Goal: Task Accomplishment & Management: Contribute content

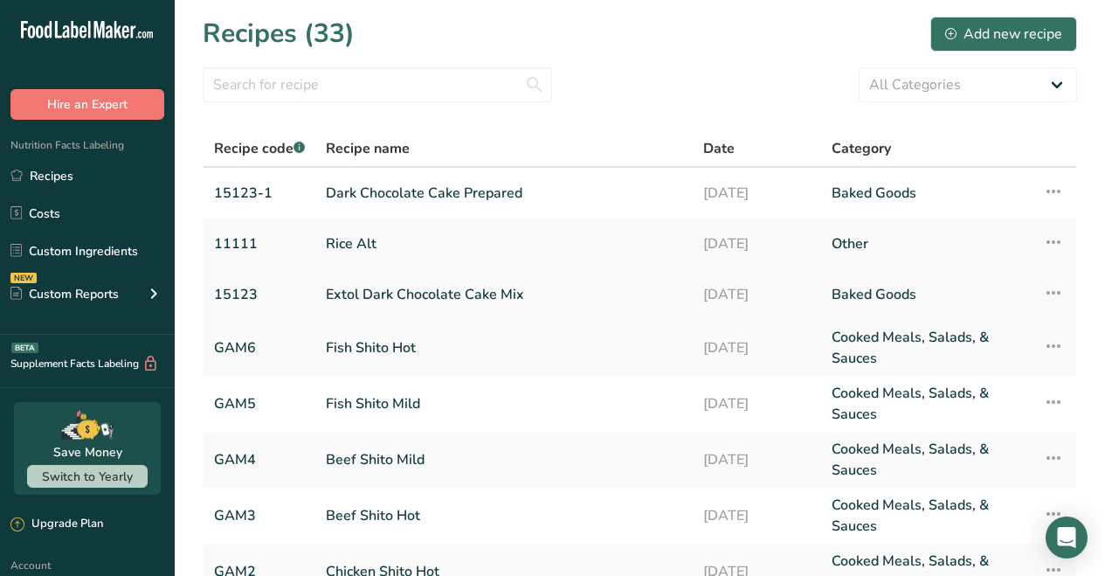
scroll to position [3, 0]
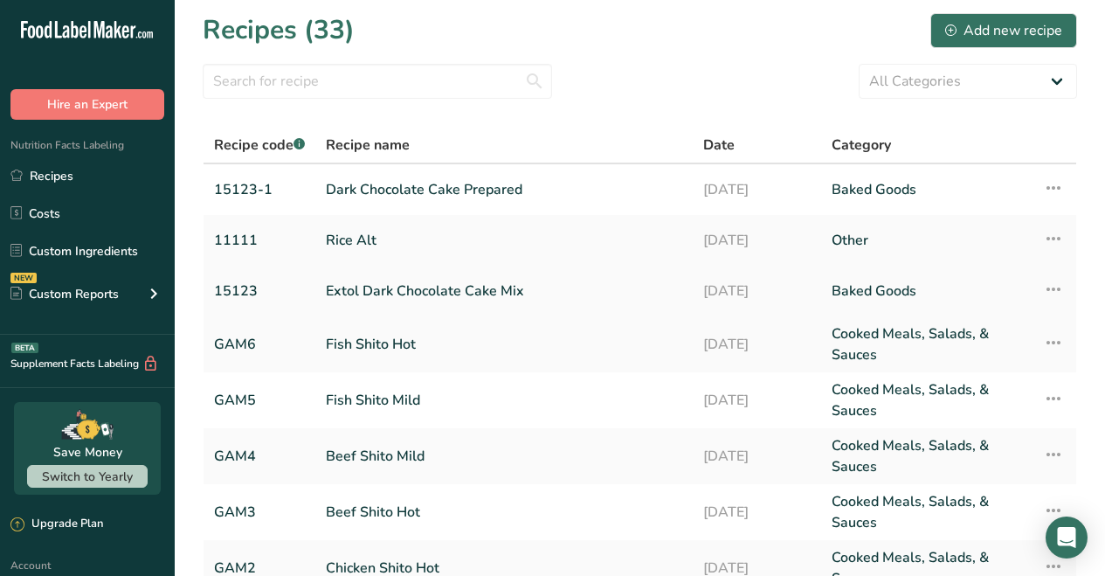
click at [410, 289] on link "Extol Dark Chocolate Cake Mix" at bounding box center [504, 291] width 356 height 37
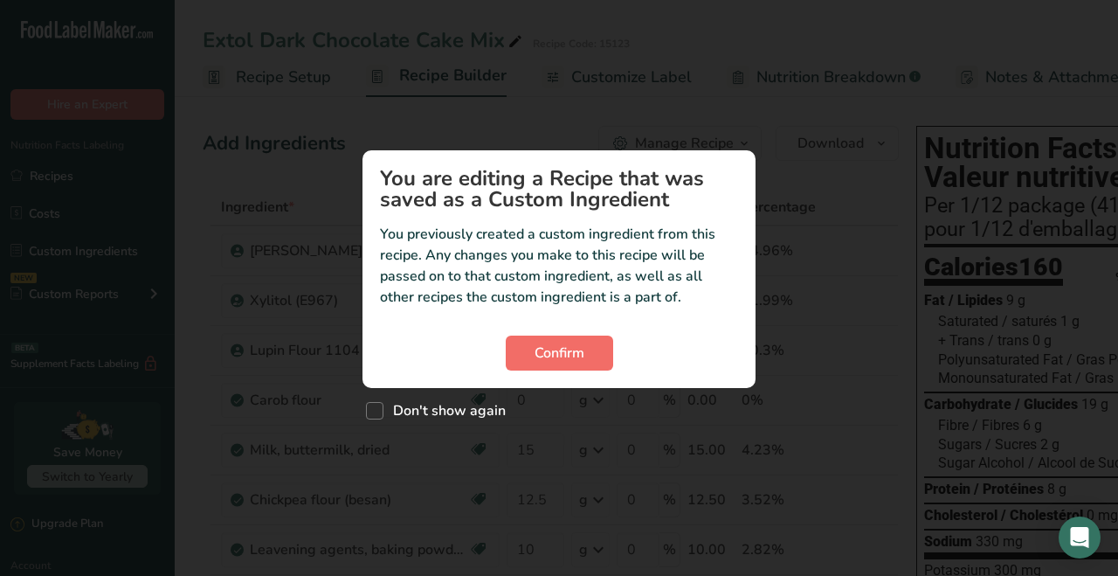
click at [568, 359] on span "Confirm" at bounding box center [560, 352] width 50 height 21
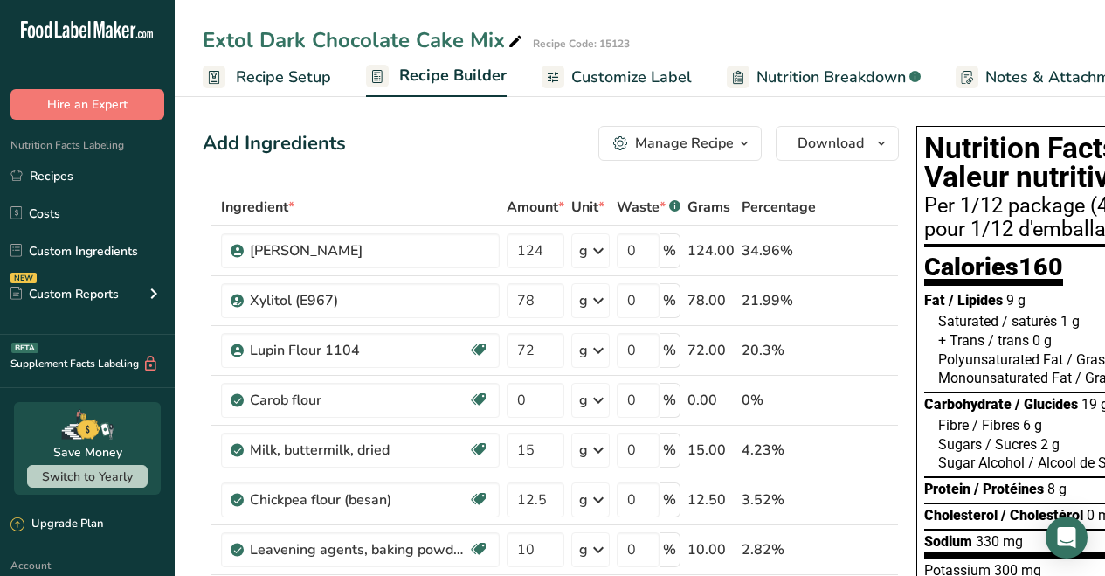
click at [513, 41] on icon at bounding box center [516, 42] width 16 height 24
click at [253, 38] on input "Extol Dark Chocolate Cake Mix" at bounding box center [588, 39] width 771 height 31
click at [464, 44] on input "Dark Chocolate Cake Mix" at bounding box center [588, 39] width 771 height 31
type input "Dark Chocolate Cake Mix"
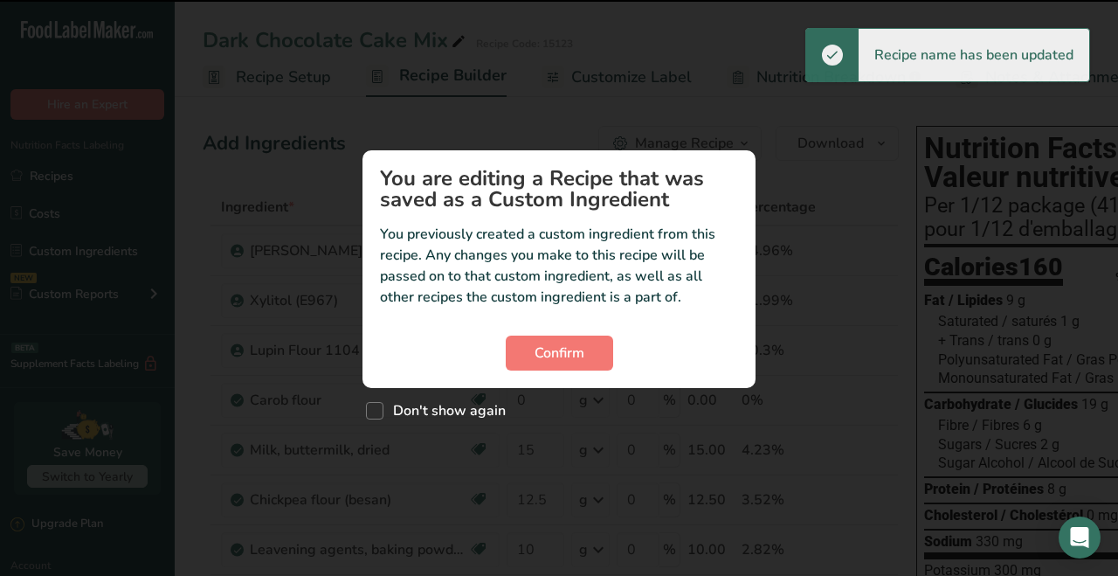
click at [432, 175] on h1 "You are editing a Recipe that was saved as a Custom Ingredient" at bounding box center [559, 189] width 358 height 42
click at [571, 349] on span "Confirm" at bounding box center [560, 352] width 50 height 21
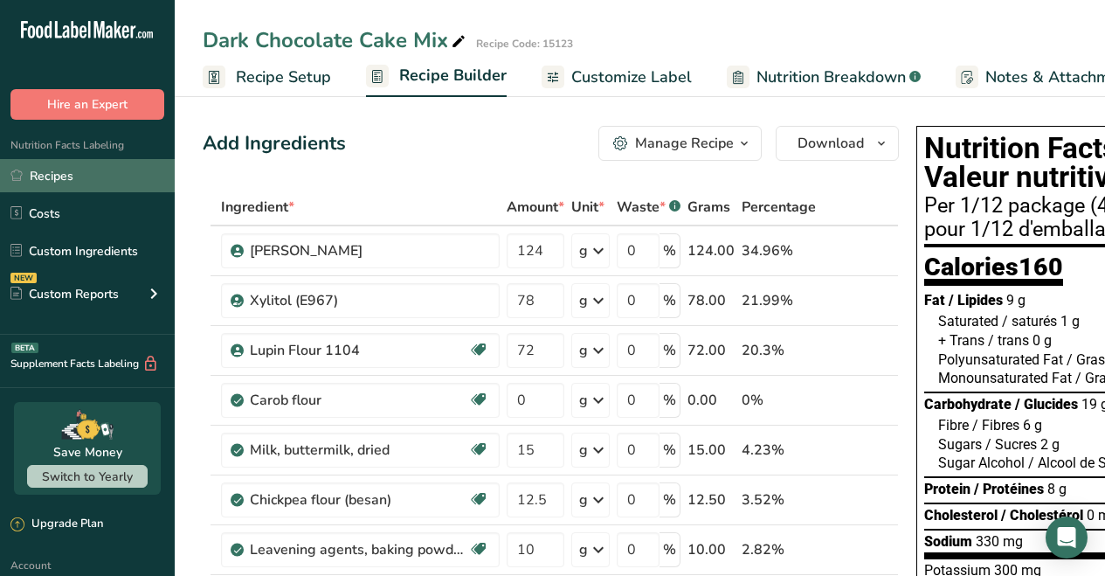
click at [59, 171] on link "Recipes" at bounding box center [87, 175] width 175 height 33
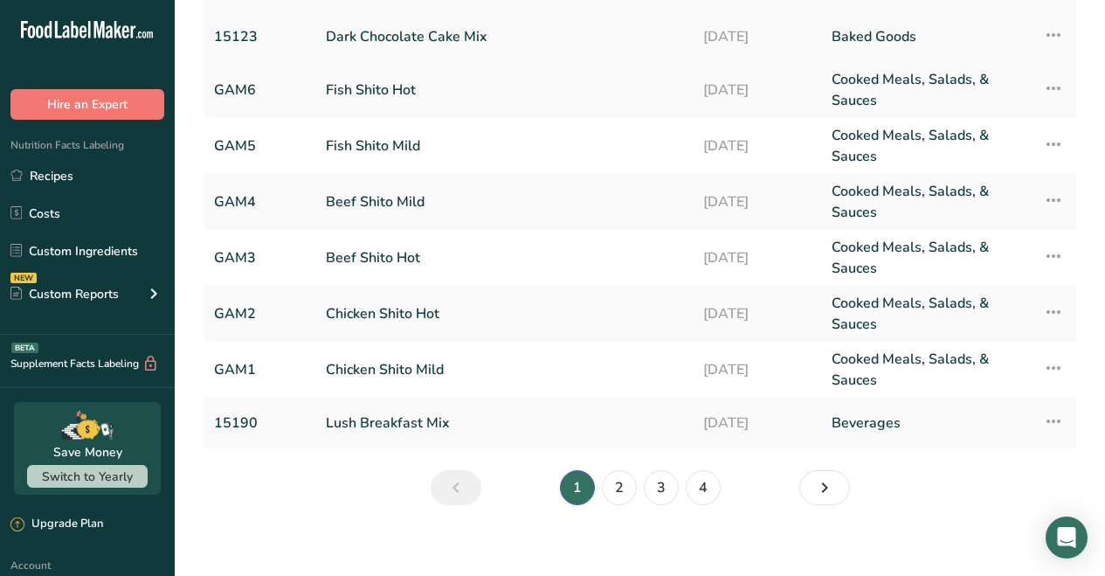
scroll to position [271, 0]
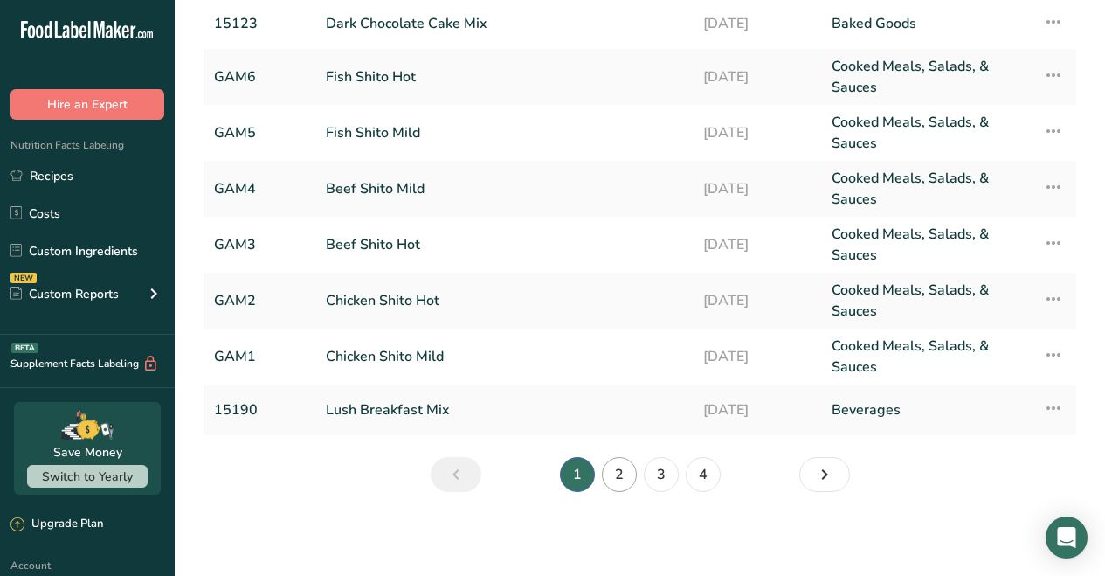
click at [625, 467] on link "2" at bounding box center [619, 474] width 35 height 35
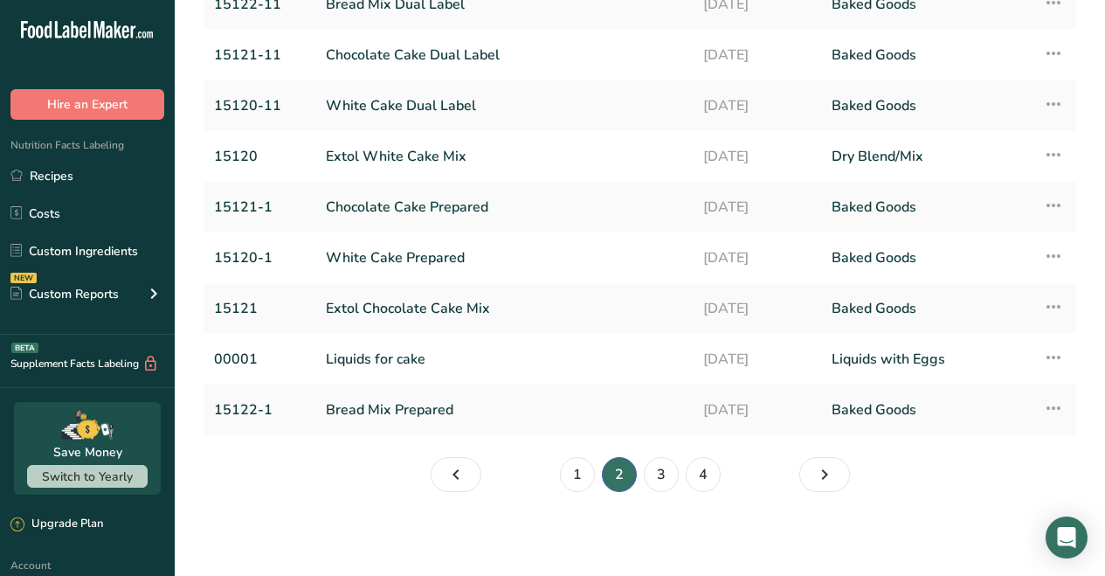
scroll to position [239, 0]
click at [403, 308] on link "Extol Chocolate Cake Mix" at bounding box center [504, 308] width 356 height 37
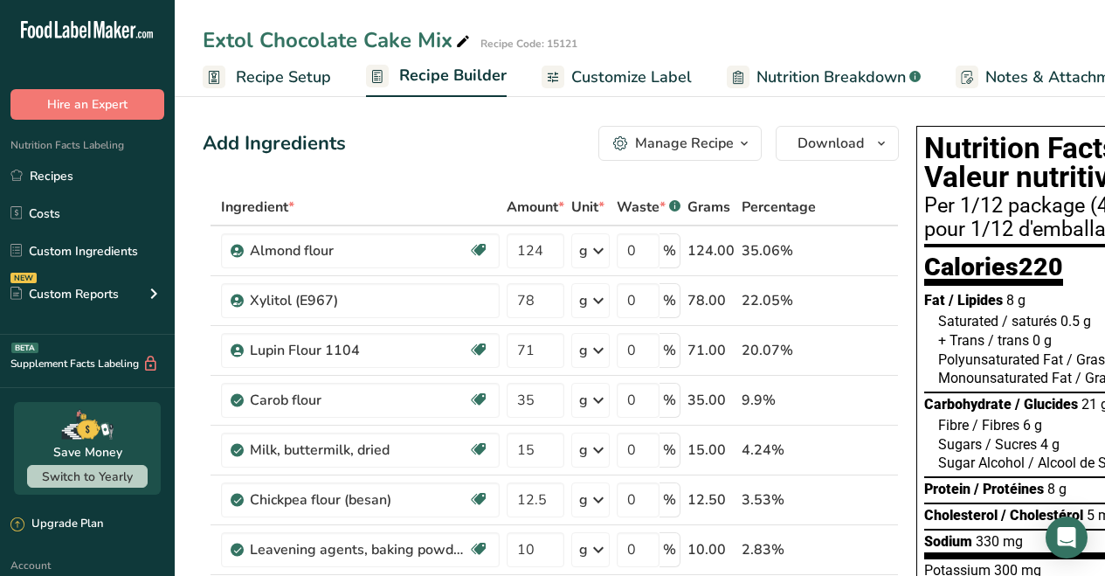
drag, startPoint x: 264, startPoint y: 38, endPoint x: 396, endPoint y: 58, distance: 133.3
click at [264, 38] on div "Extol Chocolate Cake Mix" at bounding box center [338, 39] width 271 height 31
click at [263, 33] on input "Extol Chocolate Cake Mix" at bounding box center [588, 39] width 771 height 31
type input "Chocolate Cake Mix"
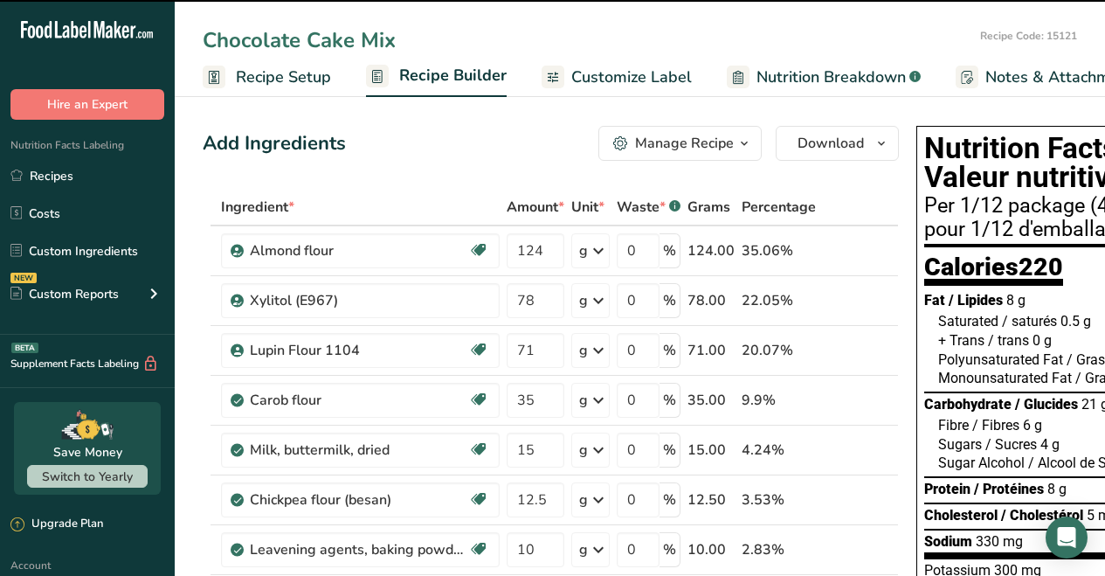
click at [505, 31] on input "Chocolate Cake Mix" at bounding box center [588, 39] width 771 height 31
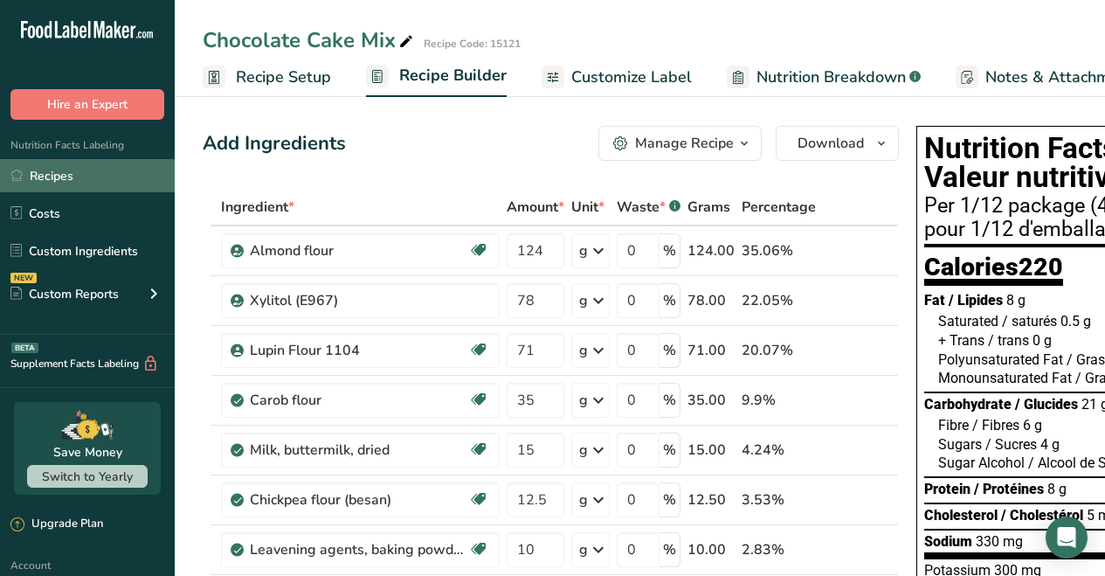
click at [86, 177] on link "Recipes" at bounding box center [87, 175] width 175 height 33
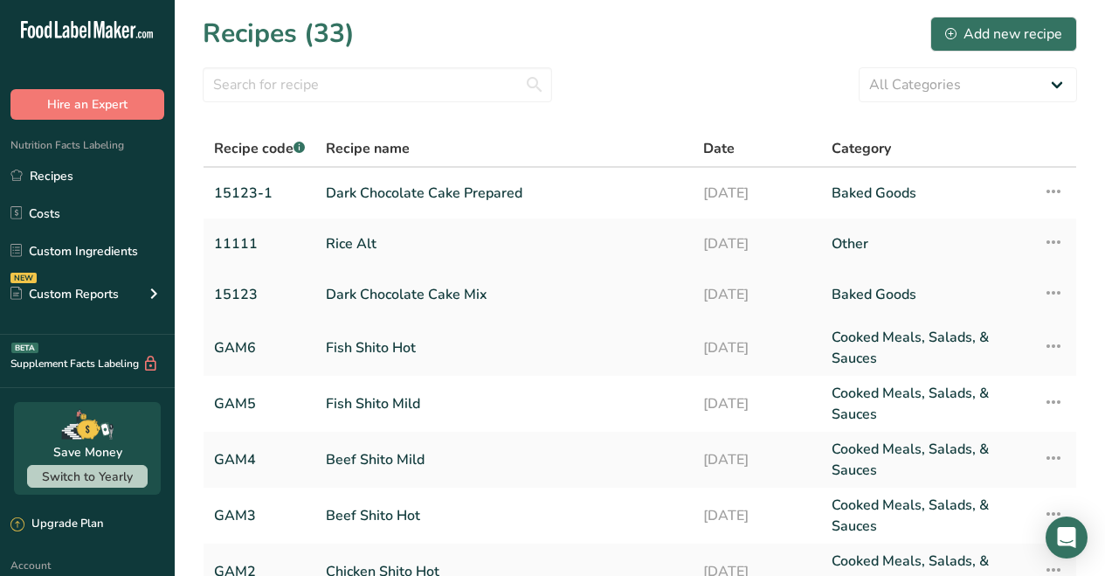
scroll to position [271, 0]
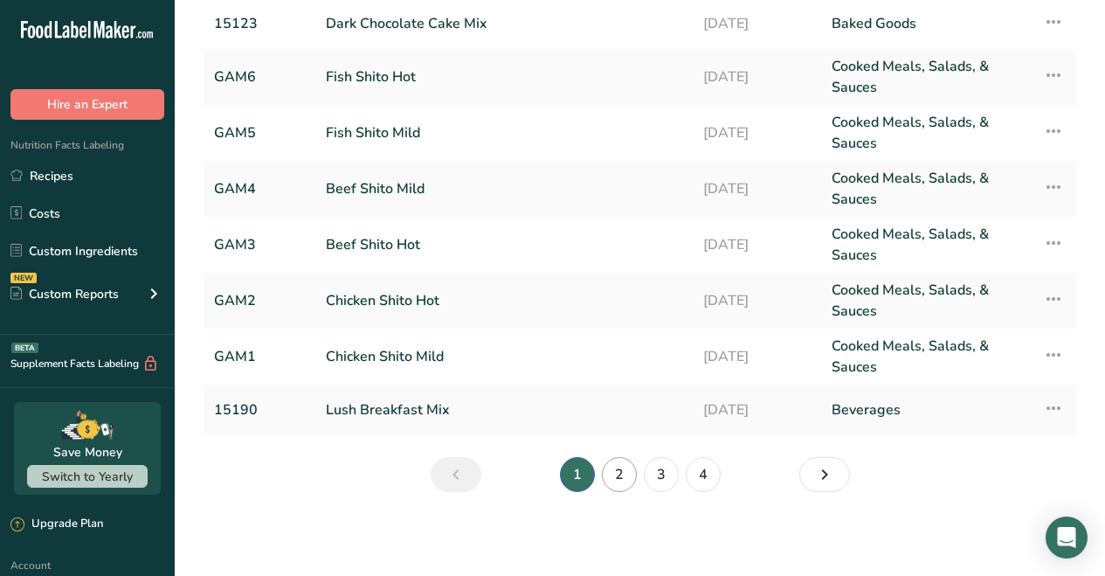
click at [617, 471] on link "2" at bounding box center [619, 474] width 35 height 35
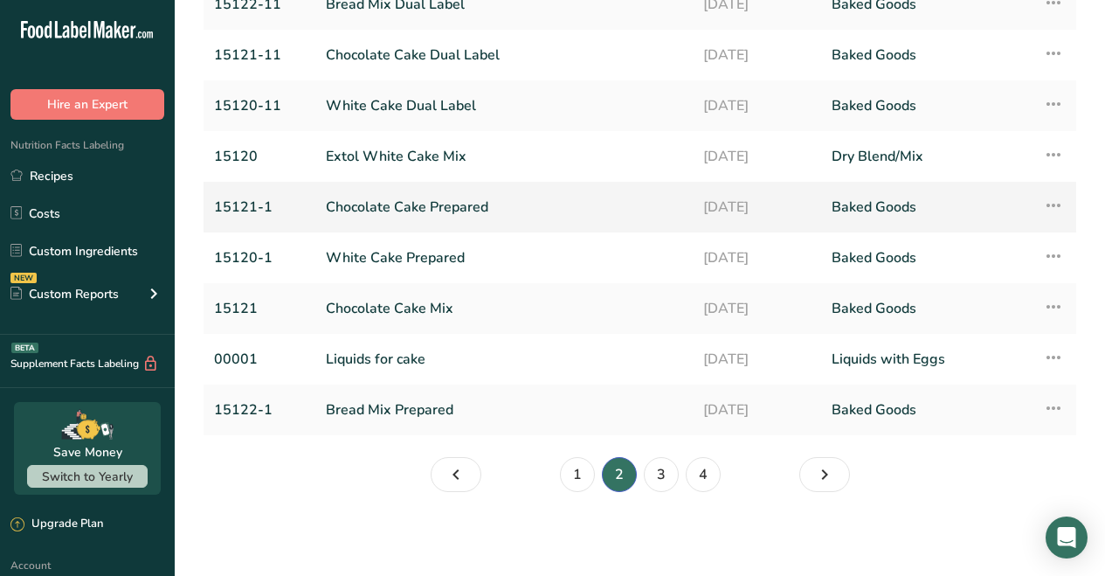
scroll to position [236, 0]
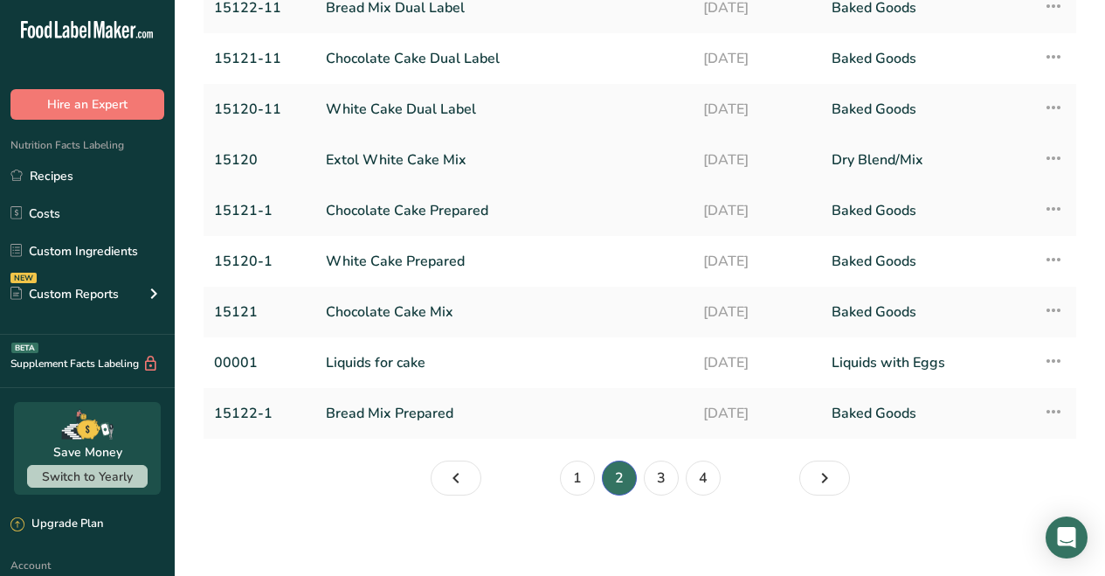
click at [399, 158] on link "Extol White Cake Mix" at bounding box center [504, 160] width 356 height 37
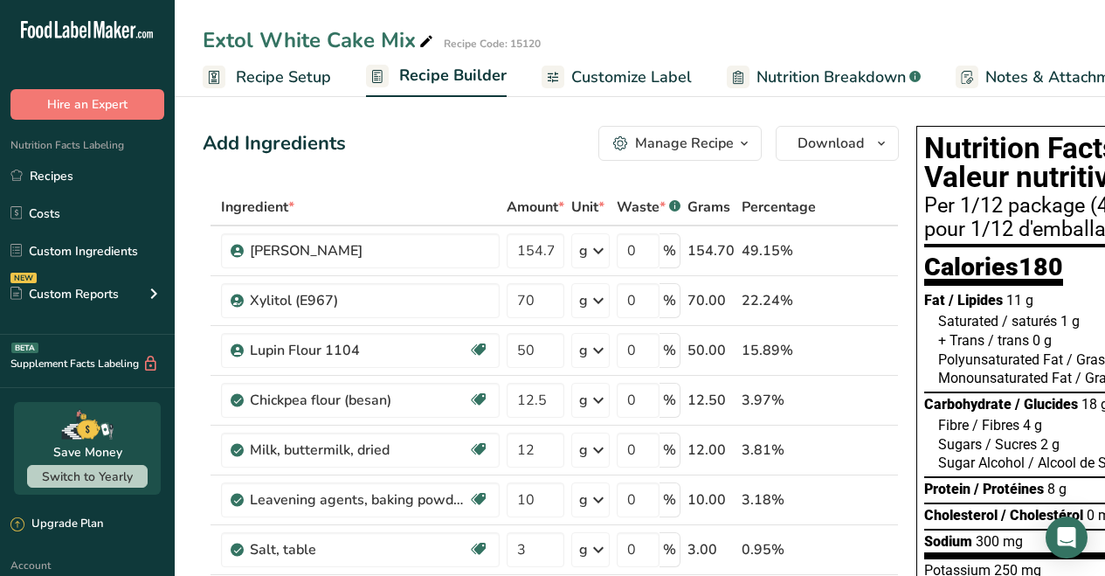
click at [422, 43] on icon at bounding box center [426, 42] width 16 height 24
click at [261, 38] on input "Extol White Cake Mix" at bounding box center [588, 39] width 771 height 31
click at [419, 44] on input "White Cake Mix" at bounding box center [588, 39] width 771 height 31
type input "White Cake Mix"
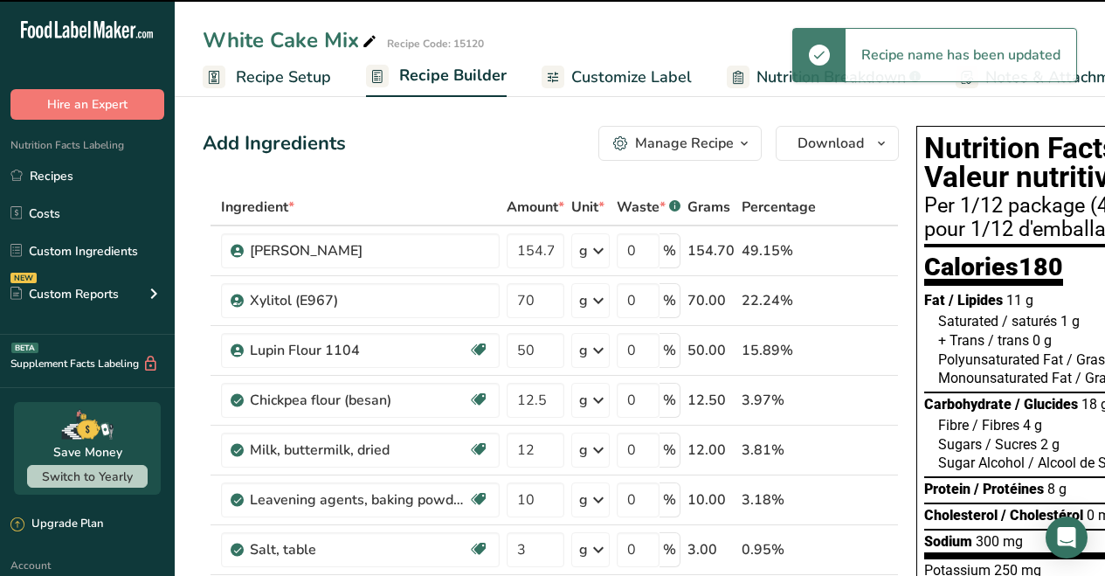
click at [495, 44] on div "White Cake Mix Recipe Code: 15120" at bounding box center [640, 39] width 930 height 31
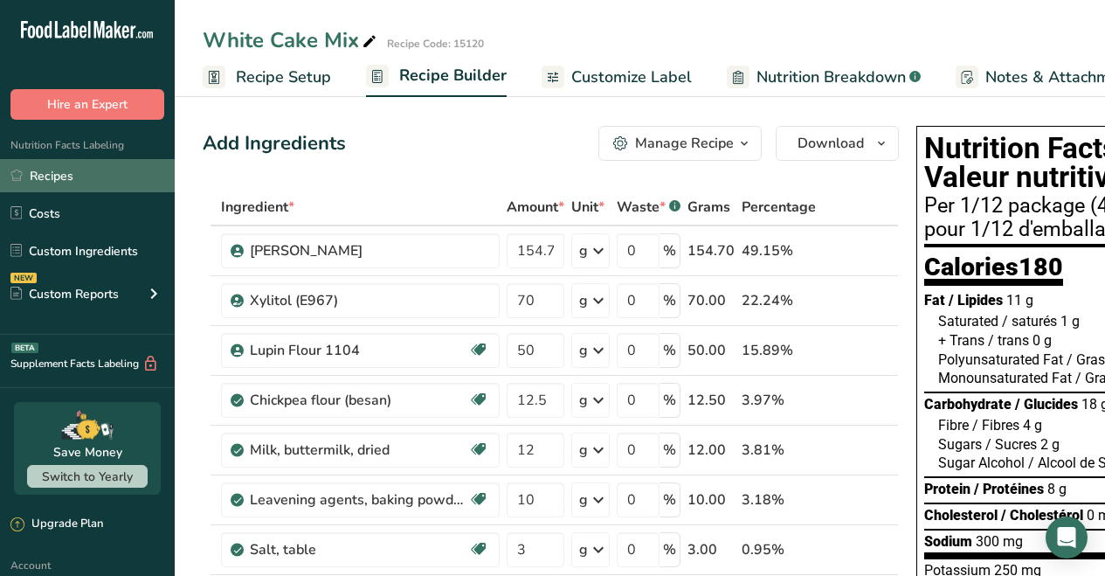
click at [79, 176] on link "Recipes" at bounding box center [87, 175] width 175 height 33
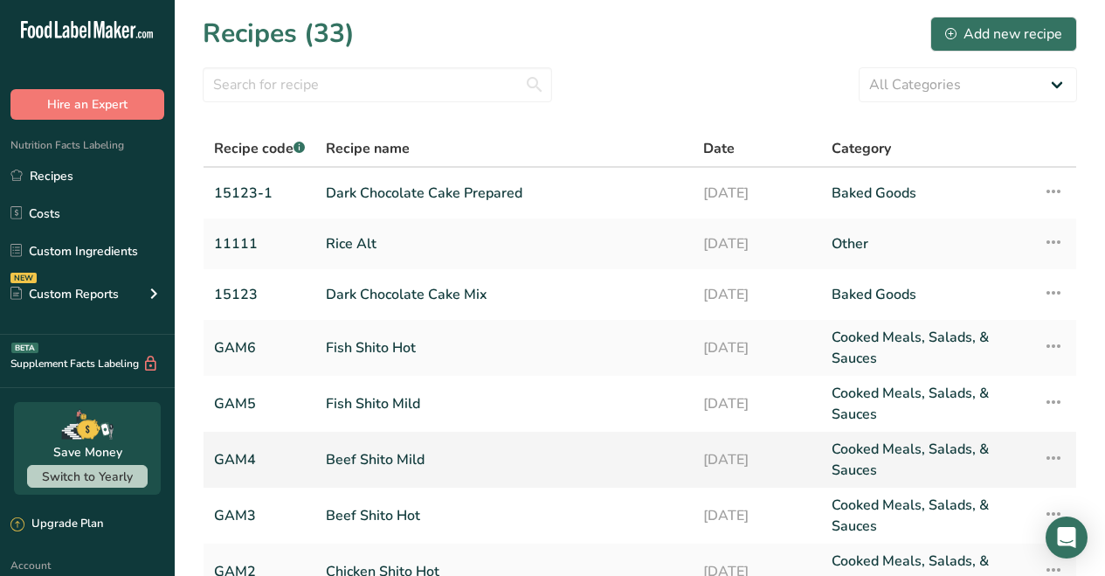
scroll to position [271, 0]
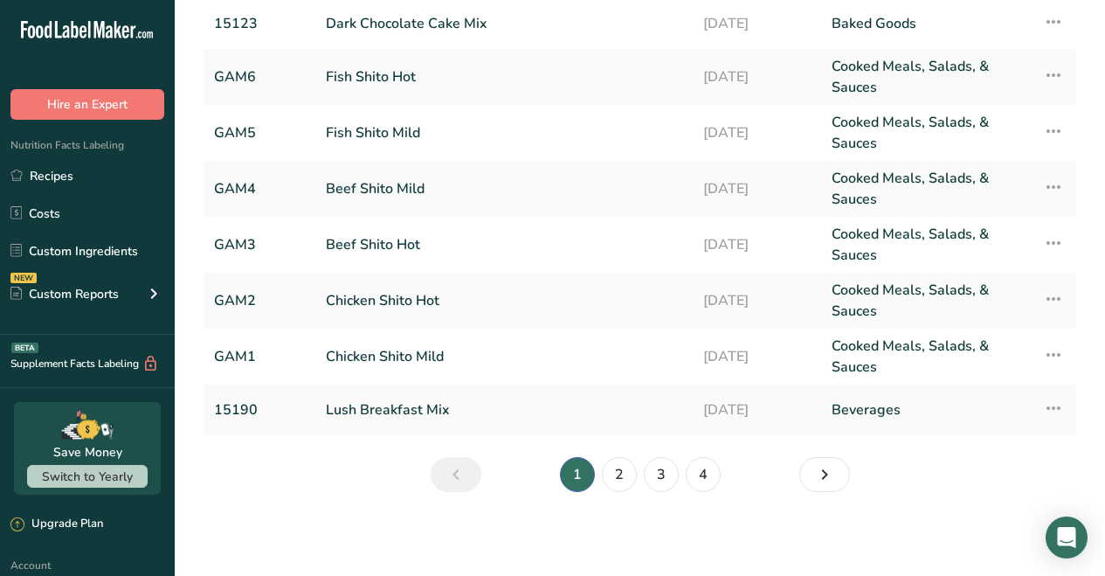
click at [617, 466] on link "2" at bounding box center [619, 474] width 35 height 35
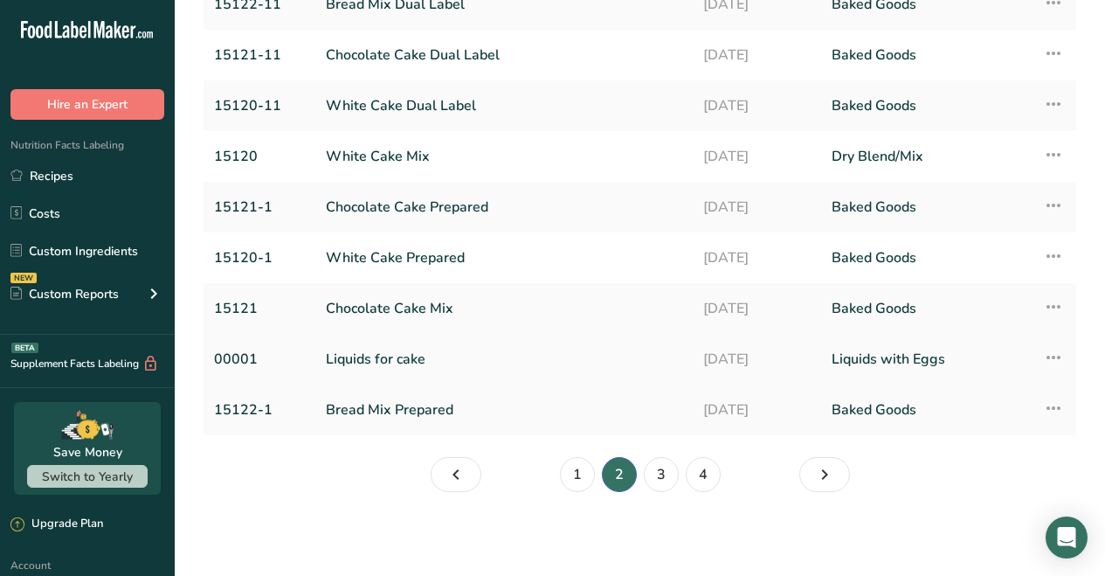
scroll to position [236, 0]
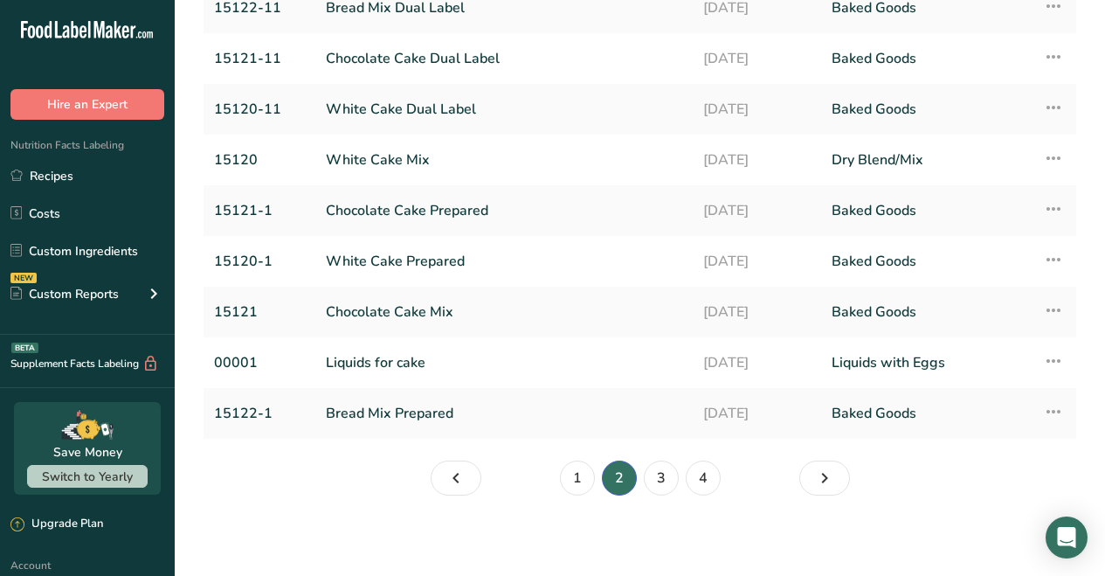
click at [656, 473] on link "3" at bounding box center [661, 477] width 35 height 35
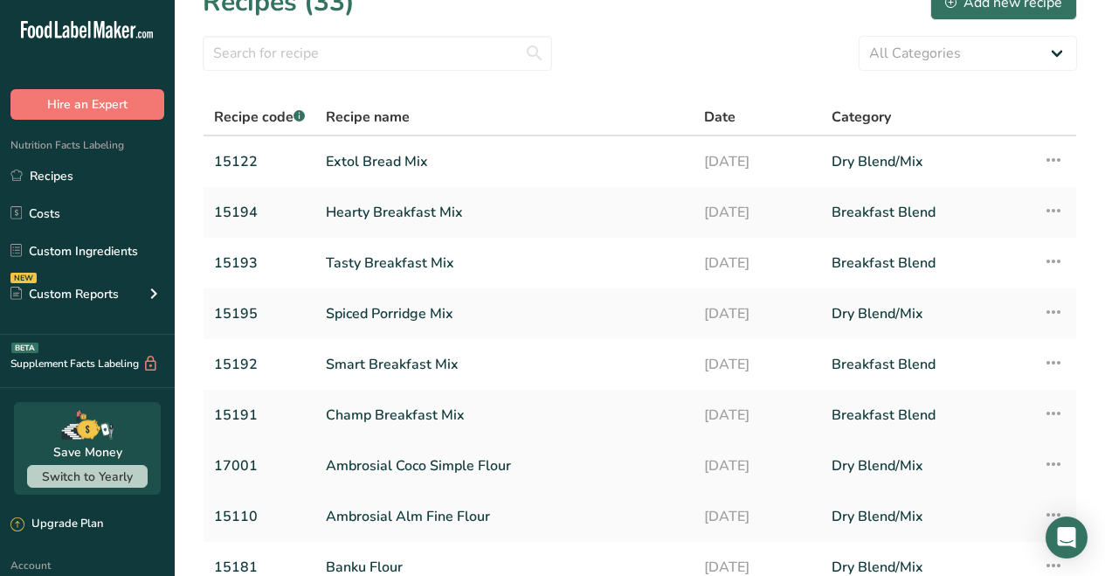
scroll to position [170, 0]
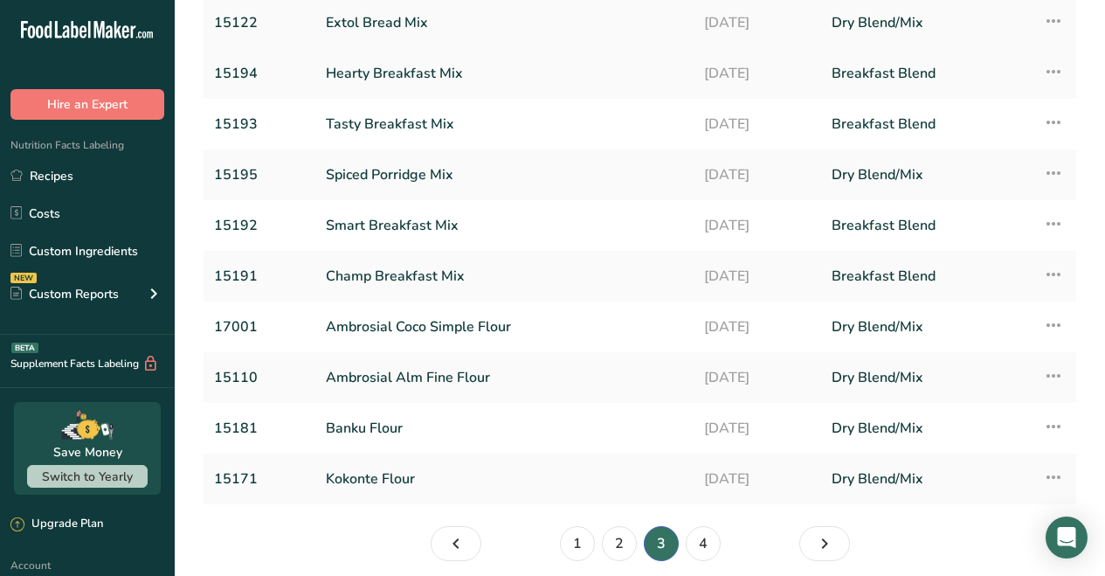
click at [384, 20] on link "Extol Bread Mix" at bounding box center [504, 22] width 357 height 37
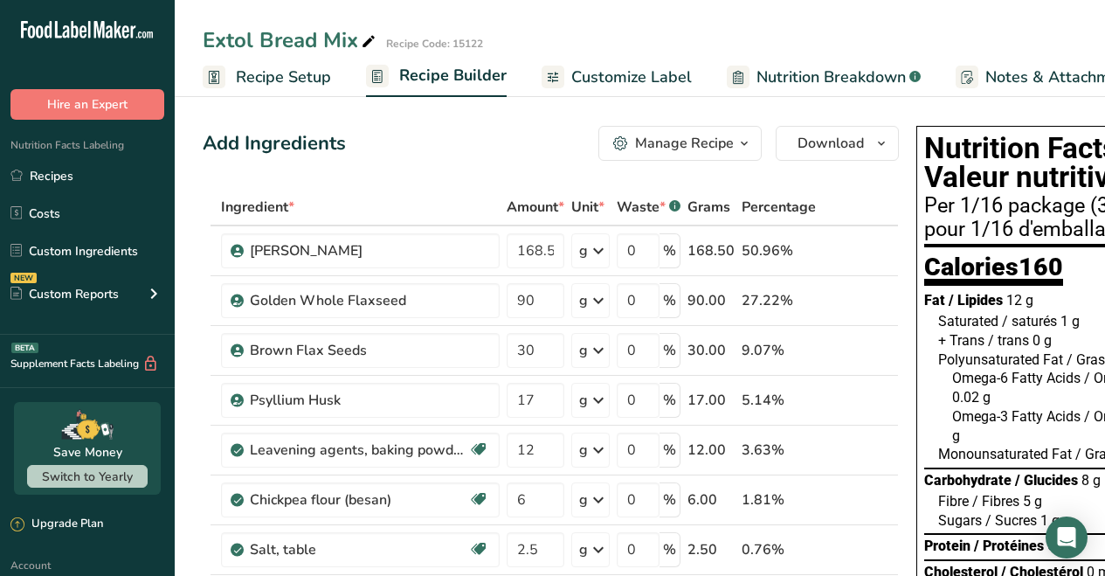
click at [367, 41] on icon at bounding box center [369, 42] width 16 height 24
click at [260, 39] on input "Extol Bread Mix" at bounding box center [588, 39] width 771 height 31
drag, startPoint x: 384, startPoint y: 38, endPoint x: 443, endPoint y: 44, distance: 58.8
click at [384, 38] on input "Artisan Bread Mix" at bounding box center [588, 39] width 771 height 31
type input "Artisan Bread Mix"
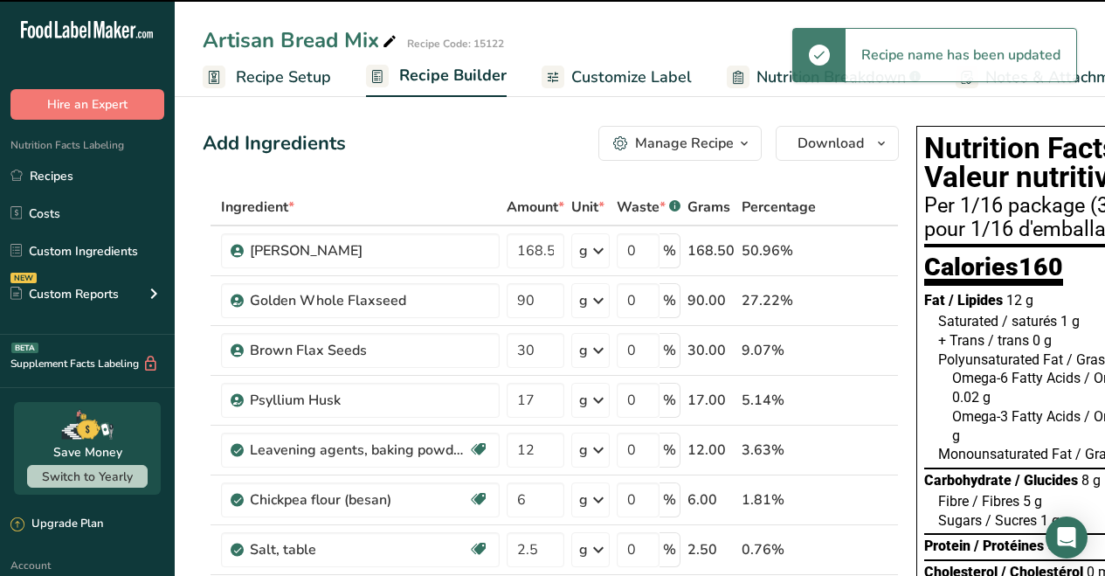
click at [418, 139] on div "Add Ingredients Manage Recipe Delete Recipe Duplicate Recipe Scale Recipe Save …" at bounding box center [551, 143] width 696 height 35
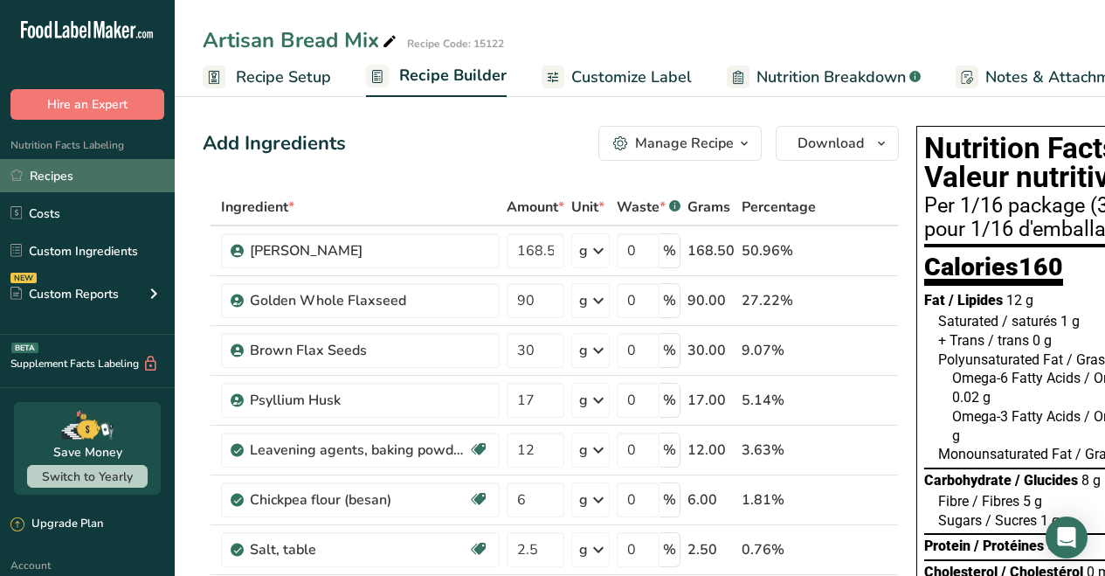
click at [49, 169] on link "Recipes" at bounding box center [87, 175] width 175 height 33
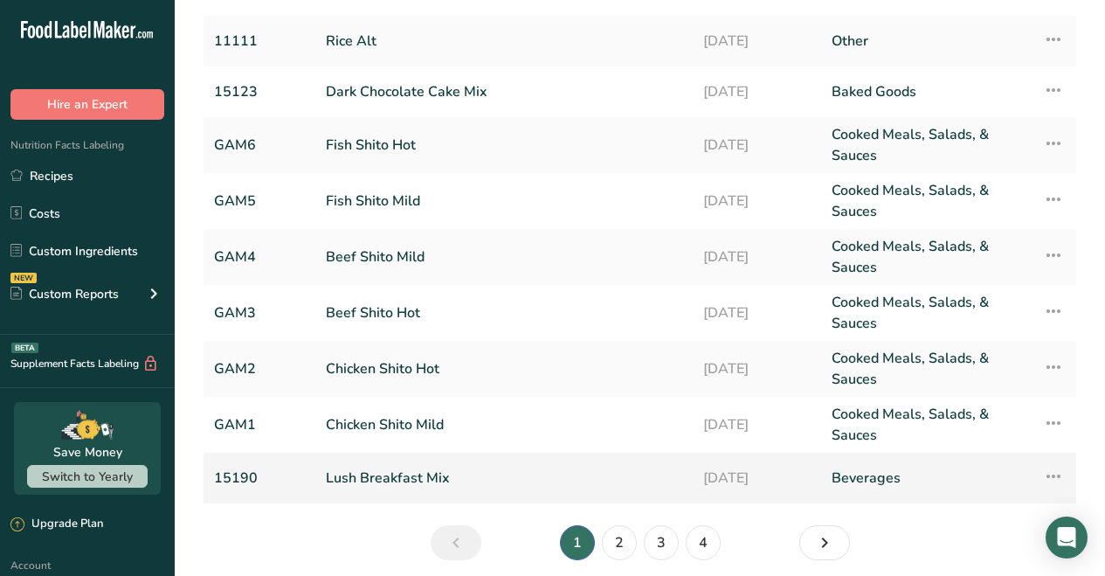
scroll to position [271, 0]
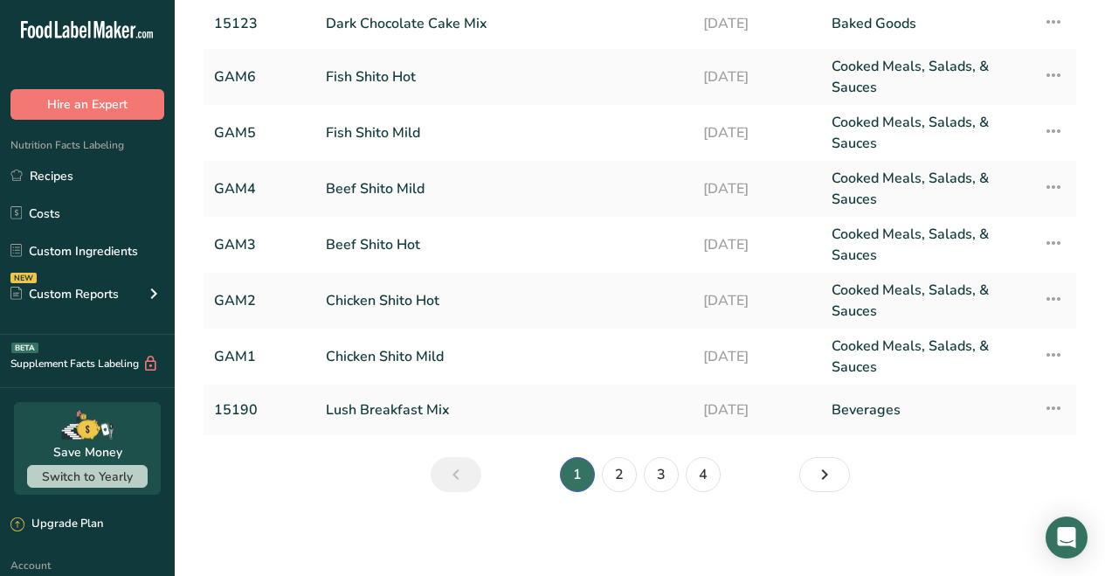
click at [615, 479] on link "2" at bounding box center [619, 474] width 35 height 35
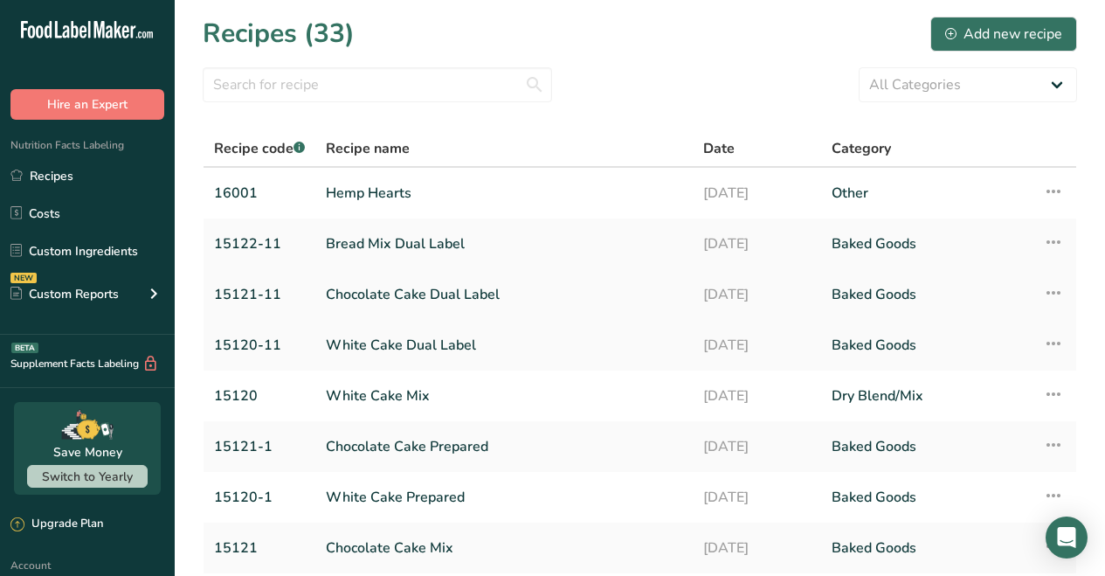
scroll to position [239, 0]
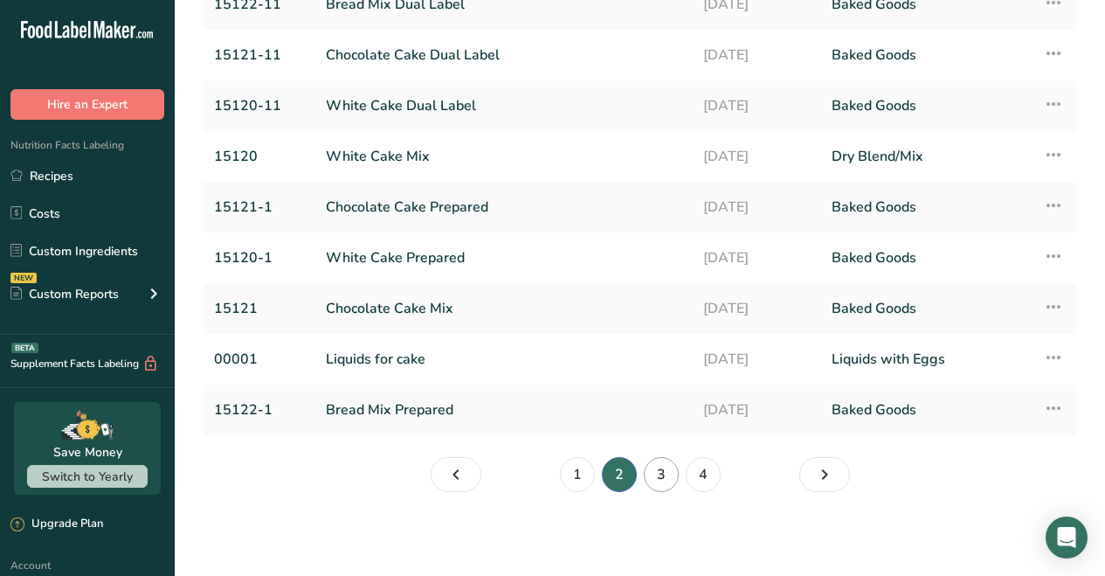
click at [663, 472] on link "3" at bounding box center [661, 474] width 35 height 35
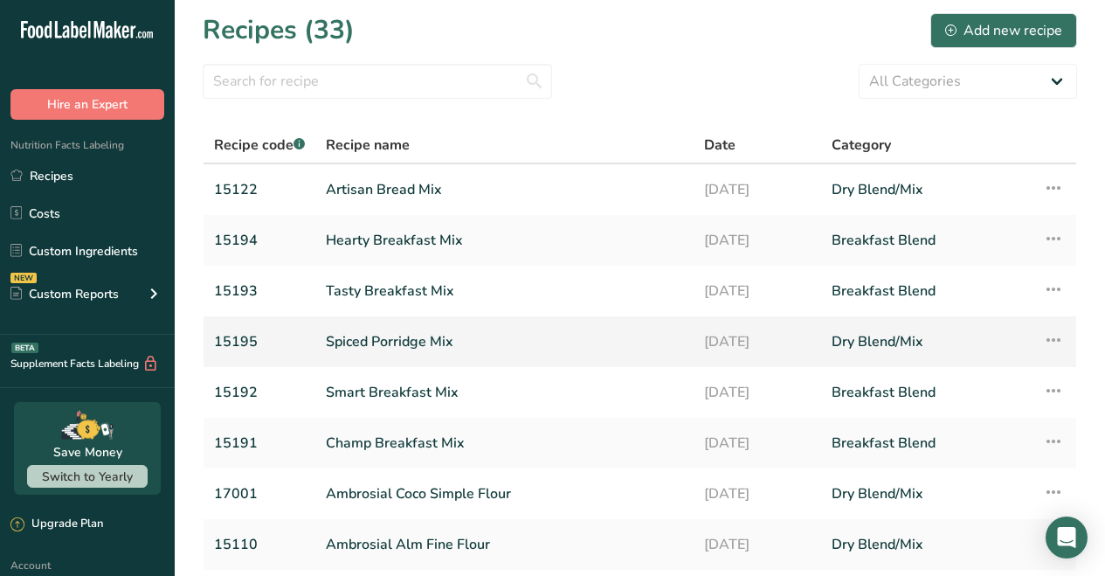
scroll to position [239, 0]
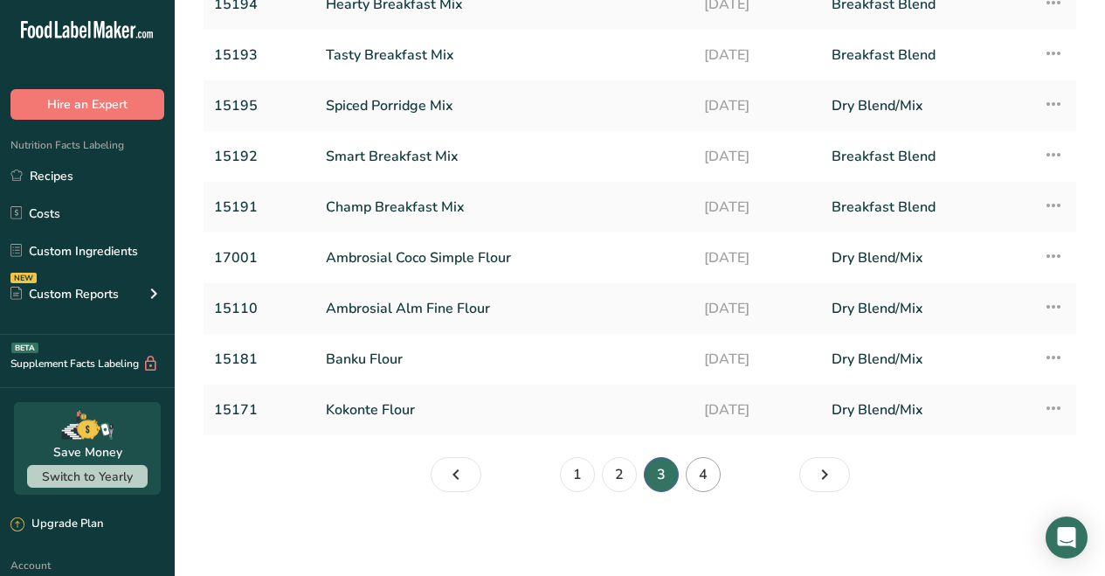
click at [704, 479] on link "4" at bounding box center [703, 474] width 35 height 35
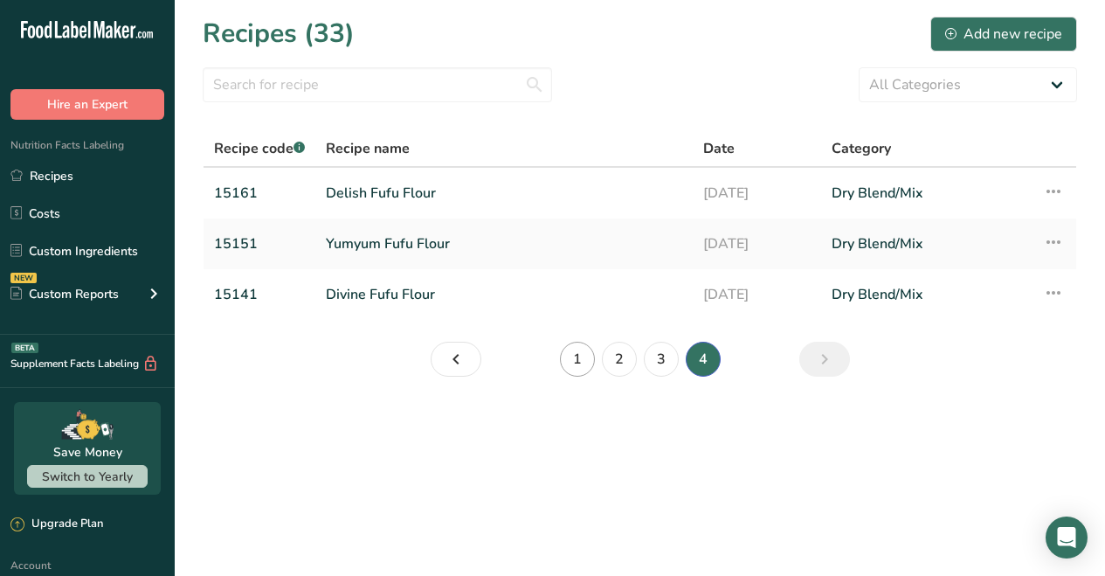
click at [574, 358] on link "1" at bounding box center [577, 359] width 35 height 35
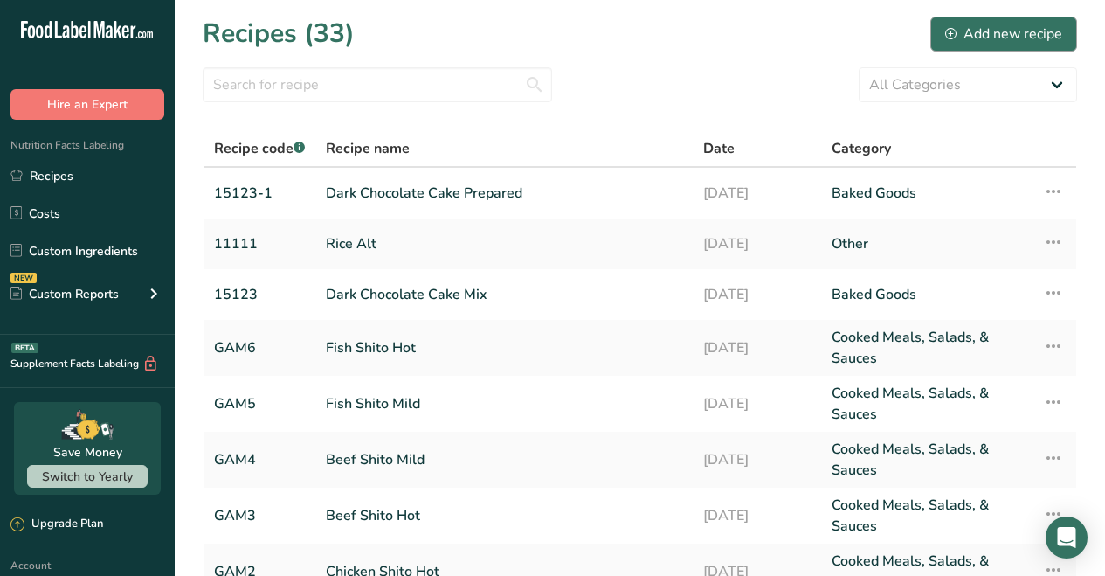
click at [1011, 27] on div "Add new recipe" at bounding box center [1003, 34] width 117 height 21
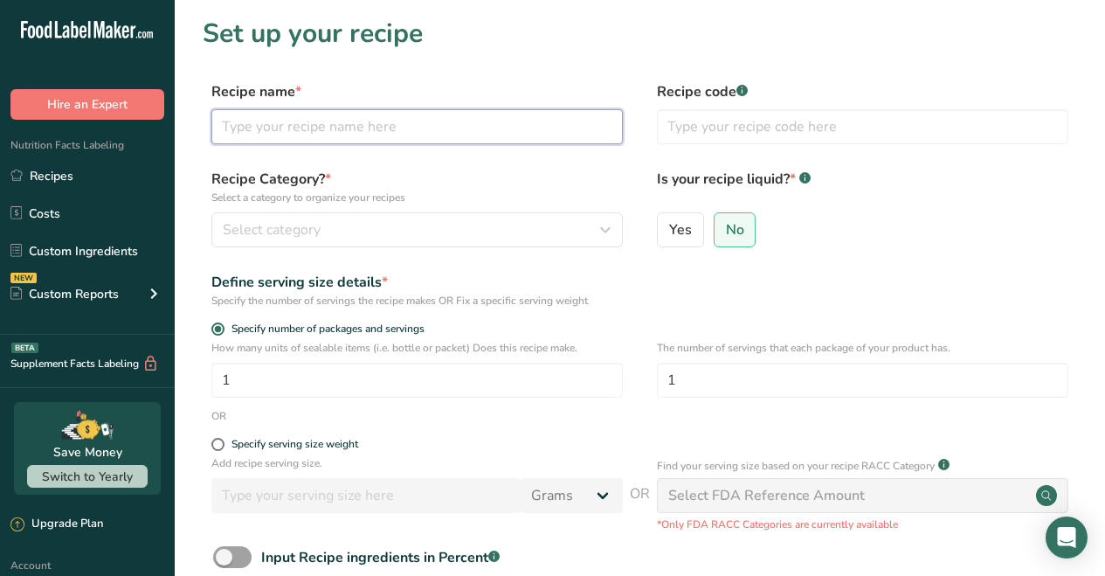
click at [301, 128] on input "text" at bounding box center [416, 126] width 411 height 35
type input "Hot Chocolate Mix"
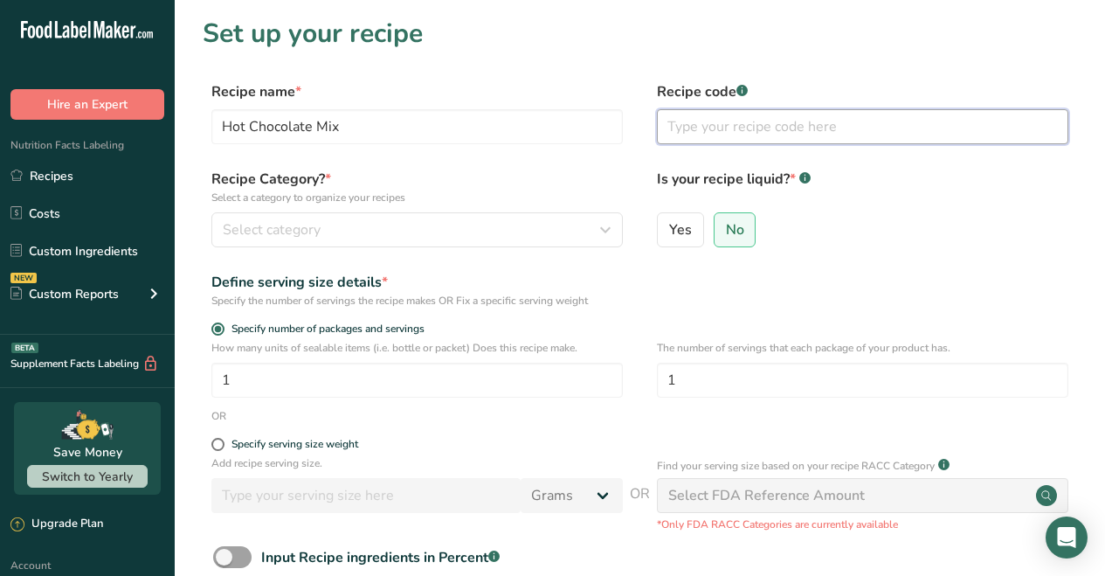
click at [697, 127] on input "text" at bounding box center [862, 126] width 411 height 35
type input "15110"
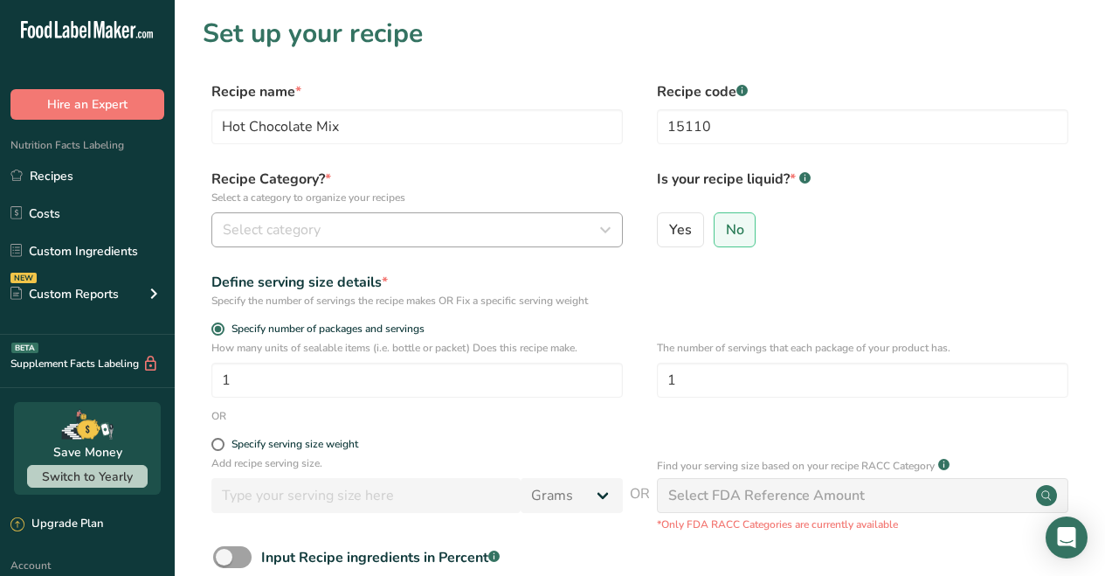
click at [425, 229] on div "Select category" at bounding box center [412, 229] width 378 height 21
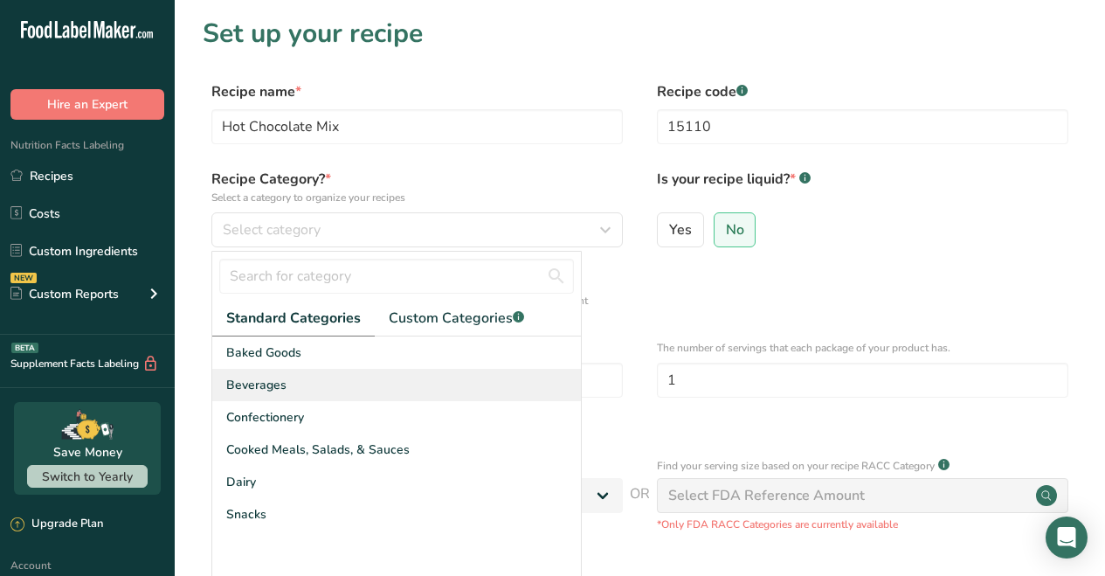
click at [261, 384] on span "Beverages" at bounding box center [256, 385] width 60 height 18
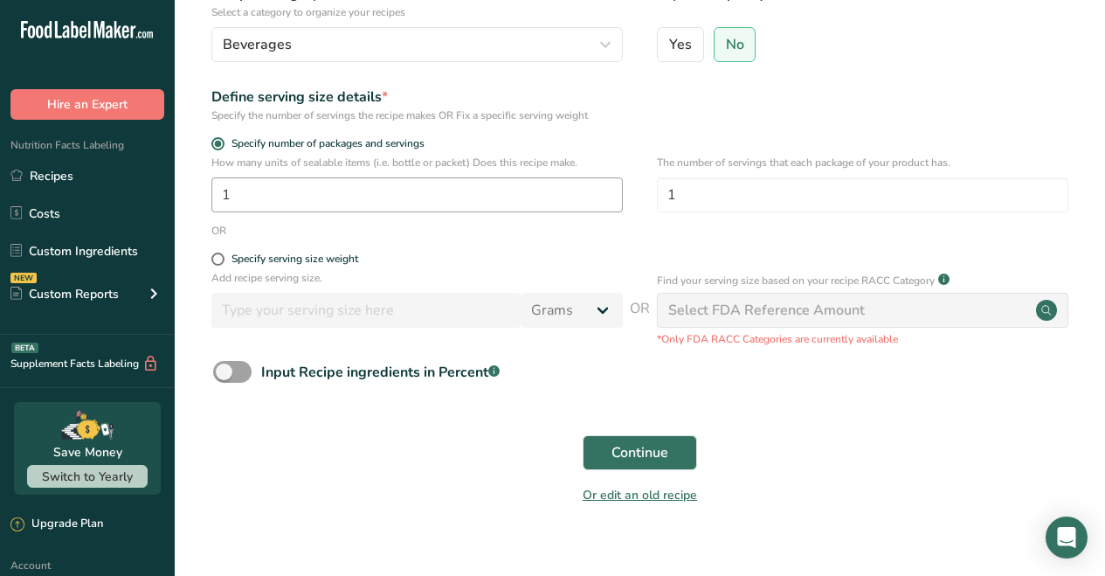
scroll to position [182, 0]
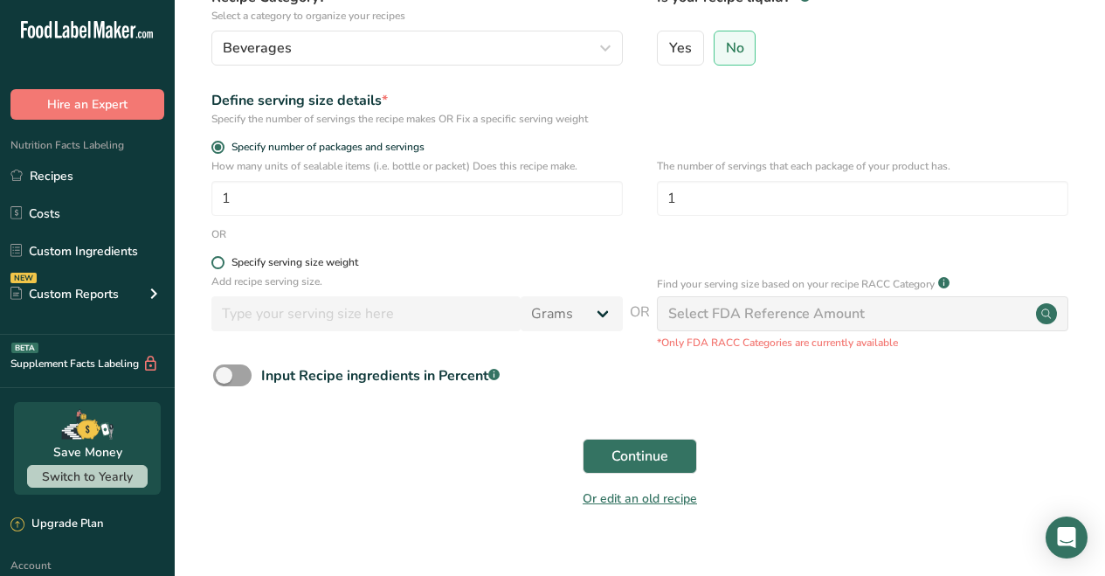
click at [221, 263] on span at bounding box center [217, 262] width 13 height 13
click at [221, 263] on input "Specify serving size weight" at bounding box center [216, 262] width 11 height 11
radio input "true"
radio input "false"
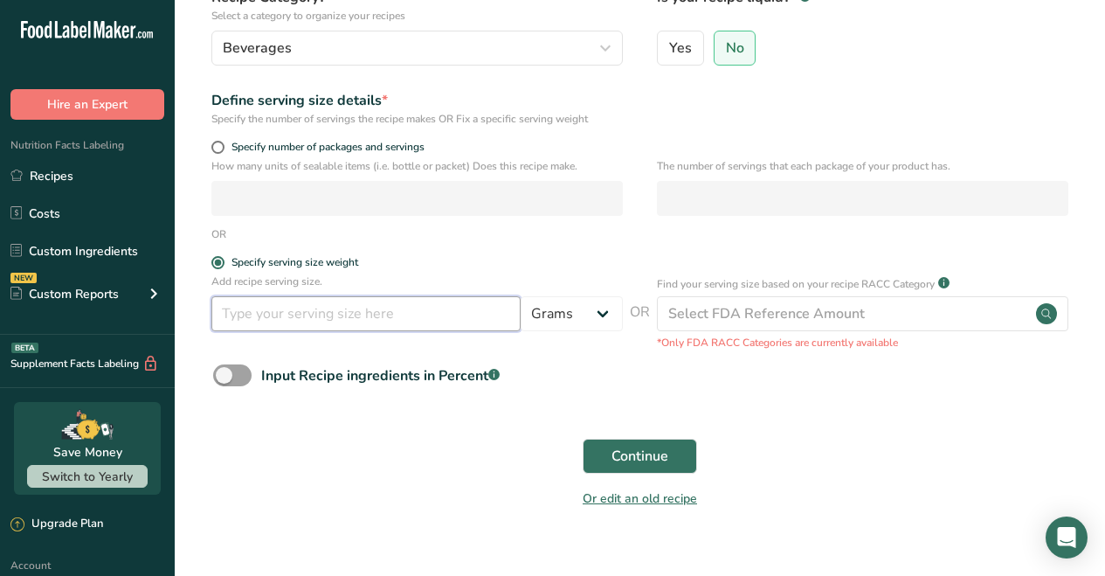
click at [424, 313] on input "number" at bounding box center [365, 313] width 309 height 35
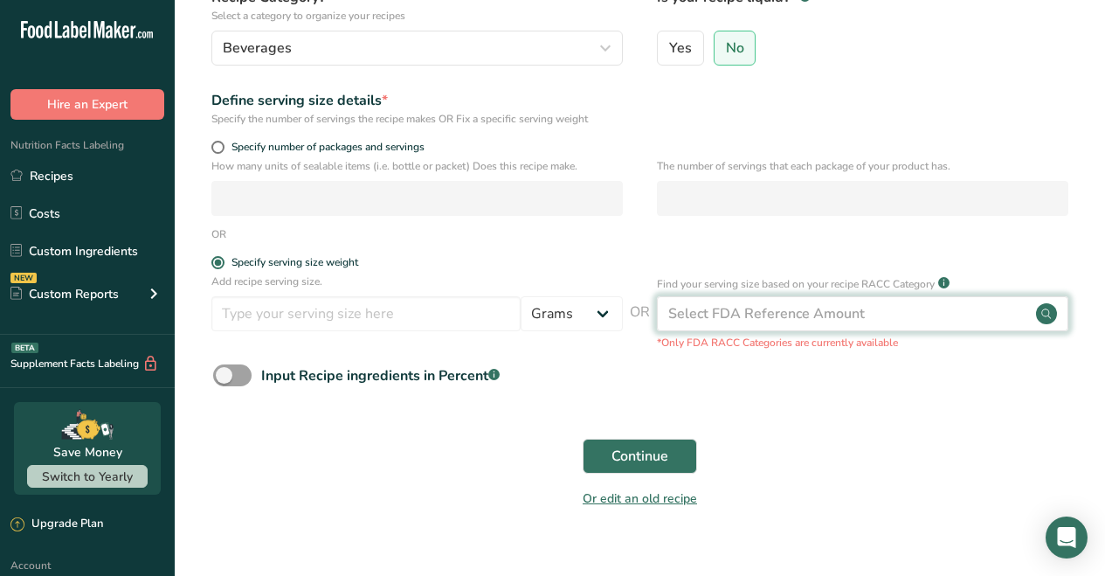
click at [1042, 314] on icon at bounding box center [1046, 313] width 10 height 10
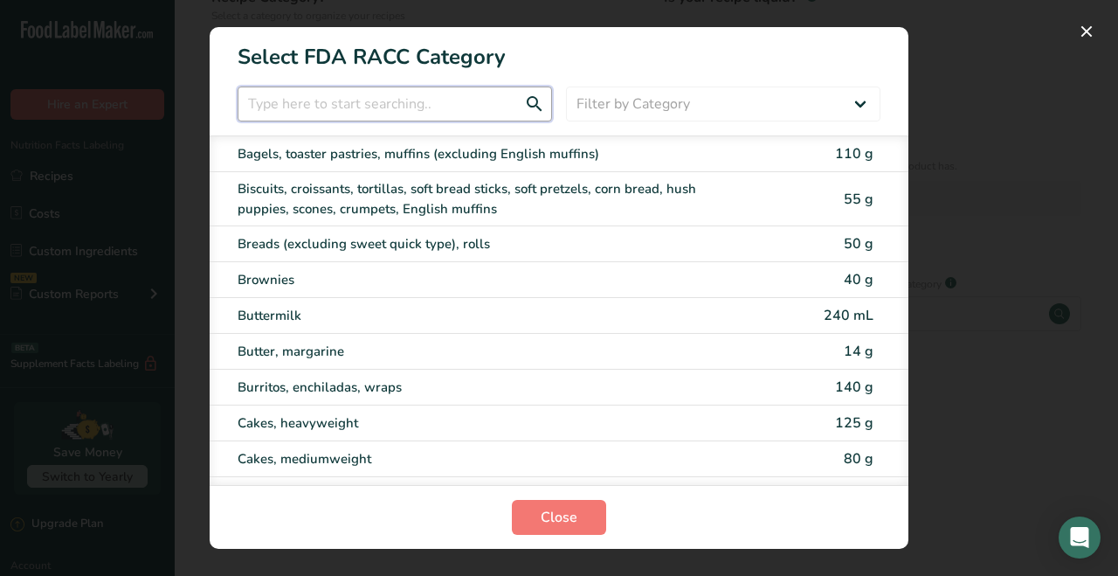
click at [349, 103] on input "RACC Category Selection Modal" at bounding box center [395, 103] width 314 height 35
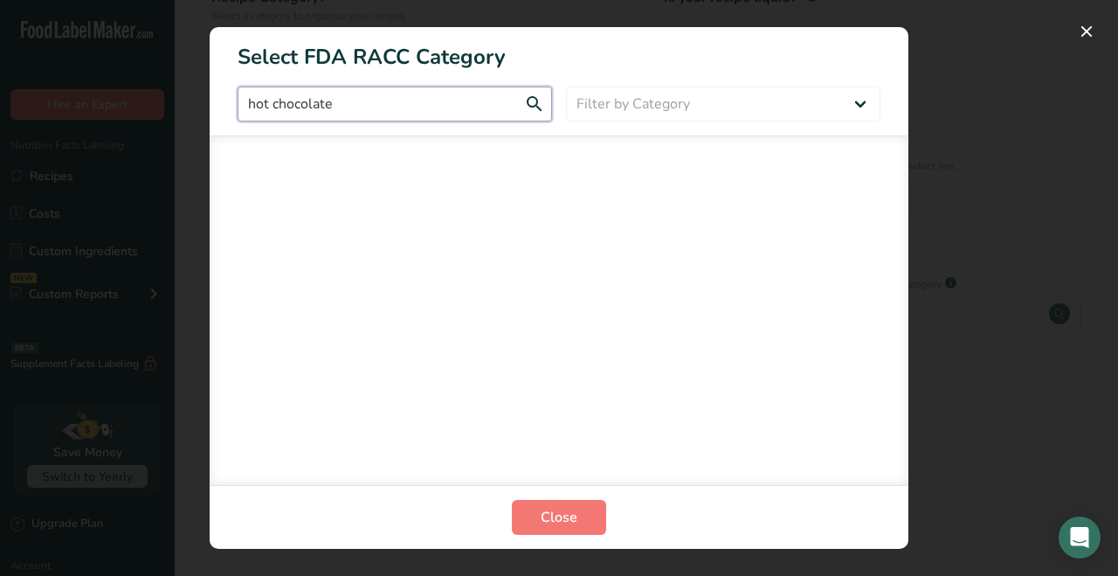
type input "hot chocolate"
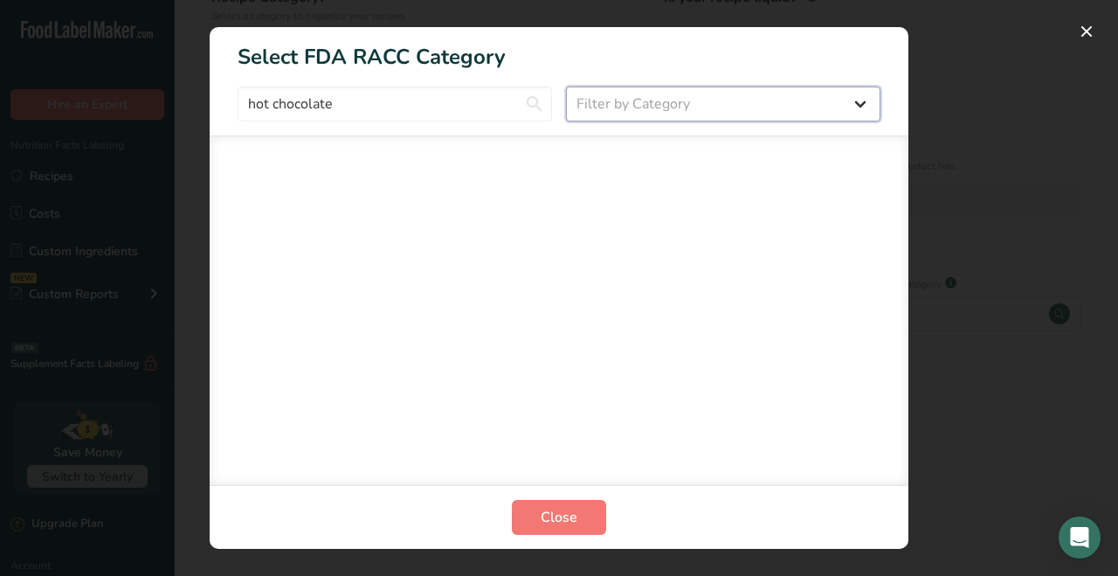
select select "6"
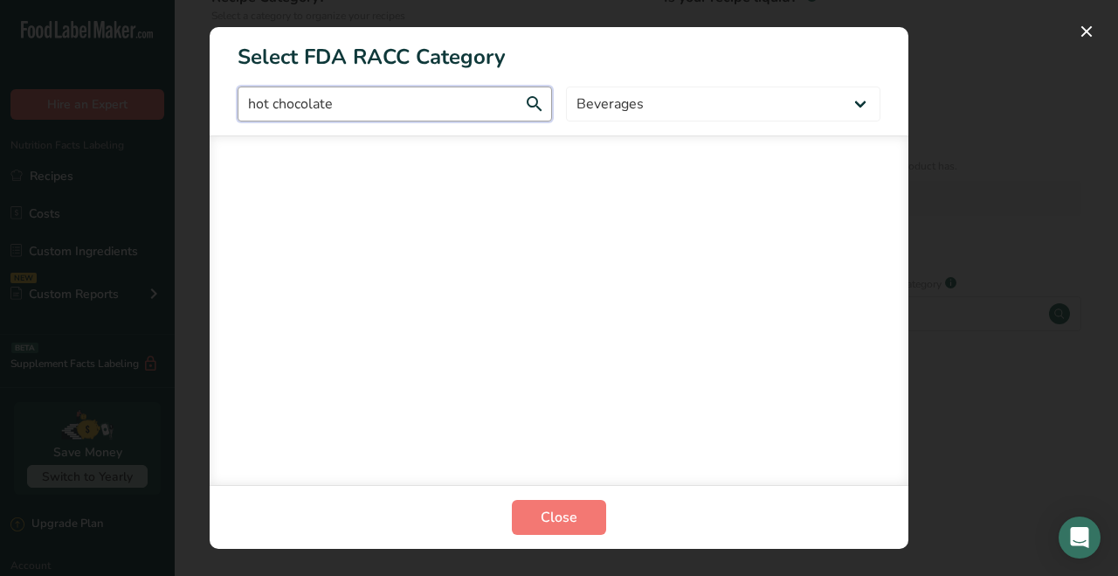
click at [382, 87] on input "hot chocolate" at bounding box center [395, 103] width 314 height 35
drag, startPoint x: 418, startPoint y: 102, endPoint x: 274, endPoint y: 102, distance: 143.3
click at [274, 102] on input "hot chocolate" at bounding box center [395, 103] width 314 height 35
click at [373, 109] on input "hot chocolate" at bounding box center [395, 103] width 314 height 35
type input "h"
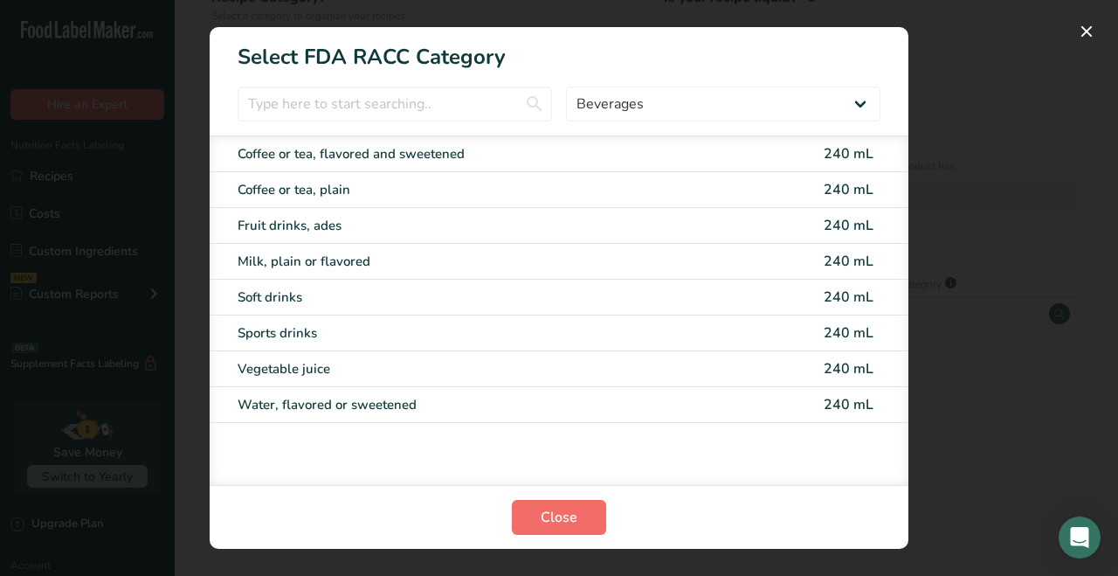
click at [567, 515] on span "Close" at bounding box center [559, 517] width 37 height 21
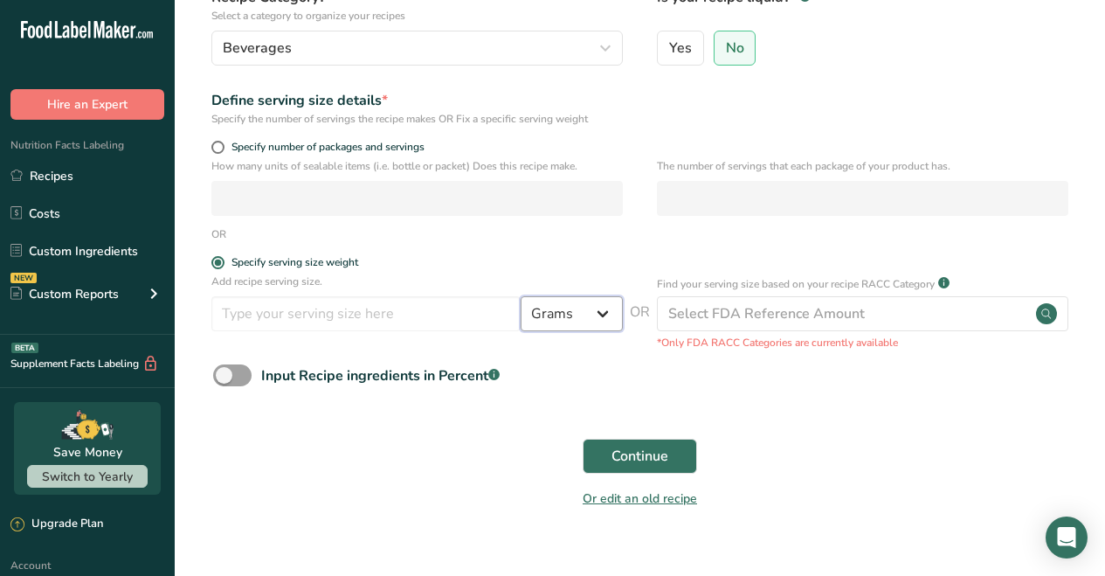
select select "17"
select select "22"
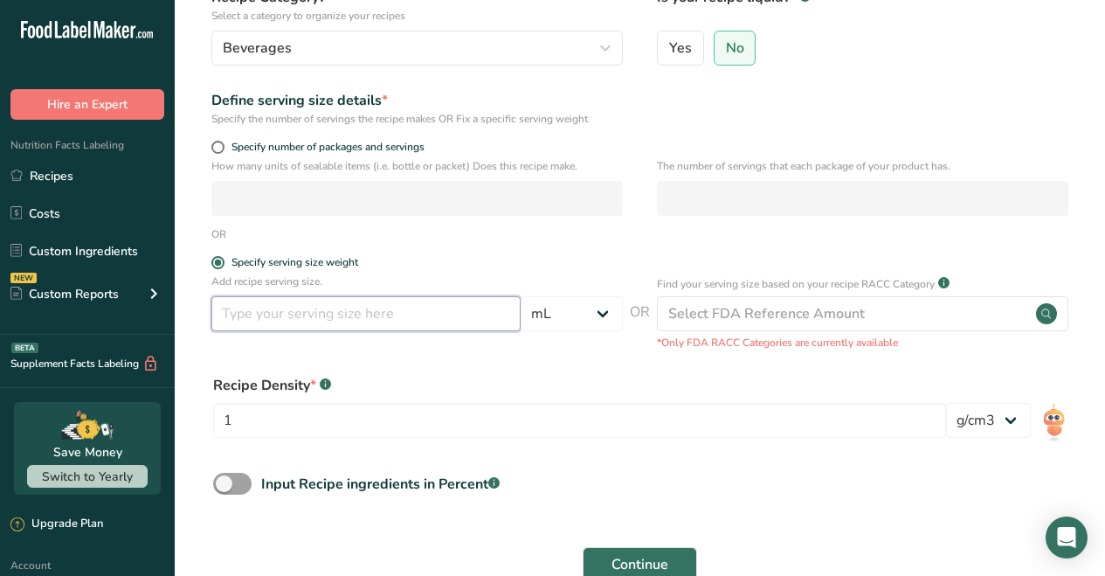
click at [411, 321] on input "number" at bounding box center [365, 313] width 309 height 35
type input "240"
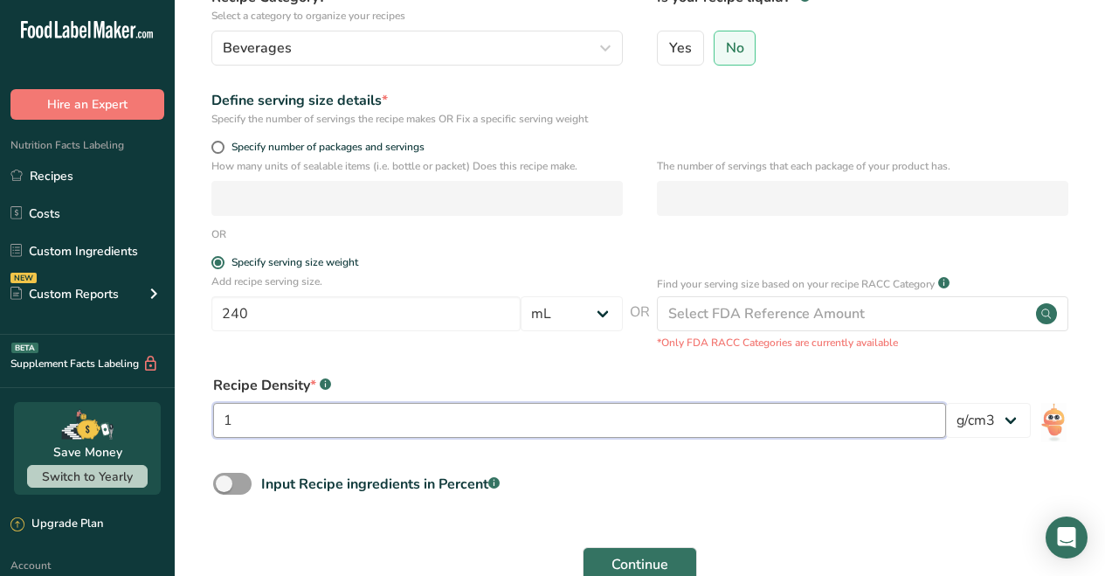
click at [478, 421] on input "1" at bounding box center [579, 420] width 733 height 35
click at [651, 563] on span "Continue" at bounding box center [640, 564] width 57 height 21
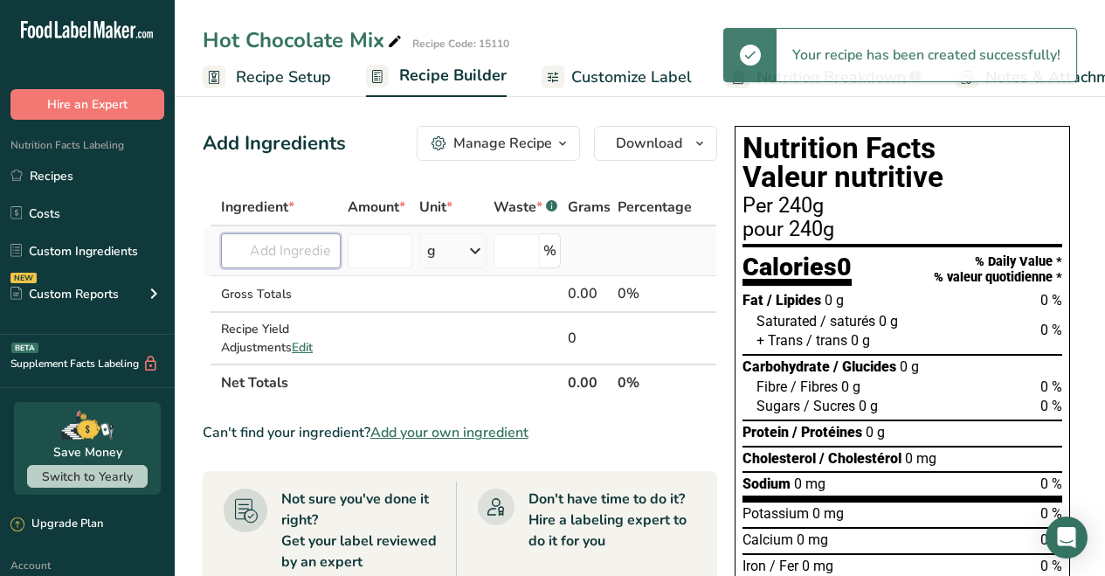
click at [293, 247] on input "text" at bounding box center [281, 250] width 120 height 35
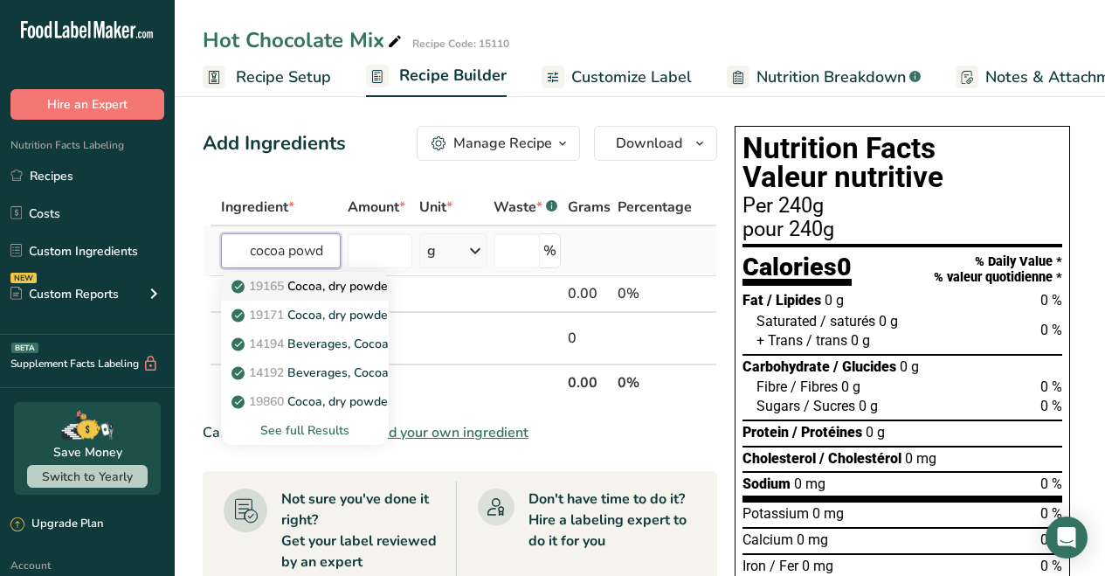
type input "cocoa powder"
drag, startPoint x: 348, startPoint y: 281, endPoint x: 334, endPoint y: 425, distance: 144.8
click at [334, 425] on div "See full Results" at bounding box center [305, 430] width 140 height 18
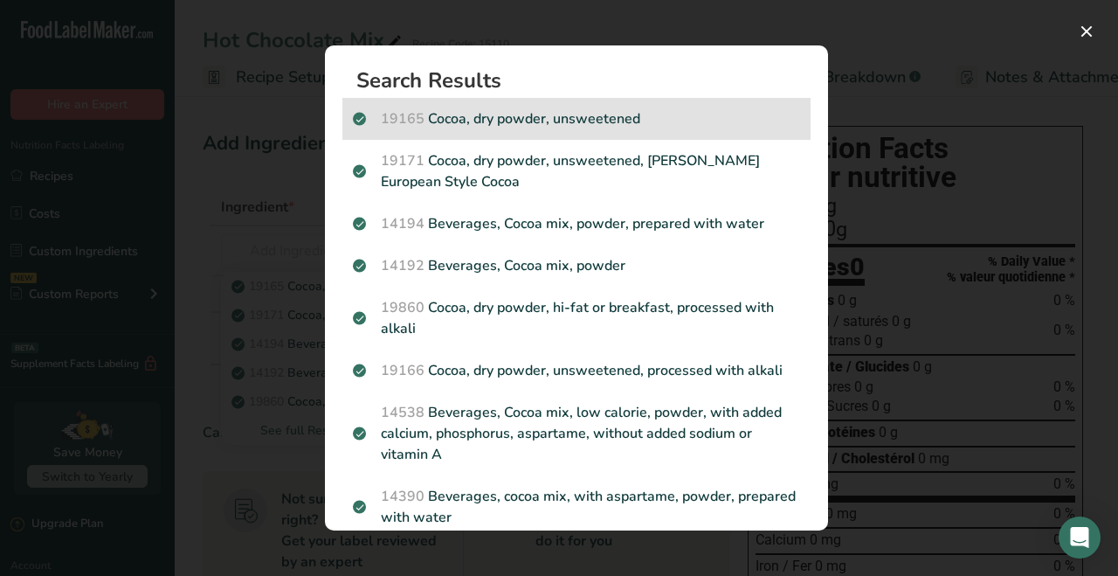
click at [549, 121] on p "19165 Cocoa, dry powder, unsweetened" at bounding box center [576, 118] width 447 height 21
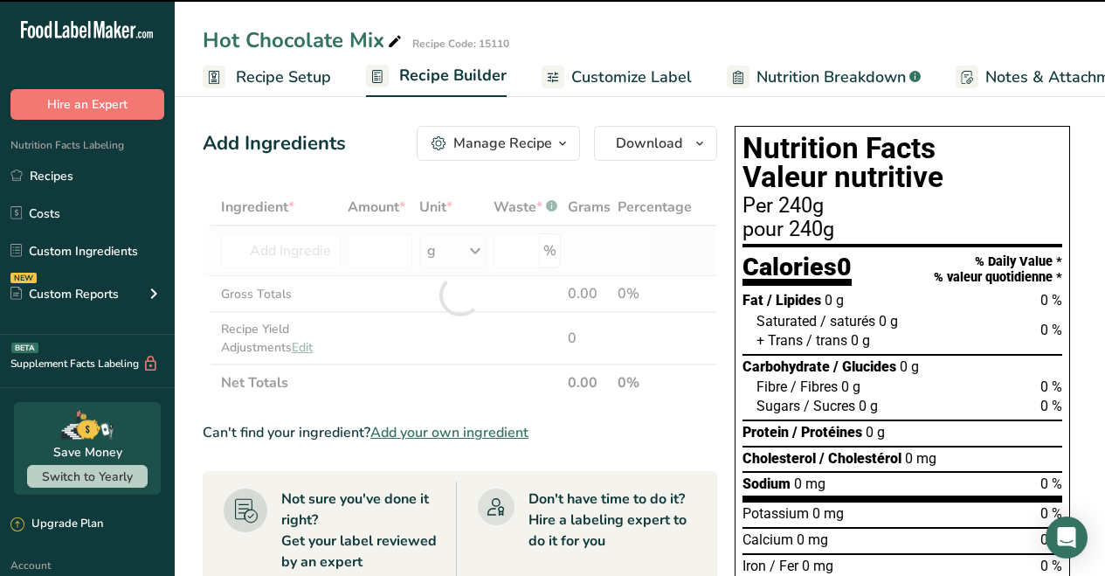
type input "0"
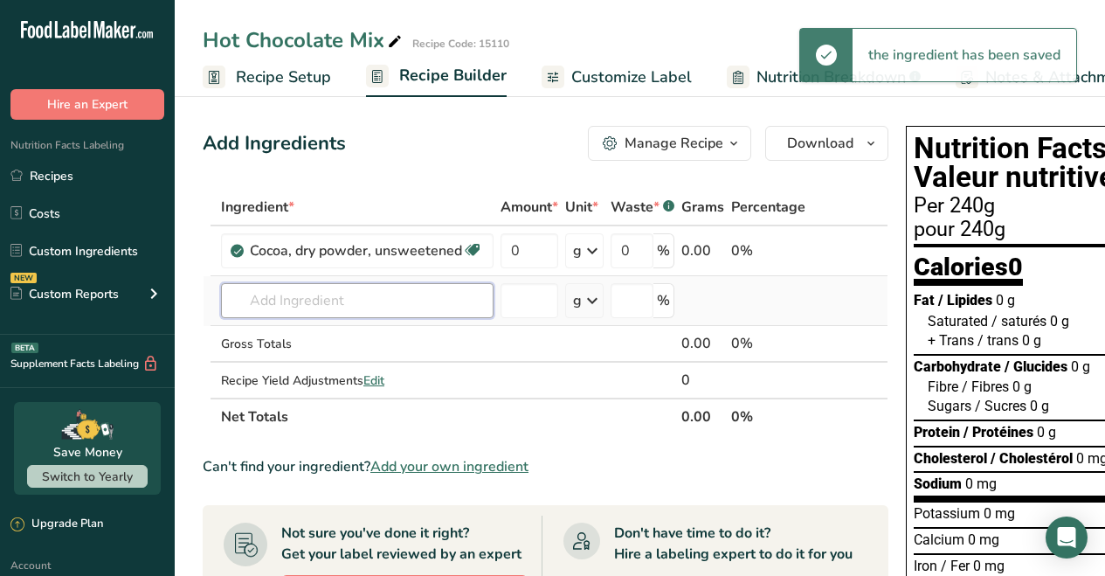
click at [354, 305] on input "text" at bounding box center [357, 300] width 273 height 35
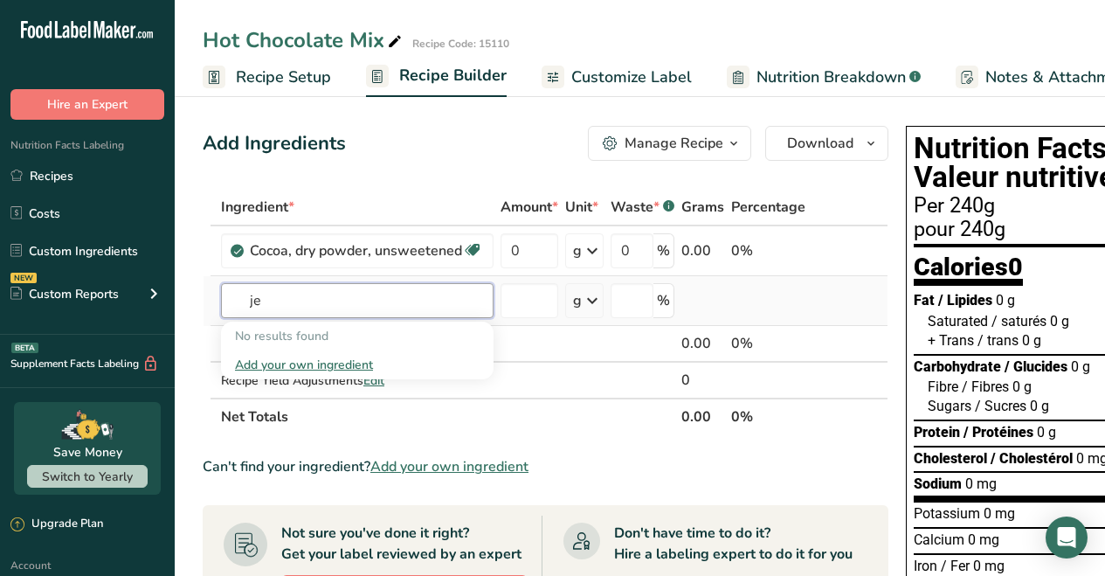
type input "j"
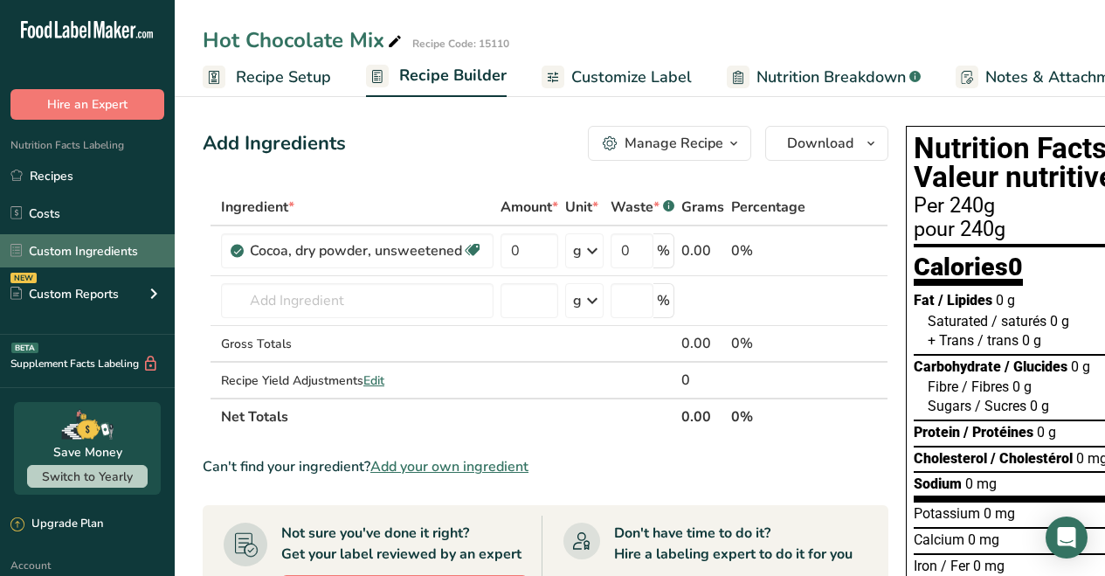
click at [107, 252] on link "Custom Ingredients" at bounding box center [87, 250] width 175 height 33
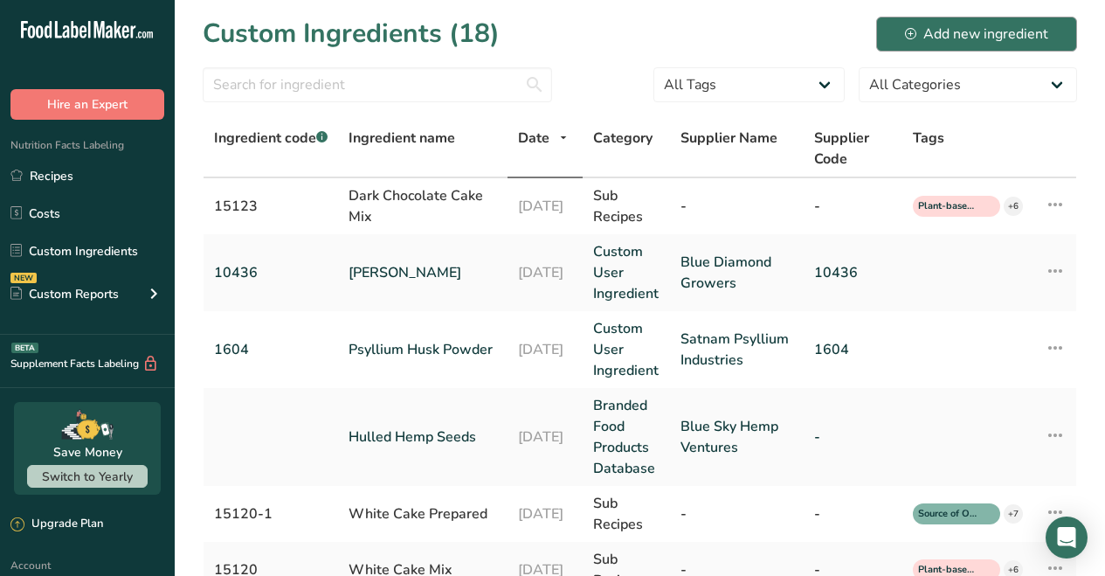
click at [957, 29] on div "Add new ingredient" at bounding box center [976, 34] width 143 height 21
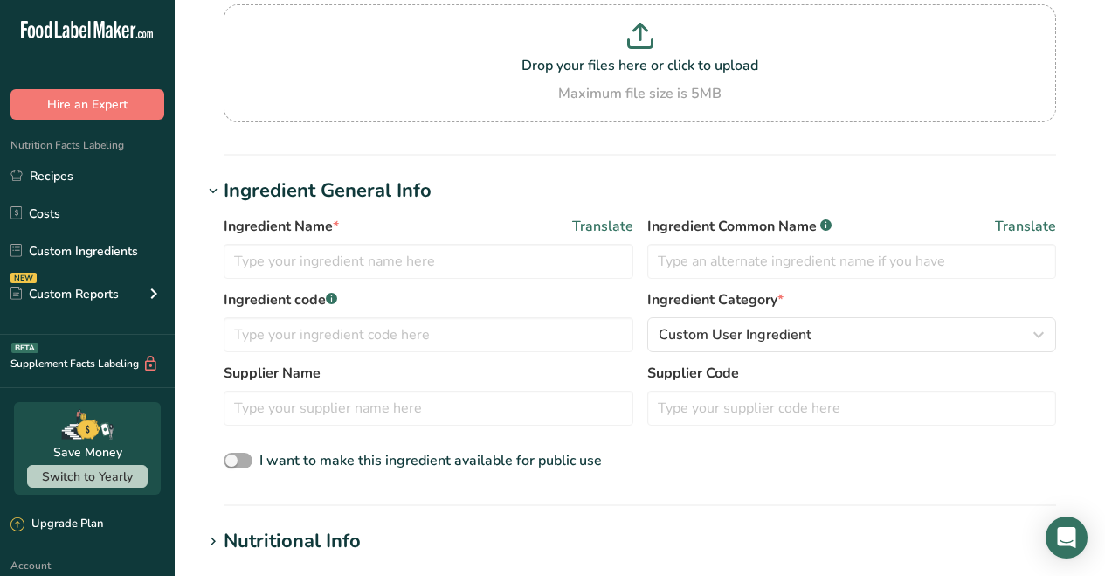
scroll to position [269, 0]
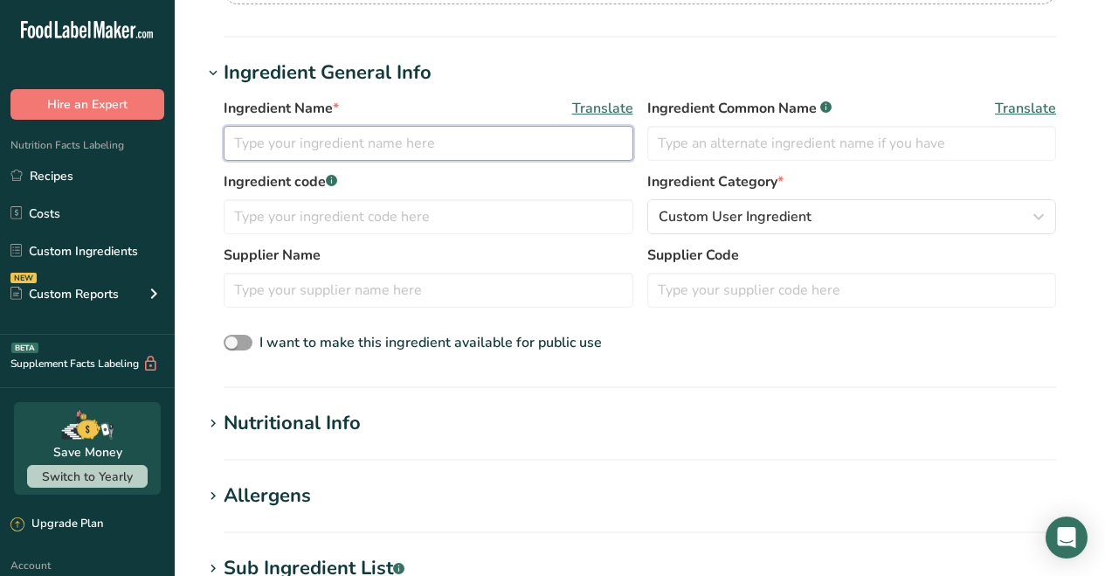
click at [361, 148] on input "text" at bounding box center [429, 143] width 410 height 35
type input "JetBlack Cocoa Powder"
click at [750, 139] on input "text" at bounding box center [852, 143] width 410 height 35
type input "Black Cocoa Powder"
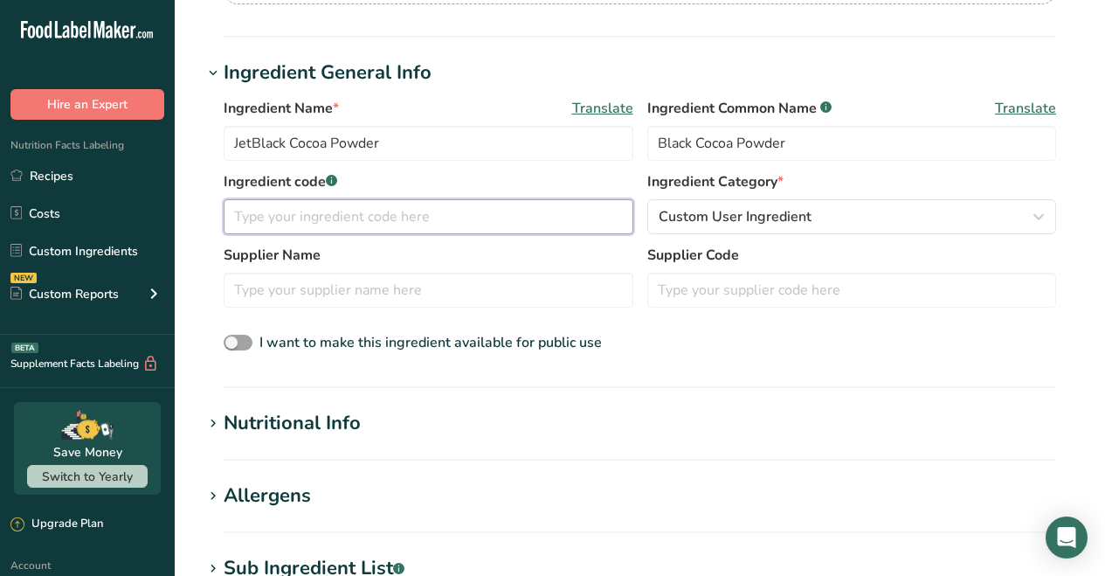
click at [428, 223] on input "text" at bounding box center [429, 216] width 410 height 35
type input "0"
type input "1138"
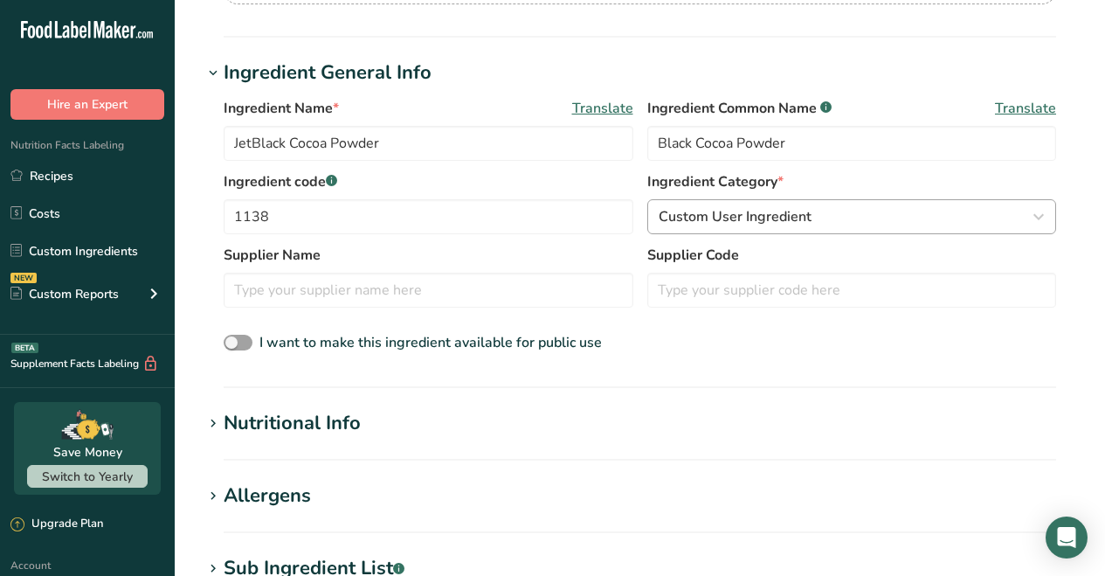
click at [834, 214] on div "Custom User Ingredient" at bounding box center [847, 216] width 377 height 21
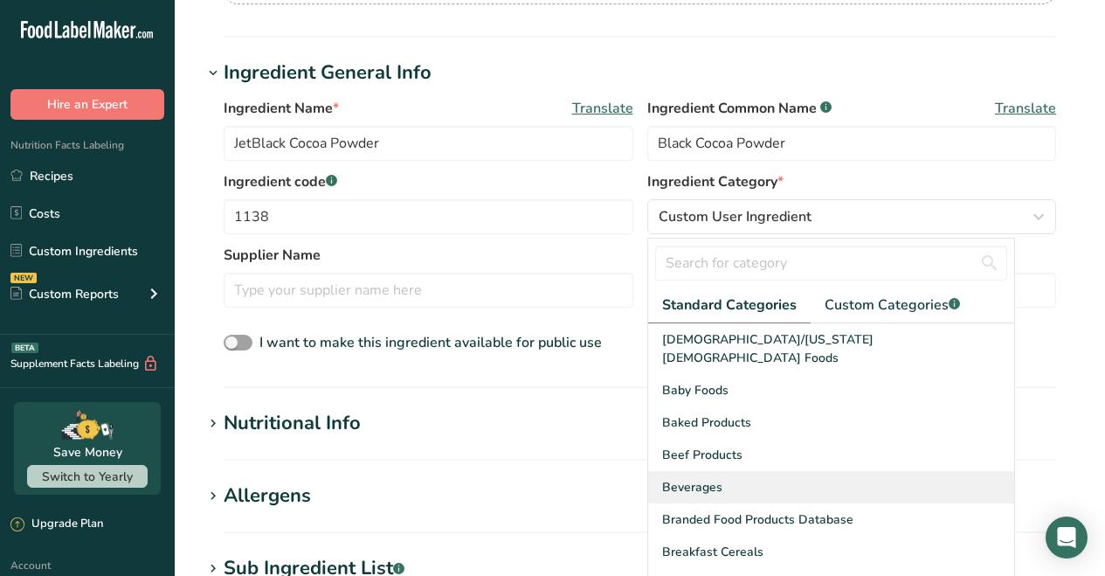
click at [711, 478] on span "Beverages" at bounding box center [692, 487] width 60 height 18
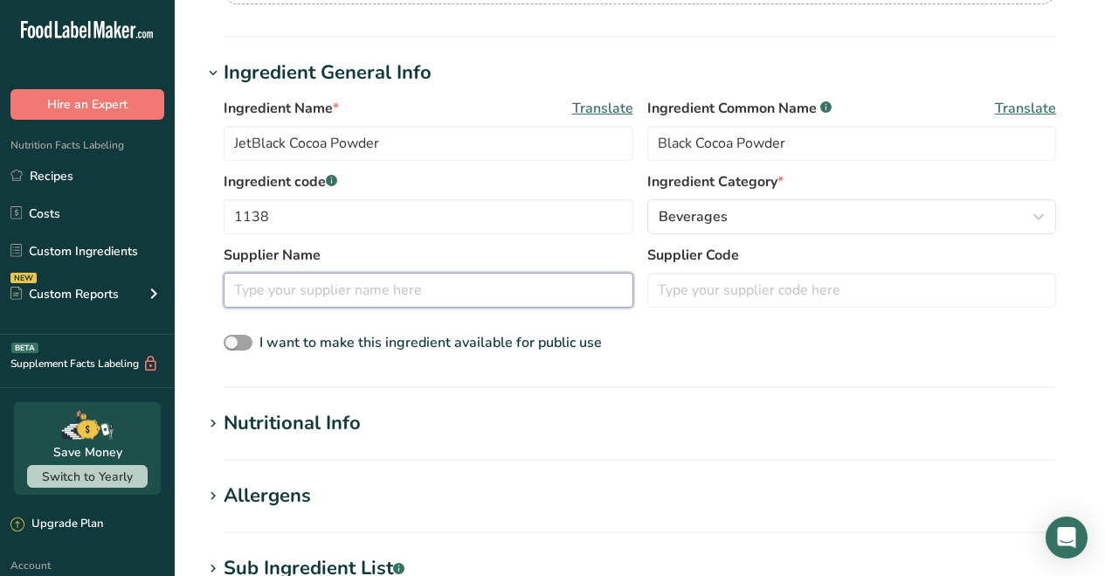
click at [376, 293] on input "text" at bounding box center [429, 290] width 410 height 35
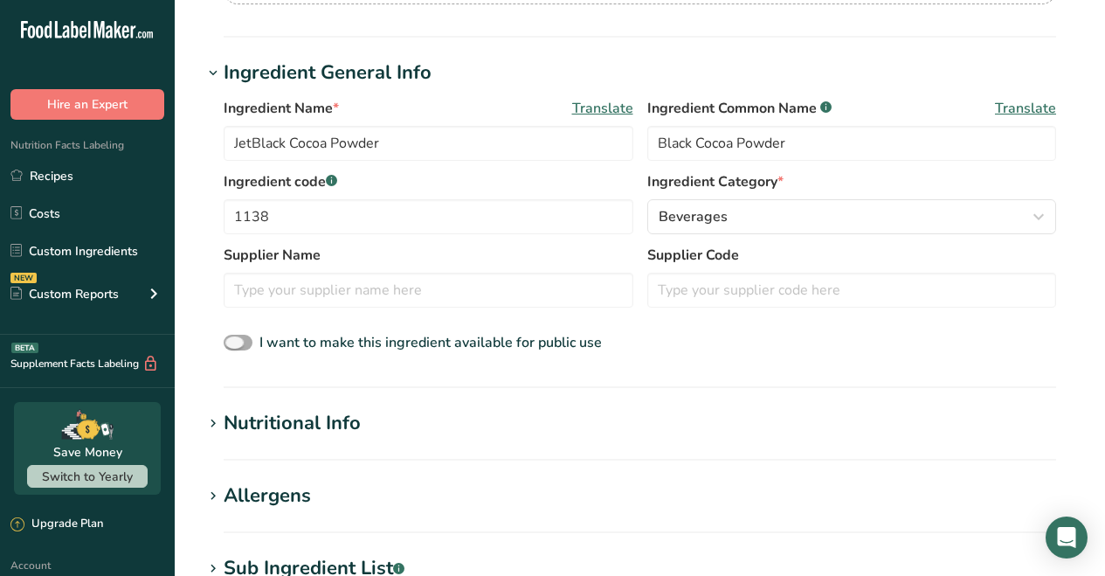
click at [242, 344] on span at bounding box center [238, 343] width 29 height 17
click at [235, 344] on input "I want to make this ingredient available for public use" at bounding box center [229, 342] width 11 height 11
checkbox input "true"
click at [214, 421] on icon at bounding box center [213, 423] width 16 height 24
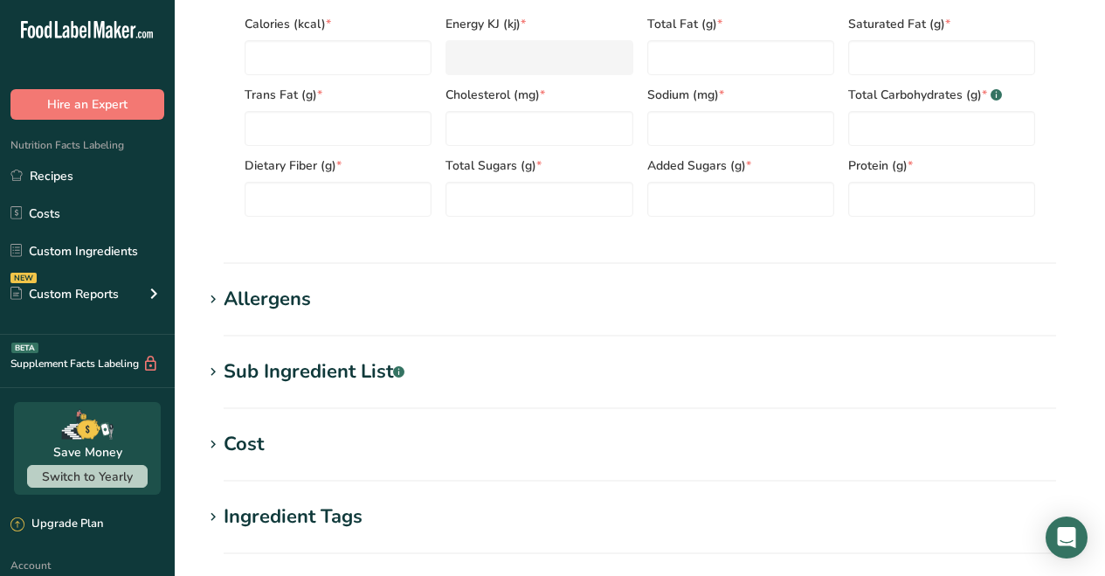
scroll to position [631, 0]
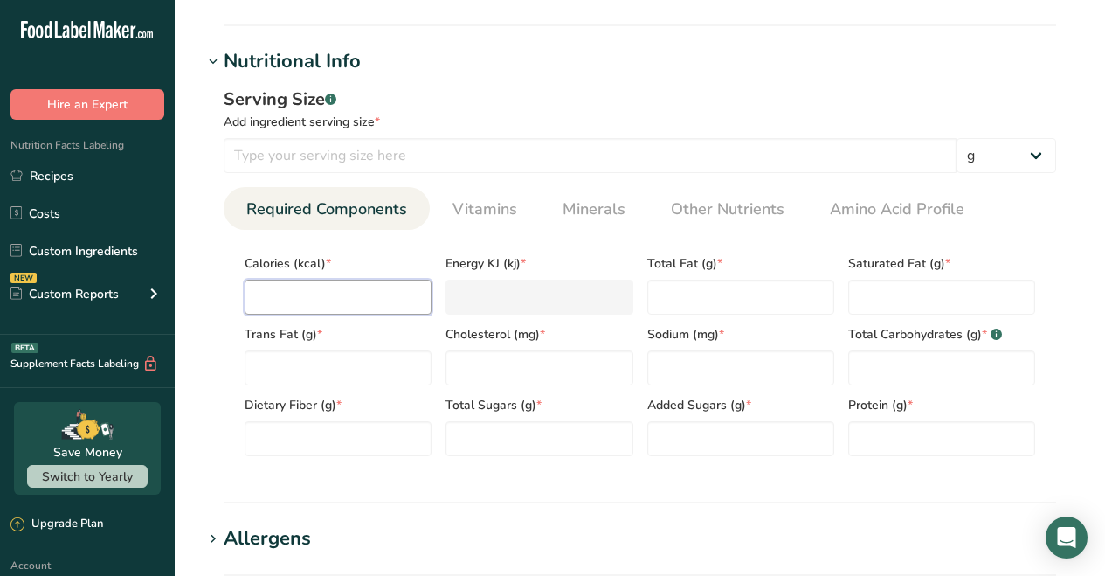
click at [337, 293] on input "number" at bounding box center [338, 297] width 187 height 35
type input "1"
type KJ "4.2"
type input "15"
type KJ "62.8"
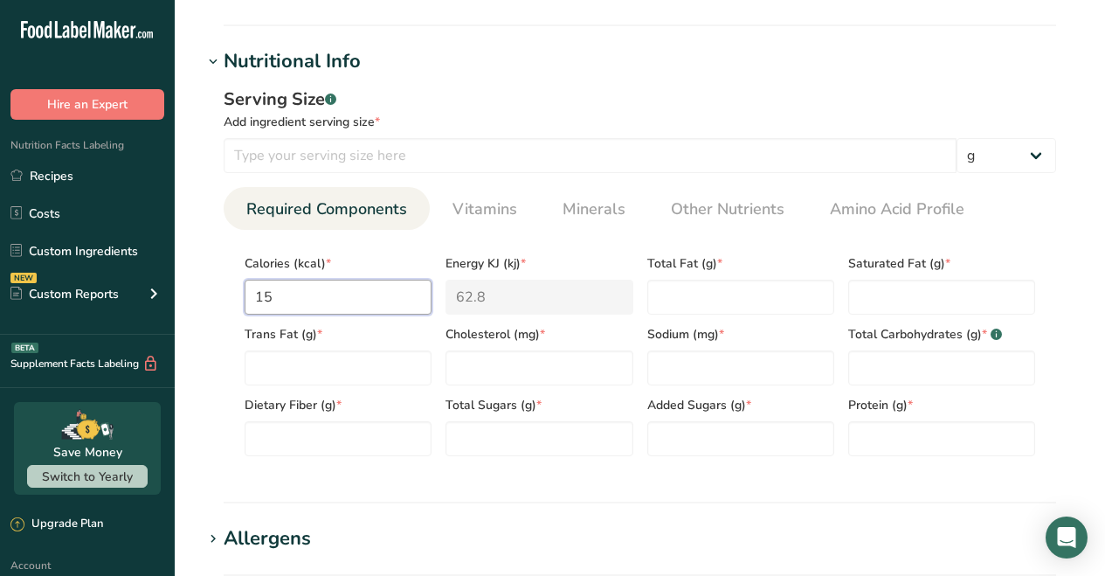
type input "150"
type KJ "627.6"
type input "150"
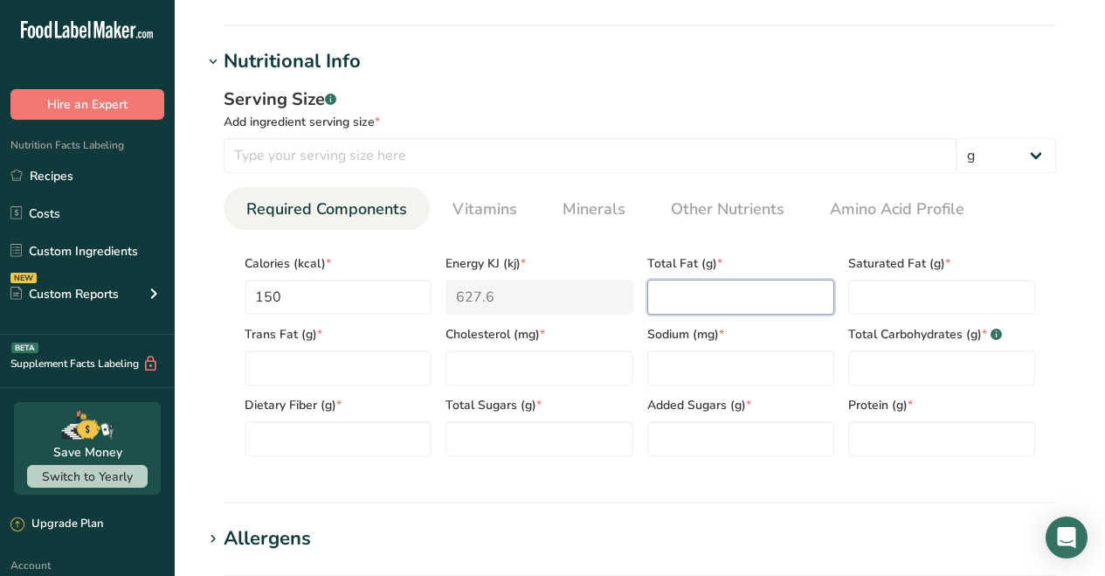
click at [715, 301] on Fat "number" at bounding box center [740, 297] width 187 height 35
type Fat "7.5"
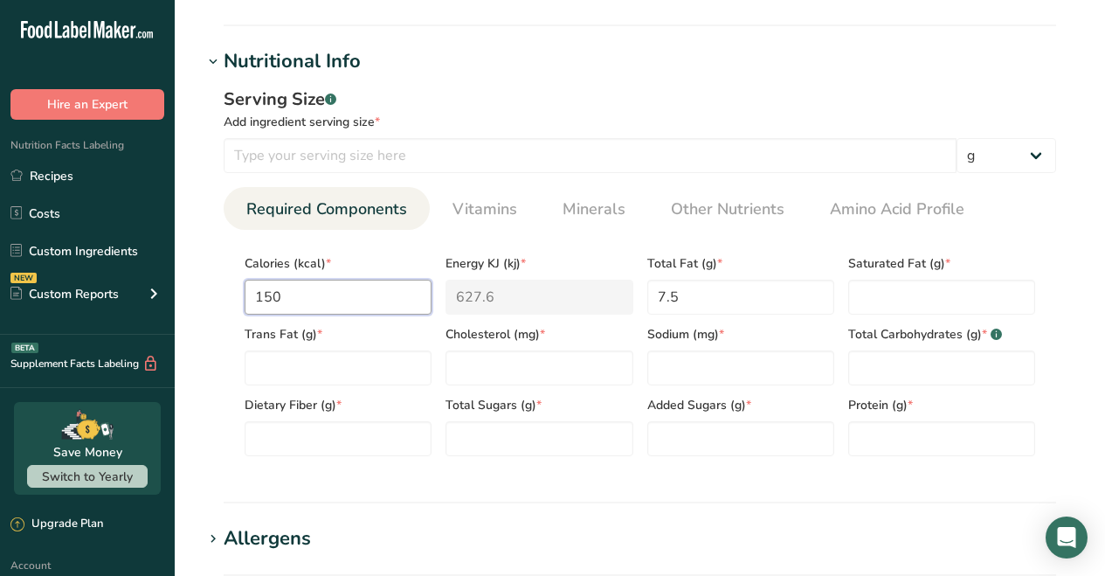
click at [299, 303] on input "150" at bounding box center [338, 297] width 187 height 35
type input "15"
type KJ "62.8"
type input "135"
type KJ "564.8"
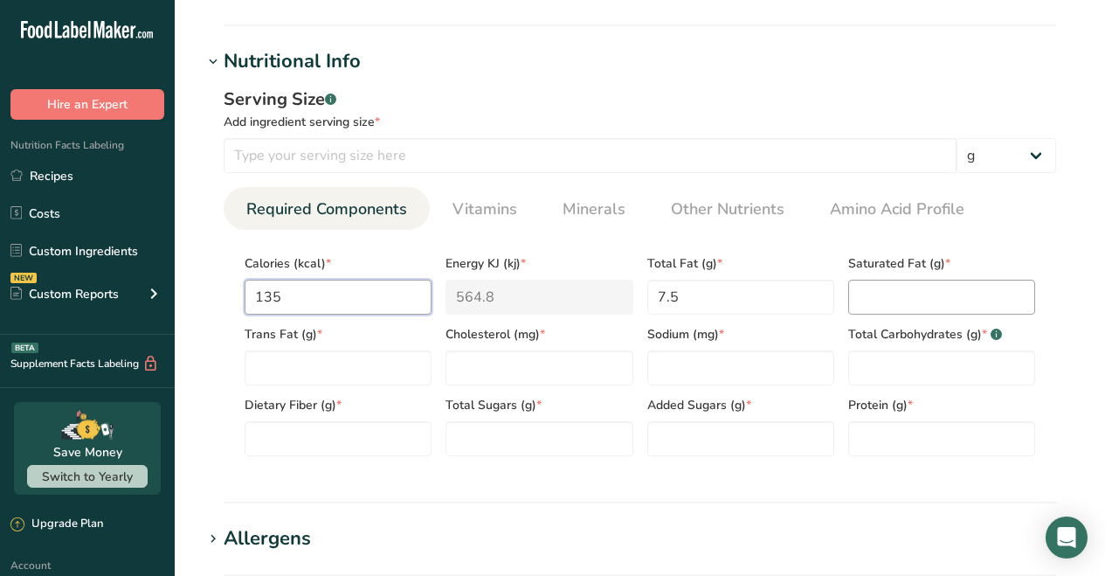
type input "135"
click at [880, 300] on Fat "number" at bounding box center [941, 297] width 187 height 35
type Fat "4.5"
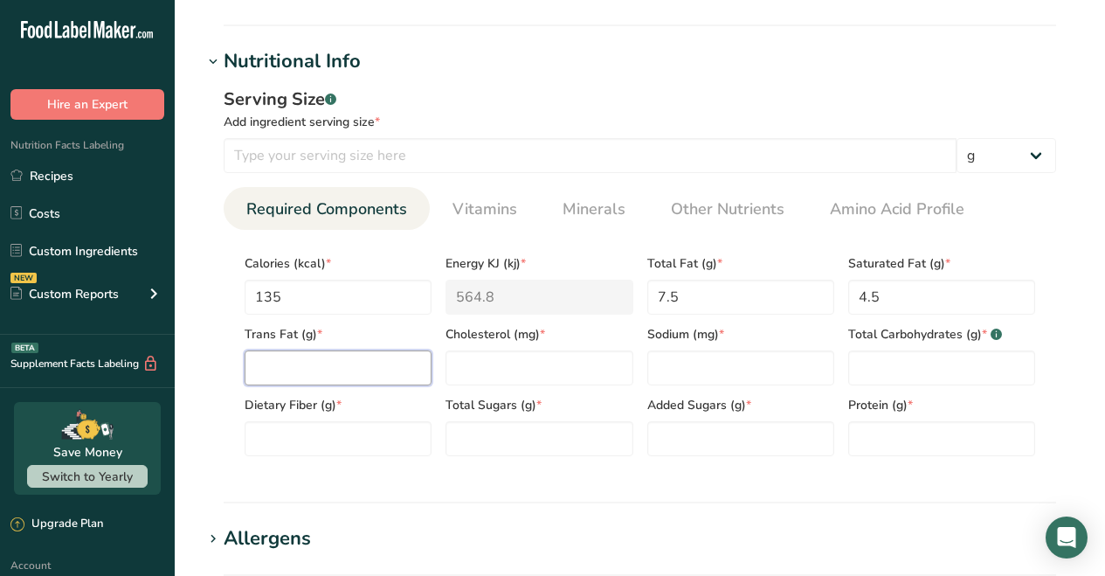
click at [370, 366] on Fat "number" at bounding box center [338, 367] width 187 height 35
type Fat "0"
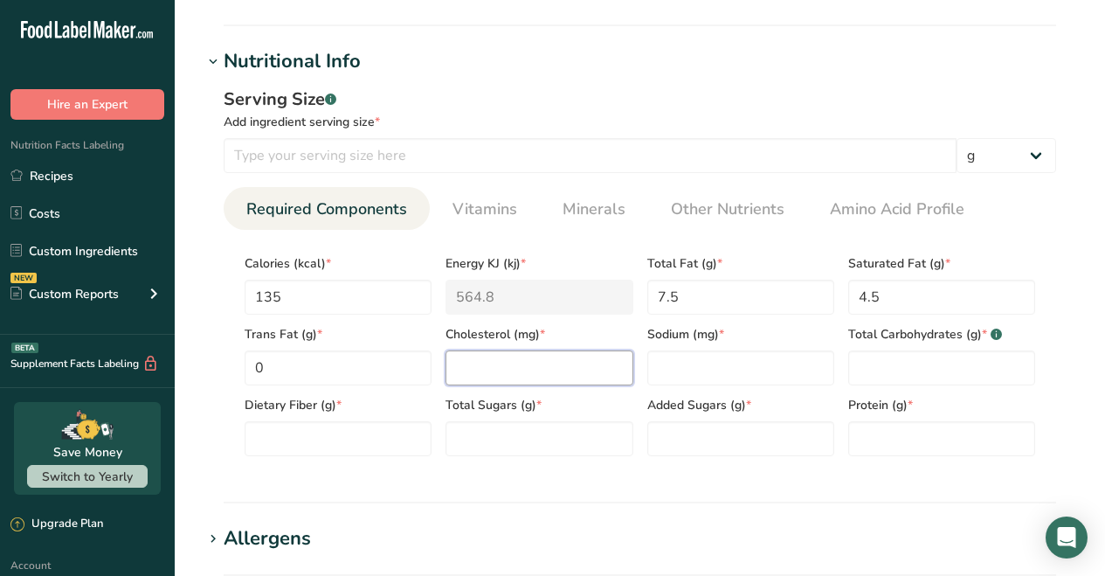
click at [504, 364] on input "number" at bounding box center [539, 367] width 187 height 35
type input "0"
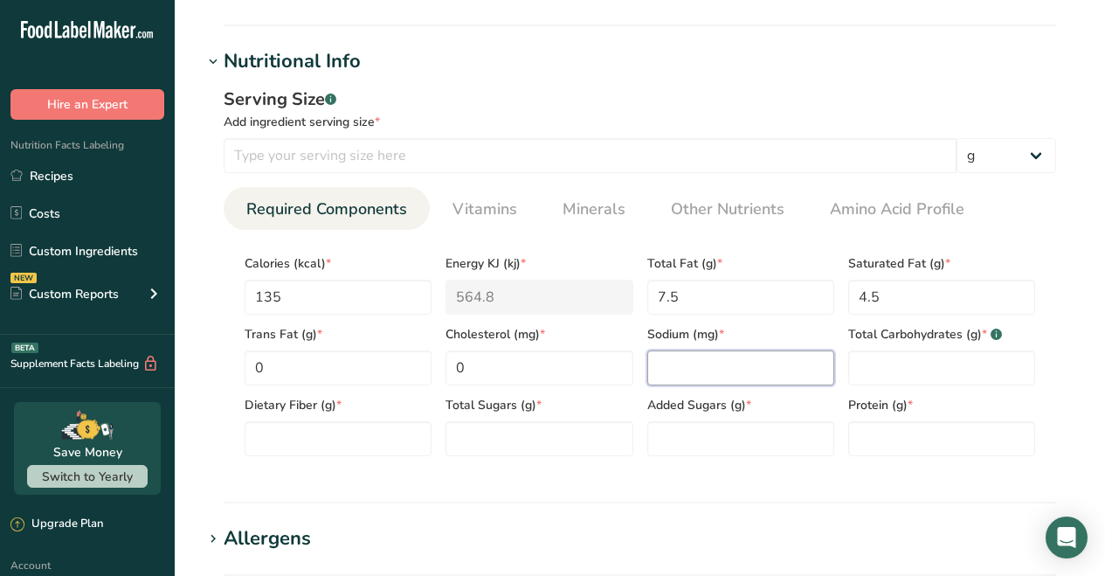
click at [664, 365] on input "number" at bounding box center [740, 367] width 187 height 35
type input "0"
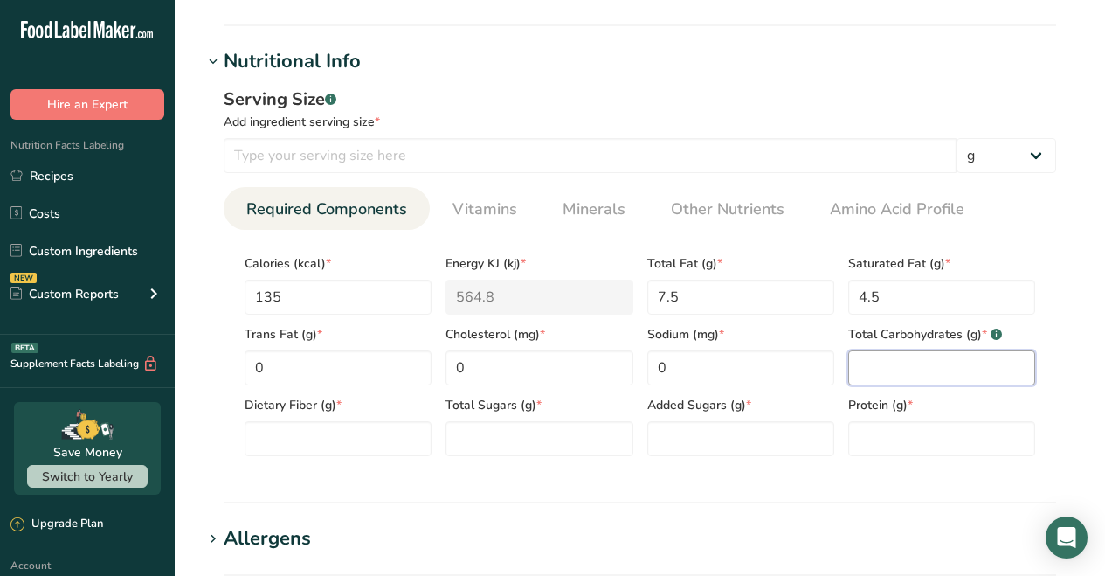
click at [899, 365] on Carbohydrates "number" at bounding box center [941, 367] width 187 height 35
type Carbohydrates "28"
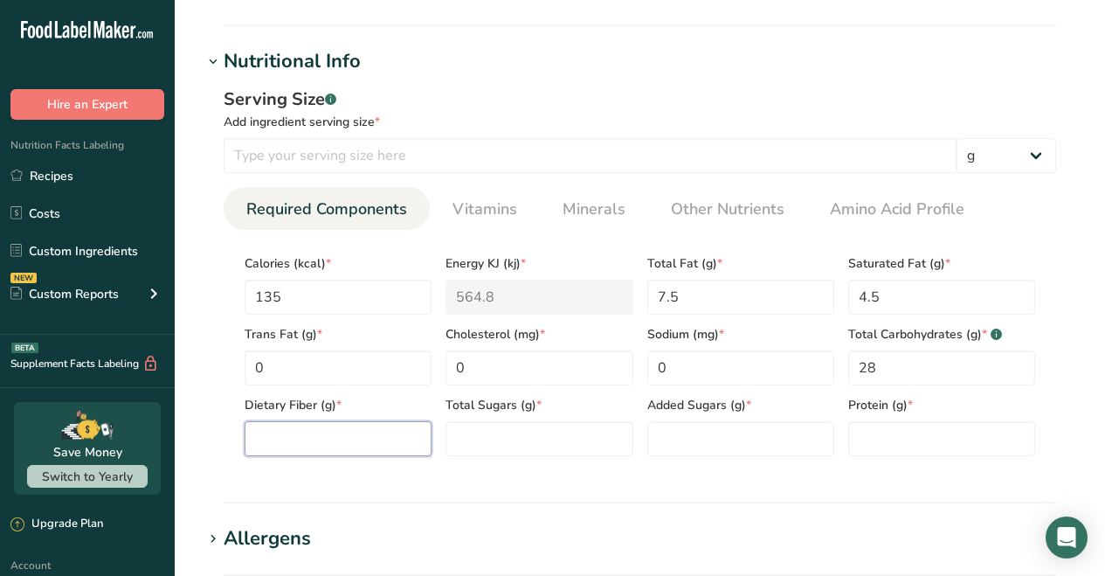
click at [368, 435] on Fiber "number" at bounding box center [338, 438] width 187 height 35
type Fiber "21.5"
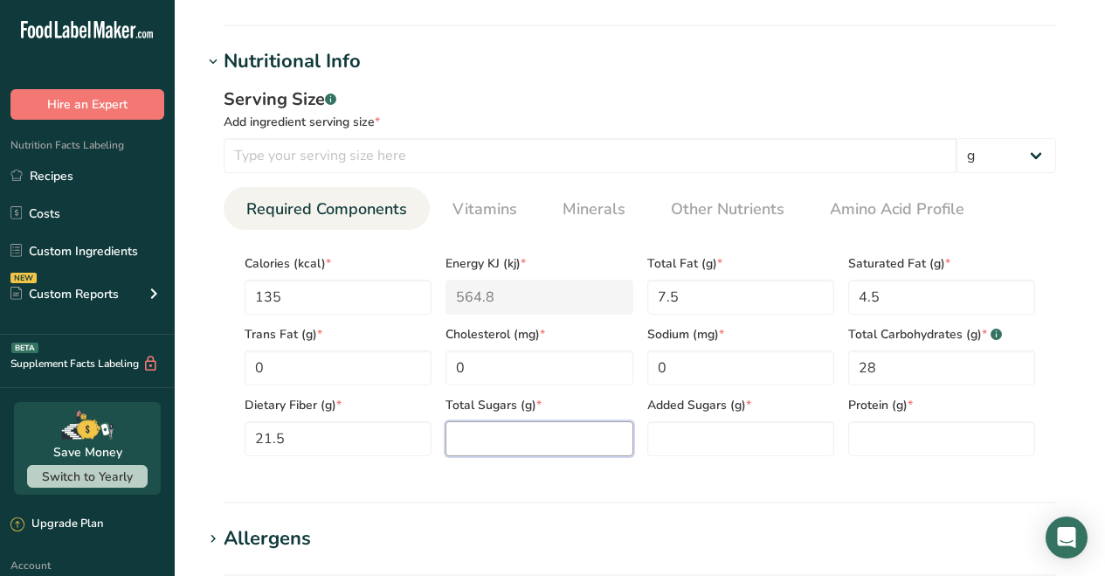
click at [486, 440] on Sugars "number" at bounding box center [539, 438] width 187 height 35
type Sugars "0.5"
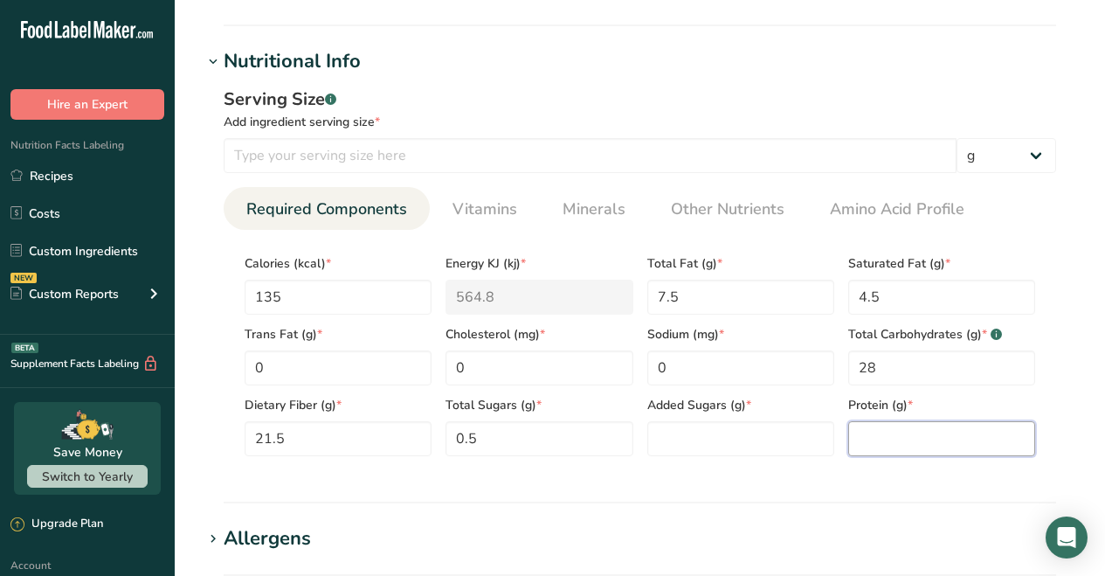
click at [860, 434] on input "number" at bounding box center [941, 438] width 187 height 35
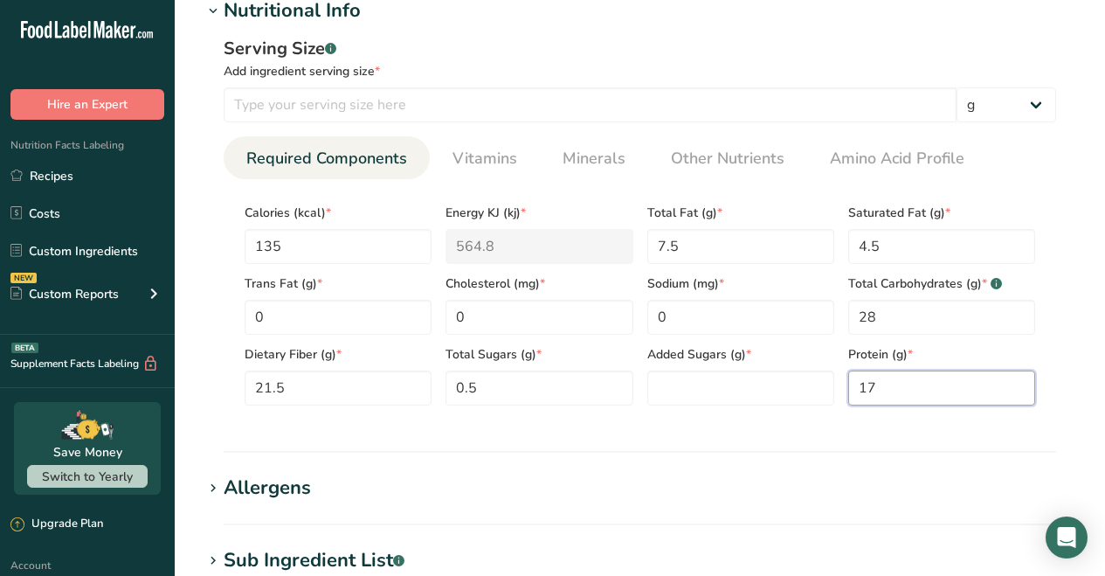
scroll to position [798, 0]
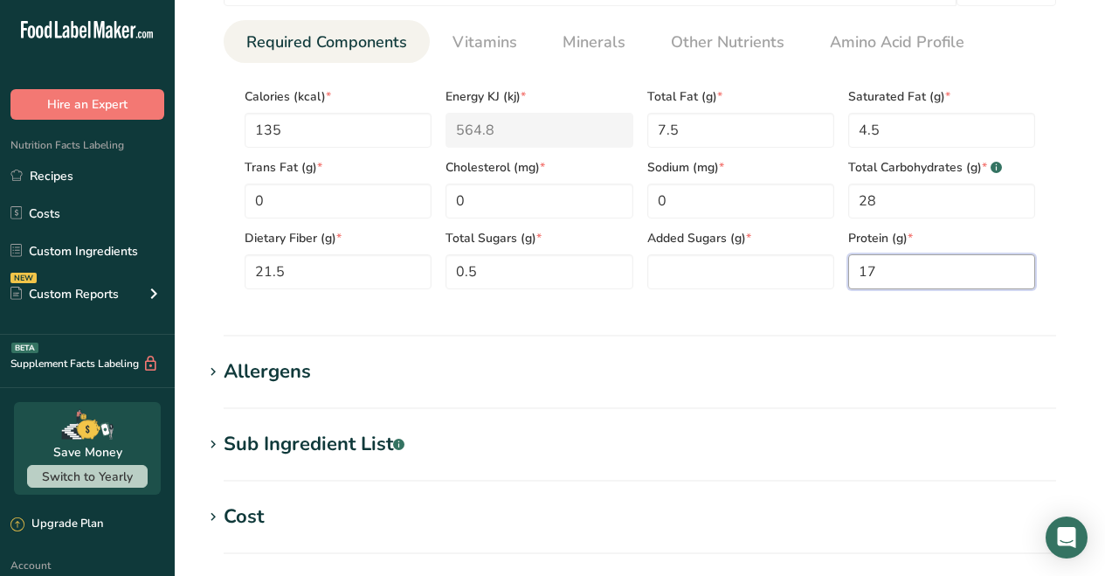
type input "17"
click at [291, 371] on div "Allergens" at bounding box center [267, 371] width 87 height 29
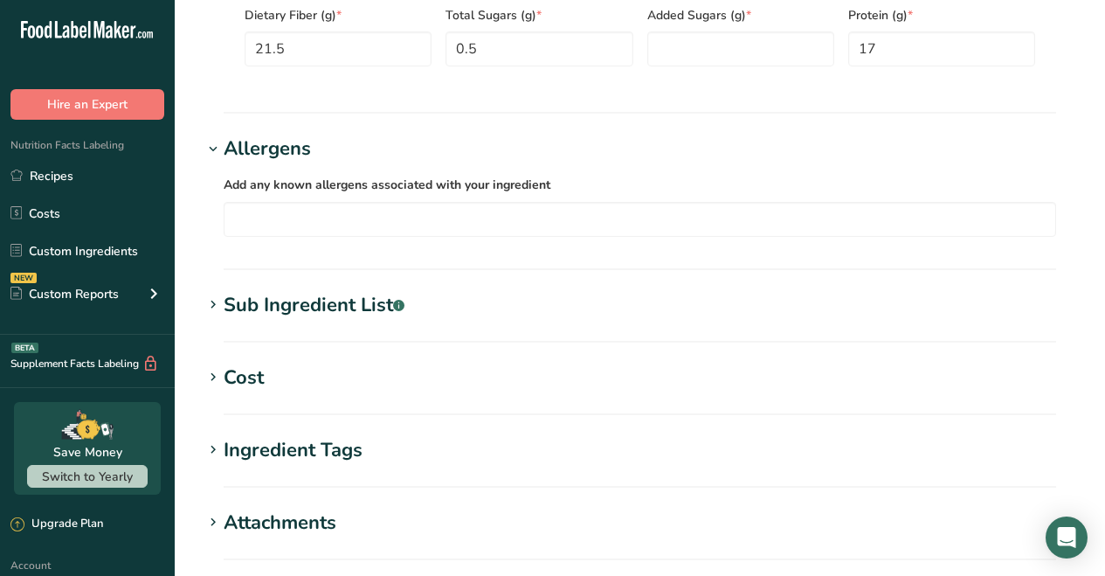
scroll to position [1085, 0]
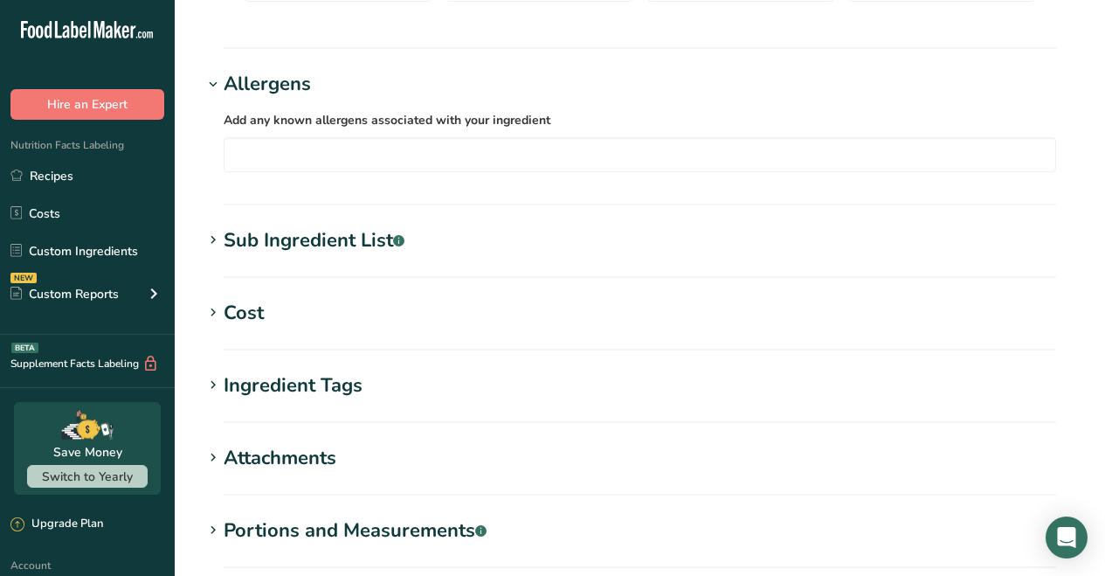
click at [303, 386] on div "Ingredient Tags" at bounding box center [293, 385] width 139 height 29
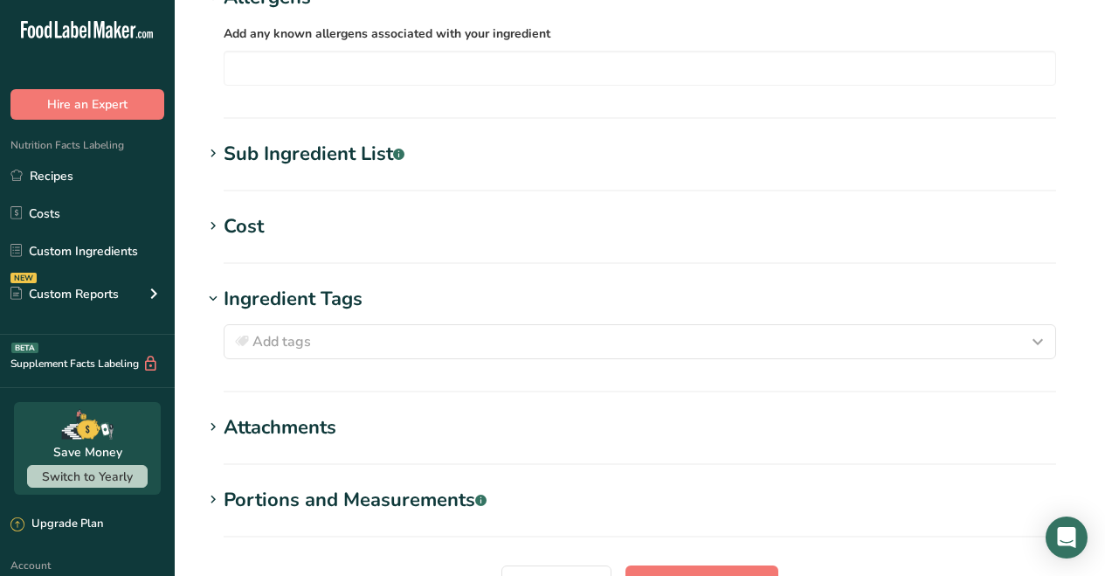
scroll to position [1271, 0]
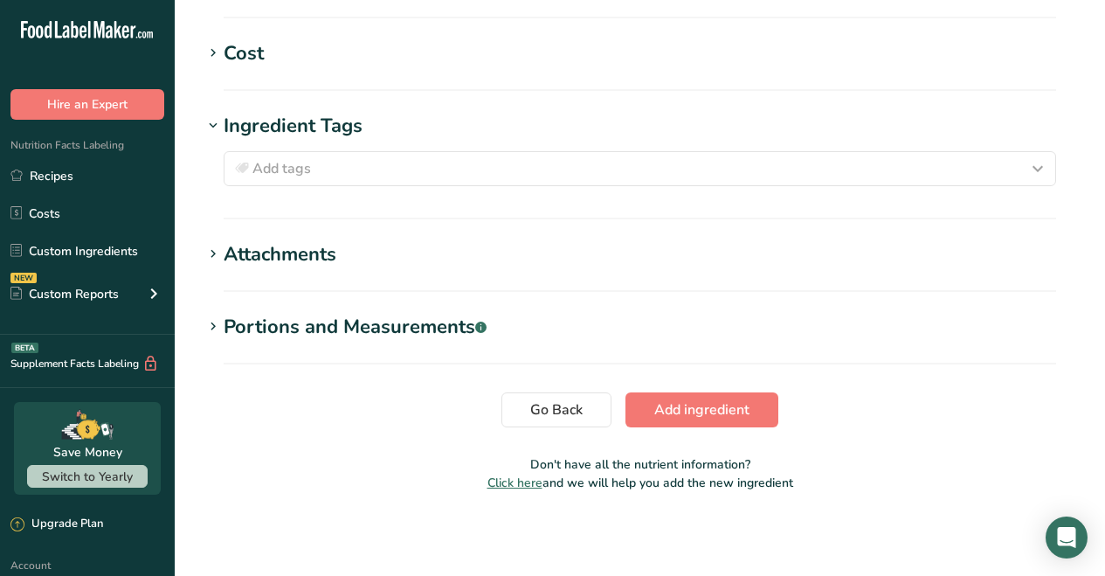
click at [705, 406] on span "Add ingredient" at bounding box center [701, 409] width 95 height 21
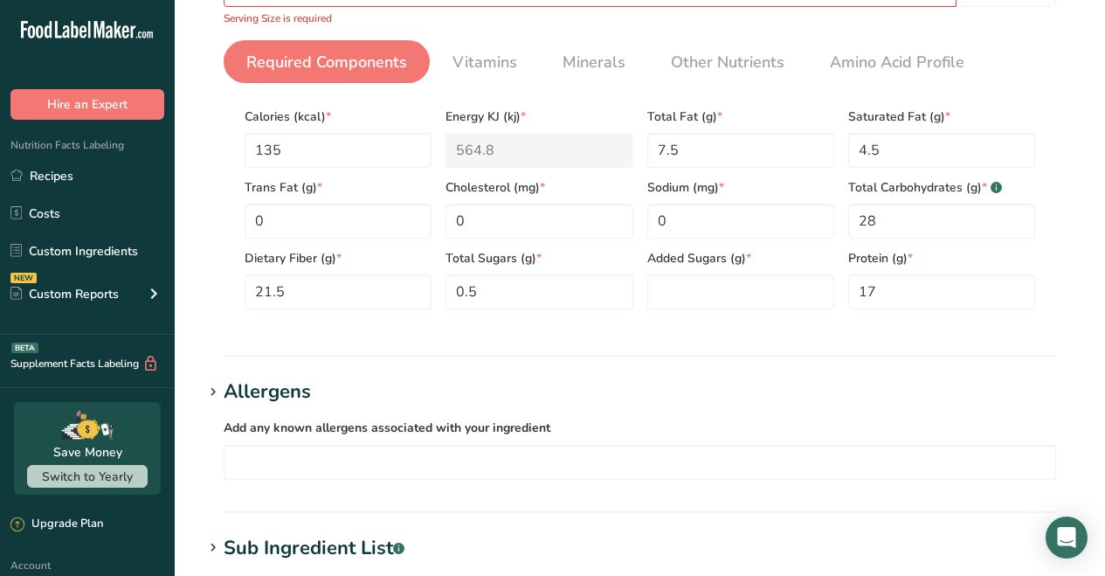
scroll to position [678, 0]
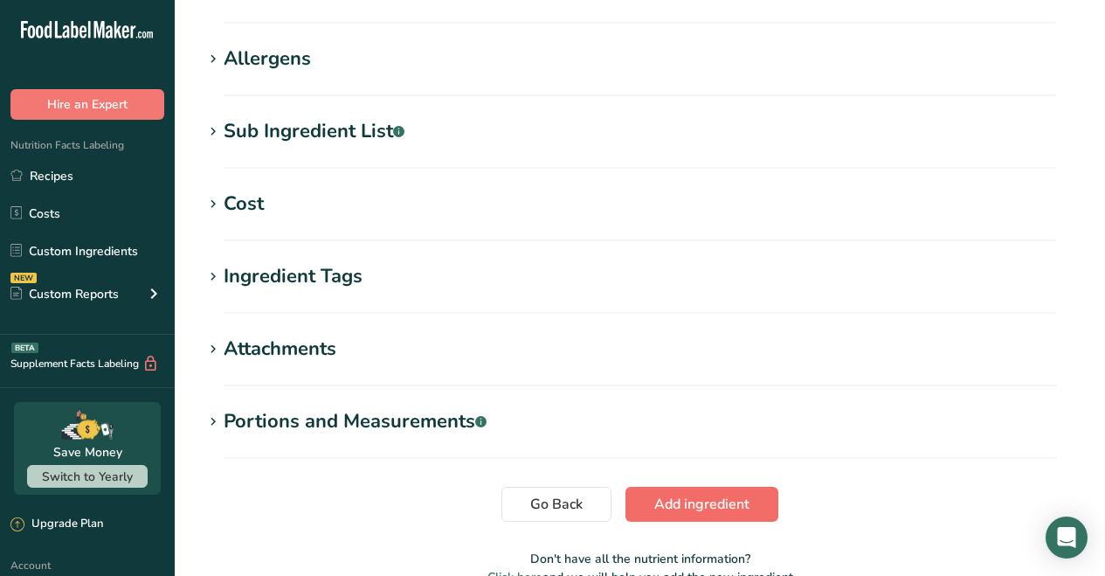
click at [688, 502] on span "Add ingredient" at bounding box center [701, 504] width 95 height 21
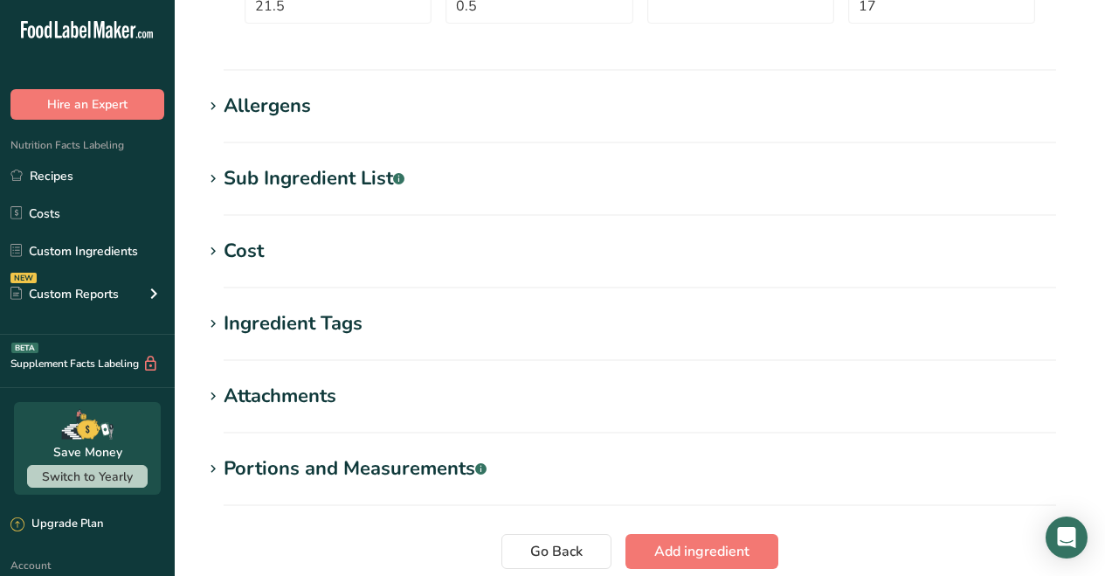
scroll to position [226, 0]
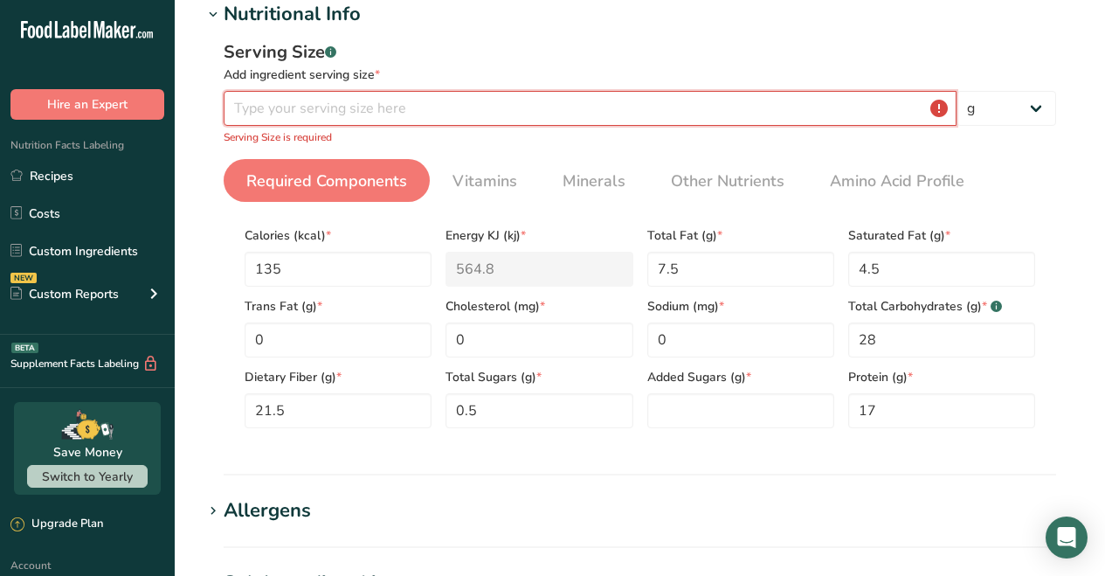
click at [268, 107] on input "number" at bounding box center [590, 108] width 733 height 35
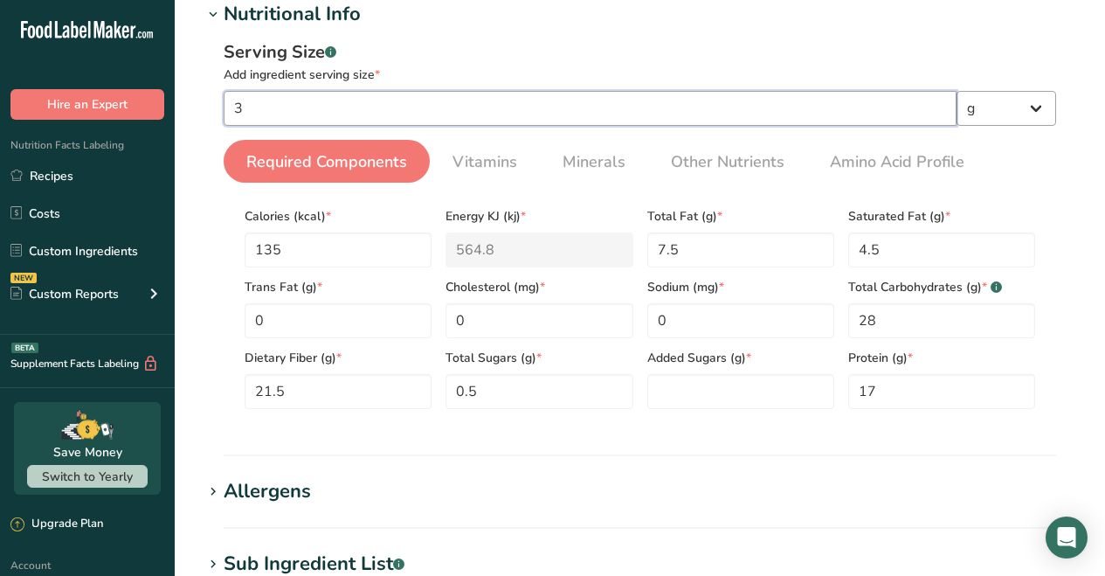
type input "3"
select select "19"
select select "22"
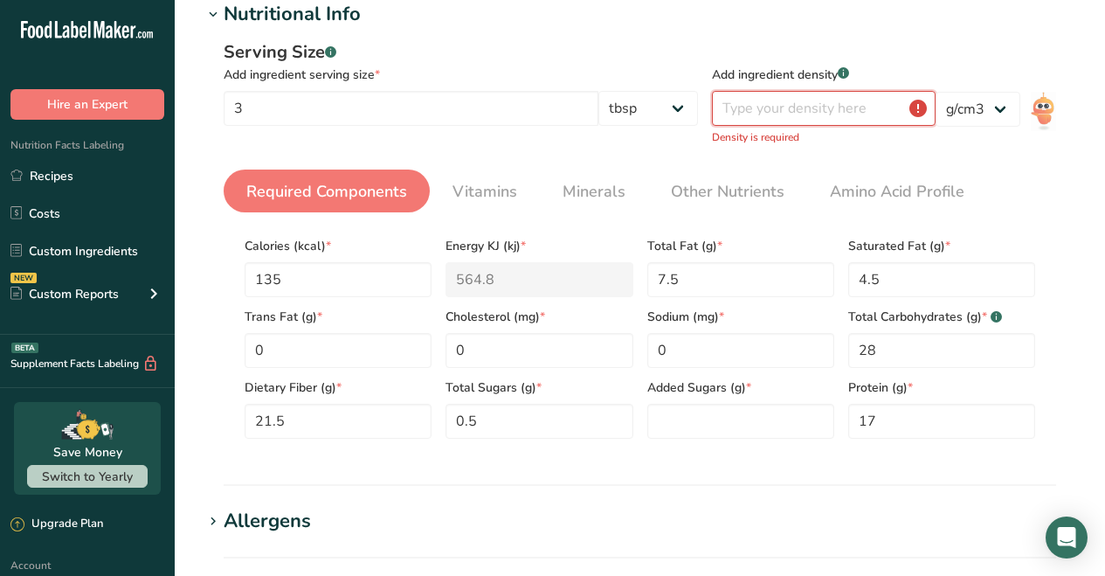
click at [823, 107] on input "number" at bounding box center [824, 108] width 224 height 35
click at [824, 109] on input "number" at bounding box center [824, 108] width 224 height 35
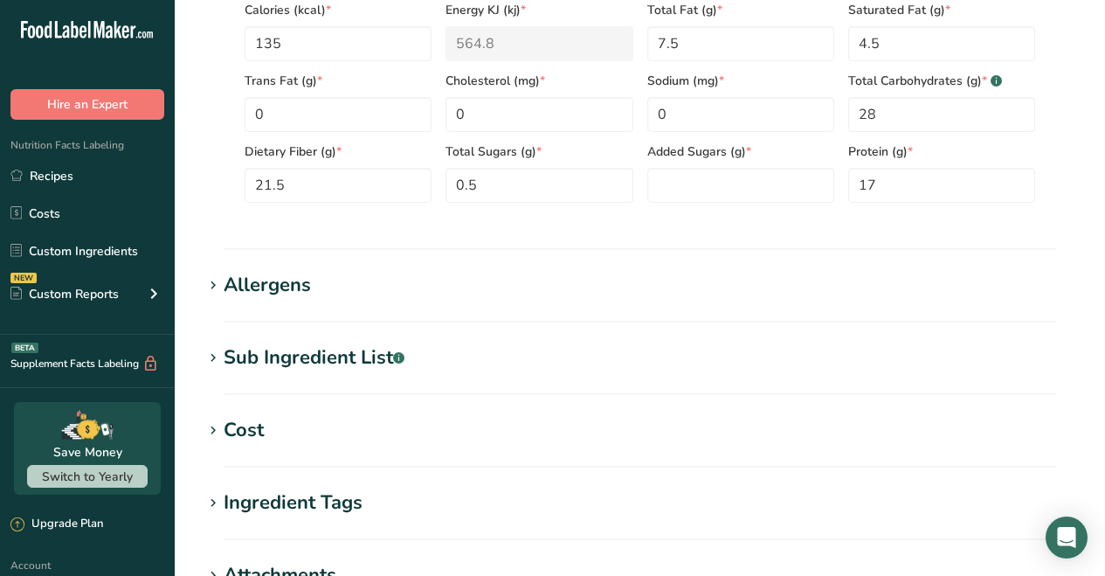
scroll to position [0, 0]
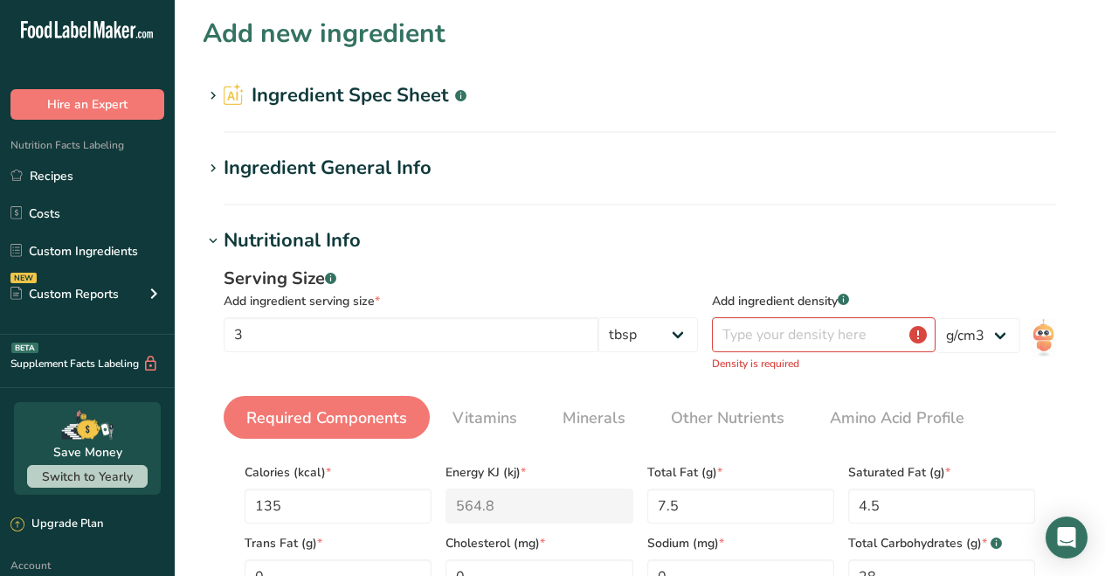
click at [298, 92] on h2 "Ingredient Spec Sheet .a-a{fill:#347362;}.b-a{fill:#fff;}" at bounding box center [345, 95] width 243 height 29
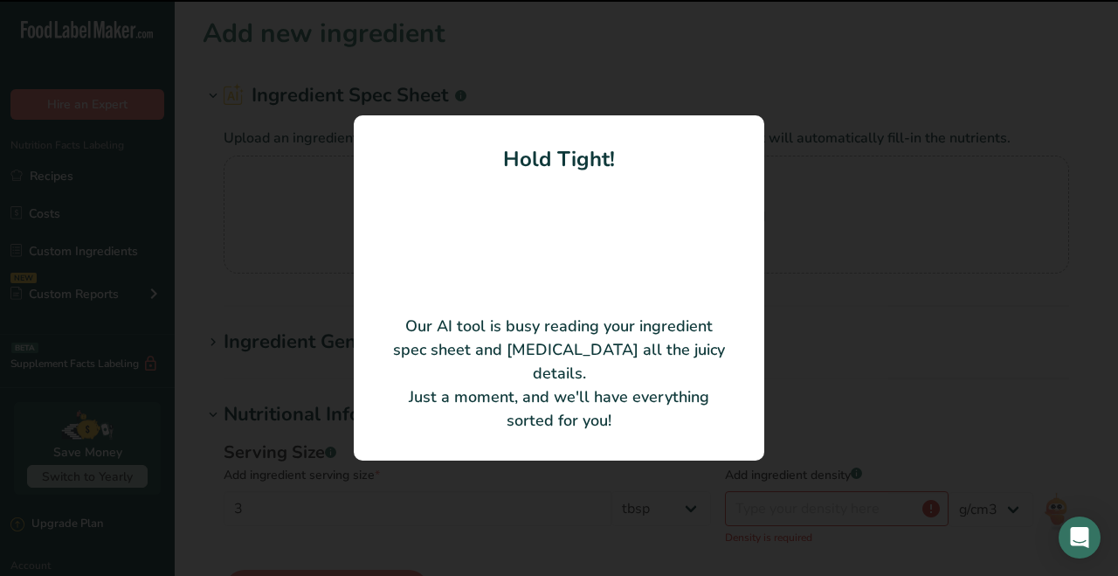
type input "100"
type input "211"
type KJ "882.82"
type Fat "11.8"
type Fat "7.14"
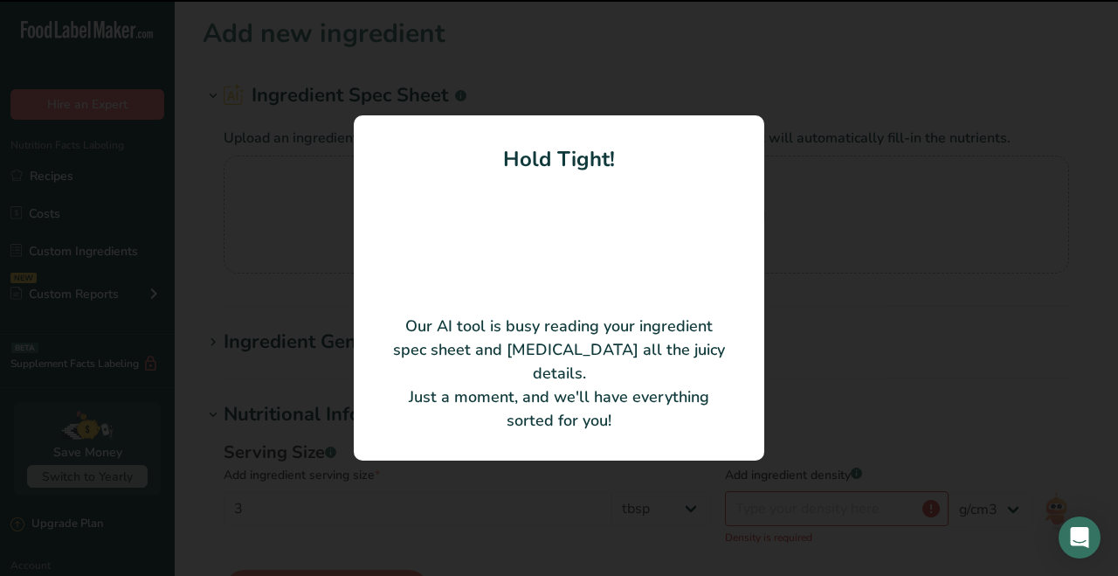
type Fat "0.02"
type input "0.8"
type input "2070"
type Carbohydrates "49.22"
type Fiber "32.8"
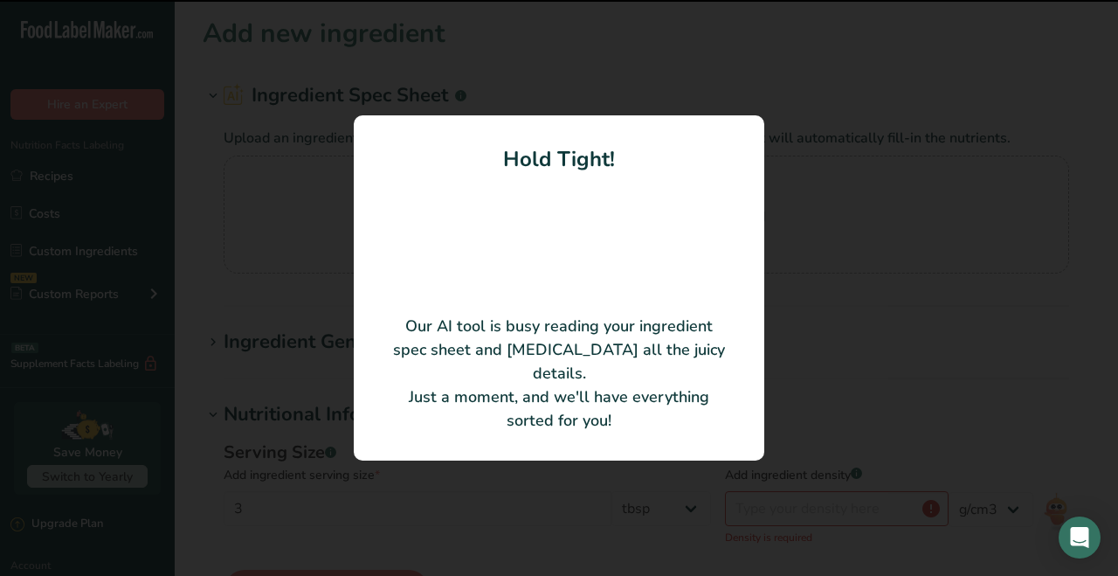
type Sugars "0.92"
type Sugars "0"
type input "24.32"
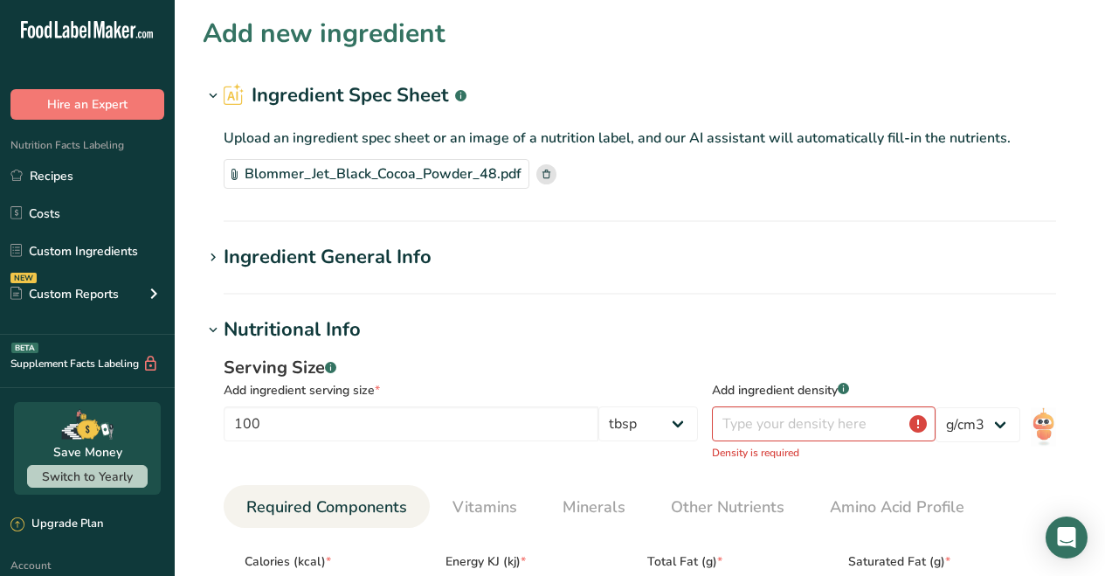
scroll to position [872, 0]
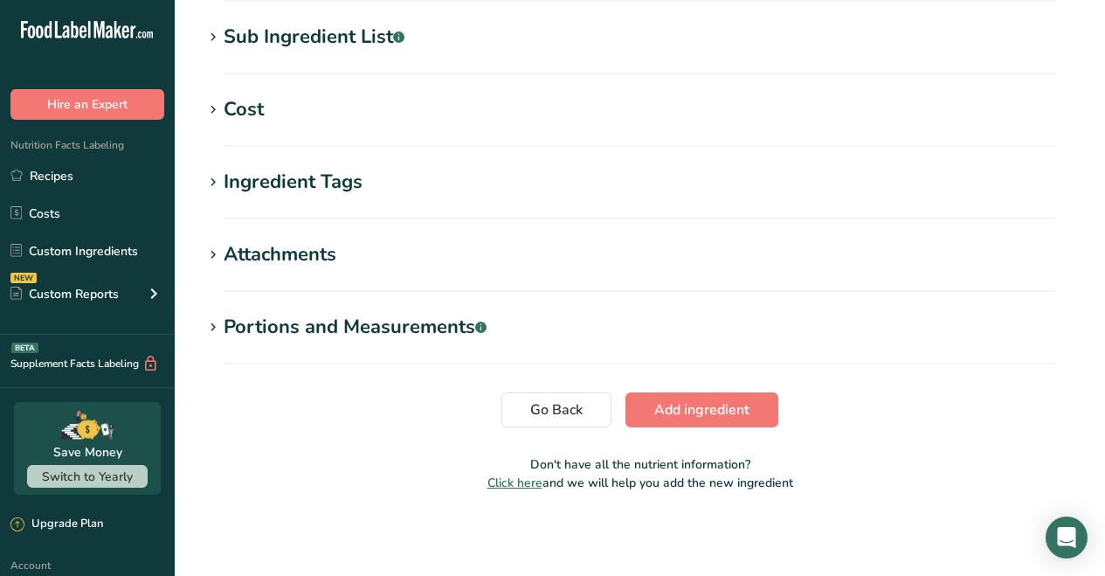
click at [722, 413] on span "Add ingredient" at bounding box center [701, 409] width 95 height 21
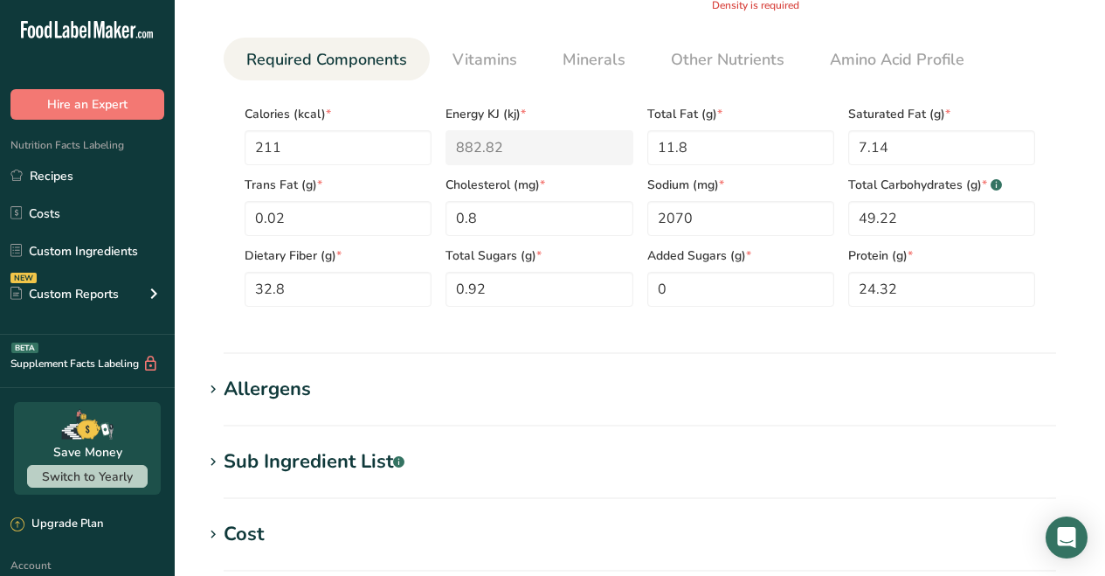
scroll to position [315, 0]
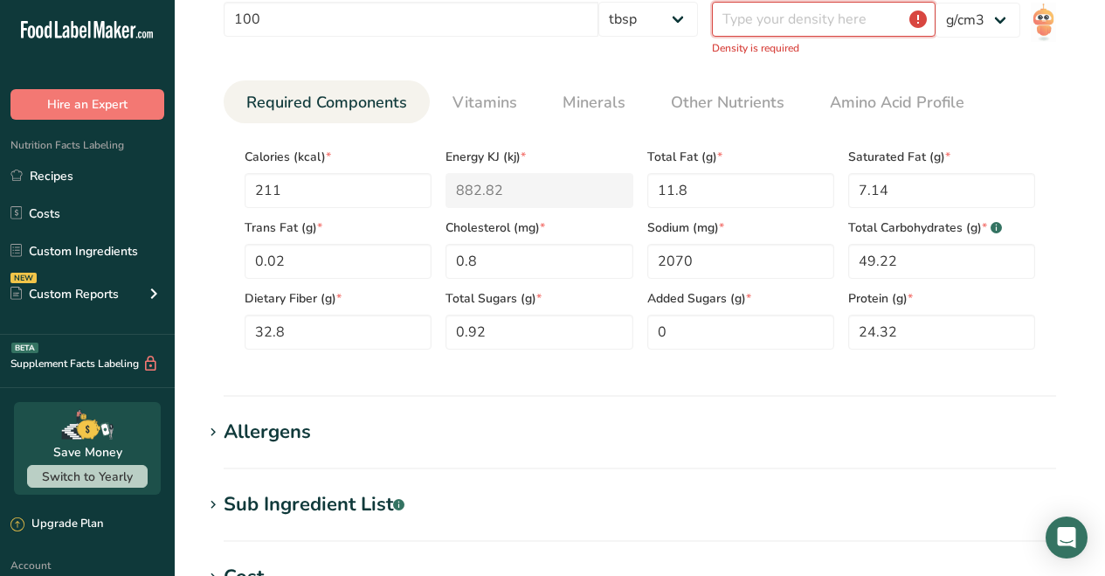
click at [809, 26] on input "number" at bounding box center [824, 19] width 224 height 35
click at [816, 22] on input "number" at bounding box center [824, 19] width 224 height 35
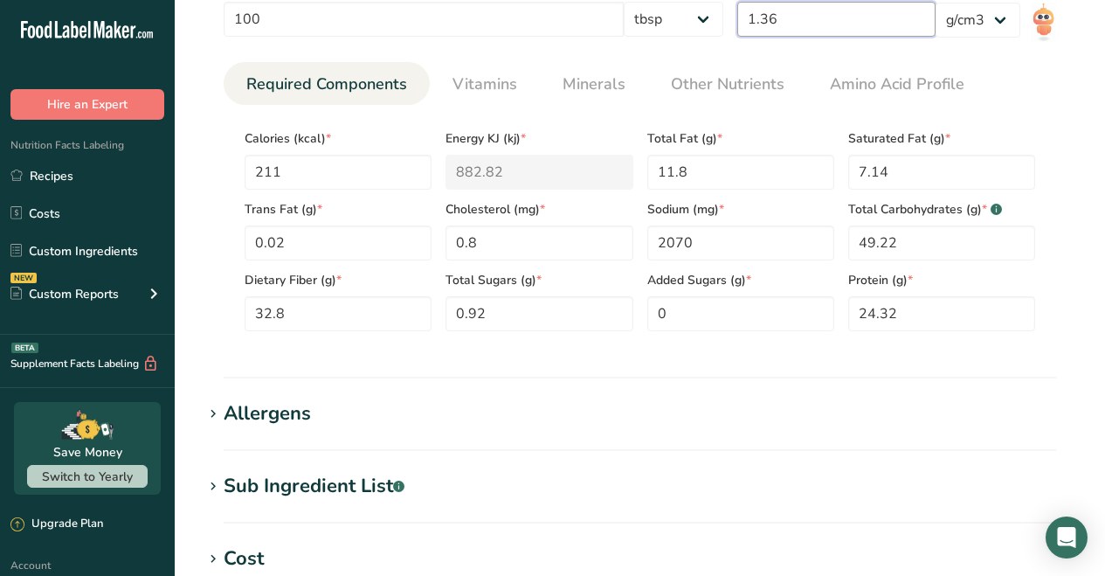
type input "1.36"
click at [706, 50] on div "Serving Size .a-a{fill:#347362;}.b-a{fill:#fff;} Add ingredient serving size * …" at bounding box center [640, 148] width 874 height 416
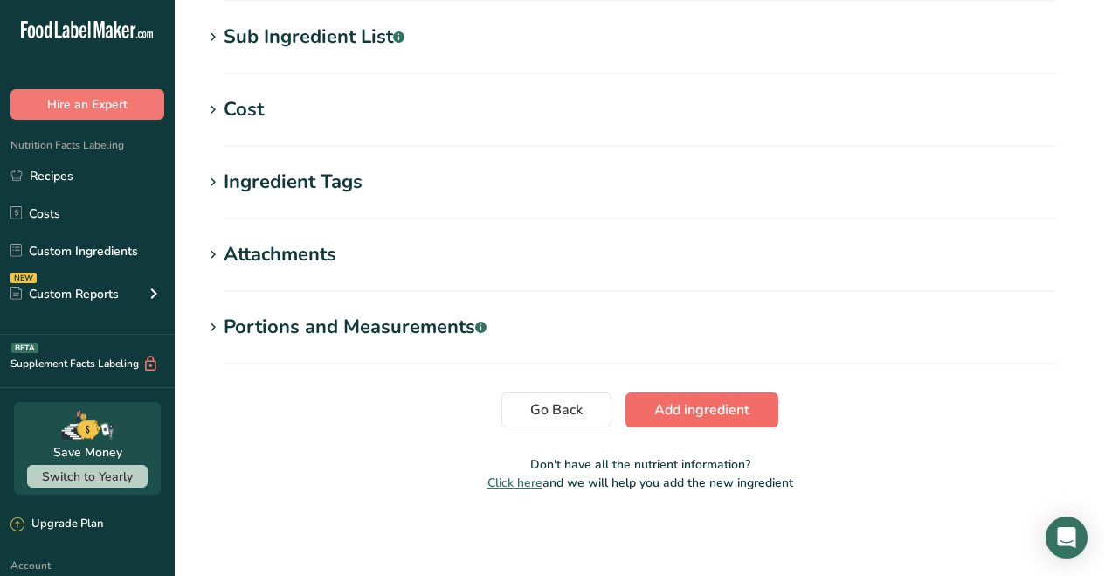
click at [703, 404] on span "Add ingredient" at bounding box center [701, 409] width 95 height 21
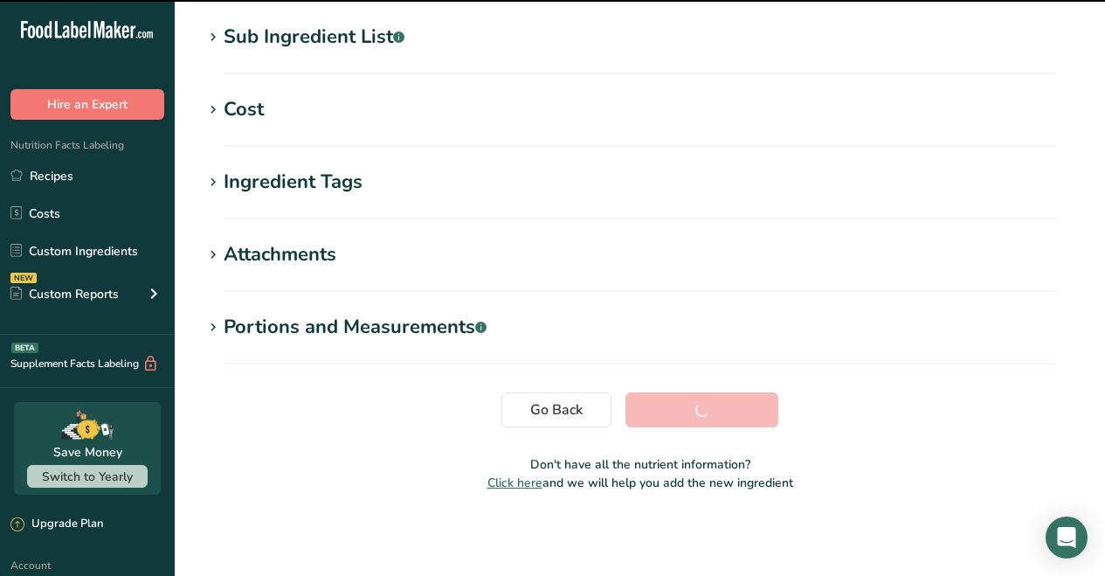
scroll to position [349, 0]
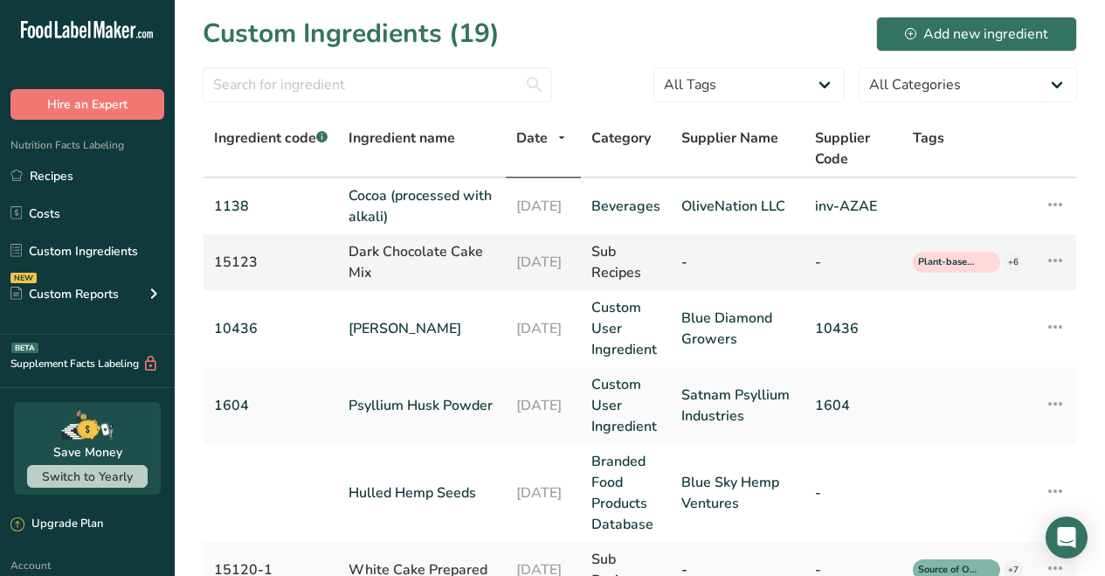
click at [252, 259] on div "15123" at bounding box center [271, 262] width 114 height 21
click at [392, 250] on div "Dark Chocolate Cake Mix" at bounding box center [422, 262] width 147 height 42
click at [52, 176] on link "Recipes" at bounding box center [87, 175] width 175 height 33
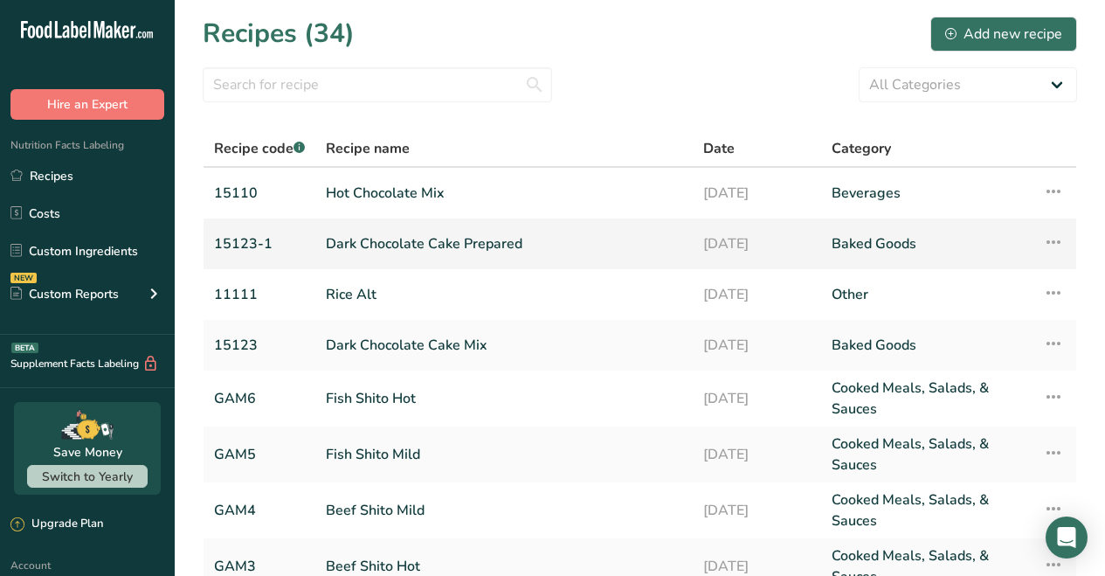
click at [409, 245] on link "Dark Chocolate Cake Prepared" at bounding box center [504, 243] width 356 height 37
click at [408, 346] on link "Dark Chocolate Cake Mix" at bounding box center [504, 345] width 356 height 37
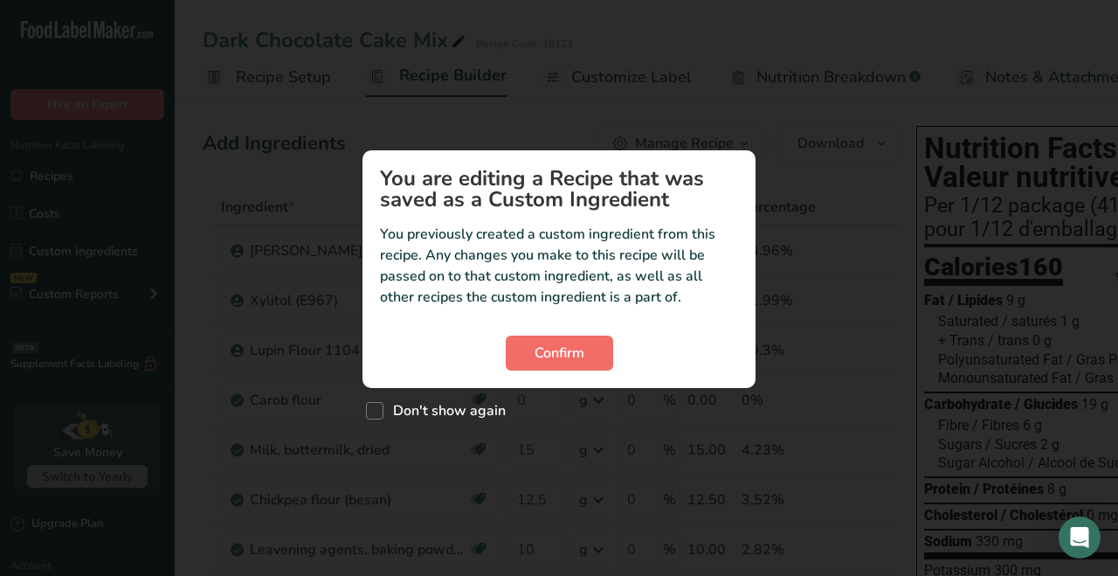
click at [581, 352] on span "Confirm" at bounding box center [560, 352] width 50 height 21
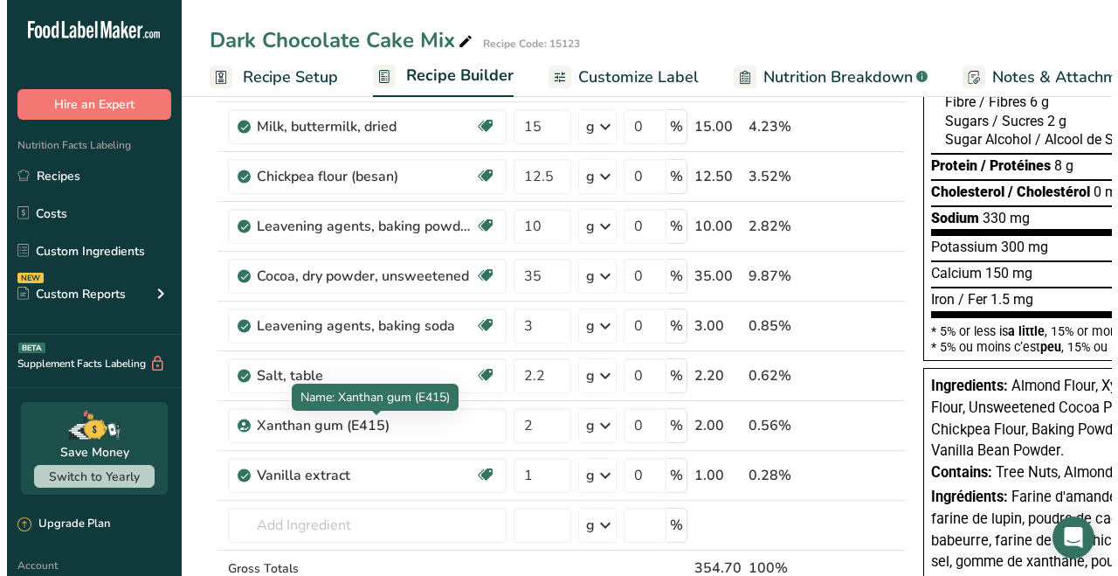
scroll to position [449, 0]
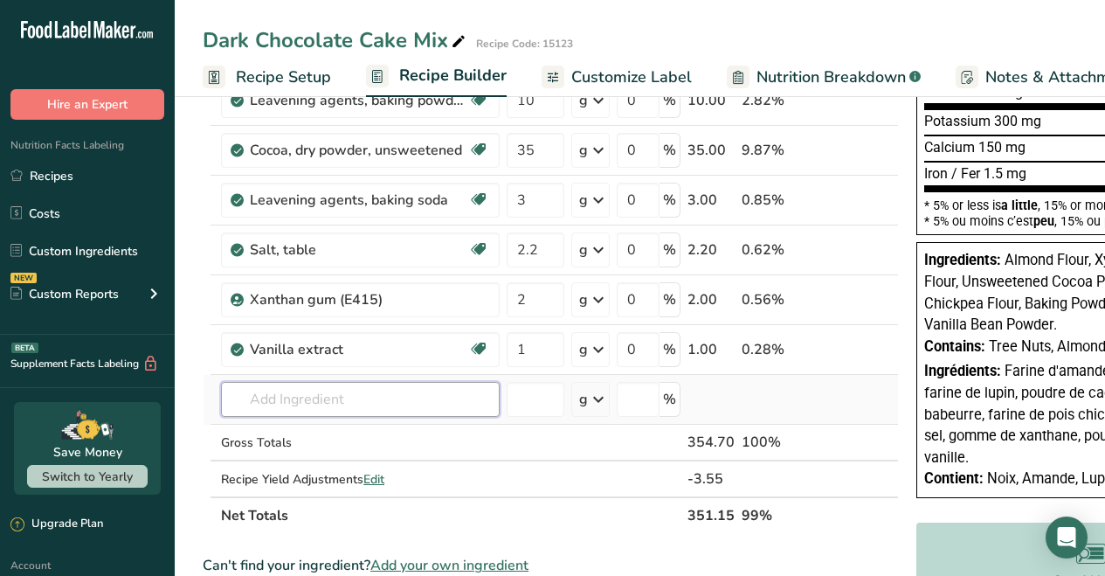
click at [280, 391] on input "text" at bounding box center [360, 399] width 279 height 35
type input "j"
click at [297, 398] on input "text" at bounding box center [360, 399] width 279 height 35
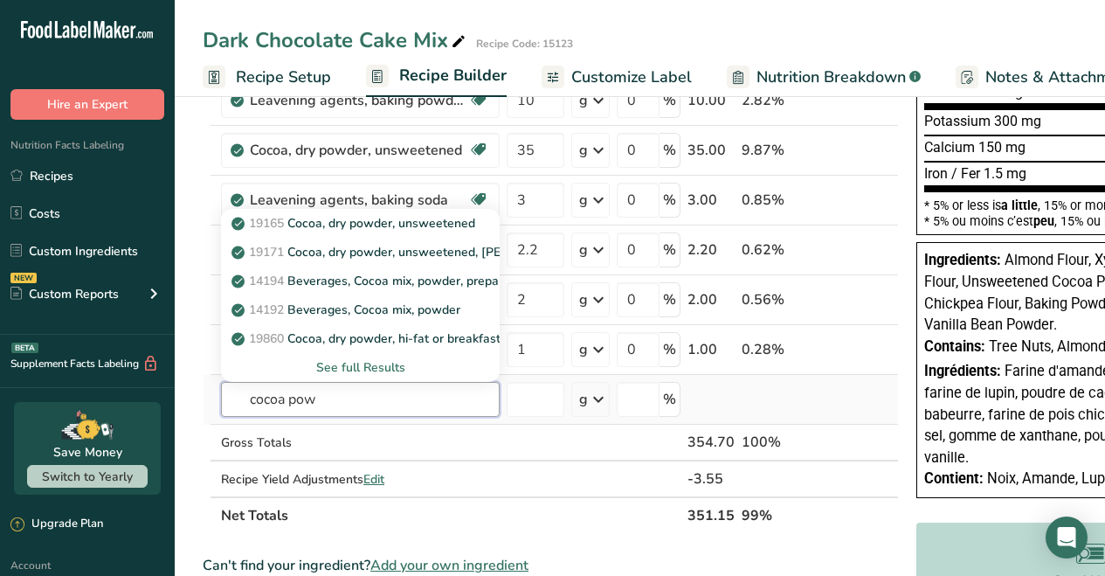
type input "cocoa pow"
click at [377, 365] on div "See full Results" at bounding box center [360, 367] width 251 height 18
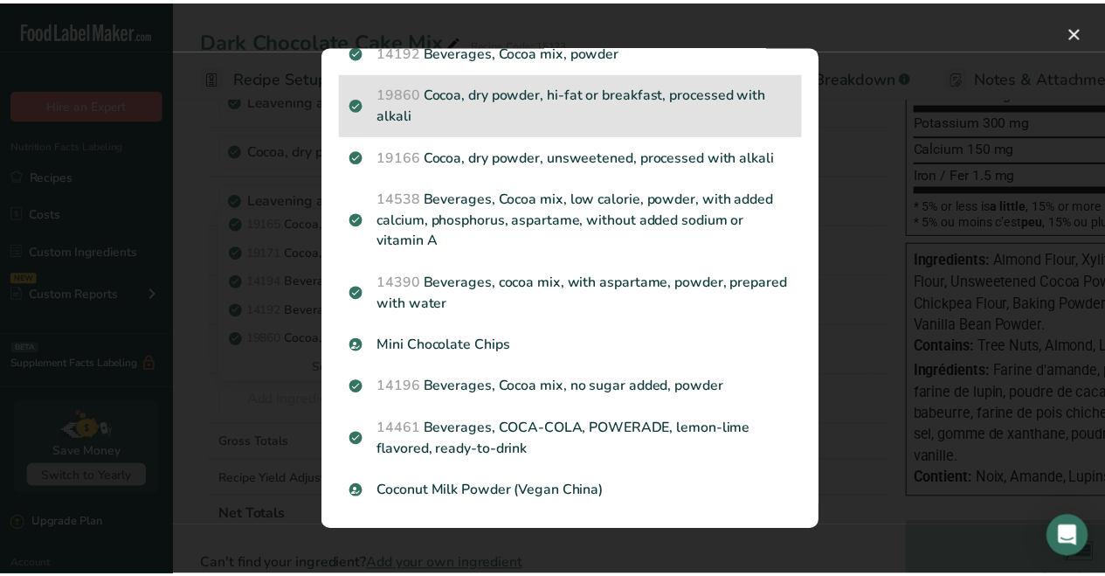
scroll to position [0, 0]
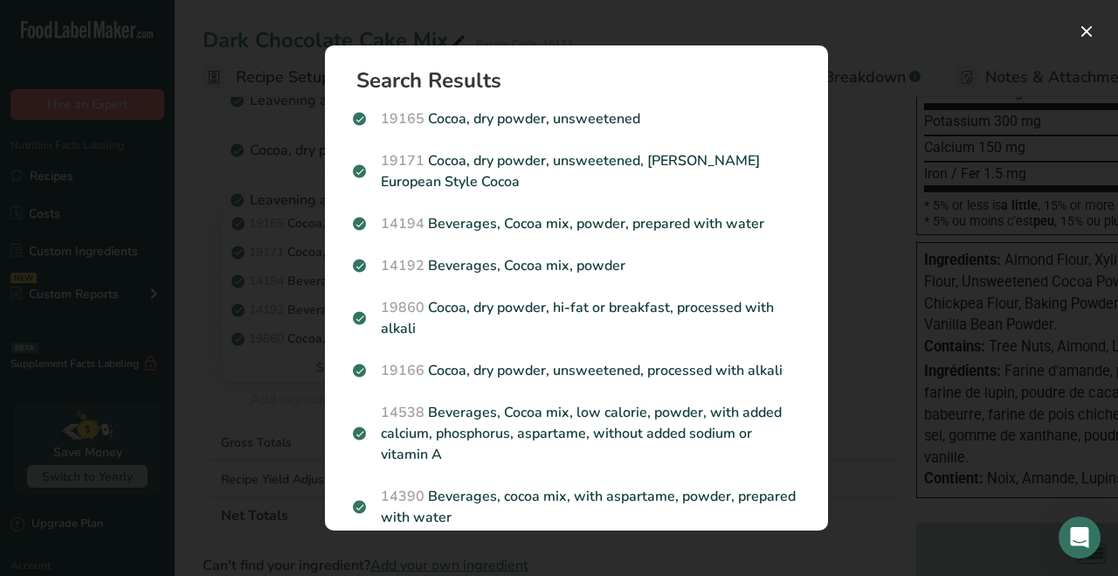
click at [272, 365] on div "Search results modal" at bounding box center [559, 288] width 1118 height 576
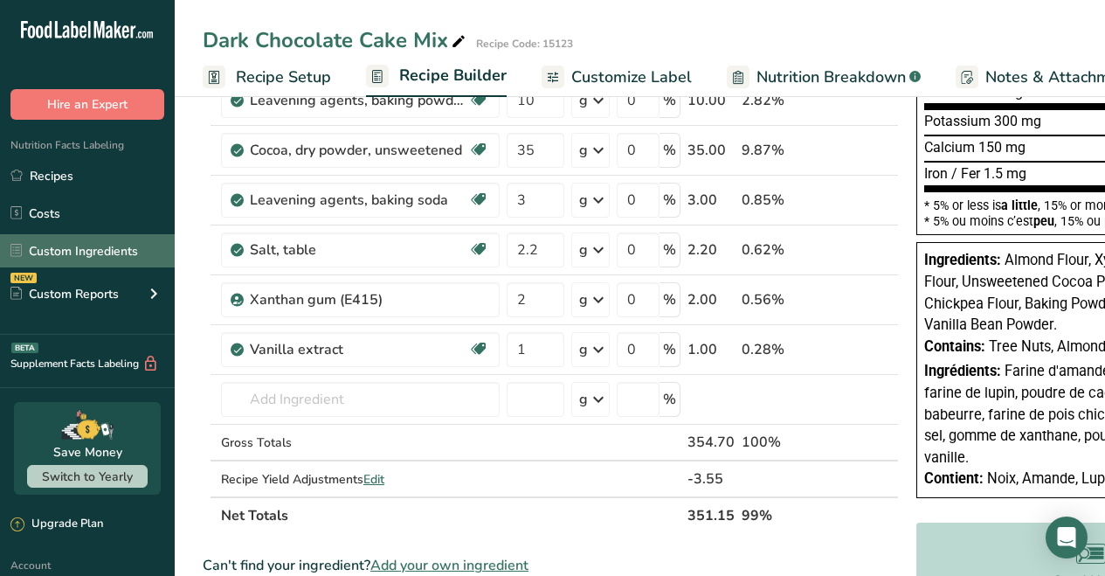
click at [112, 248] on link "Custom Ingredients" at bounding box center [87, 250] width 175 height 33
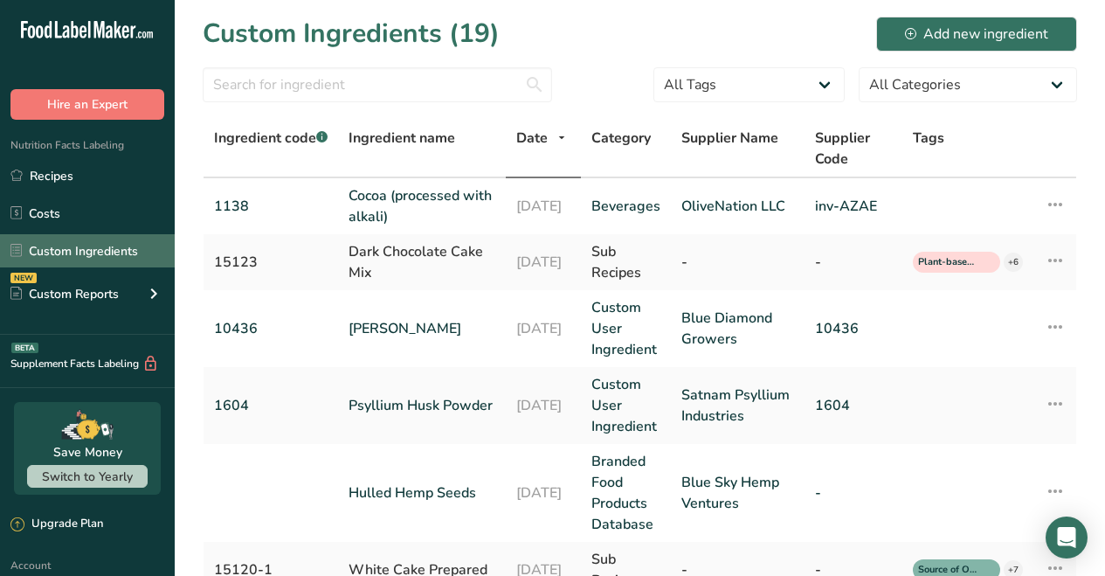
click at [108, 254] on link "Custom Ingredients" at bounding box center [87, 250] width 175 height 33
click at [96, 251] on link "Custom Ingredients" at bounding box center [87, 250] width 175 height 33
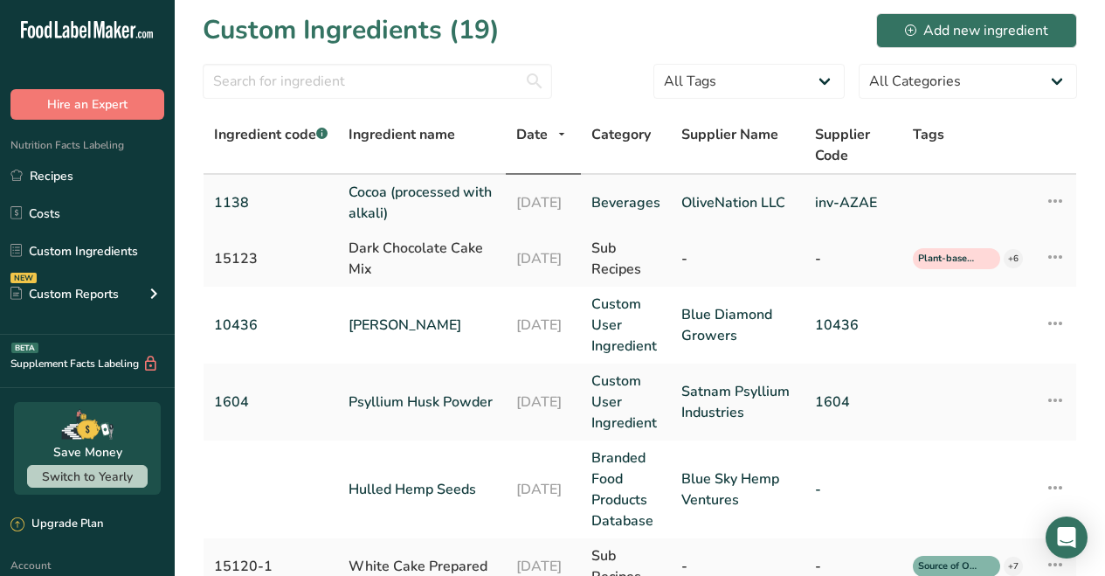
click at [249, 204] on link "1138" at bounding box center [271, 202] width 114 height 21
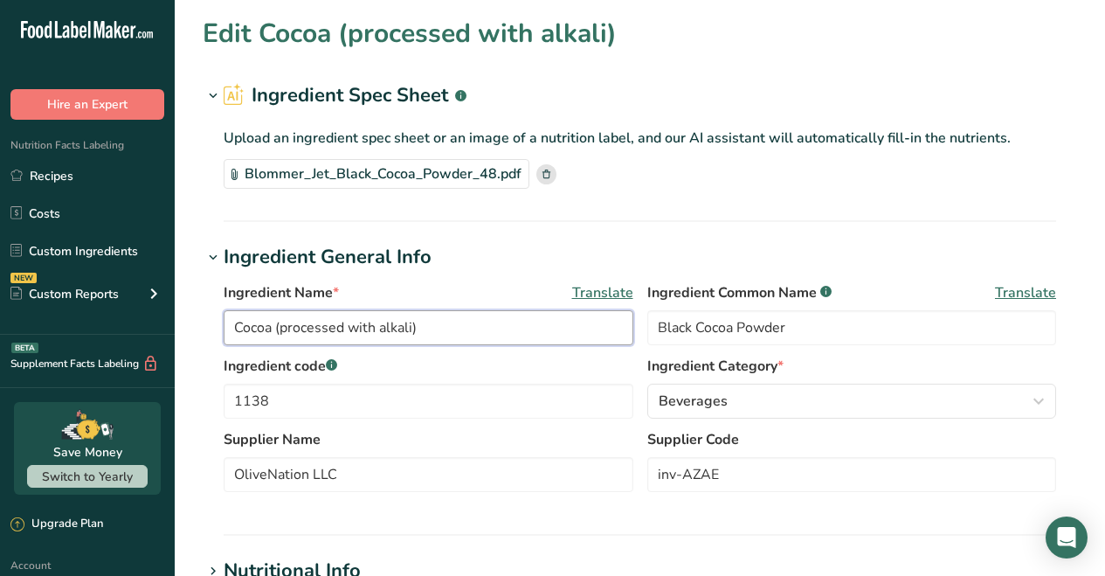
click at [237, 329] on input "Cocoa (processed with alkali)" at bounding box center [429, 327] width 410 height 35
drag, startPoint x: 332, startPoint y: 326, endPoint x: 372, endPoint y: 323, distance: 40.3
click at [332, 326] on input "BlackJet Cocoa (processed with alkali)" at bounding box center [429, 327] width 410 height 35
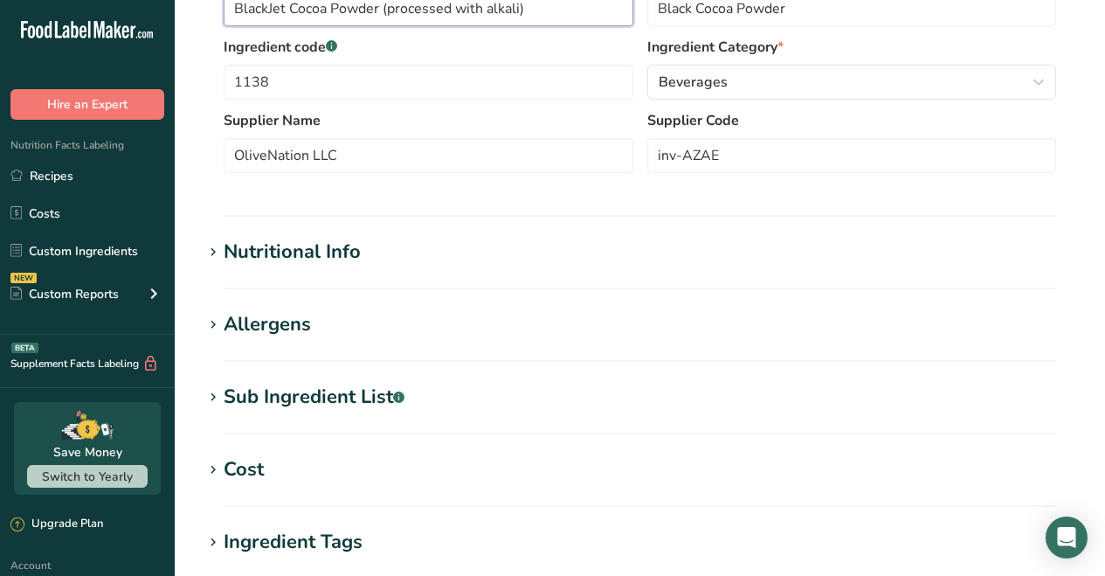
scroll to position [679, 0]
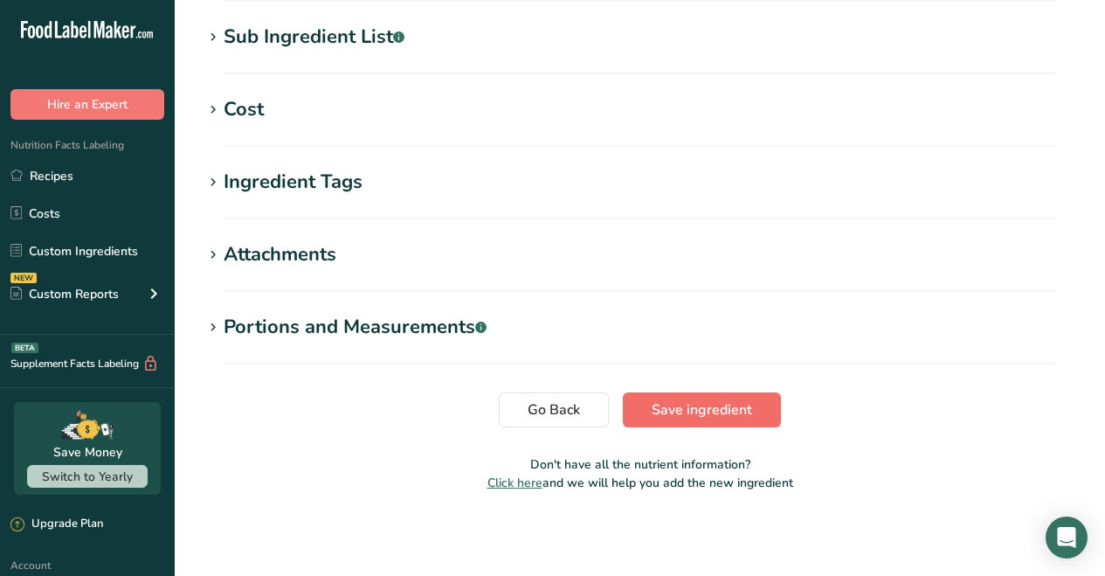
type input "BlackJet Cocoa Powder (processed with alkali)"
click at [725, 410] on span "Save ingredient" at bounding box center [702, 409] width 100 height 21
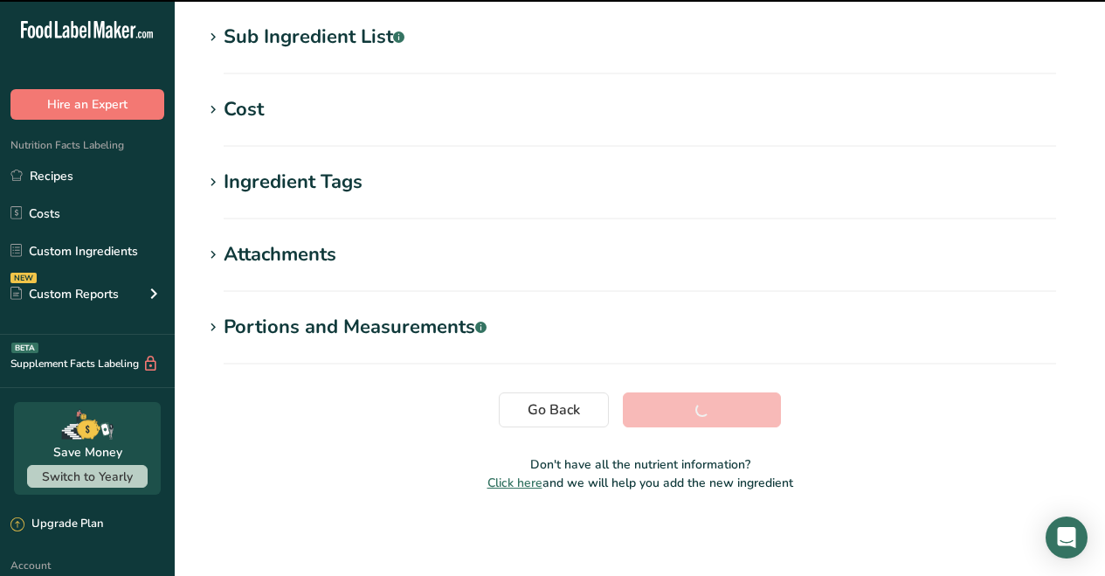
scroll to position [349, 0]
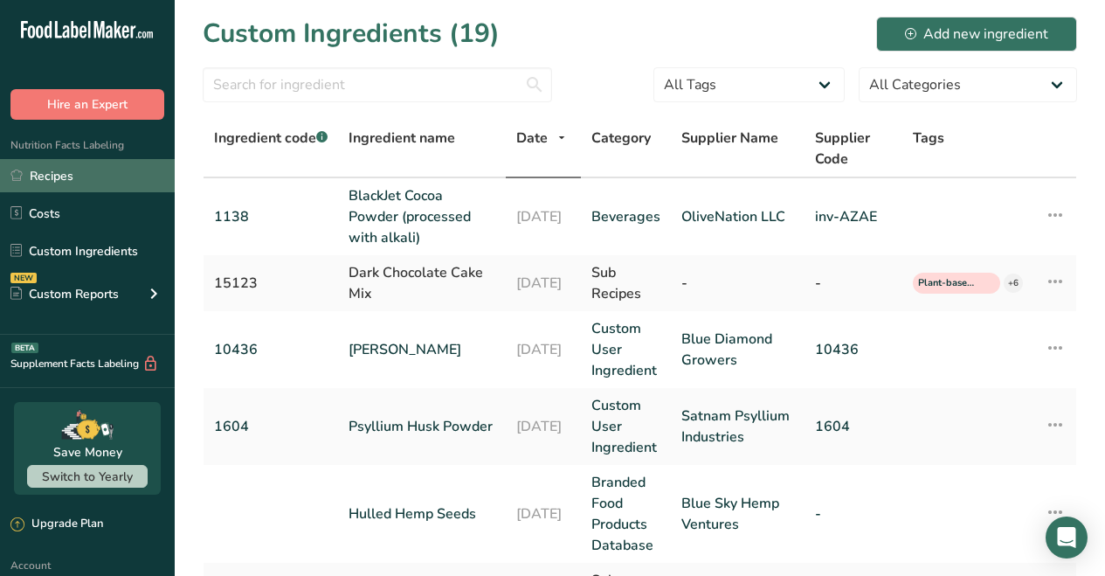
click at [59, 176] on link "Recipes" at bounding box center [87, 175] width 175 height 33
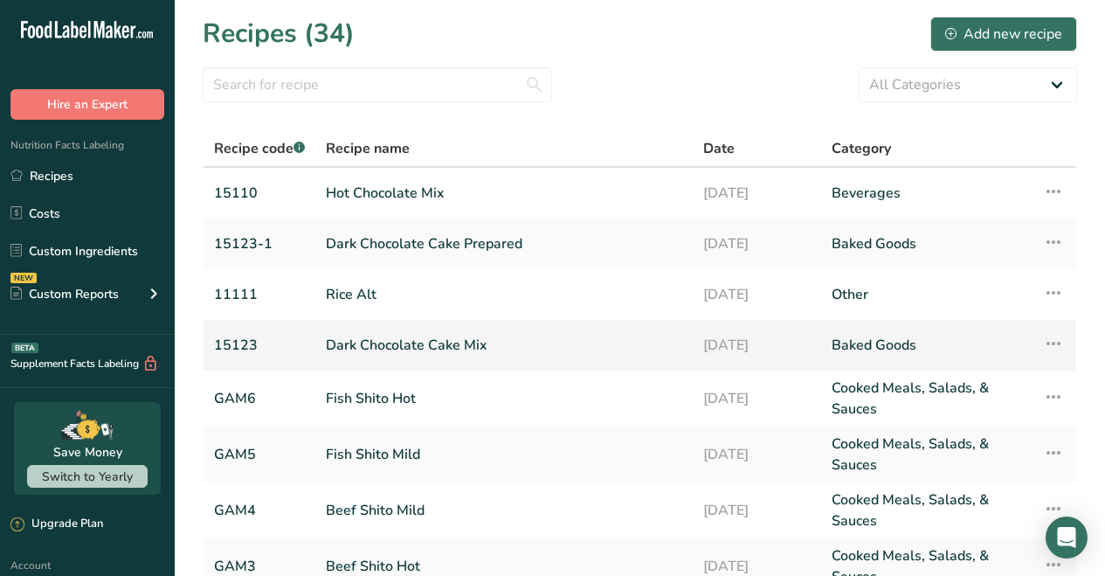
click at [414, 345] on link "Dark Chocolate Cake Mix" at bounding box center [504, 345] width 356 height 37
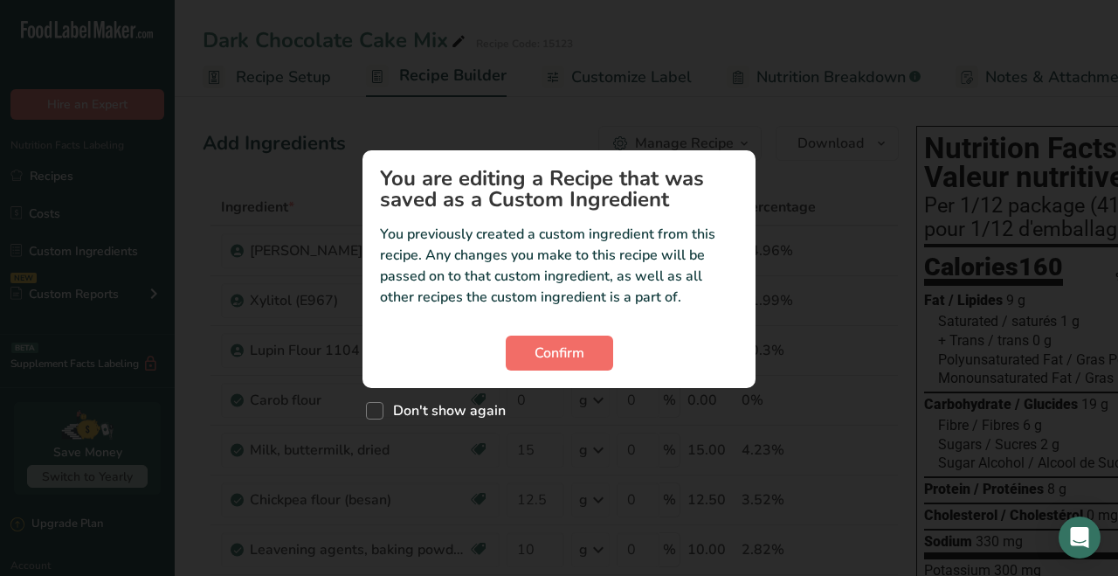
click at [555, 345] on span "Confirm" at bounding box center [560, 352] width 50 height 21
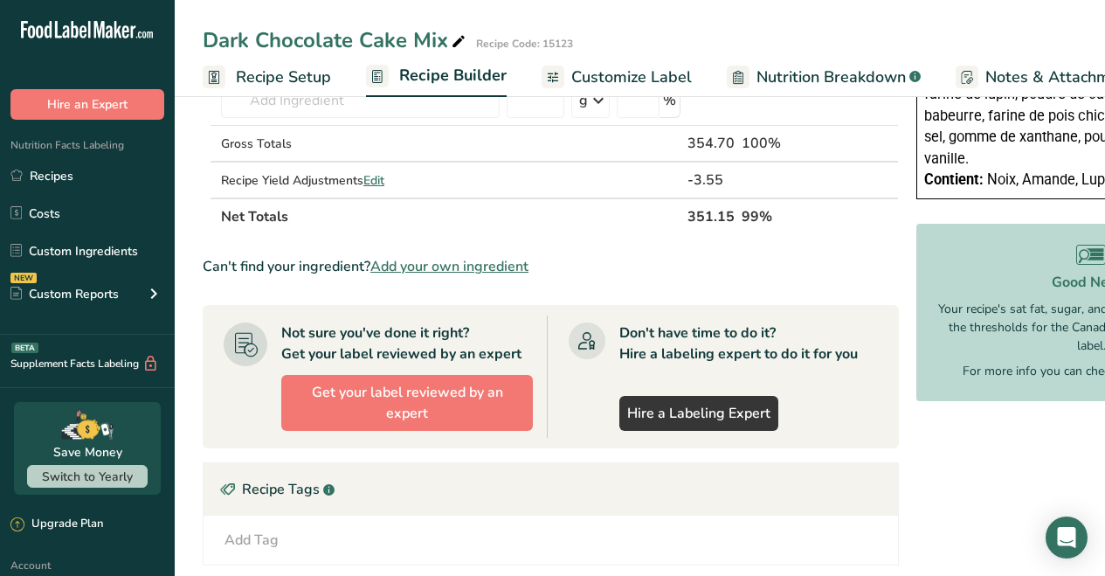
scroll to position [525, 0]
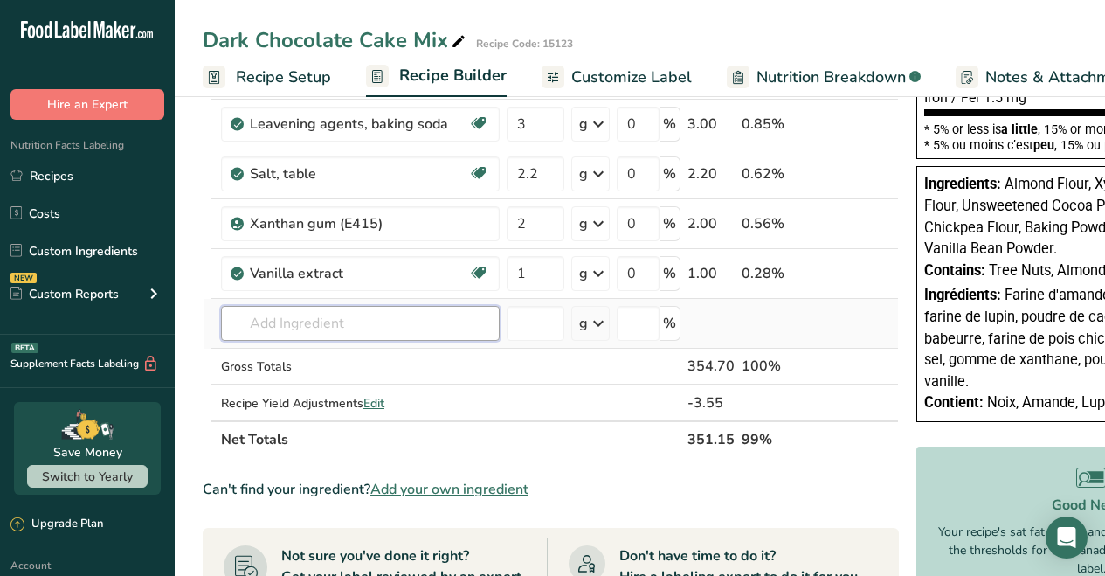
click at [314, 320] on input "text" at bounding box center [360, 323] width 279 height 35
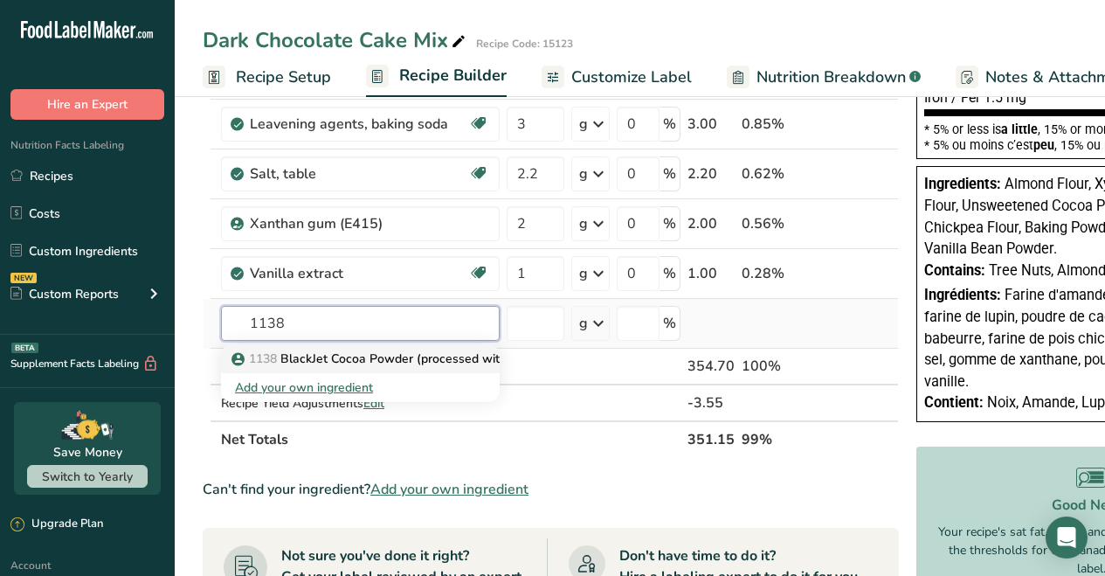
type input "1138"
click at [357, 360] on p "1138 BlackJet Cocoa Powder (processed with alkali)" at bounding box center [389, 358] width 309 height 18
type input "BlackJet Cocoa Powder (processed with alkali)"
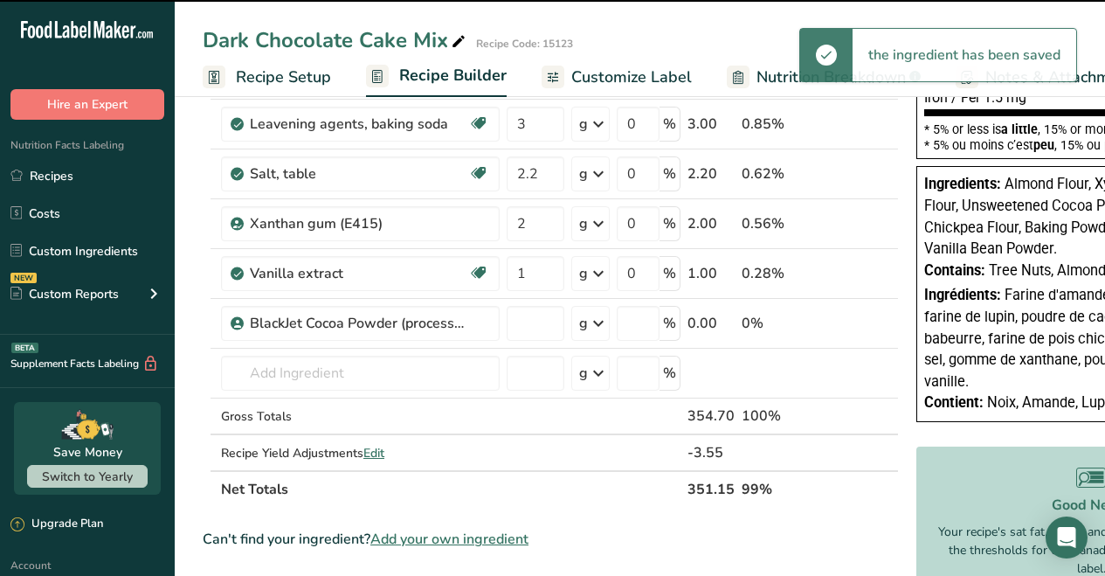
type input "0"
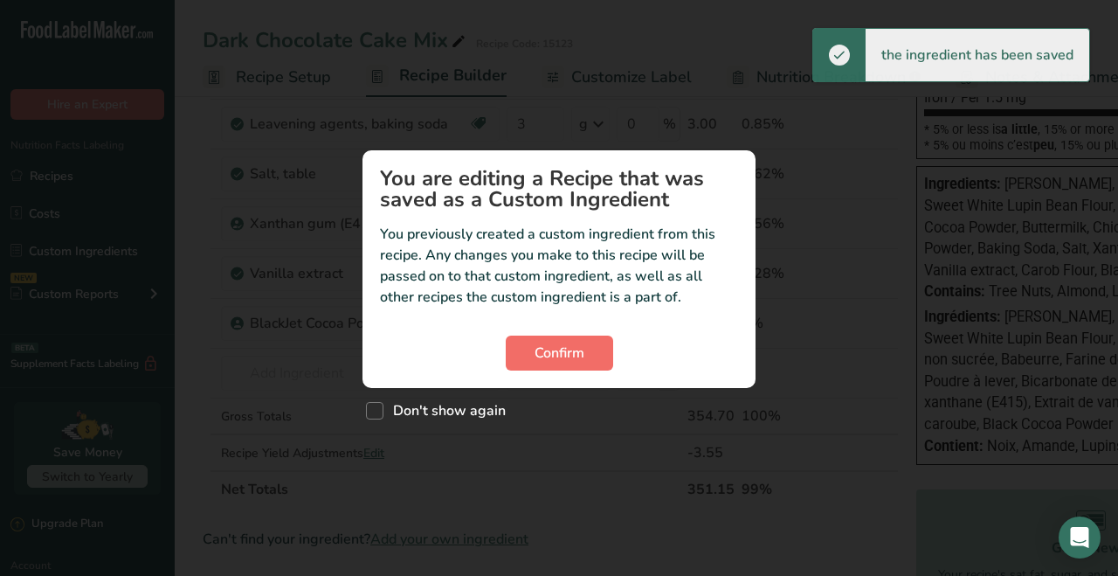
click at [530, 354] on button "Confirm" at bounding box center [559, 352] width 107 height 35
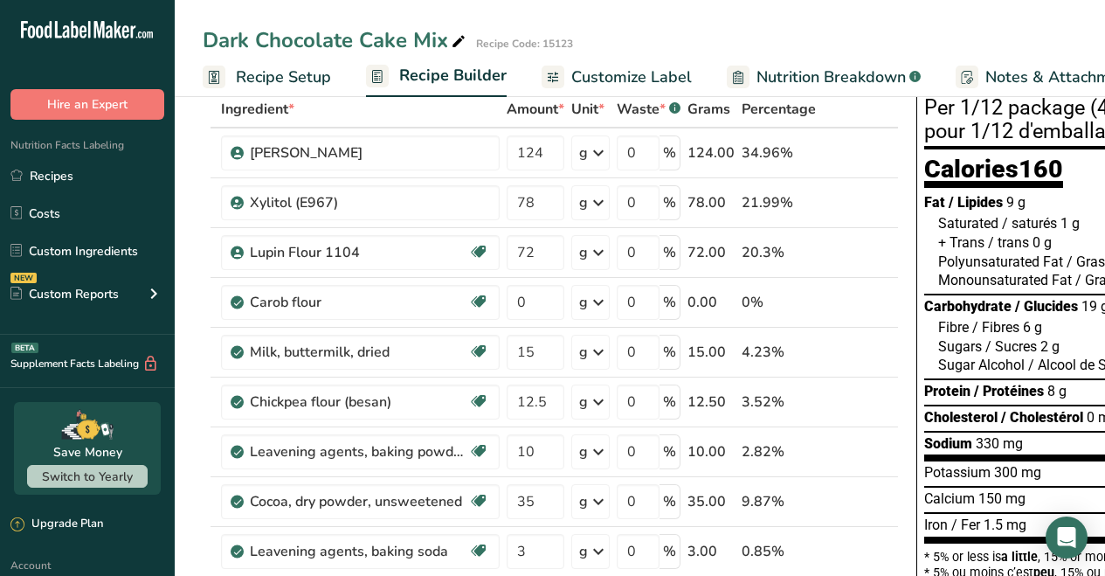
scroll to position [399, 0]
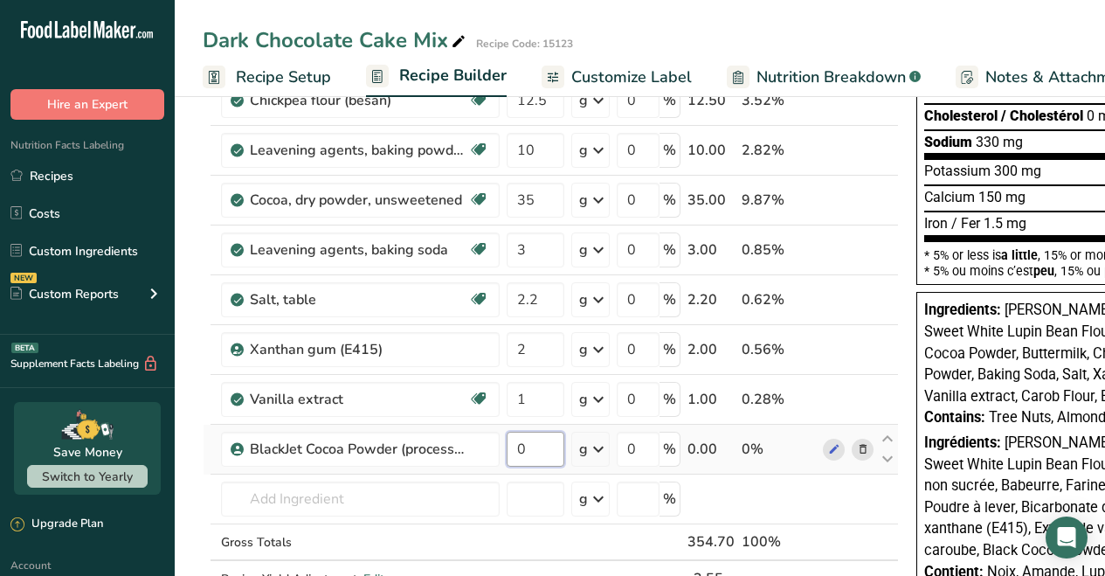
click at [535, 453] on input "0" at bounding box center [536, 449] width 58 height 35
type input "7"
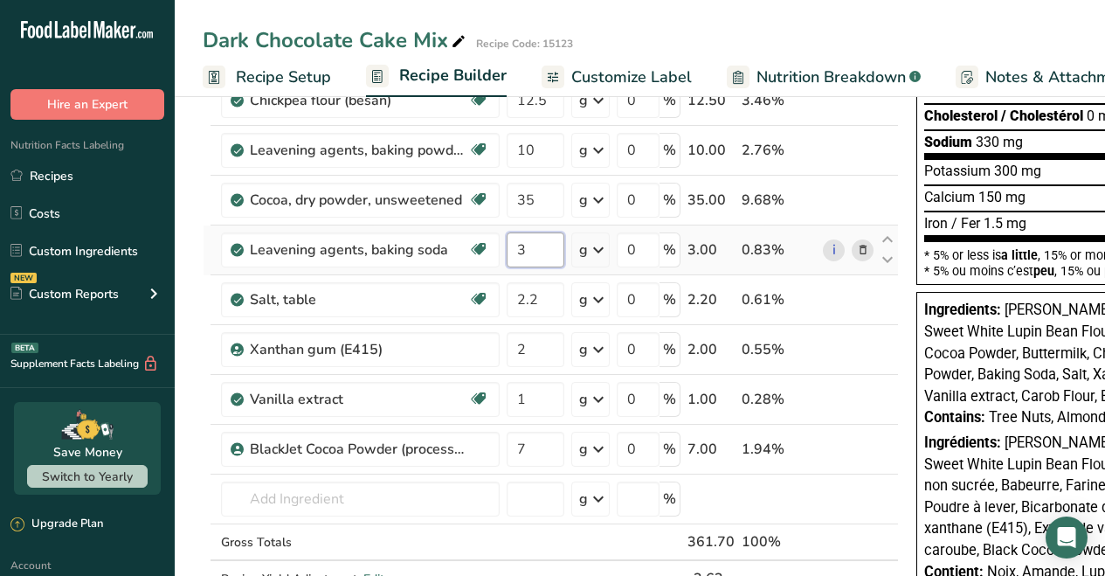
click at [549, 258] on div "Ingredient * Amount * Unit * Waste * .a-a{fill:#347362;}.b-a{fill:#fff;} Grams …" at bounding box center [551, 211] width 696 height 844
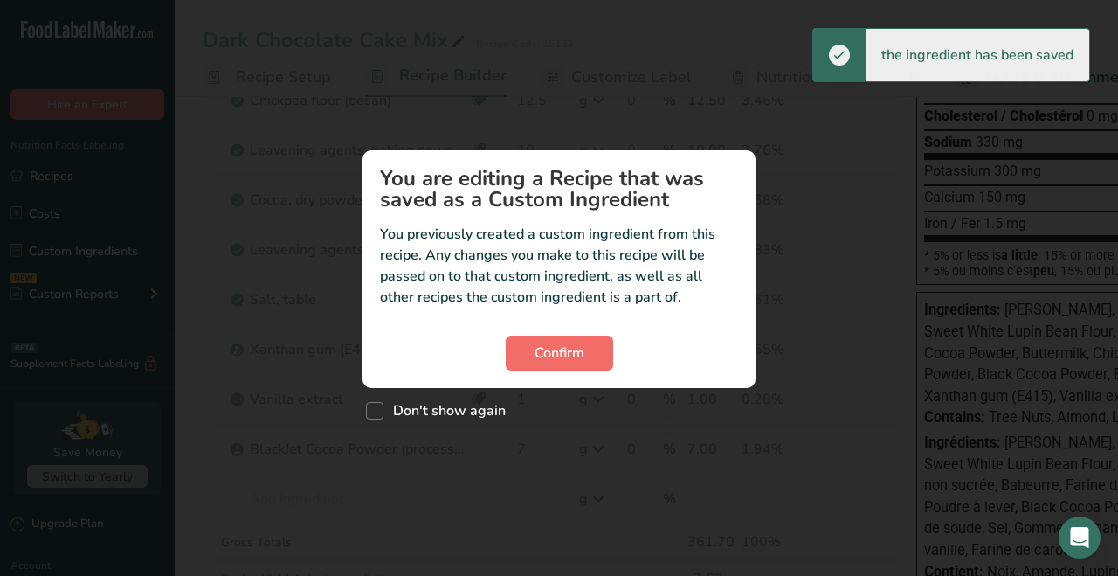
click at [570, 342] on button "Confirm" at bounding box center [559, 352] width 107 height 35
click at [571, 349] on span "Confirm" at bounding box center [560, 352] width 50 height 21
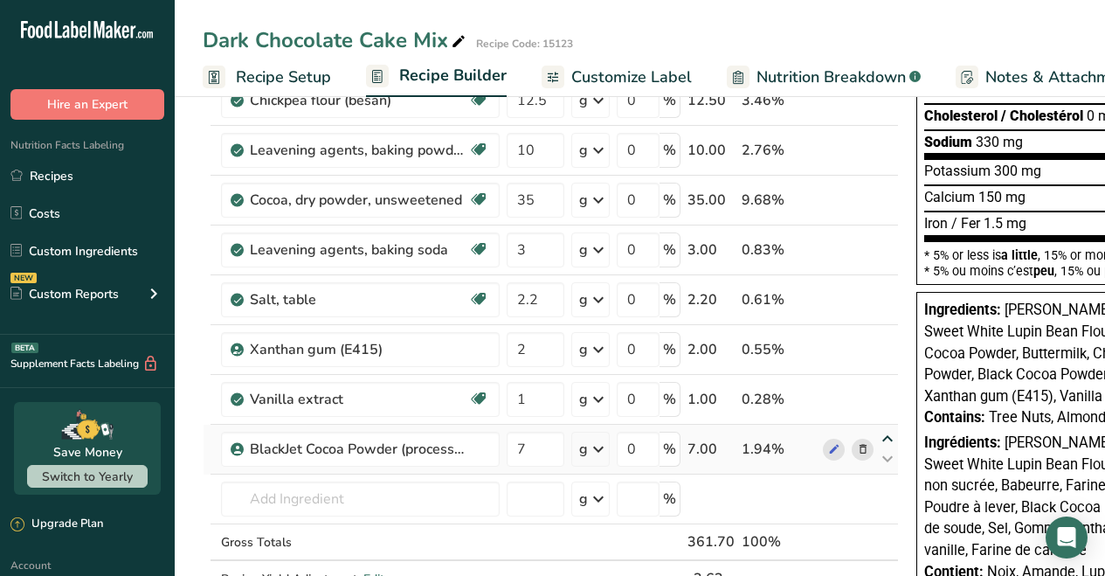
click at [887, 437] on icon at bounding box center [887, 438] width 21 height 13
type input "7"
type input "1"
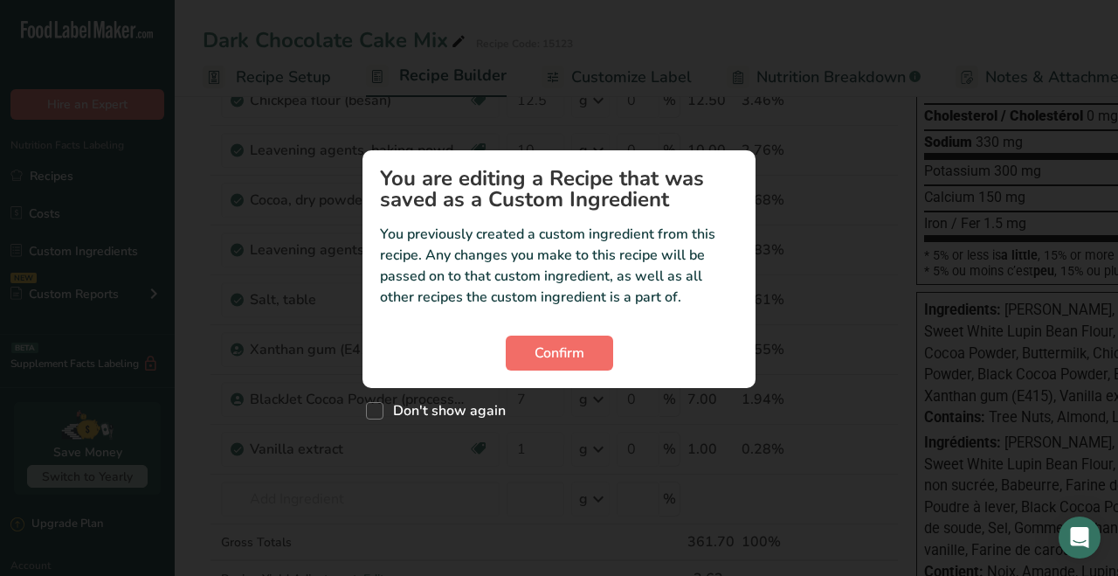
click at [589, 352] on button "Confirm" at bounding box center [559, 352] width 107 height 35
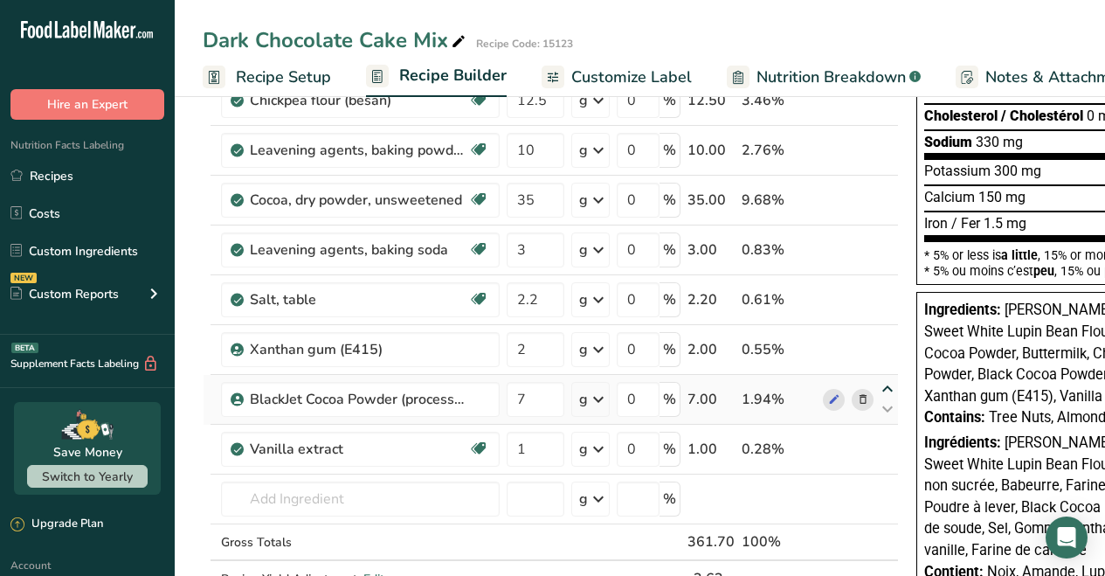
click at [884, 386] on icon at bounding box center [887, 389] width 21 height 13
type input "7"
type input "2"
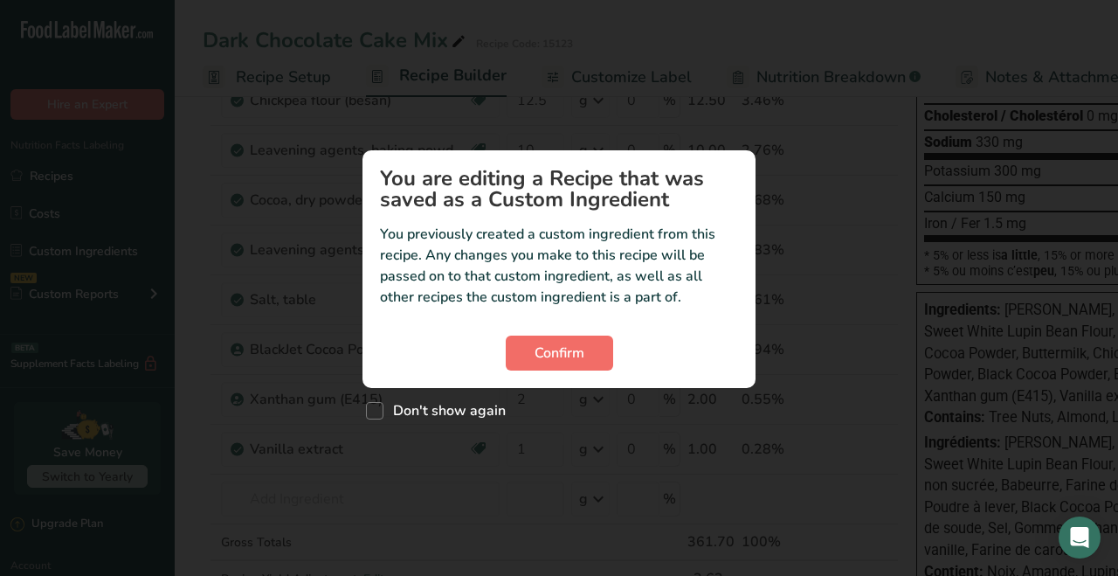
click at [551, 349] on span "Confirm" at bounding box center [560, 352] width 50 height 21
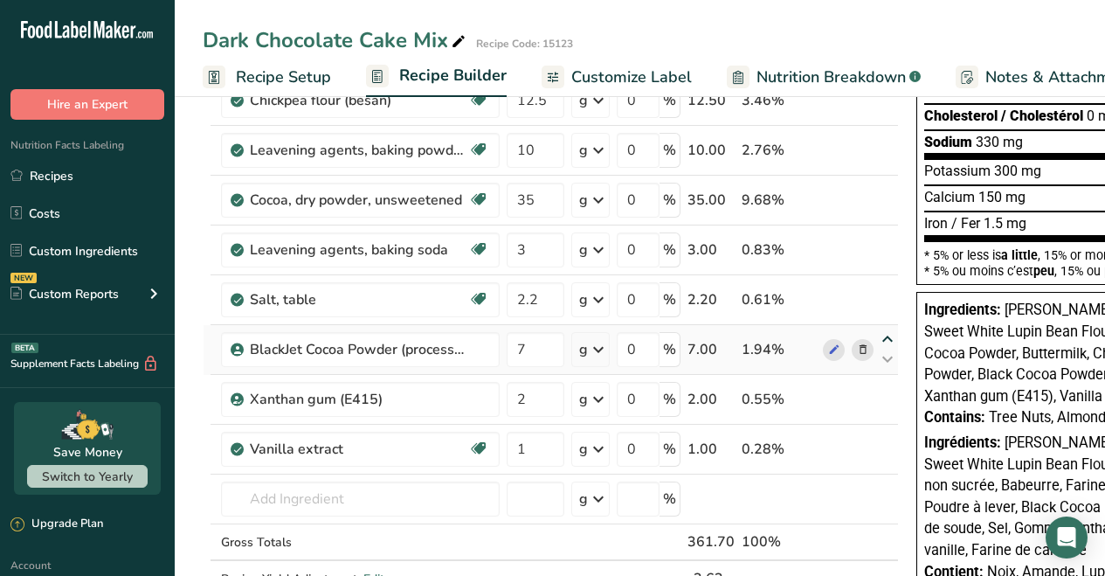
click at [887, 337] on icon at bounding box center [887, 339] width 21 height 13
type input "7"
type input "2.2"
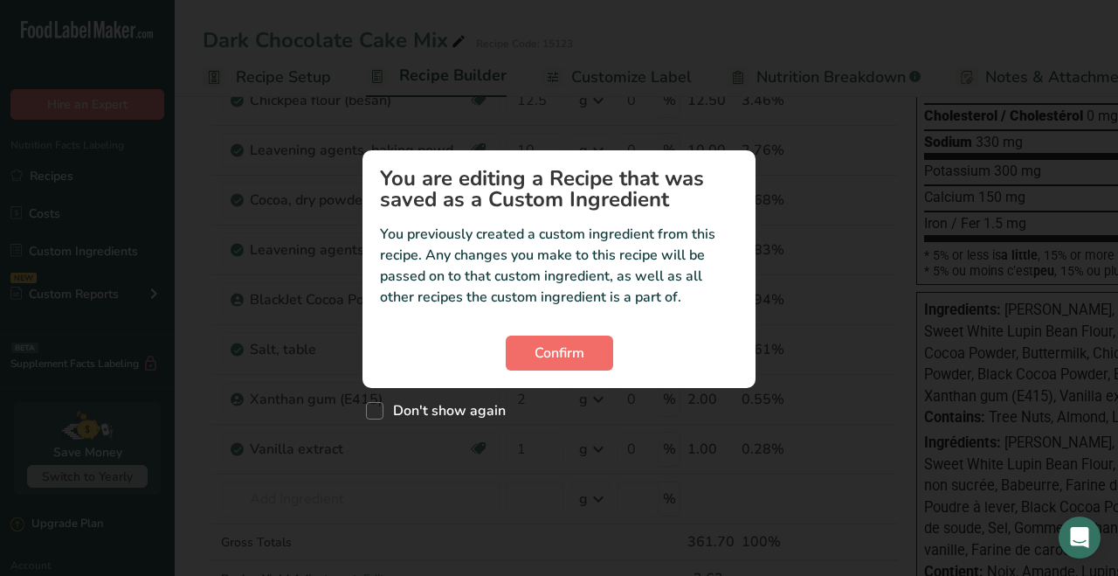
click at [567, 349] on span "Confirm" at bounding box center [560, 352] width 50 height 21
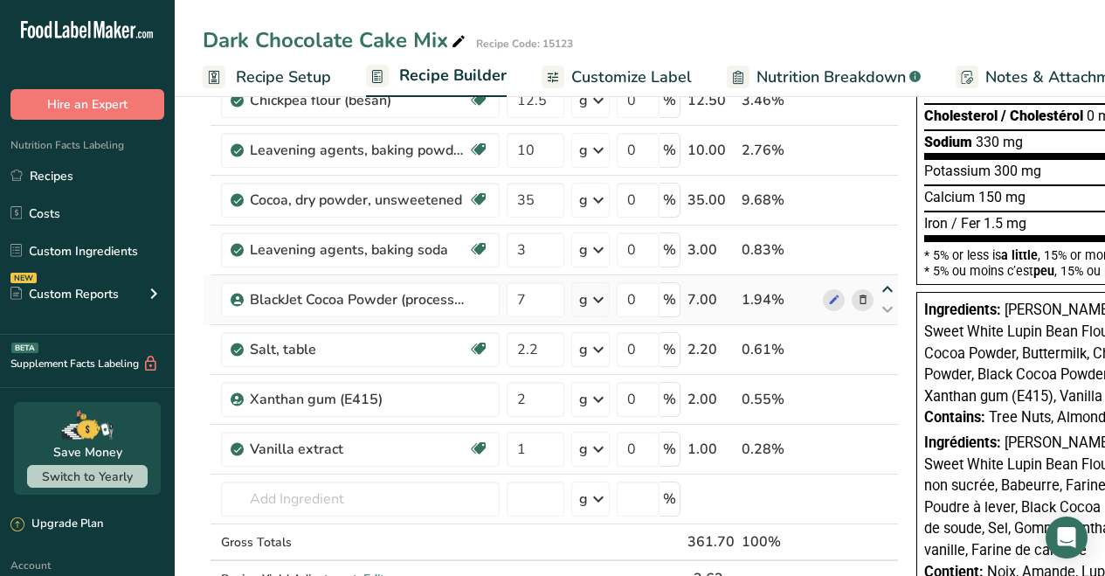
click at [885, 288] on icon at bounding box center [887, 289] width 21 height 13
type input "7"
type input "3"
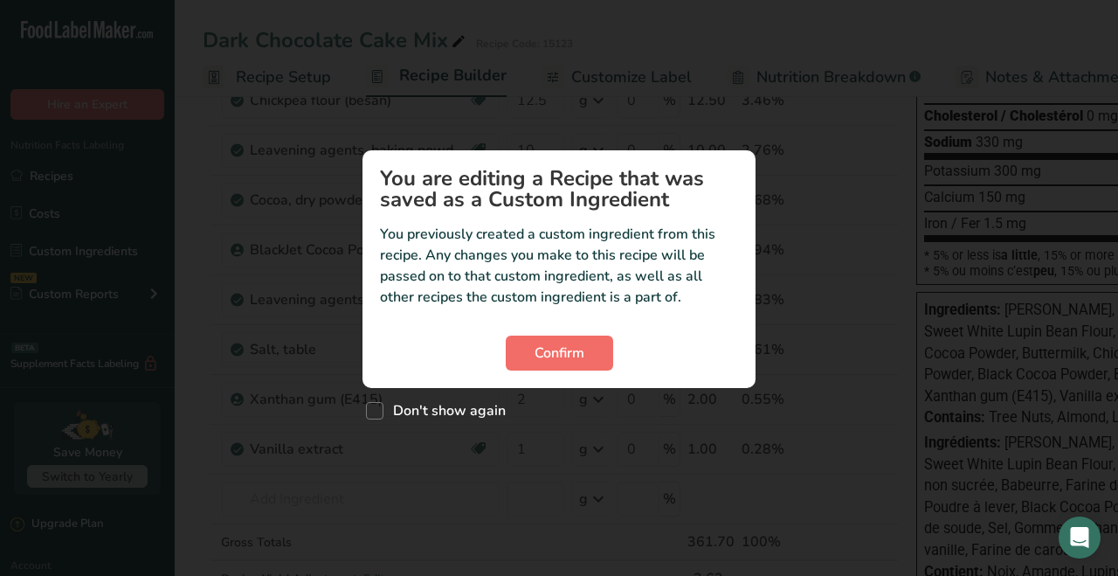
click at [556, 338] on button "Confirm" at bounding box center [559, 352] width 107 height 35
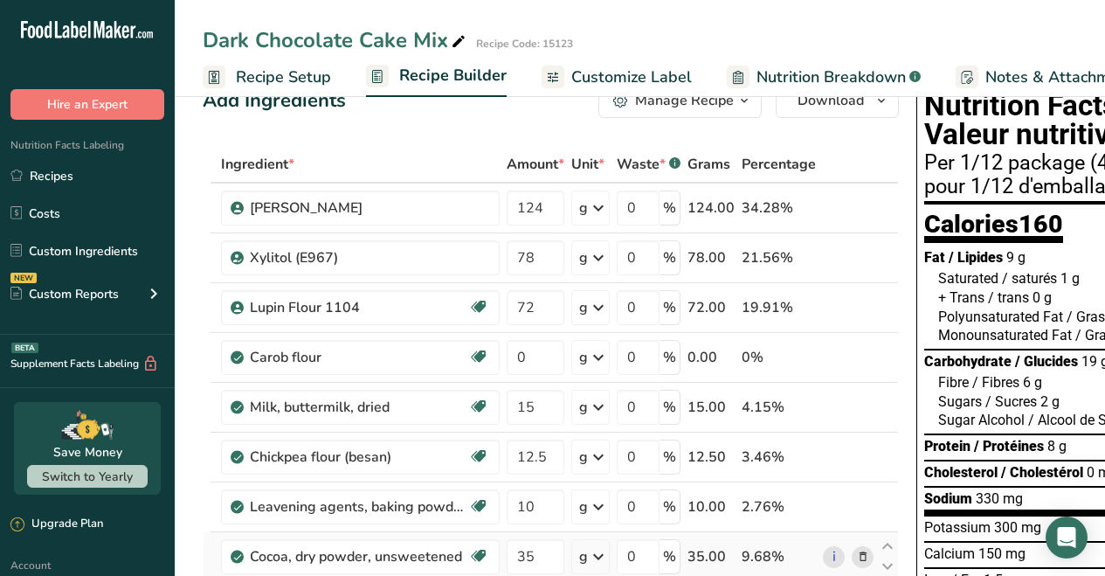
scroll to position [46, 0]
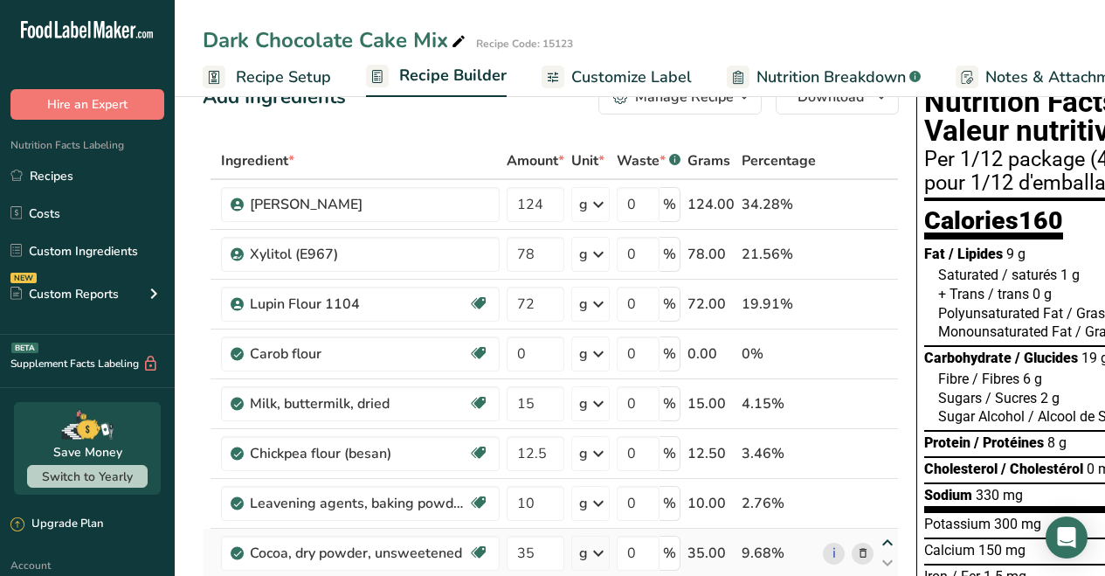
click at [886, 542] on icon at bounding box center [887, 542] width 21 height 13
type input "35"
type input "10"
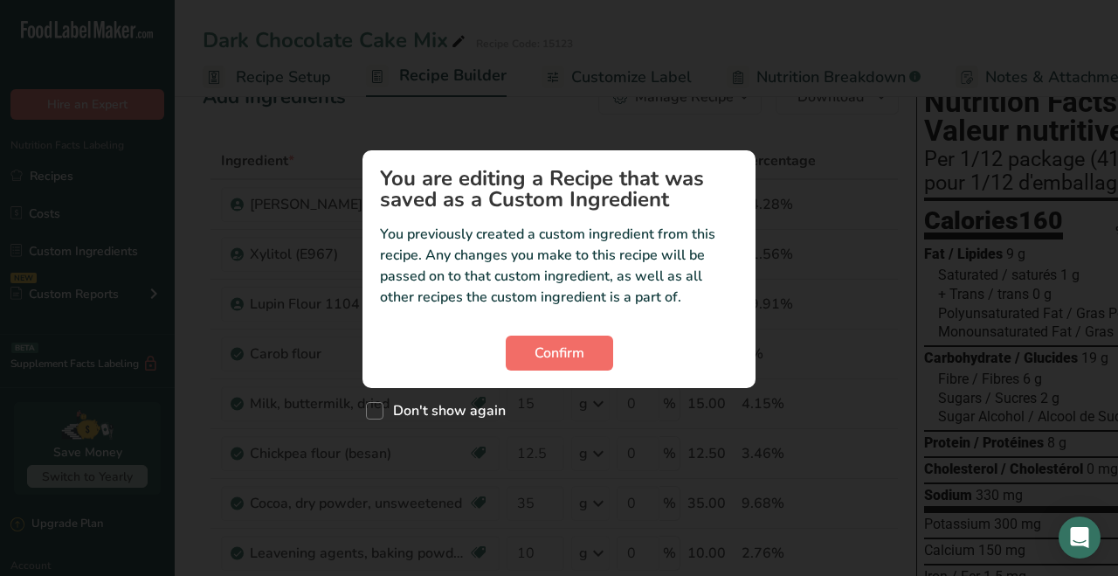
click at [564, 357] on span "Confirm" at bounding box center [560, 352] width 50 height 21
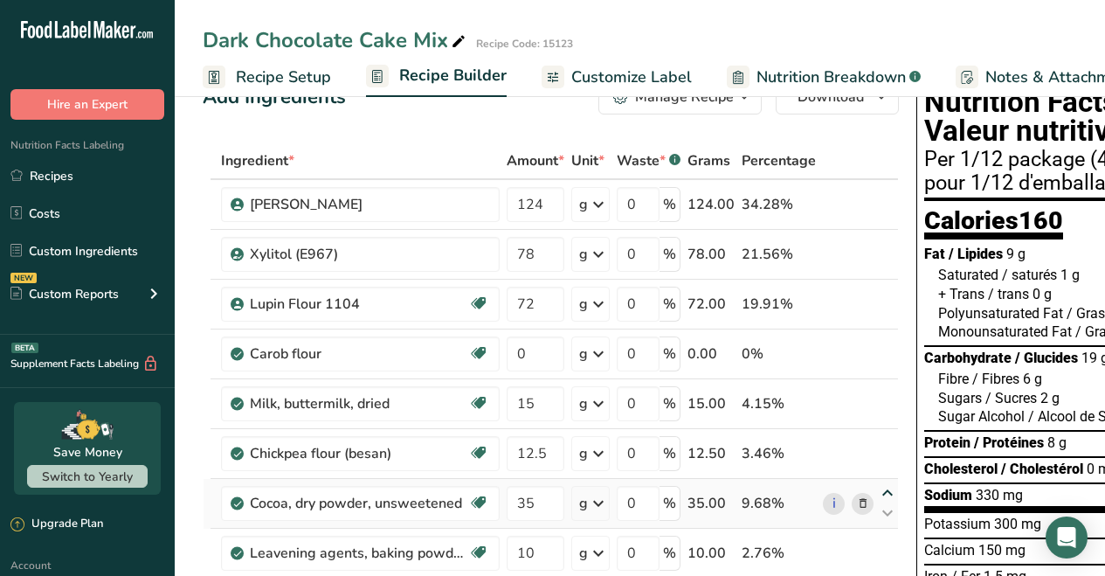
click at [886, 490] on icon at bounding box center [887, 493] width 21 height 13
type input "35"
type input "12.5"
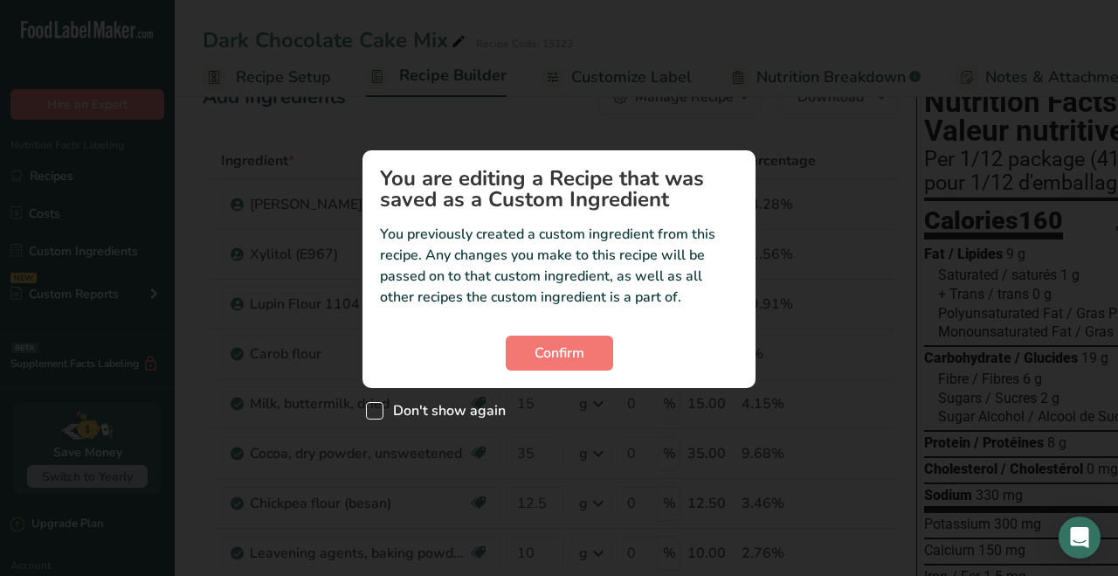
click at [376, 406] on span "Custom ingredient modal" at bounding box center [374, 410] width 17 height 17
click at [376, 406] on input "Don't show again" at bounding box center [371, 410] width 11 height 11
checkbox input "true"
click at [578, 351] on span "Confirm" at bounding box center [560, 352] width 50 height 21
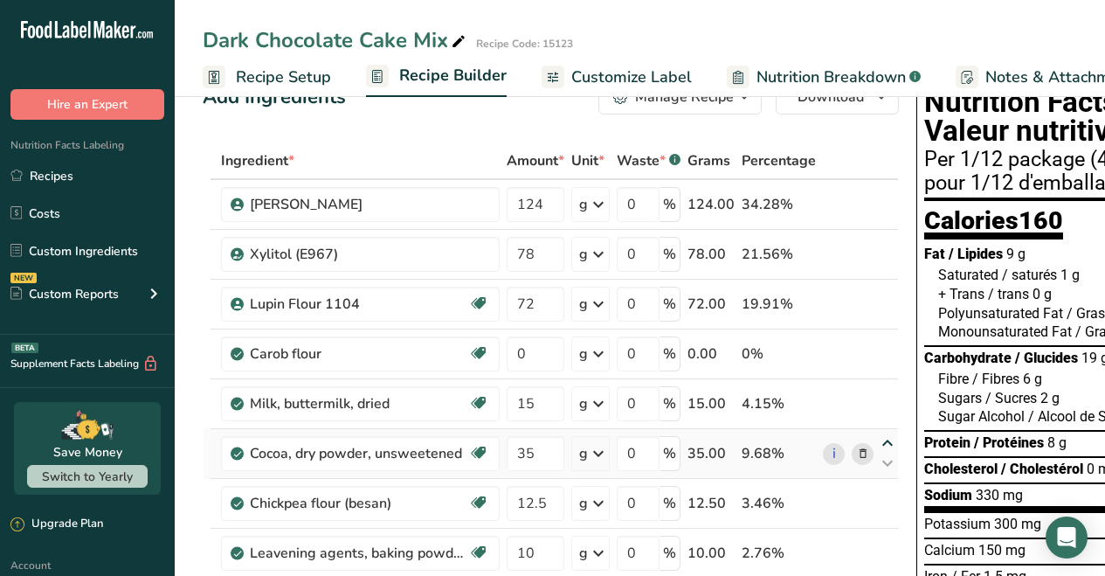
click at [886, 443] on icon at bounding box center [887, 443] width 21 height 13
type input "35"
type input "15"
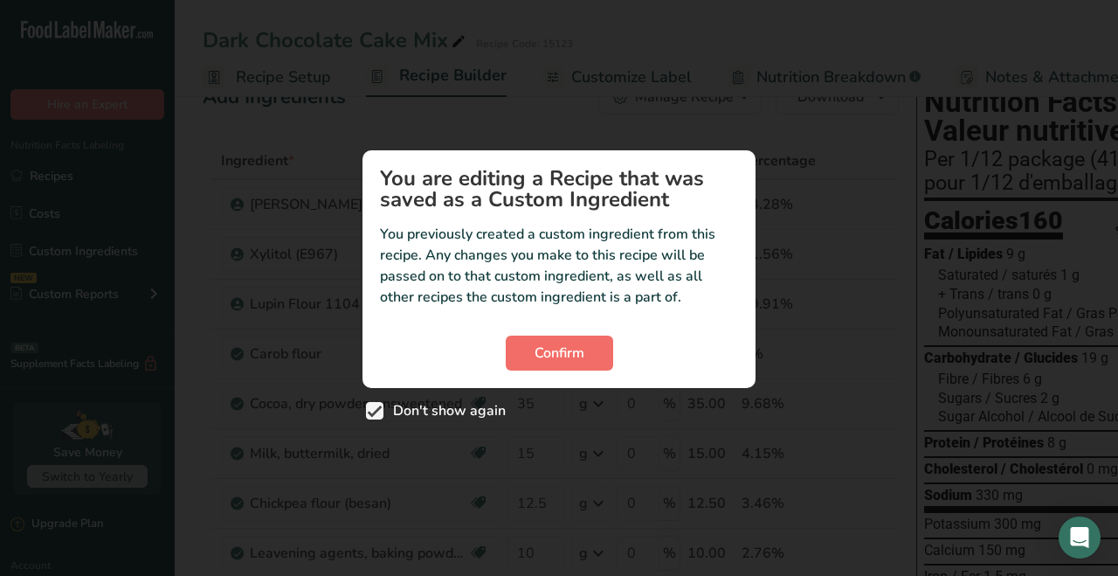
click at [583, 355] on span "Confirm" at bounding box center [560, 352] width 50 height 21
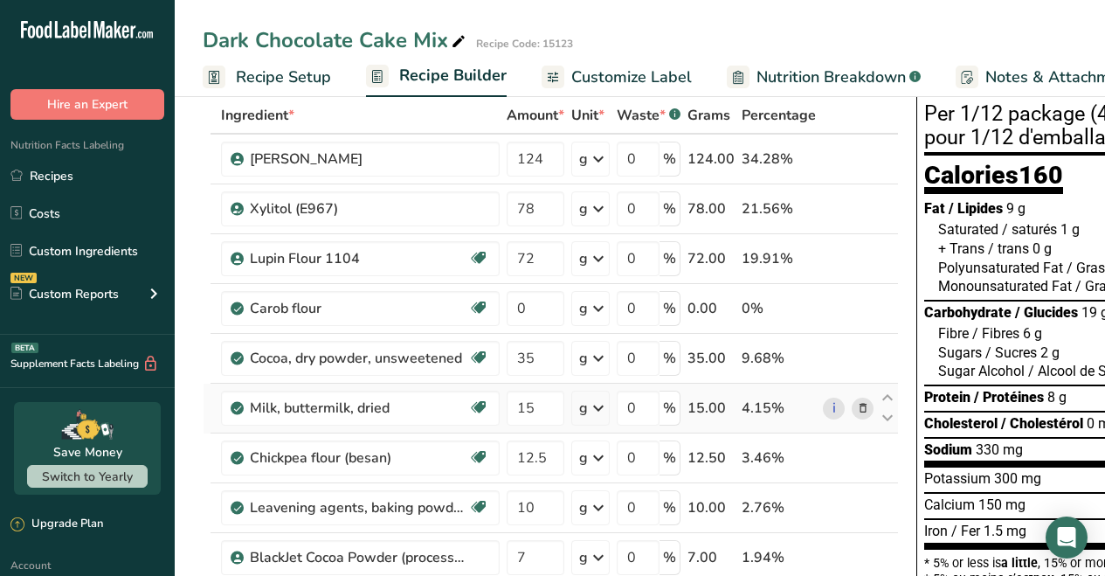
scroll to position [88, 0]
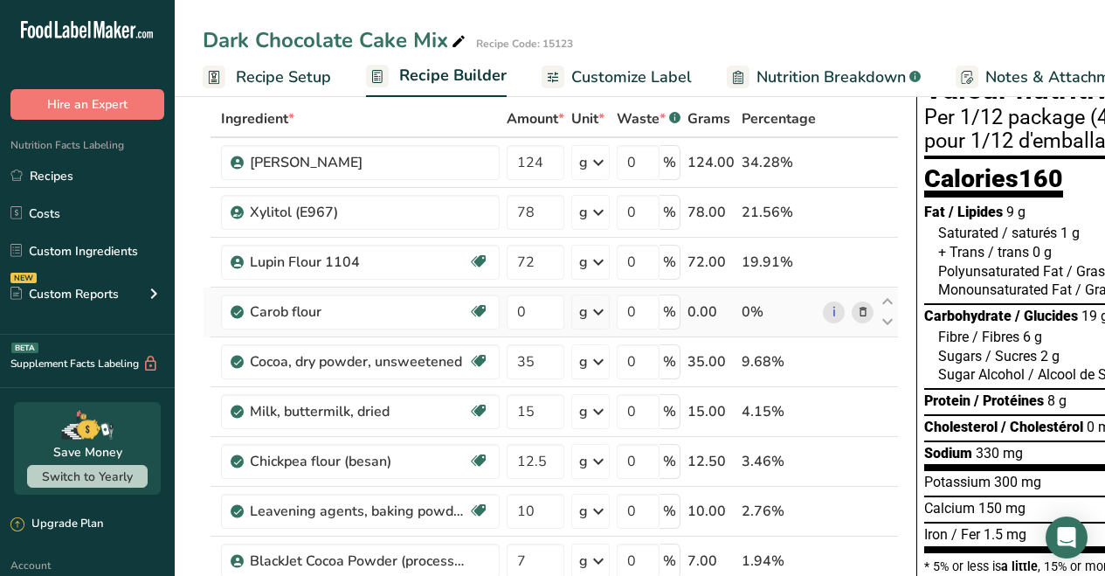
click at [859, 310] on icon at bounding box center [863, 312] width 12 height 18
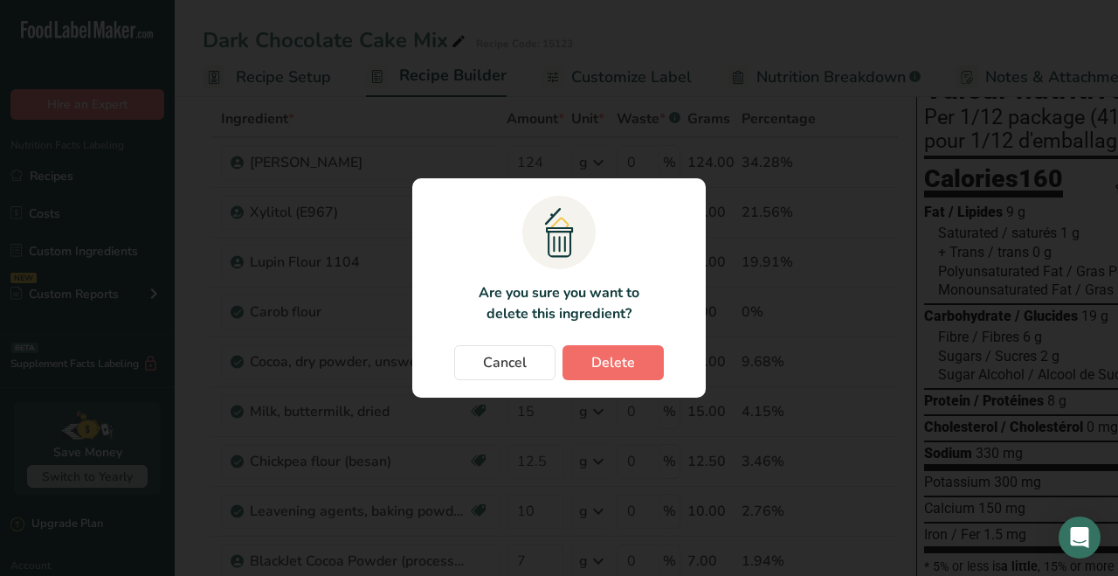
click at [612, 362] on span "Delete" at bounding box center [613, 362] width 44 height 21
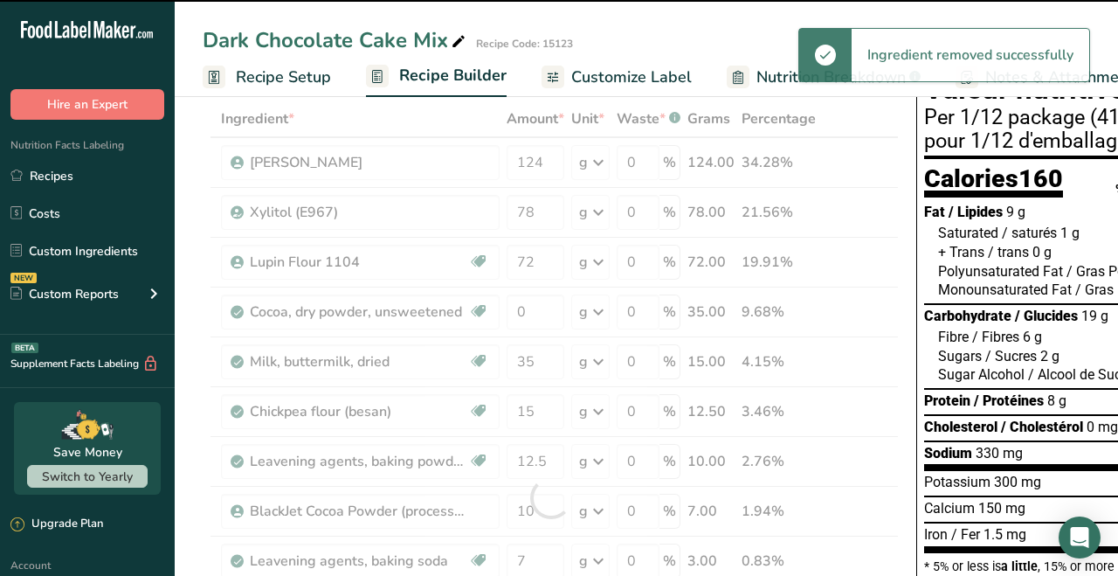
type input "35"
type input "15"
type input "12.5"
type input "10"
type input "7"
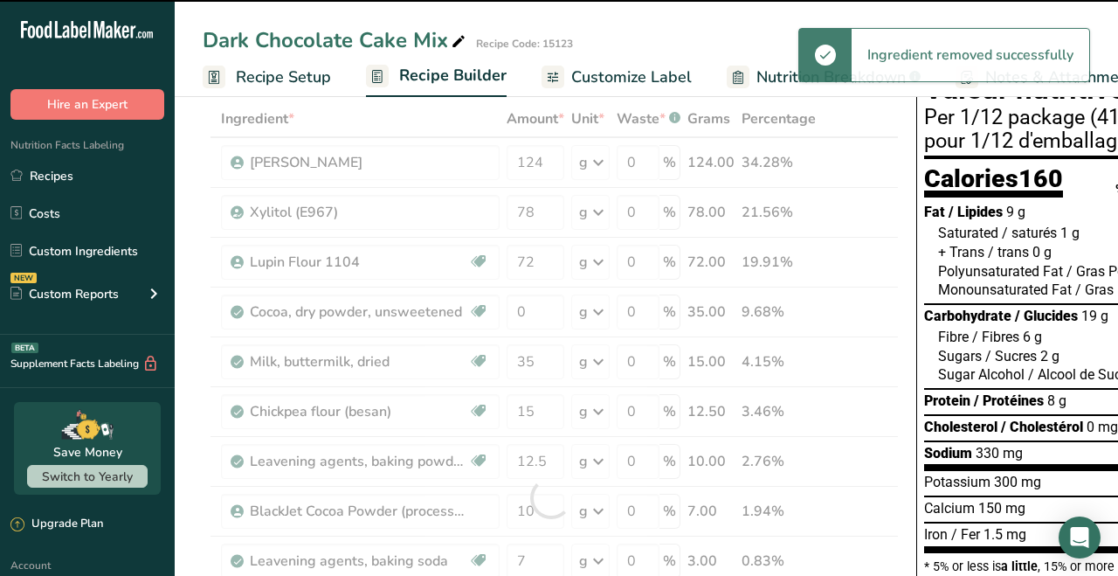
type input "3"
type input "2.2"
type input "2"
type input "1"
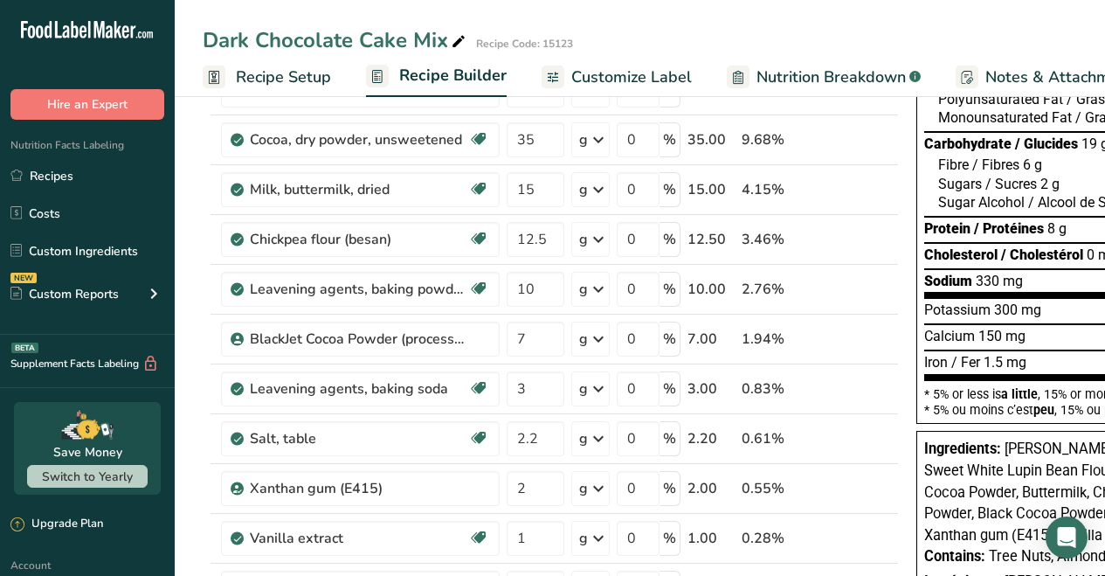
scroll to position [0, 0]
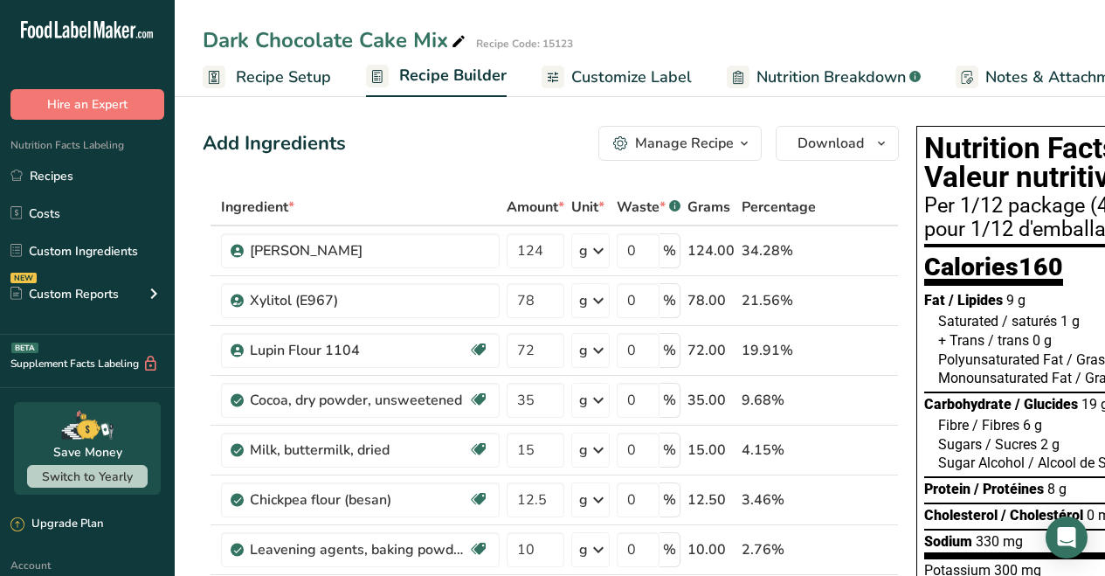
click at [598, 77] on span "Customize Label" at bounding box center [631, 78] width 121 height 24
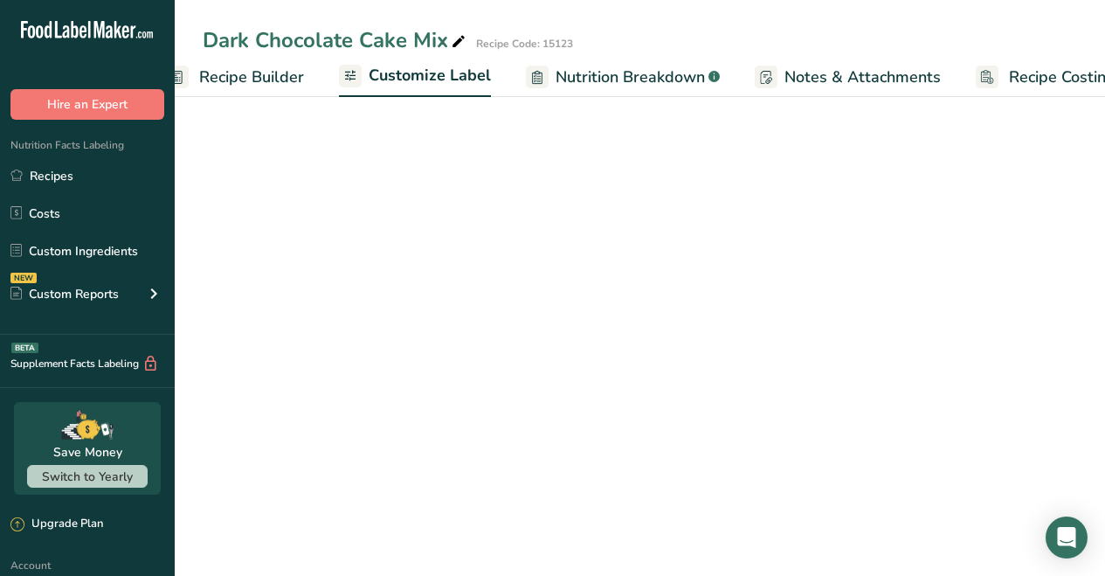
scroll to position [0, 238]
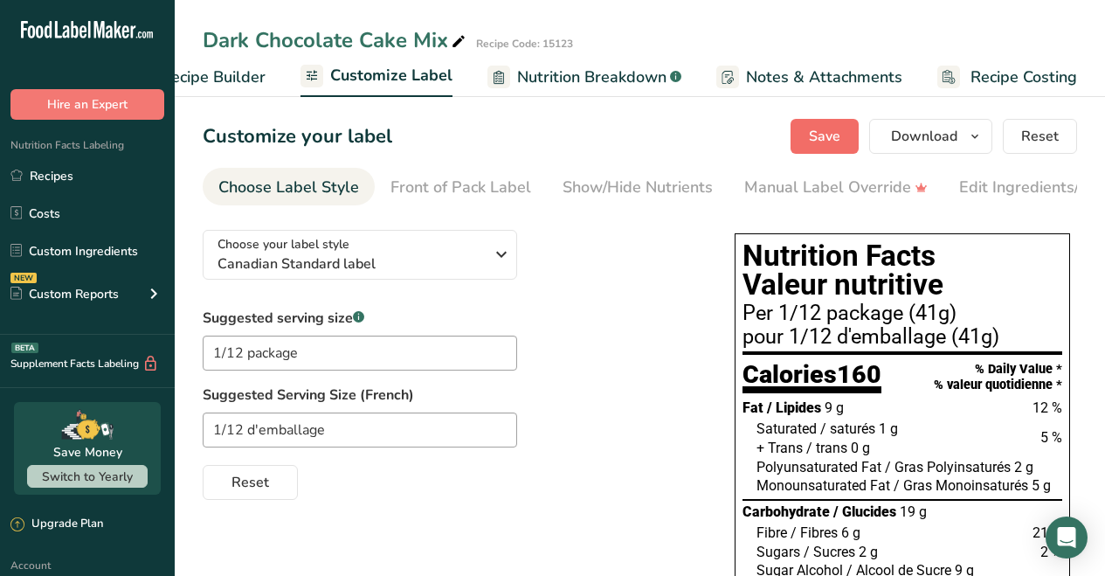
click at [810, 130] on button "Save" at bounding box center [825, 136] width 68 height 35
click at [962, 179] on div "Edit Ingredients/Allergens List" at bounding box center [1070, 188] width 222 height 24
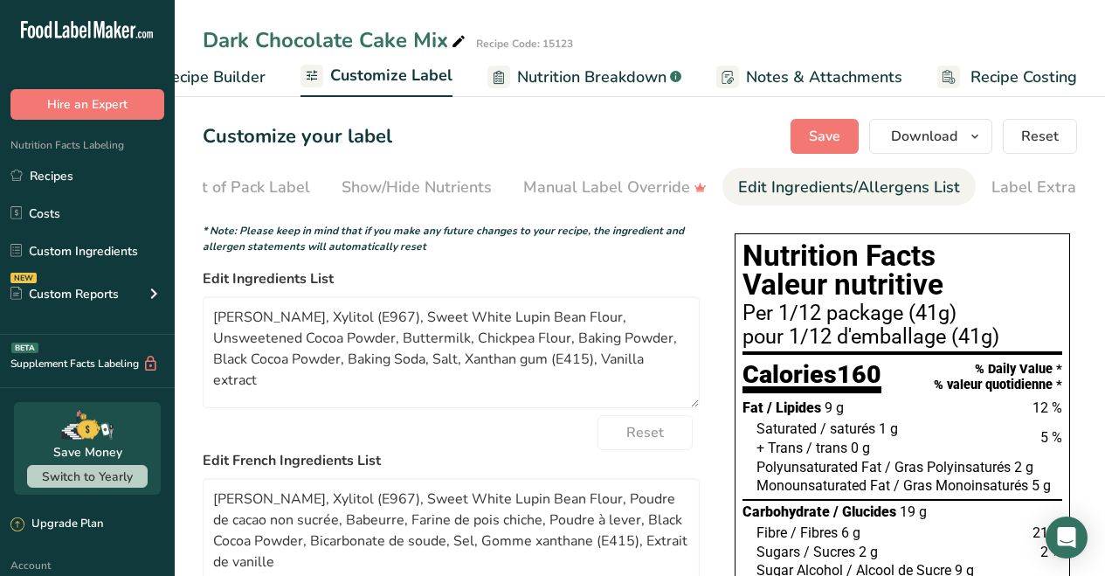
scroll to position [0, 254]
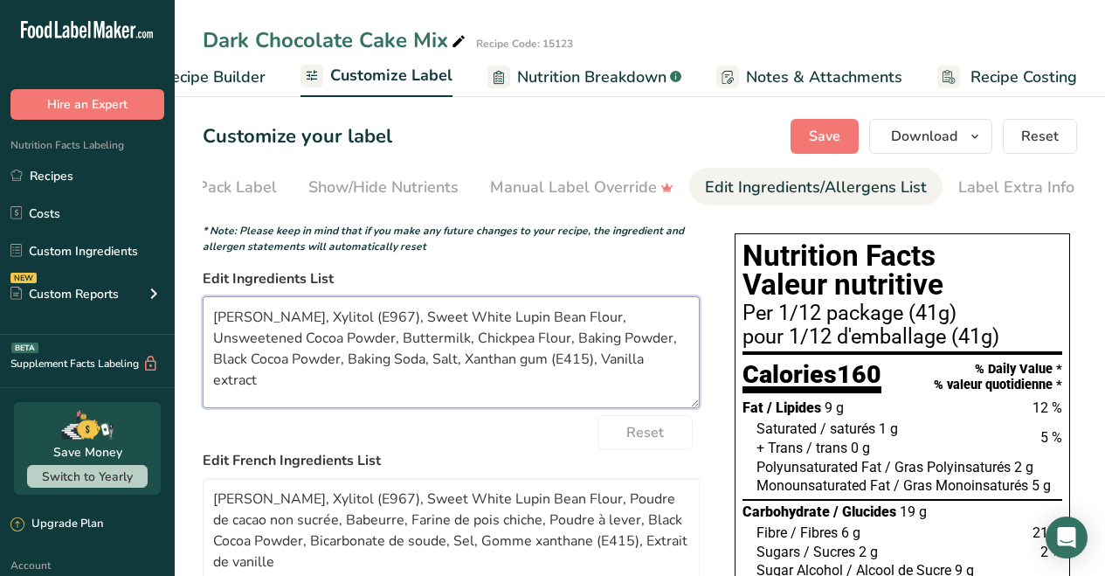
click at [390, 320] on textarea "Almond Flour, Xylitol (E967), Sweet White Lupin Bean Flour, Unsweetened Cocoa P…" at bounding box center [451, 352] width 497 height 112
drag, startPoint x: 492, startPoint y: 317, endPoint x: 411, endPoint y: 322, distance: 81.4
click at [411, 322] on textarea "Almond Flour, Xylitol Powder, Sweet White Lupin Bean Flour, Unsweetened Cocoa P…" at bounding box center [451, 352] width 497 height 112
click at [474, 322] on textarea "Almond Flour, Xylitol Powder, Lupin Bean Flour, Unsweetened Cocoa Powder, Butte…" at bounding box center [451, 352] width 497 height 112
click at [279, 342] on textarea "Almond Flour, Xylitol Powder, Lupin Flour, Unsweetened Cocoa Powder, Buttermilk…" at bounding box center [451, 352] width 497 height 112
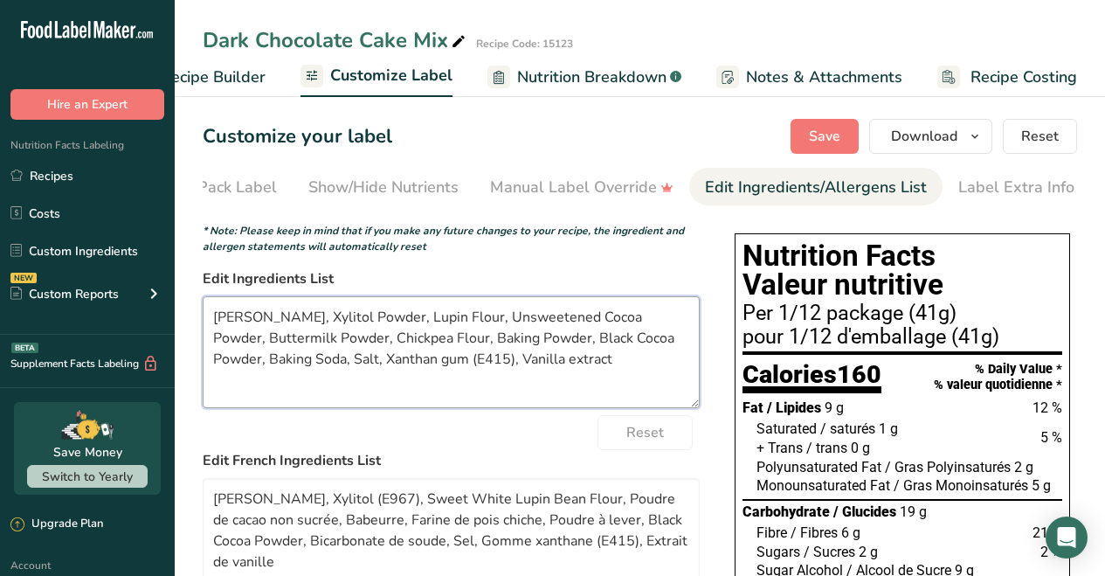
drag, startPoint x: 299, startPoint y: 368, endPoint x: 217, endPoint y: 369, distance: 82.1
click at [216, 369] on textarea "Almond Flour, Xylitol Powder, Lupin Flour, Unsweetened Cocoa Powder, Buttermilk…" at bounding box center [451, 352] width 497 height 112
click at [494, 367] on textarea "Almond Flour, Xylitol Powder, Lupin Flour, Unsweetened Cocoa Powder, Buttermilk…" at bounding box center [451, 352] width 497 height 112
click at [836, 135] on span "Save" at bounding box center [824, 136] width 31 height 21
click at [374, 359] on textarea "Almond Flour, Xylitol Powder, Lupin Flour, Unsweetened Cocoa Powder, Buttermilk…" at bounding box center [451, 352] width 497 height 112
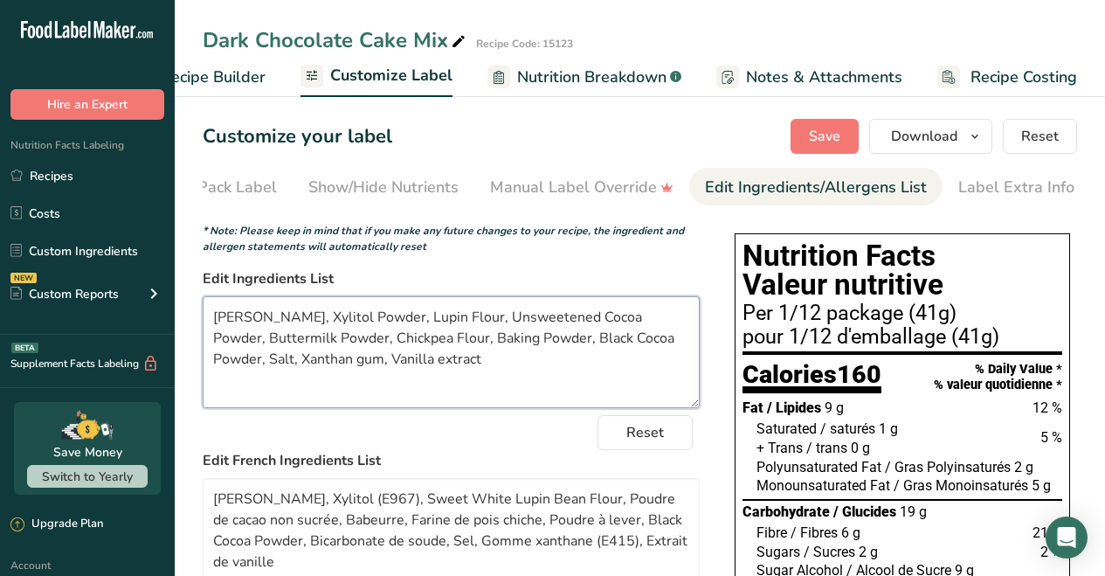
click at [390, 368] on textarea "Almond Flour, Xylitol Powder, Lupin Flour, Unsweetened Cocoa Powder, Buttermilk…" at bounding box center [451, 352] width 497 height 112
click at [462, 367] on textarea "Almond Flour, Xylitol Powder, Lupin Flour, Unsweetened Cocoa Powder, Buttermilk…" at bounding box center [451, 352] width 497 height 112
click at [601, 347] on textarea "Almond Flour, Xylitol Powder, Lupin Flour, Unsweetened Cocoa Powder, Buttermilk…" at bounding box center [451, 352] width 497 height 112
type textarea "Almond Flour, Xylitol Powder, Lupin Flour, Unsweetened Cocoa Powder, Buttermilk…"
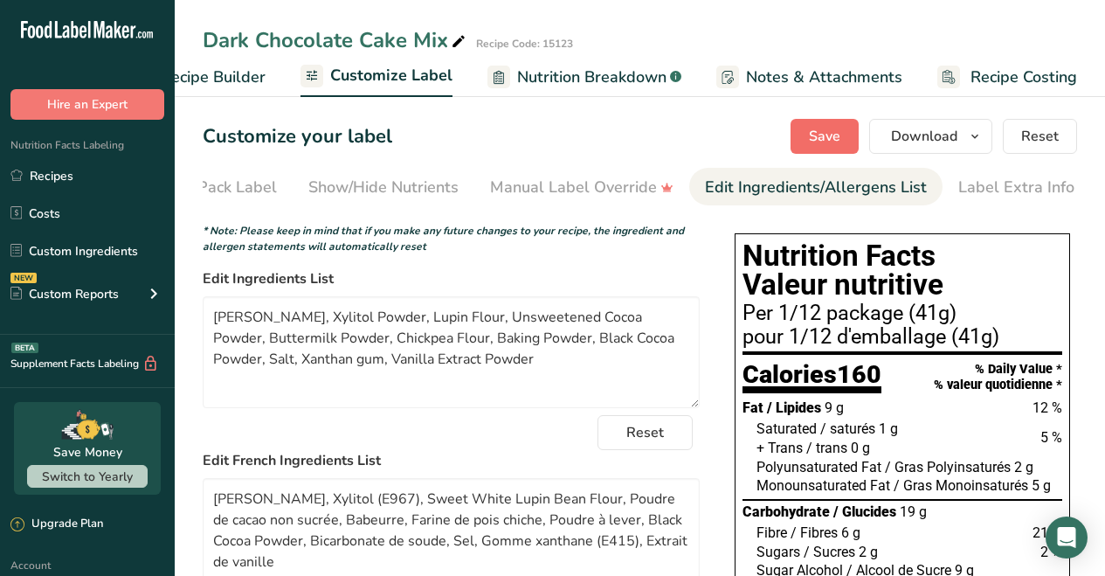
click at [812, 132] on span "Save" at bounding box center [824, 136] width 31 height 21
click at [819, 138] on span "Save" at bounding box center [824, 136] width 31 height 21
click at [236, 185] on div "Front of Pack Label" at bounding box center [206, 188] width 141 height 24
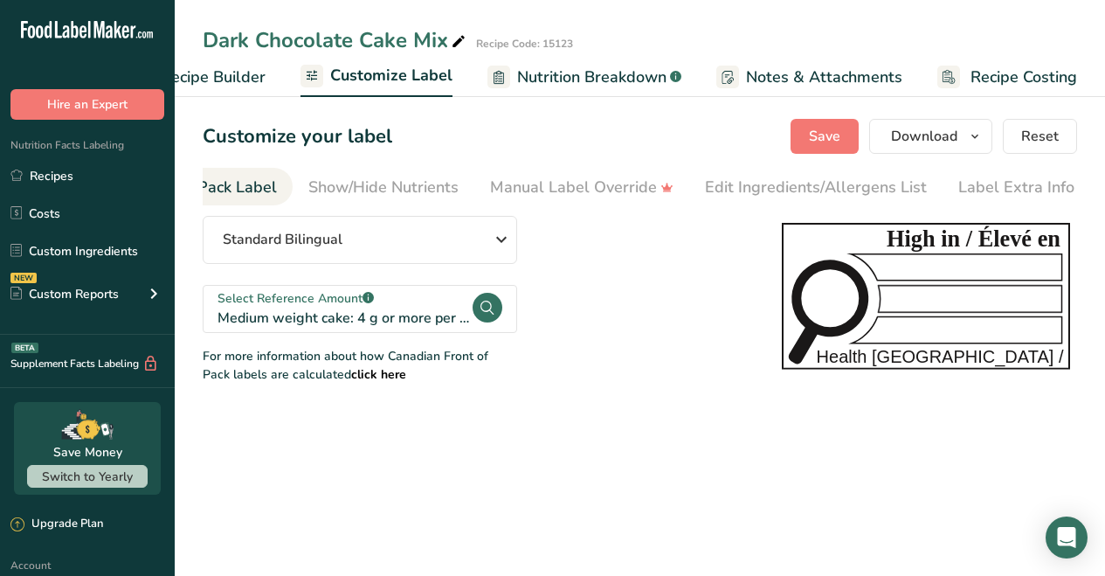
scroll to position [0, 169]
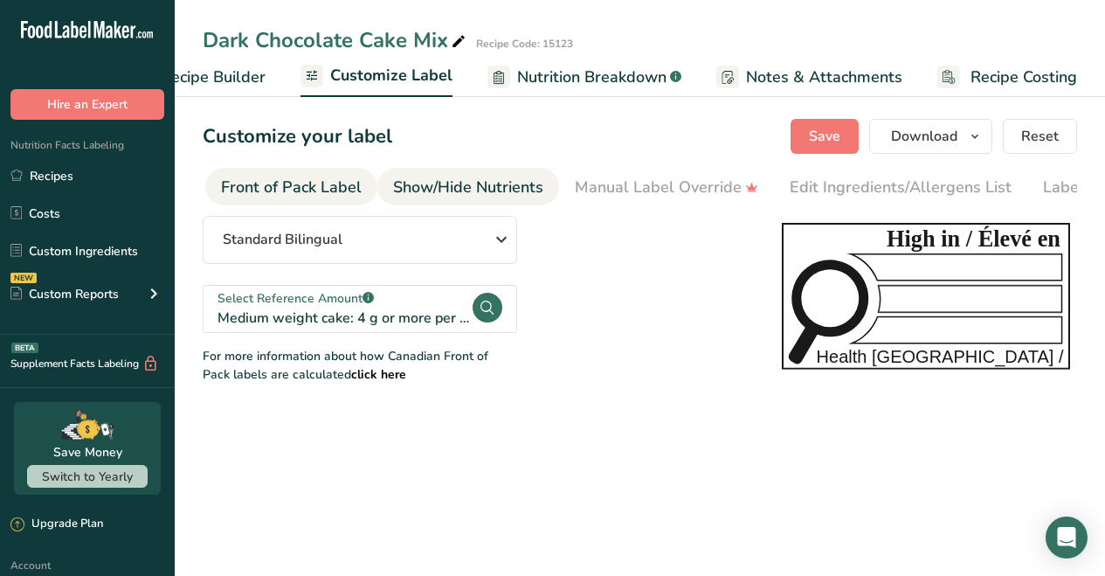
click at [435, 187] on div "Show/Hide Nutrients" at bounding box center [468, 188] width 150 height 24
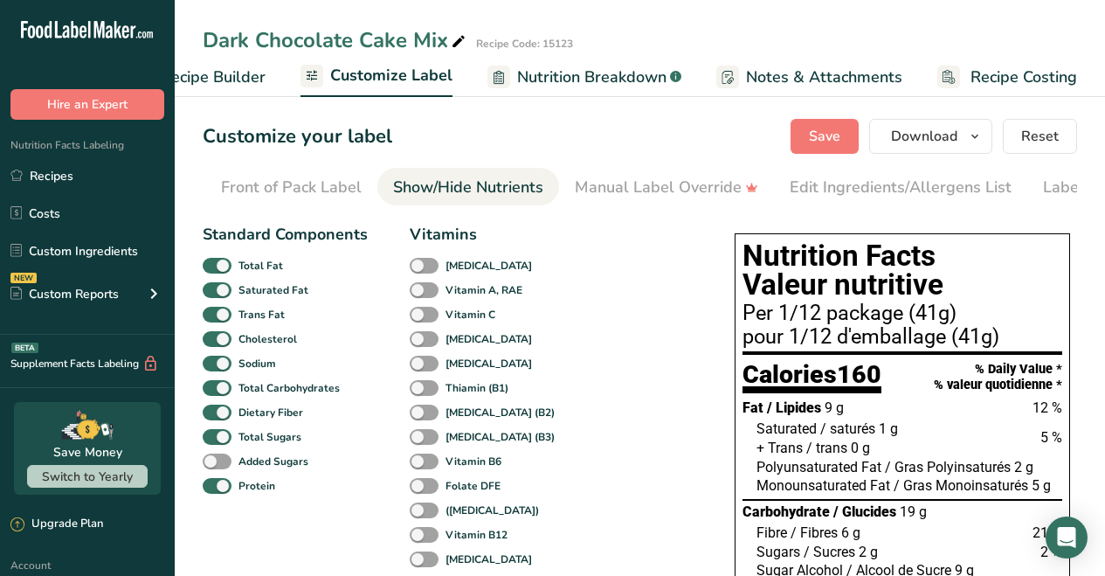
scroll to position [0, 254]
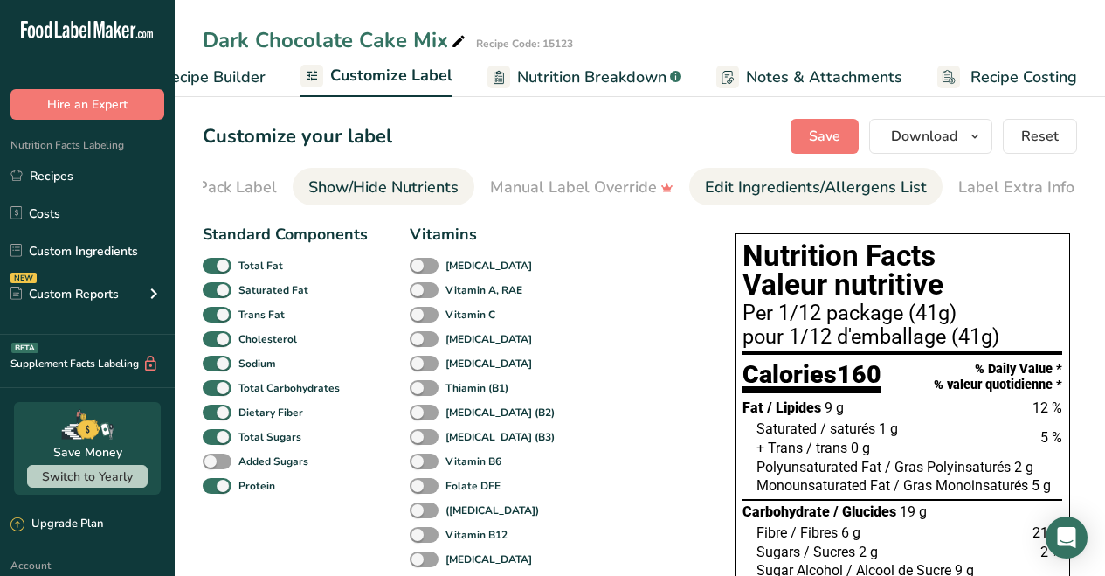
click at [847, 192] on div "Edit Ingredients/Allergens List" at bounding box center [816, 188] width 222 height 24
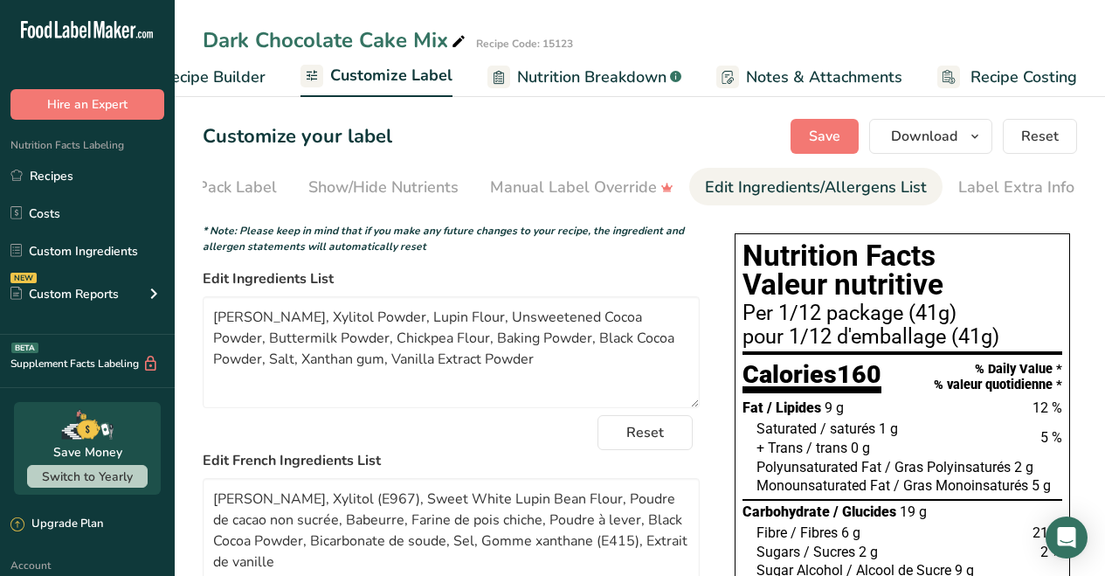
click at [254, 76] on span "Recipe Builder" at bounding box center [213, 78] width 105 height 24
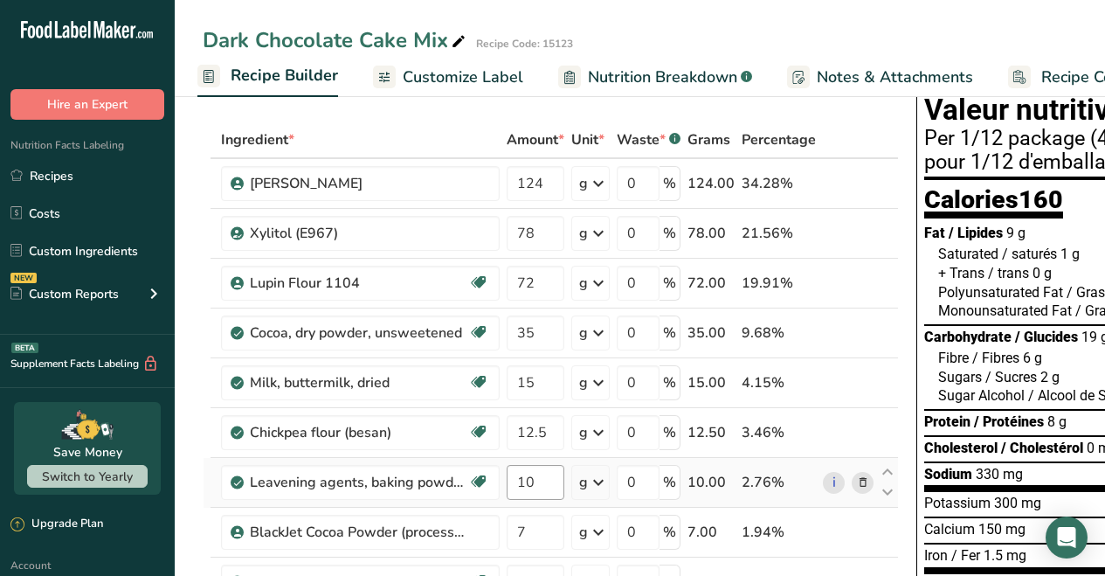
scroll to position [172, 0]
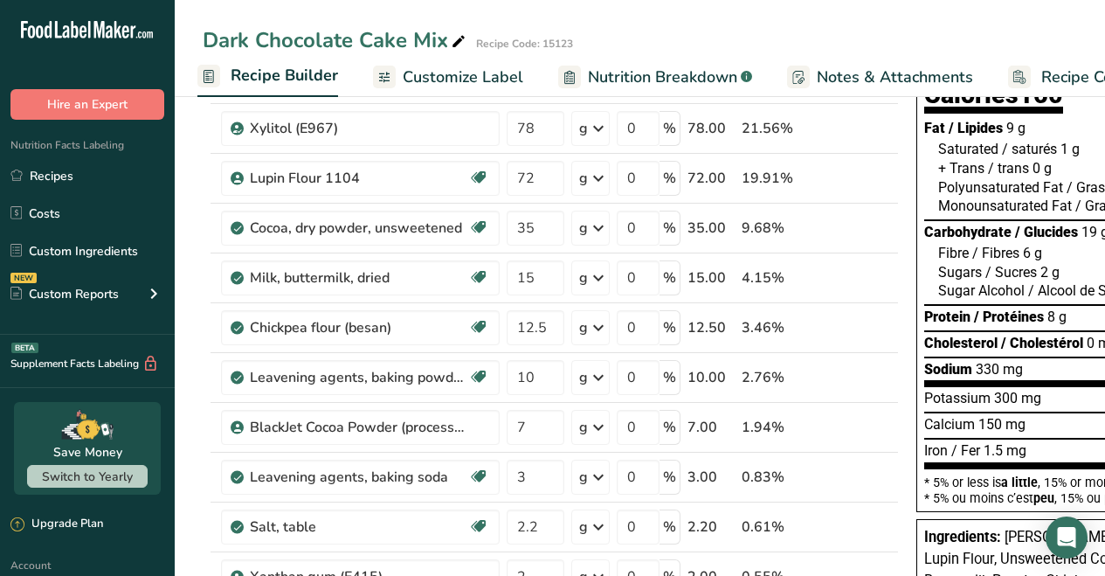
click at [667, 73] on span "Nutrition Breakdown" at bounding box center [662, 78] width 149 height 24
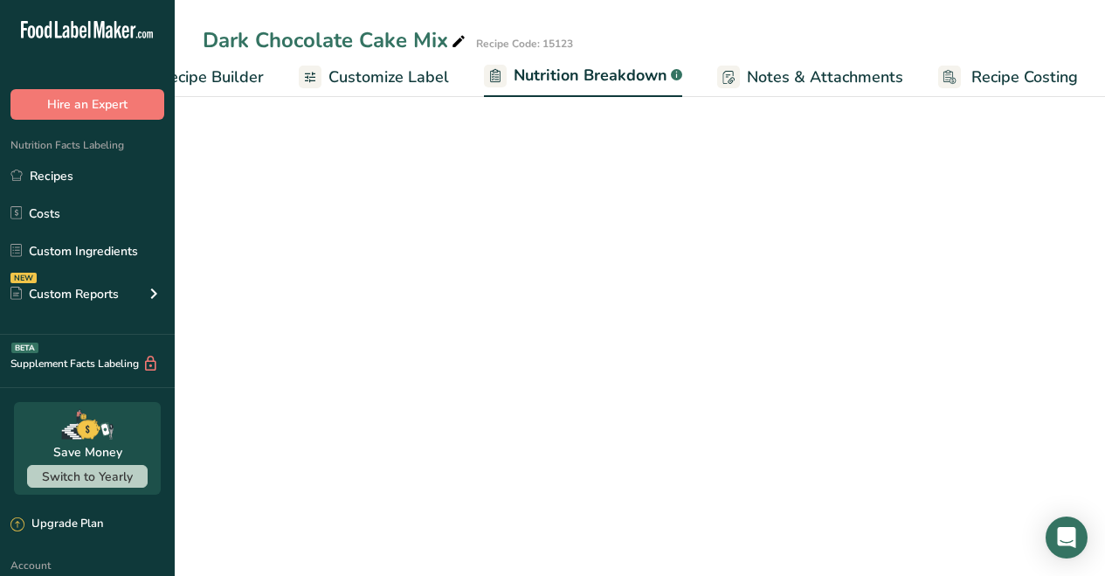
select select "Calories"
click at [381, 69] on span "Customize Label" at bounding box center [388, 78] width 121 height 24
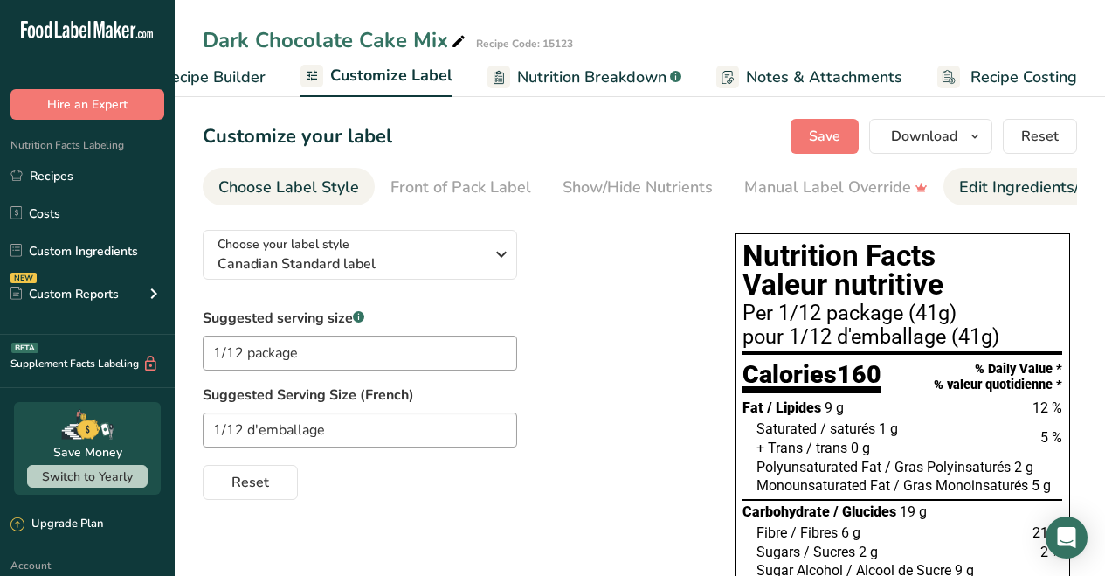
click at [964, 184] on div "Edit Ingredients/Allergens List" at bounding box center [1070, 188] width 222 height 24
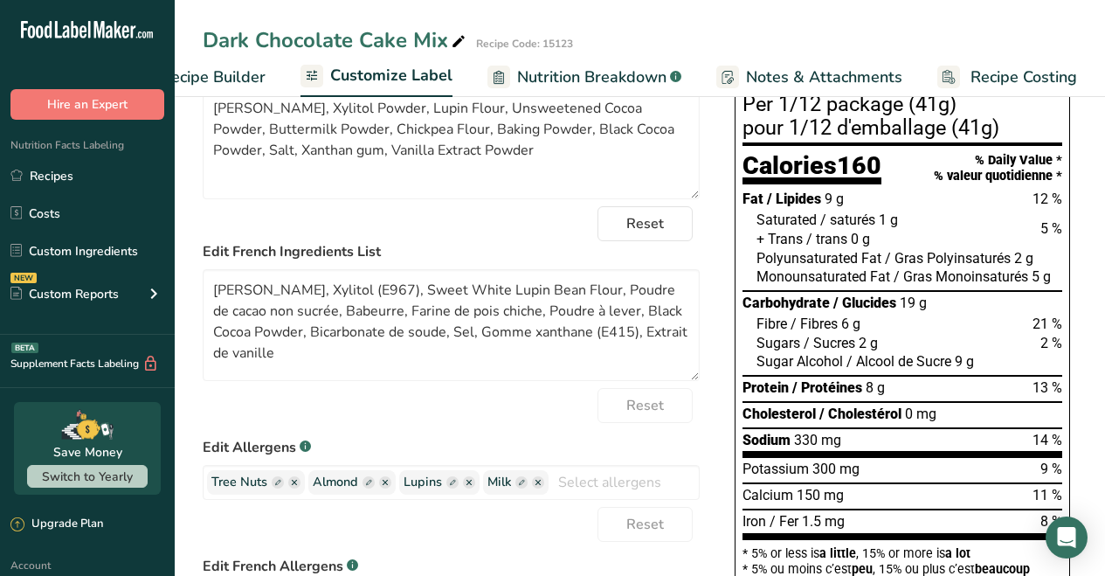
scroll to position [360, 0]
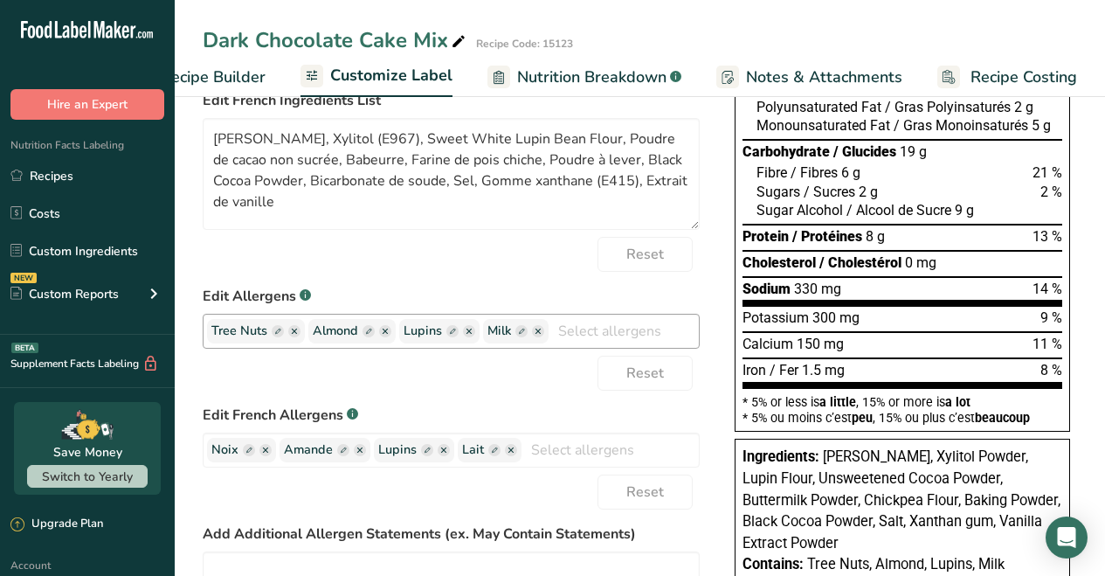
click at [294, 334] on icon "button" at bounding box center [294, 330] width 5 height 5
click at [349, 337] on rect "button" at bounding box center [351, 331] width 12 height 12
click at [370, 456] on ellipse "button" at bounding box center [371, 450] width 12 height 12
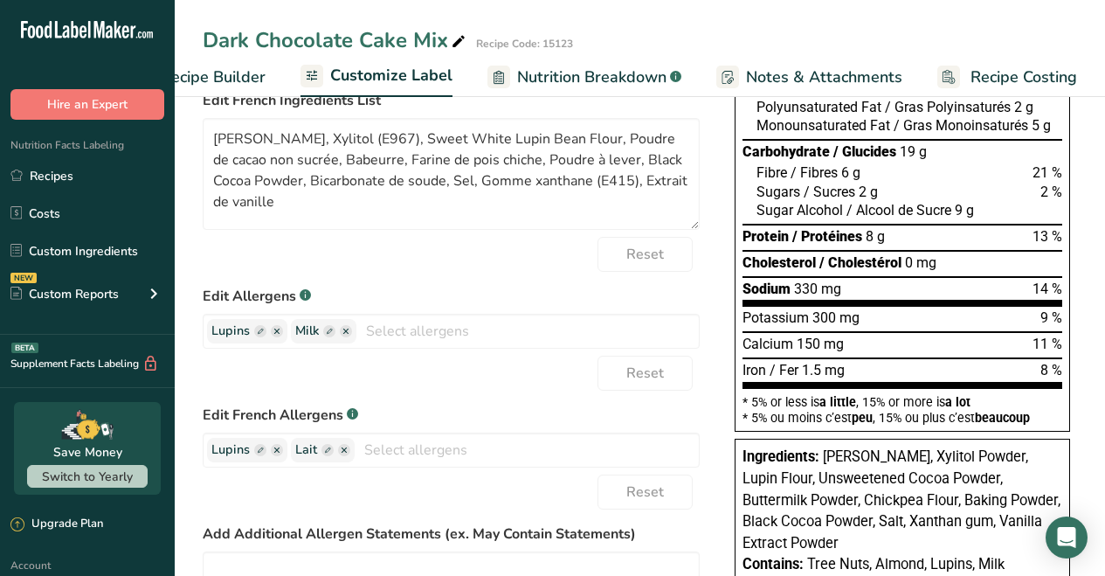
click at [458, 287] on form "* Note: Please keep in mind that if you make any future changes to your recipe,…" at bounding box center [451, 303] width 497 height 881
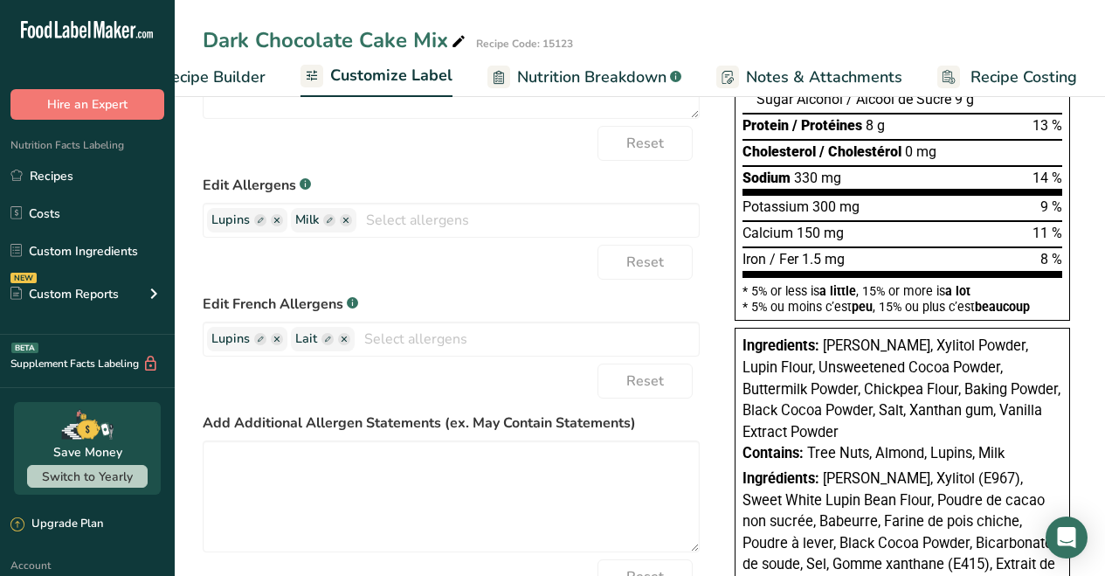
scroll to position [0, 0]
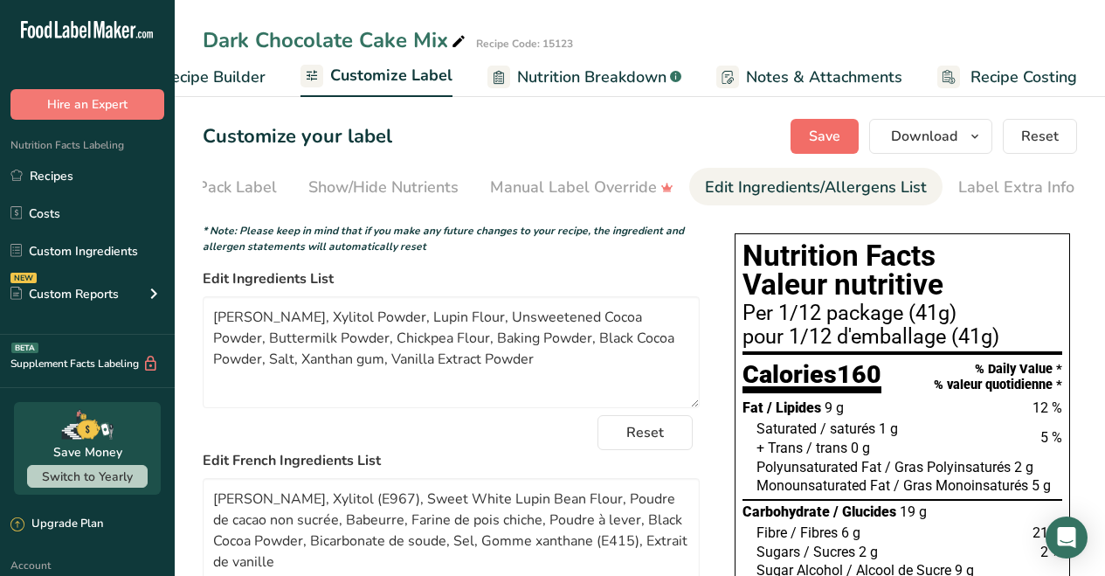
click at [831, 136] on span "Save" at bounding box center [824, 136] width 31 height 21
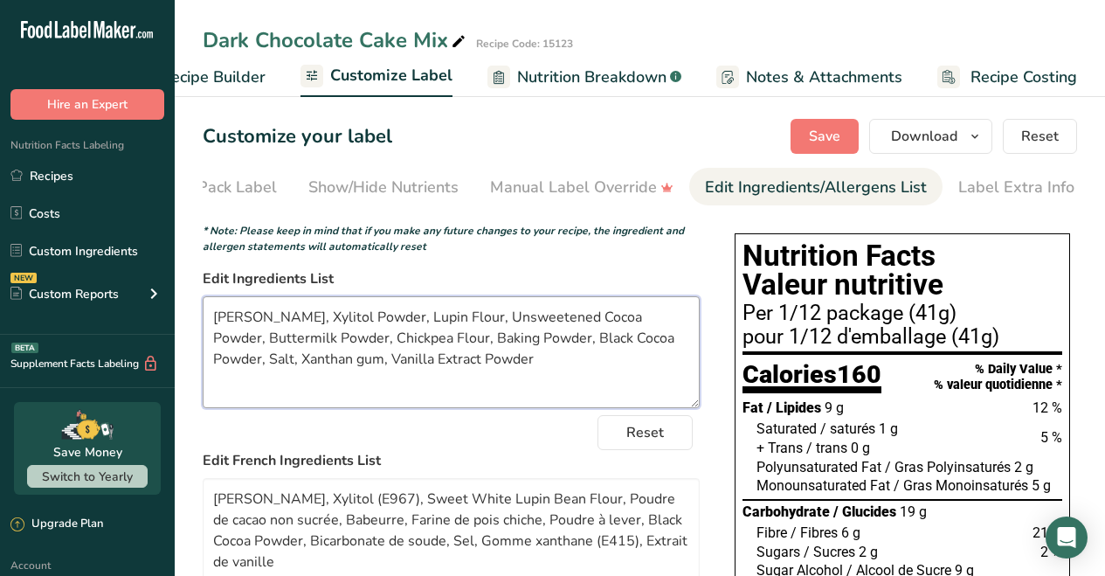
drag, startPoint x: 212, startPoint y: 323, endPoint x: 508, endPoint y: 357, distance: 298.1
click at [508, 357] on textarea "Almond Flour, Xylitol Powder, Lupin Flour, Unsweetened Cocoa Powder, Buttermilk…" at bounding box center [451, 352] width 497 height 112
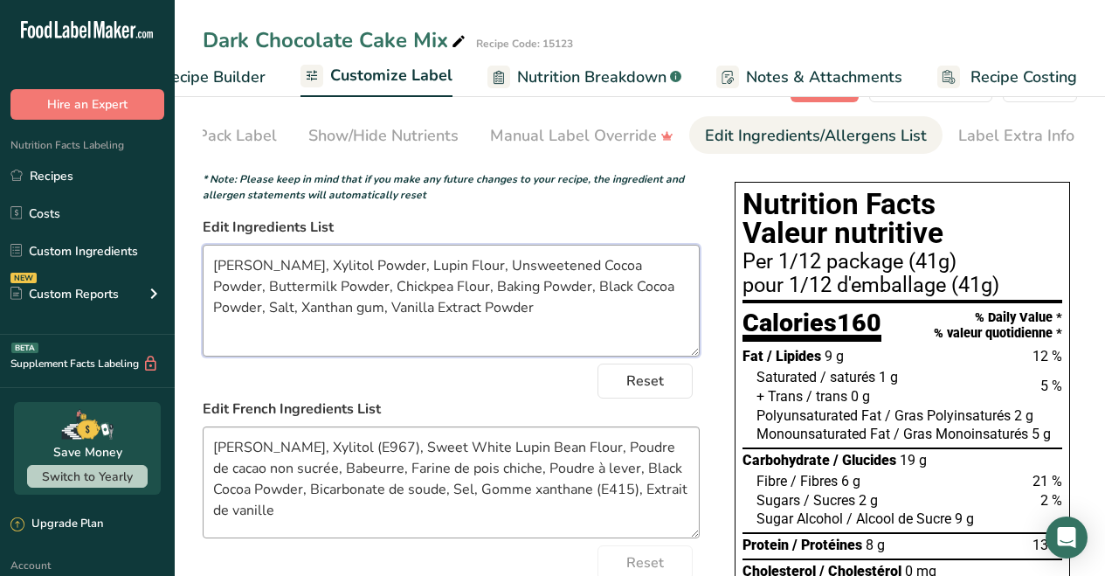
scroll to position [165, 0]
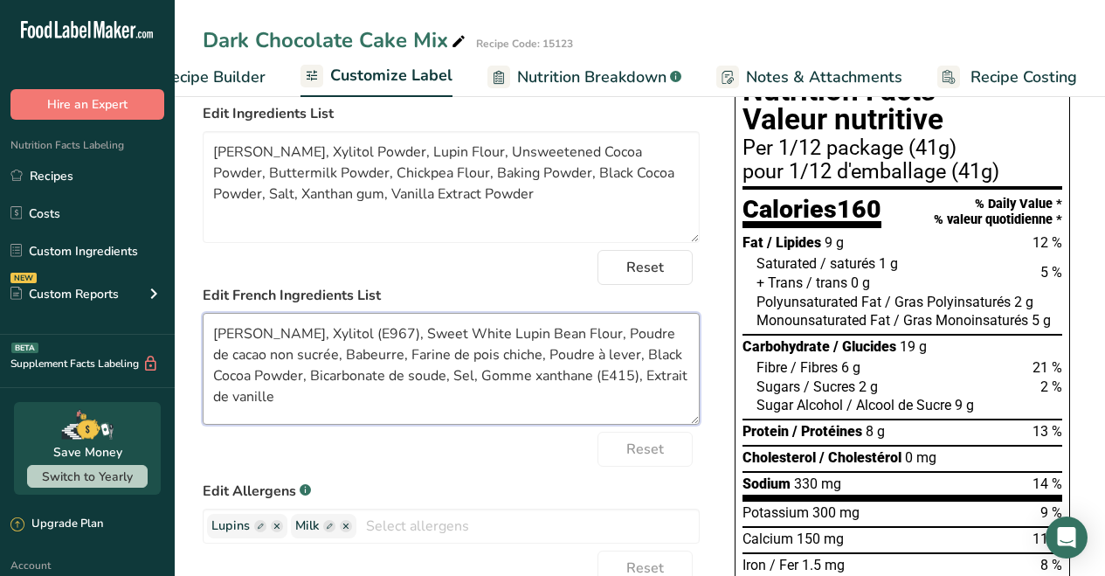
drag, startPoint x: 287, startPoint y: 403, endPoint x: 212, endPoint y: 335, distance: 100.2
click at [212, 335] on textarea "Almond Flour, Xylitol (E967), Sweet White Lupin Bean Flour, Poudre de cacao non…" at bounding box center [451, 369] width 497 height 112
paste textarea "Farine d'amande, poudre de xylitol, farine de lupin, poudre de cacao non sucré,…"
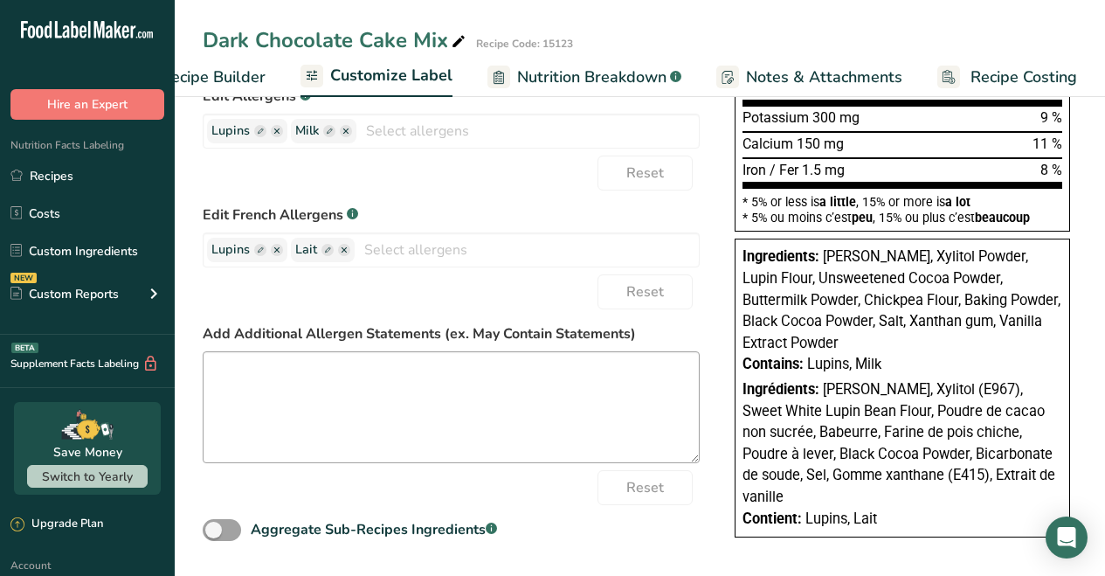
scroll to position [0, 0]
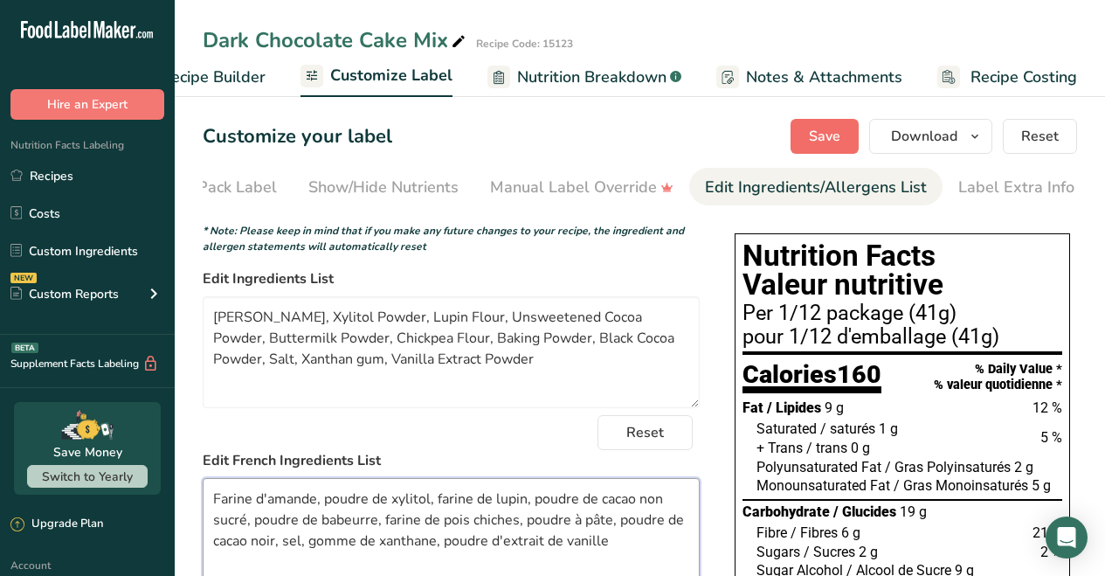
click at [824, 137] on span "Save" at bounding box center [824, 136] width 31 height 21
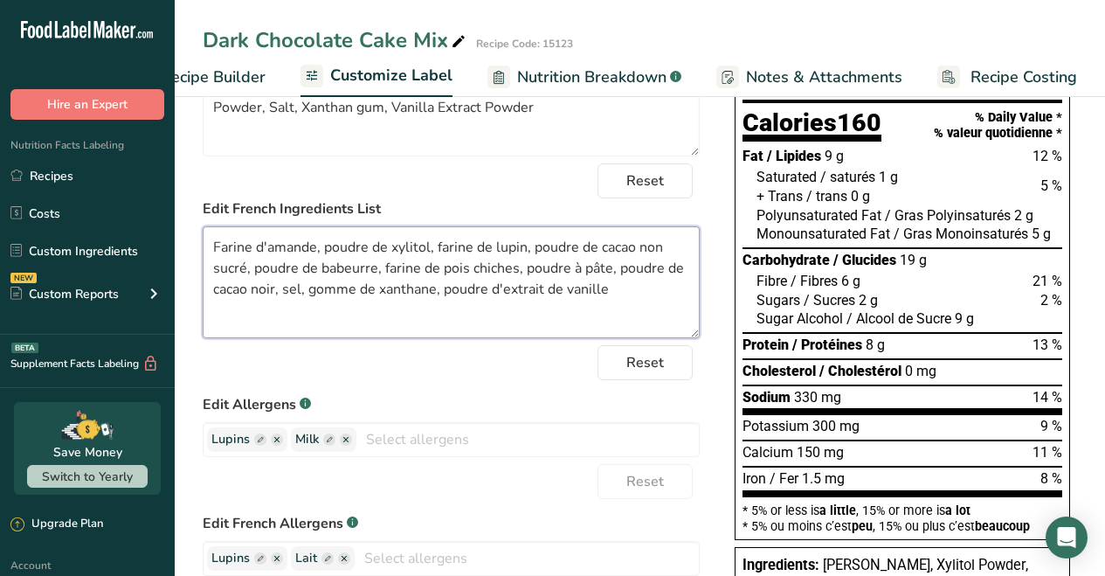
scroll to position [365, 0]
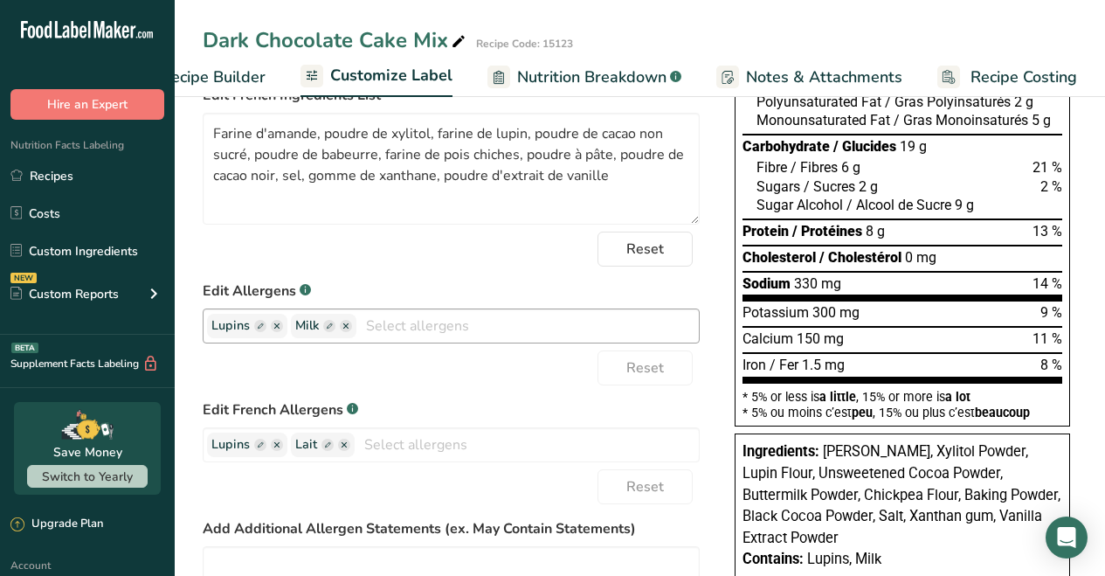
click at [276, 332] on ellipse "button" at bounding box center [277, 326] width 12 height 12
click at [275, 328] on icon "button" at bounding box center [276, 325] width 5 height 5
click at [276, 328] on ellipse "button" at bounding box center [277, 326] width 12 height 12
click at [276, 447] on icon "button" at bounding box center [276, 444] width 5 height 5
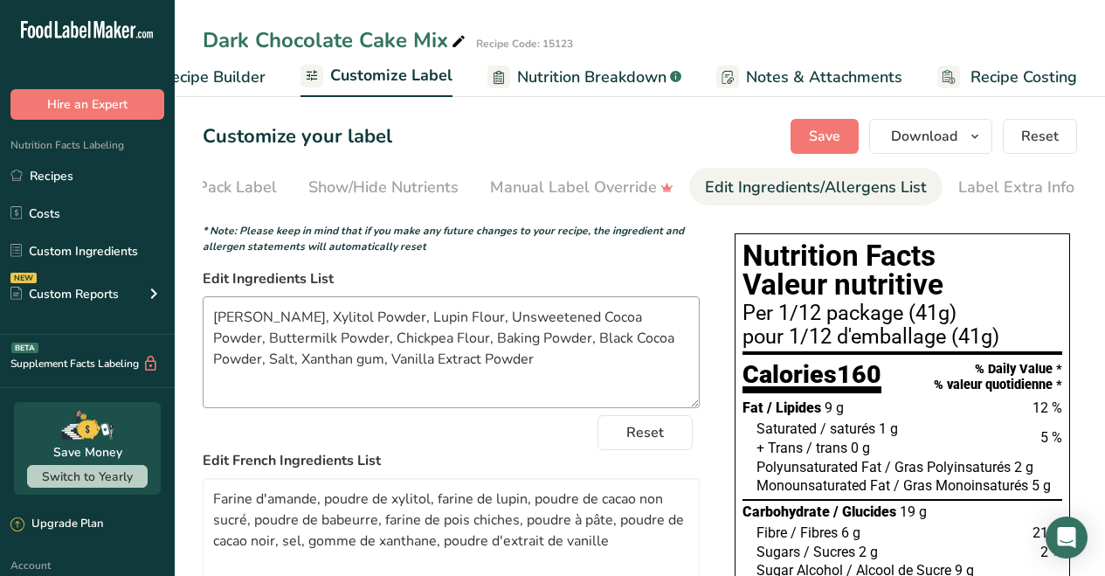
scroll to position [199, 0]
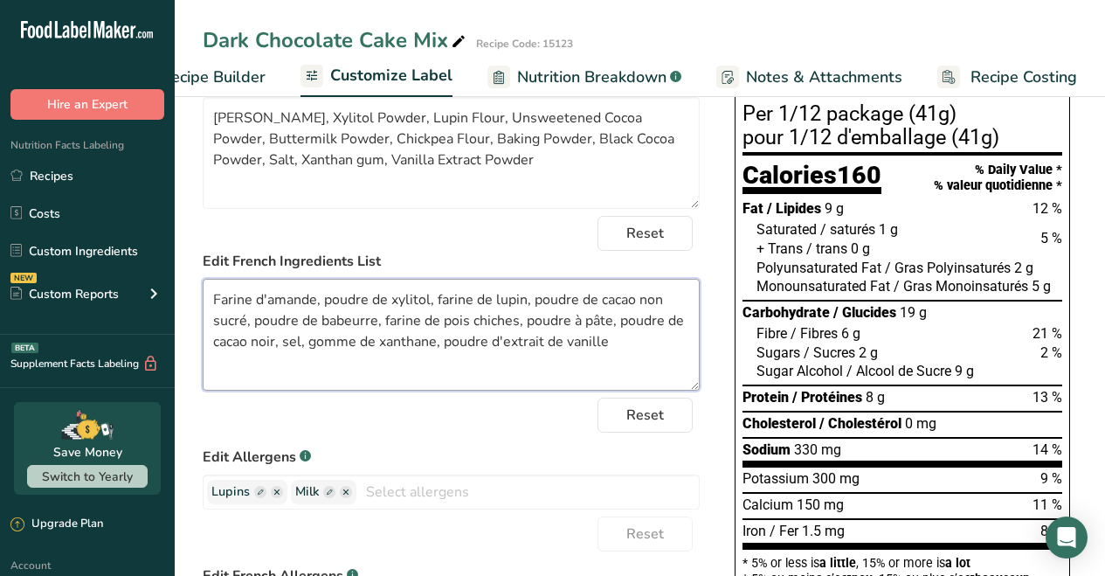
drag, startPoint x: 330, startPoint y: 305, endPoint x: 372, endPoint y: 309, distance: 42.2
click at [330, 305] on textarea "Farine d'amande, poudre de xylitol, farine de lupin, poudre de cacao non sucré,…" at bounding box center [451, 335] width 497 height 112
drag, startPoint x: 441, startPoint y: 303, endPoint x: 519, endPoint y: 310, distance: 78.1
click at [441, 304] on textarea "Farine d'amande, Poudre de xylitol, farine de lupin, poudre de cacao non sucré,…" at bounding box center [451, 335] width 497 height 112
click at [541, 301] on textarea "Farine d'amande, Poudre de xylitol, Farine de lupin, poudre de cacao non sucré,…" at bounding box center [451, 335] width 497 height 112
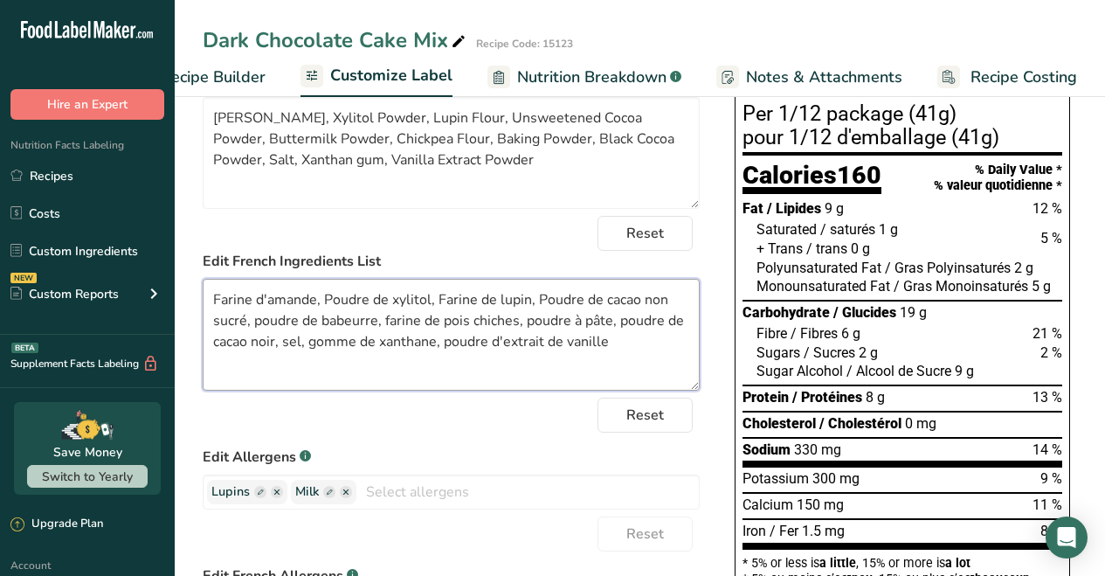
click at [261, 328] on textarea "Farine d'amande, Poudre de xylitol, Farine de lupin, Poudre de cacao non sucré,…" at bounding box center [451, 335] width 497 height 112
click at [393, 326] on textarea "Farine d'amande, Poudre de xylitol, Farine de lupin, Poudre de cacao non sucré,…" at bounding box center [451, 335] width 497 height 112
click at [538, 328] on textarea "Farine d'amande, Poudre de xylitol, Farine de lupin, Poudre de cacao non sucré,…" at bounding box center [451, 335] width 497 height 112
click at [631, 328] on textarea "Farine d'amande, Poudre de xylitol, Farine de lupin, Poudre de cacao non sucré,…" at bounding box center [451, 335] width 497 height 112
click at [287, 345] on textarea "Farine d'amande, Poudre de xylitol, Farine de lupin, Poudre de cacao non sucré,…" at bounding box center [451, 335] width 497 height 112
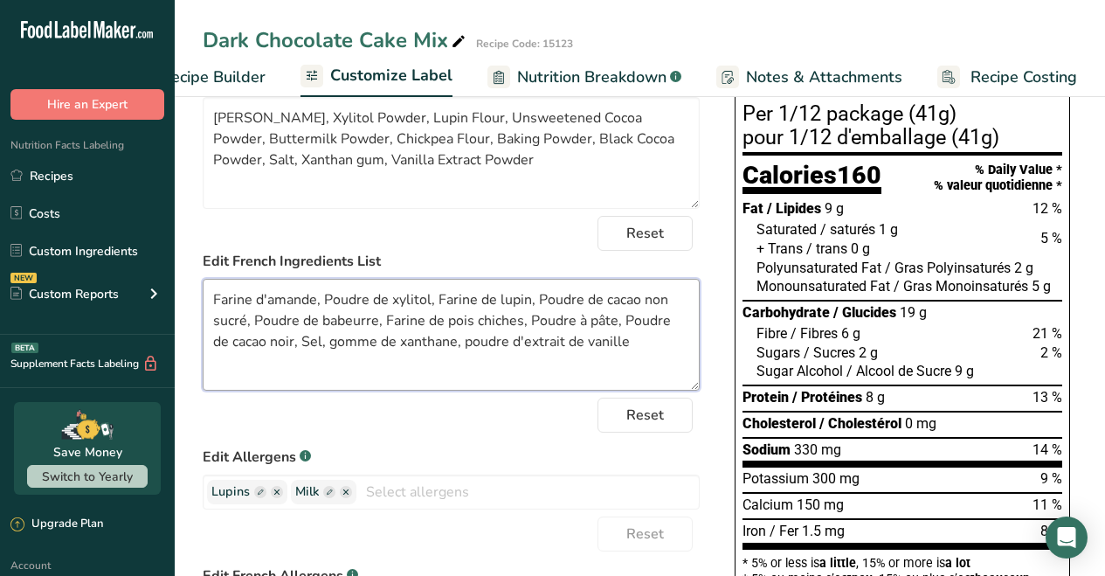
click at [319, 343] on textarea "Farine d'amande, Poudre de xylitol, Farine de lupin, Poudre de cacao non sucré,…" at bounding box center [451, 335] width 497 height 112
click at [455, 349] on textarea "Farine d'amande, Poudre de xylitol, Farine de lupin, Poudre de cacao non sucré,…" at bounding box center [451, 335] width 497 height 112
click at [660, 370] on textarea "Farine d'amande, Poudre de xylitol, Farine de lupin, Poudre de cacao non sucré,…" at bounding box center [451, 335] width 497 height 112
type textarea "Farine d'amande, Poudre de xylitol, Farine de lupin, Poudre de cacao non sucré,…"
click at [277, 494] on icon "button" at bounding box center [276, 491] width 5 height 5
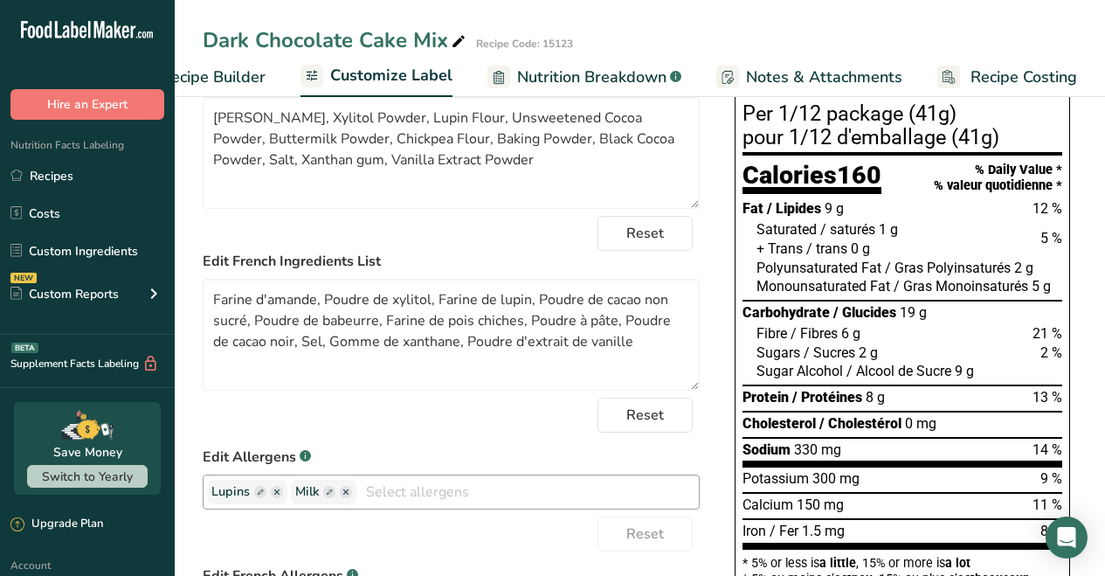
click at [277, 496] on g "button" at bounding box center [277, 492] width 12 height 12
click at [272, 495] on ellipse "button" at bounding box center [277, 492] width 12 height 12
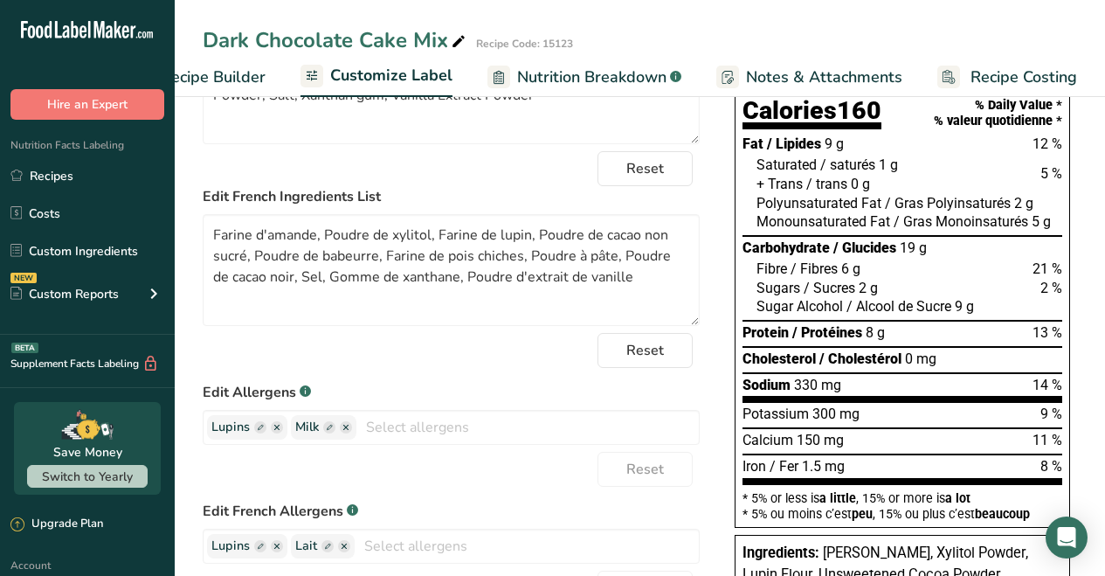
scroll to position [328, 0]
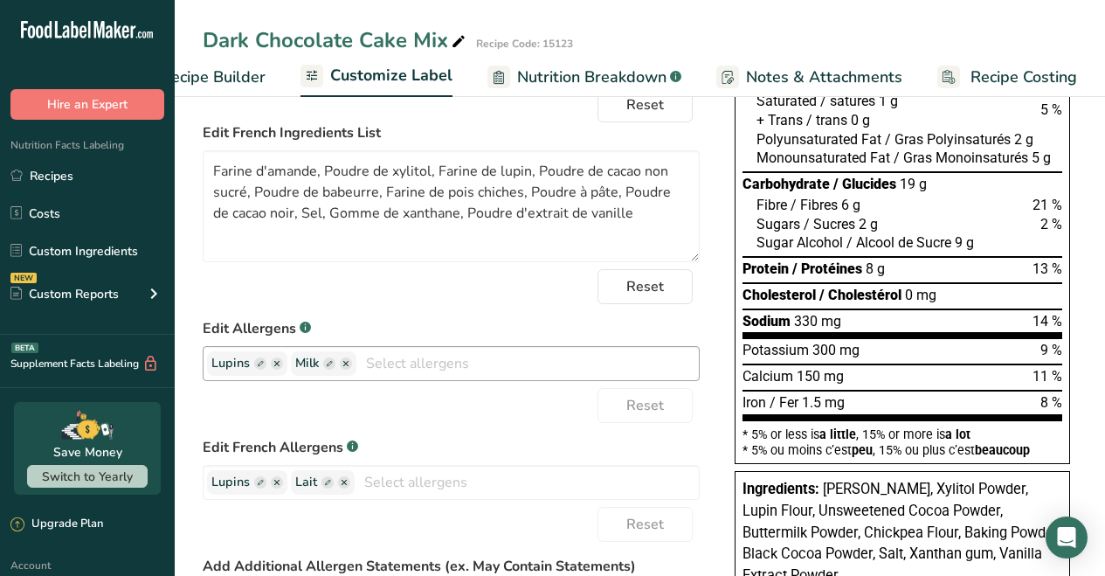
click at [275, 368] on ellipse "button" at bounding box center [277, 363] width 12 height 12
drag, startPoint x: 276, startPoint y: 363, endPoint x: 216, endPoint y: 379, distance: 62.5
click at [199, 377] on section "Customize your label Save Download Choose what to show on your downloaded label…" at bounding box center [640, 283] width 930 height 1041
click at [260, 369] on rect "button" at bounding box center [260, 363] width 12 height 12
click at [280, 367] on ellipse "button" at bounding box center [277, 363] width 12 height 12
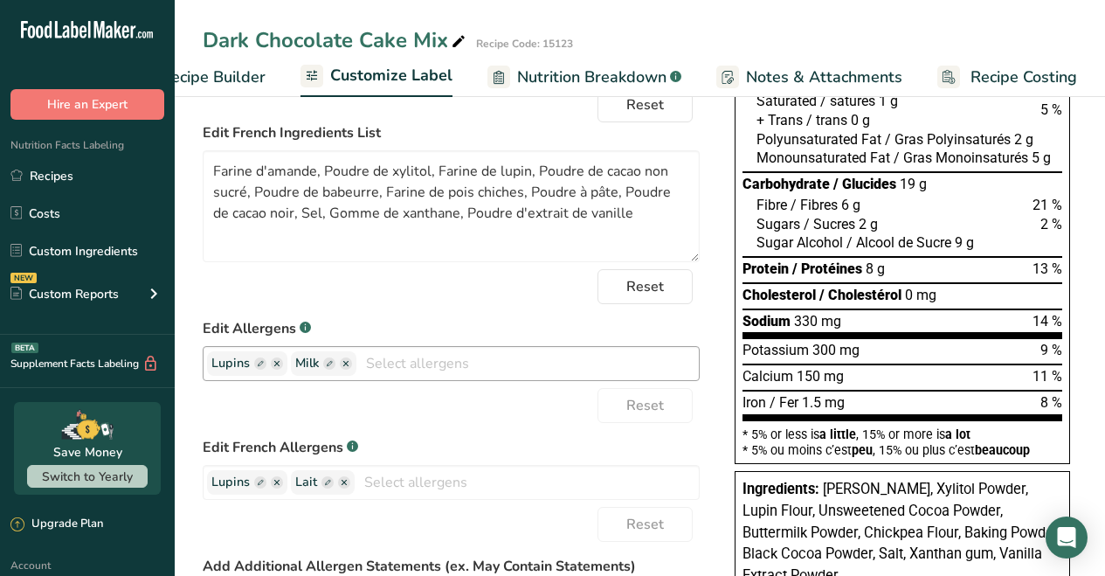
click at [279, 368] on g "button" at bounding box center [277, 363] width 12 height 12
drag, startPoint x: 279, startPoint y: 365, endPoint x: 199, endPoint y: 366, distance: 79.5
click at [199, 367] on section "Customize your label Save Download Choose what to show on your downloaded label…" at bounding box center [640, 283] width 930 height 1041
drag, startPoint x: 284, startPoint y: 370, endPoint x: 213, endPoint y: 369, distance: 70.8
click at [171, 363] on div ".a-20{fill:#fff;} Hire an Expert Nutrition Facts Labeling Recipes Costs Custom …" at bounding box center [552, 238] width 1105 height 1132
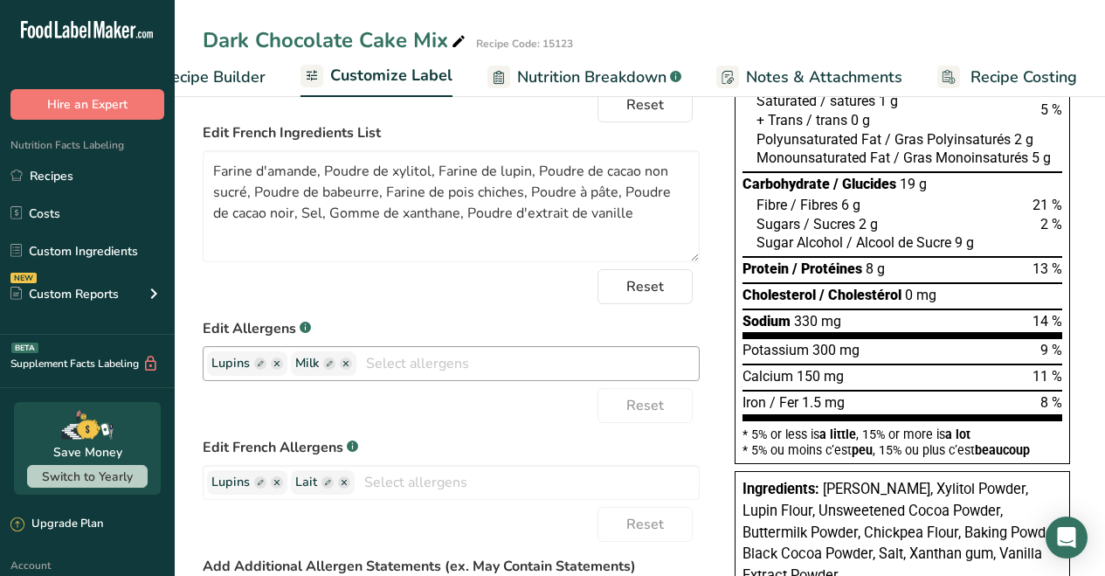
click at [259, 370] on rect "button" at bounding box center [260, 363] width 12 height 12
click at [274, 365] on ellipse "button" at bounding box center [277, 363] width 12 height 12
click at [472, 209] on textarea "Farine d'amande, Poudre de xylitol, Farine de lupin, Poudre de cacao non sucré,…" at bounding box center [451, 206] width 497 height 112
click at [277, 366] on ellipse "button" at bounding box center [277, 363] width 12 height 12
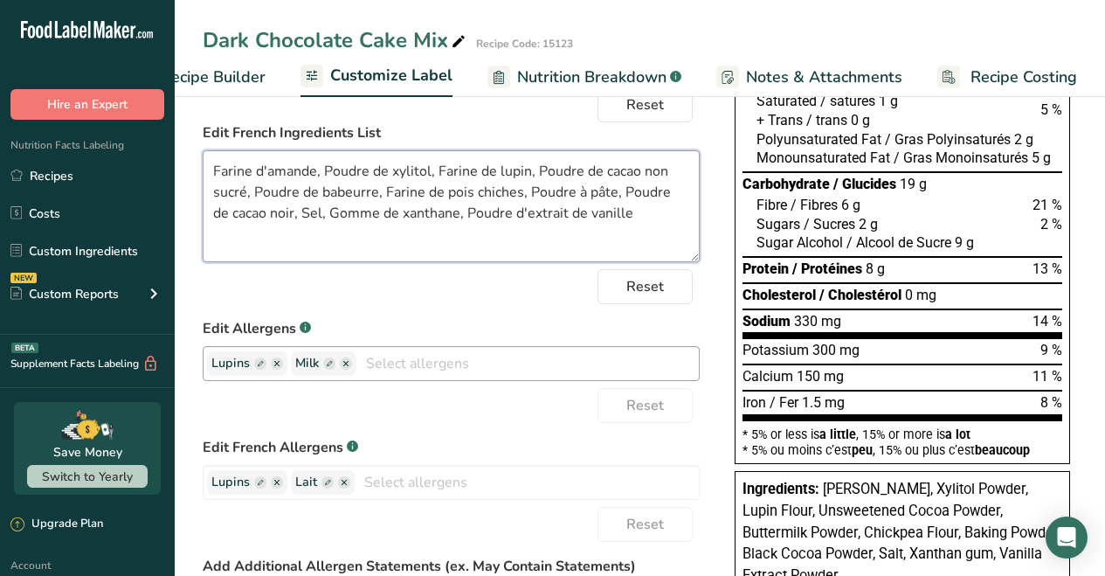
click at [275, 366] on g "button" at bounding box center [277, 363] width 12 height 12
click at [274, 366] on icon "button" at bounding box center [276, 363] width 5 height 5
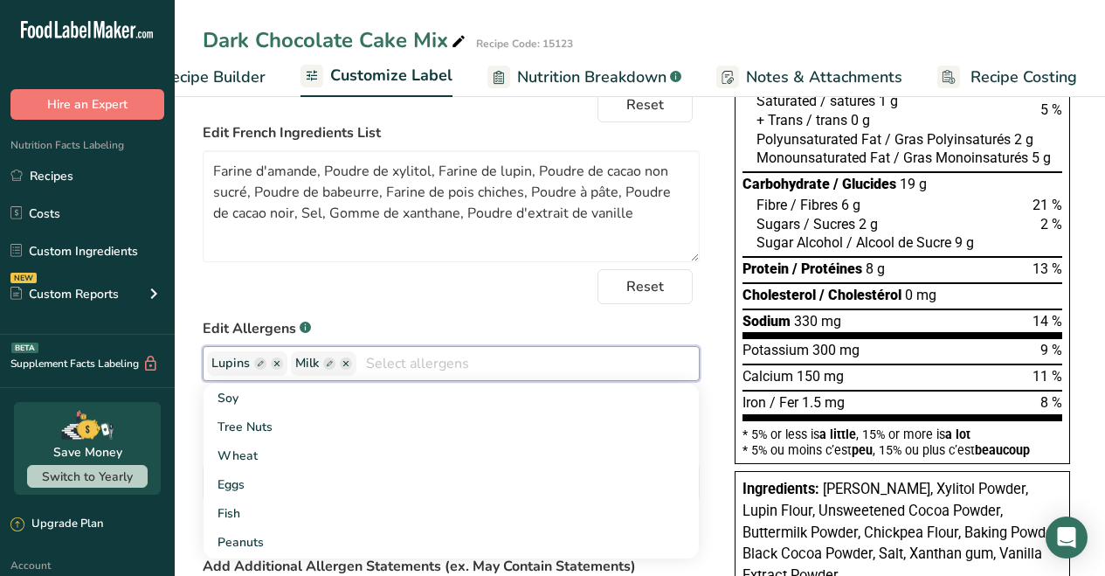
click at [373, 369] on input "text" at bounding box center [527, 362] width 342 height 27
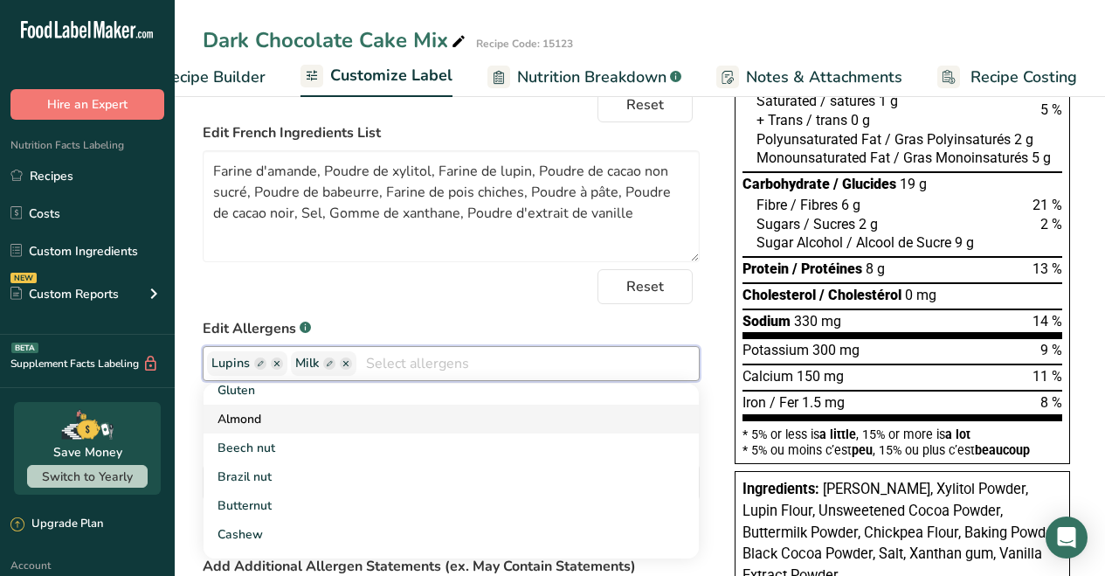
scroll to position [325, 0]
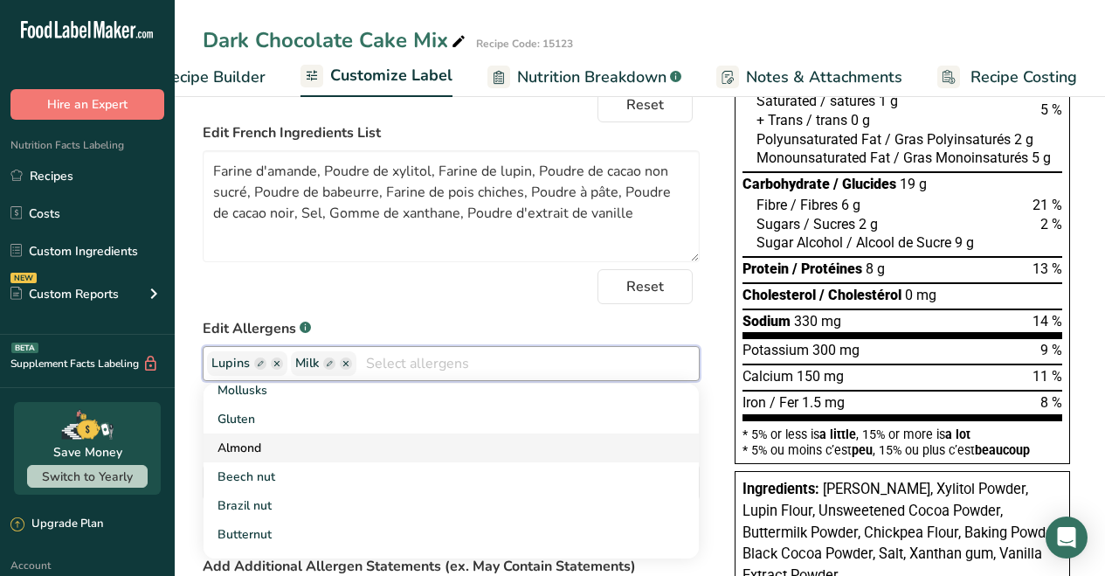
click at [260, 446] on link "Almond" at bounding box center [451, 447] width 495 height 29
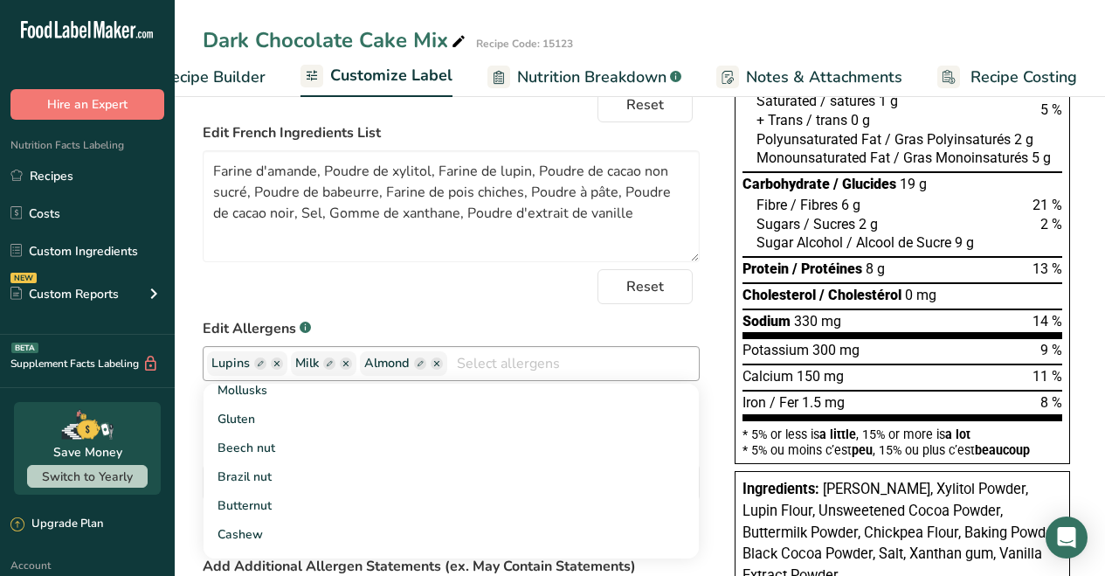
click at [274, 363] on ellipse "button" at bounding box center [277, 363] width 12 height 12
drag, startPoint x: 373, startPoint y: 365, endPoint x: 384, endPoint y: 366, distance: 10.5
click at [373, 365] on input "text" at bounding box center [530, 362] width 335 height 27
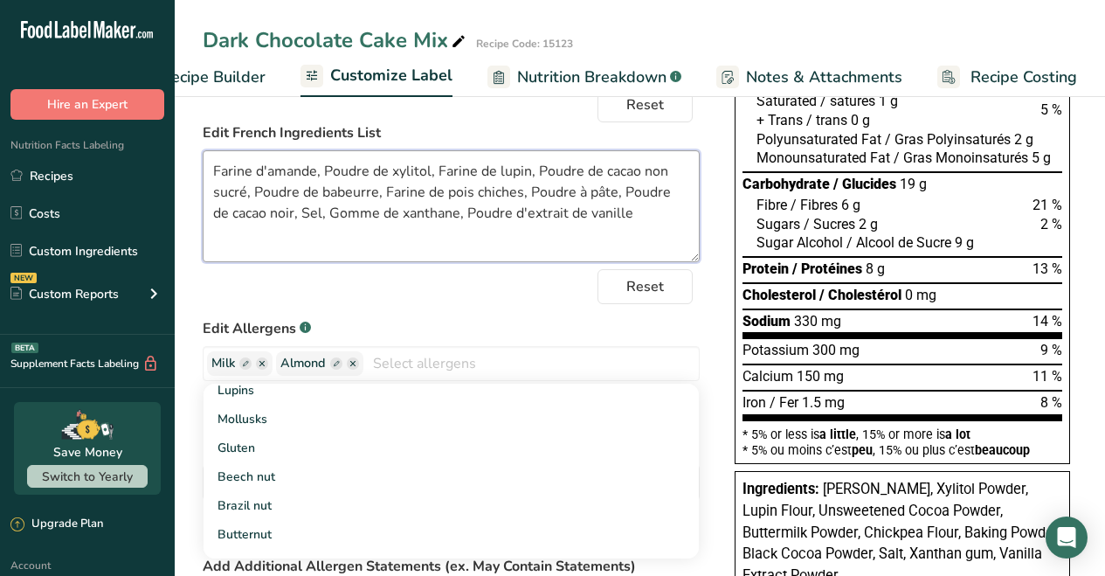
click at [388, 257] on textarea "Farine d'amande, Poudre de xylitol, Farine de lupin, Poudre de cacao non sucré,…" at bounding box center [451, 206] width 497 height 112
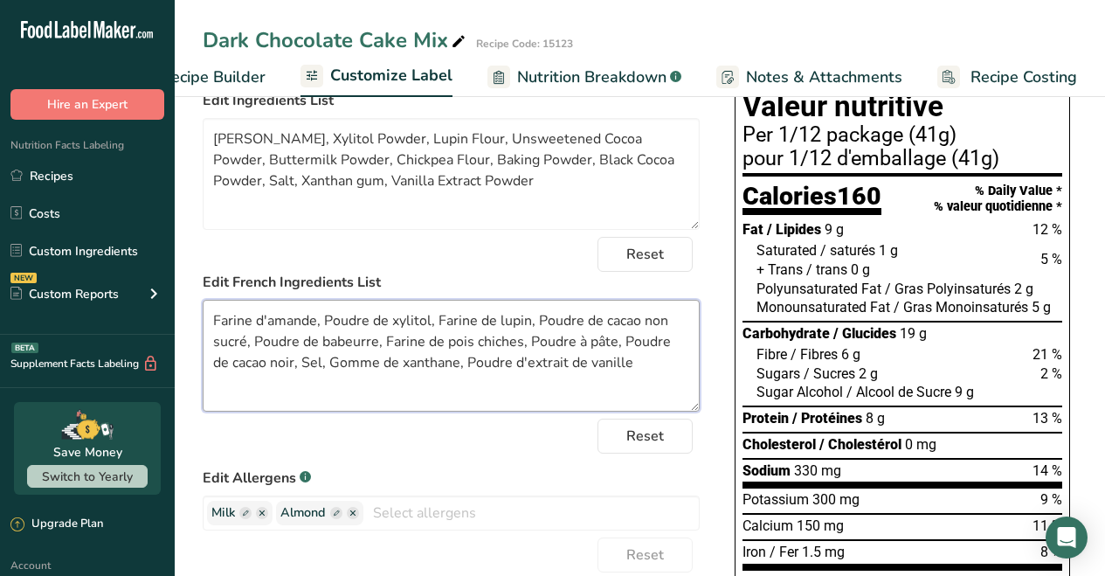
scroll to position [0, 0]
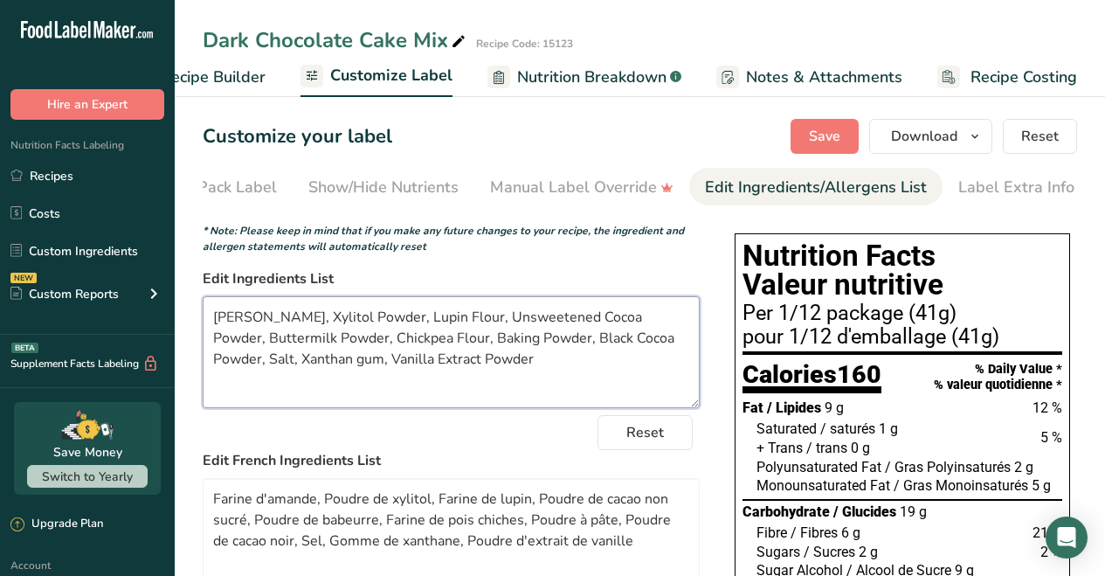
click at [537, 390] on textarea "Almond Flour, Xylitol Powder, Lupin Flour, Unsweetened Cocoa Powder, Buttermilk…" at bounding box center [451, 352] width 497 height 112
click at [822, 139] on span "Save" at bounding box center [824, 136] width 31 height 21
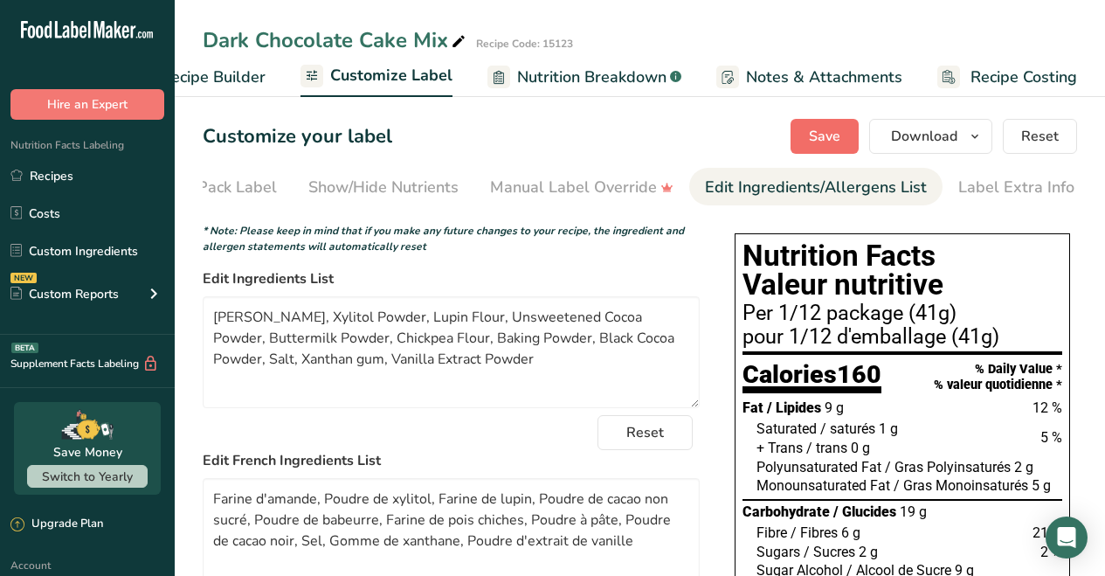
click at [805, 140] on button "Save" at bounding box center [825, 136] width 68 height 35
click at [907, 140] on span "Download" at bounding box center [924, 136] width 66 height 21
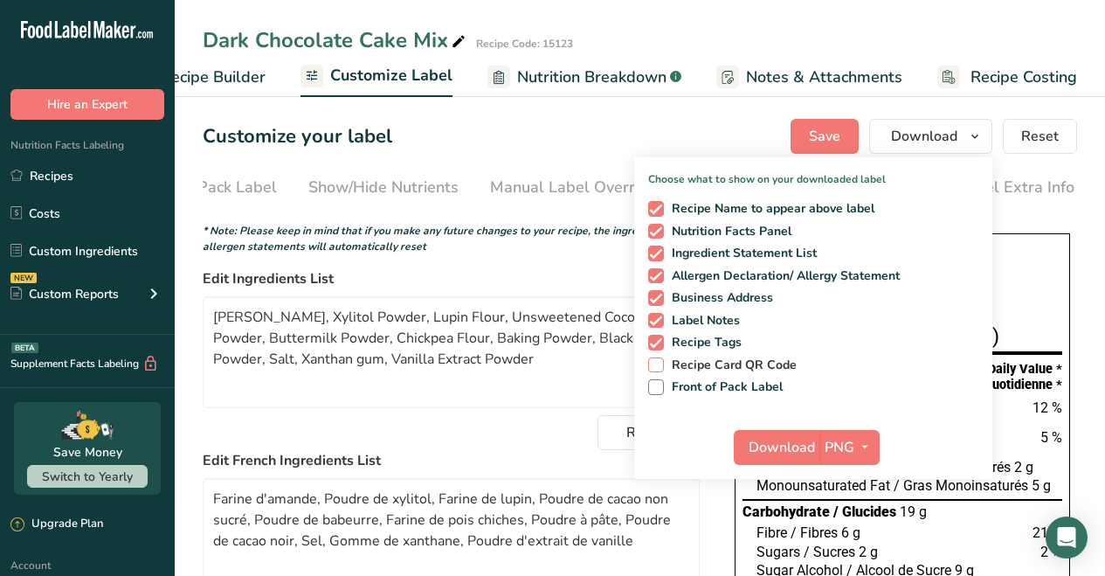
click at [657, 365] on span at bounding box center [656, 365] width 16 height 16
click at [657, 365] on input "Recipe Card QR Code" at bounding box center [653, 364] width 11 height 11
checkbox input "true"
click at [658, 382] on span at bounding box center [656, 387] width 16 height 16
click at [658, 382] on input "Front of Pack Label" at bounding box center [653, 386] width 11 height 11
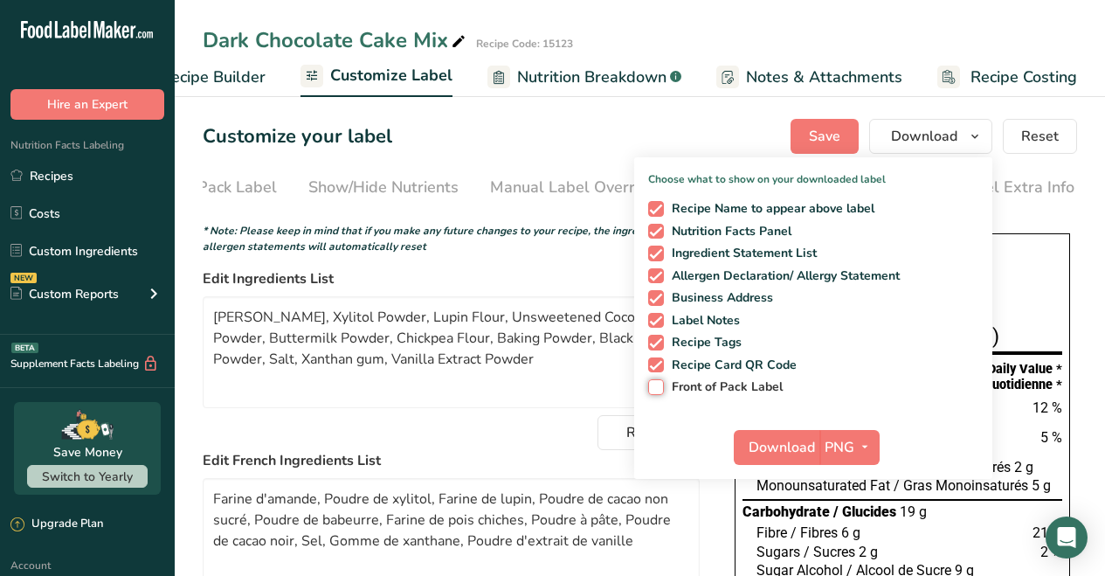
checkbox input "true"
click at [866, 445] on icon "button" at bounding box center [865, 447] width 14 height 22
click at [854, 563] on link "PDF" at bounding box center [852, 569] width 56 height 29
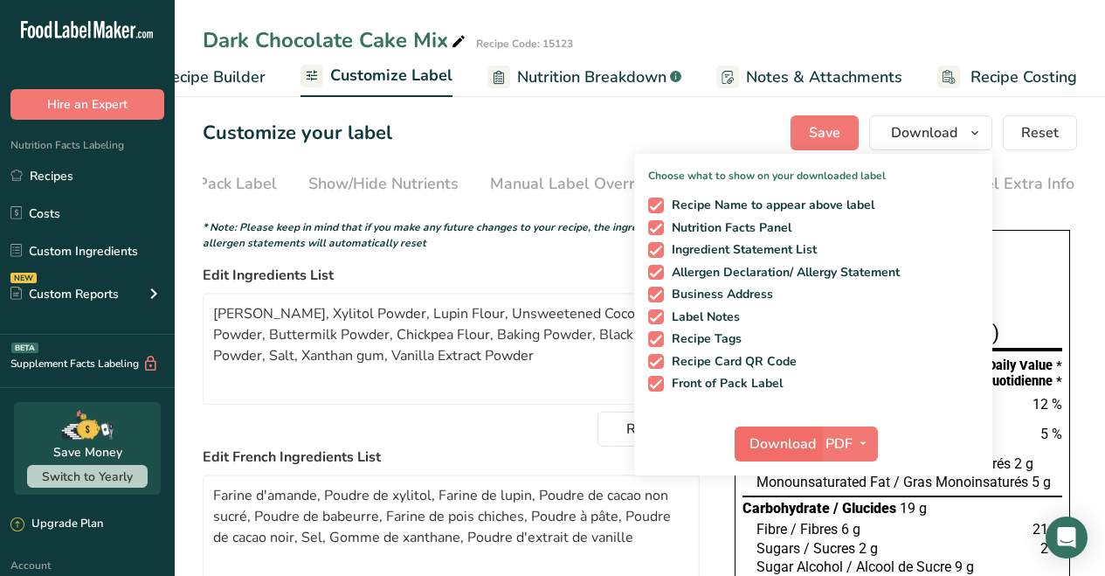
click at [804, 447] on span "Download" at bounding box center [783, 443] width 66 height 21
click at [867, 446] on icon "button" at bounding box center [863, 443] width 14 height 22
click at [847, 478] on link "PNG" at bounding box center [850, 479] width 56 height 29
click at [771, 442] on span "Download" at bounding box center [782, 443] width 66 height 21
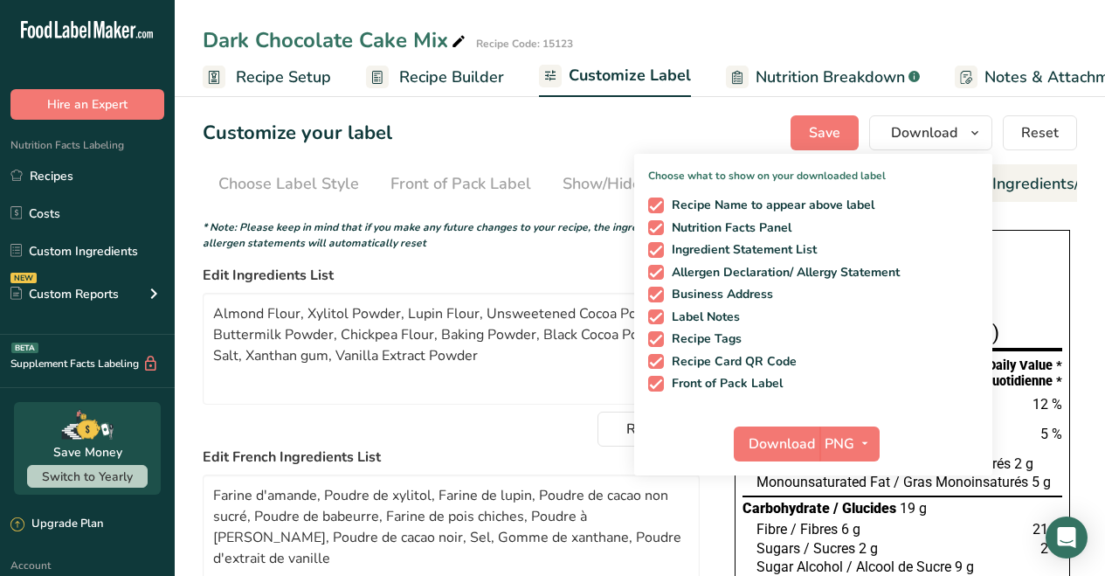
scroll to position [0, 254]
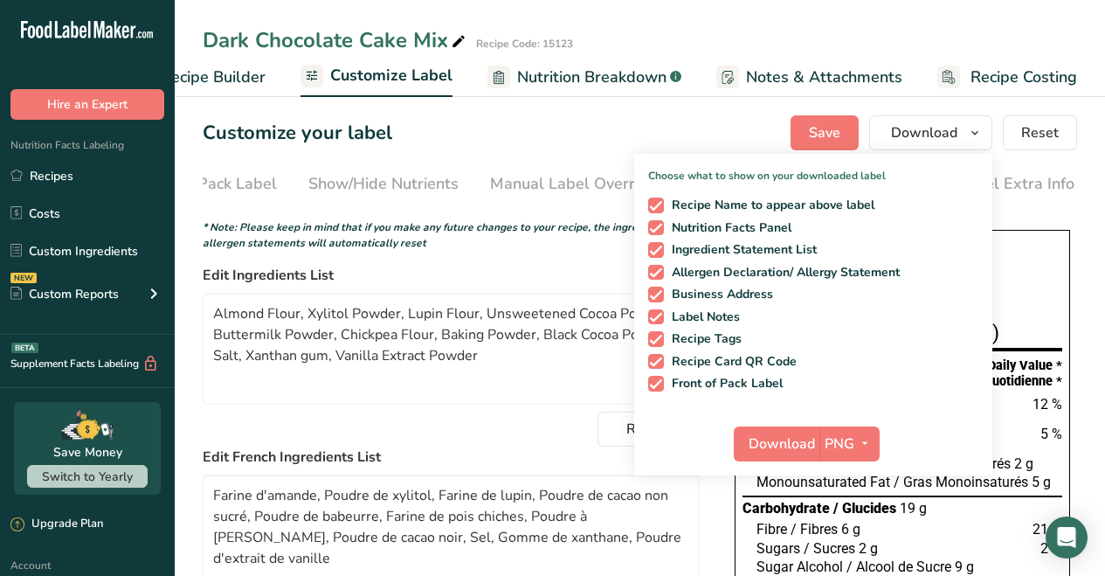
click at [570, 82] on span "Nutrition Breakdown" at bounding box center [591, 78] width 149 height 24
select select "Calories"
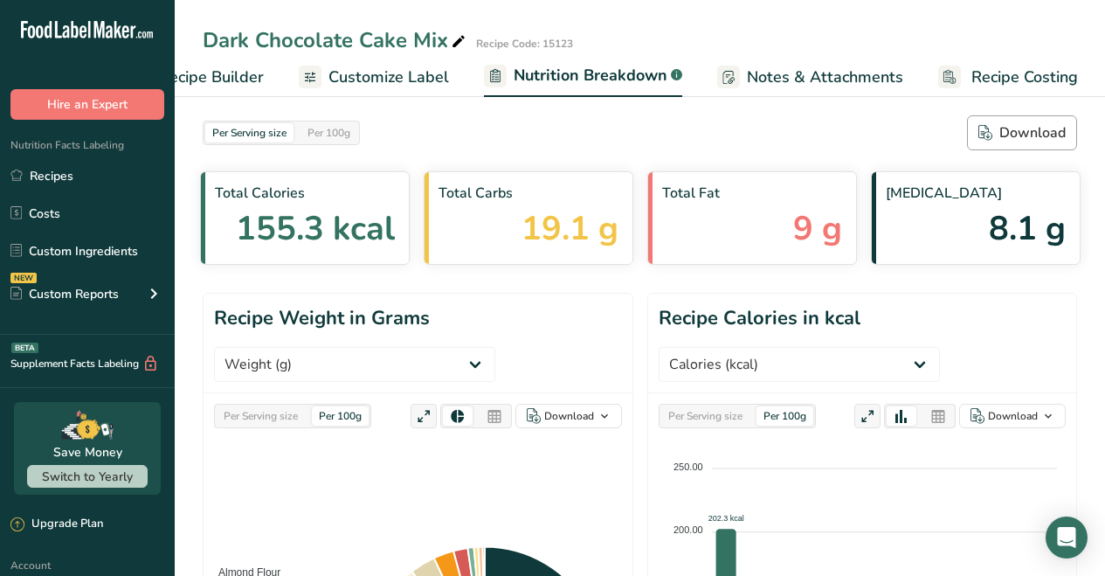
click at [1033, 130] on div "Download" at bounding box center [1021, 132] width 87 height 21
click at [55, 175] on link "Recipes" at bounding box center [87, 175] width 175 height 33
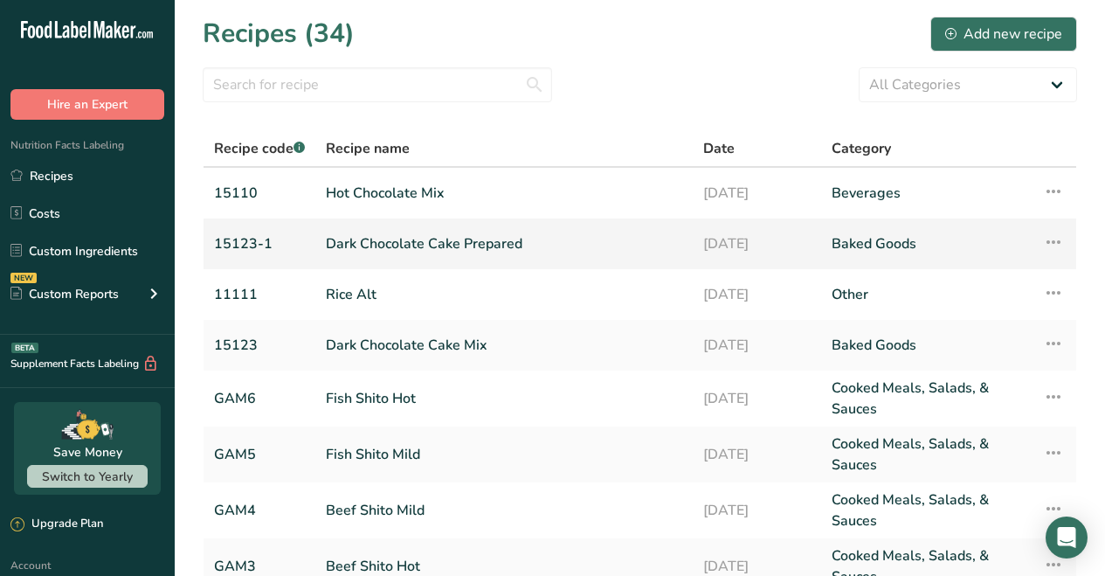
click at [412, 244] on link "Dark Chocolate Cake Prepared" at bounding box center [504, 243] width 356 height 37
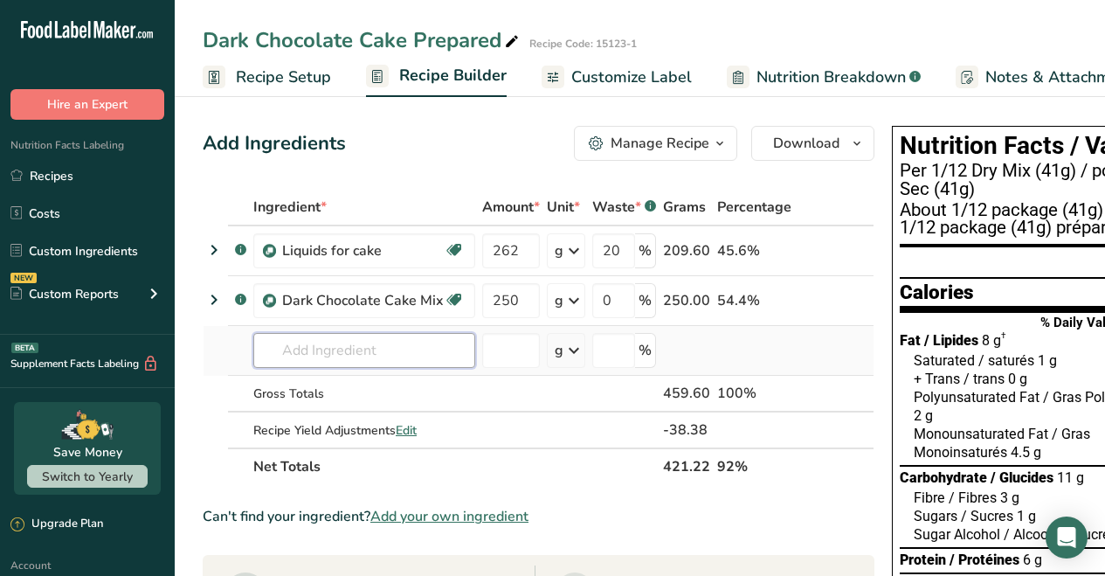
click at [421, 357] on input "text" at bounding box center [364, 350] width 222 height 35
click at [667, 78] on span "Customize Label" at bounding box center [631, 78] width 121 height 24
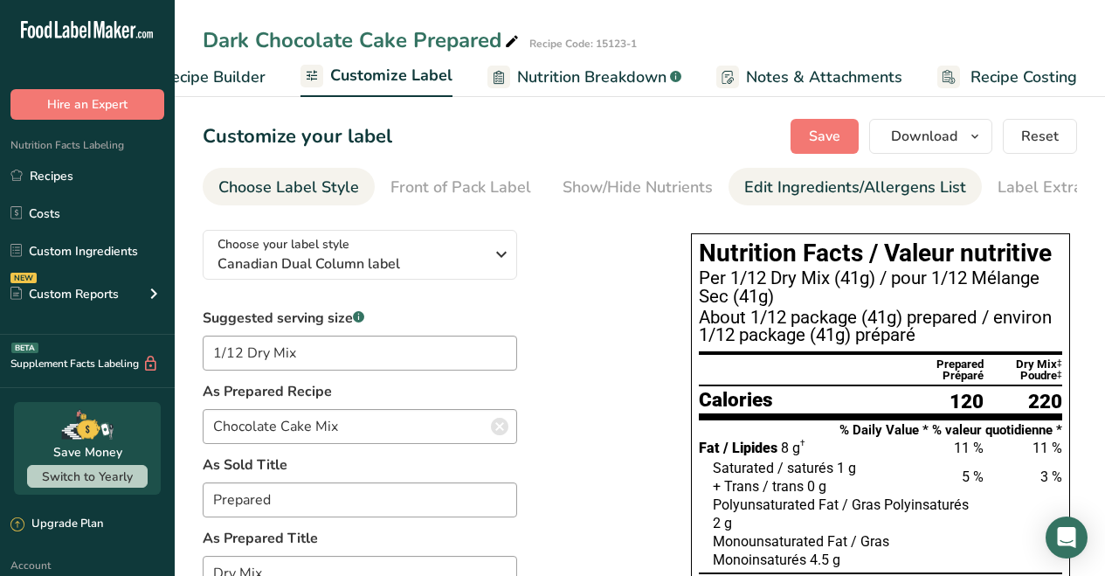
click at [863, 188] on div "Edit Ingredients/Allergens List" at bounding box center [855, 188] width 222 height 24
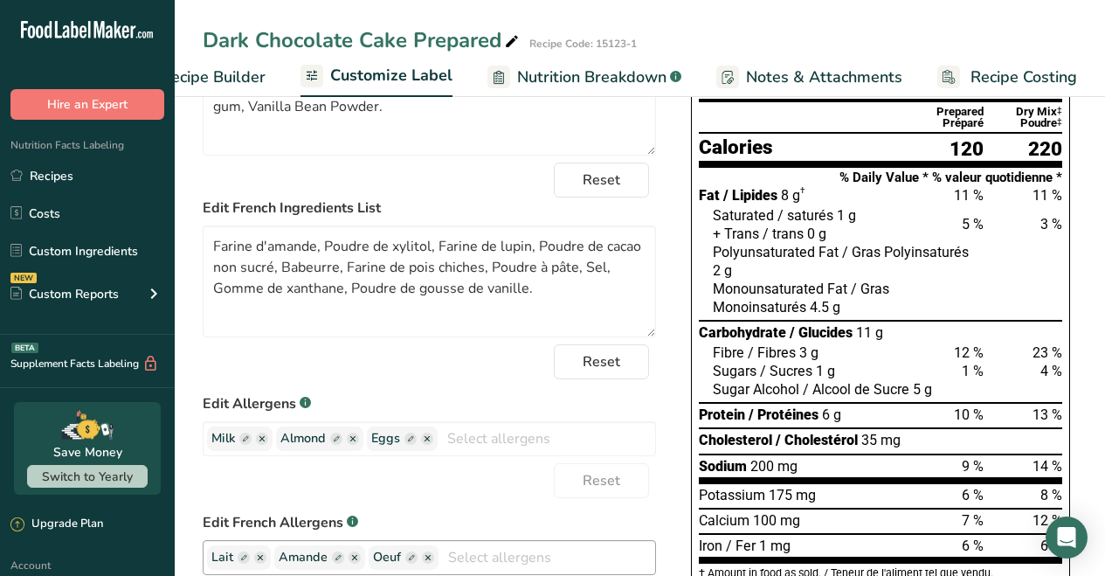
scroll to position [471, 0]
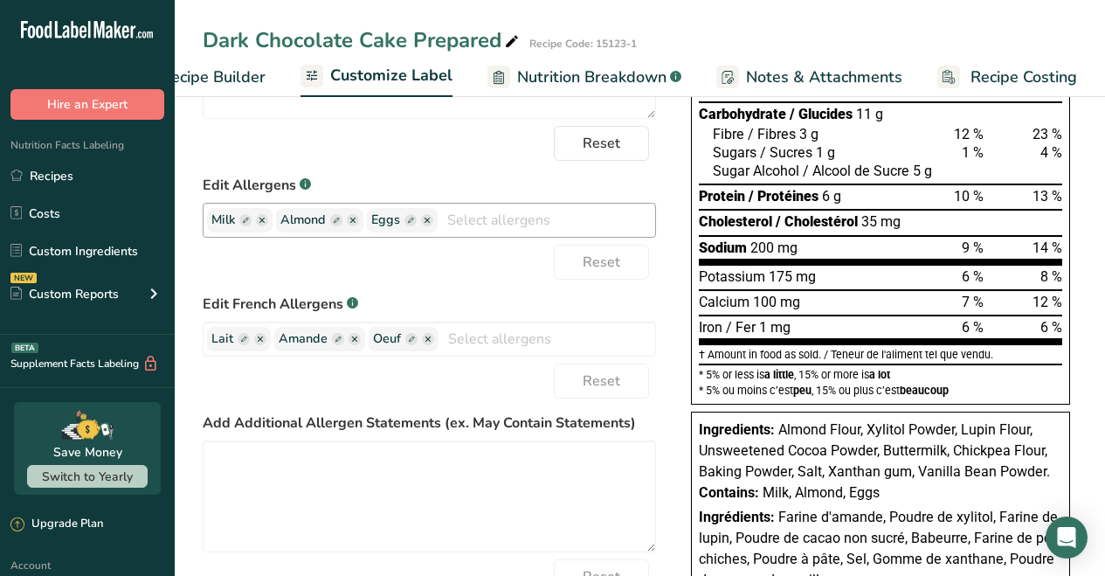
click at [428, 226] on ellipse "button" at bounding box center [427, 220] width 12 height 12
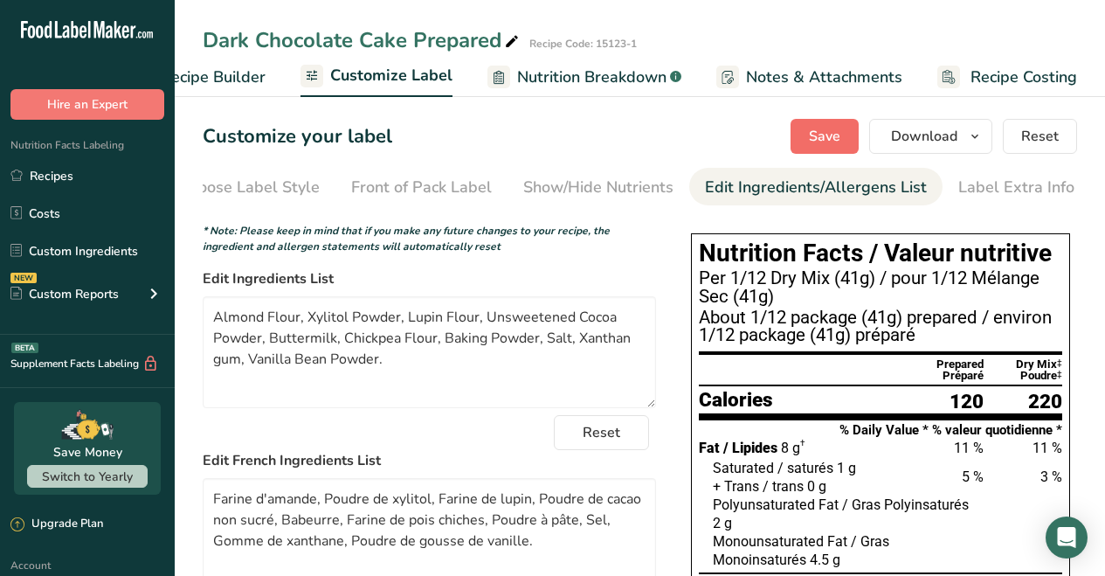
click at [840, 139] on span "Save" at bounding box center [824, 136] width 31 height 21
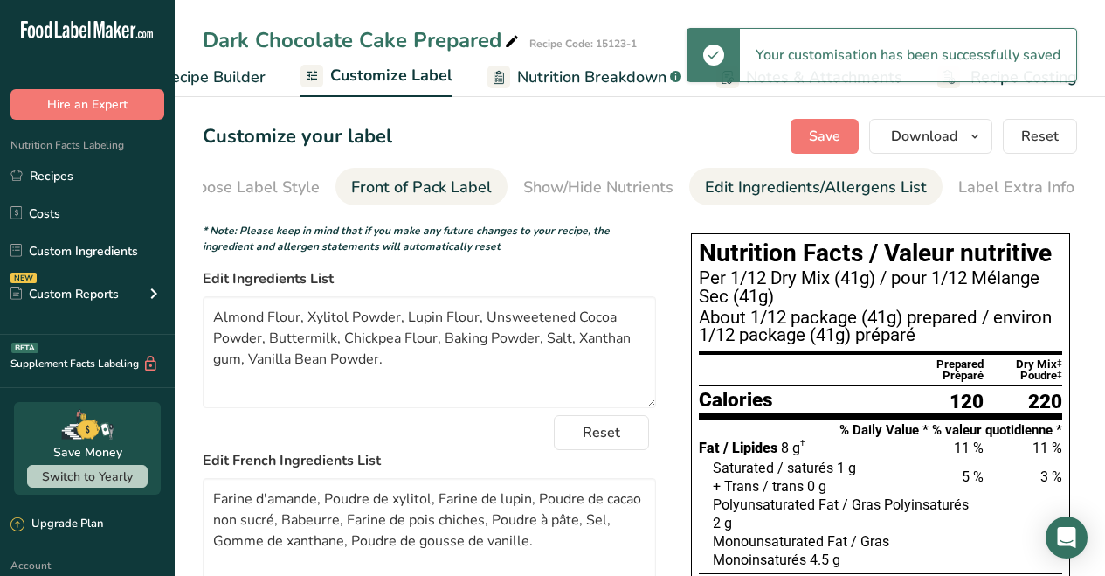
click at [432, 190] on div "Front of Pack Label" at bounding box center [421, 188] width 141 height 24
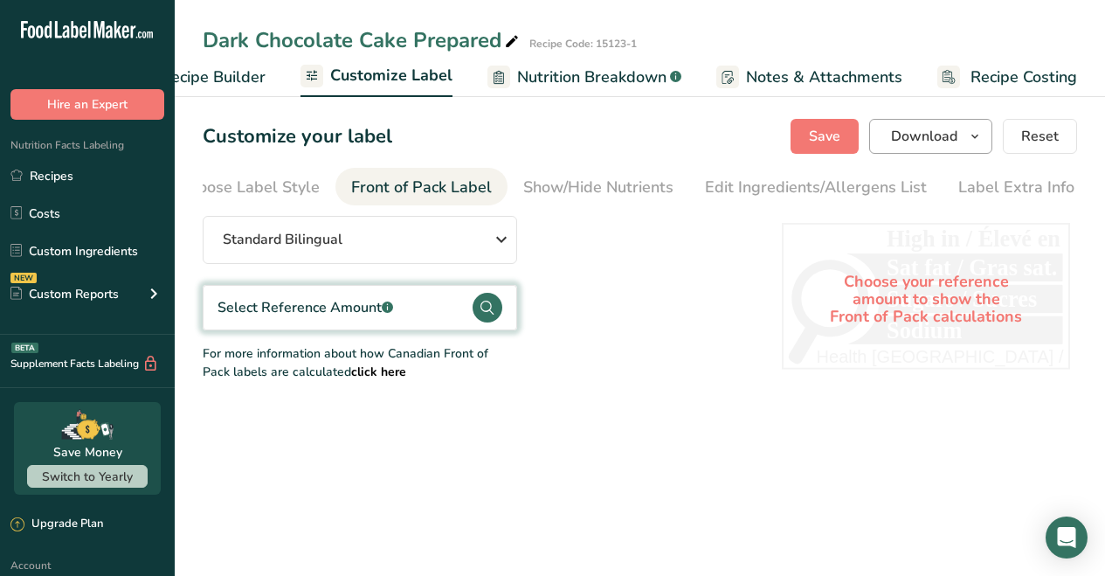
click at [932, 129] on span "Download" at bounding box center [924, 136] width 66 height 21
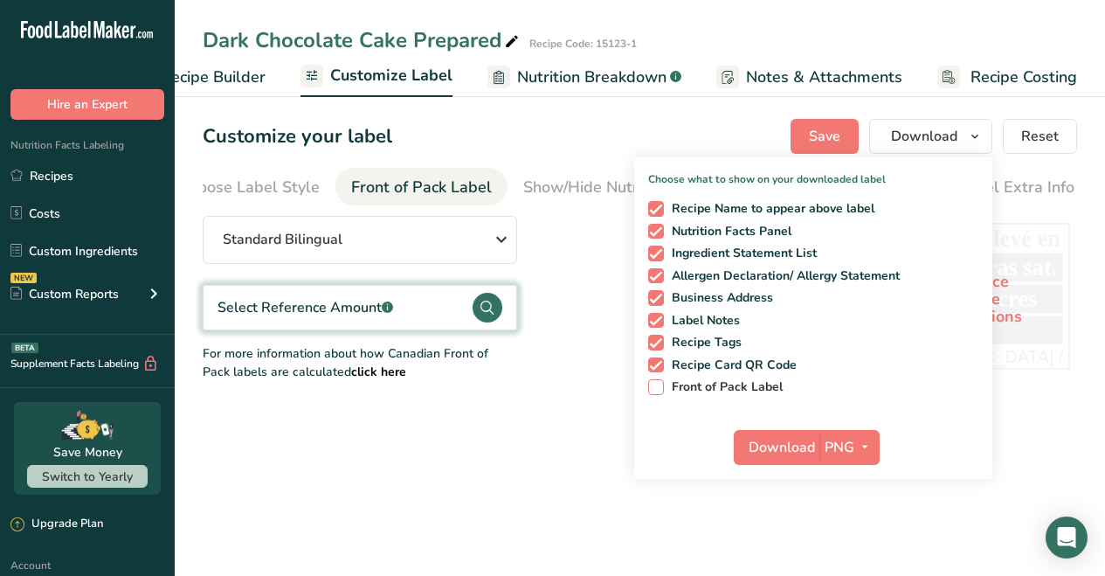
click at [656, 383] on span at bounding box center [656, 387] width 16 height 16
click at [656, 383] on input "Front of Pack Label" at bounding box center [653, 386] width 11 height 11
checkbox input "true"
click at [867, 447] on icon "button" at bounding box center [865, 447] width 14 height 22
click at [840, 566] on link "PDF" at bounding box center [852, 569] width 56 height 29
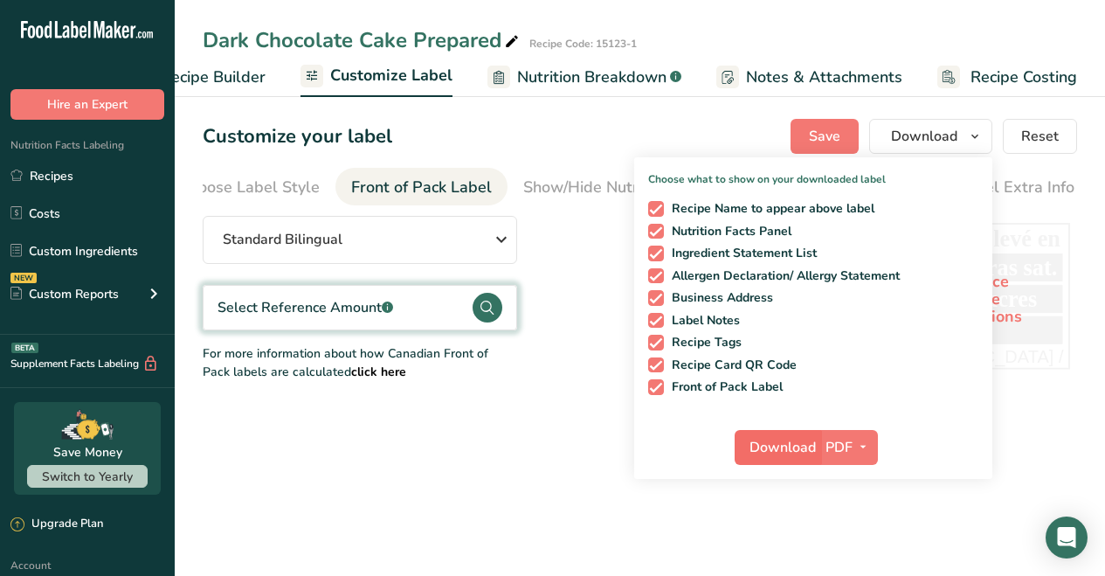
click at [796, 448] on span "Download" at bounding box center [783, 447] width 66 height 21
click at [868, 445] on icon "button" at bounding box center [863, 447] width 14 height 22
click at [842, 484] on link "PNG" at bounding box center [850, 482] width 56 height 29
click at [796, 454] on span "Download" at bounding box center [782, 447] width 66 height 21
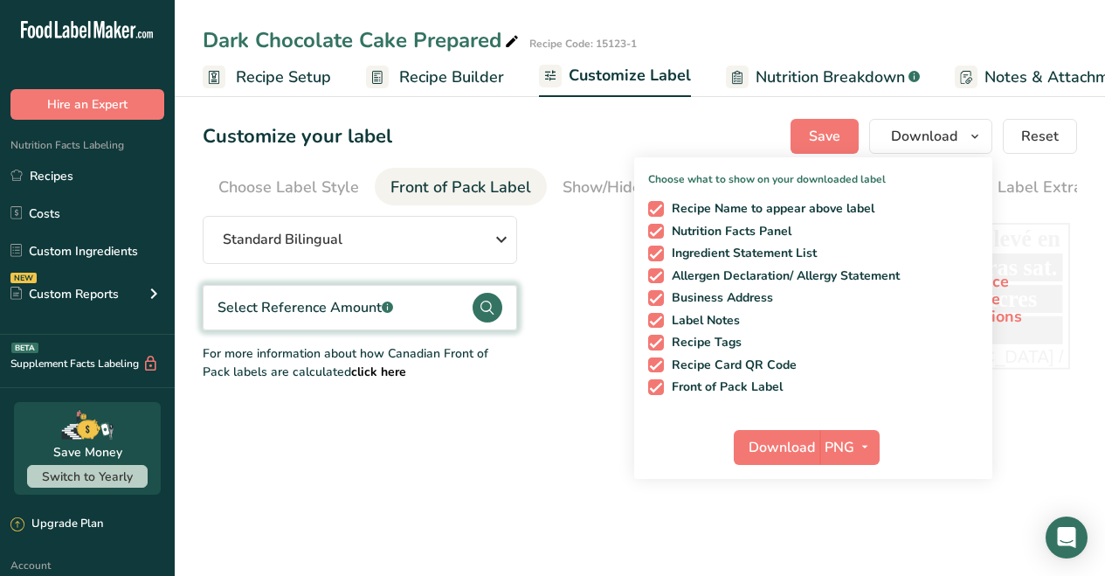
scroll to position [0, 39]
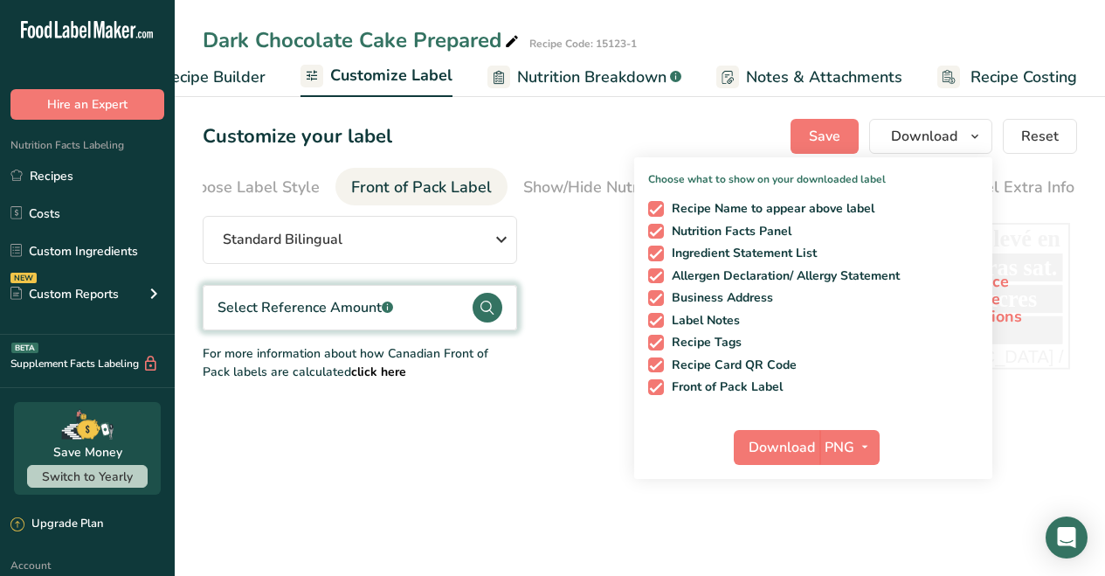
click at [482, 313] on circle at bounding box center [488, 308] width 30 height 30
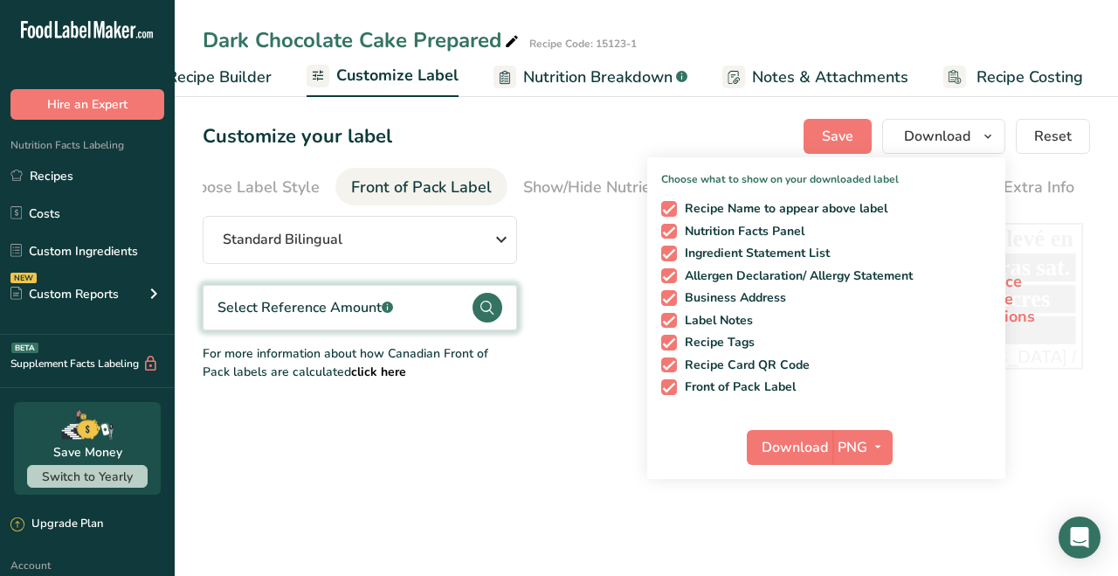
scroll to position [0, 225]
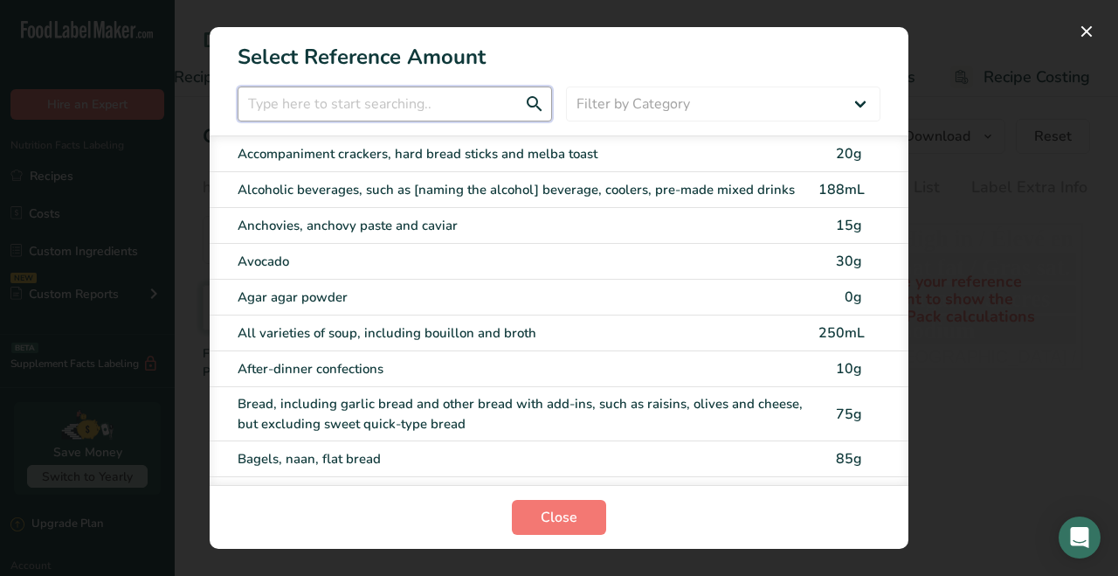
click at [493, 111] on input "FOP Category Selection Modal" at bounding box center [395, 103] width 314 height 35
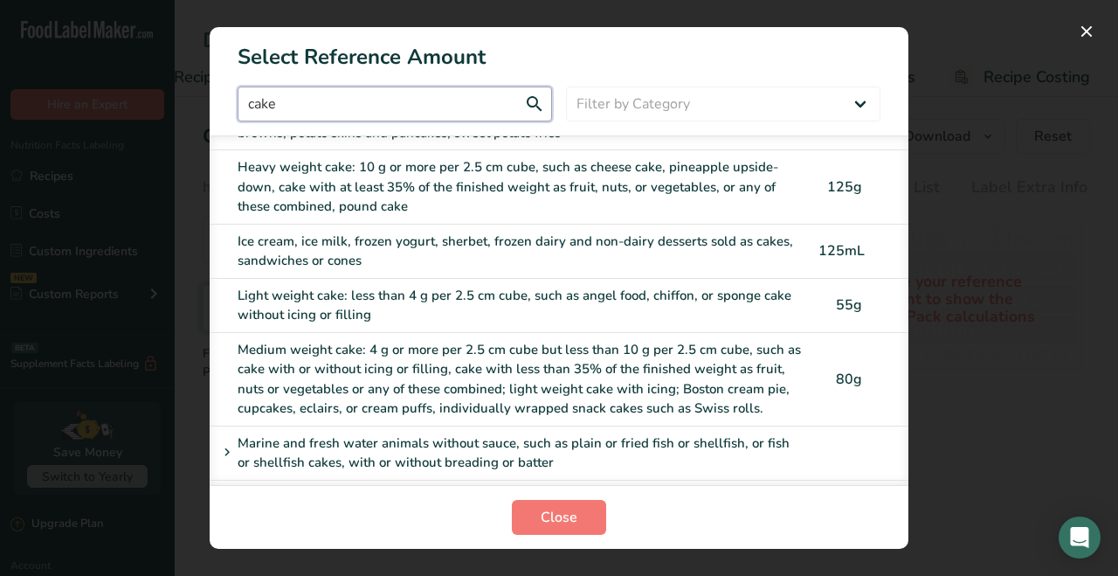
scroll to position [243, 0]
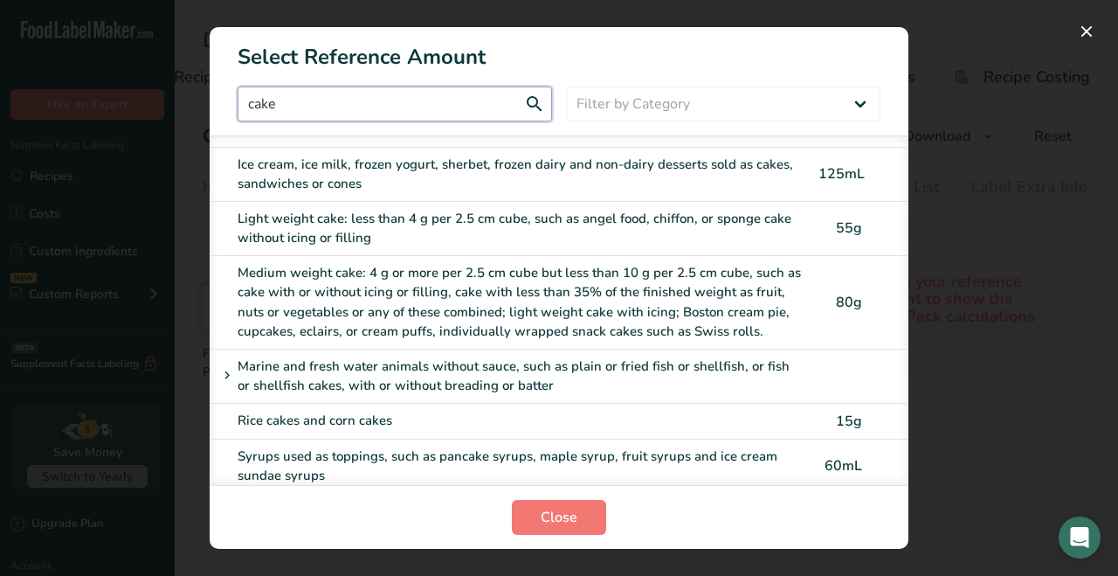
type input "cake"
click at [555, 286] on div "Medium weight cake: 4 g or more per 2.5 cm cube but less than 10 g per 2.5 cm c…" at bounding box center [523, 302] width 570 height 79
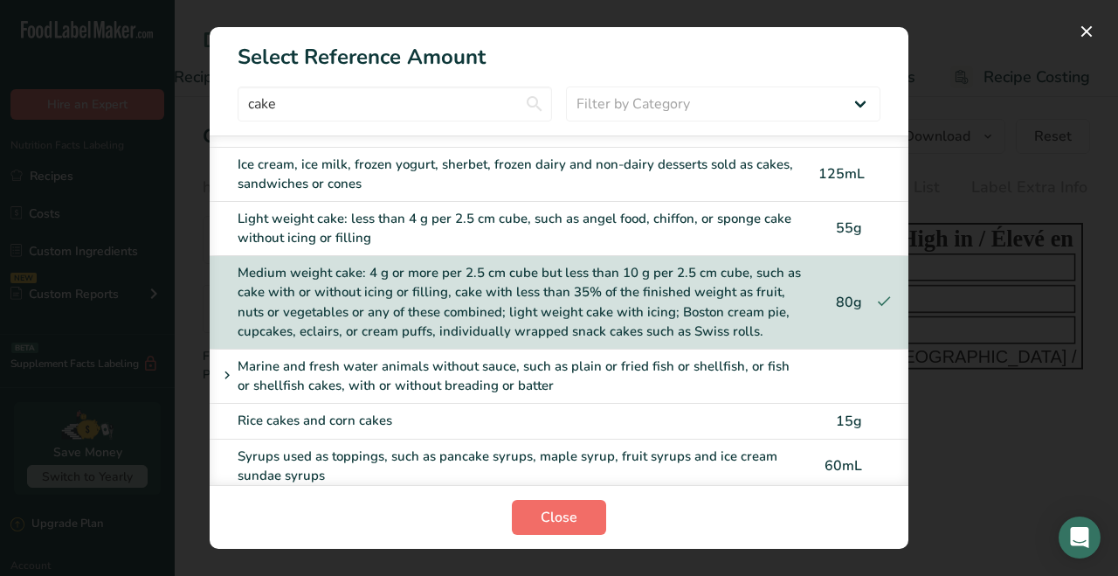
click at [560, 518] on span "Close" at bounding box center [559, 517] width 37 height 21
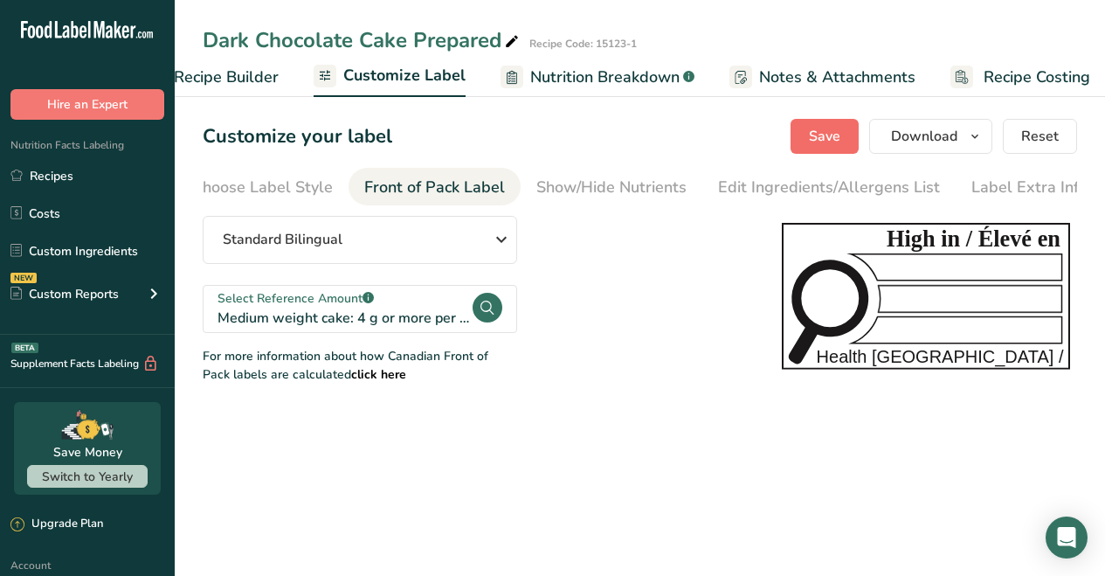
click at [835, 138] on span "Save" at bounding box center [824, 136] width 31 height 21
click at [913, 140] on span "Download" at bounding box center [924, 136] width 66 height 21
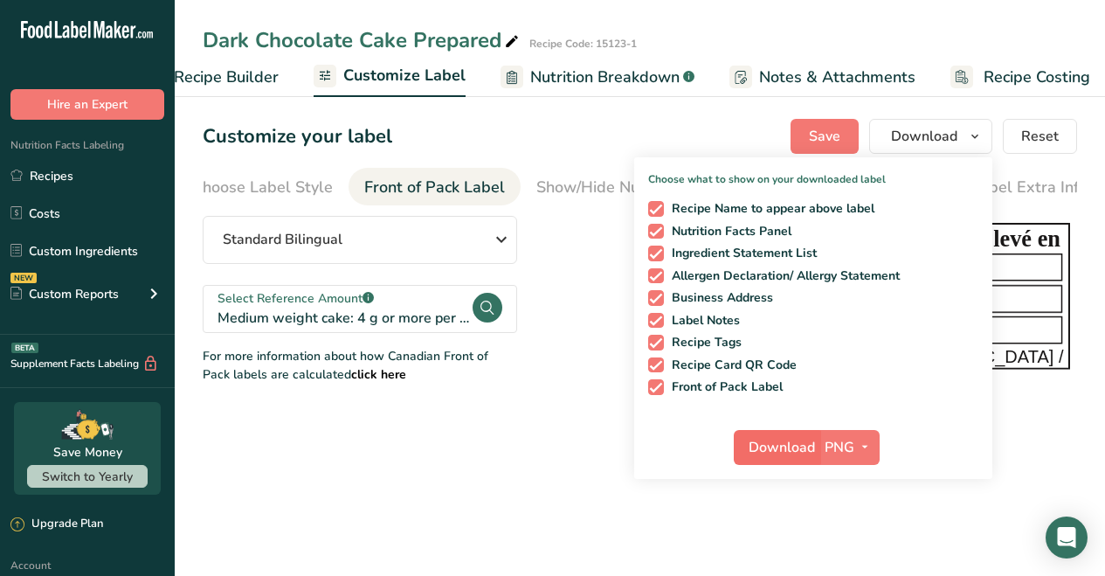
click at [790, 448] on span "Download" at bounding box center [782, 447] width 66 height 21
click at [555, 191] on div "Show/Hide Nutrients" at bounding box center [611, 188] width 150 height 24
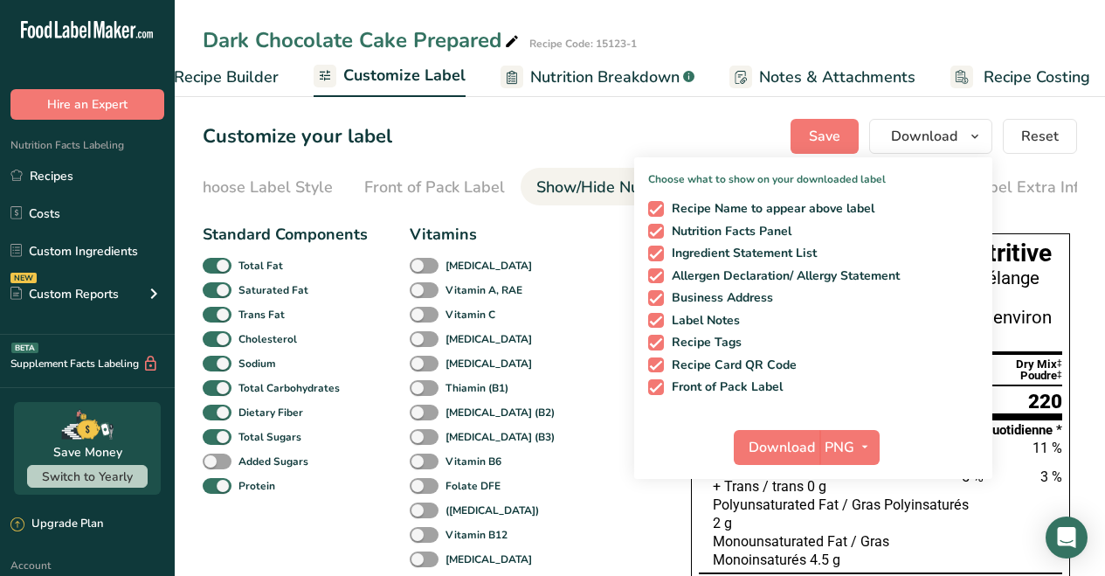
scroll to position [0, 39]
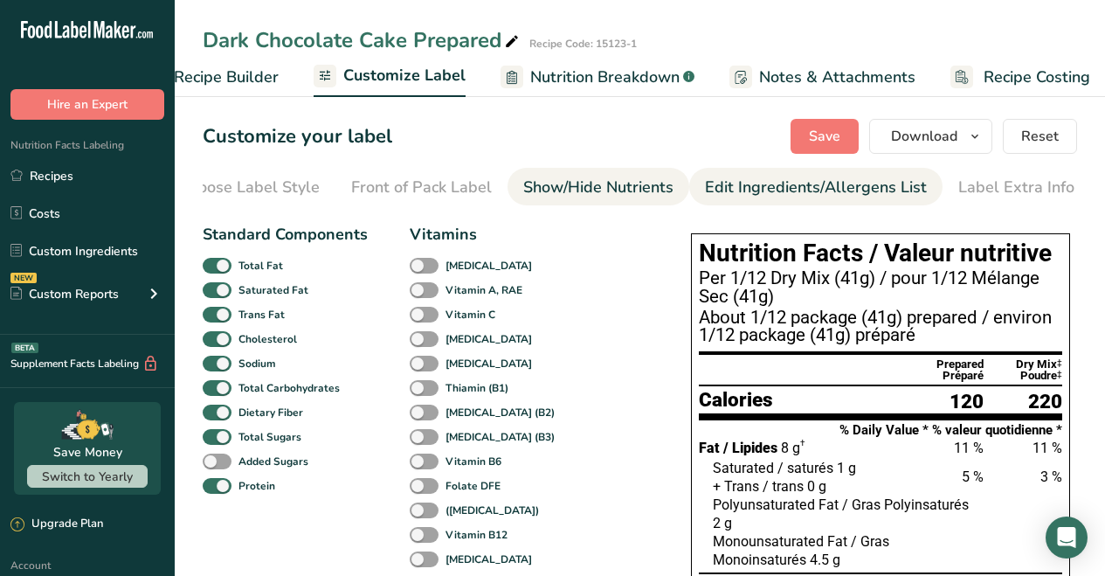
click at [782, 188] on div "Edit Ingredients/Allergens List" at bounding box center [816, 188] width 222 height 24
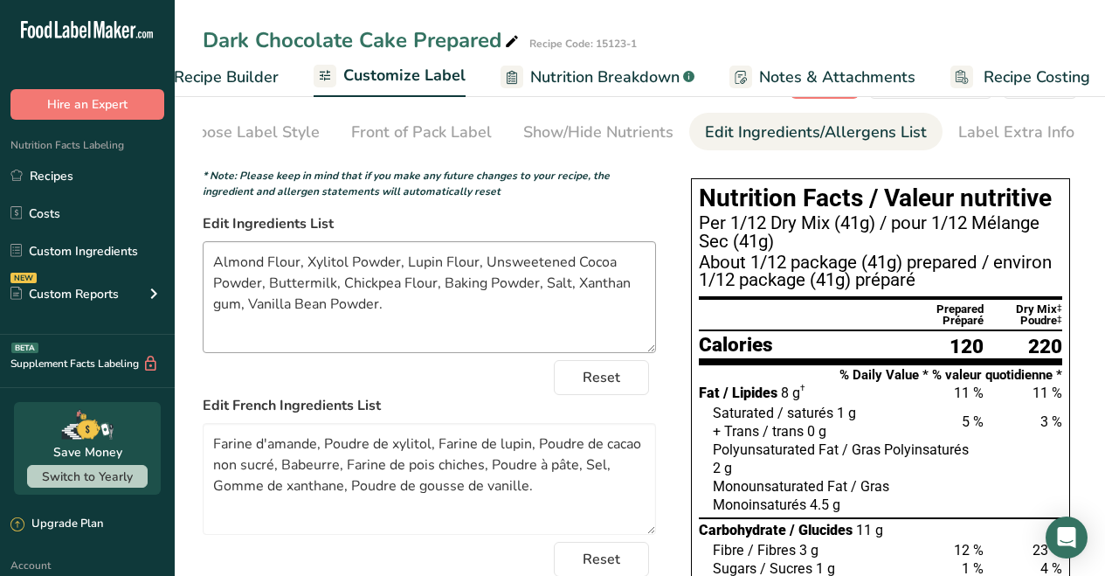
scroll to position [94, 0]
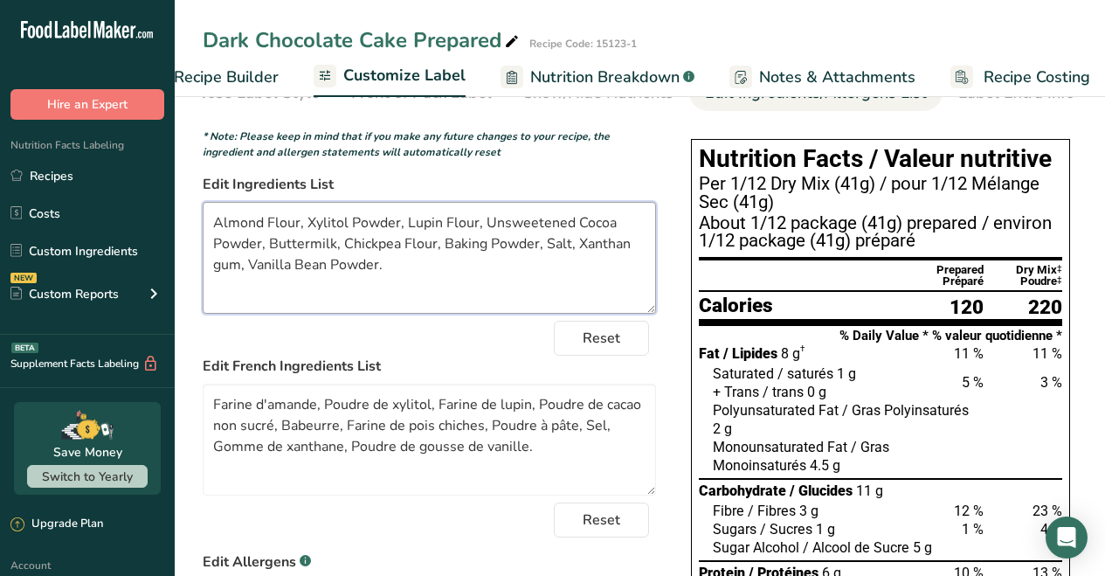
click at [334, 249] on textarea "Almond Flour, Xylitol Powder, Lupin Flour, Unsweetened Cocoa Powder, Buttermilk…" at bounding box center [429, 258] width 453 height 112
click at [453, 275] on textarea "Almond Flour, Xylitol Powder, Lupin Flour, Unsweetened Cocoa Powder, Buttermilk…" at bounding box center [429, 258] width 453 height 112
type textarea "Almond Flour, Xylitol Powder, Lupin Flour, Unsweetened Cocoa Powder, Buttermilk…"
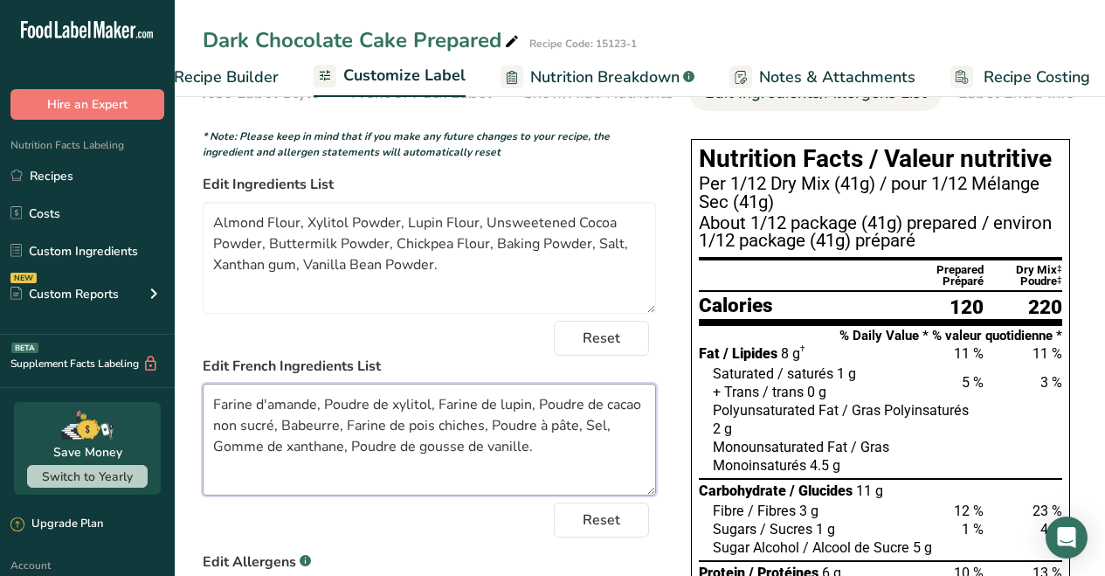
click at [282, 433] on textarea "Farine d'amande, Poudre de xylitol, Farine de lupin, Poudre de cacao non sucré,…" at bounding box center [429, 440] width 453 height 112
click at [385, 467] on textarea "Farine d'amande, Poudre de xylitol, Farine de lupin, Poudre de cacao non sucré,…" at bounding box center [429, 440] width 453 height 112
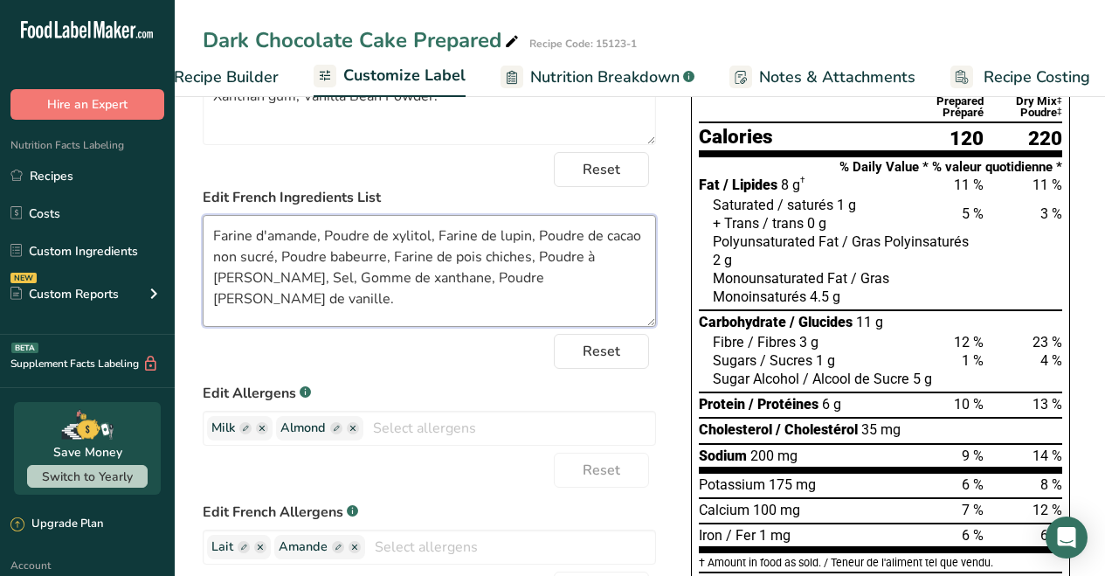
scroll to position [0, 0]
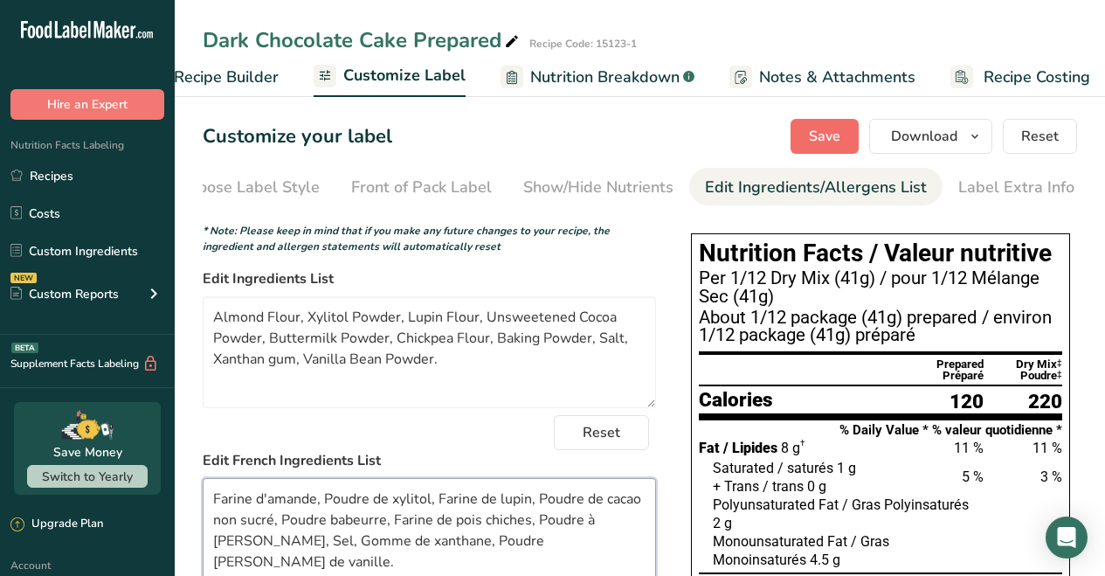
click at [830, 138] on span "Save" at bounding box center [824, 136] width 31 height 21
type textarea "Farine d'amande, Poudre de xylitol, Farine de lupin, Poudre de cacao non sucré,…"
click at [971, 134] on icon "button" at bounding box center [975, 137] width 14 height 22
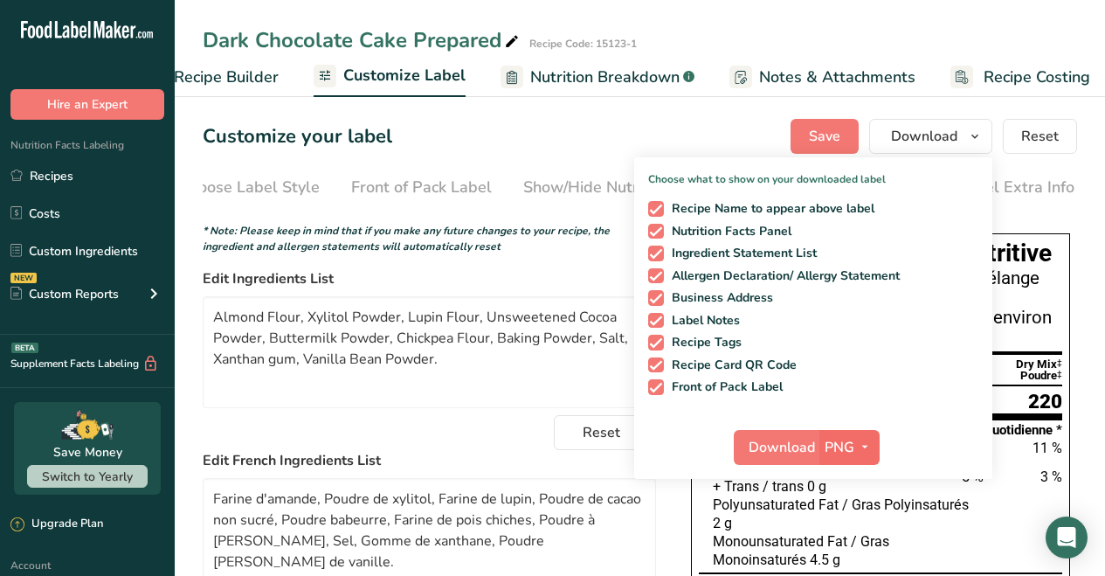
click at [867, 446] on icon "button" at bounding box center [865, 447] width 14 height 22
click at [859, 568] on link "PDF" at bounding box center [852, 569] width 56 height 29
click at [797, 445] on span "Download" at bounding box center [783, 447] width 66 height 21
click at [792, 450] on span "Download" at bounding box center [783, 447] width 66 height 21
click at [863, 446] on icon "button" at bounding box center [863, 447] width 14 height 22
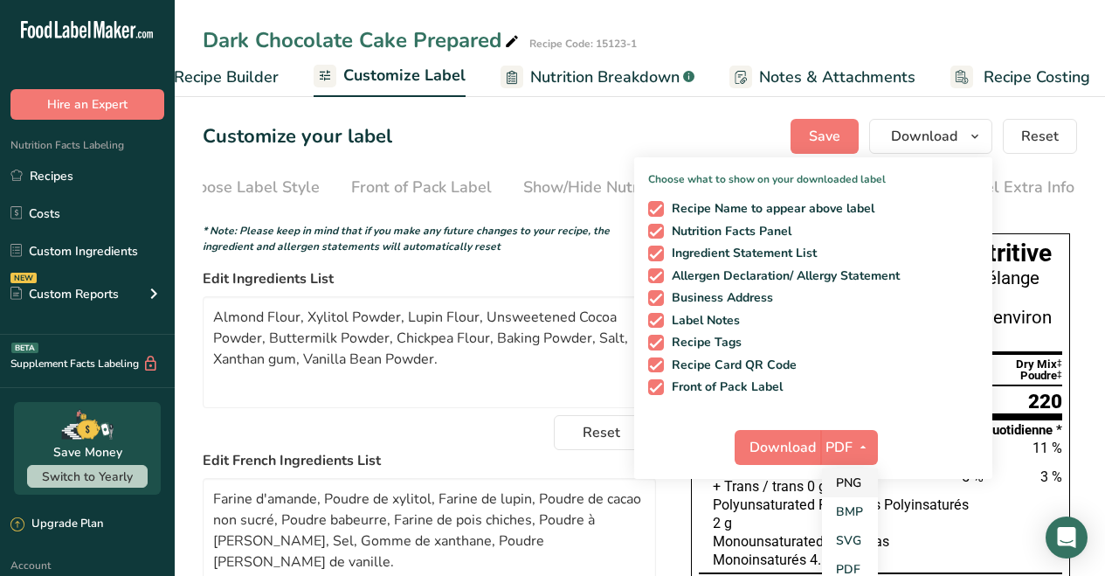
click at [855, 482] on link "PNG" at bounding box center [850, 482] width 56 height 29
click at [790, 447] on span "Download" at bounding box center [782, 447] width 66 height 21
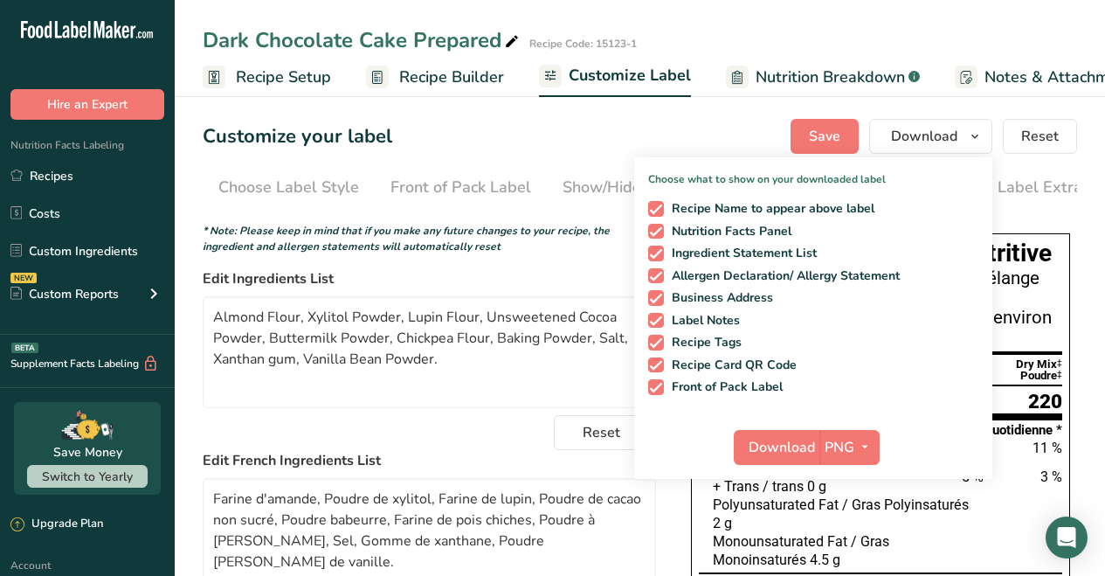
scroll to position [0, 39]
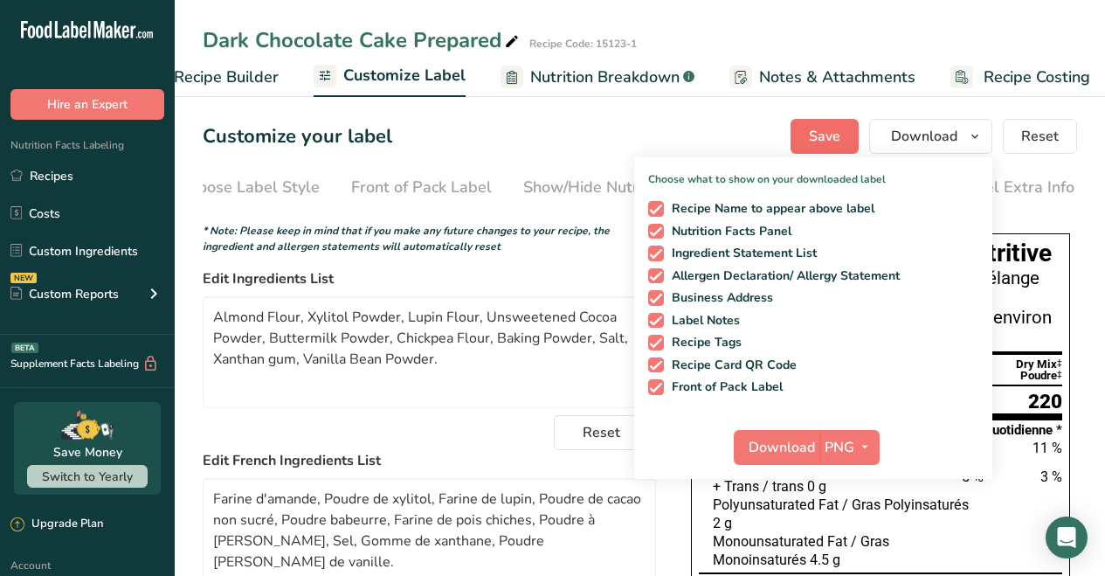
click at [822, 132] on span "Save" at bounding box center [824, 136] width 31 height 21
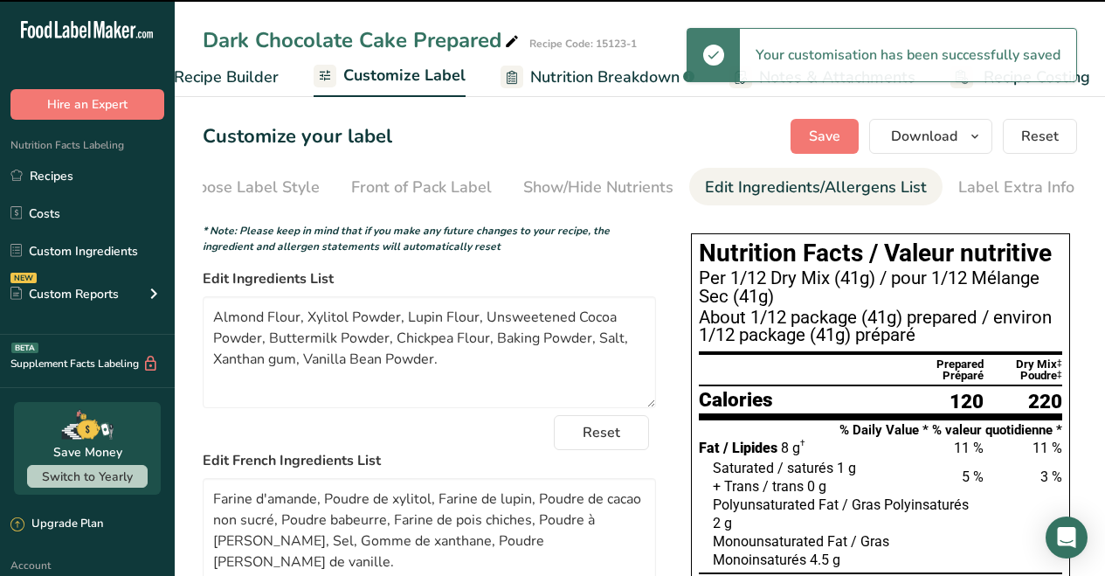
click at [636, 77] on span "Nutrition Breakdown" at bounding box center [604, 78] width 149 height 24
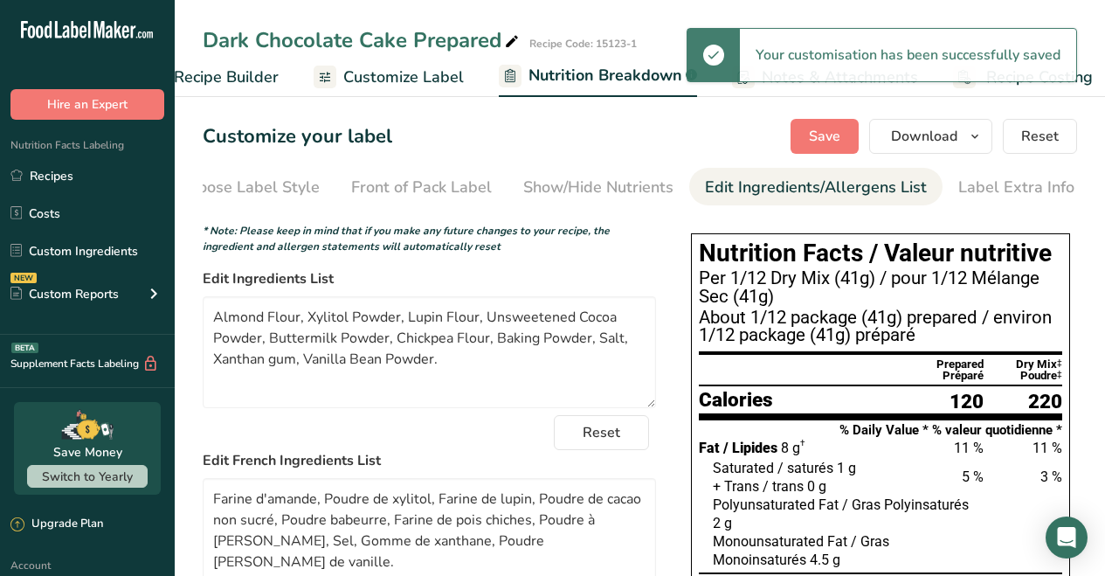
scroll to position [0, 240]
select select "Calories"
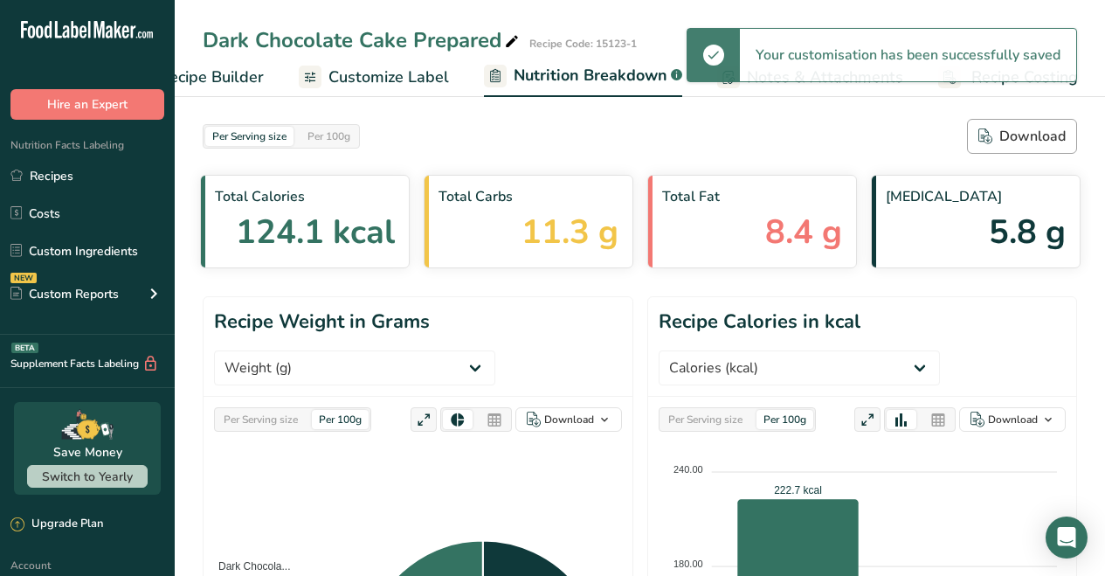
click at [1012, 127] on div "Download" at bounding box center [1021, 136] width 87 height 21
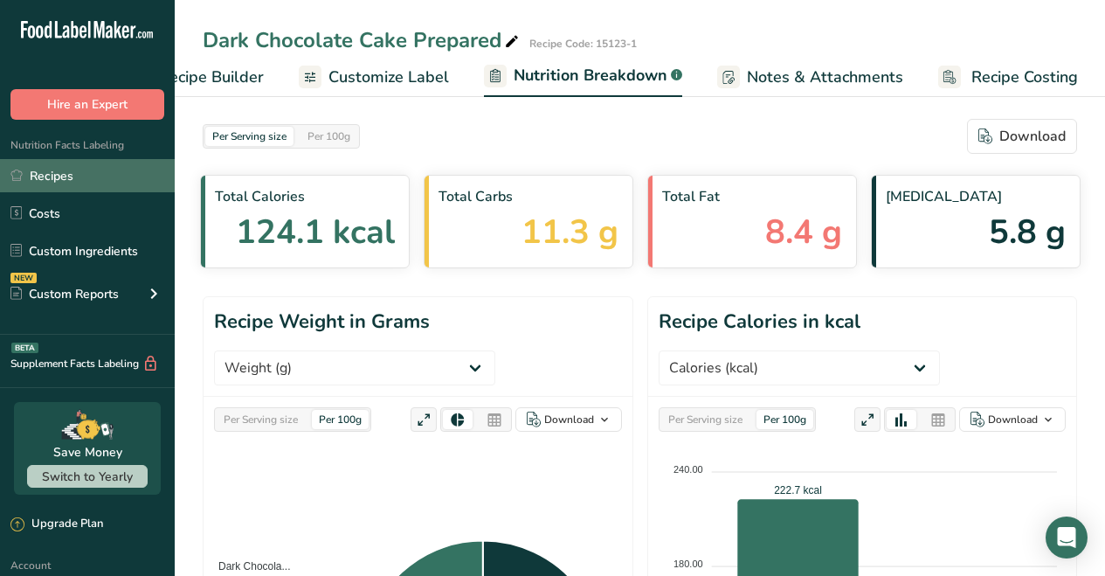
click at [71, 176] on link "Recipes" at bounding box center [87, 175] width 175 height 33
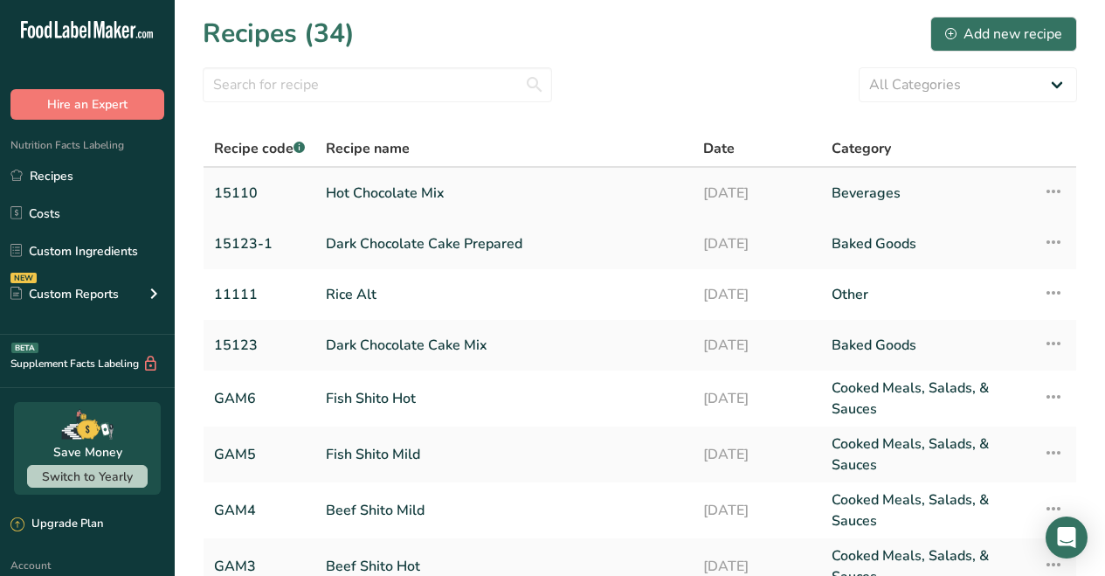
click at [390, 193] on link "Hot Chocolate Mix" at bounding box center [504, 193] width 356 height 37
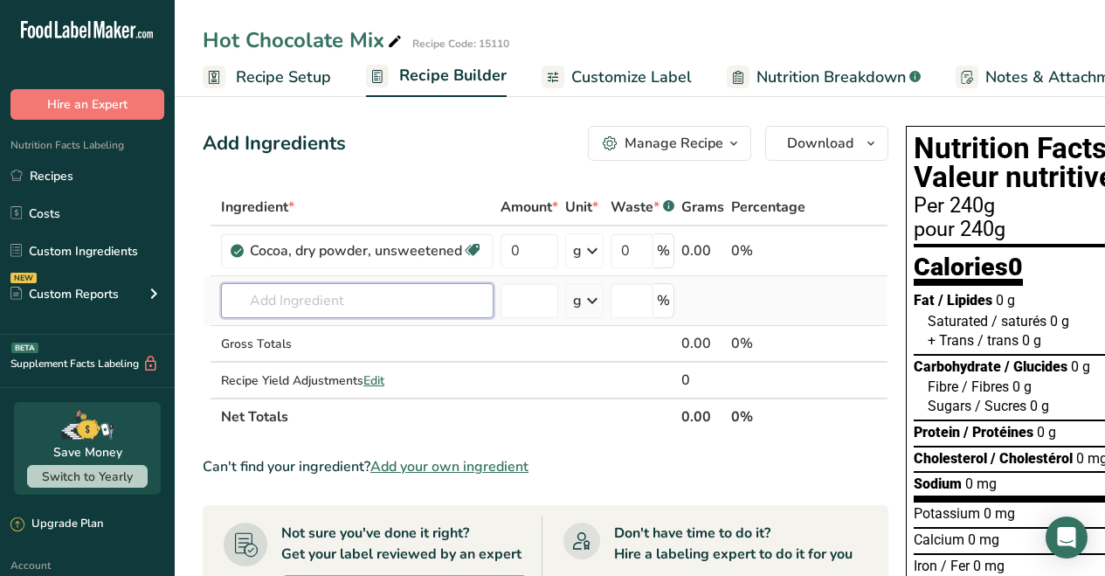
click at [321, 299] on input "text" at bounding box center [357, 300] width 273 height 35
type input "j"
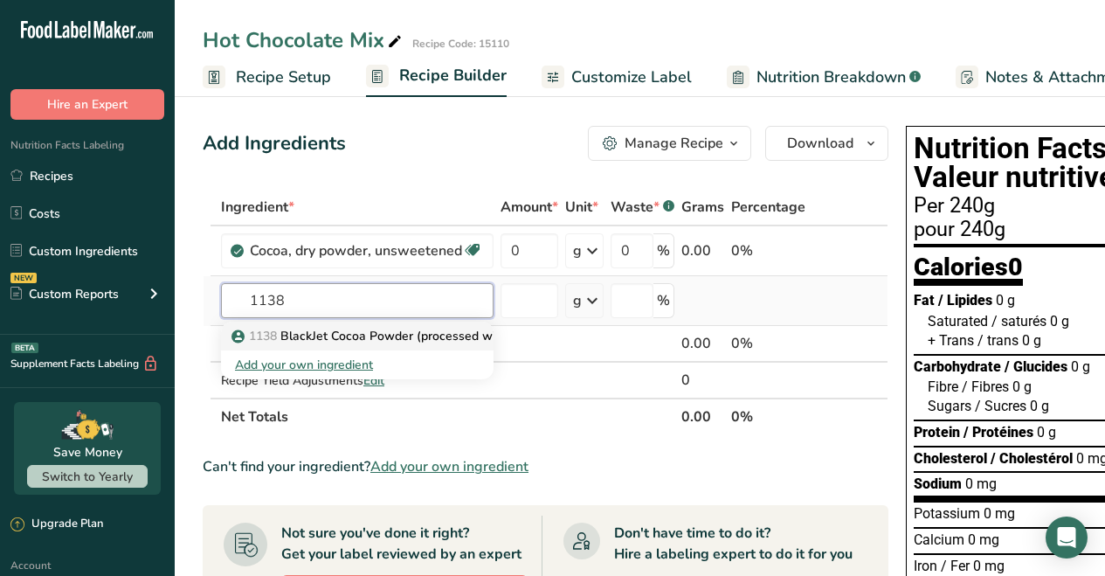
type input "1138"
click at [331, 334] on p "1138 BlackJet Cocoa Powder (processed with alkali)" at bounding box center [389, 336] width 309 height 18
type input "BlackJet Cocoa Powder (processed with alkali)"
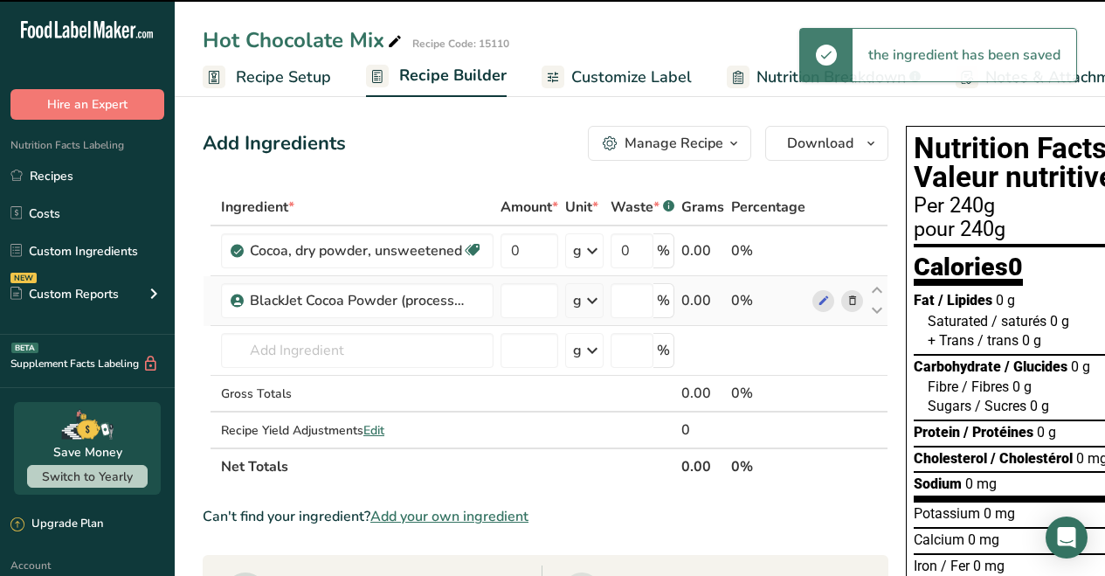
type input "0"
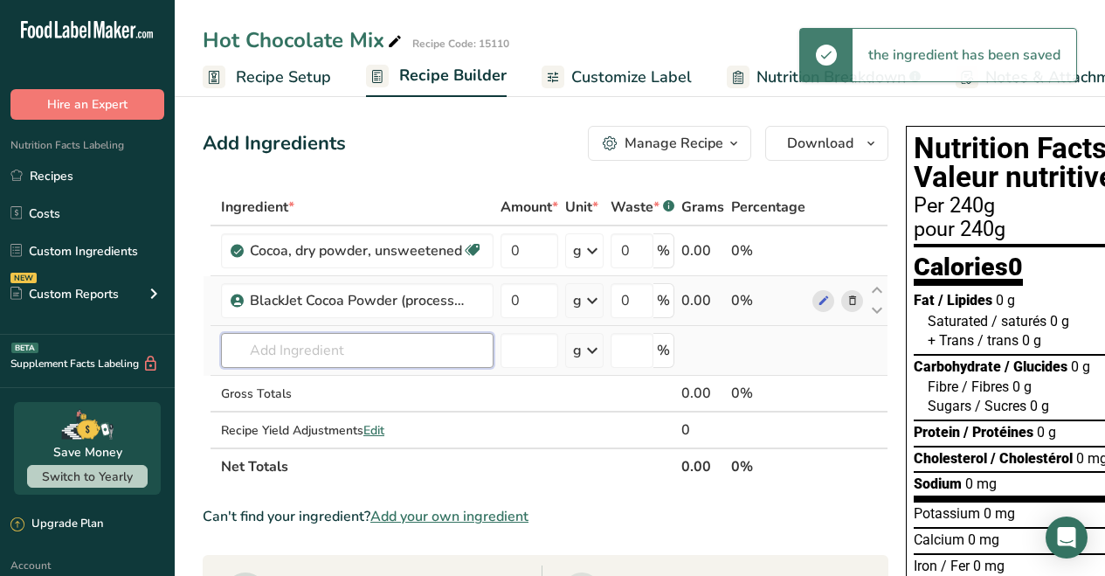
click at [341, 356] on input "text" at bounding box center [357, 350] width 273 height 35
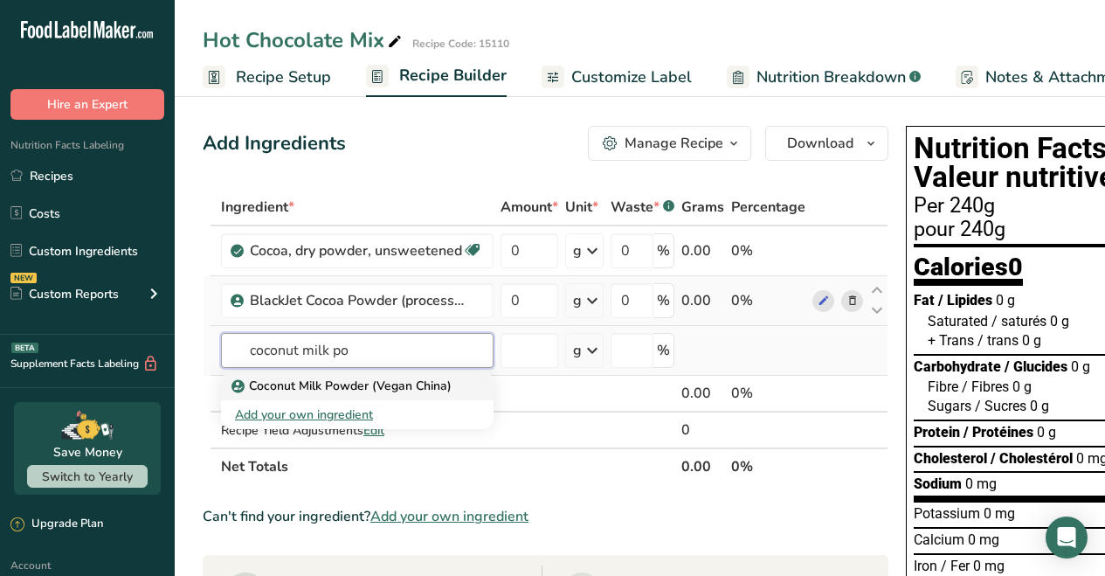
type input "coconut milk po"
click at [336, 381] on p "Coconut Milk Powder (Vegan China)" at bounding box center [343, 386] width 217 height 18
type input "Coconut Milk Powder (Vegan China)"
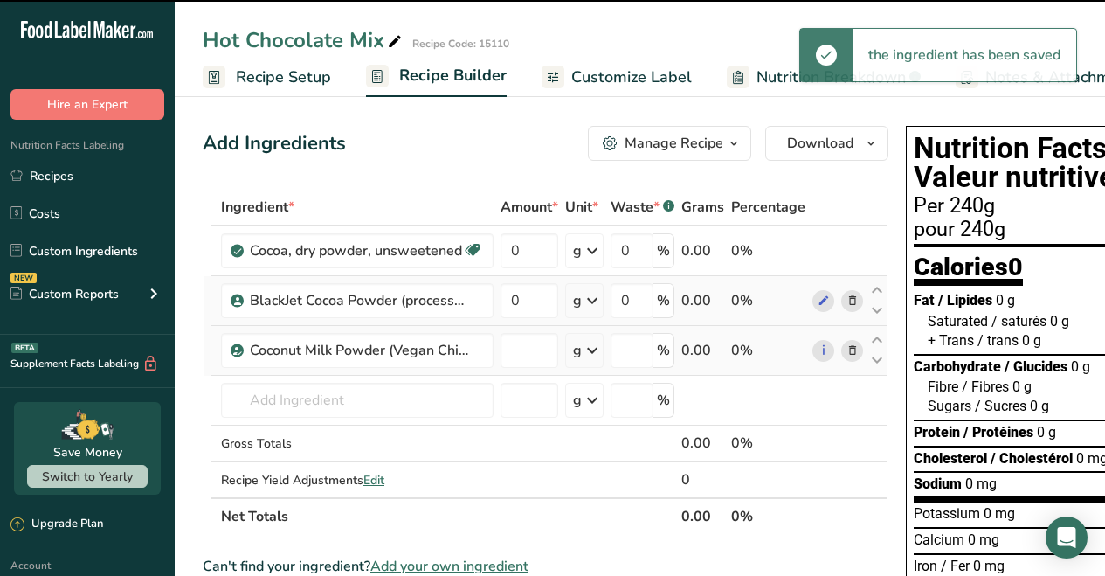
type input "0"
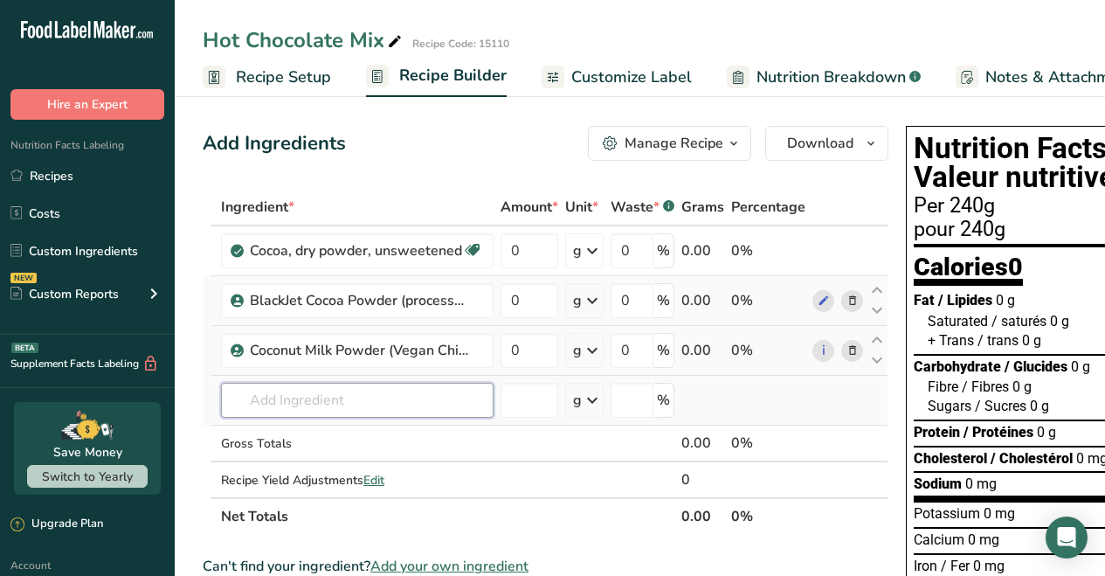
click at [384, 397] on input "text" at bounding box center [357, 400] width 273 height 35
type input "xylitol"
click at [323, 434] on p "Xylitol (E967)" at bounding box center [279, 435] width 89 height 18
type input "Xylitol (E967)"
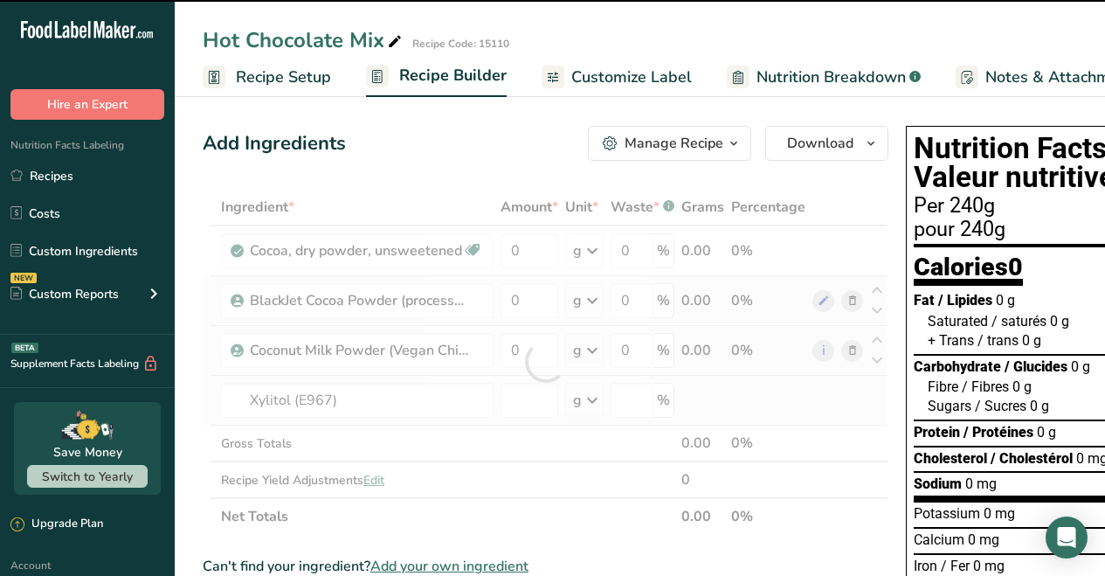
type input "0"
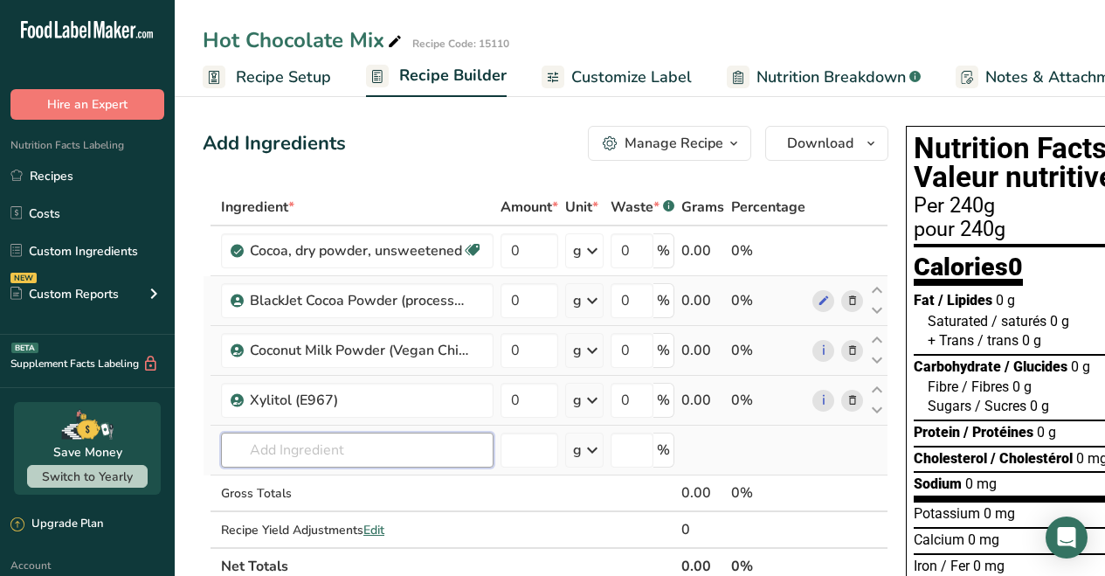
click at [311, 451] on input "text" at bounding box center [357, 449] width 273 height 35
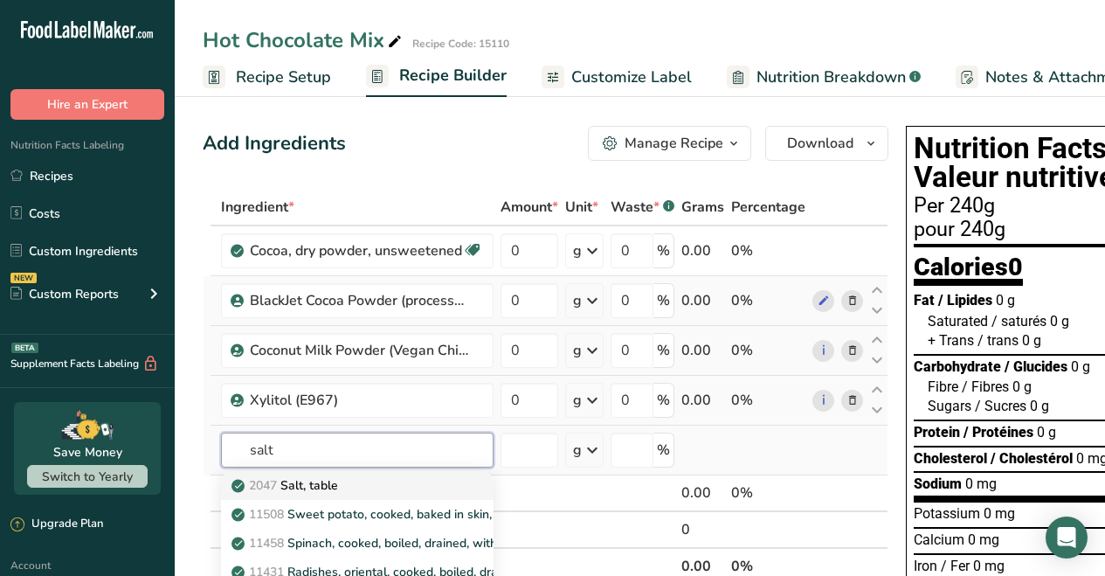
type input "salt"
click at [328, 482] on p "2047 Salt, table" at bounding box center [286, 485] width 103 height 18
type input "Salt, table"
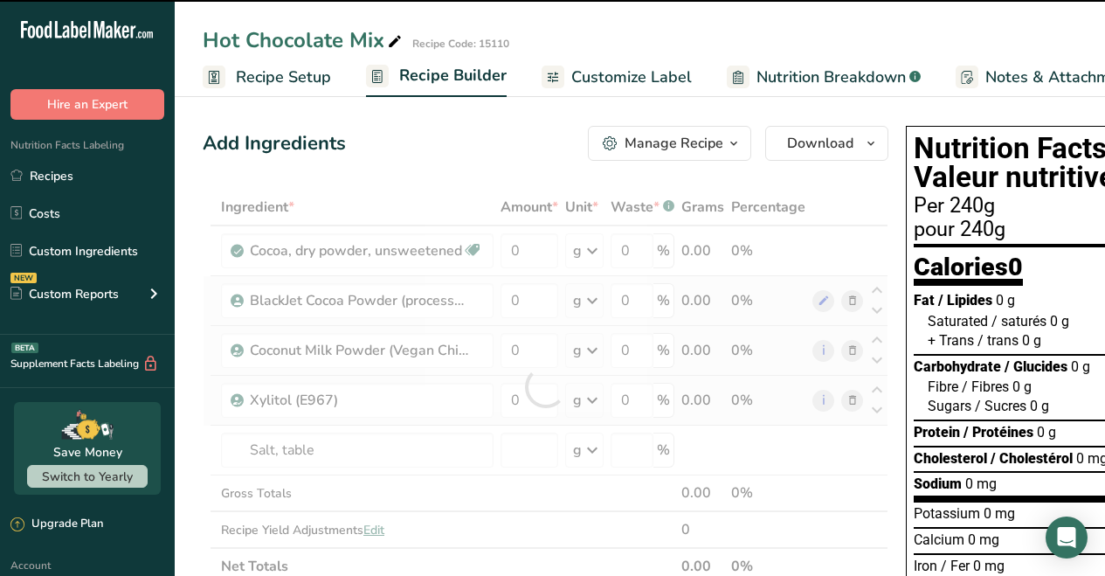
type input "0"
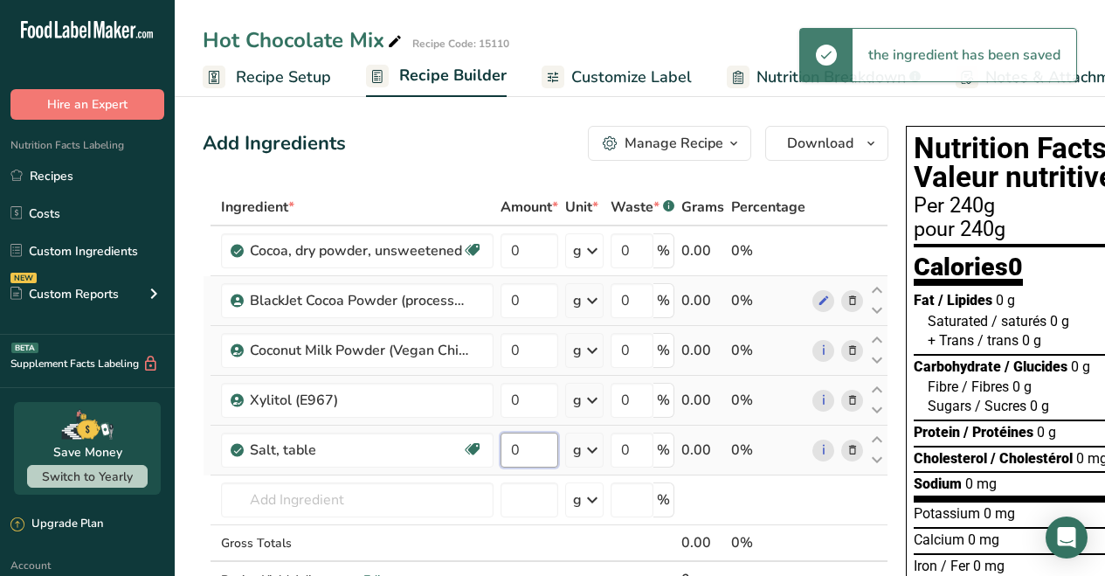
click at [534, 439] on input "0" at bounding box center [530, 449] width 58 height 35
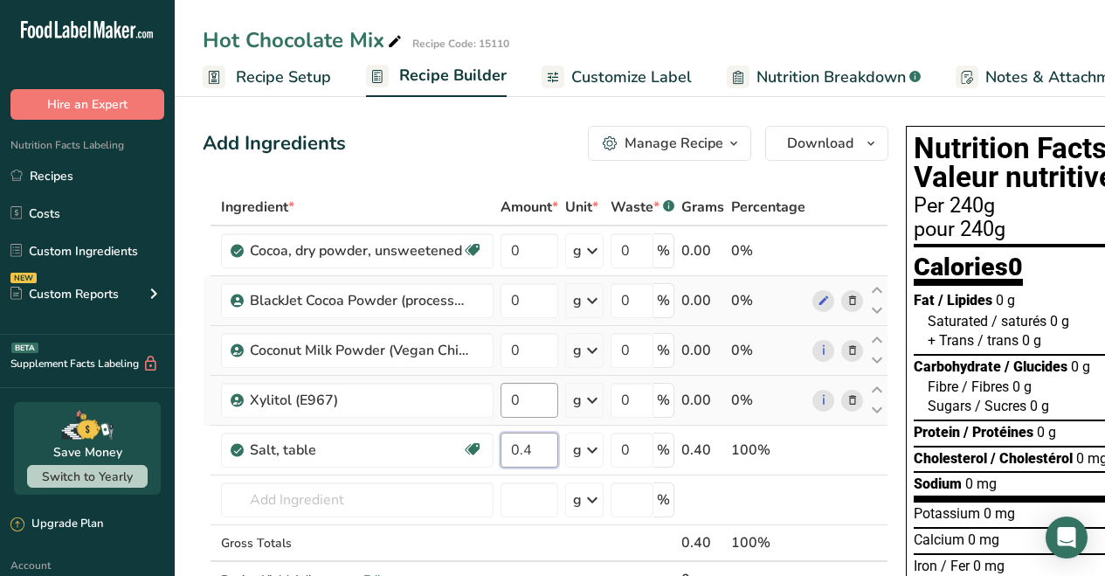
type input "0.4"
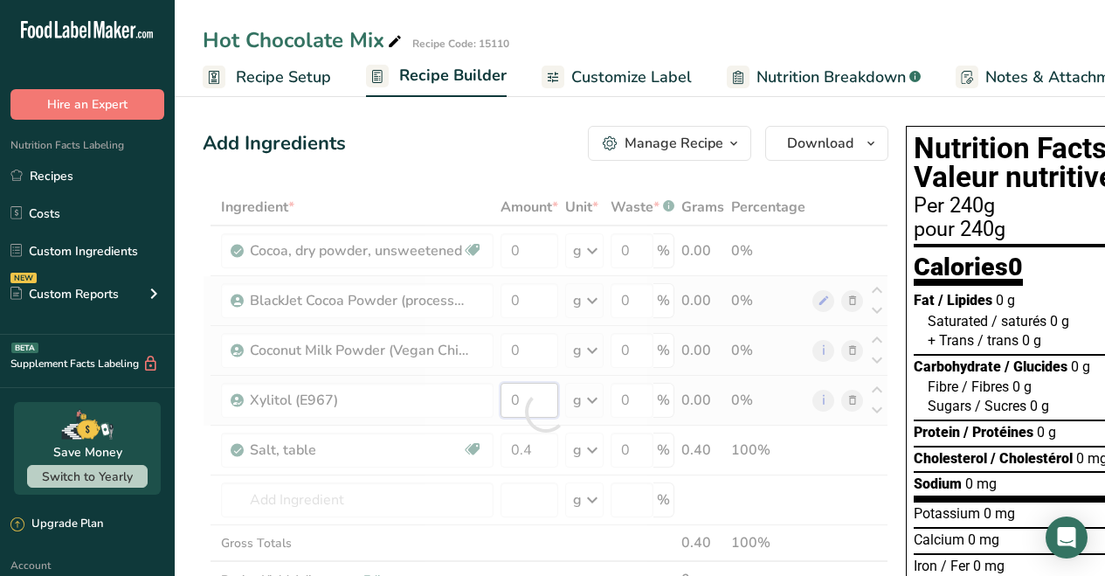
click at [534, 391] on div "Ingredient * Amount * Unit * Waste * .a-a{fill:#347362;}.b-a{fill:#fff;} Grams …" at bounding box center [546, 412] width 686 height 446
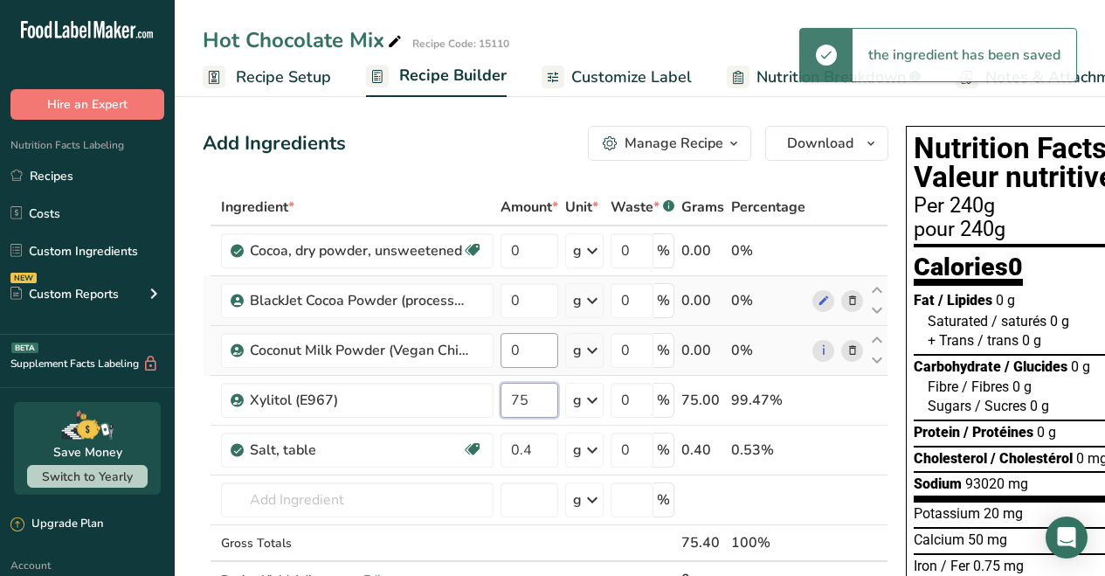
type input "75"
click at [527, 349] on div "Ingredient * Amount * Unit * Waste * .a-a{fill:#347362;}.b-a{fill:#fff;} Grams …" at bounding box center [546, 412] width 686 height 446
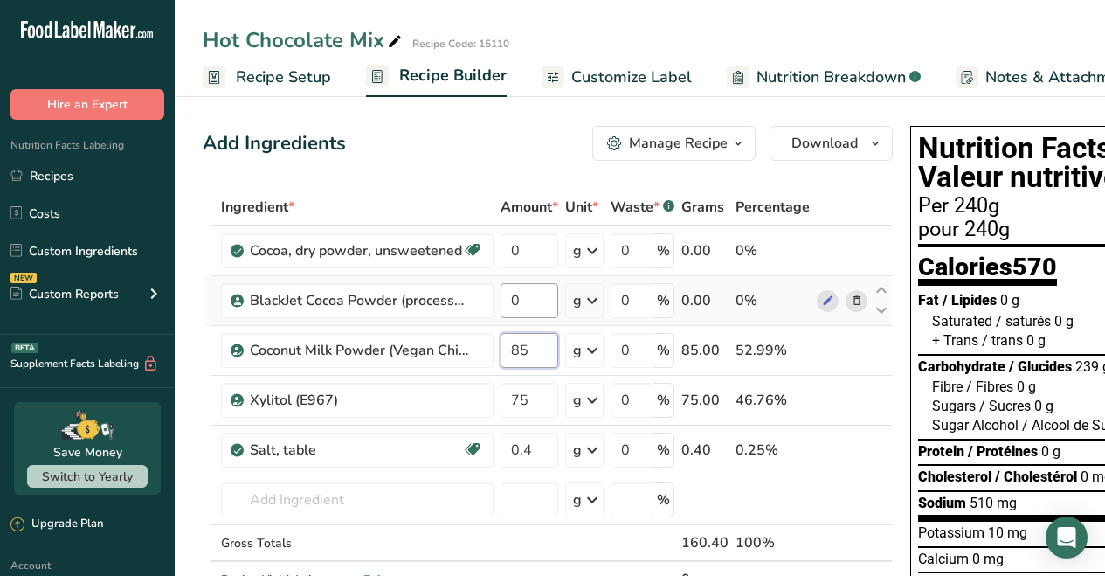
type input "85"
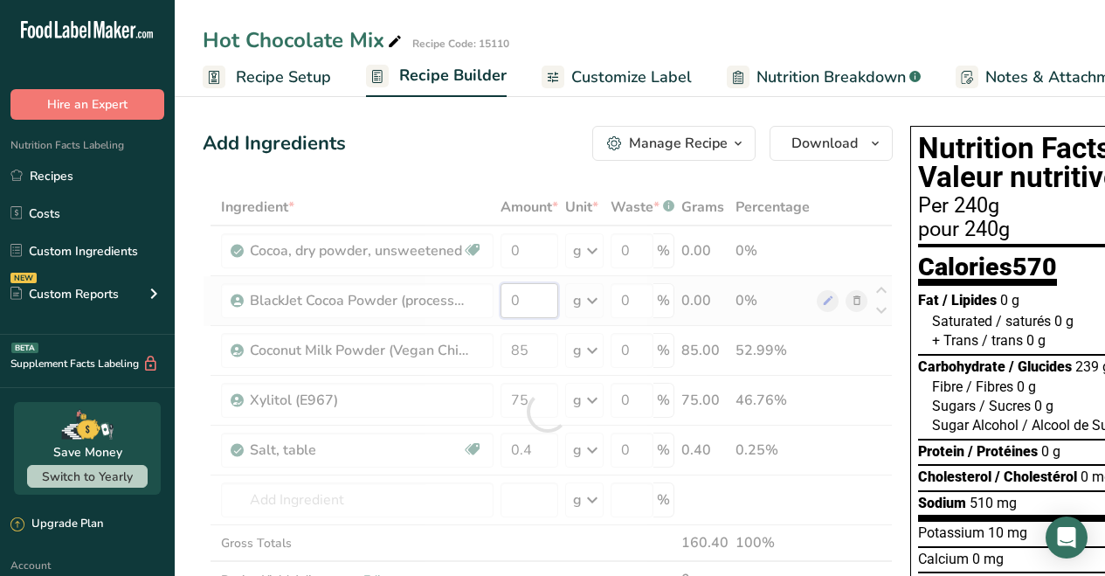
click at [547, 302] on div "Ingredient * Amount * Unit * Waste * .a-a{fill:#347362;}.b-a{fill:#fff;} Grams …" at bounding box center [548, 412] width 690 height 446
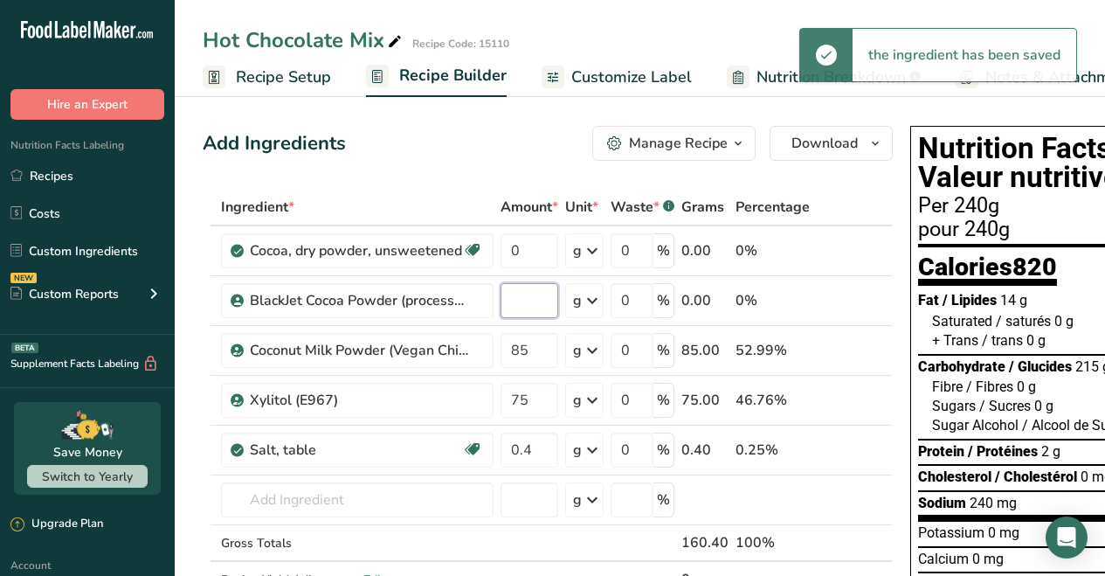
type input "5"
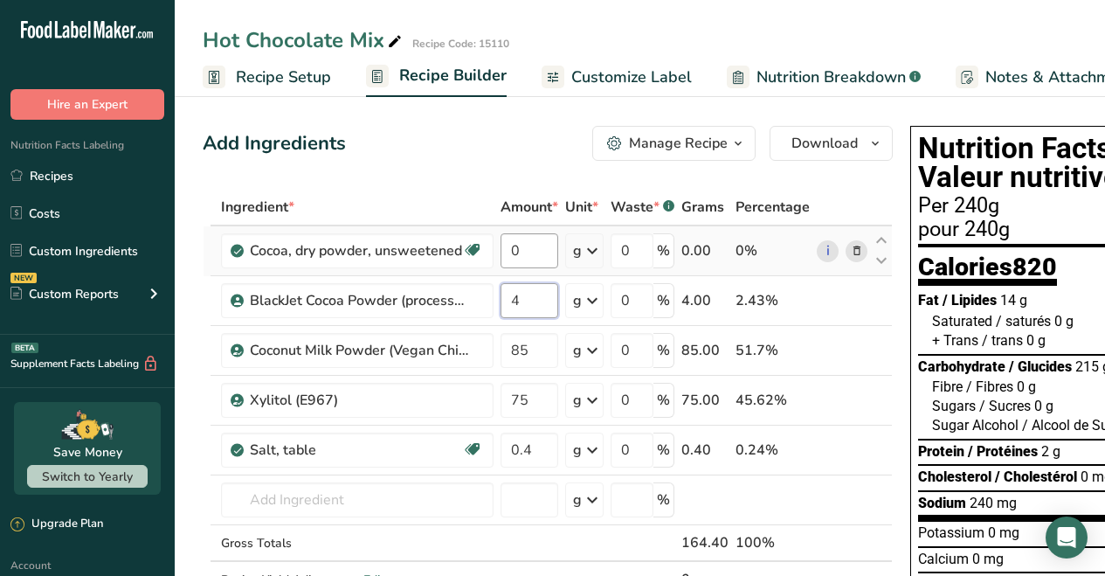
type input "4"
click at [526, 248] on div "Ingredient * Amount * Unit * Waste * .a-a{fill:#347362;}.b-a{fill:#fff;} Grams …" at bounding box center [548, 412] width 690 height 446
type input "30"
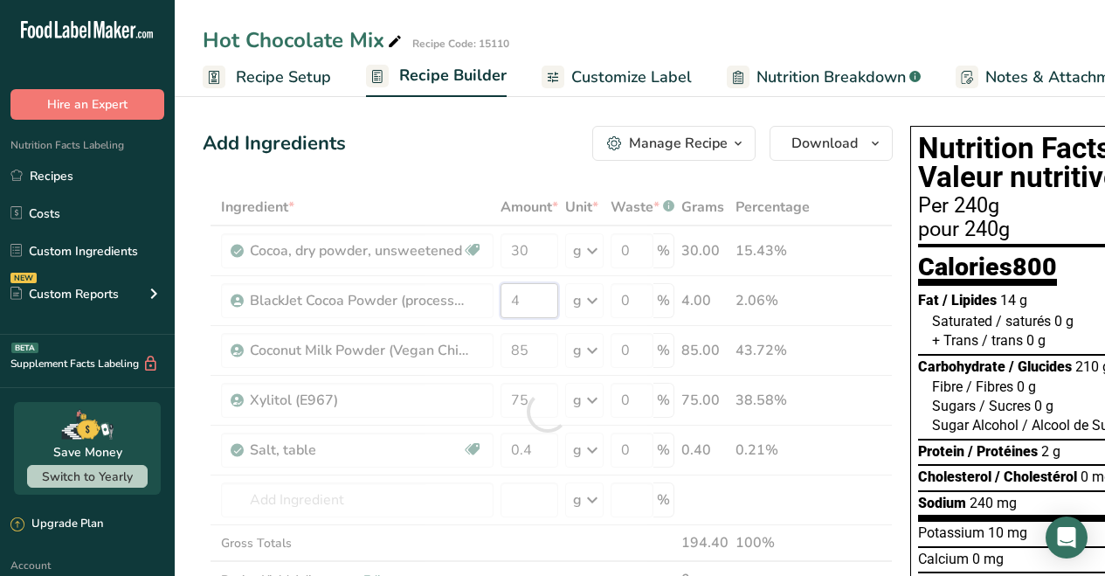
click at [536, 283] on div "Ingredient * Amount * Unit * Waste * .a-a{fill:#347362;}.b-a{fill:#fff;} Grams …" at bounding box center [548, 412] width 690 height 446
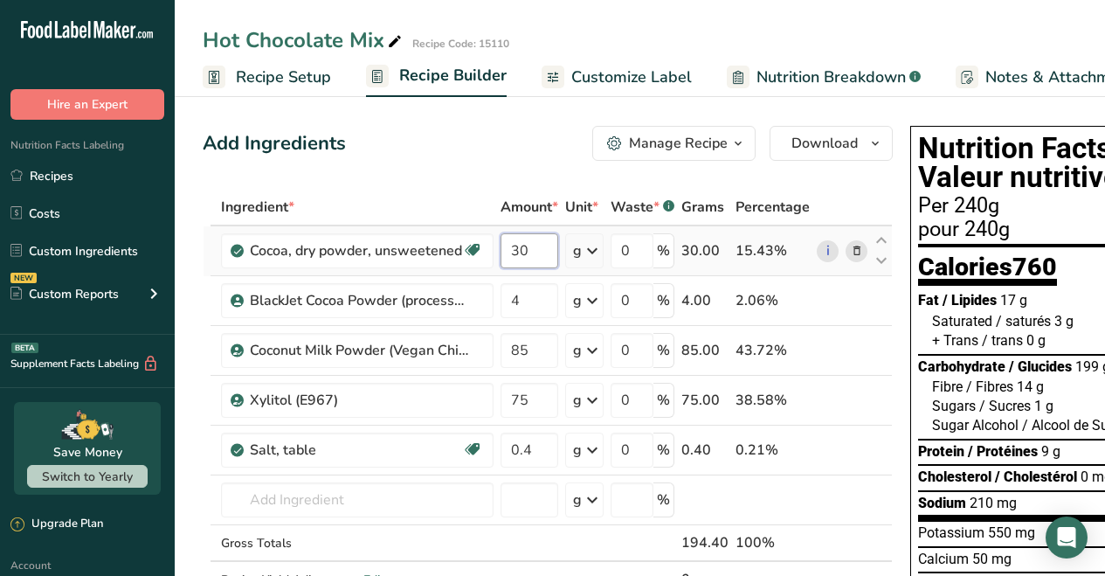
click at [549, 248] on div "Ingredient * Amount * Unit * Waste * .a-a{fill:#347362;}.b-a{fill:#fff;} Grams …" at bounding box center [548, 412] width 690 height 446
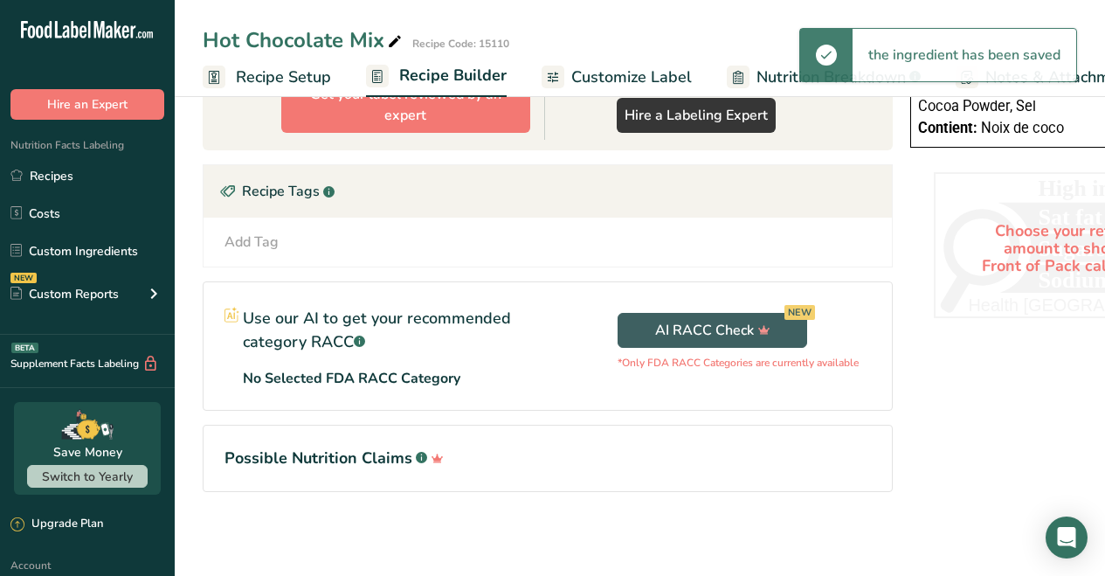
scroll to position [68, 0]
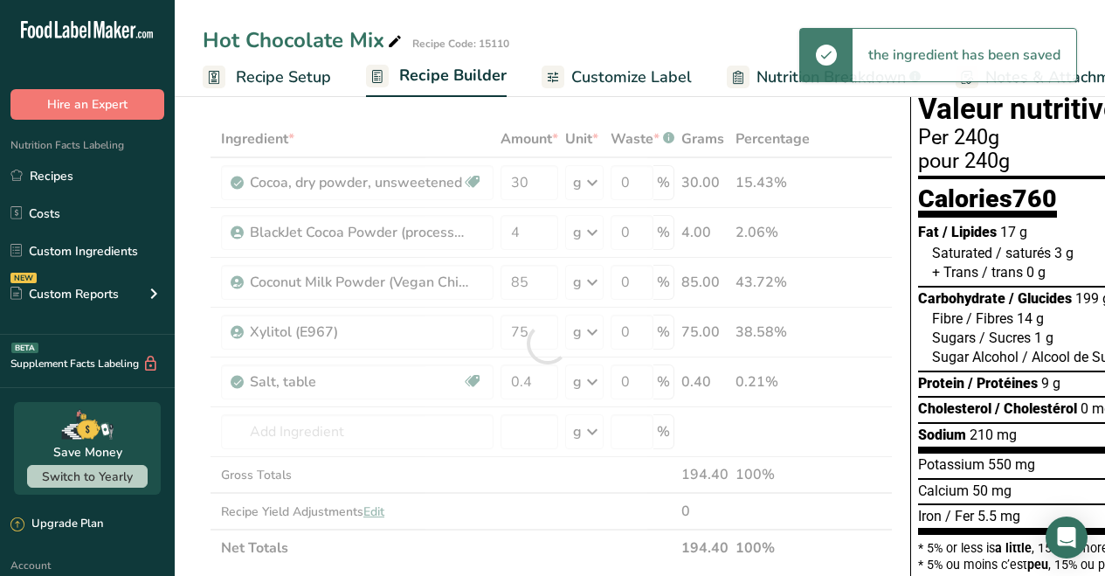
click at [301, 79] on span "Recipe Setup" at bounding box center [283, 78] width 95 height 24
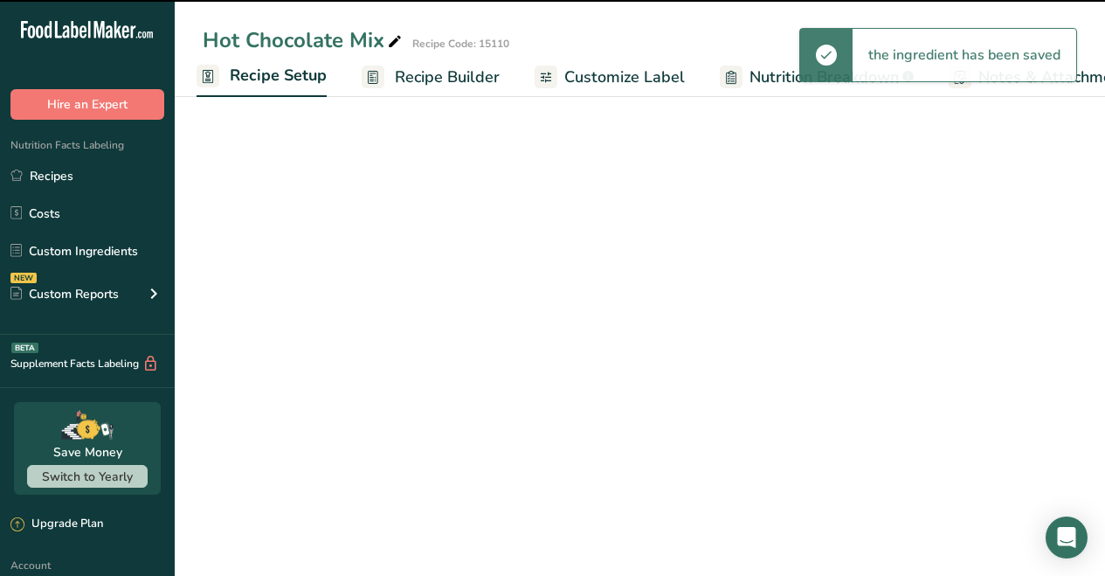
select select "17"
select select "22"
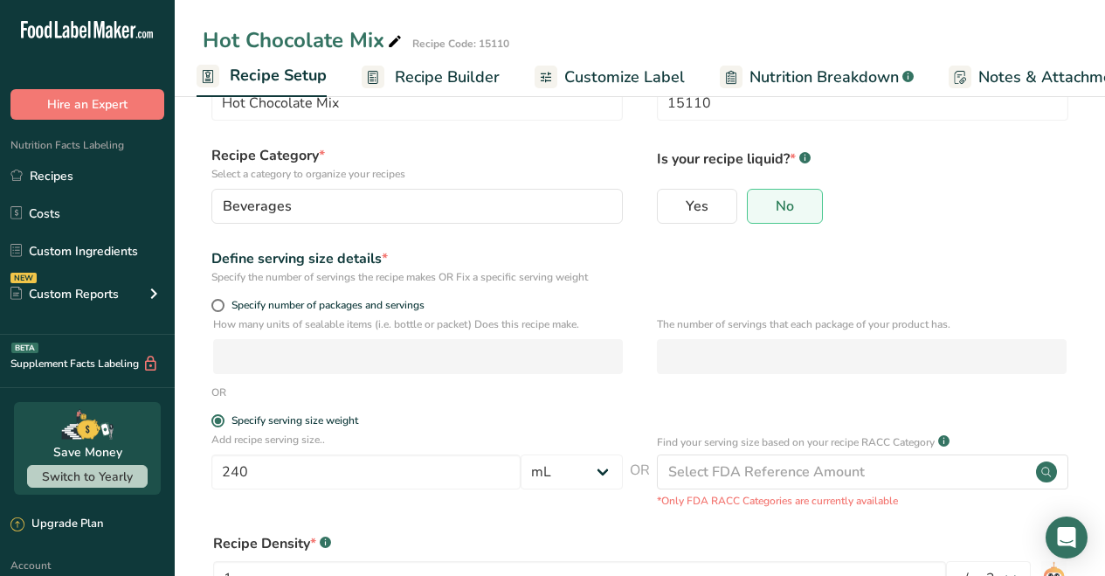
scroll to position [103, 0]
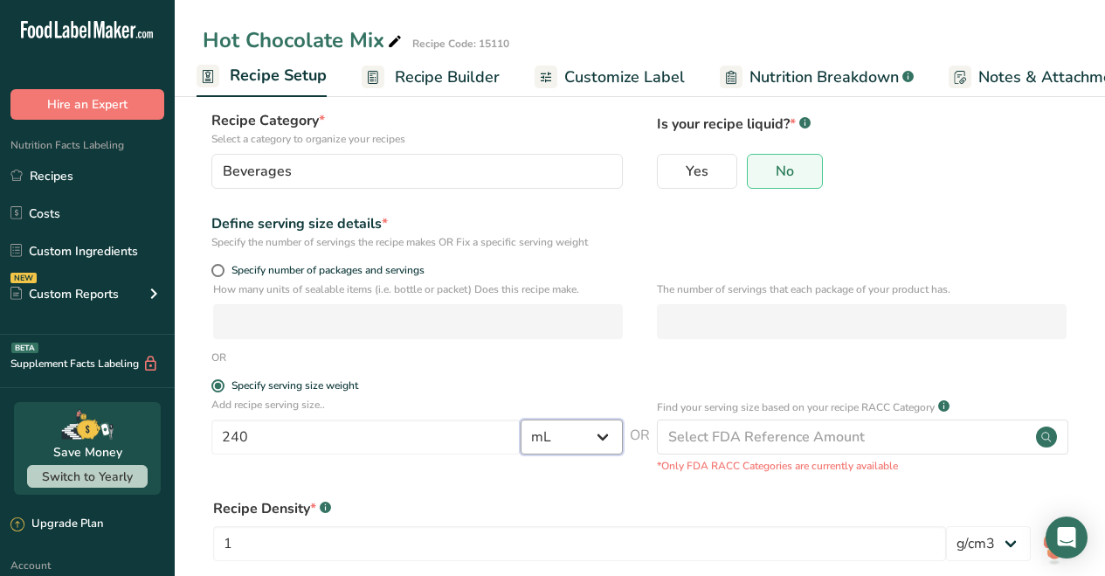
select select "0"
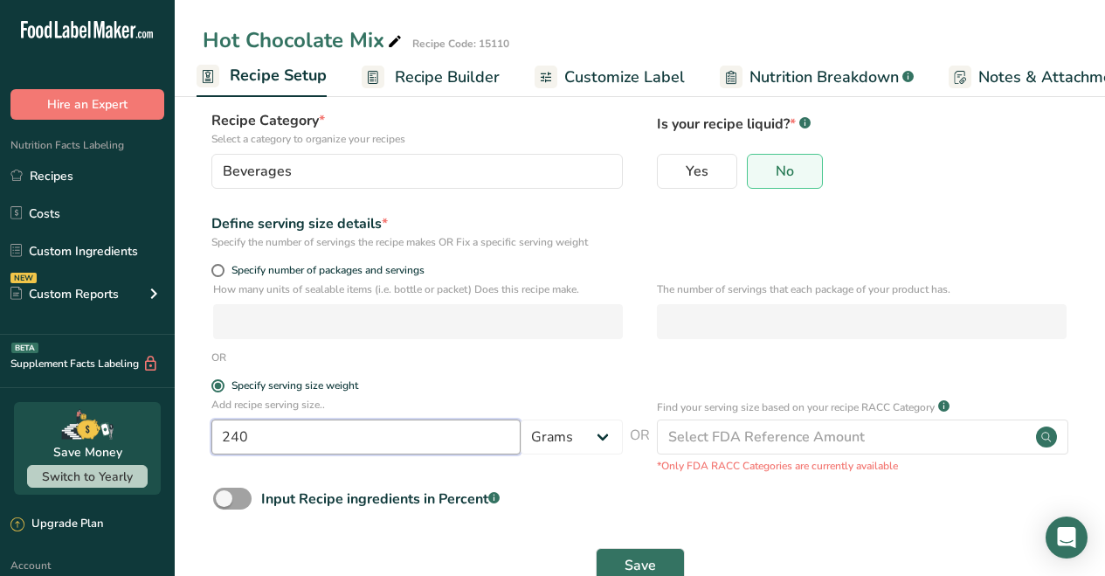
click at [336, 432] on input "240" at bounding box center [365, 436] width 309 height 35
drag, startPoint x: 302, startPoint y: 433, endPoint x: 218, endPoint y: 433, distance: 83.9
click at [218, 433] on input "240" at bounding box center [365, 436] width 309 height 35
type input "35"
click at [637, 559] on span "Save" at bounding box center [640, 565] width 31 height 21
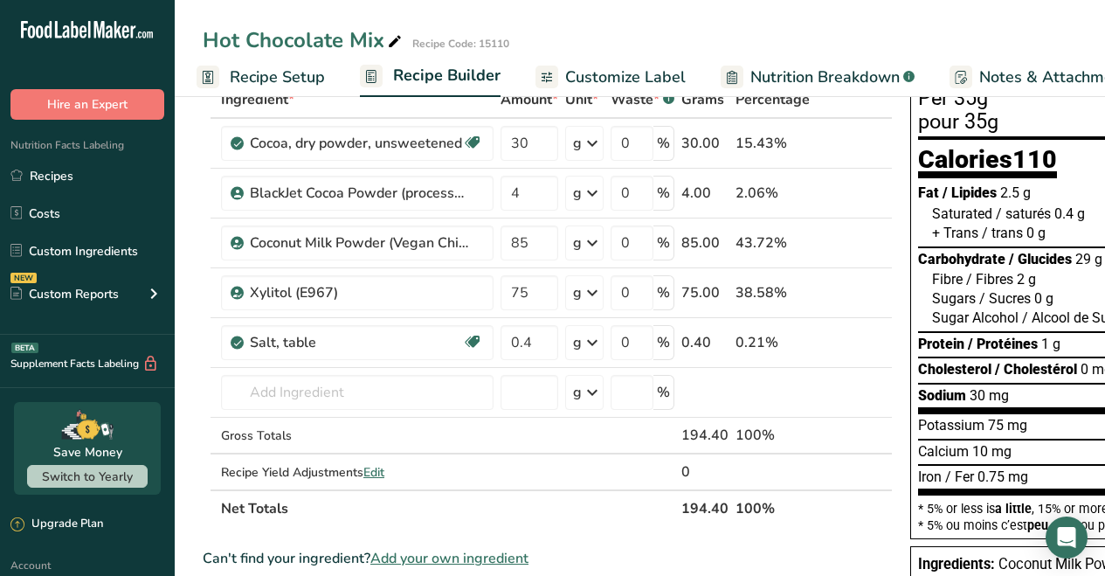
scroll to position [104, 0]
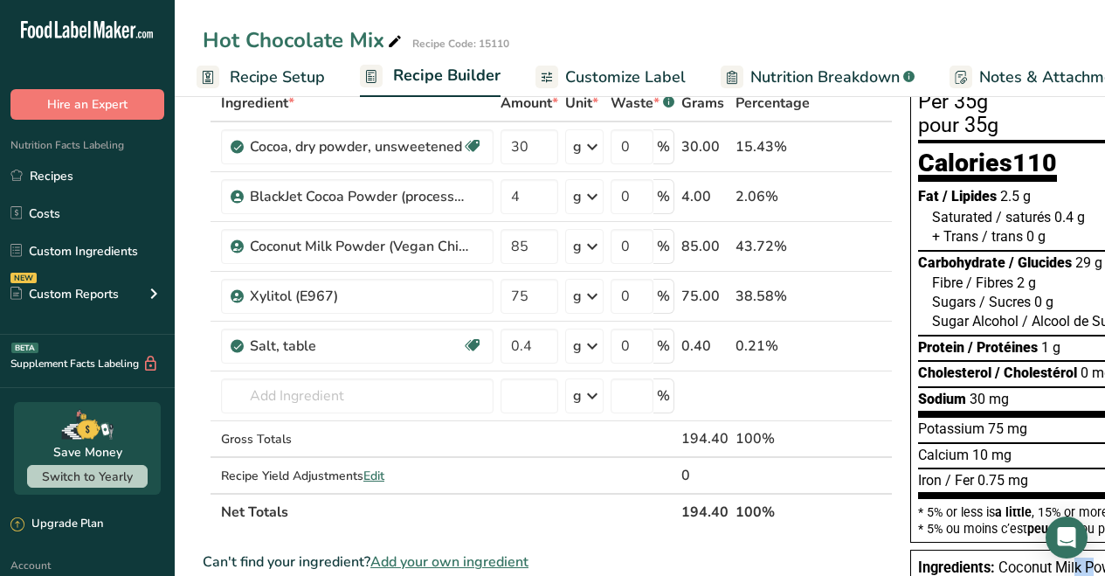
drag, startPoint x: 1071, startPoint y: 563, endPoint x: 1094, endPoint y: 563, distance: 22.7
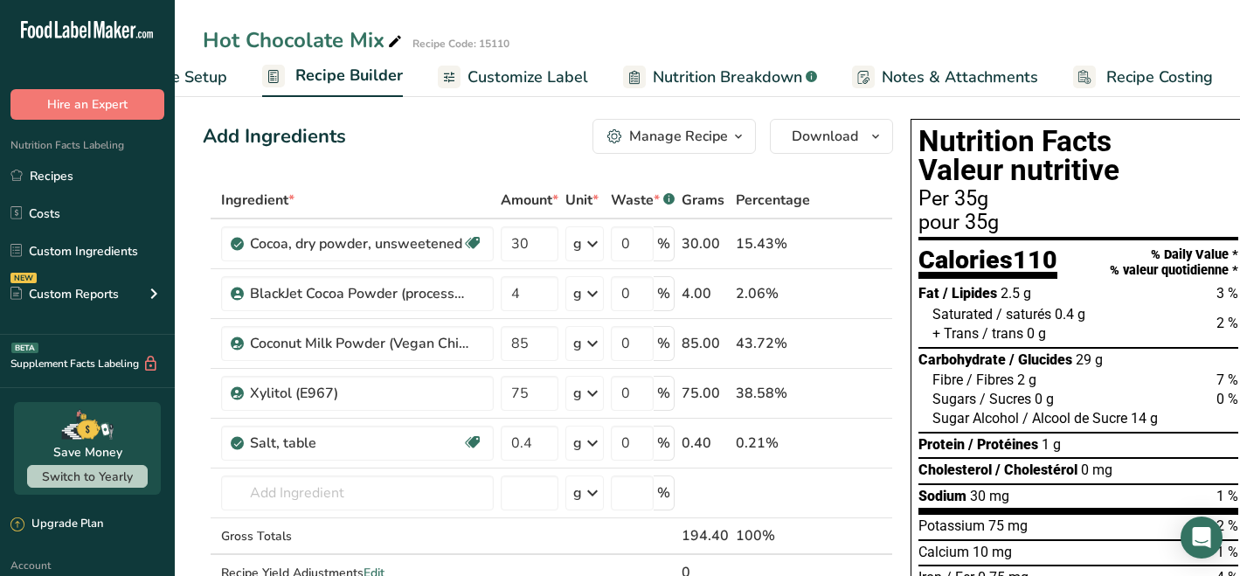
scroll to position [0, 0]
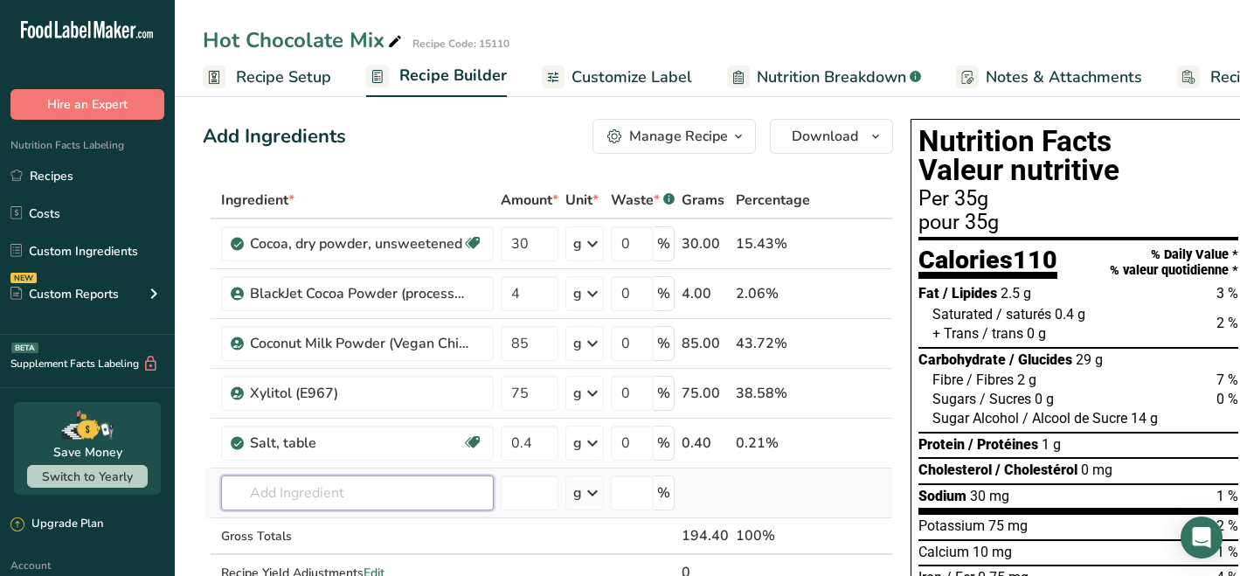
click at [334, 488] on input "text" at bounding box center [357, 492] width 273 height 35
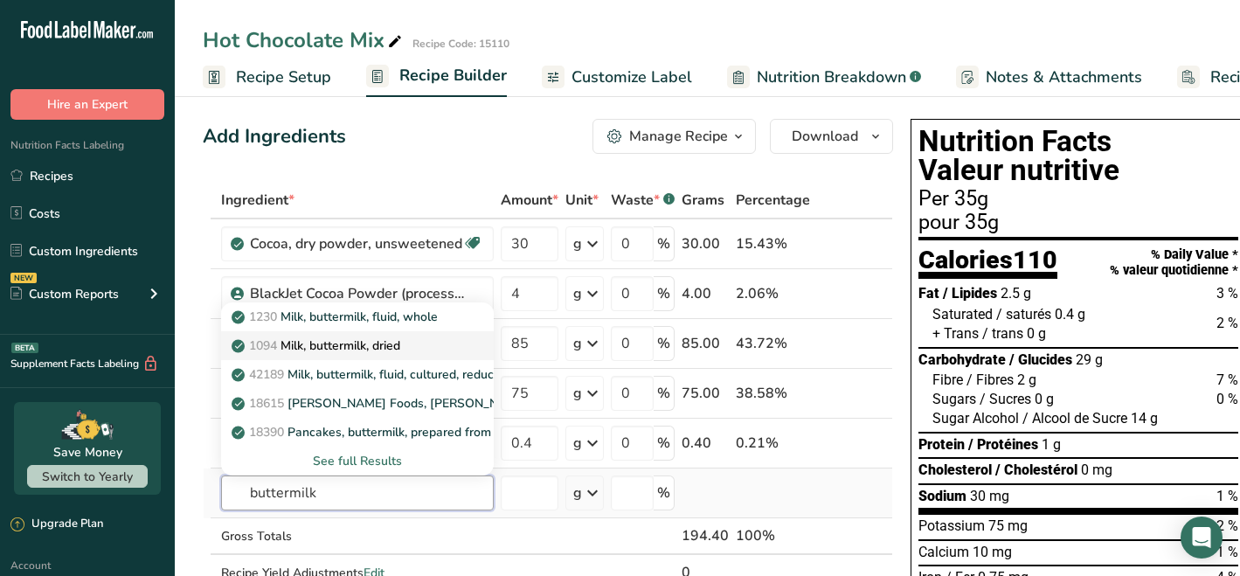
type input "buttermilk"
click at [384, 345] on p "1094 Milk, buttermilk, dried" at bounding box center [317, 345] width 165 height 18
type input "Milk, buttermilk, dried"
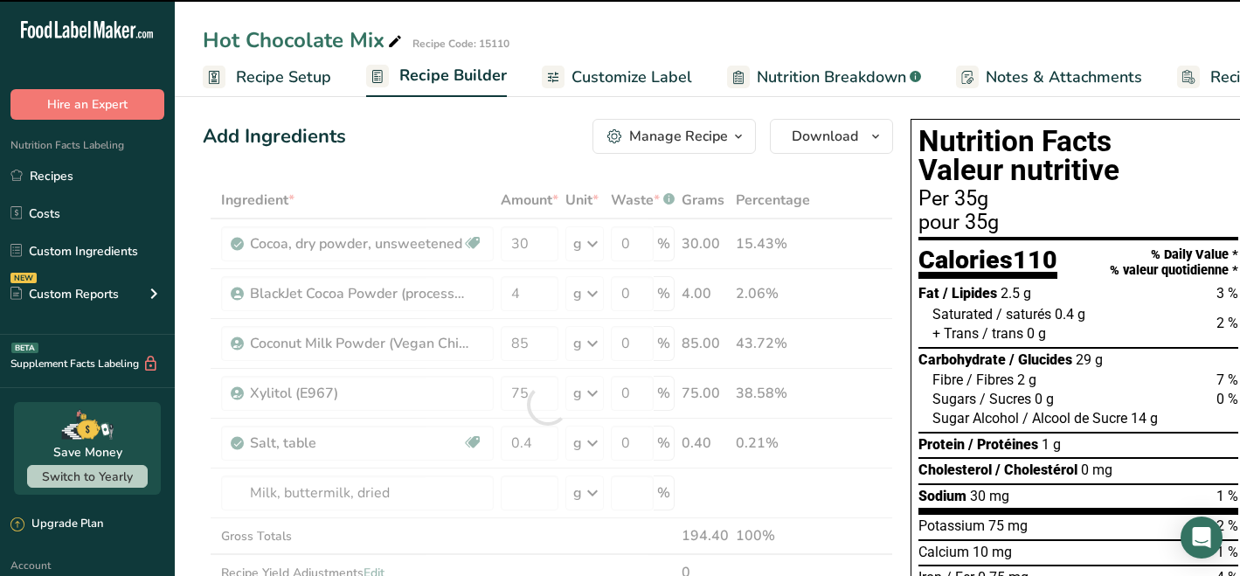
type input "0"
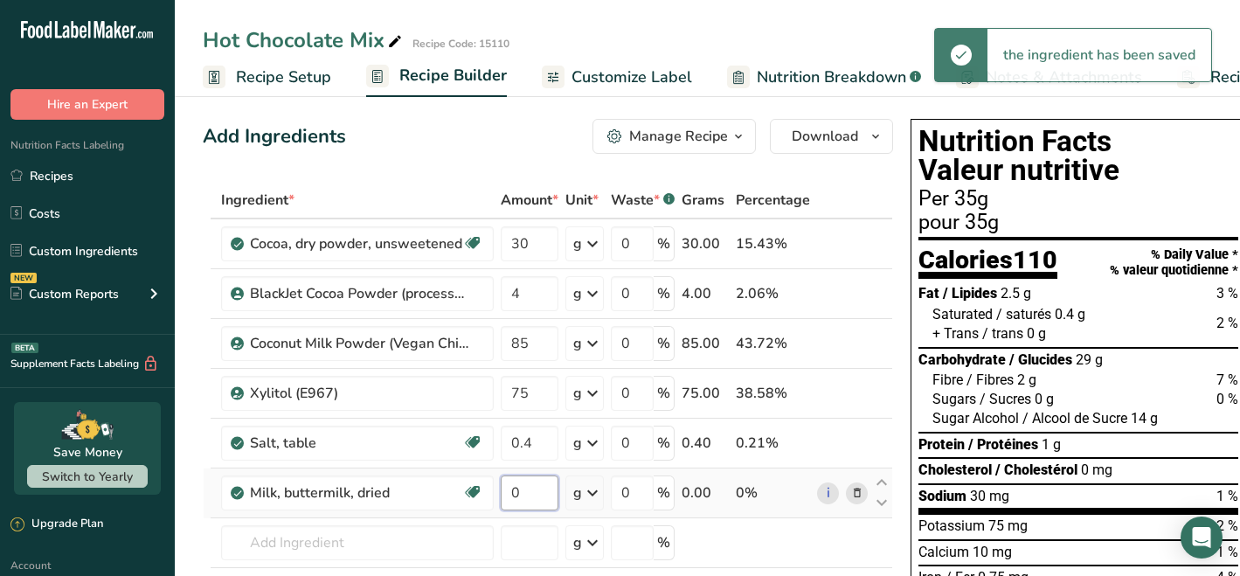
drag, startPoint x: 543, startPoint y: 493, endPoint x: 504, endPoint y: 497, distance: 39.6
click at [504, 497] on input "0" at bounding box center [530, 492] width 58 height 35
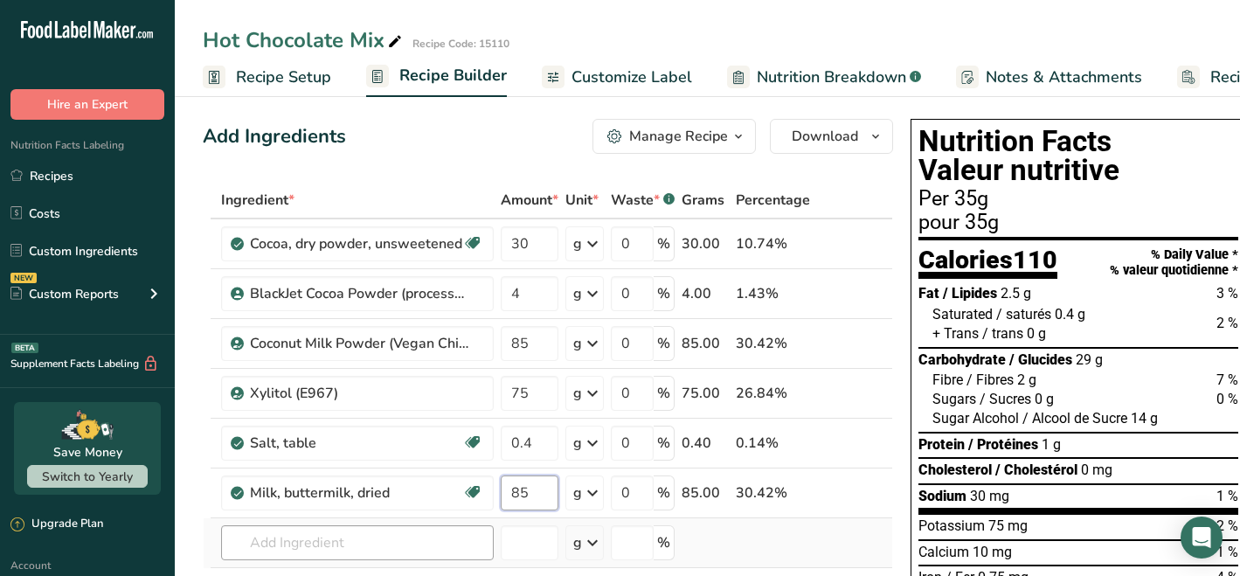
type input "85"
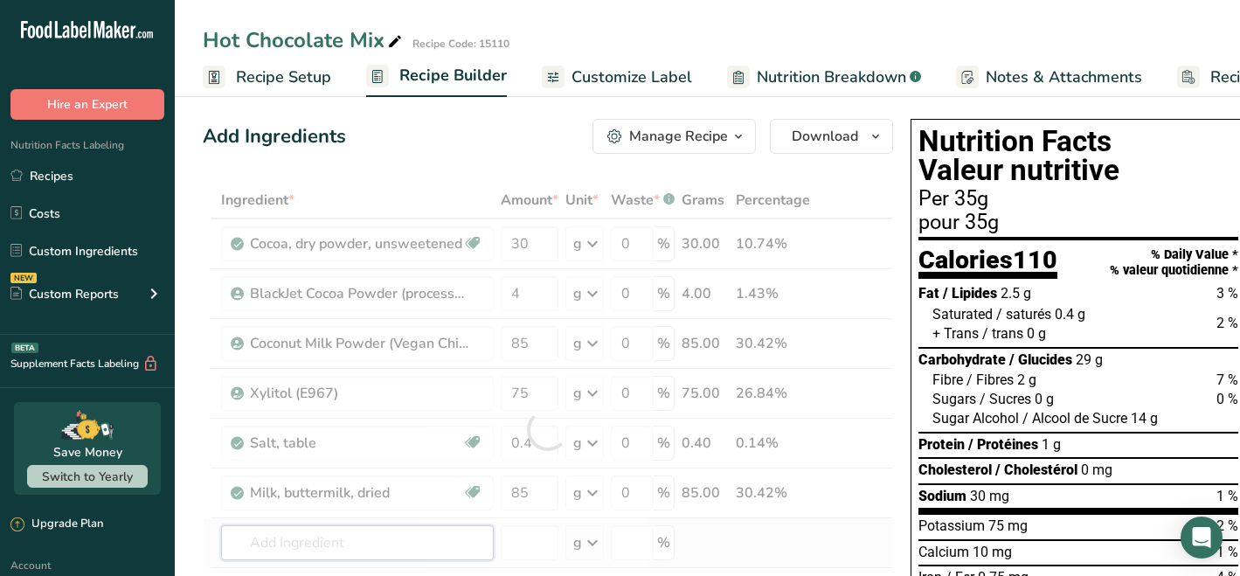
click at [439, 533] on div "Ingredient * Amount * Unit * Waste * .a-a{fill:#347362;}.b-a{fill:#fff;} Grams …" at bounding box center [548, 429] width 690 height 495
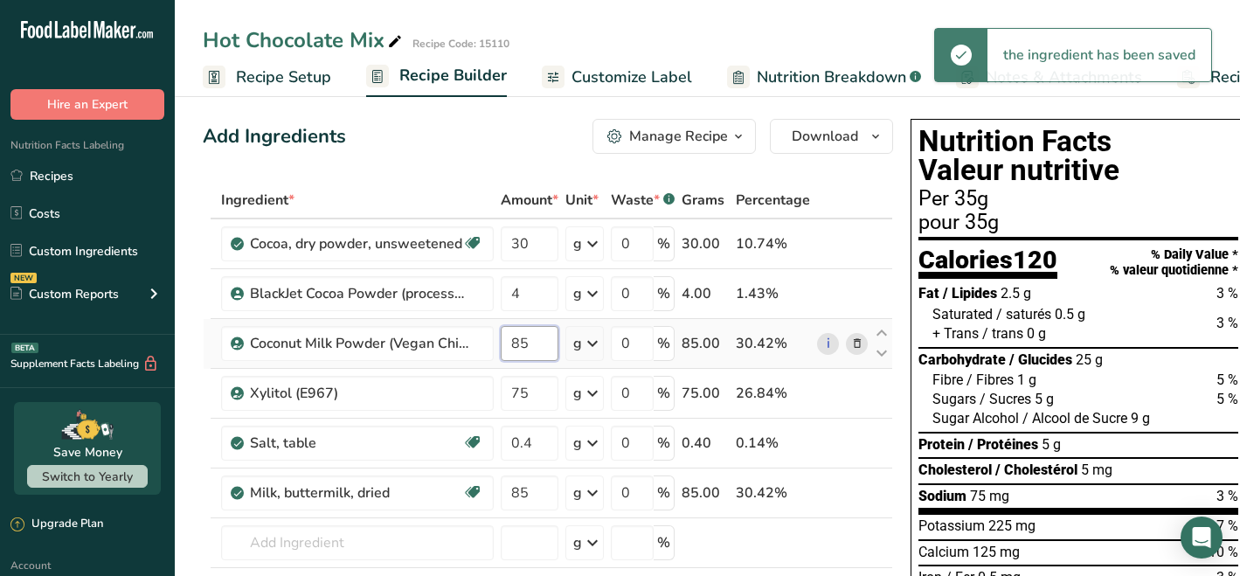
drag, startPoint x: 532, startPoint y: 347, endPoint x: 499, endPoint y: 349, distance: 33.3
click at [499, 349] on td "85" at bounding box center [529, 344] width 65 height 50
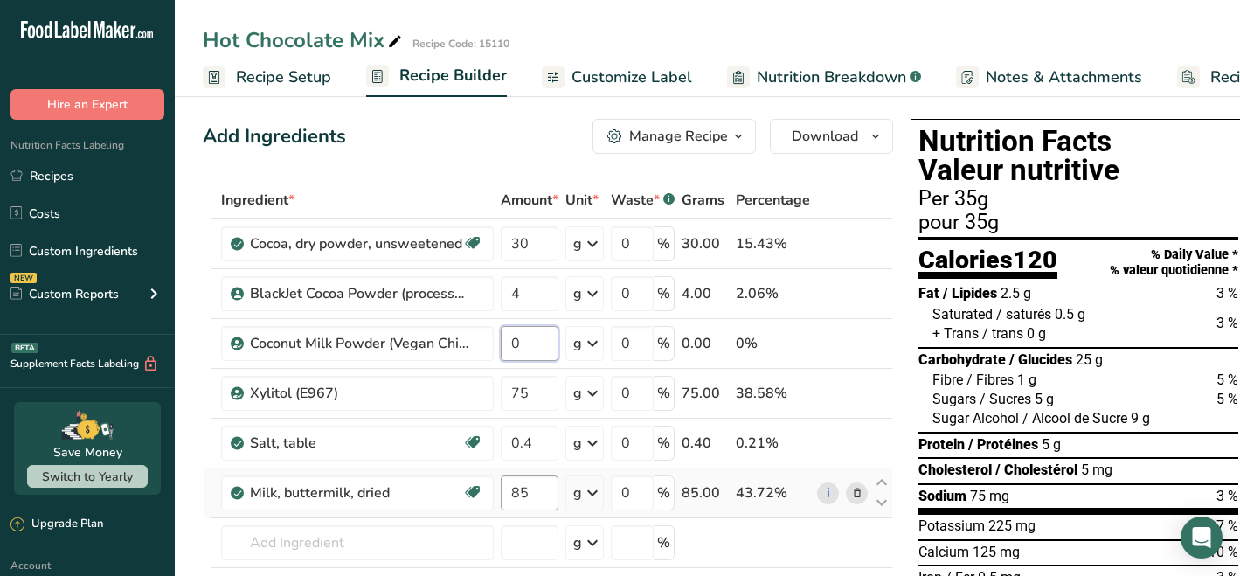
type input "0"
click at [535, 485] on div "Ingredient * Amount * Unit * Waste * .a-a{fill:#347362;}.b-a{fill:#fff;} Grams …" at bounding box center [548, 429] width 690 height 495
drag, startPoint x: 536, startPoint y: 492, endPoint x: 511, endPoint y: 494, distance: 24.5
click at [511, 494] on input "85" at bounding box center [530, 492] width 58 height 35
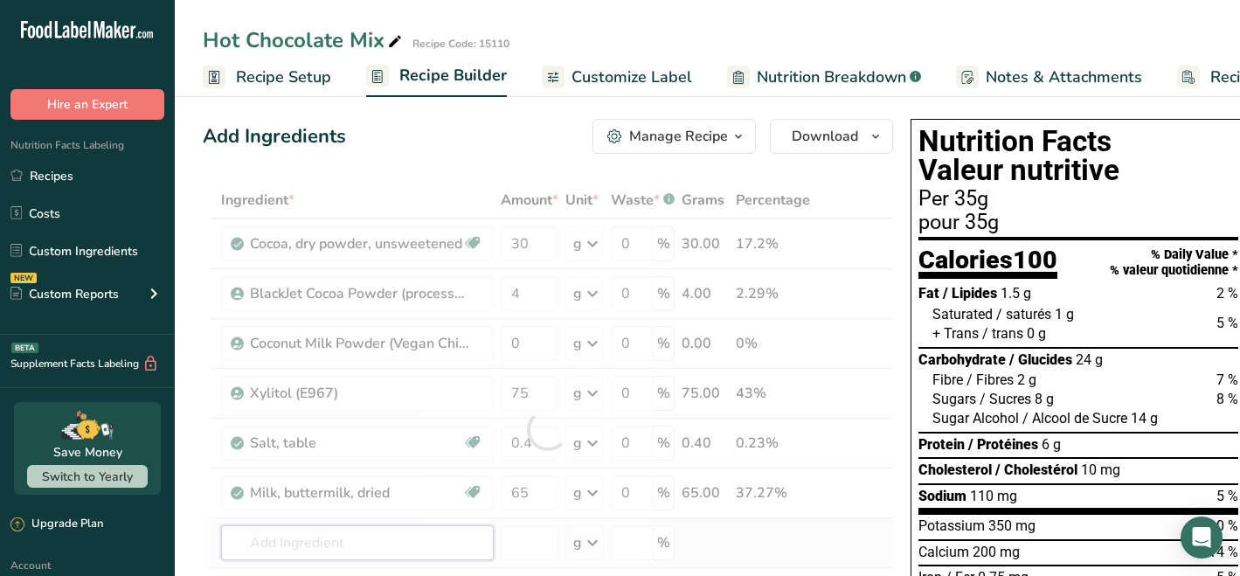
click at [467, 547] on div "Ingredient * Amount * Unit * Waste * .a-a{fill:#347362;}.b-a{fill:#fff;} Grams …" at bounding box center [548, 429] width 690 height 495
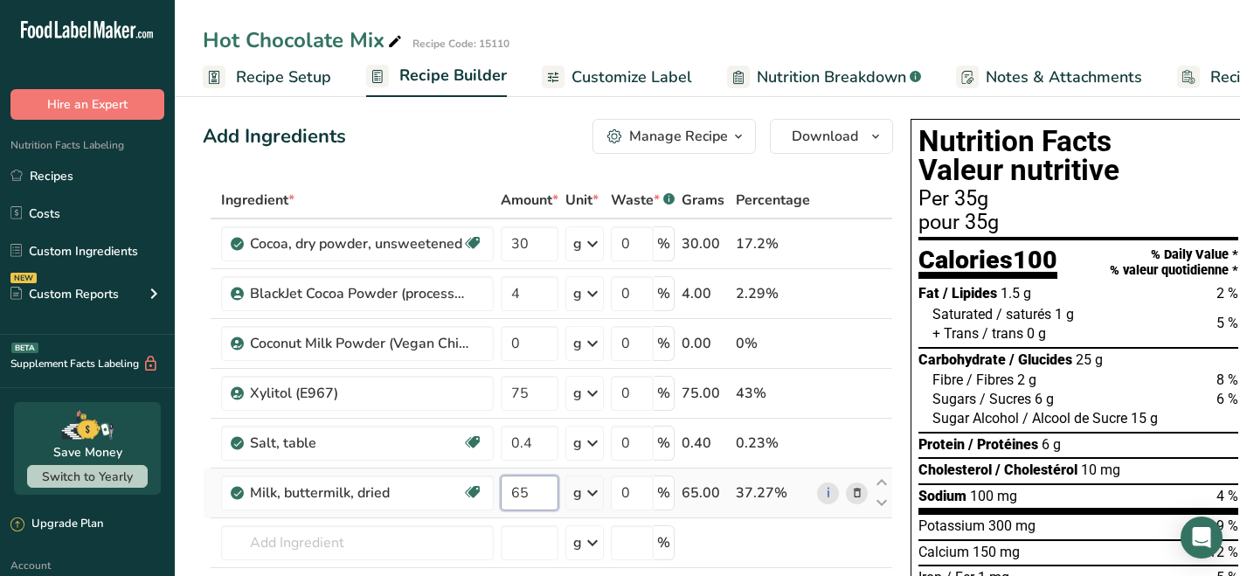
click at [541, 487] on input "65" at bounding box center [530, 492] width 58 height 35
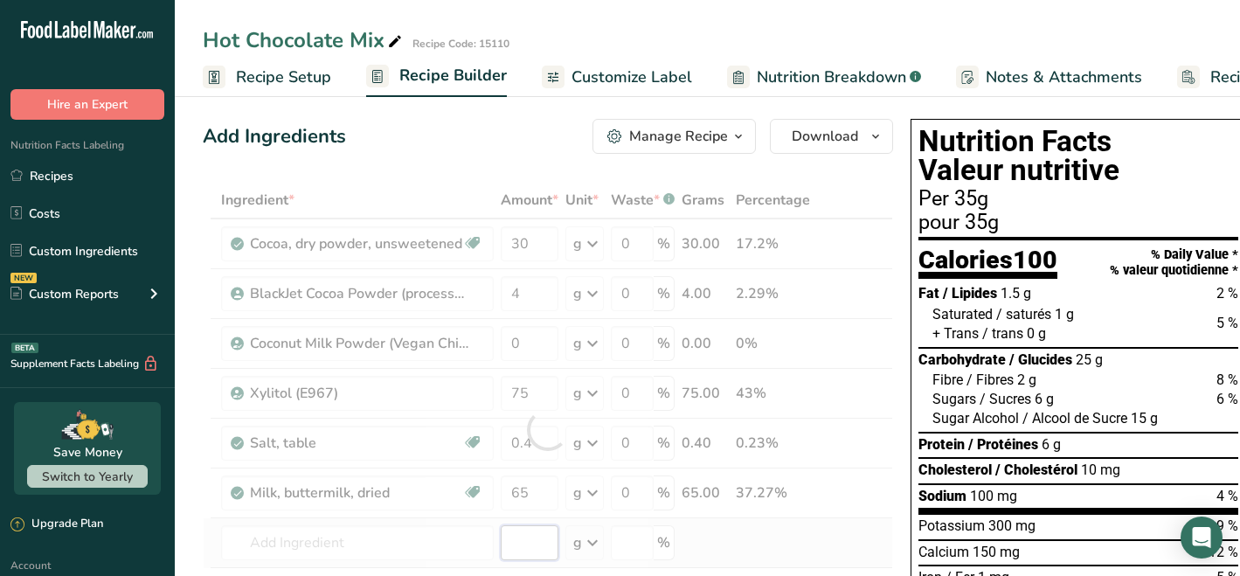
click at [532, 532] on div "Ingredient * Amount * Unit * Waste * .a-a{fill:#347362;}.b-a{fill:#fff;} Grams …" at bounding box center [548, 429] width 690 height 495
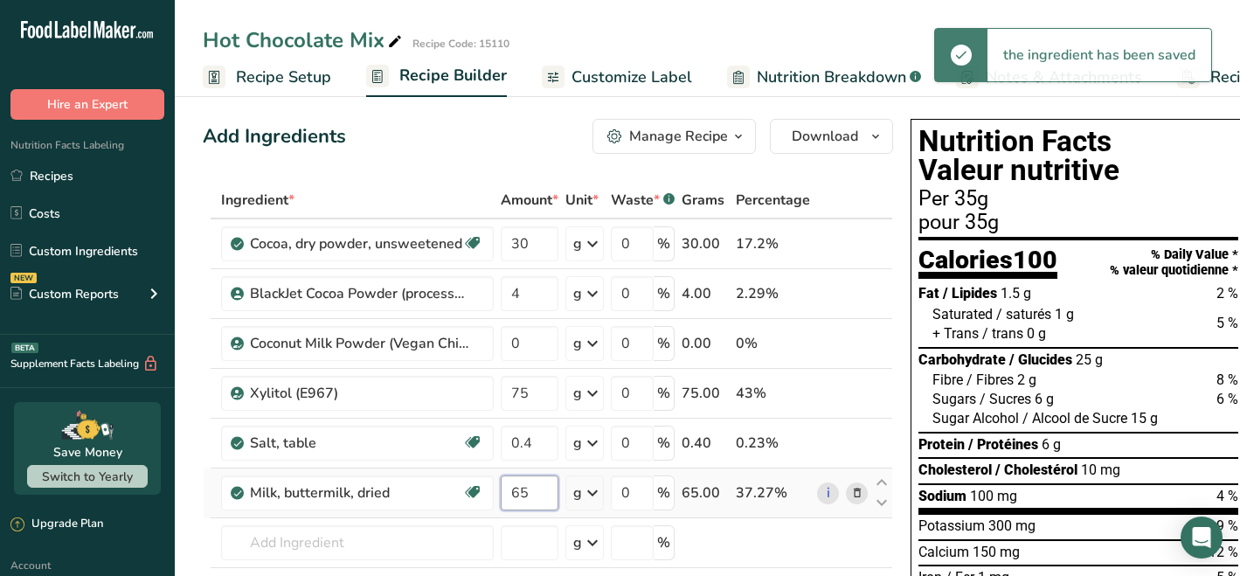
drag, startPoint x: 534, startPoint y: 494, endPoint x: 502, endPoint y: 492, distance: 31.5
click at [502, 492] on input "65" at bounding box center [530, 492] width 58 height 35
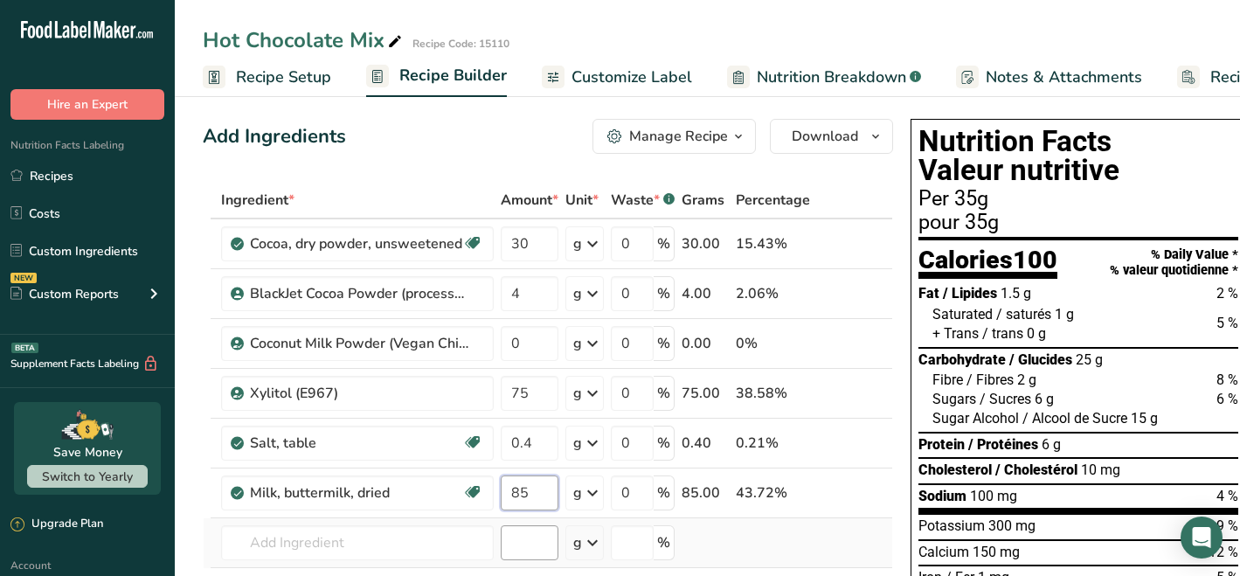
type input "85"
click at [532, 535] on div "Ingredient * Amount * Unit * Waste * .a-a{fill:#347362;}.b-a{fill:#fff;} Grams …" at bounding box center [548, 429] width 690 height 495
click at [535, 394] on input "75" at bounding box center [530, 393] width 58 height 35
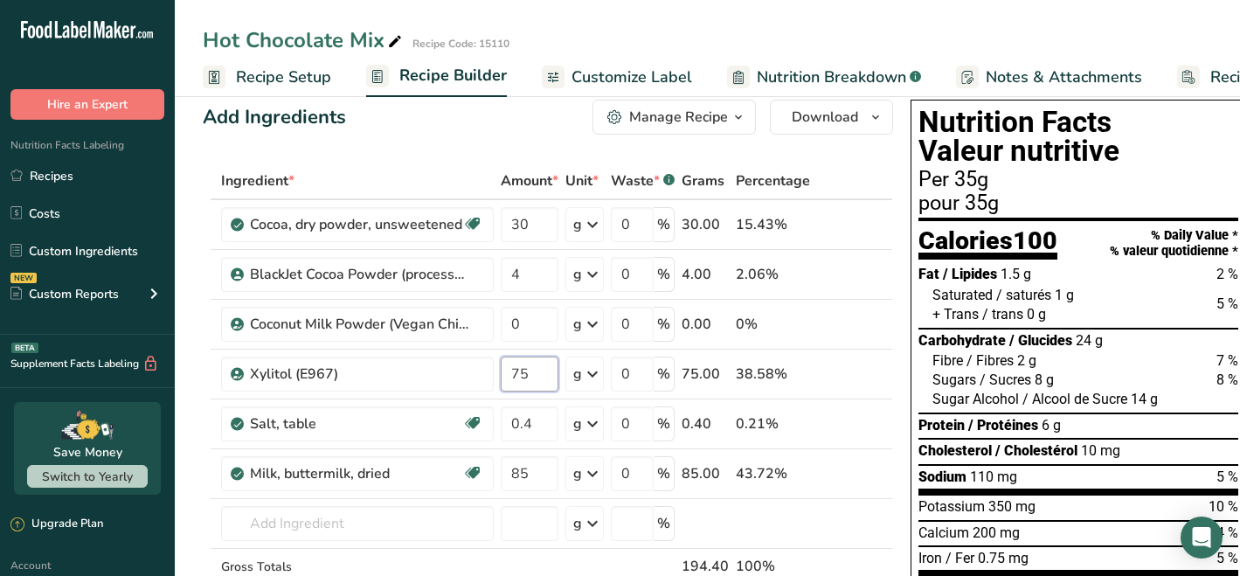
scroll to position [23, 0]
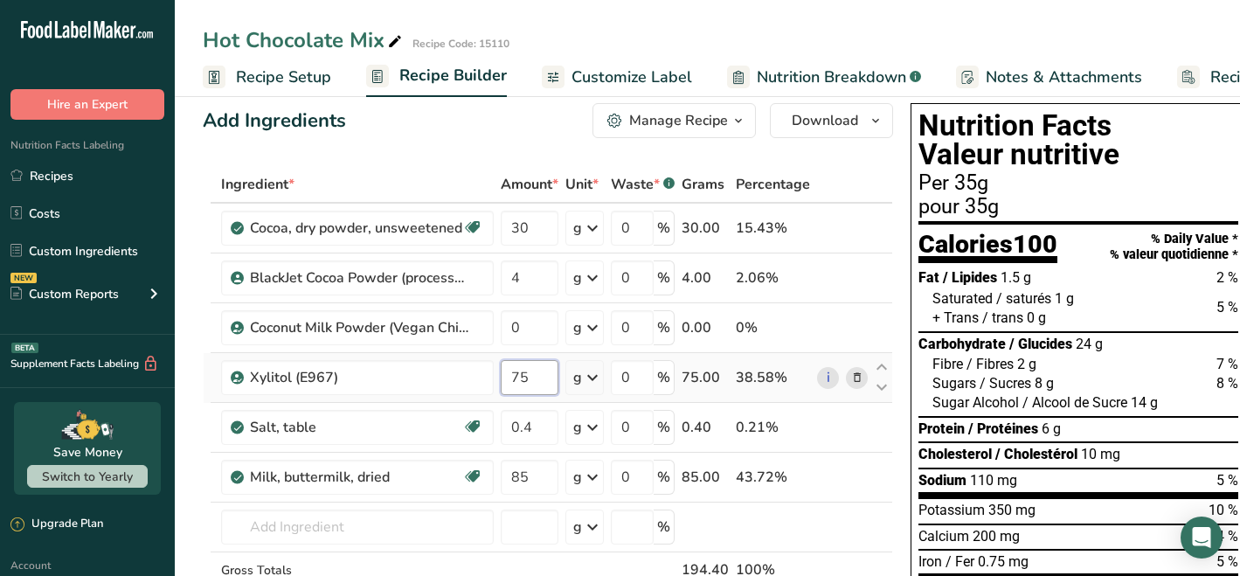
drag, startPoint x: 529, startPoint y: 377, endPoint x: 498, endPoint y: 377, distance: 31.4
click at [498, 377] on td "75" at bounding box center [529, 378] width 65 height 50
click at [482, 524] on div "Ingredient * Amount * Unit * Waste * .a-a{fill:#347362;}.b-a{fill:#fff;} Grams …" at bounding box center [548, 413] width 690 height 495
click at [529, 377] on input "55" at bounding box center [530, 377] width 58 height 35
type input "5"
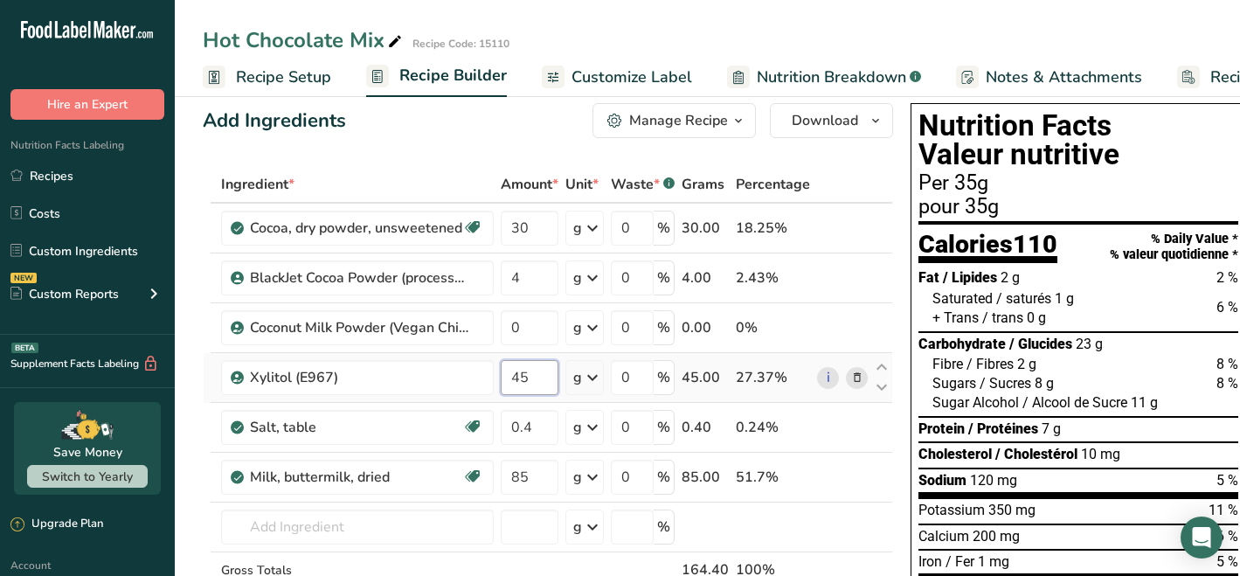
type input "45"
click at [453, 526] on div "Ingredient * Amount * Unit * Waste * .a-a{fill:#347362;}.b-a{fill:#fff;} Grams …" at bounding box center [548, 413] width 690 height 495
click at [532, 232] on input "30" at bounding box center [530, 228] width 58 height 35
type input "35"
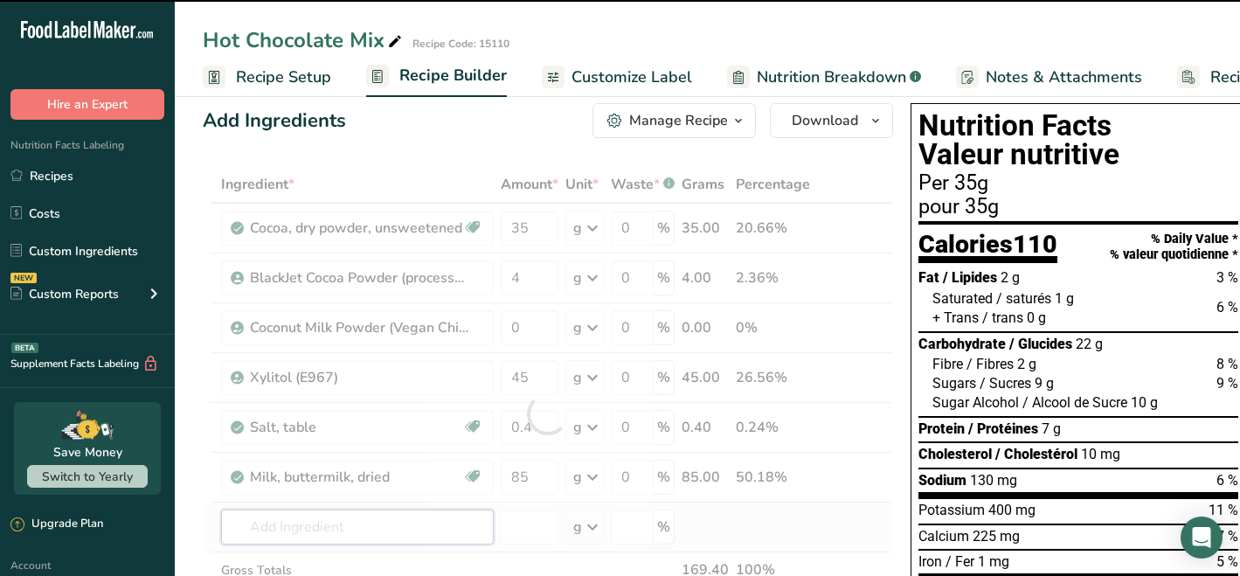
click at [439, 526] on div "Ingredient * Amount * Unit * Waste * .a-a{fill:#347362;}.b-a{fill:#fff;} Grams …" at bounding box center [548, 413] width 690 height 495
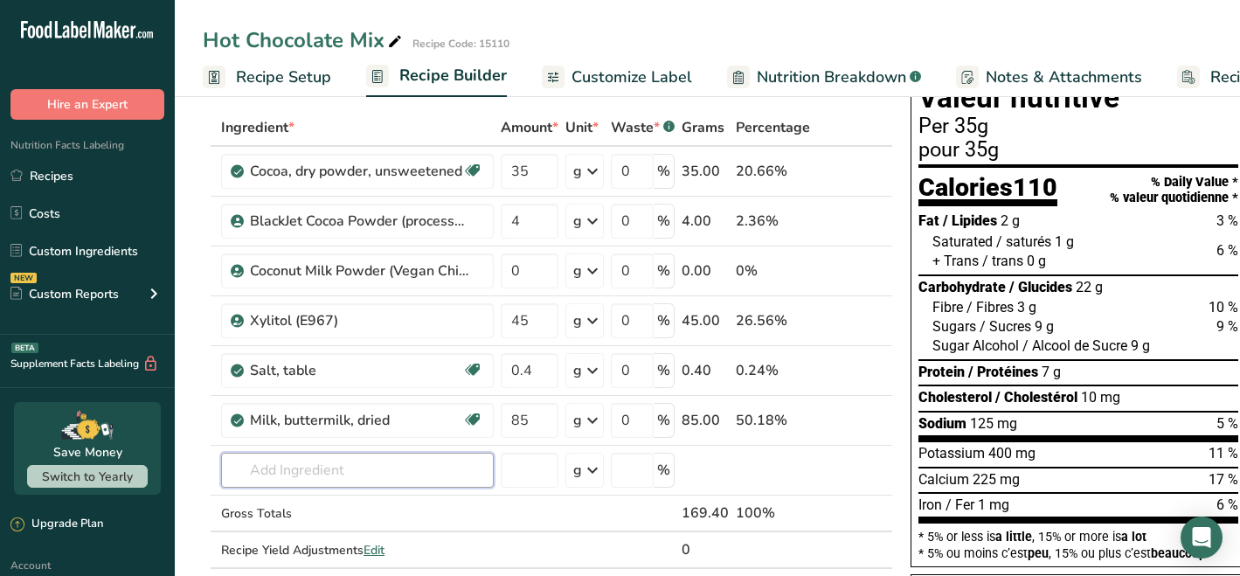
scroll to position [97, 0]
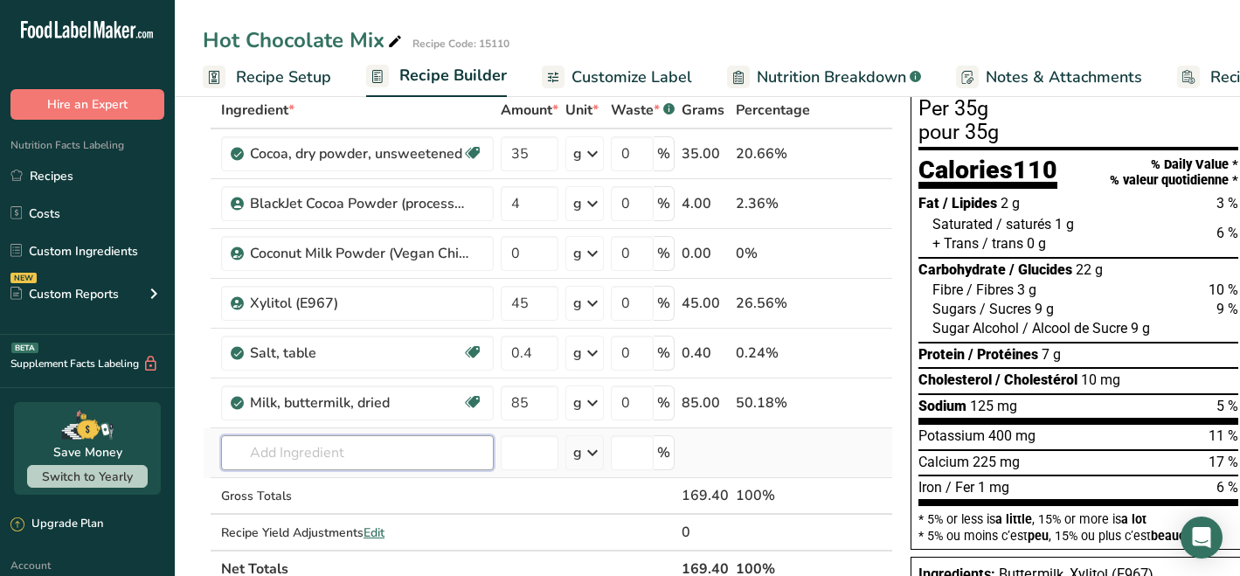
click at [350, 455] on input "text" at bounding box center [357, 452] width 273 height 35
click at [797, 76] on span "Nutrition Breakdown" at bounding box center [831, 78] width 149 height 24
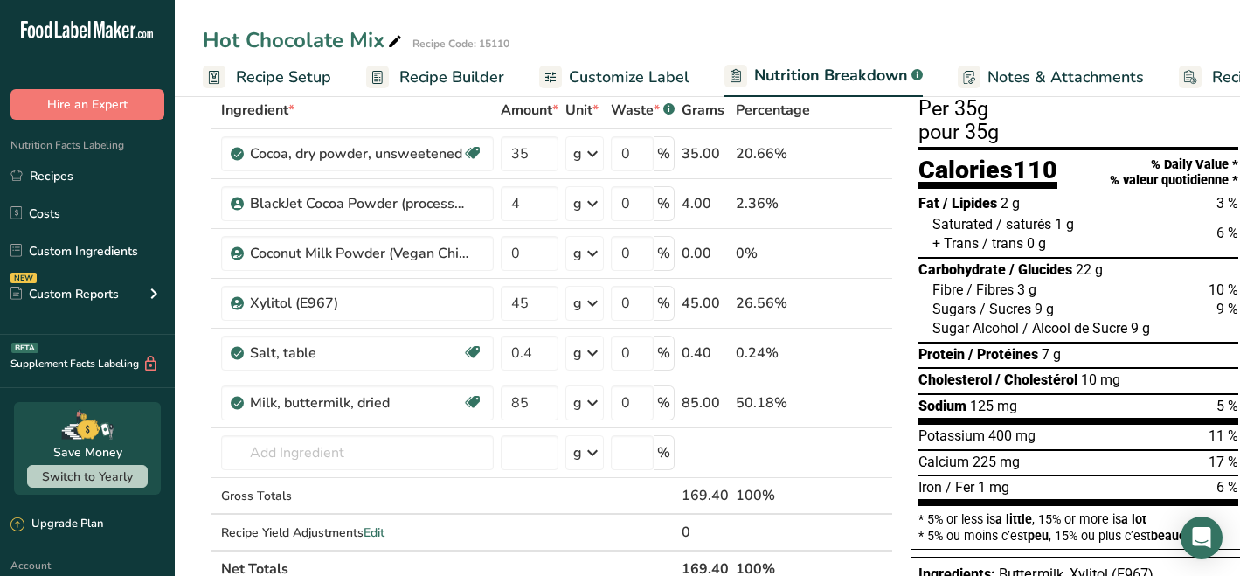
scroll to position [0, 106]
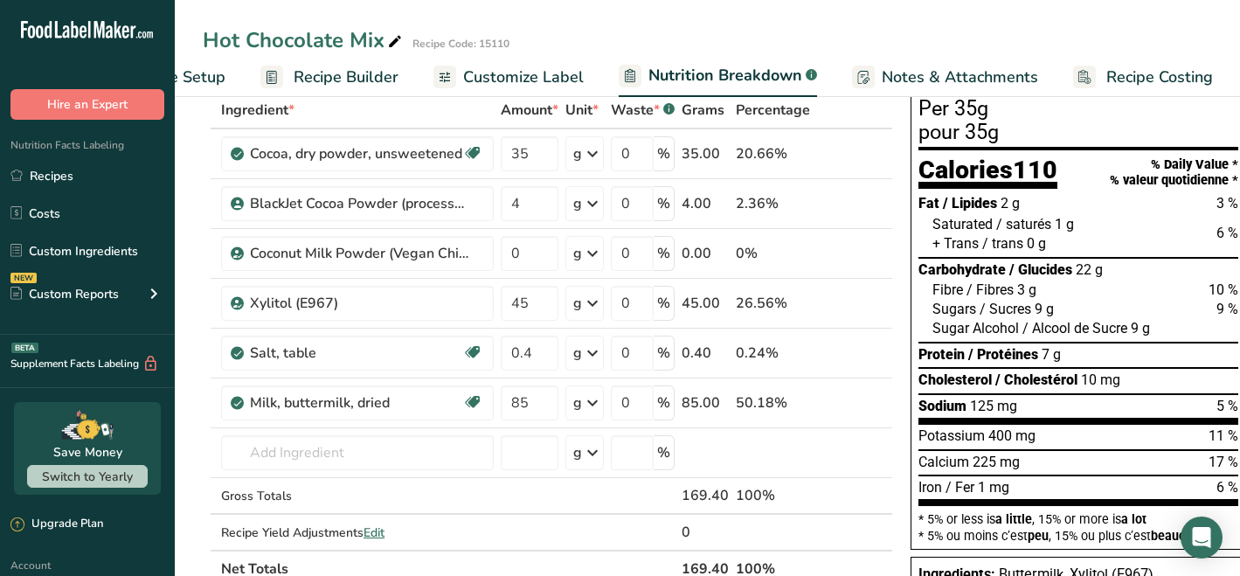
select select "Calories"
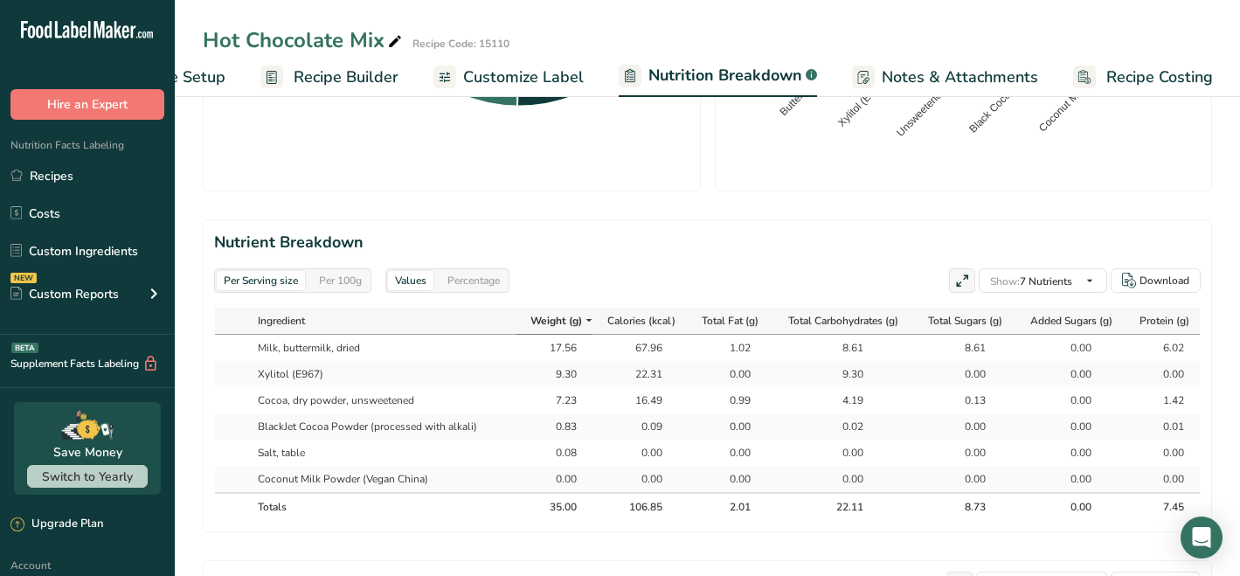
scroll to position [719, 0]
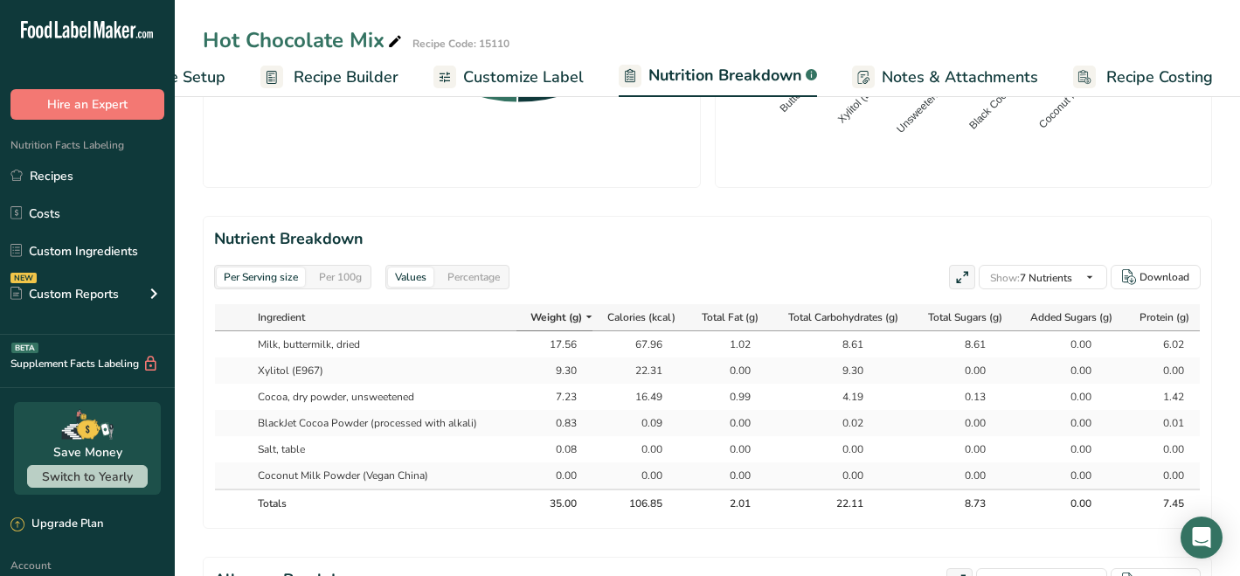
click at [330, 79] on span "Recipe Builder" at bounding box center [346, 78] width 105 height 24
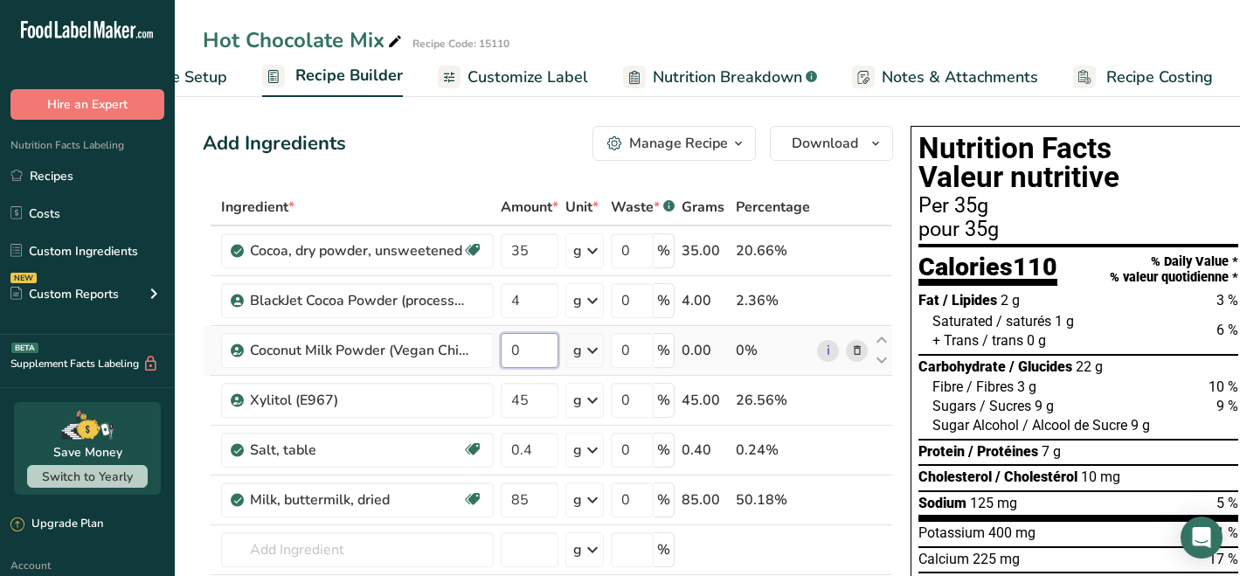
click at [529, 354] on input "0" at bounding box center [530, 350] width 58 height 35
type input "85"
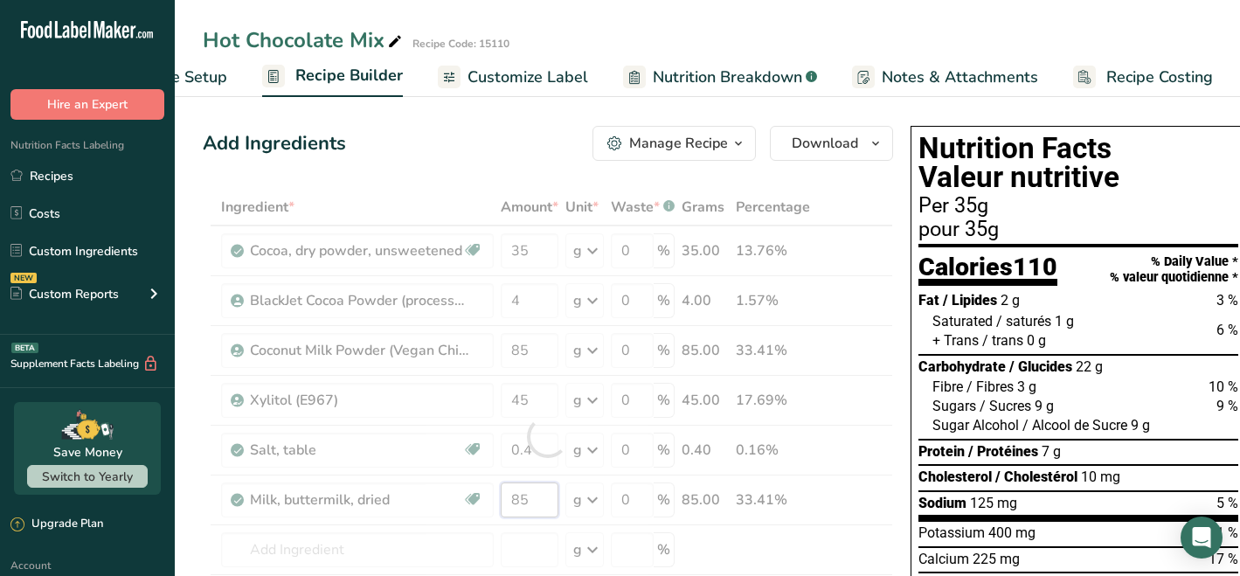
click at [533, 506] on div "Ingredient * Amount * Unit * Waste * .a-a{fill:#347362;}.b-a{fill:#fff;} Grams …" at bounding box center [548, 436] width 690 height 495
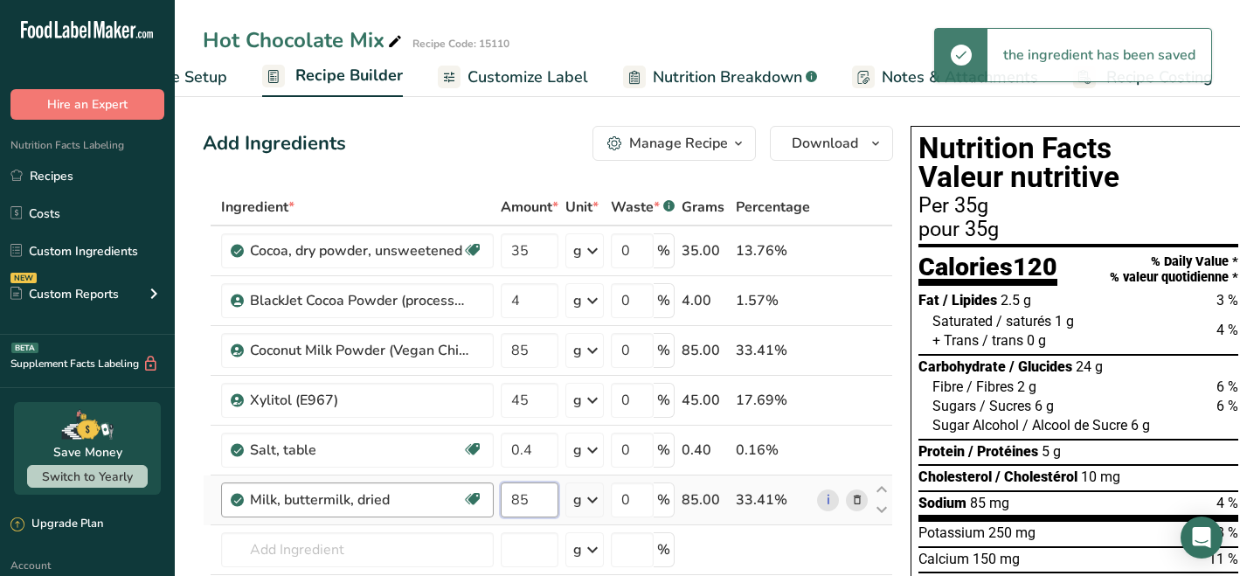
drag, startPoint x: 534, startPoint y: 498, endPoint x: 491, endPoint y: 501, distance: 42.9
click at [491, 501] on tr "Milk, buttermilk, dried Gluten free Vegetarian Soy free 85 g Portions 0.25 cup …" at bounding box center [548, 500] width 688 height 50
type input "0"
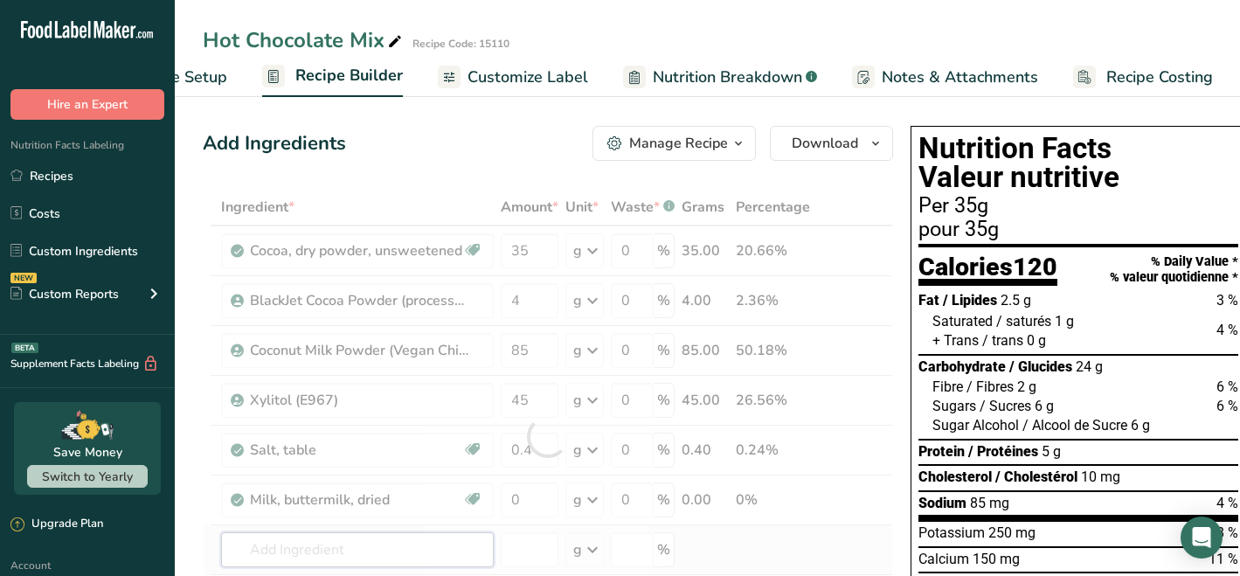
click at [411, 547] on div "Ingredient * Amount * Unit * Waste * .a-a{fill:#347362;}.b-a{fill:#fff;} Grams …" at bounding box center [548, 436] width 690 height 495
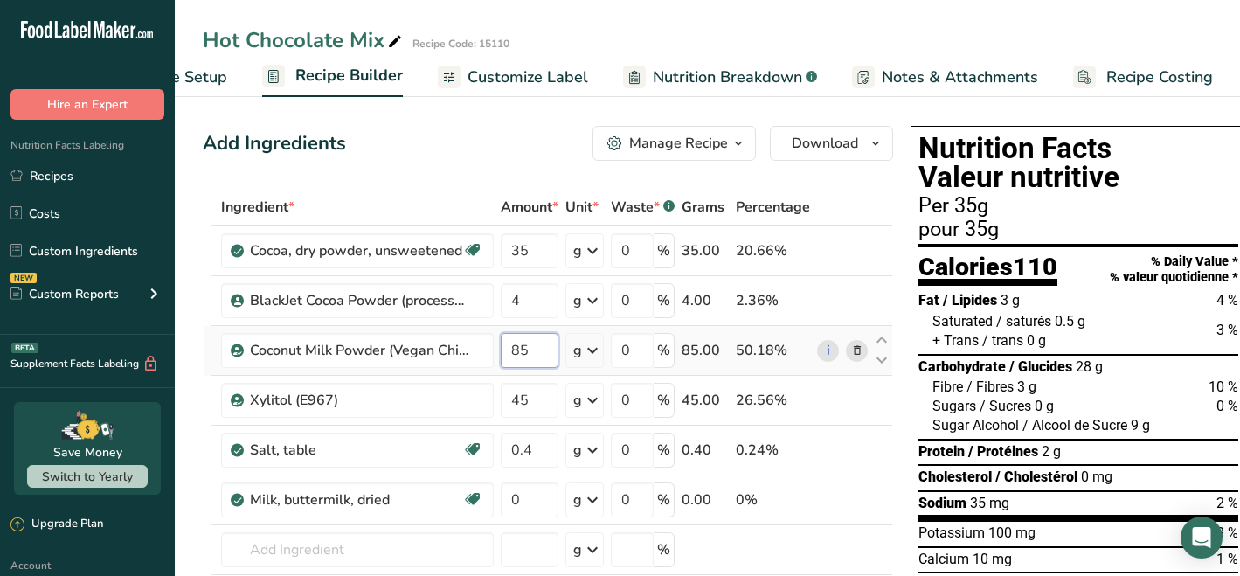
drag, startPoint x: 536, startPoint y: 349, endPoint x: 515, endPoint y: 349, distance: 21.8
click at [514, 349] on input "85" at bounding box center [530, 350] width 58 height 35
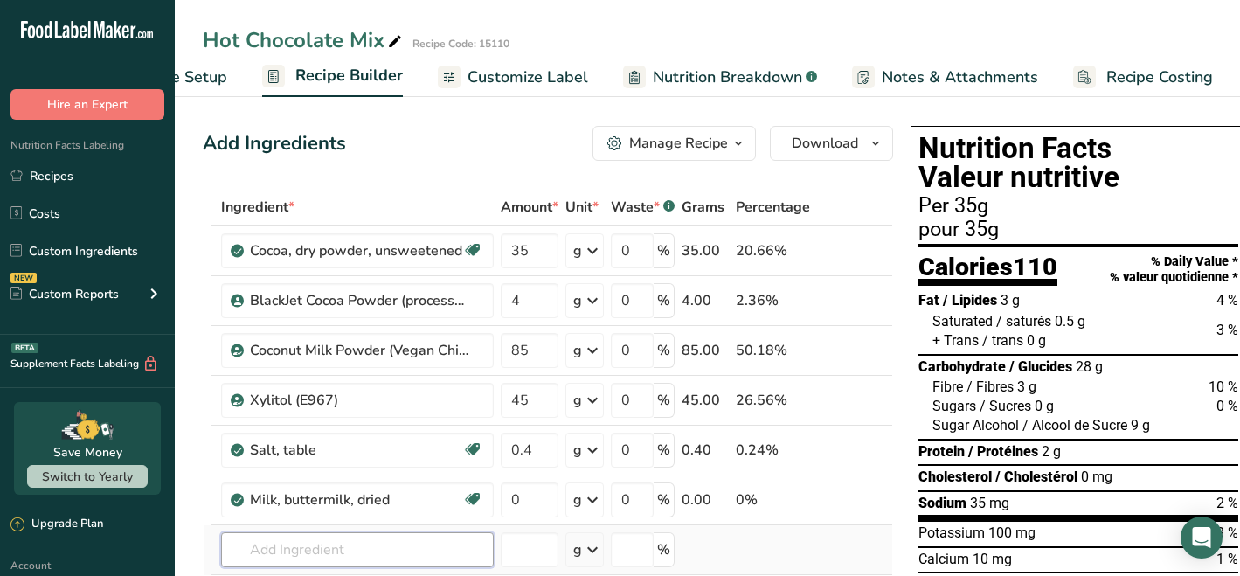
click at [376, 549] on div "Ingredient * Amount * Unit * Waste * .a-a{fill:#347362;}.b-a{fill:#fff;} Grams …" at bounding box center [548, 436] width 690 height 495
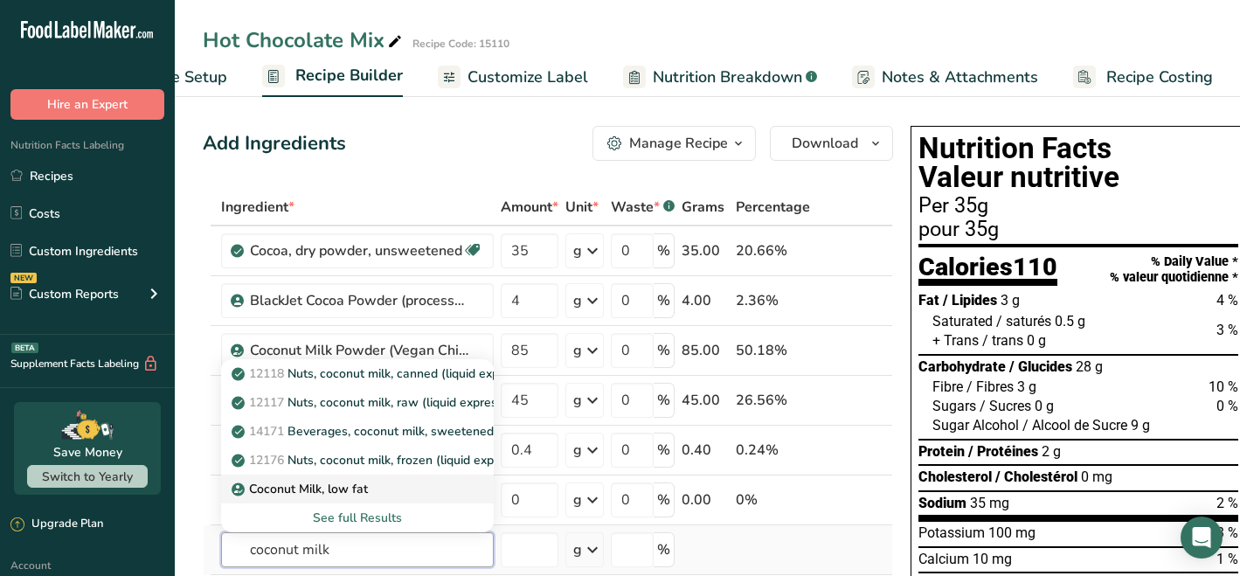
type input "coconut milk"
click at [294, 484] on p "Coconut Milk, low fat" at bounding box center [301, 489] width 133 height 18
type input "Coconut Milk, low fat"
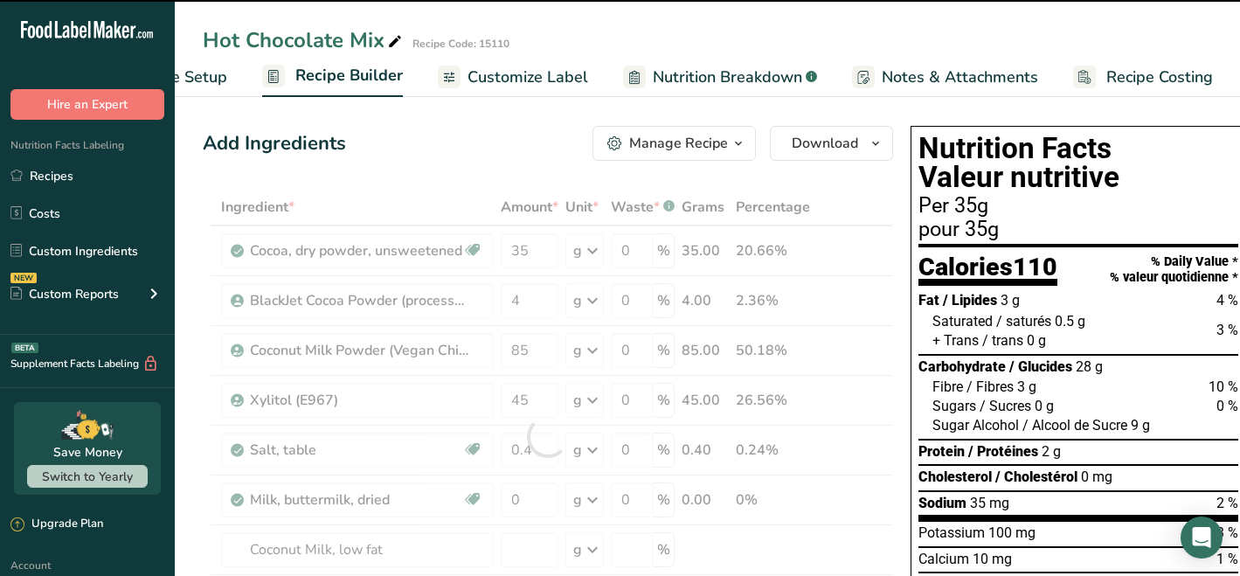
type input "0"
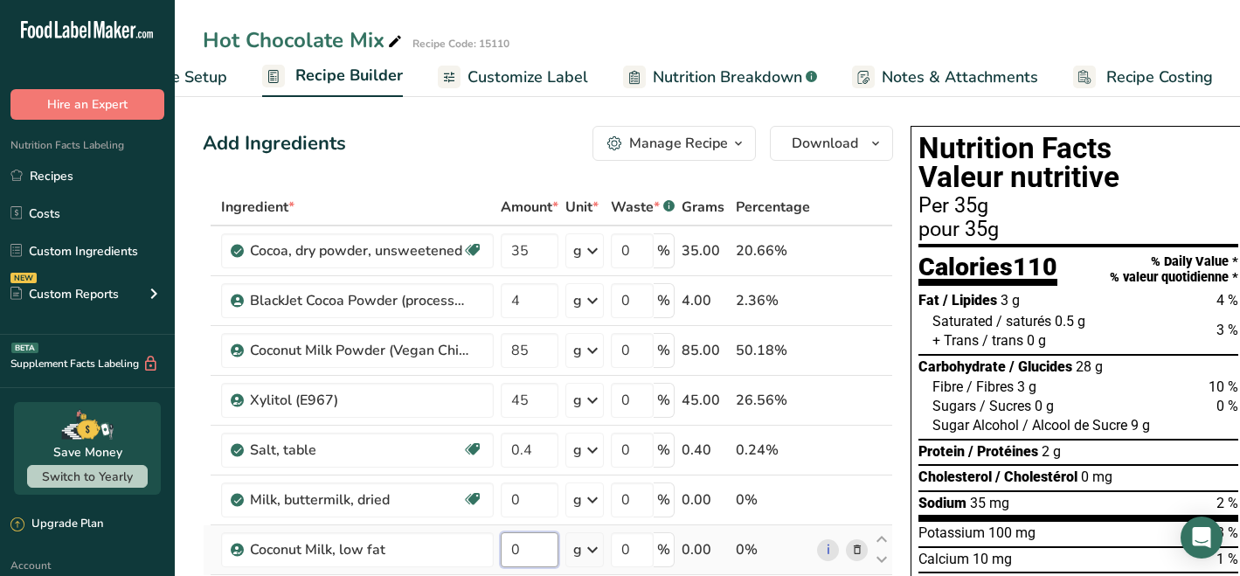
click at [531, 545] on input "0" at bounding box center [530, 549] width 58 height 35
type input "85"
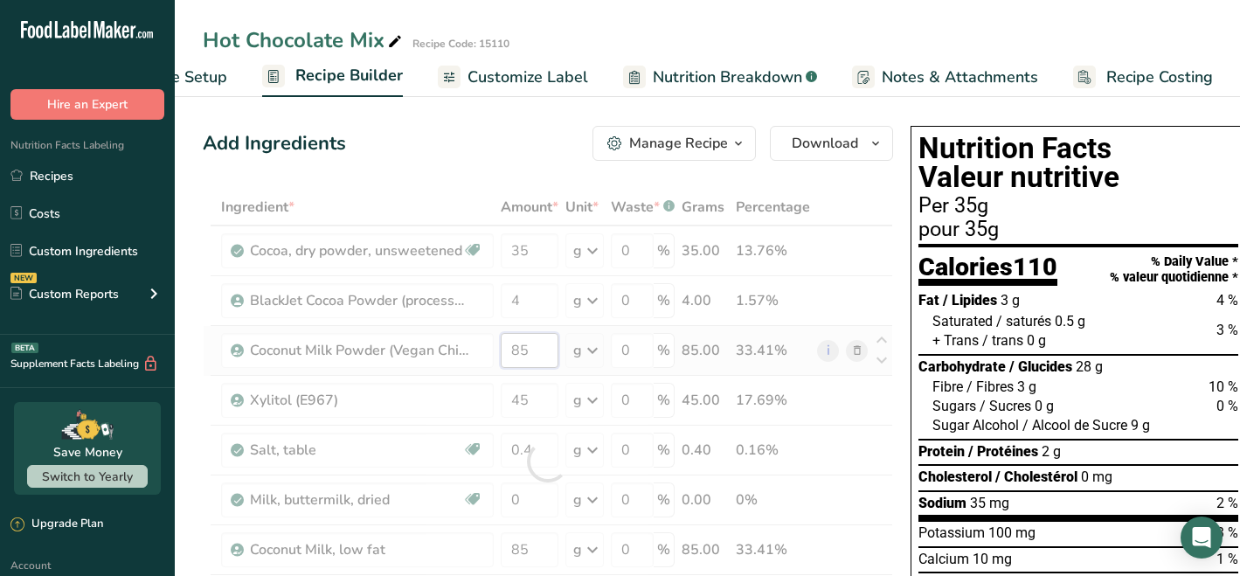
click at [531, 357] on div "Ingredient * Amount * Unit * Waste * .a-a{fill:#347362;}.b-a{fill:#fff;} Grams …" at bounding box center [548, 461] width 690 height 545
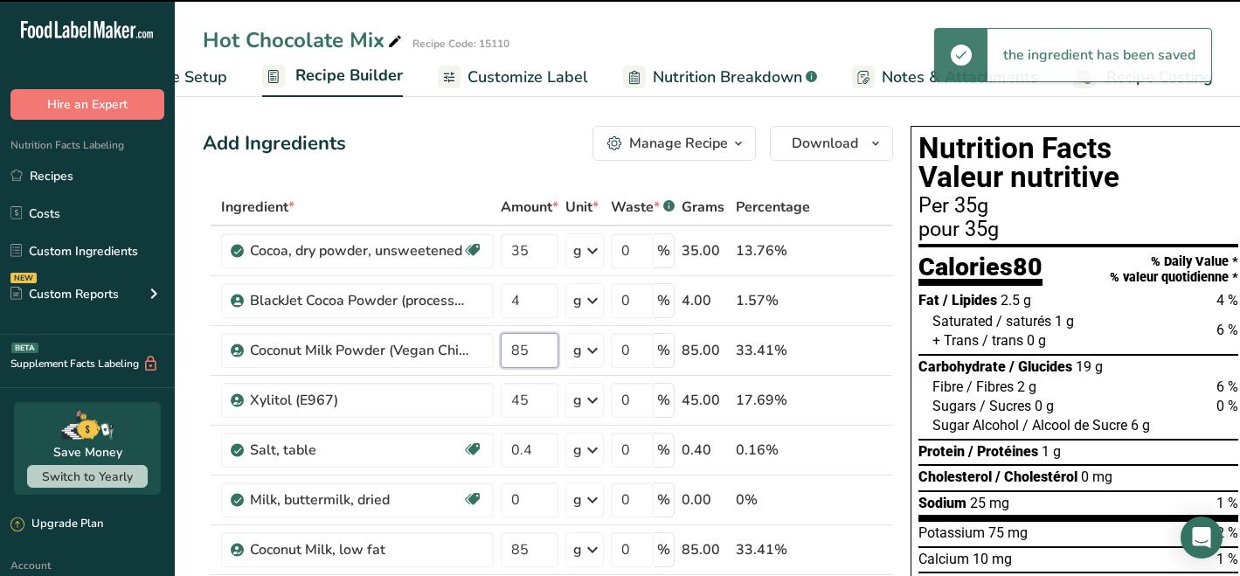
type input "8"
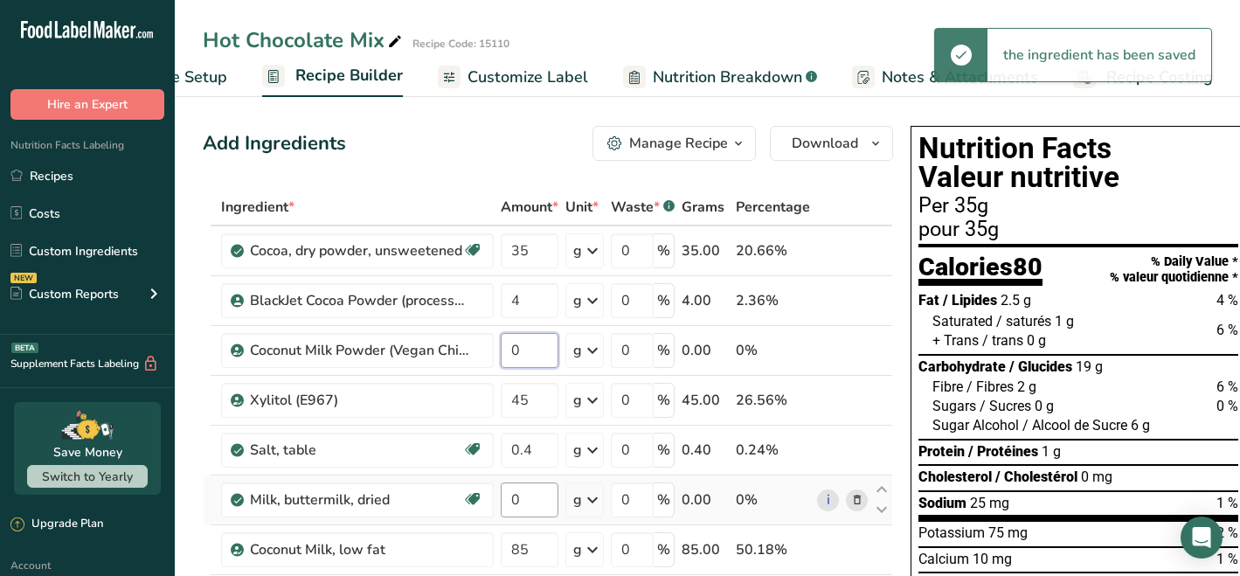
type input "0"
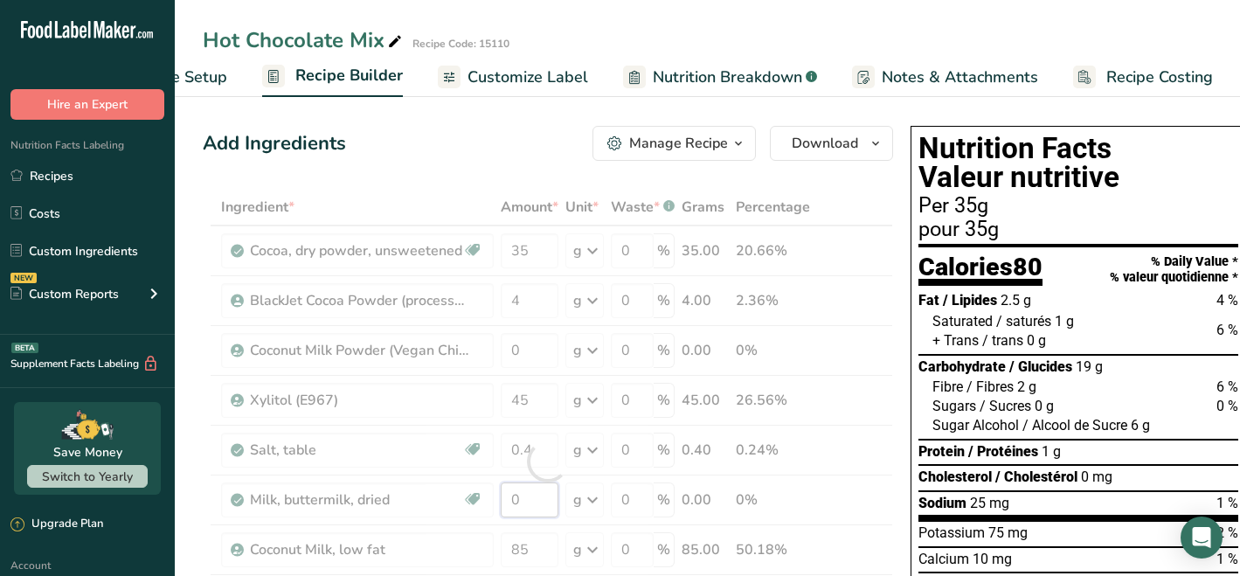
click at [527, 501] on div "Ingredient * Amount * Unit * Waste * .a-a{fill:#347362;}.b-a{fill:#fff;} Grams …" at bounding box center [548, 461] width 690 height 545
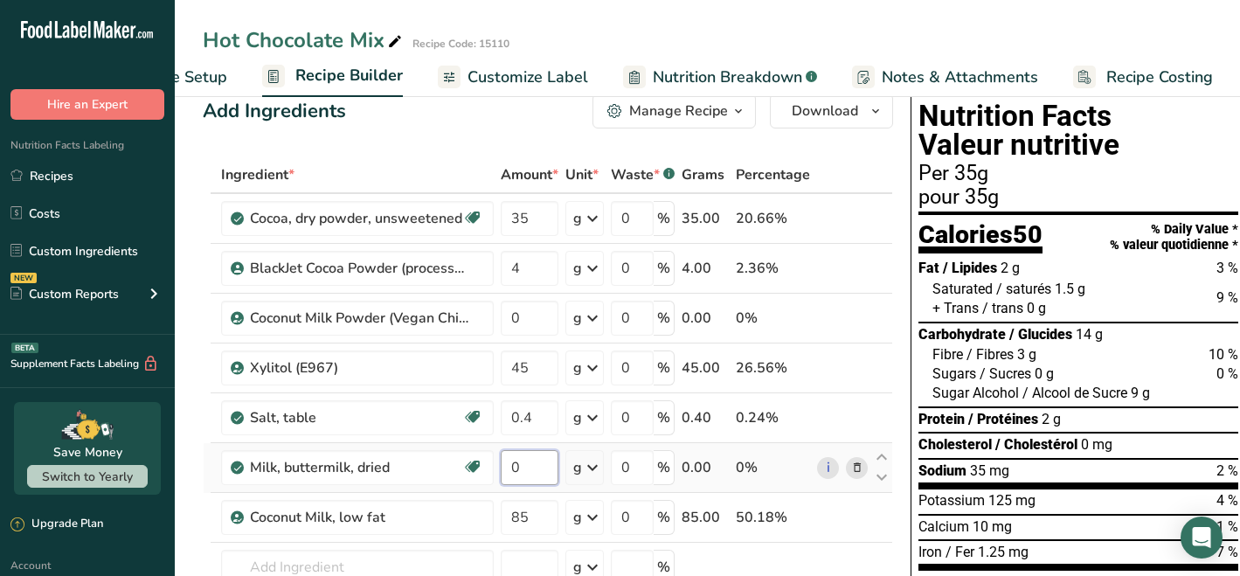
scroll to position [140, 0]
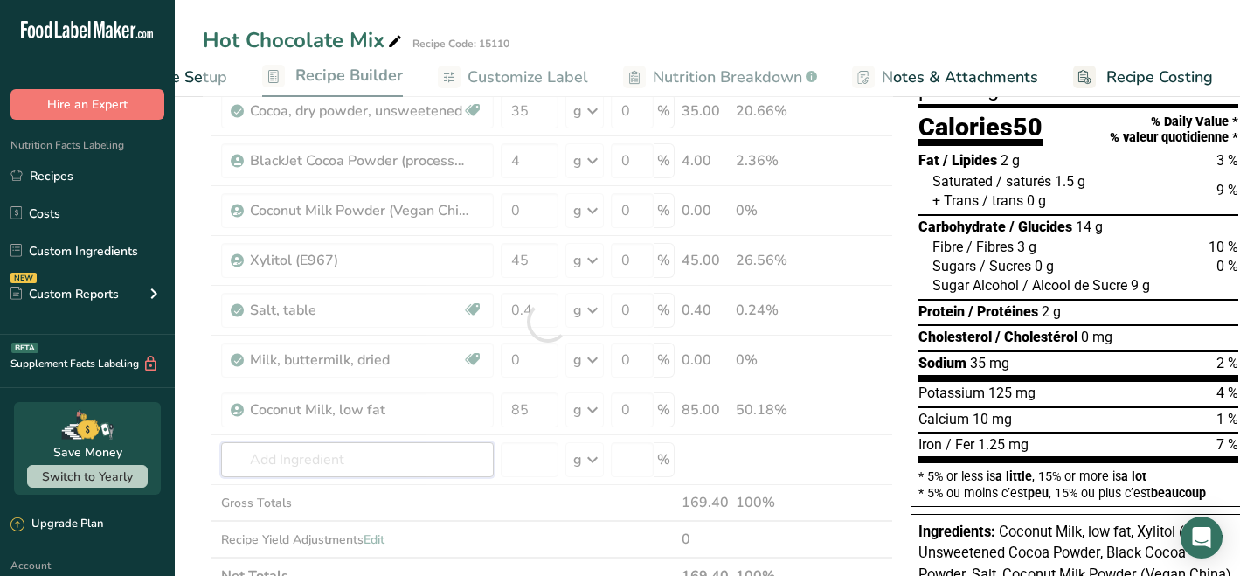
click at [343, 460] on div "Ingredient * Amount * Unit * Waste * .a-a{fill:#347362;}.b-a{fill:#fff;} Grams …" at bounding box center [548, 321] width 690 height 545
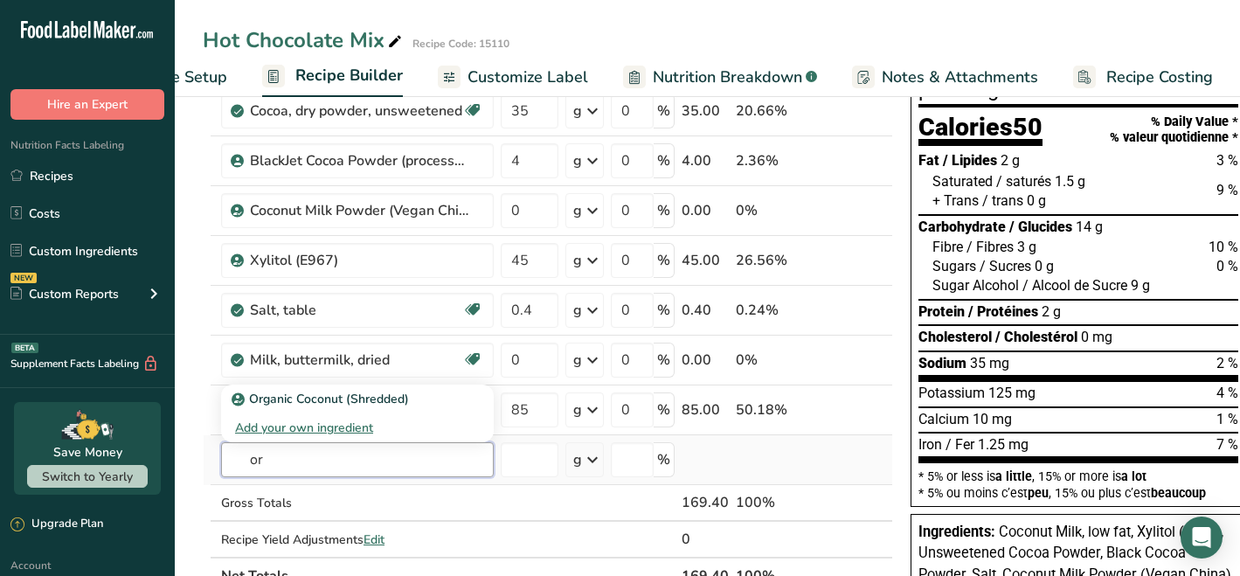
type input "o"
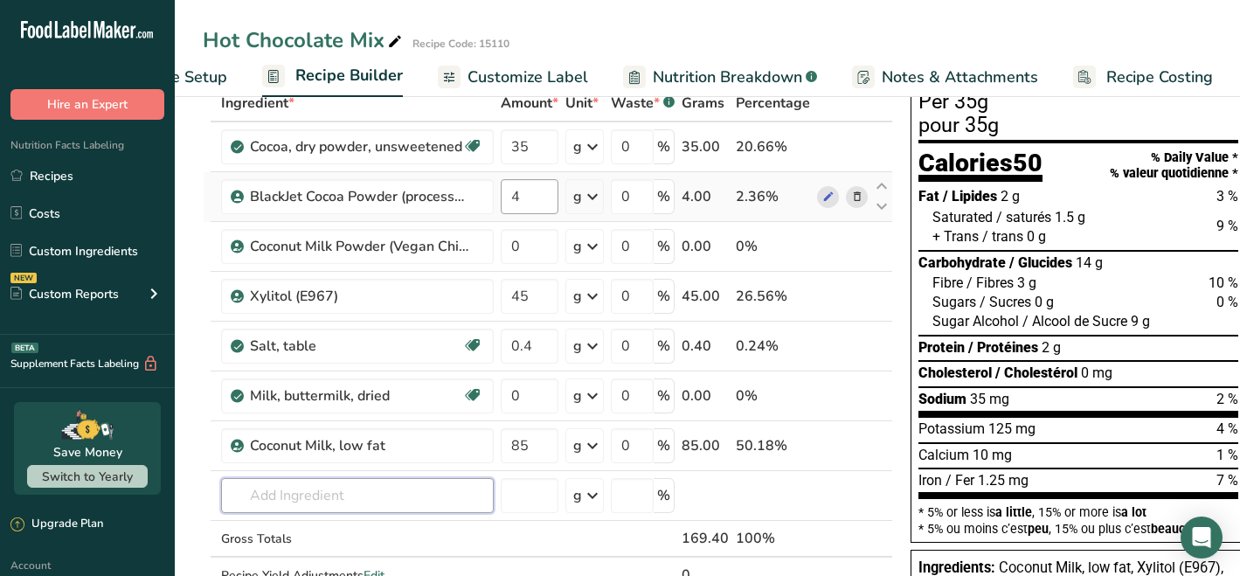
scroll to position [0, 0]
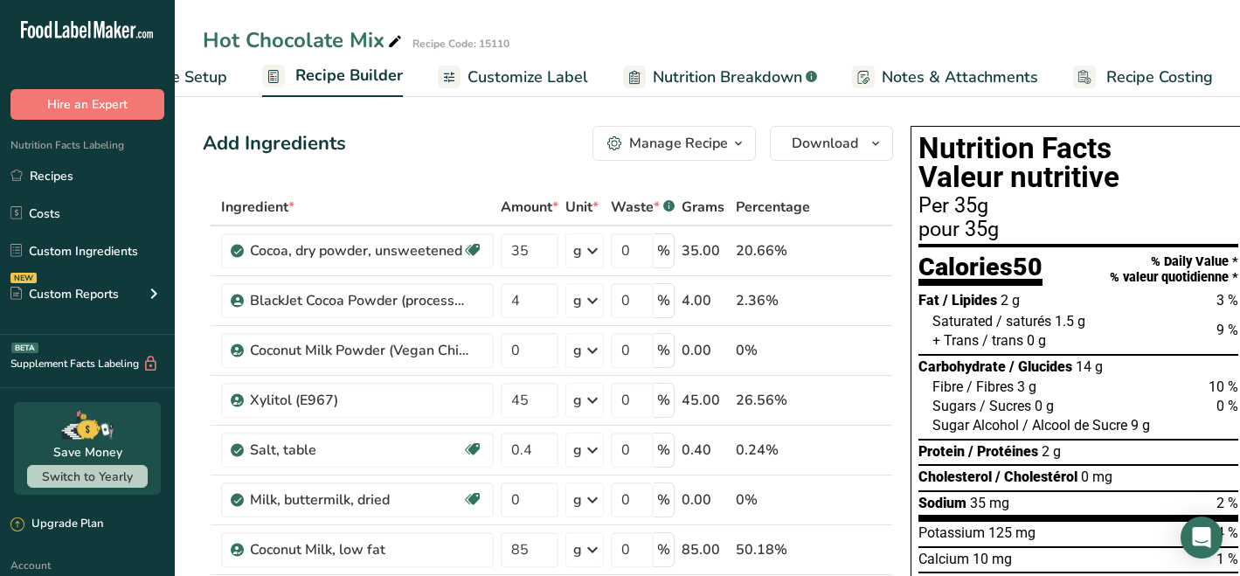
click at [502, 76] on span "Customize Label" at bounding box center [527, 78] width 121 height 24
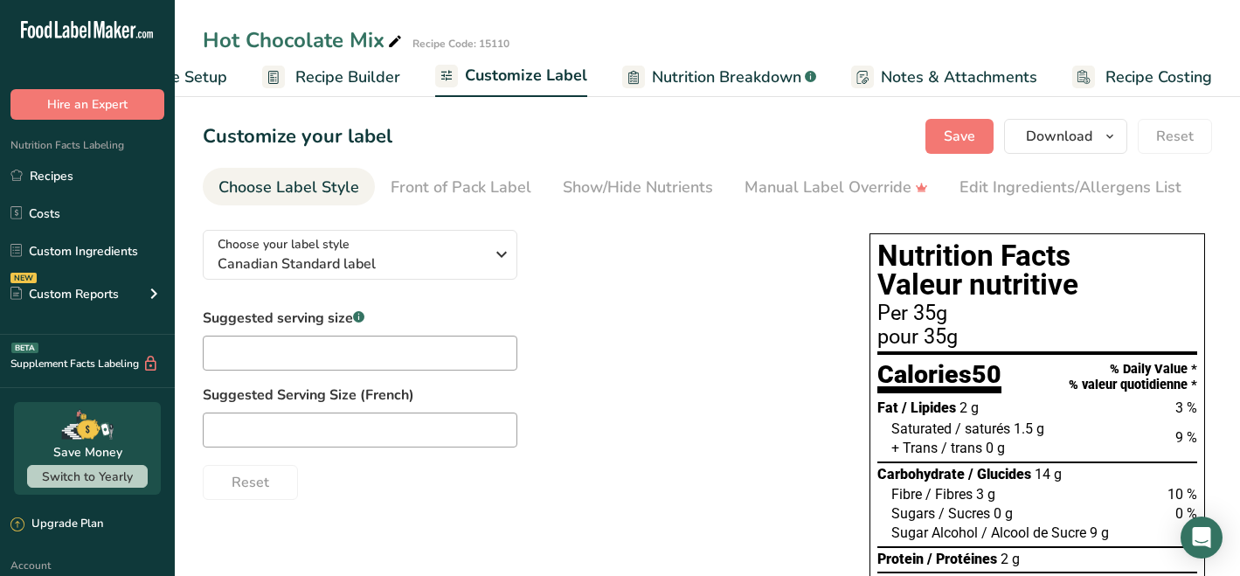
click at [965, 138] on span "Save" at bounding box center [958, 136] width 31 height 21
click at [343, 74] on span "Recipe Builder" at bounding box center [347, 78] width 105 height 24
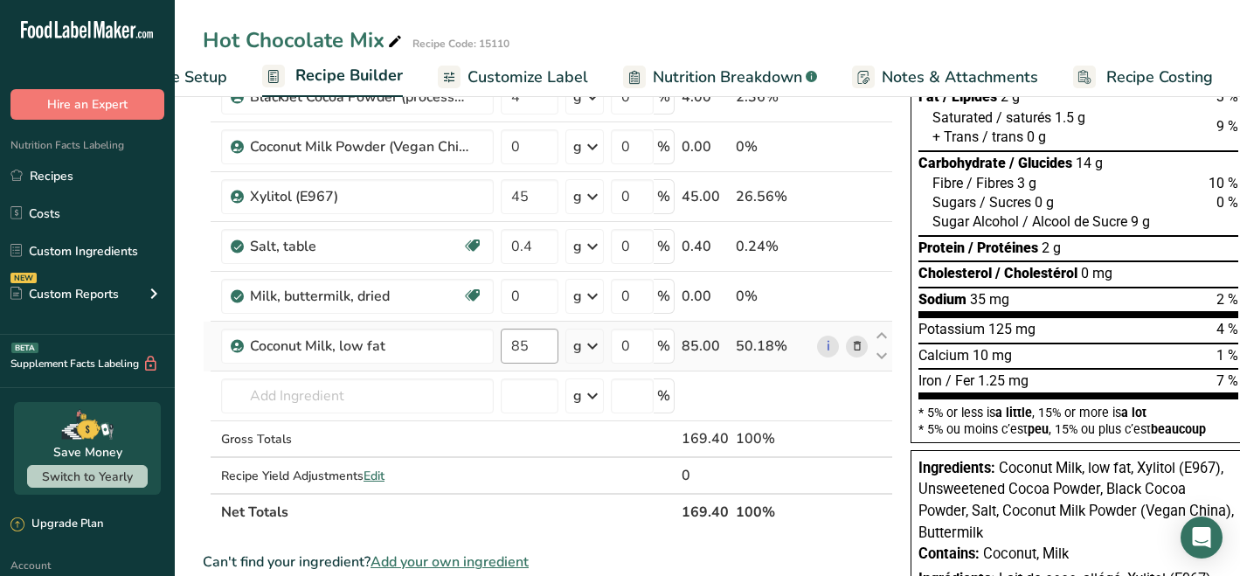
scroll to position [123, 0]
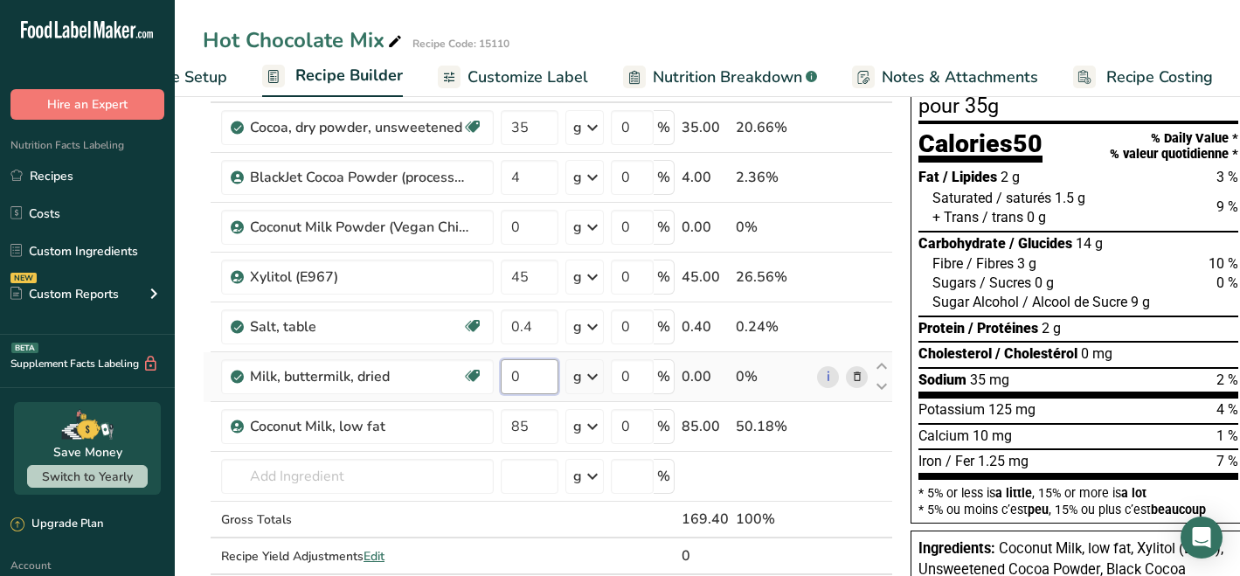
click at [543, 382] on input "0" at bounding box center [530, 376] width 58 height 35
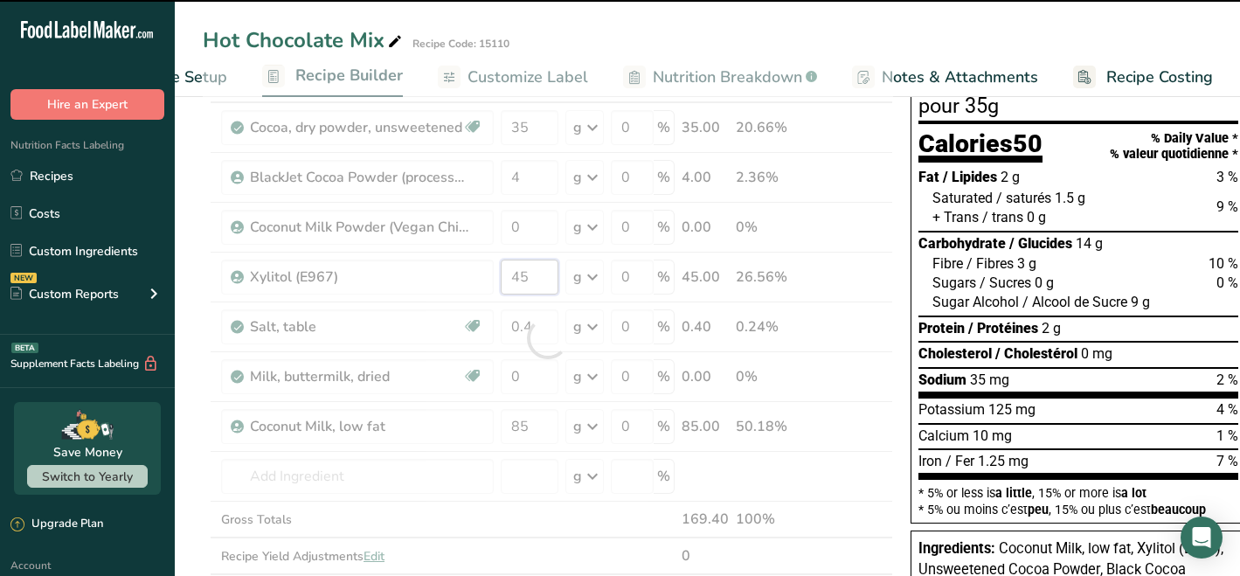
drag, startPoint x: 536, startPoint y: 280, endPoint x: 513, endPoint y: 275, distance: 23.1
click at [513, 275] on div "Ingredient * Amount * Unit * Waste * .a-a{fill:#347362;}.b-a{fill:#fff;} Grams …" at bounding box center [548, 338] width 690 height 545
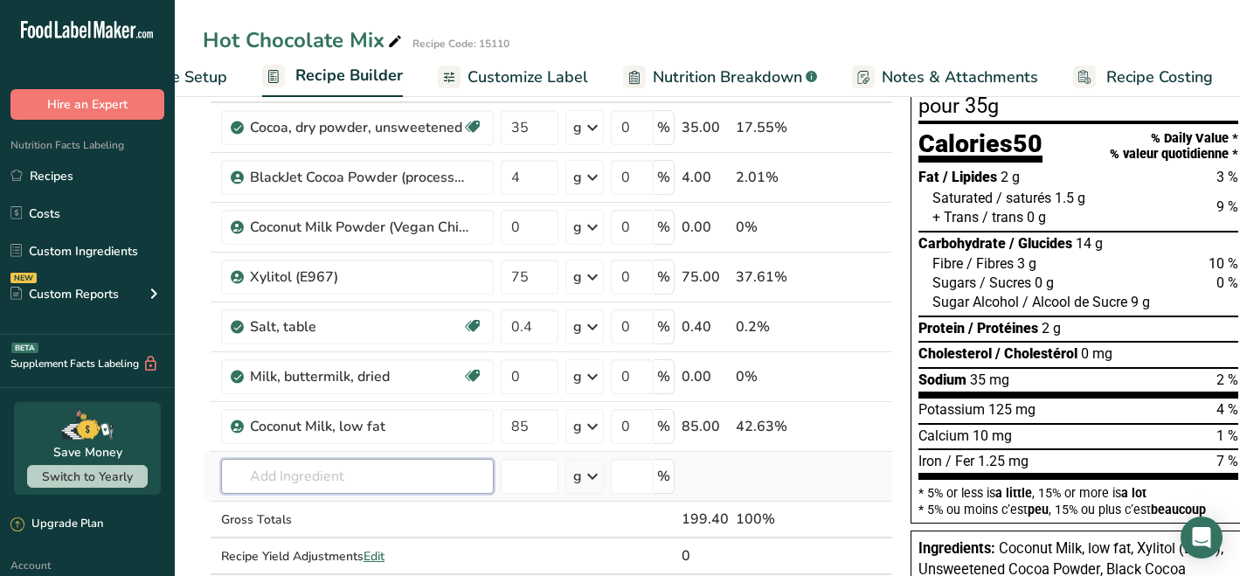
click at [349, 476] on div "Ingredient * Amount * Unit * Waste * .a-a{fill:#347362;}.b-a{fill:#fff;} Grams …" at bounding box center [548, 338] width 690 height 545
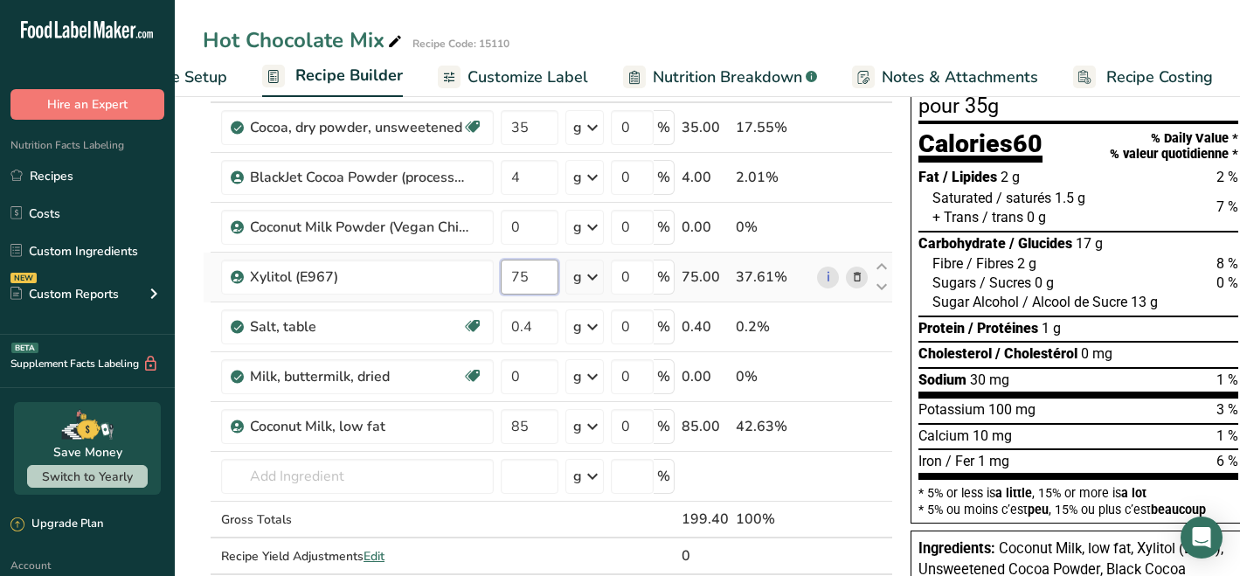
drag, startPoint x: 529, startPoint y: 279, endPoint x: 512, endPoint y: 278, distance: 17.5
click at [512, 278] on input "75" at bounding box center [530, 276] width 58 height 35
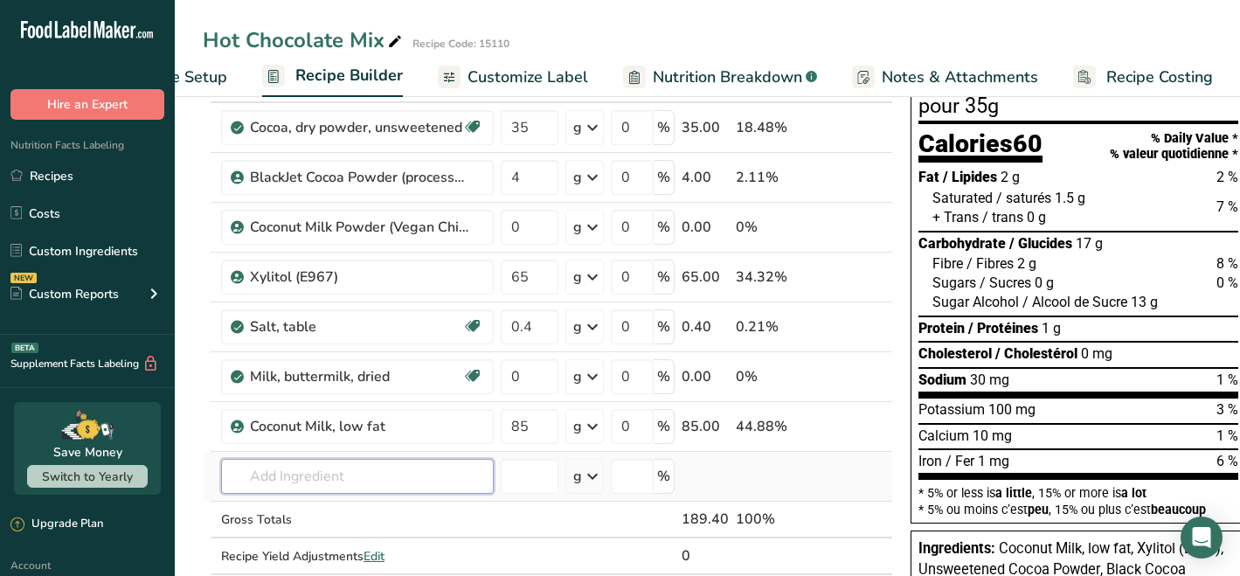
click at [460, 473] on div "Ingredient * Amount * Unit * Waste * .a-a{fill:#347362;}.b-a{fill:#fff;} Grams …" at bounding box center [548, 338] width 690 height 545
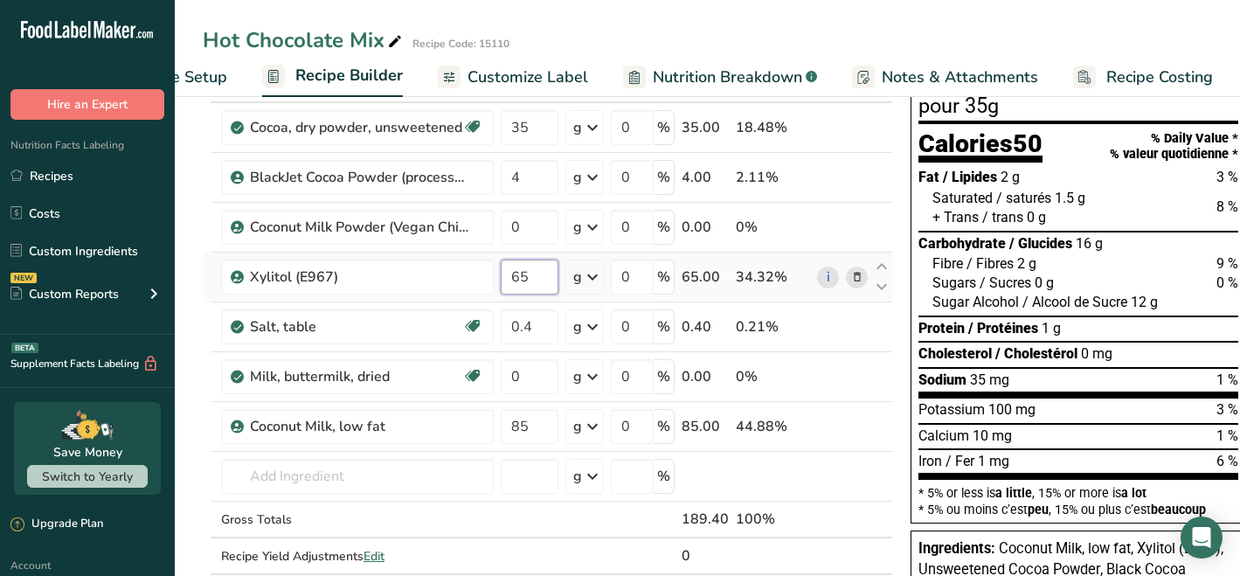
click at [519, 270] on input "65" at bounding box center [530, 276] width 58 height 35
click at [534, 267] on input "55" at bounding box center [530, 276] width 58 height 35
type input "55"
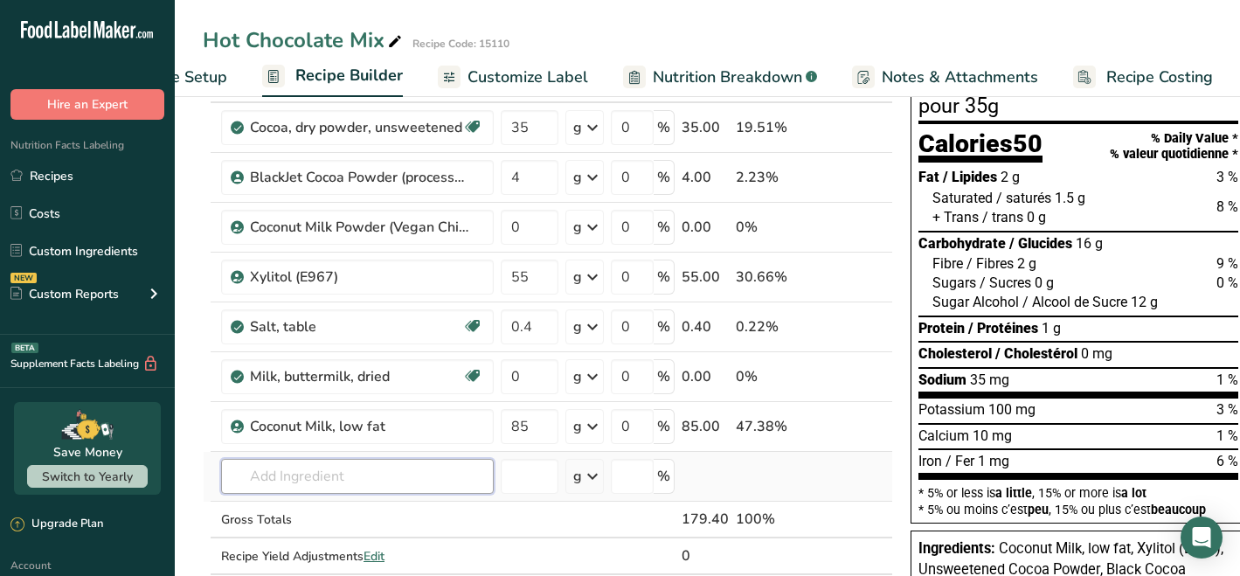
click at [454, 480] on div "Ingredient * Amount * Unit * Waste * .a-a{fill:#347362;}.b-a{fill:#fff;} Grams …" at bounding box center [548, 338] width 690 height 545
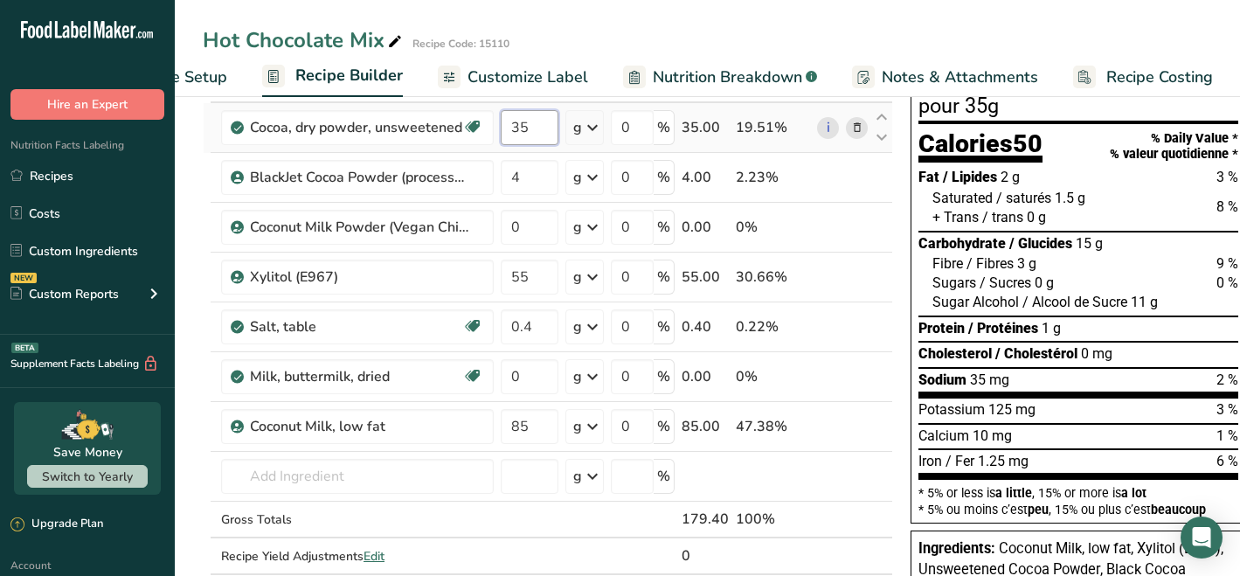
click at [522, 128] on input "35" at bounding box center [530, 127] width 58 height 35
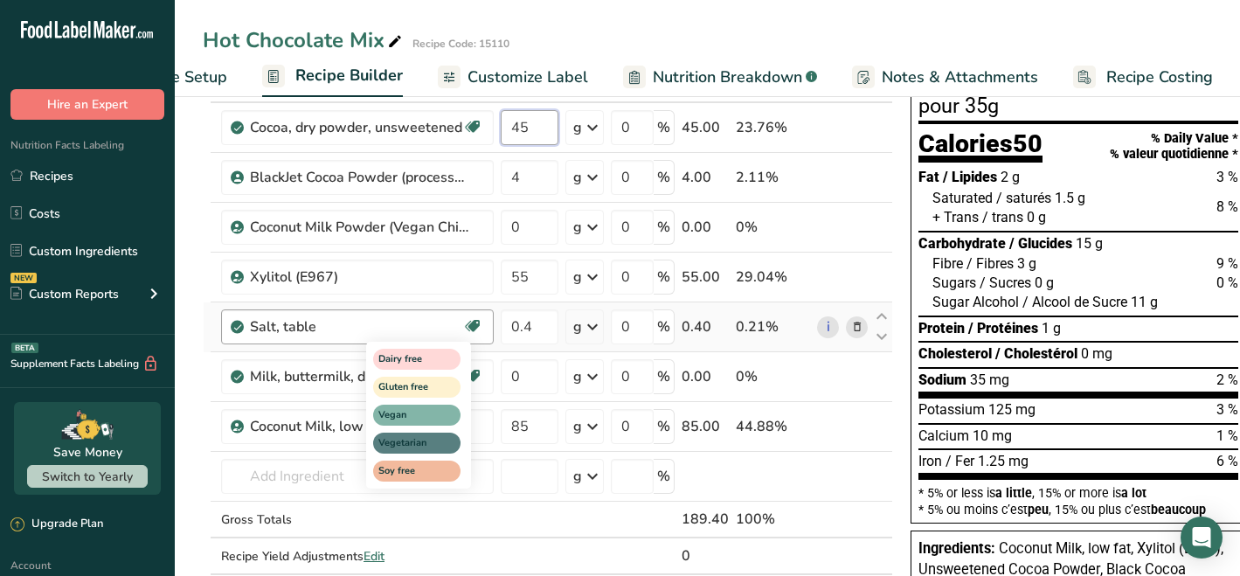
type input "45"
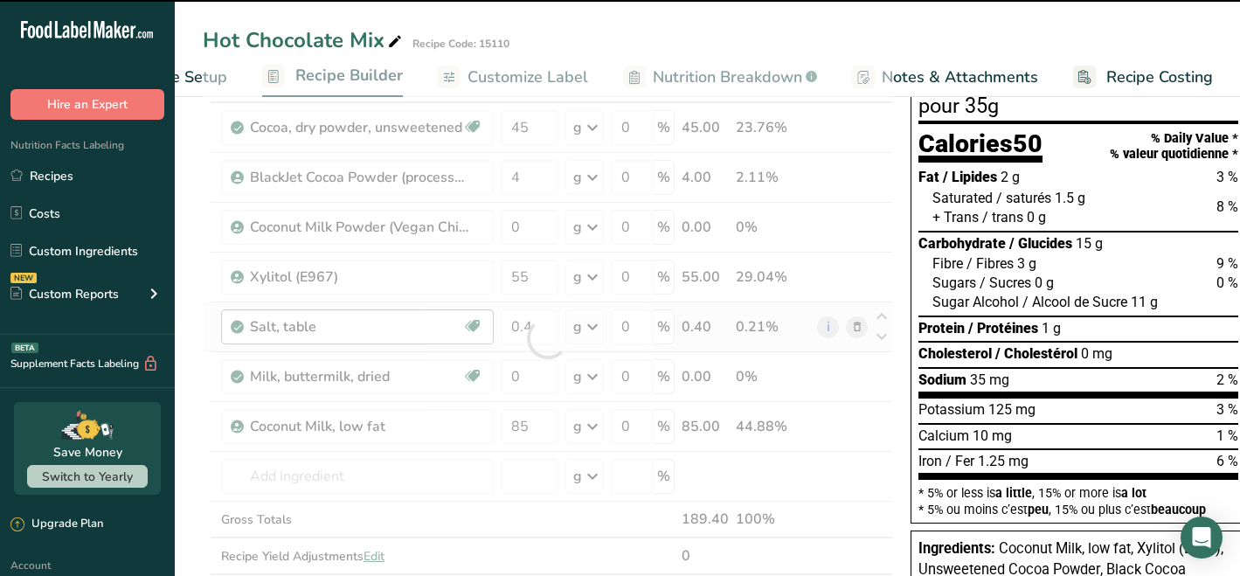
click at [514, 467] on div "Ingredient * Amount * Unit * Waste * .a-a{fill:#347362;}.b-a{fill:#fff;} Grams …" at bounding box center [548, 338] width 690 height 545
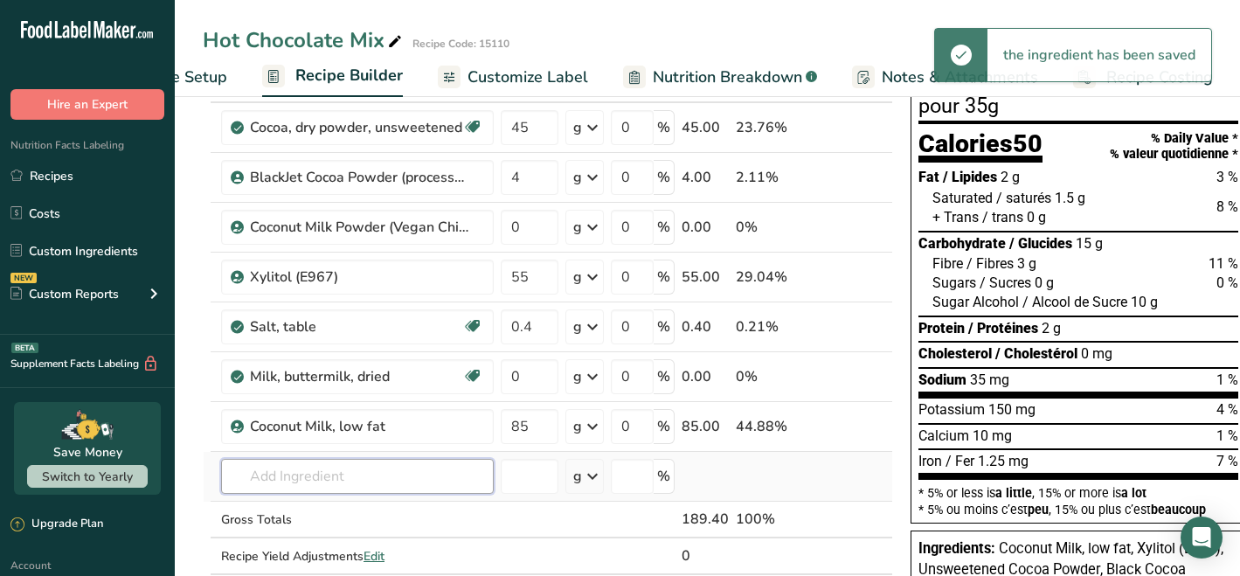
click at [479, 473] on input "text" at bounding box center [357, 476] width 273 height 35
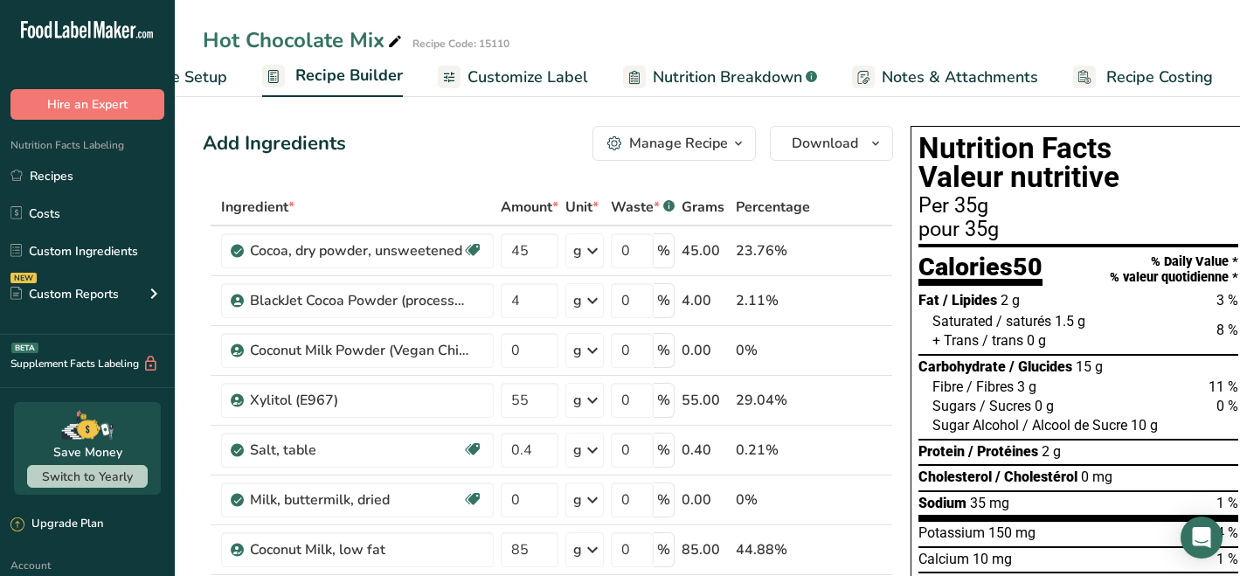
scroll to position [0, 0]
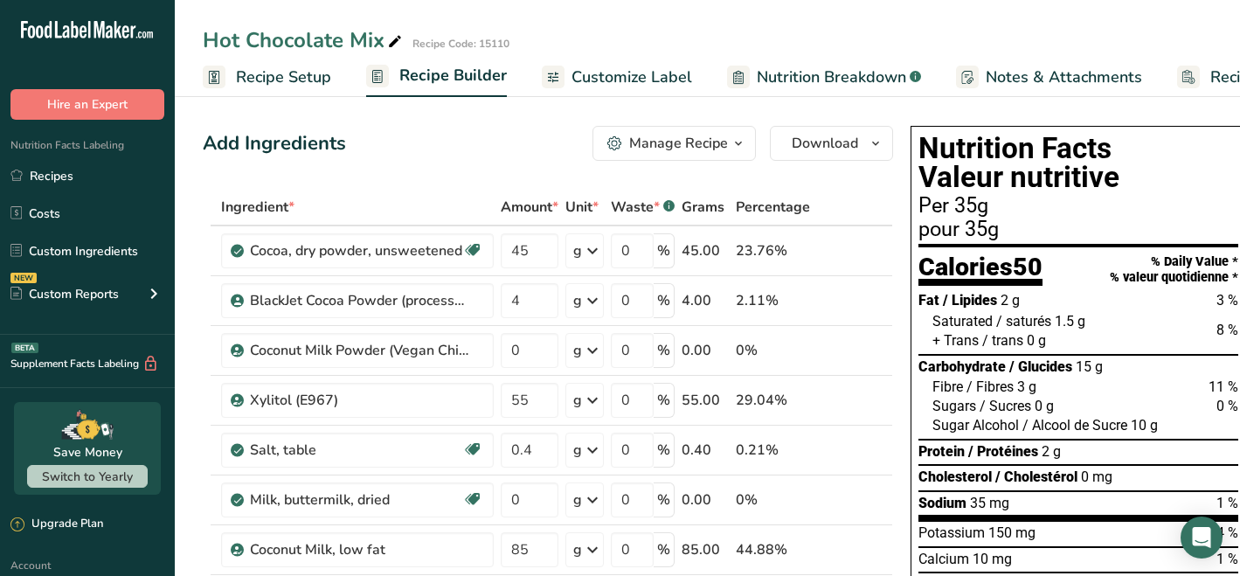
click at [314, 78] on span "Recipe Setup" at bounding box center [283, 78] width 95 height 24
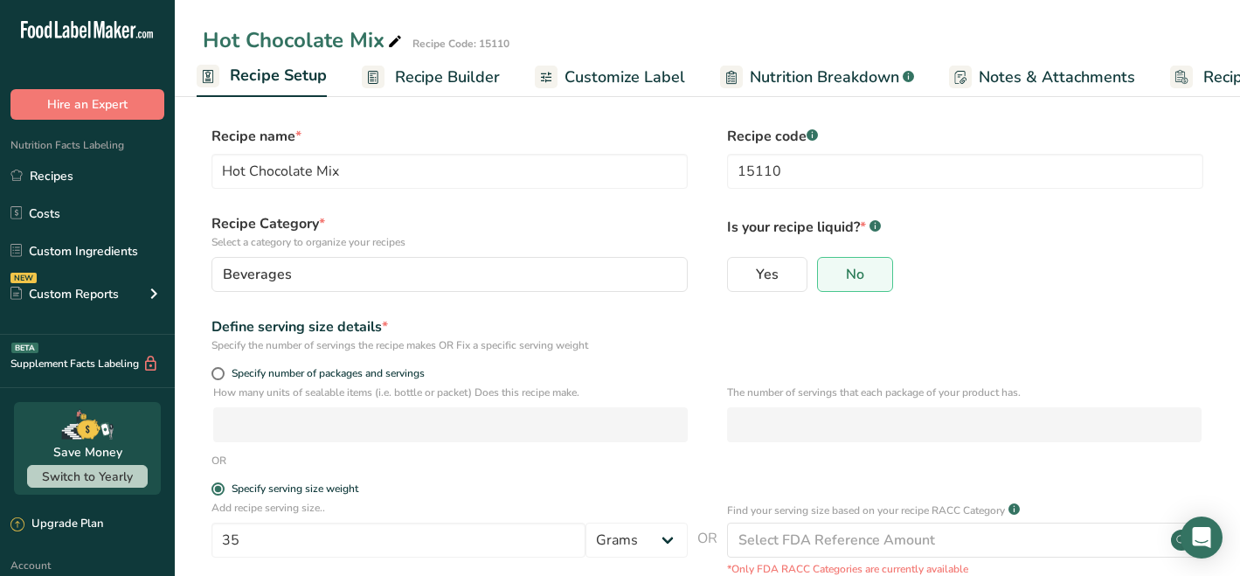
scroll to position [148, 0]
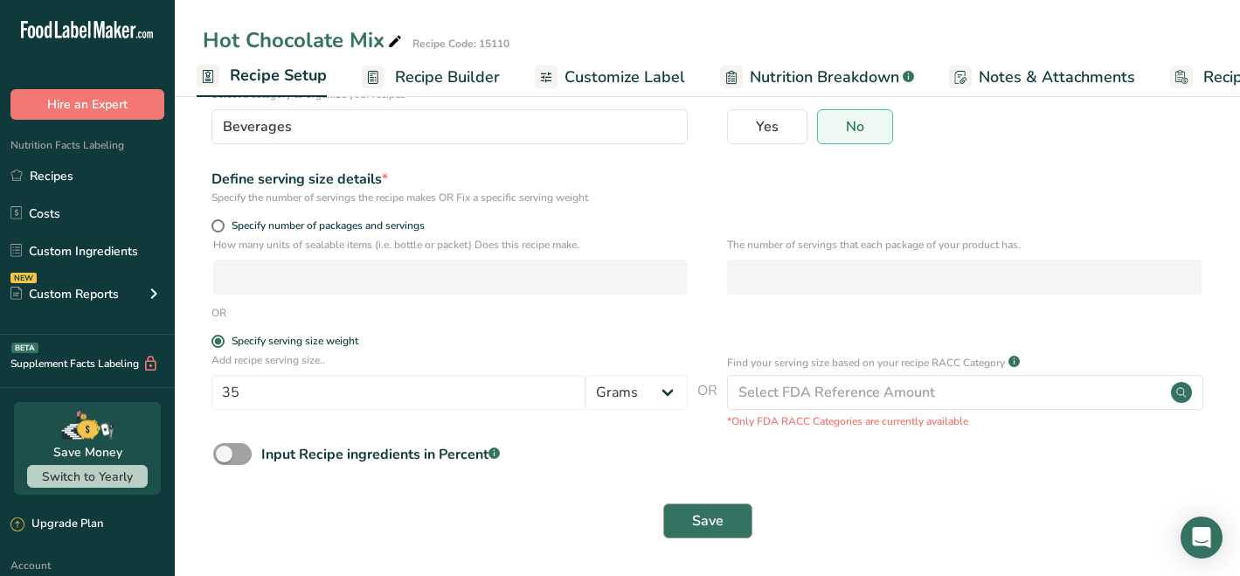
click at [719, 519] on span "Save" at bounding box center [707, 520] width 31 height 21
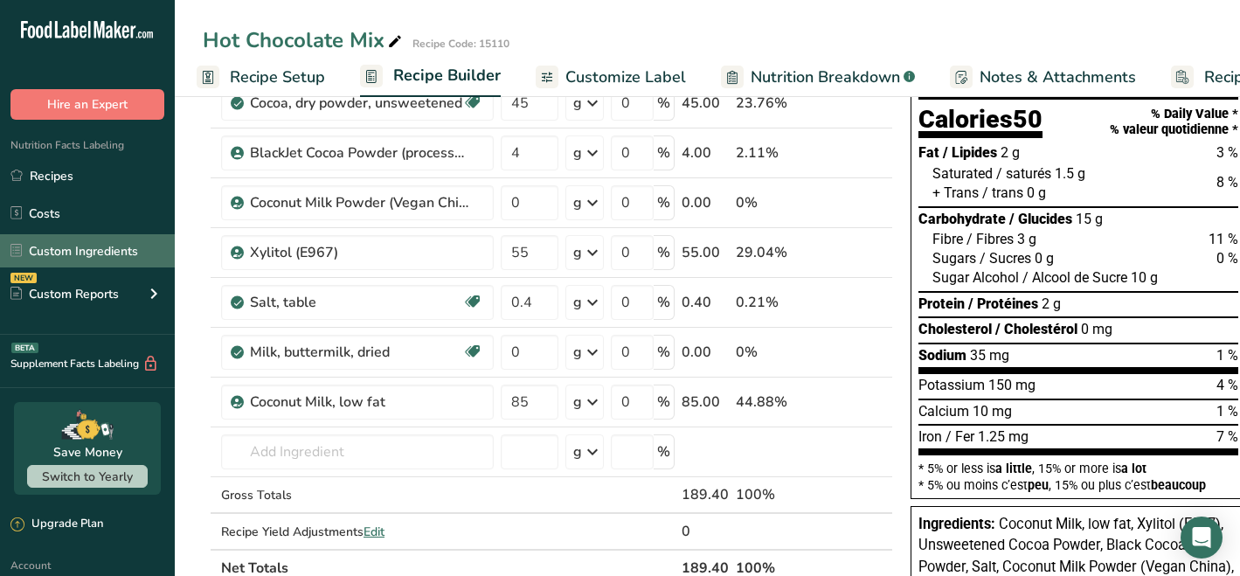
click at [107, 250] on link "Custom Ingredients" at bounding box center [87, 250] width 175 height 33
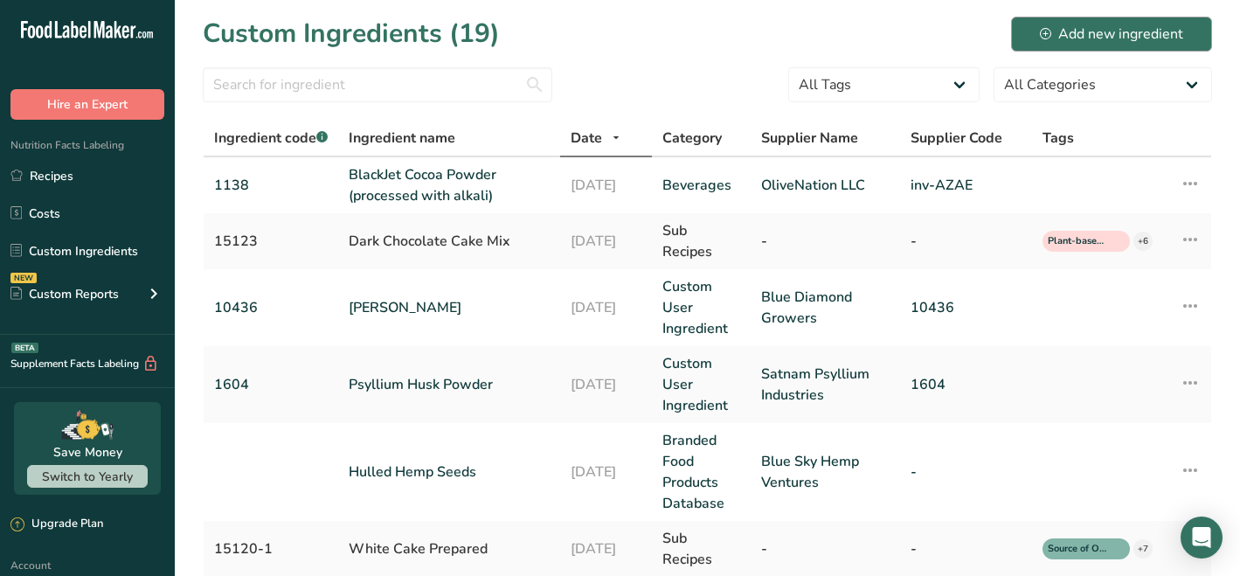
click at [1085, 38] on div "Add new ingredient" at bounding box center [1111, 34] width 143 height 21
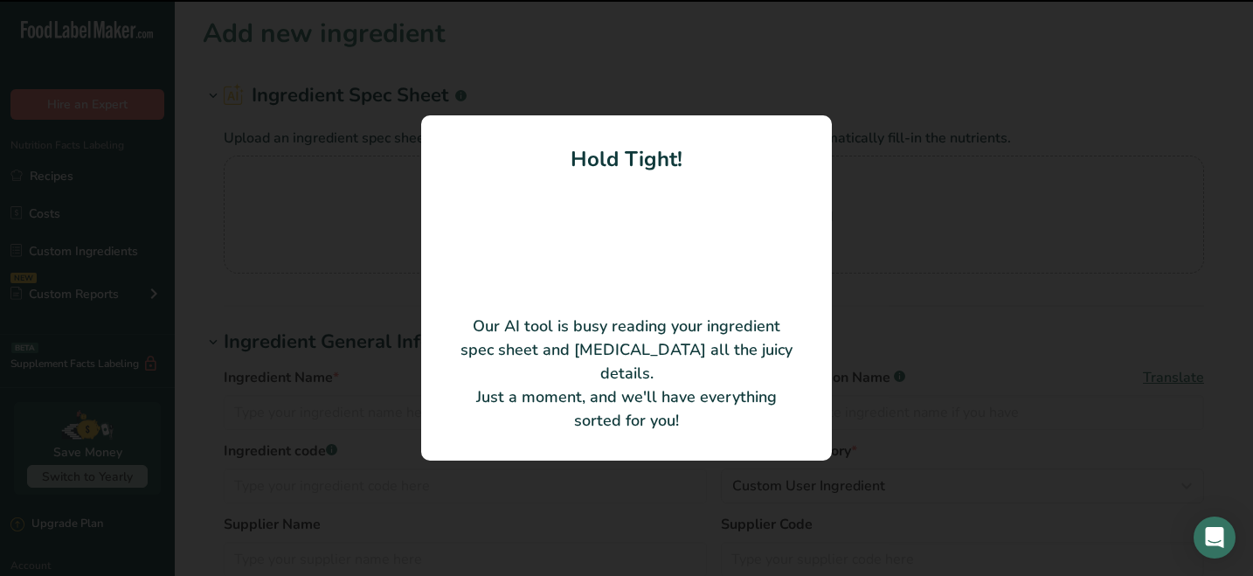
type input "Organic Coconut Milk Powder"
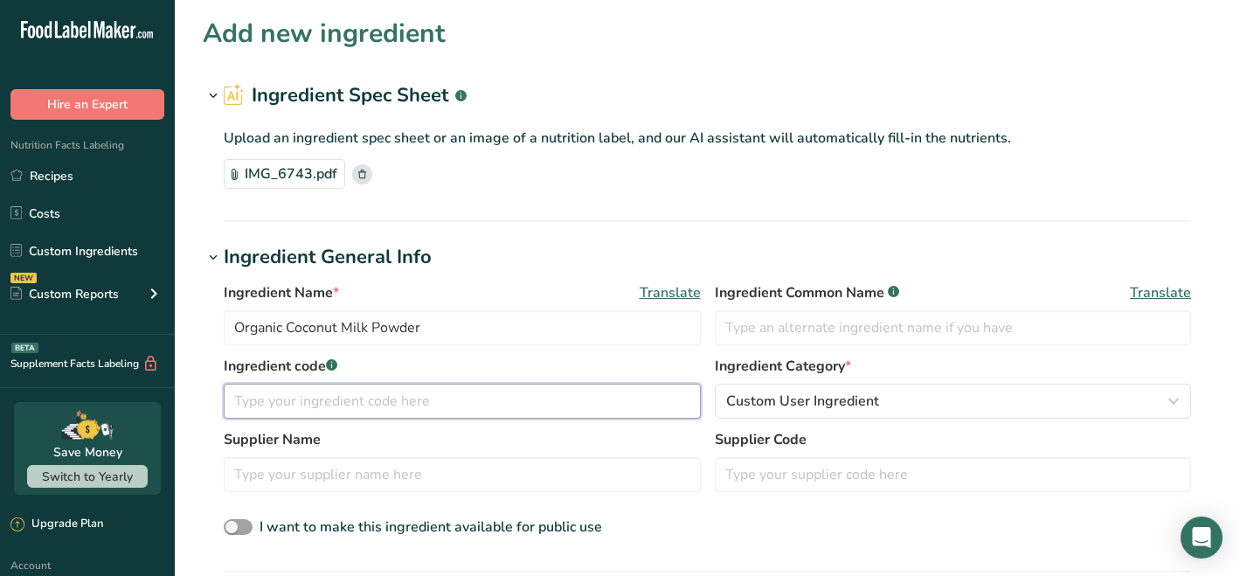
click at [266, 403] on input "text" at bounding box center [462, 401] width 477 height 35
type input "1141"
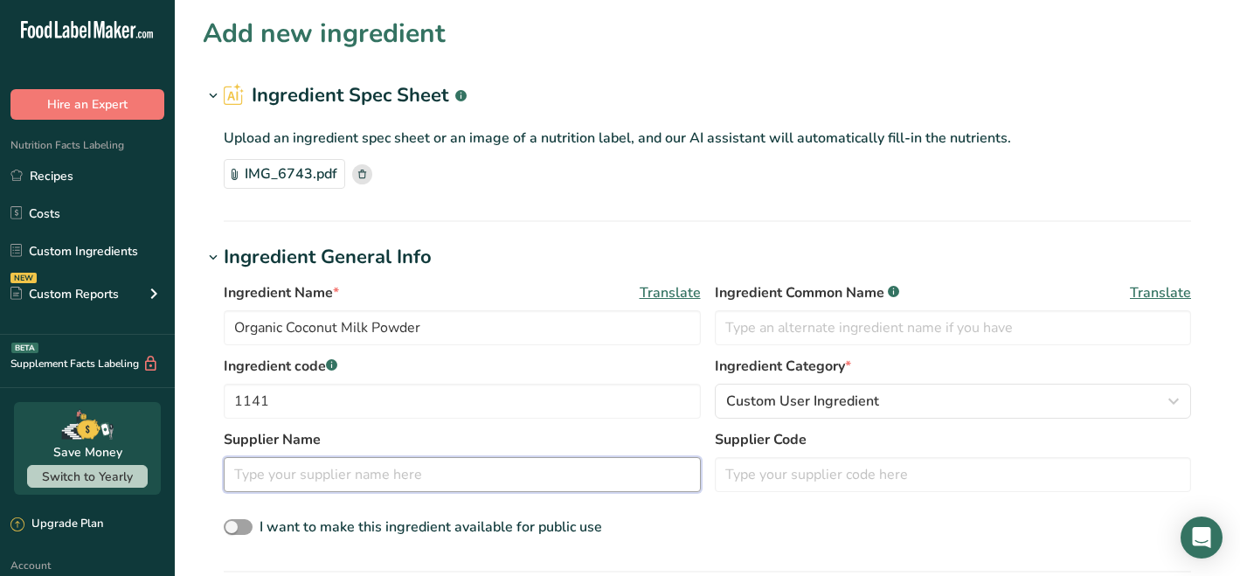
click at [377, 473] on input "text" at bounding box center [462, 474] width 477 height 35
type input "Yupik"
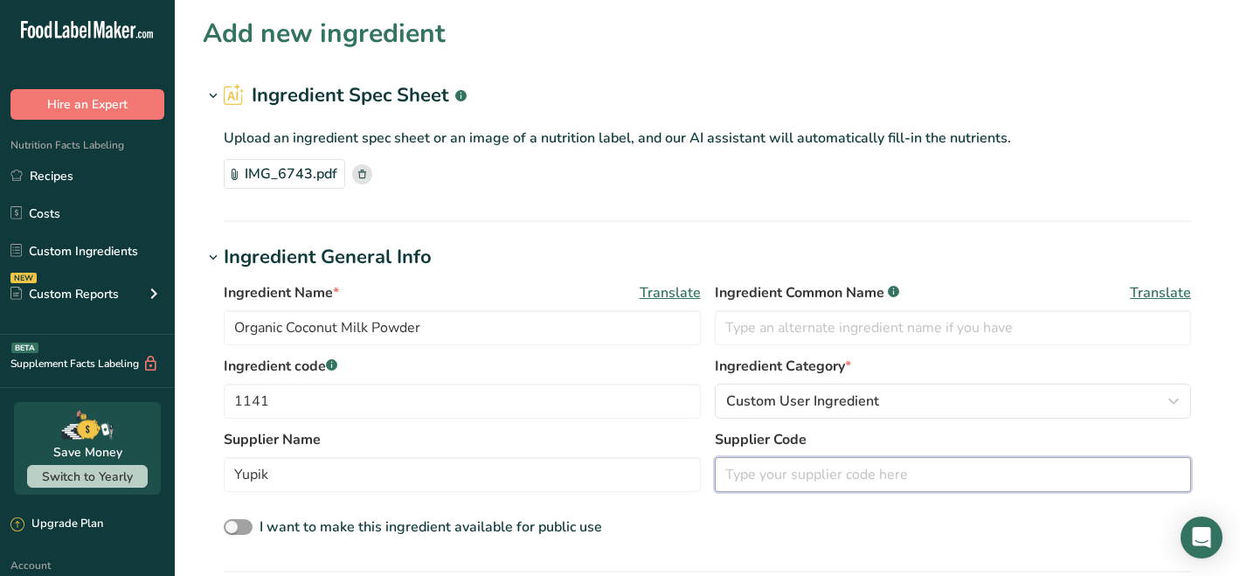
click at [765, 469] on input "text" at bounding box center [953, 474] width 477 height 35
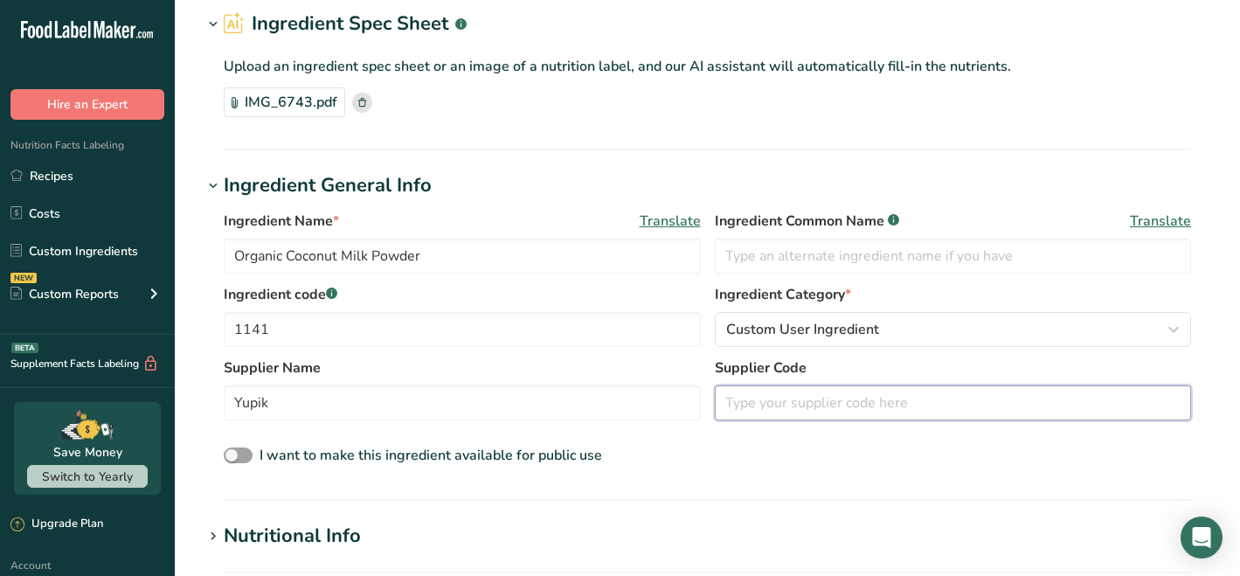
scroll to position [484, 0]
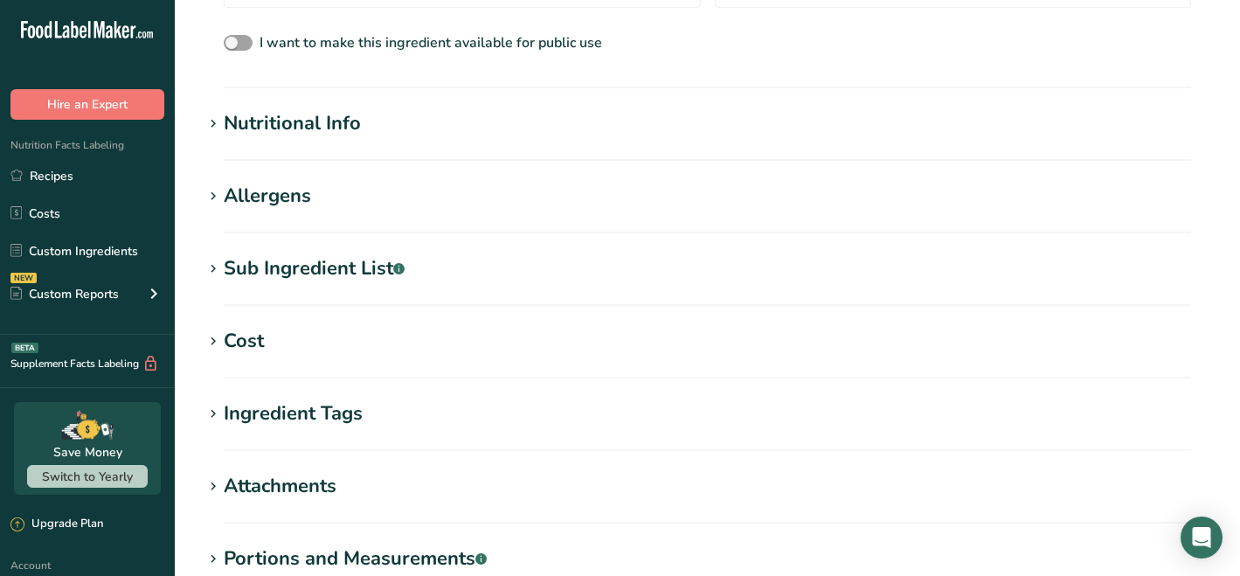
click at [306, 127] on div "Nutritional Info" at bounding box center [292, 123] width 137 height 29
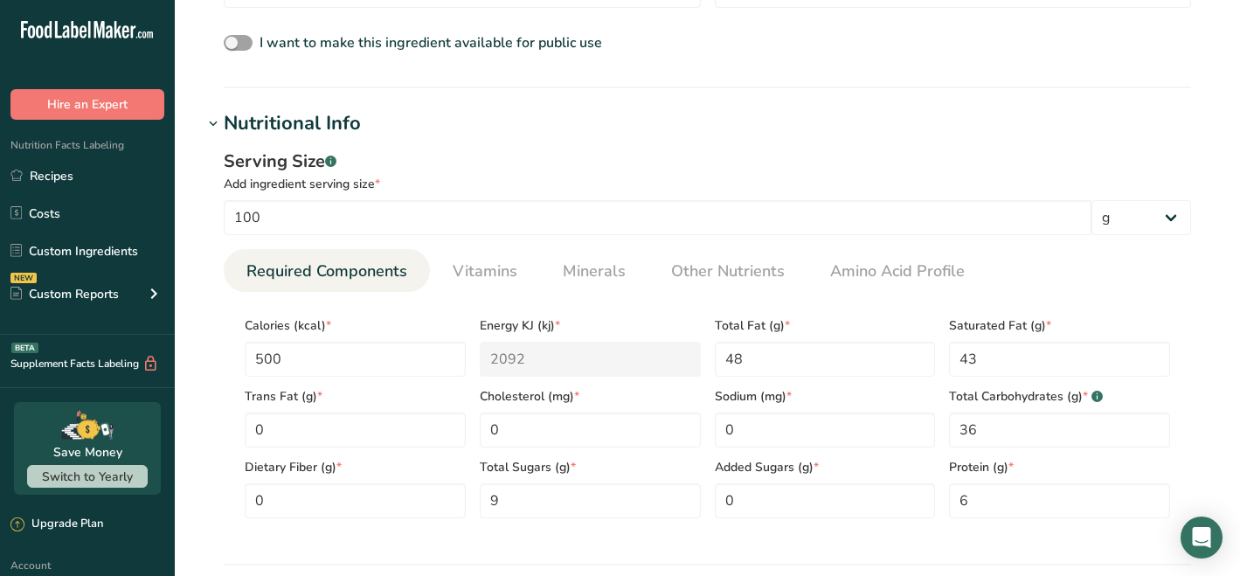
click at [293, 116] on div "Nutritional Info" at bounding box center [292, 123] width 137 height 29
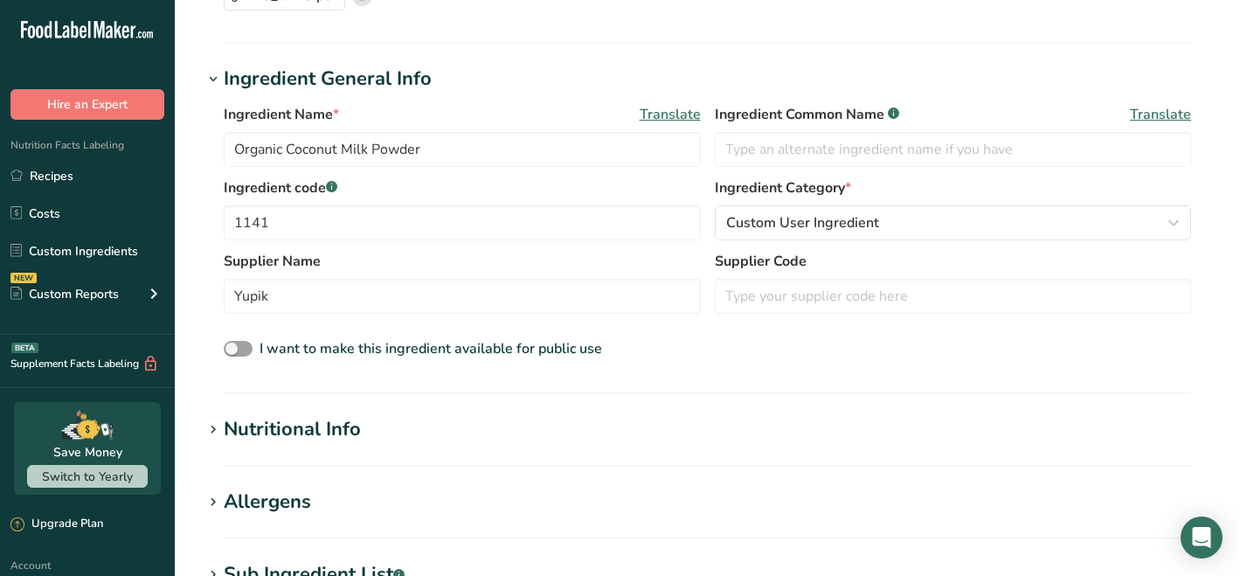
scroll to position [214, 0]
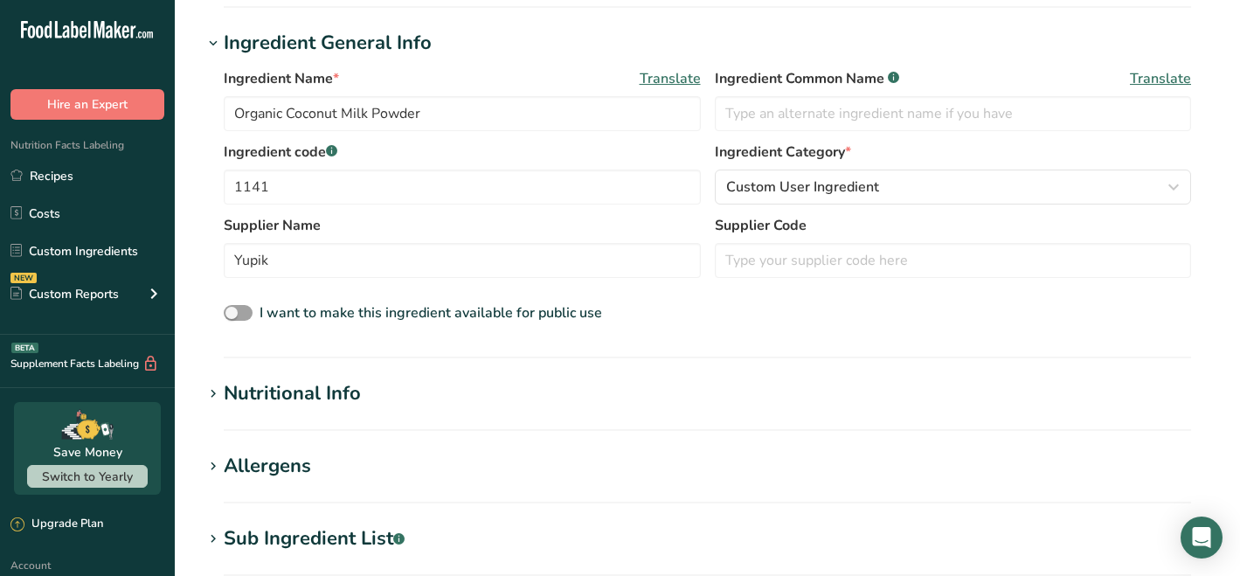
click at [280, 463] on div "Allergens" at bounding box center [267, 466] width 87 height 29
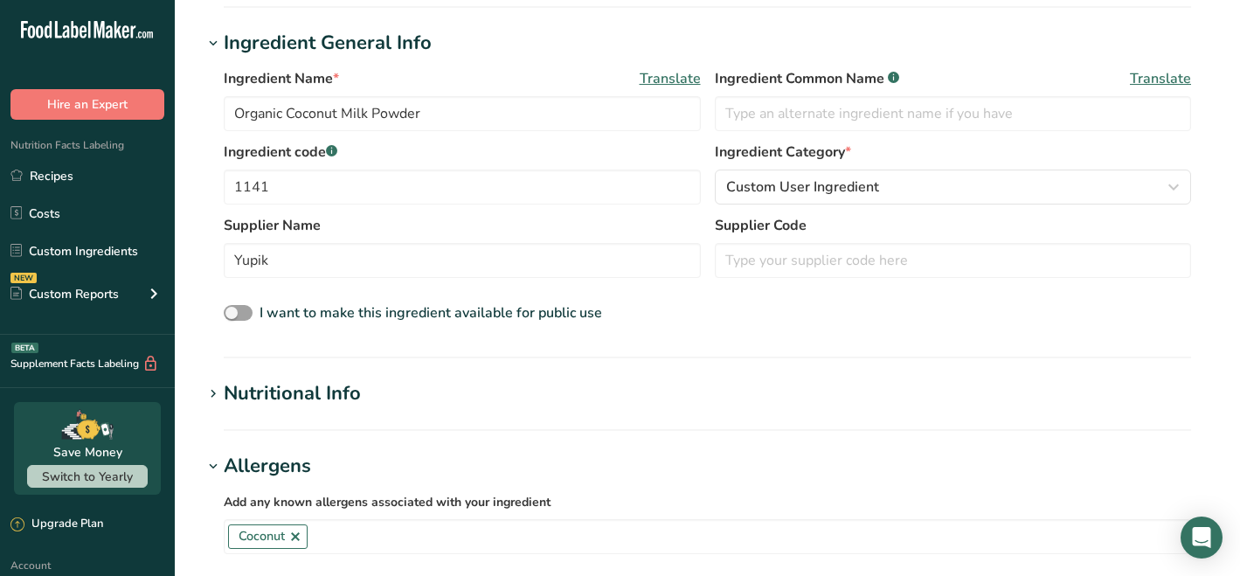
click at [266, 463] on div "Allergens" at bounding box center [267, 466] width 87 height 29
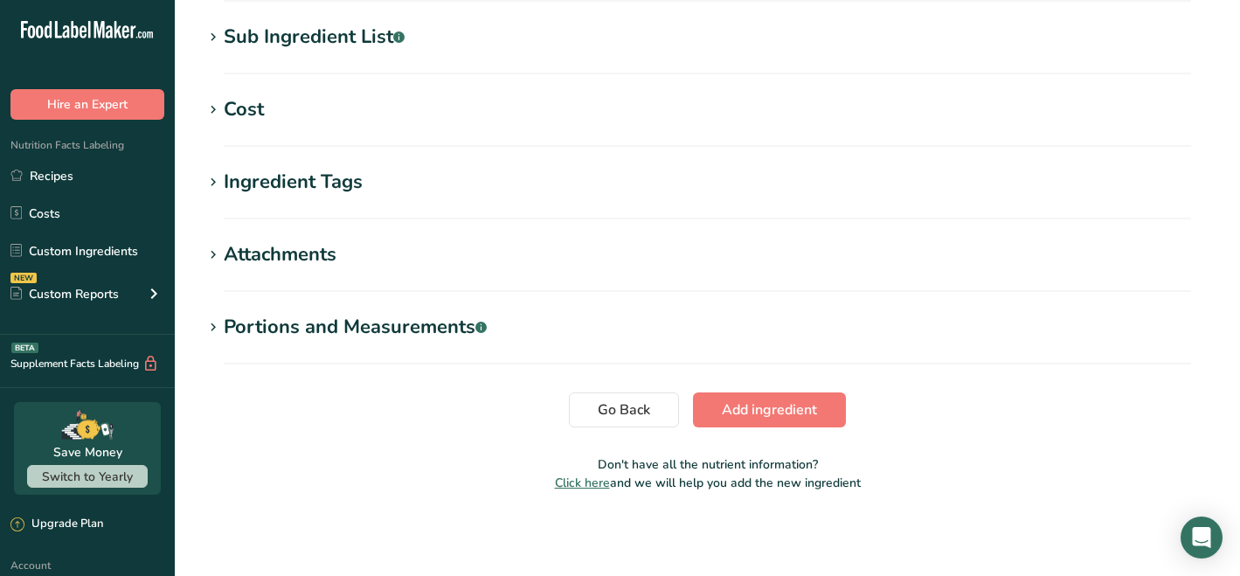
scroll to position [712, 0]
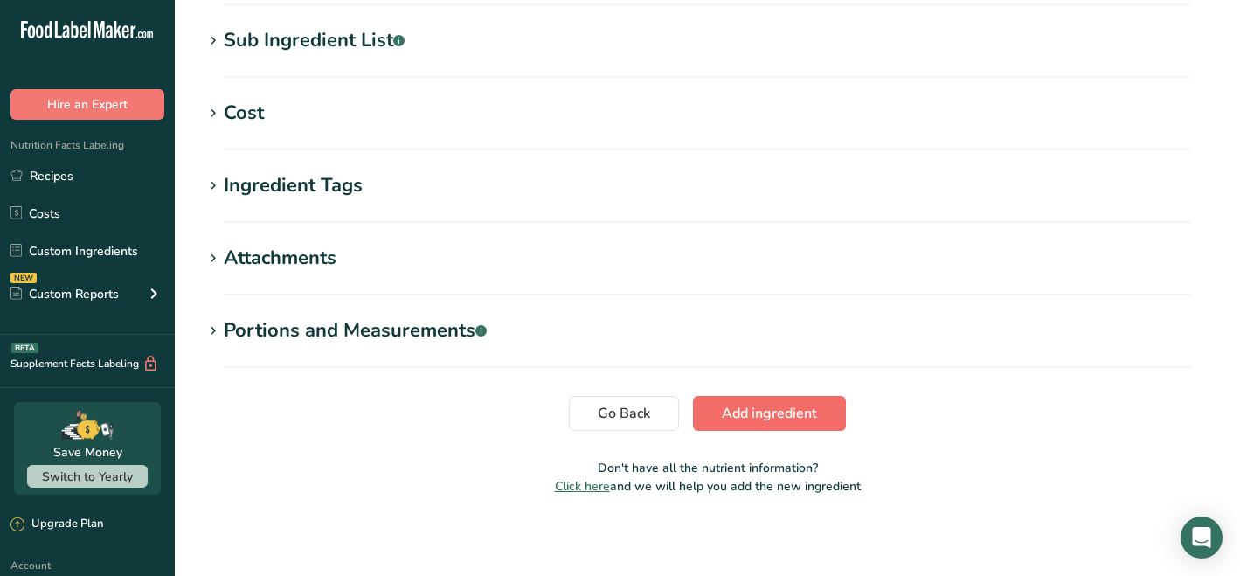
click at [750, 415] on span "Add ingredient" at bounding box center [769, 413] width 95 height 21
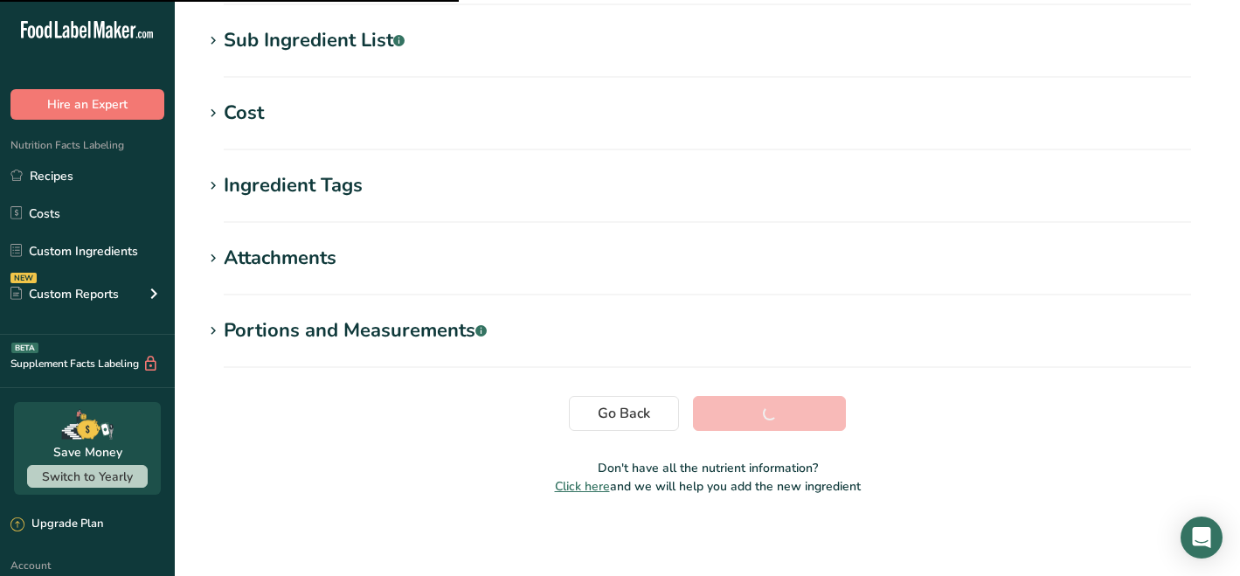
scroll to position [349, 0]
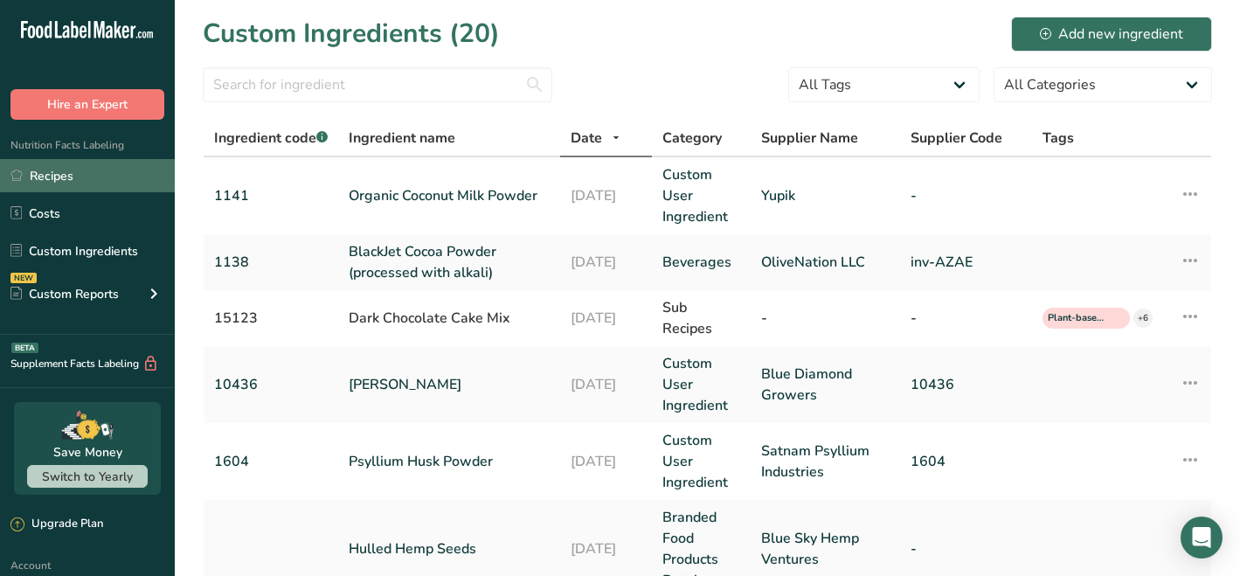
click at [68, 177] on link "Recipes" at bounding box center [87, 175] width 175 height 33
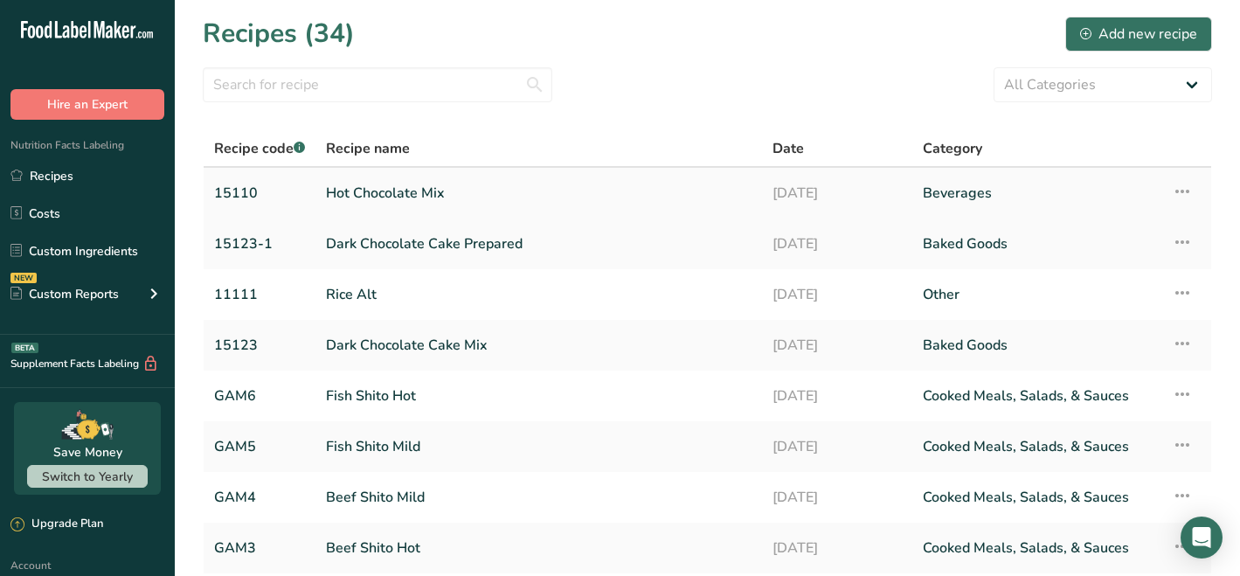
click at [409, 204] on link "Hot Chocolate Mix" at bounding box center [538, 193] width 425 height 37
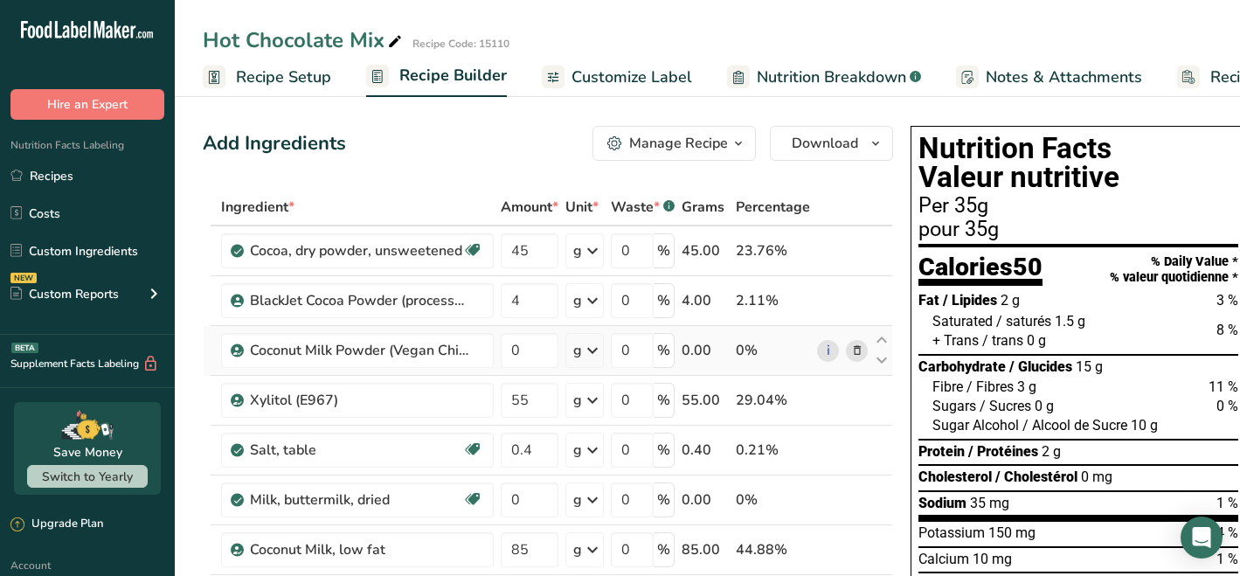
click at [853, 349] on icon at bounding box center [857, 351] width 12 height 18
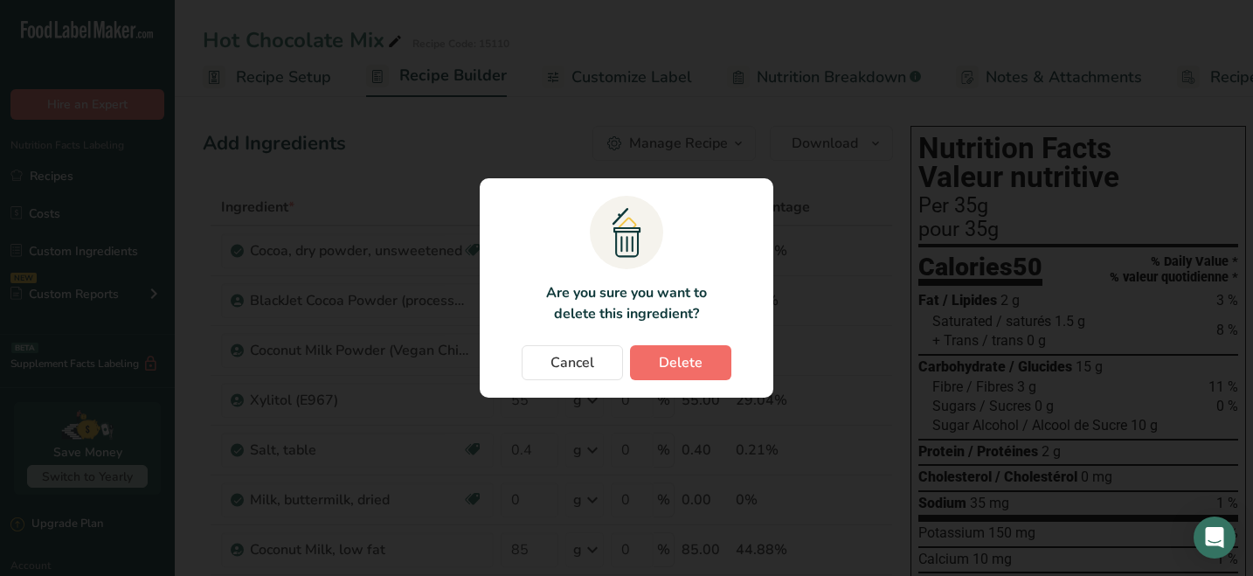
click at [681, 353] on span "Delete" at bounding box center [681, 362] width 44 height 21
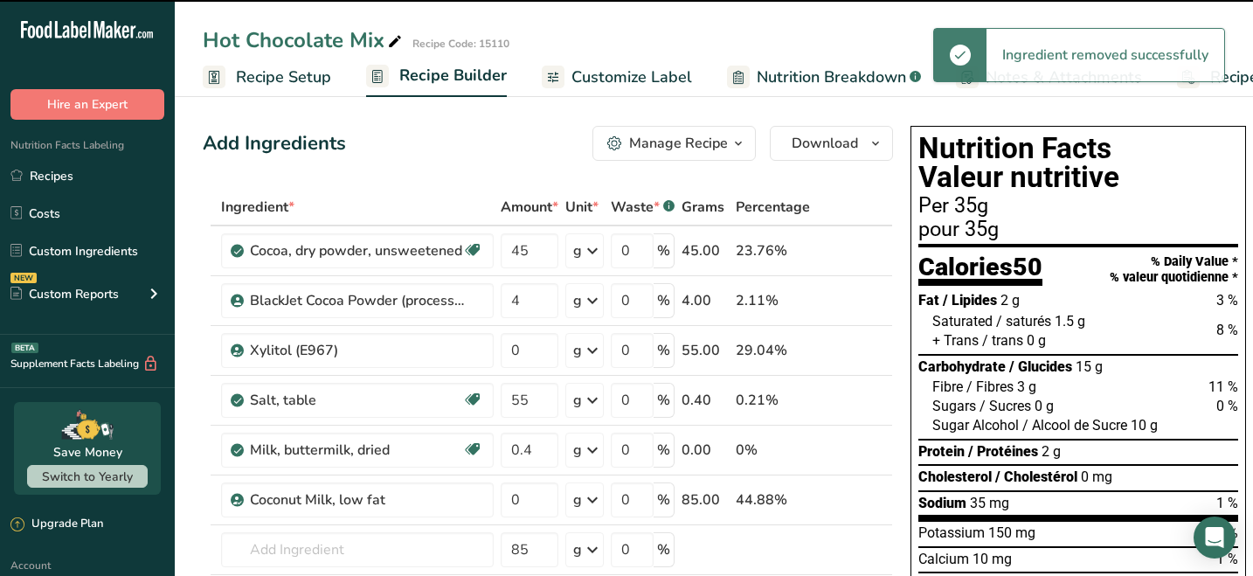
type input "55"
type input "0.4"
type input "0"
type input "85"
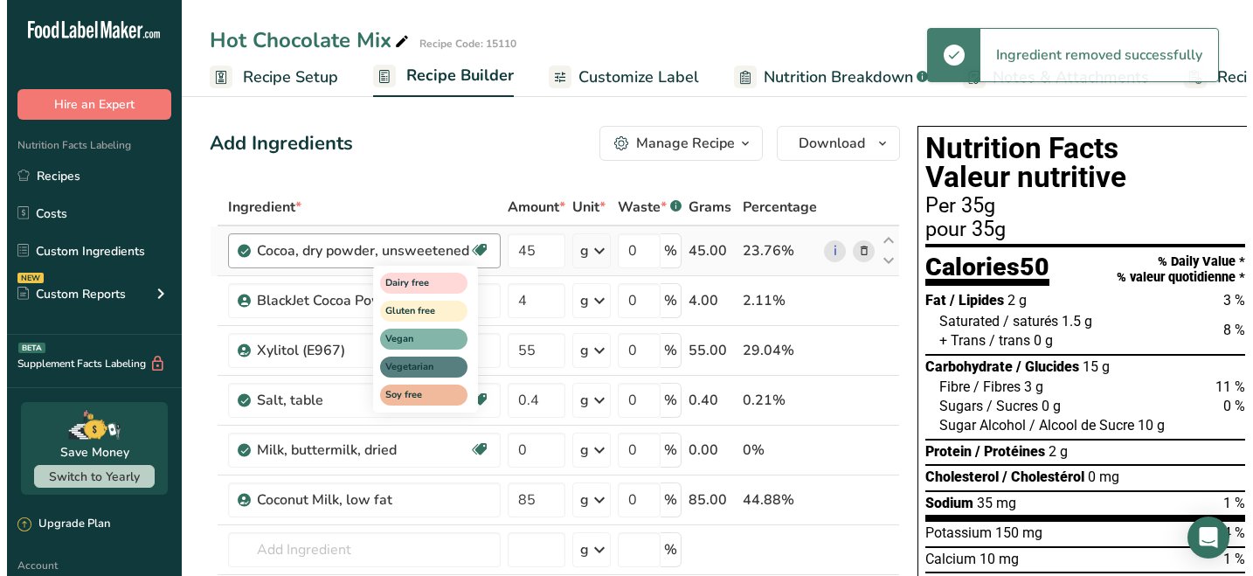
scroll to position [3, 0]
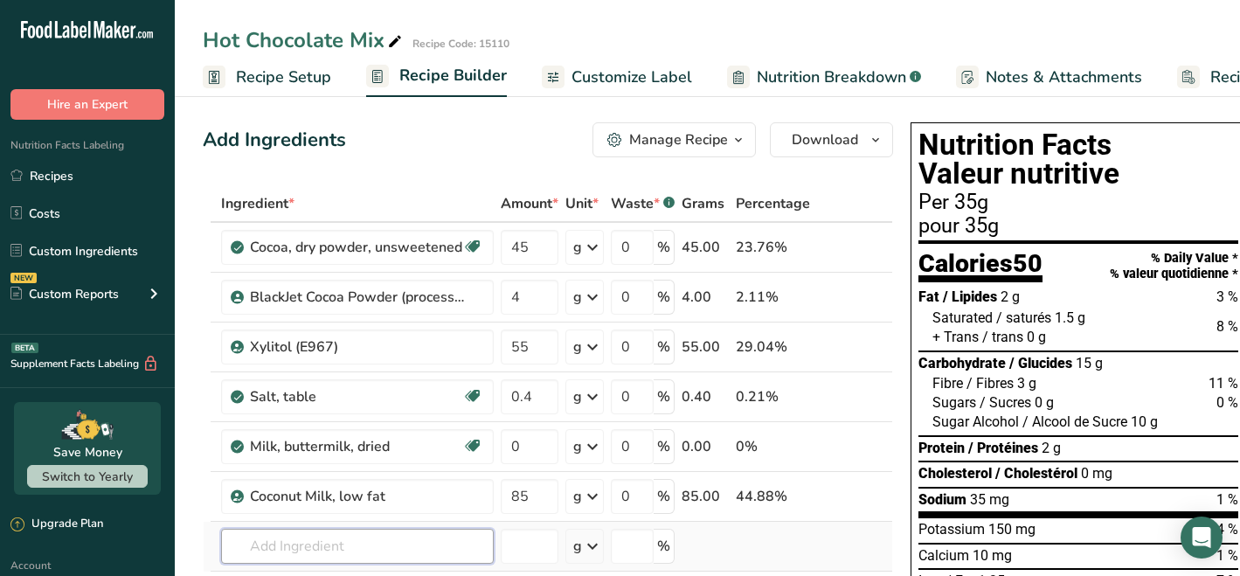
click at [372, 544] on input "text" at bounding box center [357, 546] width 273 height 35
type input "o"
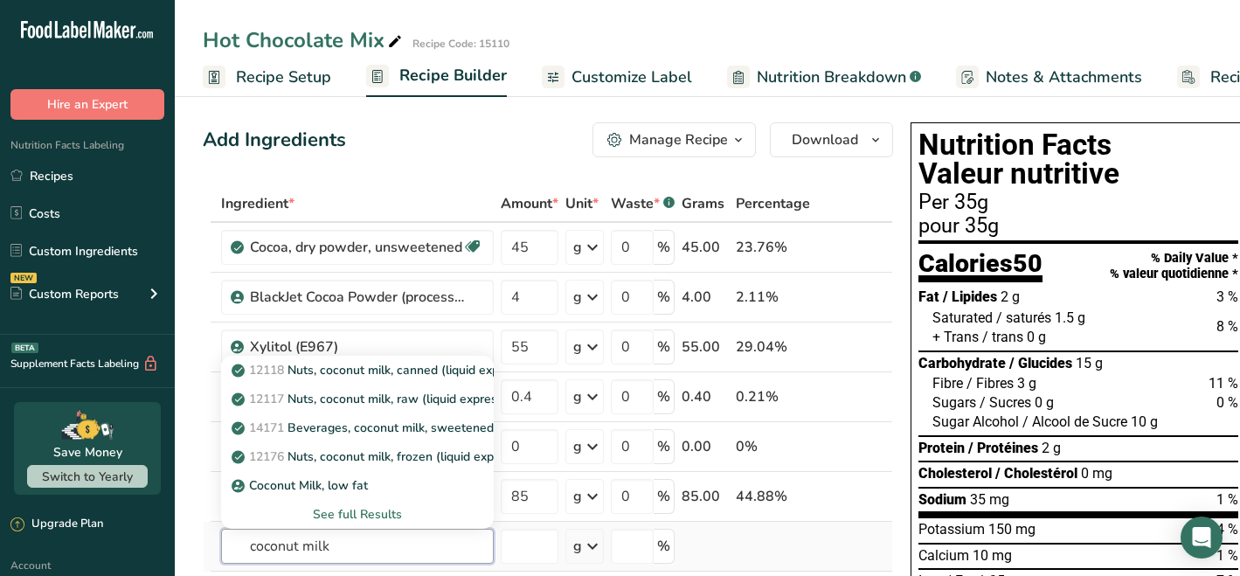
type input "coconut milk"
click at [353, 514] on div "See full Results" at bounding box center [357, 514] width 245 height 18
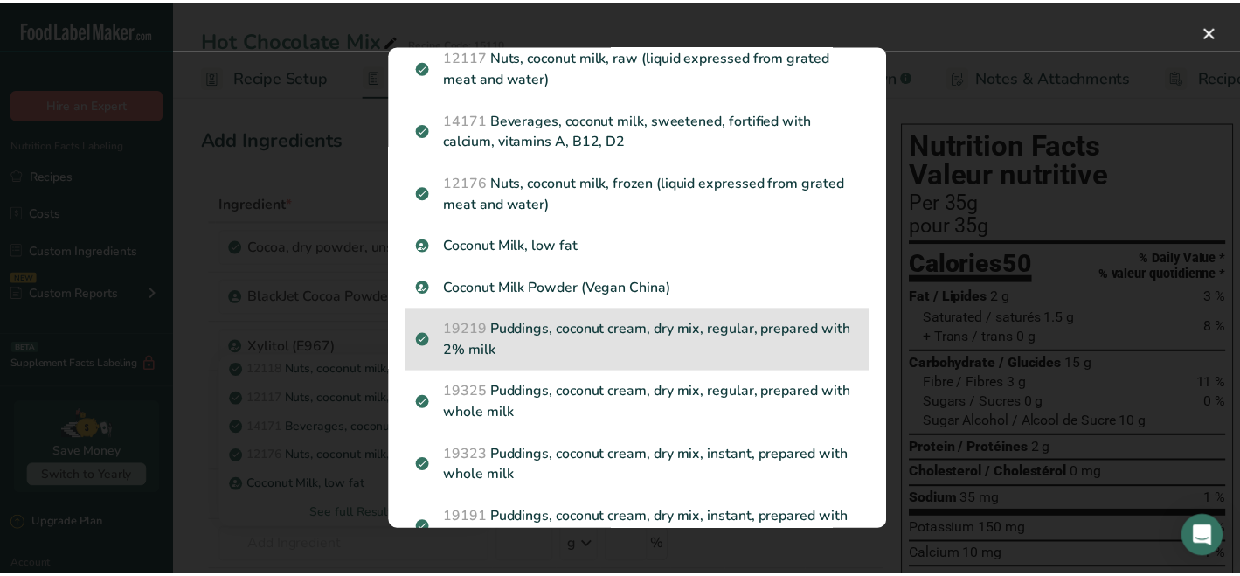
scroll to position [0, 0]
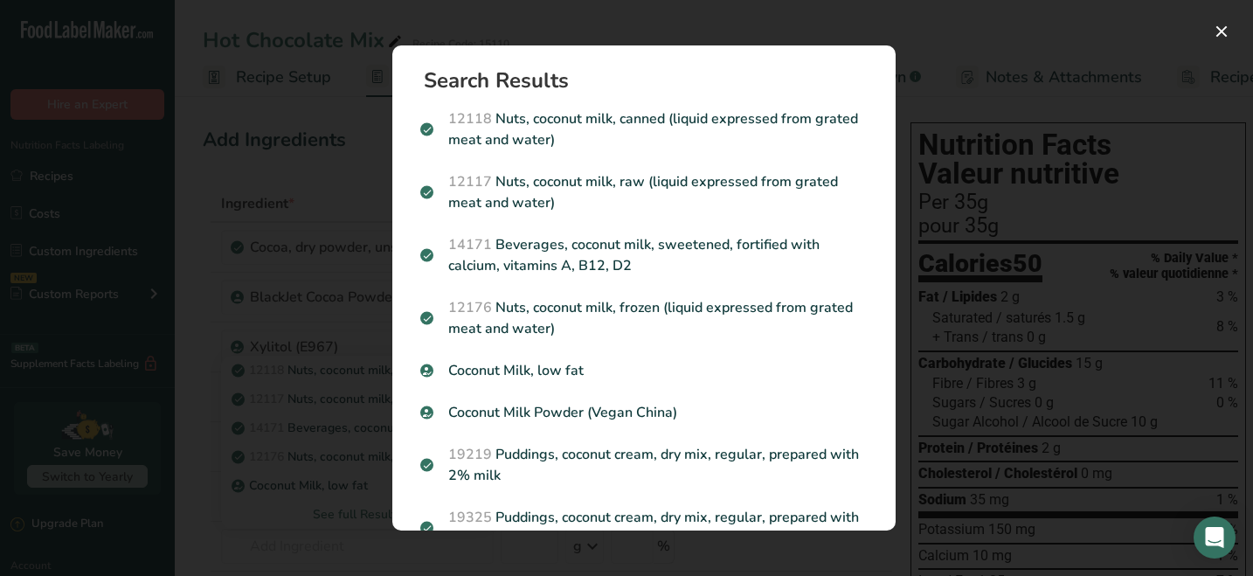
click at [357, 246] on div "Search results modal" at bounding box center [626, 288] width 1253 height 576
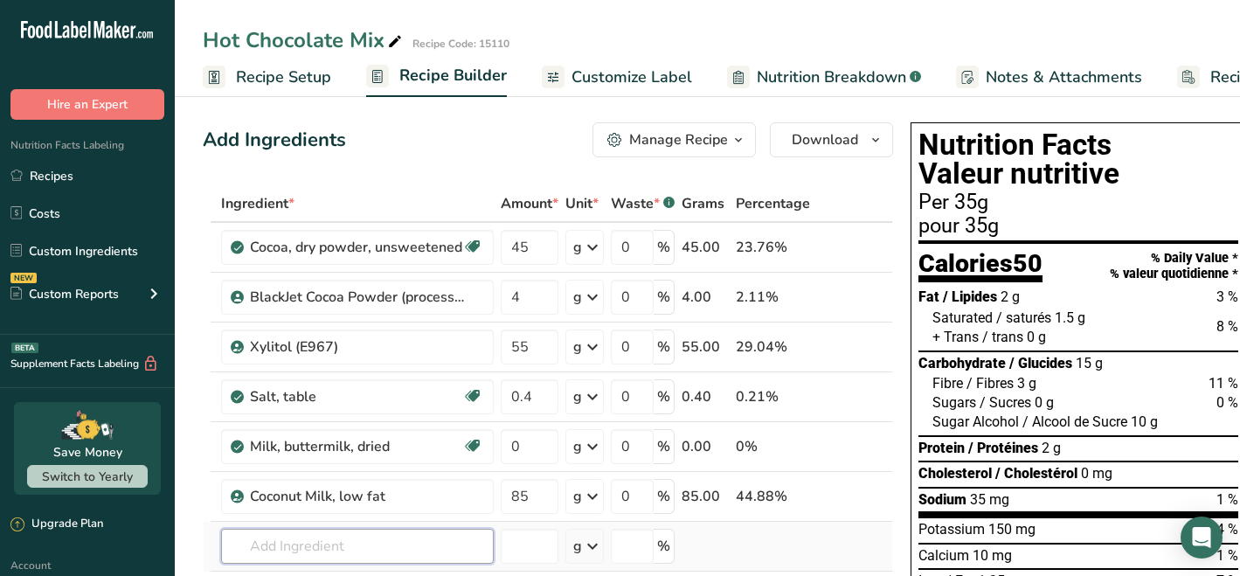
click at [319, 535] on input "text" at bounding box center [357, 546] width 273 height 35
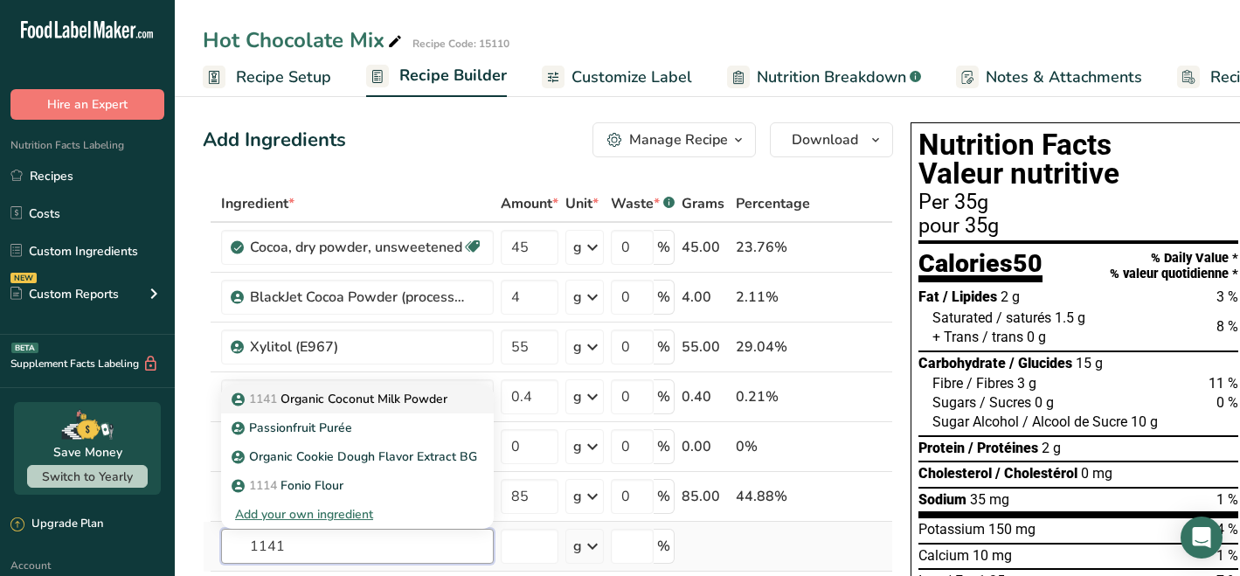
type input "1141"
click at [364, 398] on p "1141 Organic Coconut Milk Powder" at bounding box center [341, 399] width 212 height 18
type input "Organic Coconut Milk Powder"
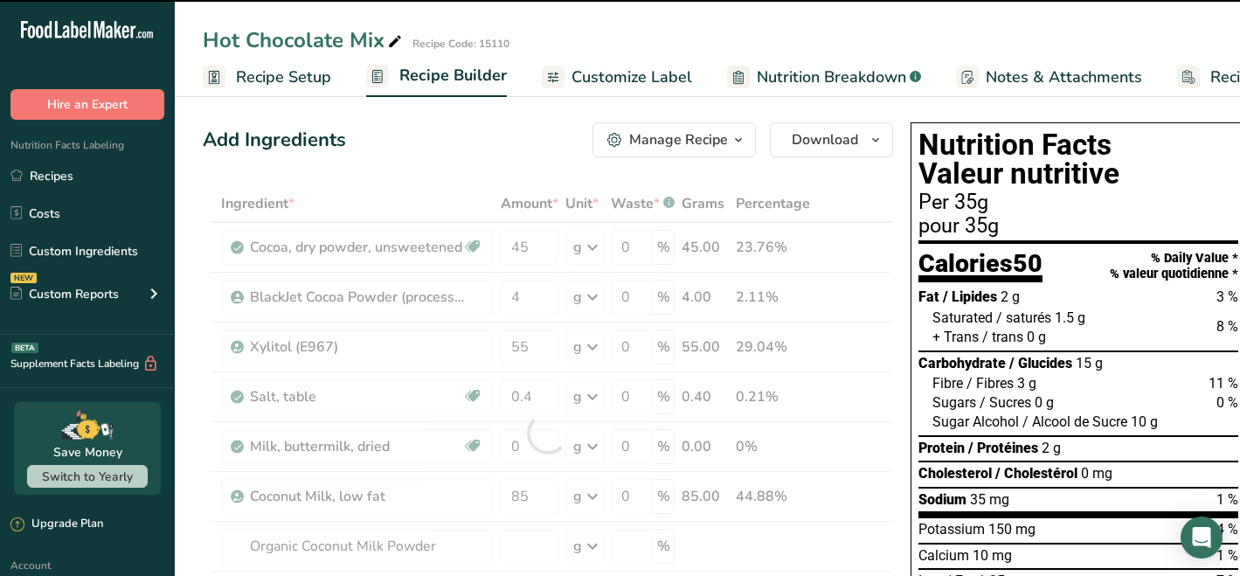
type input "0"
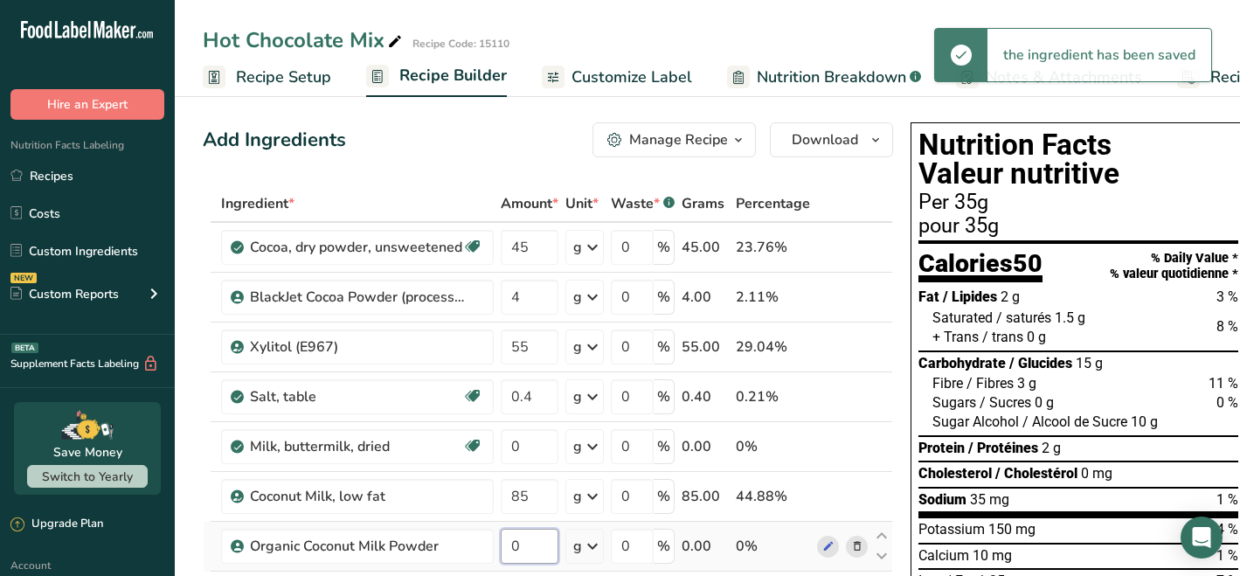
click at [531, 553] on input "0" at bounding box center [530, 546] width 58 height 35
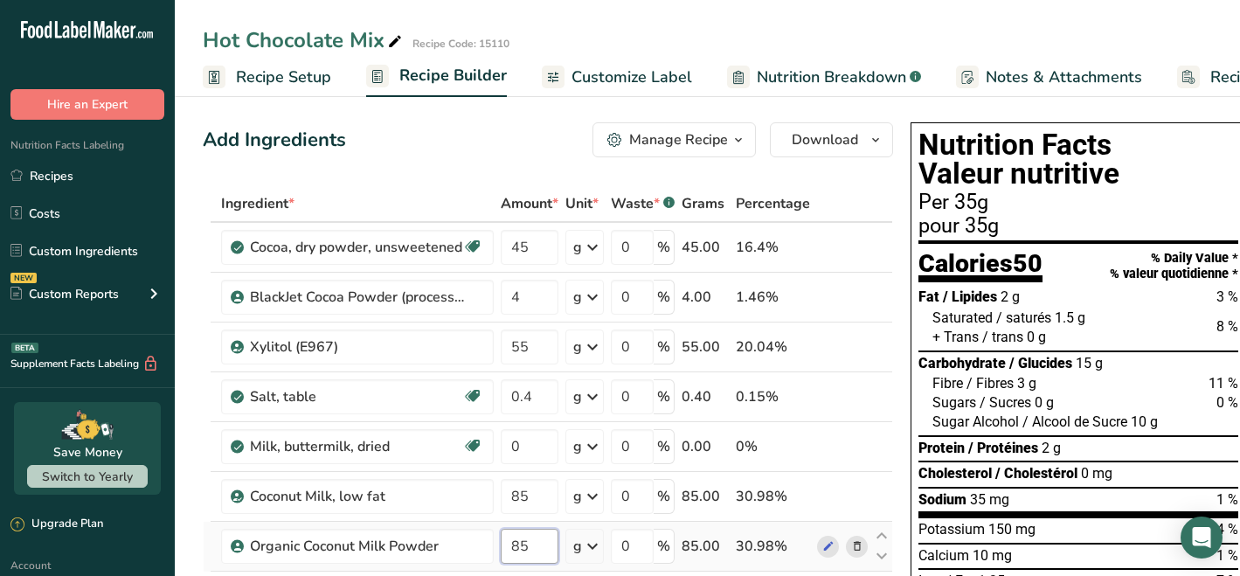
type input "85"
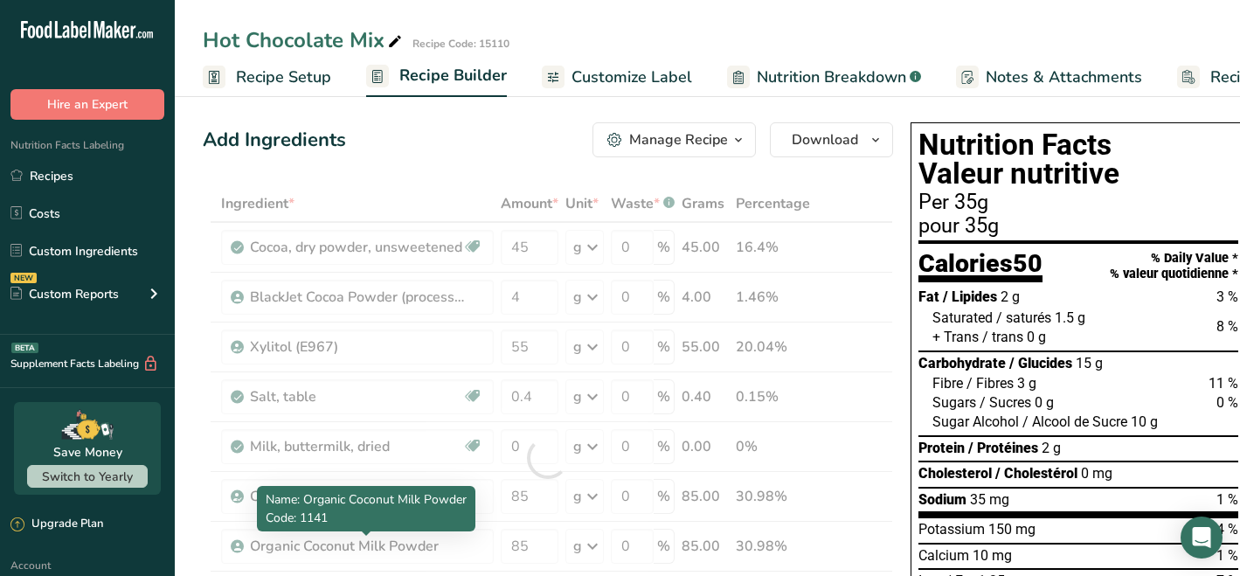
click at [463, 551] on div "Ingredient * Amount * Unit * Waste * .a-a{fill:#347362;}.b-a{fill:#fff;} Grams …" at bounding box center [548, 457] width 690 height 545
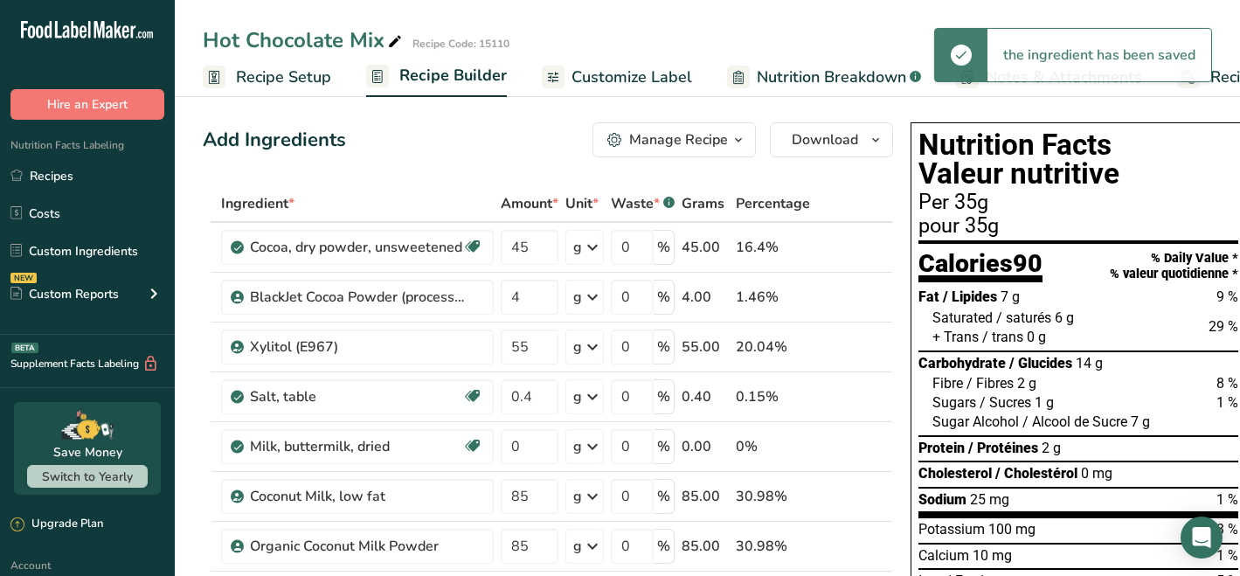
click at [853, 494] on icon at bounding box center [857, 496] width 12 height 18
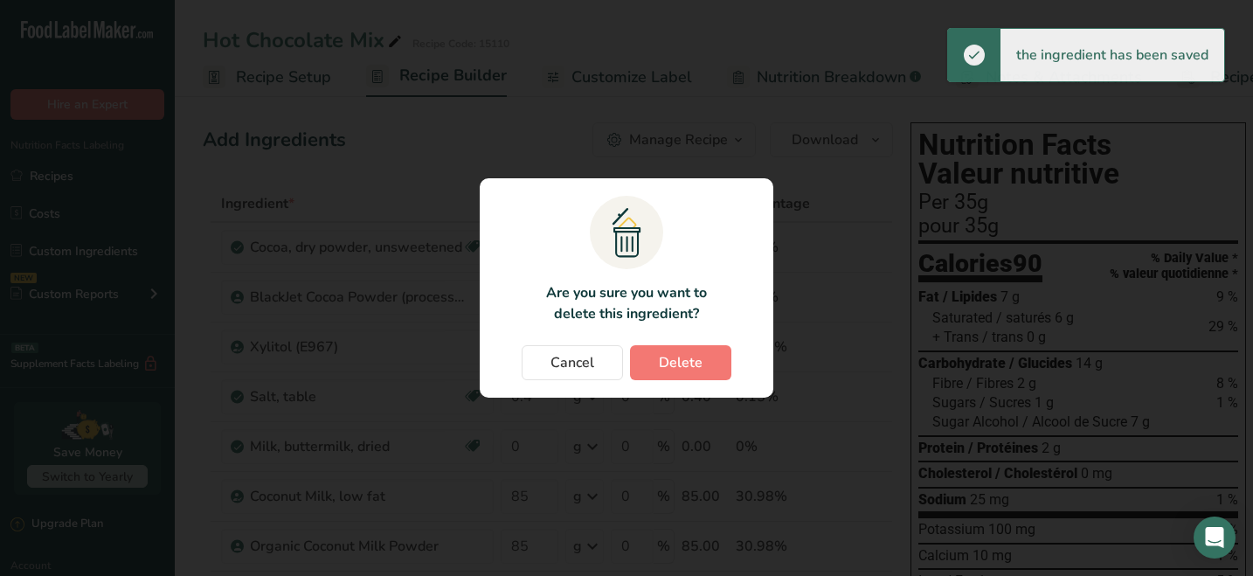
click at [699, 366] on span "Delete" at bounding box center [681, 362] width 44 height 21
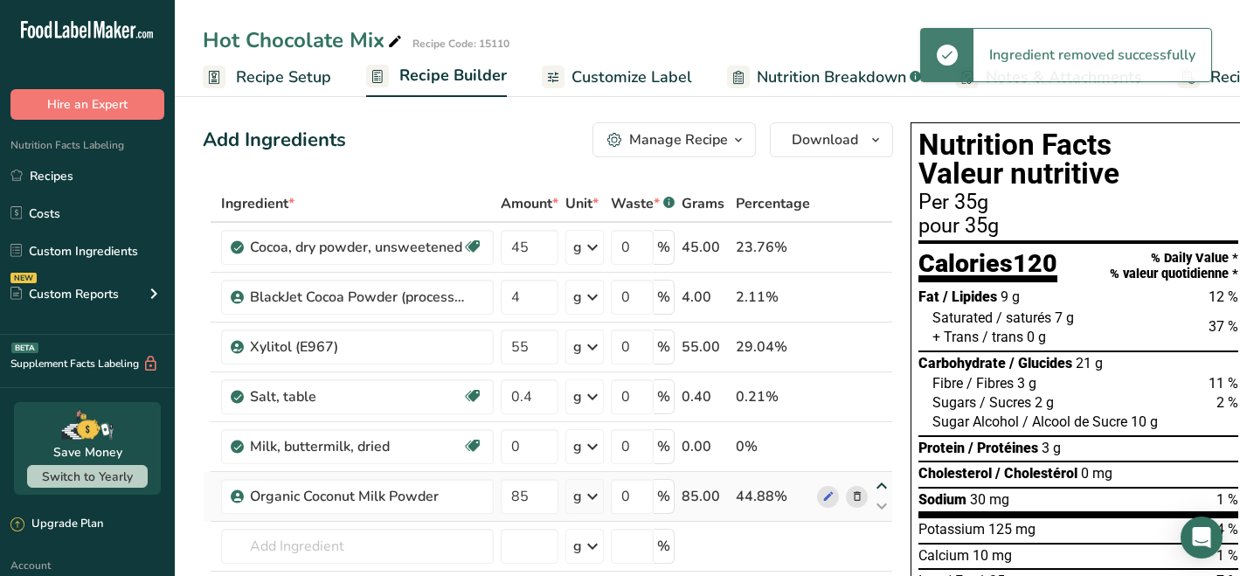
click at [878, 485] on icon at bounding box center [881, 486] width 21 height 13
type input "85"
type input "0"
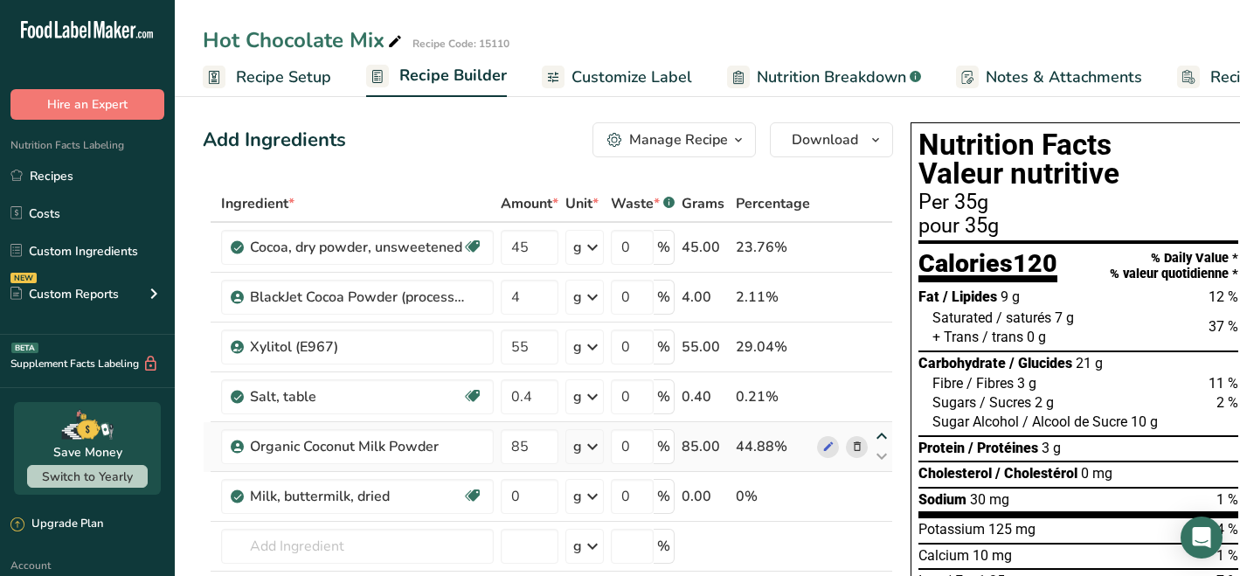
click at [878, 436] on icon at bounding box center [881, 436] width 21 height 13
type input "85"
type input "0.4"
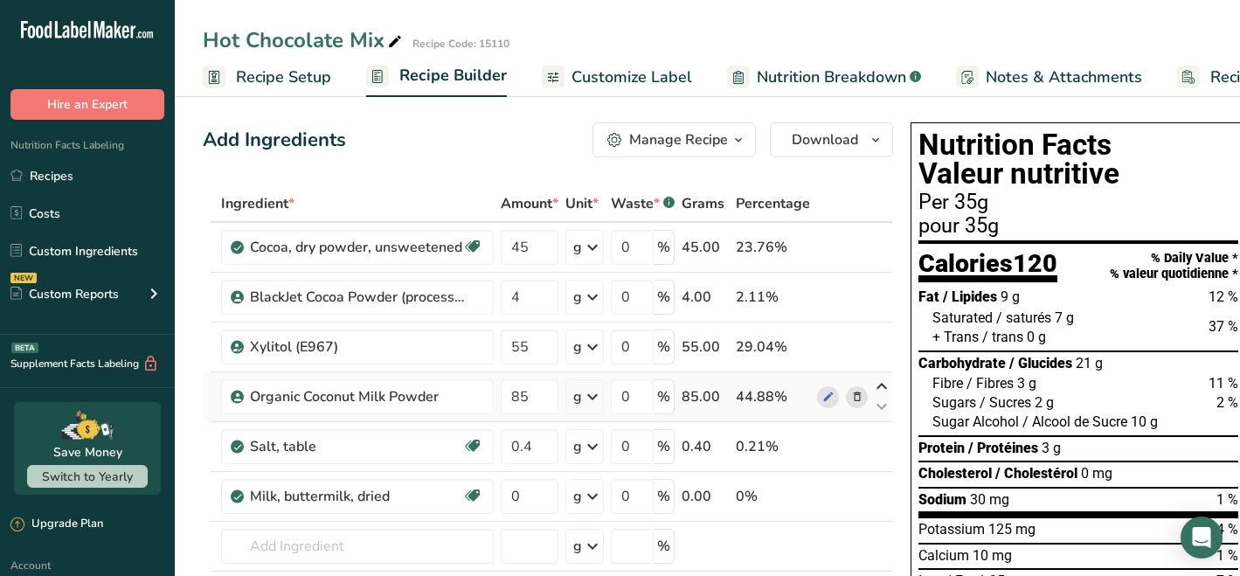
click at [878, 384] on icon at bounding box center [881, 386] width 21 height 13
type input "85"
type input "55"
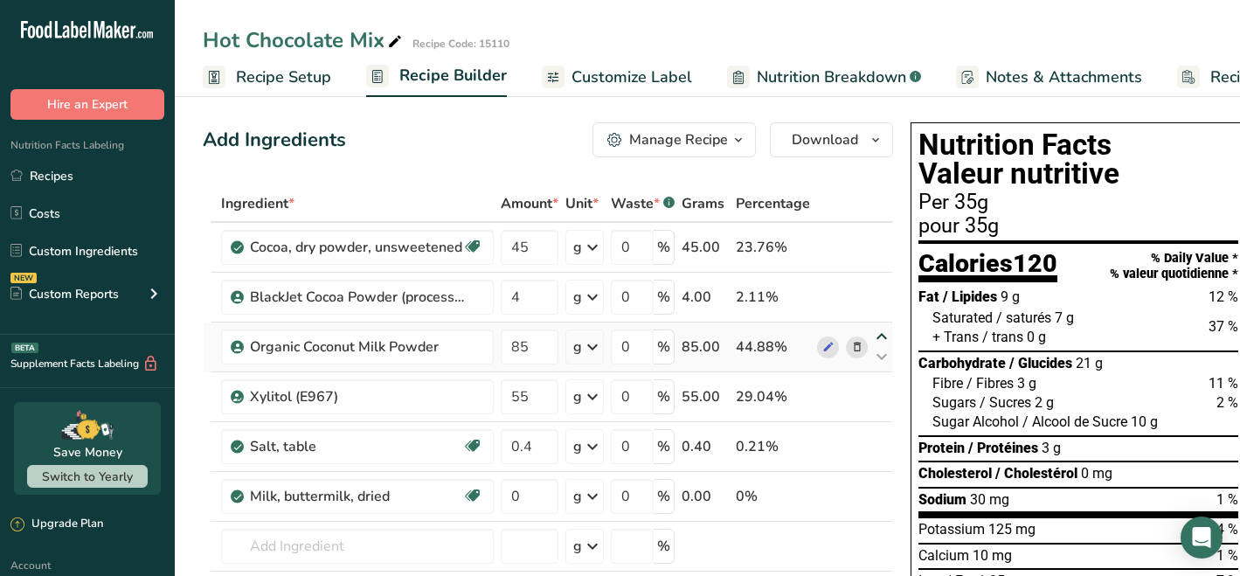
click at [878, 335] on icon at bounding box center [881, 336] width 21 height 13
type input "85"
type input "4"
click at [877, 335] on icon at bounding box center [881, 336] width 21 height 13
type input "4"
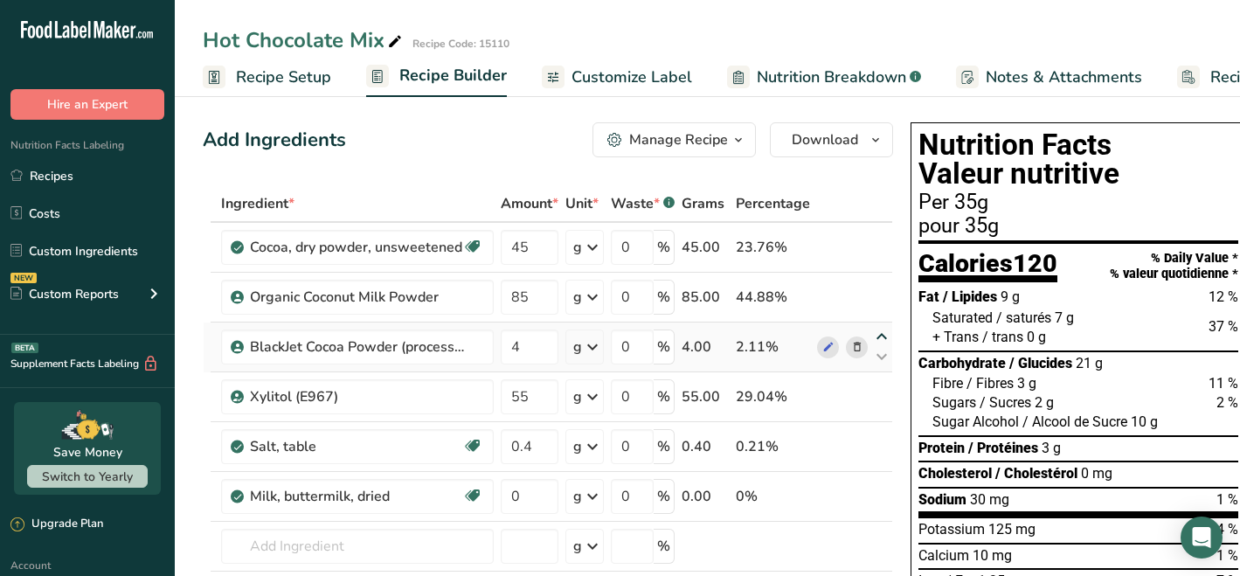
type input "85"
click at [880, 334] on icon at bounding box center [881, 336] width 21 height 13
type input "85"
type input "4"
click at [880, 285] on icon at bounding box center [881, 286] width 21 height 13
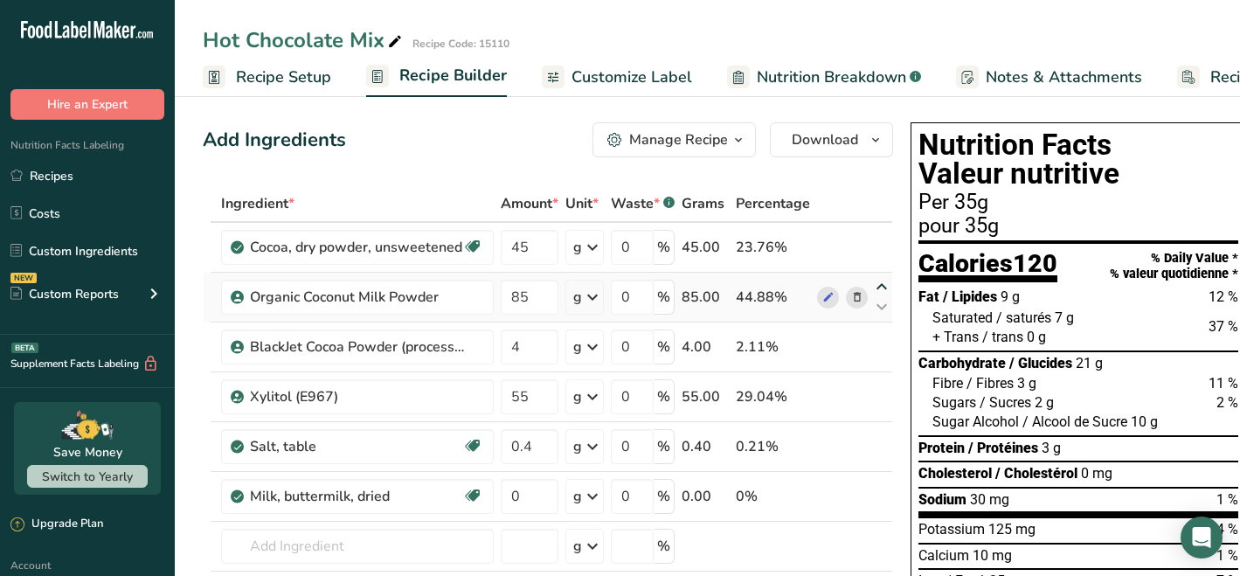
type input "85"
type input "45"
click at [872, 385] on icon at bounding box center [881, 386] width 21 height 13
type input "55"
type input "4"
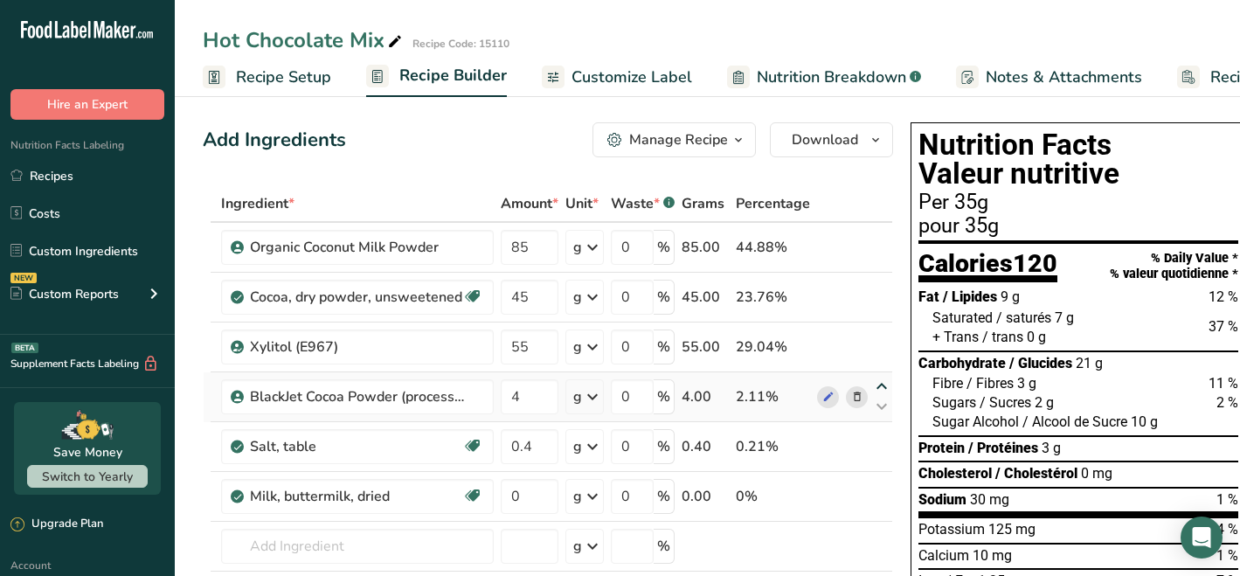
click at [876, 383] on icon at bounding box center [881, 386] width 21 height 13
type input "4"
type input "55"
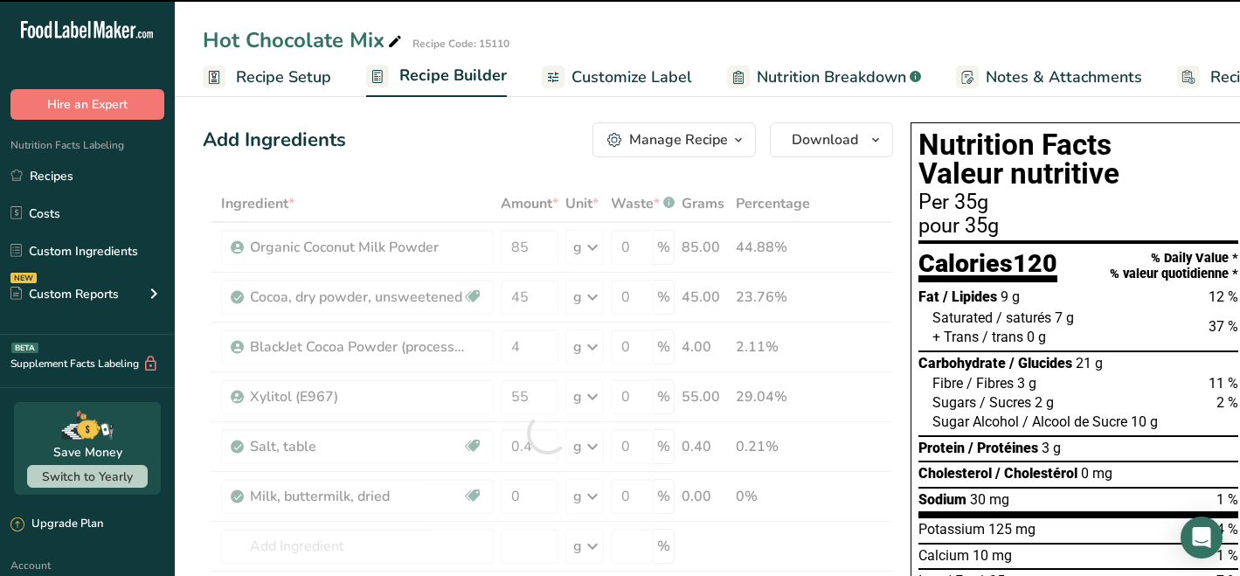
click at [877, 387] on div at bounding box center [548, 432] width 690 height 495
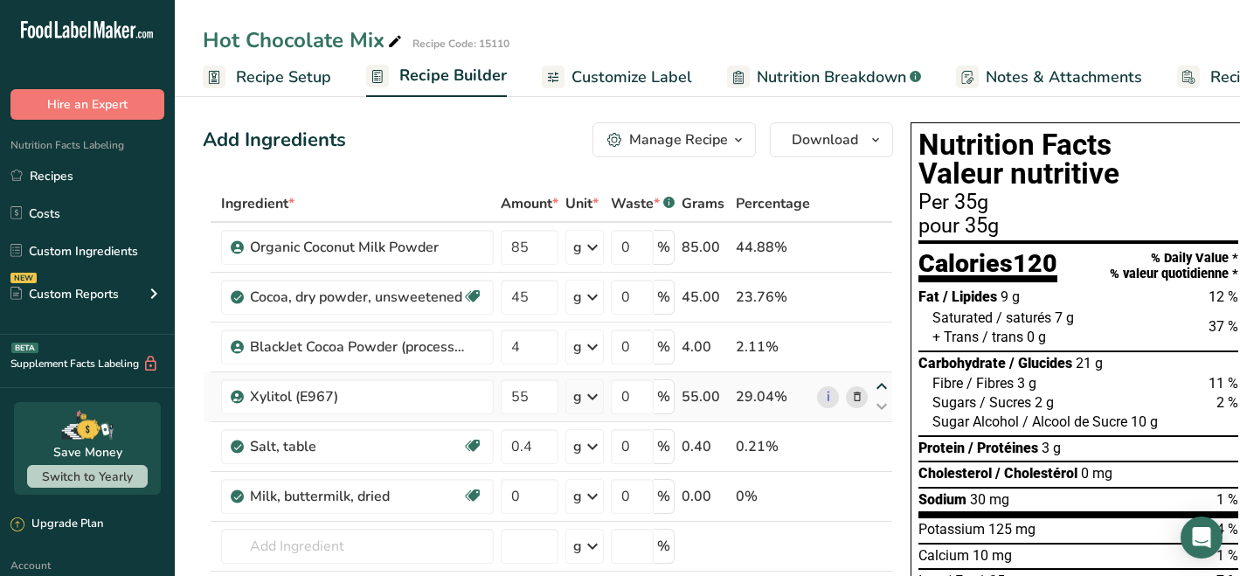
click at [881, 385] on icon at bounding box center [881, 386] width 21 height 13
type input "55"
type input "4"
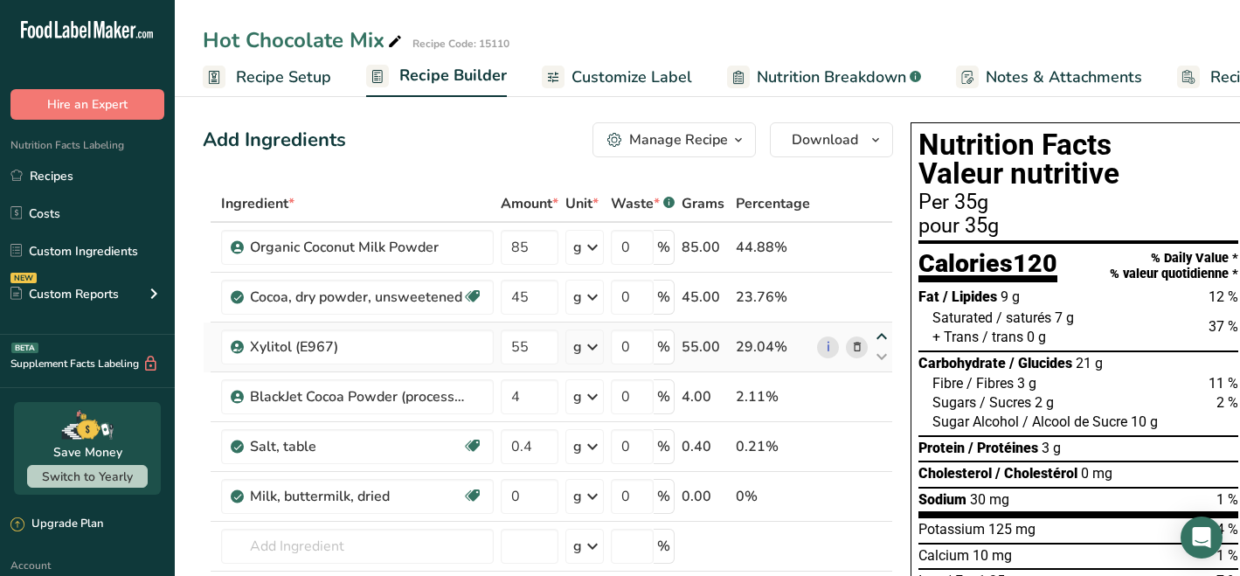
click at [878, 334] on icon at bounding box center [881, 336] width 21 height 13
type input "55"
type input "45"
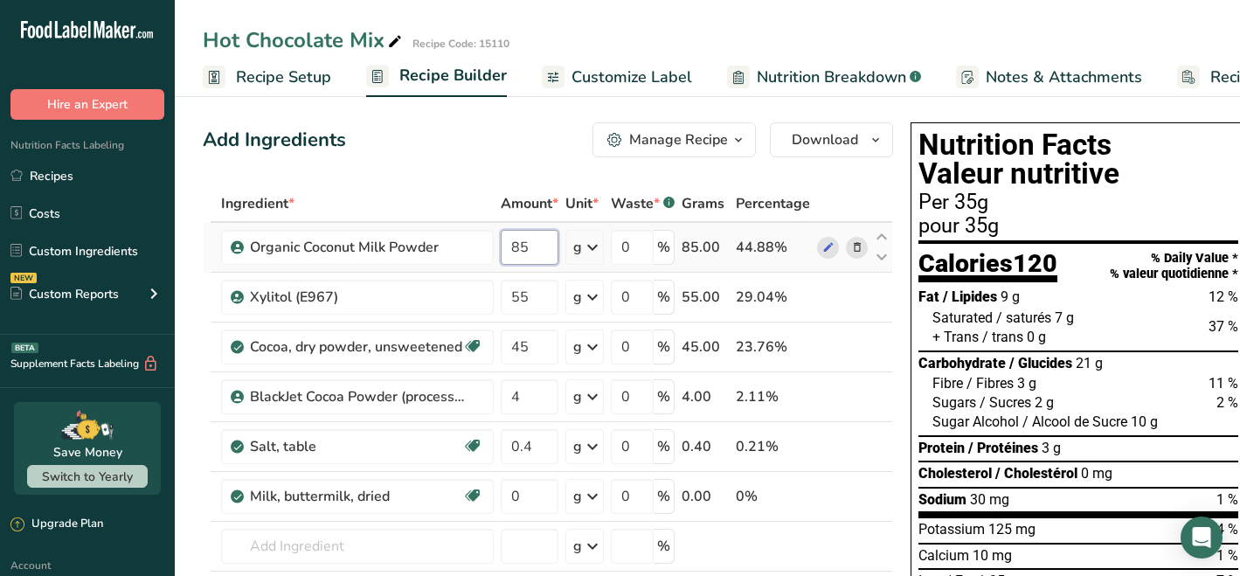
drag, startPoint x: 533, startPoint y: 246, endPoint x: 505, endPoint y: 250, distance: 28.2
click at [505, 250] on input "85" at bounding box center [530, 247] width 58 height 35
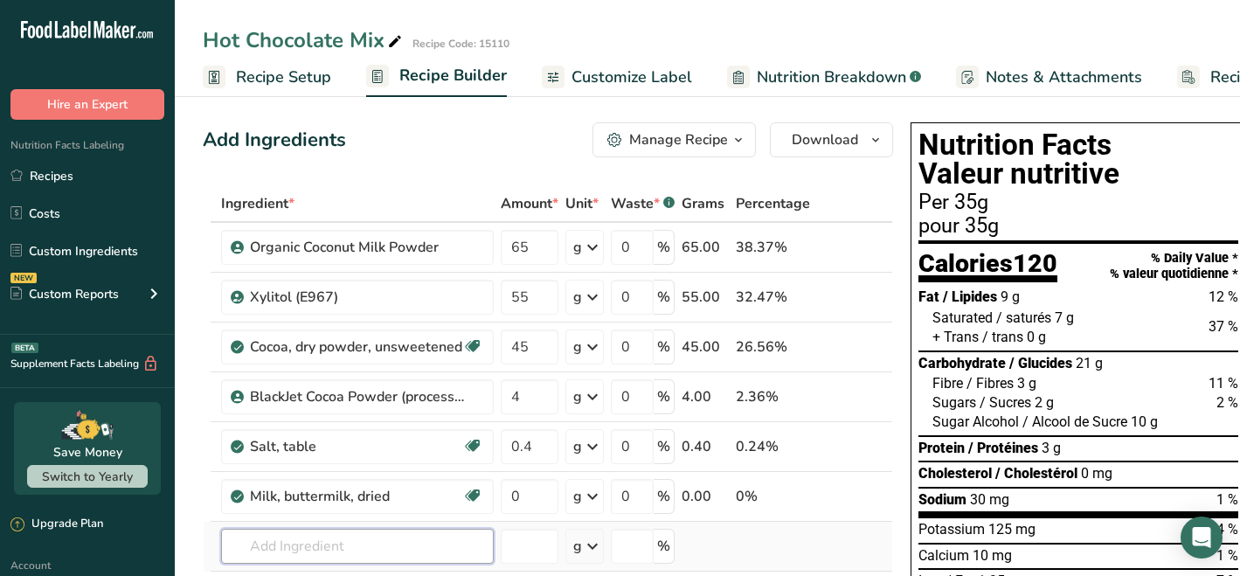
click at [412, 542] on div "Ingredient * Amount * Unit * Waste * .a-a{fill:#347362;}.b-a{fill:#fff;} Grams …" at bounding box center [548, 432] width 690 height 495
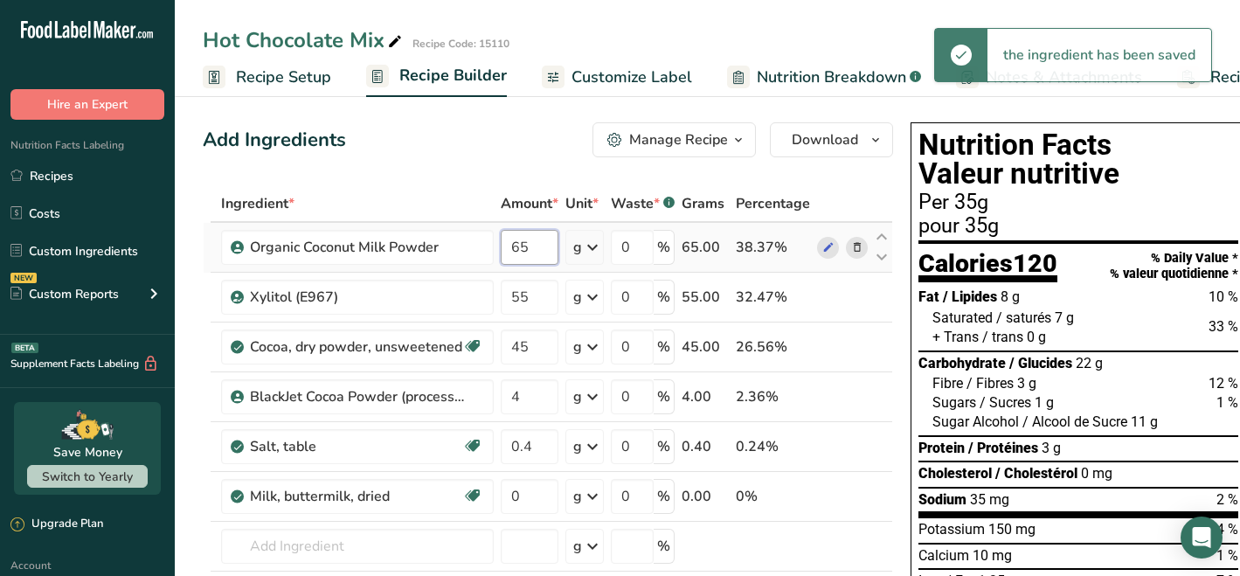
click at [518, 249] on input "65" at bounding box center [530, 247] width 58 height 35
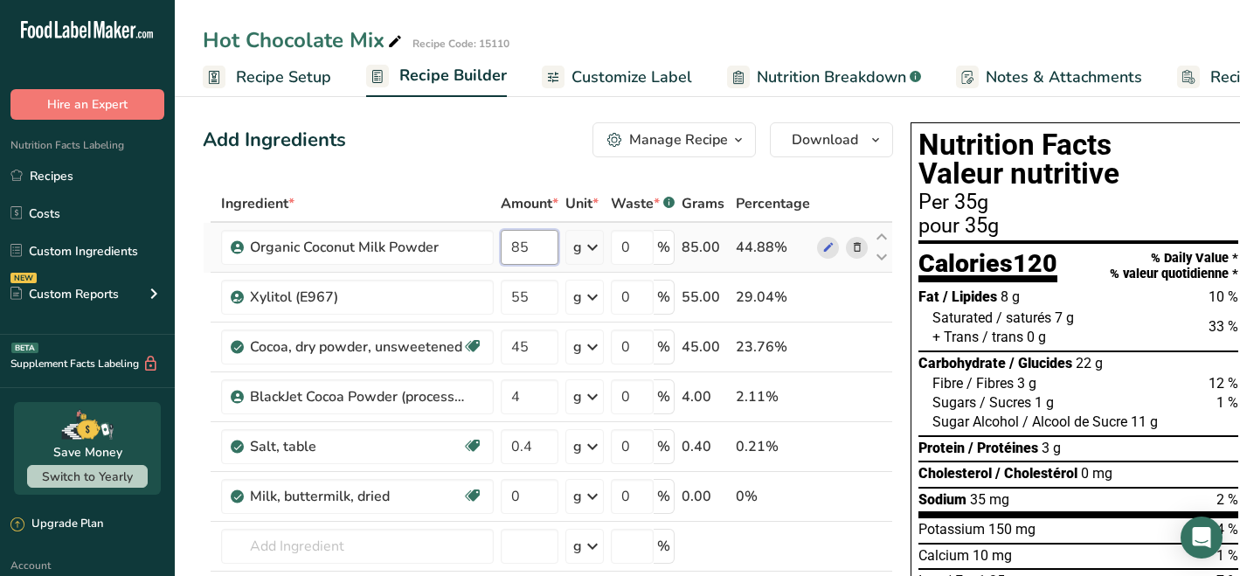
click at [539, 255] on input "85" at bounding box center [530, 247] width 58 height 35
type input "85"
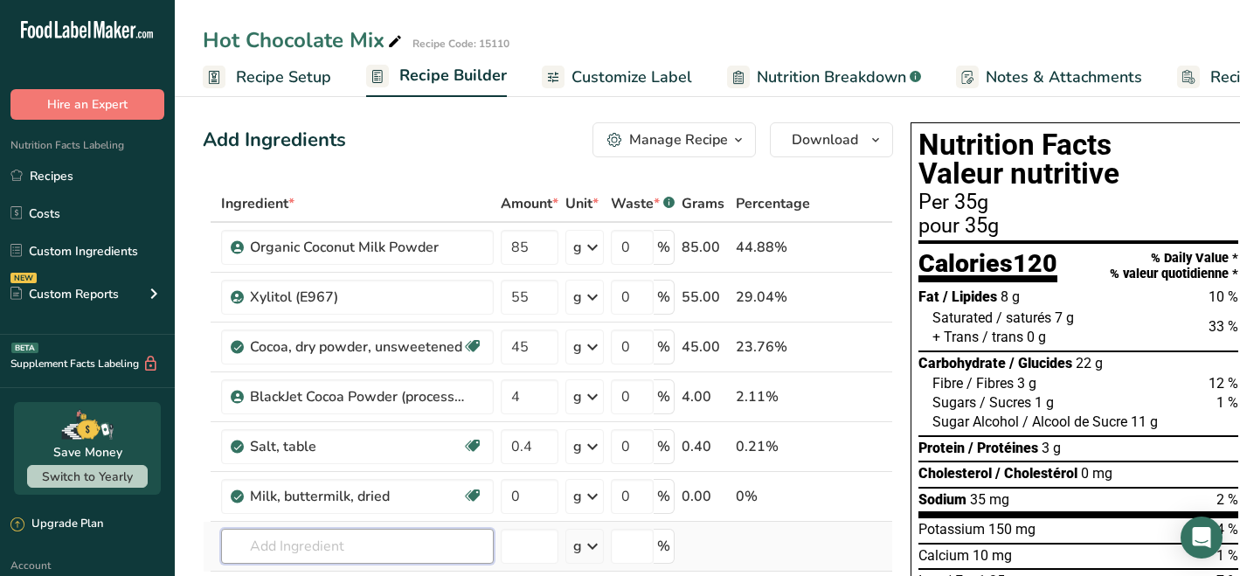
click at [323, 539] on div "Ingredient * Amount * Unit * Waste * .a-a{fill:#347362;}.b-a{fill:#fff;} Grams …" at bounding box center [548, 432] width 690 height 495
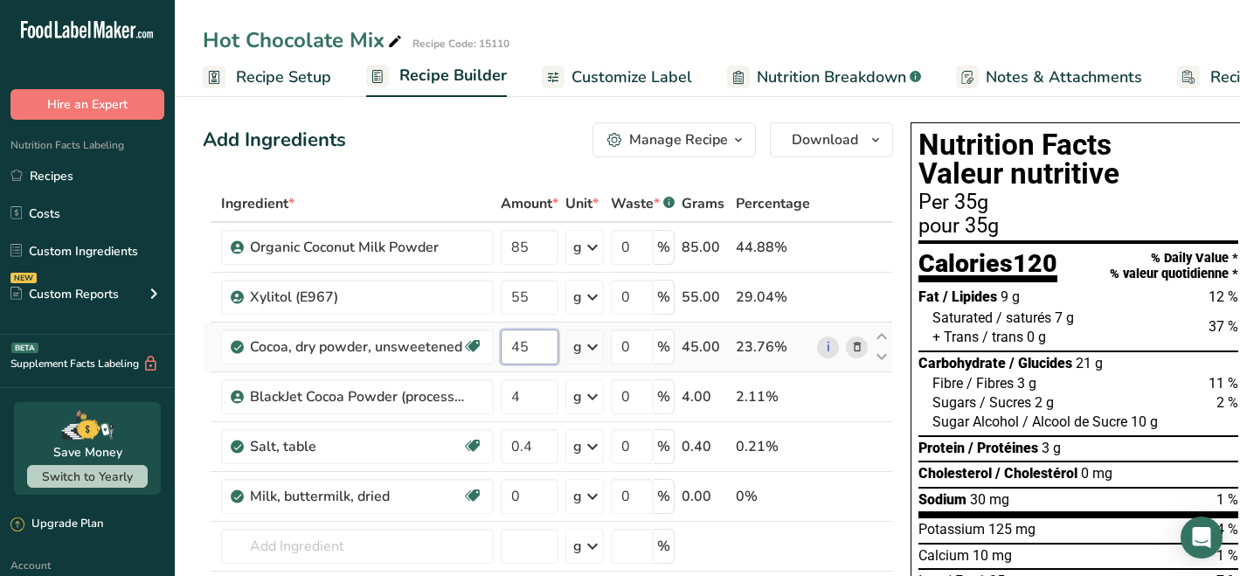
drag, startPoint x: 535, startPoint y: 349, endPoint x: 509, endPoint y: 348, distance: 25.3
click at [509, 348] on input "45" at bounding box center [530, 346] width 58 height 35
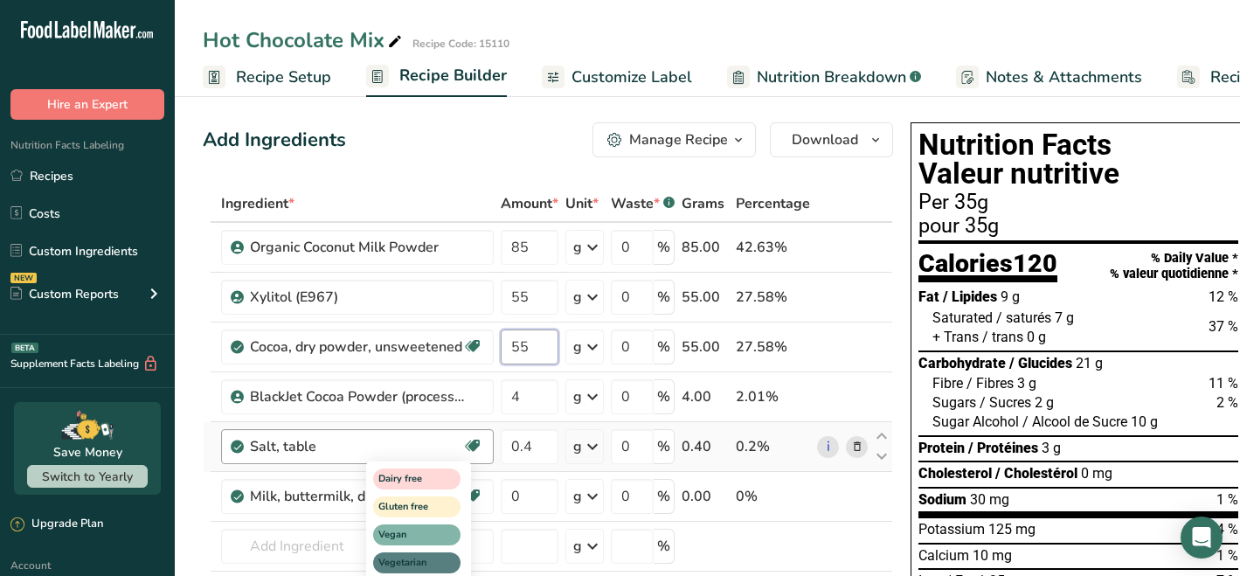
type input "55"
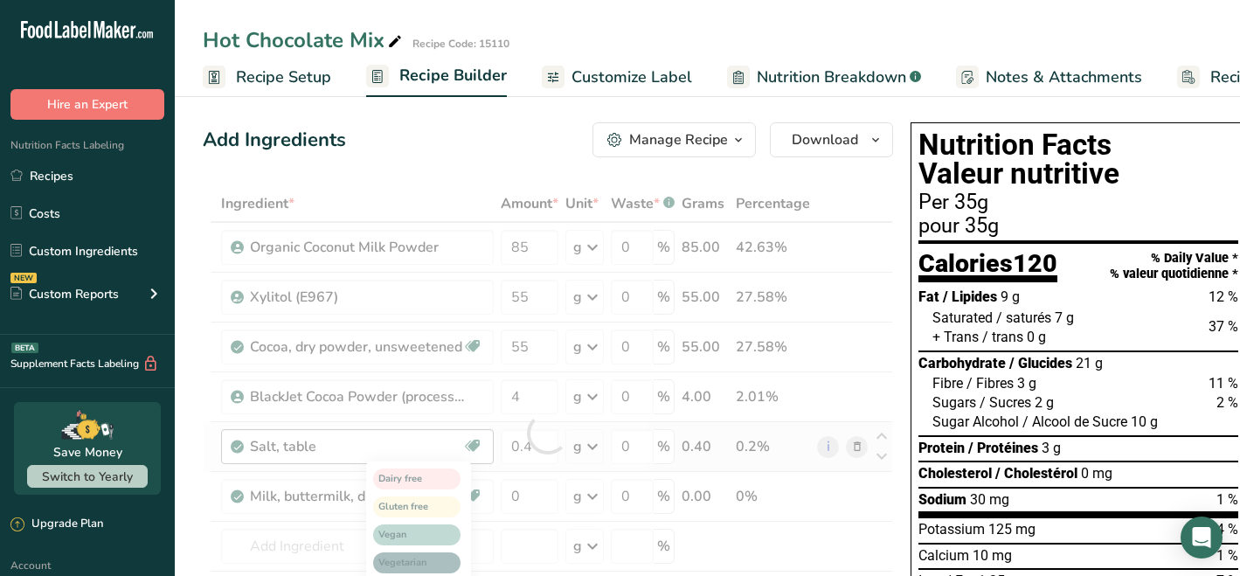
click at [513, 542] on div "Ingredient * Amount * Unit * Waste * .a-a{fill:#347362;}.b-a{fill:#fff;} Grams …" at bounding box center [548, 432] width 690 height 495
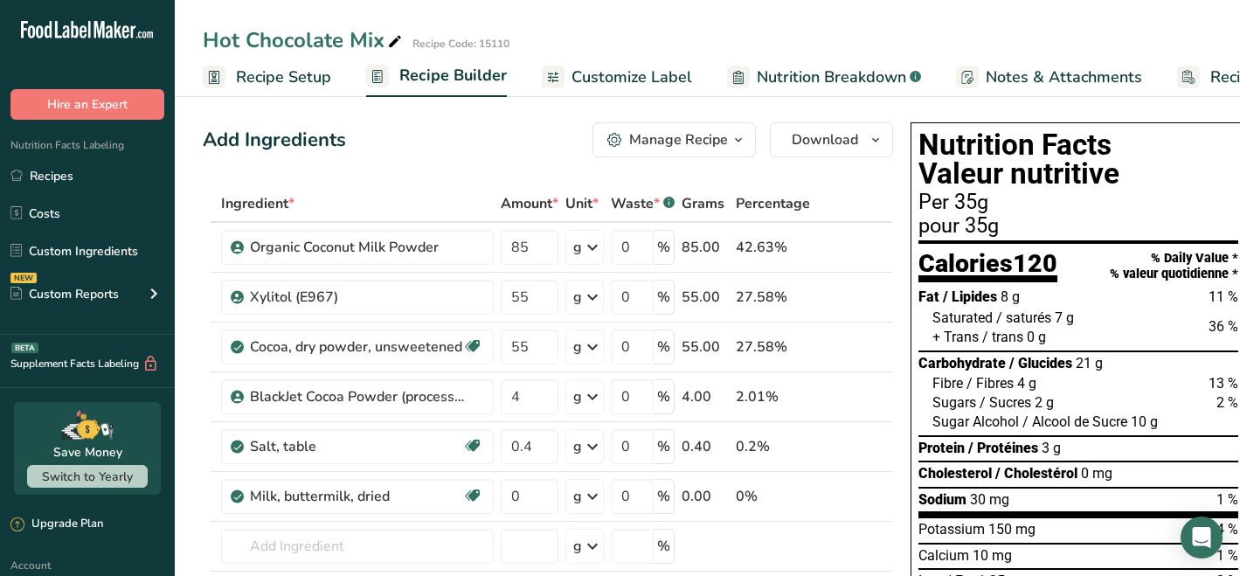
click at [758, 76] on span "Nutrition Breakdown" at bounding box center [831, 78] width 149 height 24
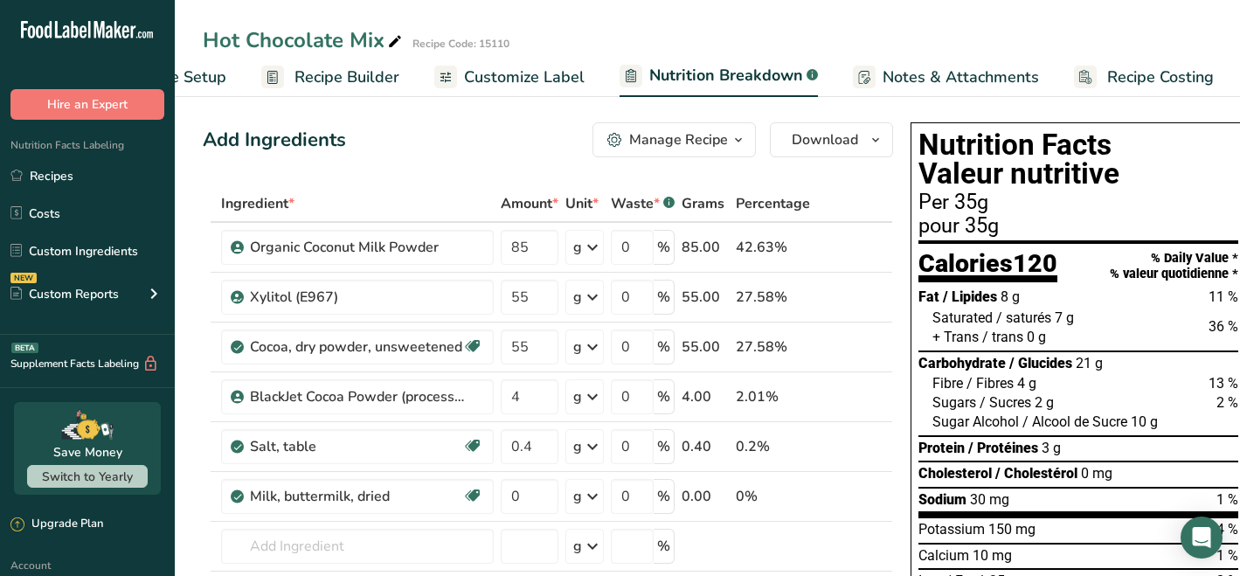
select select "Calories"
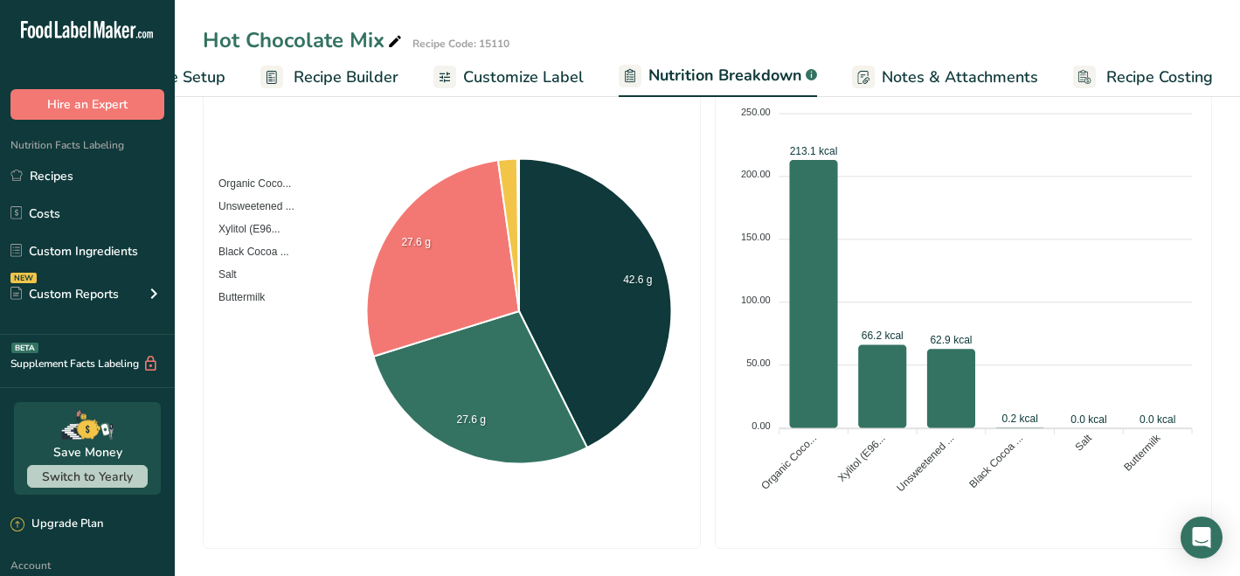
scroll to position [828, 0]
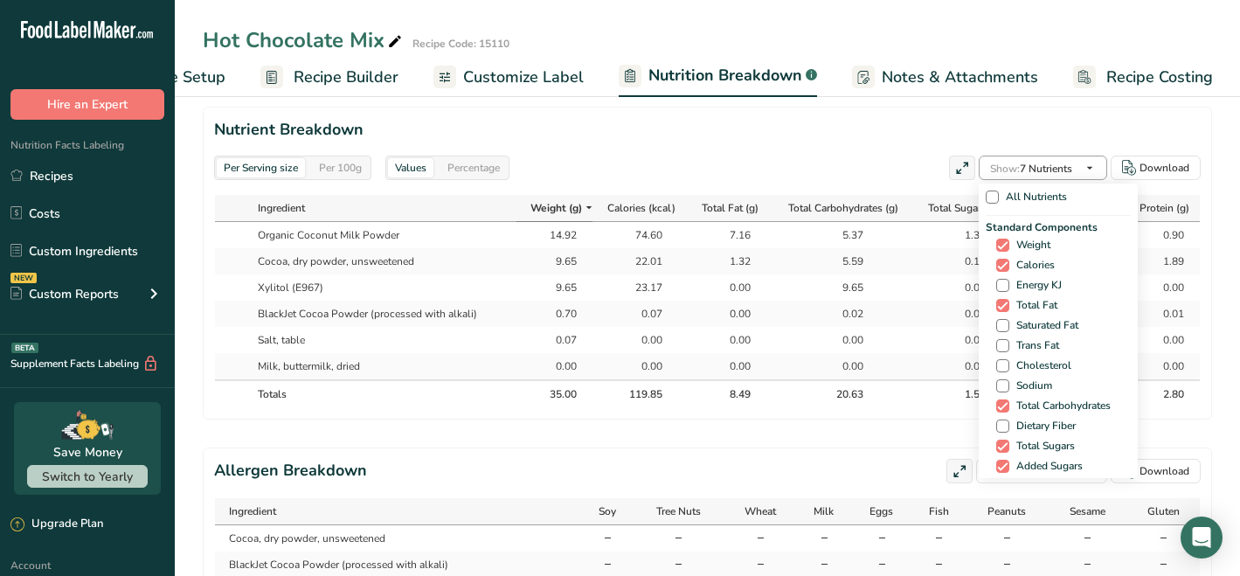
click at [1089, 157] on icon "button" at bounding box center [1089, 168] width 14 height 22
click at [999, 319] on span at bounding box center [1002, 325] width 13 height 13
click at [999, 320] on input "Saturated Fat" at bounding box center [1001, 325] width 11 height 11
checkbox input "true"
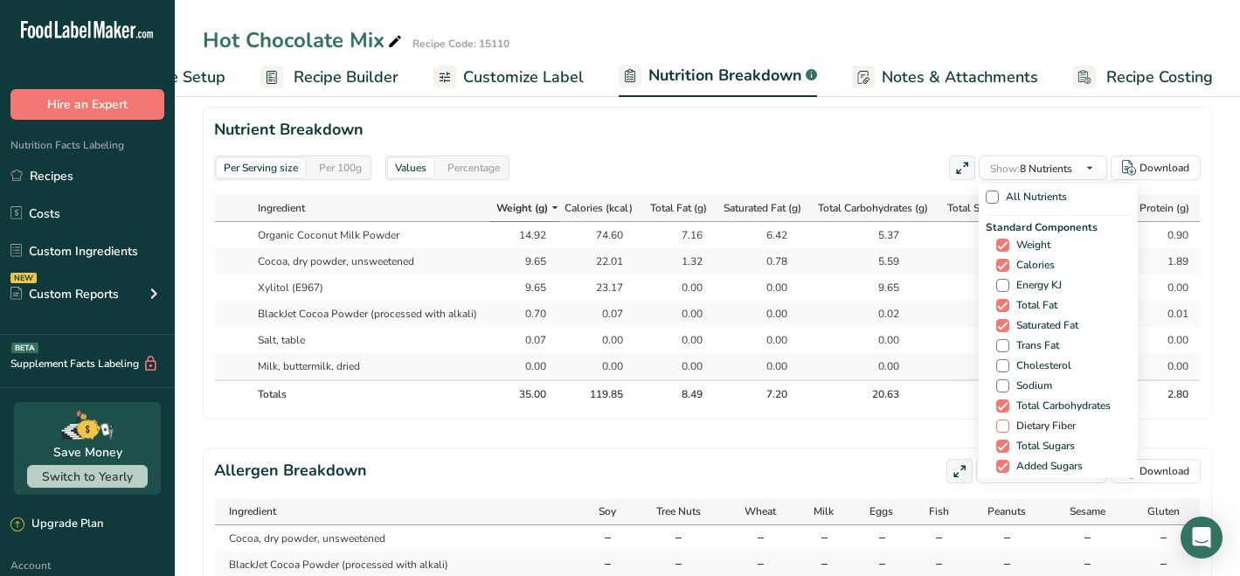
click at [1003, 419] on span at bounding box center [1002, 425] width 13 height 13
click at [1003, 420] on input "Dietary Fiber" at bounding box center [1001, 425] width 11 height 11
checkbox input "true"
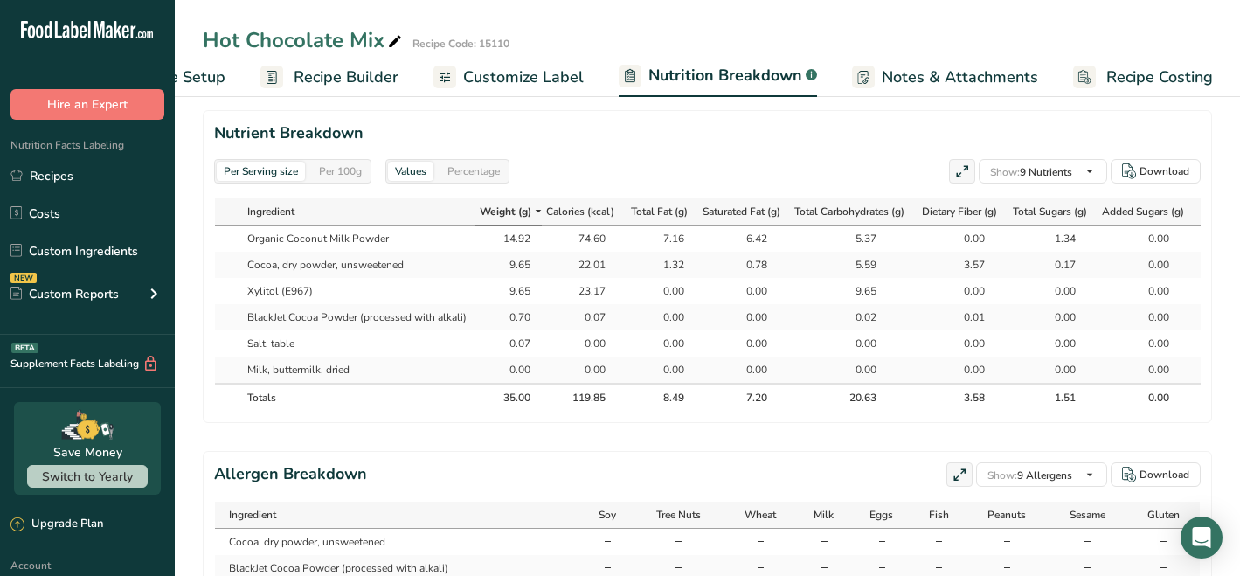
drag, startPoint x: 991, startPoint y: 222, endPoint x: 973, endPoint y: 224, distance: 17.6
click at [973, 257] on div "3.57" at bounding box center [963, 265] width 44 height 16
click at [993, 257] on div "3.57" at bounding box center [962, 265] width 75 height 16
drag, startPoint x: 994, startPoint y: 218, endPoint x: 969, endPoint y: 219, distance: 25.4
click at [969, 257] on div "3.57" at bounding box center [962, 265] width 75 height 16
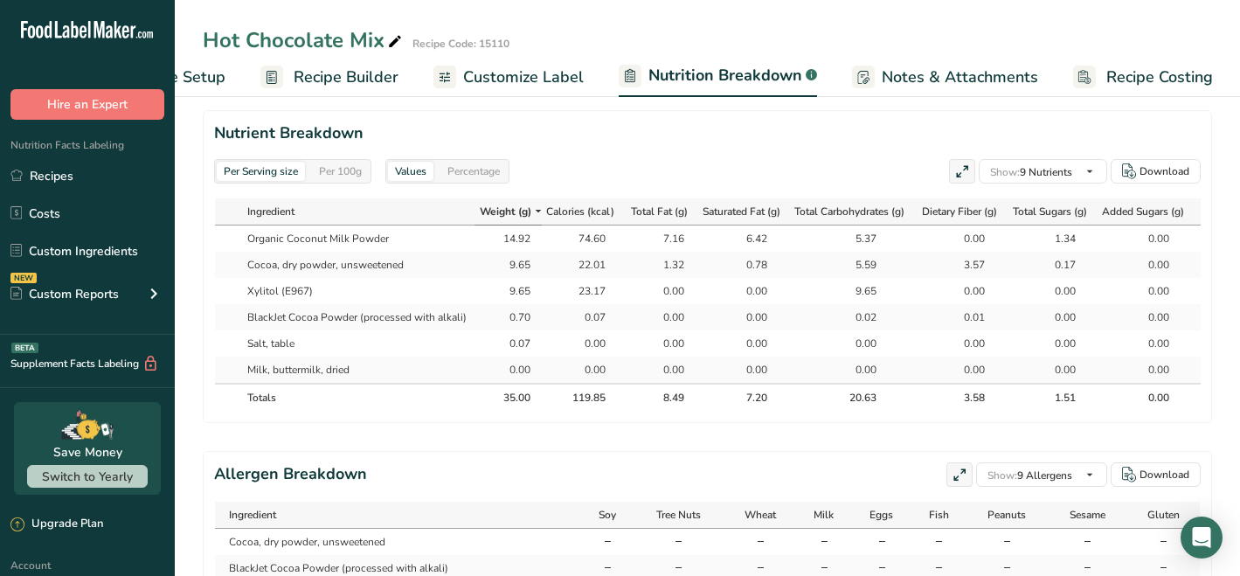
click at [368, 79] on span "Recipe Builder" at bounding box center [346, 78] width 105 height 24
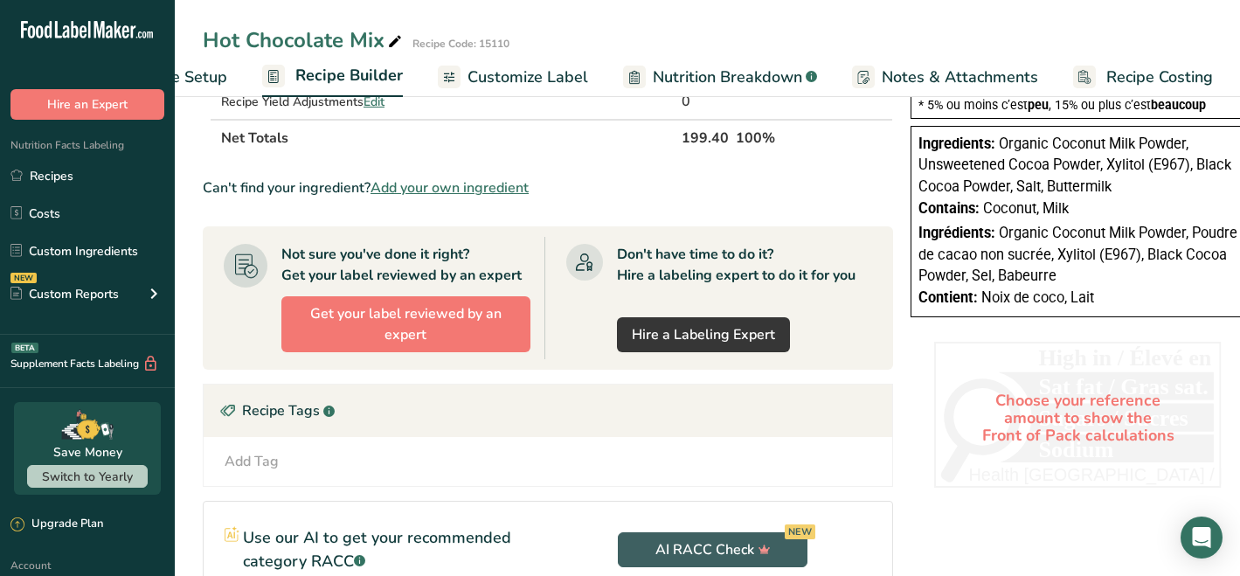
click at [494, 72] on span "Customize Label" at bounding box center [527, 78] width 121 height 24
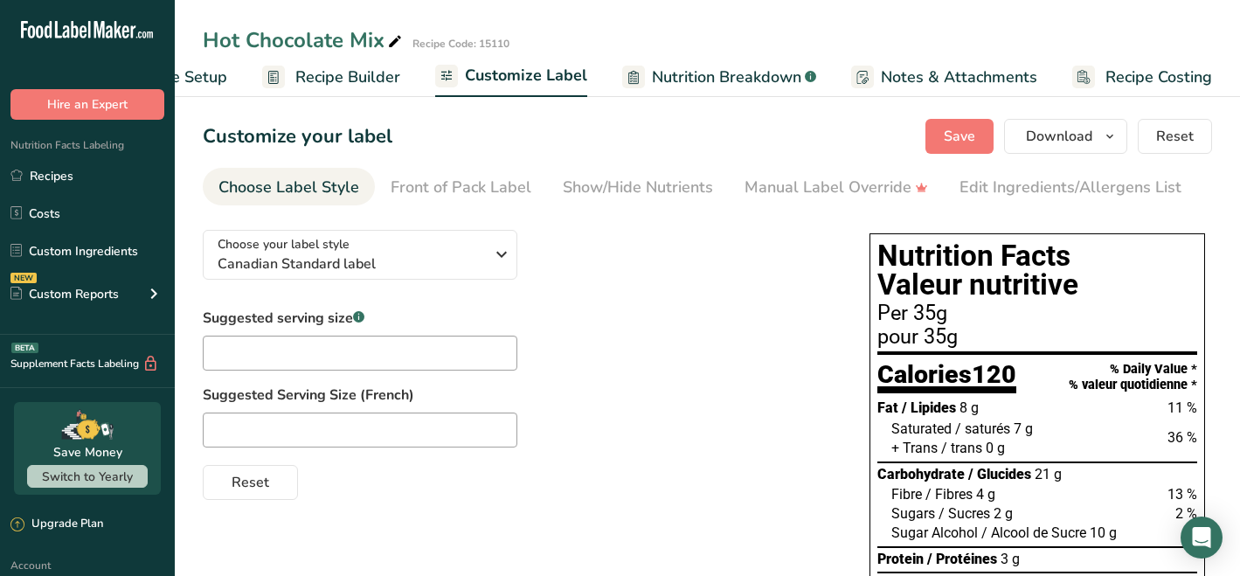
click at [371, 70] on span "Recipe Builder" at bounding box center [347, 78] width 105 height 24
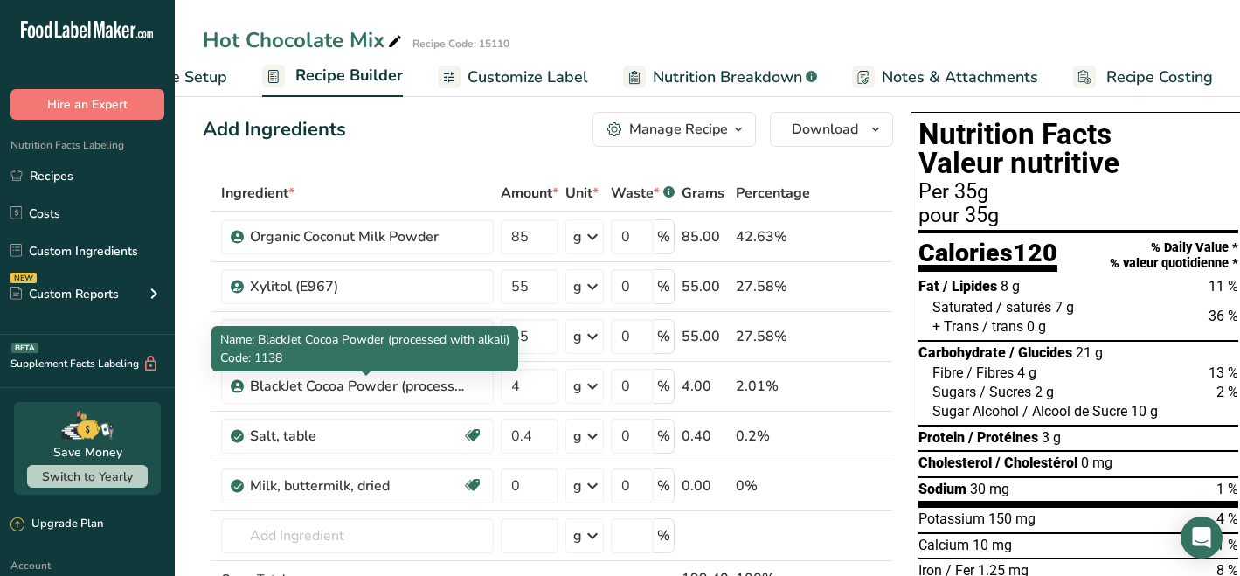
scroll to position [42, 0]
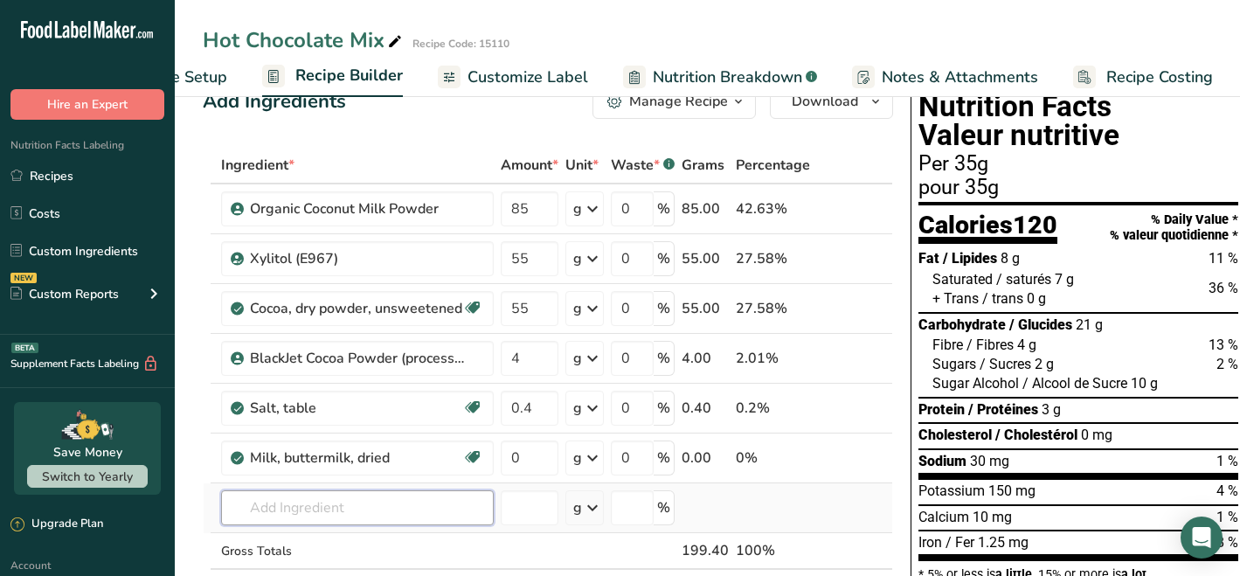
click at [350, 505] on input "text" at bounding box center [357, 507] width 273 height 35
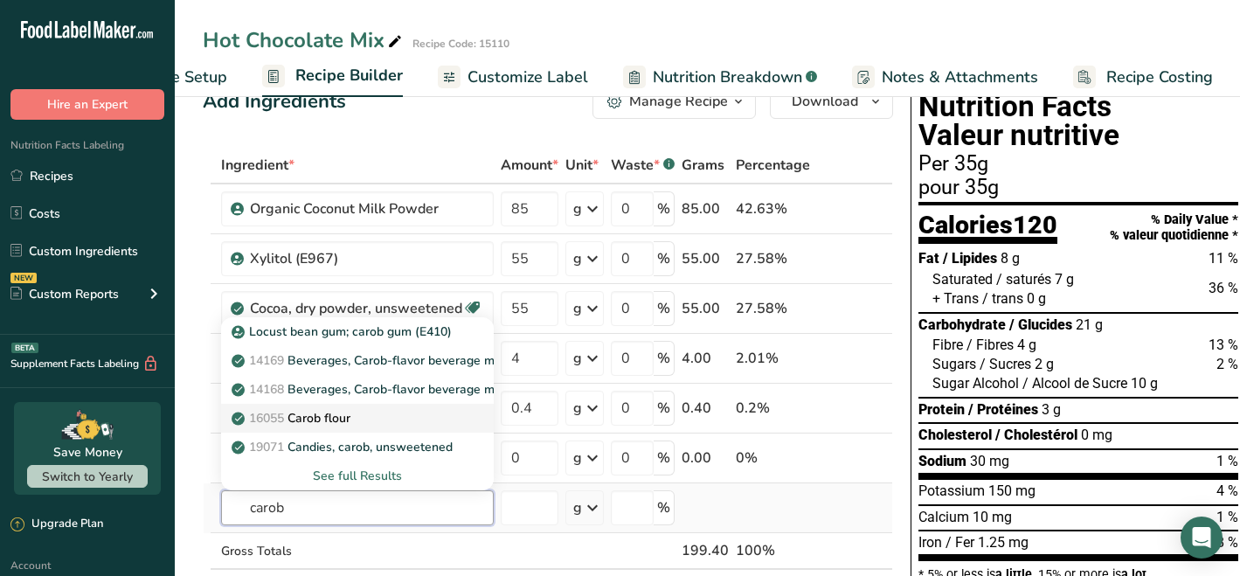
type input "carob"
click at [348, 417] on p "16055 Carob flour" at bounding box center [292, 418] width 115 height 18
type input "Carob flour"
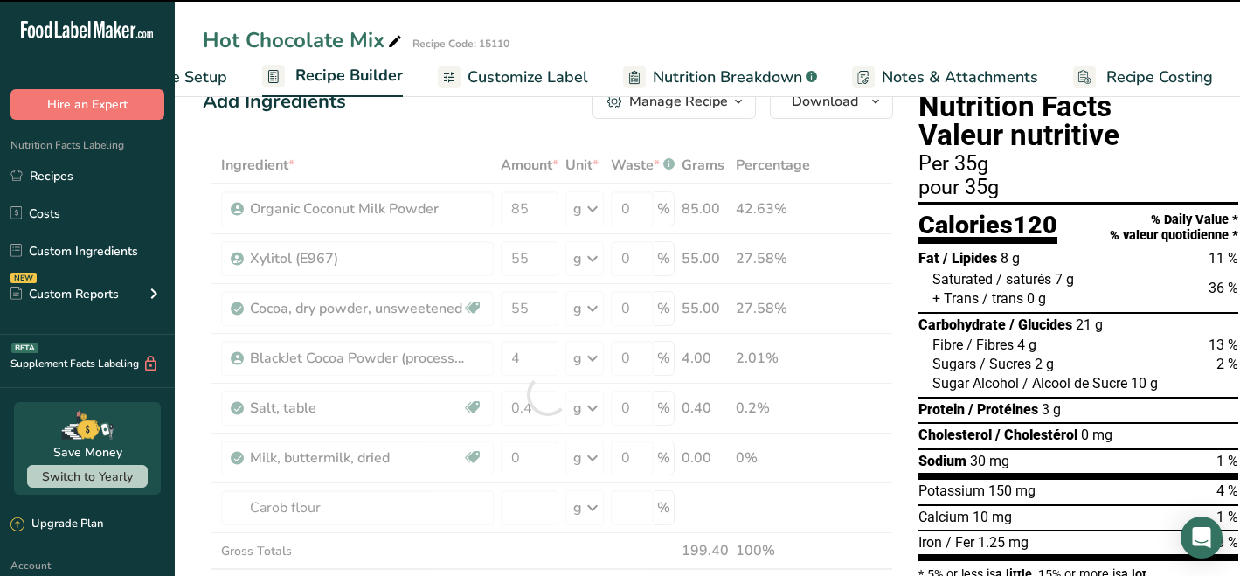
type input "0"
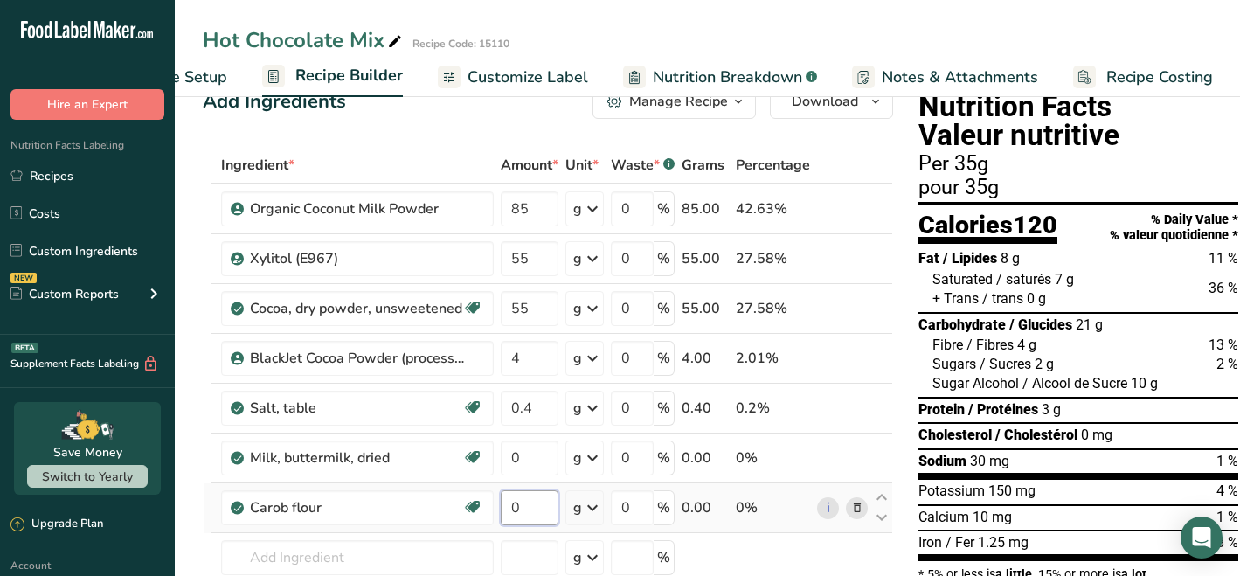
click at [536, 518] on input "0" at bounding box center [530, 507] width 58 height 35
type input "55"
click at [531, 306] on div "Ingredient * Amount * Unit * Waste * .a-a{fill:#347362;}.b-a{fill:#fff;} Grams …" at bounding box center [548, 419] width 690 height 545
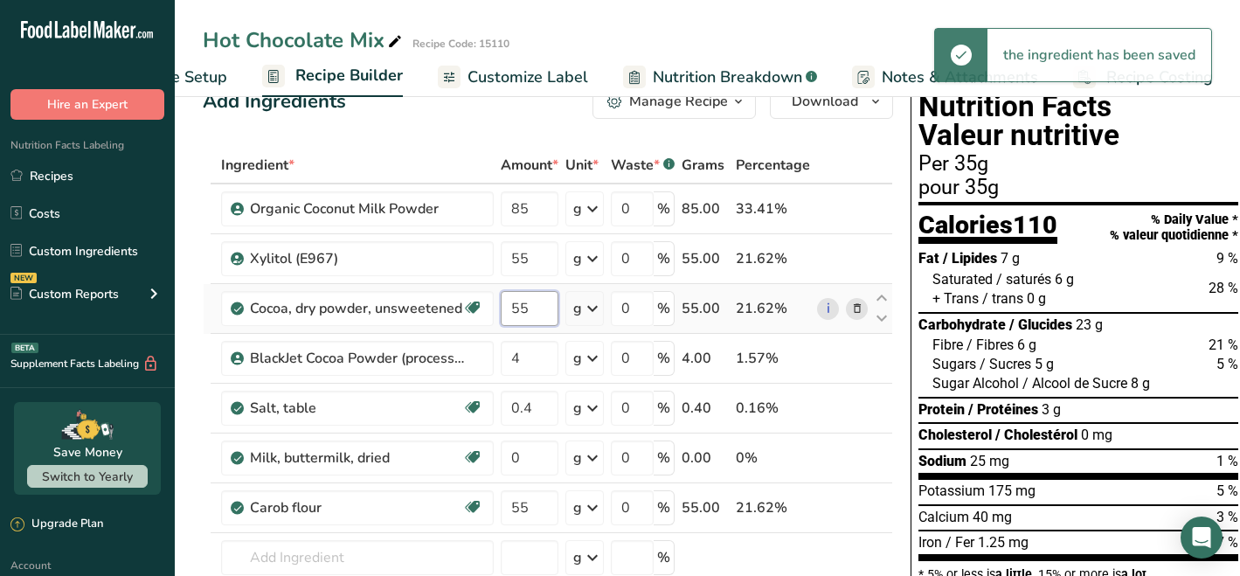
type input "5"
type input "0"
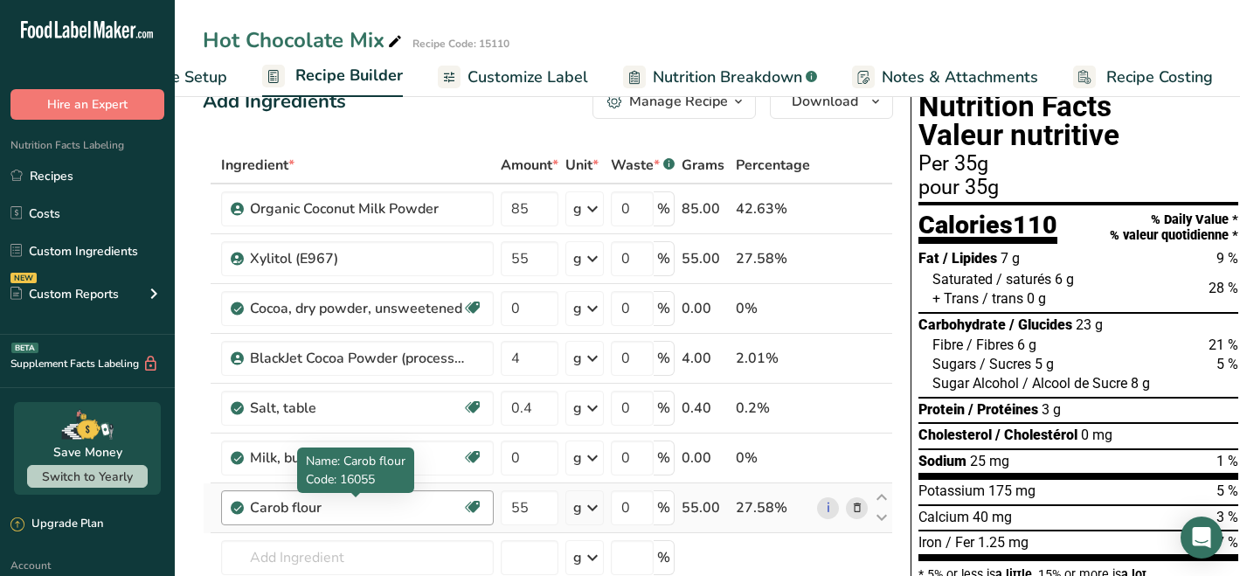
click at [357, 502] on div "Ingredient * Amount * Unit * Waste * .a-a{fill:#347362;}.b-a{fill:#fff;} Grams …" at bounding box center [548, 419] width 690 height 545
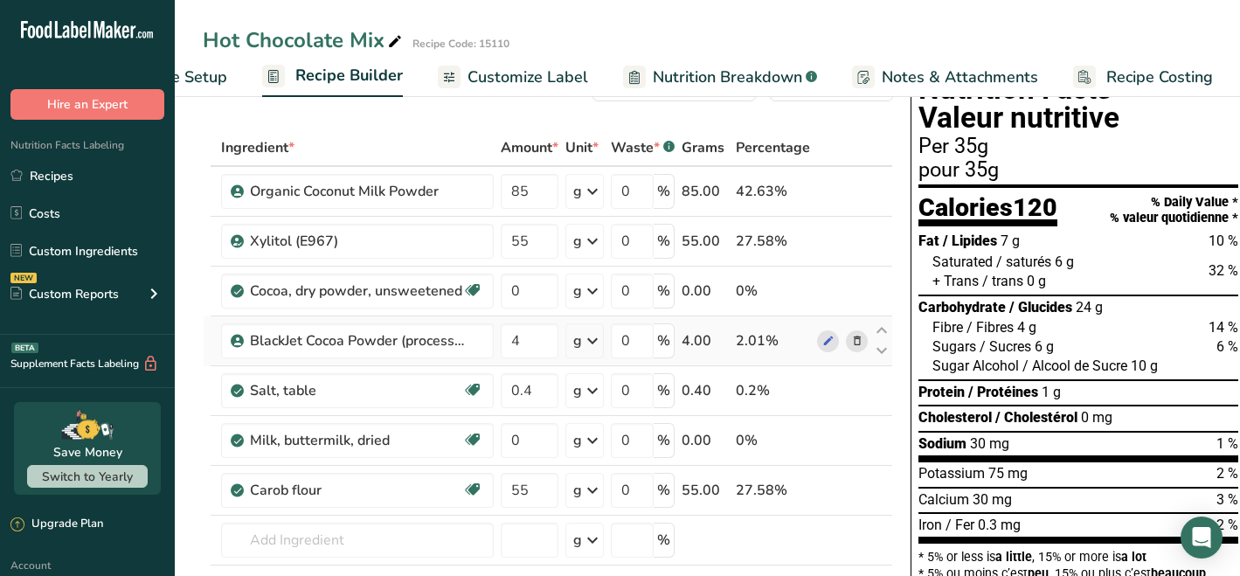
scroll to position [63, 0]
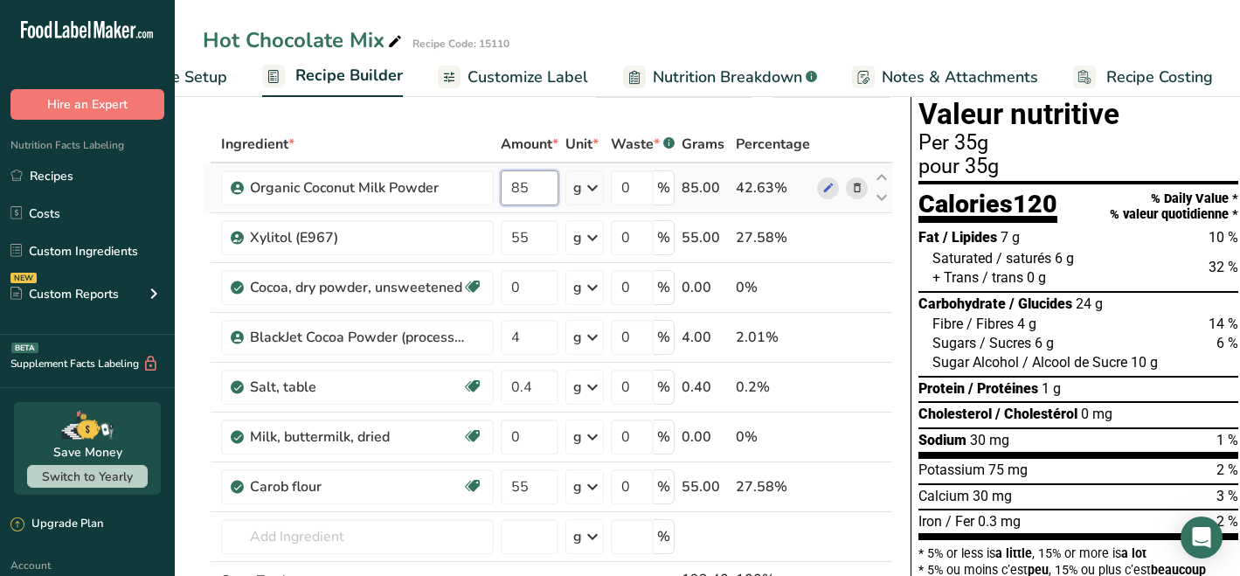
drag, startPoint x: 536, startPoint y: 189, endPoint x: 509, endPoint y: 188, distance: 26.2
click at [509, 188] on input "85" at bounding box center [530, 187] width 58 height 35
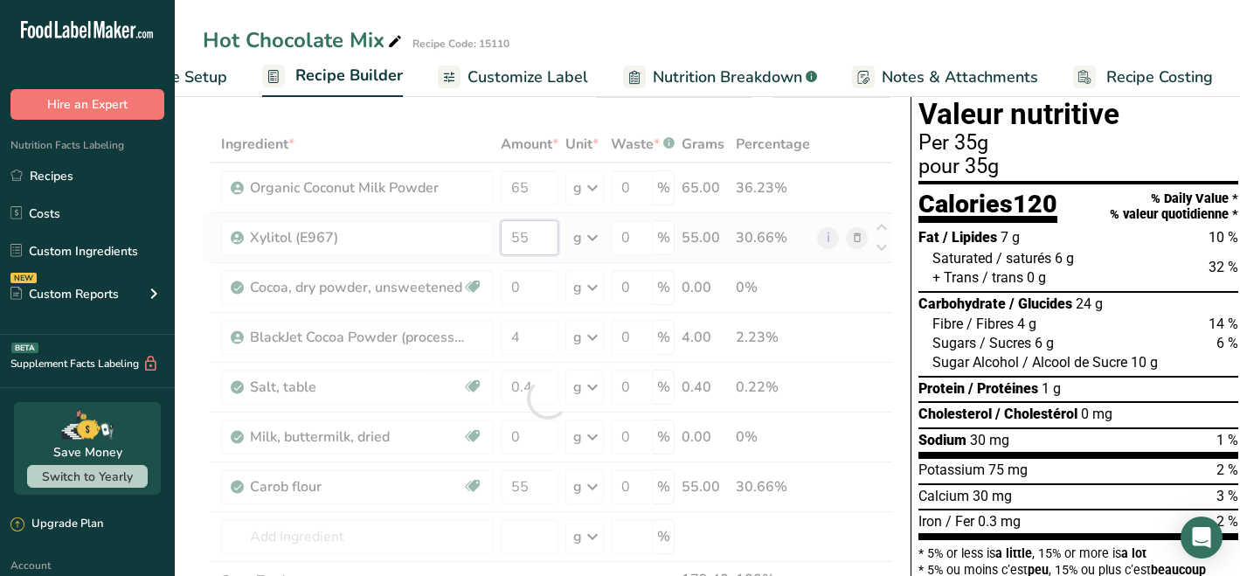
click at [544, 238] on div "Ingredient * Amount * Unit * Waste * .a-a{fill:#347362;}.b-a{fill:#fff;} Grams …" at bounding box center [548, 398] width 690 height 545
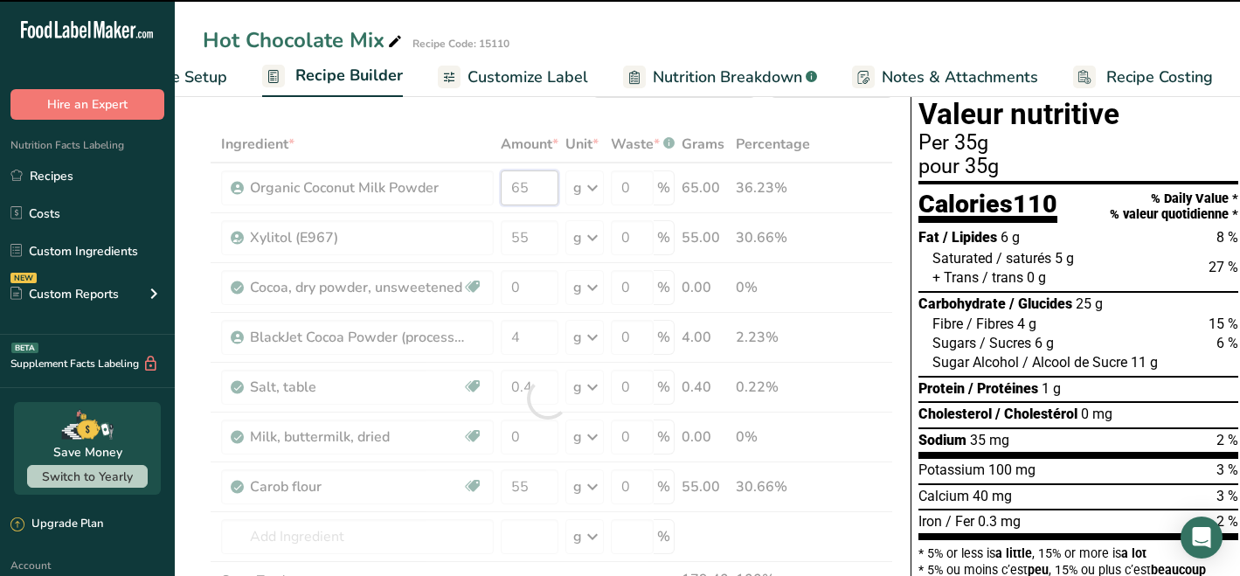
drag, startPoint x: 538, startPoint y: 189, endPoint x: 491, endPoint y: 190, distance: 47.2
click at [491, 190] on div "Ingredient * Amount * Unit * Waste * .a-a{fill:#347362;}.b-a{fill:#fff;} Grams …" at bounding box center [548, 398] width 690 height 545
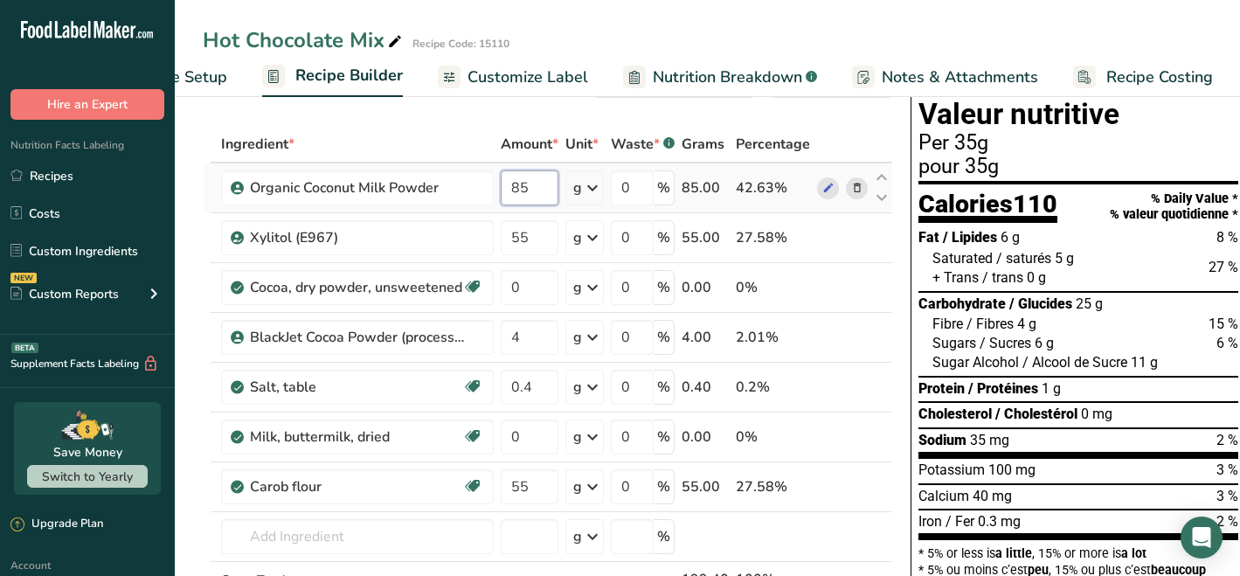
type input "85"
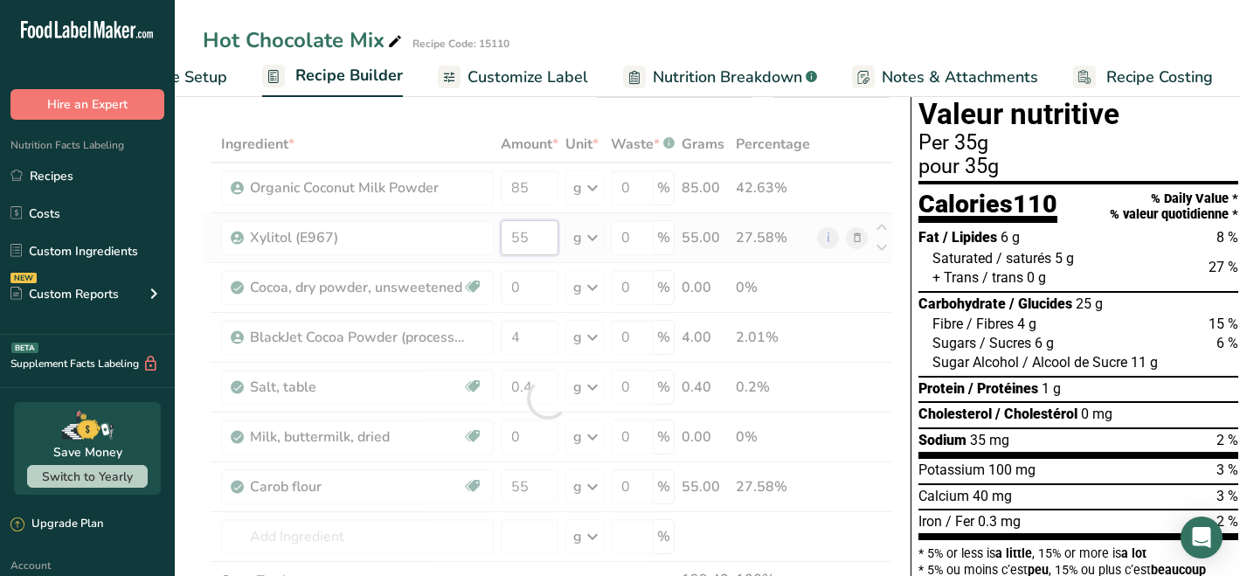
click at [533, 245] on div "Ingredient * Amount * Unit * Waste * .a-a{fill:#347362;}.b-a{fill:#fff;} Grams …" at bounding box center [548, 398] width 690 height 545
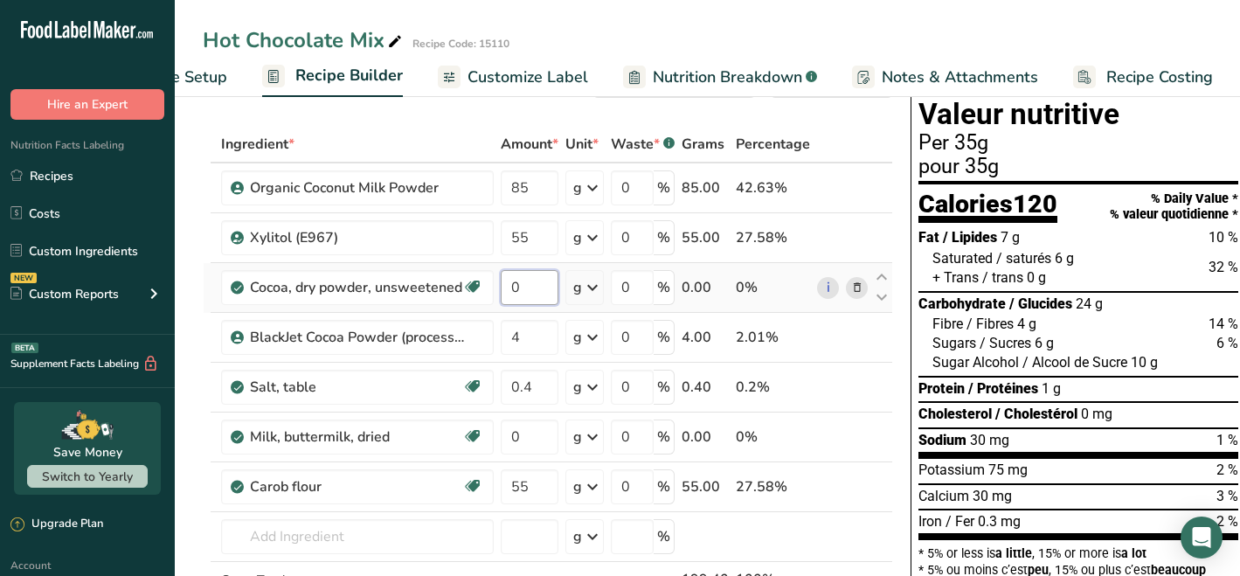
click at [538, 279] on div "Ingredient * Amount * Unit * Waste * .a-a{fill:#347362;}.b-a{fill:#fff;} Grams …" at bounding box center [548, 398] width 690 height 545
type input "55"
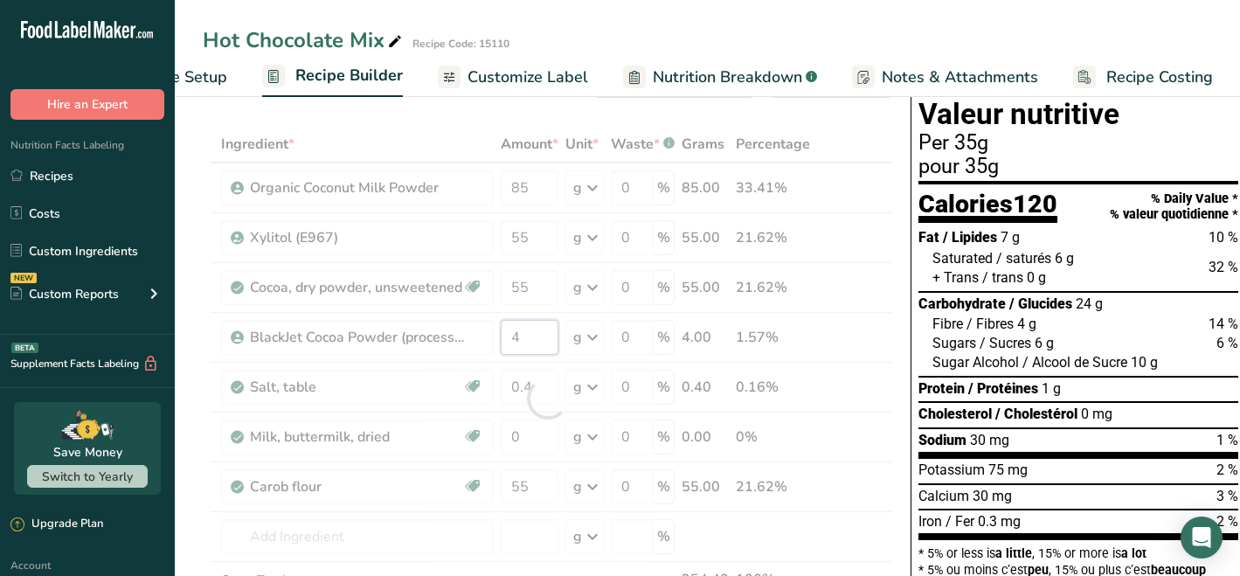
click at [531, 335] on div "Ingredient * Amount * Unit * Waste * .a-a{fill:#347362;}.b-a{fill:#fff;} Grams …" at bounding box center [548, 398] width 690 height 545
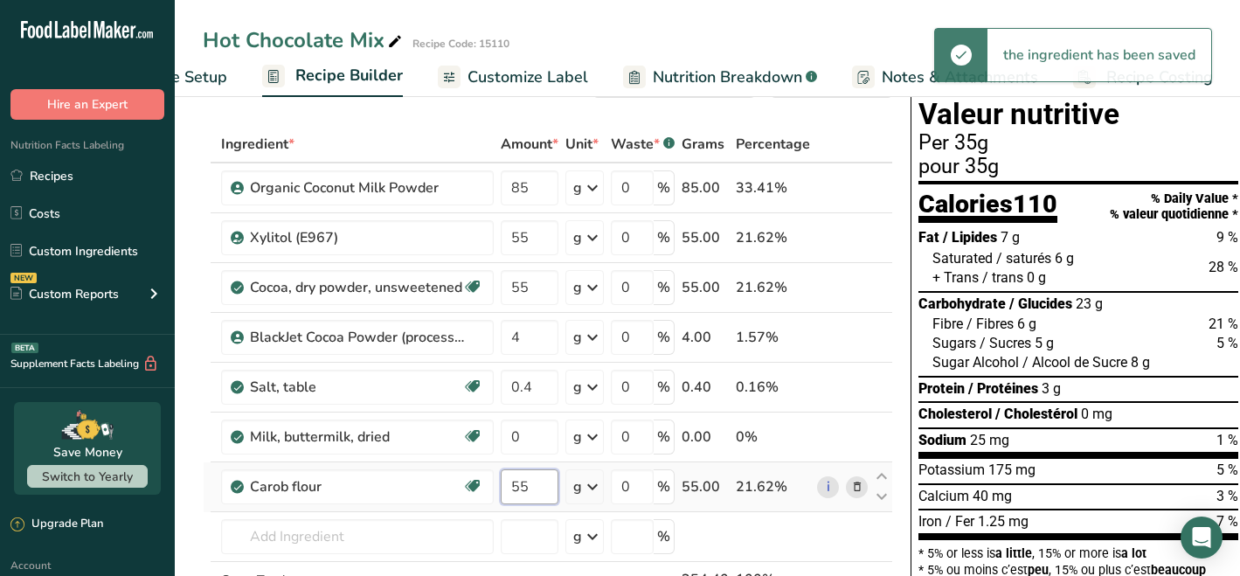
click at [535, 477] on div "Ingredient * Amount * Unit * Waste * .a-a{fill:#347362;}.b-a{fill:#fff;} Grams …" at bounding box center [548, 398] width 690 height 545
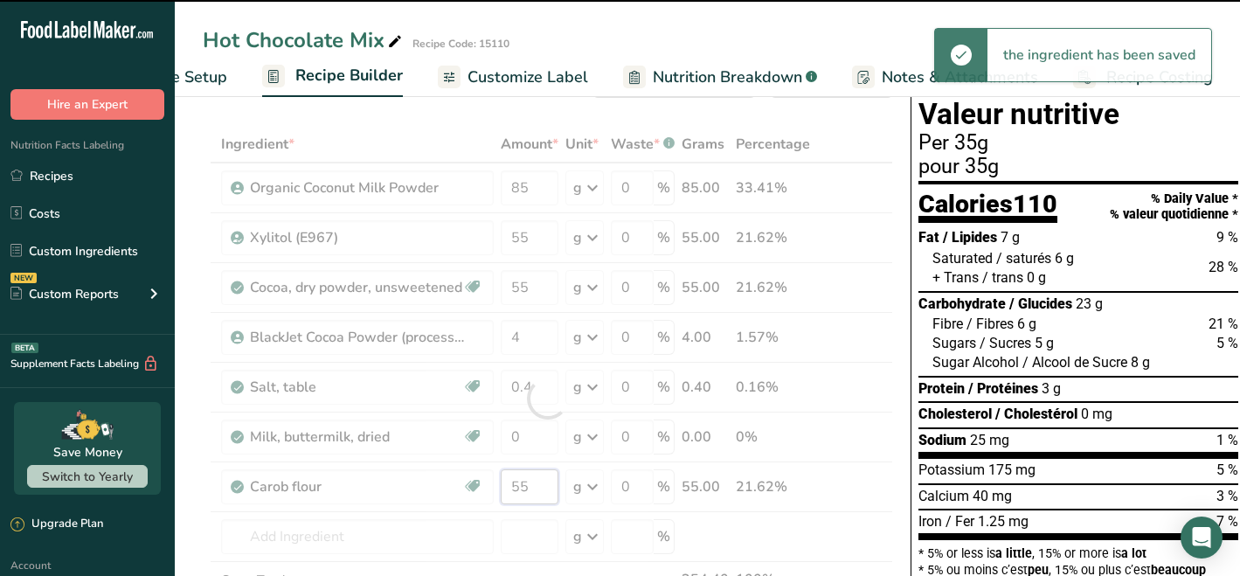
type input "5"
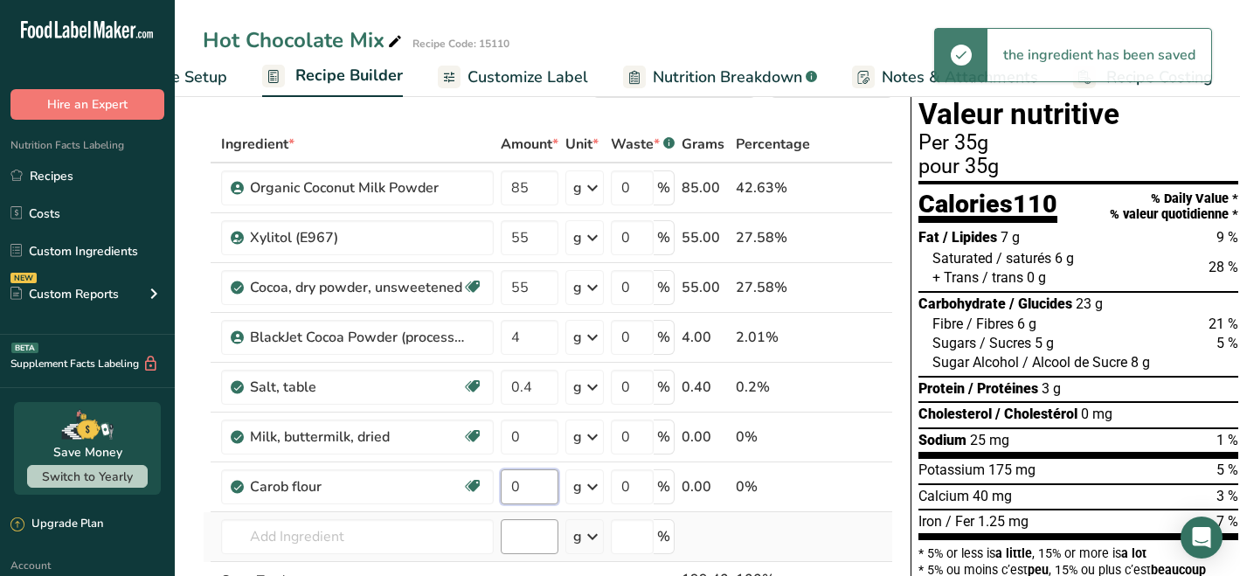
type input "0"
click at [527, 534] on div "Ingredient * Amount * Unit * Waste * .a-a{fill:#347362;}.b-a{fill:#fff;} Grams …" at bounding box center [548, 398] width 690 height 545
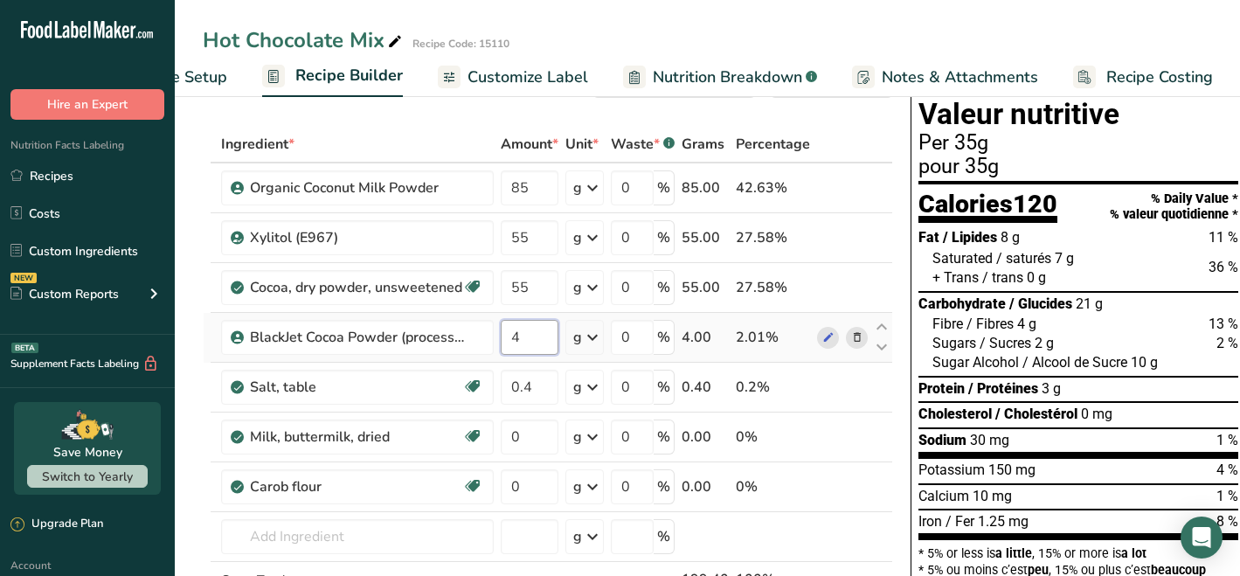
click at [529, 330] on input "4" at bounding box center [530, 337] width 58 height 35
type input "0"
click at [529, 529] on div "Ingredient * Amount * Unit * Waste * .a-a{fill:#347362;}.b-a{fill:#fff;} Grams …" at bounding box center [548, 398] width 690 height 545
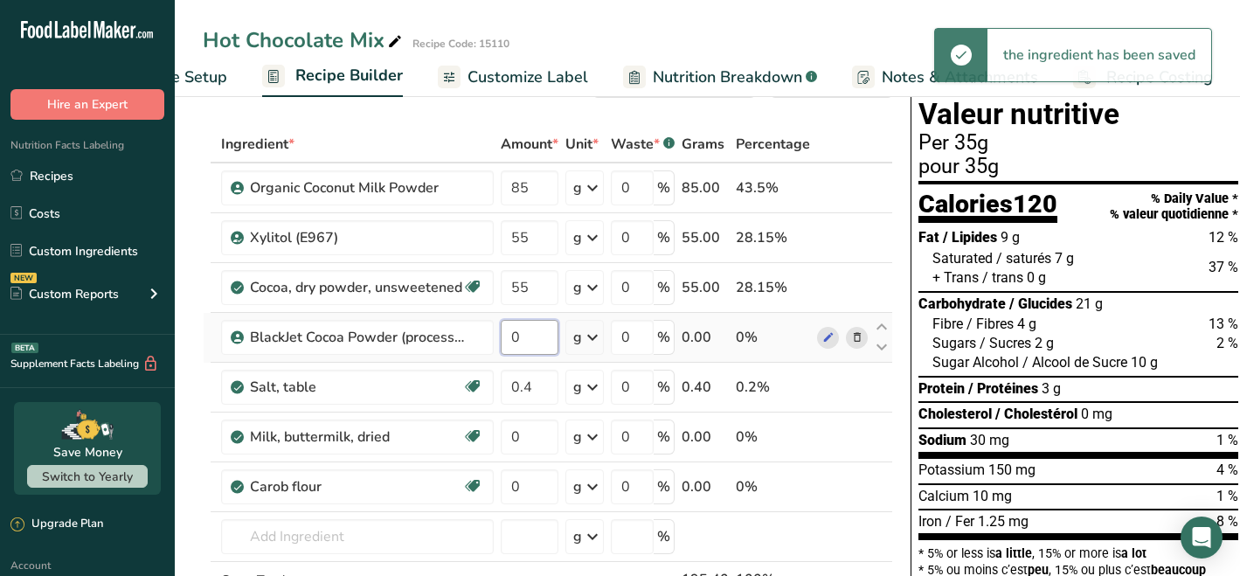
click at [536, 334] on input "0" at bounding box center [530, 337] width 58 height 35
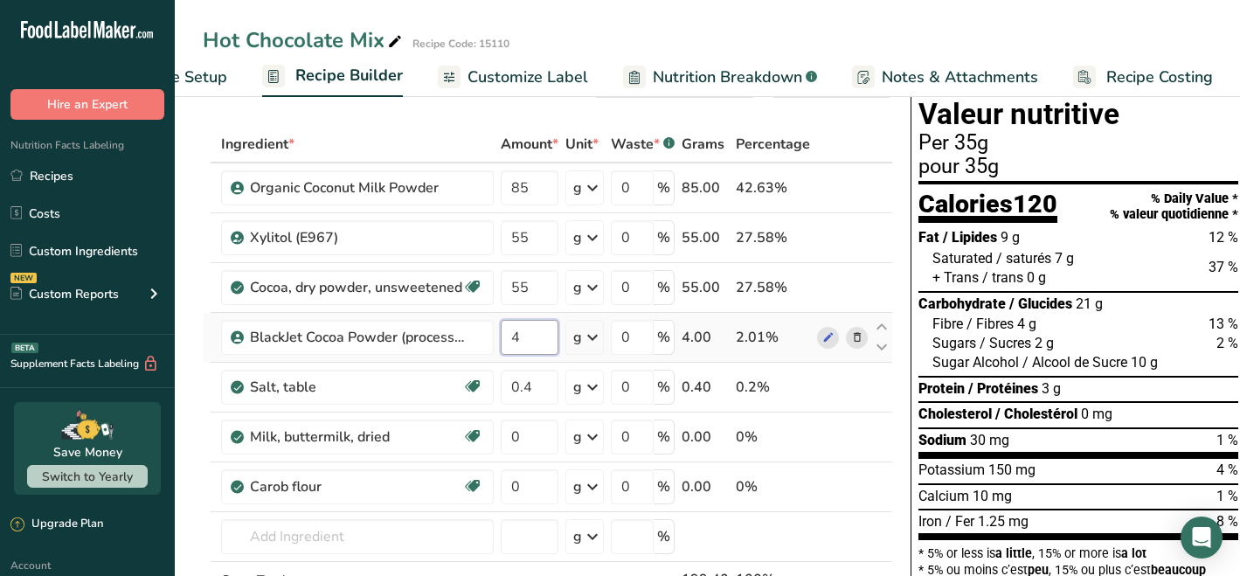
type input "4"
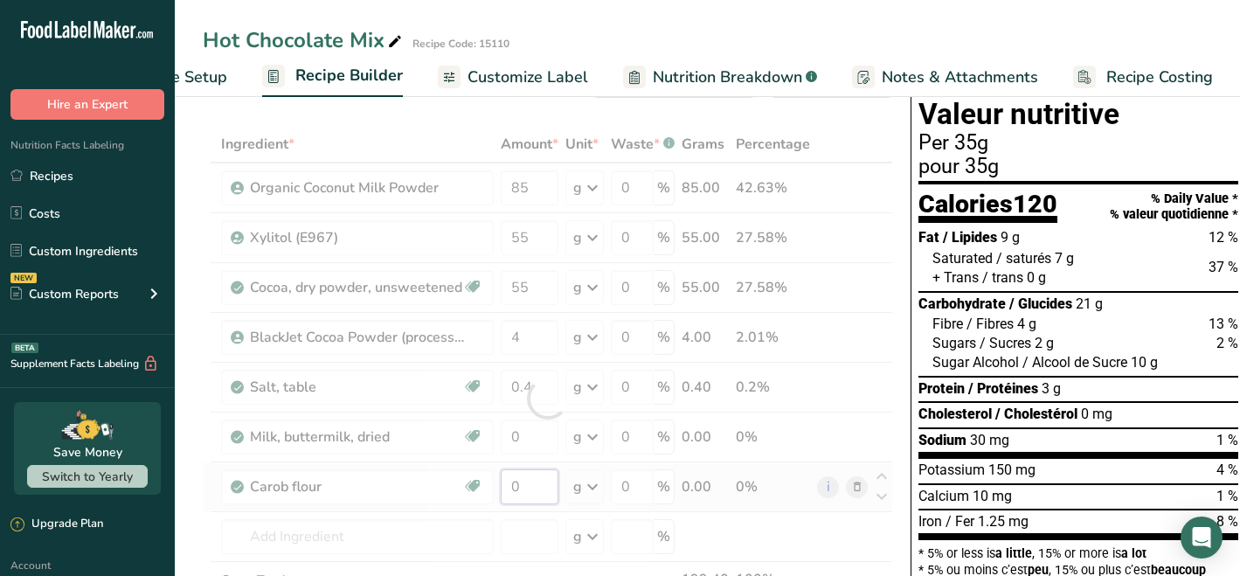
click at [531, 481] on div "Ingredient * Amount * Unit * Waste * .a-a{fill:#347362;}.b-a{fill:#fff;} Grams …" at bounding box center [548, 398] width 690 height 545
click at [327, 527] on div "Ingredient * Amount * Unit * Waste * .a-a{fill:#347362;}.b-a{fill:#fff;} Grams …" at bounding box center [548, 398] width 690 height 545
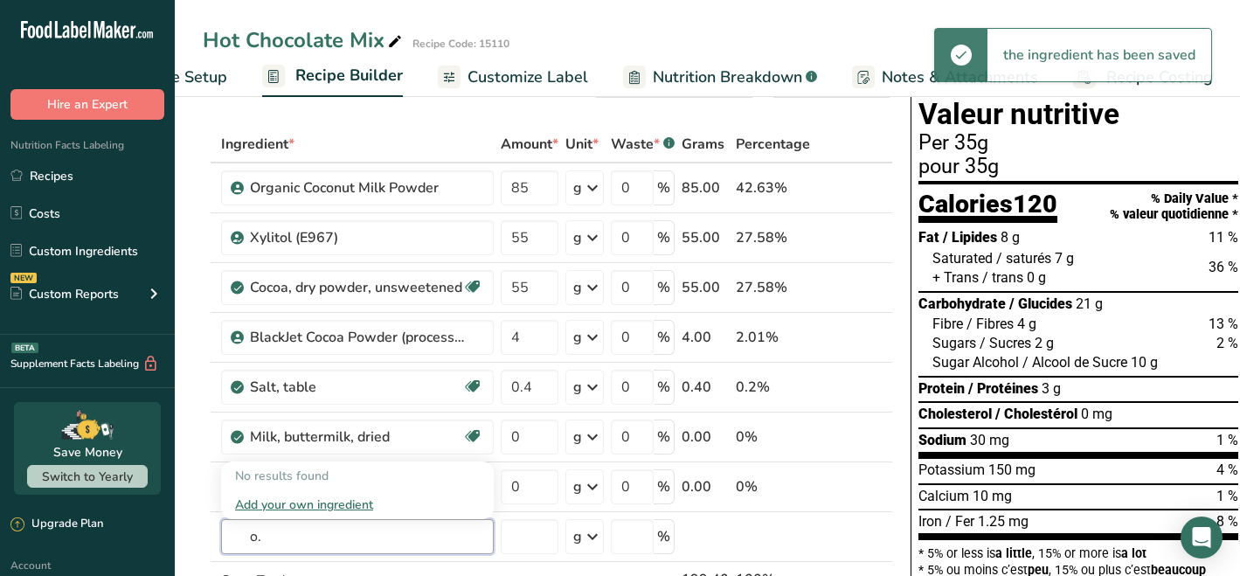
type input "o"
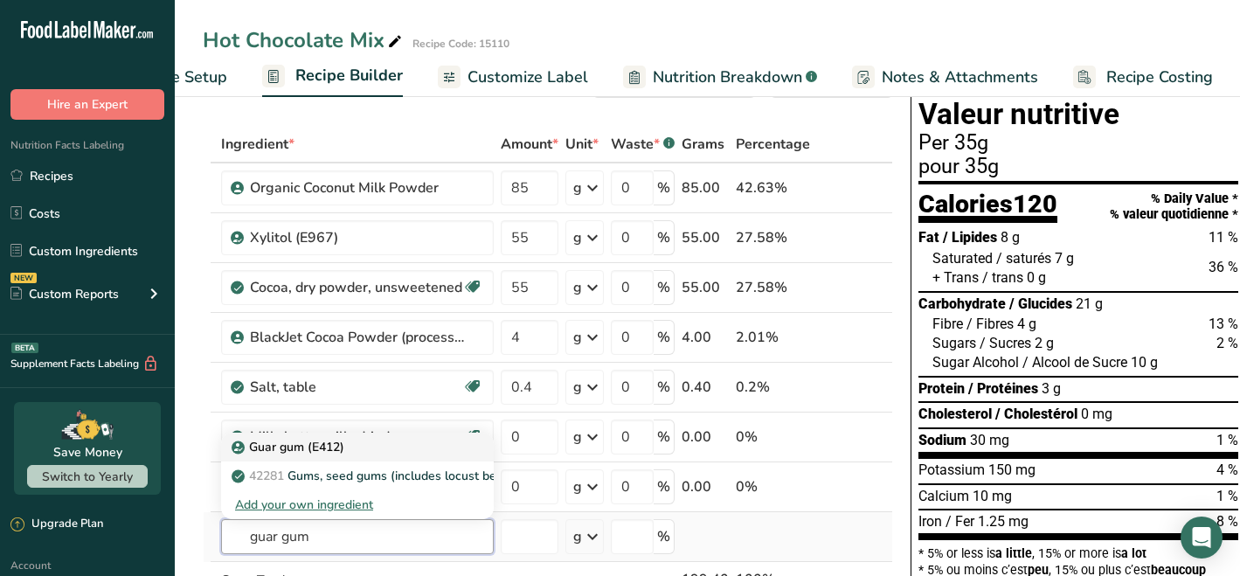
type input "guar gum"
click at [287, 446] on p "Guar gum (E412)" at bounding box center [289, 447] width 109 height 18
type input "Guar gum (E412)"
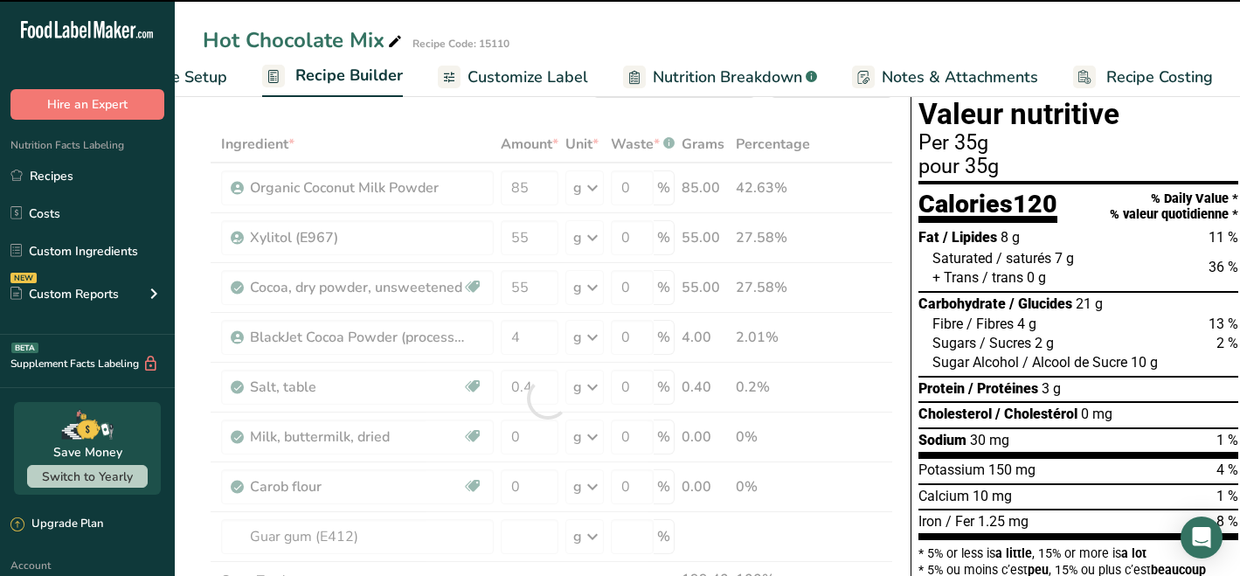
type input "0"
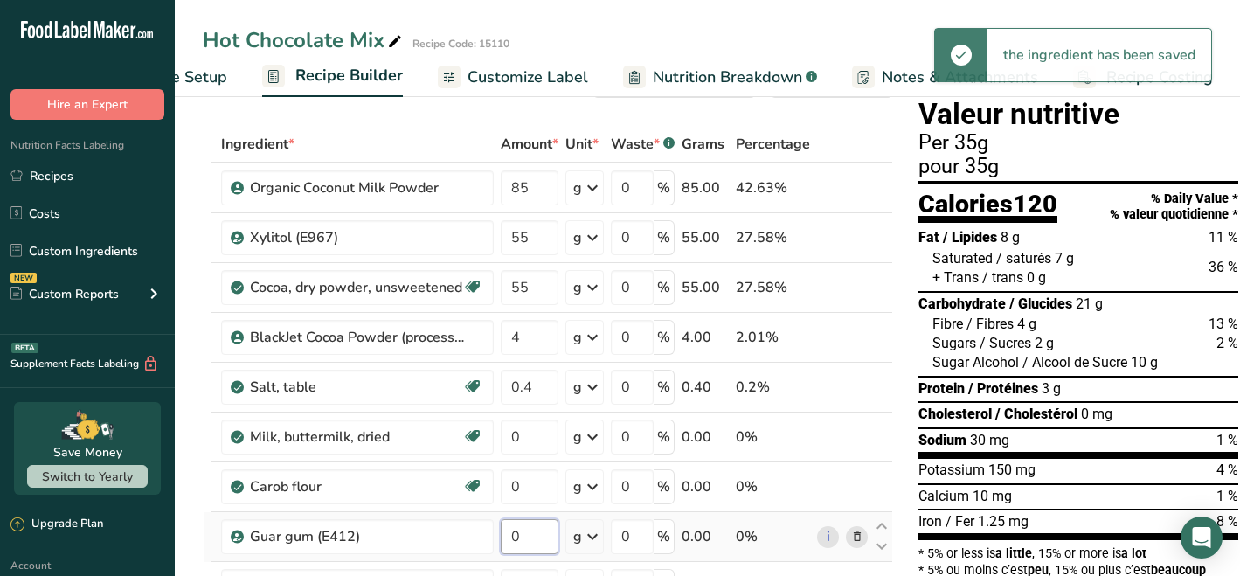
click at [527, 533] on input "0" at bounding box center [530, 536] width 58 height 35
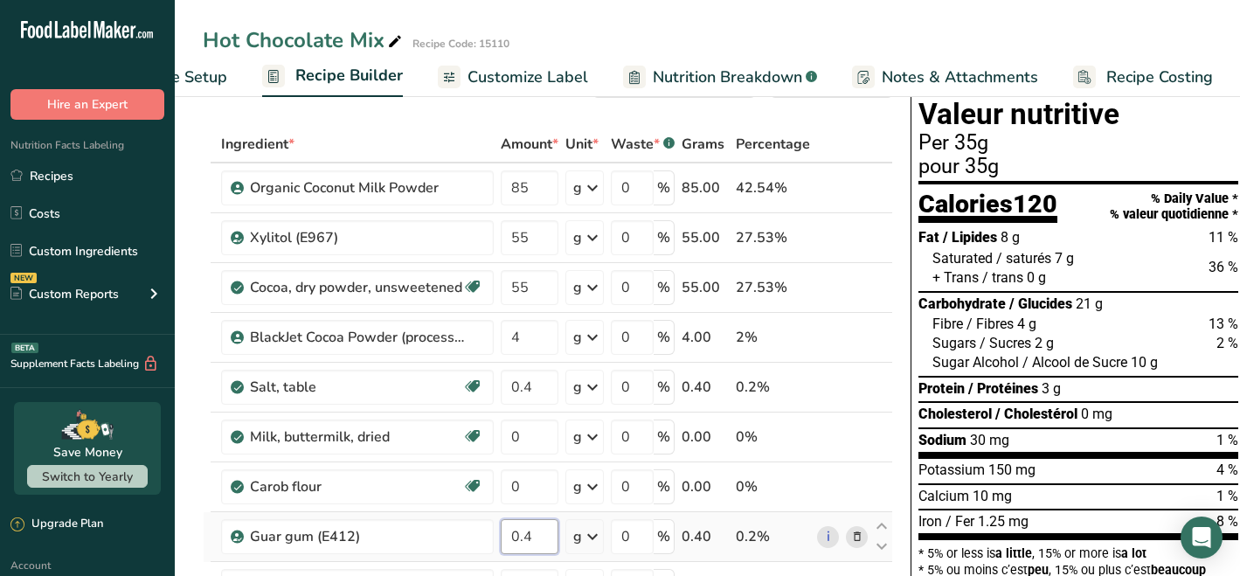
type input "0.4"
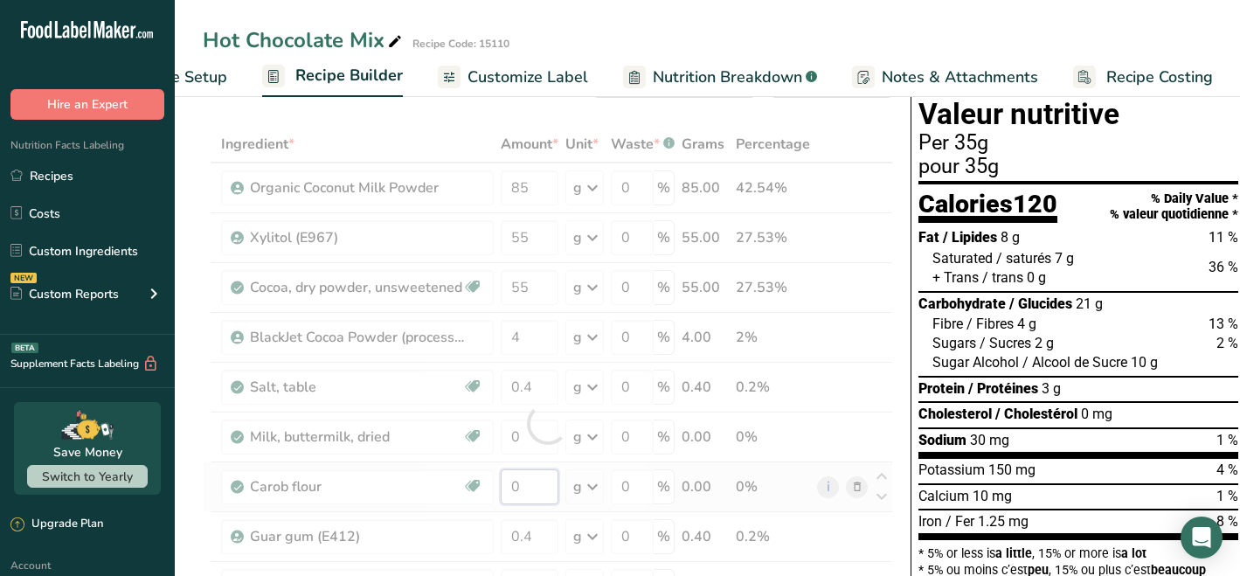
click at [527, 490] on div "Ingredient * Amount * Unit * Waste * .a-a{fill:#347362;}.b-a{fill:#fff;} Grams …" at bounding box center [548, 423] width 690 height 595
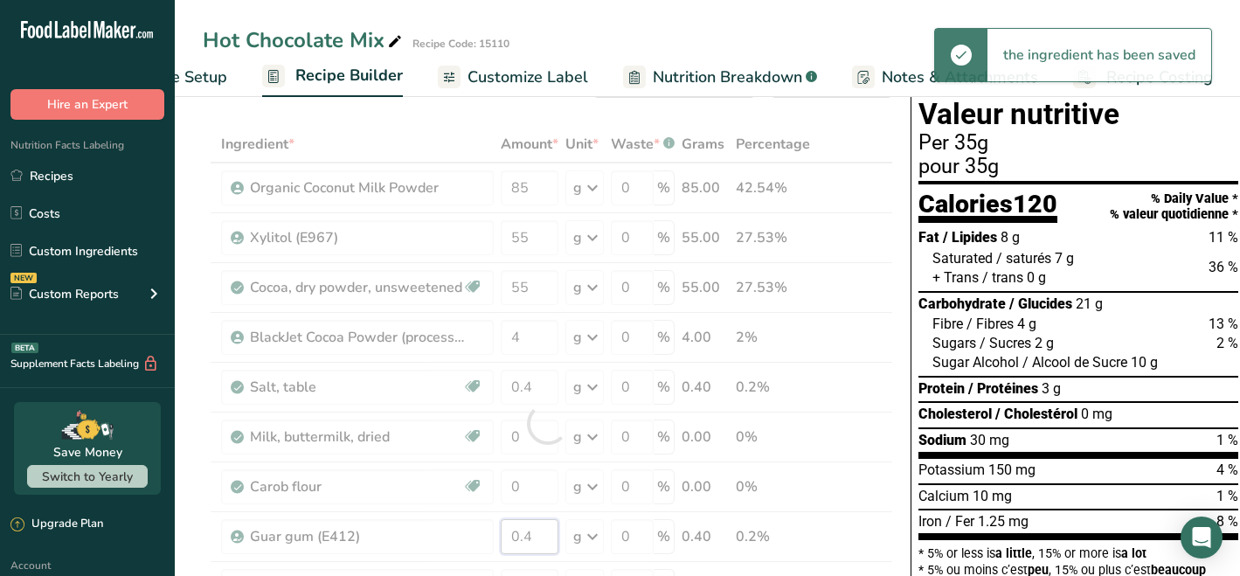
click at [540, 535] on div "Ingredient * Amount * Unit * Waste * .a-a{fill:#347362;}.b-a{fill:#fff;} Grams …" at bounding box center [548, 423] width 690 height 595
click at [434, 530] on div "Ingredient * Amount * Unit * Waste * .a-a{fill:#347362;}.b-a{fill:#fff;} Grams …" at bounding box center [548, 423] width 690 height 595
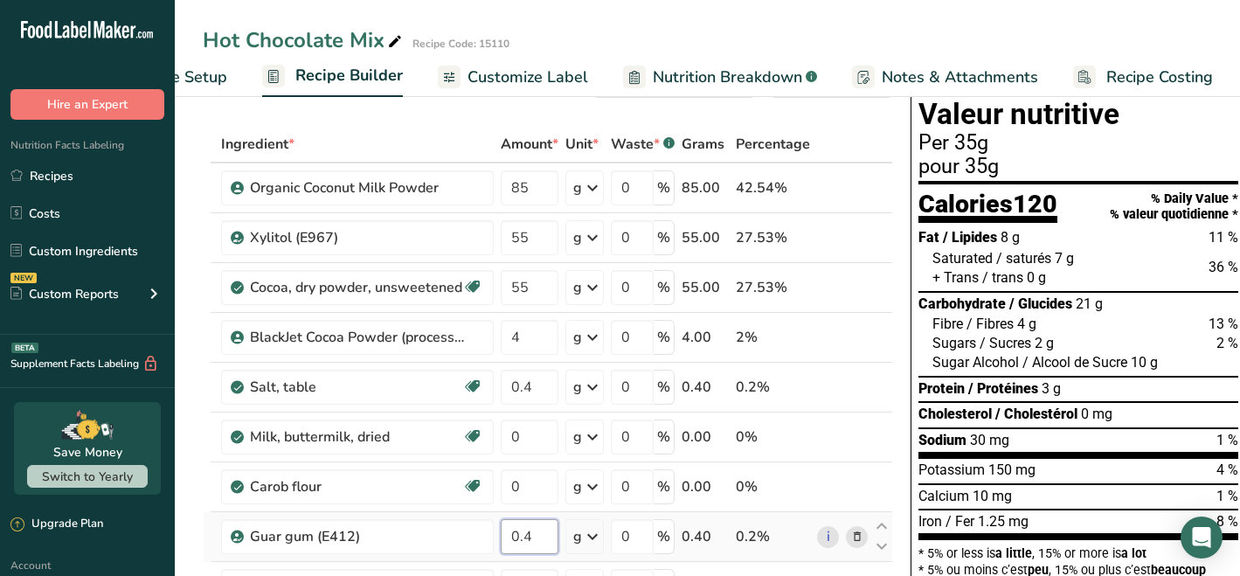
drag, startPoint x: 535, startPoint y: 533, endPoint x: 512, endPoint y: 533, distance: 22.7
click at [512, 533] on input "0.4" at bounding box center [530, 536] width 58 height 35
type input "0"
click at [855, 535] on div "Ingredient * Amount * Unit * Waste * .a-a{fill:#347362;}.b-a{fill:#fff;} Grams …" at bounding box center [548, 423] width 690 height 595
click at [525, 431] on input "0" at bounding box center [530, 436] width 58 height 35
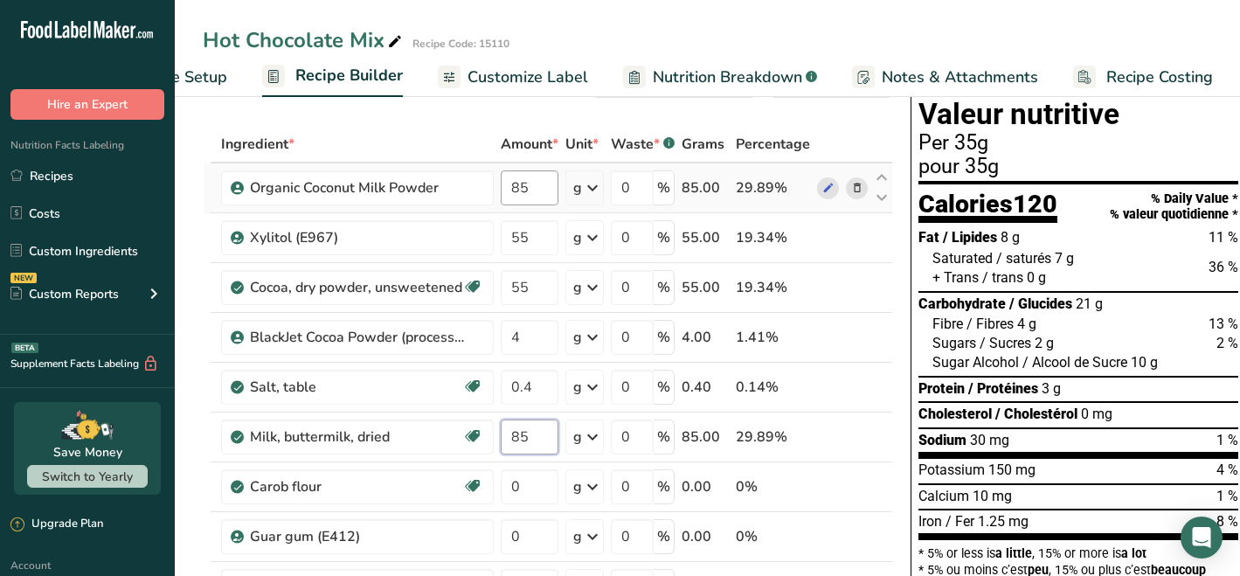
type input "85"
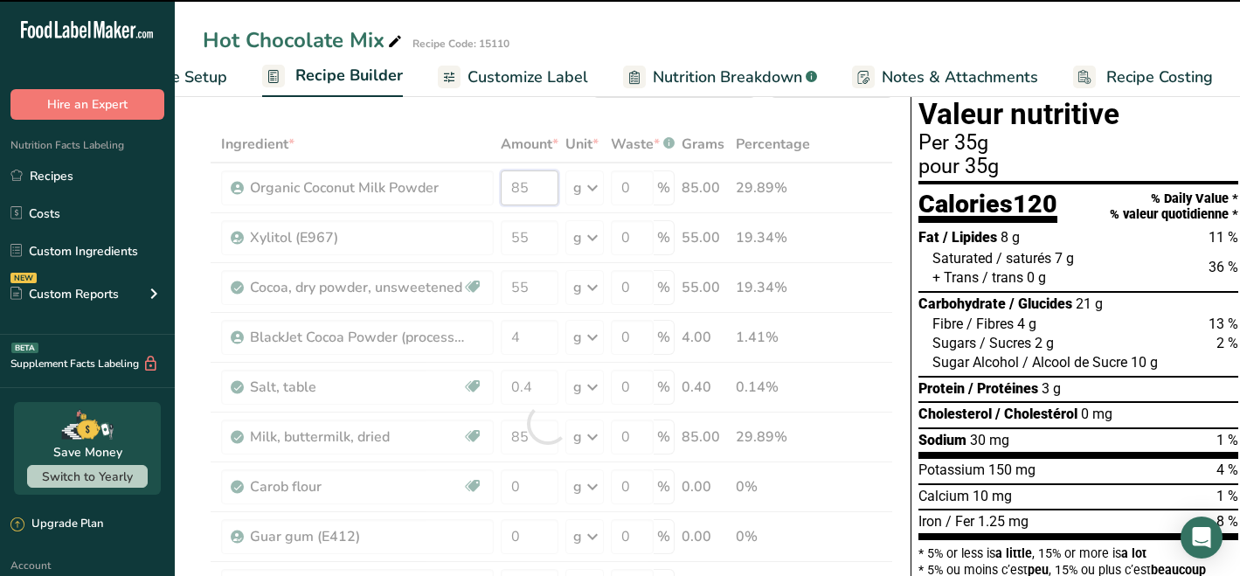
drag, startPoint x: 549, startPoint y: 188, endPoint x: 501, endPoint y: 185, distance: 48.1
click at [501, 185] on div "Ingredient * Amount * Unit * Waste * .a-a{fill:#347362;}.b-a{fill:#fff;} Grams …" at bounding box center [548, 423] width 690 height 595
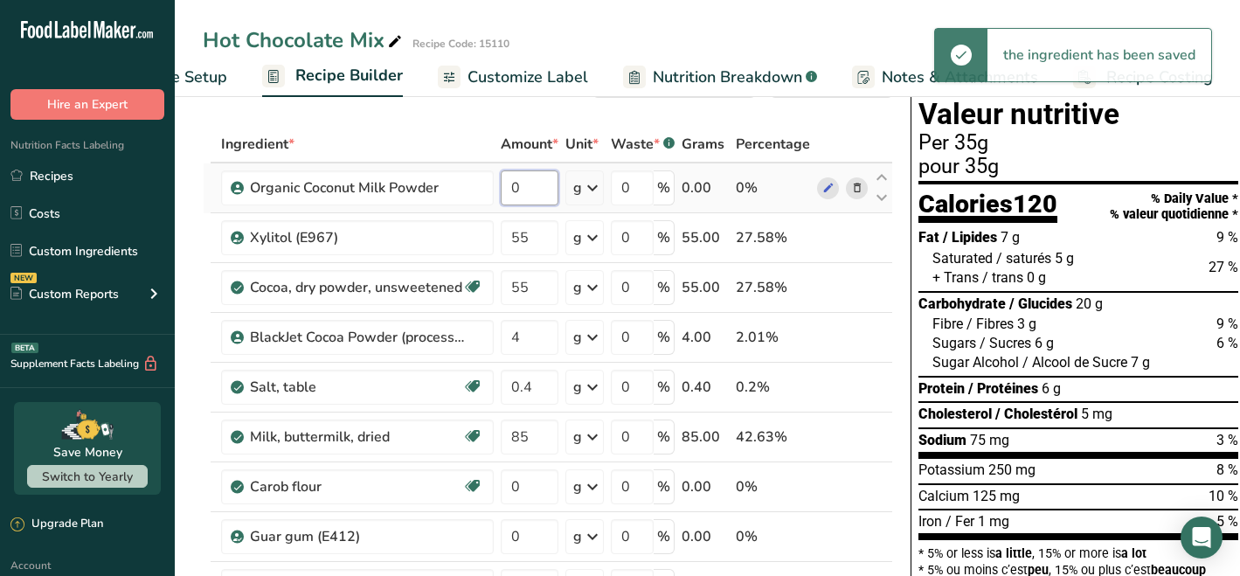
type input "0"
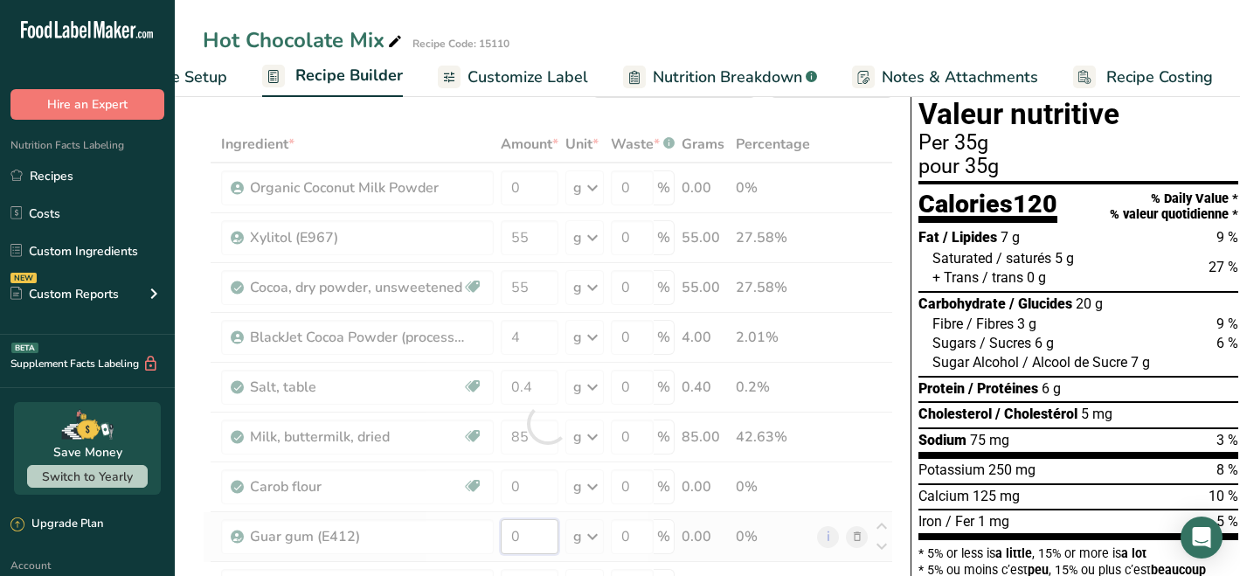
click at [528, 535] on div "Ingredient * Amount * Unit * Waste * .a-a{fill:#347362;}.b-a{fill:#fff;} Grams …" at bounding box center [548, 423] width 690 height 595
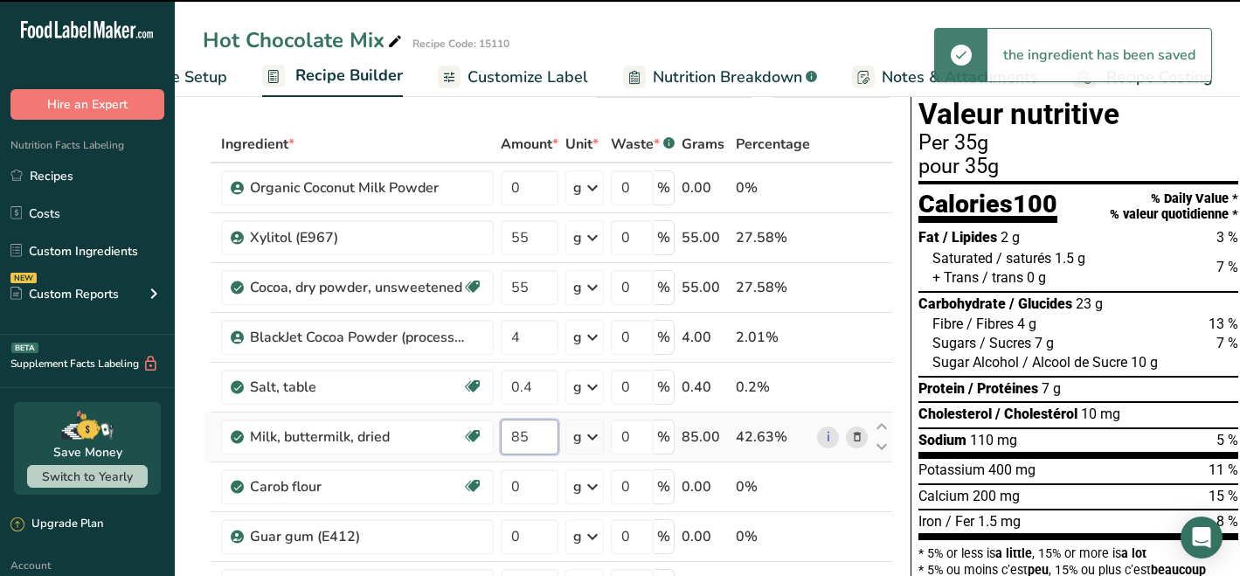
drag, startPoint x: 531, startPoint y: 439, endPoint x: 512, endPoint y: 438, distance: 19.3
click at [510, 439] on input "85" at bounding box center [530, 436] width 58 height 35
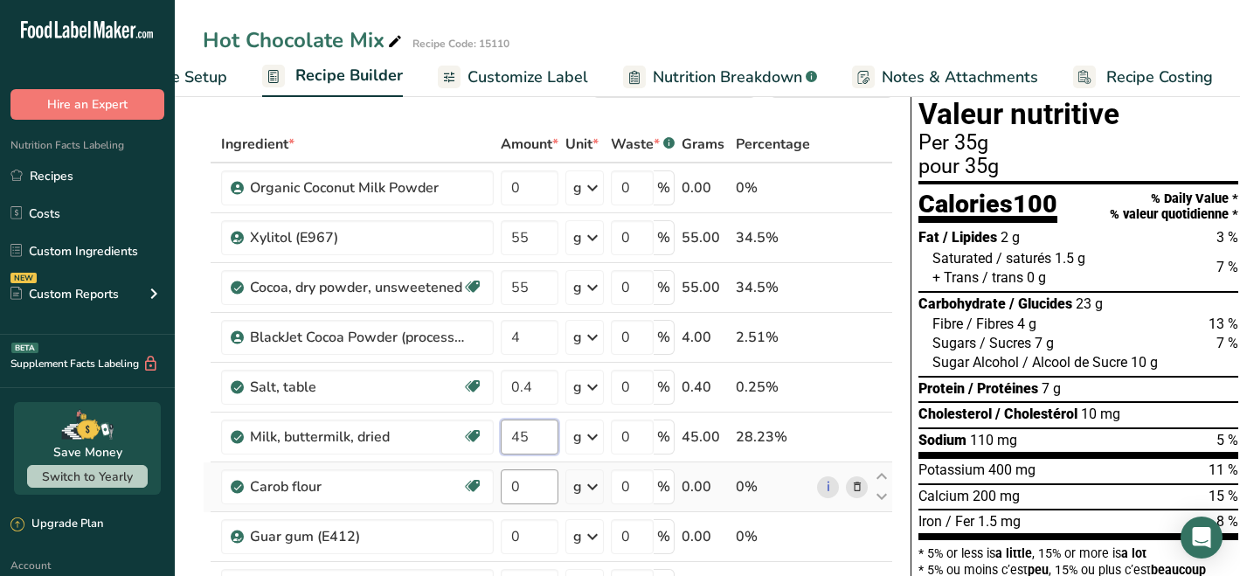
type input "45"
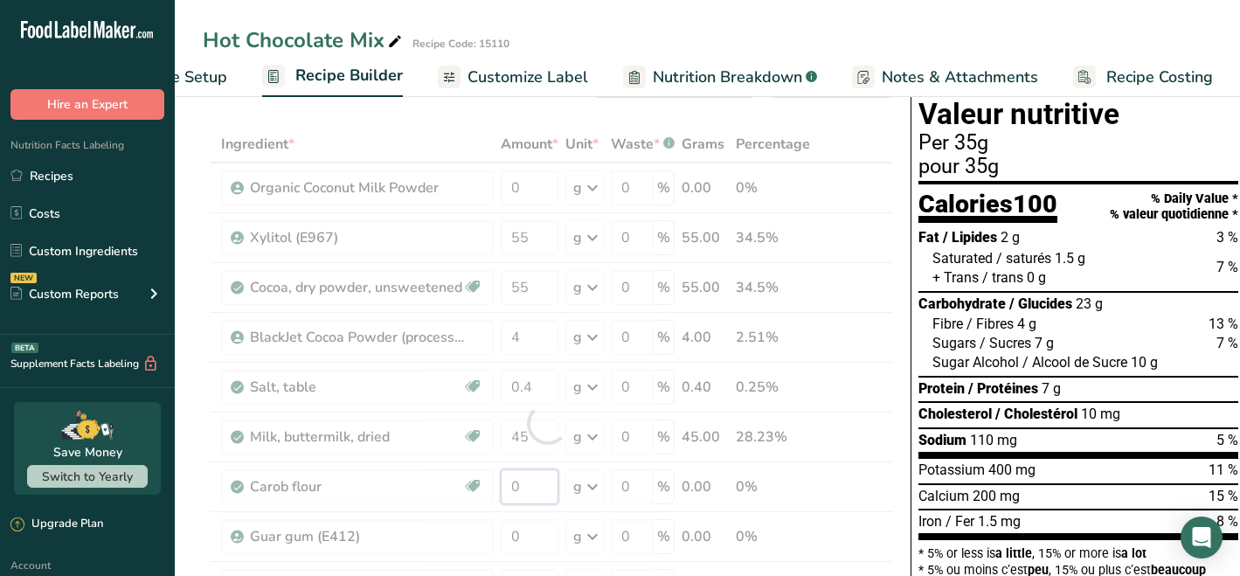
click at [533, 489] on div "Ingredient * Amount * Unit * Waste * .a-a{fill:#347362;}.b-a{fill:#fff;} Grams …" at bounding box center [548, 423] width 690 height 595
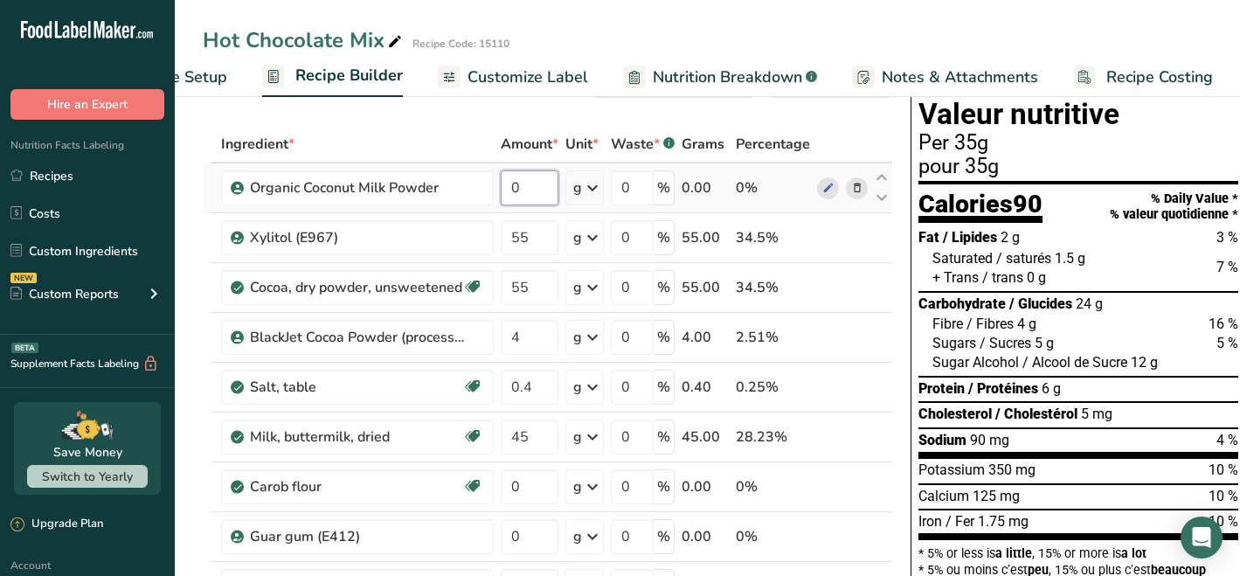
click at [524, 179] on div "Ingredient * Amount * Unit * Waste * .a-a{fill:#347362;}.b-a{fill:#fff;} Grams …" at bounding box center [548, 423] width 690 height 595
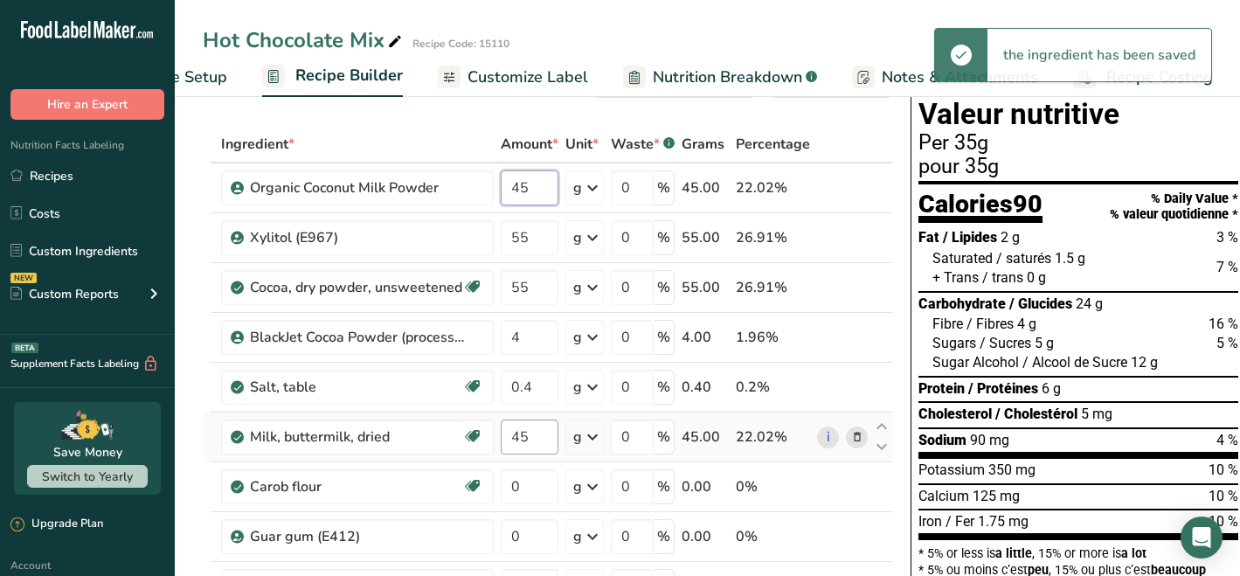
type input "45"
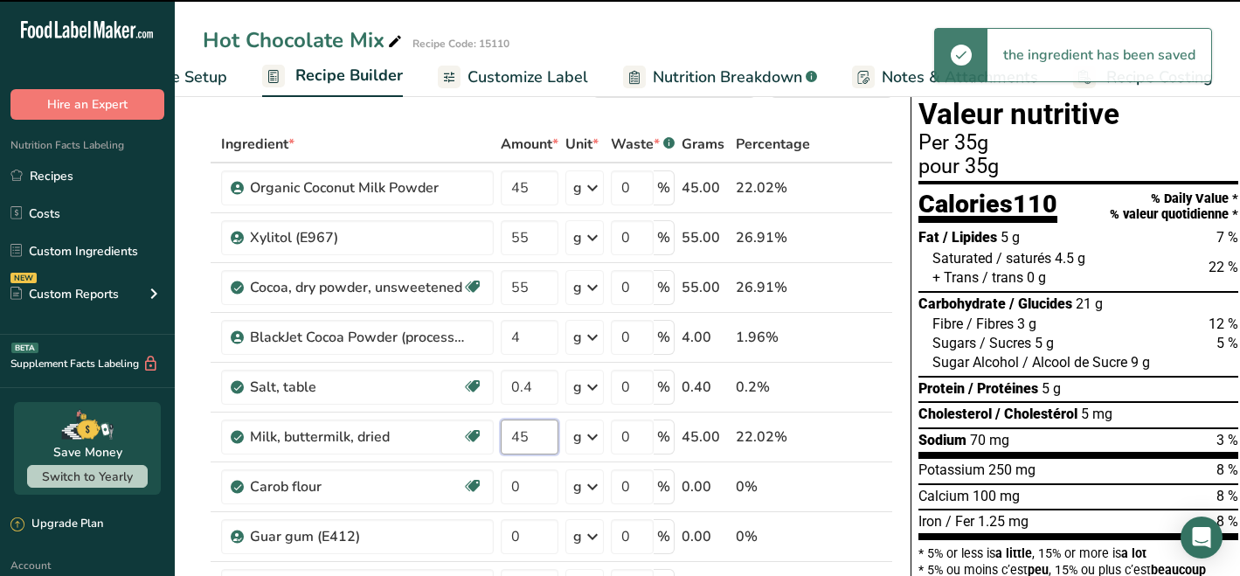
drag, startPoint x: 537, startPoint y: 438, endPoint x: 507, endPoint y: 437, distance: 30.6
click at [507, 437] on input "45" at bounding box center [530, 436] width 58 height 35
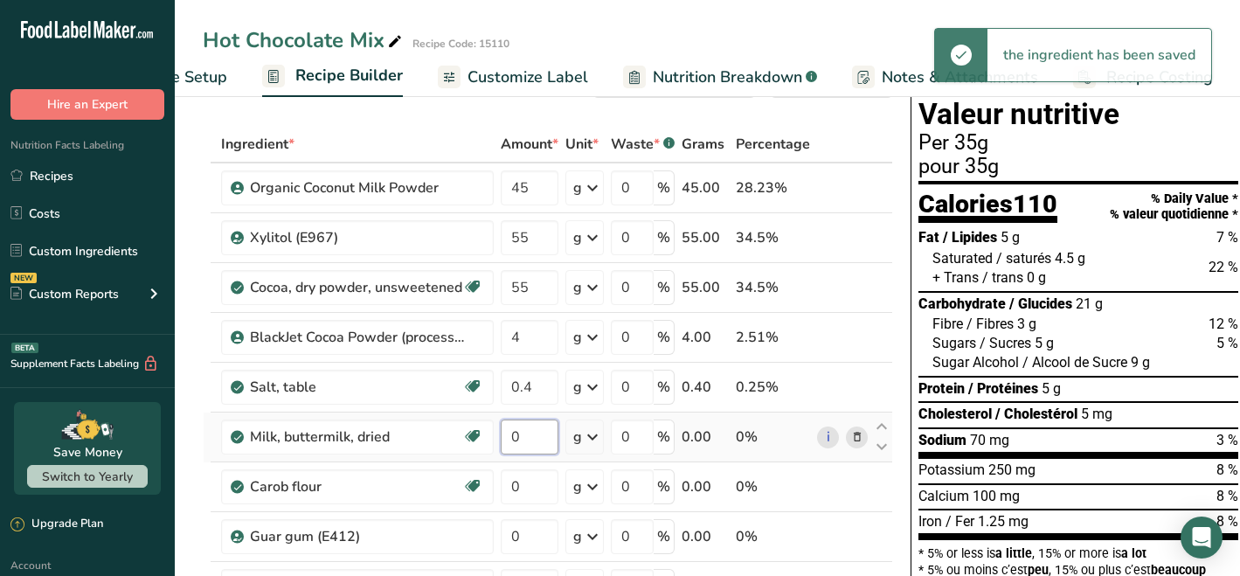
type input "0"
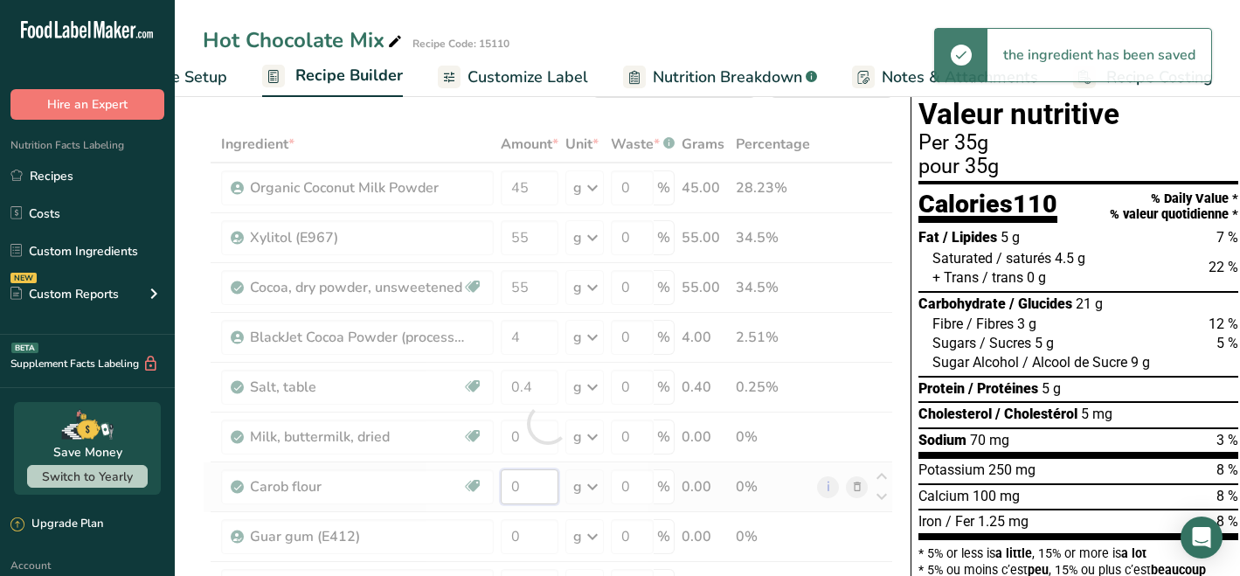
click at [527, 487] on div "Ingredient * Amount * Unit * Waste * .a-a{fill:#347362;}.b-a{fill:#fff;} Grams …" at bounding box center [548, 423] width 690 height 595
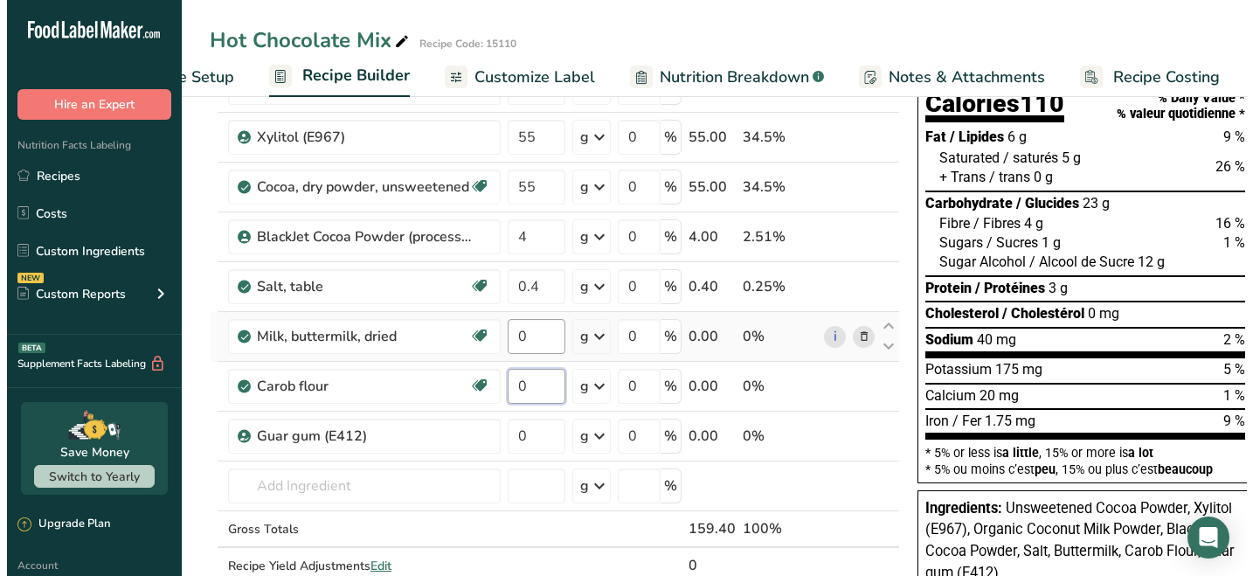
scroll to position [167, 0]
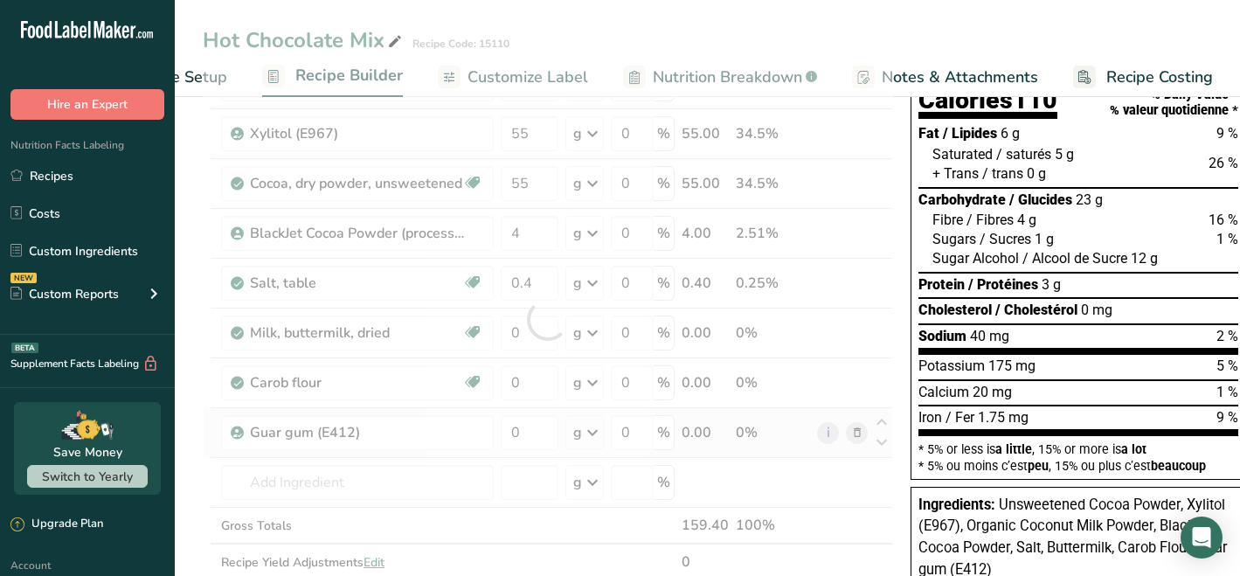
click at [853, 431] on div "Ingredient * Amount * Unit * Waste * .a-a{fill:#347362;}.b-a{fill:#fff;} Grams …" at bounding box center [548, 319] width 690 height 595
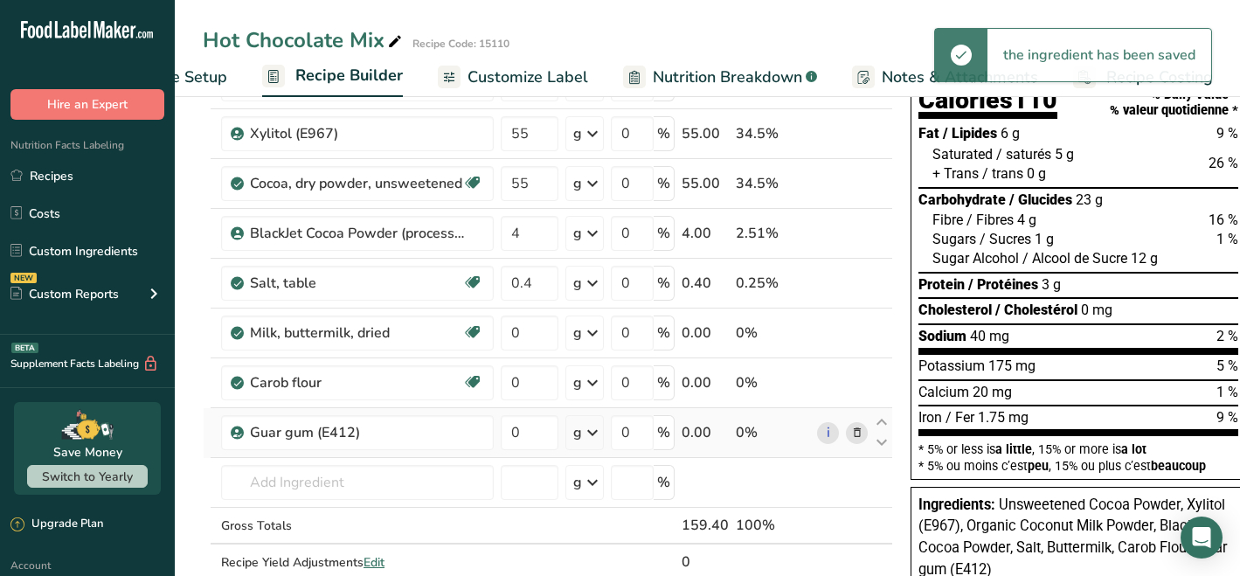
click at [853, 431] on icon at bounding box center [857, 433] width 12 height 18
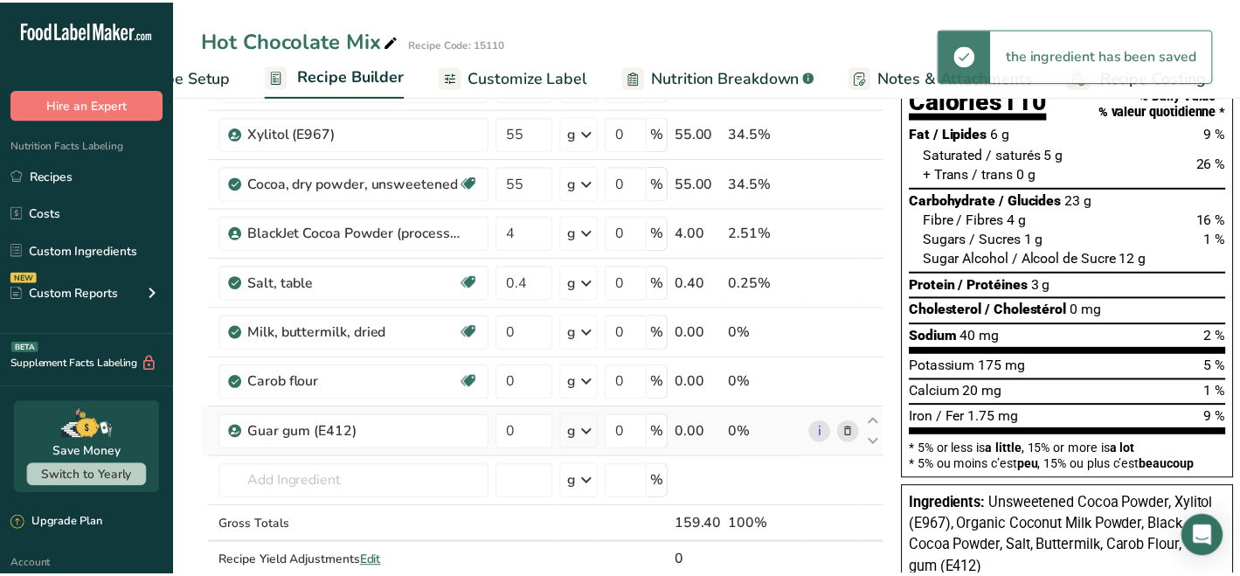
scroll to position [0, 91]
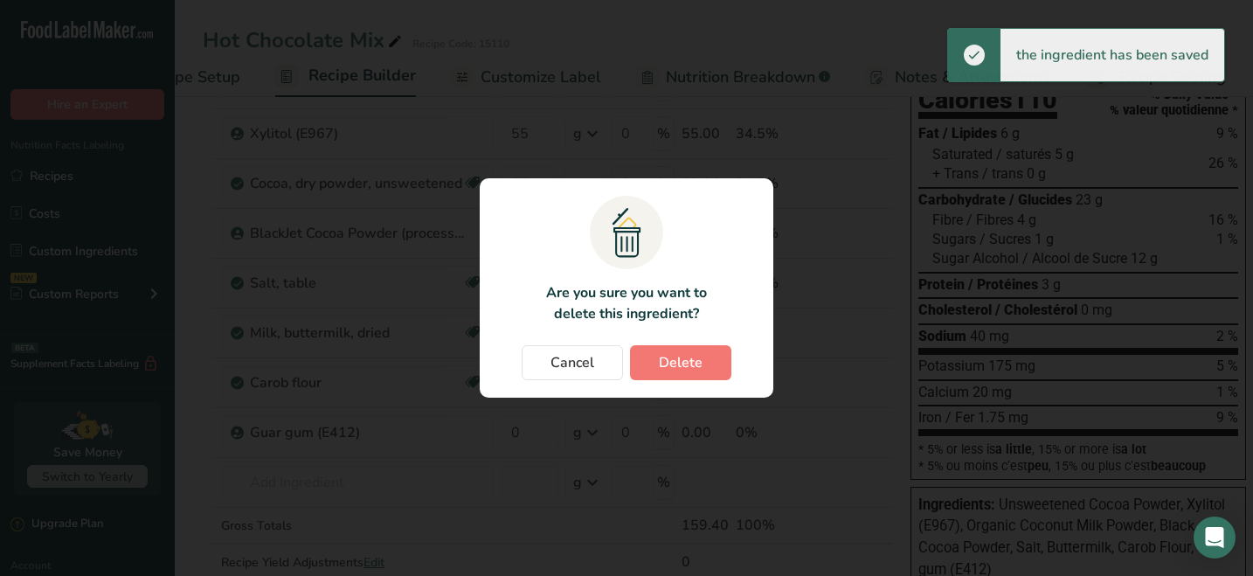
click at [695, 363] on span "Delete" at bounding box center [681, 362] width 44 height 21
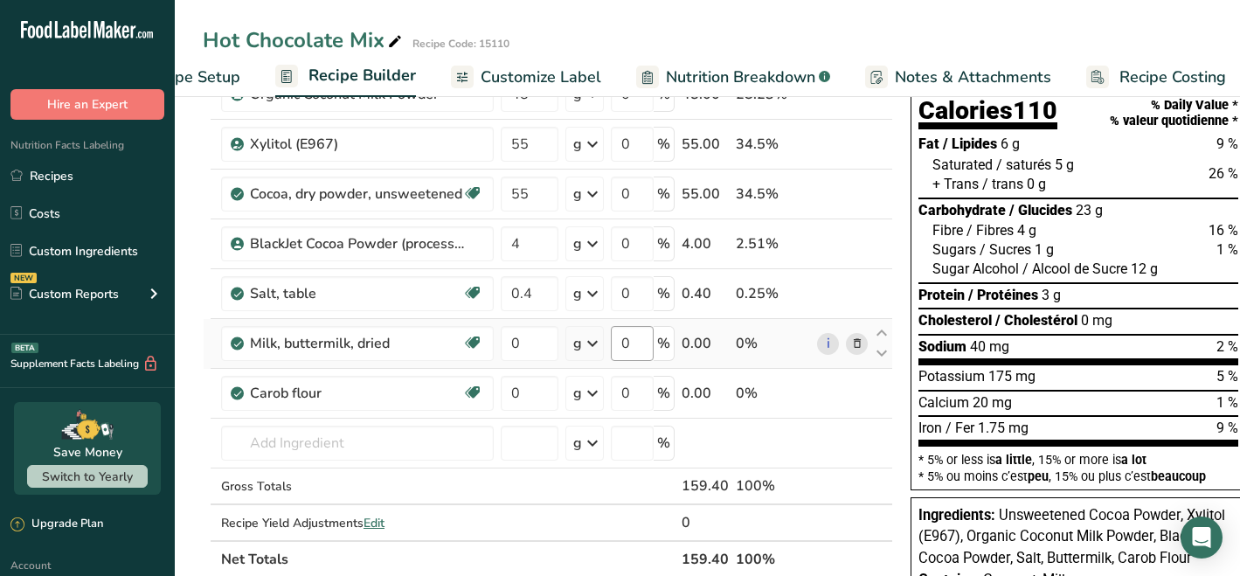
scroll to position [98, 0]
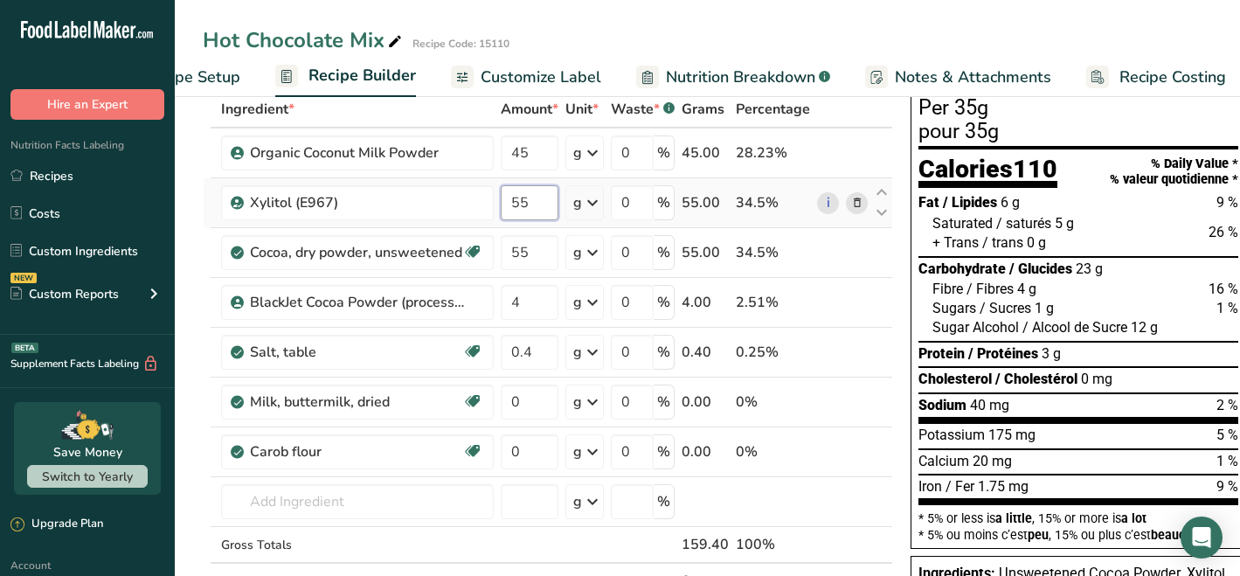
drag, startPoint x: 535, startPoint y: 204, endPoint x: 510, endPoint y: 200, distance: 24.7
click at [510, 200] on input "55" at bounding box center [530, 202] width 58 height 35
type input "30"
click at [524, 457] on div "Ingredient * Amount * Unit * Waste * .a-a{fill:#347362;}.b-a{fill:#fff;} Grams …" at bounding box center [548, 363] width 690 height 545
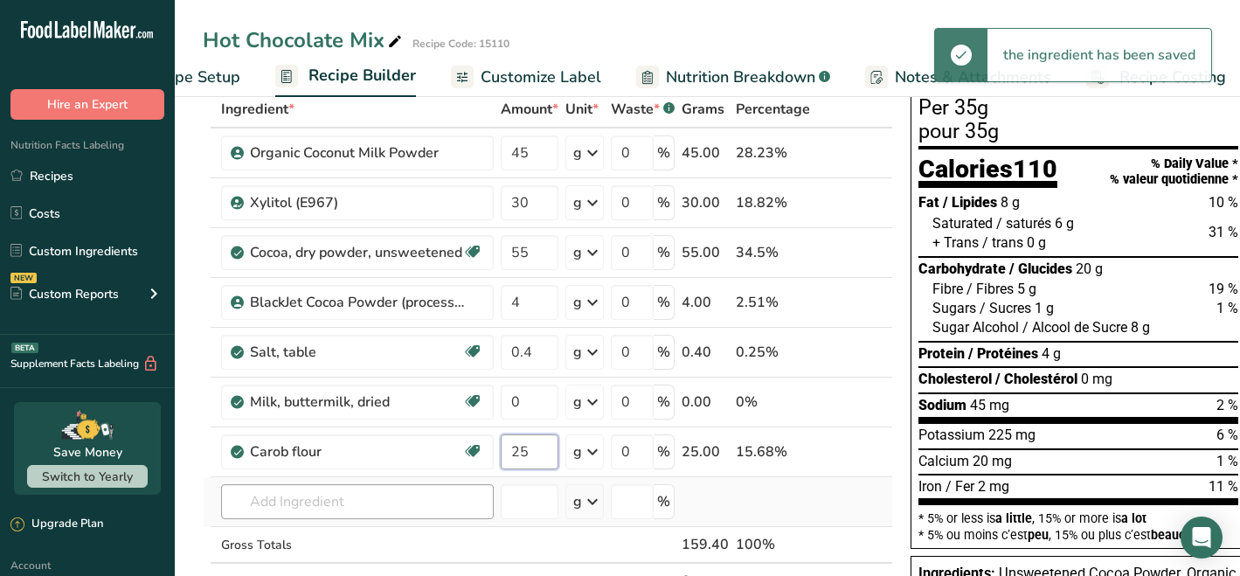
type input "25"
click at [449, 507] on div "Ingredient * Amount * Unit * Waste * .a-a{fill:#347362;}.b-a{fill:#fff;} Grams …" at bounding box center [548, 363] width 690 height 545
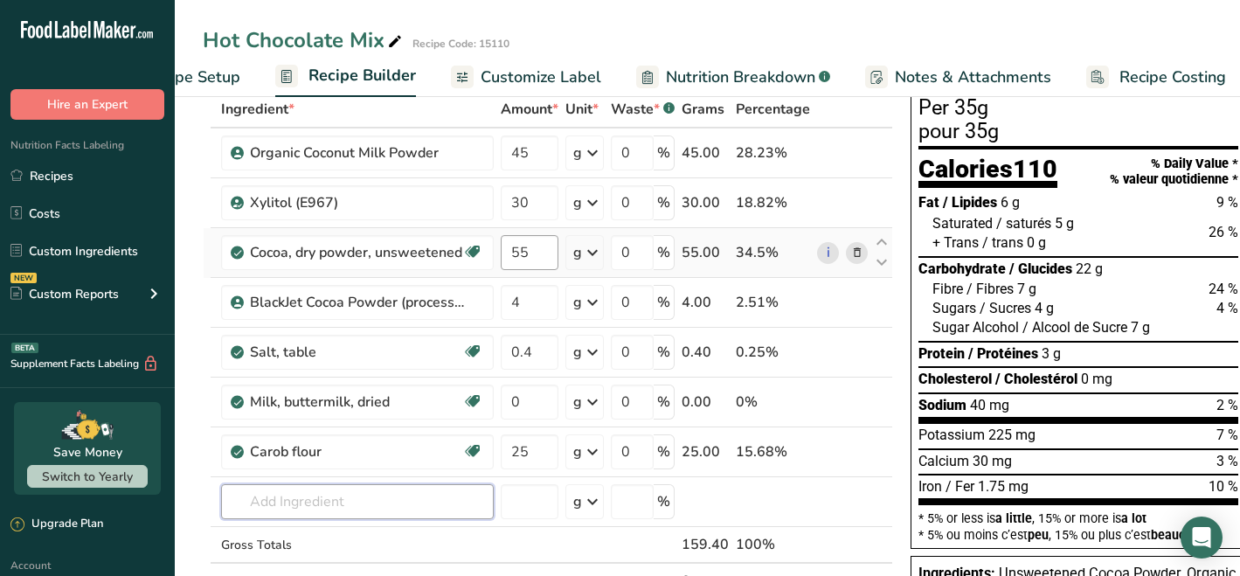
scroll to position [94, 0]
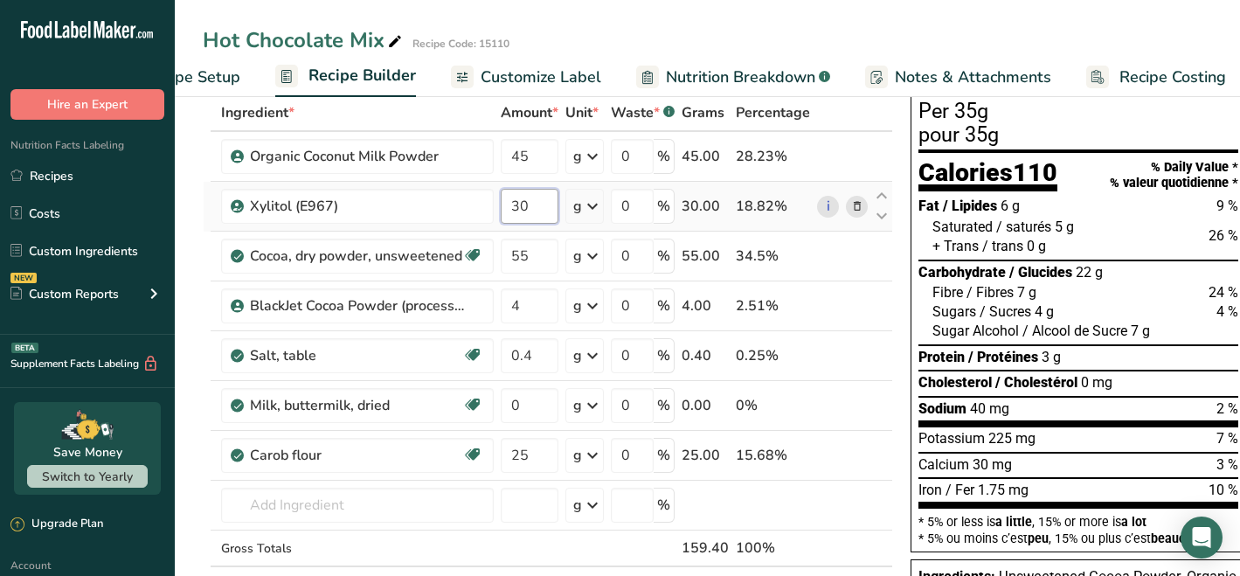
drag, startPoint x: 529, startPoint y: 207, endPoint x: 506, endPoint y: 208, distance: 22.7
click at [506, 208] on input "30" at bounding box center [530, 206] width 58 height 35
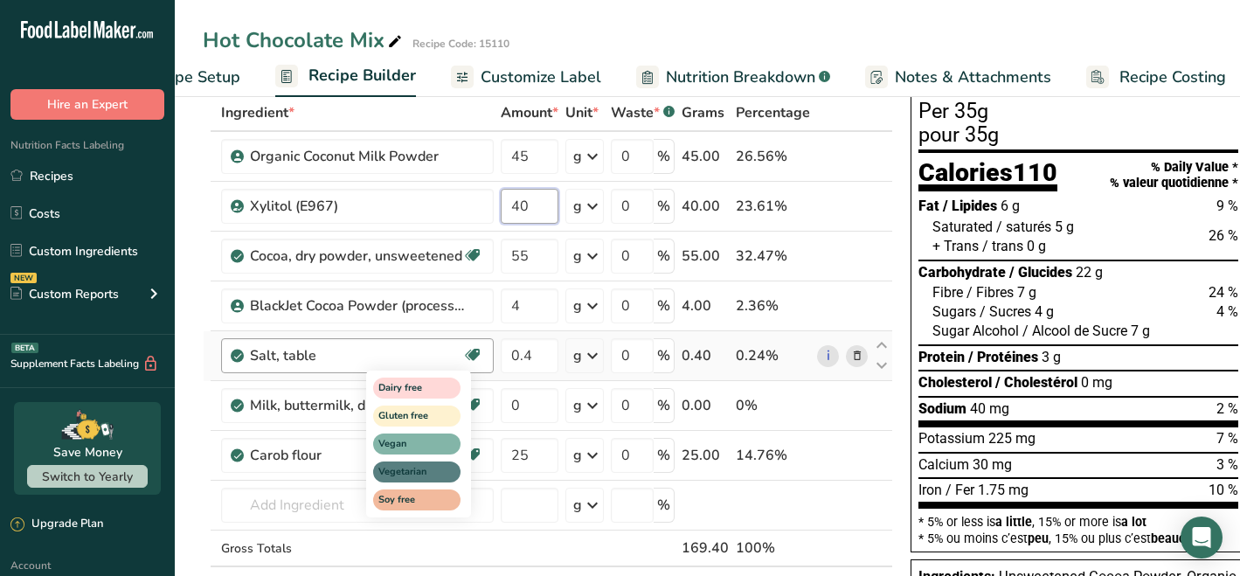
type input "40"
click at [519, 501] on div "Ingredient * Amount * Unit * Waste * .a-a{fill:#347362;}.b-a{fill:#fff;} Grams …" at bounding box center [548, 366] width 690 height 545
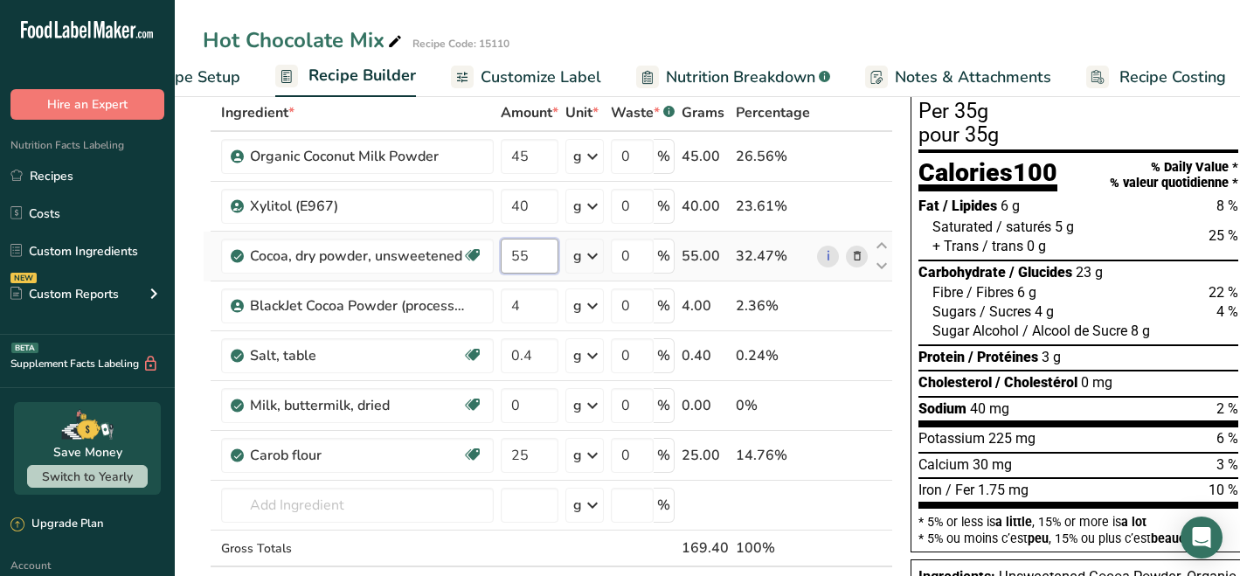
drag, startPoint x: 529, startPoint y: 255, endPoint x: 510, endPoint y: 253, distance: 19.3
click at [510, 253] on input "55" at bounding box center [530, 255] width 58 height 35
type input "30"
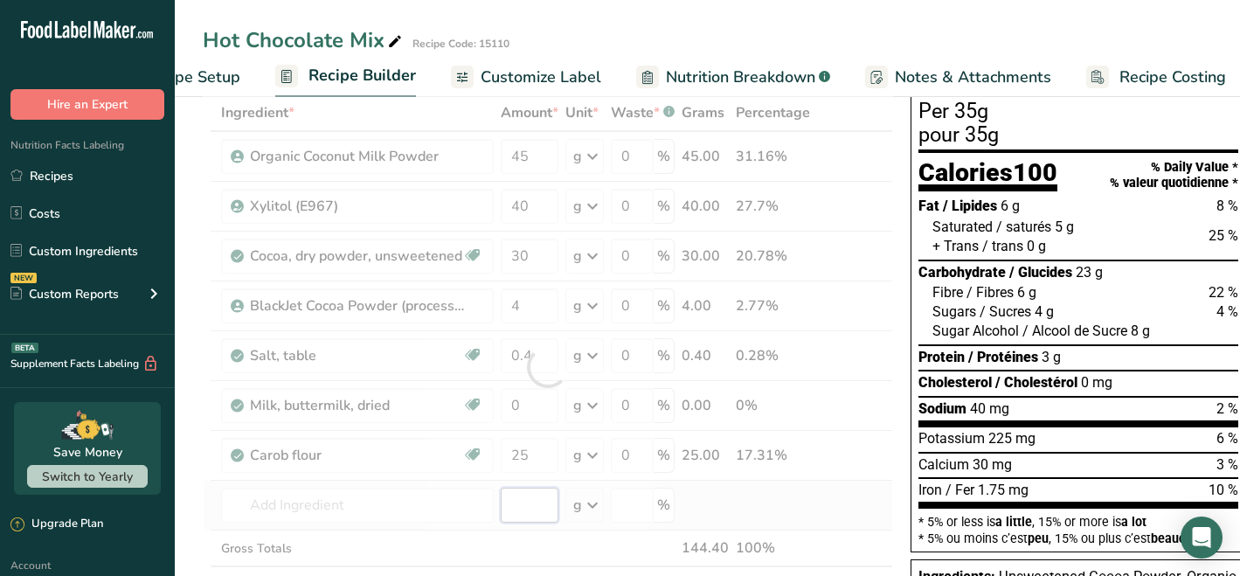
click at [526, 504] on div "Ingredient * Amount * Unit * Waste * .a-a{fill:#347362;}.b-a{fill:#fff;} Grams …" at bounding box center [548, 366] width 690 height 545
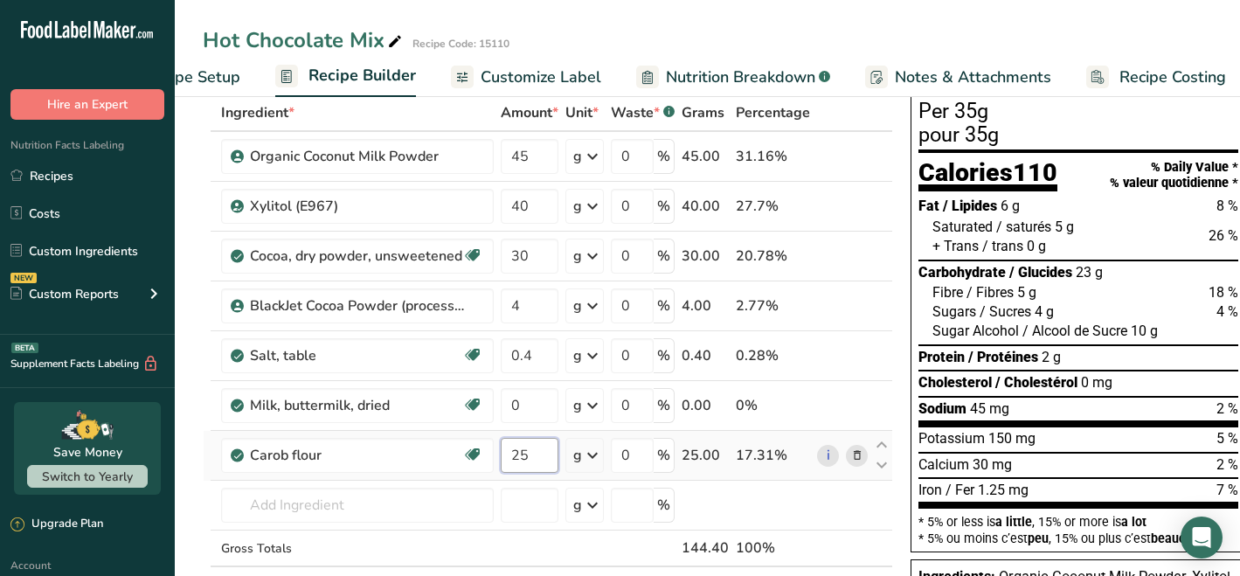
click at [520, 457] on input "25" at bounding box center [530, 455] width 58 height 35
type input "15"
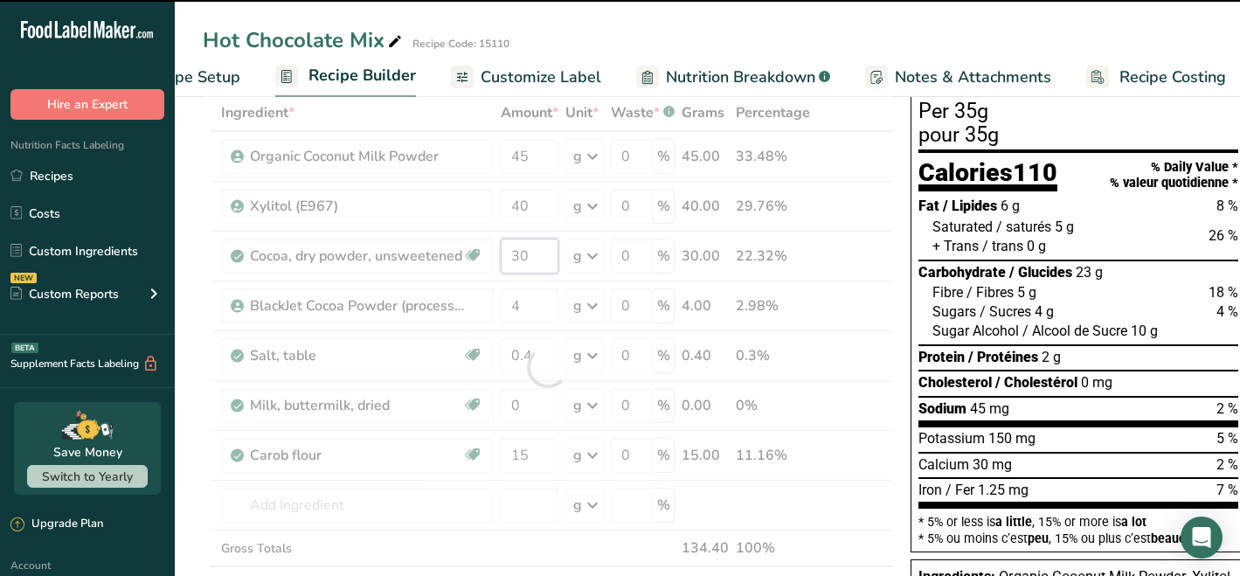
drag, startPoint x: 532, startPoint y: 252, endPoint x: 508, endPoint y: 249, distance: 24.6
click at [508, 249] on div "Ingredient * Amount * Unit * Waste * .a-a{fill:#347362;}.b-a{fill:#fff;} Grams …" at bounding box center [548, 366] width 690 height 545
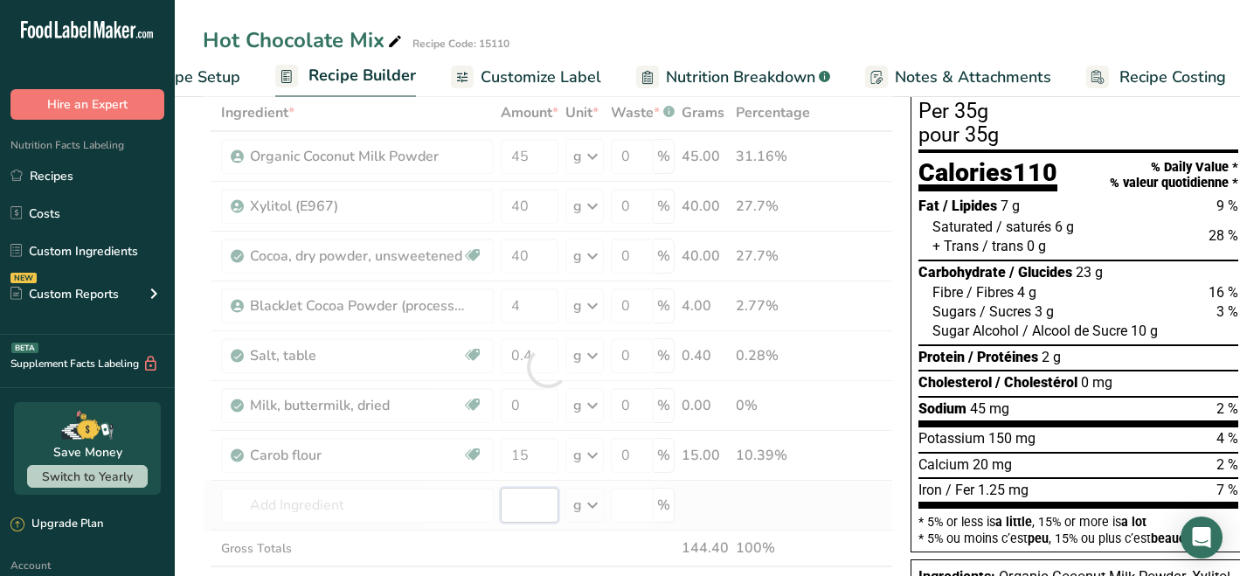
click at [520, 500] on div "Ingredient * Amount * Unit * Waste * .a-a{fill:#347362;}.b-a{fill:#fff;} Grams …" at bounding box center [548, 366] width 690 height 545
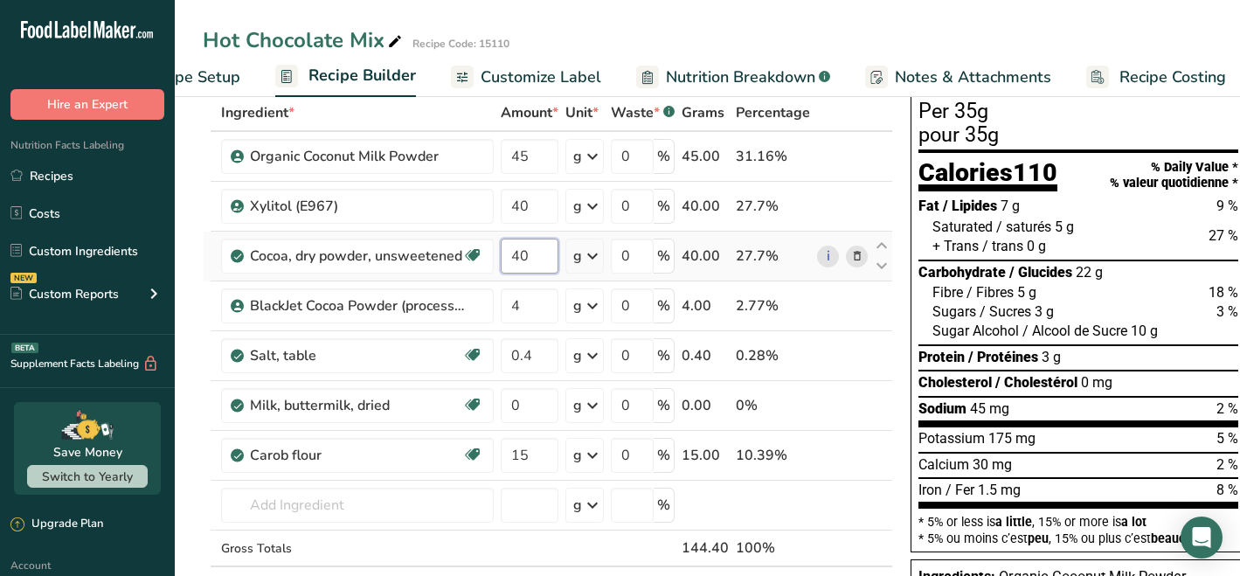
click at [536, 259] on input "40" at bounding box center [530, 255] width 58 height 35
type input "45"
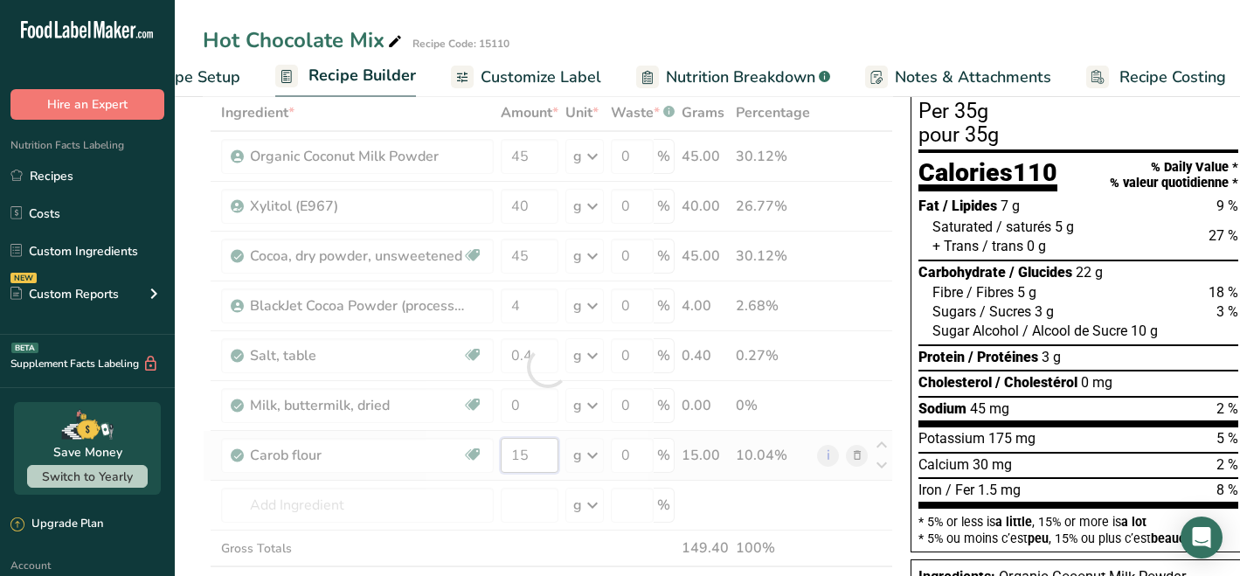
click at [537, 455] on div "Ingredient * Amount * Unit * Waste * .a-a{fill:#347362;}.b-a{fill:#fff;} Grams …" at bounding box center [548, 366] width 690 height 545
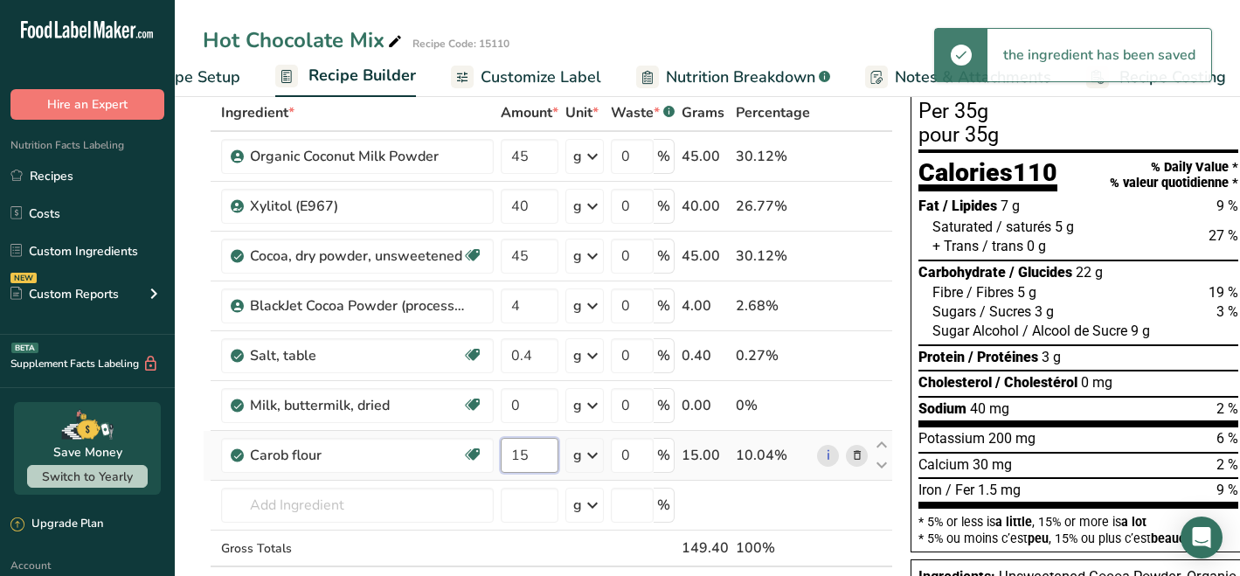
drag, startPoint x: 537, startPoint y: 455, endPoint x: 518, endPoint y: 457, distance: 19.3
click at [518, 457] on input "15" at bounding box center [530, 455] width 58 height 35
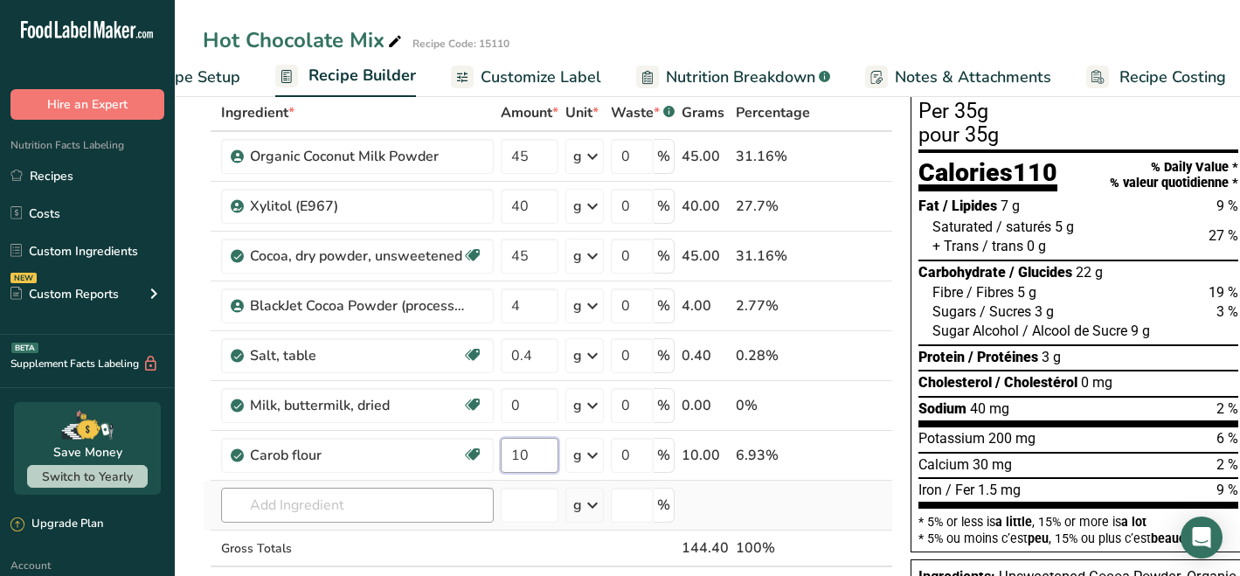
type input "10"
click at [456, 509] on div "Ingredient * Amount * Unit * Waste * .a-a{fill:#347362;}.b-a{fill:#fff;} Grams …" at bounding box center [548, 366] width 690 height 545
drag, startPoint x: 537, startPoint y: 157, endPoint x: 511, endPoint y: 157, distance: 26.2
click at [511, 157] on input "45" at bounding box center [530, 156] width 58 height 35
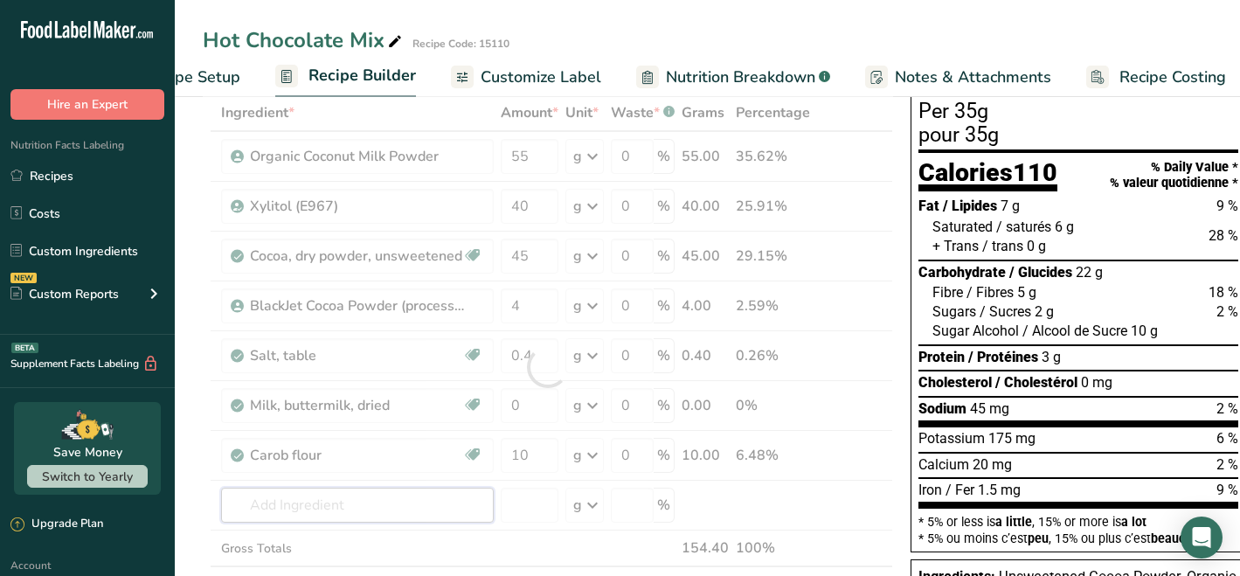
click at [451, 507] on div "Ingredient * Amount * Unit * Waste * .a-a{fill:#347362;}.b-a{fill:#fff;} Grams …" at bounding box center [548, 366] width 690 height 545
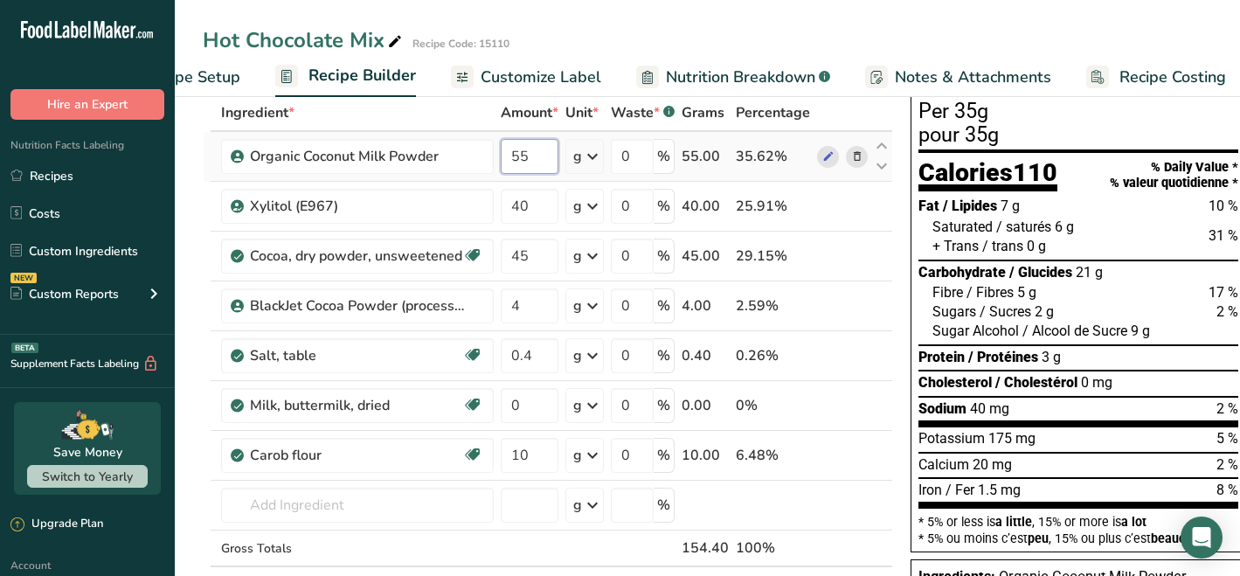
drag, startPoint x: 547, startPoint y: 155, endPoint x: 512, endPoint y: 155, distance: 34.9
click at [512, 155] on input "55" at bounding box center [530, 156] width 58 height 35
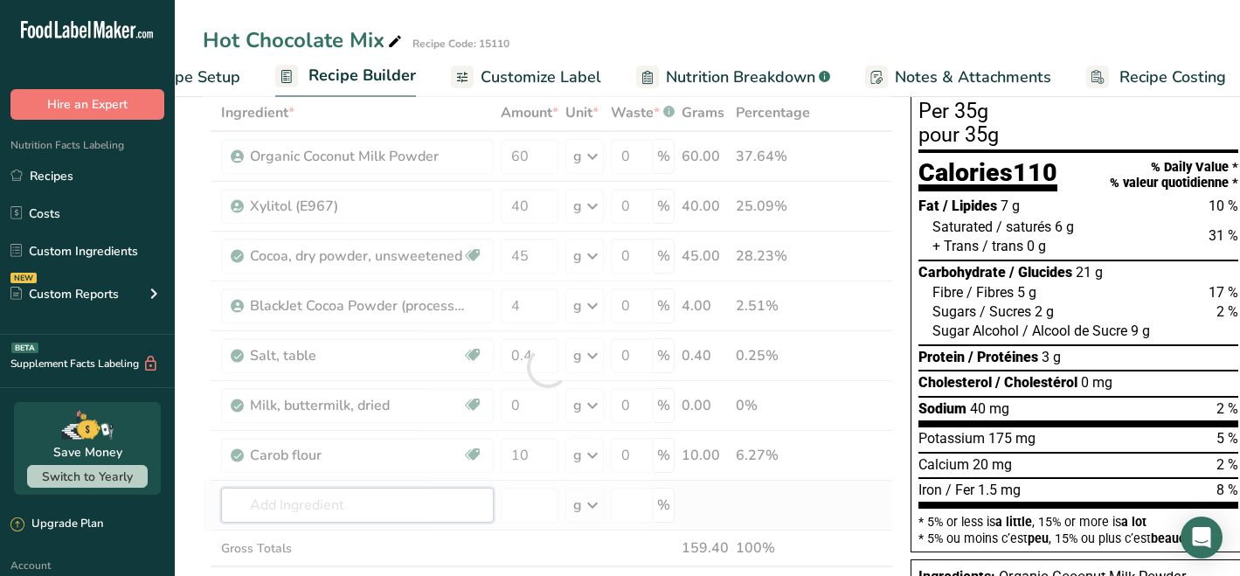
click at [440, 508] on div "Ingredient * Amount * Unit * Waste * .a-a{fill:#347362;}.b-a{fill:#fff;} Grams …" at bounding box center [548, 366] width 690 height 545
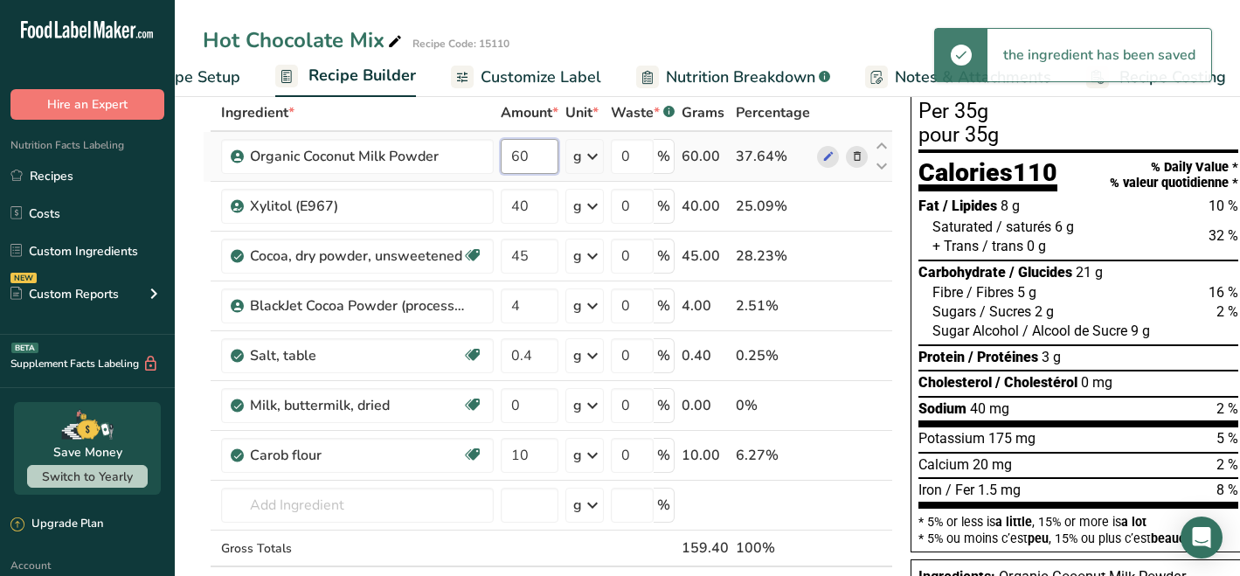
click at [543, 158] on input "60" at bounding box center [530, 156] width 58 height 35
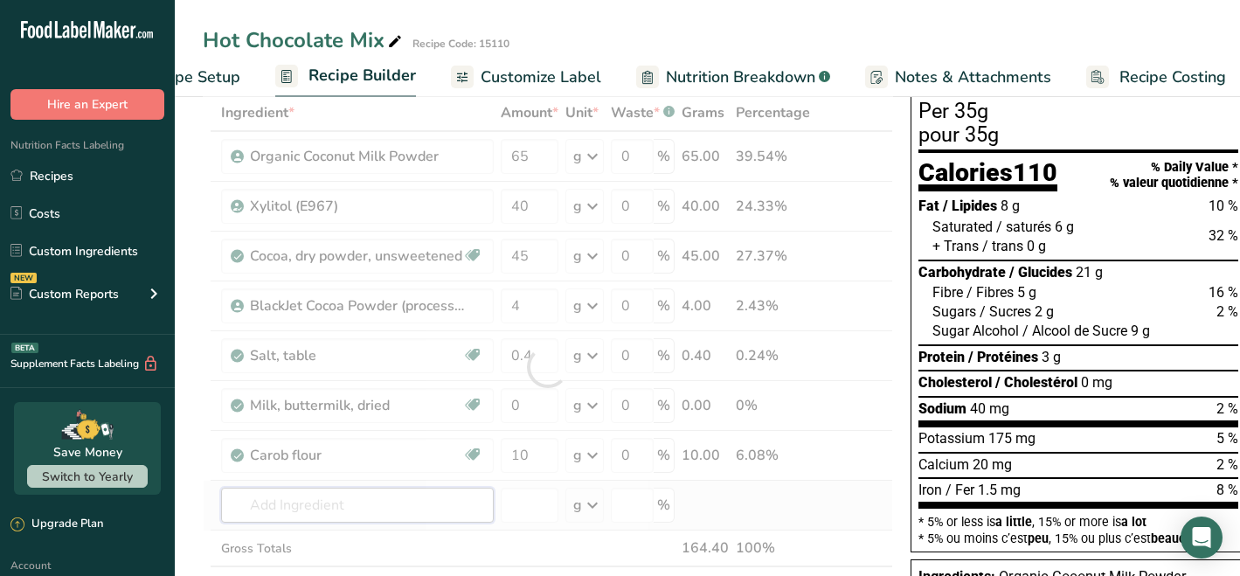
click at [392, 501] on div "Ingredient * Amount * Unit * Waste * .a-a{fill:#347362;}.b-a{fill:#fff;} Grams …" at bounding box center [548, 366] width 690 height 545
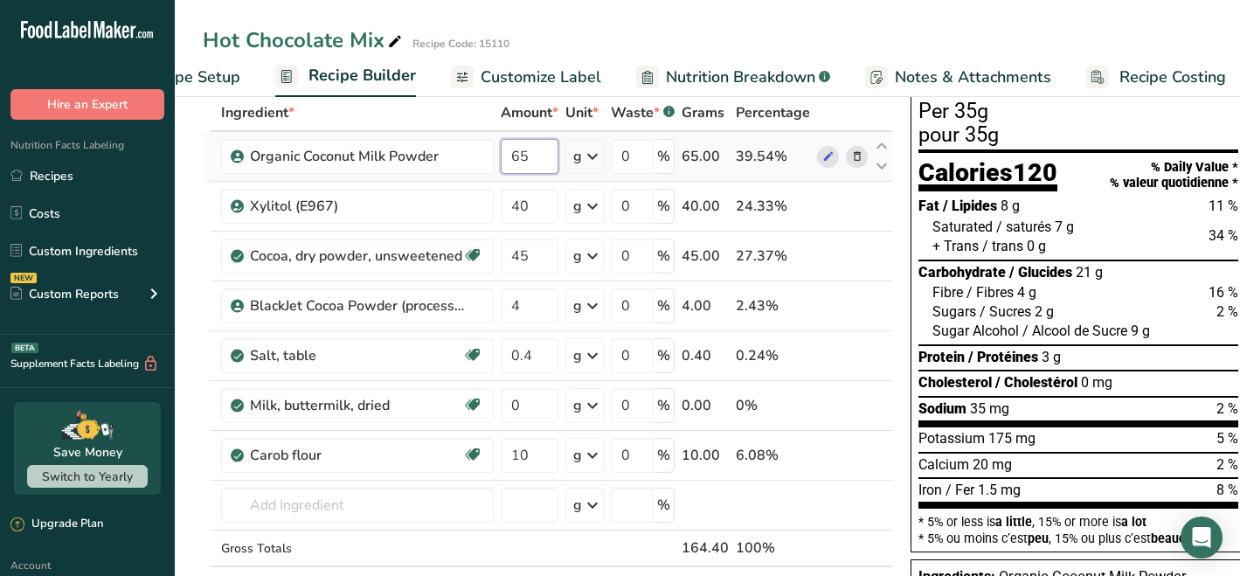
click at [542, 155] on input "65" at bounding box center [530, 156] width 58 height 35
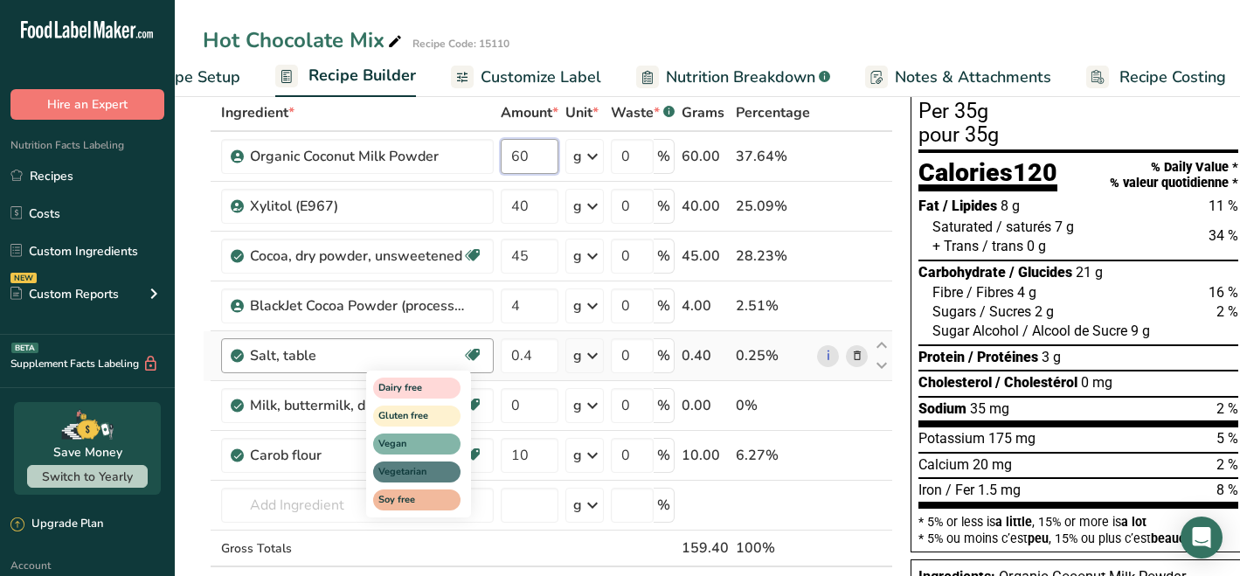
type input "60"
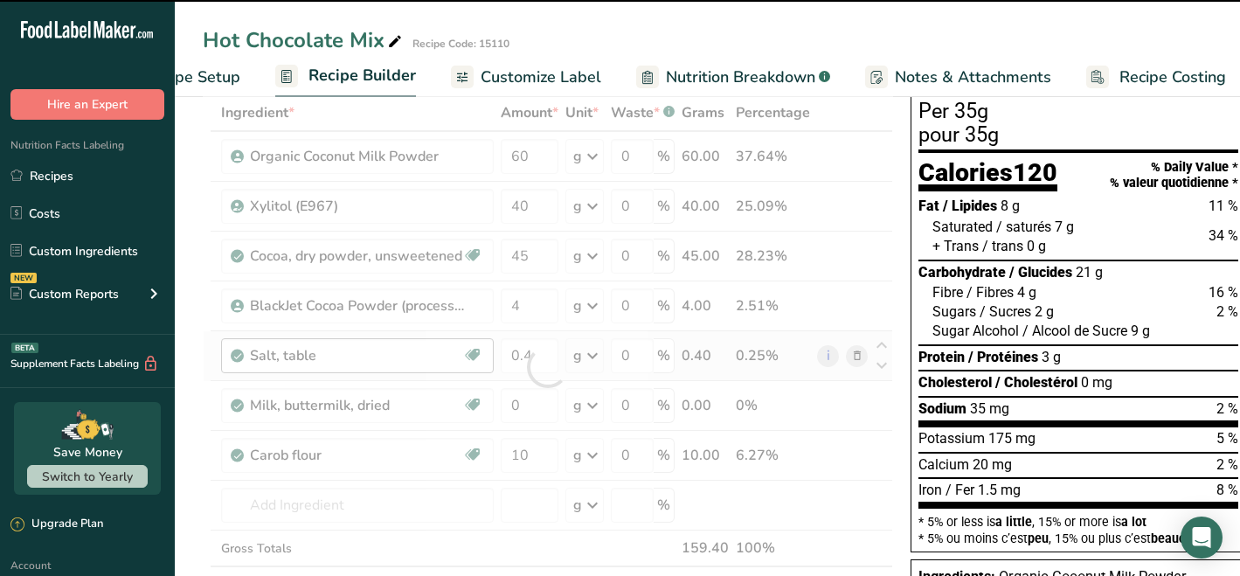
click at [518, 501] on div "Ingredient * Amount * Unit * Waste * .a-a{fill:#347362;}.b-a{fill:#fff;} Grams …" at bounding box center [548, 366] width 690 height 545
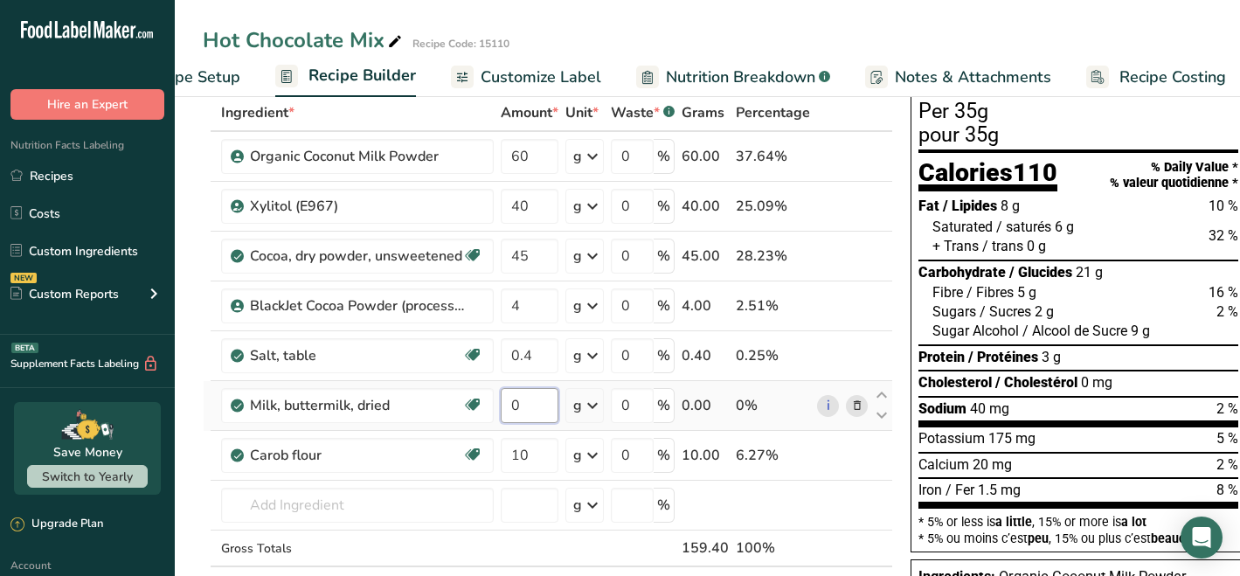
drag, startPoint x: 525, startPoint y: 407, endPoint x: 502, endPoint y: 407, distance: 22.7
click at [502, 407] on input "0" at bounding box center [530, 405] width 58 height 35
type input "60"
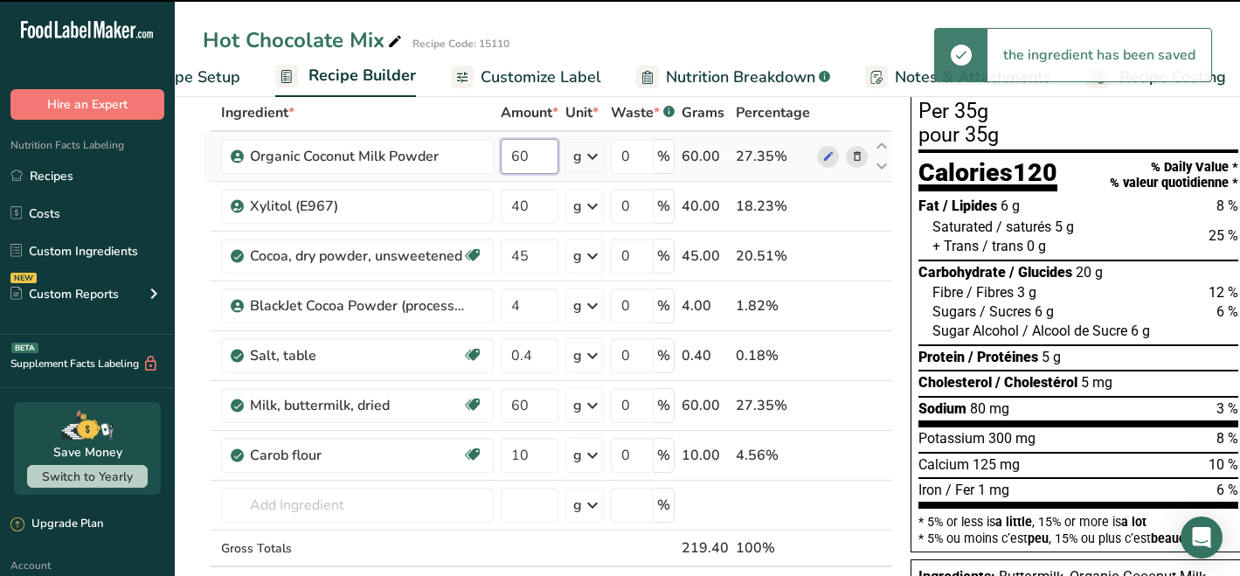
drag, startPoint x: 526, startPoint y: 159, endPoint x: 514, endPoint y: 157, distance: 12.4
click at [514, 157] on input "60" at bounding box center [530, 156] width 58 height 35
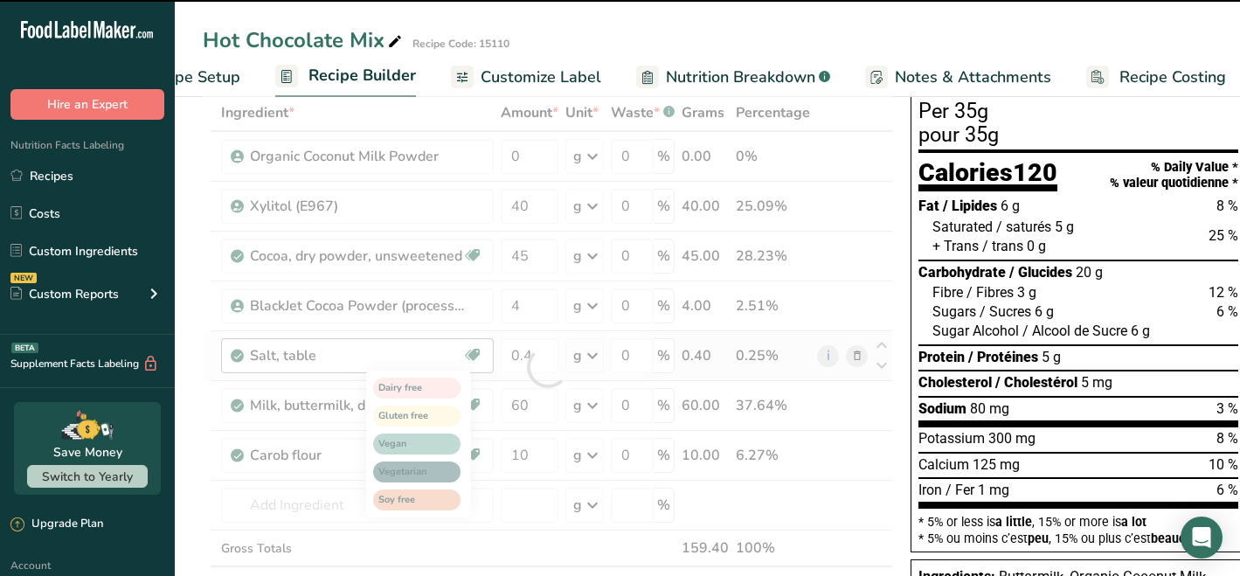
click at [525, 500] on div "Ingredient * Amount * Unit * Waste * .a-a{fill:#347362;}.b-a{fill:#fff;} Grams …" at bounding box center [548, 366] width 690 height 545
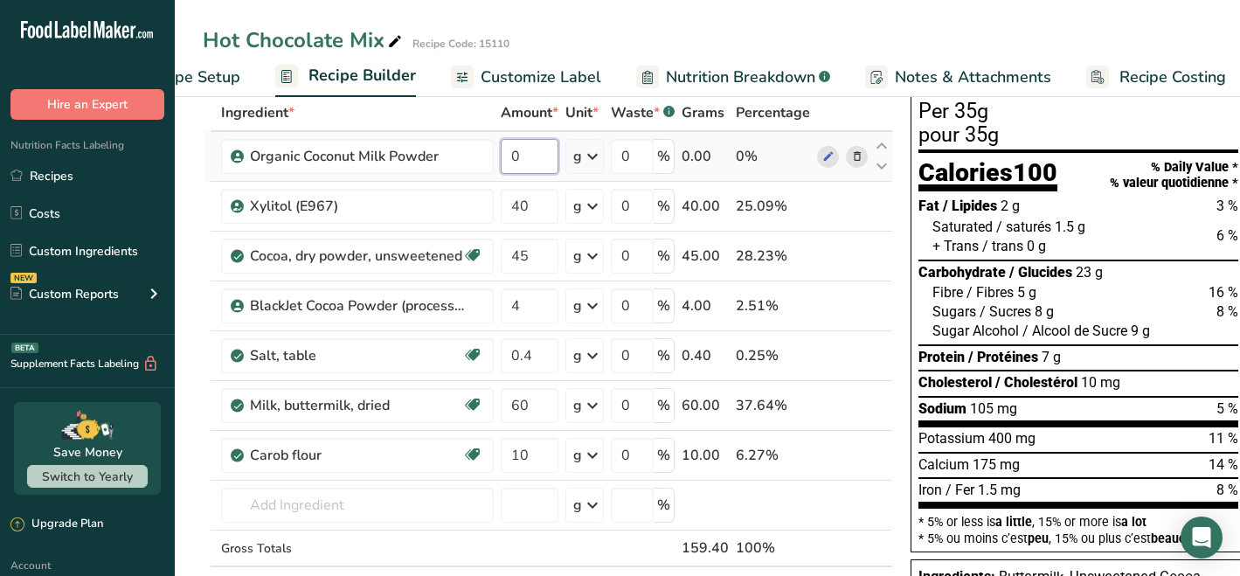
drag, startPoint x: 522, startPoint y: 151, endPoint x: 511, endPoint y: 155, distance: 12.2
click at [511, 155] on input "0" at bounding box center [530, 156] width 58 height 35
type input "60"
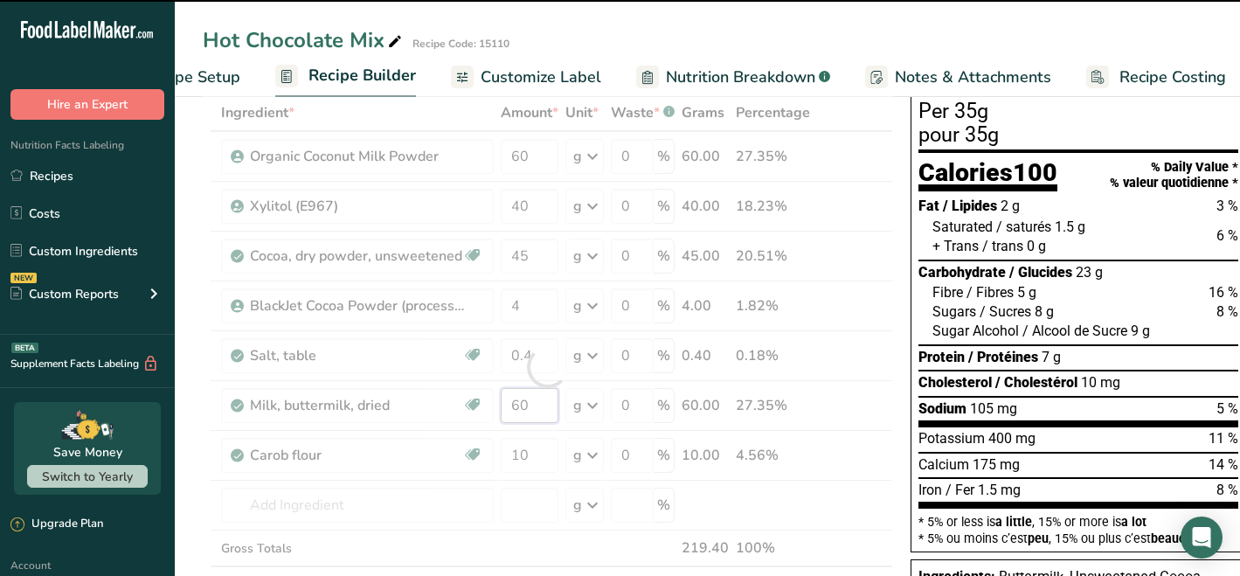
drag, startPoint x: 528, startPoint y: 404, endPoint x: 507, endPoint y: 405, distance: 21.0
click at [507, 405] on div "Ingredient * Amount * Unit * Waste * .a-a{fill:#347362;}.b-a{fill:#fff;} Grams …" at bounding box center [548, 366] width 690 height 545
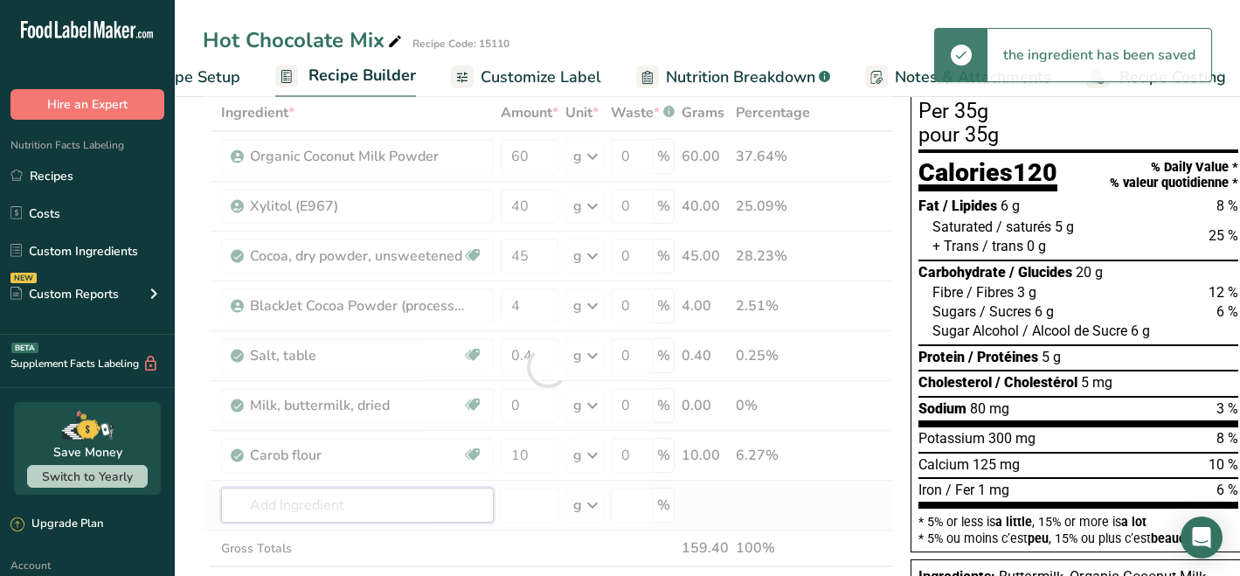
click at [463, 511] on div "Ingredient * Amount * Unit * Waste * .a-a{fill:#347362;}.b-a{fill:#fff;} Grams …" at bounding box center [548, 366] width 690 height 545
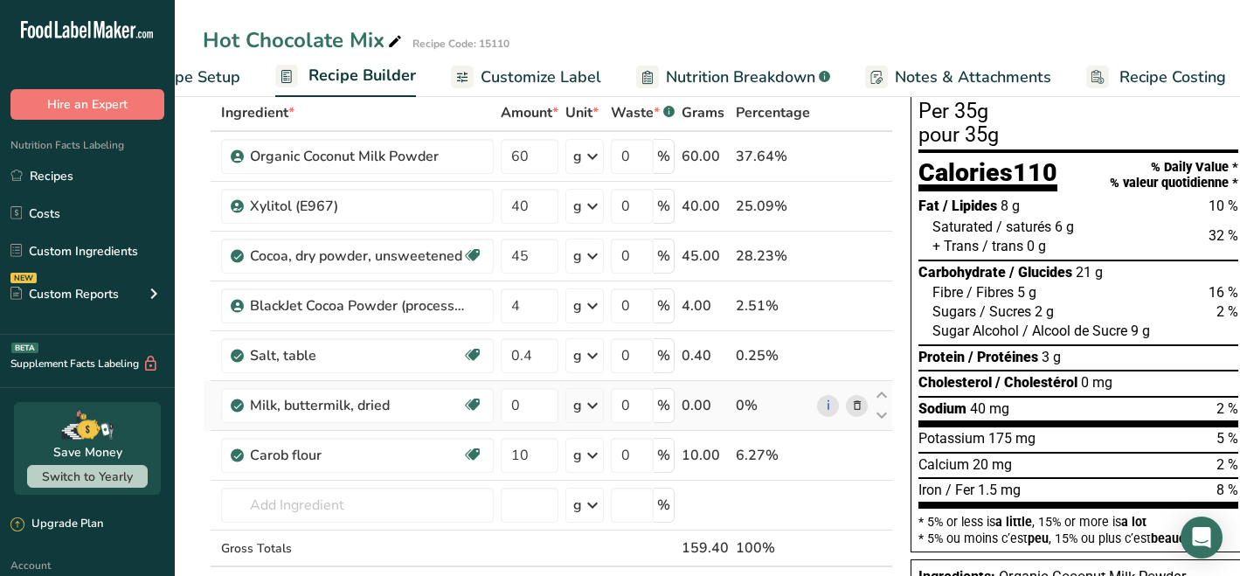
click at [857, 406] on icon at bounding box center [857, 406] width 12 height 18
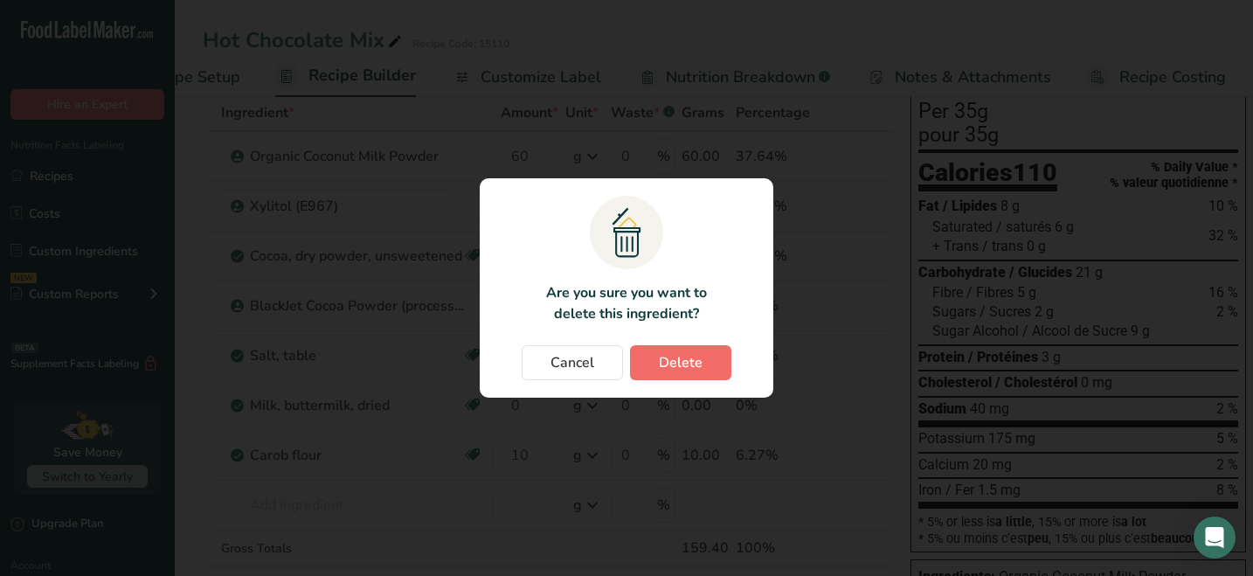
click at [700, 361] on span "Delete" at bounding box center [681, 362] width 44 height 21
type input "10"
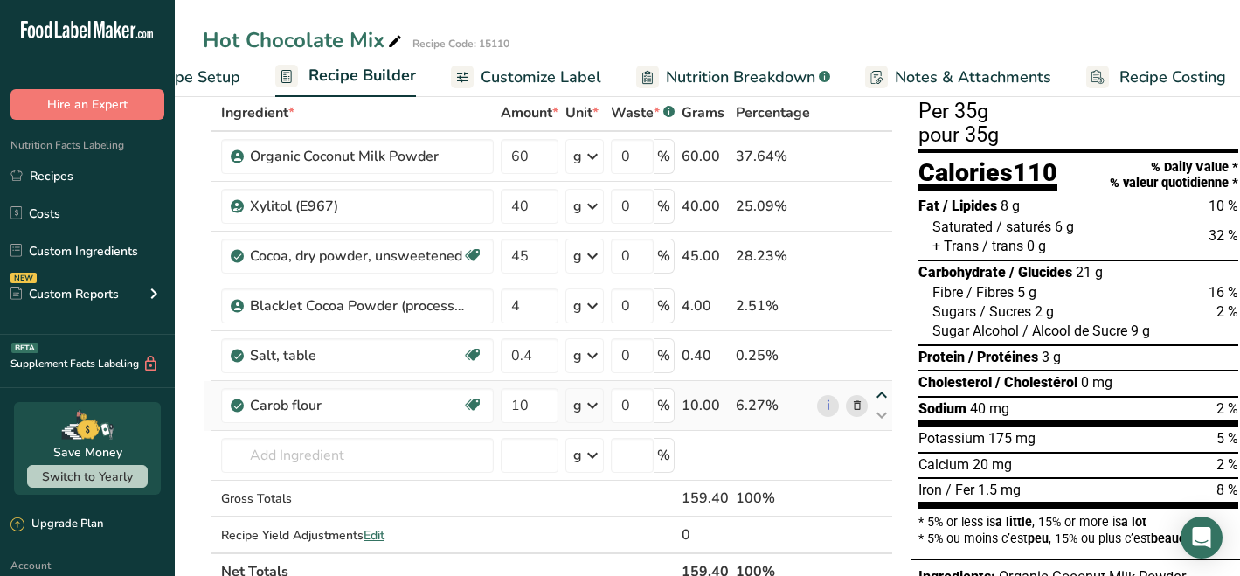
click at [878, 394] on icon at bounding box center [881, 395] width 21 height 13
type input "10"
type input "0.4"
click at [878, 344] on icon at bounding box center [881, 345] width 21 height 13
type input "10"
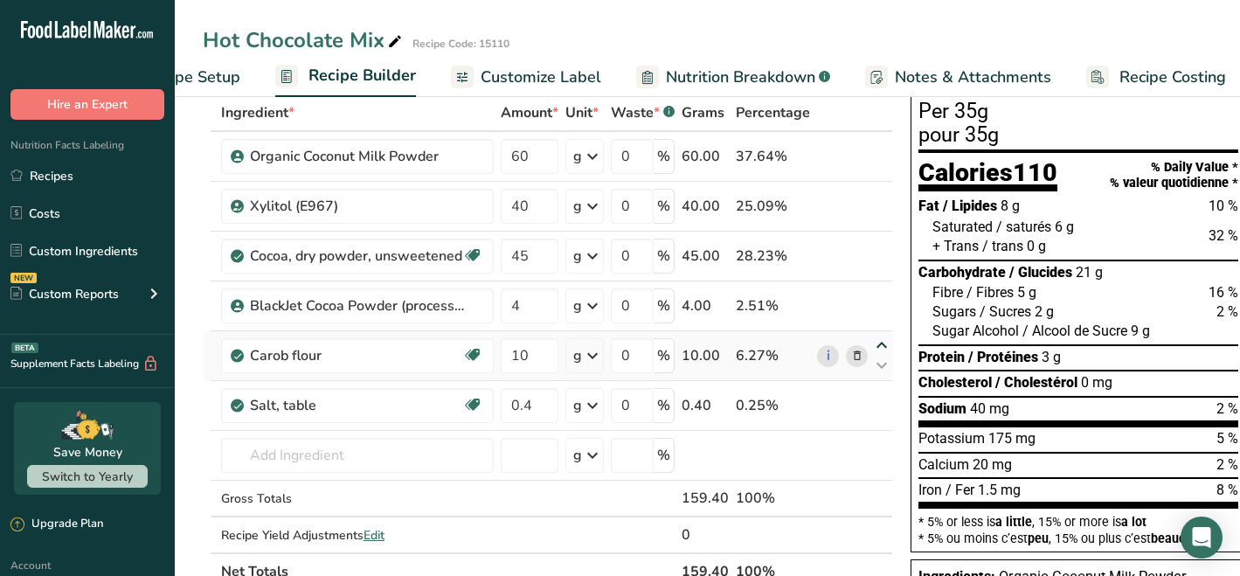
type input "4"
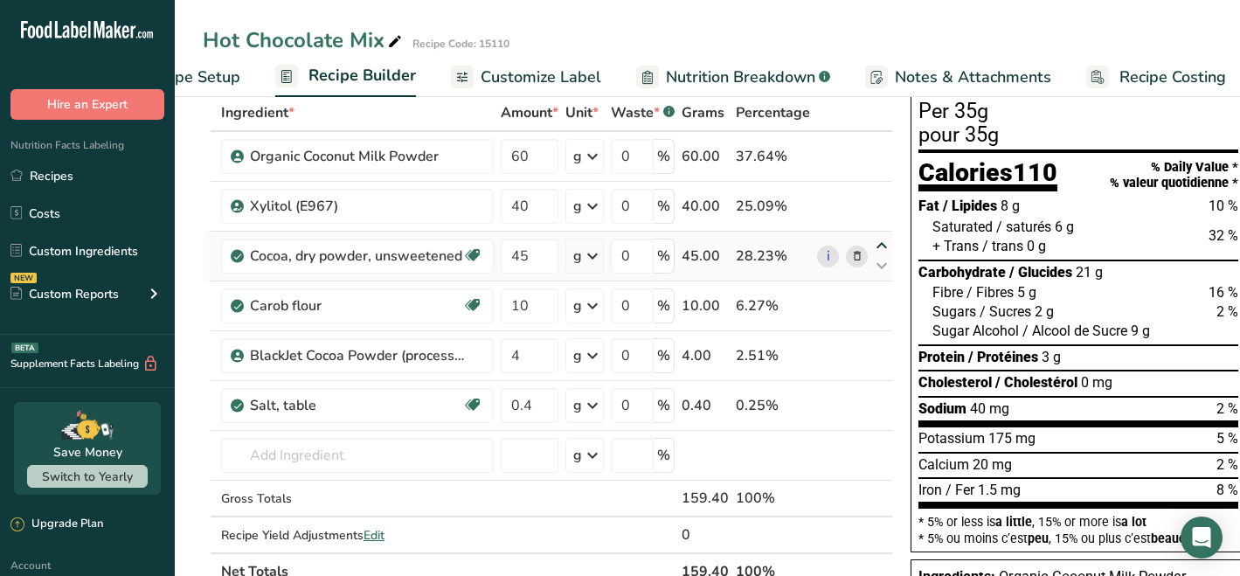
click at [878, 244] on icon at bounding box center [881, 245] width 21 height 13
type input "45"
type input "40"
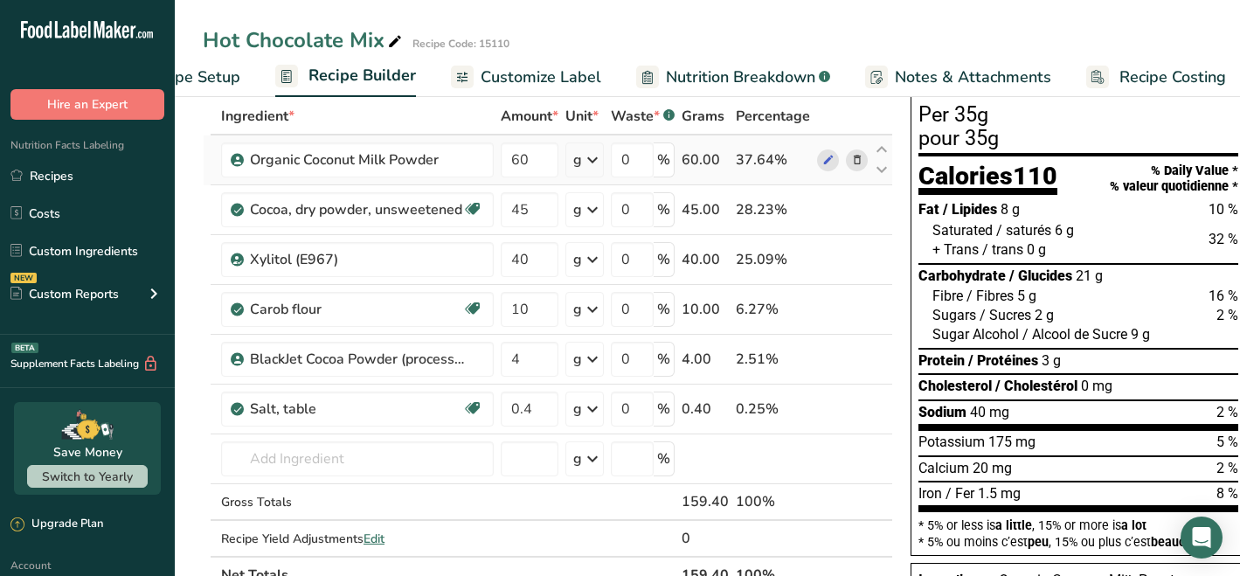
scroll to position [0, 0]
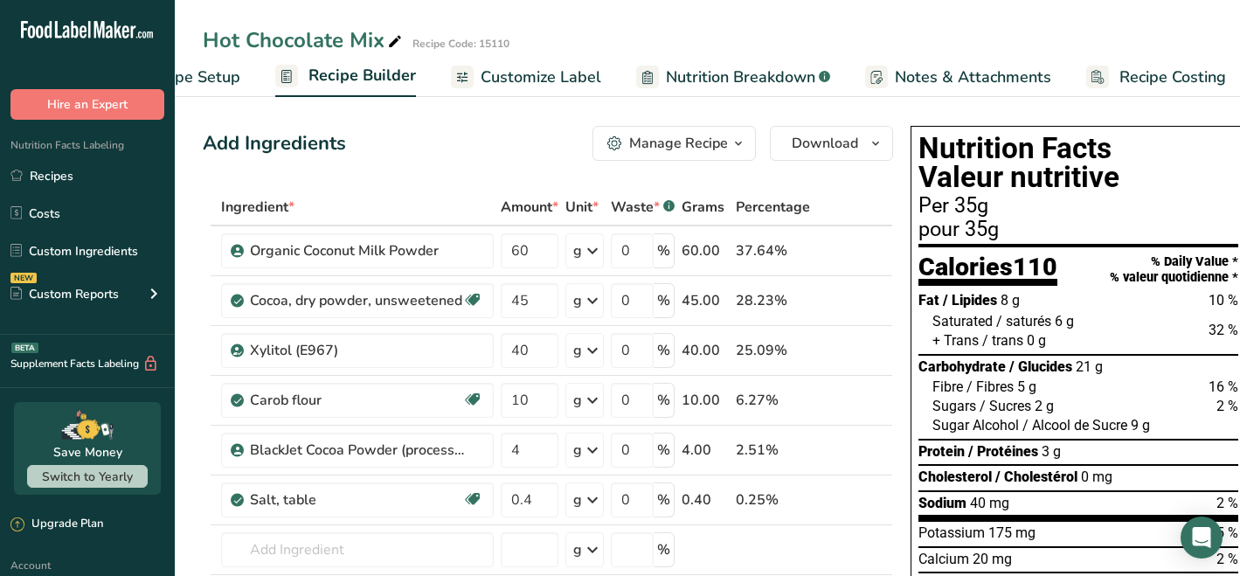
click at [530, 78] on span "Customize Label" at bounding box center [540, 78] width 121 height 24
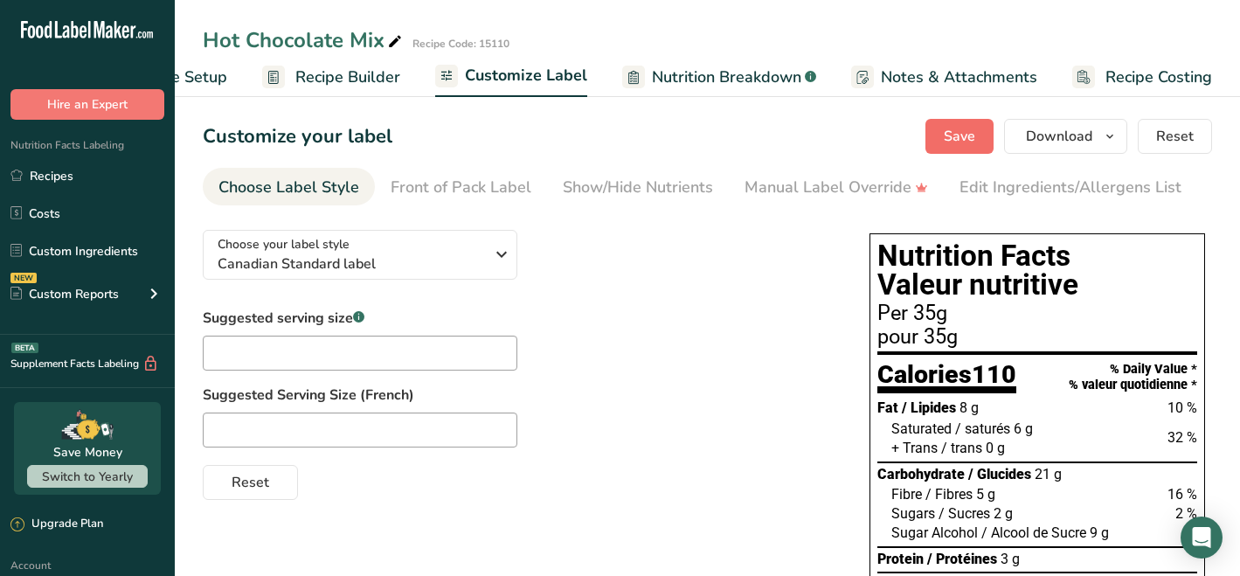
click at [943, 134] on button "Save" at bounding box center [959, 136] width 68 height 35
click at [432, 352] on input "text" at bounding box center [360, 352] width 314 height 35
click at [321, 430] on input "text" at bounding box center [360, 429] width 314 height 35
click at [303, 348] on input "35" at bounding box center [360, 352] width 314 height 35
type input "3"
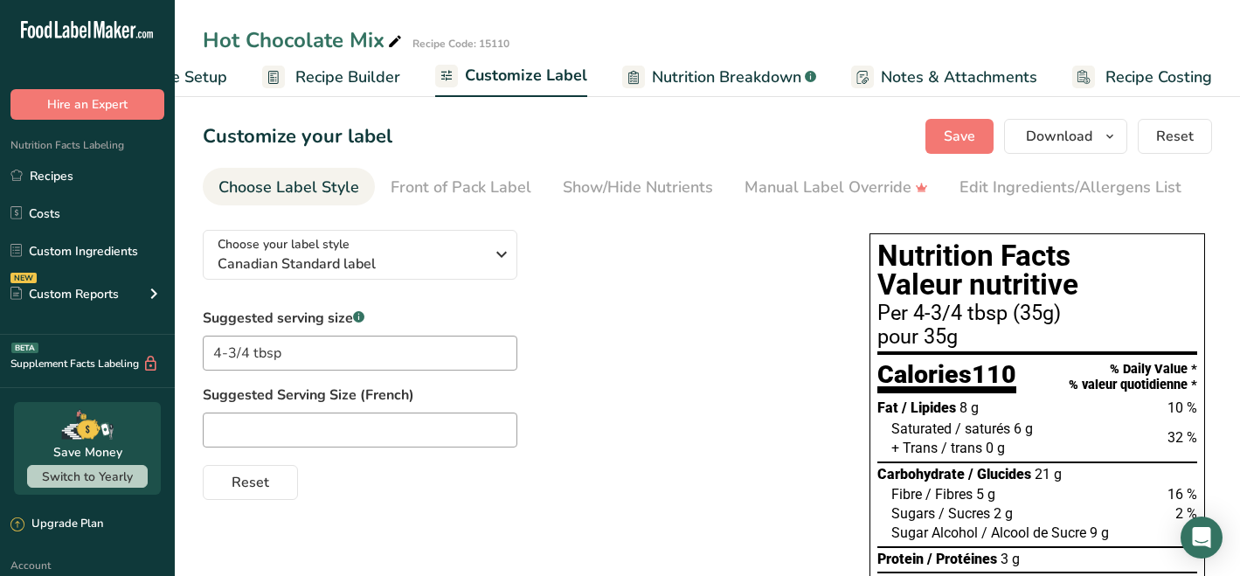
click at [956, 133] on span "Save" at bounding box center [958, 136] width 31 height 21
click at [227, 355] on input "4-3/4 tbsp" at bounding box center [360, 352] width 314 height 35
click at [300, 361] on input "4(3/4) tbsp" at bounding box center [360, 352] width 314 height 35
click at [953, 134] on span "Save" at bounding box center [958, 136] width 31 height 21
click at [248, 356] on input "4(3/4) tbsp" at bounding box center [360, 352] width 314 height 35
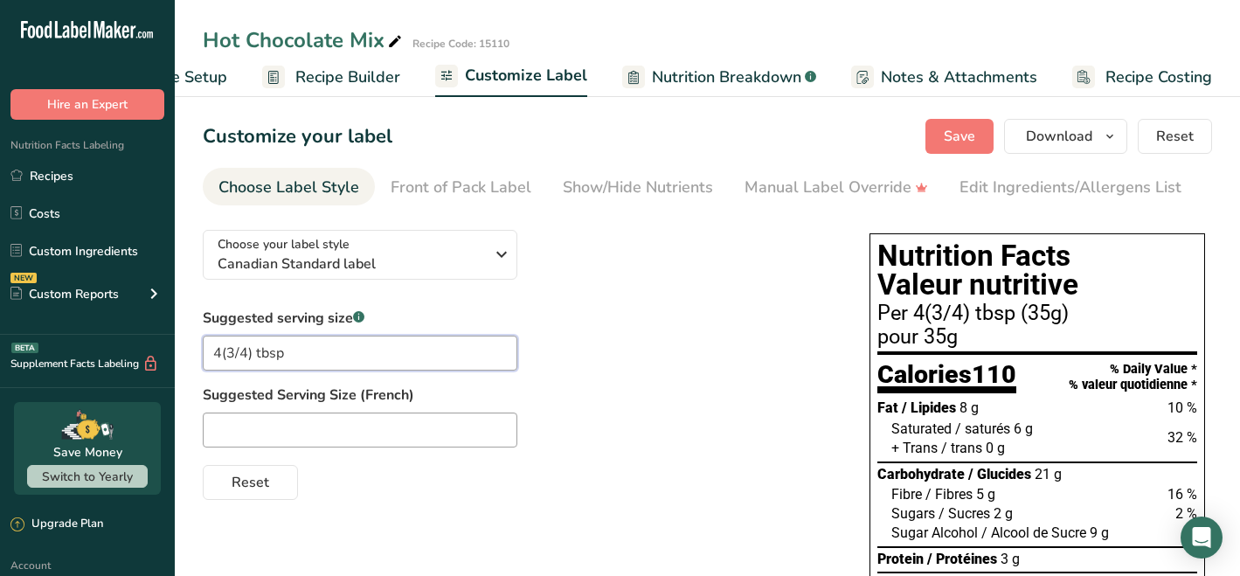
click at [320, 361] on input "4(3/4) tbsp" at bounding box center [360, 352] width 314 height 35
type input "1/3 Cup"
click at [268, 436] on input "text" at bounding box center [360, 429] width 314 height 35
click at [955, 135] on span "Save" at bounding box center [958, 136] width 31 height 21
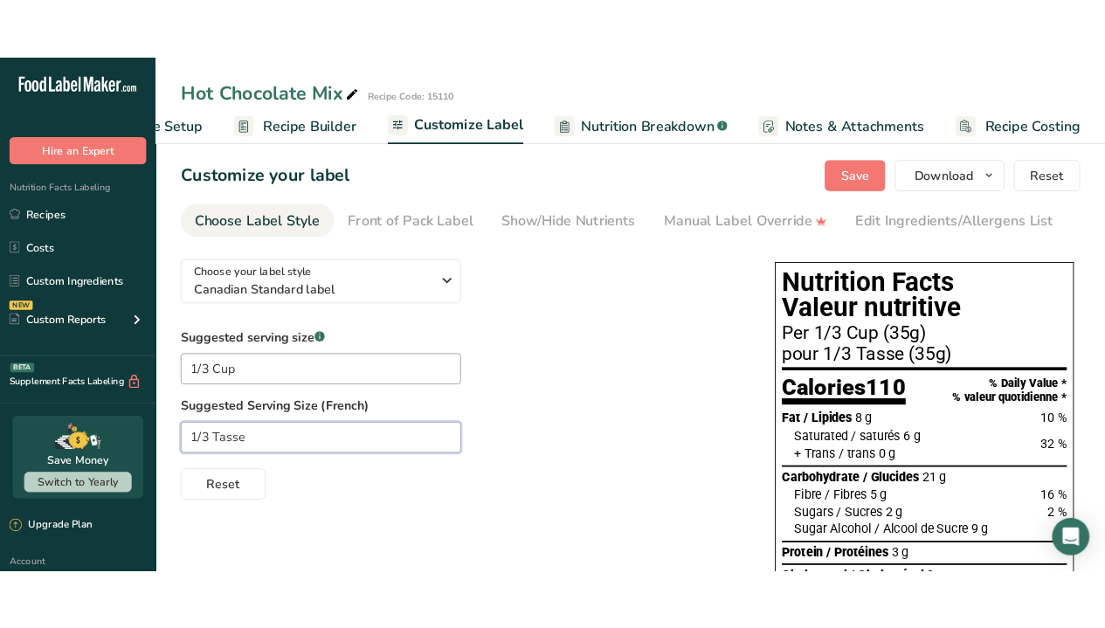
scroll to position [161, 0]
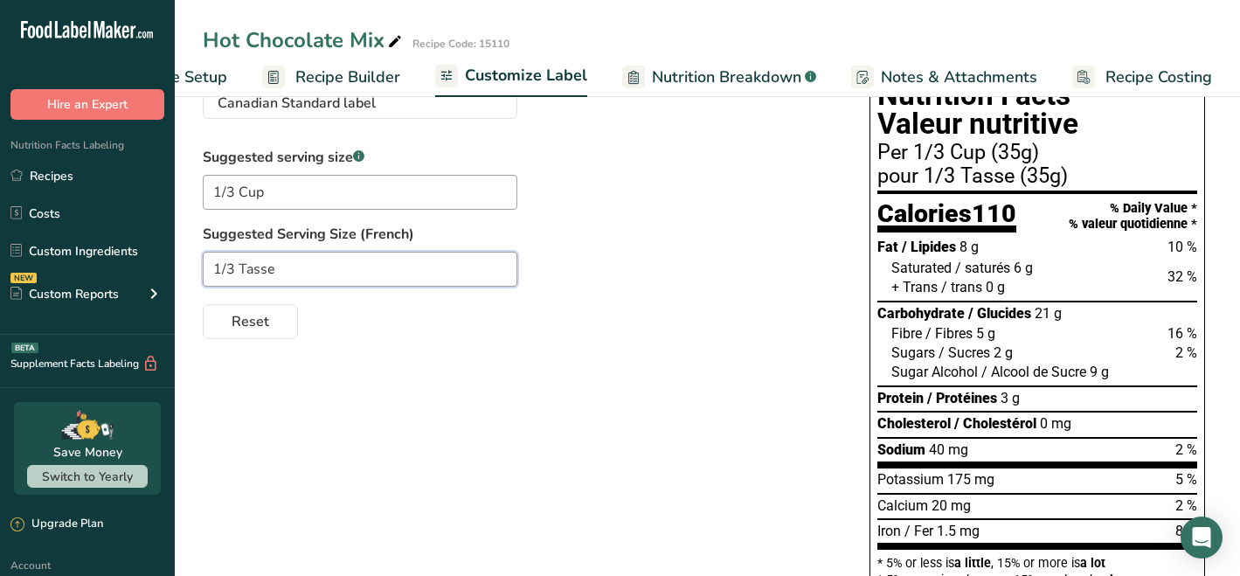
type input "1/3 Tasse"
click at [371, 79] on span "Recipe Builder" at bounding box center [347, 78] width 105 height 24
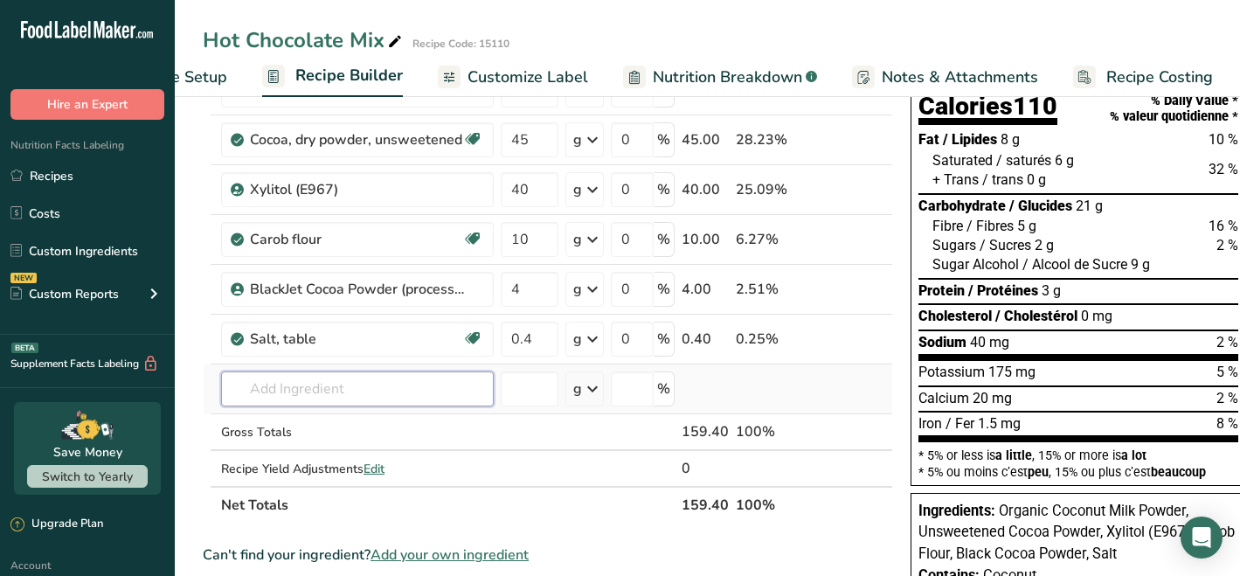
click at [349, 389] on input "text" at bounding box center [357, 388] width 273 height 35
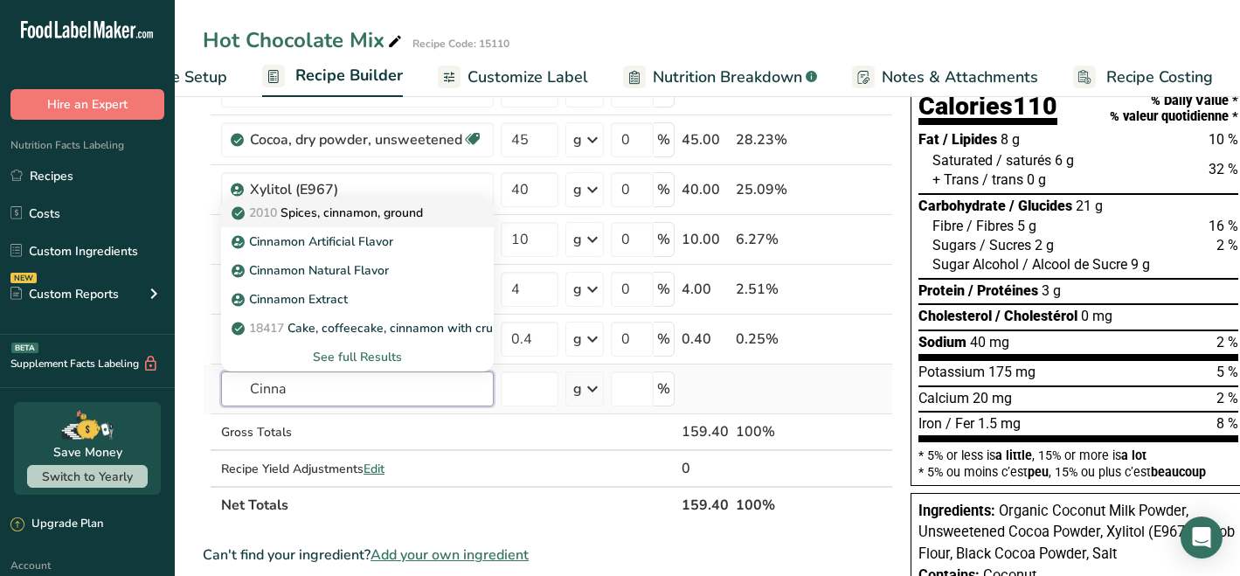
type input "Cinna"
click at [370, 215] on p "2010 Spices, cinnamon, ground" at bounding box center [329, 213] width 188 height 18
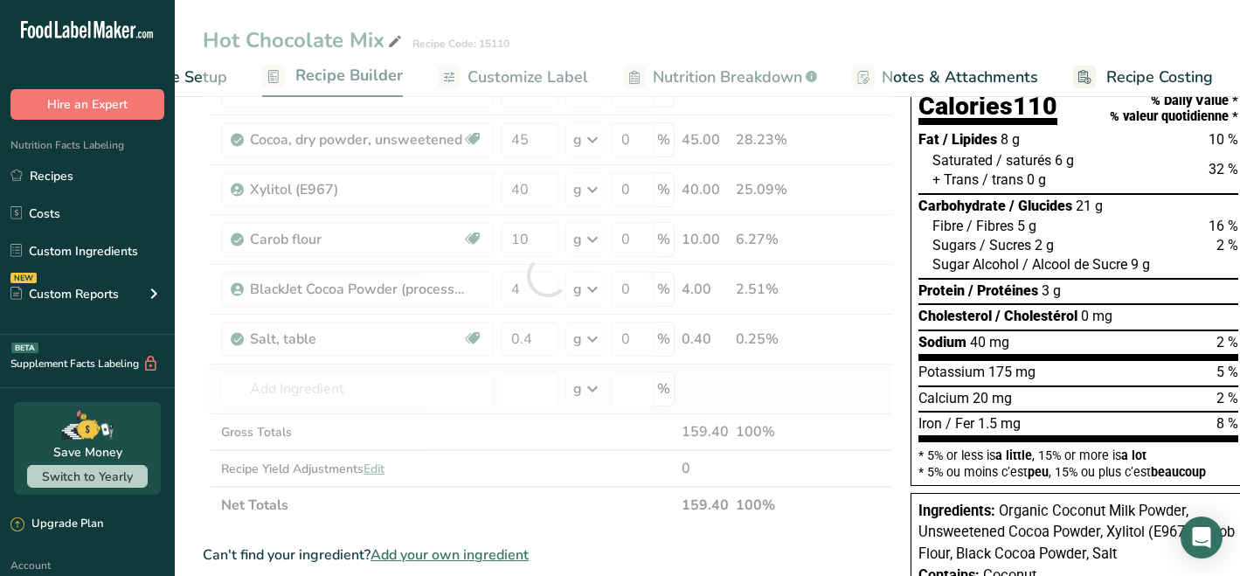
type input "Spices, cinnamon, ground"
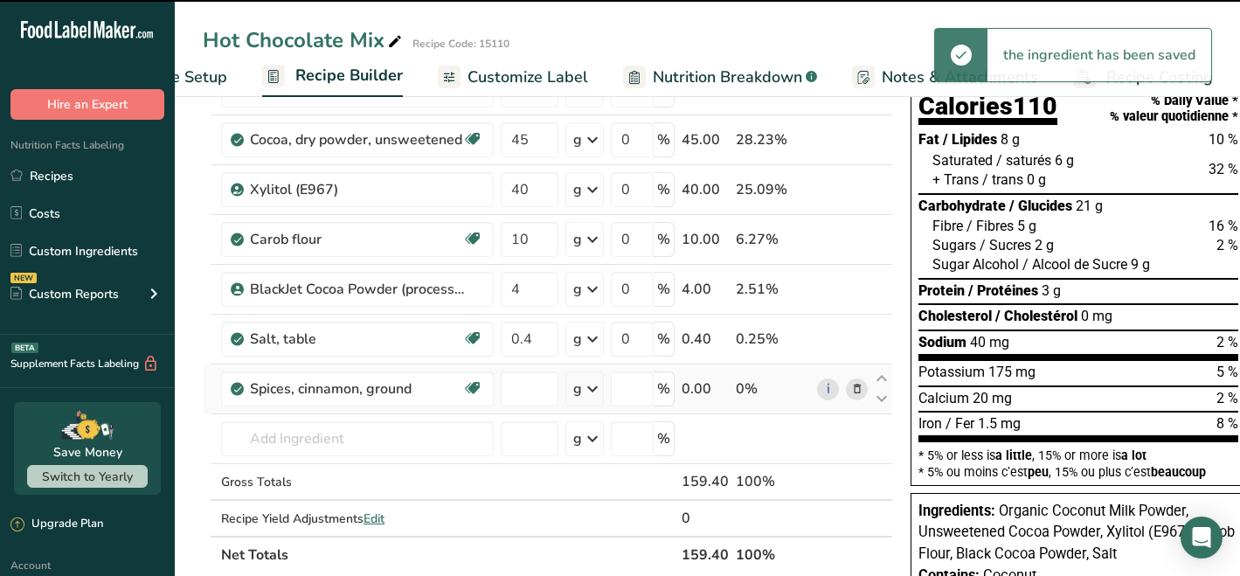
type input "0"
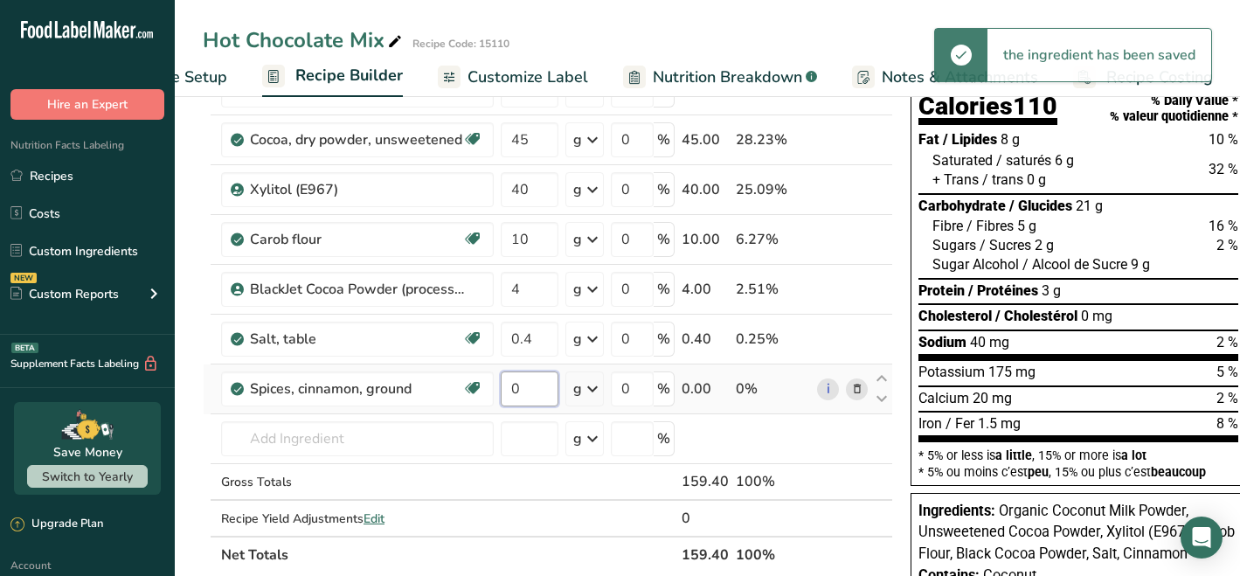
click at [533, 388] on input "0" at bounding box center [530, 388] width 58 height 35
type input "1"
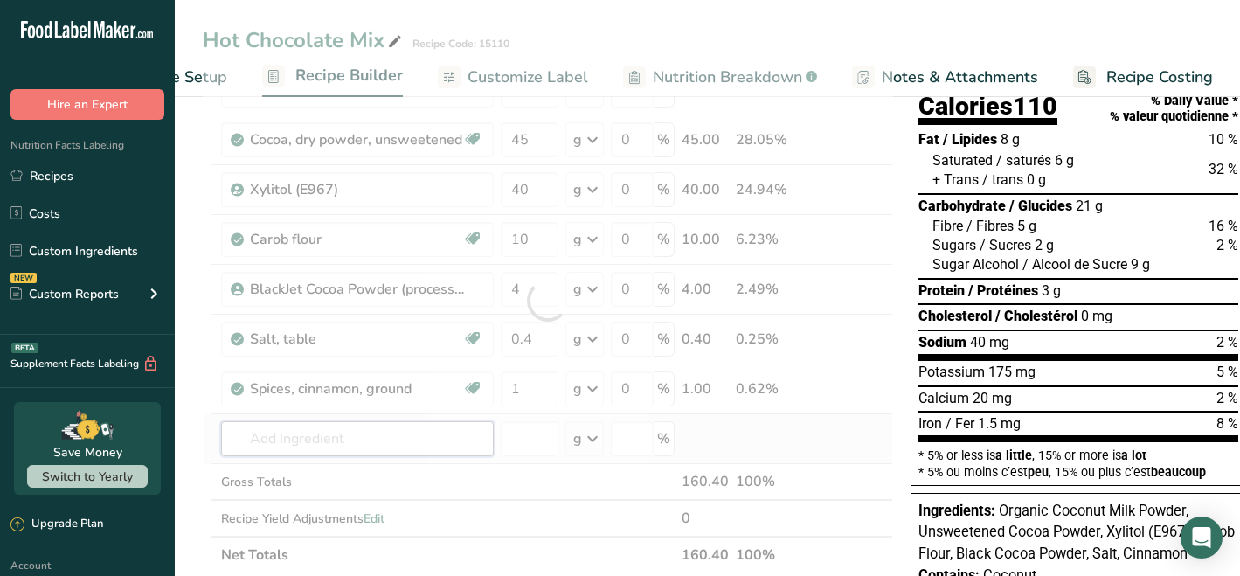
click at [465, 439] on div "Ingredient * Amount * Unit * Waste * .a-a{fill:#347362;}.b-a{fill:#fff;} Grams …" at bounding box center [548, 300] width 690 height 545
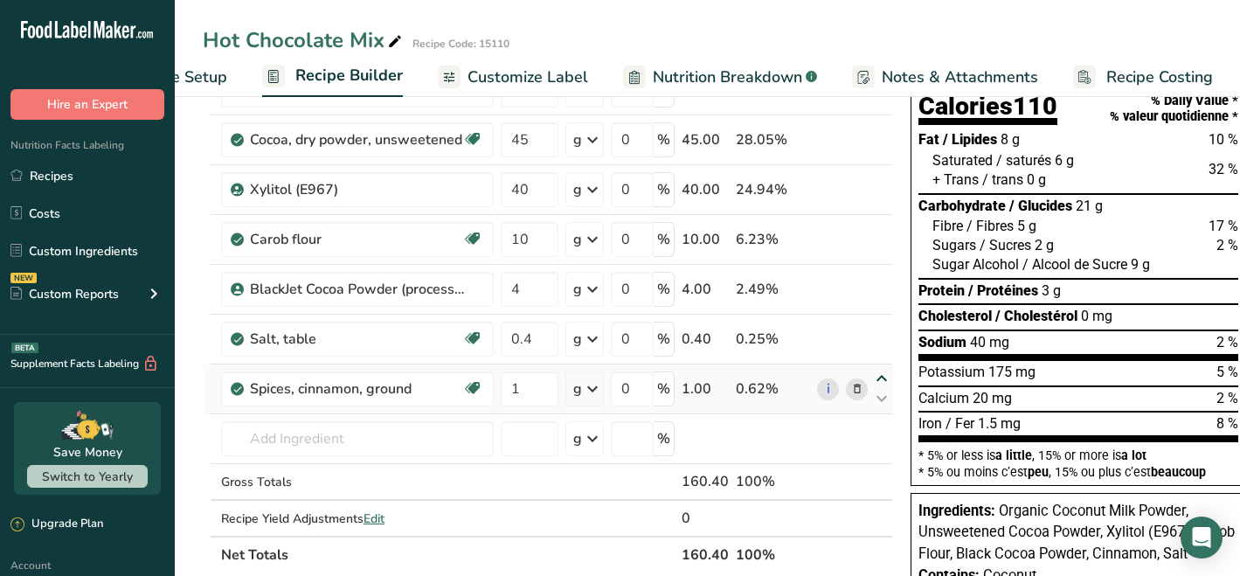
click at [878, 378] on icon at bounding box center [881, 378] width 21 height 13
type input "1"
type input "0.4"
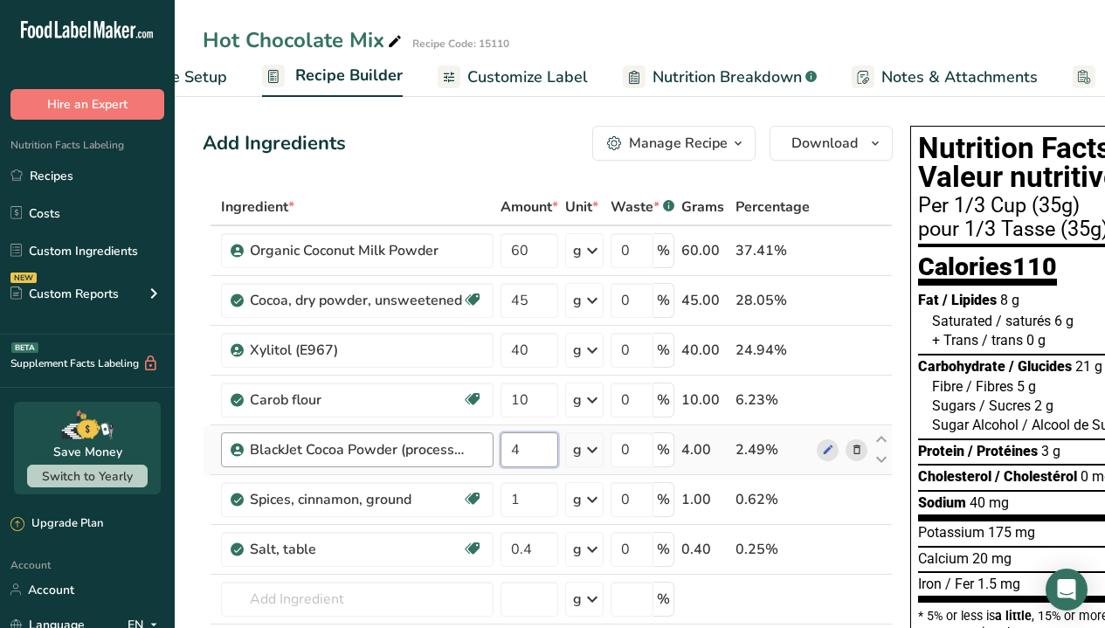
drag, startPoint x: 534, startPoint y: 447, endPoint x: 476, endPoint y: 440, distance: 58.1
click at [476, 440] on tr "BlackJet Cocoa Powder (processed with alkali) 4 g Weight Units g kg mg See more…" at bounding box center [548, 450] width 688 height 50
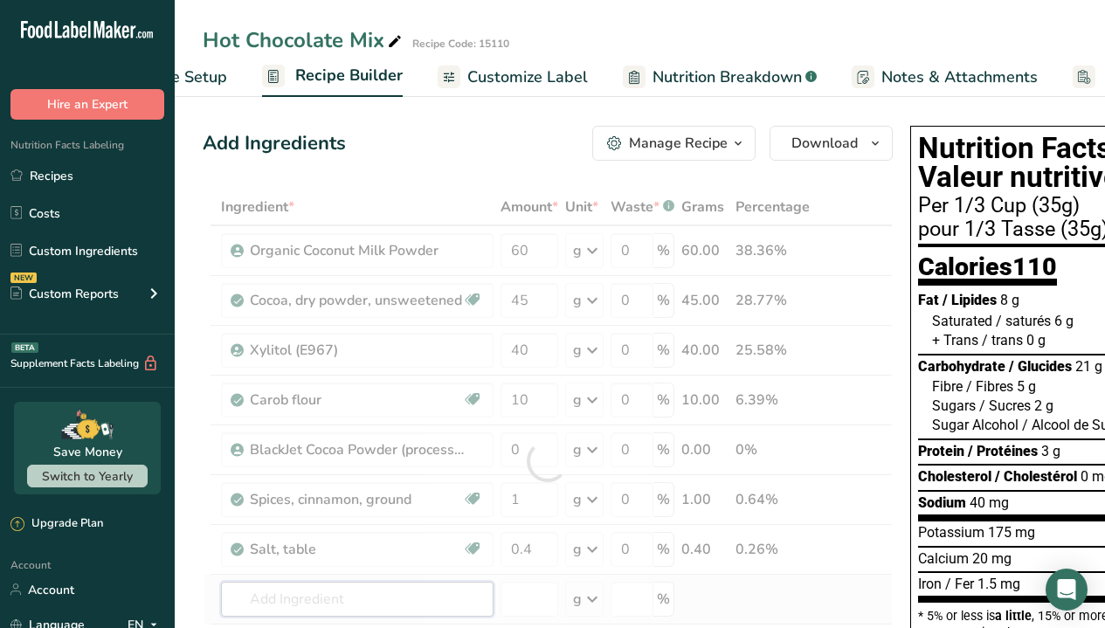
click at [308, 575] on div "Ingredient * Amount * Unit * Waste * .a-a{fill:#347362;}.b-a{fill:#fff;} Grams …" at bounding box center [548, 461] width 690 height 545
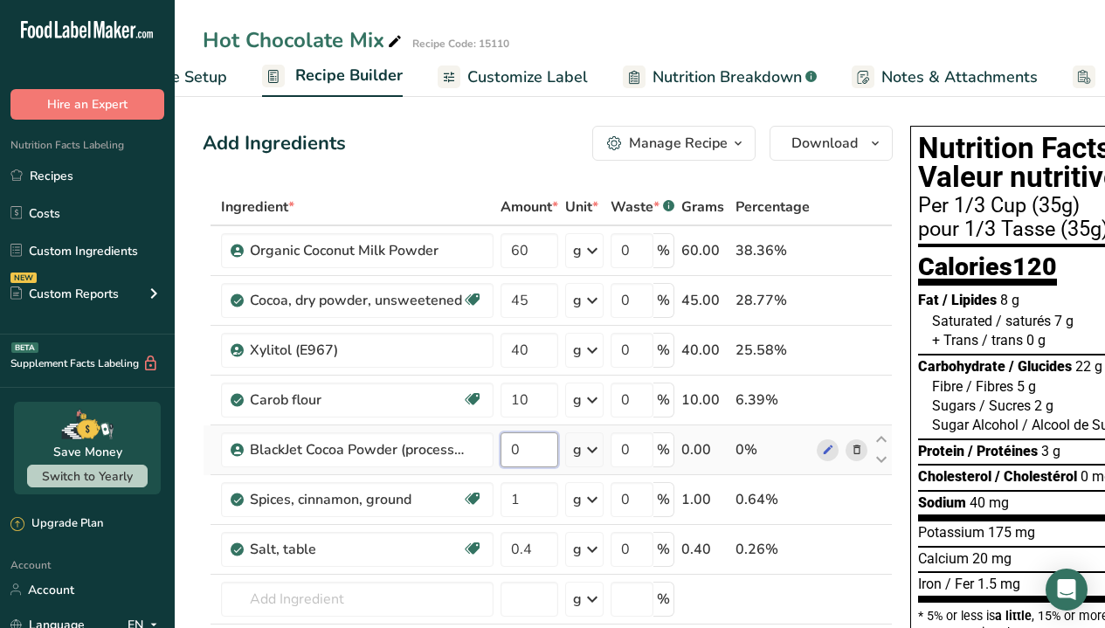
drag, startPoint x: 531, startPoint y: 451, endPoint x: 502, endPoint y: 452, distance: 28.8
click at [502, 452] on input "0" at bounding box center [530, 449] width 58 height 35
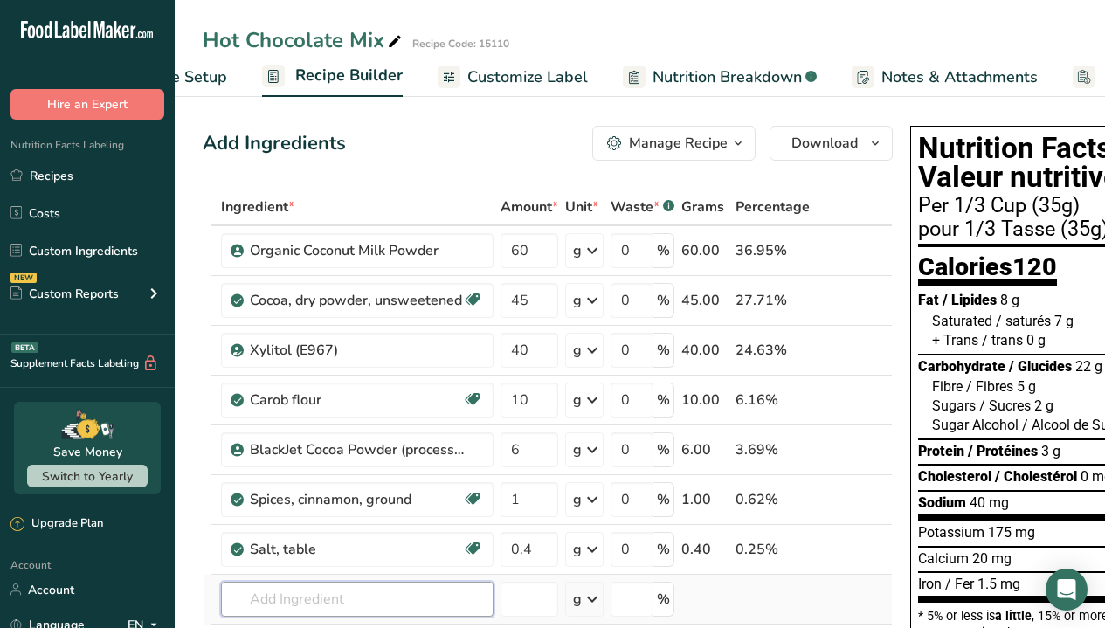
click at [375, 575] on div "Ingredient * Amount * Unit * Waste * .a-a{fill:#347362;}.b-a{fill:#fff;} Grams …" at bounding box center [548, 461] width 690 height 545
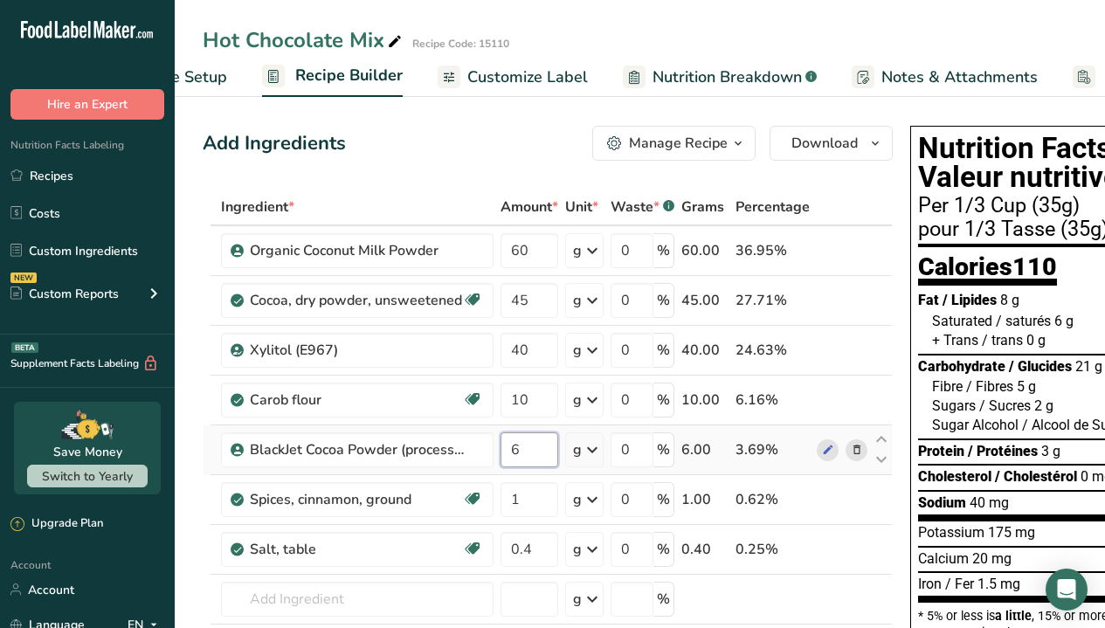
drag, startPoint x: 528, startPoint y: 446, endPoint x: 512, endPoint y: 447, distance: 15.8
click at [512, 447] on input "6" at bounding box center [530, 449] width 58 height 35
type input "4"
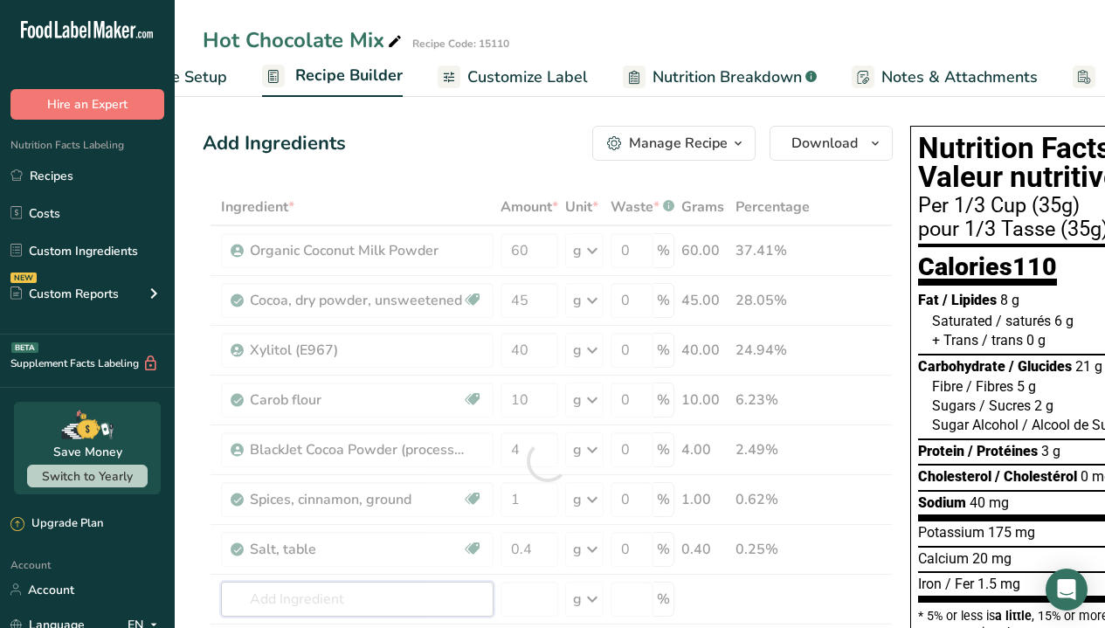
click at [391, 575] on div "Ingredient * Amount * Unit * Waste * .a-a{fill:#347362;}.b-a{fill:#fff;} Grams …" at bounding box center [548, 461] width 690 height 545
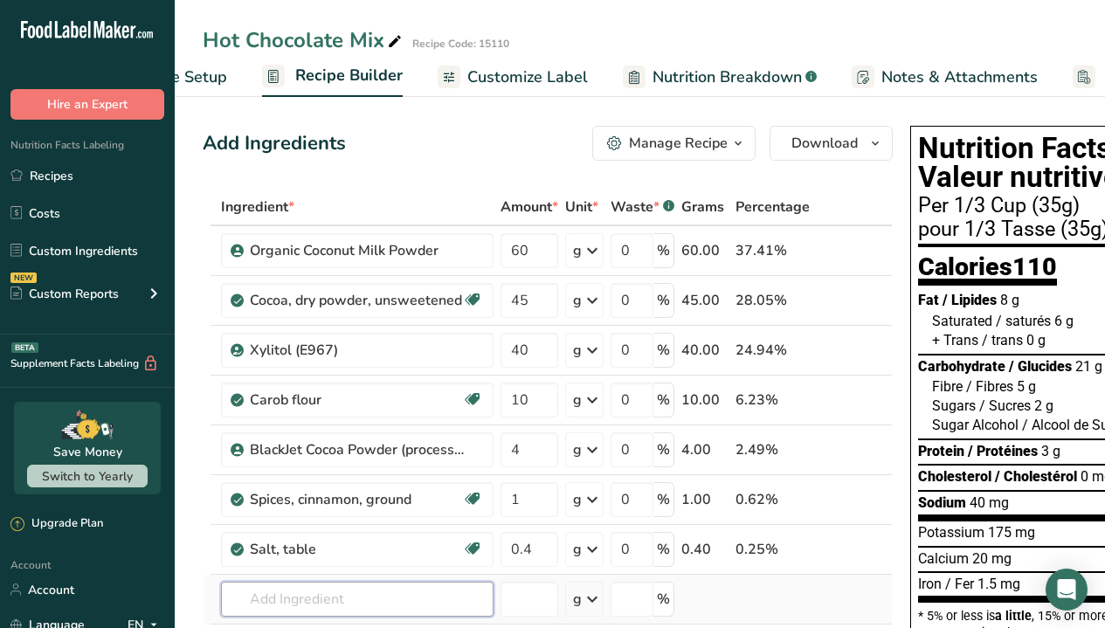
click at [400, 575] on input "text" at bounding box center [357, 599] width 273 height 35
click at [323, 575] on input "text" at bounding box center [357, 599] width 273 height 35
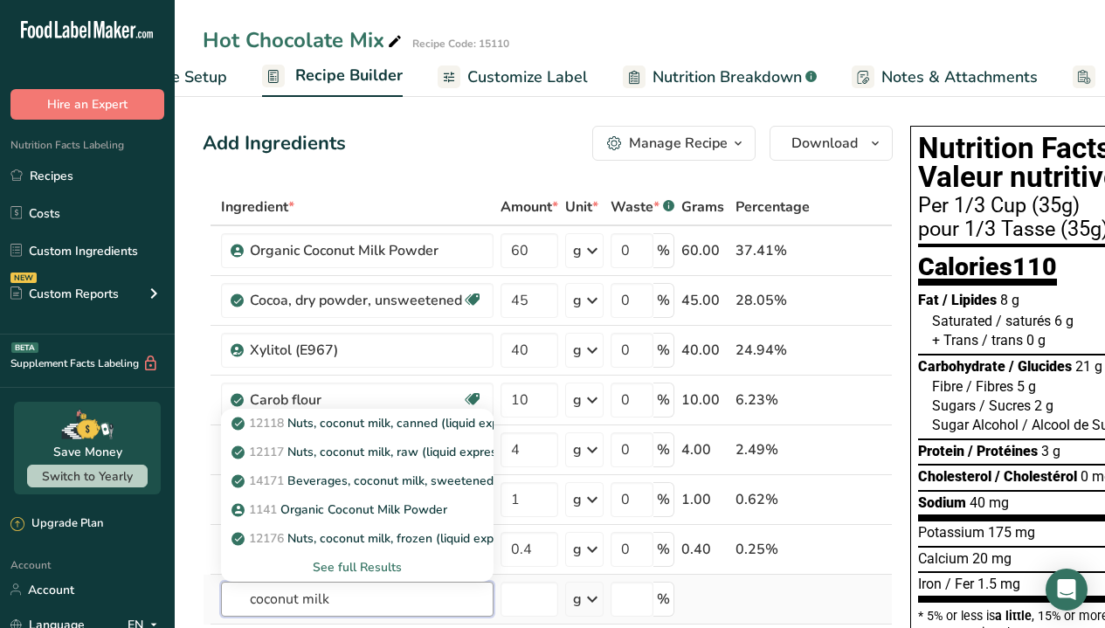
type input "coconut milk"
click at [377, 570] on div "See full Results" at bounding box center [357, 567] width 245 height 18
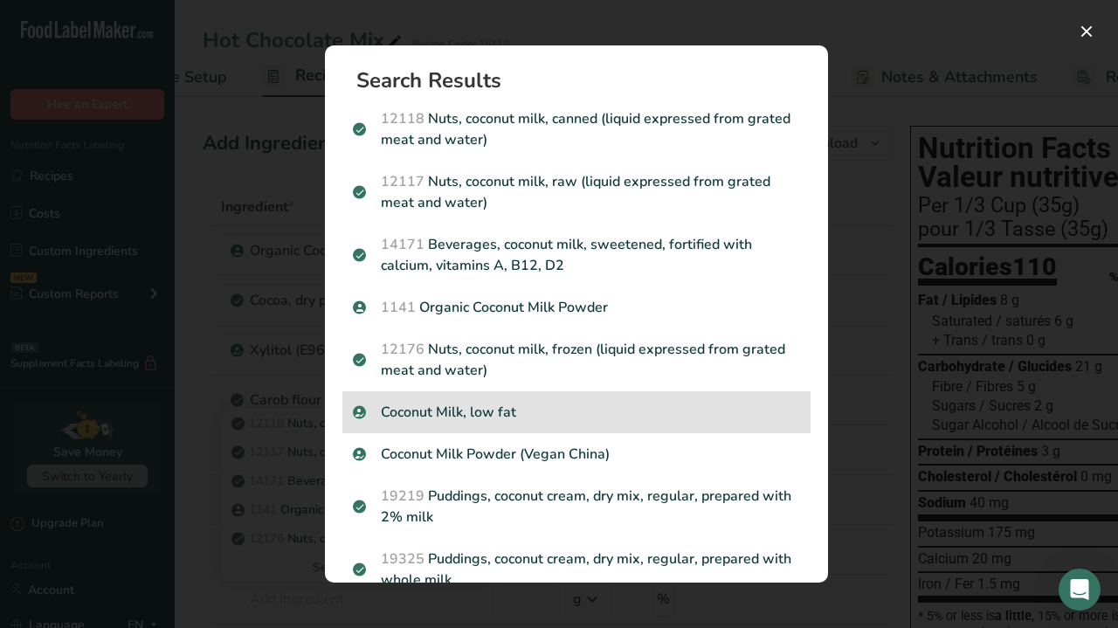
click at [529, 410] on p "Coconut Milk, low fat" at bounding box center [576, 412] width 447 height 21
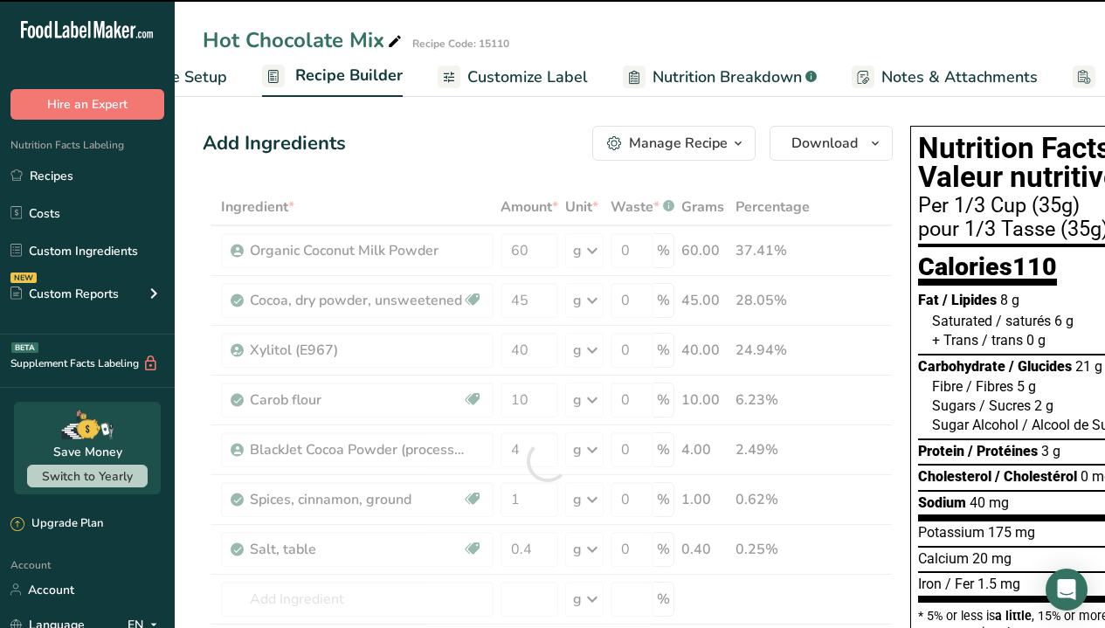
type input "0"
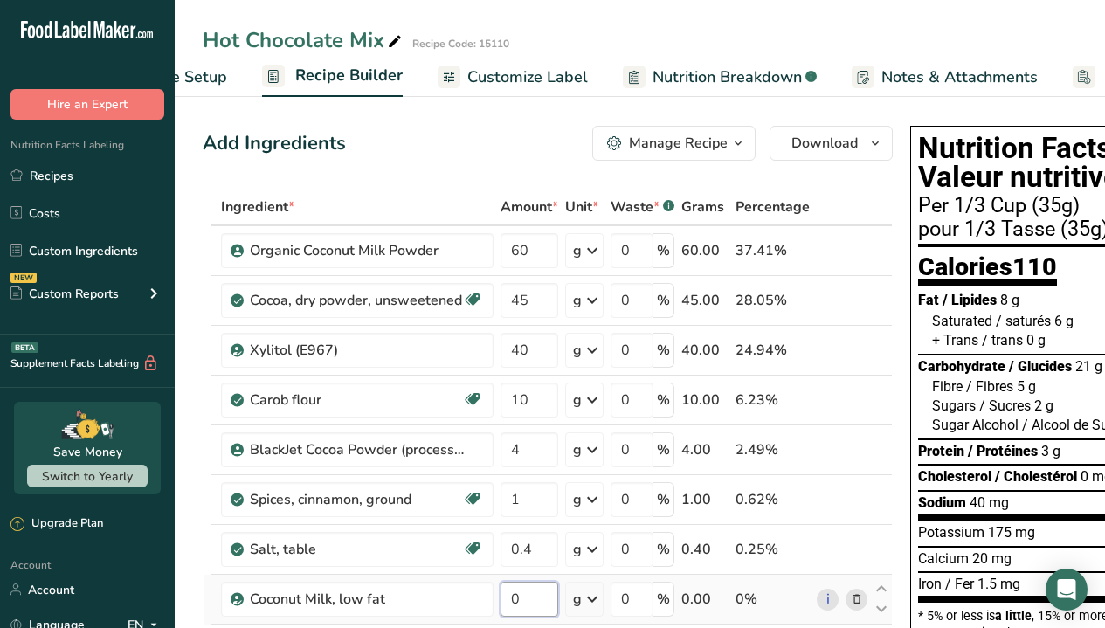
click at [530, 575] on input "0" at bounding box center [530, 599] width 58 height 35
type input "60"
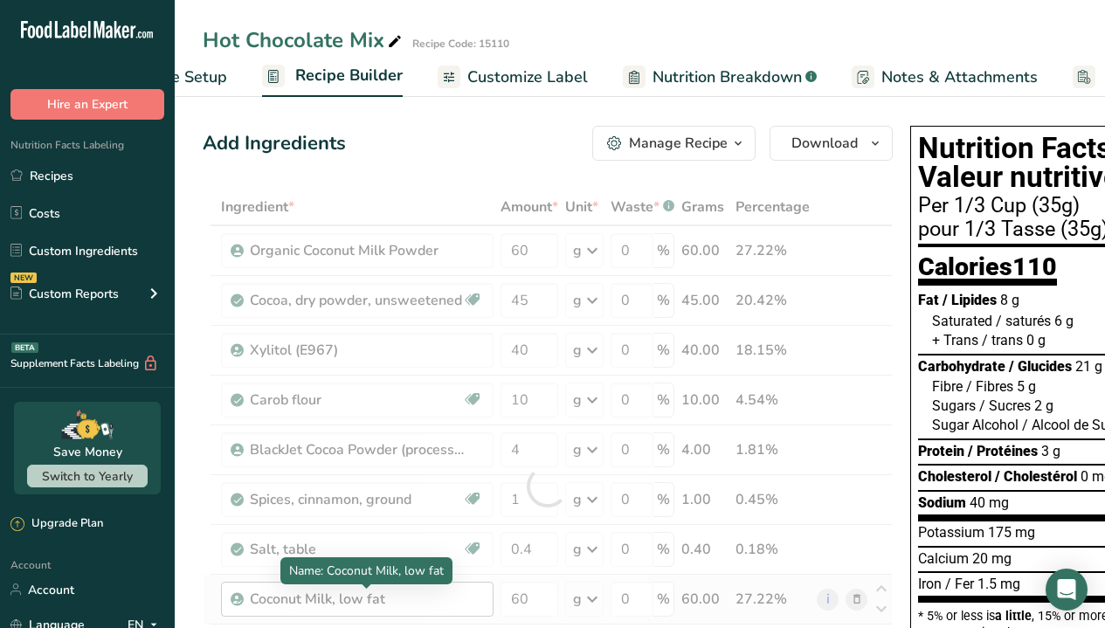
click at [432, 575] on div "Ingredient * Amount * Unit * Waste * .a-a{fill:#347362;}.b-a{fill:#fff;} Grams …" at bounding box center [548, 486] width 690 height 595
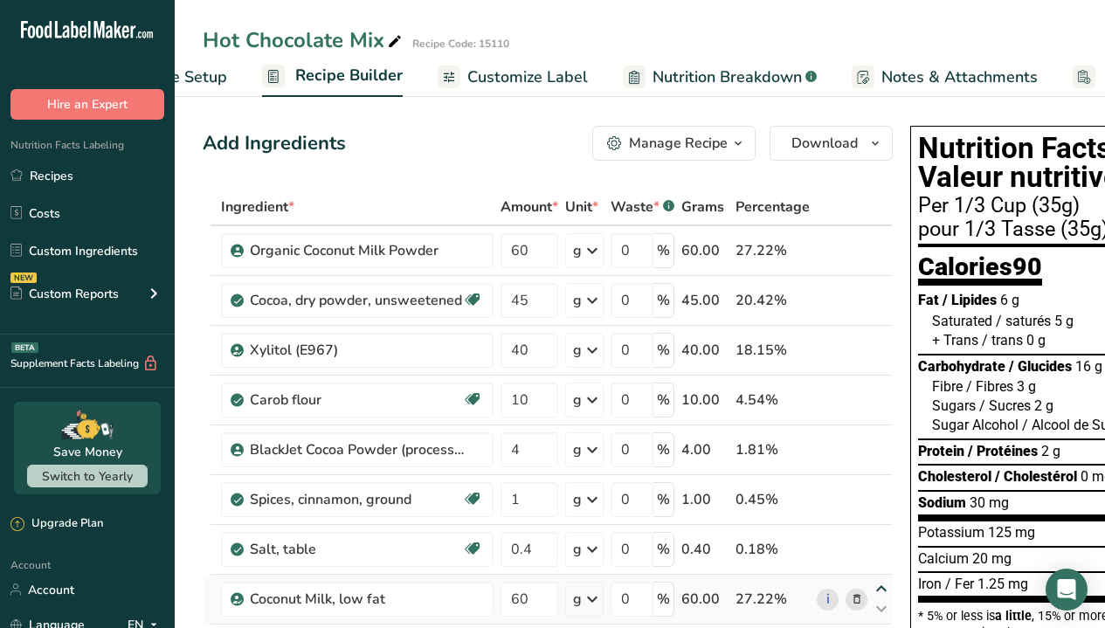
click at [877, 575] on icon at bounding box center [881, 589] width 21 height 13
type input "60"
type input "0.4"
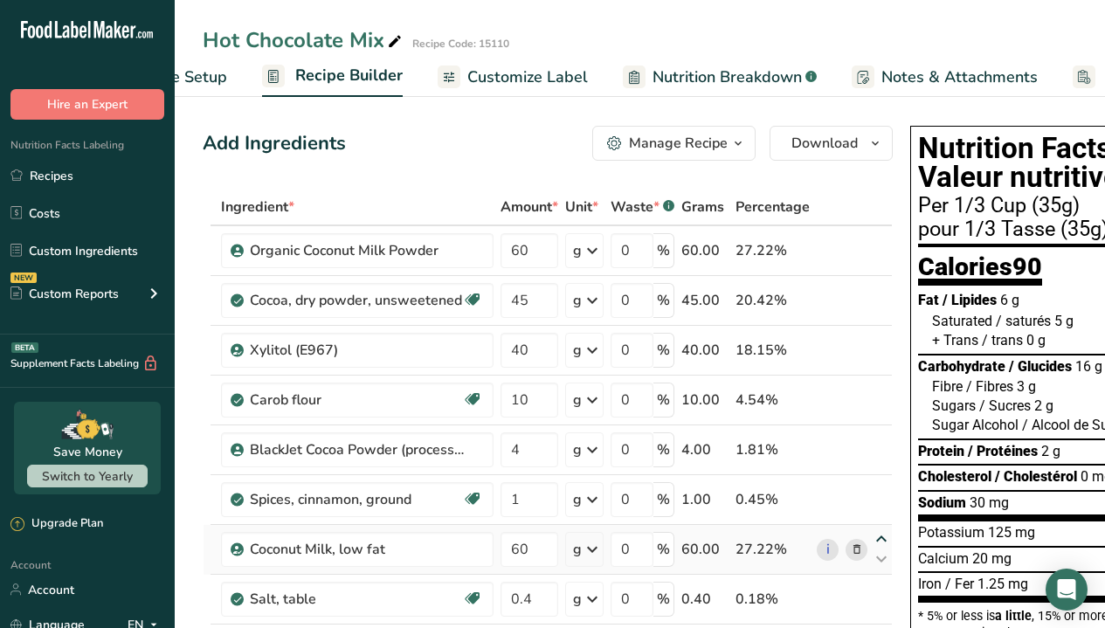
click at [876, 536] on icon at bounding box center [881, 539] width 21 height 13
type input "60"
type input "1"
click at [878, 487] on icon at bounding box center [881, 489] width 21 height 13
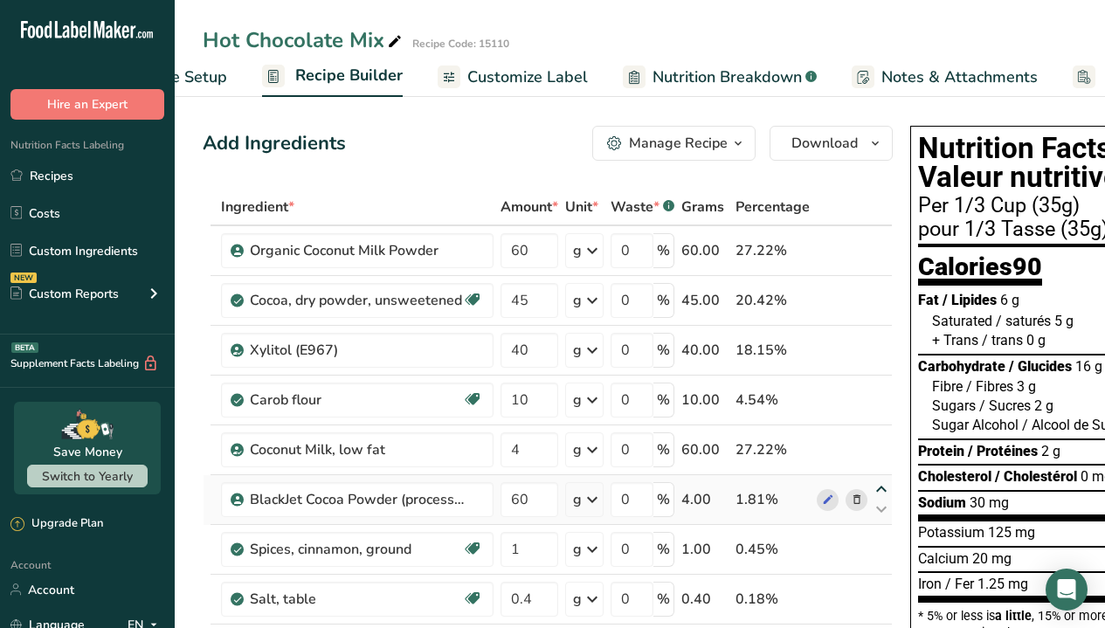
type input "60"
type input "4"
click at [877, 439] on icon at bounding box center [881, 439] width 21 height 13
type input "60"
type input "10"
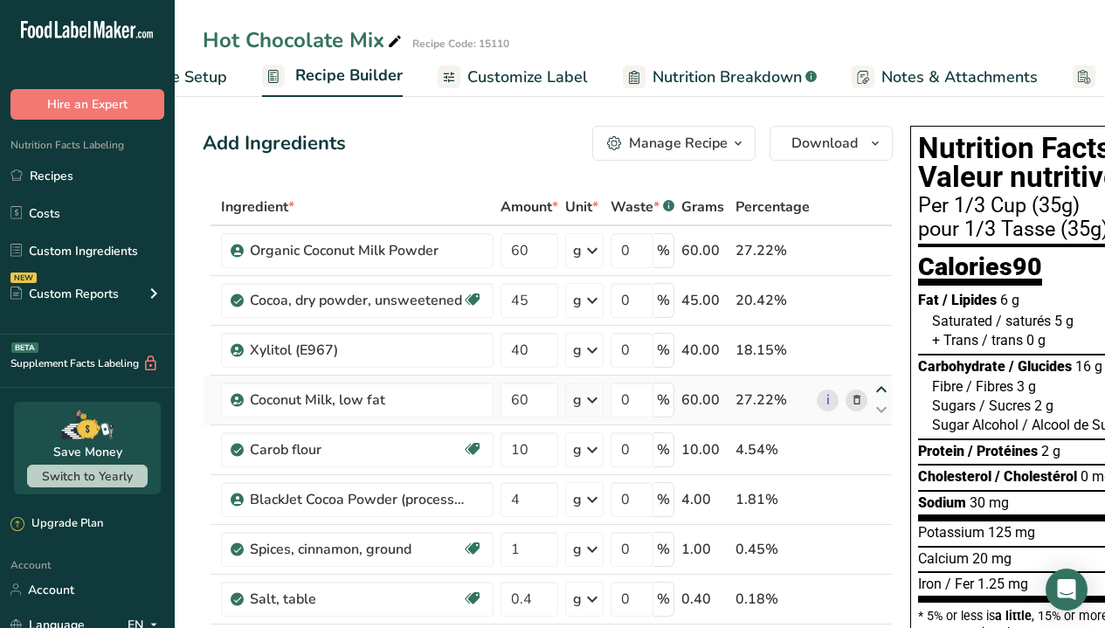
click at [875, 389] on icon at bounding box center [881, 390] width 21 height 13
type input "60"
type input "40"
click at [875, 338] on icon at bounding box center [881, 340] width 21 height 13
type input "60"
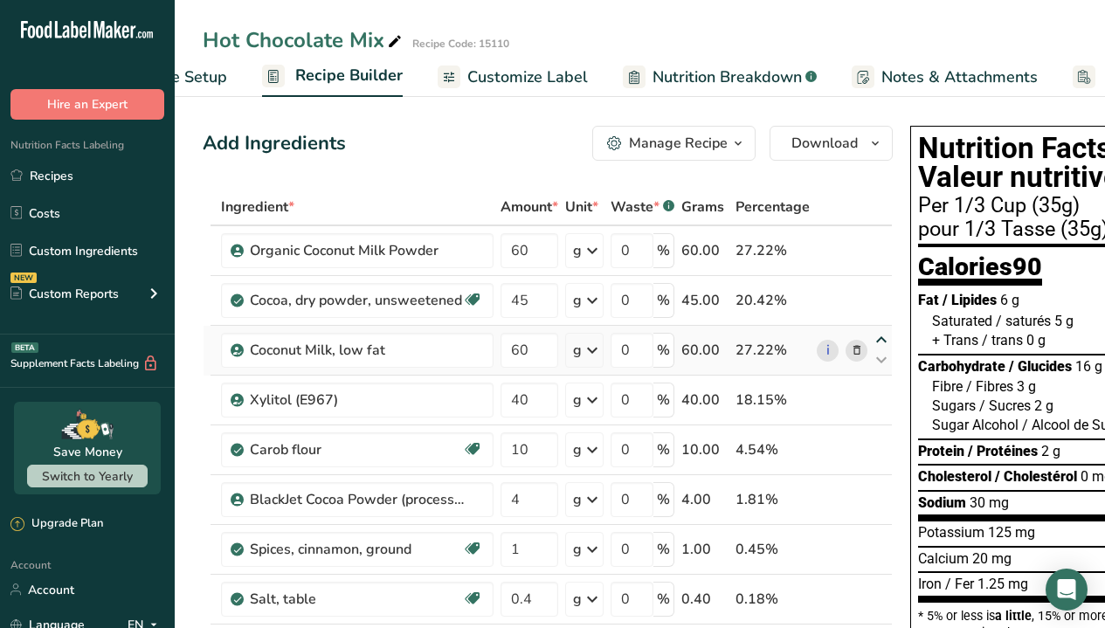
type input "45"
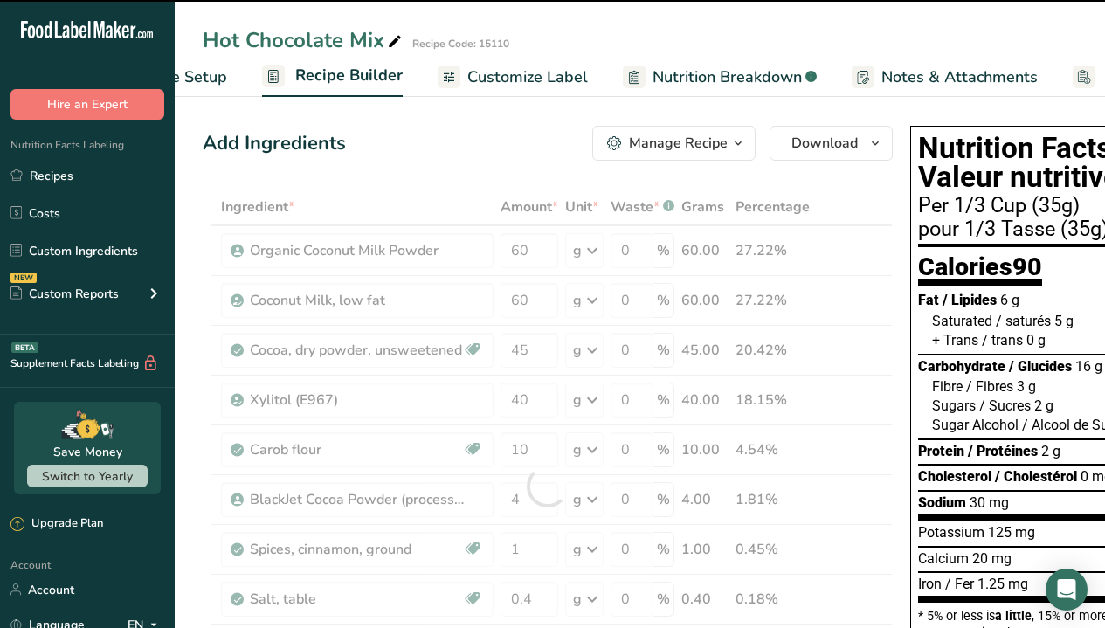
click at [526, 247] on div at bounding box center [548, 486] width 690 height 595
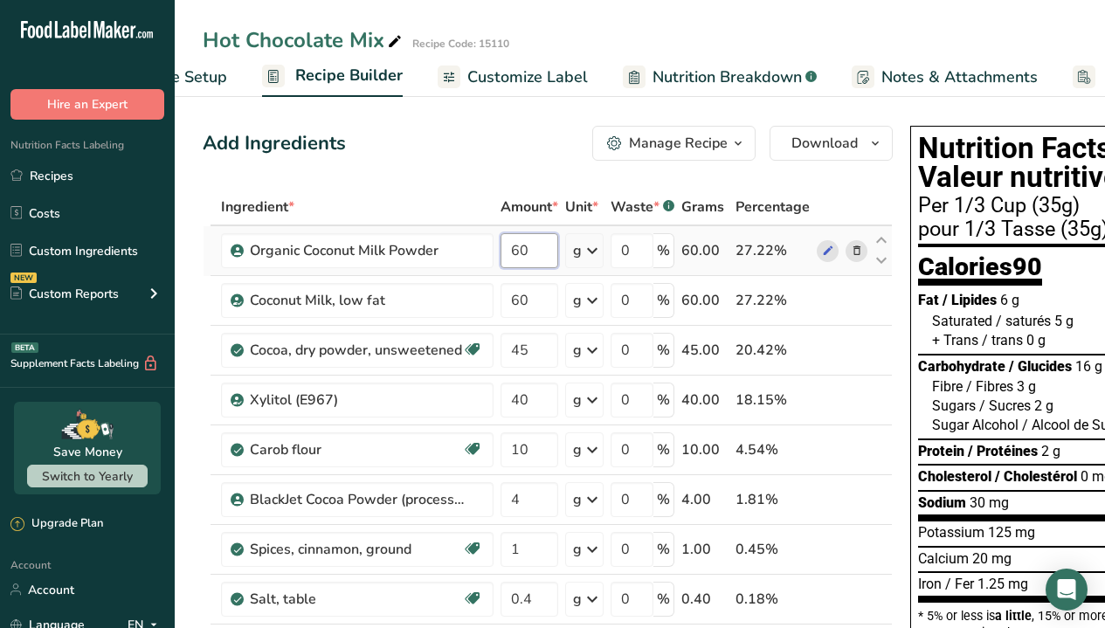
drag, startPoint x: 531, startPoint y: 247, endPoint x: 499, endPoint y: 249, distance: 32.4
click at [499, 249] on td "60" at bounding box center [529, 251] width 65 height 50
type input "0"
click at [548, 575] on div "Ingredient * Amount * Unit * Waste * .a-a{fill:#347362;}.b-a{fill:#fff;} Grams …" at bounding box center [548, 486] width 690 height 595
click at [541, 252] on div "Ingredient * Amount * Unit * Waste * .a-a{fill:#347362;}.b-a{fill:#fff;} Grams …" at bounding box center [548, 486] width 690 height 595
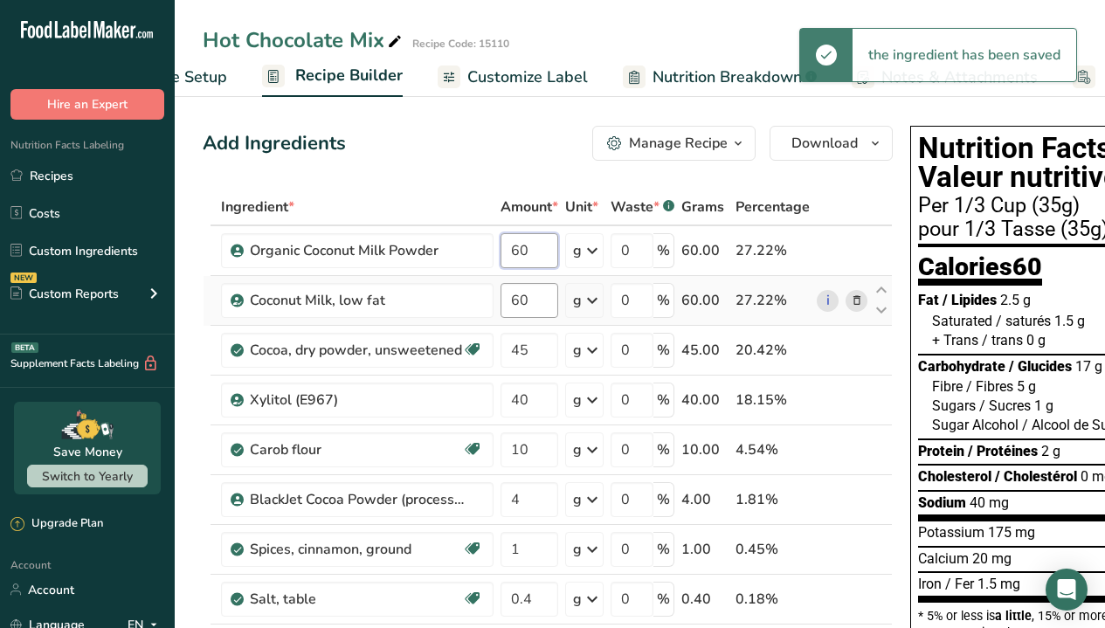
type input "60"
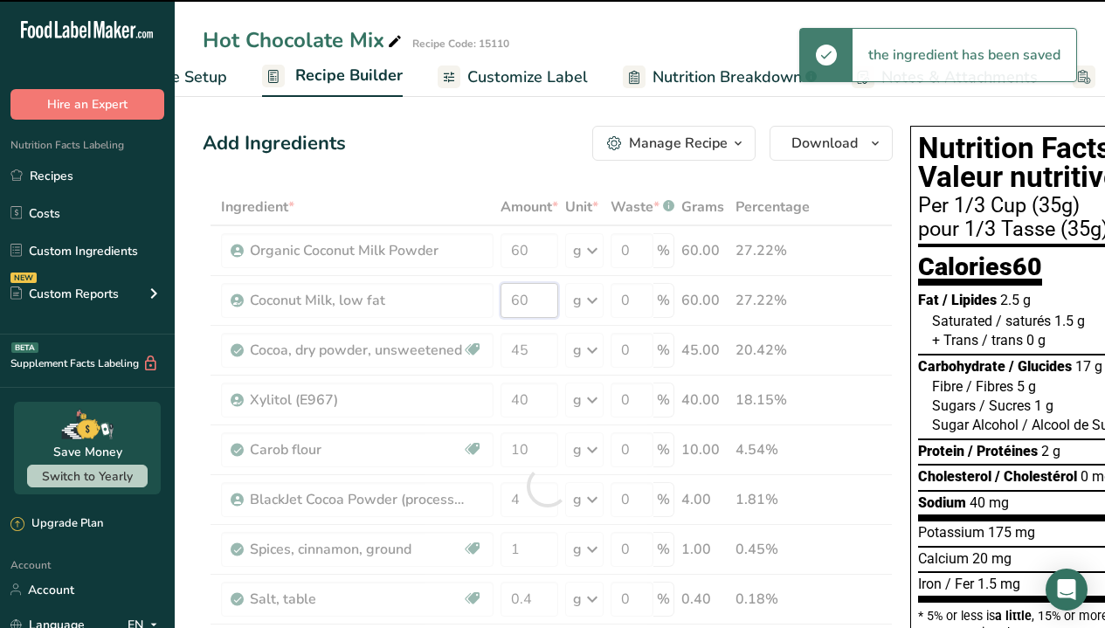
drag, startPoint x: 532, startPoint y: 299, endPoint x: 500, endPoint y: 303, distance: 32.6
click at [500, 303] on div "Ingredient * Amount * Unit * Waste * .a-a{fill:#347362;}.b-a{fill:#fff;} Grams …" at bounding box center [548, 486] width 690 height 595
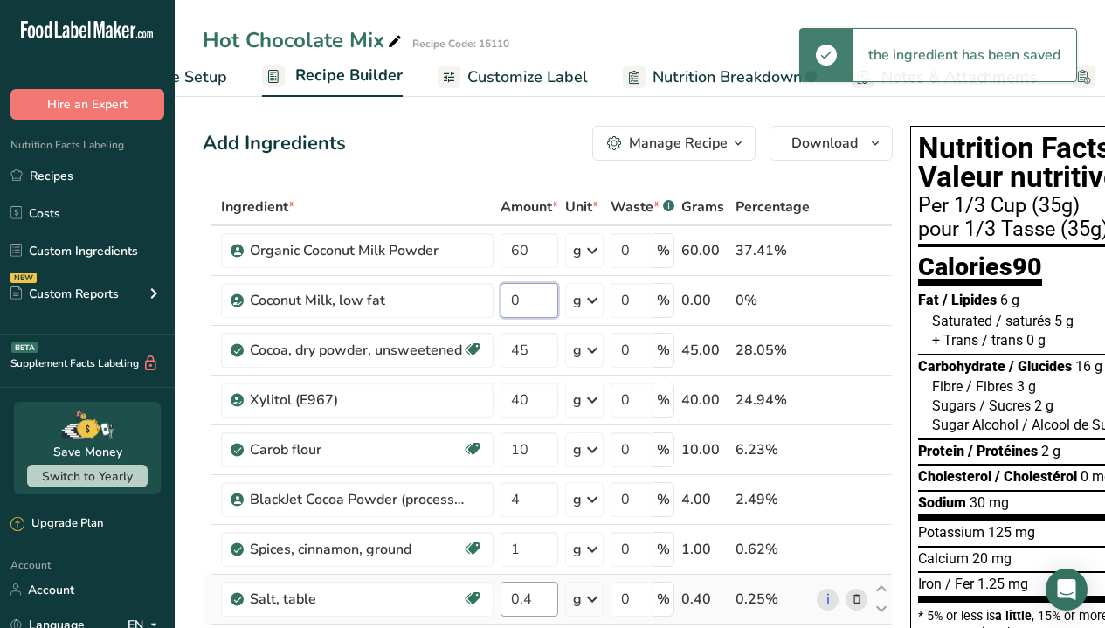
type input "0"
click at [537, 575] on div "Ingredient * Amount * Unit * Waste * .a-a{fill:#347362;}.b-a{fill:#fff;} Grams …" at bounding box center [548, 486] width 690 height 595
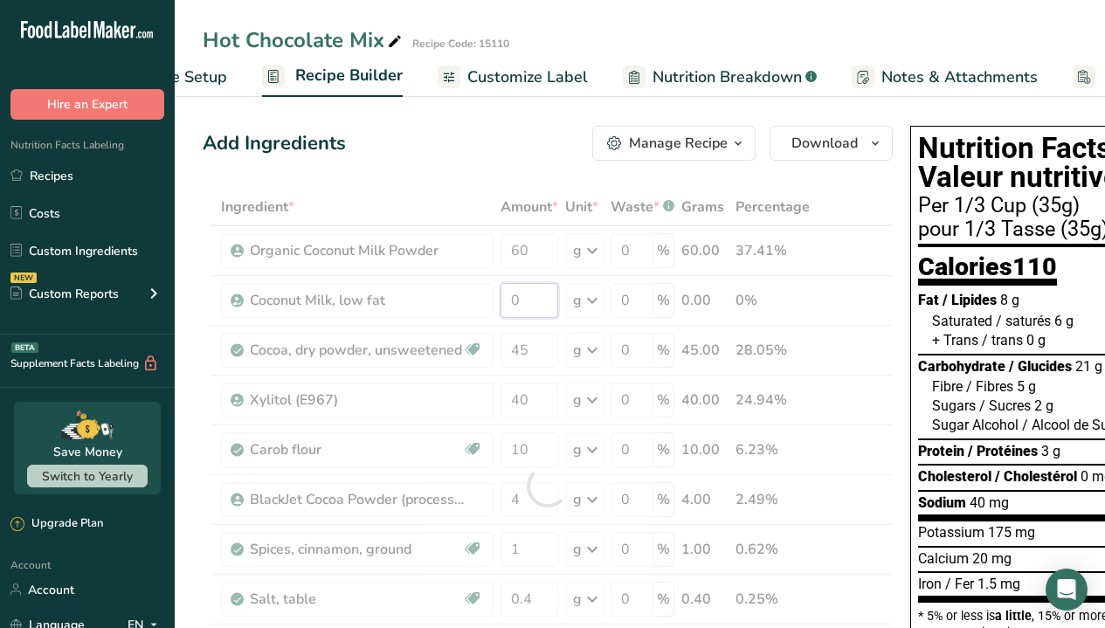
click at [528, 294] on div "Ingredient * Amount * Unit * Waste * .a-a{fill:#347362;}.b-a{fill:#fff;} Grams …" at bounding box center [548, 486] width 690 height 595
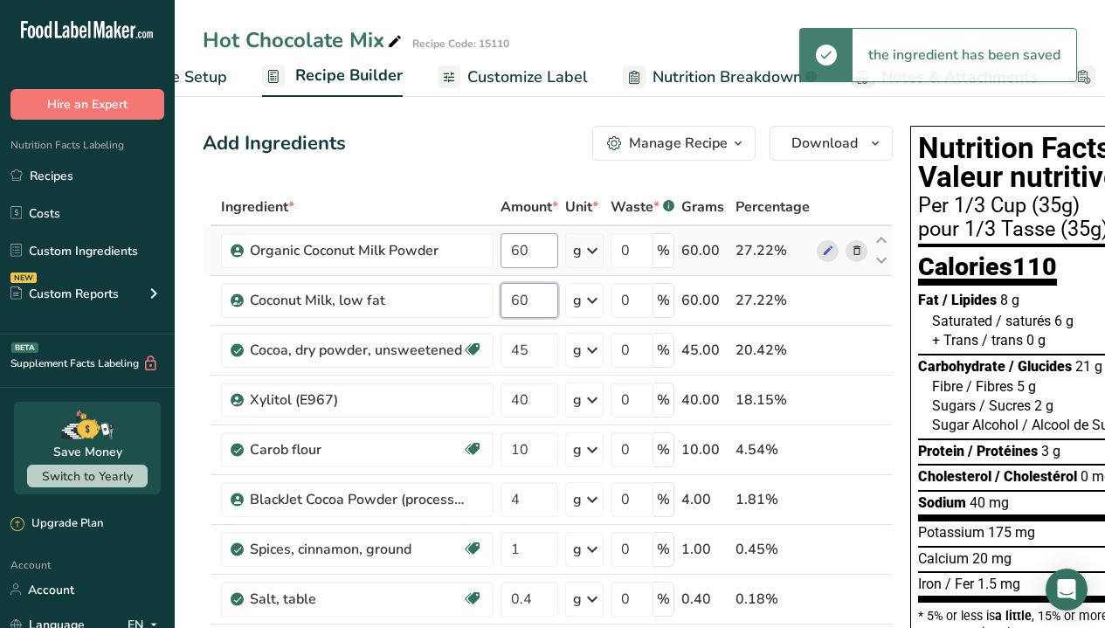
type input "60"
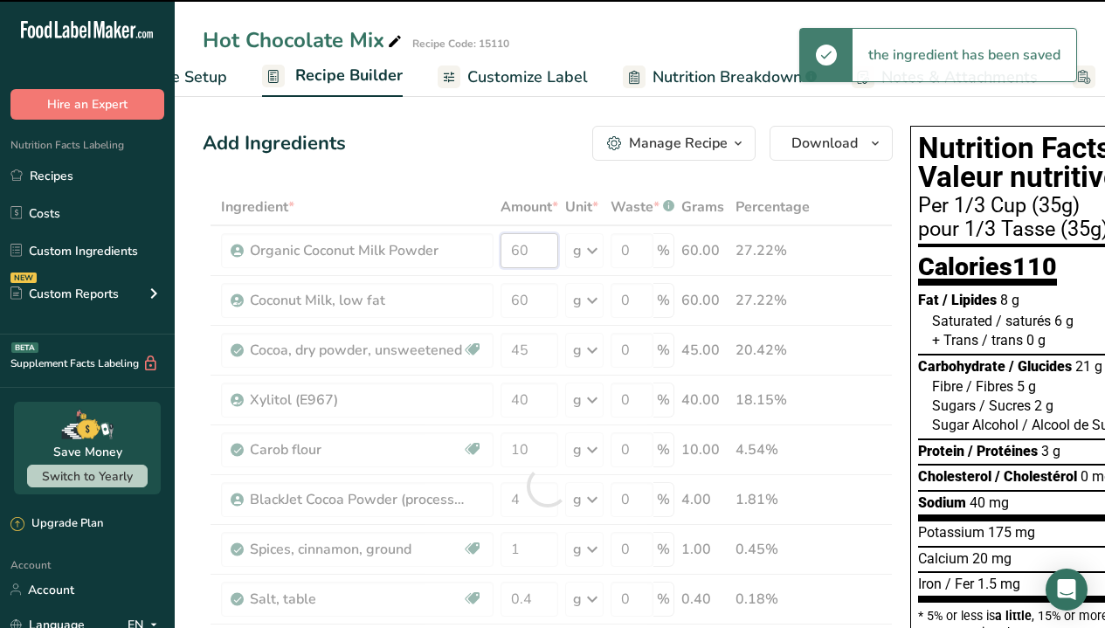
drag, startPoint x: 536, startPoint y: 246, endPoint x: 493, endPoint y: 251, distance: 43.9
click at [493, 251] on div "Ingredient * Amount * Unit * Waste * .a-a{fill:#347362;}.b-a{fill:#fff;} Grams …" at bounding box center [548, 486] width 690 height 595
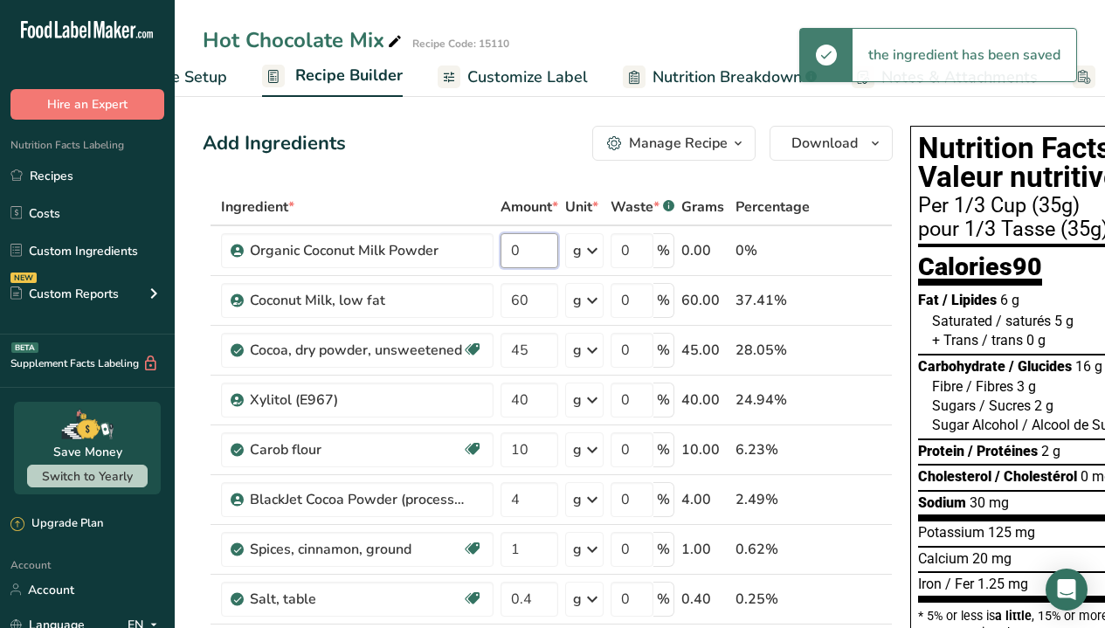
type input "0"
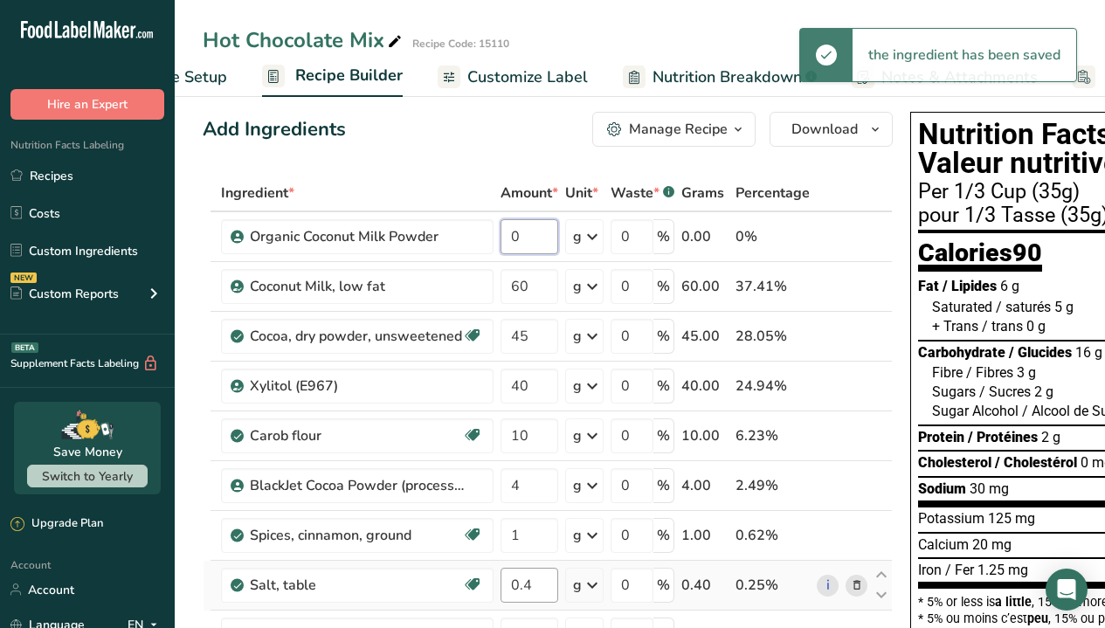
scroll to position [45, 0]
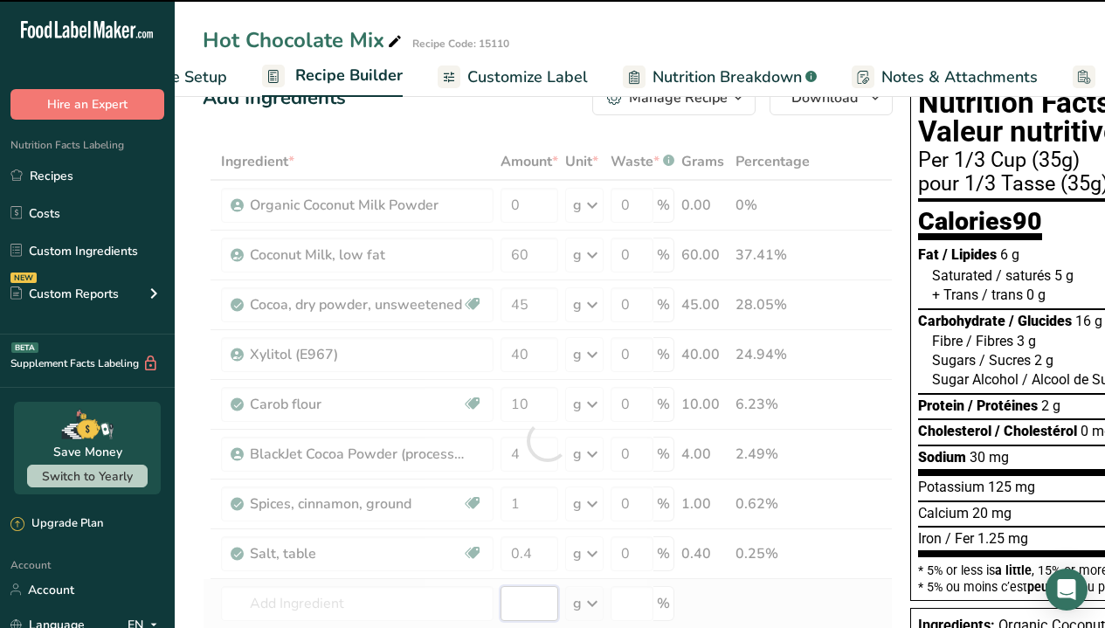
click at [536, 575] on div "Ingredient * Amount * Unit * Waste * .a-a{fill:#347362;}.b-a{fill:#fff;} Grams …" at bounding box center [548, 440] width 690 height 595
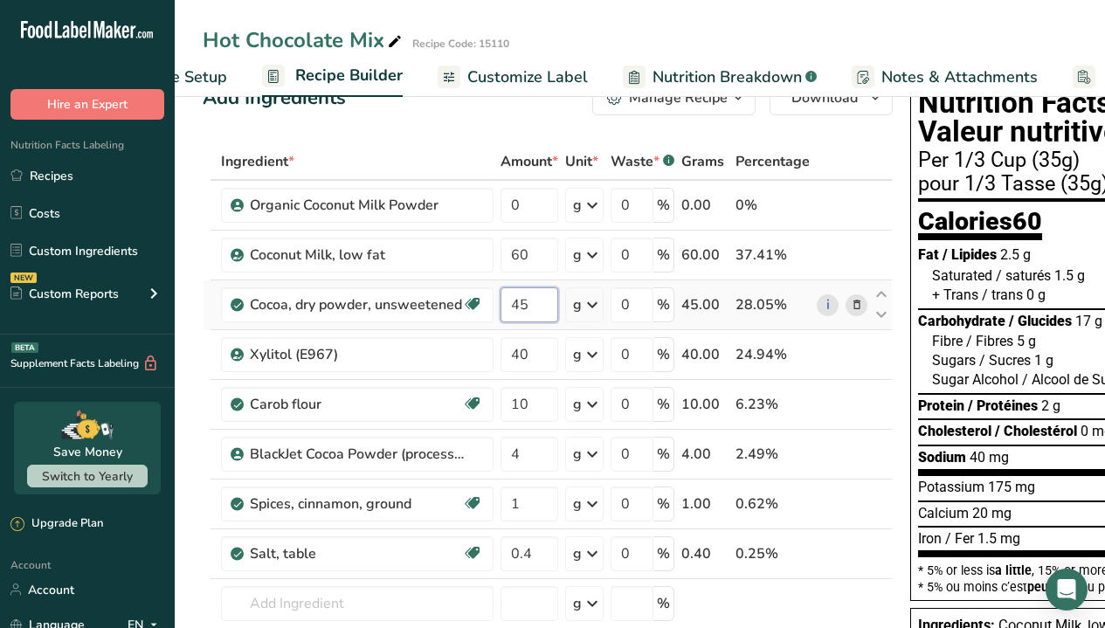
click at [520, 305] on input "45" at bounding box center [530, 304] width 58 height 35
type input "35"
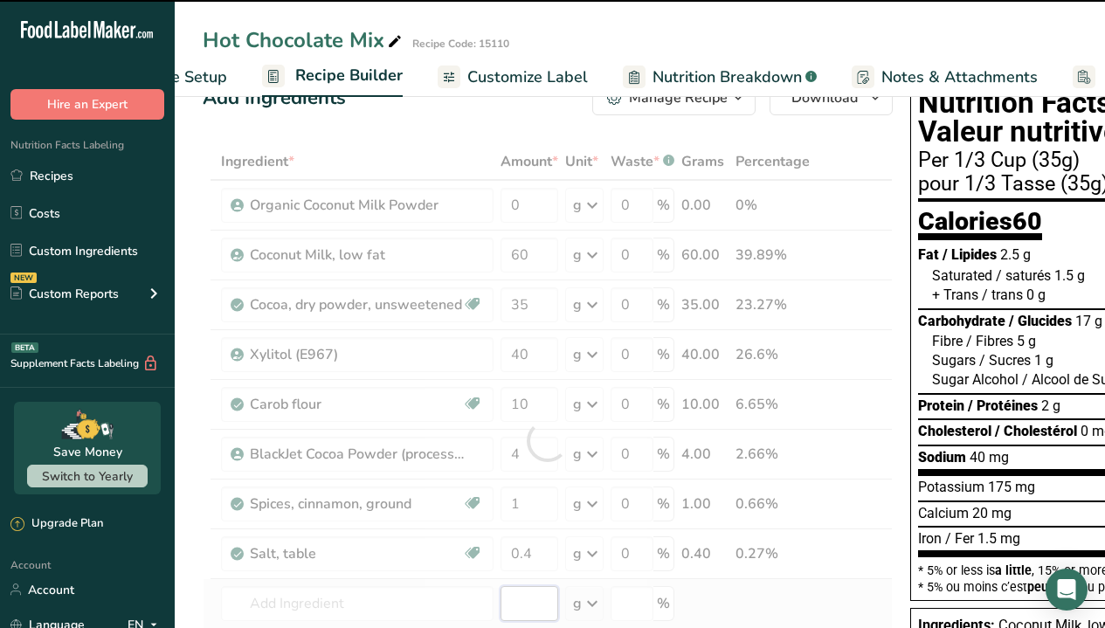
click at [524, 575] on div "Ingredient * Amount * Unit * Waste * .a-a{fill:#347362;}.b-a{fill:#fff;} Grams …" at bounding box center [548, 440] width 690 height 595
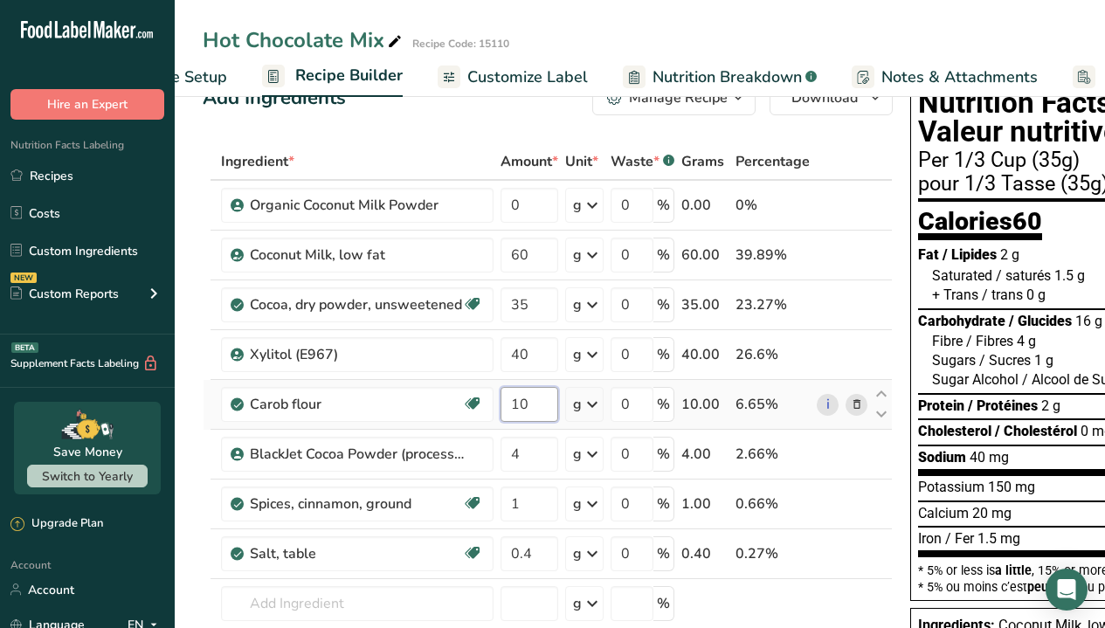
drag, startPoint x: 535, startPoint y: 400, endPoint x: 511, endPoint y: 404, distance: 23.8
click at [511, 404] on input "10" at bounding box center [530, 404] width 58 height 35
type input "45"
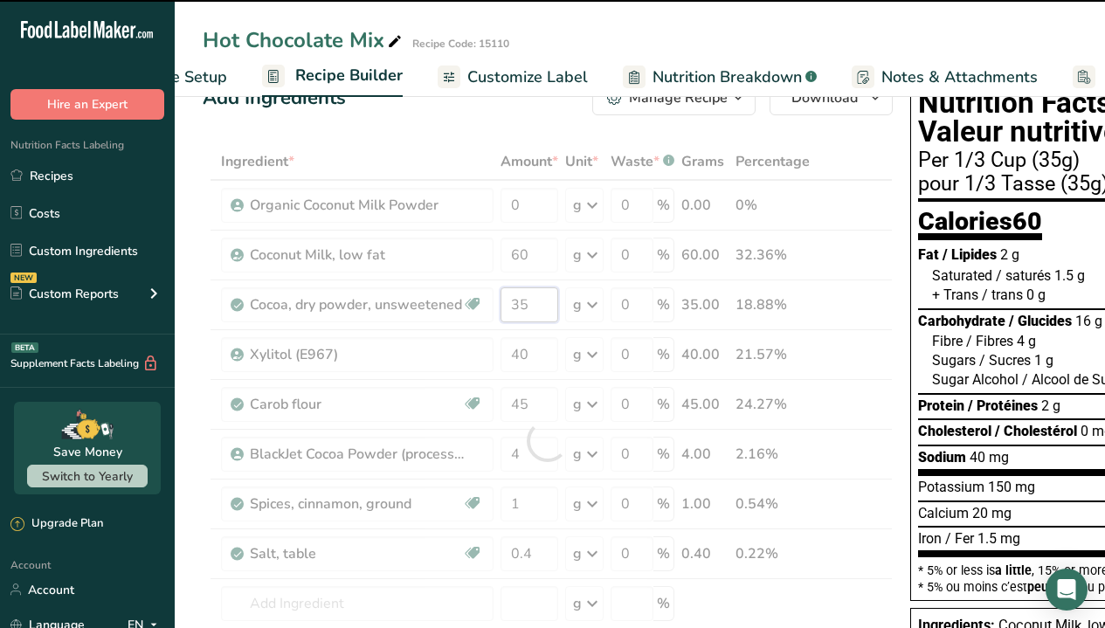
drag, startPoint x: 530, startPoint y: 310, endPoint x: 509, endPoint y: 307, distance: 21.3
click at [509, 307] on div "Ingredient * Amount * Unit * Waste * .a-a{fill:#347362;}.b-a{fill:#fff;} Grams …" at bounding box center [548, 440] width 690 height 595
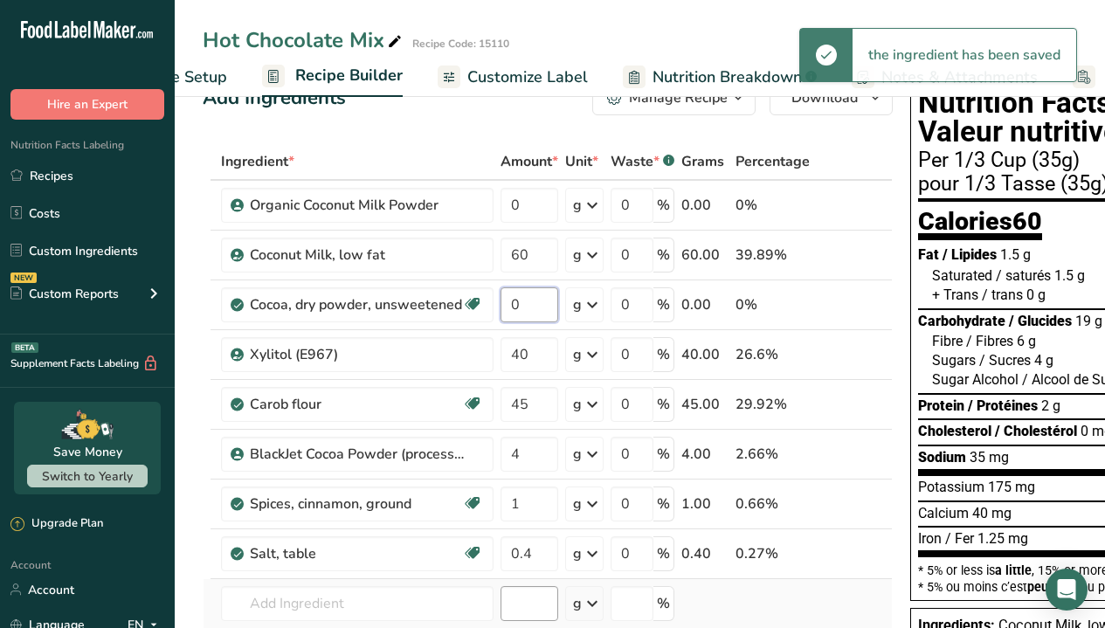
type input "0"
click at [532, 575] on div "Ingredient * Amount * Unit * Waste * .a-a{fill:#347362;}.b-a{fill:#fff;} Grams …" at bounding box center [548, 440] width 690 height 595
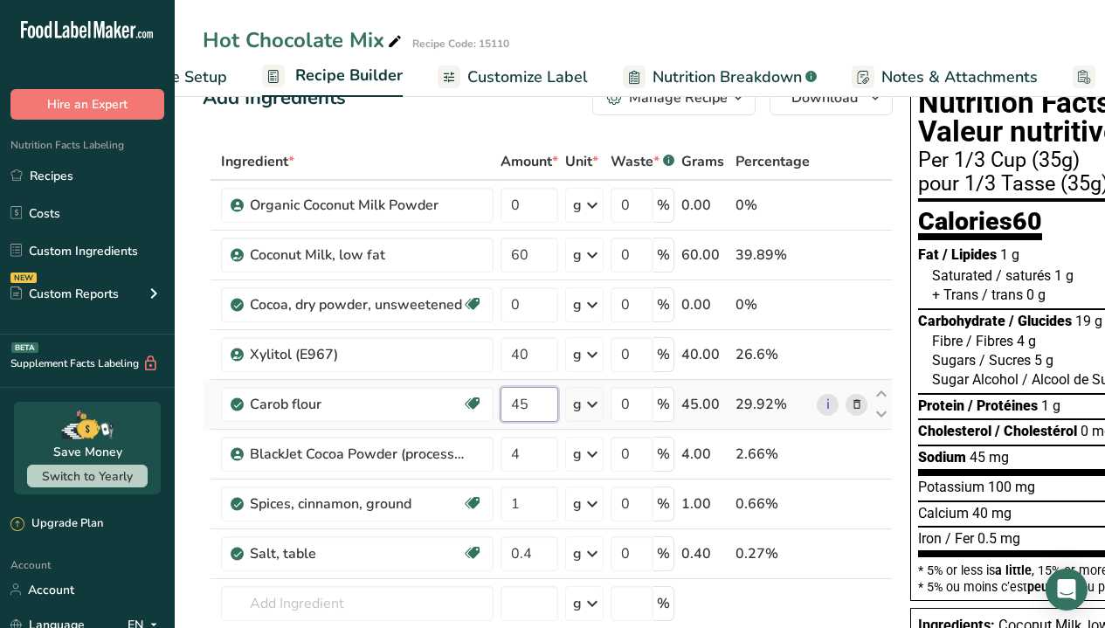
drag, startPoint x: 534, startPoint y: 406, endPoint x: 512, endPoint y: 408, distance: 21.9
click at [512, 408] on input "45" at bounding box center [530, 404] width 58 height 35
type input "55"
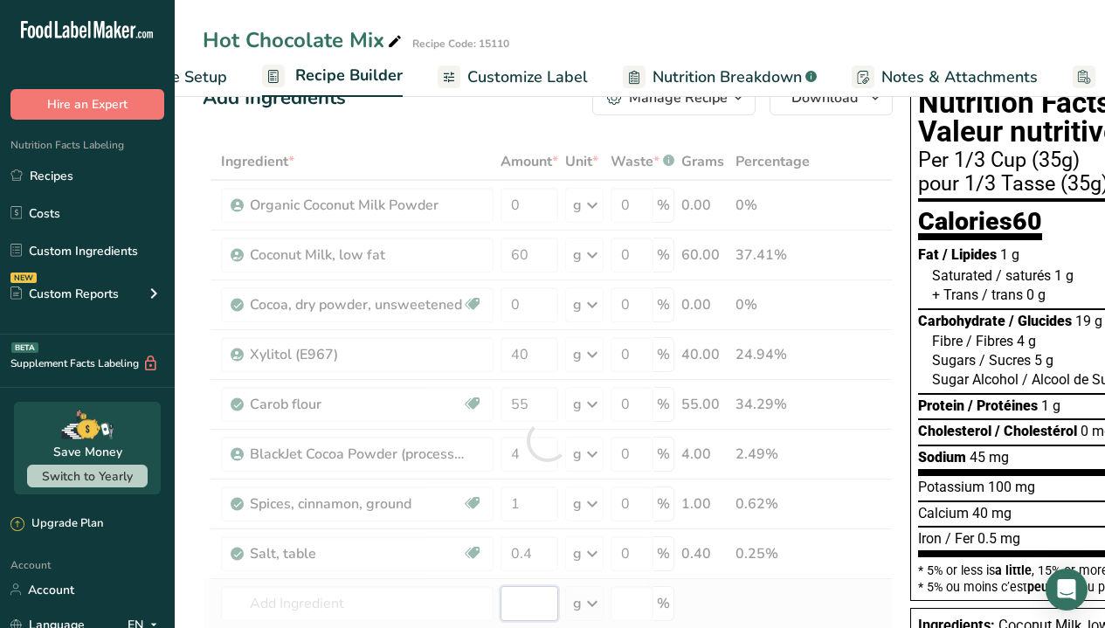
click at [535, 575] on div "Ingredient * Amount * Unit * Waste * .a-a{fill:#347362;}.b-a{fill:#fff;} Grams …" at bounding box center [548, 440] width 690 height 595
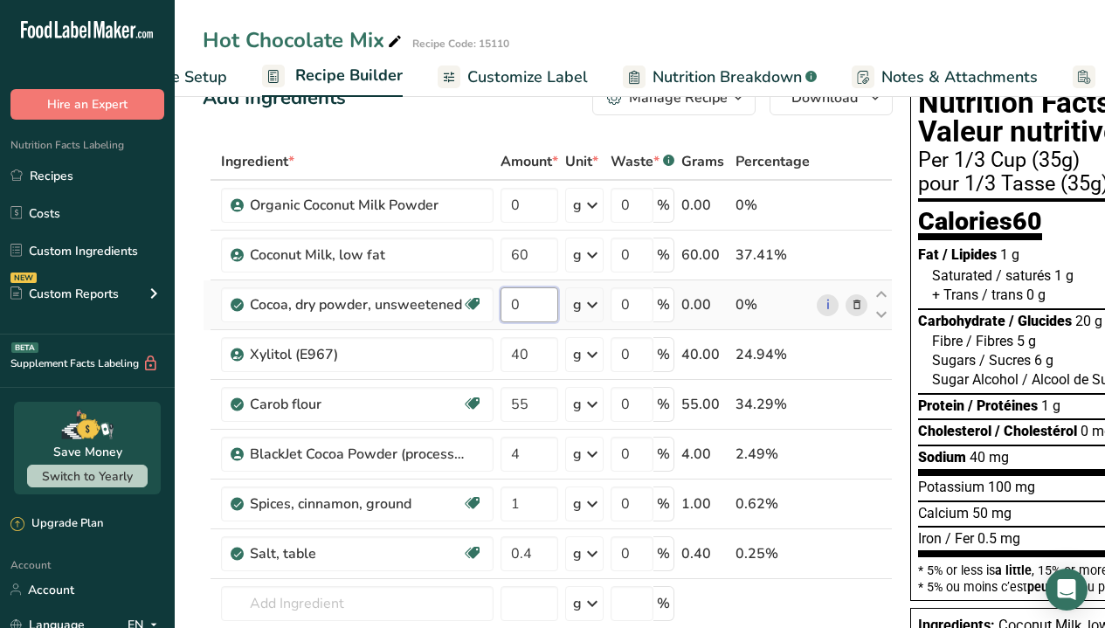
drag, startPoint x: 529, startPoint y: 308, endPoint x: 496, endPoint y: 308, distance: 32.3
click at [497, 308] on td "0" at bounding box center [529, 305] width 65 height 50
type input "50"
click at [536, 445] on div "Ingredient * Amount * Unit * Waste * .a-a{fill:#347362;}.b-a{fill:#fff;} Grams …" at bounding box center [548, 440] width 690 height 595
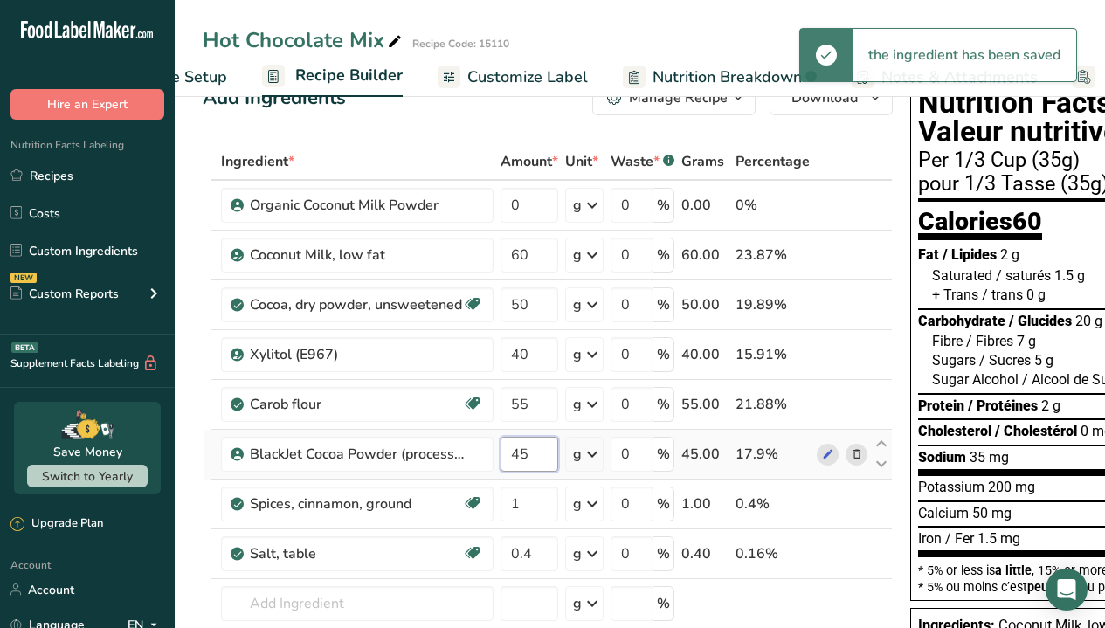
type input "4"
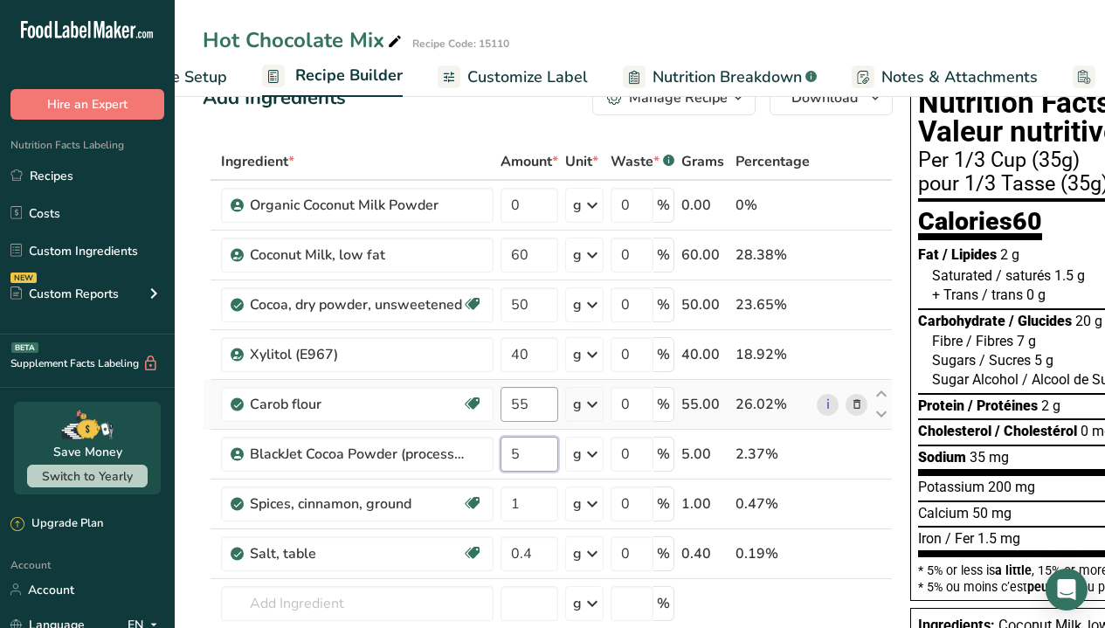
type input "5"
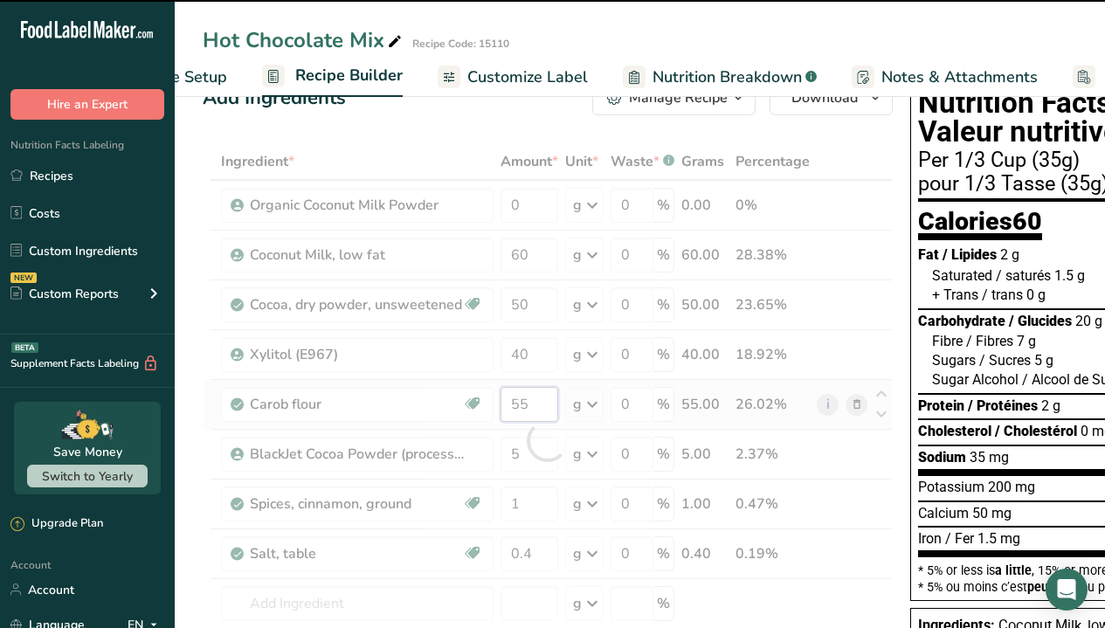
click at [540, 405] on div "Ingredient * Amount * Unit * Waste * .a-a{fill:#347362;}.b-a{fill:#fff;} Grams …" at bounding box center [548, 440] width 690 height 595
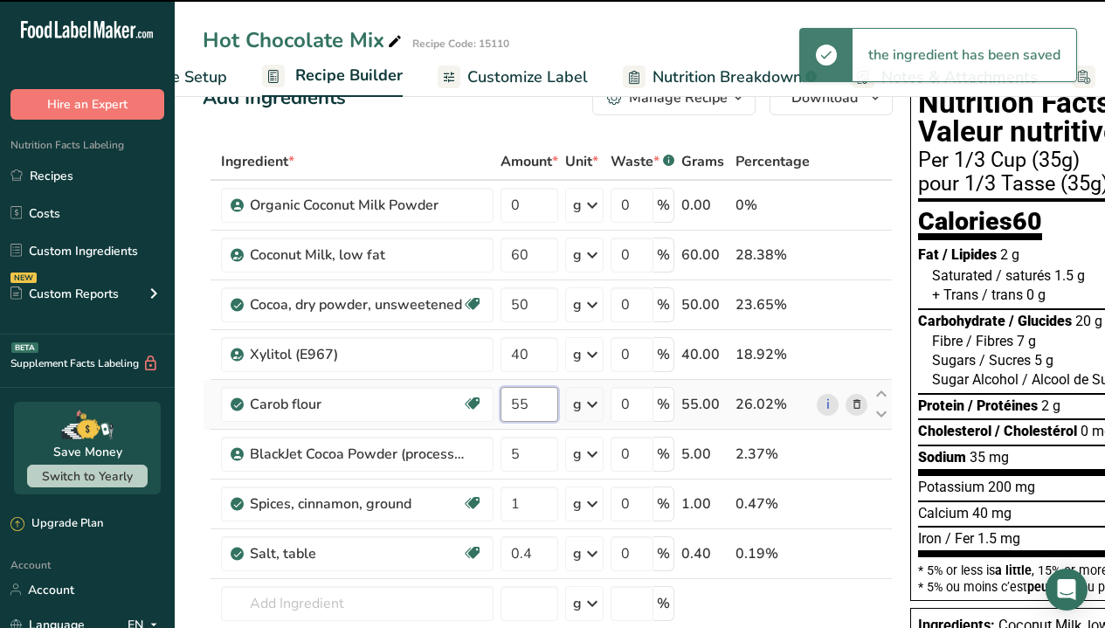
type input "5"
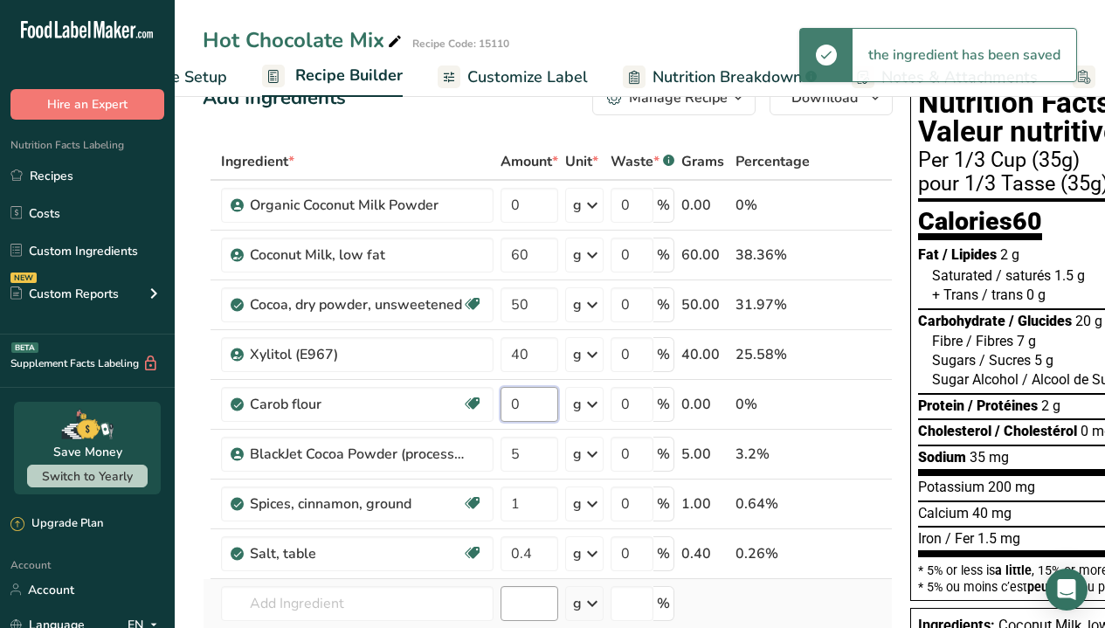
type input "0"
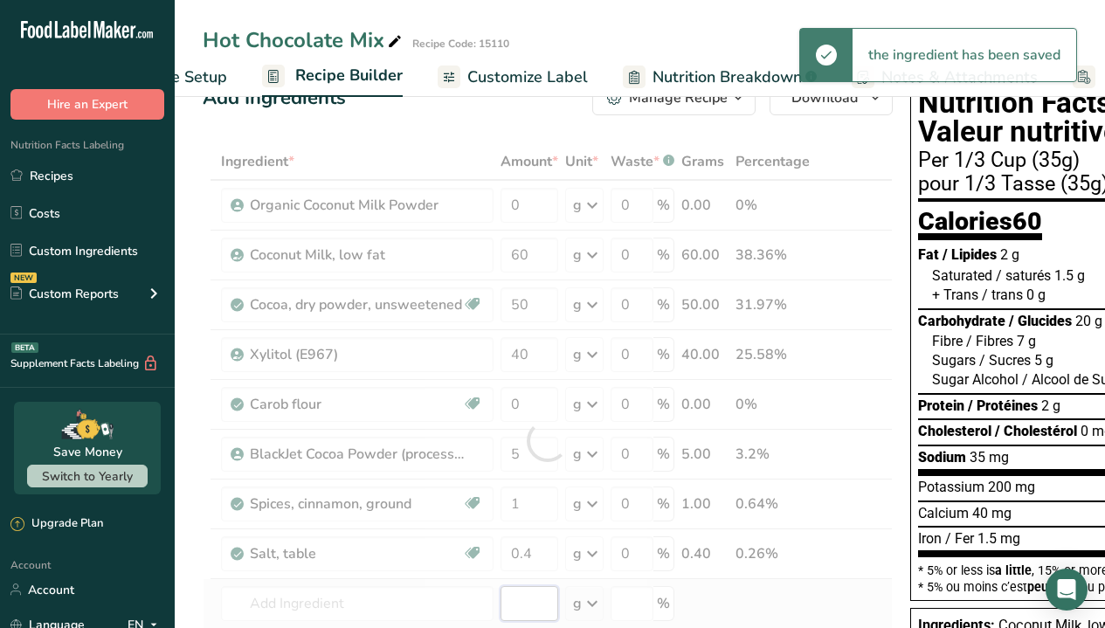
click at [527, 575] on div "Ingredient * Amount * Unit * Waste * .a-a{fill:#347362;}.b-a{fill:#fff;} Grams …" at bounding box center [548, 440] width 690 height 595
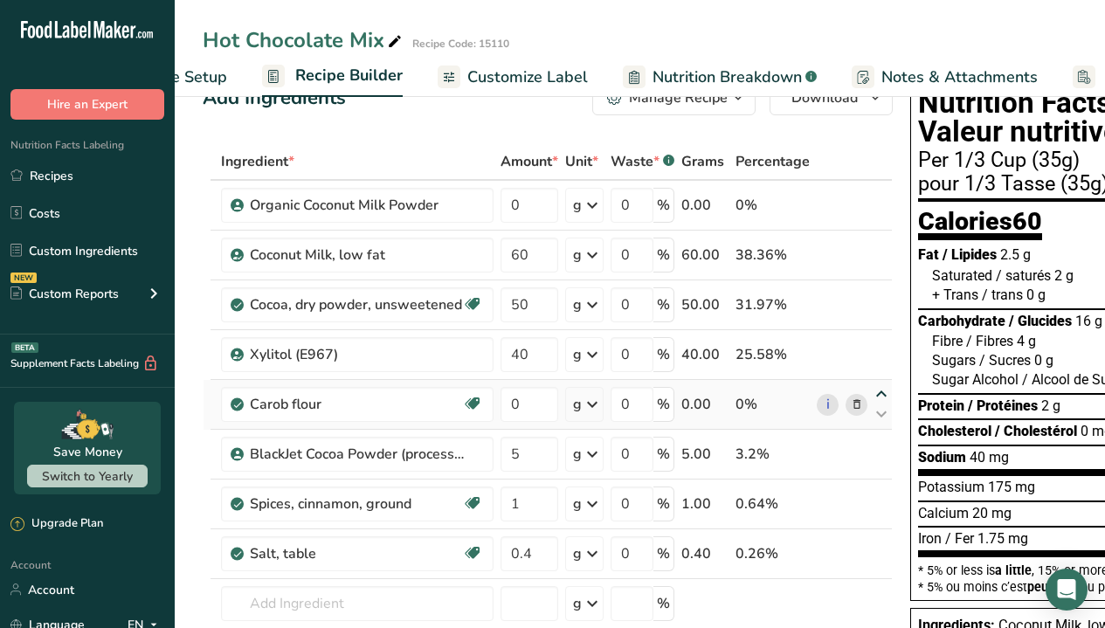
click at [881, 390] on icon at bounding box center [881, 394] width 21 height 13
type input "0"
type input "40"
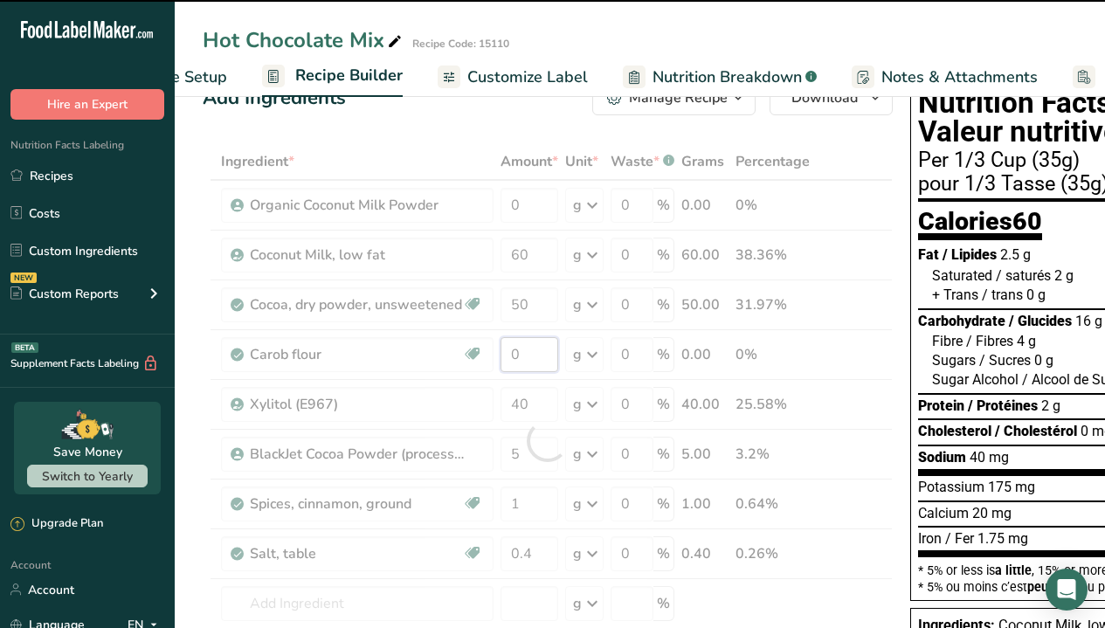
drag, startPoint x: 536, startPoint y: 355, endPoint x: 508, endPoint y: 349, distance: 27.6
click at [508, 349] on div "Ingredient * Amount * Unit * Waste * .a-a{fill:#347362;}.b-a{fill:#fff;} Grams …" at bounding box center [548, 440] width 690 height 595
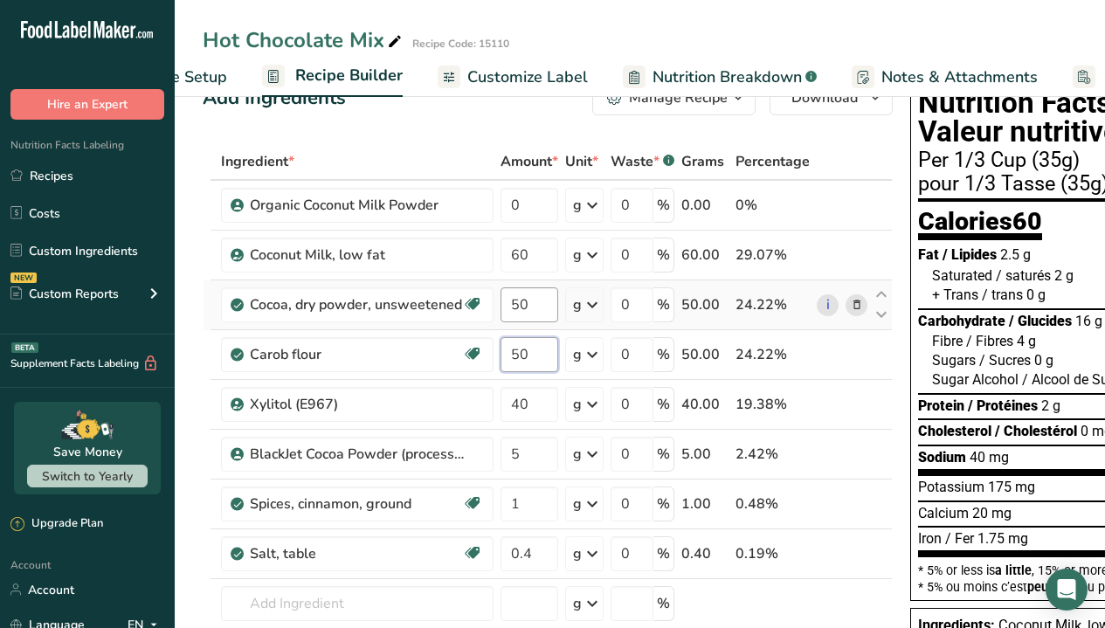
type input "50"
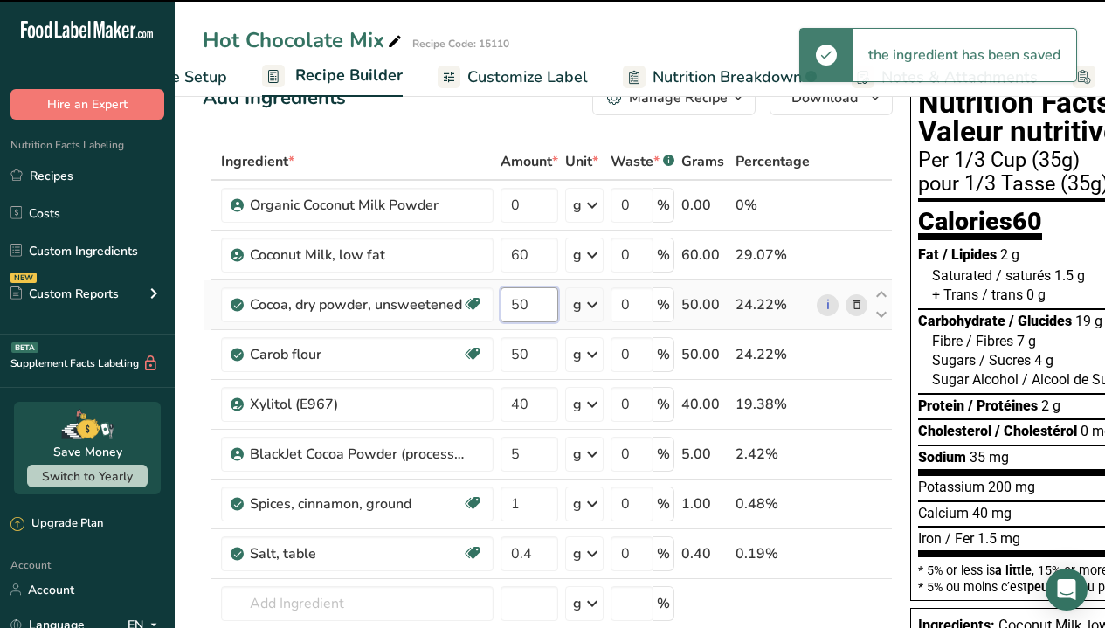
drag, startPoint x: 531, startPoint y: 305, endPoint x: 508, endPoint y: 305, distance: 23.6
click at [508, 305] on input "50" at bounding box center [530, 304] width 58 height 35
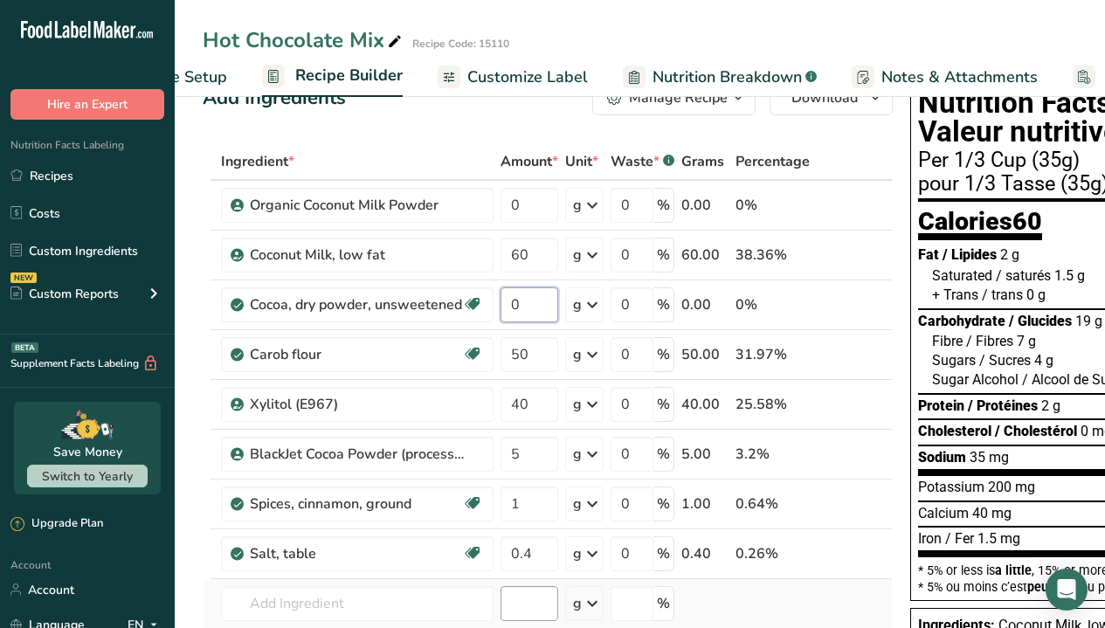
type input "0"
click at [520, 575] on div "Ingredient * Amount * Unit * Waste * .a-a{fill:#347362;}.b-a{fill:#fff;} Grams …" at bounding box center [548, 440] width 690 height 595
click at [527, 305] on input "0" at bounding box center [530, 304] width 58 height 35
type input "50"
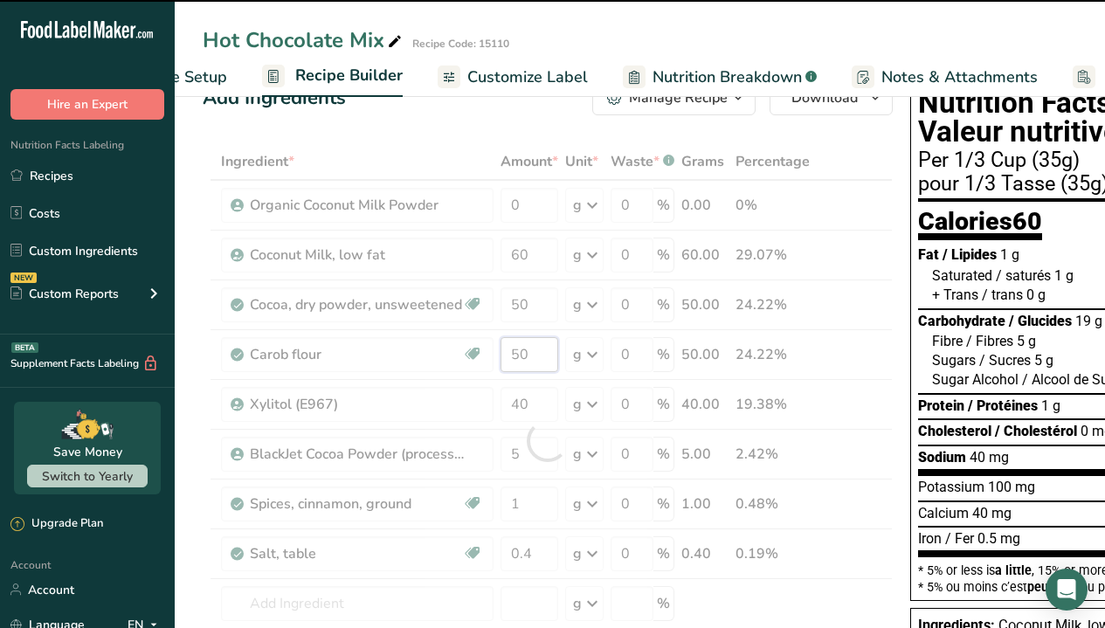
drag, startPoint x: 532, startPoint y: 356, endPoint x: 507, endPoint y: 354, distance: 25.5
click at [507, 354] on div "Ingredient * Amount * Unit * Waste * .a-a{fill:#347362;}.b-a{fill:#fff;} Grams …" at bounding box center [548, 440] width 690 height 595
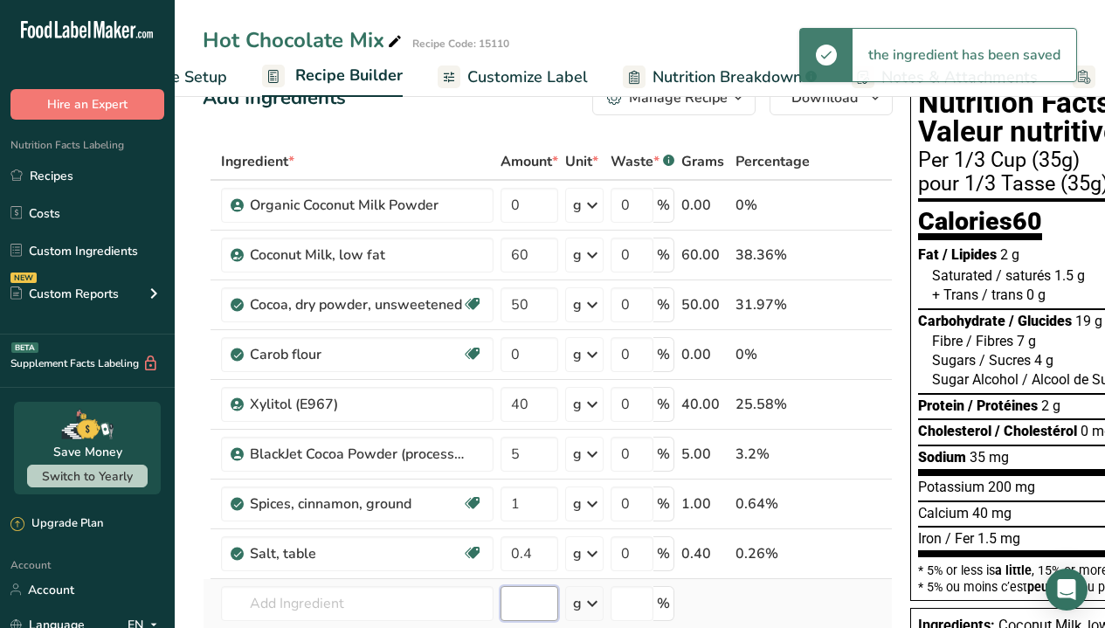
click at [516, 575] on div "Ingredient * Amount * Unit * Waste * .a-a{fill:#347362;}.b-a{fill:#fff;} Grams …" at bounding box center [548, 440] width 690 height 595
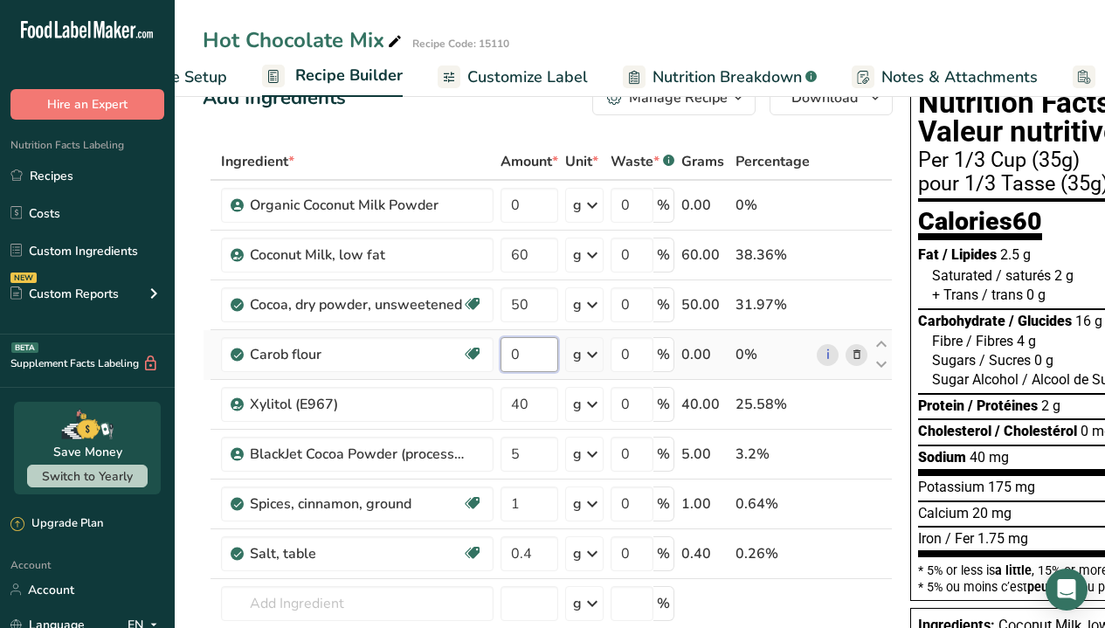
drag, startPoint x: 530, startPoint y: 359, endPoint x: 508, endPoint y: 356, distance: 22.1
click at [508, 356] on input "0" at bounding box center [530, 354] width 58 height 35
type input "50"
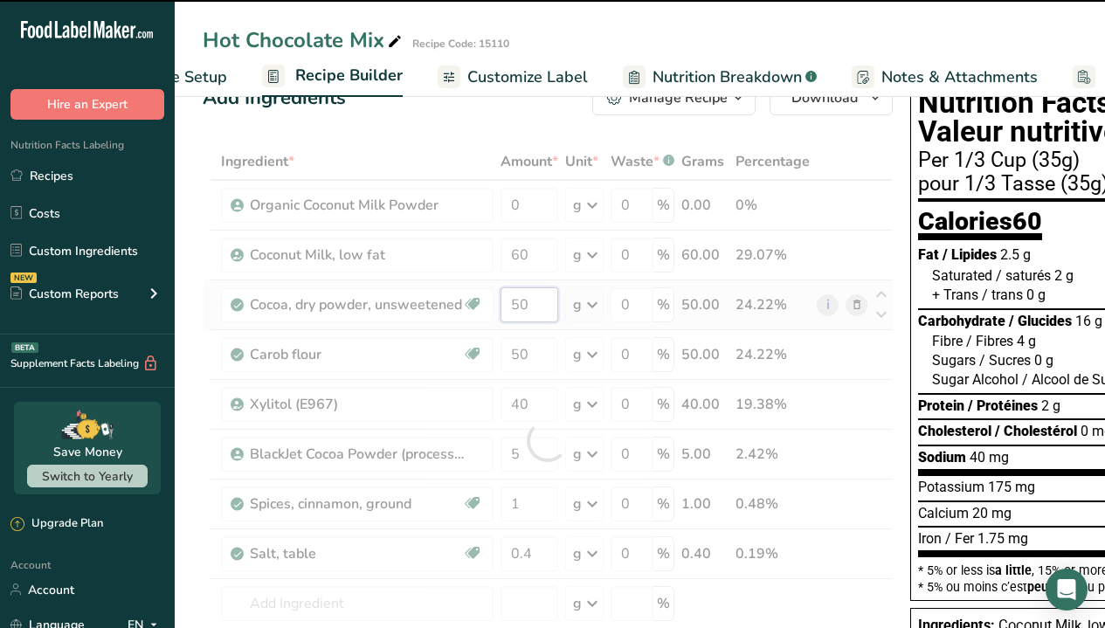
click at [501, 301] on div "Ingredient * Amount * Unit * Waste * .a-a{fill:#347362;}.b-a{fill:#fff;} Grams …" at bounding box center [548, 440] width 690 height 595
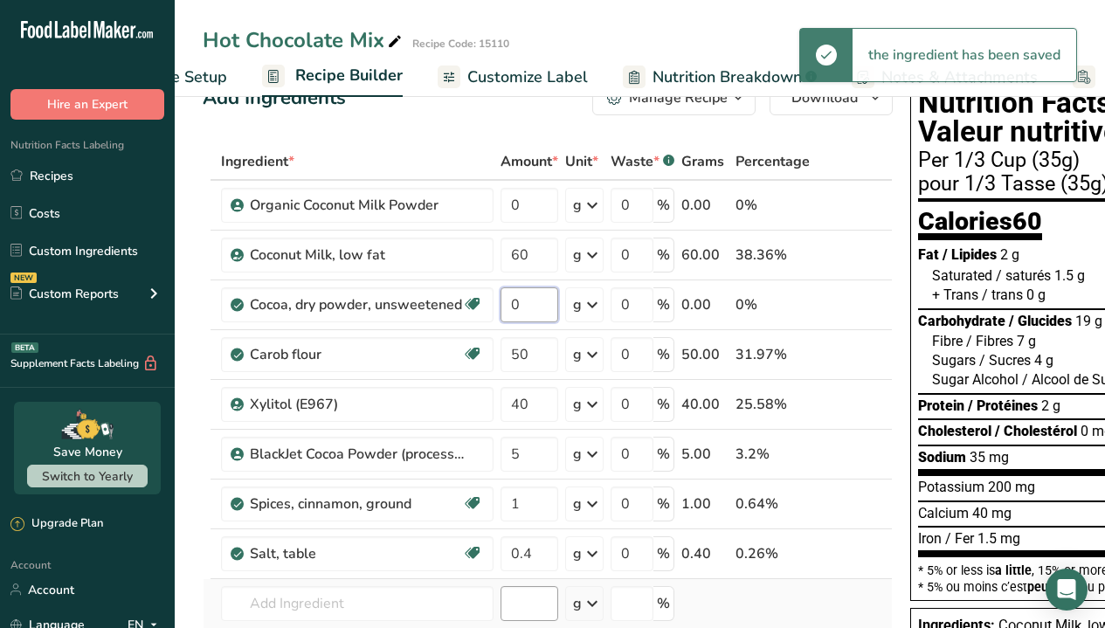
type input "0"
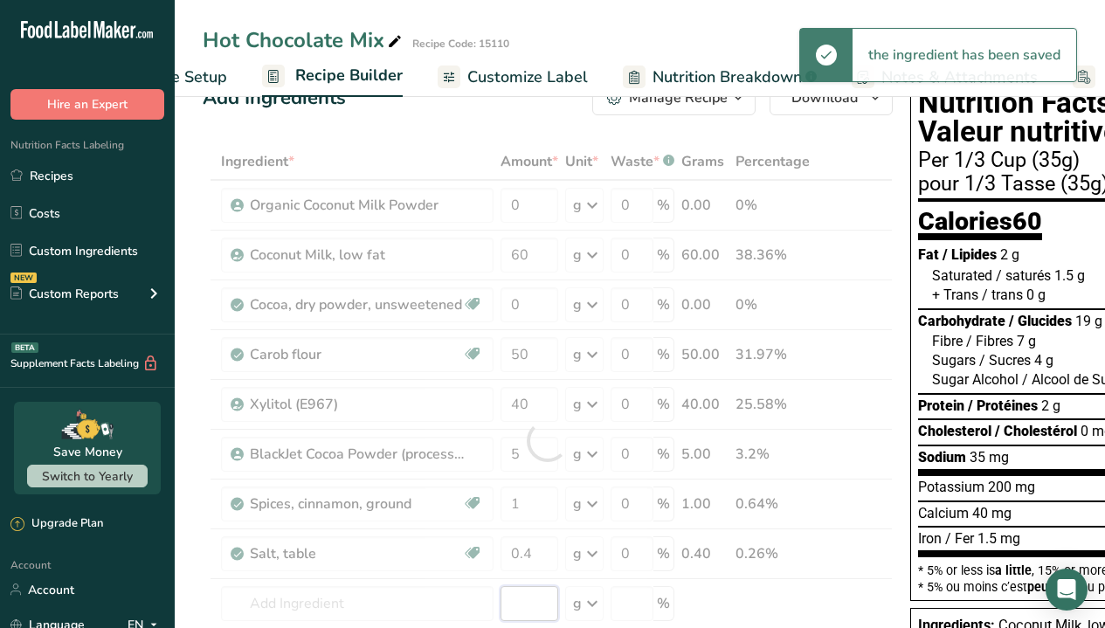
click at [528, 575] on div "Ingredient * Amount * Unit * Waste * .a-a{fill:#347362;}.b-a{fill:#fff;} Grams …" at bounding box center [548, 440] width 690 height 595
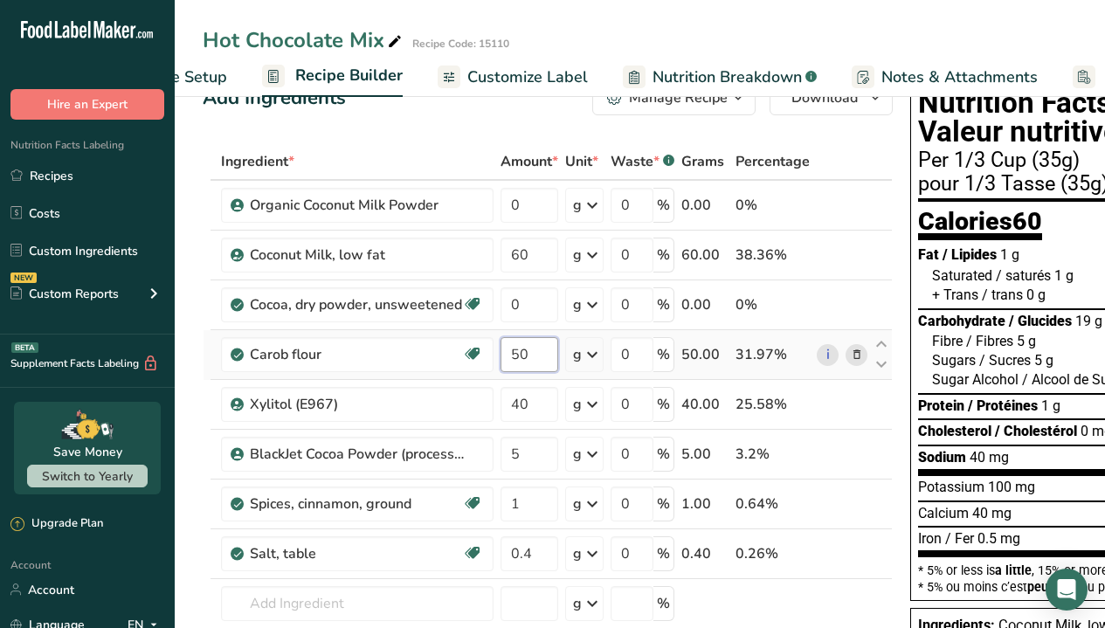
drag, startPoint x: 537, startPoint y: 355, endPoint x: 511, endPoint y: 356, distance: 26.2
click at [511, 356] on input "50" at bounding box center [530, 354] width 58 height 35
type input "0"
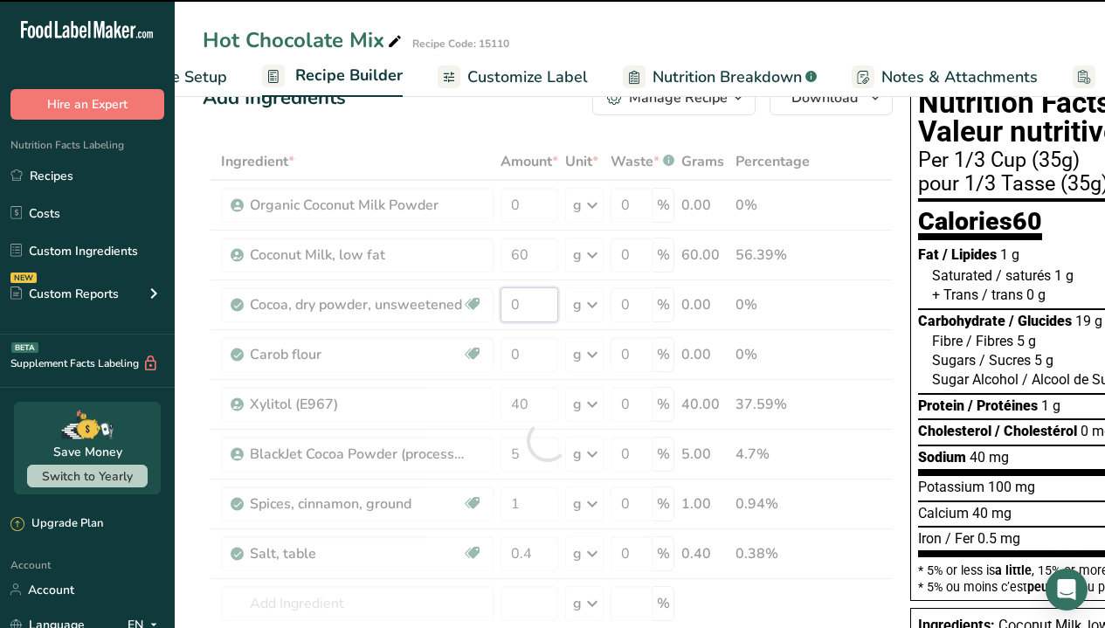
drag, startPoint x: 529, startPoint y: 310, endPoint x: 512, endPoint y: 306, distance: 17.2
click at [512, 306] on div "Ingredient * Amount * Unit * Waste * .a-a{fill:#347362;}.b-a{fill:#fff;} Grams …" at bounding box center [548, 440] width 690 height 595
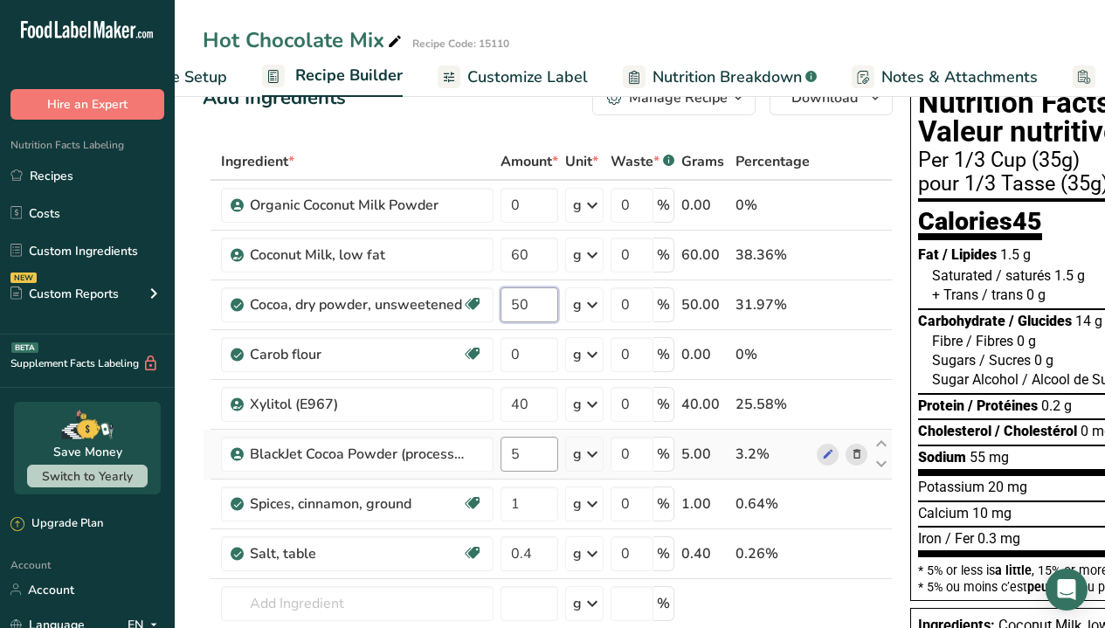
type input "50"
click at [532, 459] on div "Ingredient * Amount * Unit * Waste * .a-a{fill:#347362;}.b-a{fill:#fff;} Grams …" at bounding box center [548, 440] width 690 height 595
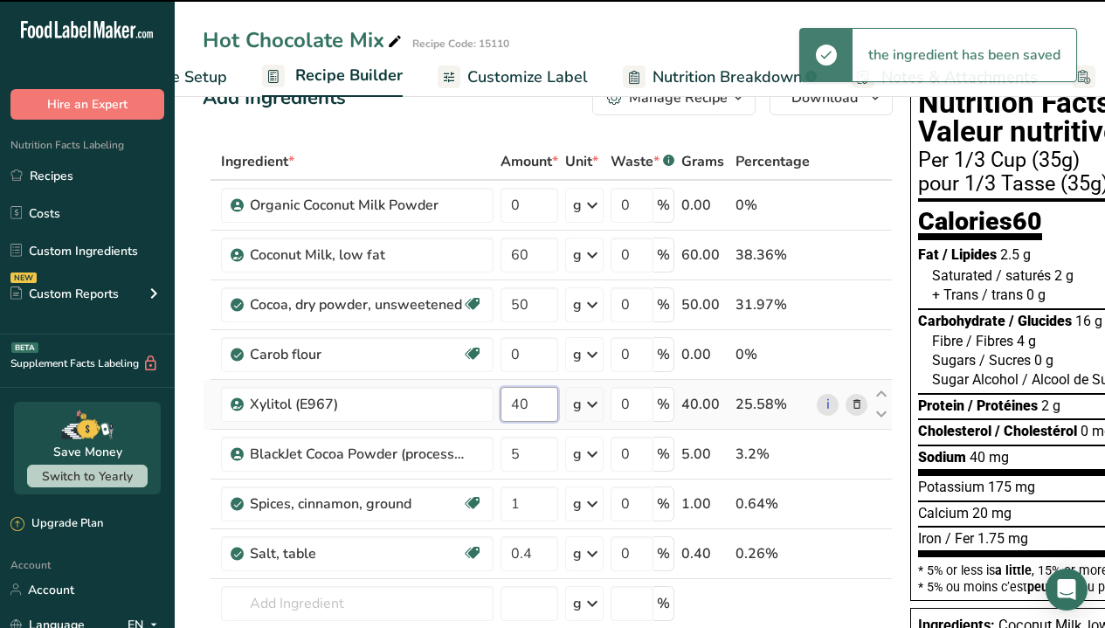
drag, startPoint x: 539, startPoint y: 405, endPoint x: 514, endPoint y: 405, distance: 25.3
click at [514, 405] on input "40" at bounding box center [530, 404] width 58 height 35
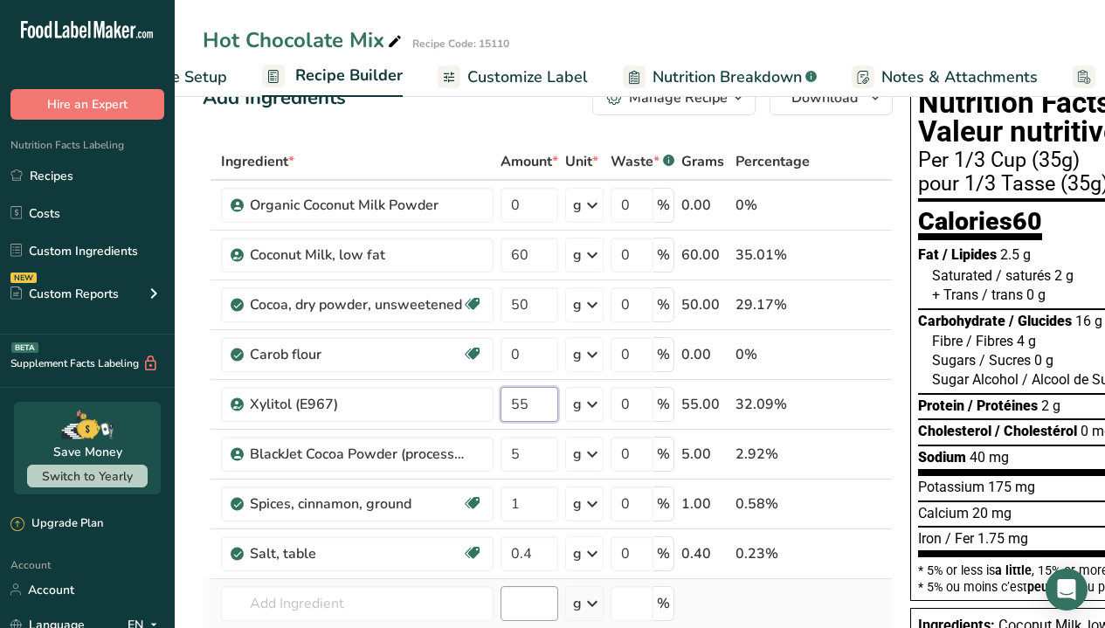
type input "55"
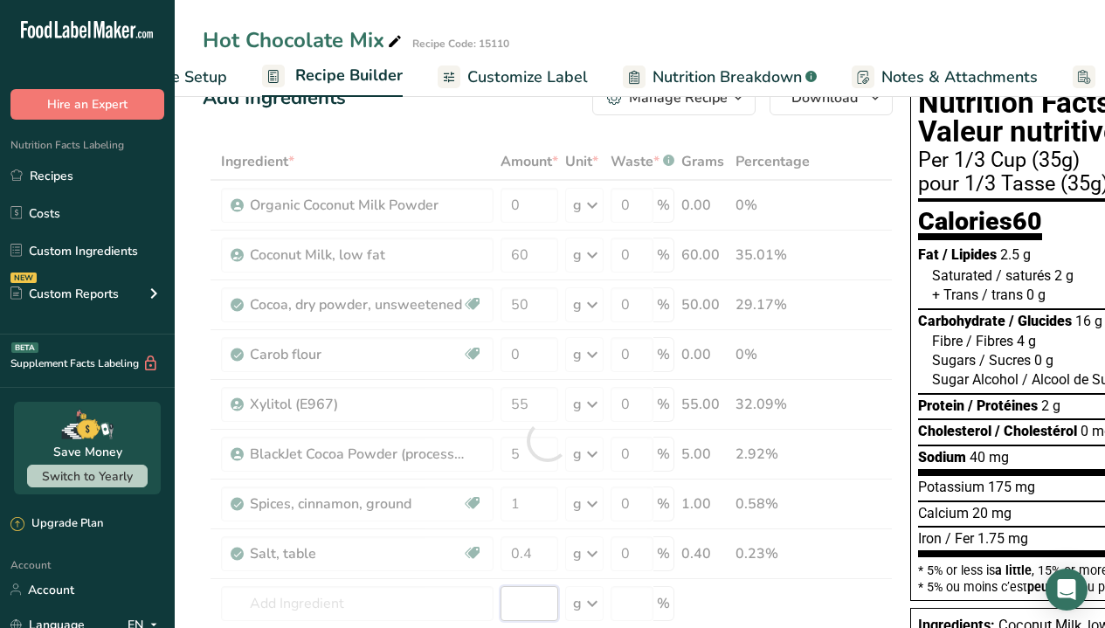
click at [522, 575] on div "Ingredient * Amount * Unit * Waste * .a-a{fill:#347362;}.b-a{fill:#fff;} Grams …" at bounding box center [548, 440] width 690 height 595
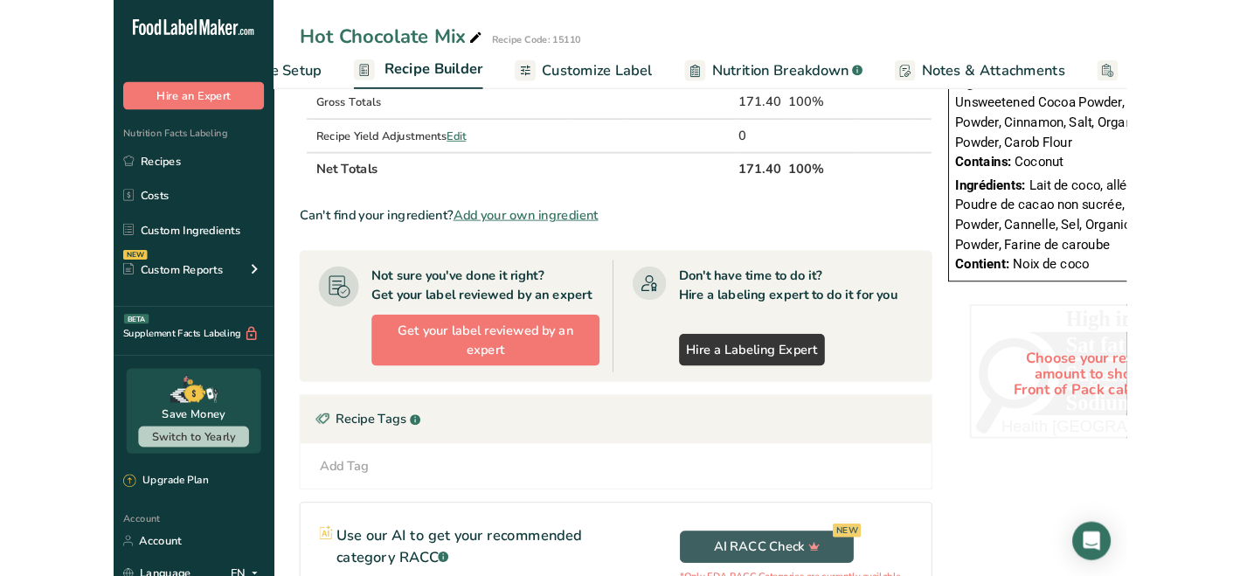
scroll to position [0, 0]
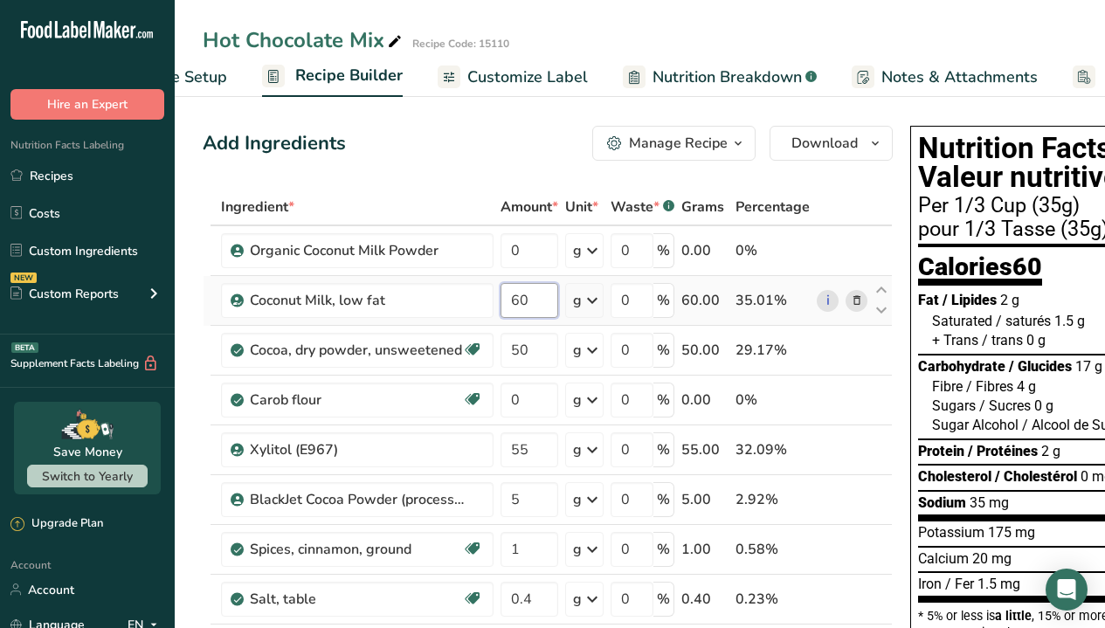
click at [535, 302] on input "60" at bounding box center [530, 300] width 58 height 35
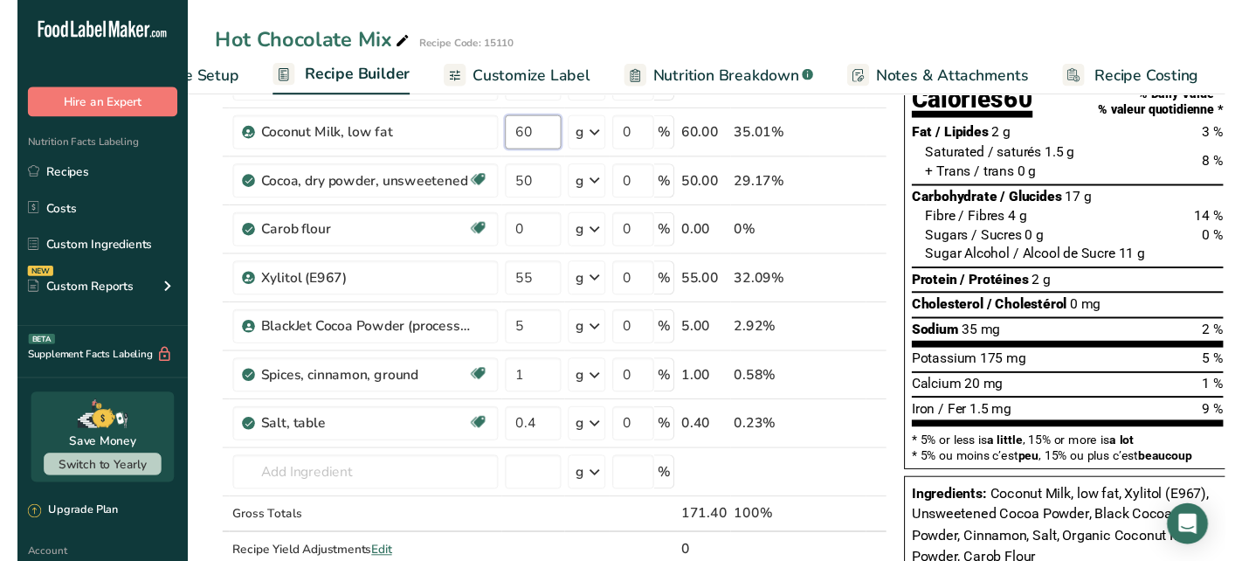
scroll to position [183, 0]
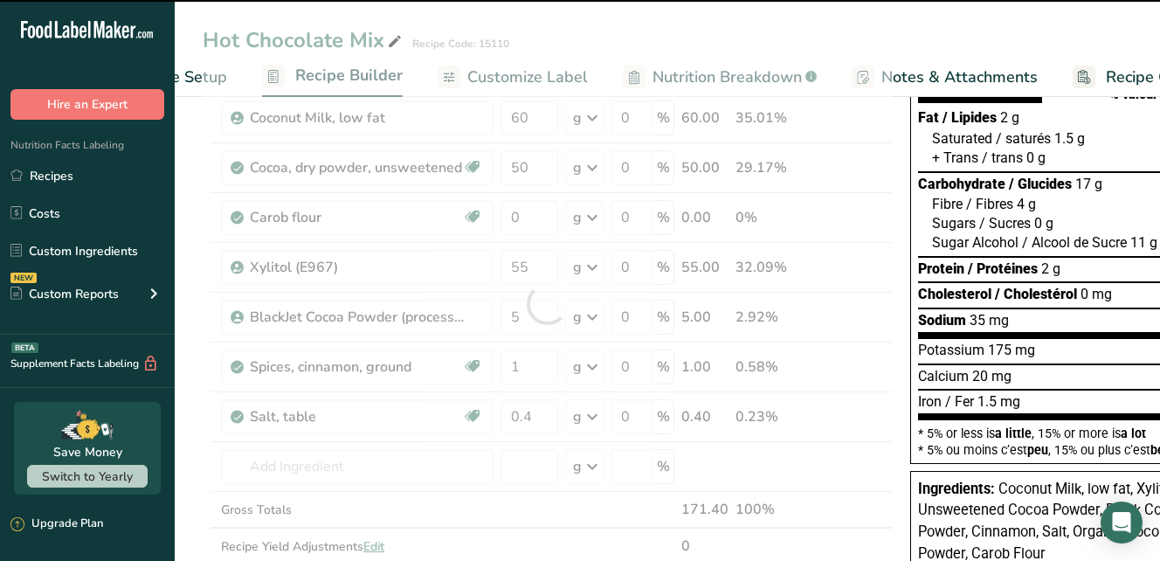
drag, startPoint x: 855, startPoint y: 552, endPoint x: 1026, endPoint y: 558, distance: 171.3
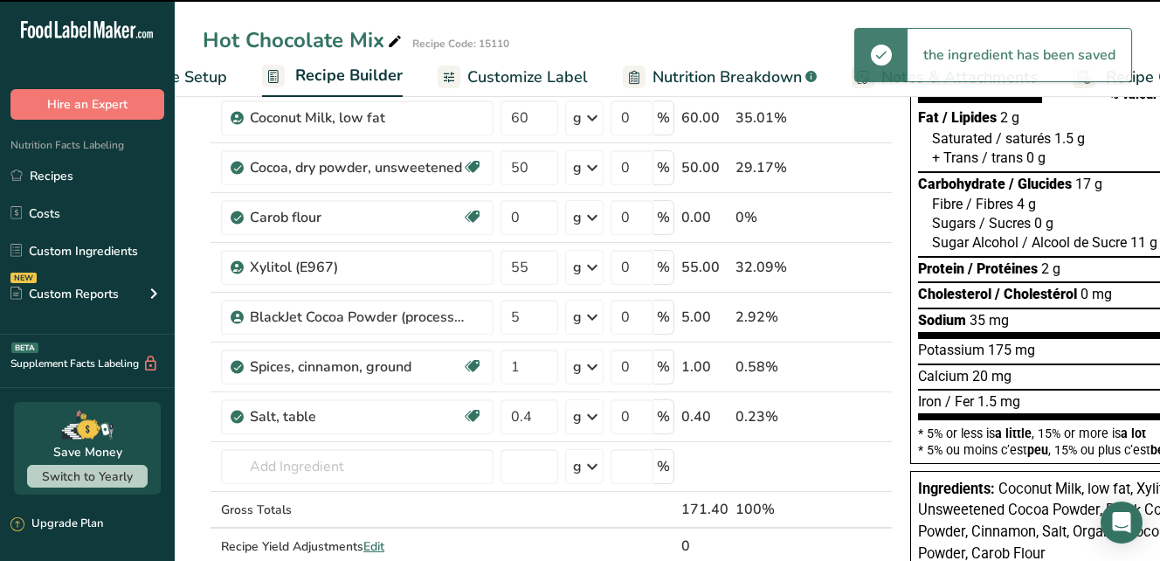
click at [995, 479] on div "Ingredients: Coconut Milk, low fat, Xylitol (E967), Unsweetened Cocoa Powder, B…" at bounding box center [1078, 522] width 320 height 86
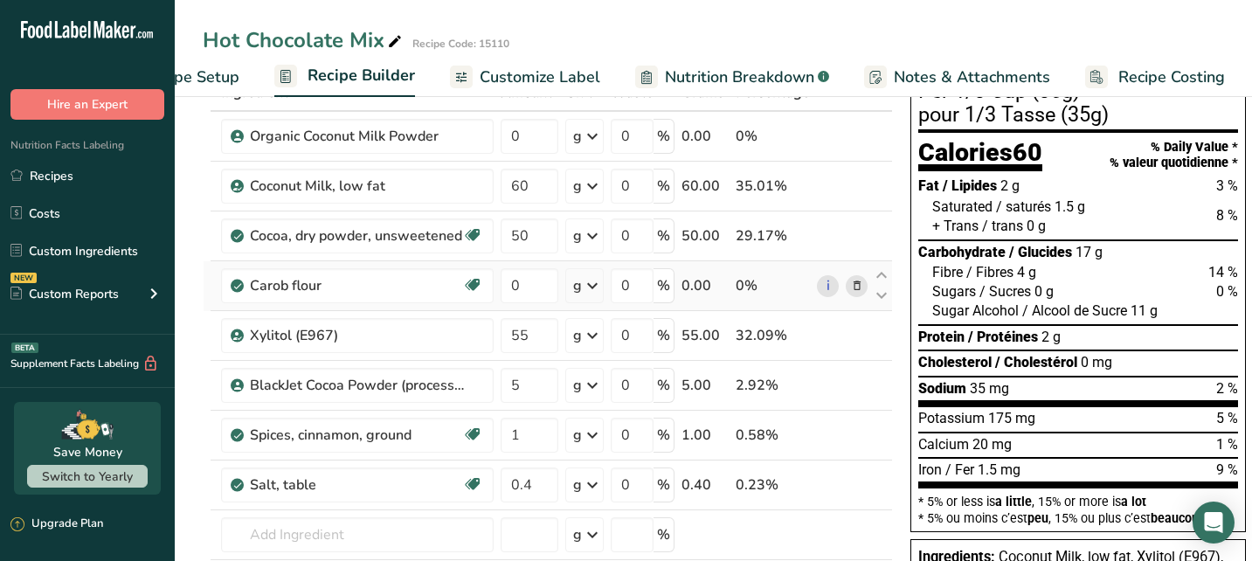
scroll to position [111, 0]
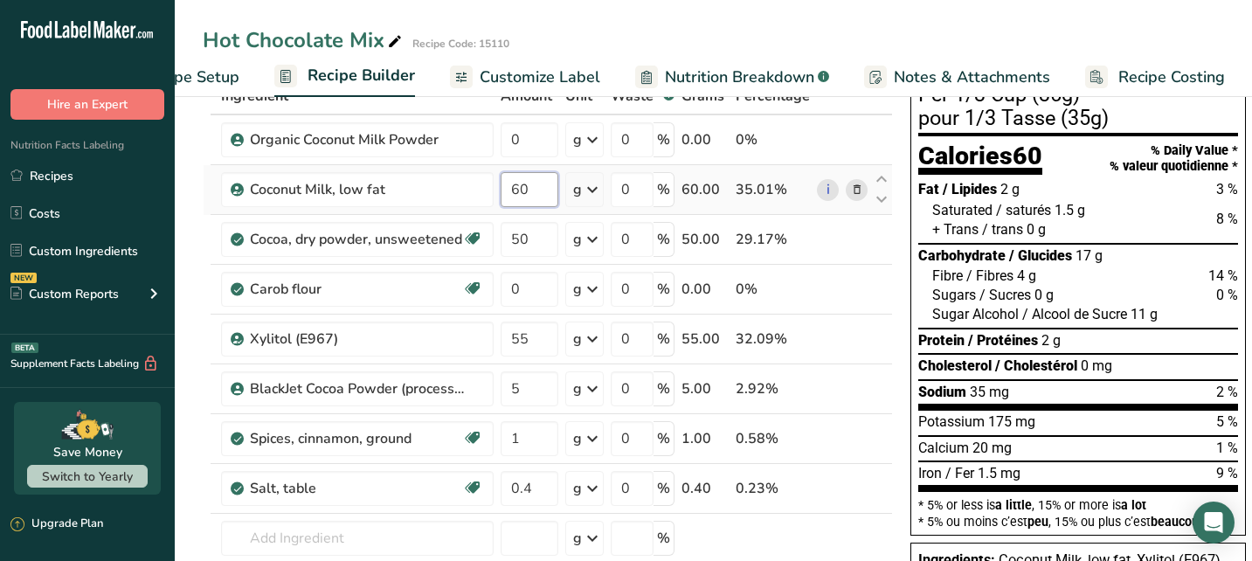
drag, startPoint x: 532, startPoint y: 184, endPoint x: 508, endPoint y: 184, distance: 23.6
click at [508, 184] on input "60" at bounding box center [530, 189] width 58 height 35
type input "70"
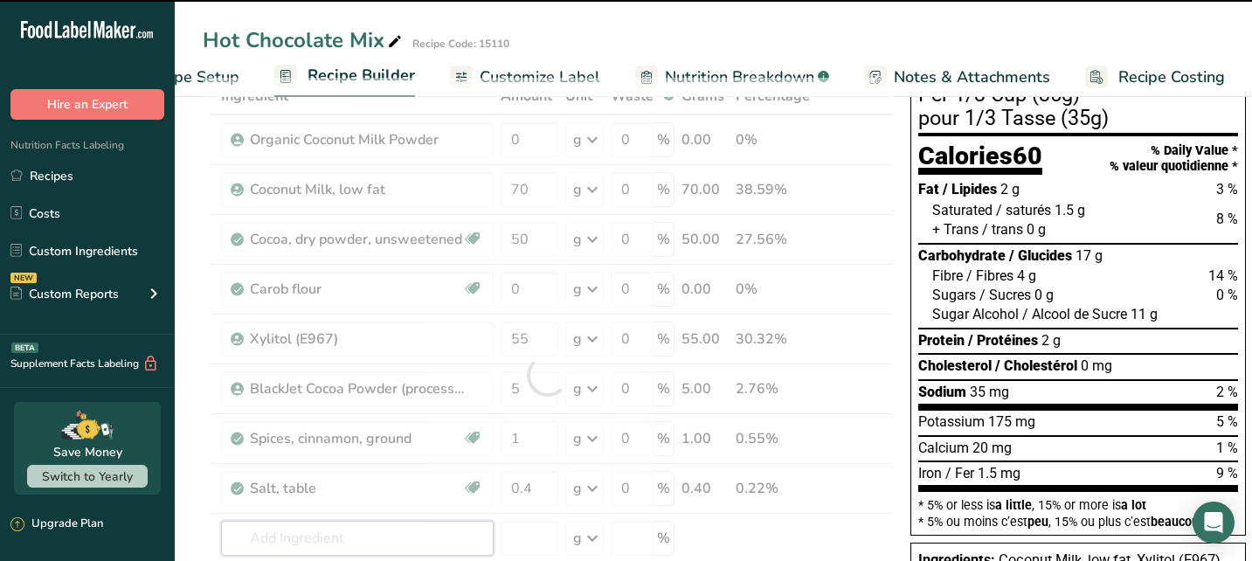
click at [450, 533] on div "Ingredient * Amount * Unit * Waste * .a-a{fill:#347362;}.b-a{fill:#fff;} Grams …" at bounding box center [548, 375] width 690 height 595
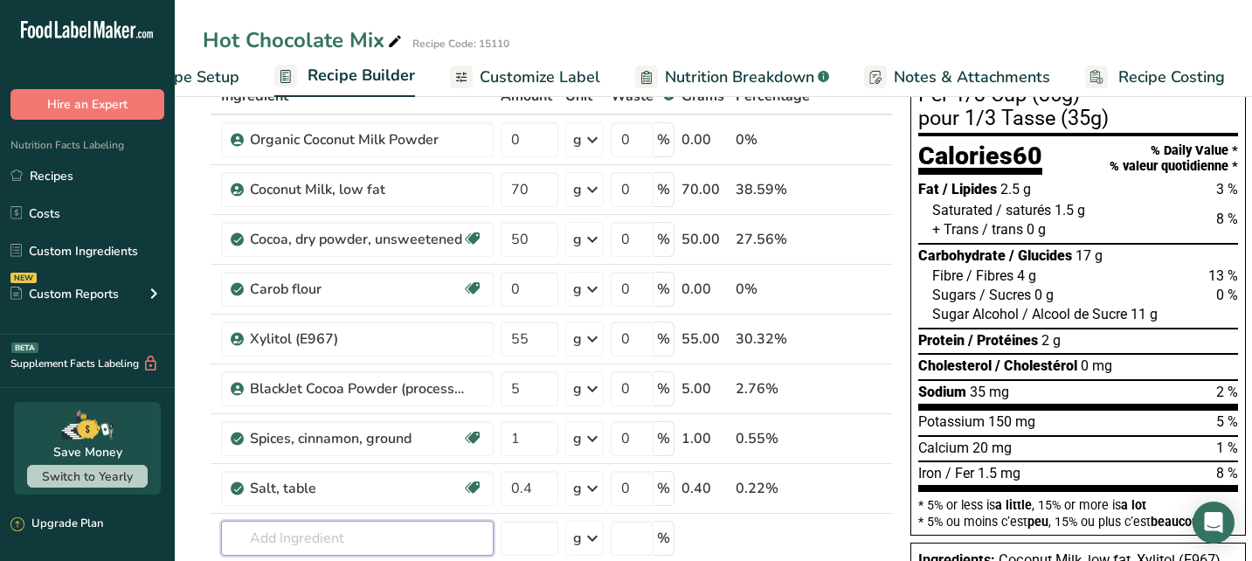
scroll to position [0, 0]
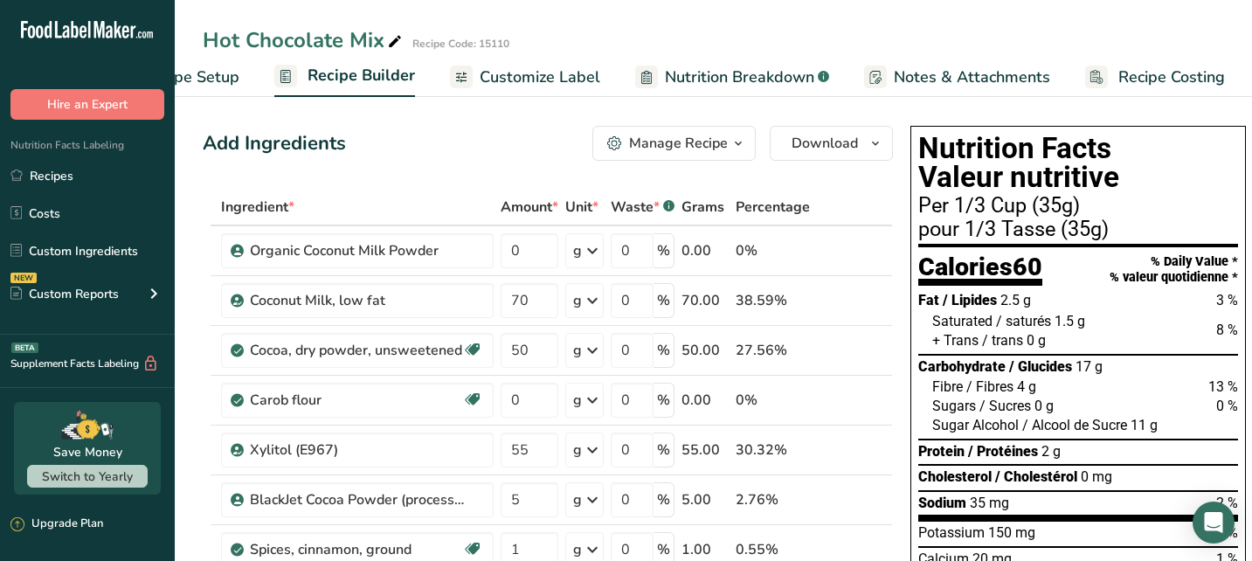
click at [549, 80] on span "Customize Label" at bounding box center [540, 78] width 121 height 24
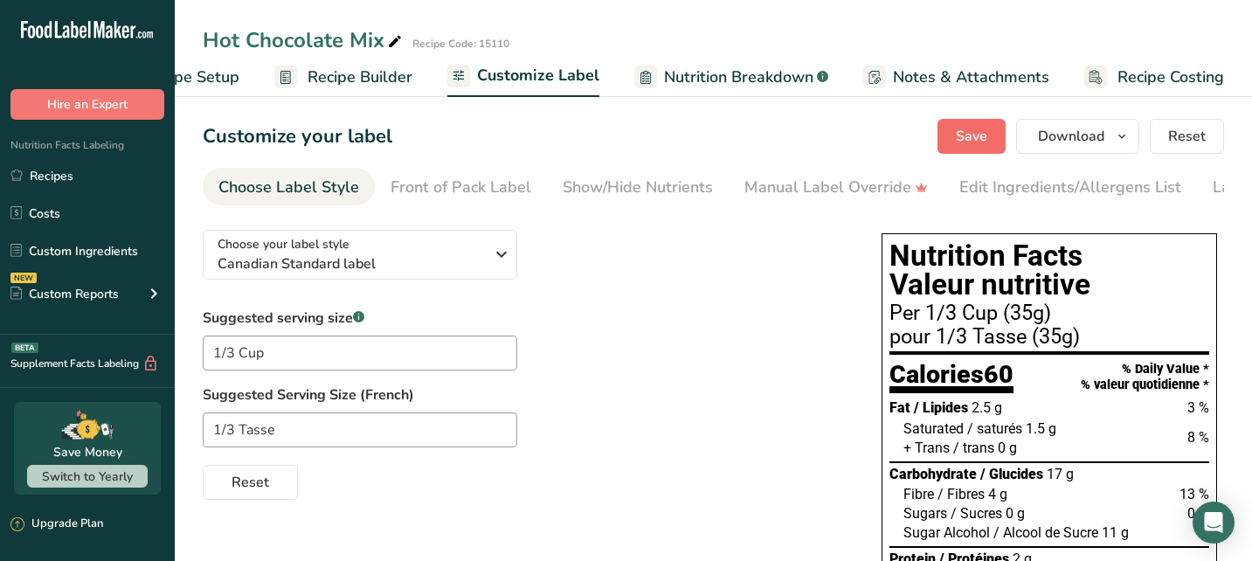
click at [964, 134] on span "Save" at bounding box center [971, 136] width 31 height 21
click at [501, 188] on div "Front of Pack Label" at bounding box center [460, 188] width 141 height 24
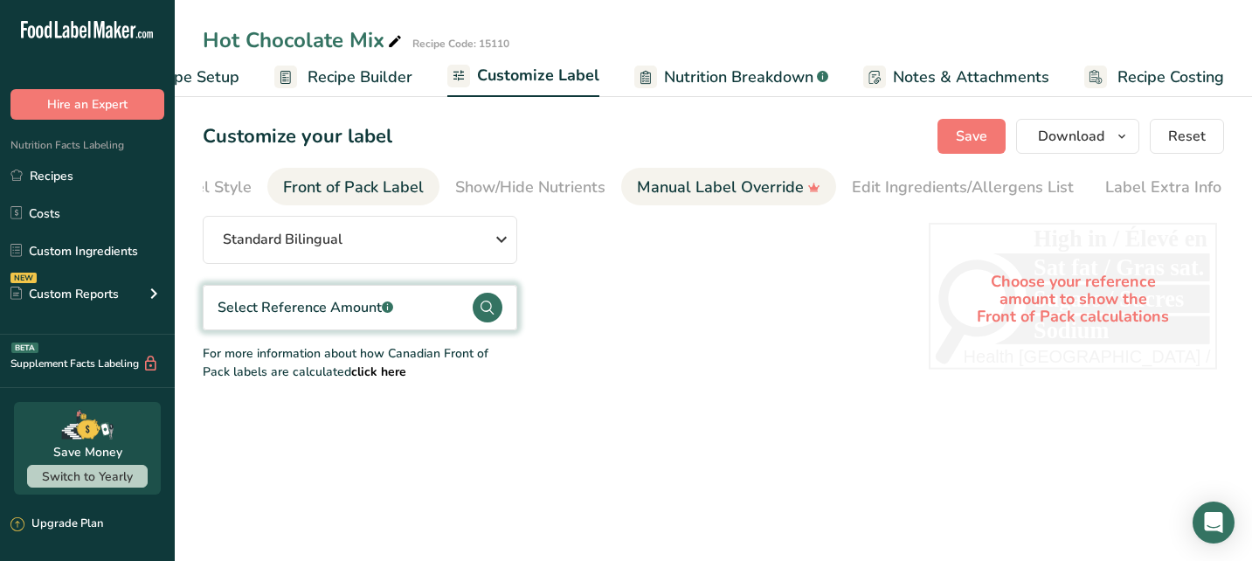
click at [719, 190] on div "Manual Label Override" at bounding box center [728, 188] width 183 height 24
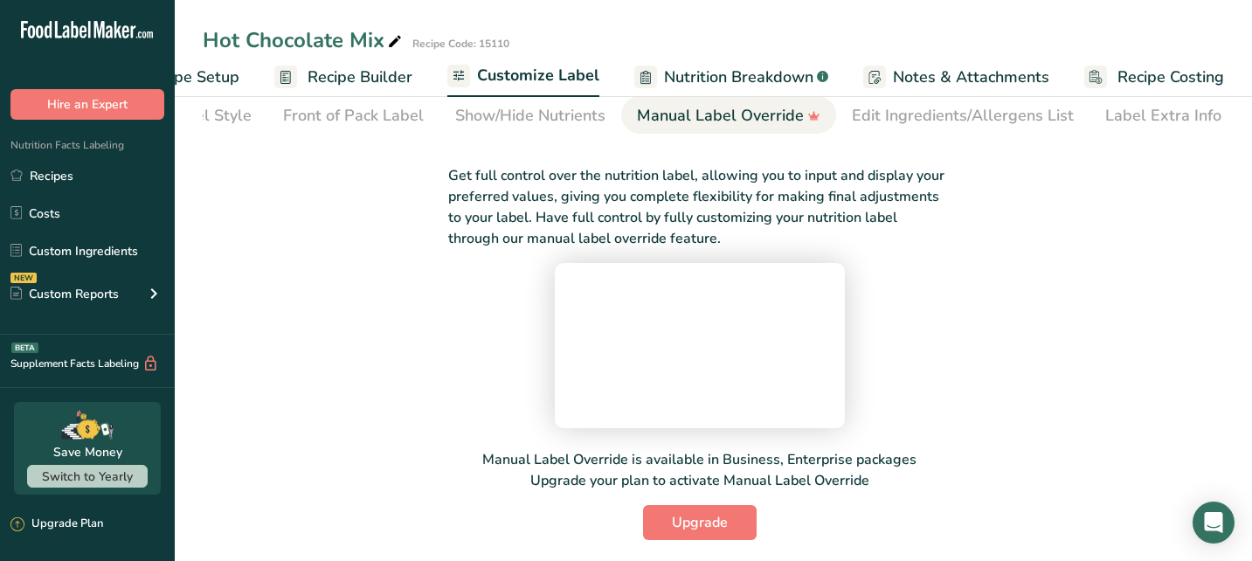
scroll to position [0, 0]
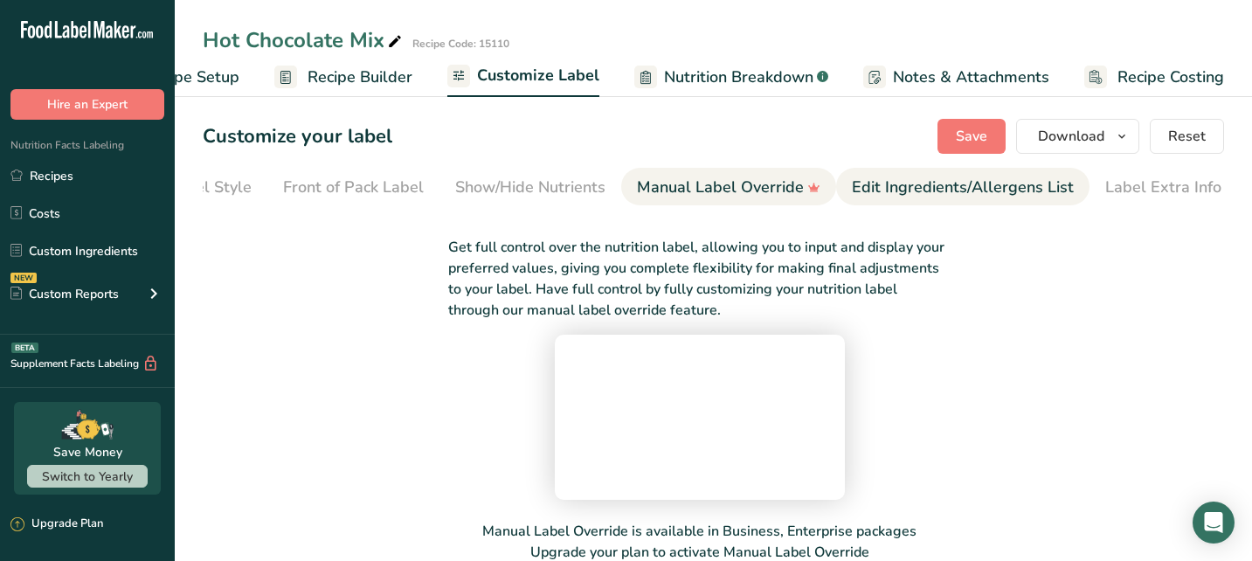
click at [936, 190] on div "Edit Ingredients/Allergens List" at bounding box center [963, 188] width 222 height 24
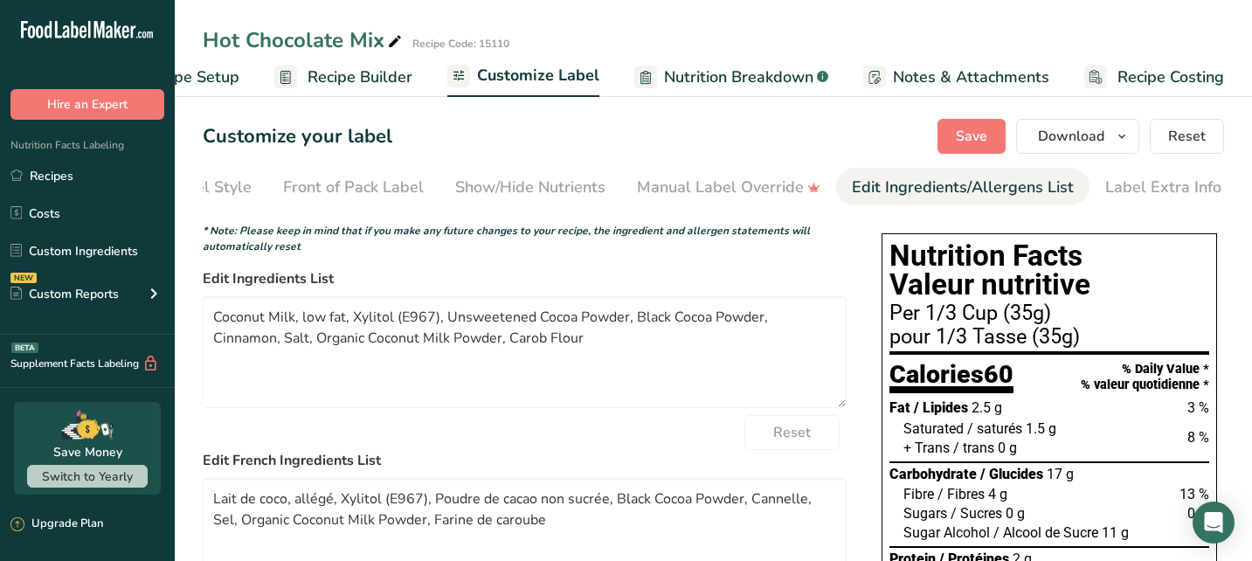
click at [984, 127] on span "Save" at bounding box center [971, 136] width 31 height 21
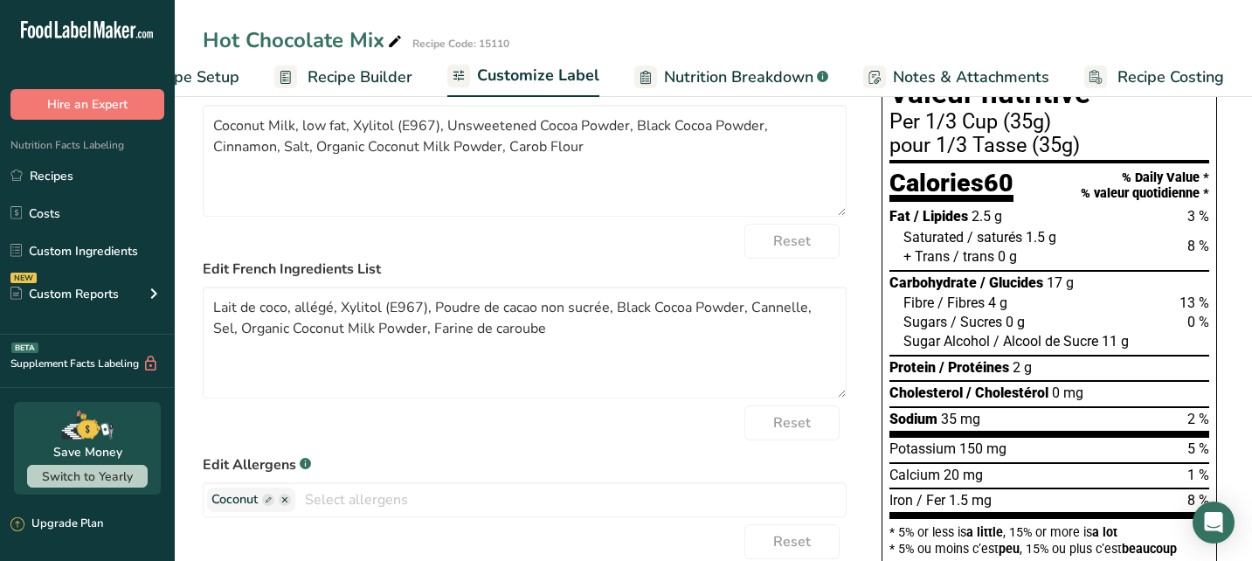
scroll to position [170, 0]
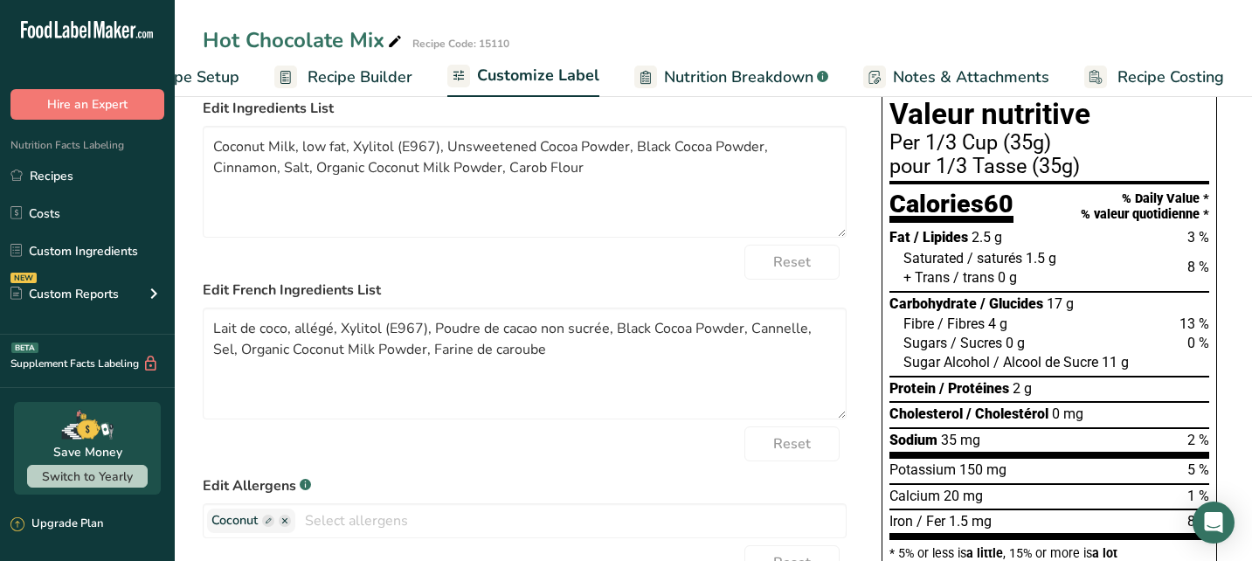
click at [380, 77] on span "Recipe Builder" at bounding box center [360, 78] width 105 height 24
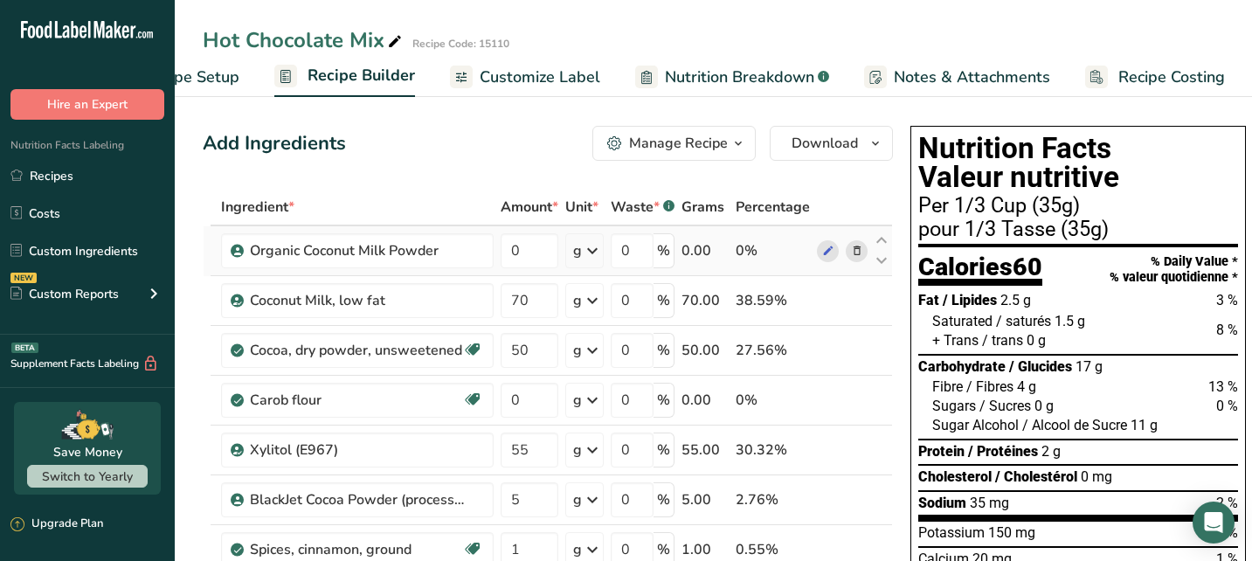
click at [853, 252] on icon at bounding box center [857, 251] width 12 height 18
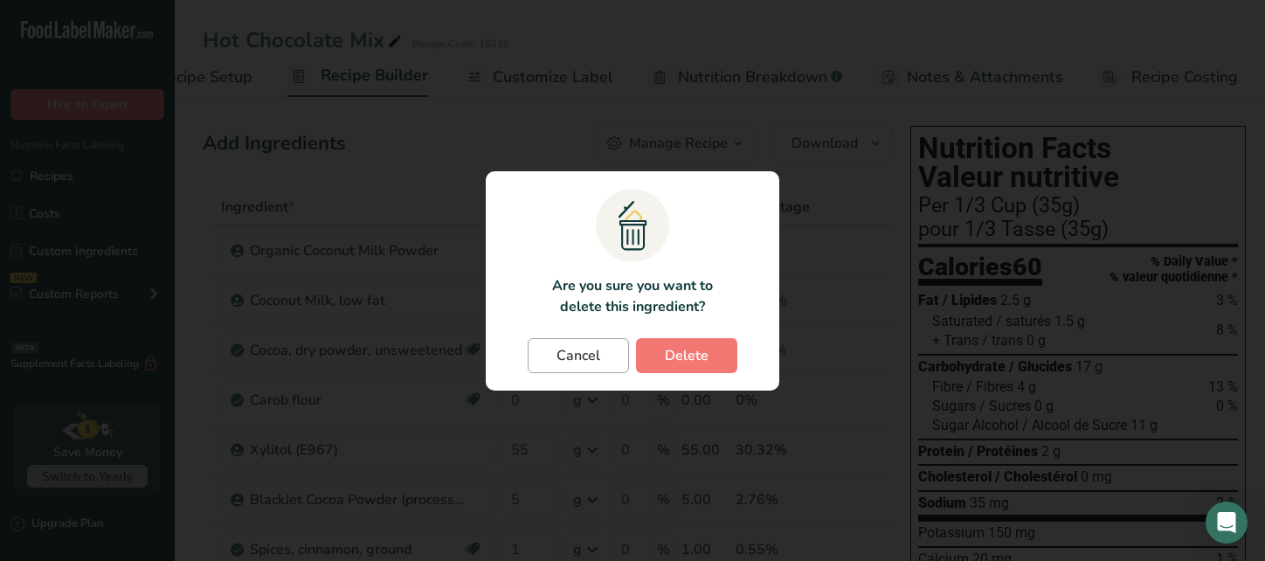
click at [598, 354] on span "Cancel" at bounding box center [578, 355] width 44 height 21
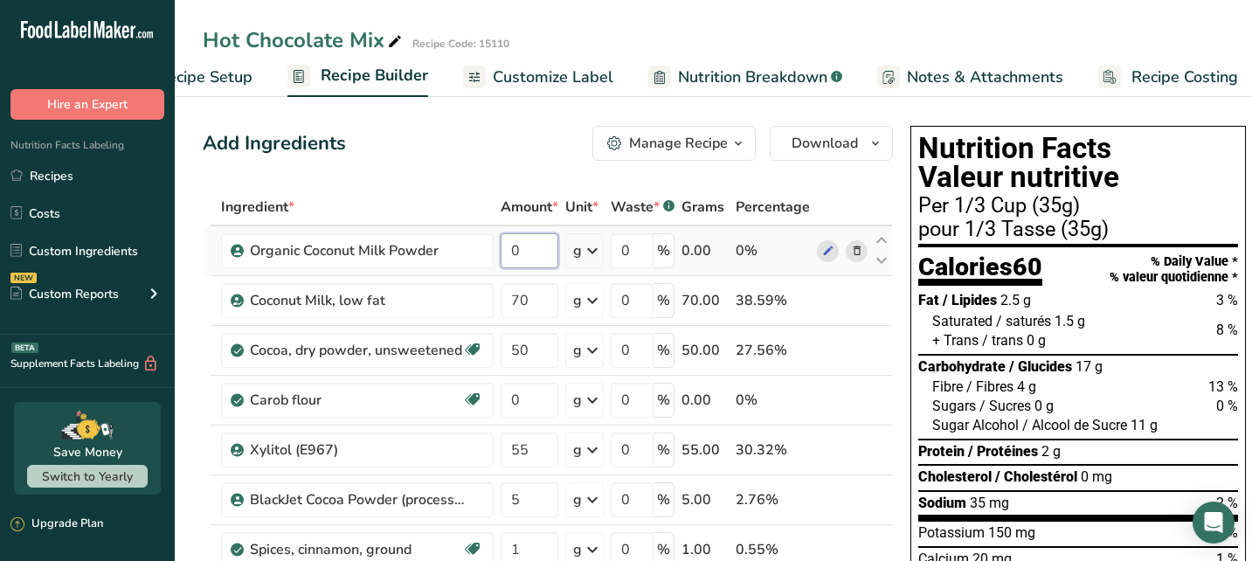
drag, startPoint x: 518, startPoint y: 257, endPoint x: 506, endPoint y: 259, distance: 12.4
click at [506, 259] on input "0" at bounding box center [530, 250] width 58 height 35
type input "70"
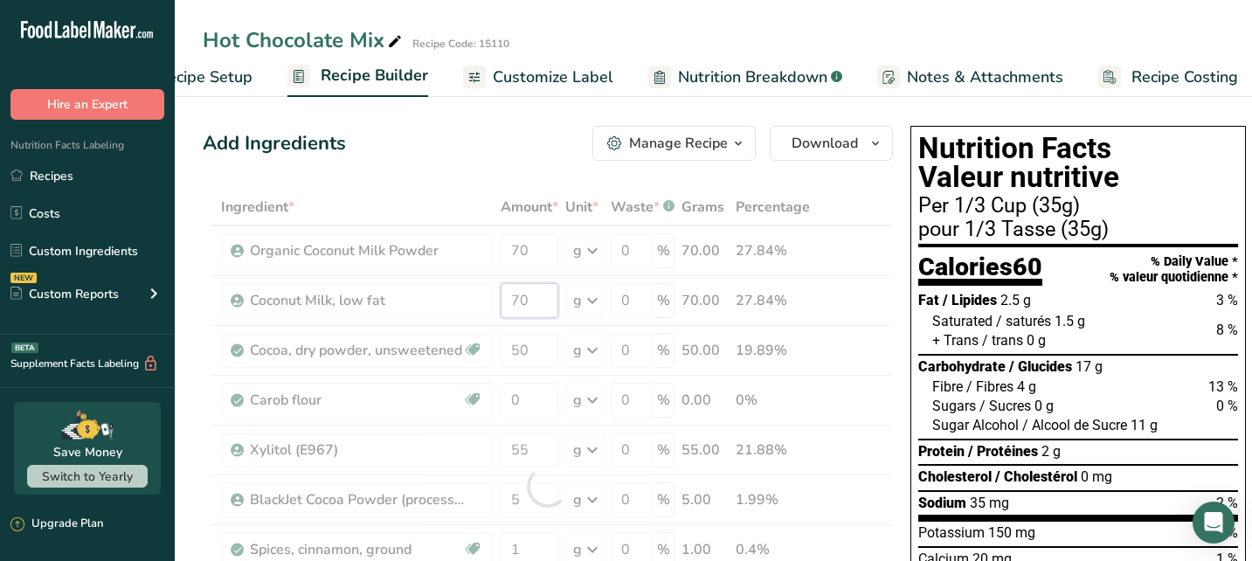
drag, startPoint x: 524, startPoint y: 302, endPoint x: 504, endPoint y: 303, distance: 20.1
click at [504, 303] on div "Ingredient * Amount * Unit * Waste * .a-a{fill:#347362;}.b-a{fill:#fff;} Grams …" at bounding box center [548, 486] width 690 height 595
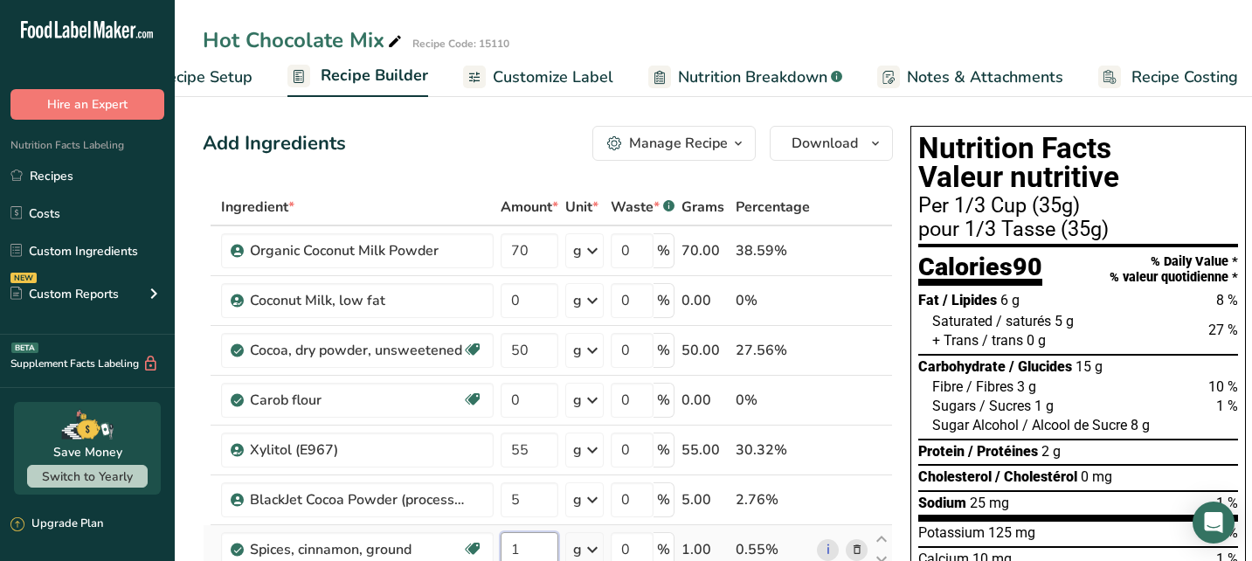
click at [537, 542] on div "Ingredient * Amount * Unit * Waste * .a-a{fill:#347362;}.b-a{fill:#fff;} Grams …" at bounding box center [548, 486] width 690 height 595
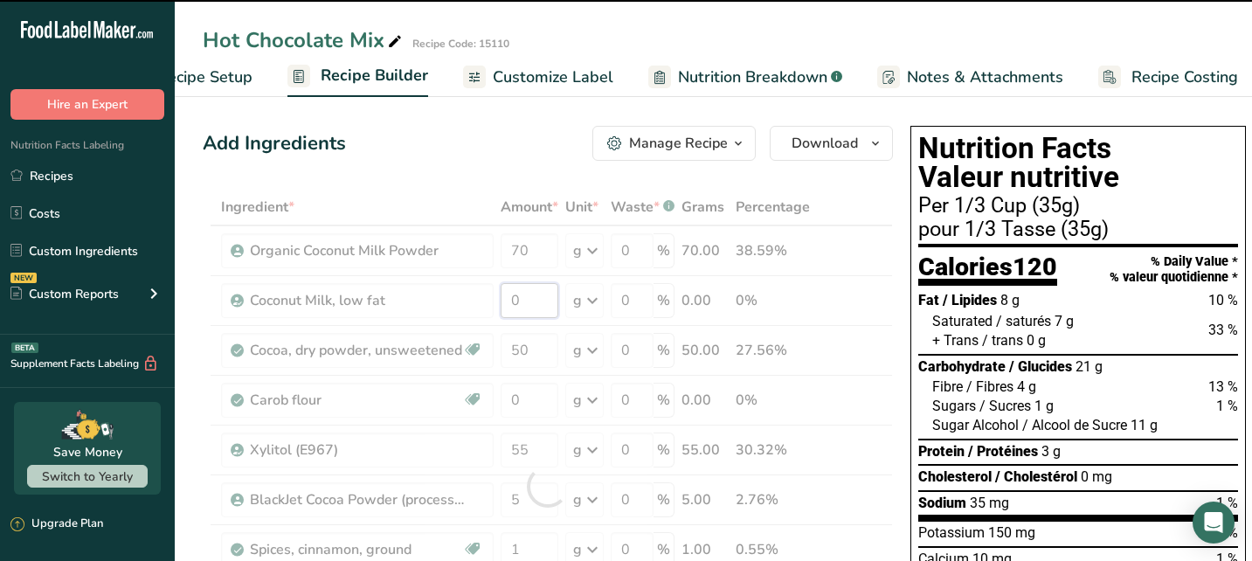
drag, startPoint x: 535, startPoint y: 303, endPoint x: 504, endPoint y: 301, distance: 30.7
click at [504, 301] on div "Ingredient * Amount * Unit * Waste * .a-a{fill:#347362;}.b-a{fill:#fff;} Grams …" at bounding box center [548, 486] width 690 height 595
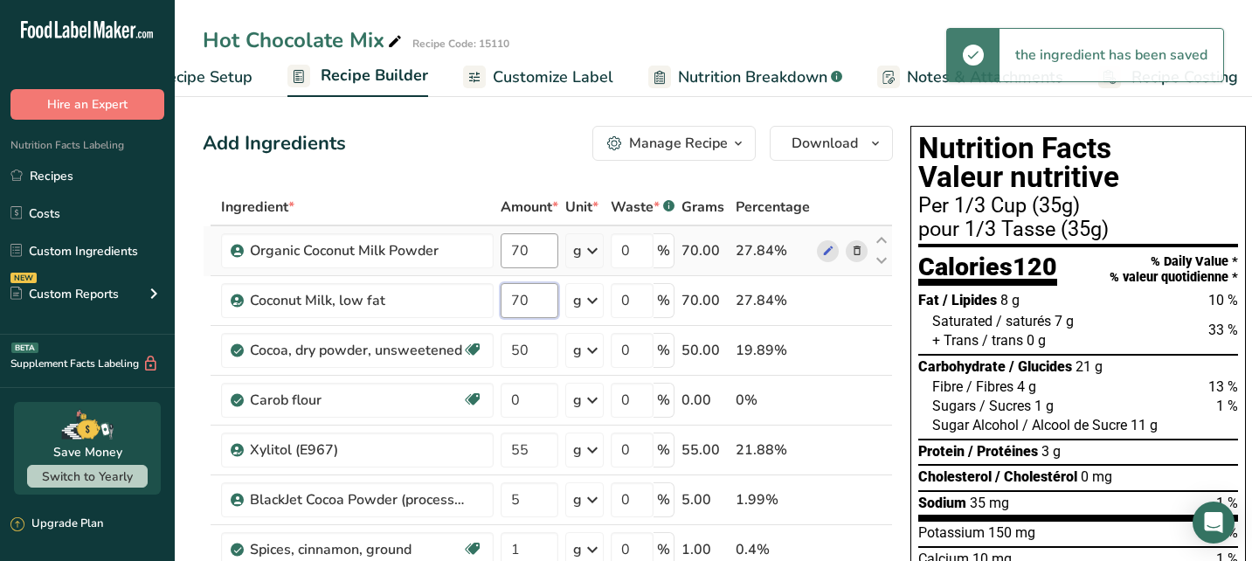
type input "70"
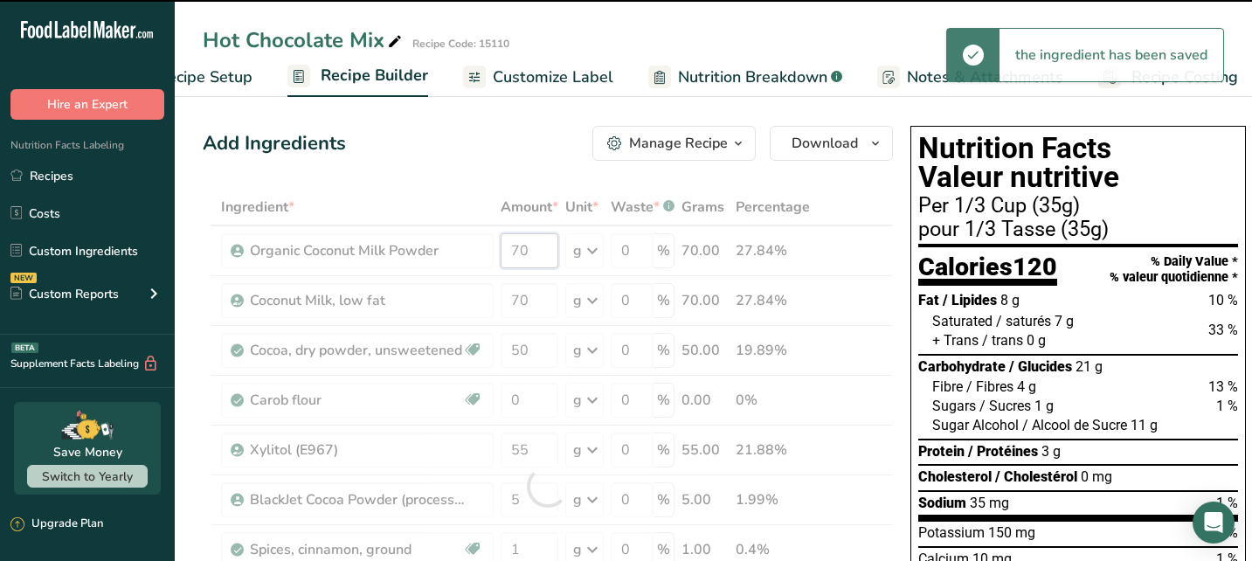
drag, startPoint x: 533, startPoint y: 243, endPoint x: 500, endPoint y: 251, distance: 34.1
click at [500, 251] on div "Ingredient * Amount * Unit * Waste * .a-a{fill:#347362;}.b-a{fill:#fff;} Grams …" at bounding box center [548, 486] width 690 height 595
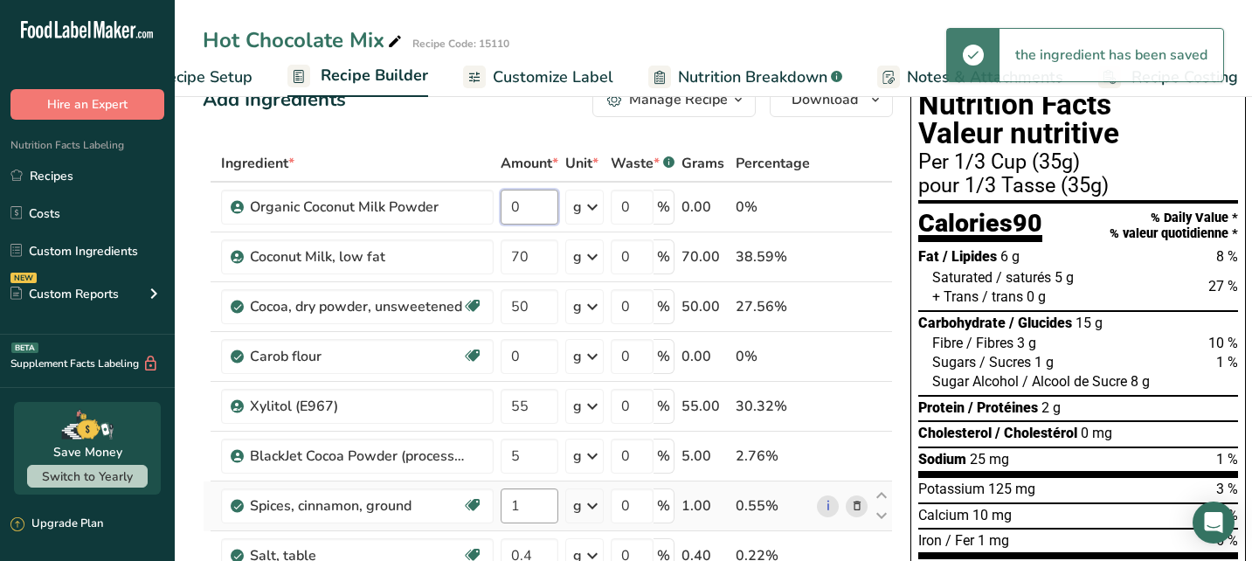
scroll to position [92, 0]
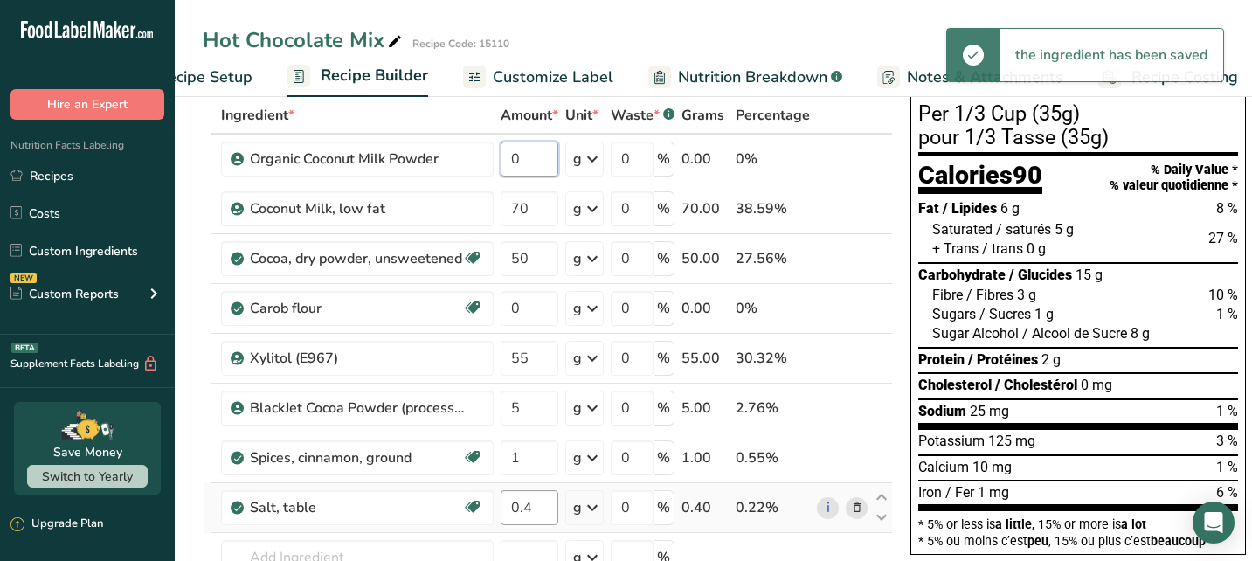
type input "0"
click at [540, 502] on div "Ingredient * Amount * Unit * Waste * .a-a{fill:#347362;}.b-a{fill:#fff;} Grams …" at bounding box center [548, 394] width 690 height 595
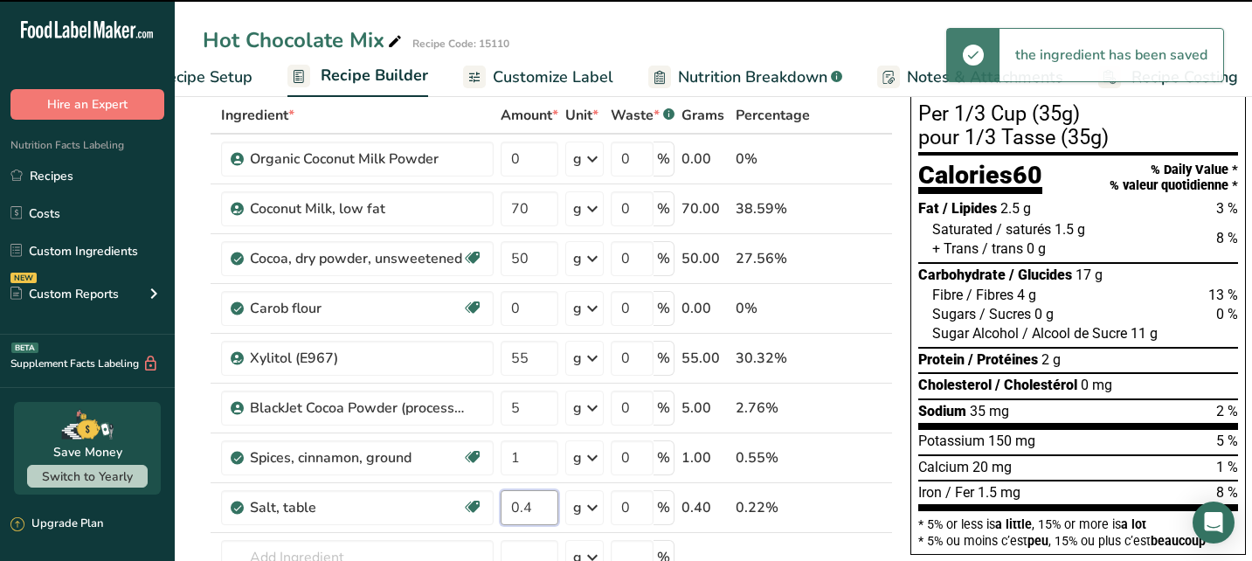
scroll to position [170, 0]
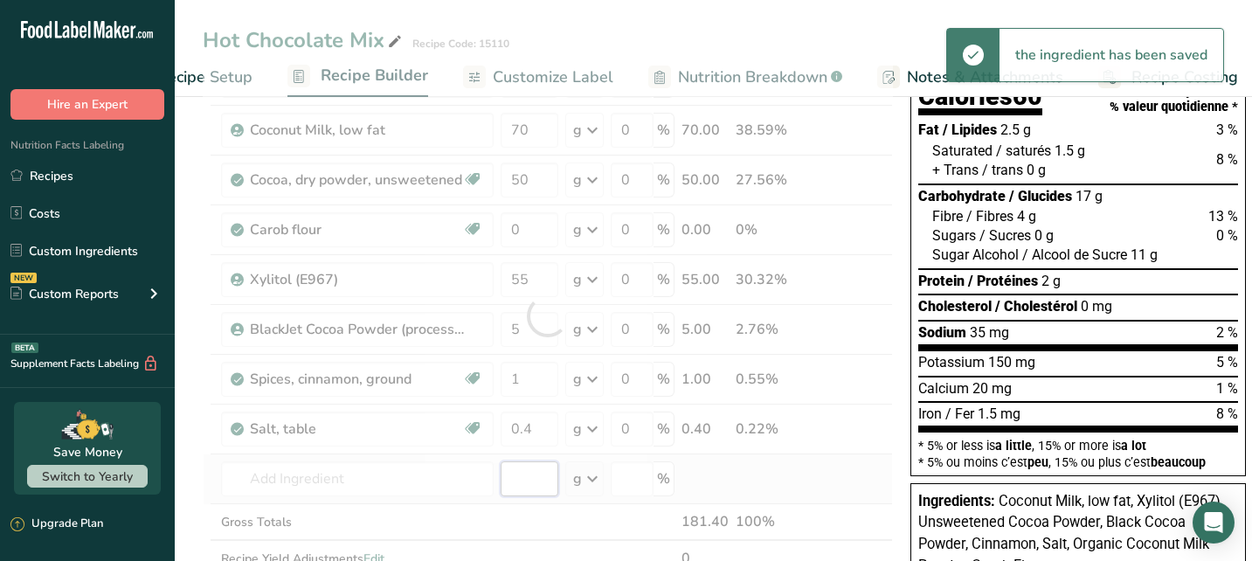
click at [533, 485] on div "Ingredient * Amount * Unit * Waste * .a-a{fill:#347362;}.b-a{fill:#fff;} Grams …" at bounding box center [548, 315] width 690 height 595
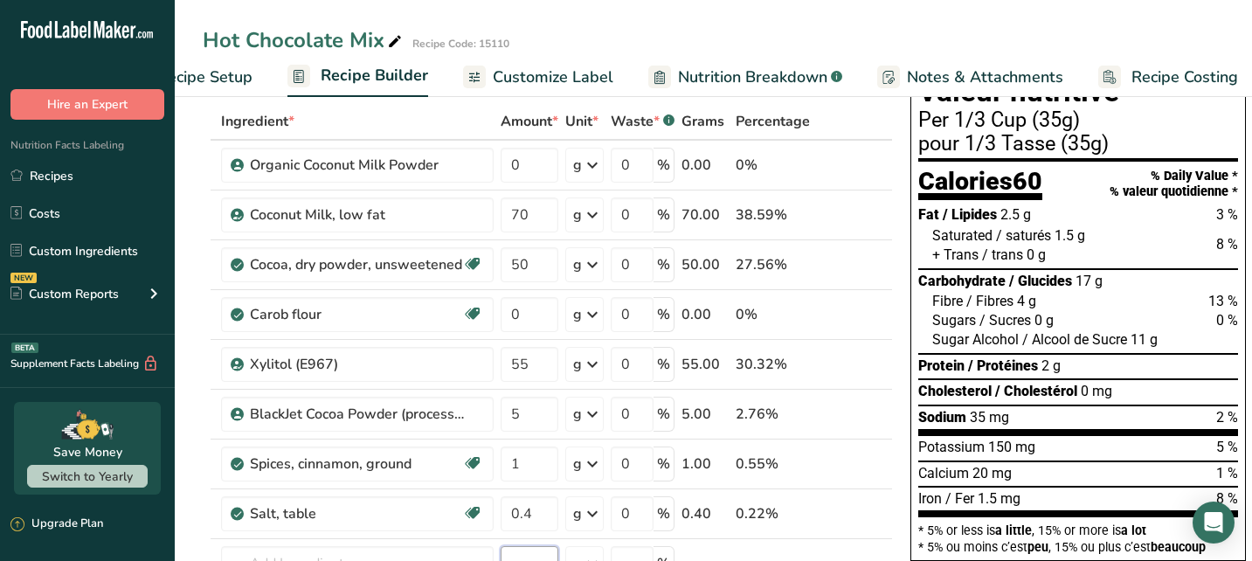
scroll to position [82, 0]
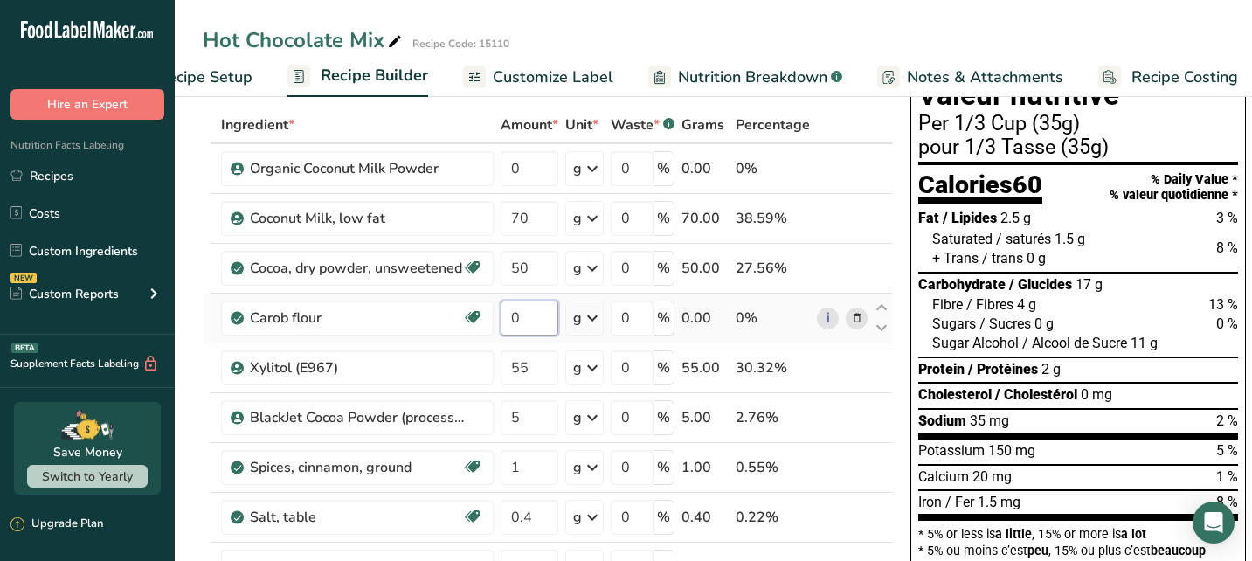
drag, startPoint x: 523, startPoint y: 315, endPoint x: 507, endPoint y: 316, distance: 16.6
click at [507, 316] on input "0" at bounding box center [530, 318] width 58 height 35
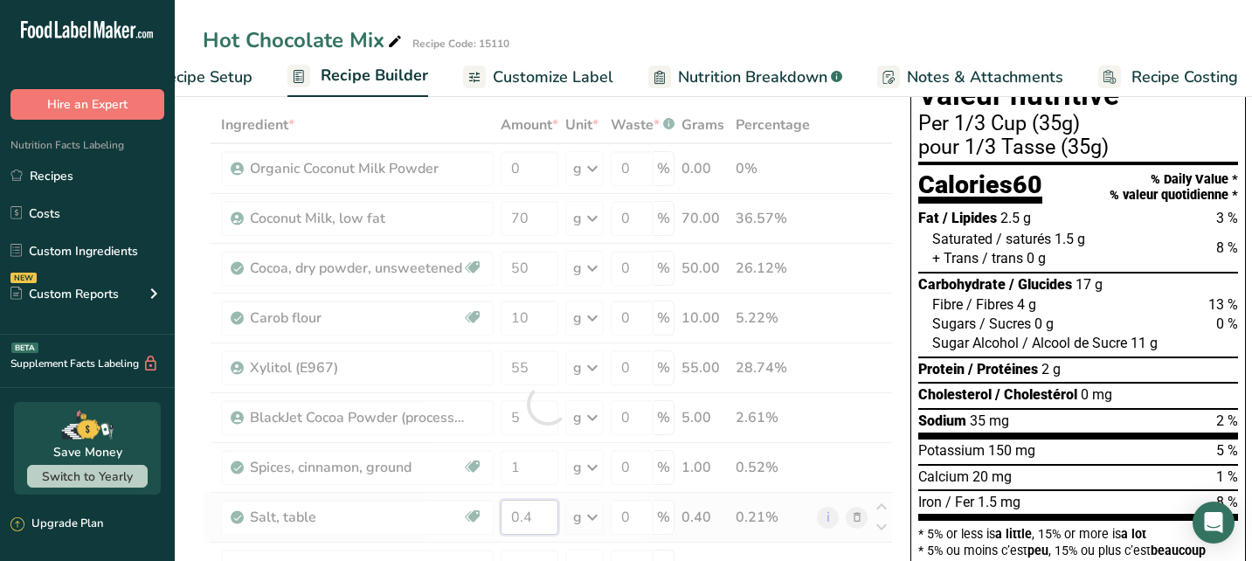
click at [540, 514] on div "Ingredient * Amount * Unit * Waste * .a-a{fill:#347362;}.b-a{fill:#fff;} Grams …" at bounding box center [548, 404] width 690 height 595
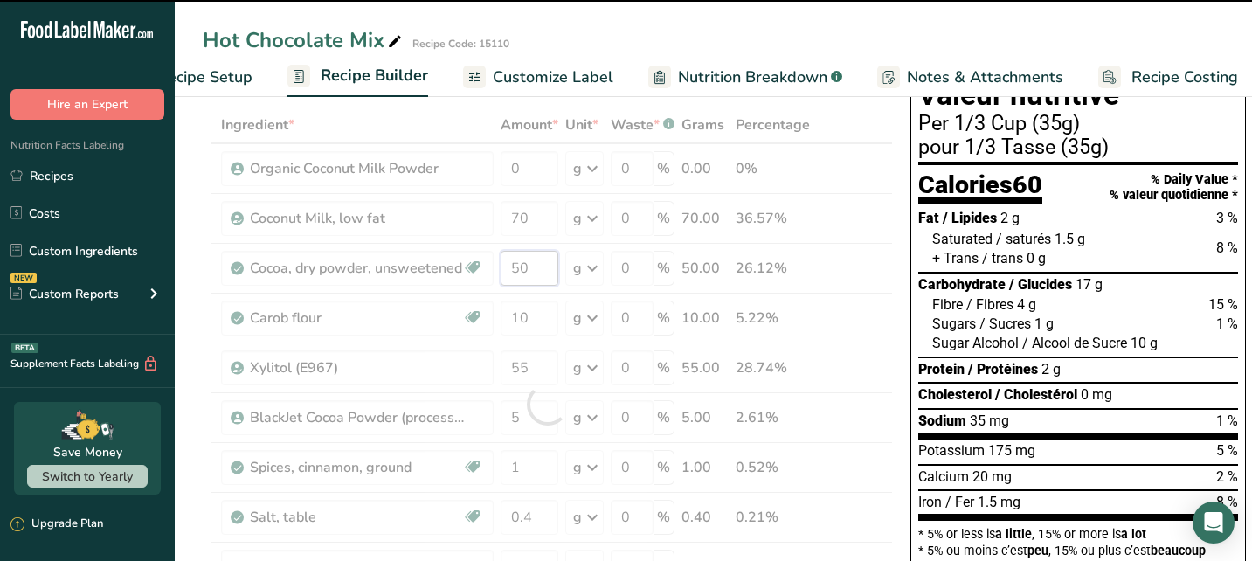
drag, startPoint x: 538, startPoint y: 268, endPoint x: 506, endPoint y: 269, distance: 32.3
click at [506, 269] on div "Ingredient * Amount * Unit * Waste * .a-a{fill:#347362;}.b-a{fill:#fff;} Grams …" at bounding box center [548, 404] width 690 height 595
click at [526, 418] on div "Ingredient * Amount * Unit * Waste * .a-a{fill:#347362;}.b-a{fill:#fff;} Grams …" at bounding box center [548, 404] width 690 height 595
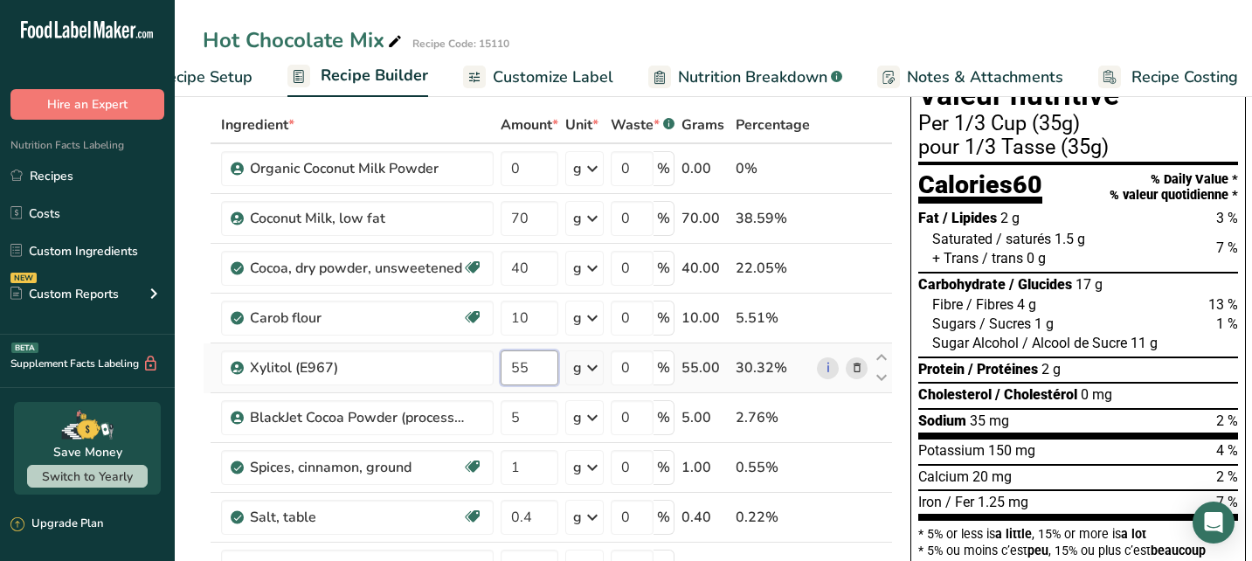
drag, startPoint x: 519, startPoint y: 368, endPoint x: 538, endPoint y: 374, distance: 20.2
click at [519, 368] on input "55" at bounding box center [530, 367] width 58 height 35
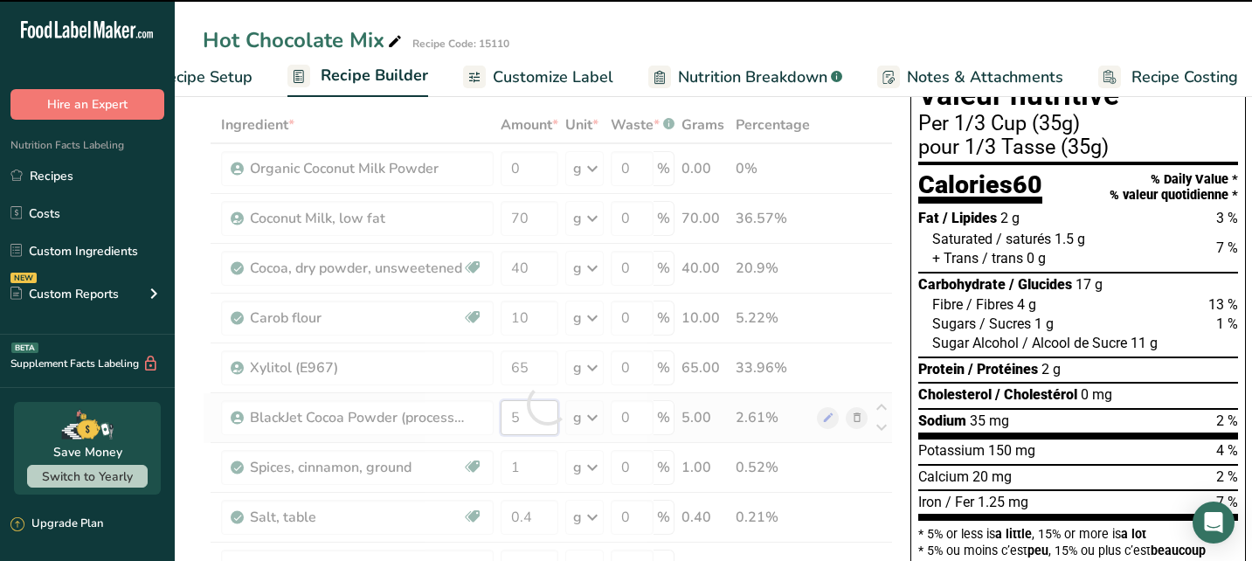
click at [540, 412] on div "Ingredient * Amount * Unit * Waste * .a-a{fill:#347362;}.b-a{fill:#fff;} Grams …" at bounding box center [548, 404] width 690 height 595
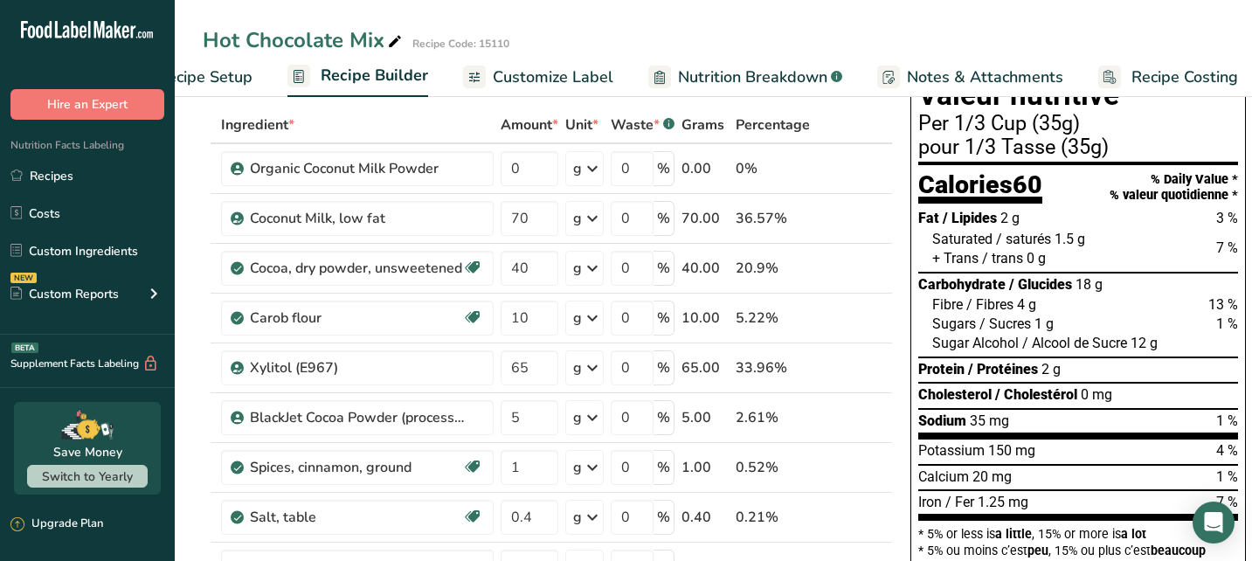
click at [590, 79] on span "Customize Label" at bounding box center [553, 78] width 121 height 24
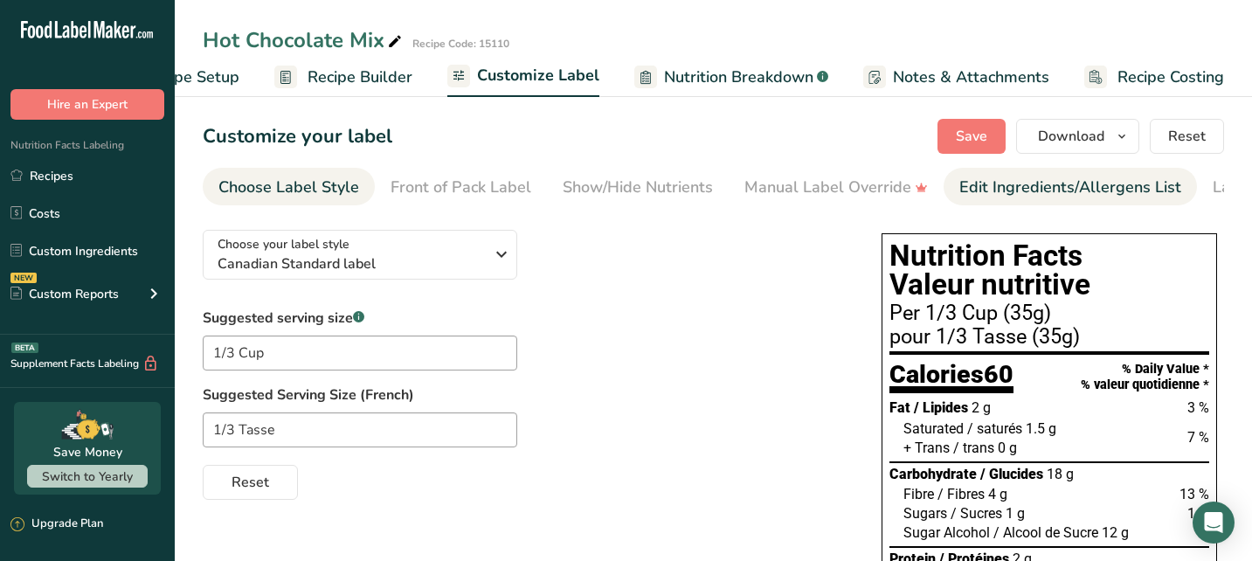
click at [1010, 189] on div "Edit Ingredients/Allergens List" at bounding box center [1070, 188] width 222 height 24
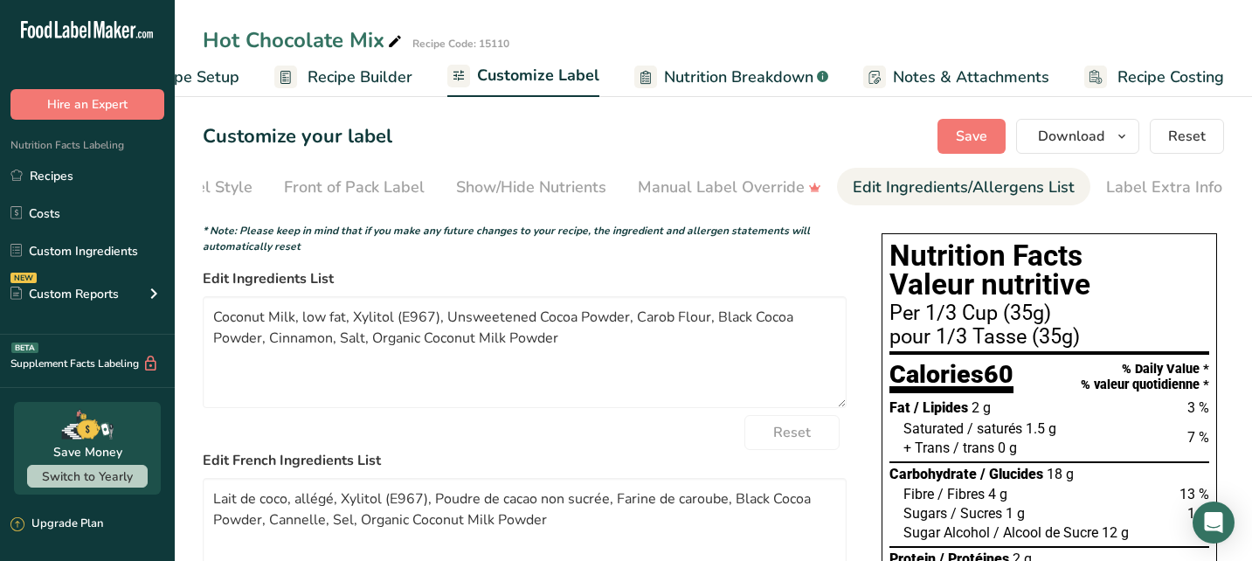
scroll to position [0, 107]
click at [433, 314] on textarea "Coconut Milk, low fat, Xylitol (E967), Unsweetened Cocoa Powder, Carob Flour, B…" at bounding box center [525, 352] width 644 height 112
drag, startPoint x: 342, startPoint y: 318, endPoint x: 306, endPoint y: 321, distance: 36.8
click at [306, 321] on textarea "Coconut Milk, low fat, Xylitol Powder, Unsweetened Cocoa Powder, Carob Flour, B…" at bounding box center [525, 352] width 644 height 112
click at [710, 323] on textarea "Coconut Milk Powder, Xylitol Powder, Unsweetened Cocoa Powder, Carob Flour, Bla…" at bounding box center [525, 352] width 644 height 112
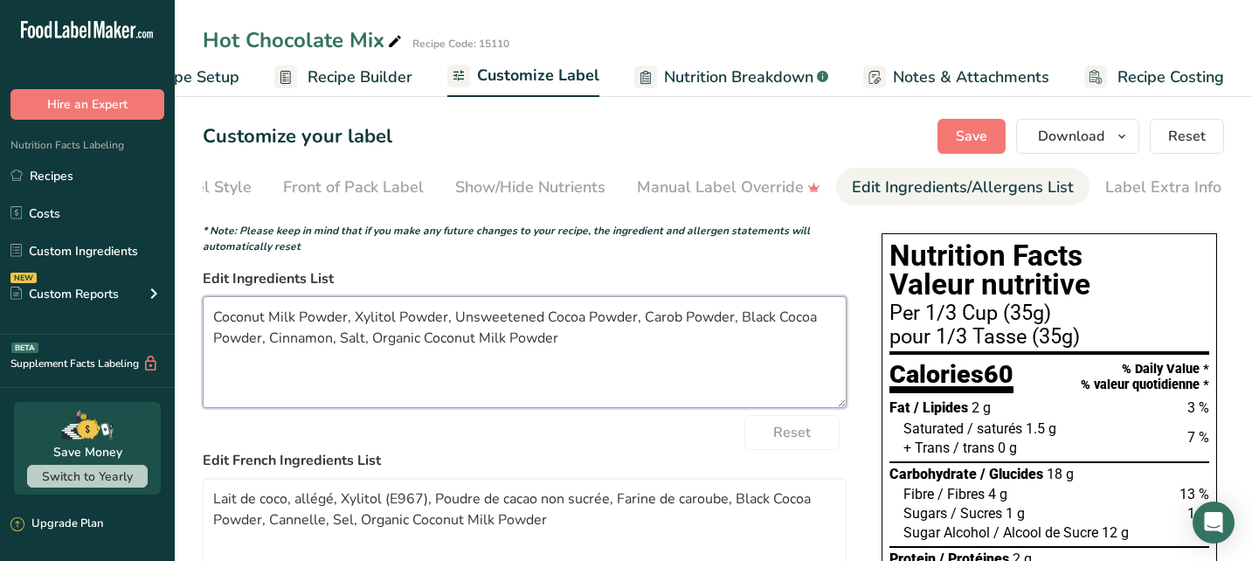
click at [334, 342] on textarea "Coconut Milk Powder, Xylitol Powder, Unsweetened Cocoa Powder, Carob Powder, Bl…" at bounding box center [525, 352] width 644 height 112
drag, startPoint x: 641, startPoint y: 345, endPoint x: 460, endPoint y: 349, distance: 180.9
click at [456, 345] on textarea "Coconut Milk Powder, Xylitol Powder, Unsweetened Cocoa Powder, Carob Powder, Bl…" at bounding box center [525, 352] width 644 height 112
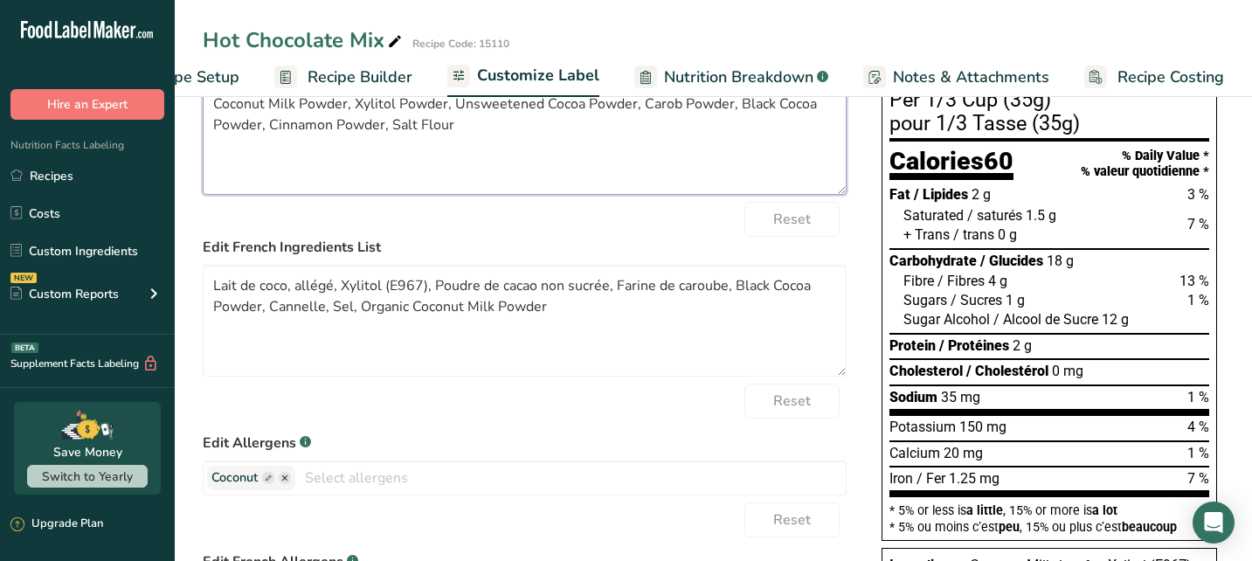
scroll to position [231, 0]
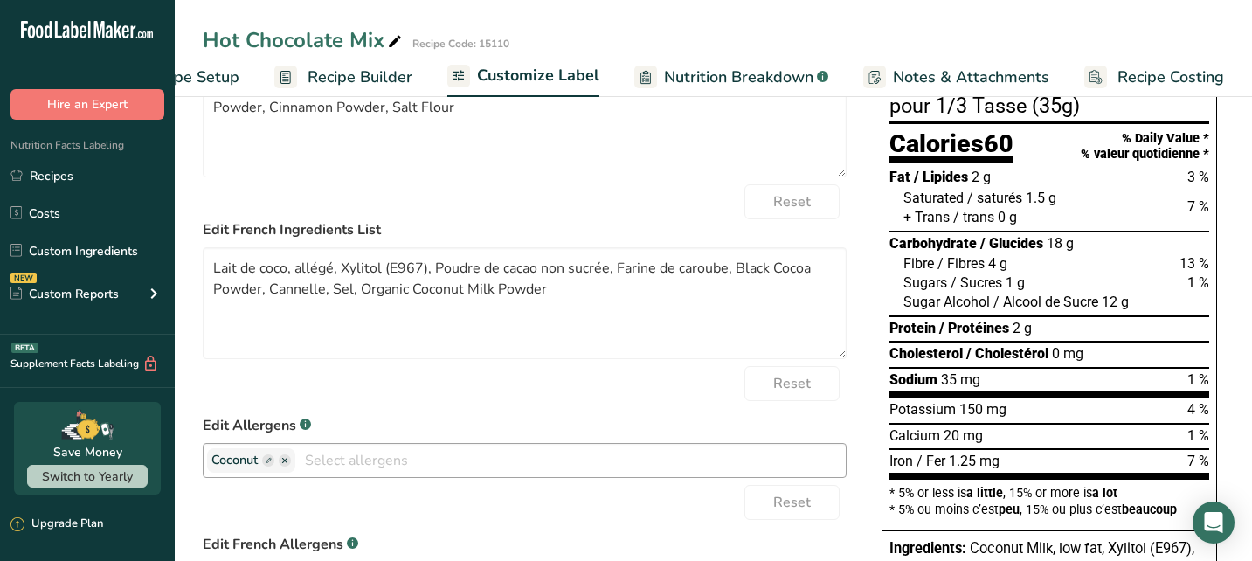
click at [288, 465] on ellipse "button" at bounding box center [285, 460] width 12 height 12
click at [480, 388] on div "Reset" at bounding box center [525, 383] width 644 height 35
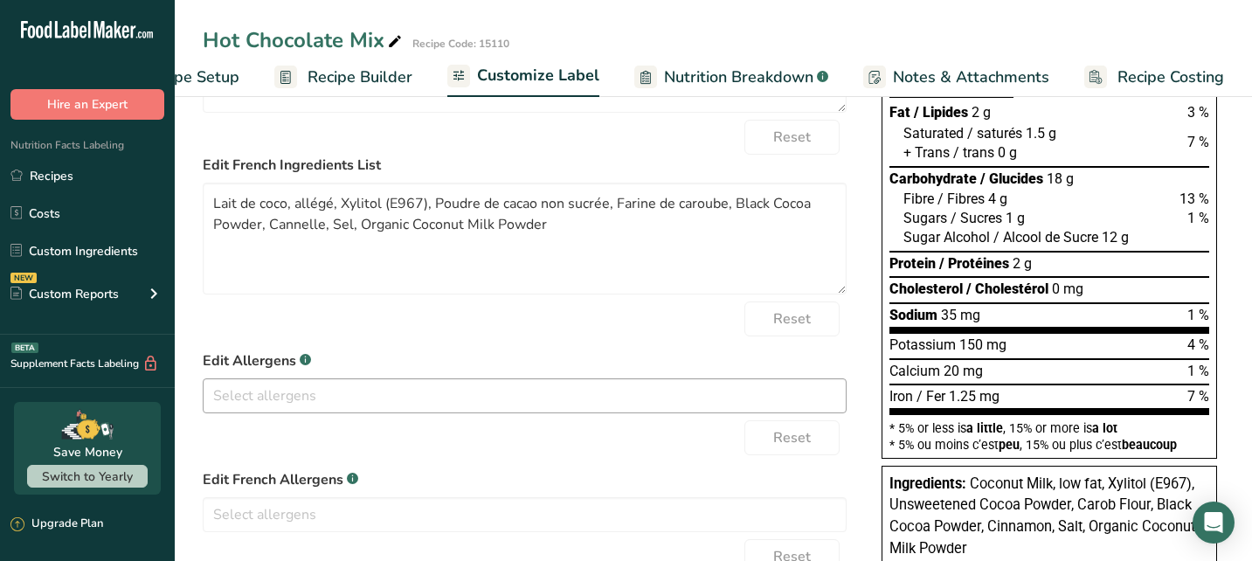
scroll to position [54, 0]
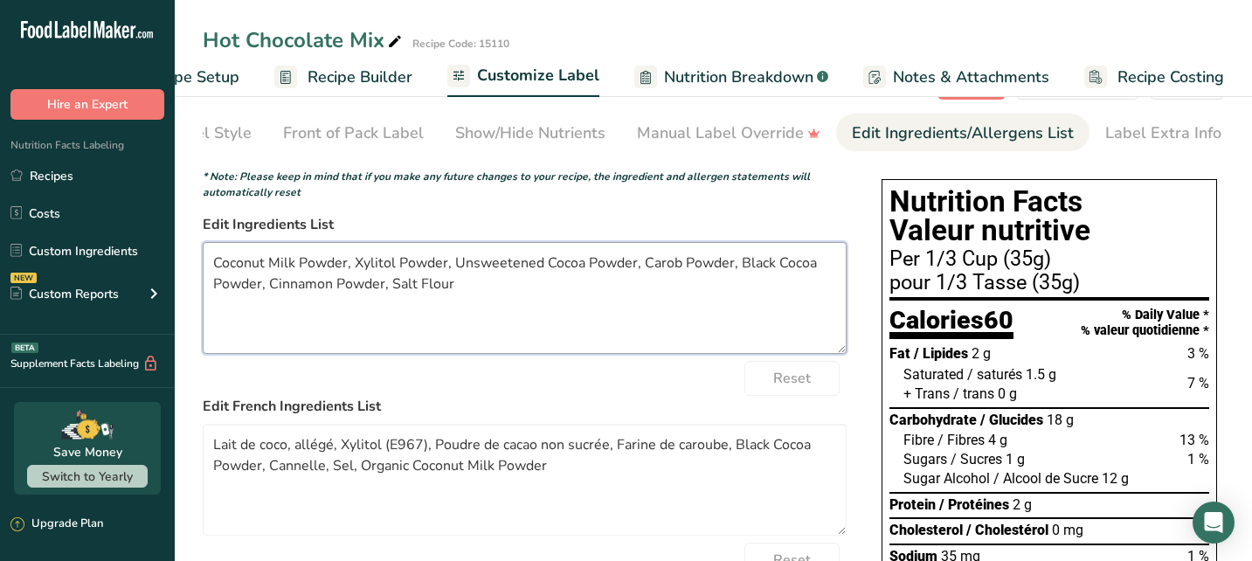
click at [457, 289] on textarea "Coconut Milk Powder, Xylitol Powder, Unsweetened Cocoa Powder, Carob Powder, Bl…" at bounding box center [525, 298] width 644 height 112
click at [396, 335] on textarea "Coconut Milk Powder, Xylitol Powder, Unsweetened Cocoa Powder, Carob Powder, Bl…" at bounding box center [525, 298] width 644 height 112
drag, startPoint x: 217, startPoint y: 263, endPoint x: 426, endPoint y: 283, distance: 210.6
click at [429, 283] on textarea "Coconut Milk Powder, Xylitol Powder, Unsweetened Cocoa Powder, Carob Powder, Bl…" at bounding box center [525, 298] width 644 height 112
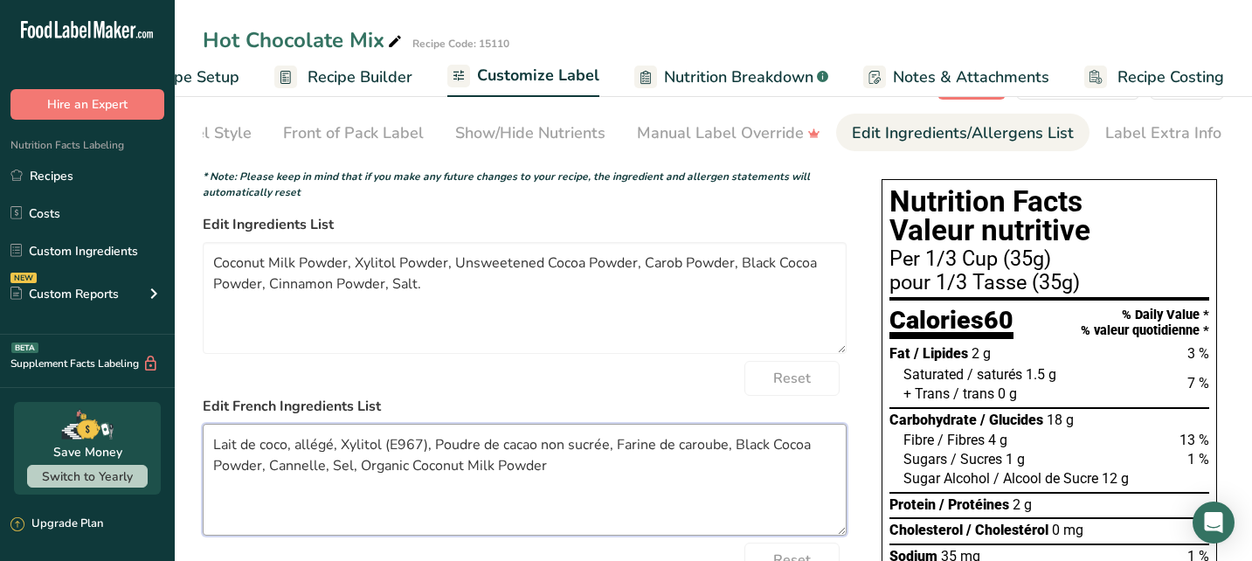
drag, startPoint x: 555, startPoint y: 476, endPoint x: 209, endPoint y: 451, distance: 346.9
click at [209, 451] on textarea "Lait de coco, allégé, Xylitol (E967), Poudre de cacao non sucrée, Farine de car…" at bounding box center [525, 480] width 644 height 112
paste textarea "en poudre, xylitol en poudre, cacao en poudre non sucré, caroube en poudre, cac…"
click at [370, 452] on textarea "Lait de coco en poudre, xylitol en poudre, cacao en poudre non sucré, caroube e…" at bounding box center [525, 480] width 644 height 112
click at [482, 449] on textarea "Lait de coco en poudre, Xylitol en poudre, cacao en poudre non sucré, caroube e…" at bounding box center [525, 480] width 644 height 112
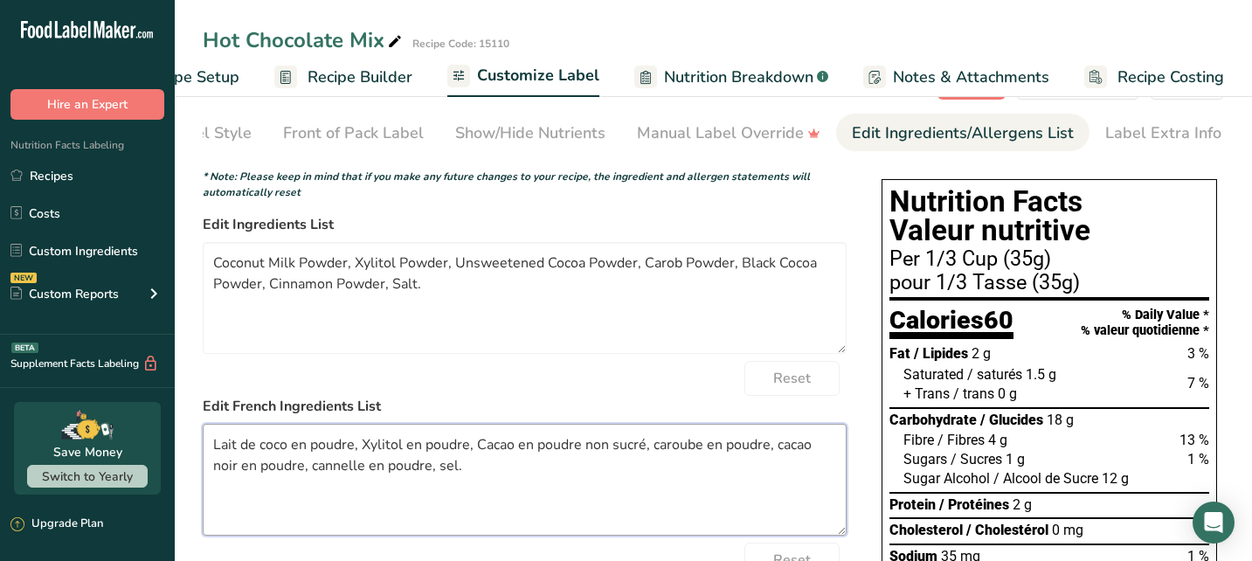
click at [658, 445] on textarea "Lait de coco en poudre, Xylitol en poudre, Cacao en poudre non sucré, caroube e…" at bounding box center [525, 480] width 644 height 112
click at [785, 447] on textarea "Lait de coco en poudre, Xylitol en poudre, Cacao en poudre non sucré, Caroube e…" at bounding box center [525, 480] width 644 height 112
click at [319, 468] on textarea "Lait de coco en poudre, Xylitol en poudre, Cacao en poudre non sucré, Caroube e…" at bounding box center [525, 480] width 644 height 112
click at [446, 475] on textarea "Lait de coco en poudre, Xylitol en poudre, Cacao en poudre non sucré, Caroube e…" at bounding box center [525, 480] width 644 height 112
click at [533, 477] on textarea "Lait de coco en poudre, Xylitol en poudre, Cacao en poudre non sucré, Caroube e…" at bounding box center [525, 480] width 644 height 112
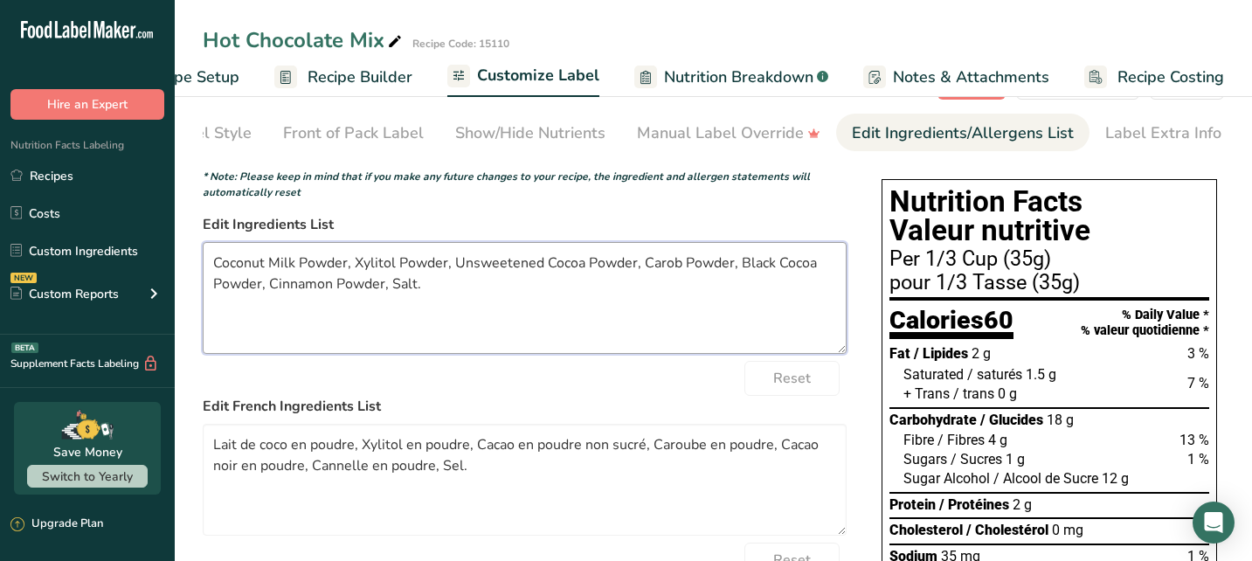
click at [514, 310] on textarea "Coconut Milk Powder, Xylitol Powder, Unsweetened Cocoa Powder, Carob Powder, Bl…" at bounding box center [525, 298] width 644 height 112
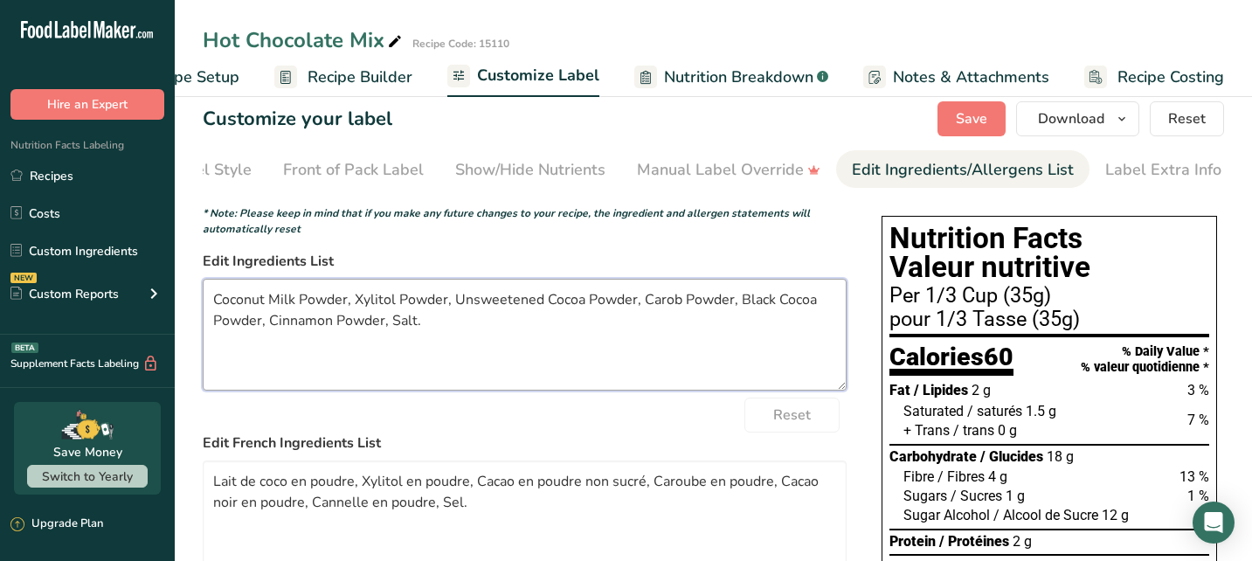
scroll to position [0, 0]
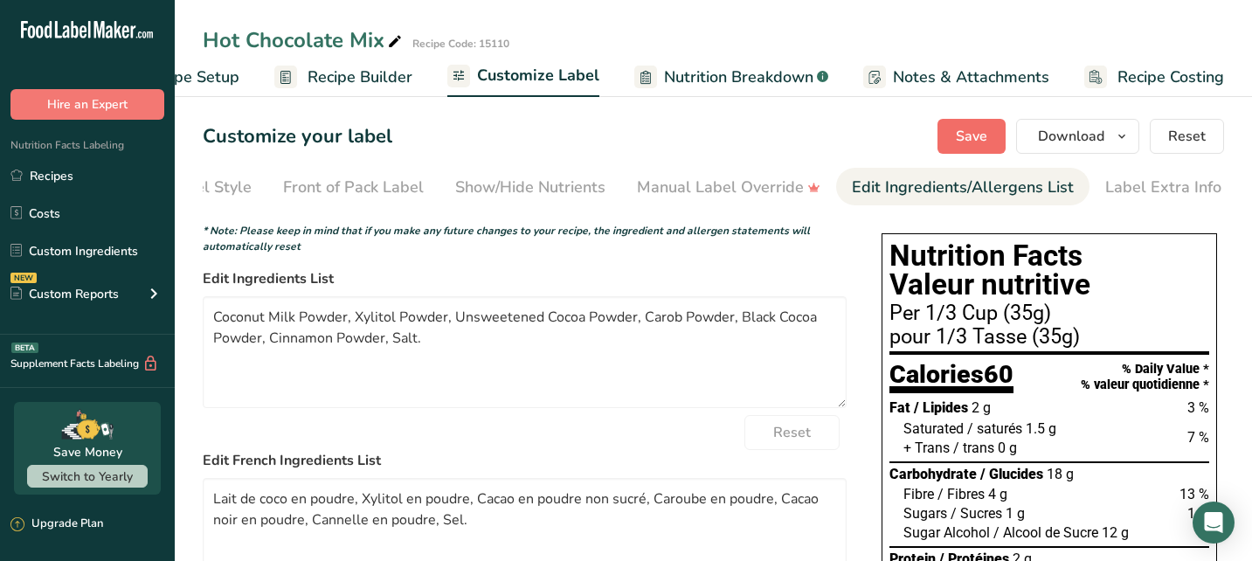
click at [960, 134] on span "Save" at bounding box center [971, 136] width 31 height 21
click at [370, 74] on span "Recipe Builder" at bounding box center [360, 78] width 105 height 24
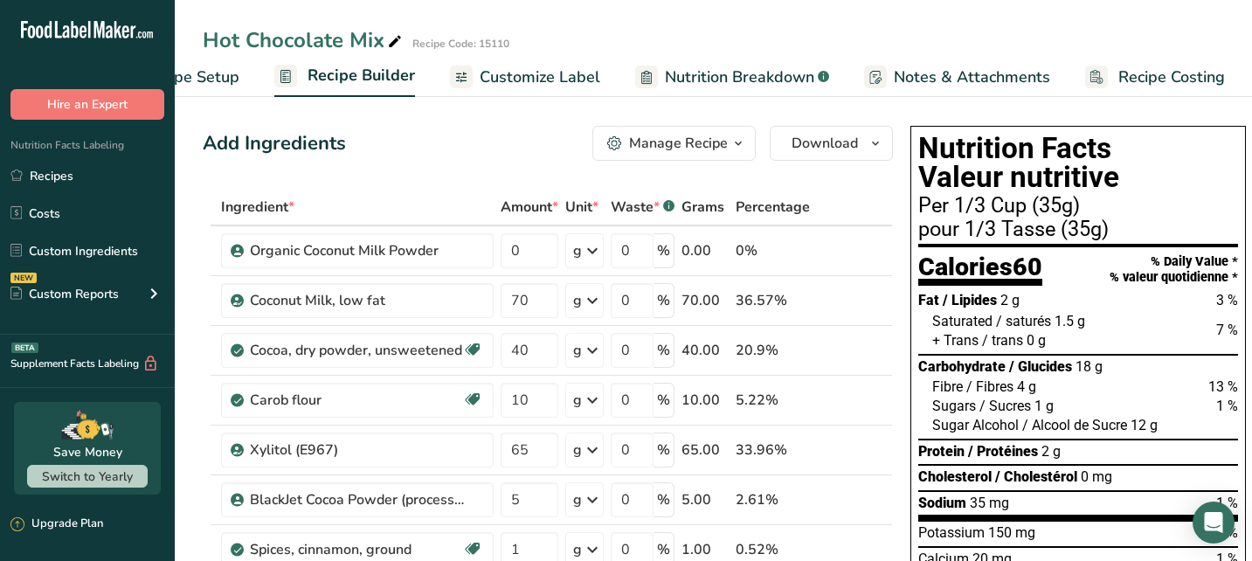
click at [214, 75] on span "Recipe Setup" at bounding box center [191, 78] width 95 height 24
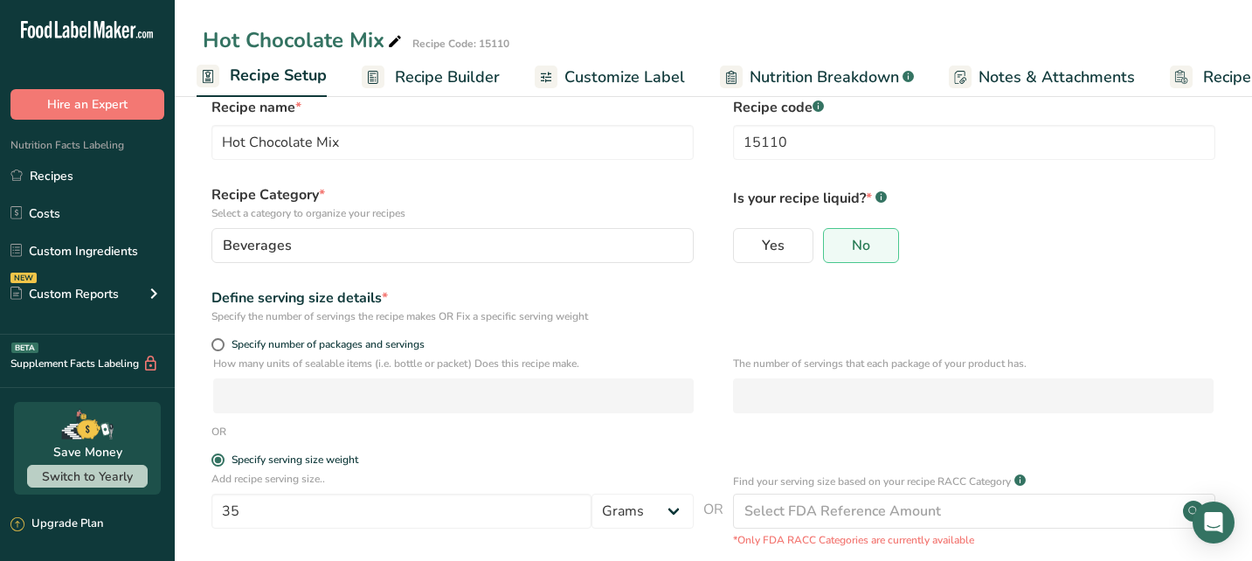
scroll to position [98, 0]
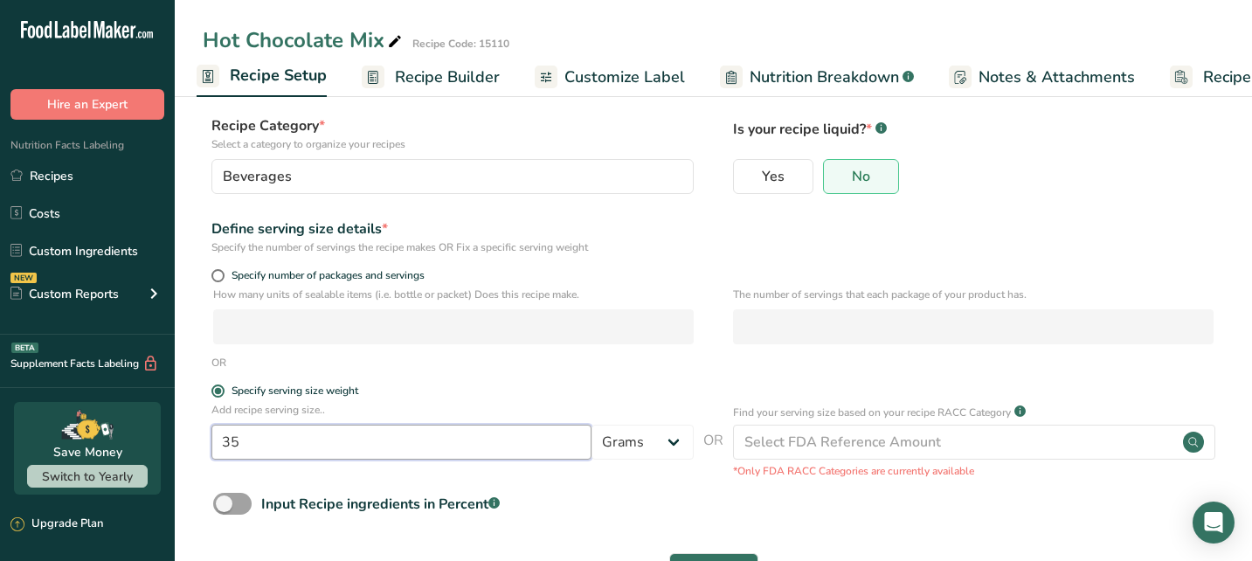
drag, startPoint x: 250, startPoint y: 441, endPoint x: 222, endPoint y: 441, distance: 28.0
click at [222, 441] on input "35" at bounding box center [401, 442] width 380 height 35
click at [245, 439] on input "35" at bounding box center [401, 442] width 380 height 35
drag, startPoint x: 245, startPoint y: 439, endPoint x: 221, endPoint y: 445, distance: 25.0
click at [221, 445] on input "35" at bounding box center [401, 442] width 380 height 35
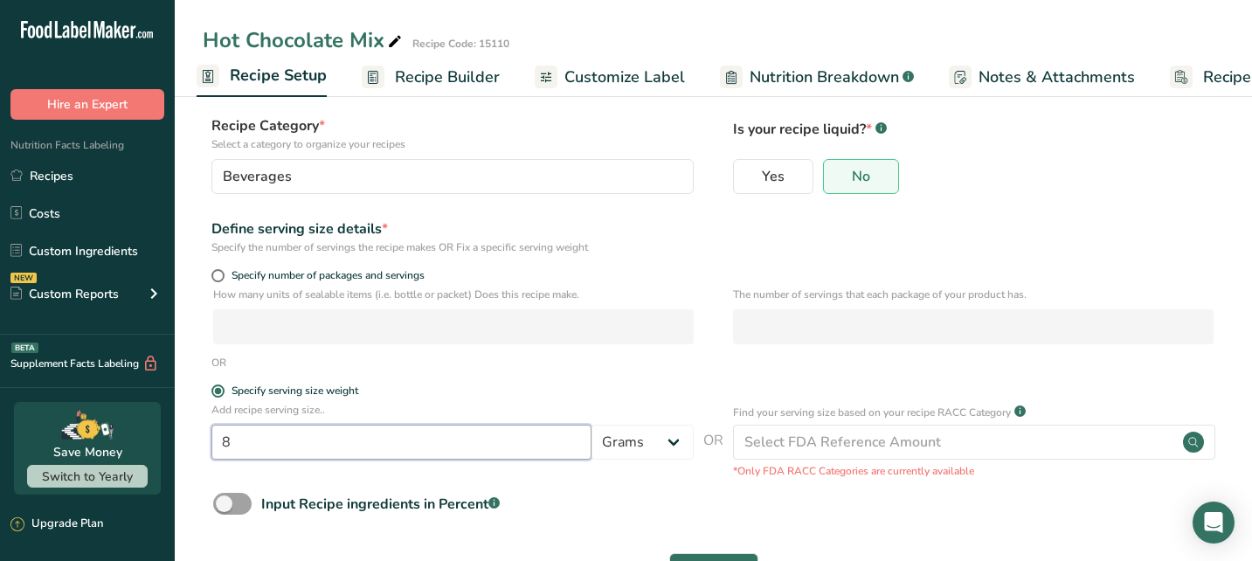
scroll to position [142, 0]
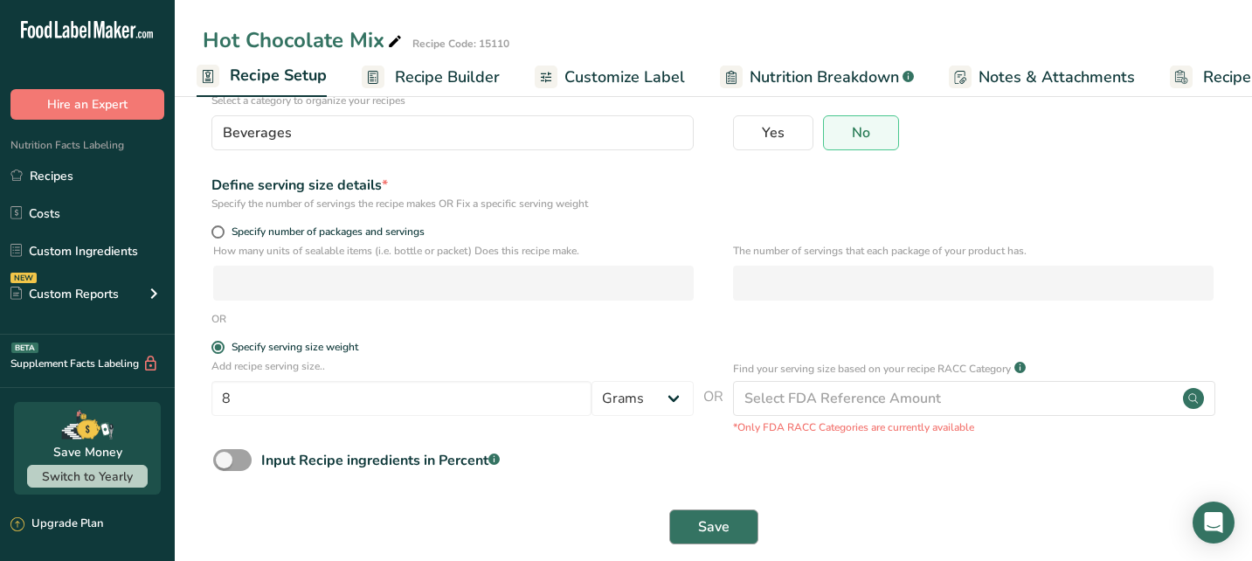
click at [715, 524] on span "Save" at bounding box center [713, 526] width 31 height 21
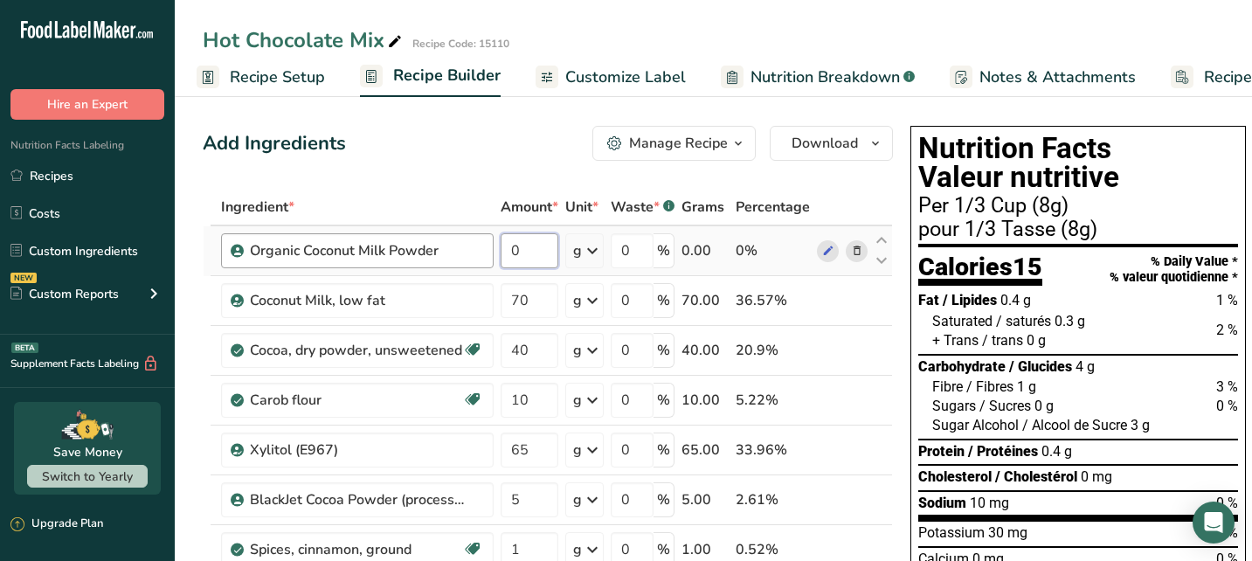
drag, startPoint x: 535, startPoint y: 256, endPoint x: 489, endPoint y: 252, distance: 45.6
click at [489, 252] on tr "Organic Coconut Milk Powder 0 g Weight Units g kg mg See more Volume Units l Vo…" at bounding box center [548, 251] width 688 height 50
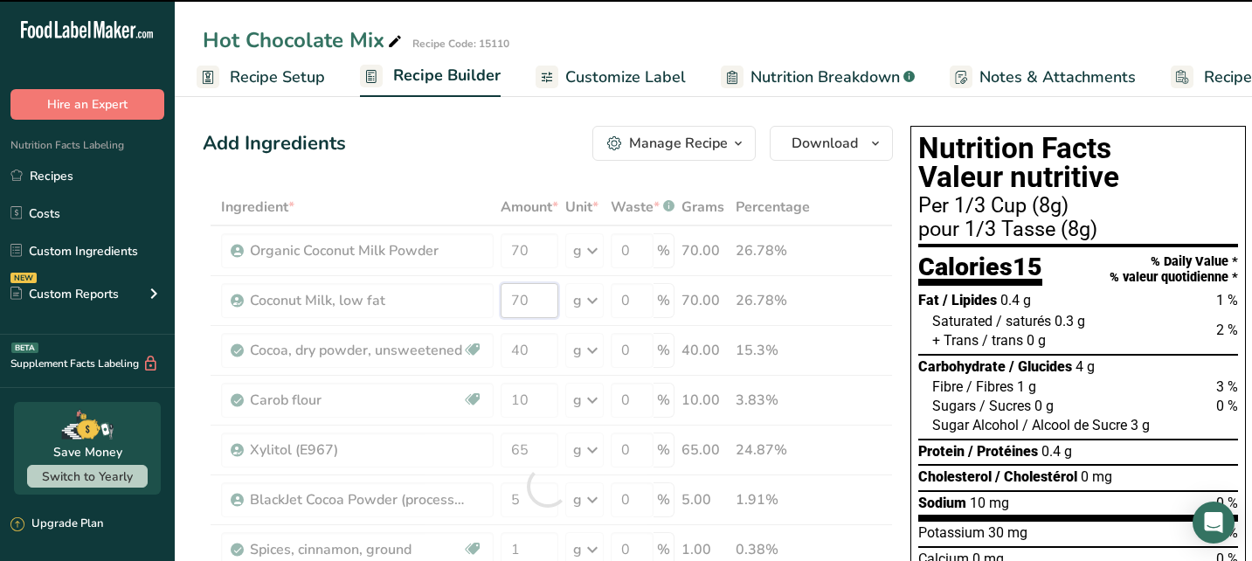
drag, startPoint x: 551, startPoint y: 303, endPoint x: 495, endPoint y: 303, distance: 55.9
click at [495, 303] on div "Ingredient * Amount * Unit * Waste * .a-a{fill:#347362;}.b-a{fill:#fff;} Grams …" at bounding box center [548, 486] width 690 height 595
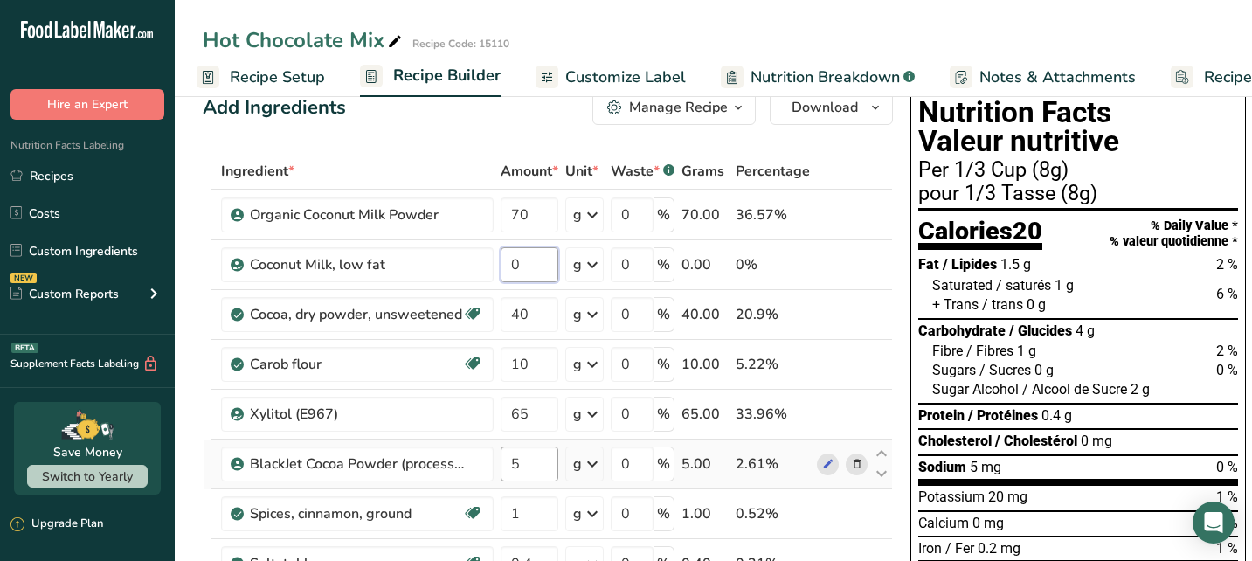
scroll to position [128, 0]
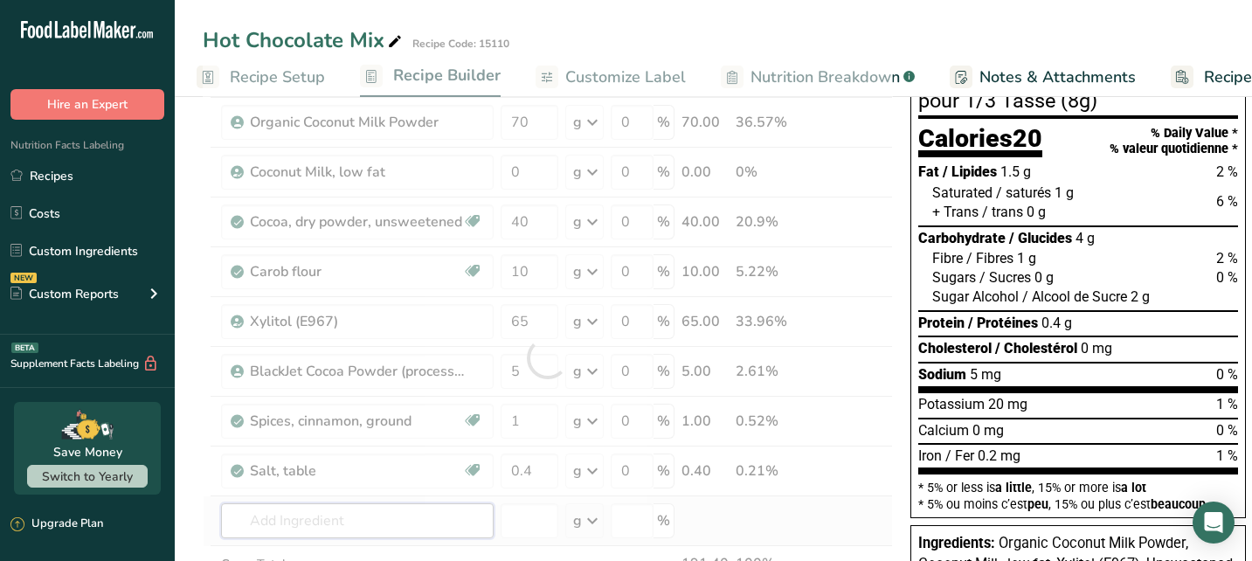
click at [454, 519] on div "Ingredient * Amount * Unit * Waste * .a-a{fill:#347362;}.b-a{fill:#fff;} Grams …" at bounding box center [548, 357] width 690 height 595
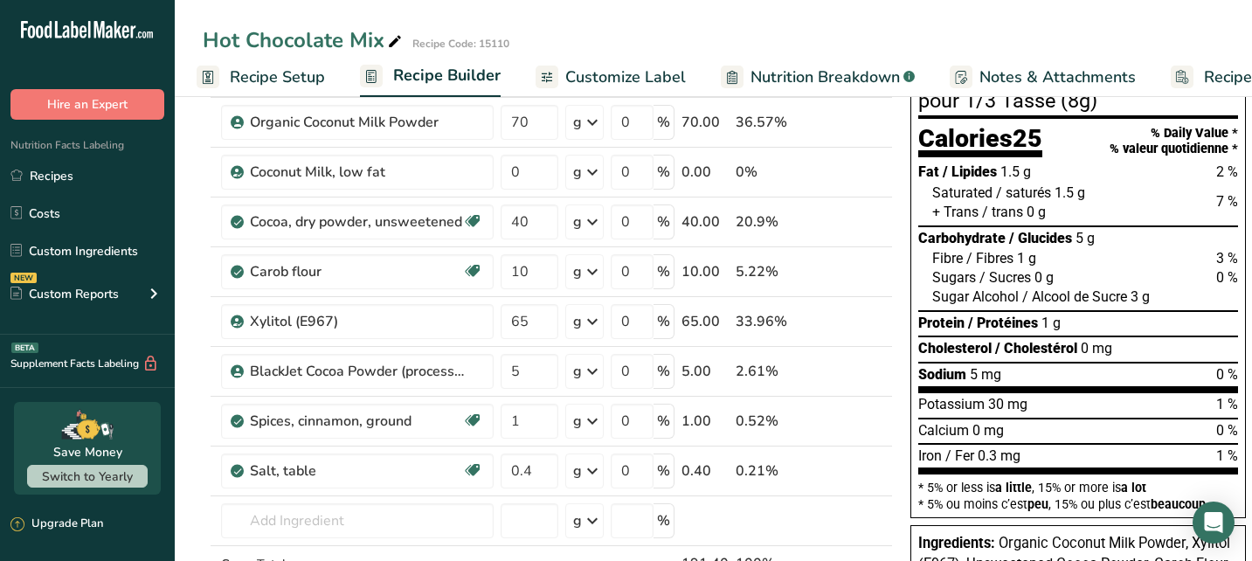
click at [281, 79] on span "Recipe Setup" at bounding box center [277, 78] width 95 height 24
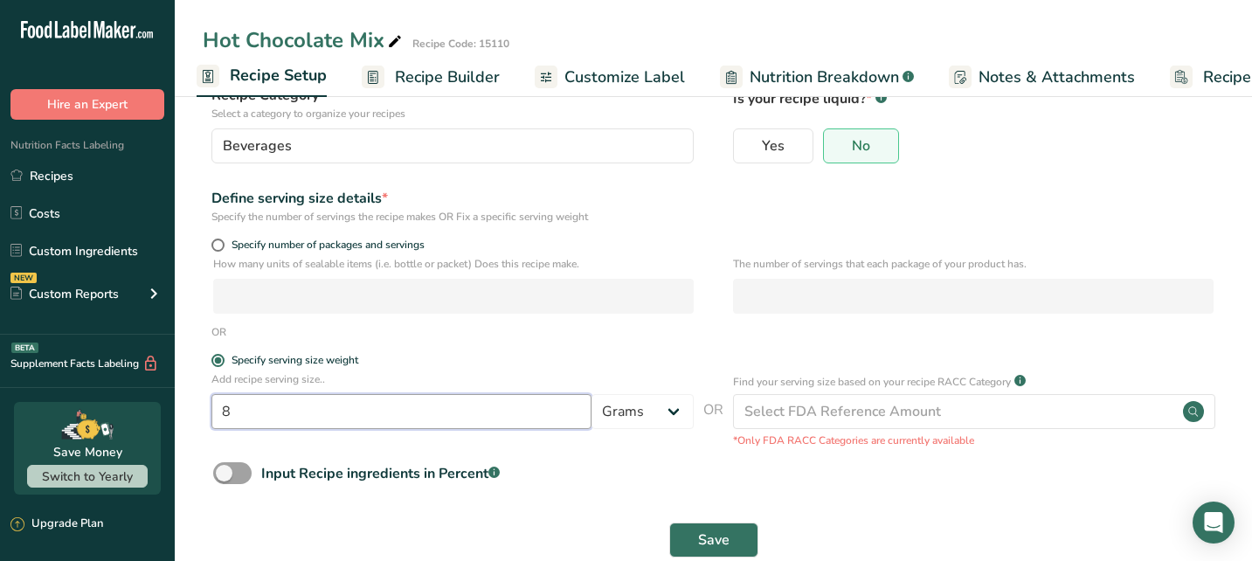
drag, startPoint x: 245, startPoint y: 413, endPoint x: 219, endPoint y: 410, distance: 25.6
click at [219, 410] on input "8" at bounding box center [401, 411] width 380 height 35
click at [717, 531] on span "Save" at bounding box center [713, 539] width 31 height 21
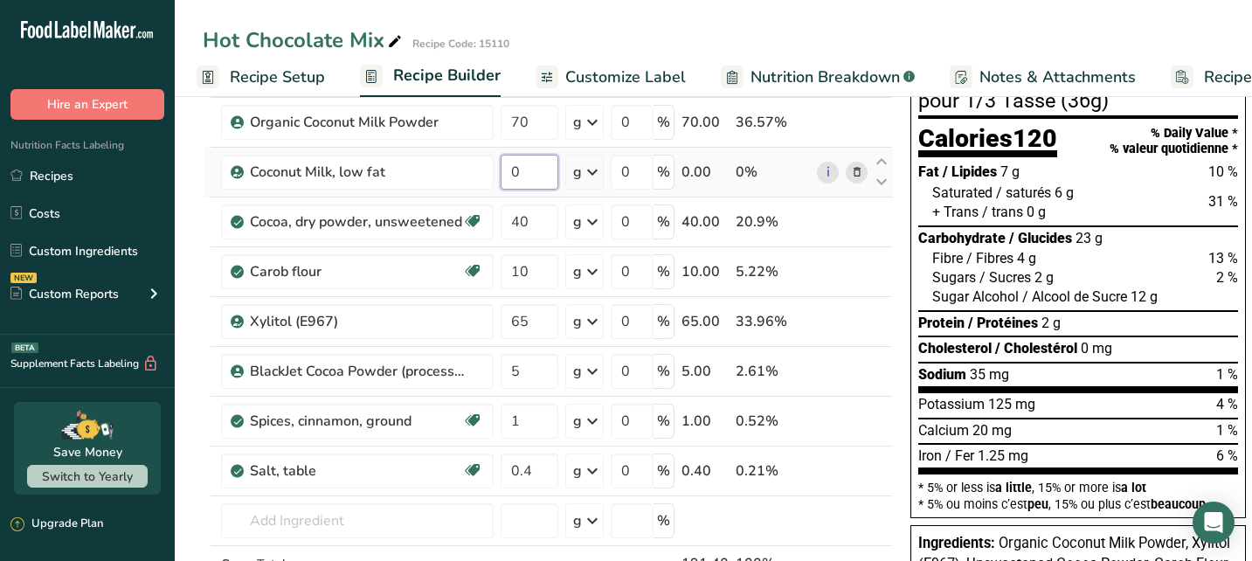
drag, startPoint x: 522, startPoint y: 170, endPoint x: 498, endPoint y: 168, distance: 24.6
click at [498, 168] on td "0" at bounding box center [529, 173] width 65 height 50
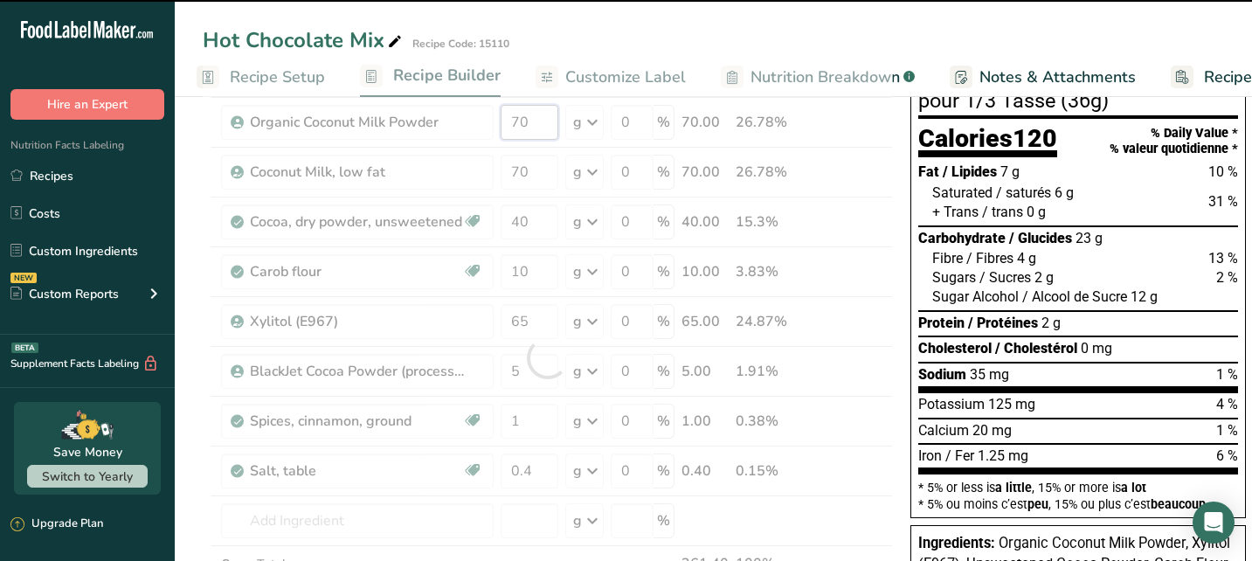
drag, startPoint x: 532, startPoint y: 115, endPoint x: 505, endPoint y: 120, distance: 27.4
click at [505, 120] on div "Ingredient * Amount * Unit * Waste * .a-a{fill:#347362;}.b-a{fill:#fff;} Grams …" at bounding box center [548, 357] width 690 height 595
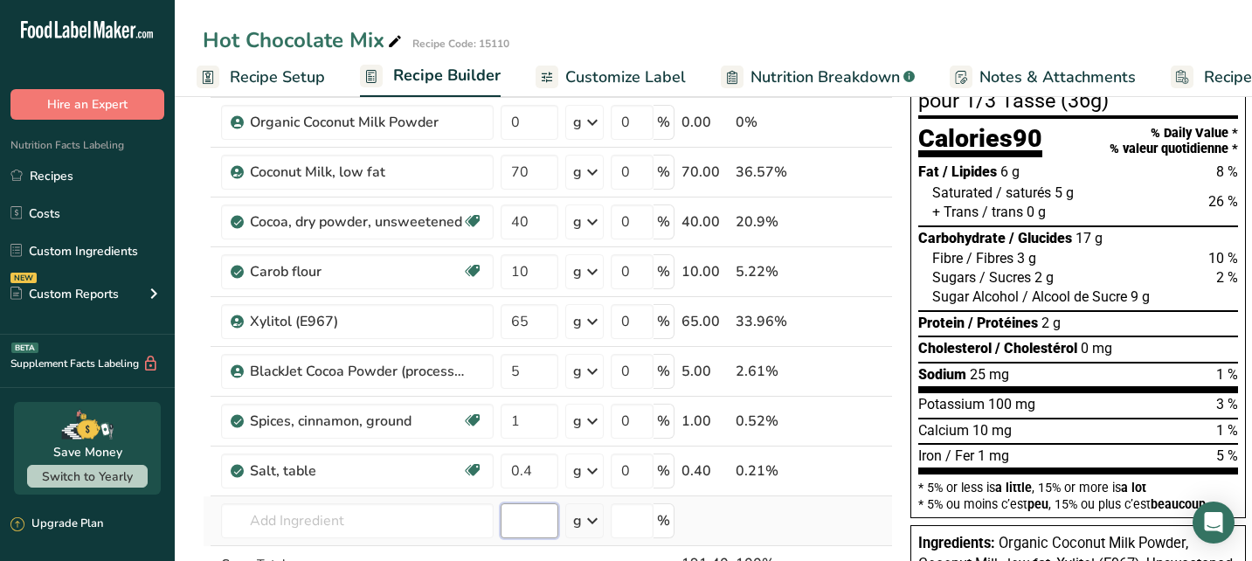
click at [534, 517] on div "Ingredient * Amount * Unit * Waste * .a-a{fill:#347362;}.b-a{fill:#fff;} Grams …" at bounding box center [548, 357] width 690 height 595
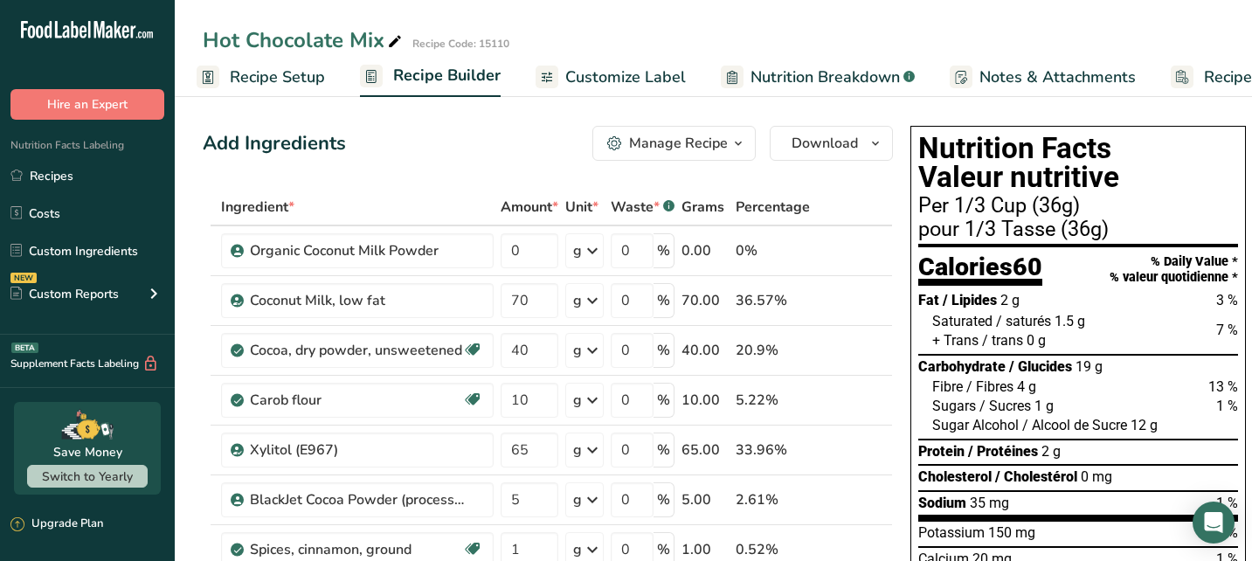
click at [293, 79] on span "Recipe Setup" at bounding box center [277, 78] width 95 height 24
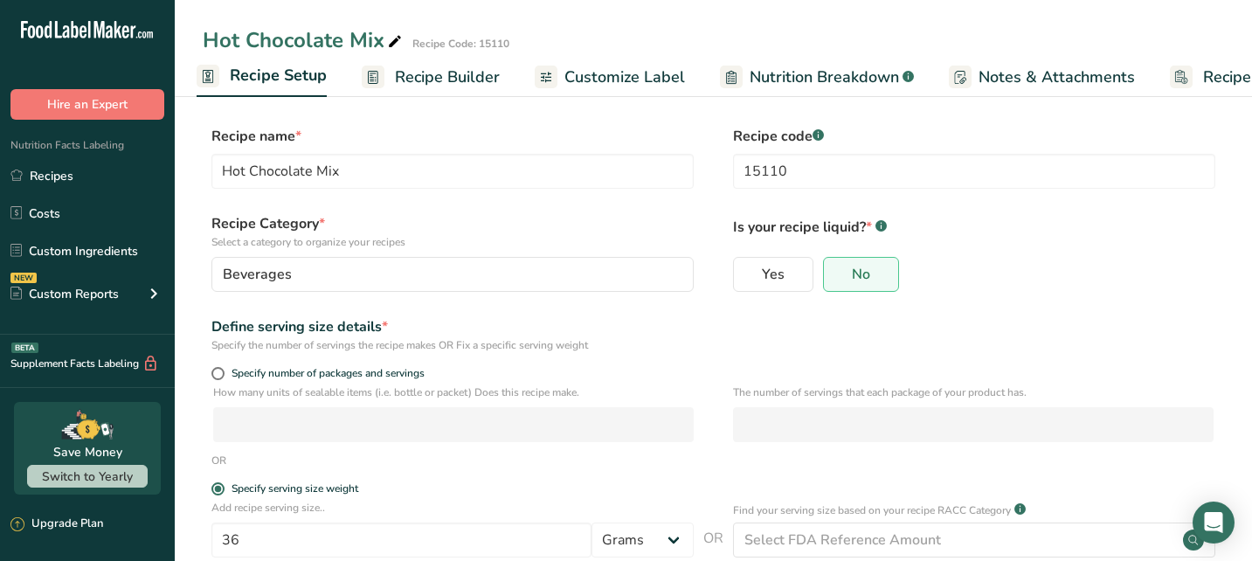
click at [473, 70] on span "Recipe Builder" at bounding box center [447, 78] width 105 height 24
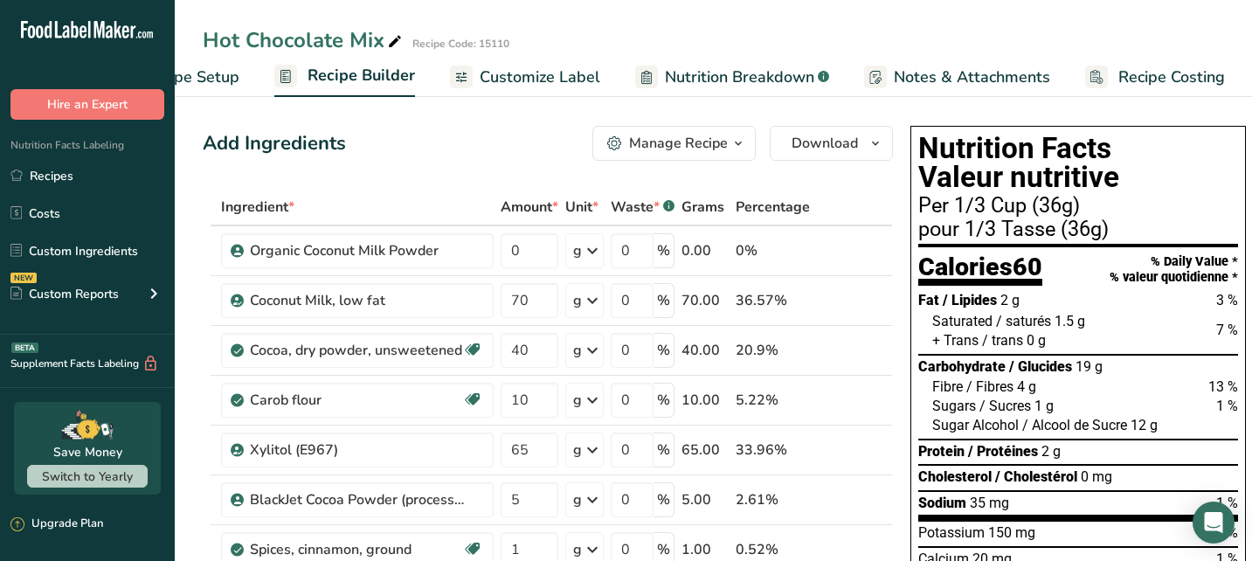
click at [517, 70] on span "Customize Label" at bounding box center [540, 78] width 121 height 24
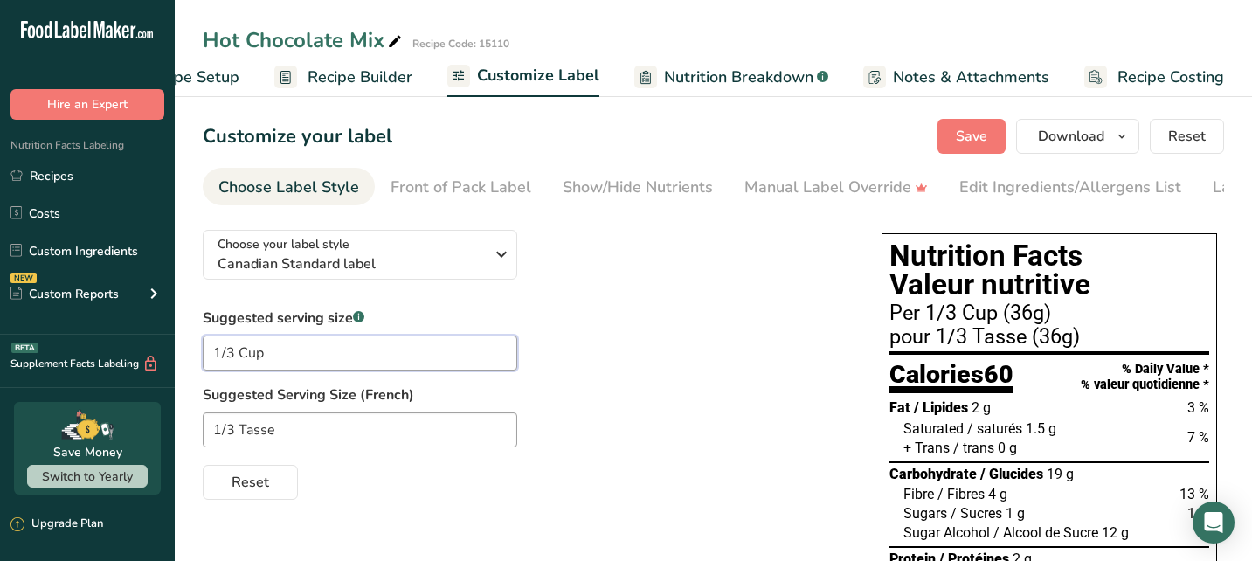
drag, startPoint x: 218, startPoint y: 350, endPoint x: 206, endPoint y: 352, distance: 11.5
click at [206, 352] on input "1/3 Cup" at bounding box center [360, 352] width 314 height 35
drag, startPoint x: 283, startPoint y: 346, endPoint x: 192, endPoint y: 349, distance: 90.9
click at [192, 349] on section "Customize your label Save Download Choose what to show on your downloaded label…" at bounding box center [713, 566] width 1077 height 950
drag, startPoint x: 292, startPoint y: 437, endPoint x: 203, endPoint y: 434, distance: 89.1
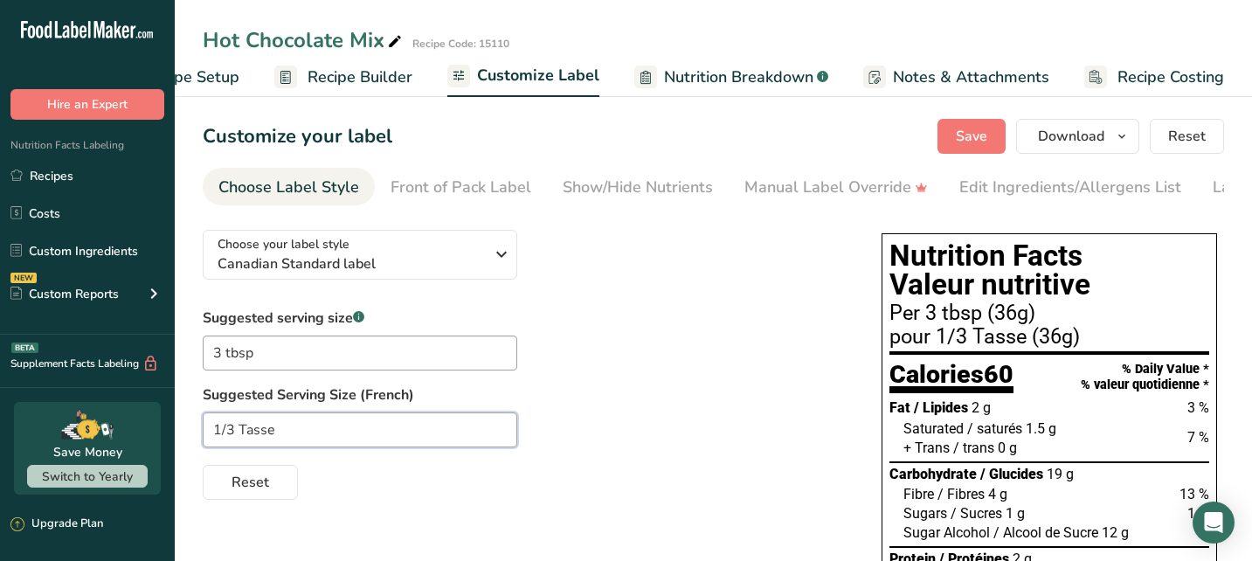
click at [203, 434] on input "1/3 Tasse" at bounding box center [360, 429] width 314 height 35
click at [987, 134] on span "Save" at bounding box center [971, 136] width 31 height 21
click at [980, 135] on span "Save" at bounding box center [971, 136] width 31 height 21
click at [966, 142] on span "Save" at bounding box center [971, 136] width 31 height 21
click at [367, 78] on span "Recipe Builder" at bounding box center [360, 78] width 105 height 24
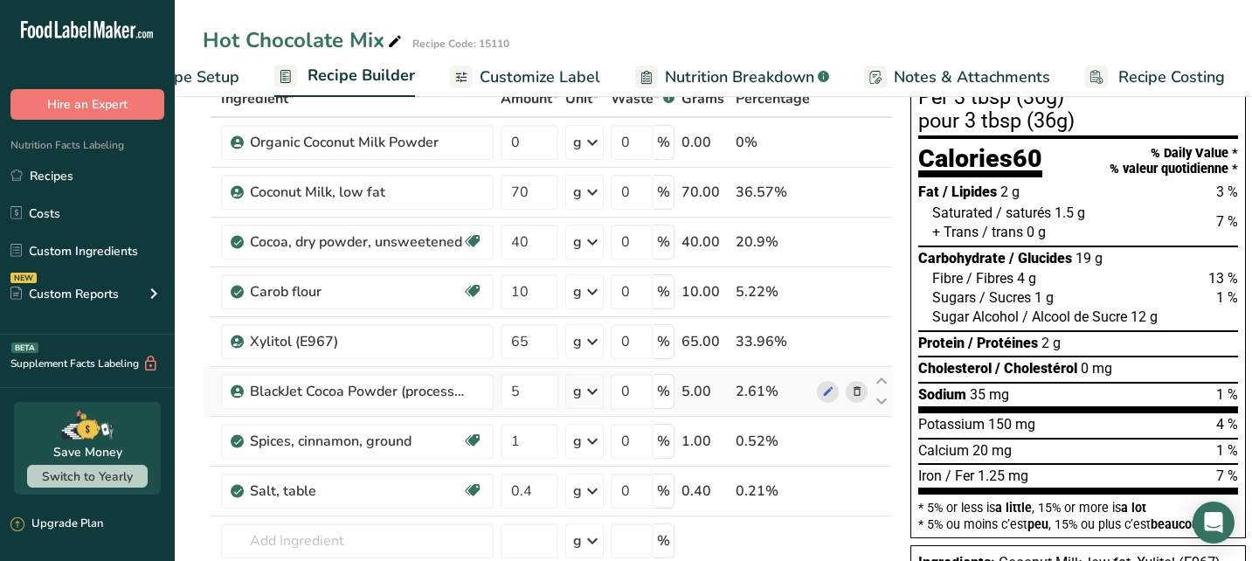
scroll to position [105, 0]
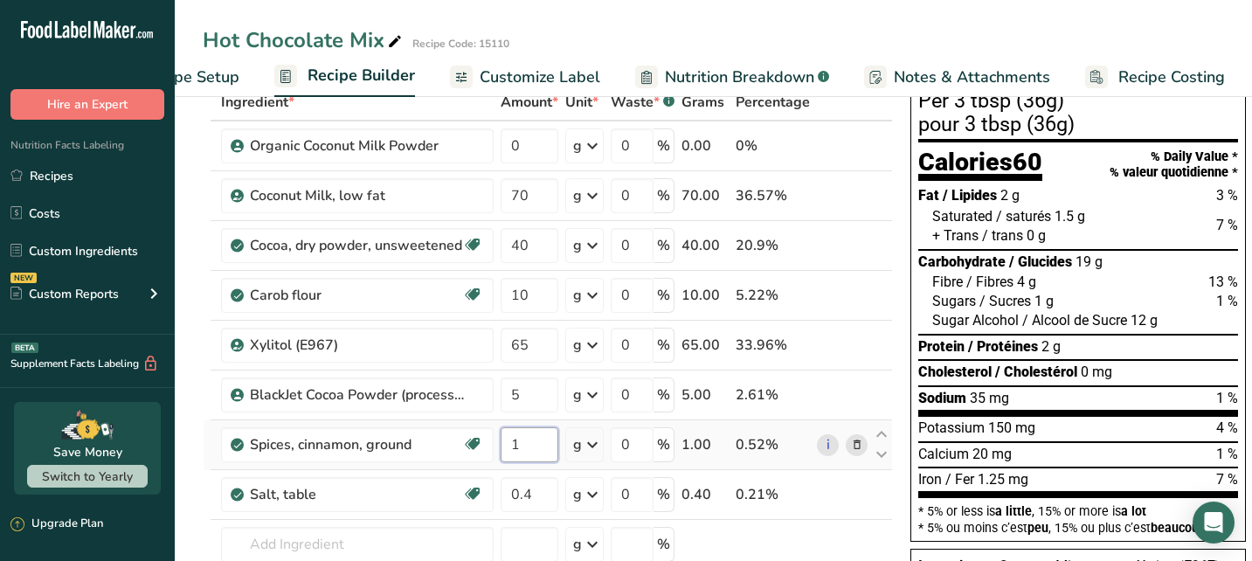
click at [521, 449] on input "1" at bounding box center [530, 444] width 58 height 35
click at [547, 488] on div "Ingredient * Amount * Unit * Waste * .a-a{fill:#347362;}.b-a{fill:#fff;} Grams …" at bounding box center [548, 381] width 690 height 595
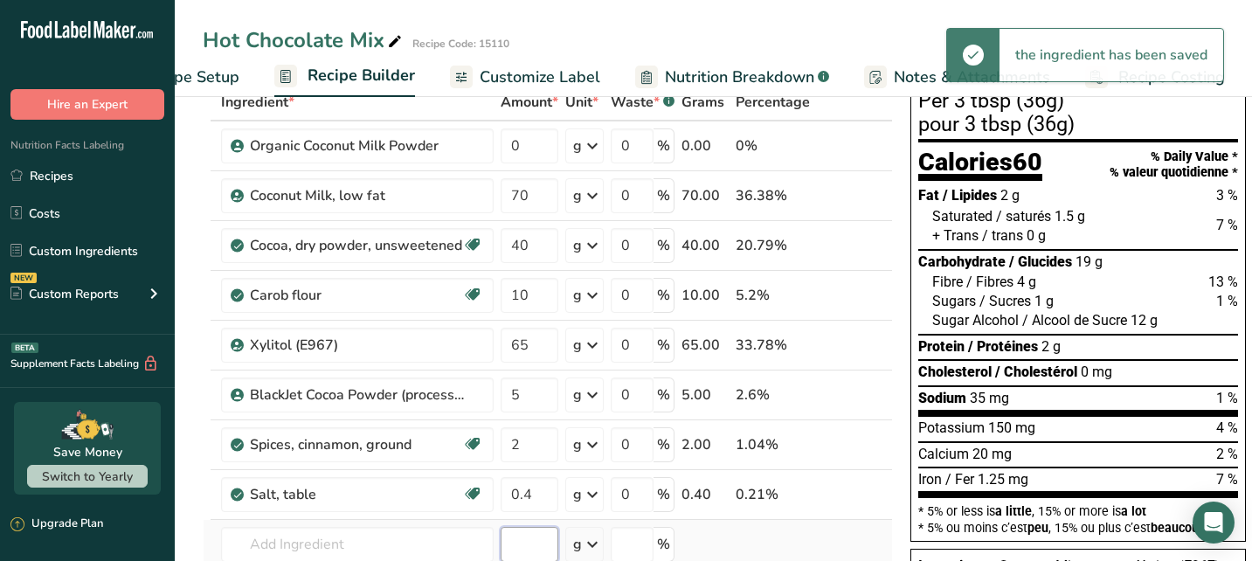
click at [536, 540] on div "Ingredient * Amount * Unit * Waste * .a-a{fill:#347362;}.b-a{fill:#fff;} Grams …" at bounding box center [548, 381] width 690 height 595
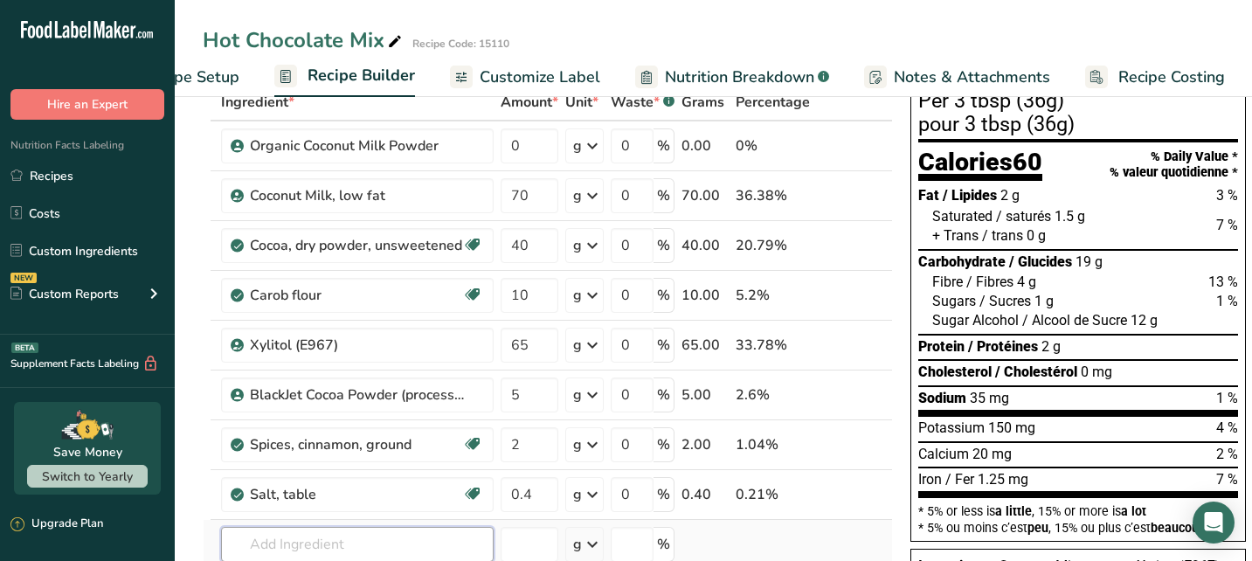
click at [467, 546] on input "text" at bounding box center [357, 544] width 273 height 35
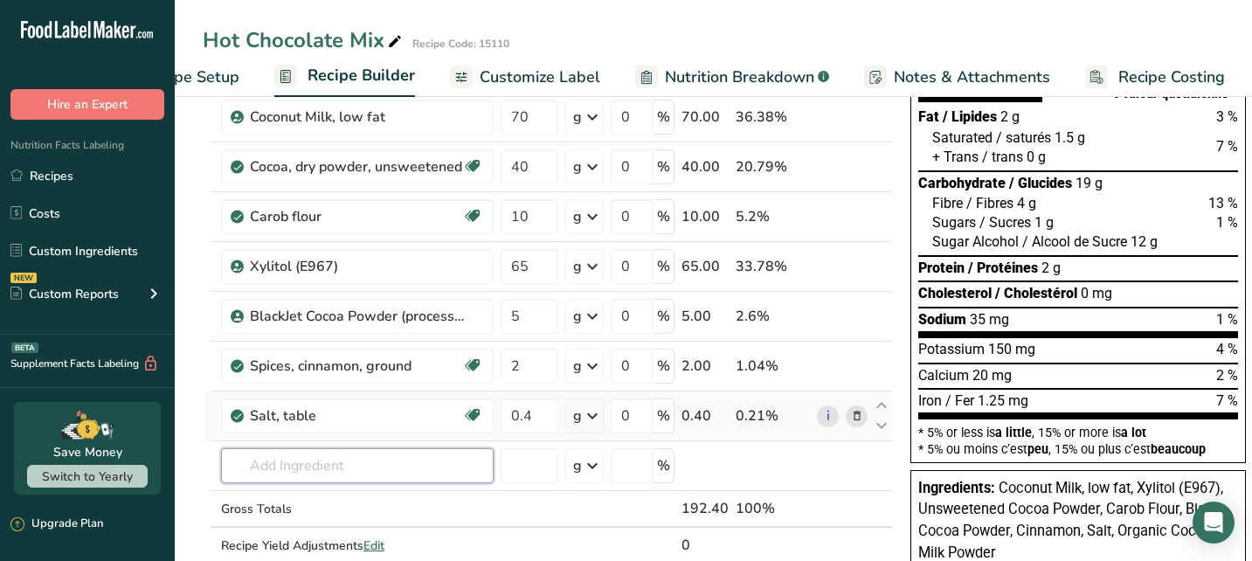
scroll to position [0, 0]
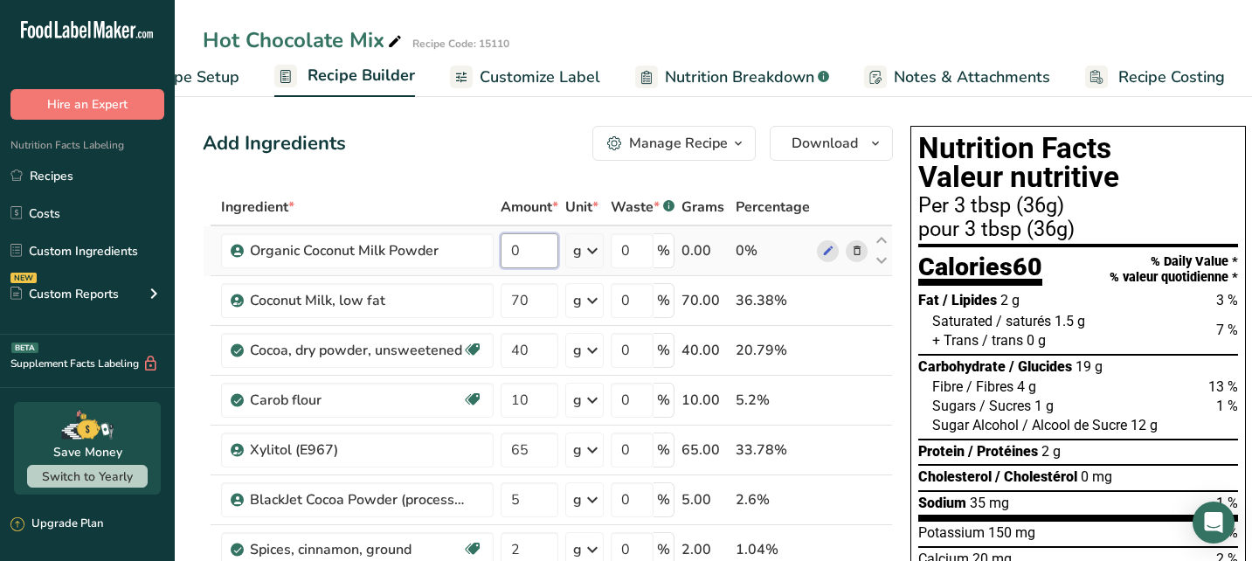
drag, startPoint x: 526, startPoint y: 254, endPoint x: 510, endPoint y: 254, distance: 15.7
click at [510, 254] on input "0" at bounding box center [530, 250] width 58 height 35
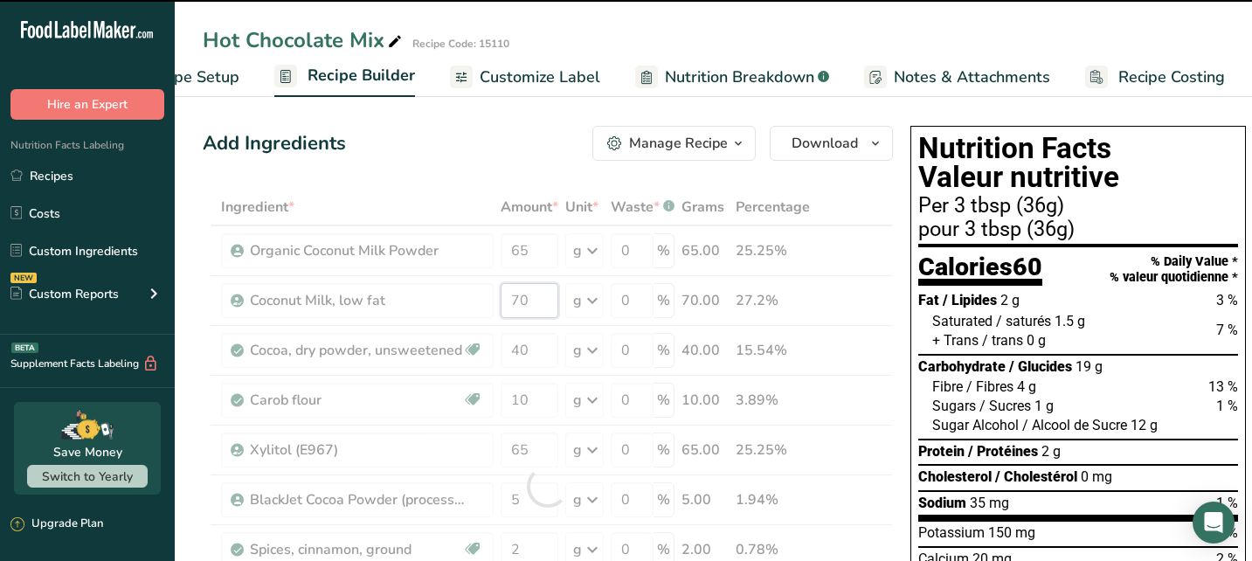
drag, startPoint x: 533, startPoint y: 298, endPoint x: 508, endPoint y: 301, distance: 25.6
click at [508, 301] on div "Ingredient * Amount * Unit * Waste * .a-a{fill:#347362;}.b-a{fill:#fff;} Grams …" at bounding box center [548, 486] width 690 height 595
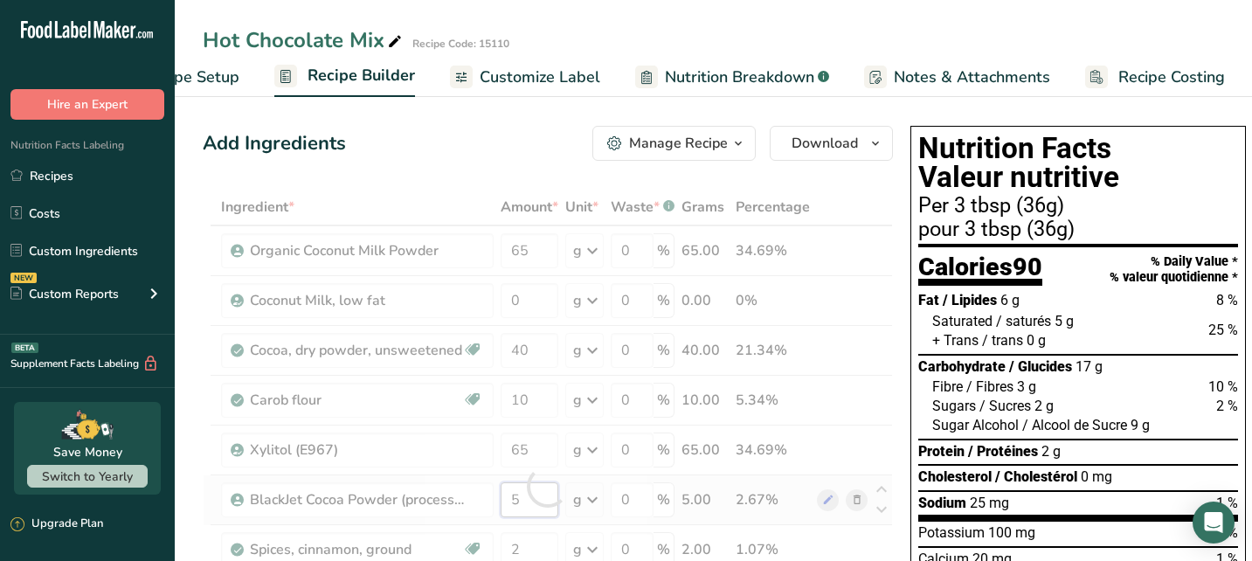
click at [531, 487] on div "Ingredient * Amount * Unit * Waste * .a-a{fill:#347362;}.b-a{fill:#fff;} Grams …" at bounding box center [548, 486] width 690 height 595
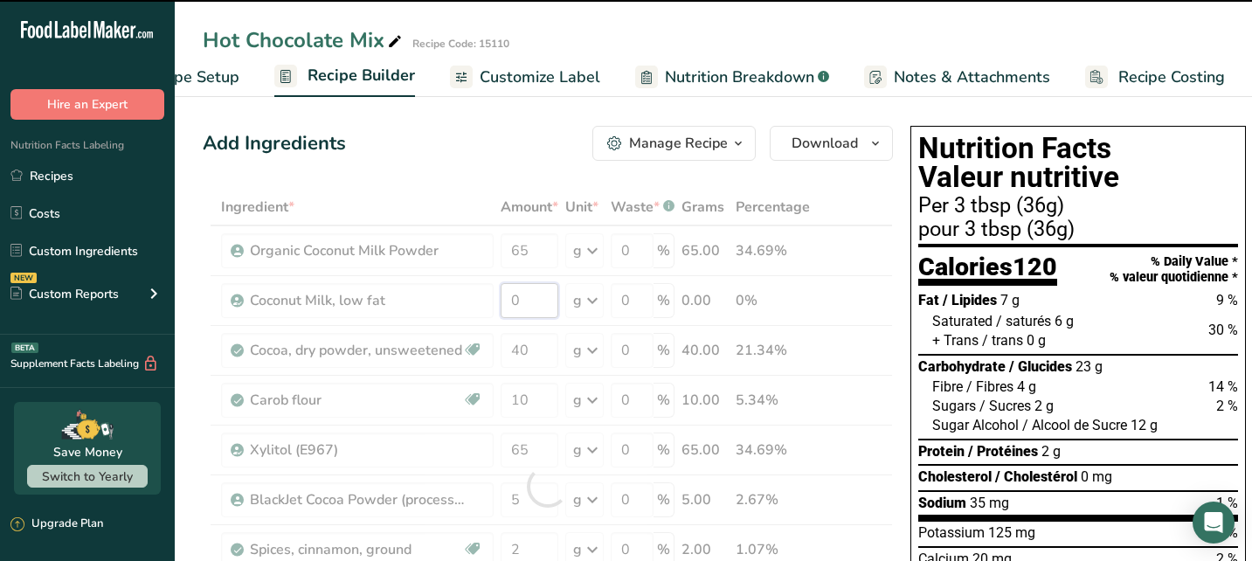
drag, startPoint x: 530, startPoint y: 301, endPoint x: 508, endPoint y: 301, distance: 21.9
click at [508, 301] on div "Ingredient * Amount * Unit * Waste * .a-a{fill:#347362;}.b-a{fill:#fff;} Grams …" at bounding box center [548, 486] width 690 height 595
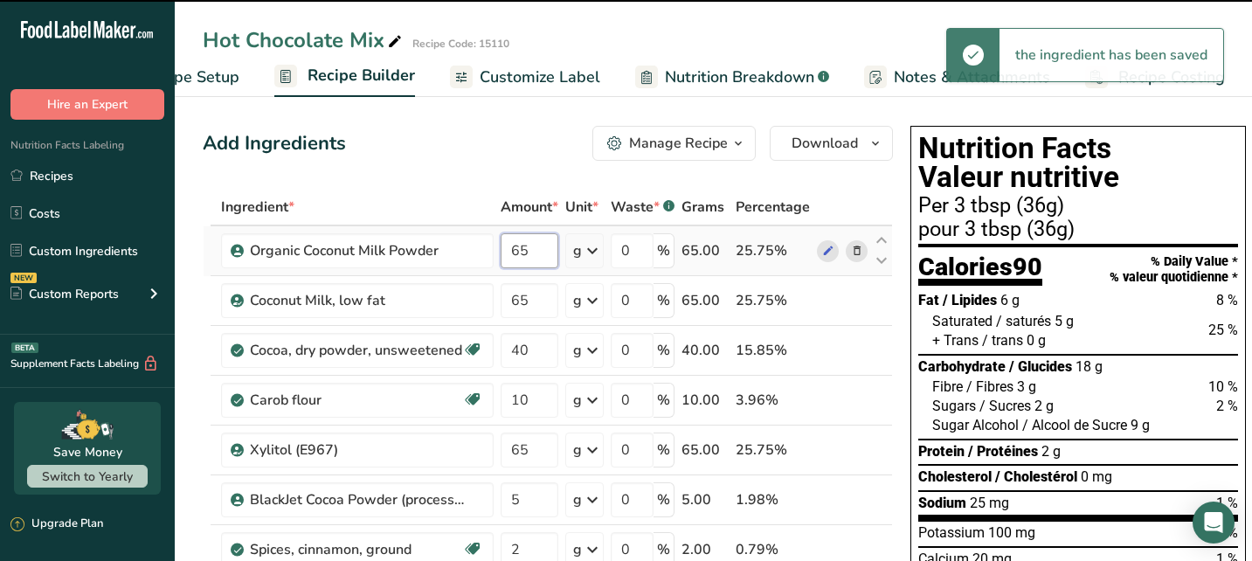
drag, startPoint x: 535, startPoint y: 253, endPoint x: 511, endPoint y: 254, distance: 23.6
click at [511, 254] on input "65" at bounding box center [530, 250] width 58 height 35
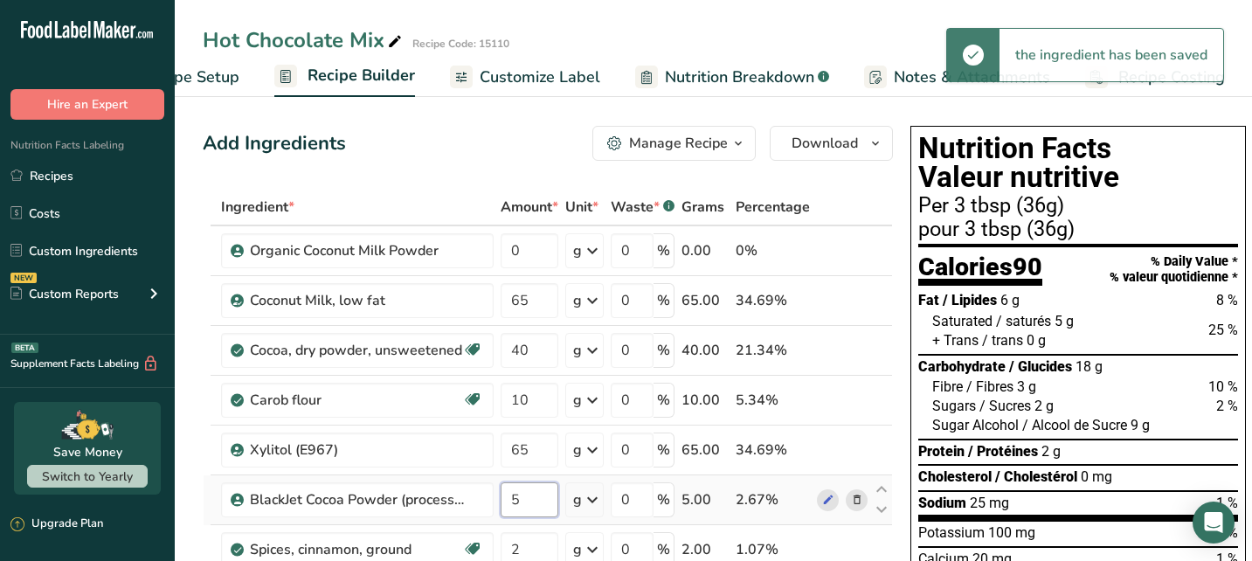
click at [526, 499] on div "Ingredient * Amount * Unit * Waste * .a-a{fill:#347362;}.b-a{fill:#fff;} Grams …" at bounding box center [548, 486] width 690 height 595
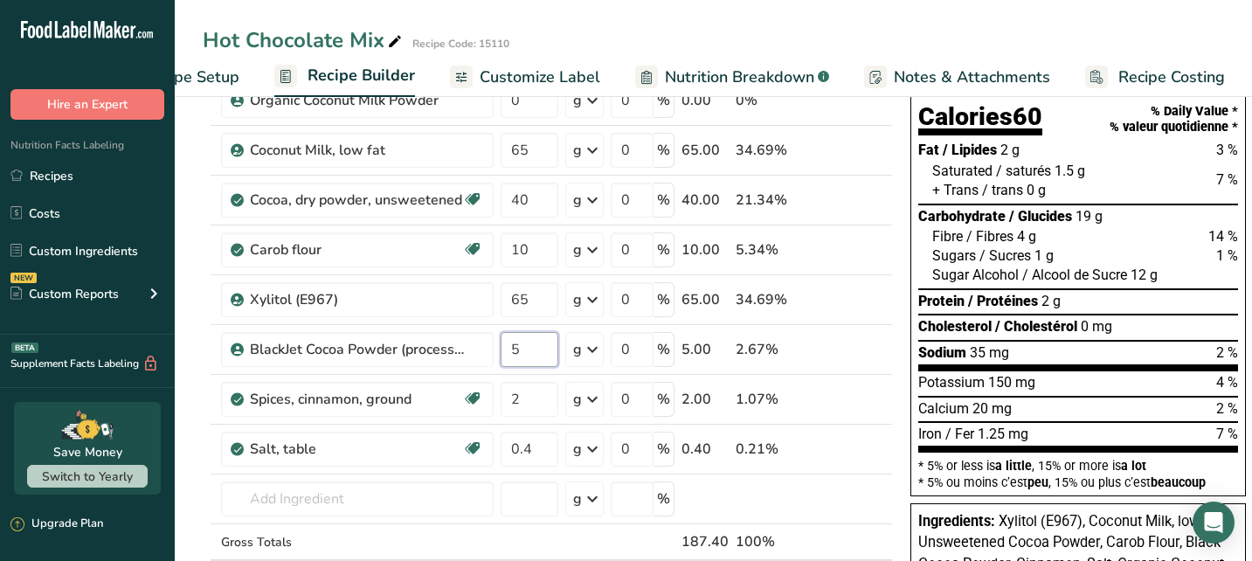
scroll to position [147, 0]
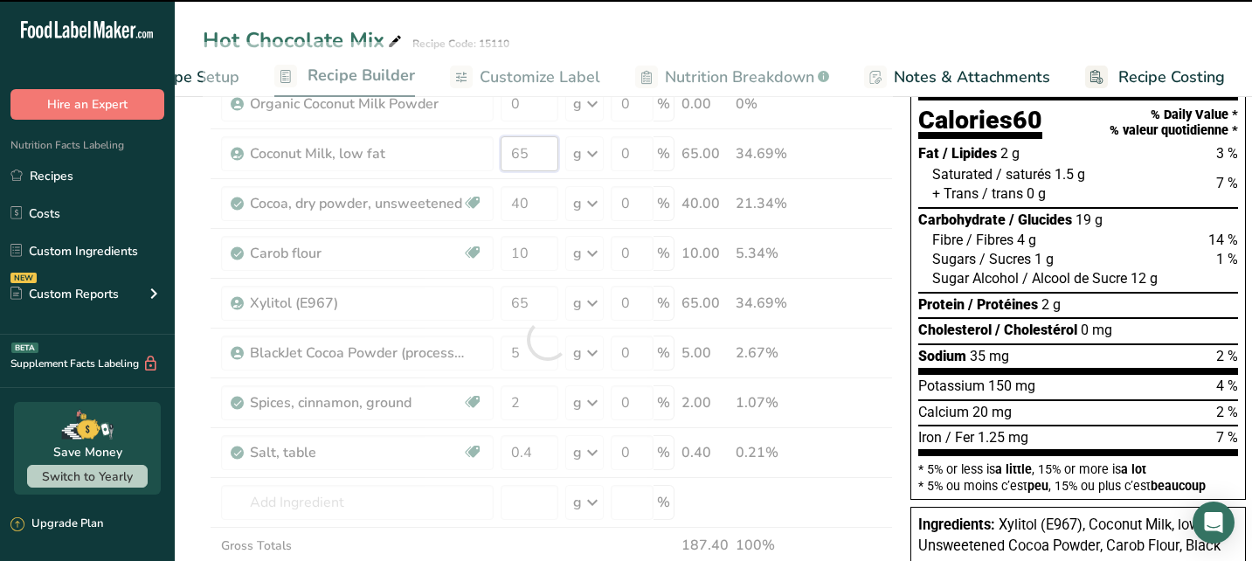
drag, startPoint x: 534, startPoint y: 152, endPoint x: 487, endPoint y: 155, distance: 47.2
click at [487, 155] on div "Ingredient * Amount * Unit * Waste * .a-a{fill:#347362;}.b-a{fill:#fff;} Grams …" at bounding box center [548, 339] width 690 height 595
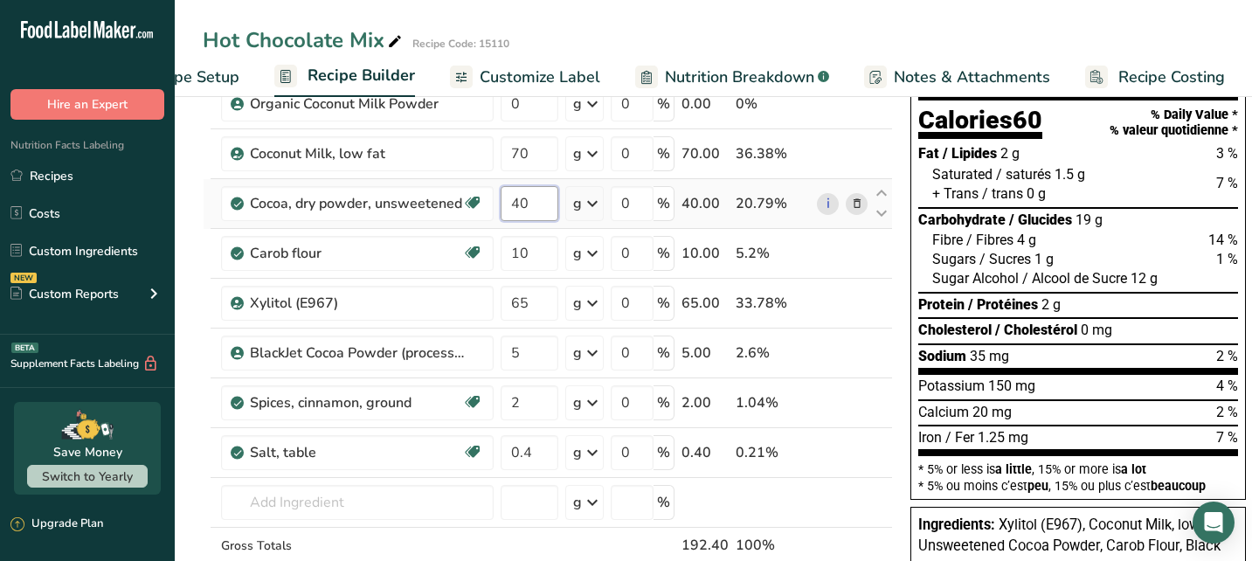
click at [539, 209] on div "Ingredient * Amount * Unit * Waste * .a-a{fill:#347362;}.b-a{fill:#fff;} Grams …" at bounding box center [548, 339] width 690 height 595
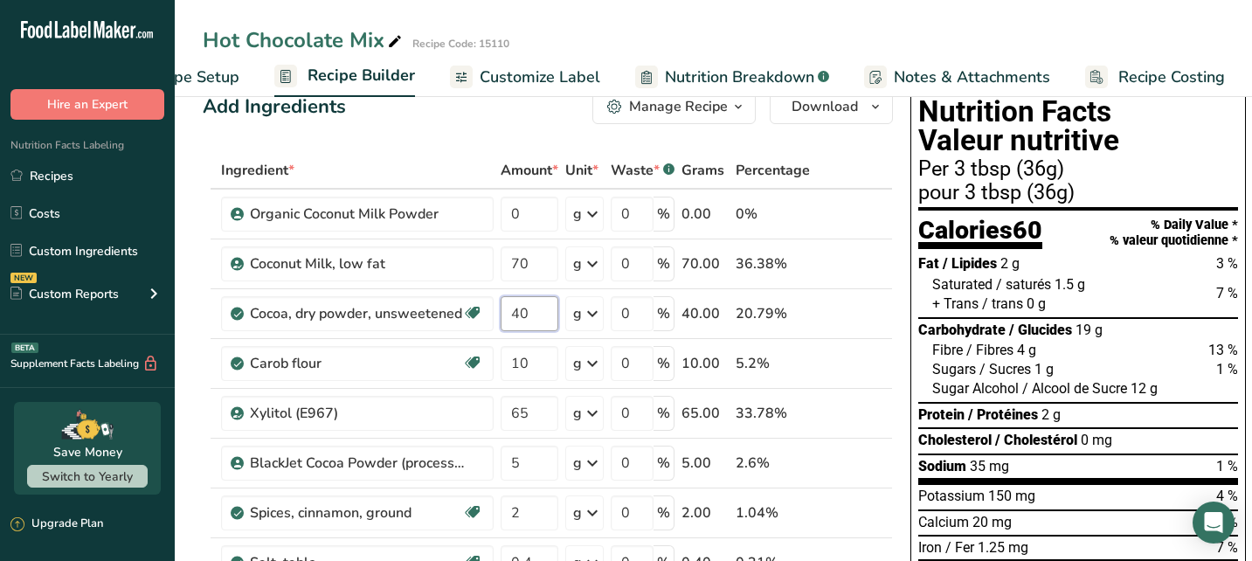
scroll to position [100, 0]
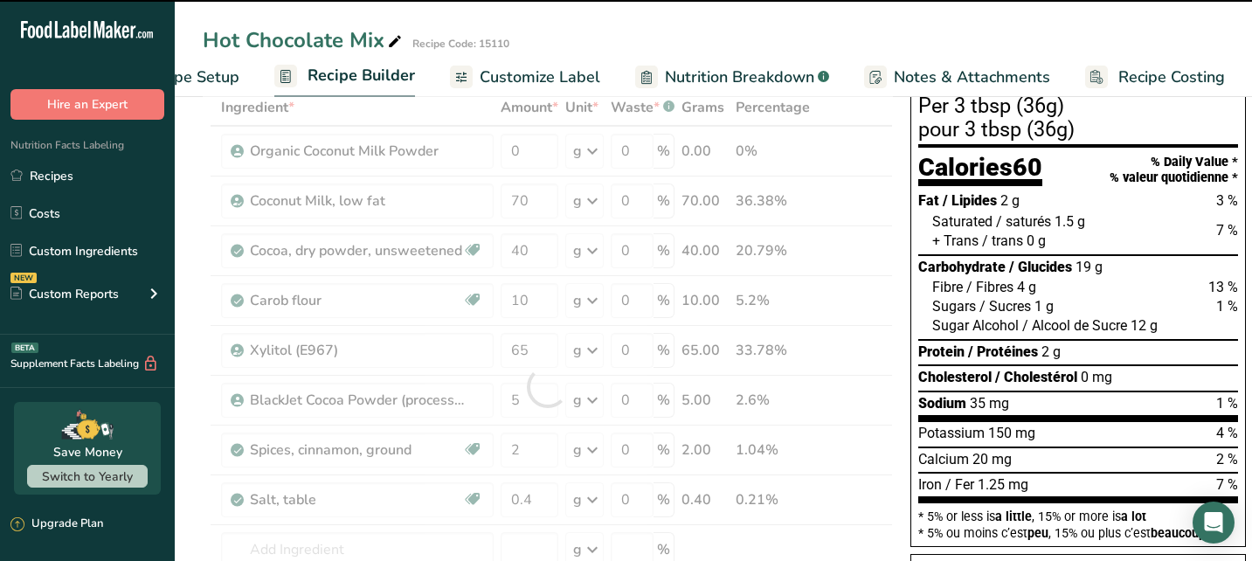
click at [1104, 317] on span "12 g" at bounding box center [1143, 325] width 27 height 17
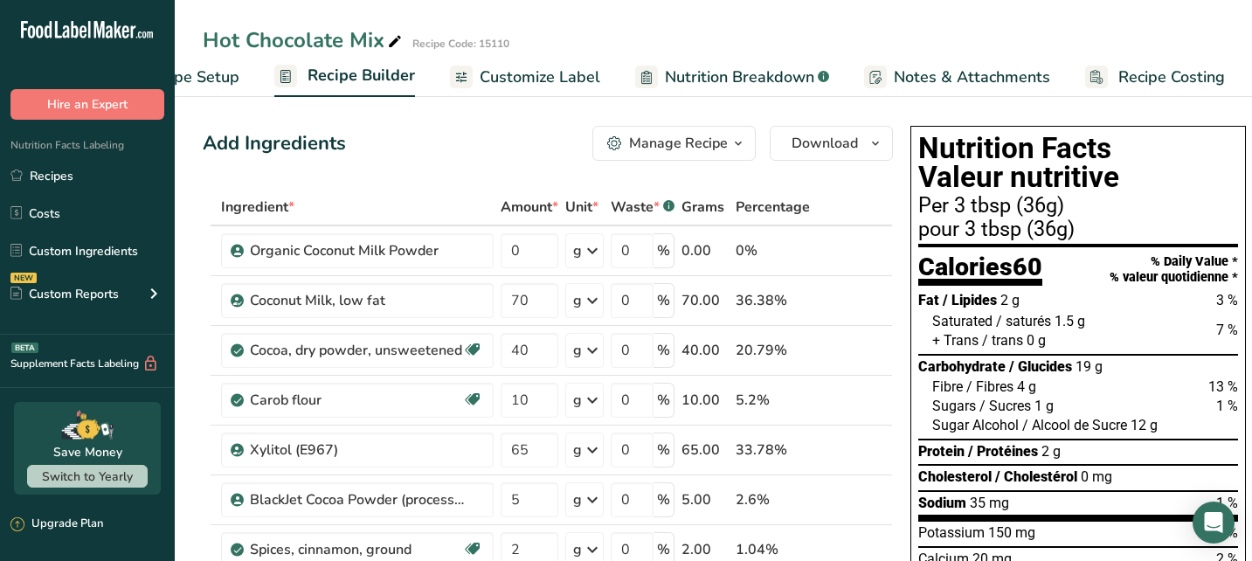
scroll to position [0, 0]
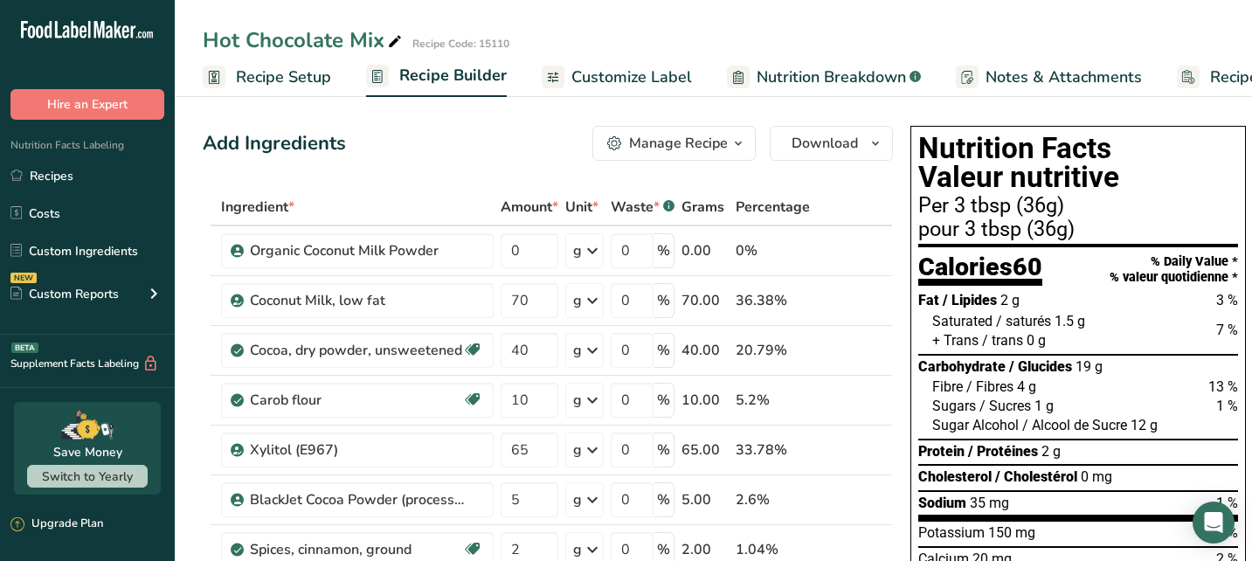
click at [679, 75] on span "Customize Label" at bounding box center [631, 78] width 121 height 24
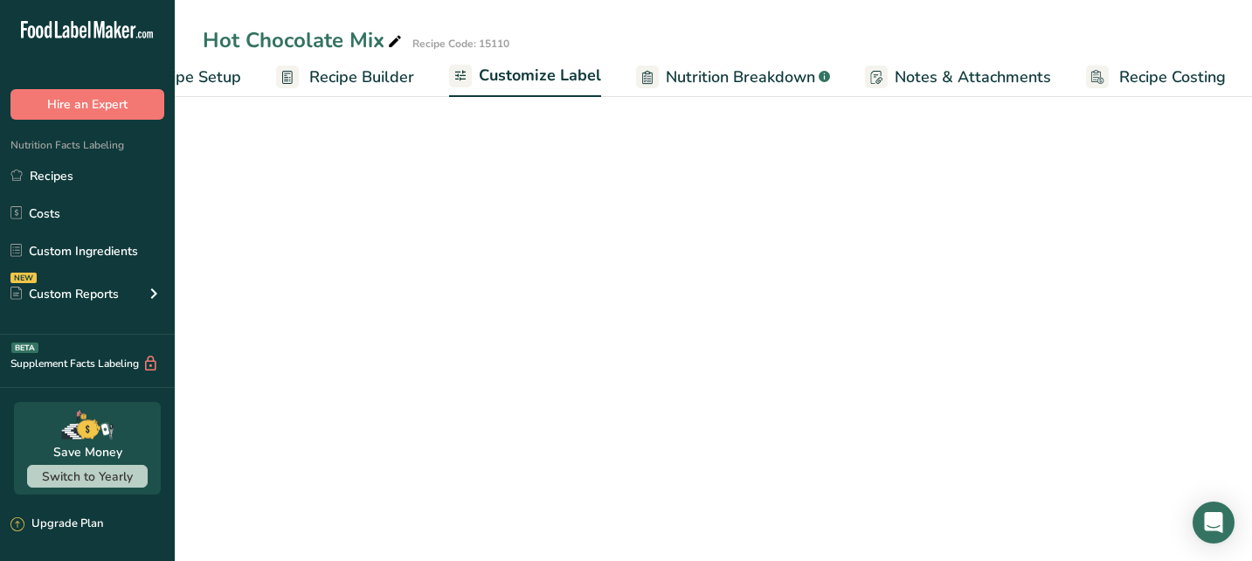
scroll to position [0, 92]
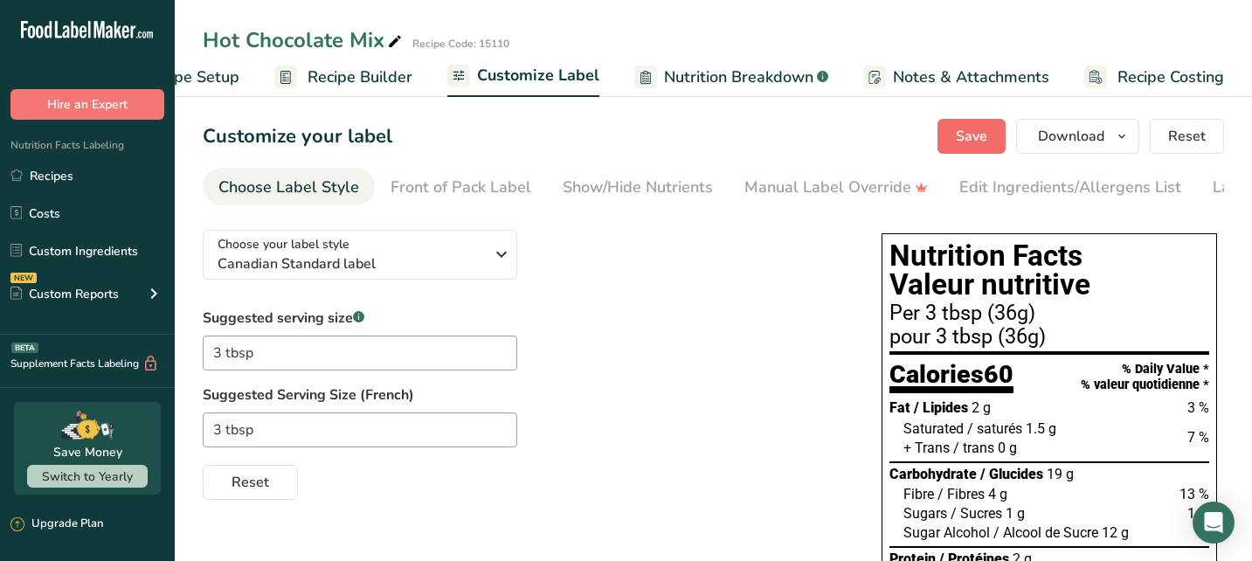
click at [984, 136] on span "Save" at bounding box center [971, 136] width 31 height 21
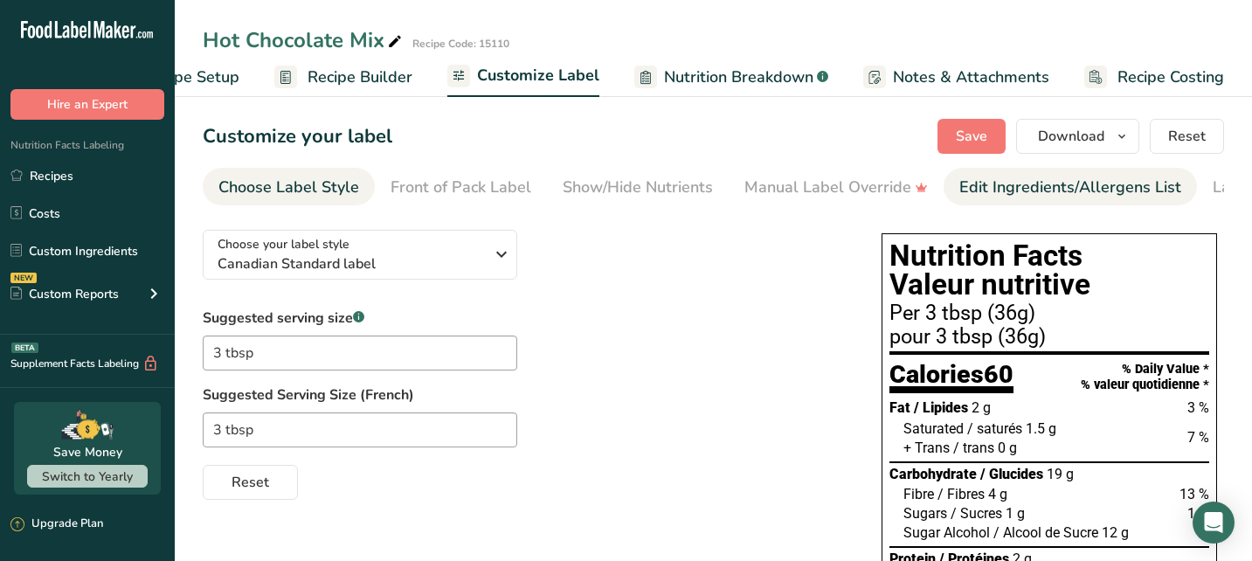
click at [1008, 184] on div "Edit Ingredients/Allergens List" at bounding box center [1070, 188] width 222 height 24
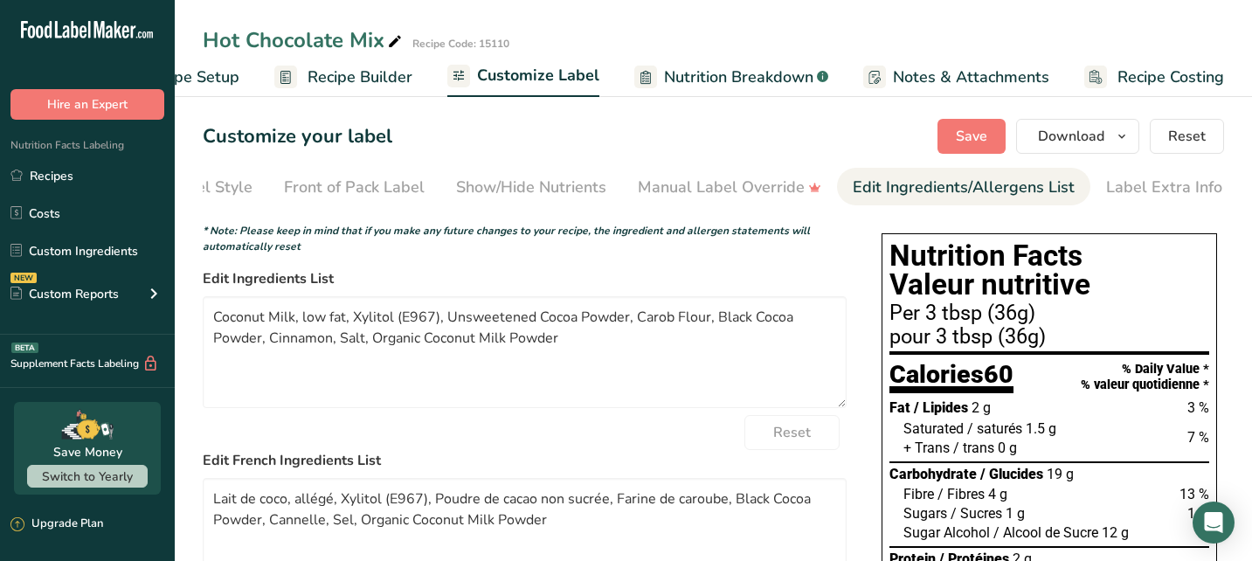
scroll to position [0, 107]
drag, startPoint x: 352, startPoint y: 322, endPoint x: 303, endPoint y: 324, distance: 49.0
click at [303, 324] on textarea "Coconut Milk, low fat, Xylitol (E967), Unsweetened Cocoa Powder, Carob Flour, B…" at bounding box center [525, 352] width 644 height 112
click at [438, 323] on textarea "Coconut Milk Powder, Xylitol (E967), Unsweetened Cocoa Powder, Carob Flour, Bla…" at bounding box center [525, 352] width 644 height 112
drag, startPoint x: 542, startPoint y: 321, endPoint x: 552, endPoint y: 320, distance: 10.5
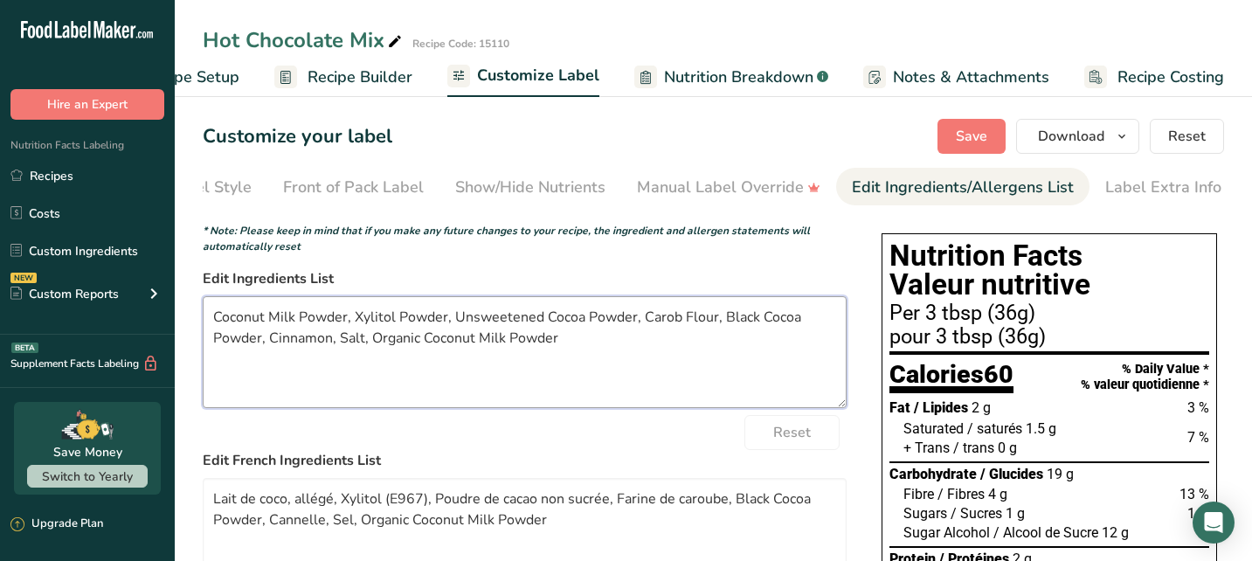
click at [542, 321] on textarea "Coconut Milk Powder, Xylitol Powder, Unsweetened Cocoa Powder, Carob Flour, Bla…" at bounding box center [525, 352] width 644 height 112
drag, startPoint x: 761, startPoint y: 321, endPoint x: 632, endPoint y: 326, distance: 128.5
click at [632, 326] on textarea "Coconut Milk Powder, Xylitol Powder, Cocoa Powder, Carob Flour, Black Cocoa Pow…" at bounding box center [525, 352] width 644 height 112
click at [620, 324] on textarea "Coconut Milk Powder, Xylitol Powder, Cocoa Powder, Carob Flour, Cinnamon, Salt,…" at bounding box center [525, 352] width 644 height 112
click at [713, 327] on textarea "Coconut Milk Powder, Xylitol Powder, Cocoa Powder, Carob Powder, Cinnamon, Salt…" at bounding box center [525, 352] width 644 height 112
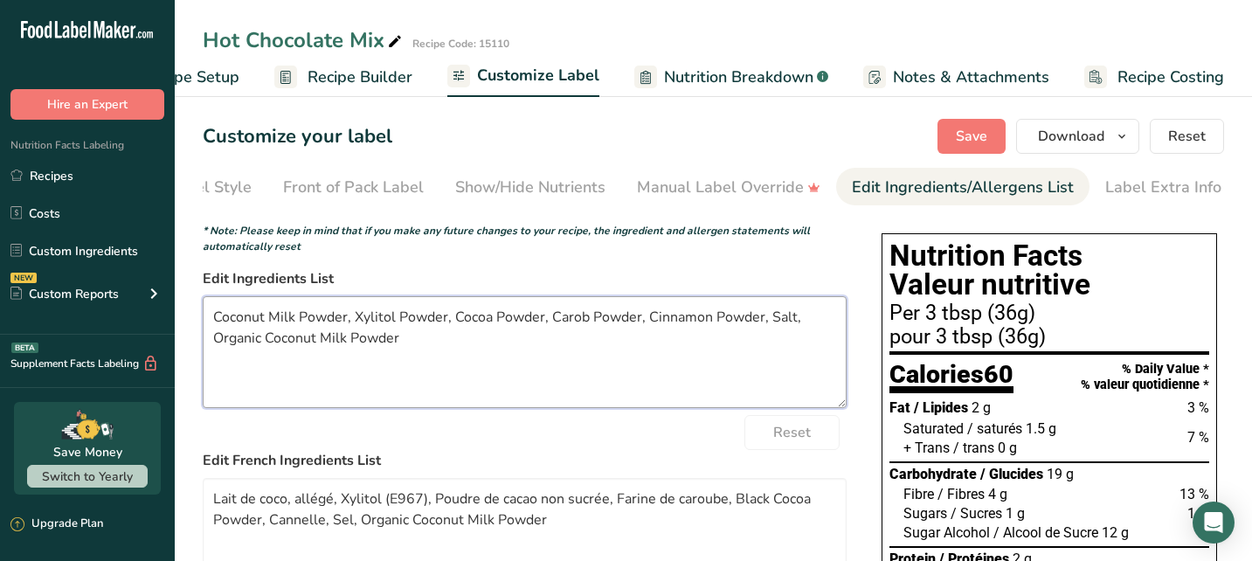
drag, startPoint x: 411, startPoint y: 350, endPoint x: 217, endPoint y: 347, distance: 194.0
click at [217, 347] on textarea "Coconut Milk Powder, Xylitol Powder, Cocoa Powder, Carob Powder, Cinnamon Powde…" at bounding box center [525, 352] width 644 height 112
click at [452, 369] on textarea "Coconut Milk Powder, Xylitol Powder, Cocoa Powder, Carob Powder, Cinnamon Powde…" at bounding box center [525, 352] width 644 height 112
click at [964, 133] on span "Save" at bounding box center [971, 136] width 31 height 21
drag, startPoint x: 211, startPoint y: 321, endPoint x: 752, endPoint y: 331, distance: 540.8
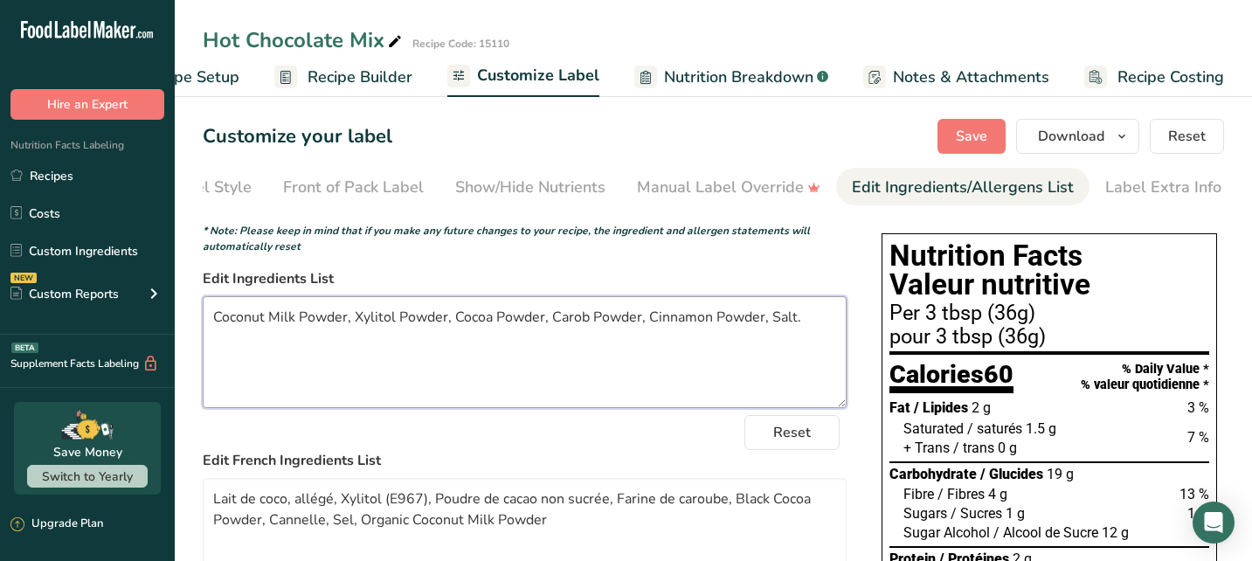
click at [756, 333] on textarea "Coconut Milk Powder, Xylitol Powder, Cocoa Powder, Carob Powder, Cinnamon Powde…" at bounding box center [525, 352] width 644 height 112
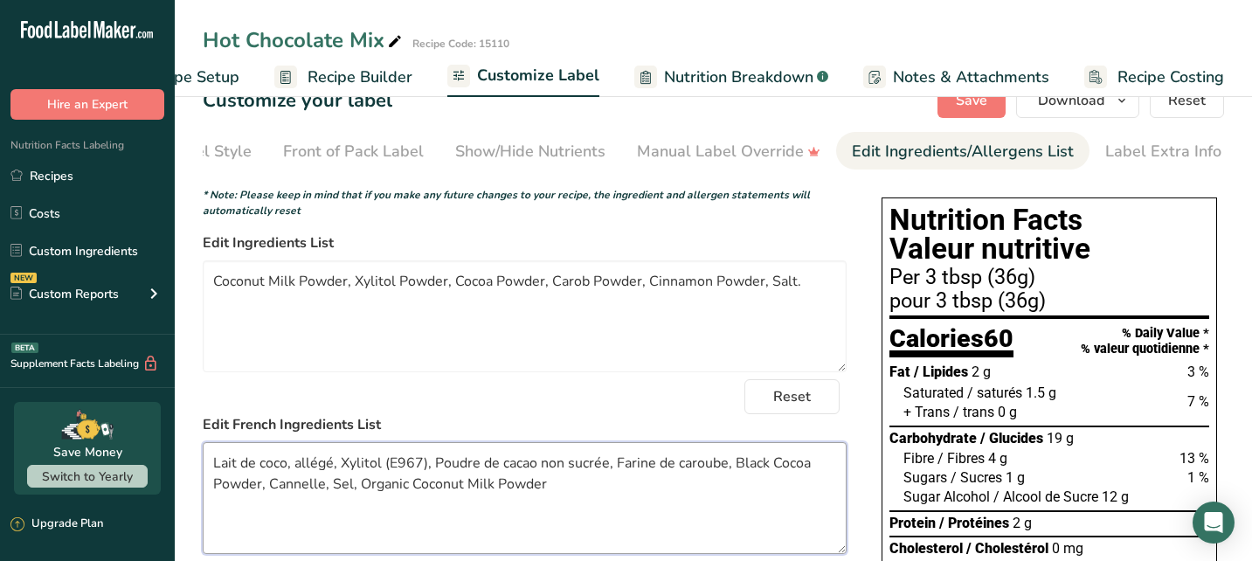
drag, startPoint x: 557, startPoint y: 495, endPoint x: 212, endPoint y: 473, distance: 345.8
click at [212, 473] on textarea "Lait de coco, allégé, Xylitol (E967), Poudre de cacao non sucrée, Farine de car…" at bounding box center [525, 498] width 644 height 112
paste textarea "en poudre, xylitol en poudre, cacao en poudre, caroube en poudre, cannelle en p…"
click at [220, 490] on textarea "Lait de coco en poudre, xylitol en poudre, cacao en poudre, caroube en poudre, …" at bounding box center [525, 498] width 644 height 112
click at [714, 467] on textarea "Lait de coco en poudre, xylitol en poudre, cacao en poudre, caroube en poudre, …" at bounding box center [525, 498] width 644 height 112
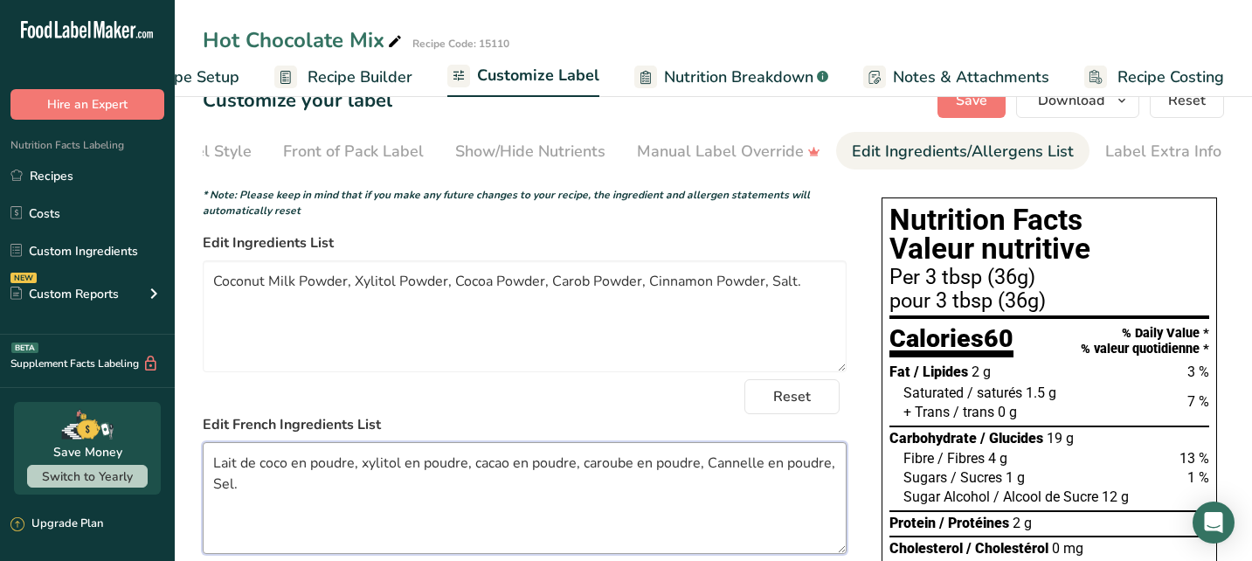
click at [591, 470] on textarea "Lait de coco en poudre, xylitol en poudre, cacao en poudre, caroube en poudre, …" at bounding box center [525, 498] width 644 height 112
click at [483, 472] on textarea "Lait de coco en poudre, xylitol en poudre, cacao en poudre, Caroube en poudre, …" at bounding box center [525, 498] width 644 height 112
click at [369, 472] on textarea "Lait de coco en poudre, xylitol en poudre, Cacao en poudre, Caroube en poudre, …" at bounding box center [525, 498] width 644 height 112
click at [390, 510] on textarea "Lait de coco en poudre, Xylitol en poudre, Cacao en poudre, Caroube en poudre, …" at bounding box center [525, 498] width 644 height 112
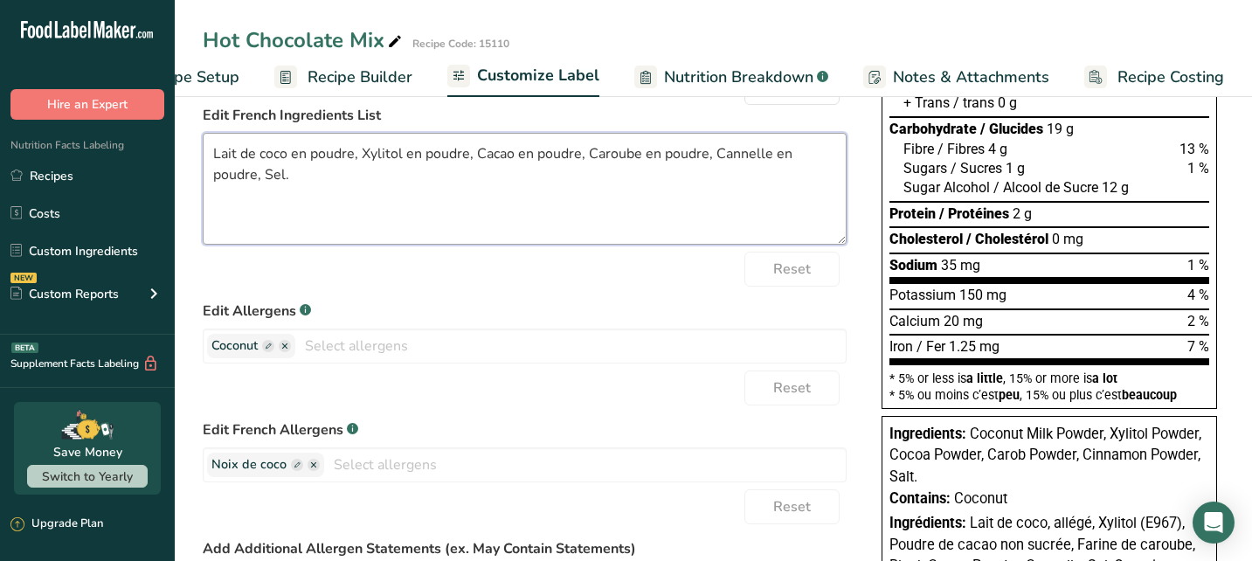
scroll to position [513, 0]
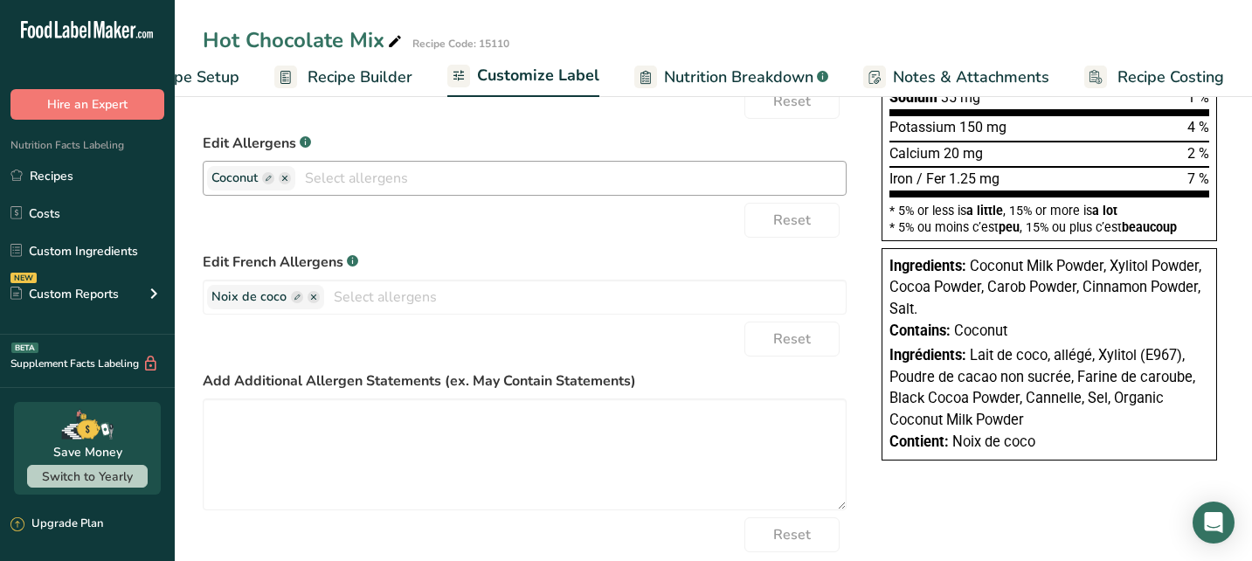
click at [285, 184] on ellipse "button" at bounding box center [285, 178] width 12 height 12
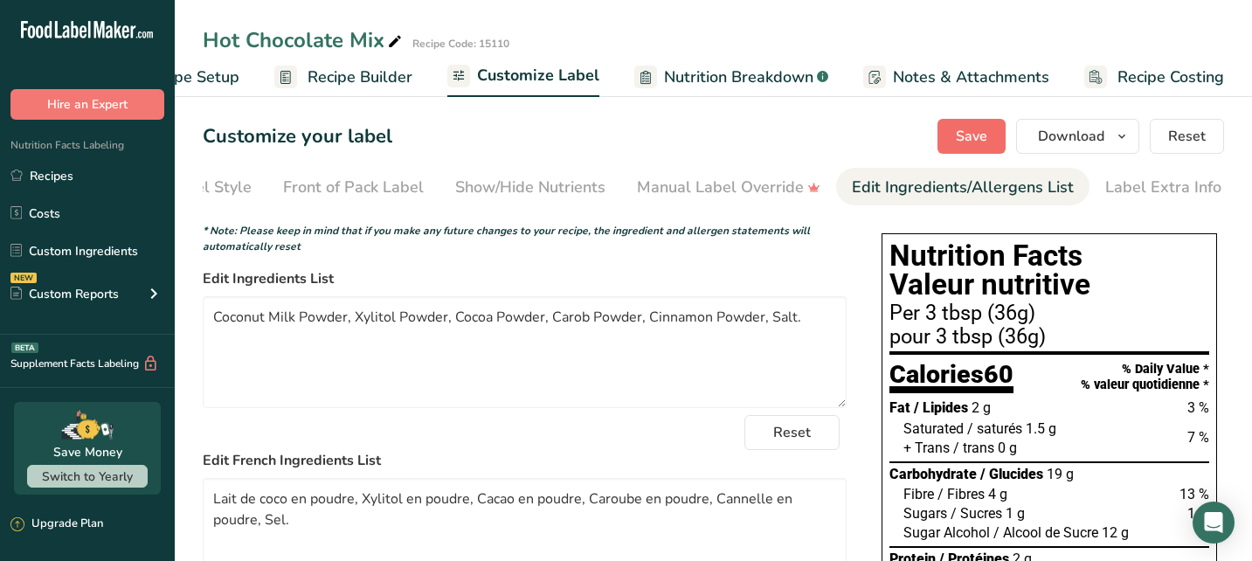
click at [964, 144] on span "Save" at bounding box center [971, 136] width 31 height 21
click at [970, 139] on span "Save" at bounding box center [971, 136] width 31 height 21
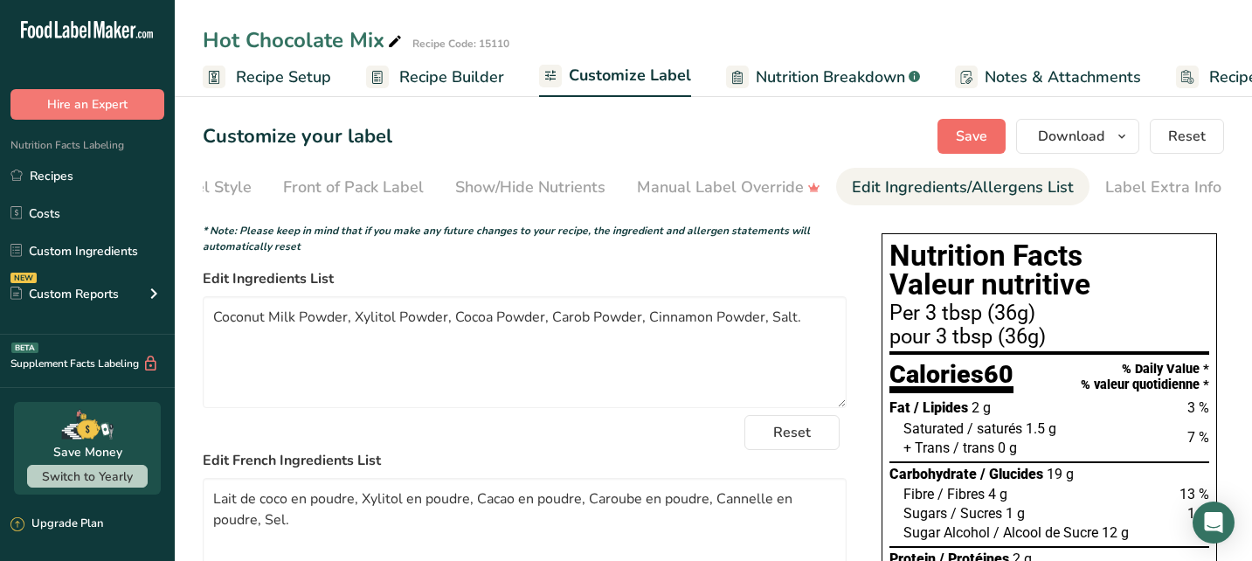
click at [970, 131] on span "Save" at bounding box center [971, 136] width 31 height 21
click at [970, 132] on span "Save" at bounding box center [971, 136] width 31 height 21
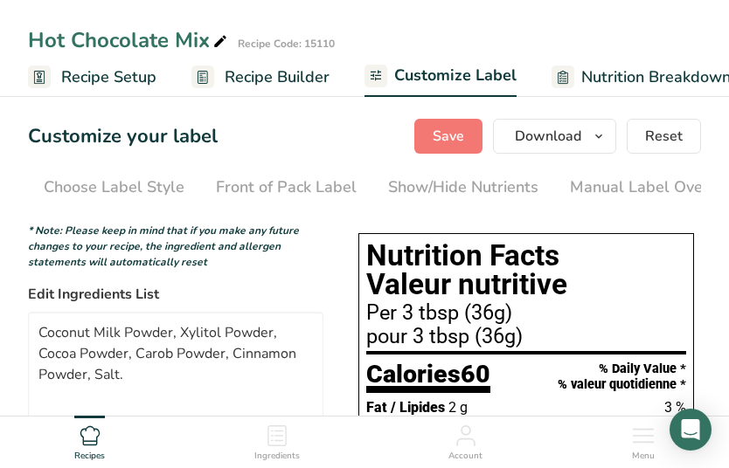
drag, startPoint x: 721, startPoint y: 321, endPoint x: 275, endPoint y: 74, distance: 509.5
click at [275, 74] on span "Recipe Builder" at bounding box center [277, 78] width 105 height 24
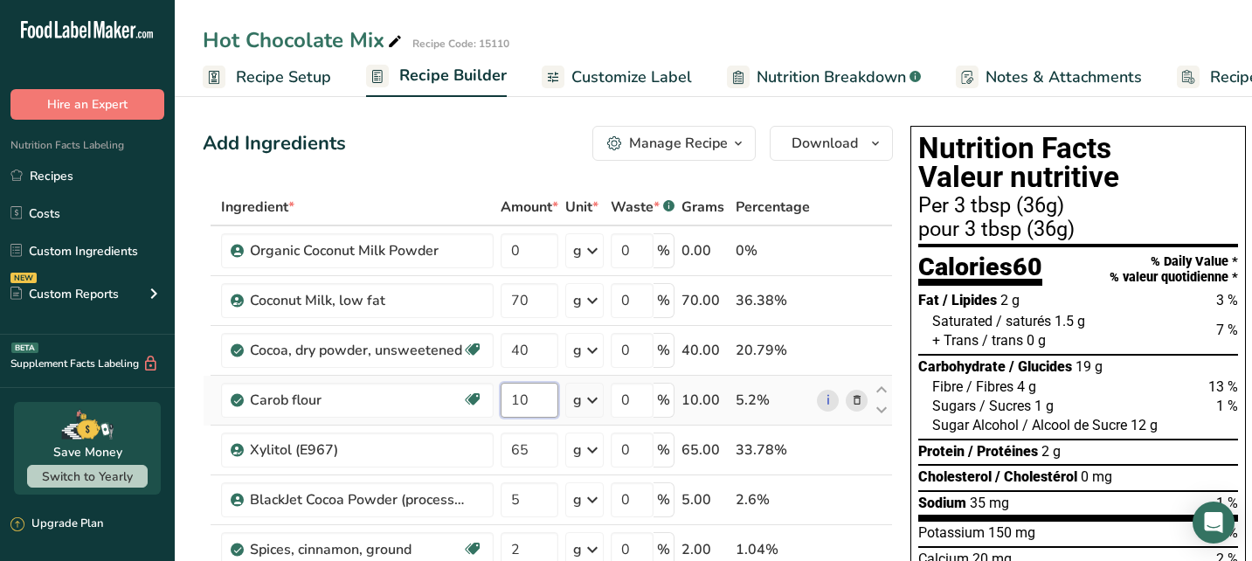
click at [531, 397] on input "10" at bounding box center [530, 400] width 58 height 35
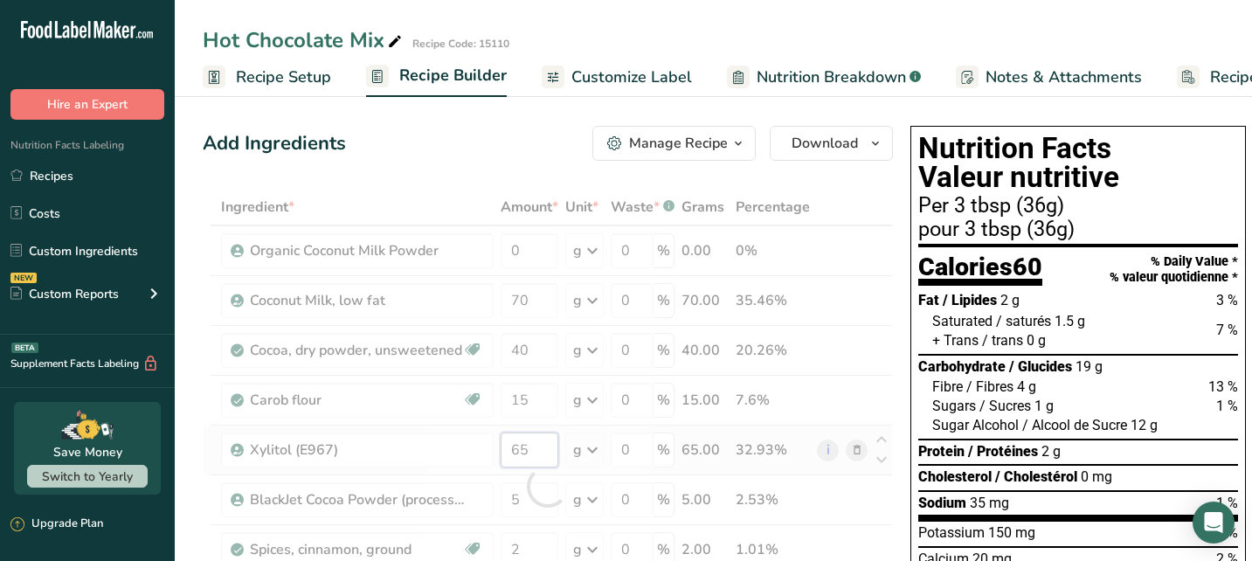
click at [532, 456] on div "Ingredient * Amount * Unit * Waste * .a-a{fill:#347362;}.b-a{fill:#fff;} Grams …" at bounding box center [548, 486] width 690 height 595
click at [315, 74] on span "Recipe Setup" at bounding box center [283, 78] width 95 height 24
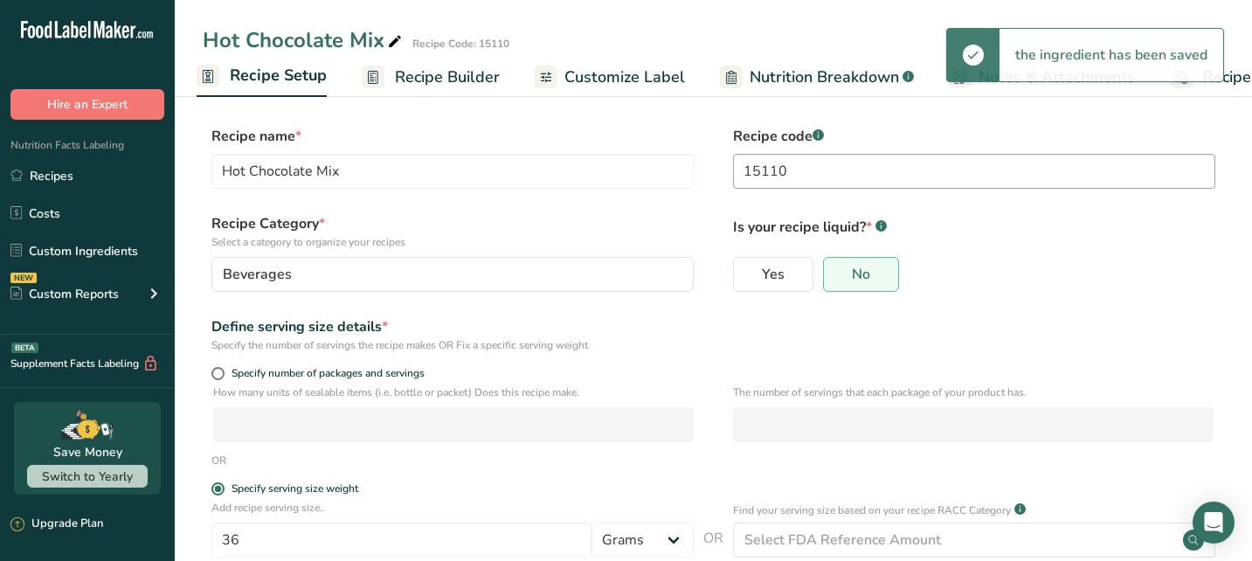
scroll to position [162, 0]
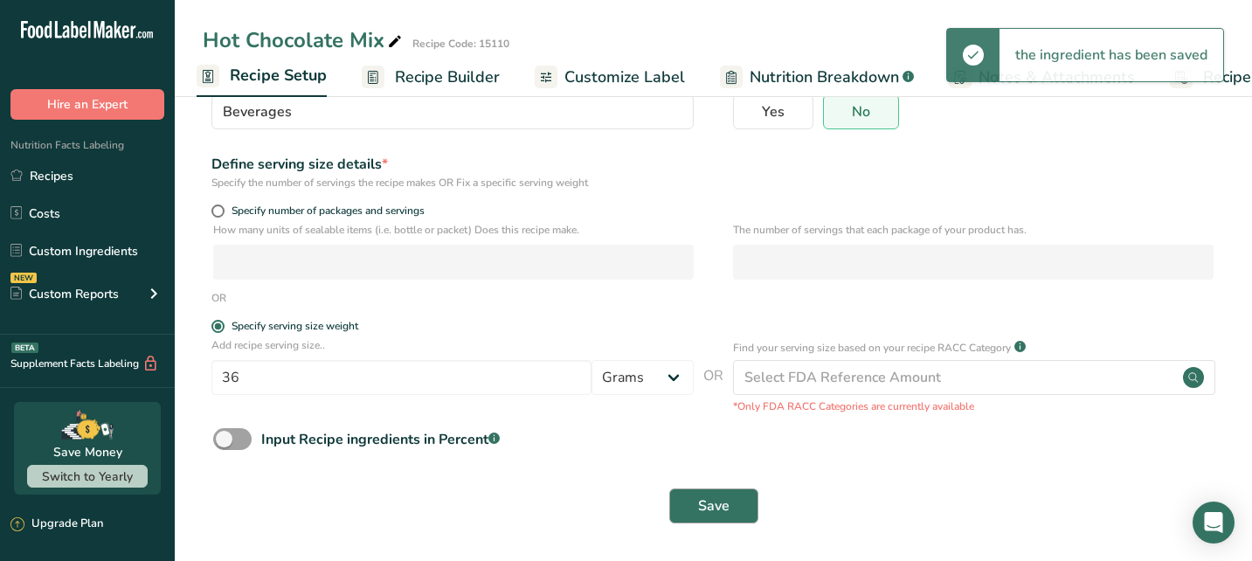
click at [706, 499] on span "Save" at bounding box center [713, 505] width 31 height 21
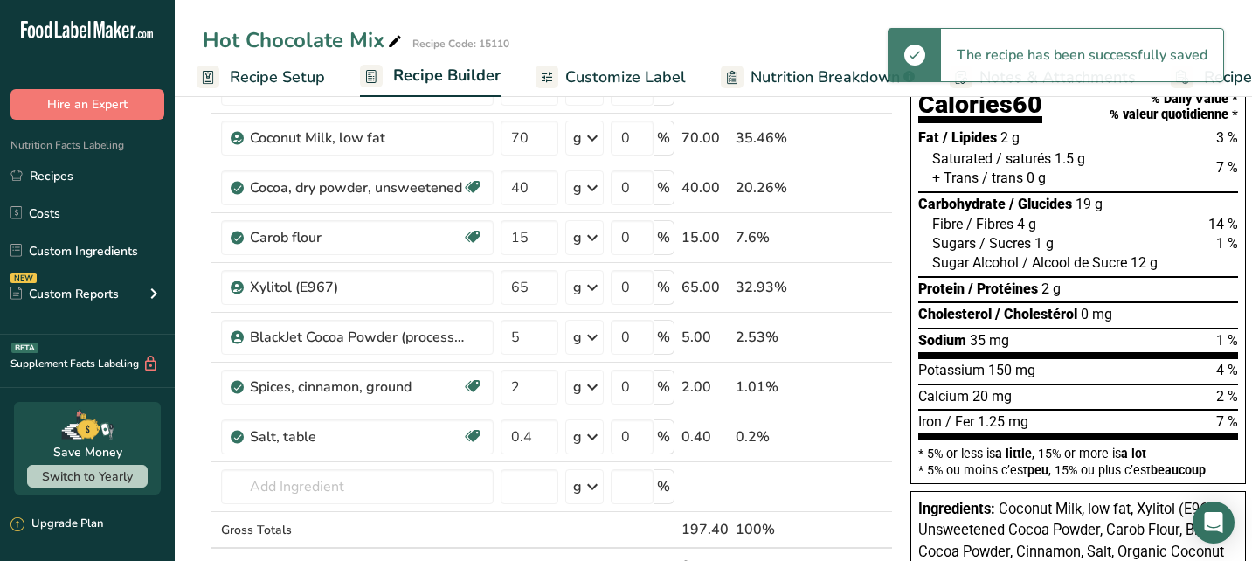
click at [470, 77] on span "Recipe Builder" at bounding box center [446, 76] width 107 height 24
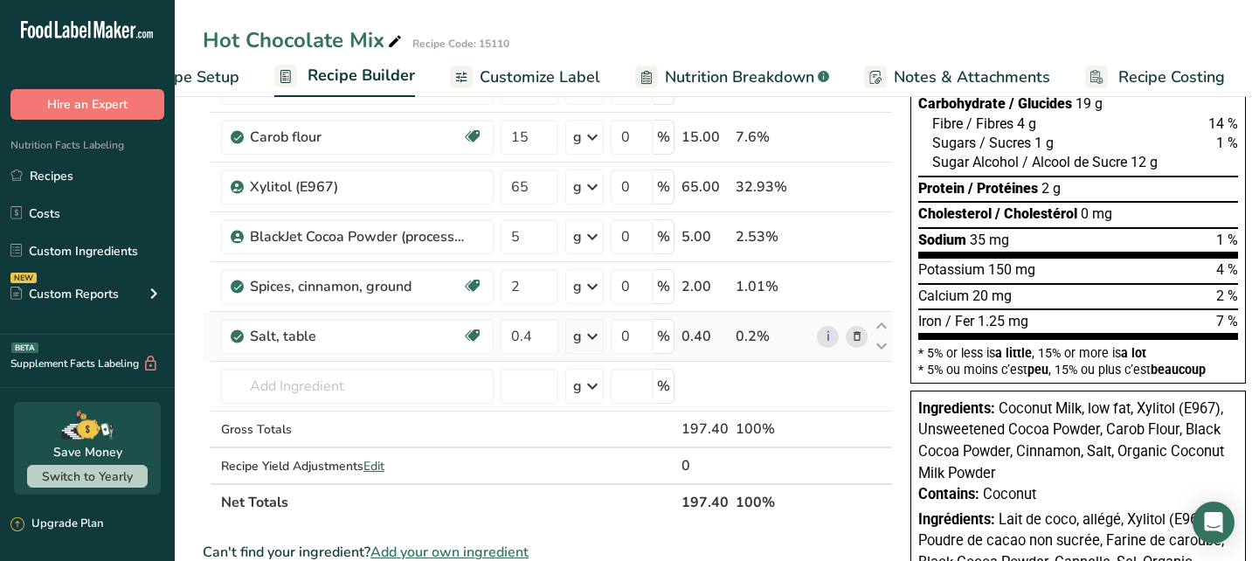
scroll to position [259, 0]
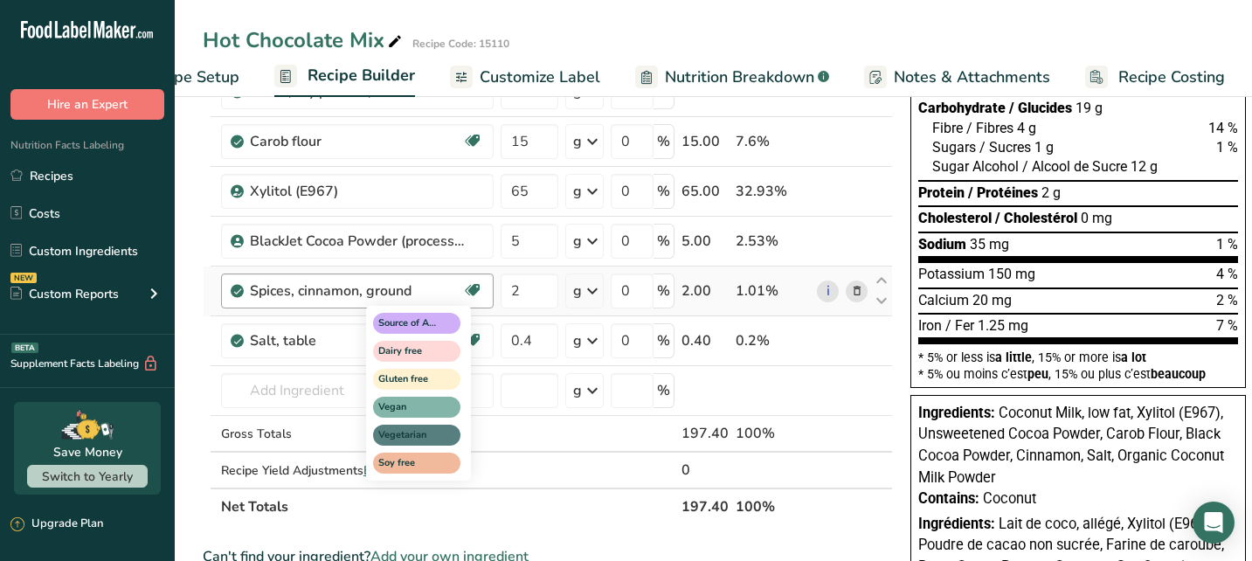
click at [531, 329] on div "Source of Antioxidants Dairy free Gluten free Vegan Vegetarian Soy free" at bounding box center [450, 391] width 168 height 178
click at [523, 334] on div "Source of Antioxidants Dairy free Gluten free Vegan Vegetarian Soy free" at bounding box center [450, 391] width 168 height 178
click at [522, 340] on div "Source of Antioxidants Dairy free Gluten free Vegan Vegetarian Soy free" at bounding box center [450, 391] width 168 height 178
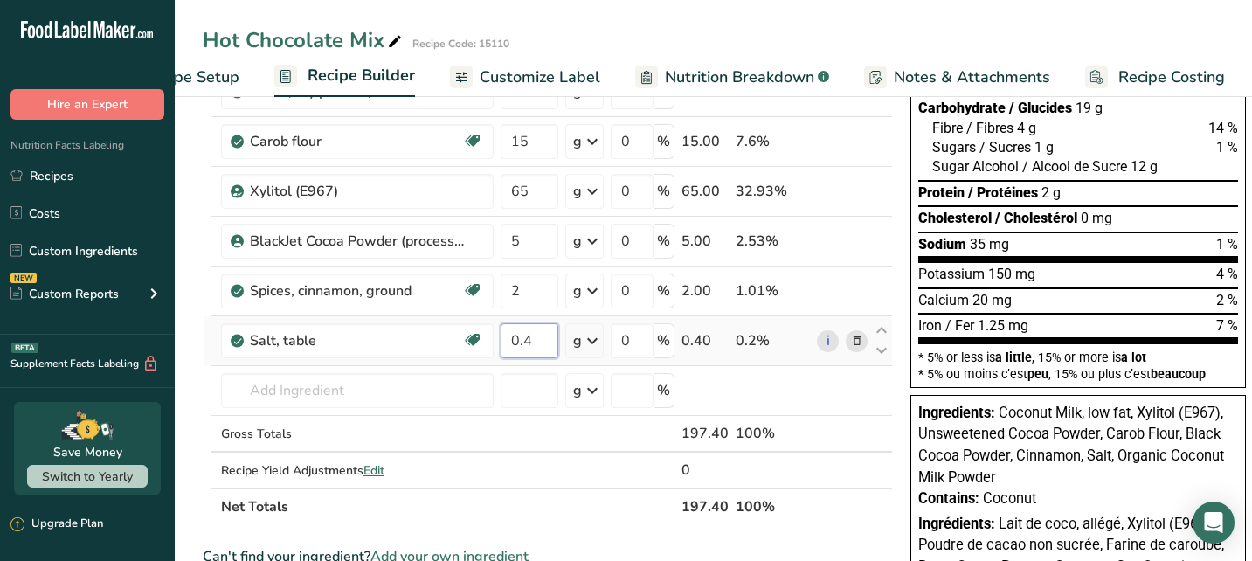
click at [528, 340] on input "0.4" at bounding box center [530, 340] width 58 height 35
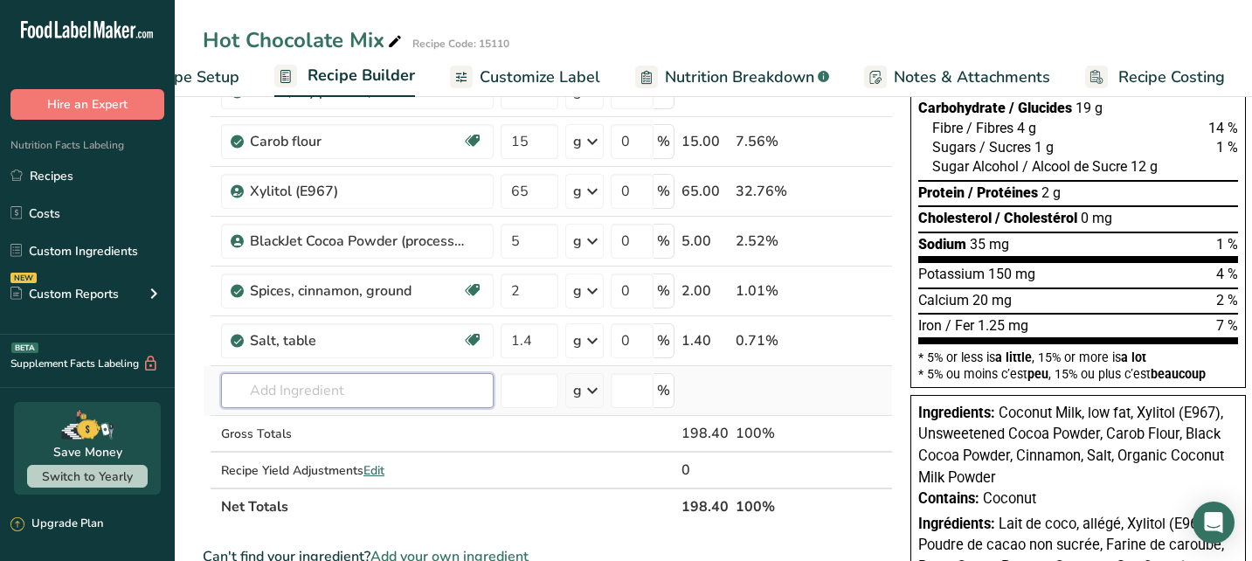
click at [464, 399] on div "Ingredient * Amount * Unit * Waste * .a-a{fill:#347362;}.b-a{fill:#fff;} Grams …" at bounding box center [548, 227] width 690 height 595
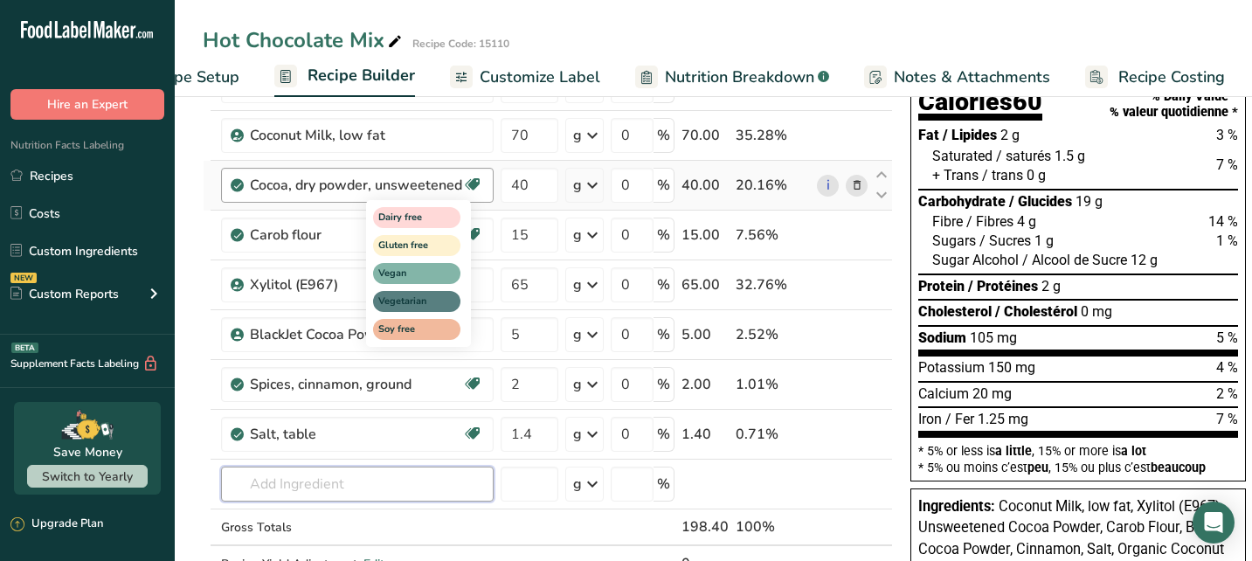
scroll to position [162, 0]
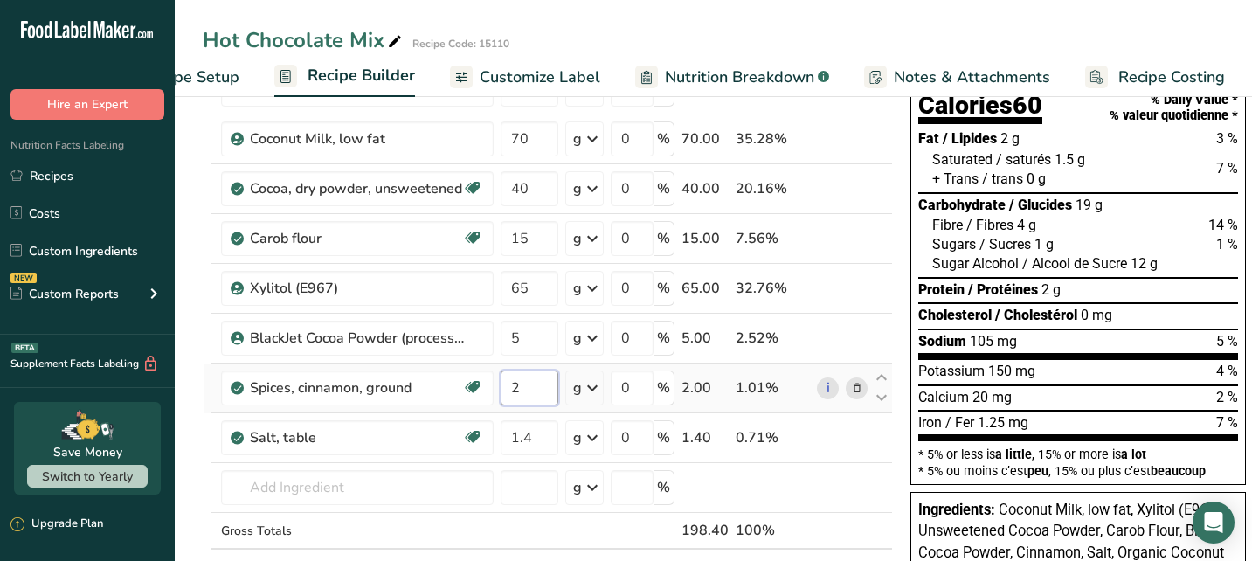
click at [531, 384] on input "2" at bounding box center [530, 387] width 58 height 35
click at [536, 338] on div "Ingredient * Amount * Unit * Waste * .a-a{fill:#347362;}.b-a{fill:#fff;} Grams …" at bounding box center [548, 324] width 690 height 595
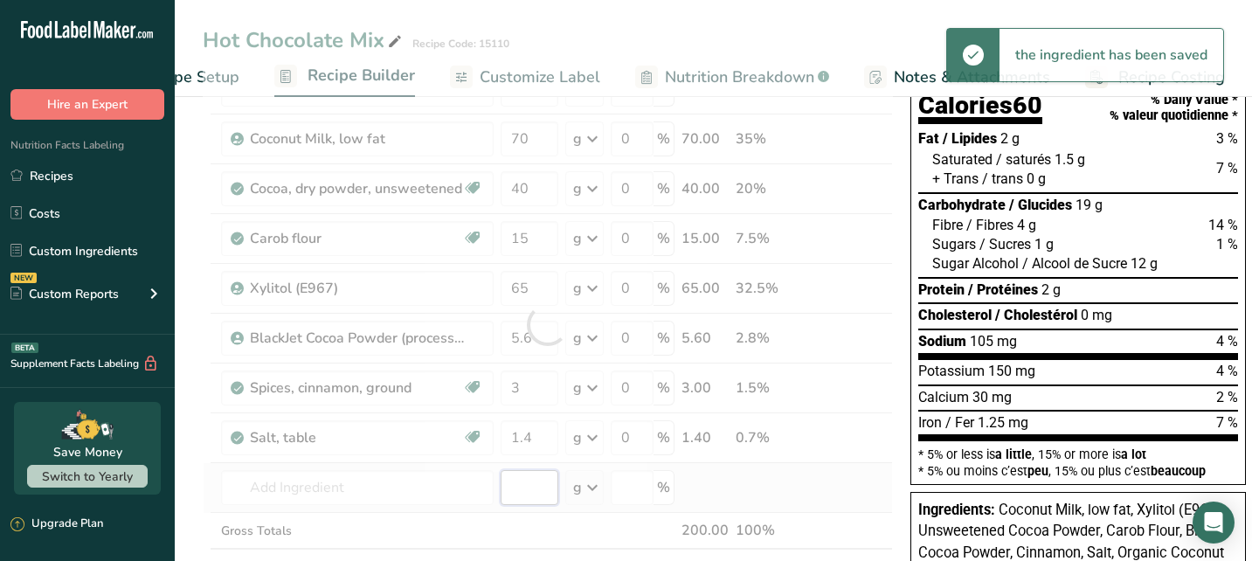
click at [521, 484] on div "Ingredient * Amount * Unit * Waste * .a-a{fill:#347362;}.b-a{fill:#fff;} Grams …" at bounding box center [548, 324] width 690 height 595
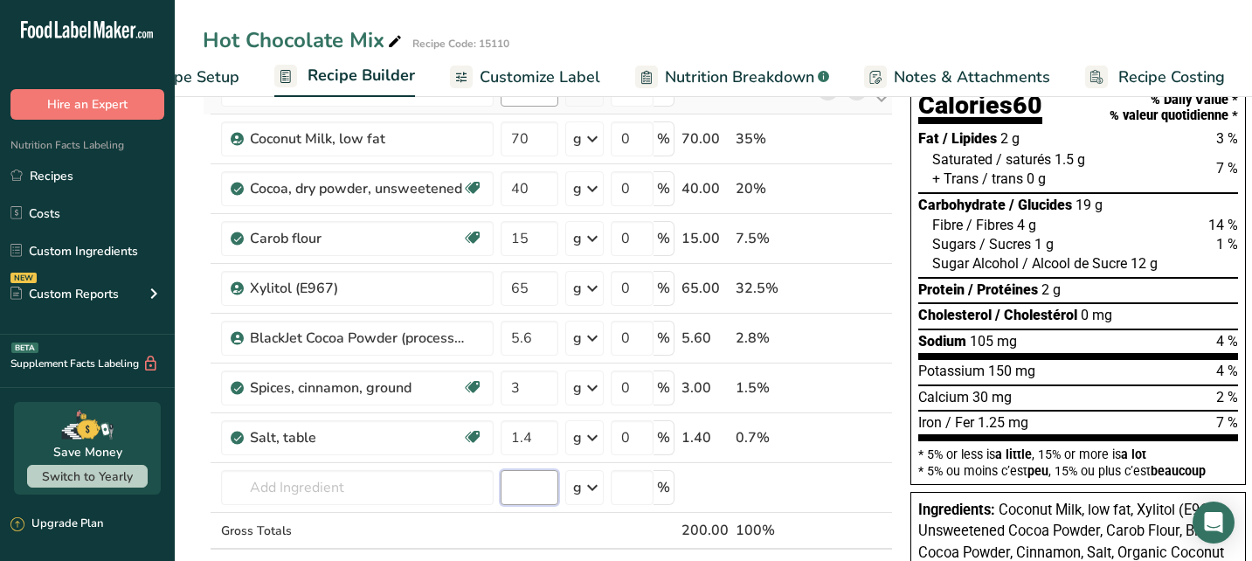
scroll to position [0, 0]
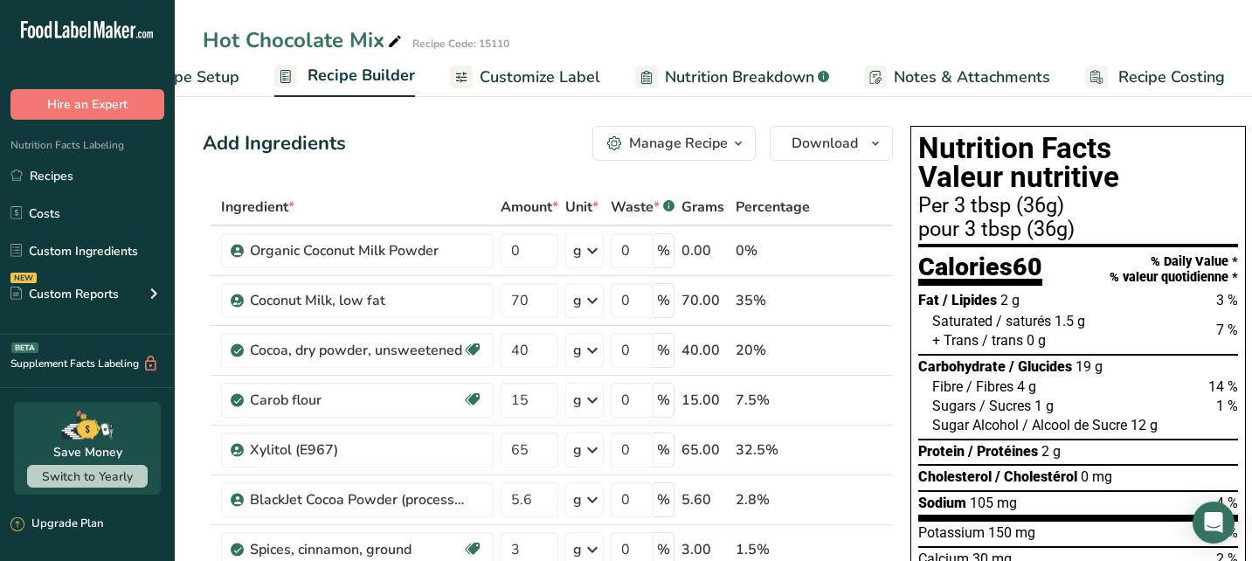
click at [536, 75] on span "Customize Label" at bounding box center [540, 78] width 121 height 24
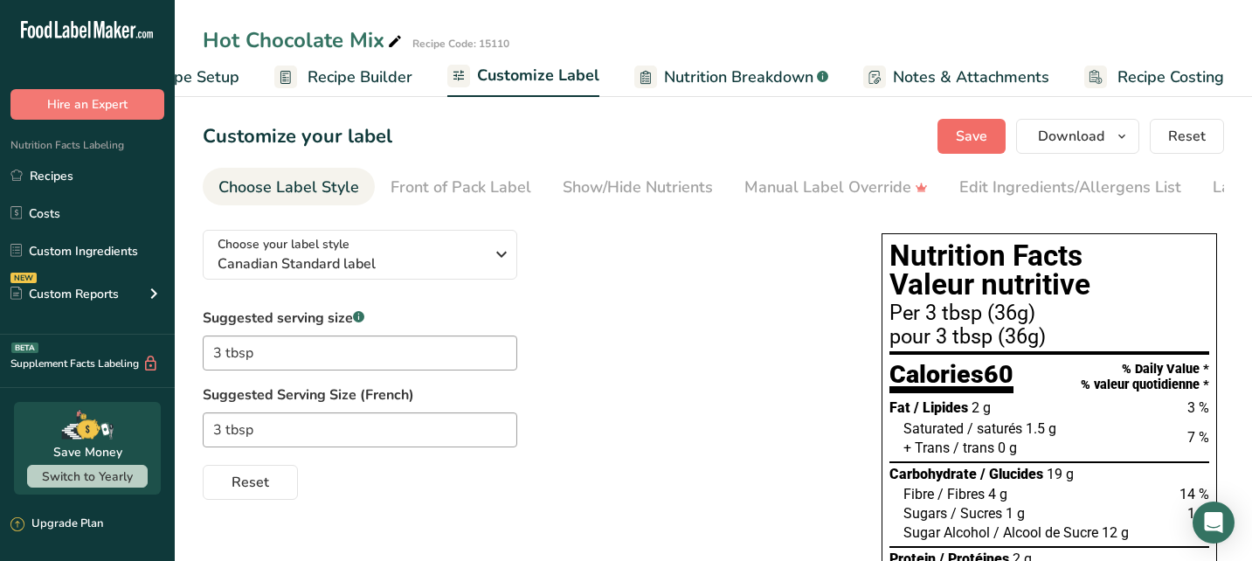
click at [974, 134] on span "Save" at bounding box center [971, 136] width 31 height 21
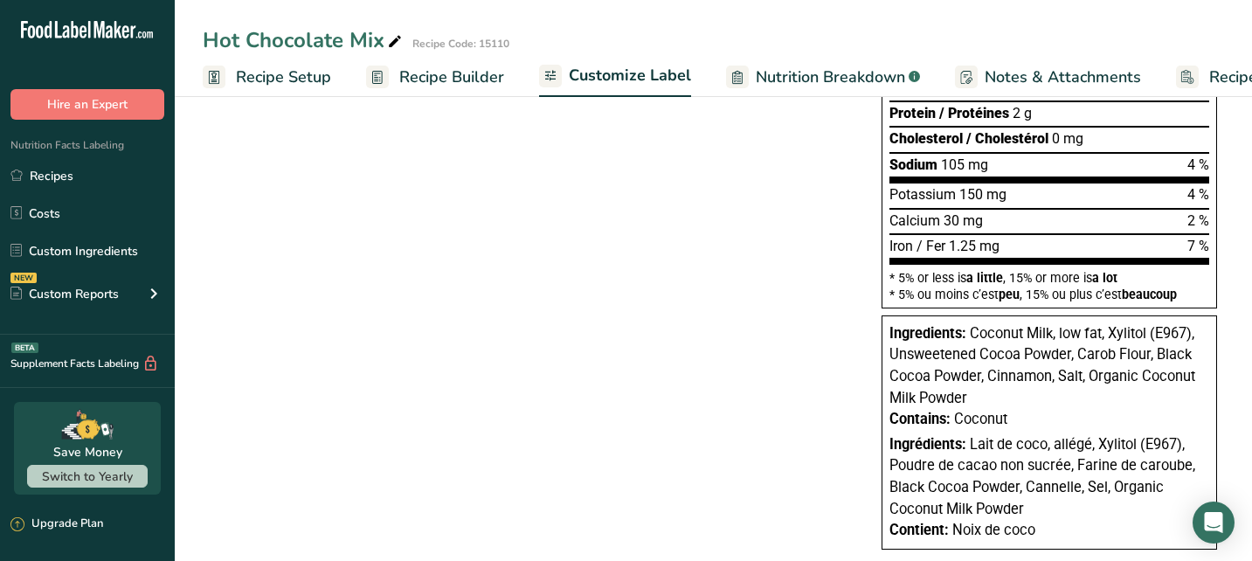
scroll to position [100, 0]
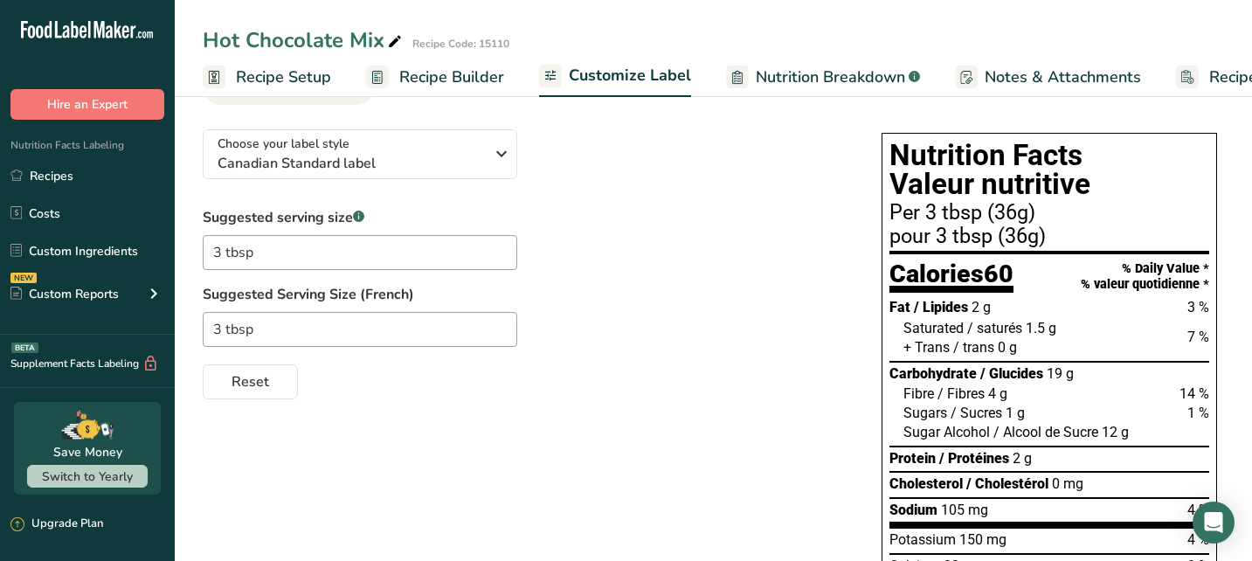
click at [439, 64] on link "Recipe Builder" at bounding box center [435, 77] width 138 height 39
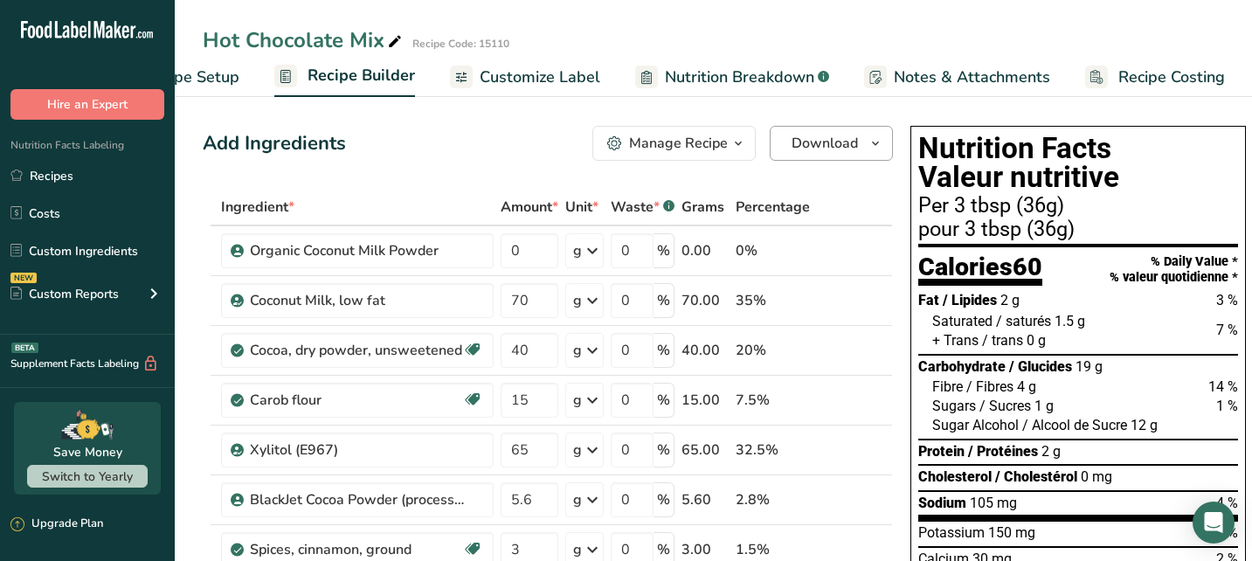
click at [836, 147] on span "Download" at bounding box center [824, 143] width 66 height 21
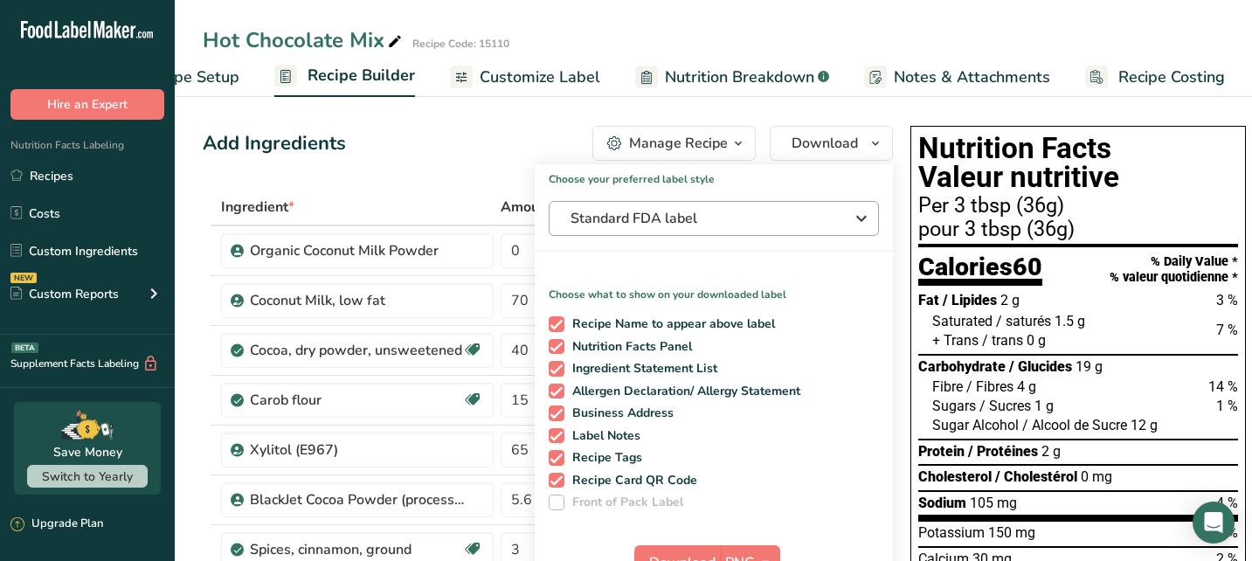
click at [715, 221] on span "Standard FDA label" at bounding box center [701, 218] width 262 height 21
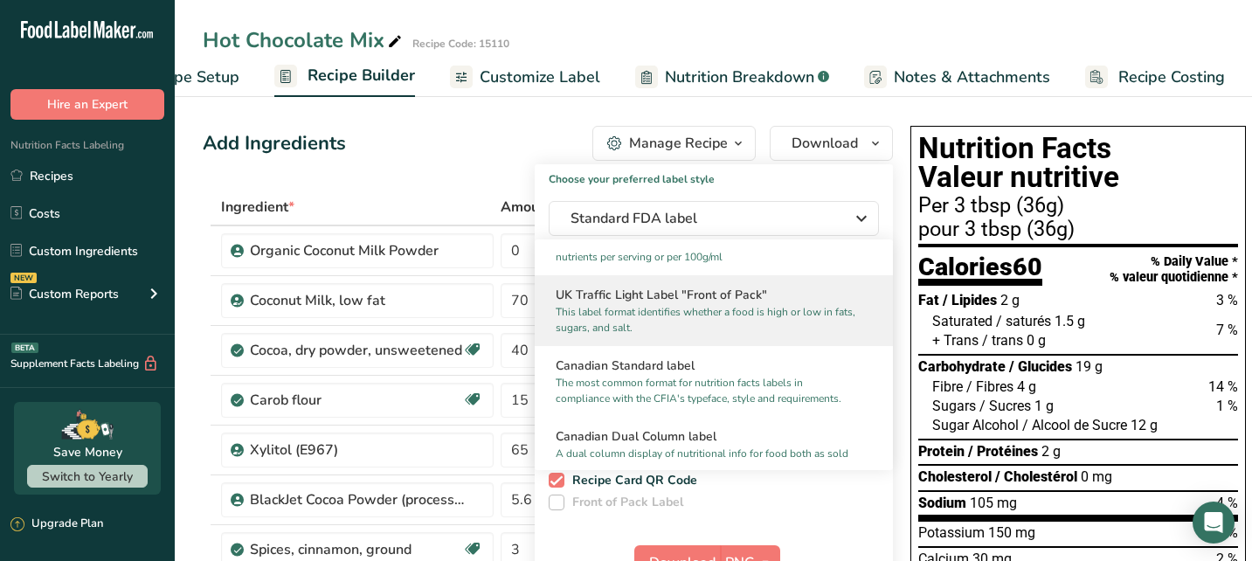
scroll to position [640, 0]
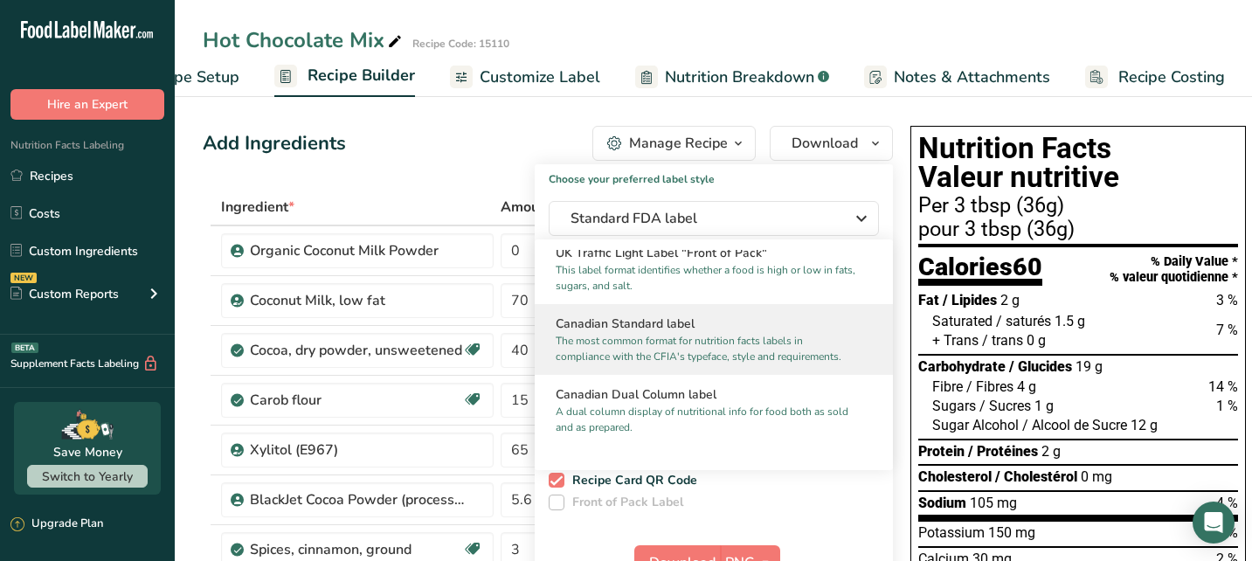
click at [642, 355] on p "The most common format for nutrition facts labels in compliance with the CFIA's…" at bounding box center [706, 348] width 301 height 31
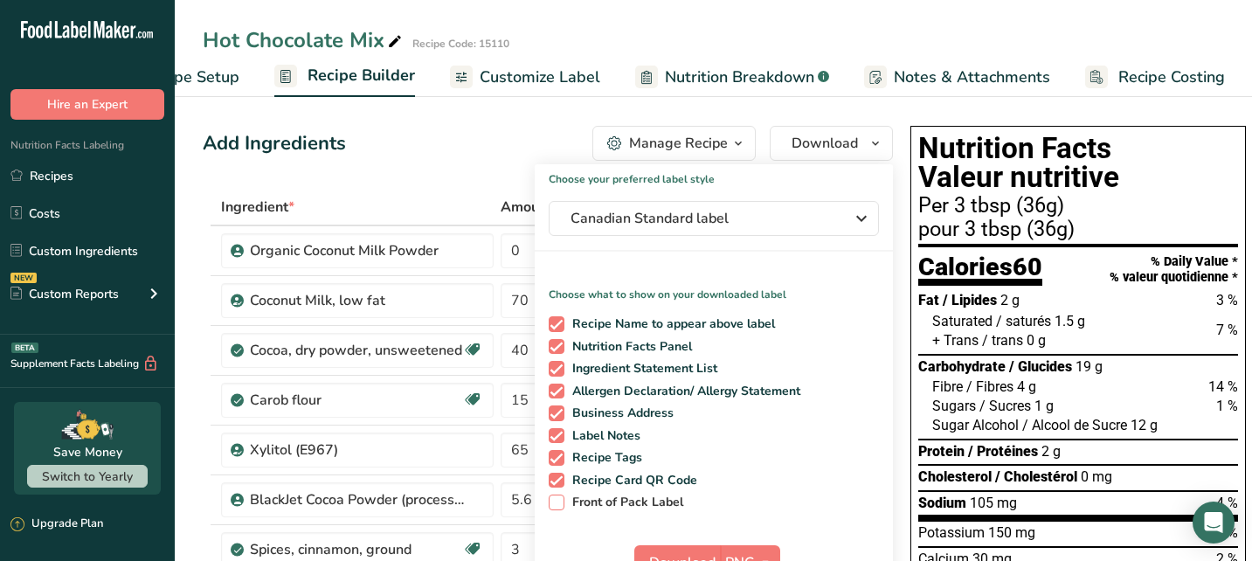
click at [549, 501] on span at bounding box center [557, 502] width 16 height 16
click at [549, 501] on input "Front of Pack Label" at bounding box center [554, 501] width 11 height 11
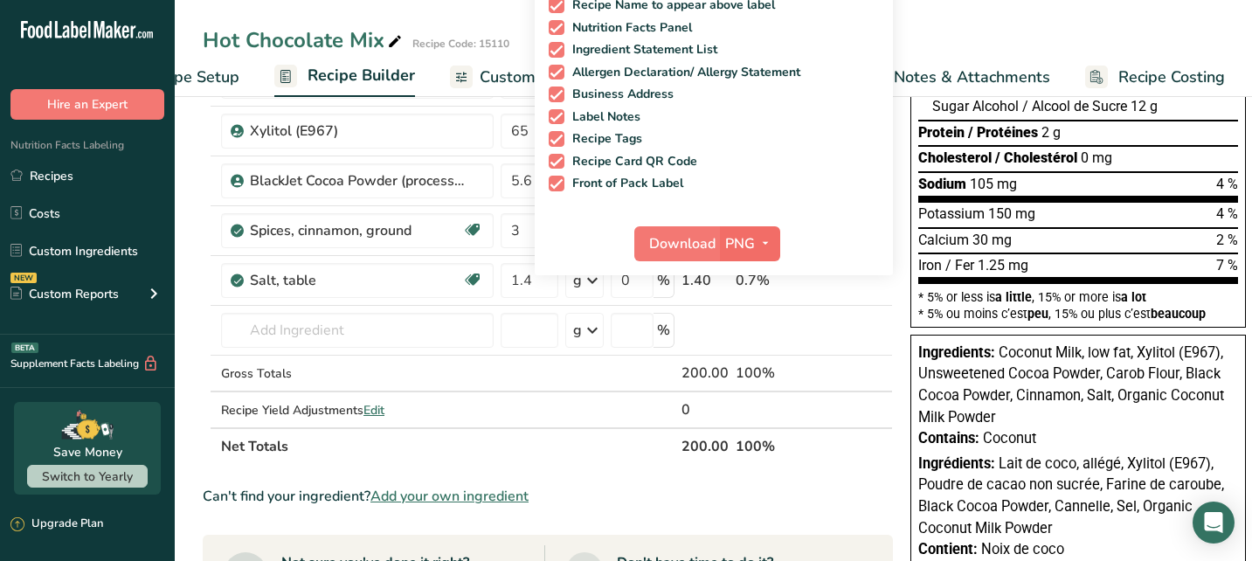
click at [761, 241] on icon "button" at bounding box center [765, 243] width 14 height 22
click at [749, 280] on link "PNG" at bounding box center [752, 279] width 56 height 29
click at [672, 246] on span "Download" at bounding box center [682, 243] width 66 height 21
click at [762, 244] on icon "button" at bounding box center [765, 243] width 14 height 22
click at [750, 361] on link "PDF" at bounding box center [752, 365] width 56 height 29
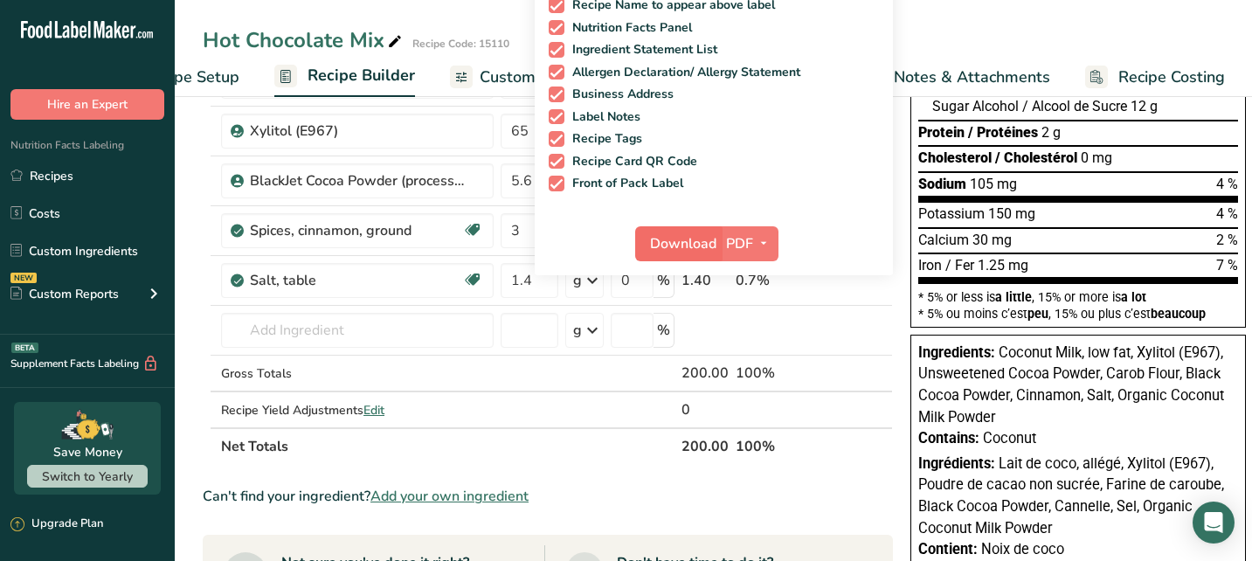
click at [693, 246] on span "Download" at bounding box center [683, 243] width 66 height 21
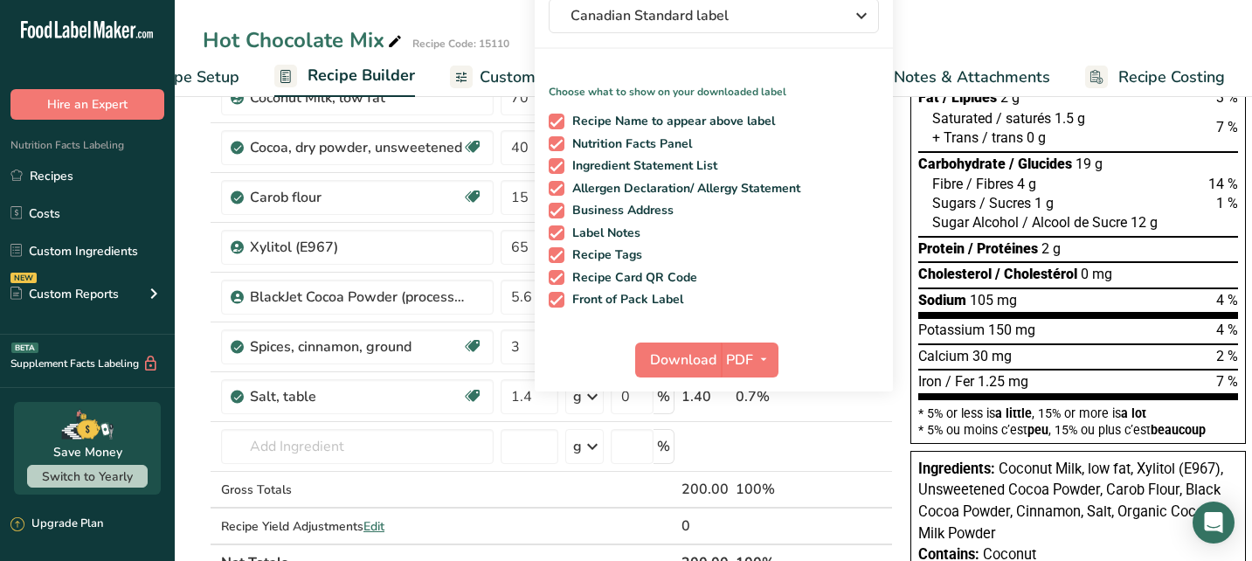
scroll to position [0, 0]
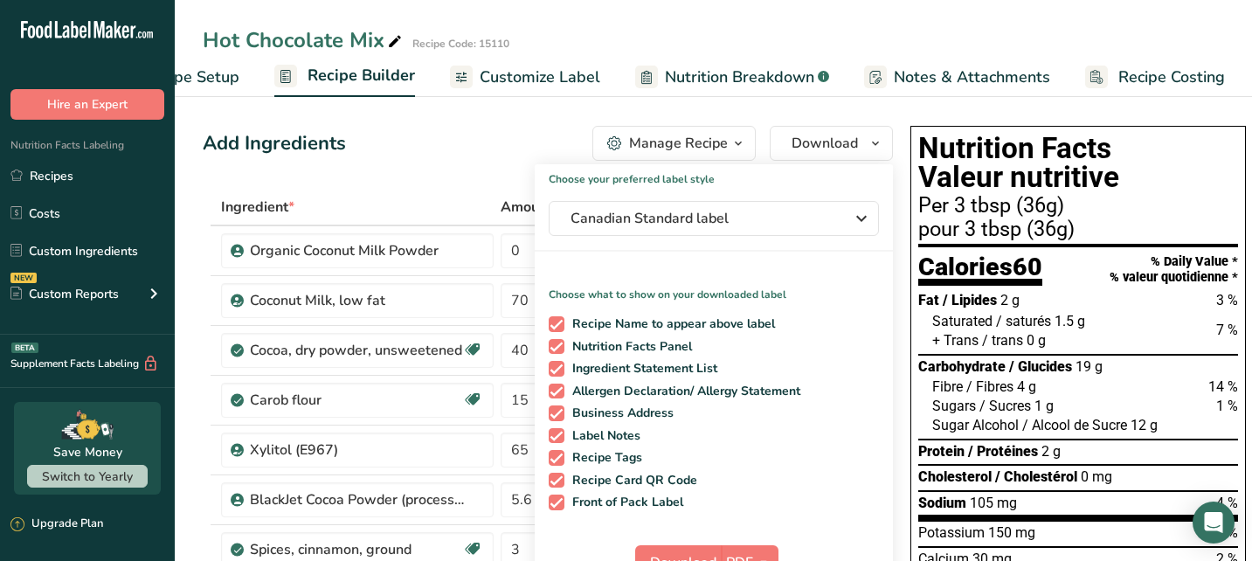
click at [729, 77] on span "Nutrition Breakdown" at bounding box center [739, 78] width 149 height 24
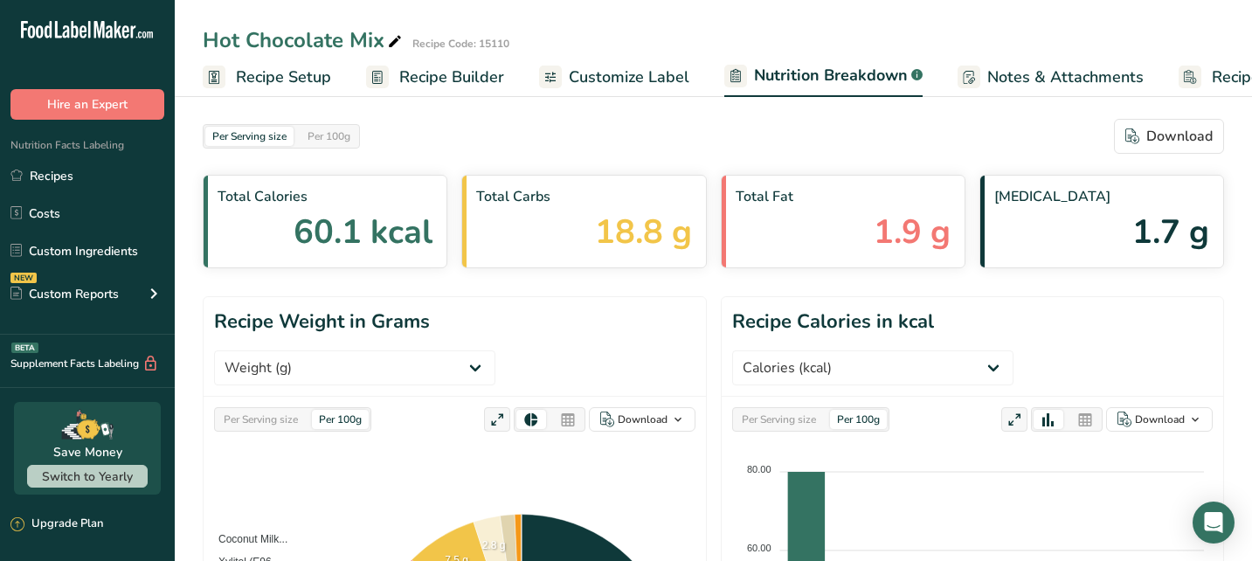
select select "Calories"
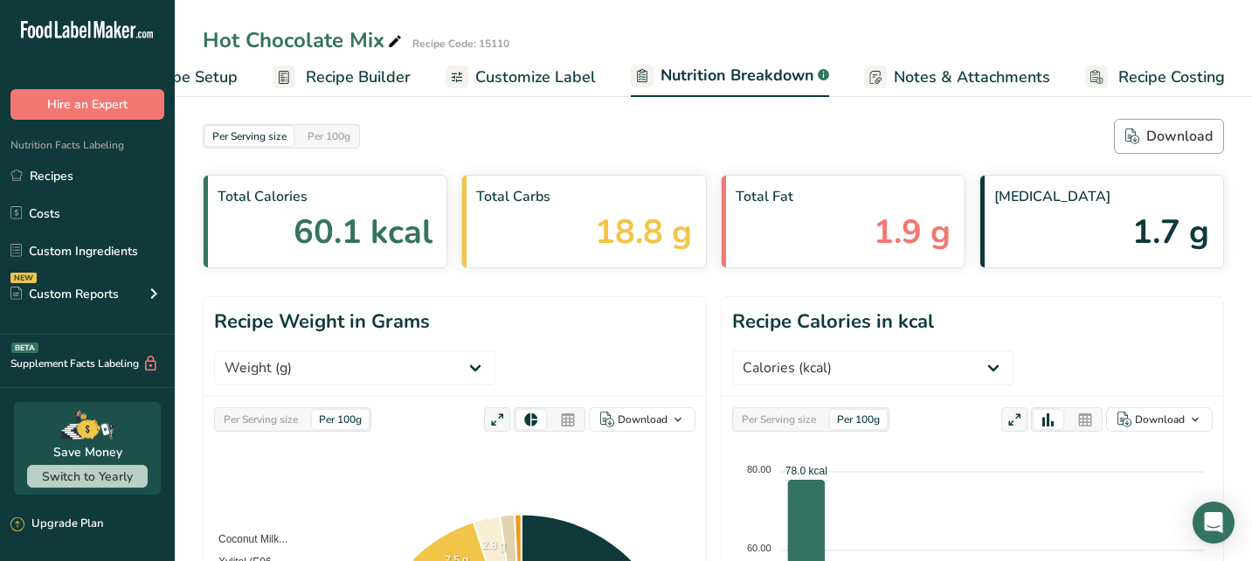
click at [1169, 137] on div "Download" at bounding box center [1168, 136] width 87 height 21
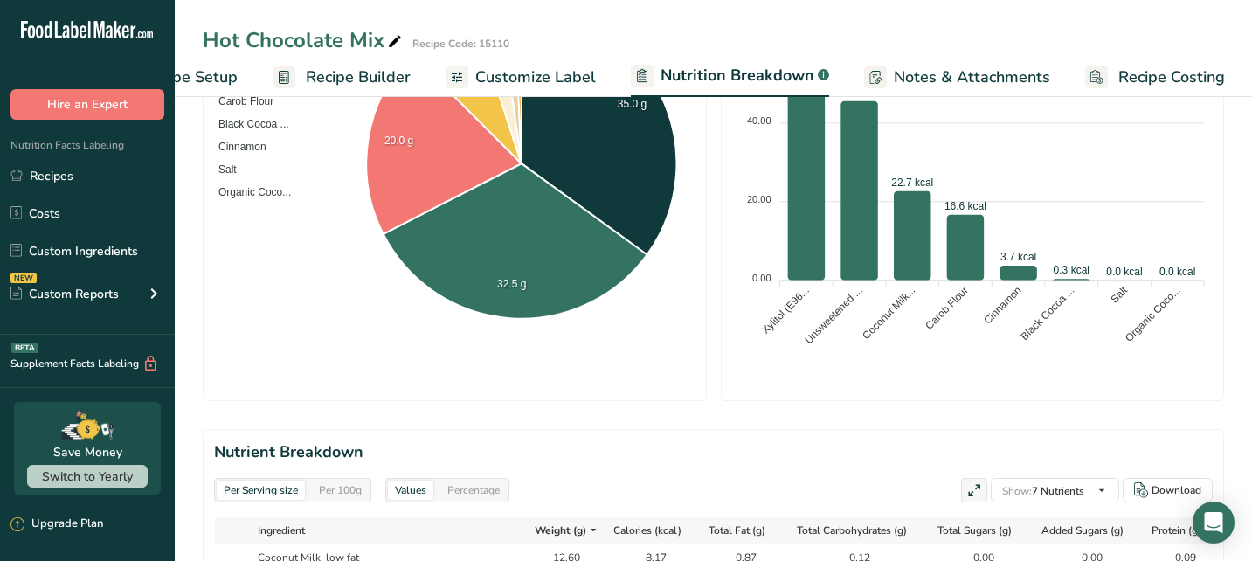
scroll to position [0, 0]
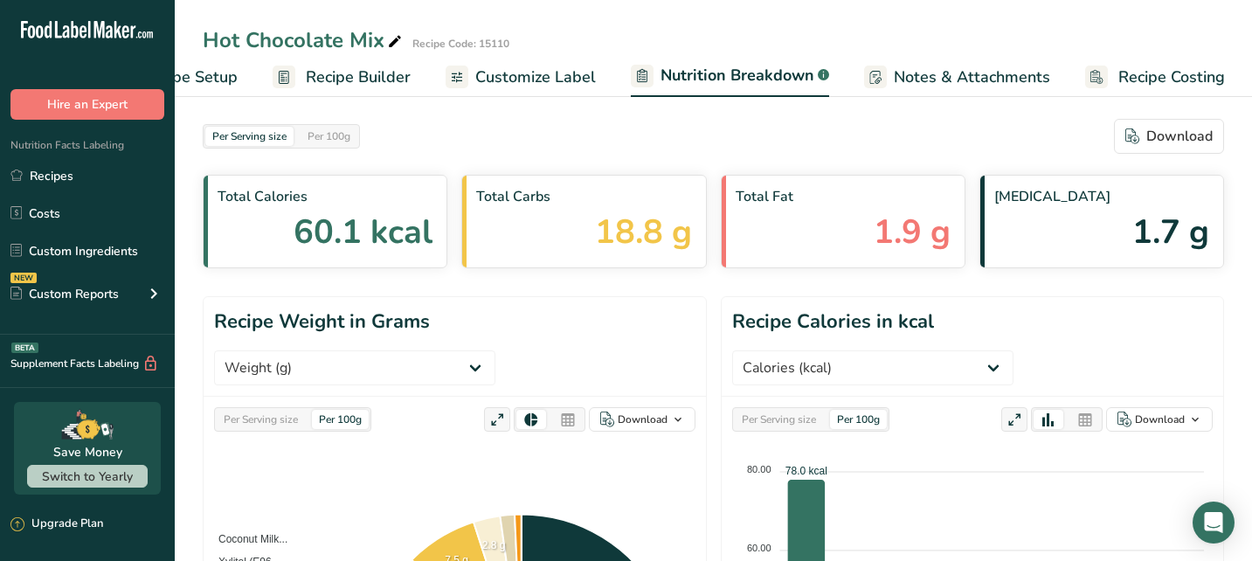
click at [351, 72] on span "Recipe Builder" at bounding box center [358, 78] width 105 height 24
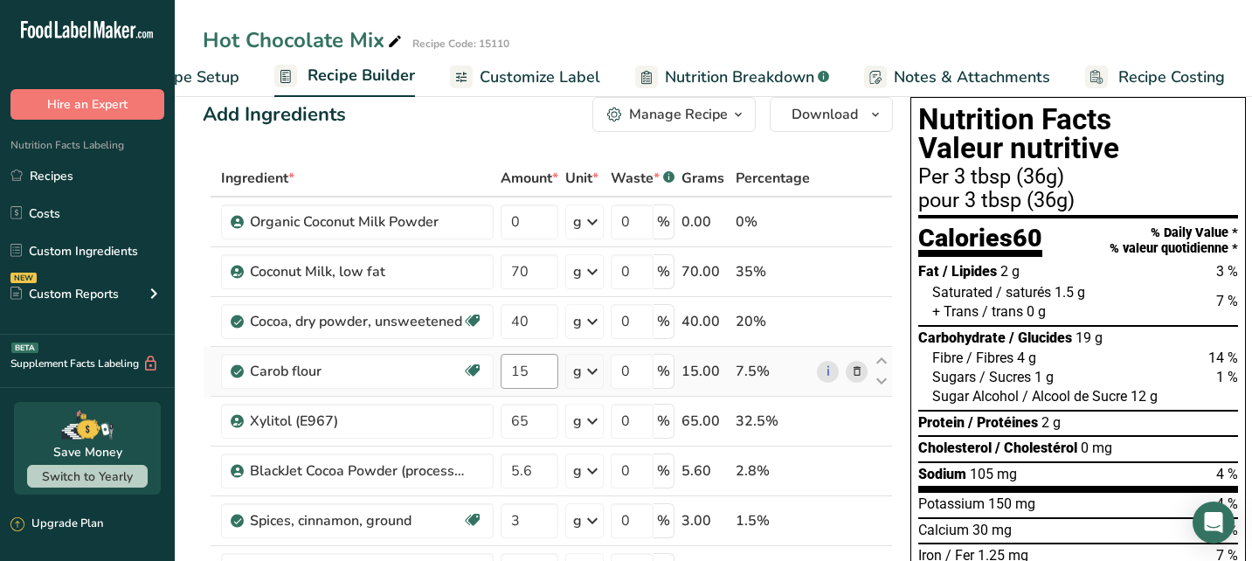
scroll to position [51, 0]
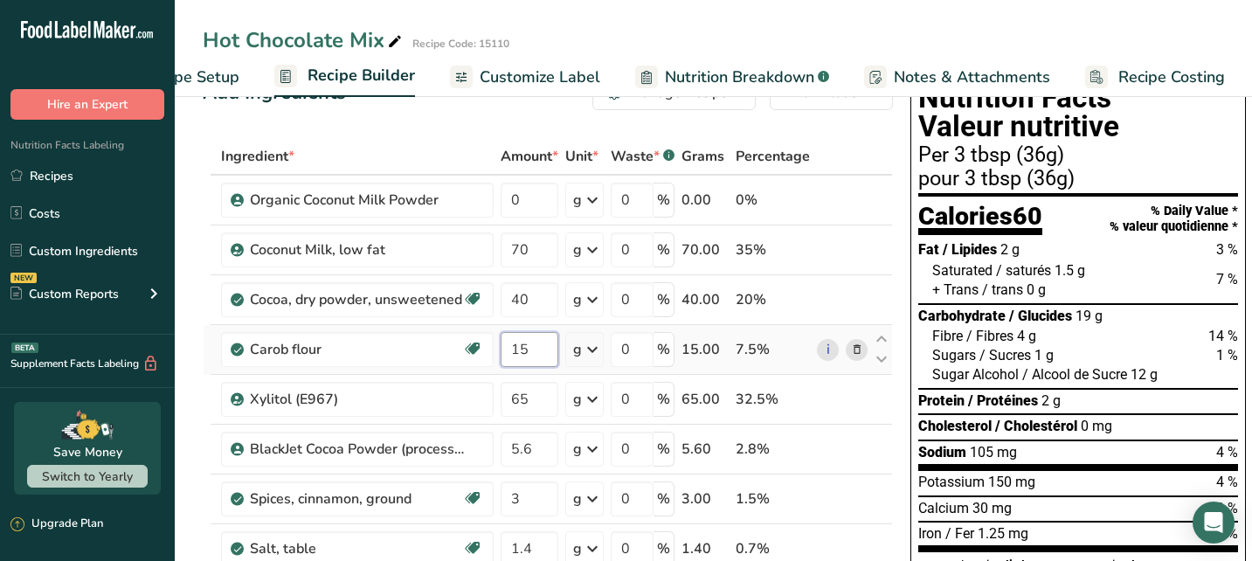
click at [536, 349] on input "15" at bounding box center [530, 349] width 58 height 35
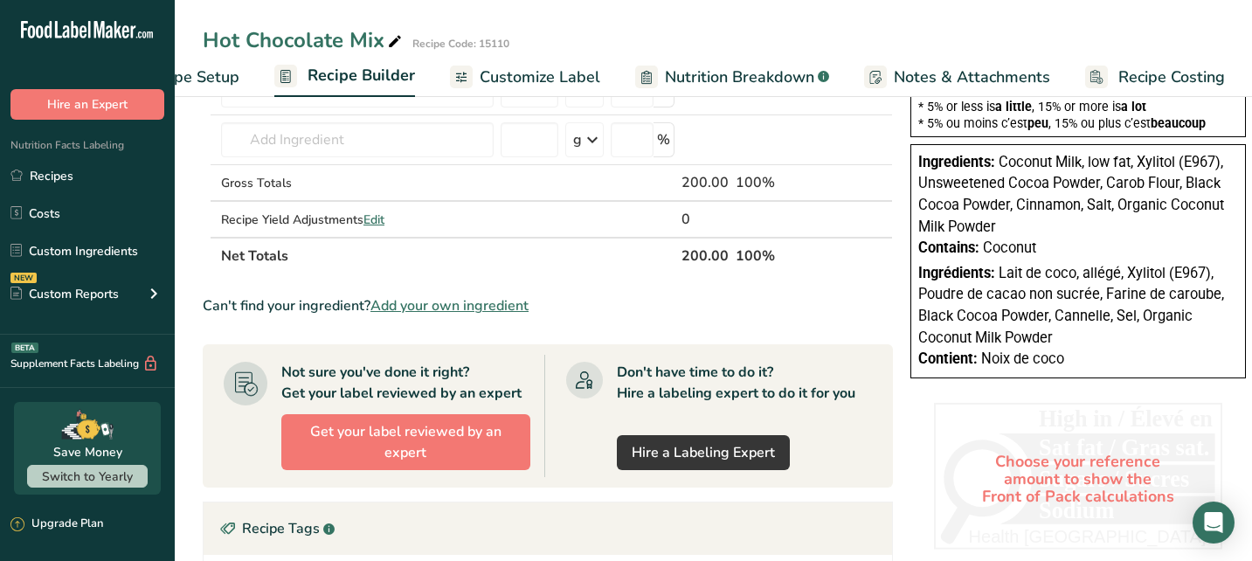
scroll to position [0, 0]
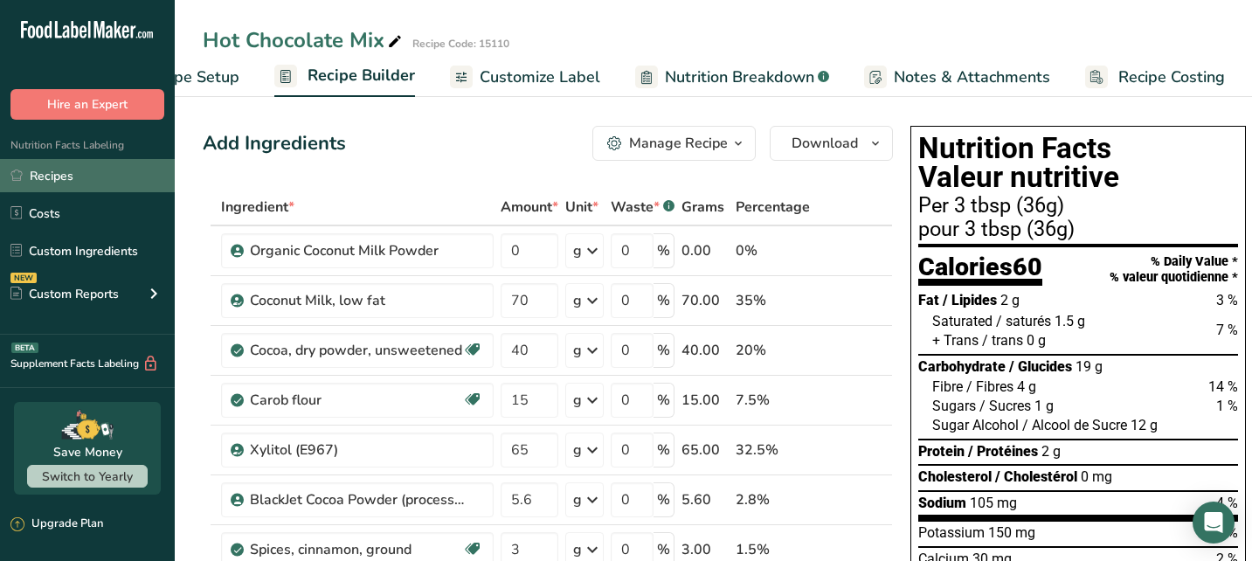
click at [59, 176] on link "Recipes" at bounding box center [87, 175] width 175 height 33
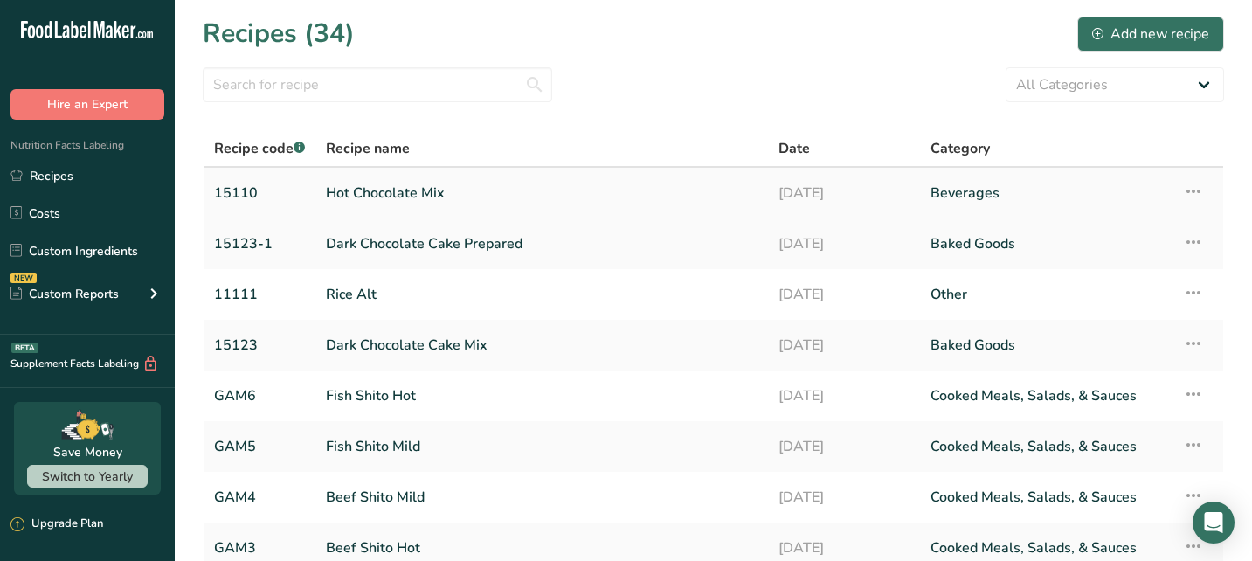
click at [427, 192] on link "Hot Chocolate Mix" at bounding box center [542, 193] width 432 height 37
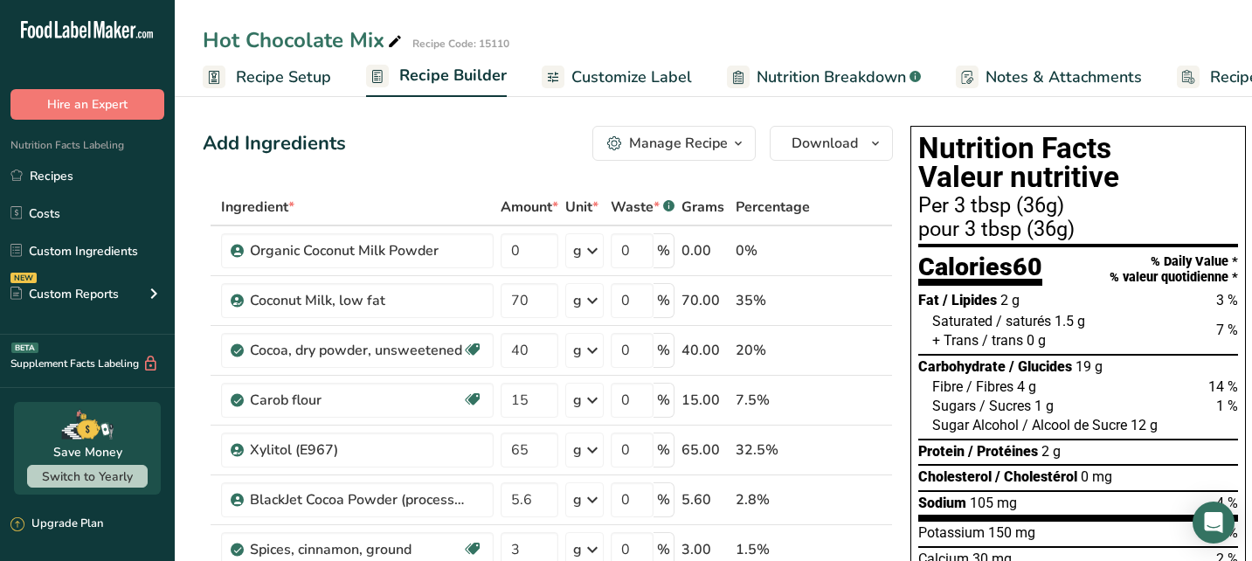
click at [736, 142] on icon "button" at bounding box center [738, 144] width 14 height 22
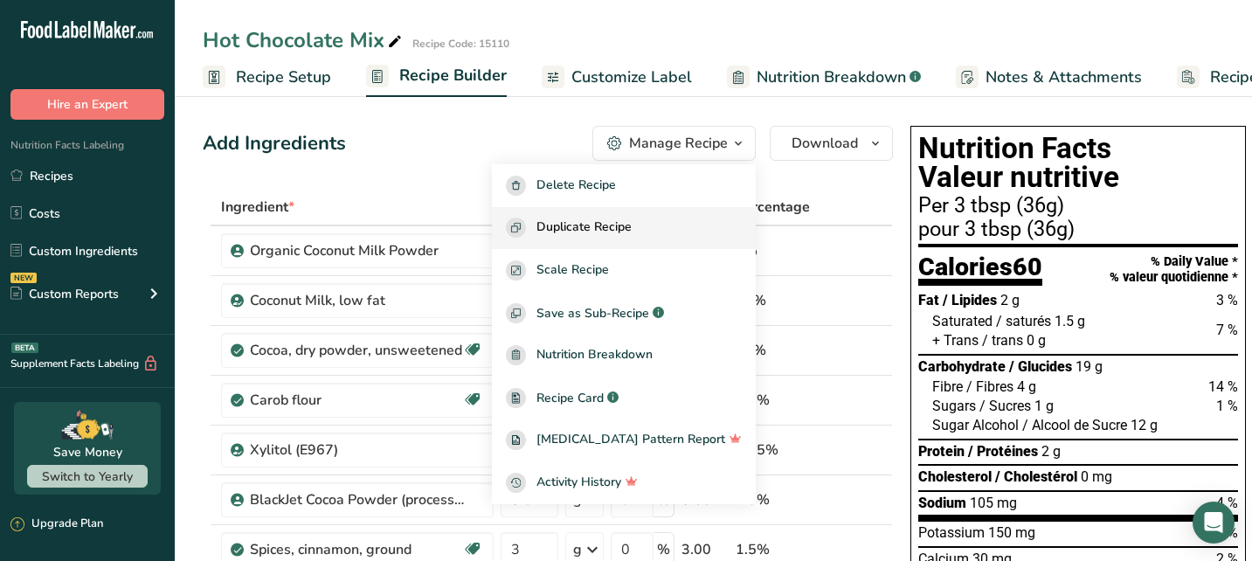
click at [632, 224] on span "Duplicate Recipe" at bounding box center [583, 228] width 95 height 20
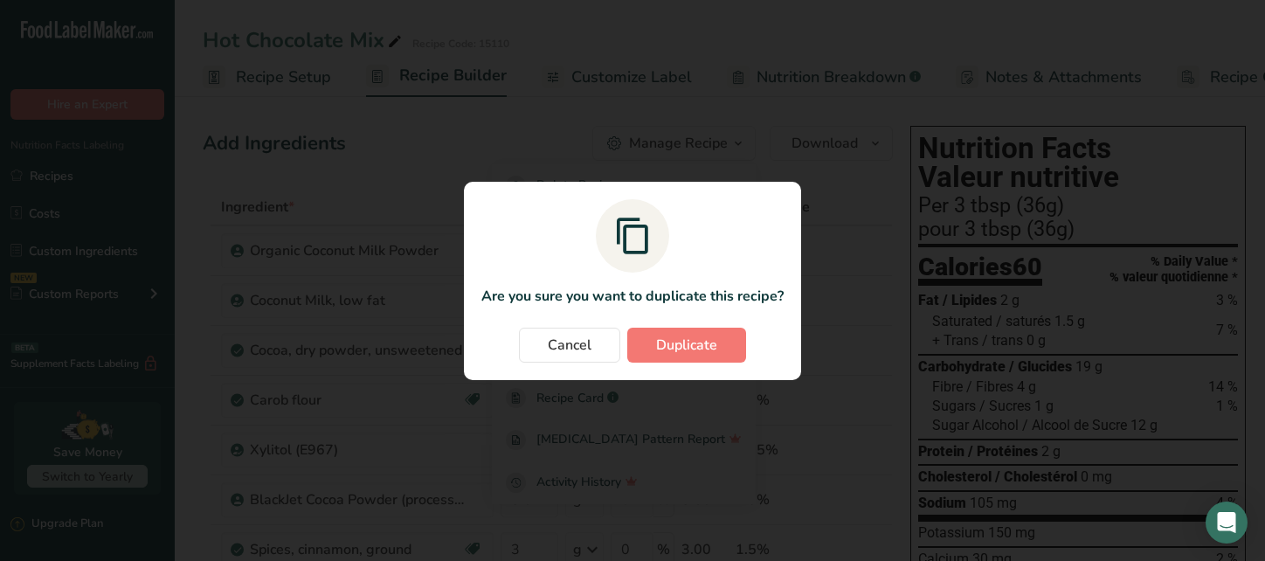
click at [691, 344] on span "Duplicate" at bounding box center [686, 345] width 61 height 21
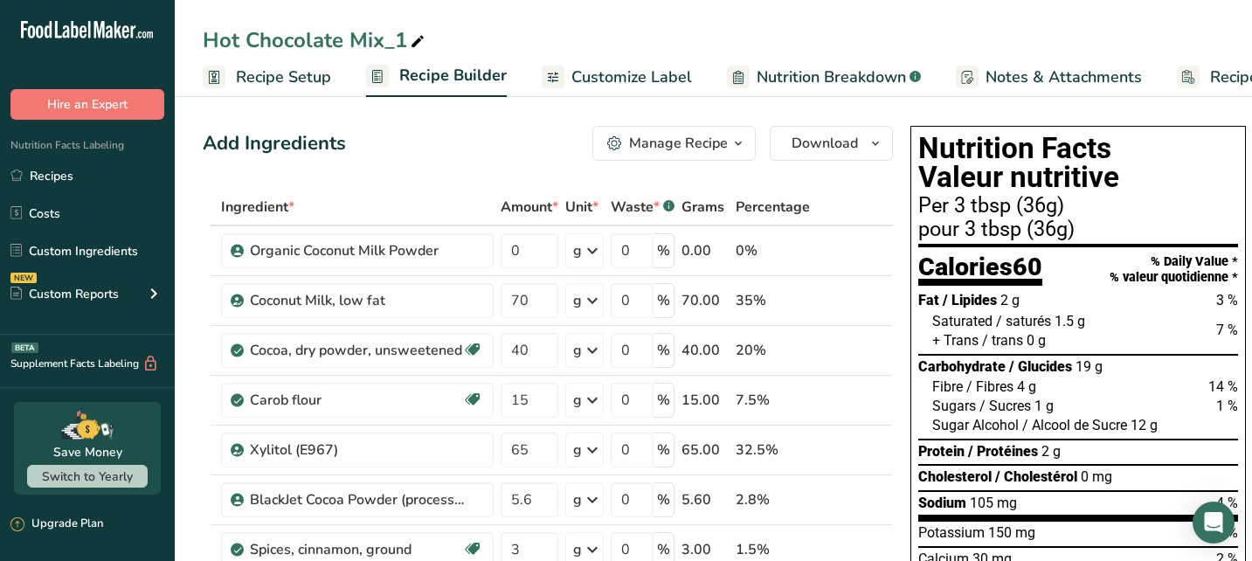
click at [402, 33] on div "Hot Chocolate Mix_1" at bounding box center [315, 39] width 225 height 31
type input "Hot Chocolate Mix High Protein"
click at [485, 157] on div "Add Ingredients Manage Recipe Delete Recipe Duplicate Recipe Scale Recipe Save …" at bounding box center [548, 143] width 690 height 35
click at [853, 249] on icon at bounding box center [857, 251] width 12 height 18
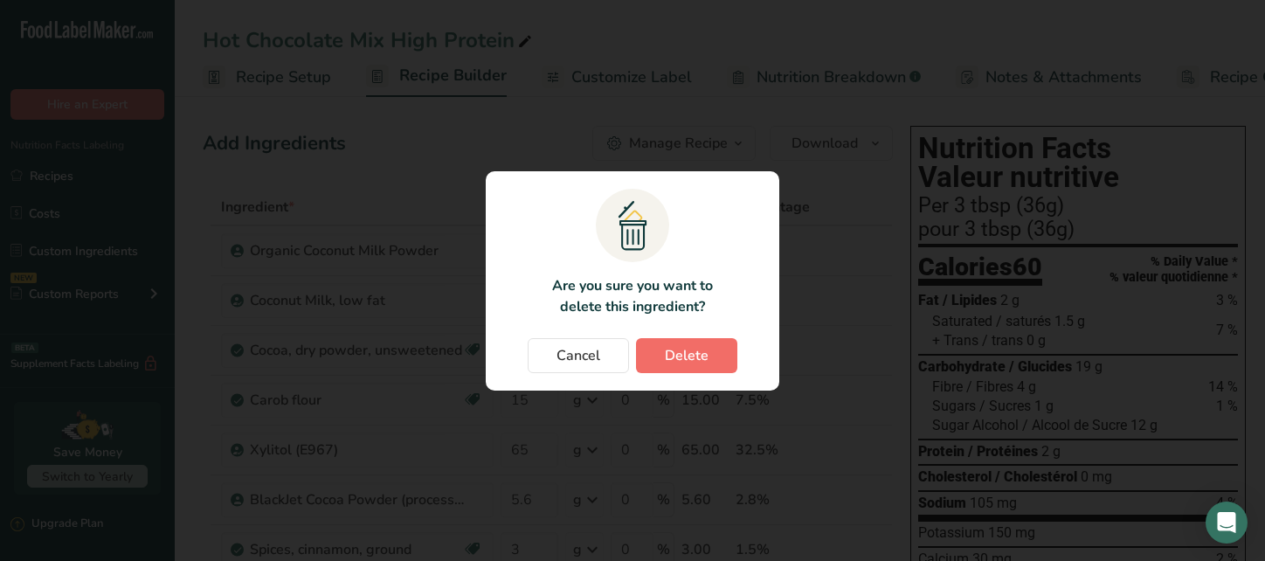
click at [692, 346] on span "Delete" at bounding box center [687, 355] width 44 height 21
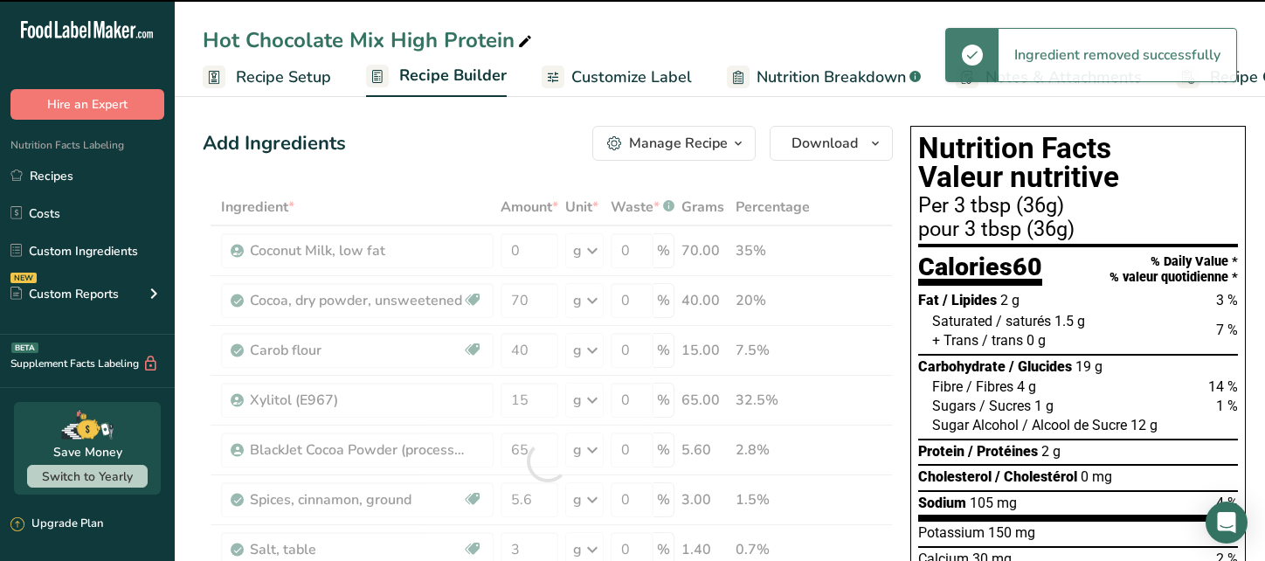
type input "70"
type input "40"
type input "15"
type input "65"
type input "5.6"
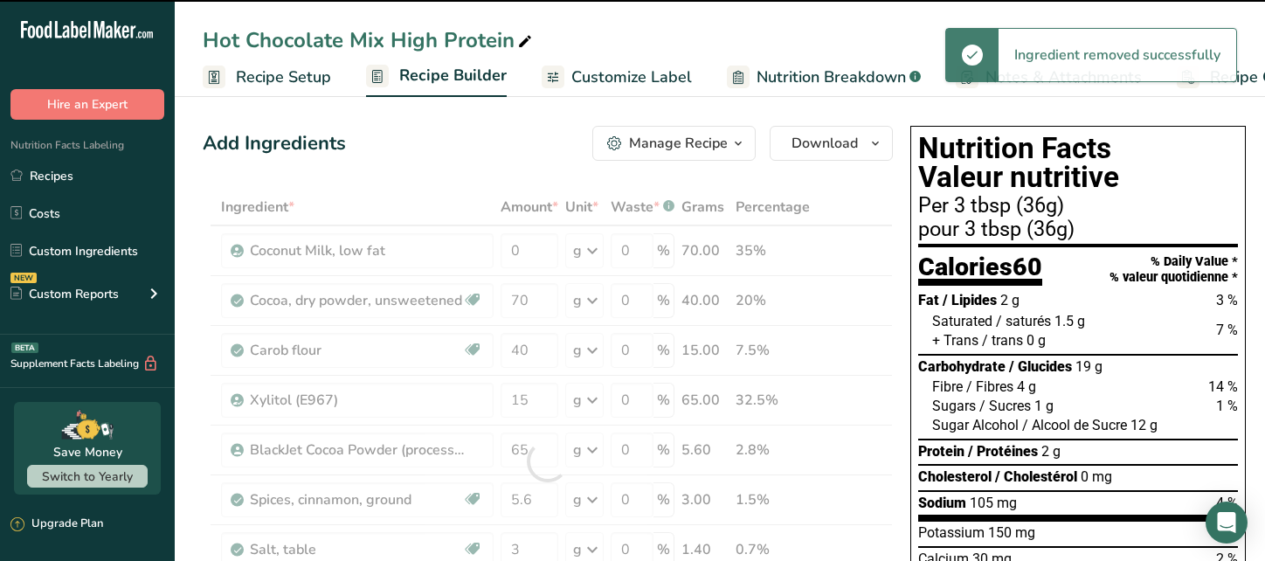
type input "3"
type input "1.4"
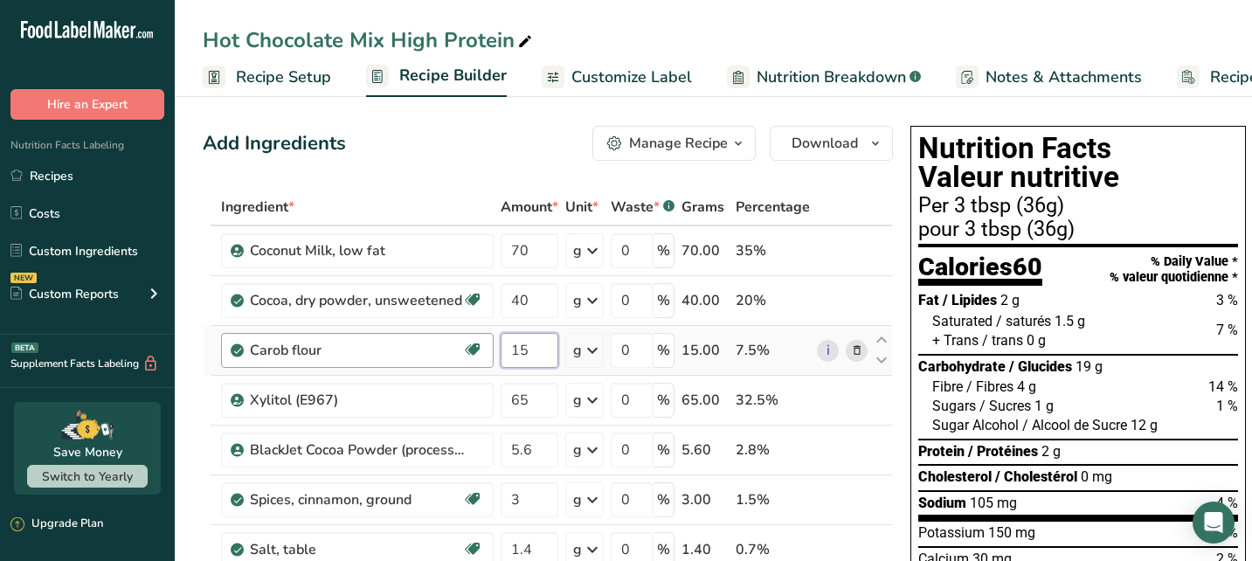
drag, startPoint x: 530, startPoint y: 349, endPoint x: 485, endPoint y: 342, distance: 46.1
click at [485, 342] on tr "Carob flour Dairy free Gluten free Vegan Vegetarian Soy free 15 g Portions 1 cu…" at bounding box center [548, 351] width 688 height 50
type input "30.6"
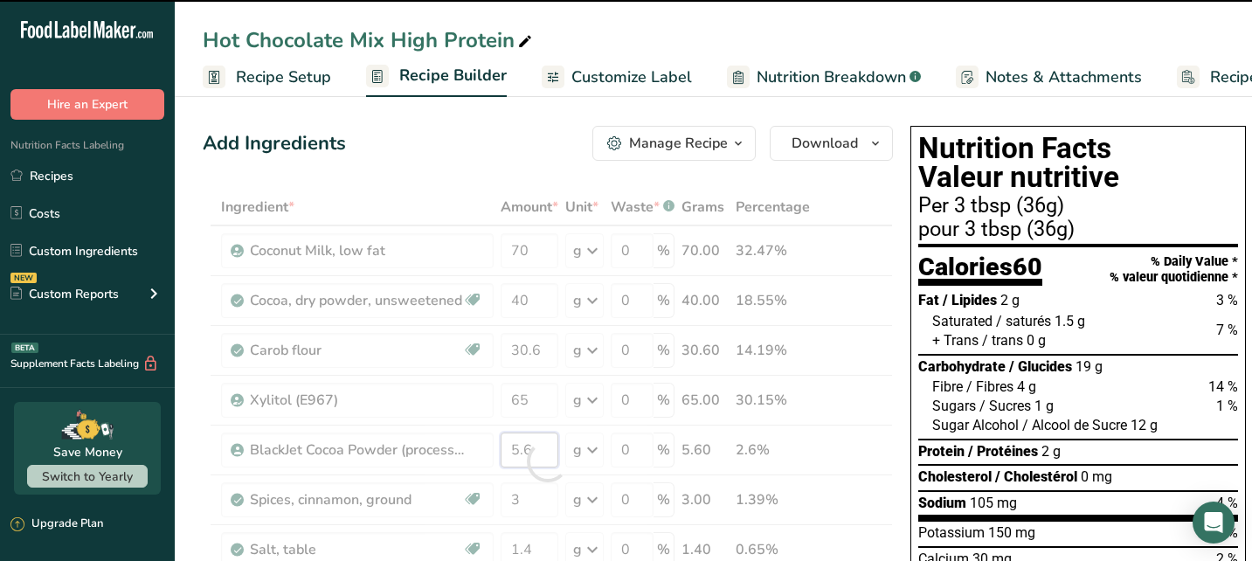
drag, startPoint x: 536, startPoint y: 454, endPoint x: 511, endPoint y: 454, distance: 24.5
click at [511, 454] on div "Ingredient * Amount * Unit * Waste * .a-a{fill:#347362;}.b-a{fill:#fff;} Grams …" at bounding box center [548, 461] width 690 height 545
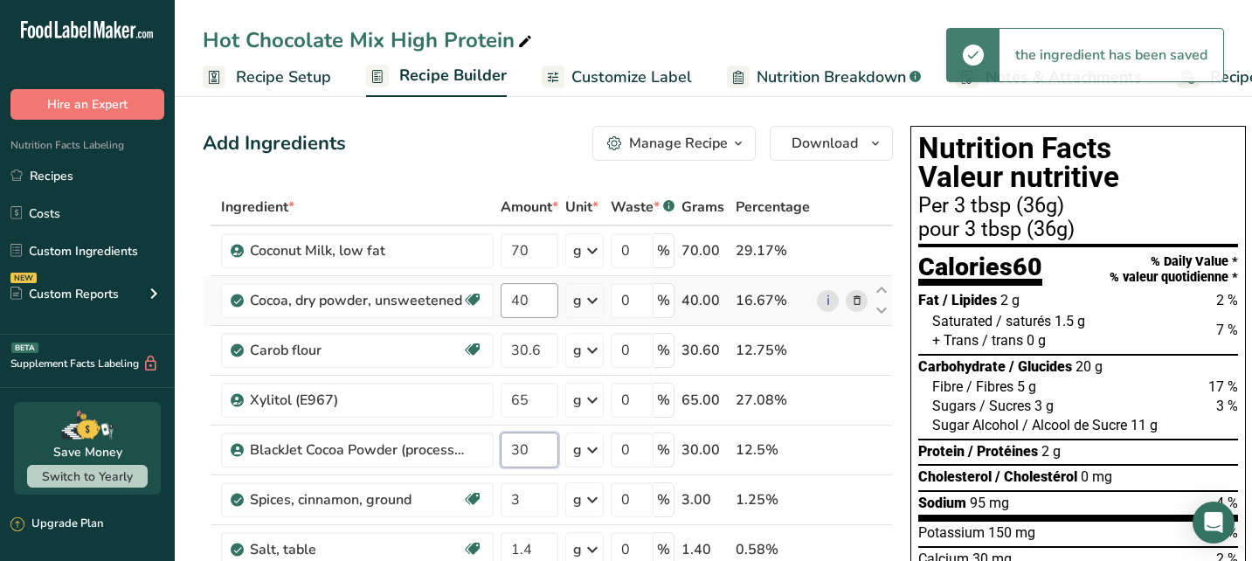
type input "30"
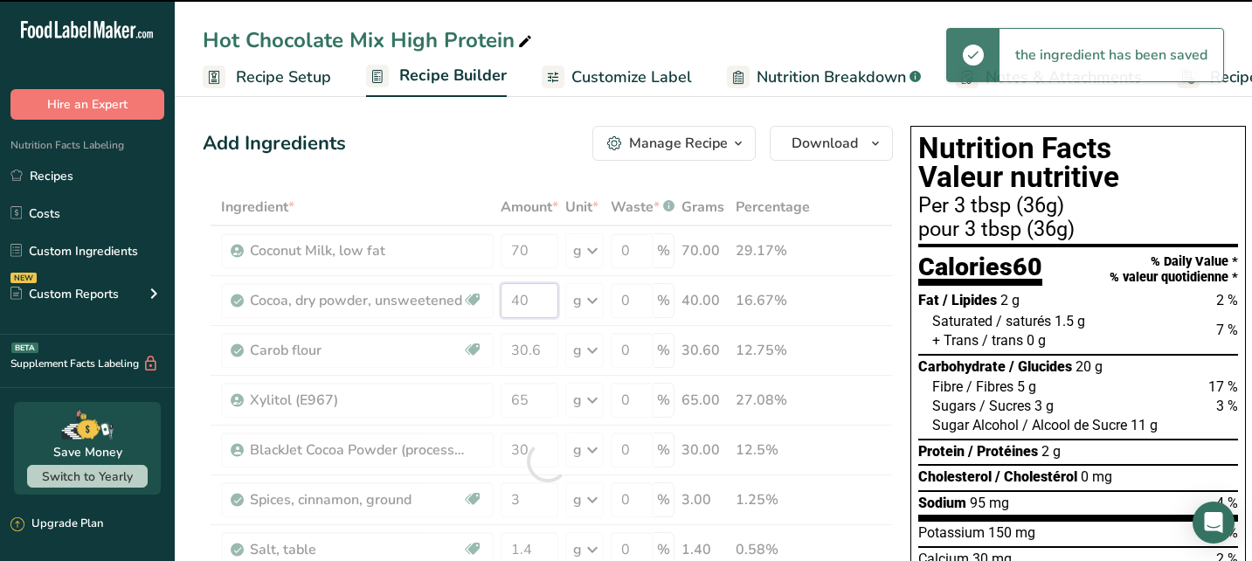
drag, startPoint x: 529, startPoint y: 296, endPoint x: 512, endPoint y: 297, distance: 17.5
click at [512, 297] on div "Ingredient * Amount * Unit * Waste * .a-a{fill:#347362;}.b-a{fill:#fff;} Grams …" at bounding box center [548, 461] width 690 height 545
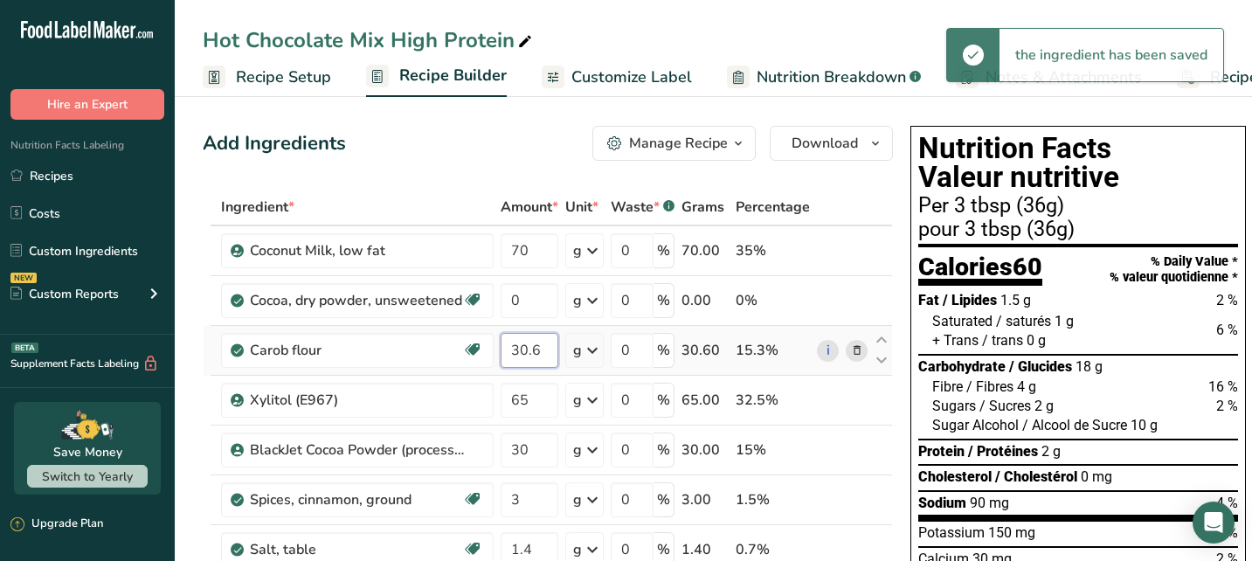
click at [541, 351] on div "Ingredient * Amount * Unit * Waste * .a-a{fill:#347362;}.b-a{fill:#fff;} Grams …" at bounding box center [548, 461] width 690 height 545
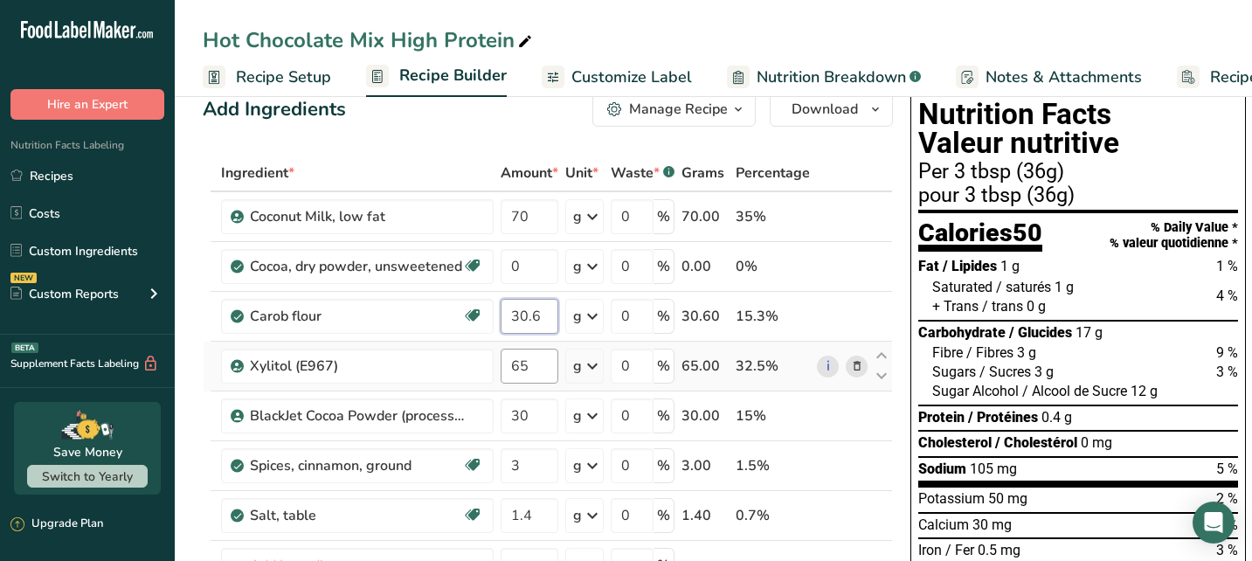
scroll to position [38, 0]
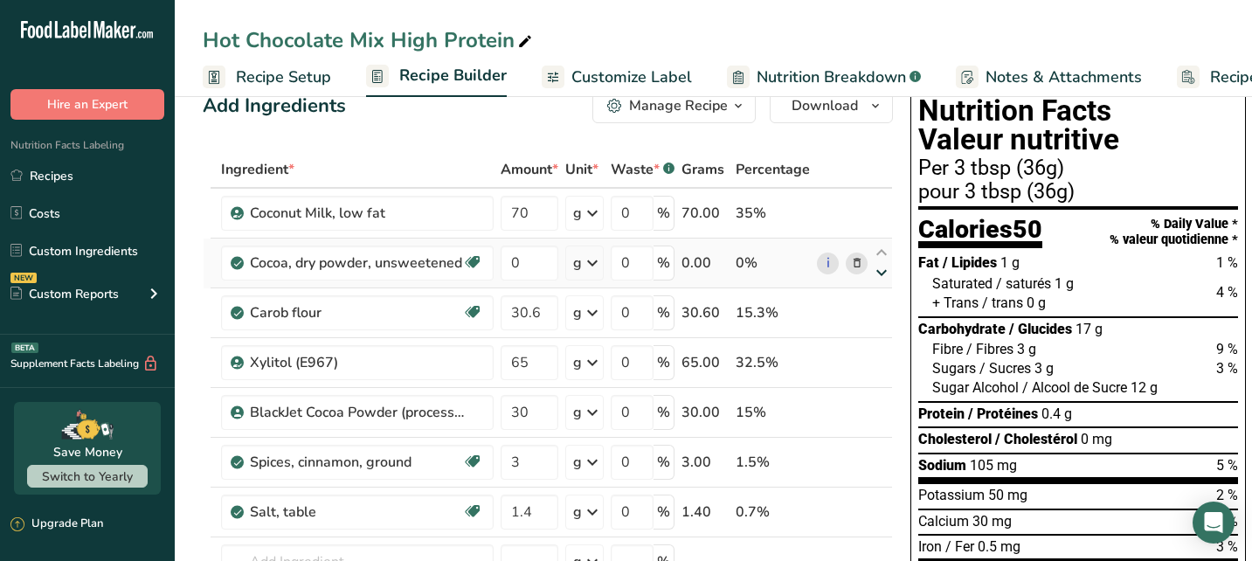
click at [878, 273] on div "Ingredient * Amount * Unit * Waste * .a-a{fill:#347362;}.b-a{fill:#fff;} Grams …" at bounding box center [548, 423] width 690 height 545
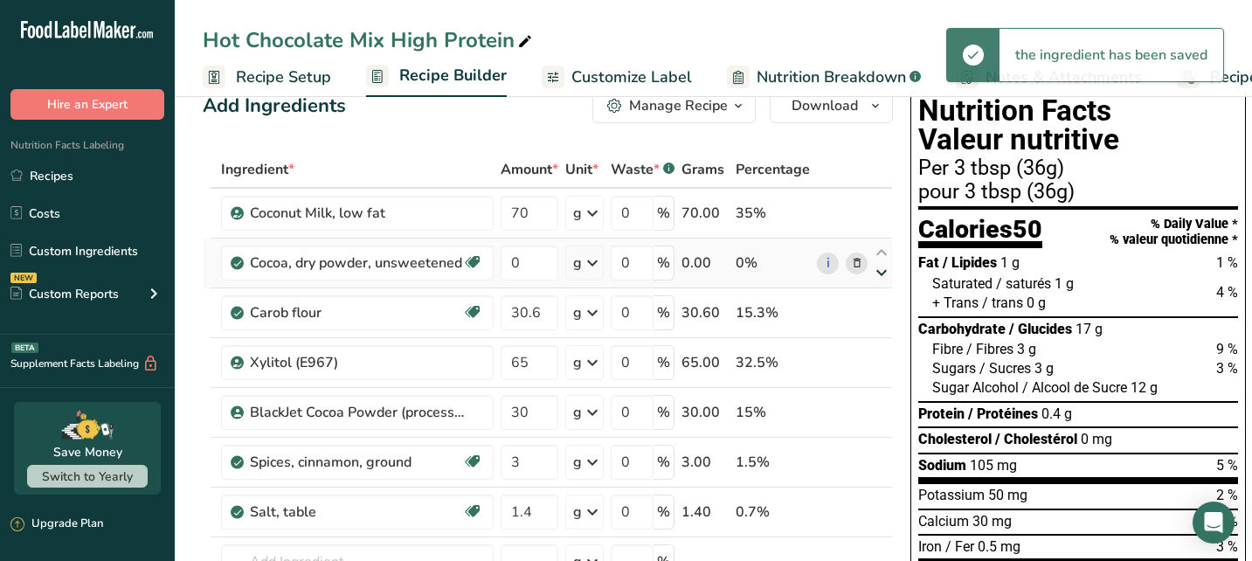
click at [878, 273] on icon at bounding box center [881, 272] width 21 height 13
type input "30.6"
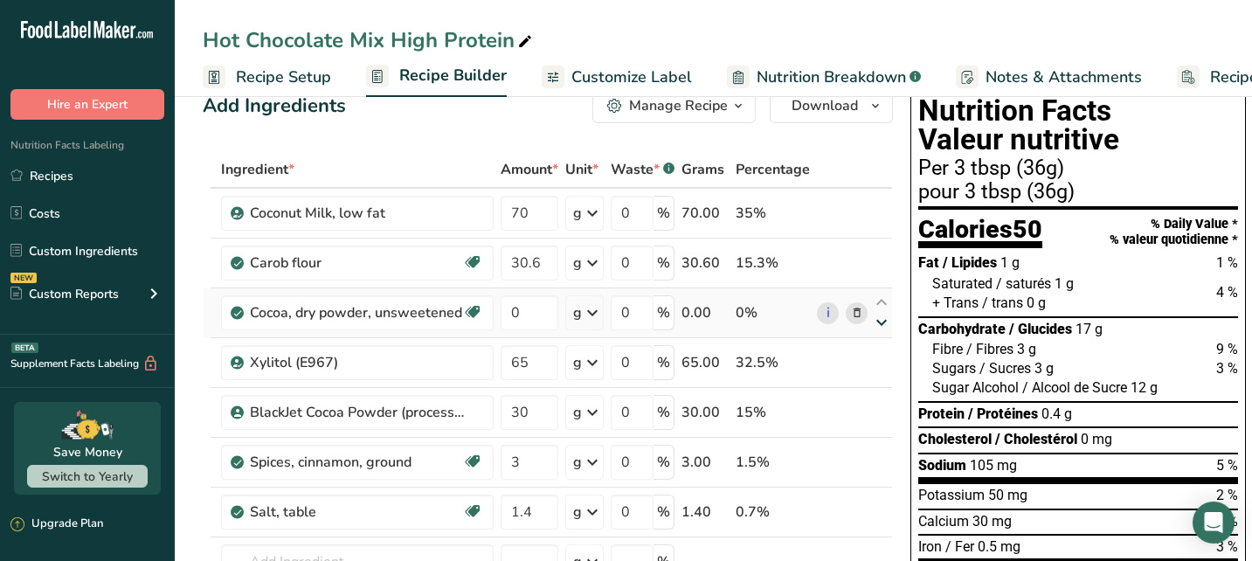
click at [880, 321] on icon at bounding box center [881, 322] width 21 height 13
type input "65"
type input "0"
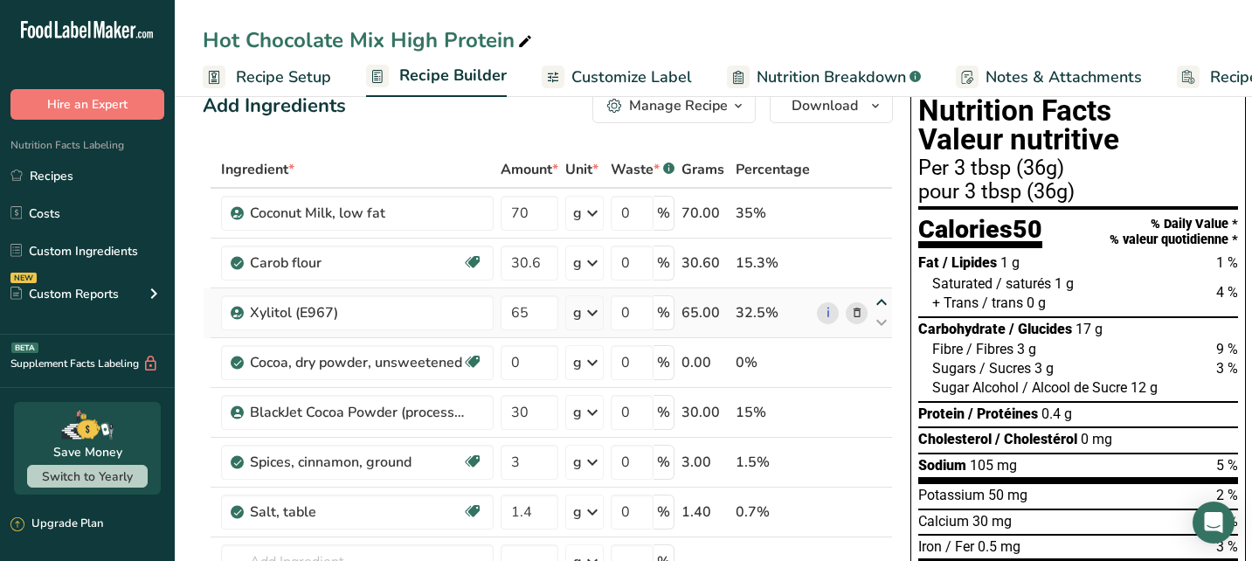
click at [878, 300] on icon at bounding box center [881, 302] width 21 height 13
type input "65"
type input "30.6"
click at [878, 371] on icon at bounding box center [881, 372] width 21 height 13
type input "30"
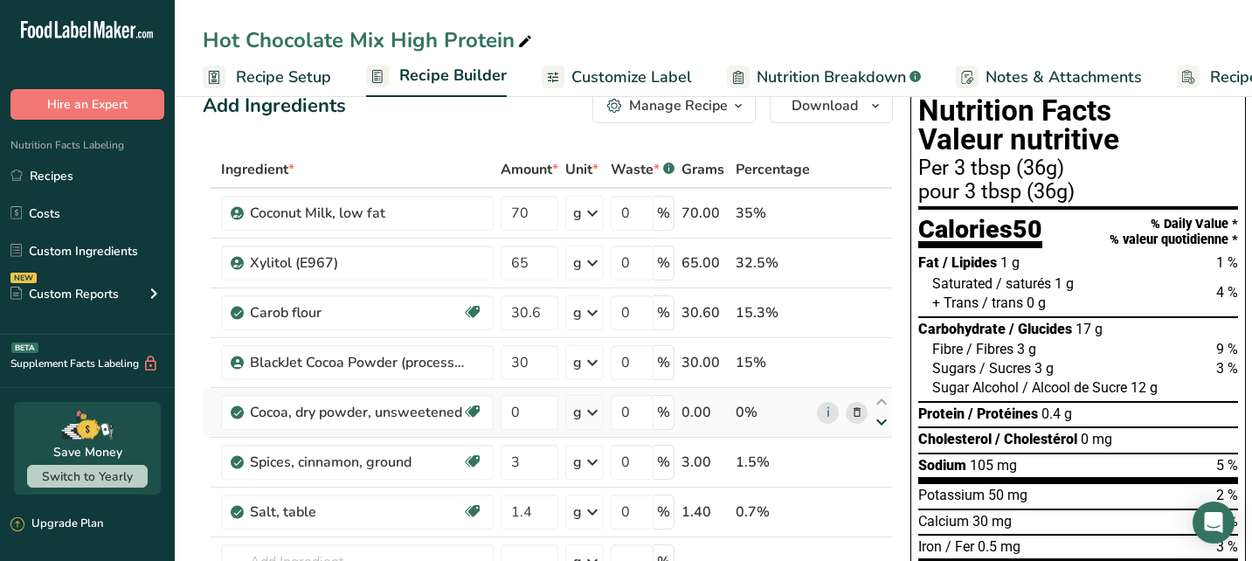
click at [876, 419] on icon at bounding box center [881, 422] width 21 height 13
type input "3"
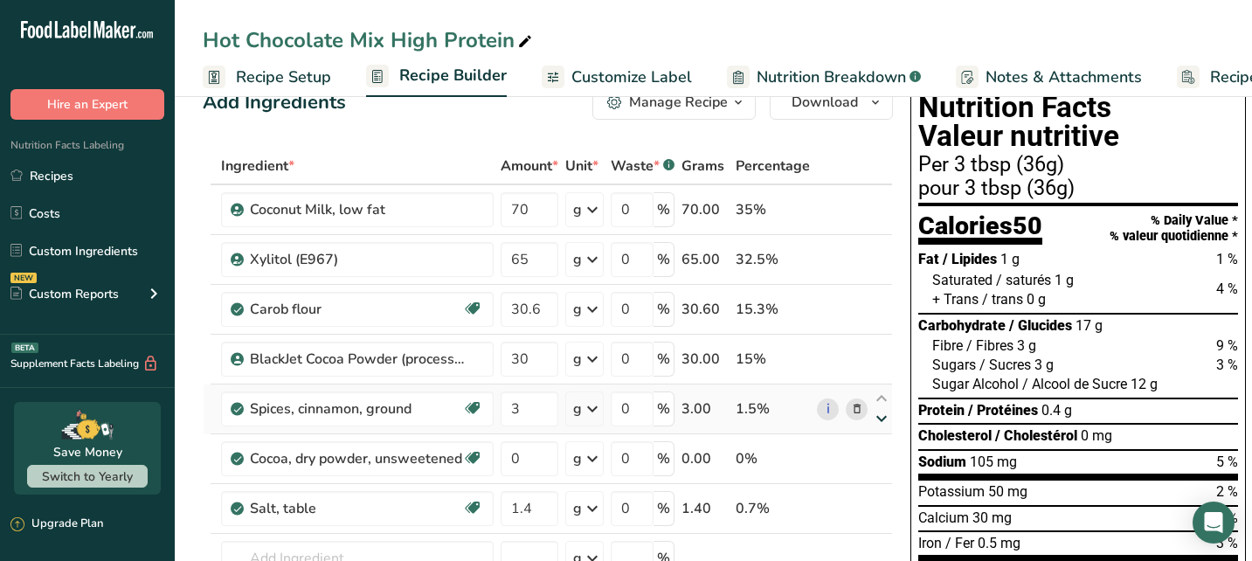
scroll to position [109, 0]
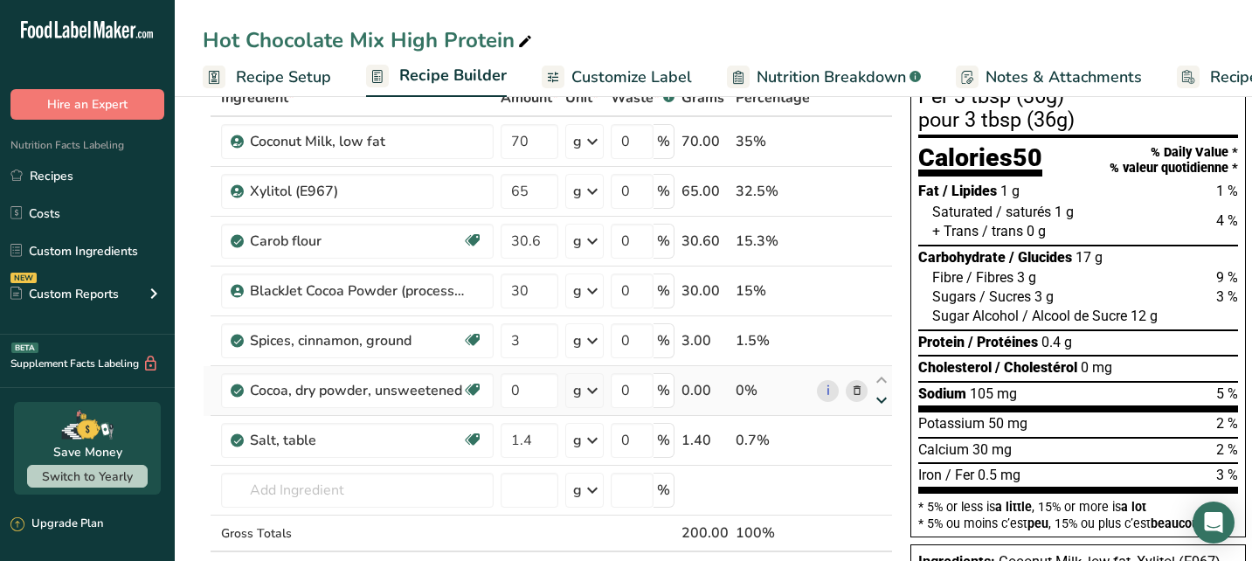
click at [875, 398] on icon at bounding box center [881, 400] width 21 height 13
type input "1.4"
type input "0"
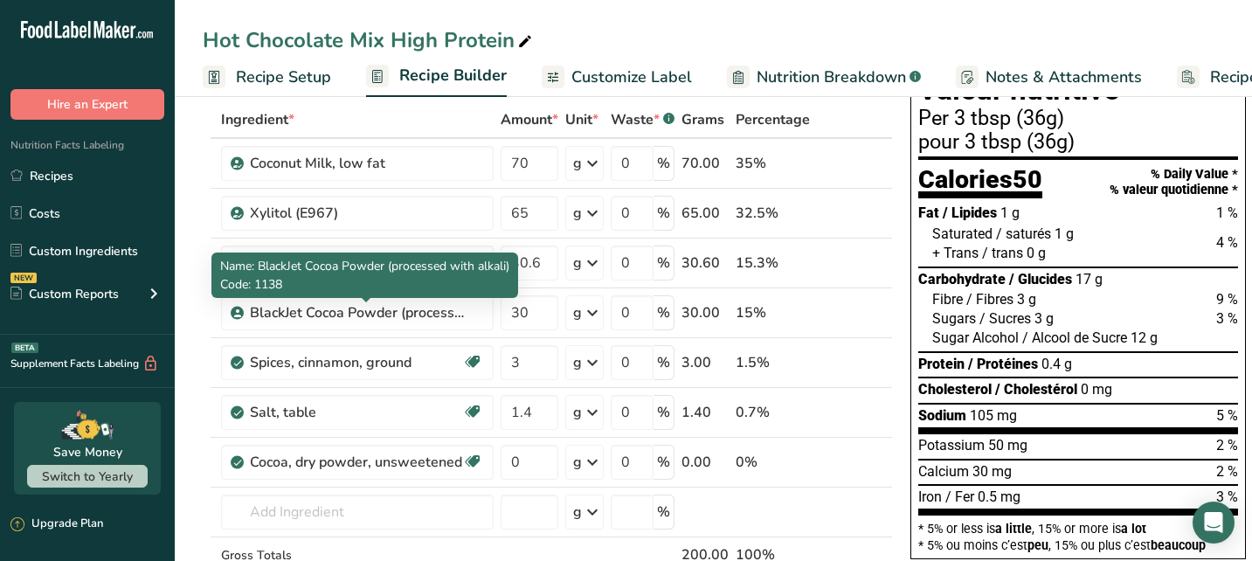
scroll to position [84, 0]
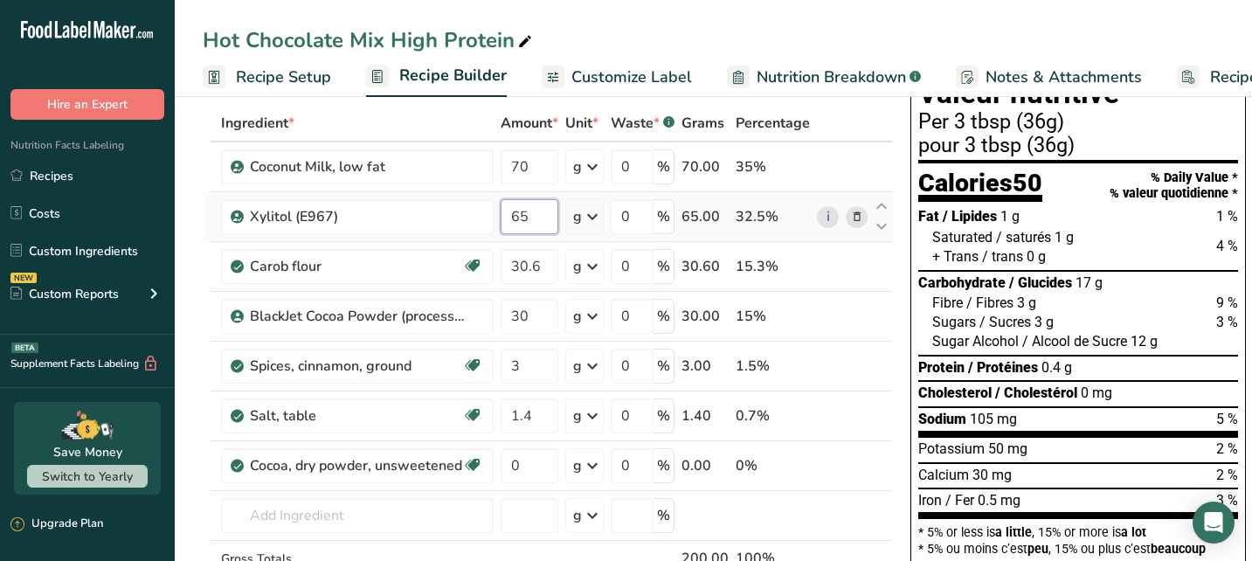
click at [519, 216] on input "65" at bounding box center [530, 216] width 58 height 35
type input "45"
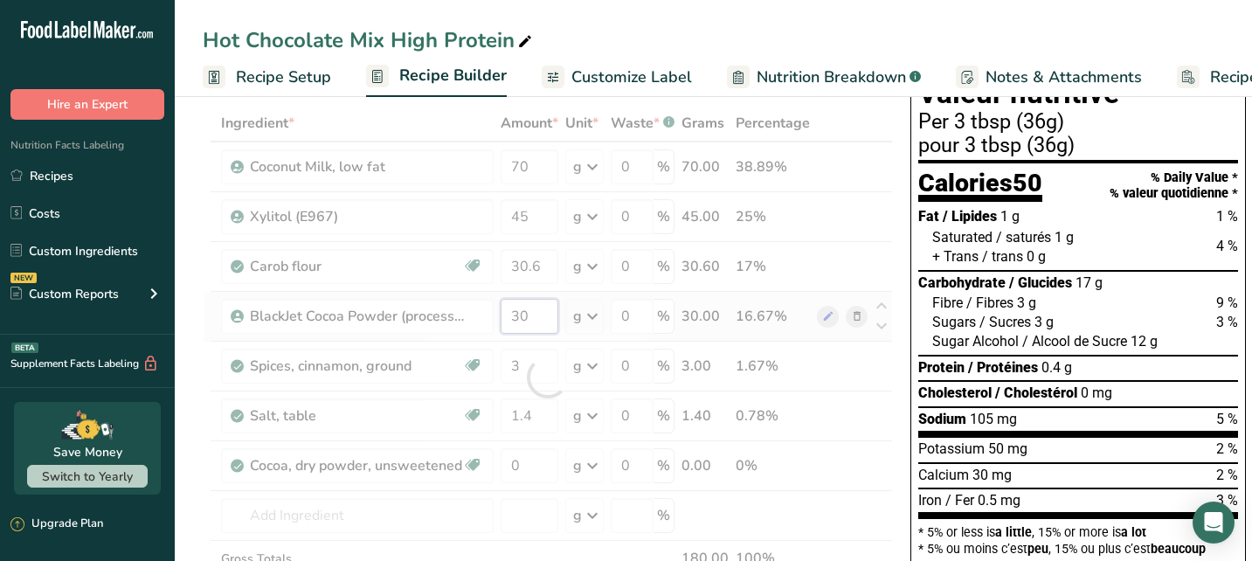
click at [541, 313] on div "Ingredient * Amount * Unit * Waste * .a-a{fill:#347362;}.b-a{fill:#fff;} Grams …" at bounding box center [548, 377] width 690 height 545
click at [533, 465] on div "Ingredient * Amount * Unit * Waste * .a-a{fill:#347362;}.b-a{fill:#fff;} Grams …" at bounding box center [548, 377] width 690 height 545
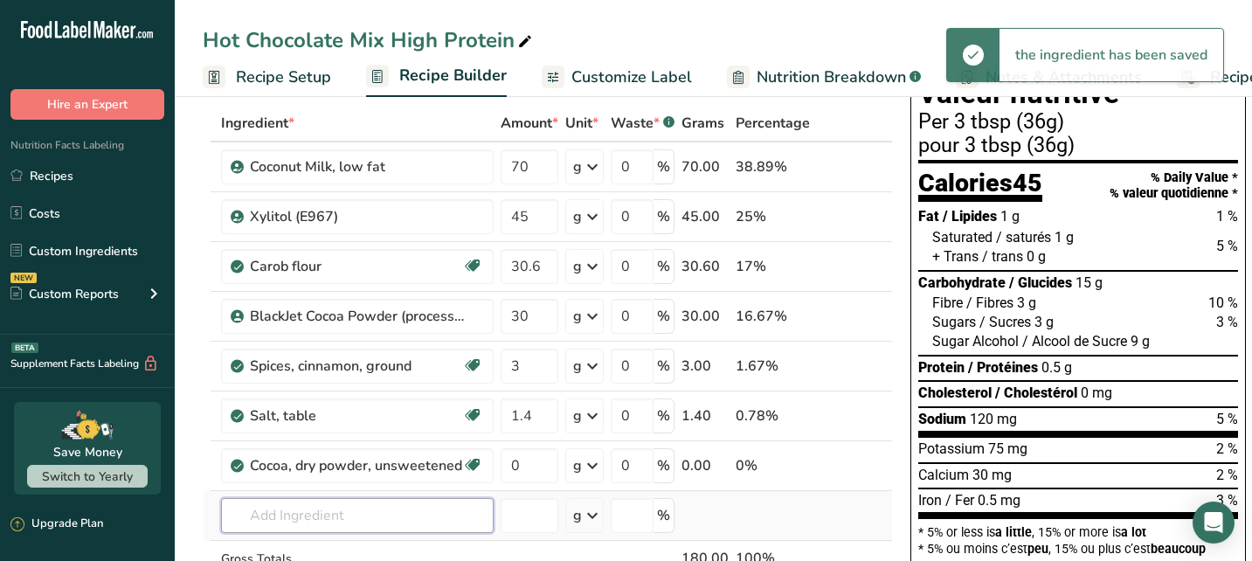
click at [465, 507] on div "Ingredient * Amount * Unit * Waste * .a-a{fill:#347362;}.b-a{fill:#fff;} Grams …" at bounding box center [548, 377] width 690 height 545
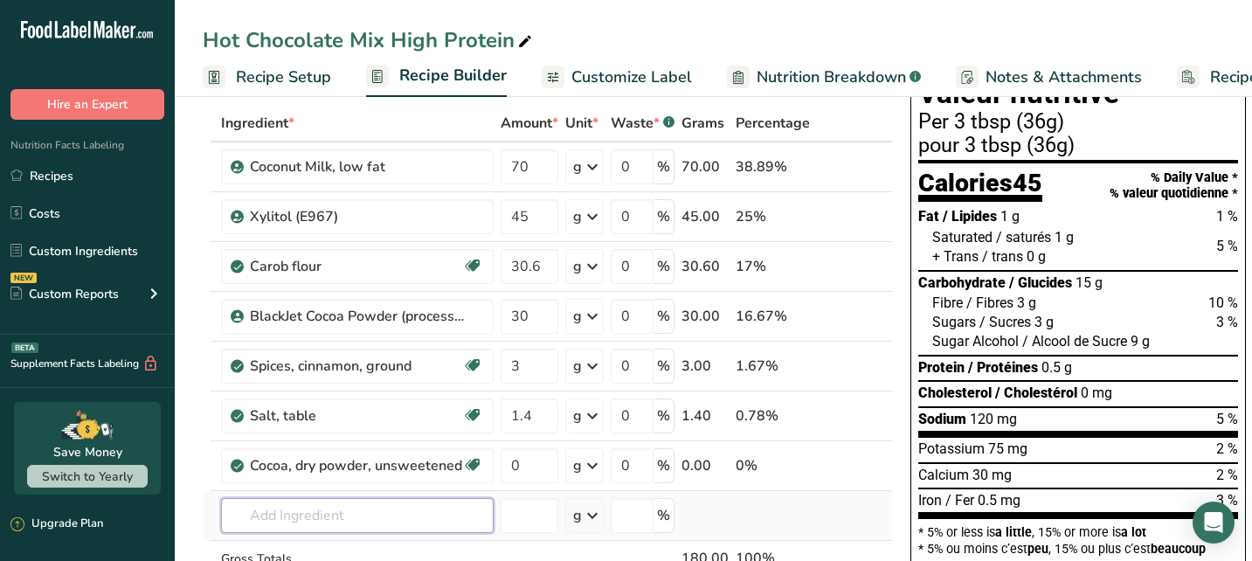
click at [324, 514] on input "text" at bounding box center [357, 515] width 273 height 35
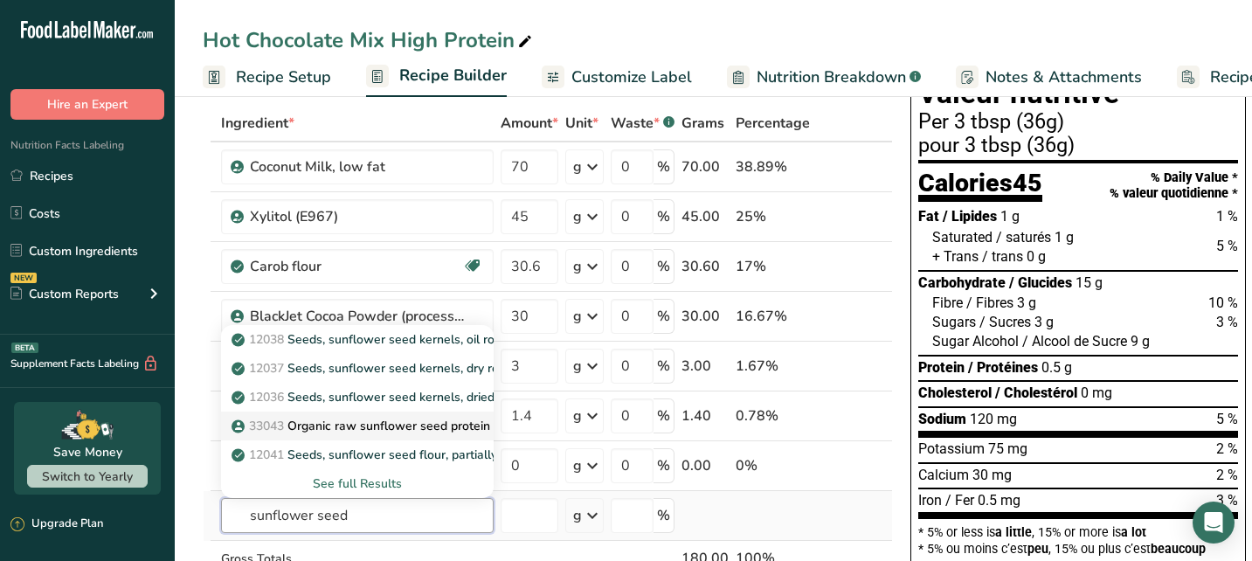
type input "sunflower seed"
click at [417, 425] on p "33043 Organic raw sunflower seed protein powder" at bounding box center [385, 426] width 301 height 18
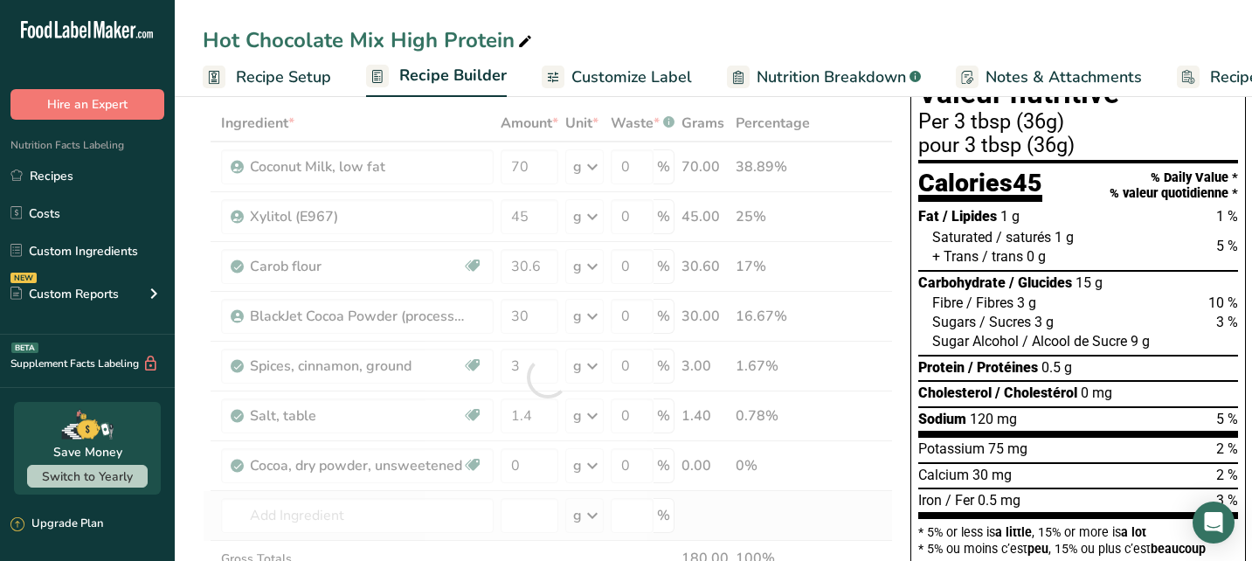
type input "Organic raw sunflower seed protein powder"
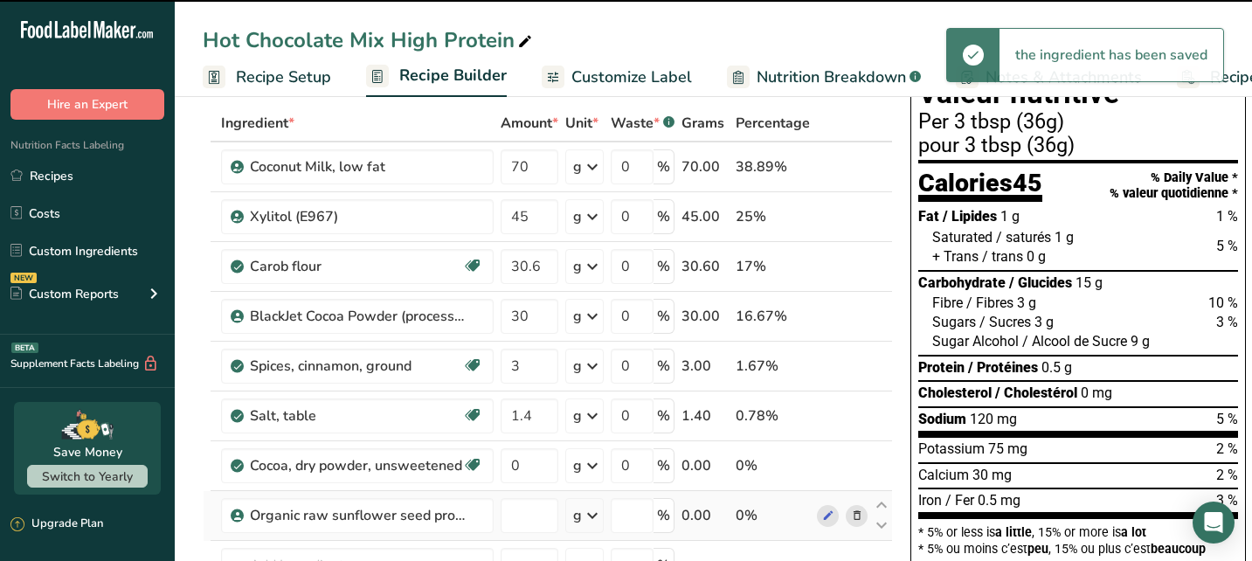
type input "0"
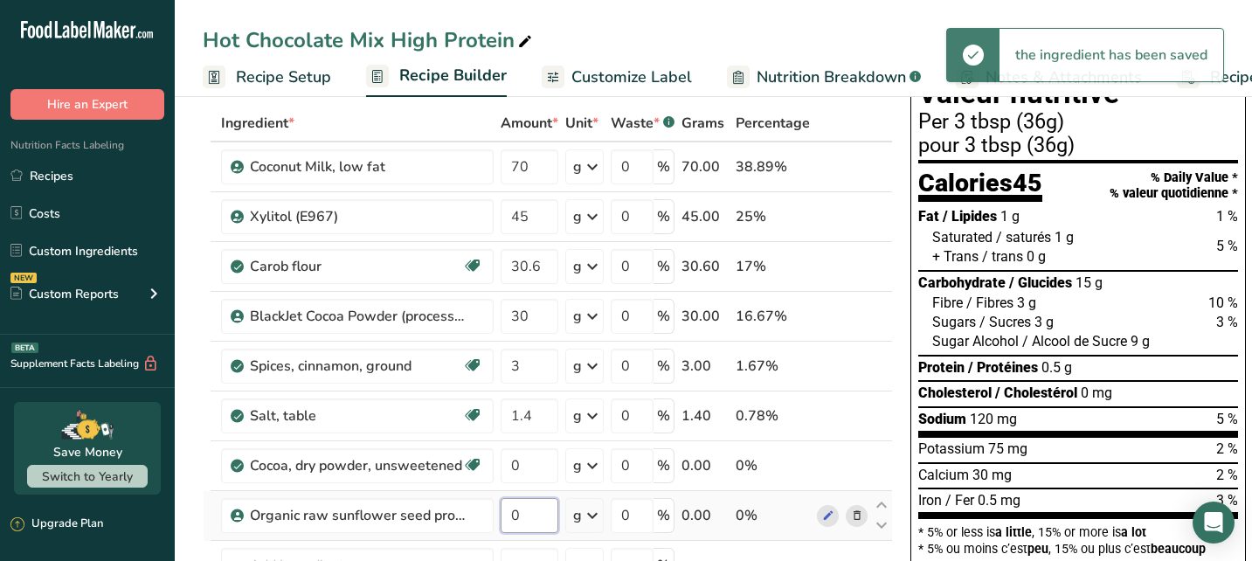
click at [529, 515] on input "0" at bounding box center [530, 515] width 58 height 35
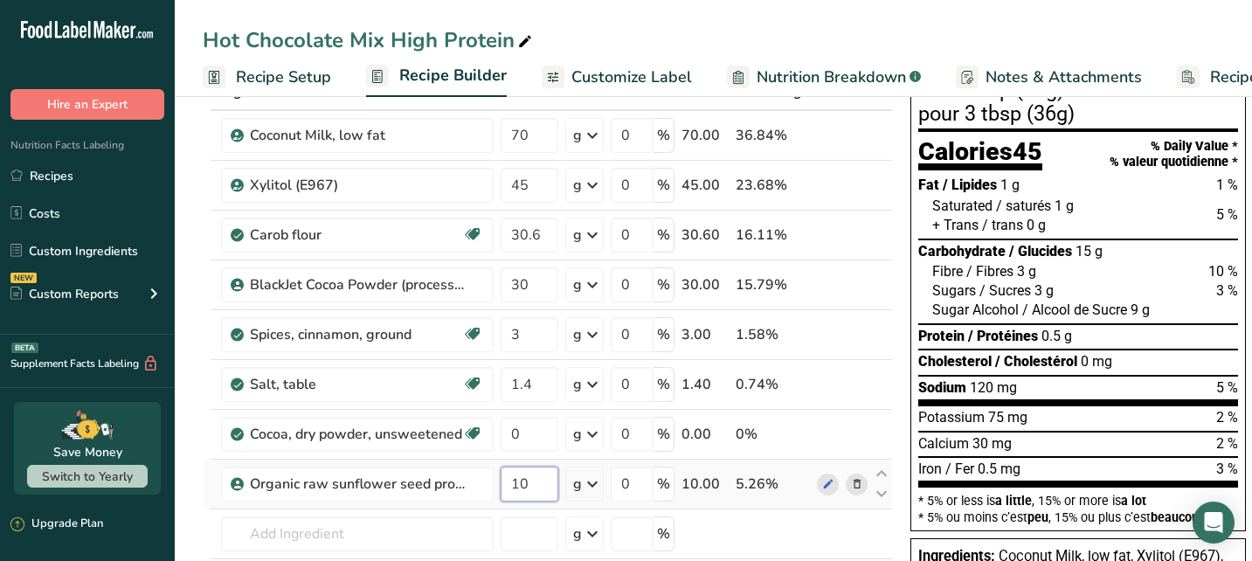
scroll to position [119, 0]
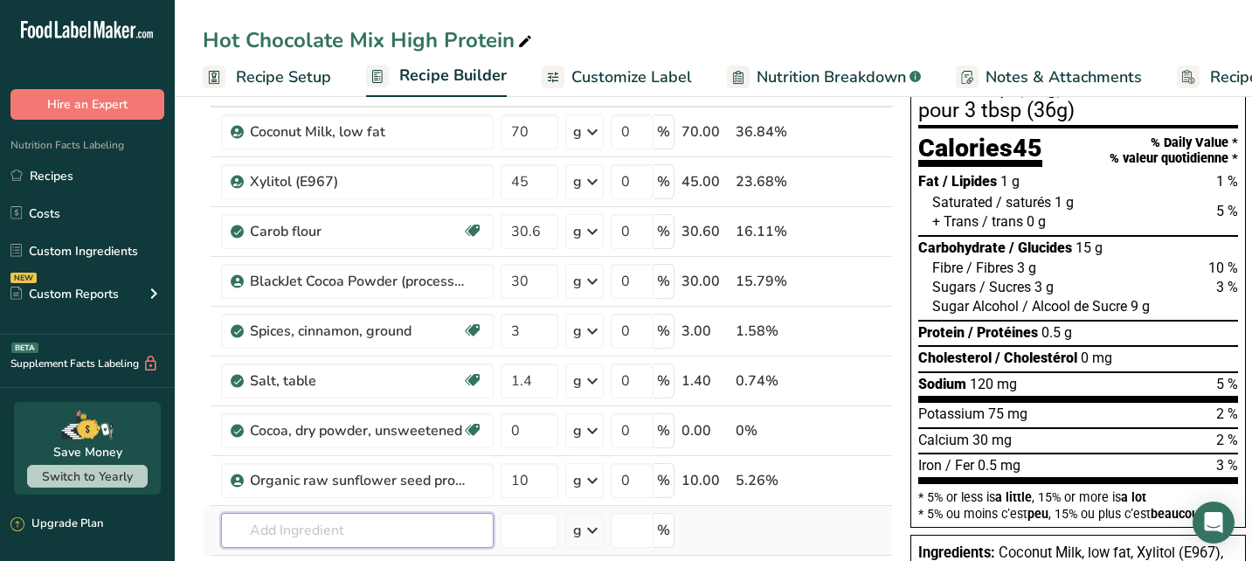
click at [455, 529] on div "Ingredient * Amount * Unit * Waste * .a-a{fill:#347362;}.b-a{fill:#fff;} Grams …" at bounding box center [548, 367] width 690 height 595
drag, startPoint x: 527, startPoint y: 478, endPoint x: 495, endPoint y: 475, distance: 31.6
click at [495, 475] on tr "Organic raw sunflower seed protein powder 10 g Weight Units g kg mg See more Vo…" at bounding box center [548, 481] width 688 height 50
click at [473, 530] on div "Ingredient * Amount * Unit * Waste * .a-a{fill:#347362;}.b-a{fill:#fff;} Grams …" at bounding box center [548, 367] width 690 height 595
drag, startPoint x: 535, startPoint y: 480, endPoint x: 495, endPoint y: 480, distance: 39.3
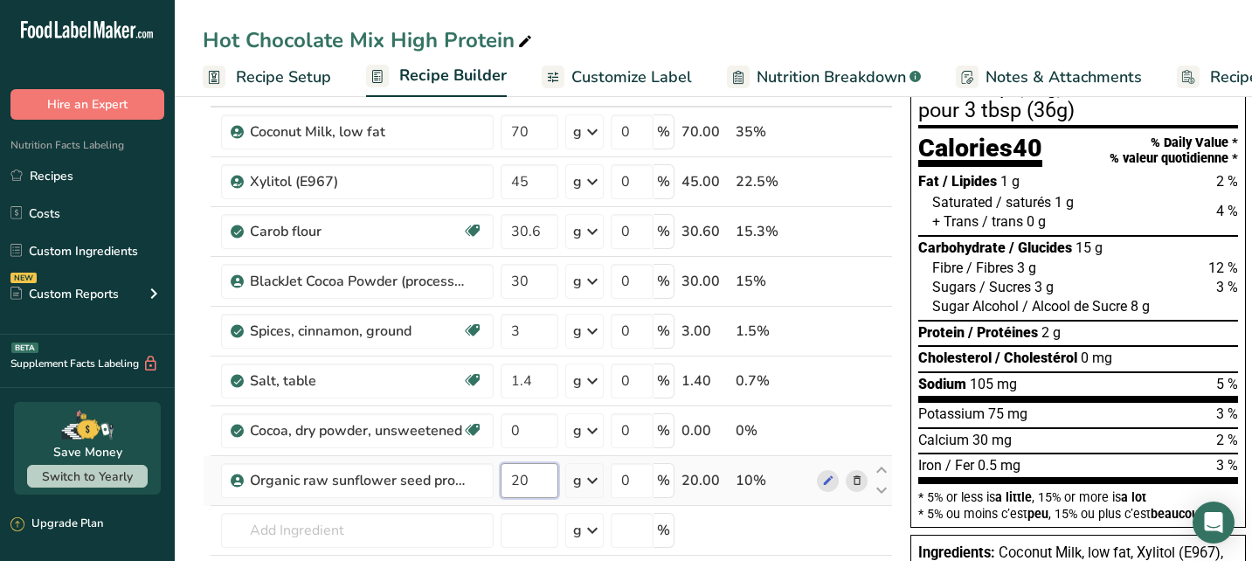
click at [495, 480] on tr "Organic raw sunflower seed protein powder 20 g Weight Units g kg mg See more Vo…" at bounding box center [548, 481] width 688 height 50
type input "30"
click at [456, 525] on div "Ingredient * Amount * Unit * Waste * .a-a{fill:#347362;}.b-a{fill:#fff;} Grams …" at bounding box center [548, 367] width 690 height 595
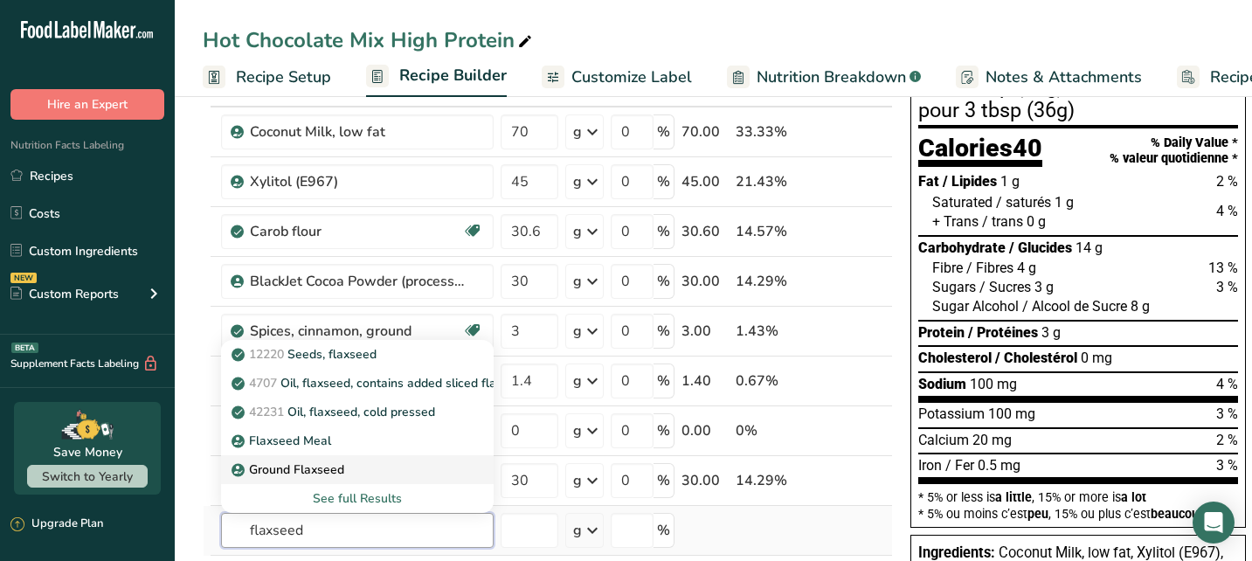
type input "flaxseed"
click at [321, 465] on p "Ground Flaxseed" at bounding box center [289, 469] width 109 height 18
type input "Ground Flaxseed"
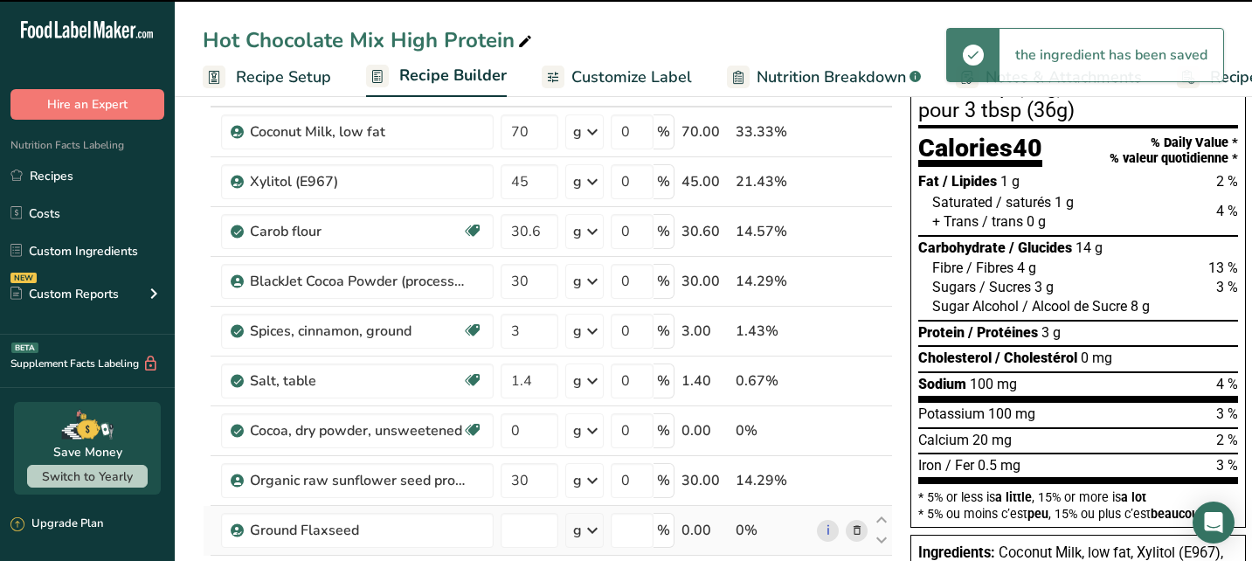
type input "0"
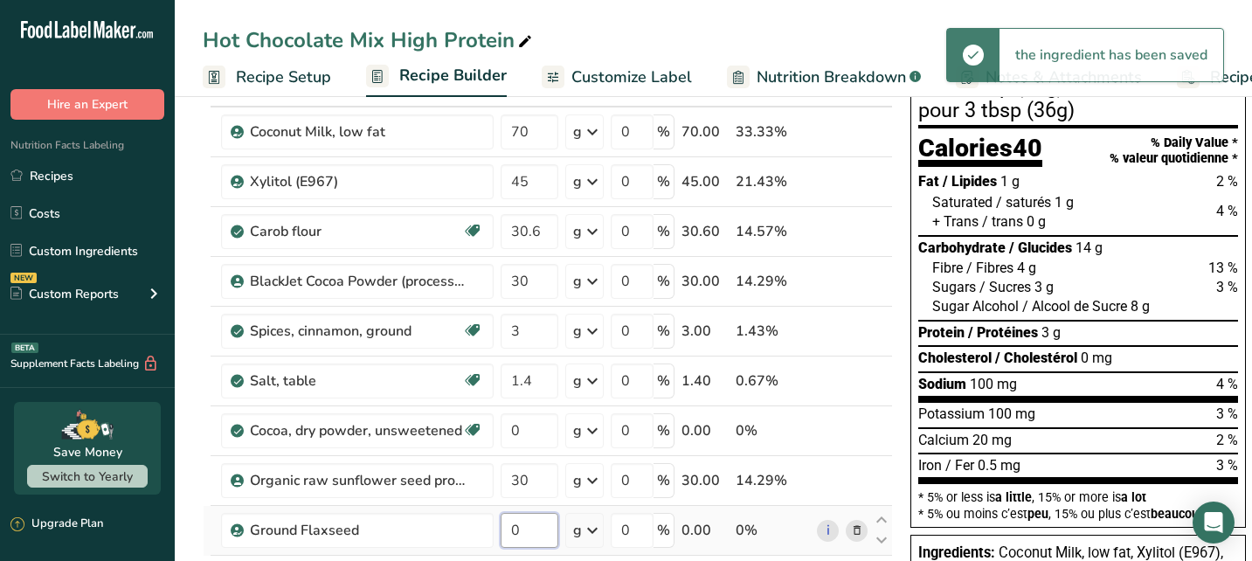
drag, startPoint x: 521, startPoint y: 529, endPoint x: 509, endPoint y: 529, distance: 11.4
click at [509, 529] on input "0" at bounding box center [530, 530] width 58 height 35
type input "10"
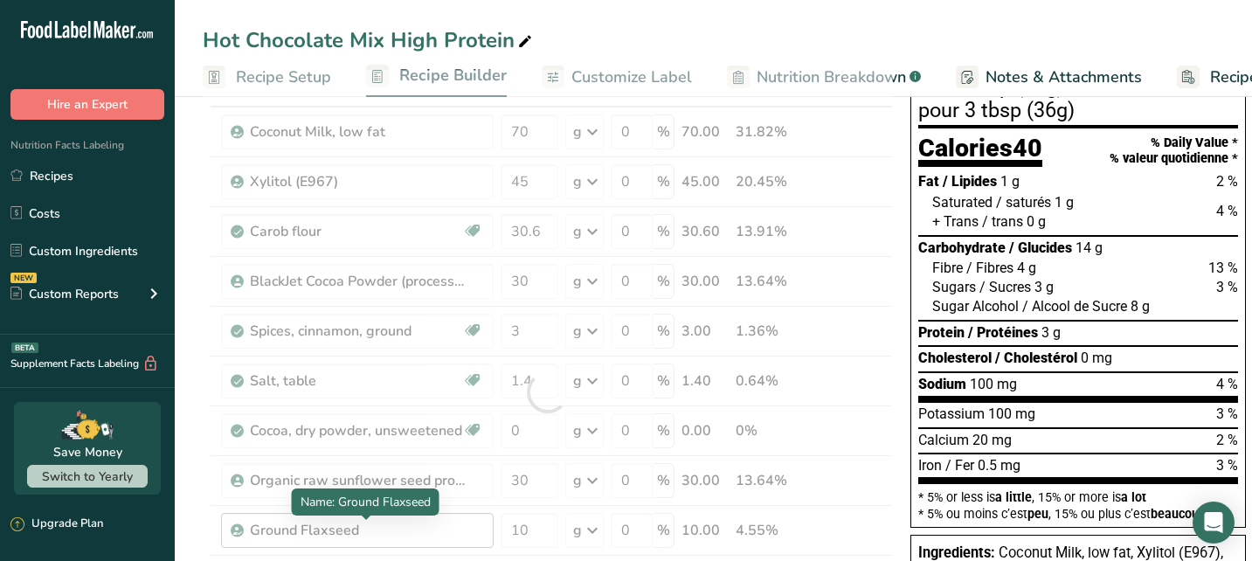
click at [461, 524] on div "Ingredient * Amount * Unit * Waste * .a-a{fill:#347362;}.b-a{fill:#fff;} Grams …" at bounding box center [548, 392] width 690 height 645
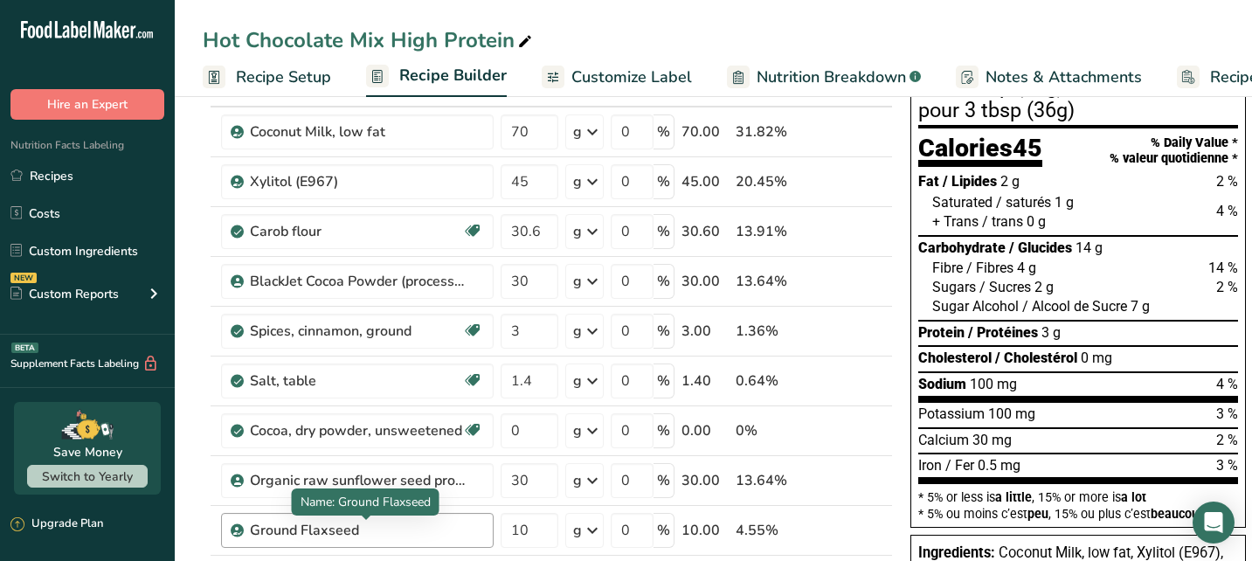
click at [374, 524] on div "Ground Flaxseed" at bounding box center [359, 530] width 218 height 21
drag, startPoint x: 364, startPoint y: 524, endPoint x: 249, endPoint y: 526, distance: 115.3
click at [249, 526] on div "Ground Flaxseed" at bounding box center [357, 530] width 273 height 35
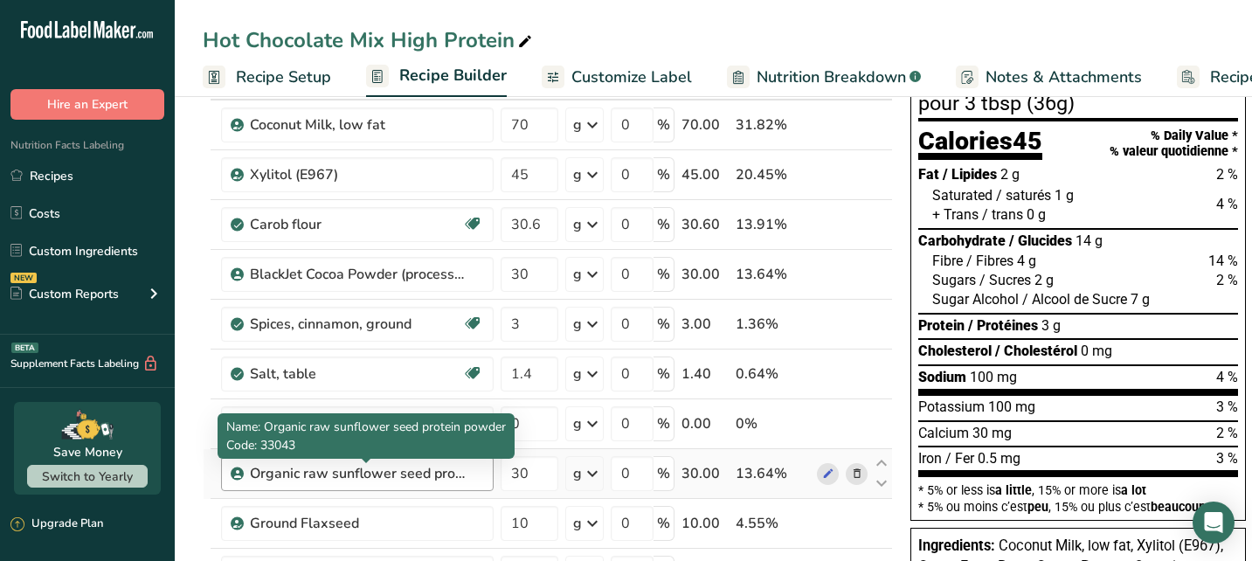
scroll to position [308, 0]
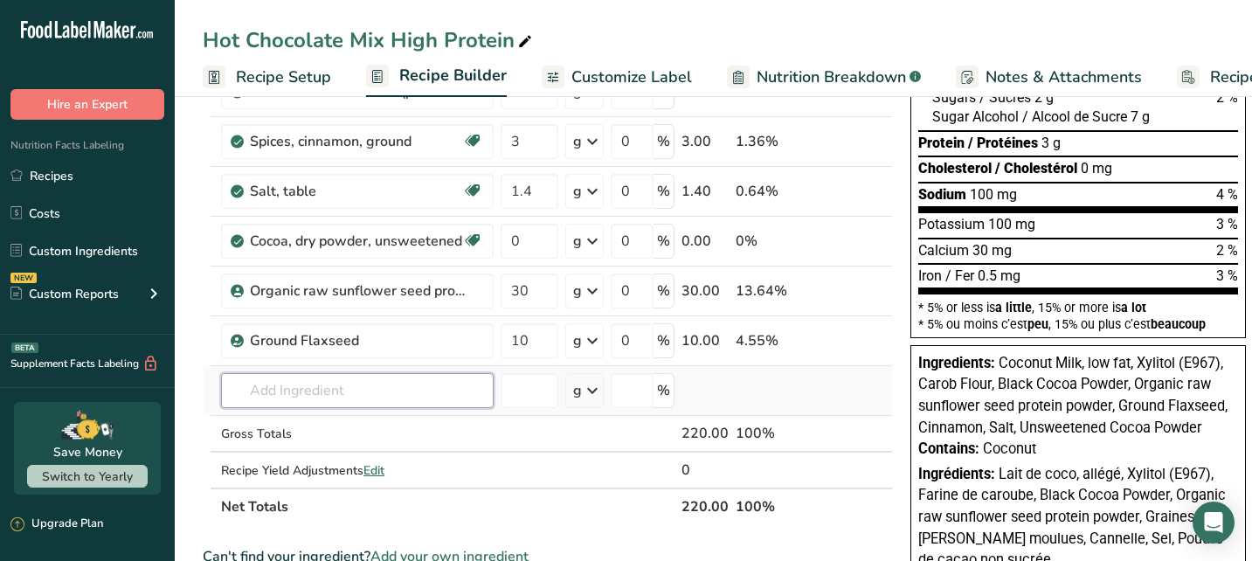
click at [325, 393] on input "text" at bounding box center [357, 390] width 273 height 35
type input "golden flaxseed"
drag, startPoint x: 325, startPoint y: 393, endPoint x: 355, endPoint y: 327, distance: 72.7
click at [355, 327] on p "Golden Whole Flaxseed" at bounding box center [310, 330] width 151 height 18
type input "Golden Whole Flaxseed"
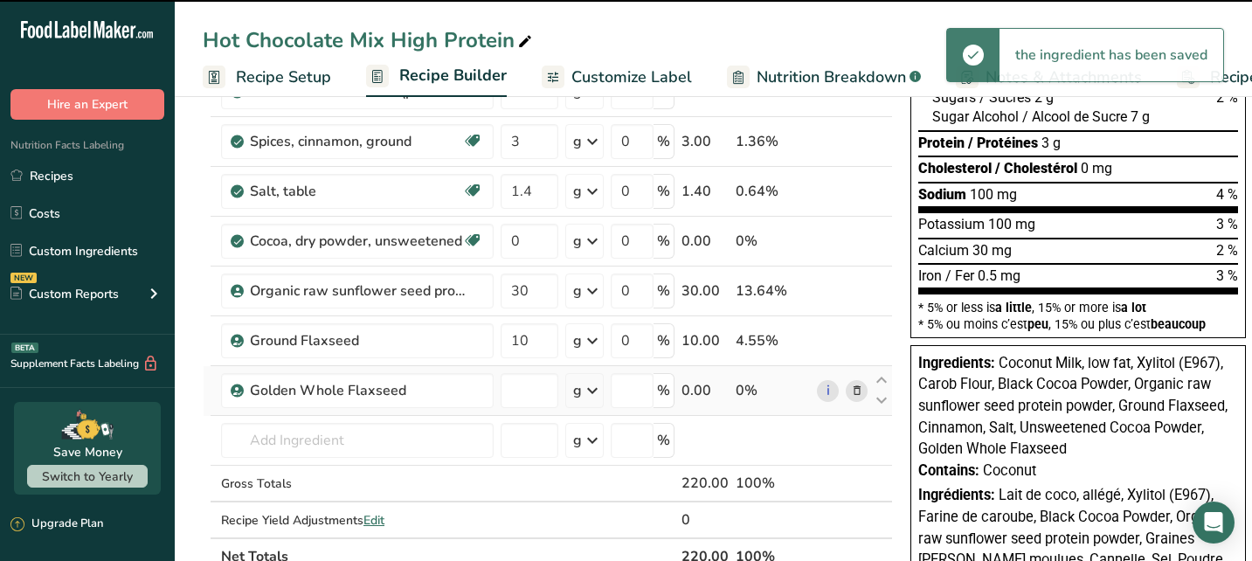
type input "0"
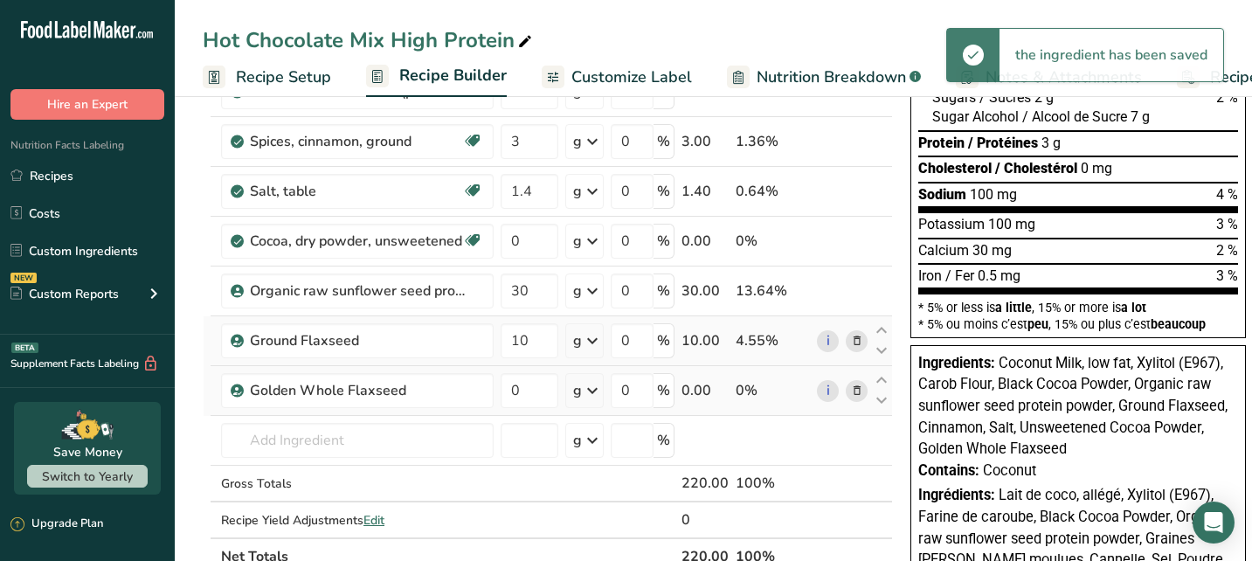
click at [857, 338] on icon at bounding box center [857, 341] width 12 height 18
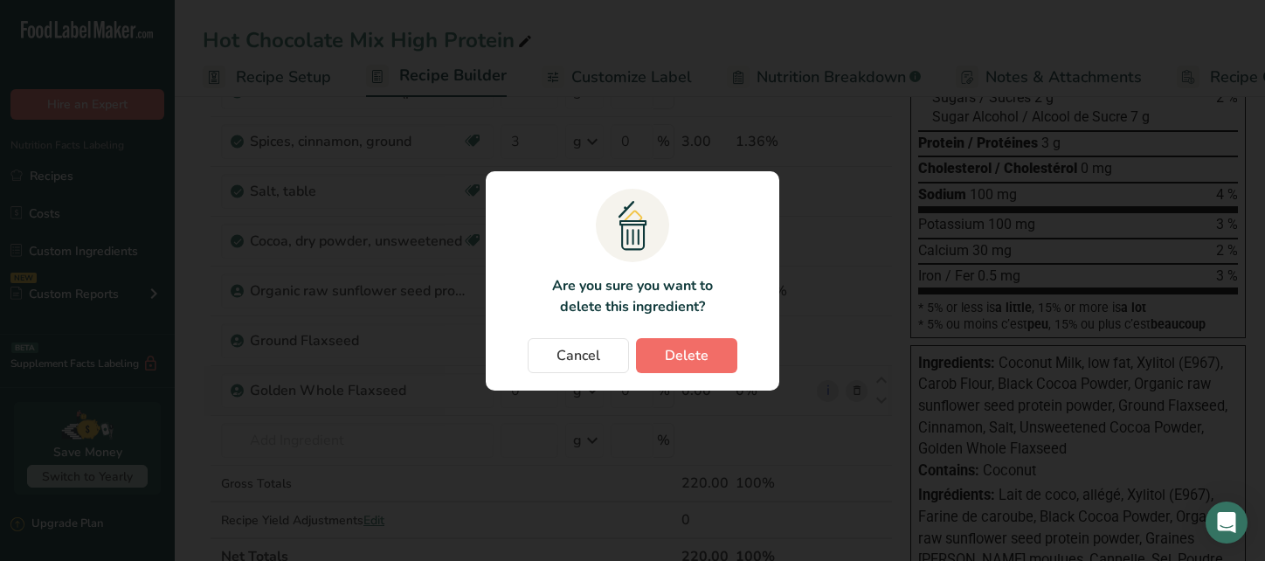
click at [687, 357] on span "Delete" at bounding box center [687, 355] width 44 height 21
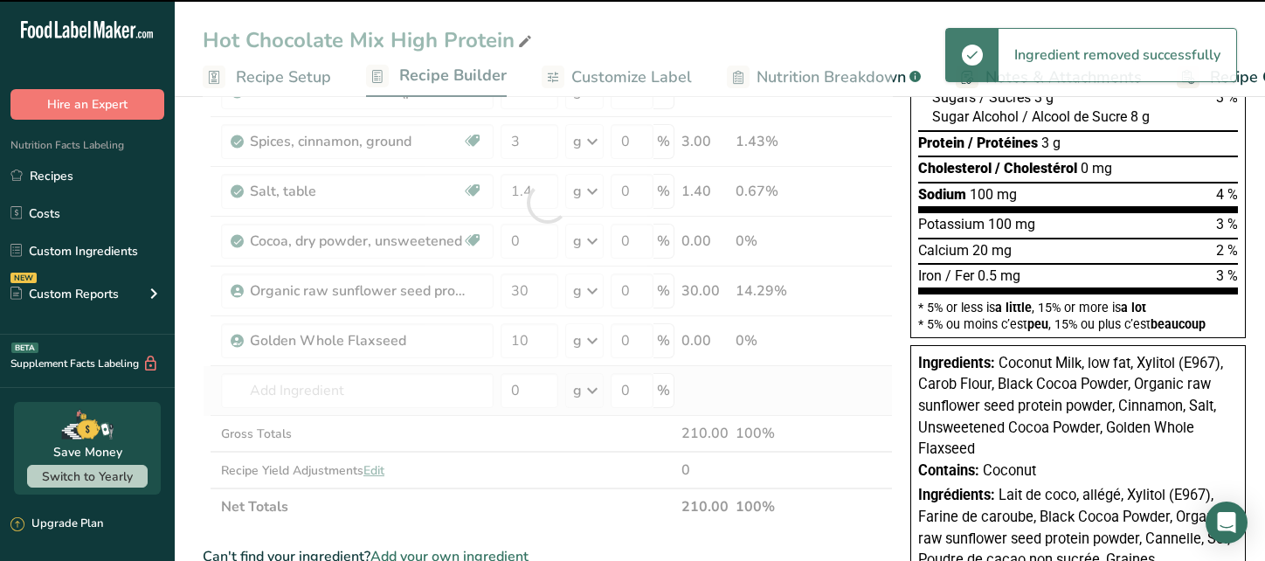
type input "0"
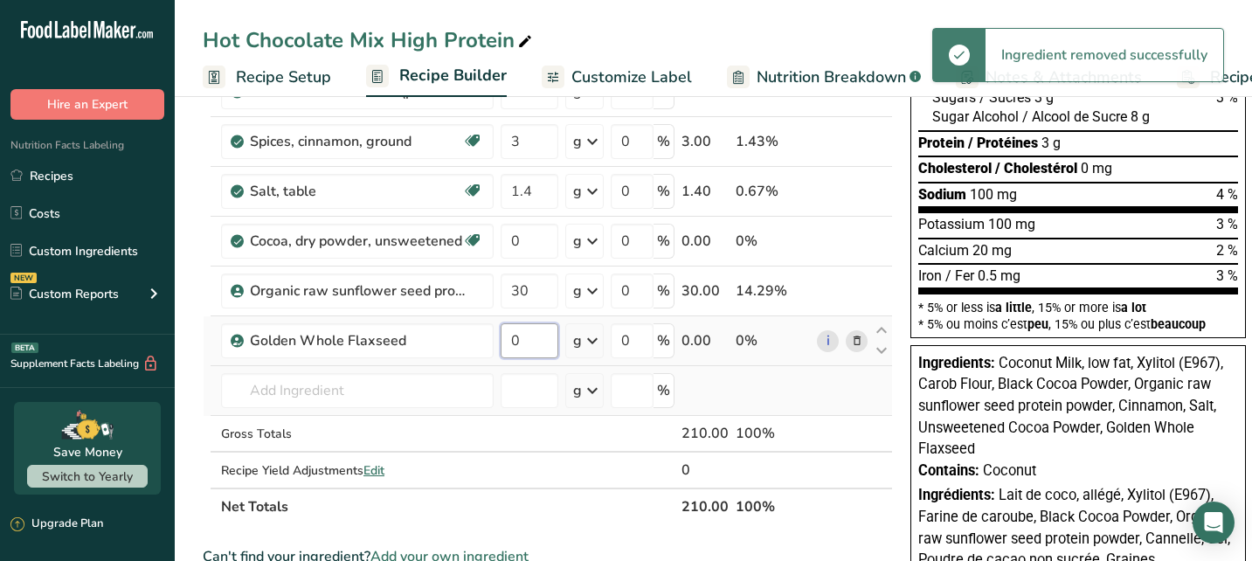
click at [533, 337] on input "0" at bounding box center [530, 340] width 58 height 35
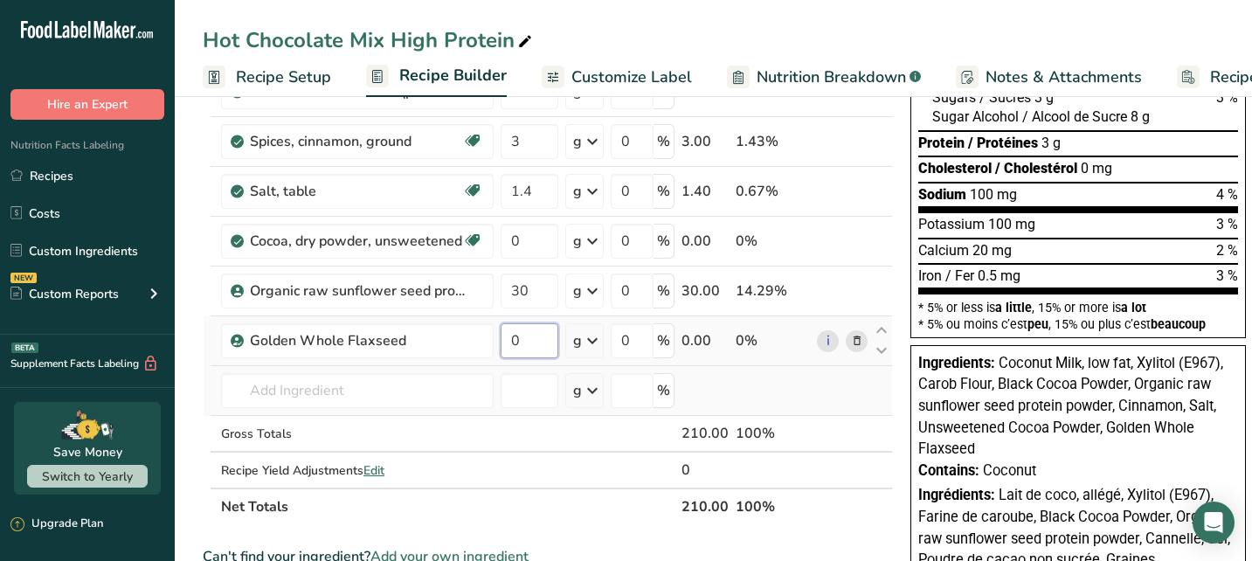
drag, startPoint x: 533, startPoint y: 337, endPoint x: 511, endPoint y: 339, distance: 21.9
click at [511, 339] on input "0" at bounding box center [530, 340] width 58 height 35
type input "10"
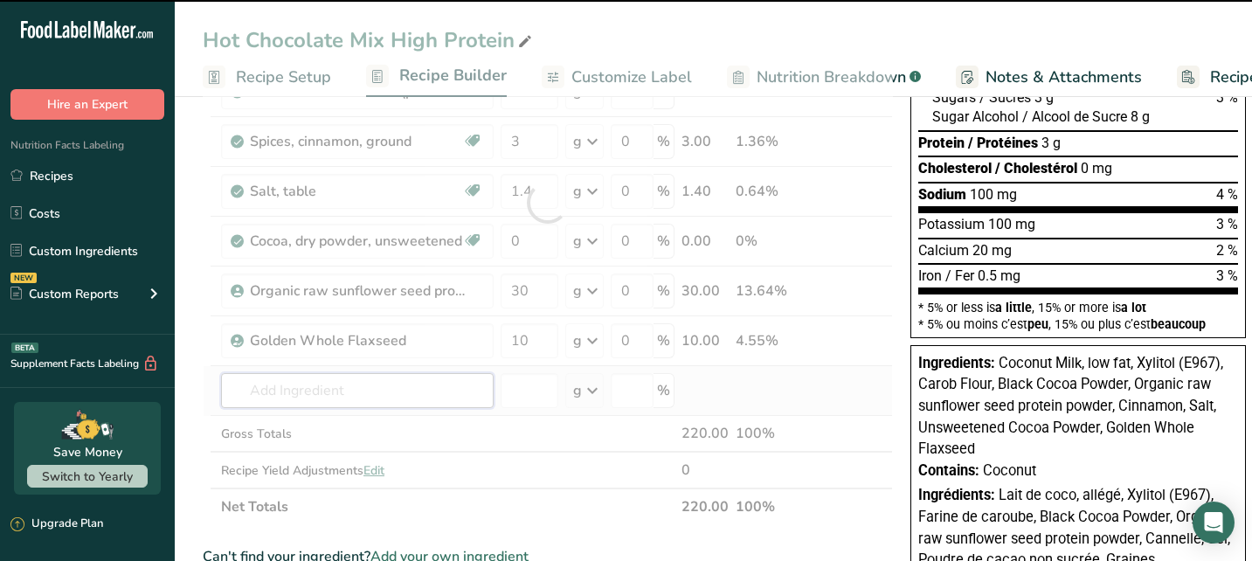
click at [457, 384] on div "Ingredient * Amount * Unit * Waste * .a-a{fill:#347362;}.b-a{fill:#fff;} Grams …" at bounding box center [548, 202] width 690 height 645
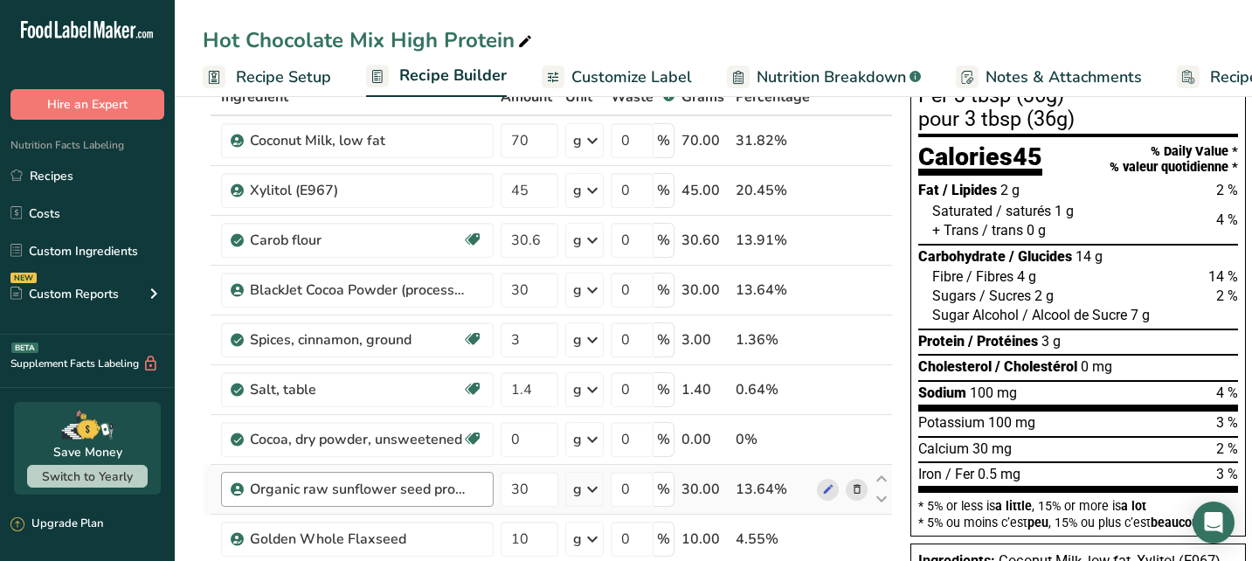
scroll to position [124, 0]
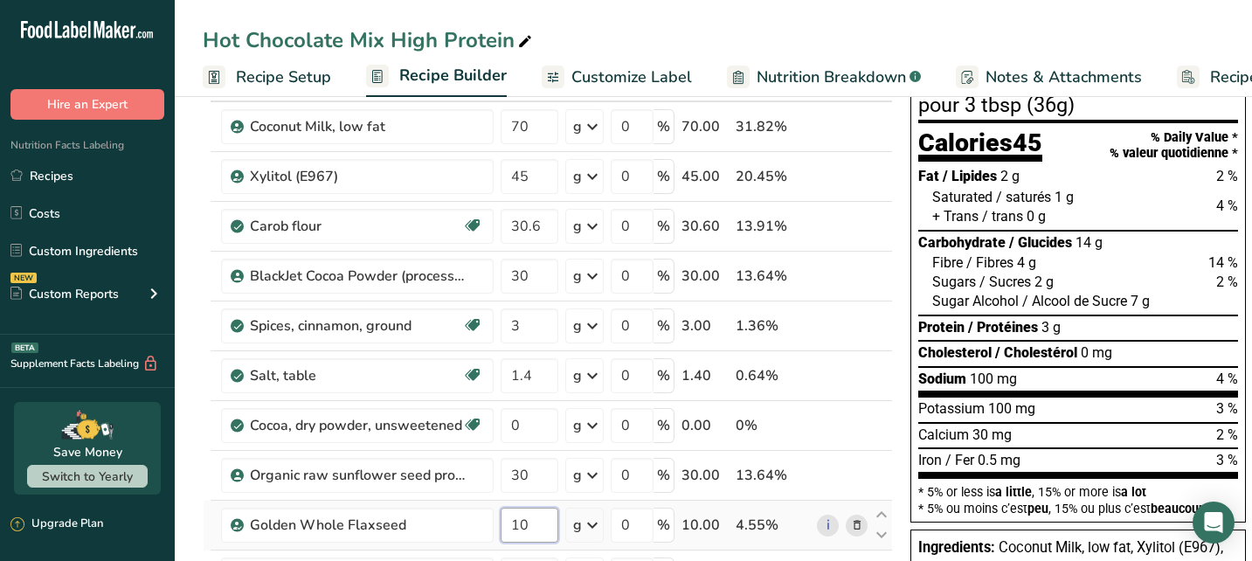
click at [536, 522] on input "10" at bounding box center [530, 525] width 58 height 35
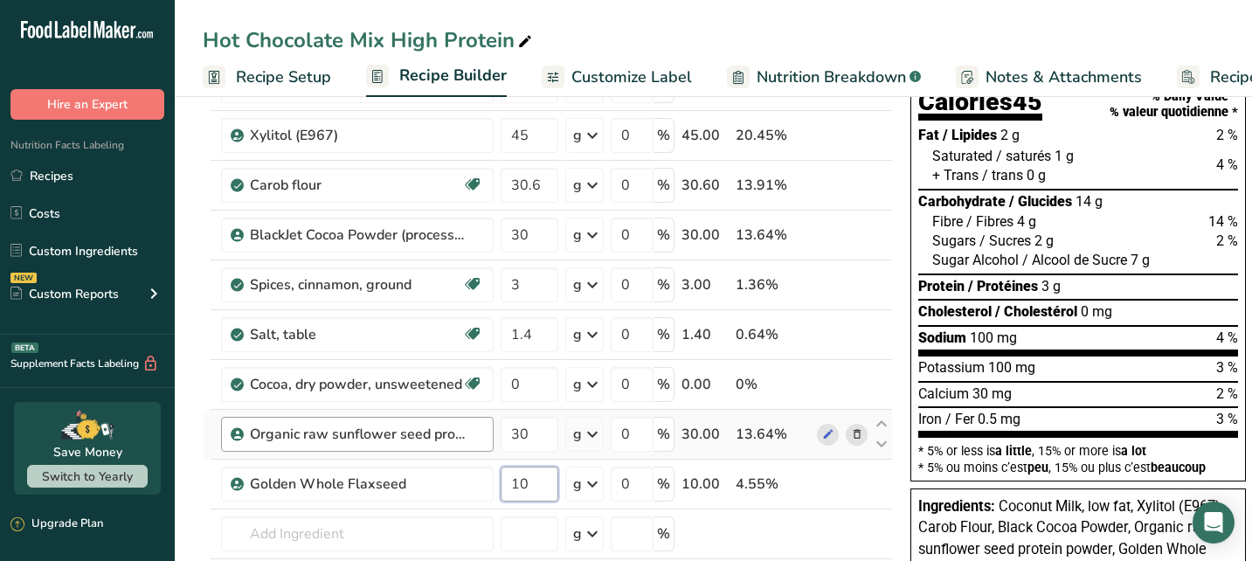
scroll to position [220, 0]
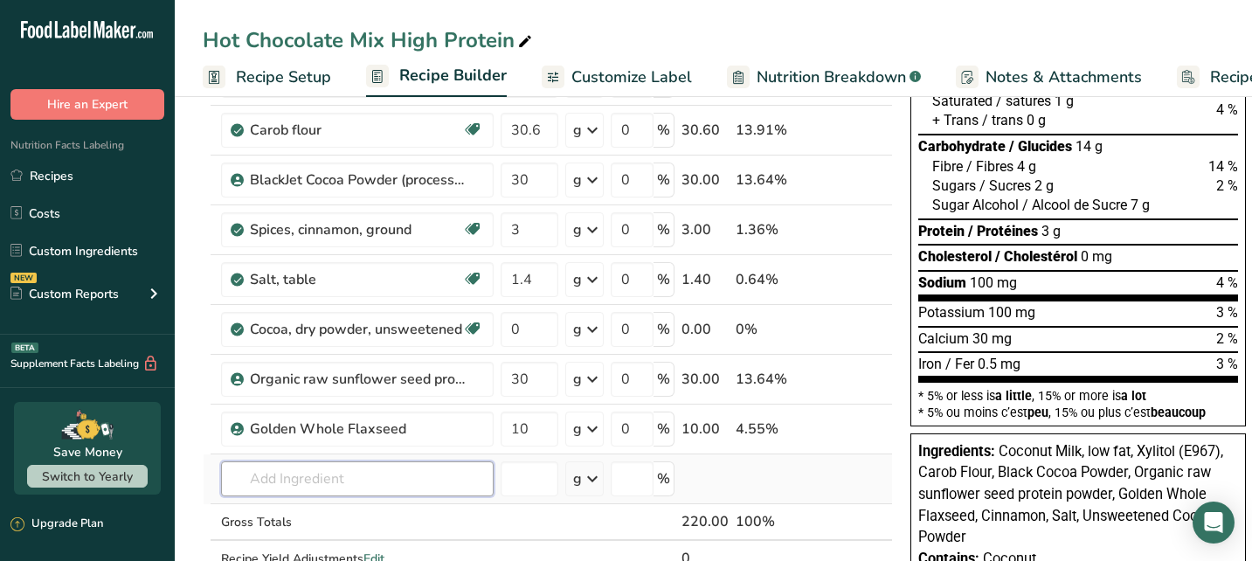
click at [342, 481] on div "Ingredient * Amount * Unit * Waste * .a-a{fill:#347362;}.b-a{fill:#fff;} Grams …" at bounding box center [548, 291] width 690 height 645
click at [275, 477] on input "mob coconut oil" at bounding box center [357, 478] width 273 height 35
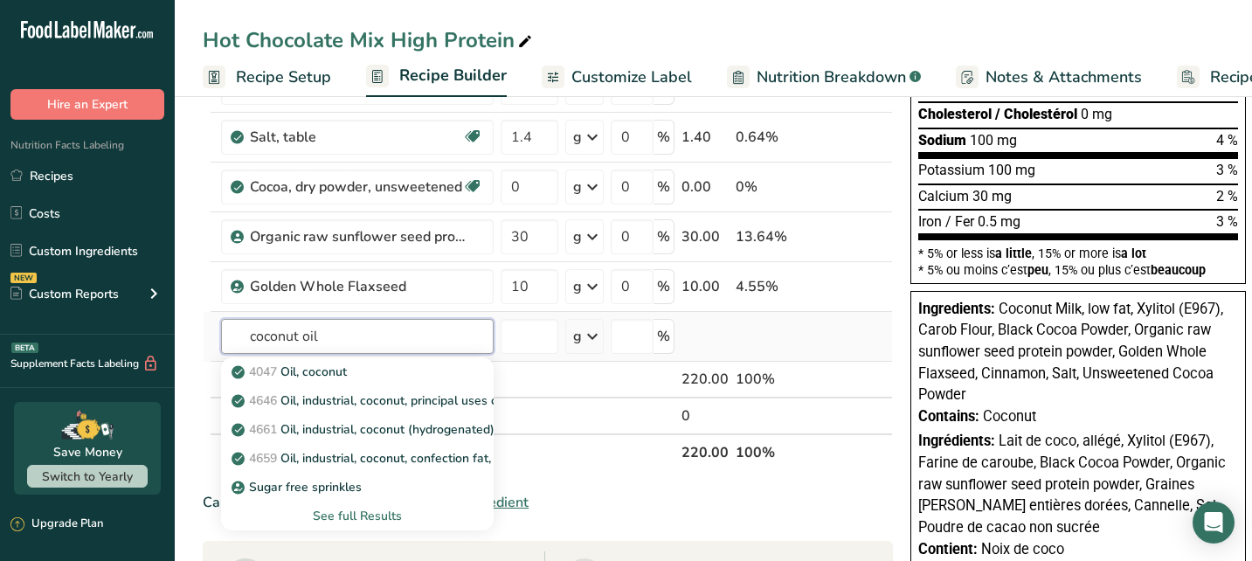
scroll to position [366, 0]
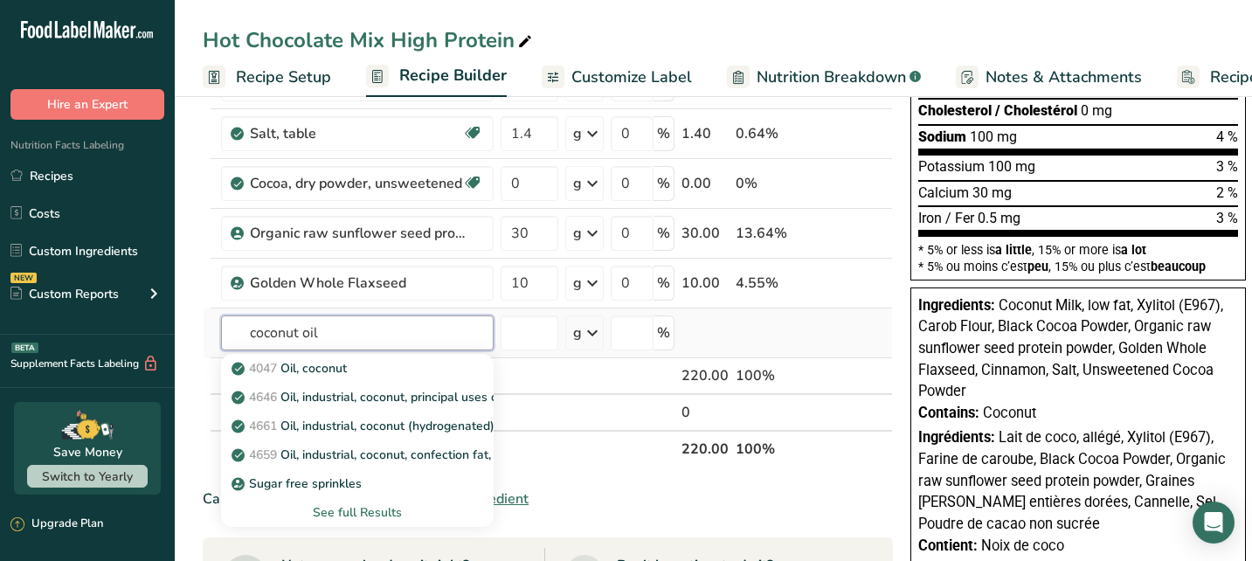
type input "coconut oil"
click at [371, 509] on div "See full Results" at bounding box center [357, 512] width 245 height 18
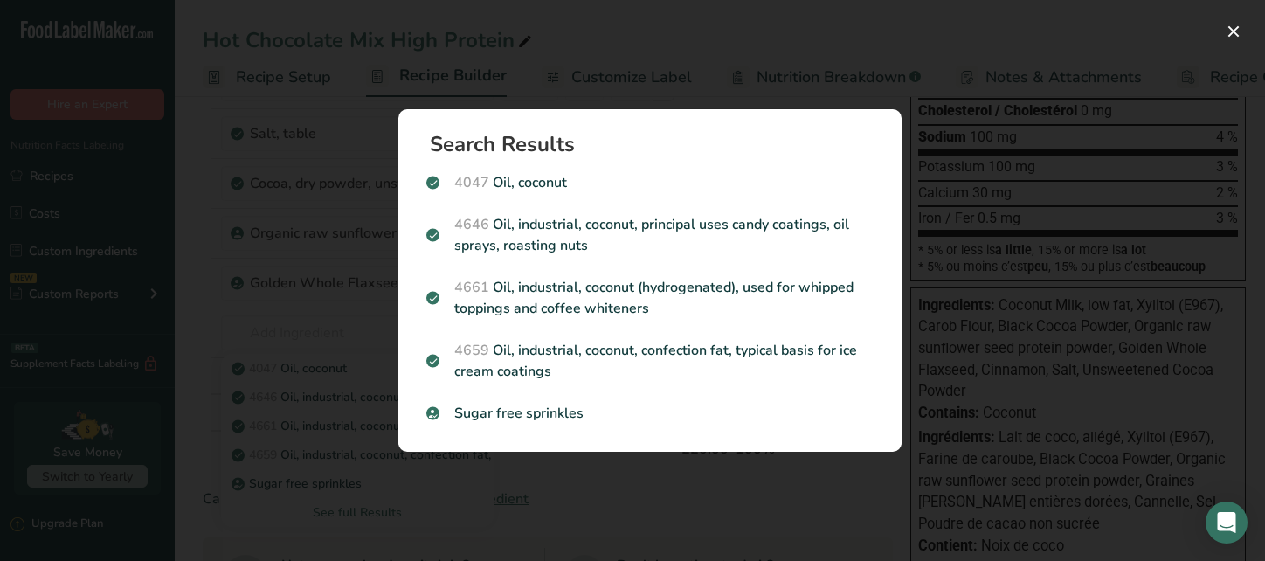
click at [337, 340] on div "Search results modal" at bounding box center [632, 280] width 1265 height 561
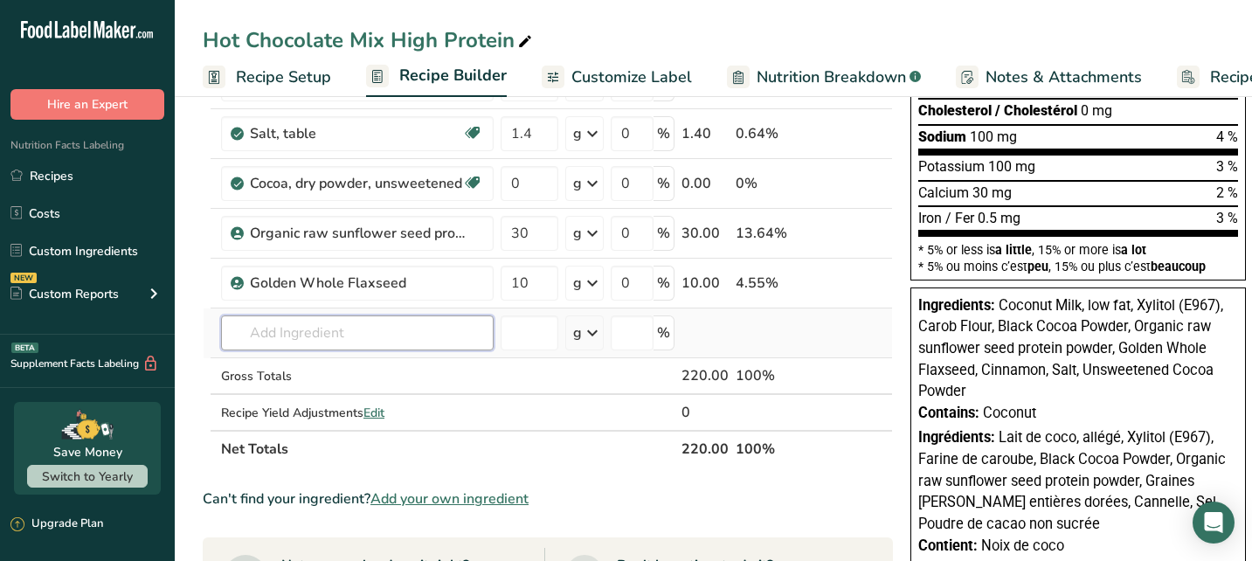
click at [343, 330] on input "text" at bounding box center [357, 332] width 273 height 35
type input "m"
type input "oil mat"
drag, startPoint x: 343, startPoint y: 330, endPoint x: 315, endPoint y: 370, distance: 48.2
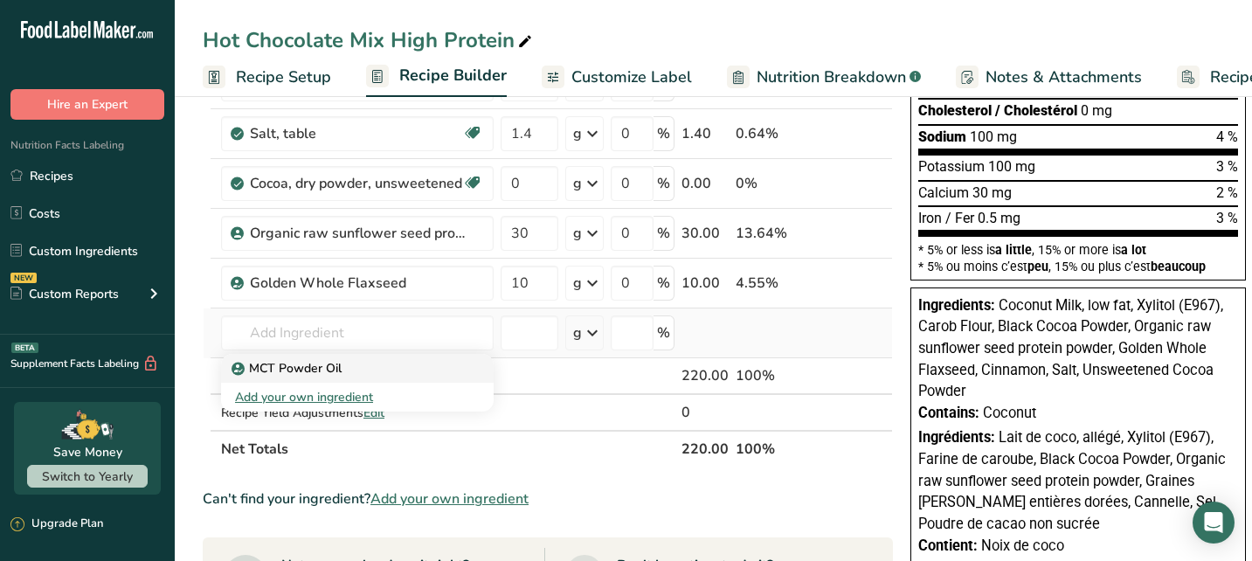
click at [315, 370] on p "MCT Powder Oil" at bounding box center [288, 368] width 107 height 18
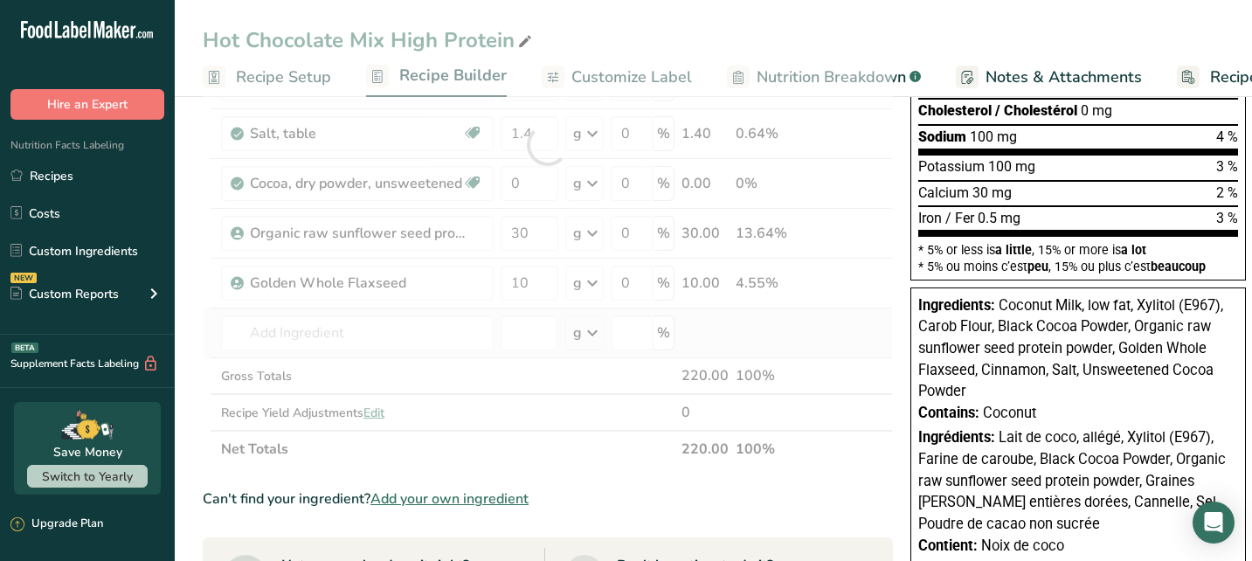
type input "MCT Powder Oil"
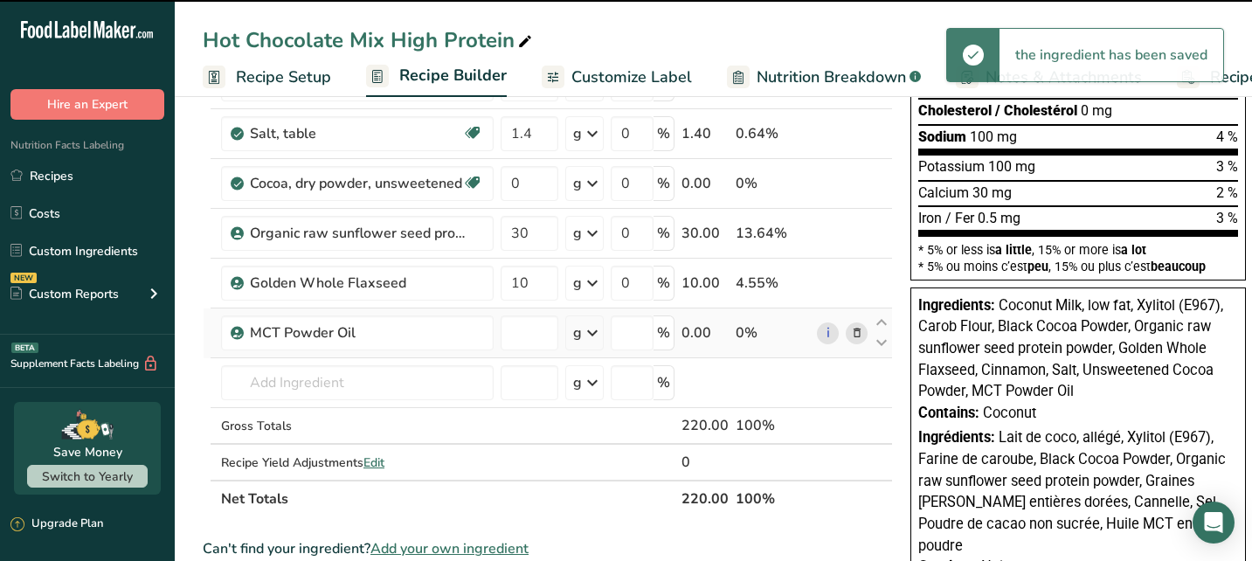
type input "0"
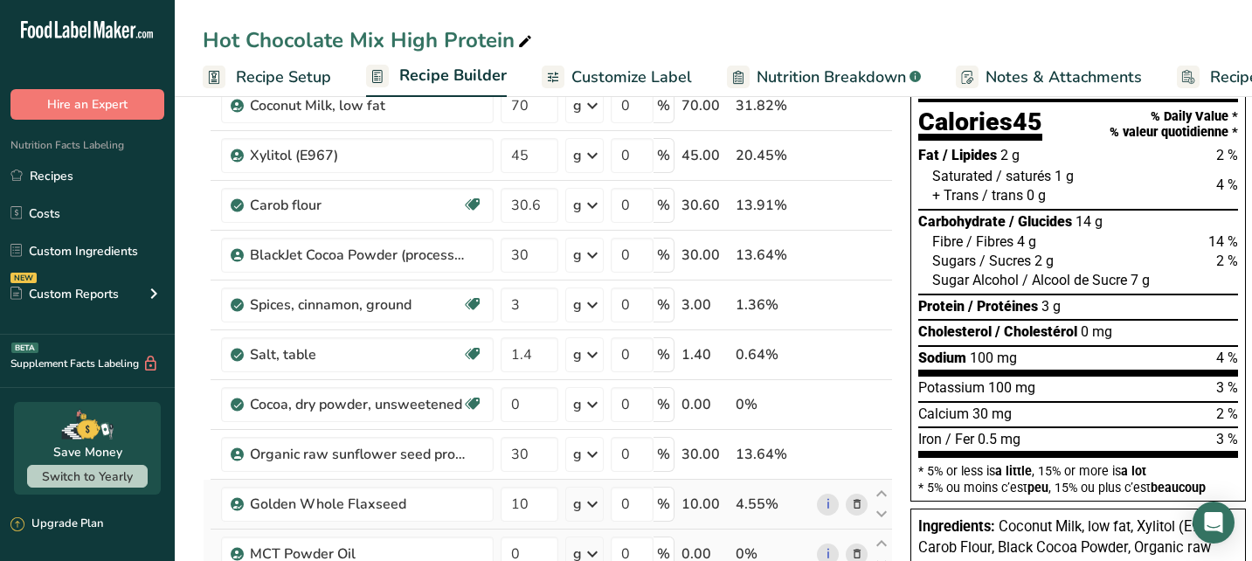
scroll to position [185, 0]
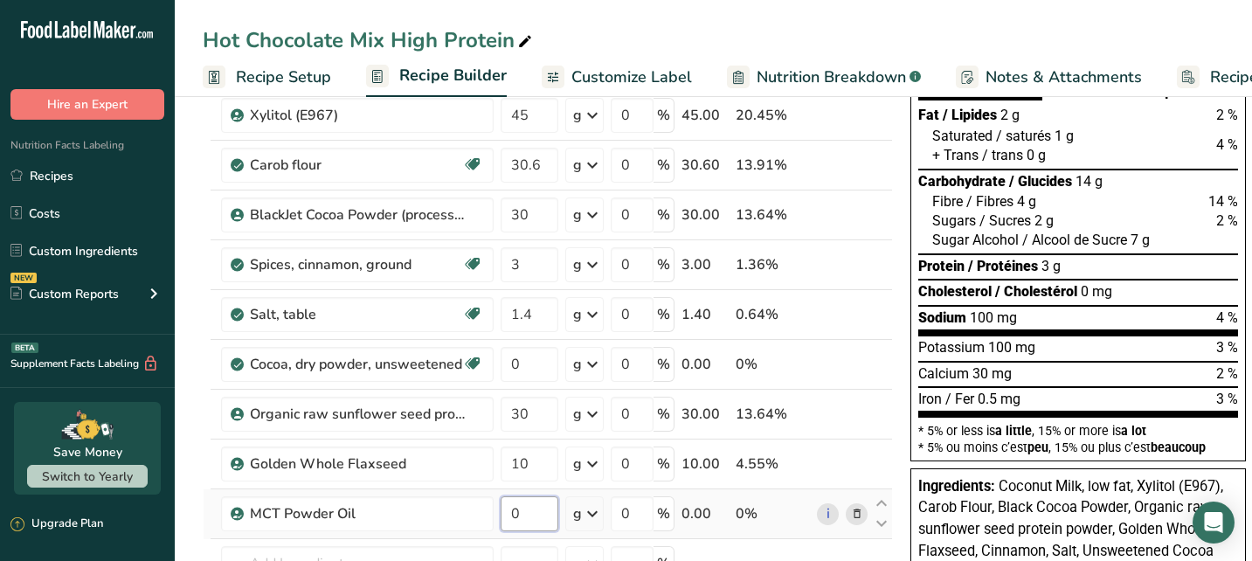
drag, startPoint x: 536, startPoint y: 515, endPoint x: 505, endPoint y: 515, distance: 31.5
click at [505, 515] on input "0" at bounding box center [530, 513] width 58 height 35
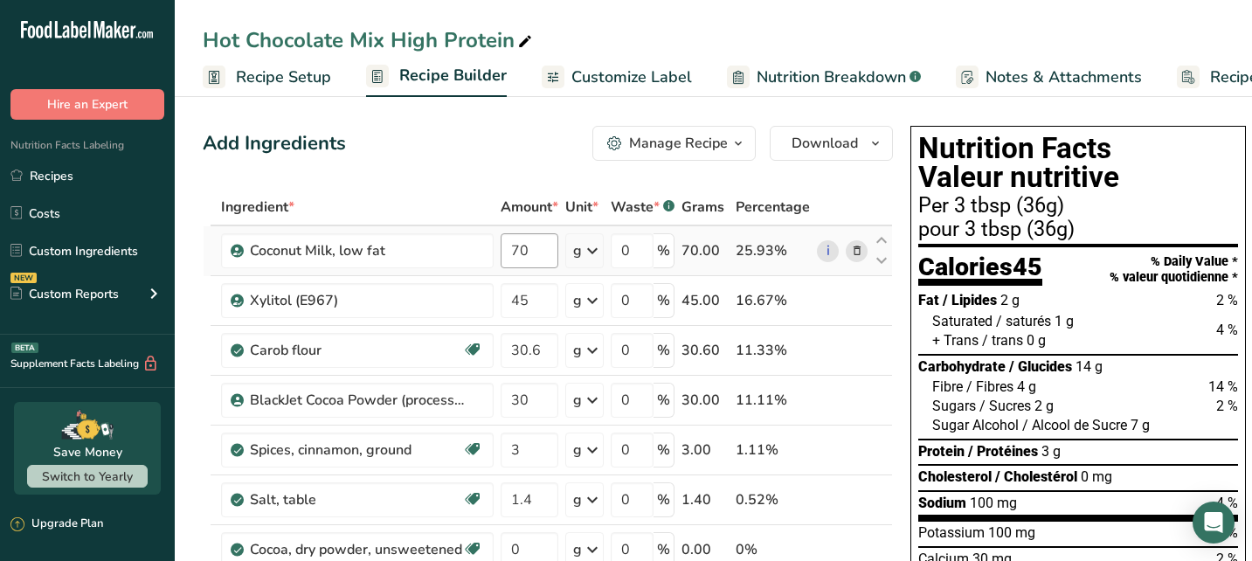
type input "50"
click at [524, 248] on div "Ingredient * Amount * Unit * Waste * .a-a{fill:#347362;}.b-a{fill:#fff;} Grams …" at bounding box center [548, 536] width 690 height 695
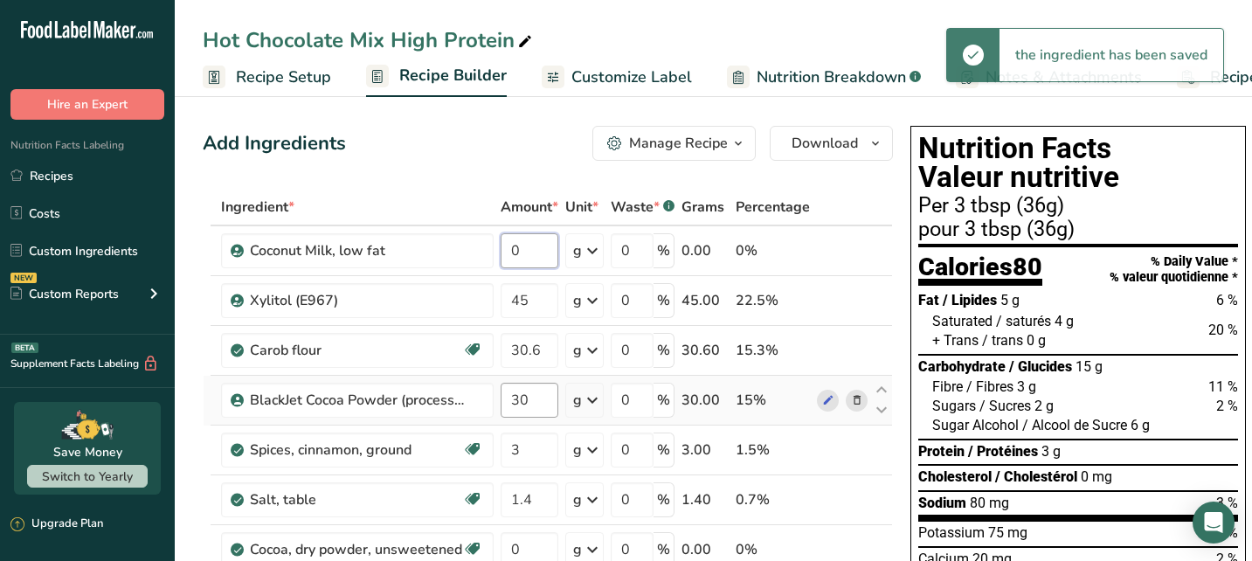
type input "0"
click at [534, 399] on div "Ingredient * Amount * Unit * Waste * .a-a{fill:#347362;}.b-a{fill:#fff;} Grams …" at bounding box center [548, 536] width 690 height 695
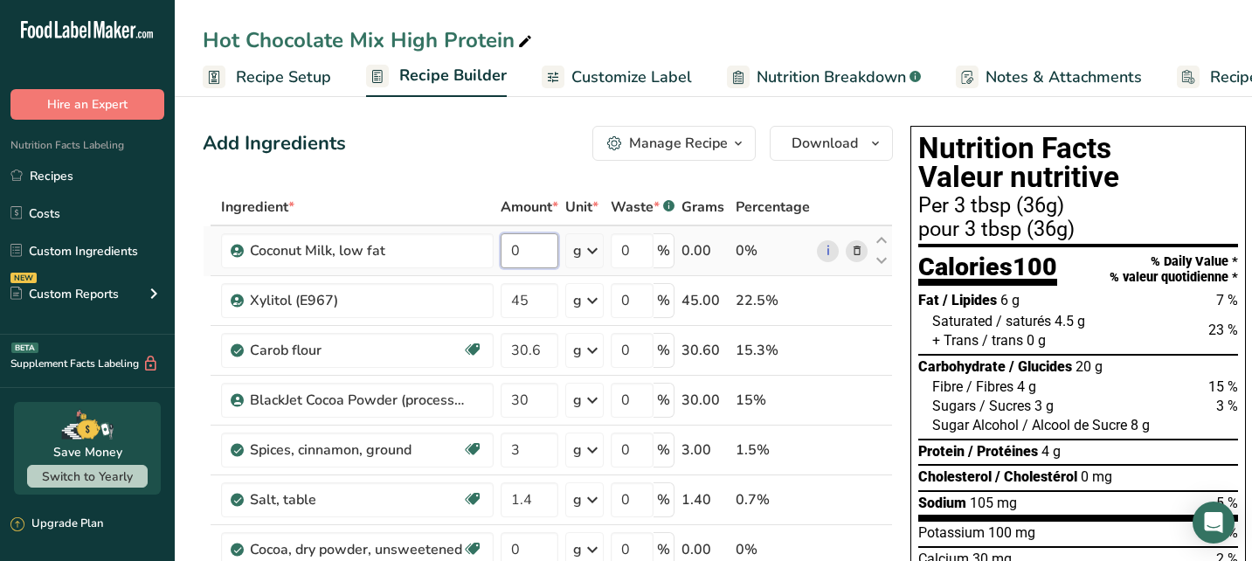
click at [527, 248] on div "Ingredient * Amount * Unit * Waste * .a-a{fill:#347362;}.b-a{fill:#fff;} Grams …" at bounding box center [548, 536] width 690 height 695
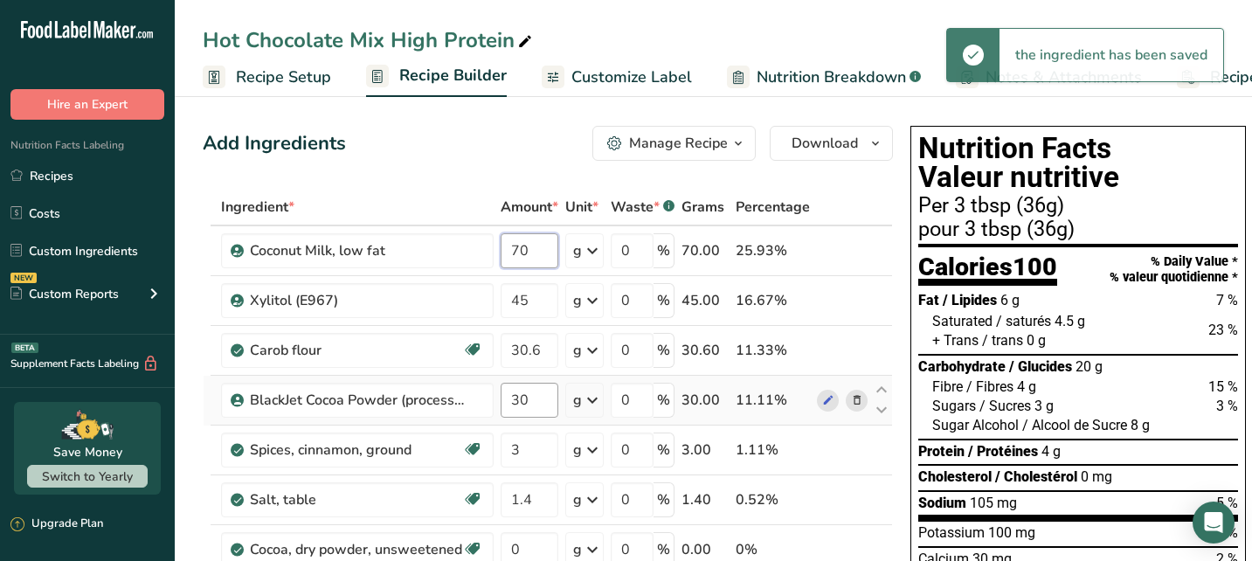
type input "70"
click at [531, 392] on div "Ingredient * Amount * Unit * Waste * .a-a{fill:#347362;}.b-a{fill:#fff;} Grams …" at bounding box center [548, 536] width 690 height 695
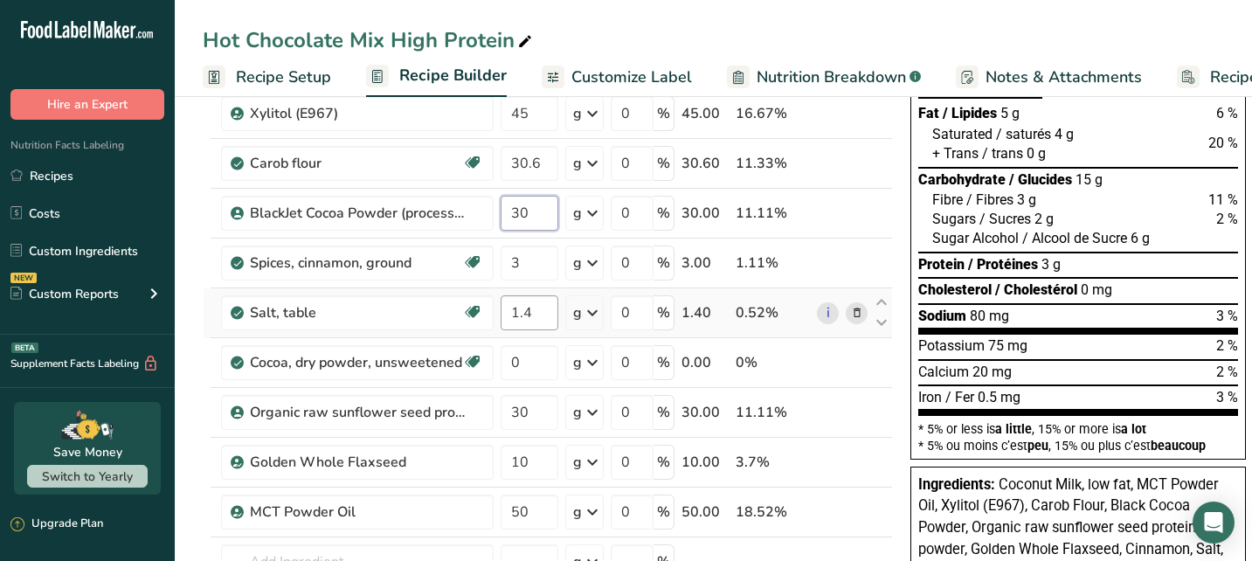
scroll to position [176, 0]
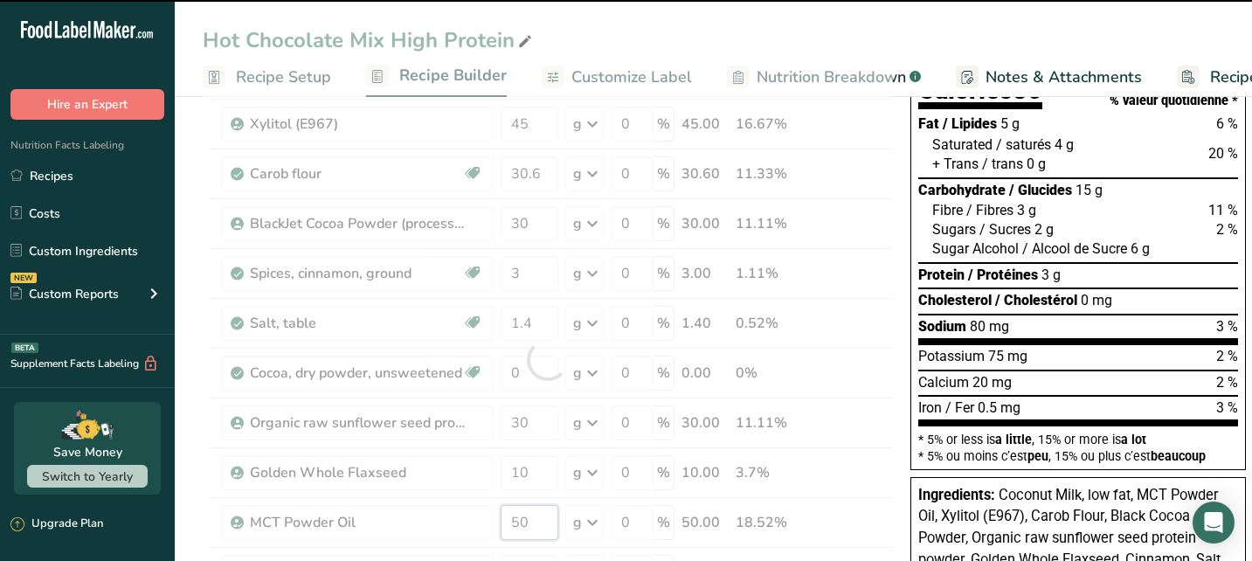
drag, startPoint x: 527, startPoint y: 521, endPoint x: 511, endPoint y: 521, distance: 15.7
click at [511, 521] on div "Ingredient * Amount * Unit * Waste * .a-a{fill:#347362;}.b-a{fill:#fff;} Grams …" at bounding box center [548, 359] width 690 height 695
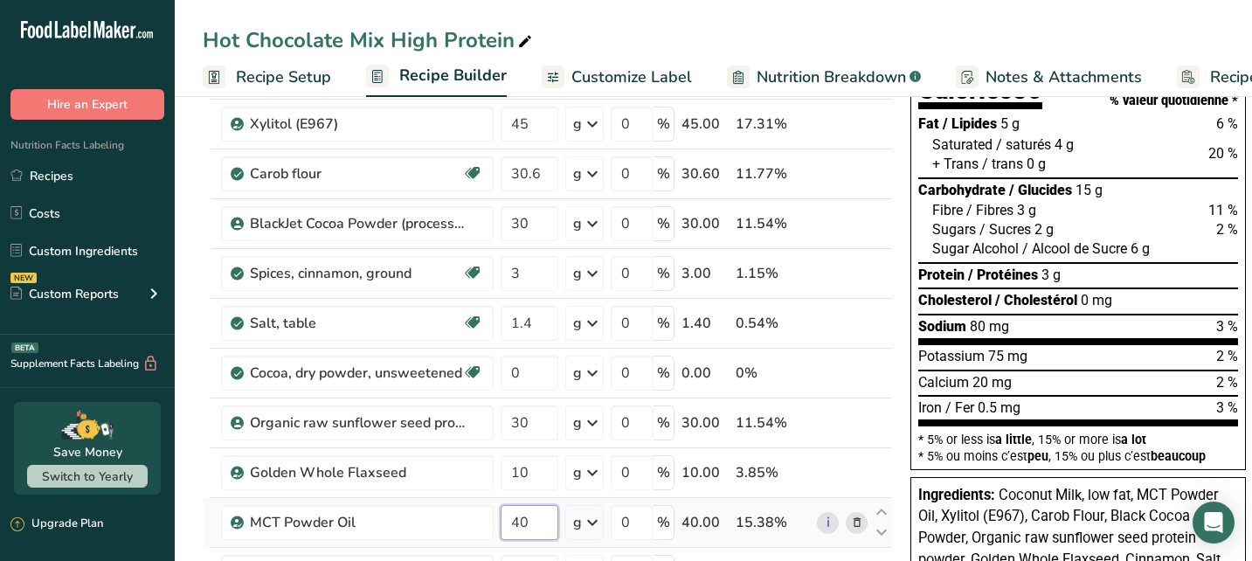
type input "40"
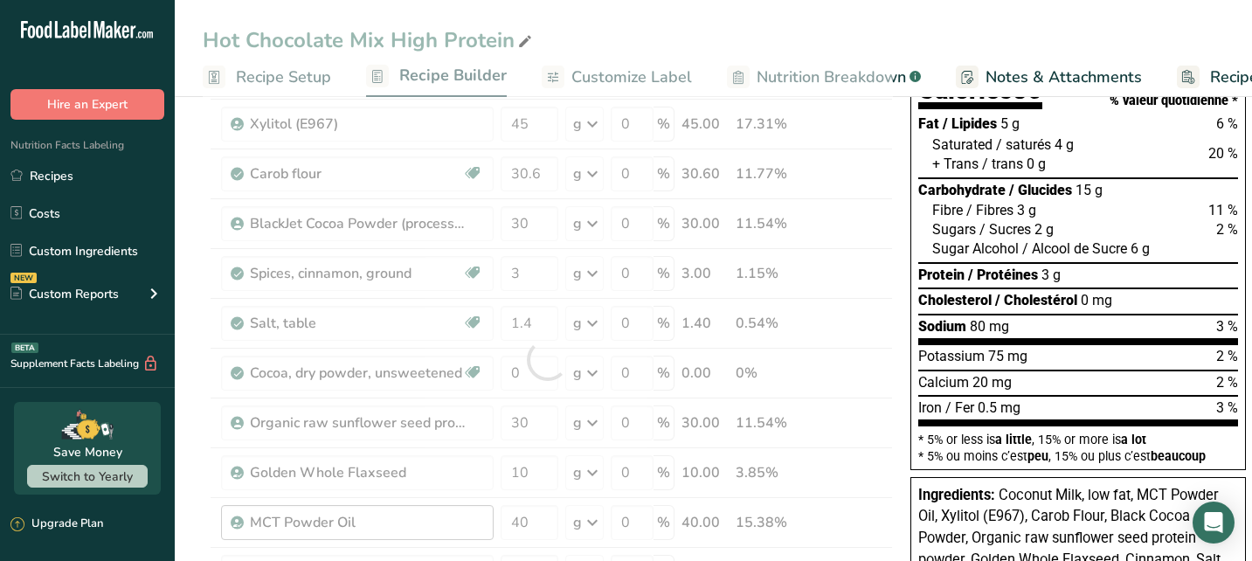
click at [470, 515] on div "Ingredient * Amount * Unit * Waste * .a-a{fill:#347362;}.b-a{fill:#fff;} Grams …" at bounding box center [548, 359] width 690 height 695
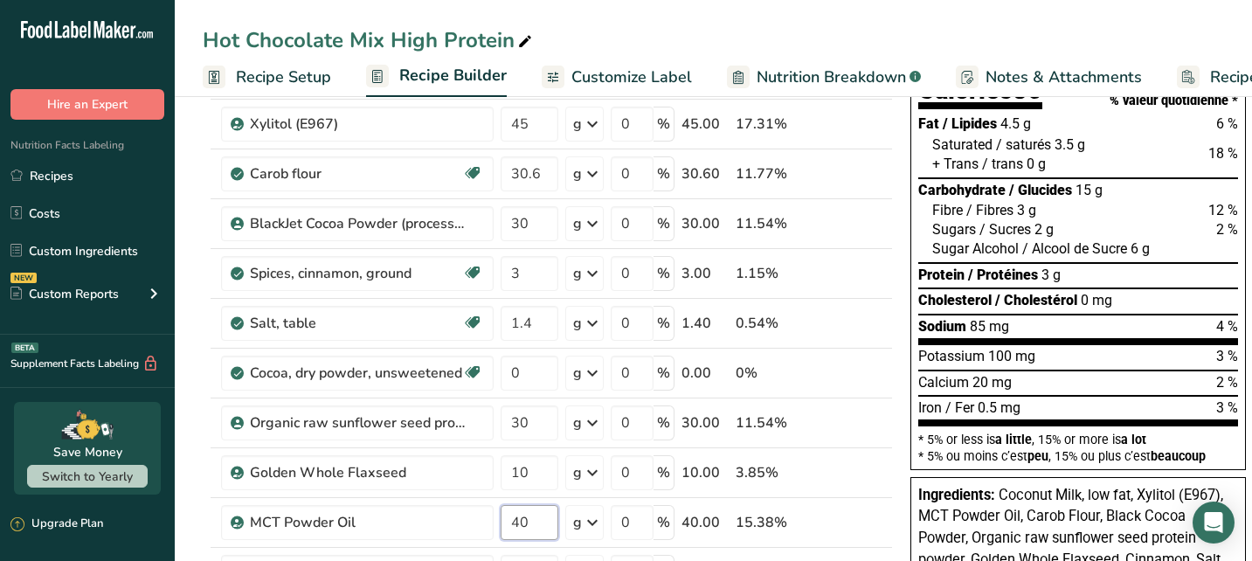
drag, startPoint x: 538, startPoint y: 525, endPoint x: 505, endPoint y: 524, distance: 33.2
click at [505, 524] on input "40" at bounding box center [530, 522] width 58 height 35
click at [480, 524] on div "Ingredient * Amount * Unit * Waste * .a-a{fill:#347362;}.b-a{fill:#fff;} Grams …" at bounding box center [548, 359] width 690 height 695
click at [852, 522] on icon at bounding box center [857, 523] width 12 height 18
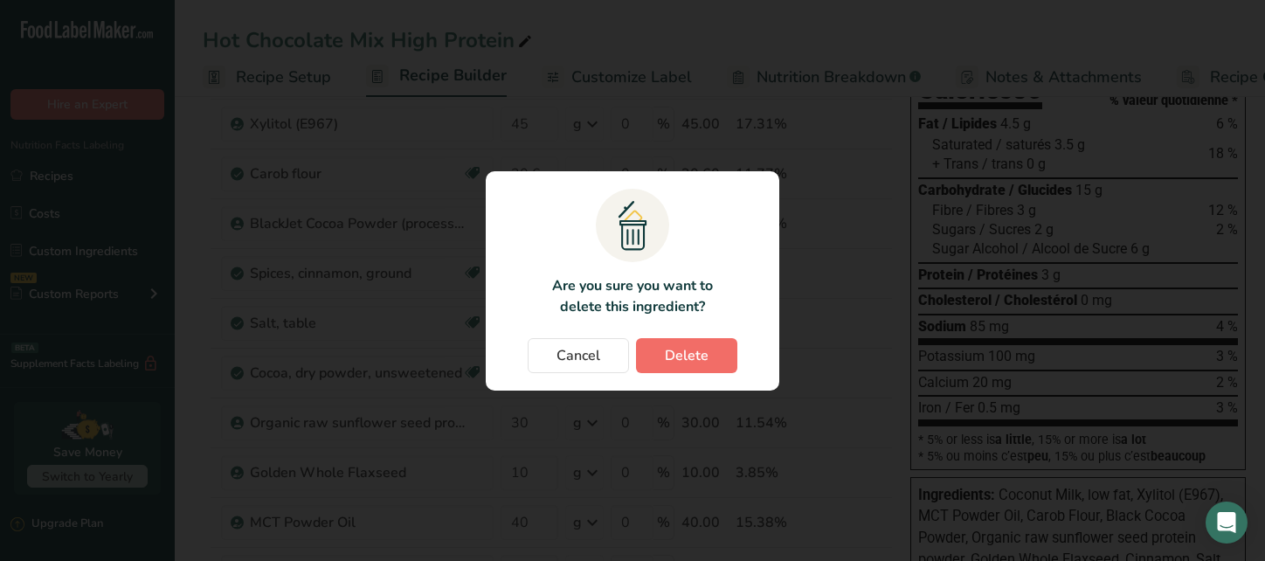
click at [689, 356] on span "Delete" at bounding box center [687, 355] width 44 height 21
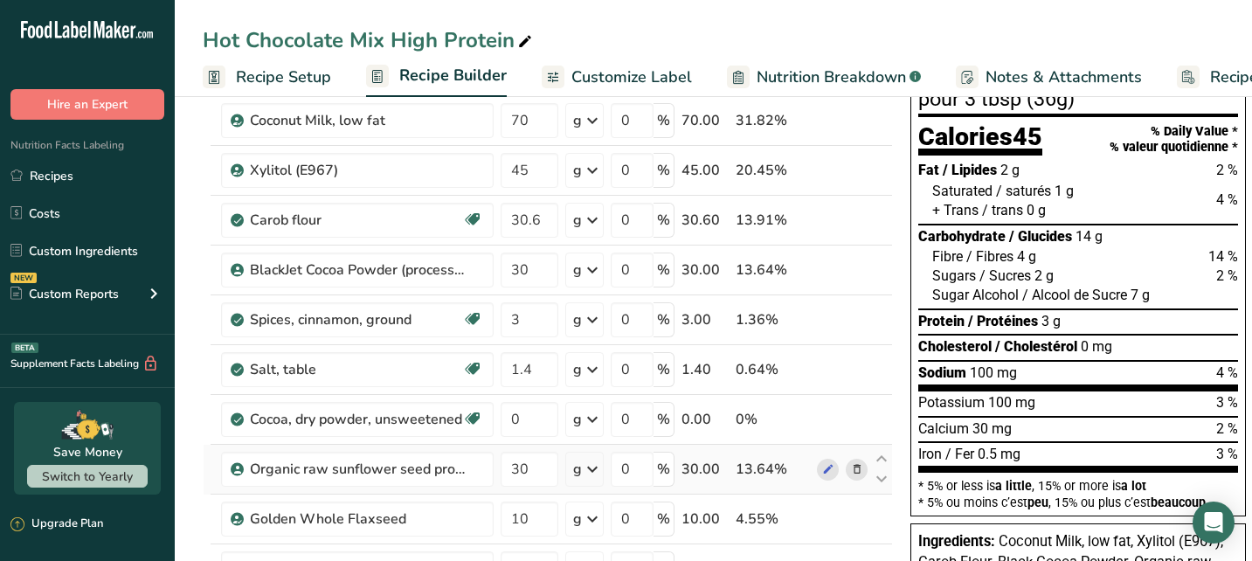
scroll to position [72, 0]
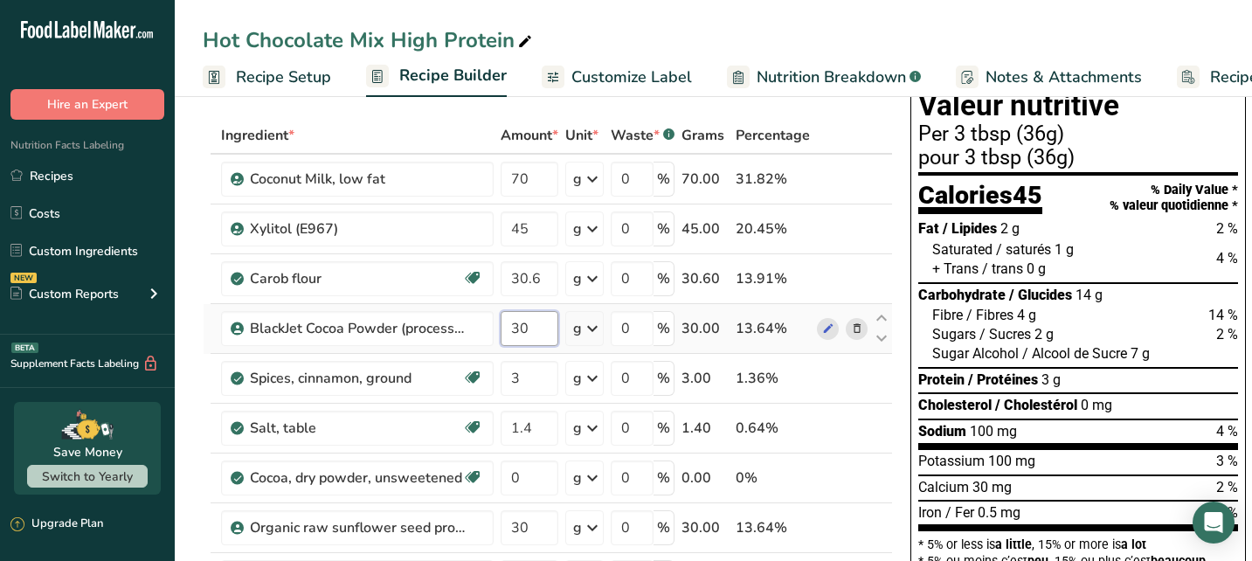
drag, startPoint x: 536, startPoint y: 327, endPoint x: 509, endPoint y: 328, distance: 26.2
click at [509, 328] on input "30" at bounding box center [530, 328] width 58 height 35
type input "60.6"
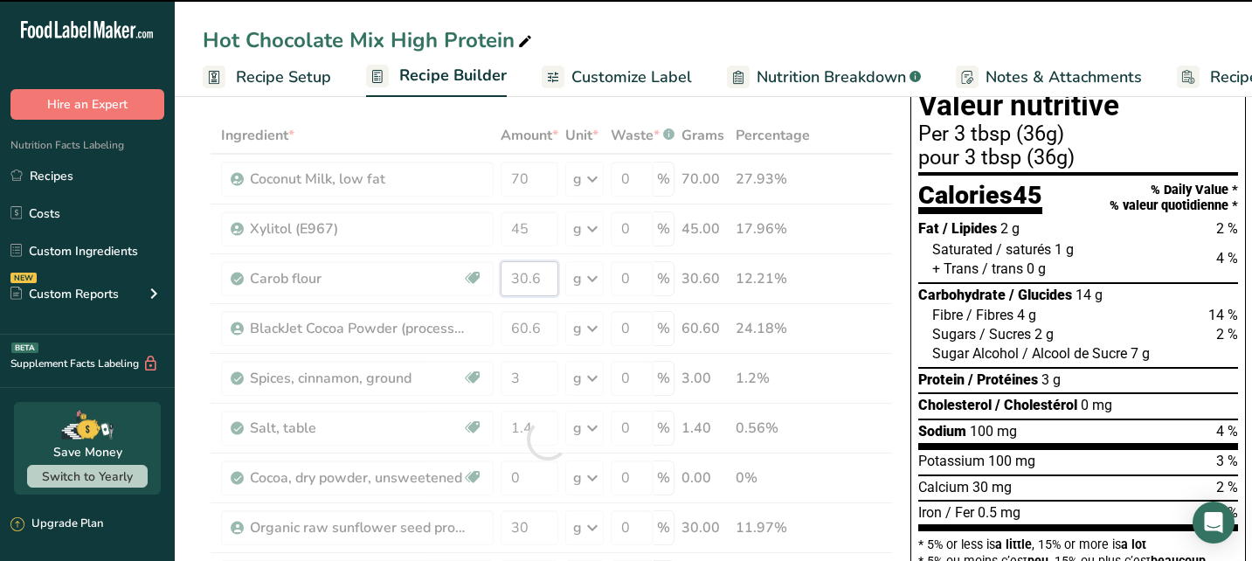
drag, startPoint x: 546, startPoint y: 279, endPoint x: 512, endPoint y: 279, distance: 34.1
click at [512, 279] on div "Ingredient * Amount * Unit * Waste * .a-a{fill:#347362;}.b-a{fill:#fff;} Grams …" at bounding box center [548, 439] width 690 height 645
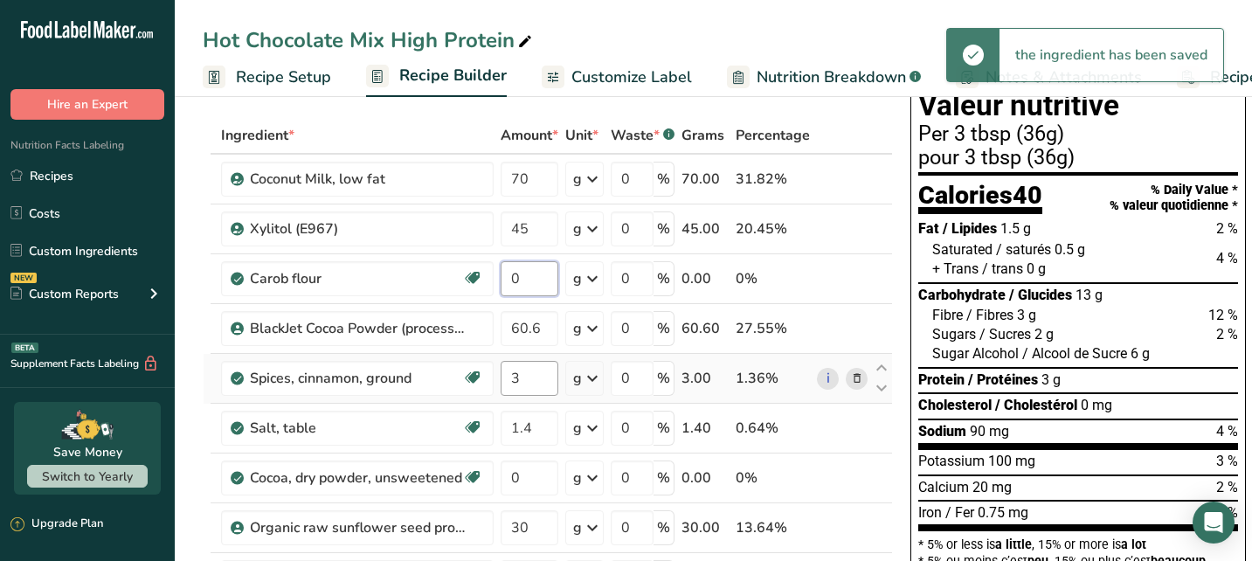
type input "0"
click at [528, 380] on div "Ingredient * Amount * Unit * Waste * .a-a{fill:#347362;}.b-a{fill:#fff;} Grams …" at bounding box center [548, 439] width 690 height 645
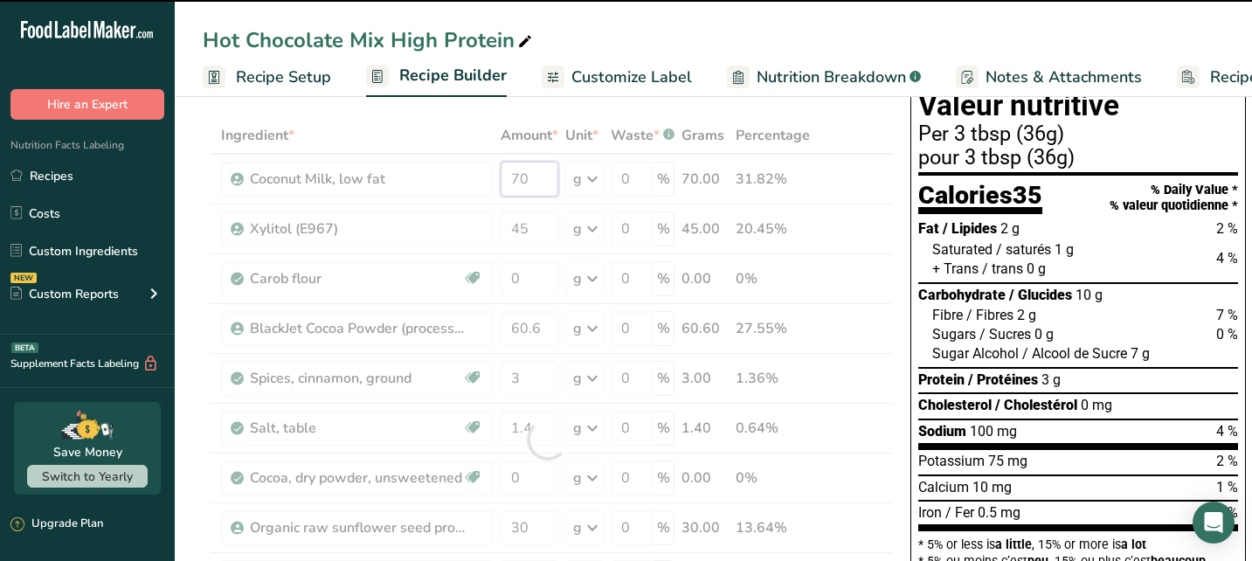
drag, startPoint x: 531, startPoint y: 178, endPoint x: 512, endPoint y: 182, distance: 19.5
click at [512, 182] on div "Ingredient * Amount * Unit * Waste * .a-a{fill:#347362;}.b-a{fill:#fff;} Grams …" at bounding box center [548, 439] width 690 height 645
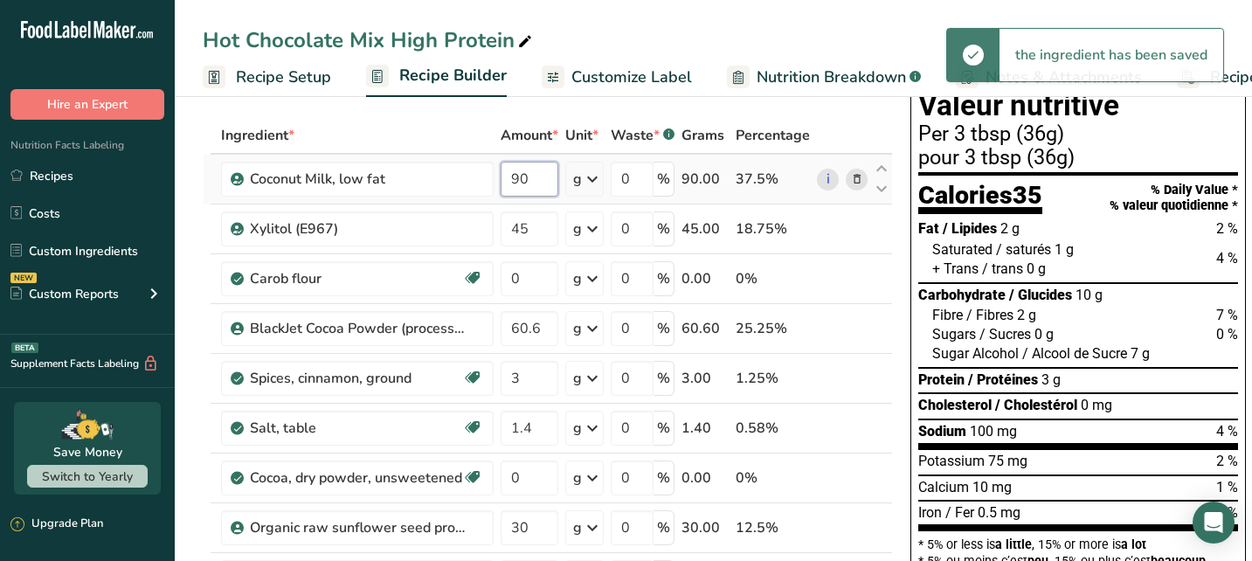
type input "90"
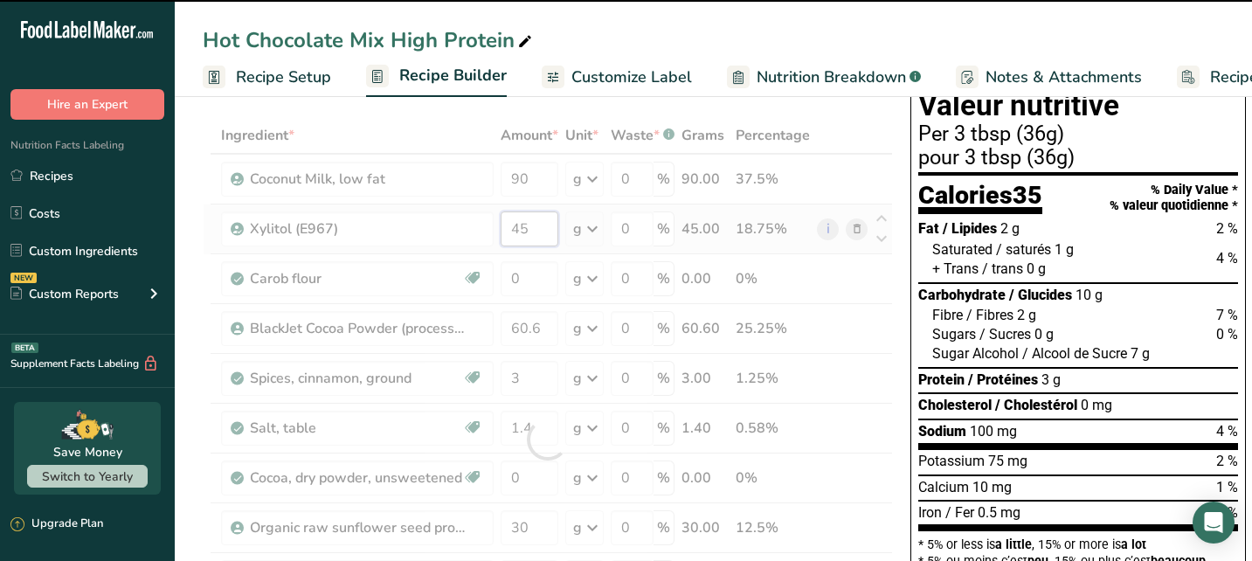
click at [535, 225] on div "Ingredient * Amount * Unit * Waste * .a-a{fill:#347362;}.b-a{fill:#fff;} Grams …" at bounding box center [548, 439] width 690 height 645
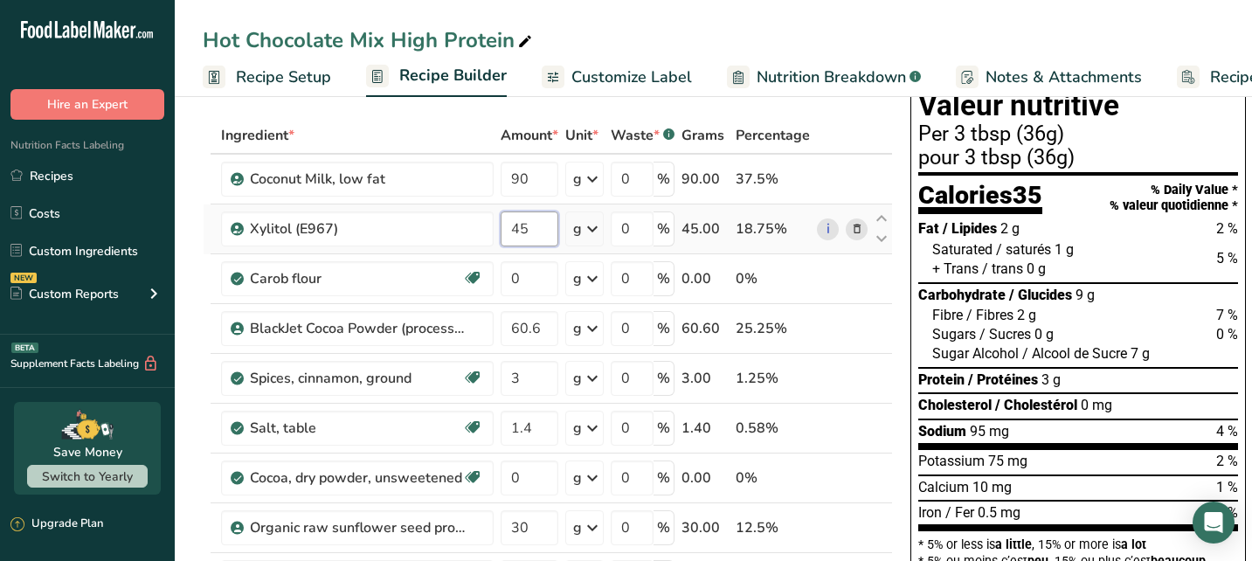
drag, startPoint x: 536, startPoint y: 233, endPoint x: 506, endPoint y: 230, distance: 29.9
click at [506, 230] on input "45" at bounding box center [530, 228] width 58 height 35
type input "60"
click at [539, 286] on div "Ingredient * Amount * Unit * Waste * .a-a{fill:#347362;}.b-a{fill:#fff;} Grams …" at bounding box center [548, 439] width 690 height 645
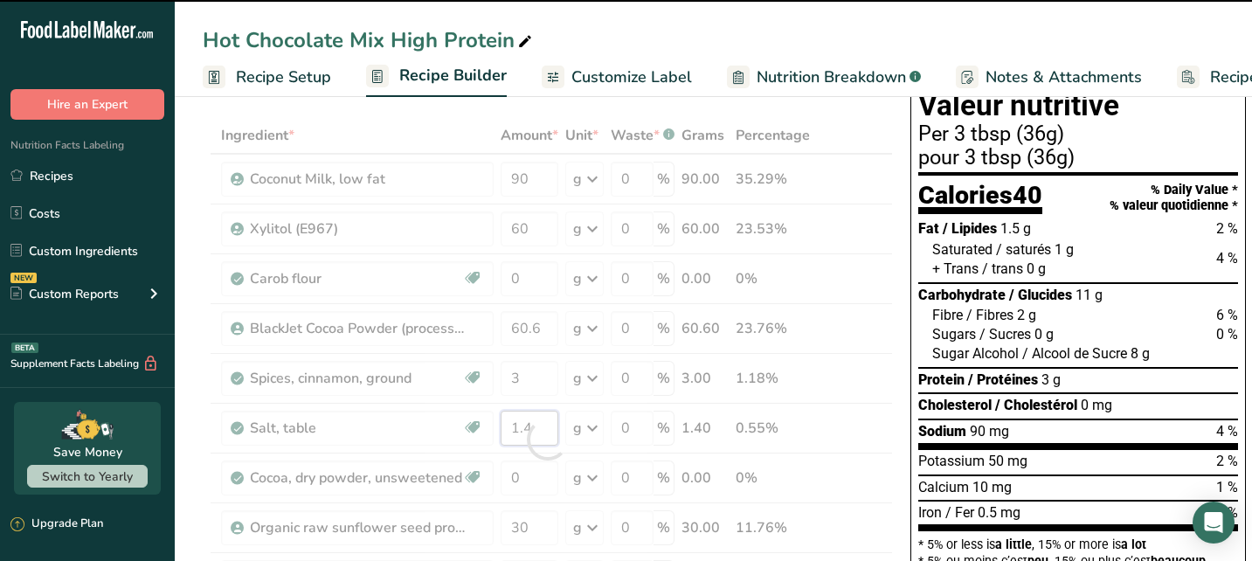
drag, startPoint x: 536, startPoint y: 435, endPoint x: 513, endPoint y: 432, distance: 22.9
click at [513, 432] on div "Ingredient * Amount * Unit * Waste * .a-a{fill:#347362;}.b-a{fill:#fff;} Grams …" at bounding box center [548, 439] width 690 height 645
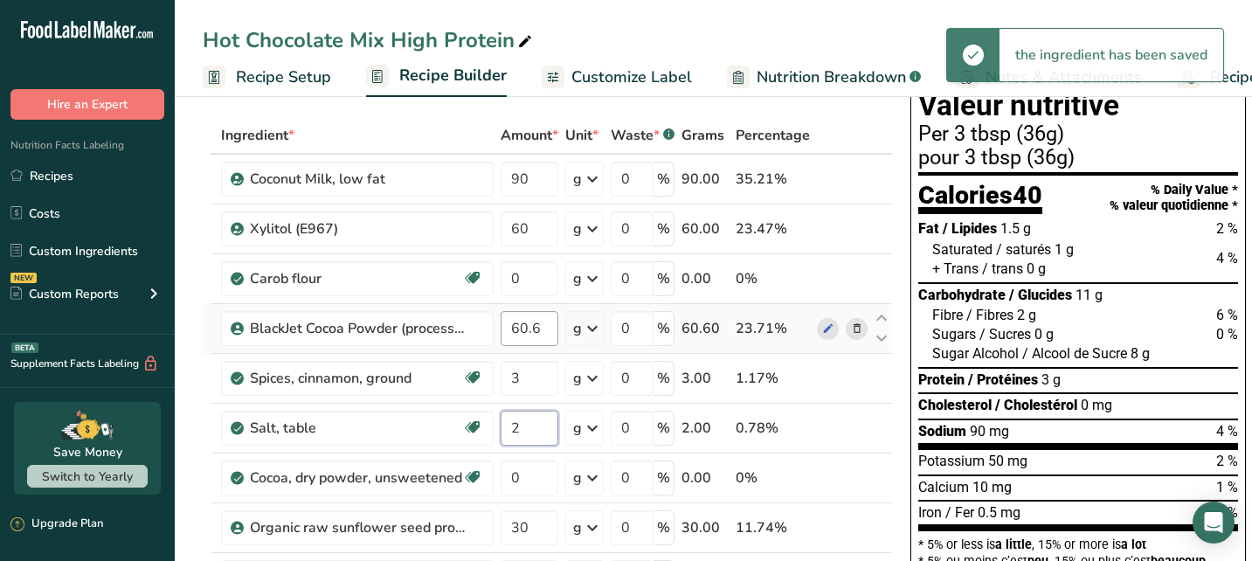
type input "2"
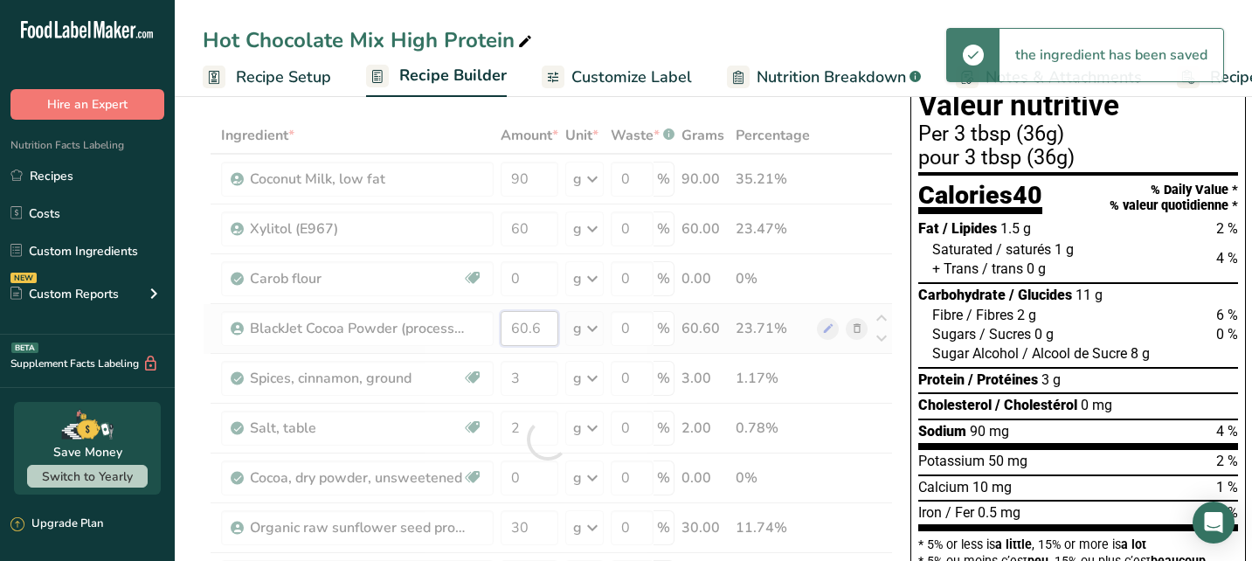
click at [538, 328] on div "Ingredient * Amount * Unit * Waste * .a-a{fill:#347362;}.b-a{fill:#fff;} Grams …" at bounding box center [548, 439] width 690 height 645
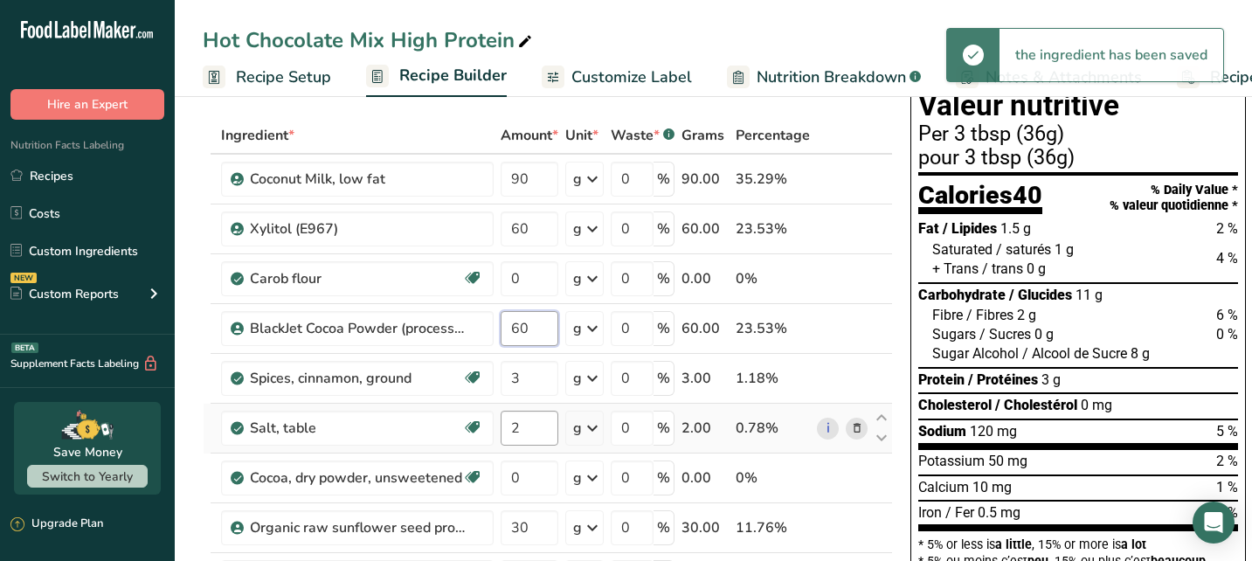
type input "60"
click at [531, 420] on div "Ingredient * Amount * Unit * Waste * .a-a{fill:#347362;}.b-a{fill:#fff;} Grams …" at bounding box center [548, 439] width 690 height 645
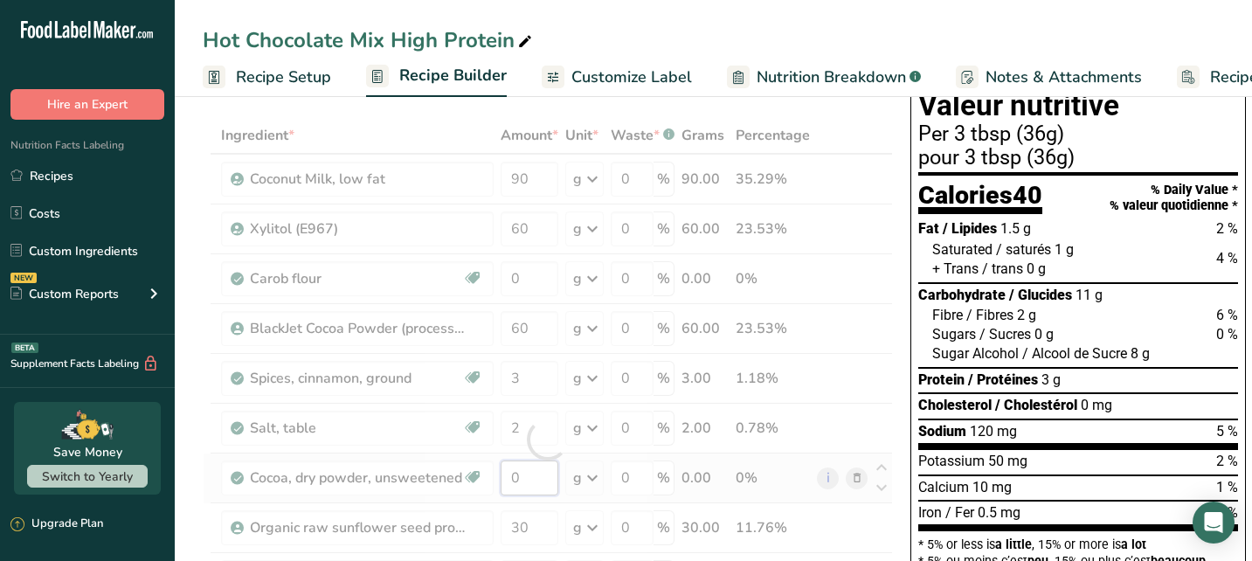
click at [528, 463] on div "Ingredient * Amount * Unit * Waste * .a-a{fill:#347362;}.b-a{fill:#fff;} Grams …" at bounding box center [548, 439] width 690 height 645
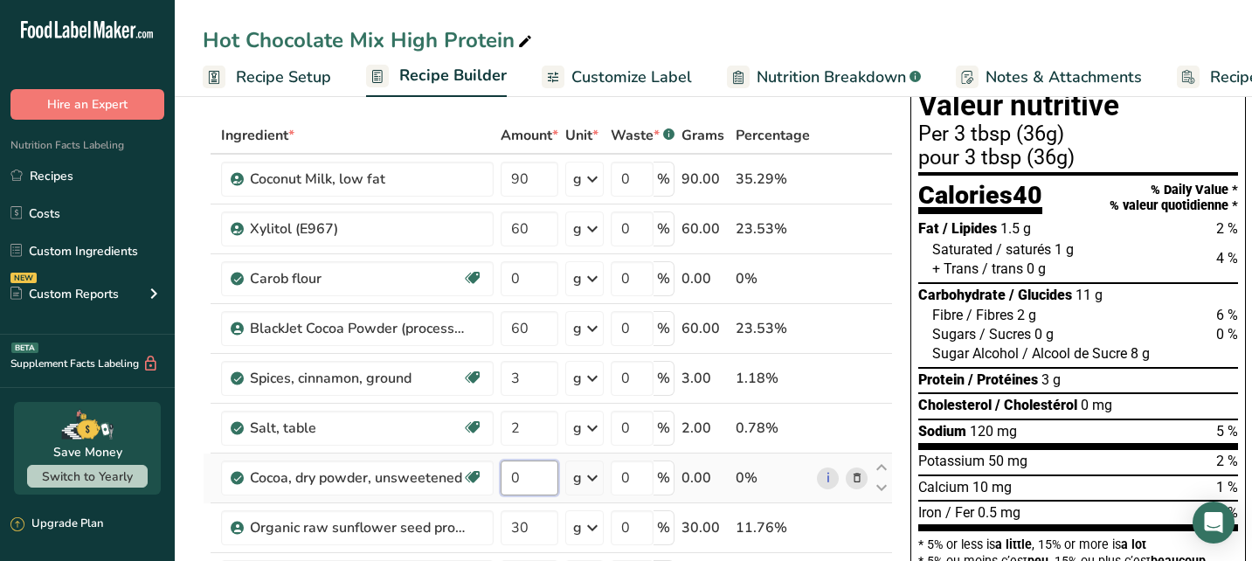
click at [529, 473] on input "0" at bounding box center [530, 477] width 58 height 35
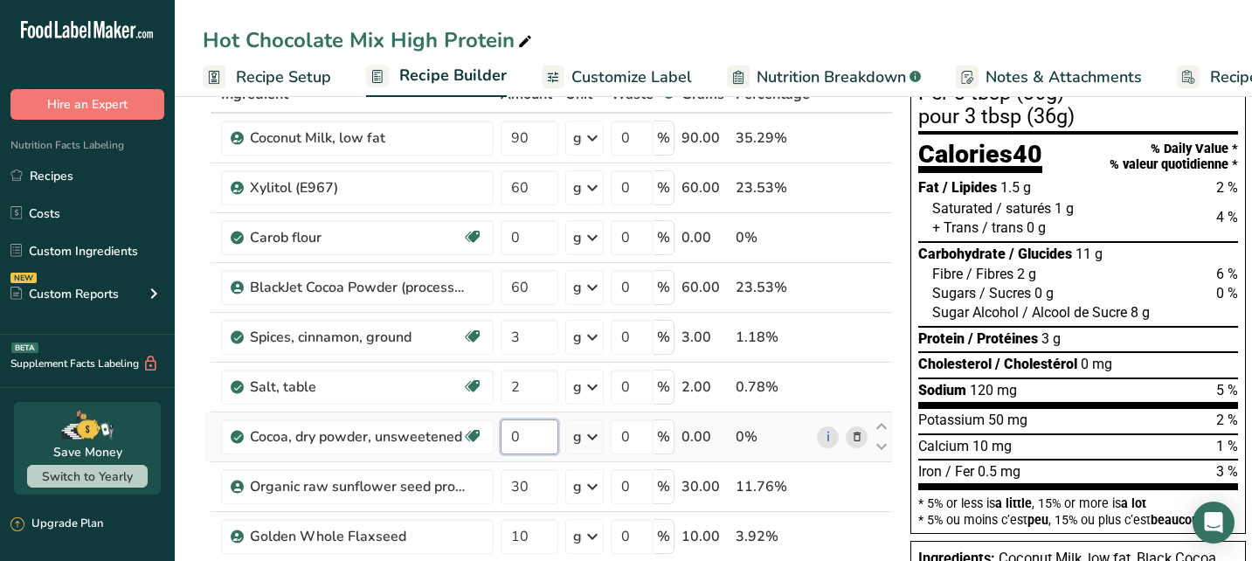
scroll to position [116, 0]
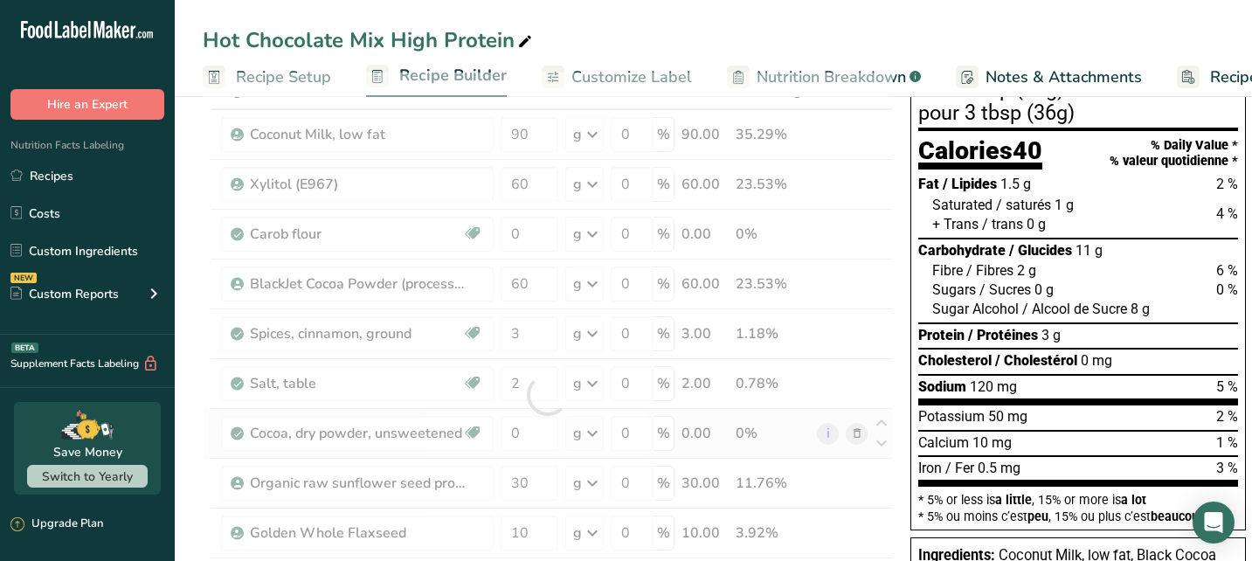
click at [853, 432] on div "Ingredient * Amount * Unit * Waste * .a-a{fill:#347362;}.b-a{fill:#fff;} Grams …" at bounding box center [548, 395] width 690 height 645
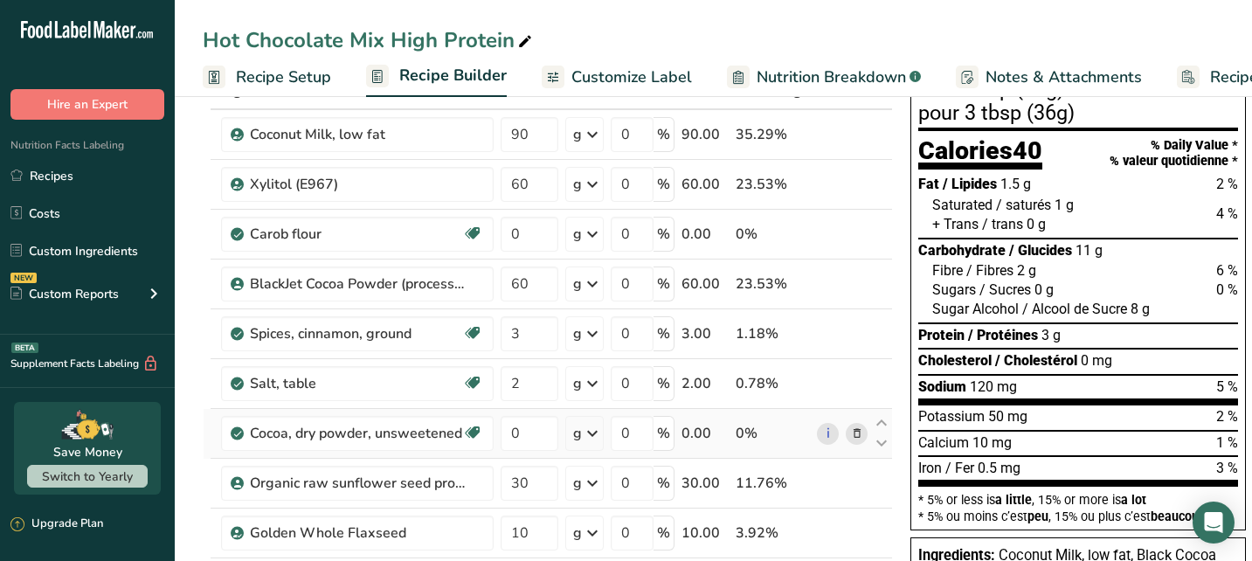
click at [852, 434] on icon at bounding box center [857, 434] width 12 height 18
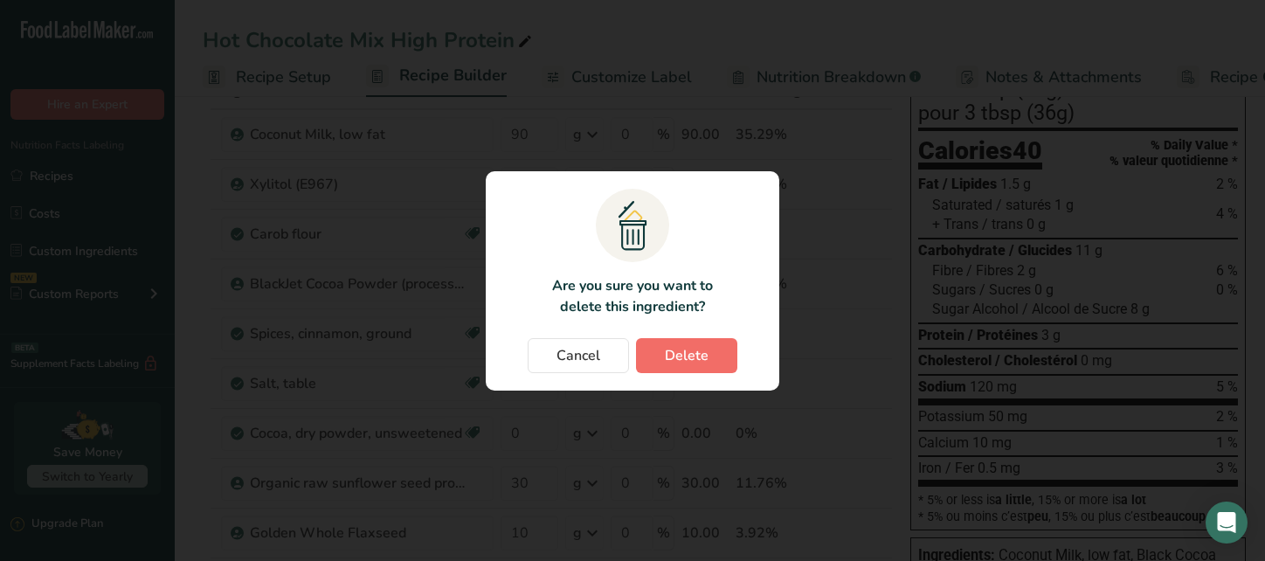
click at [712, 362] on button "Delete" at bounding box center [686, 355] width 101 height 35
type input "30"
type input "10"
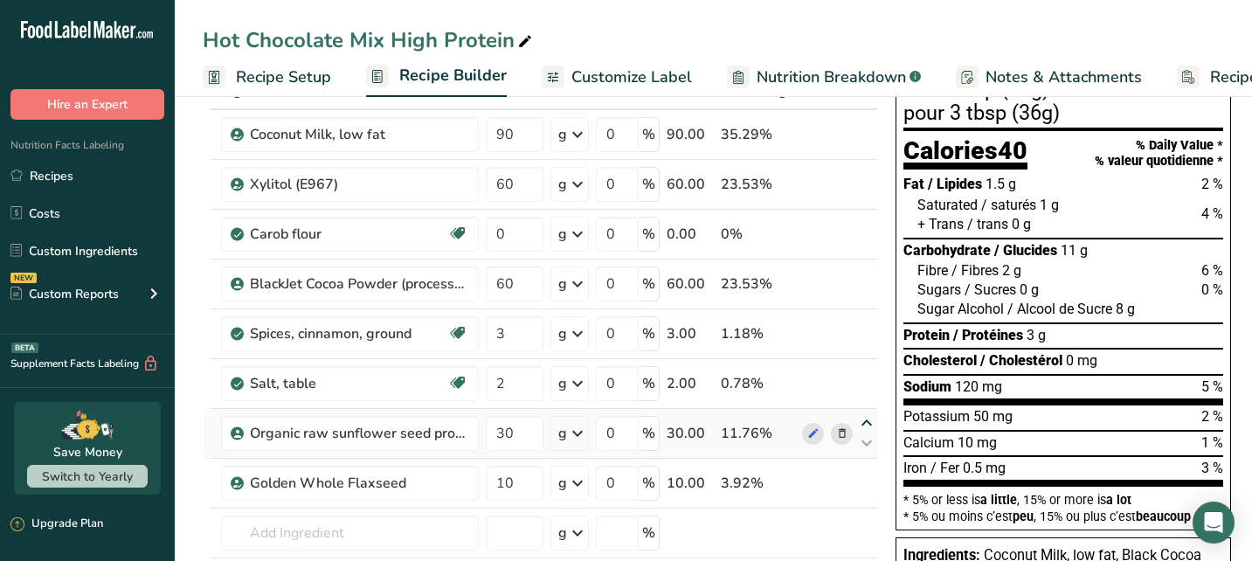
click at [864, 421] on icon at bounding box center [866, 423] width 21 height 13
type input "30"
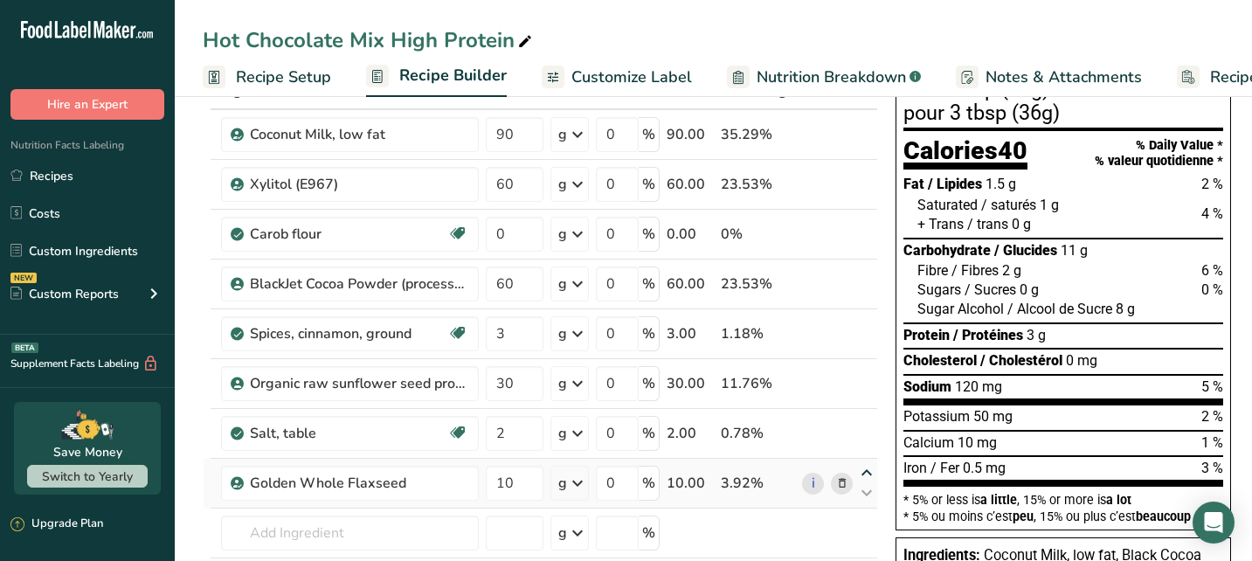
click at [864, 471] on icon at bounding box center [866, 472] width 21 height 13
type input "10"
type input "2"
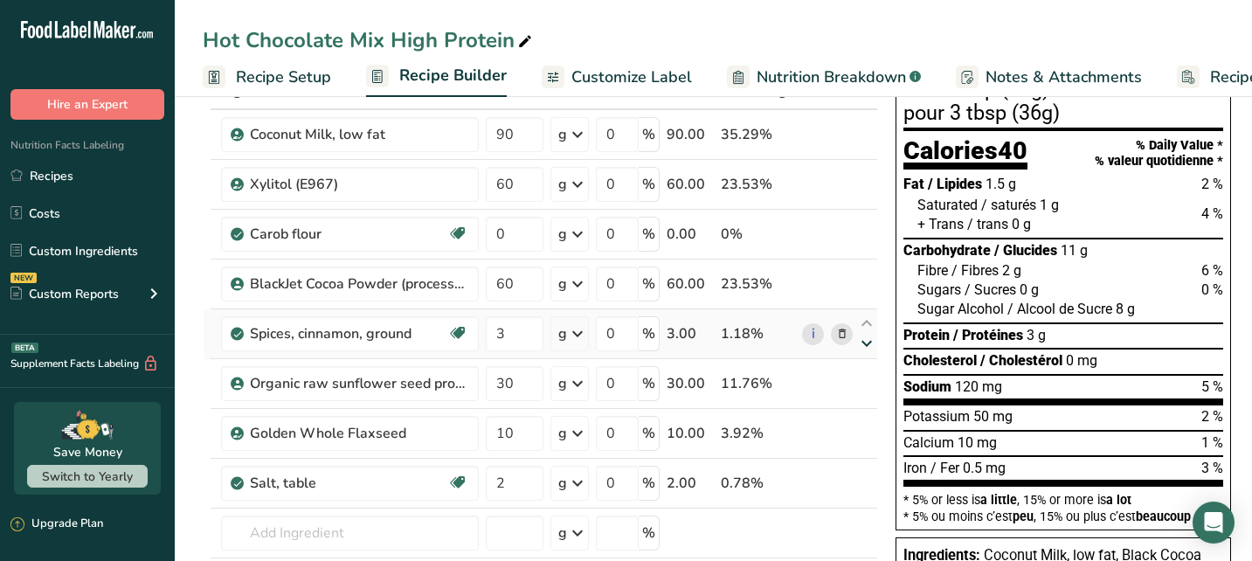
click at [861, 340] on icon at bounding box center [866, 343] width 21 height 13
type input "30"
click at [866, 394] on icon at bounding box center [866, 393] width 21 height 13
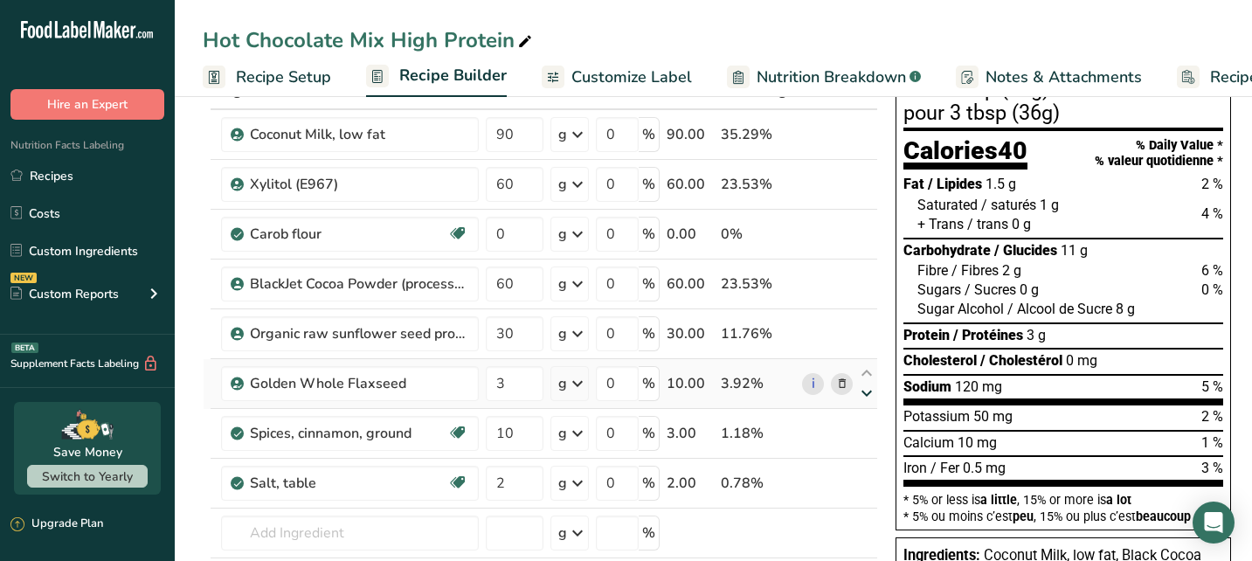
type input "10"
type input "3"
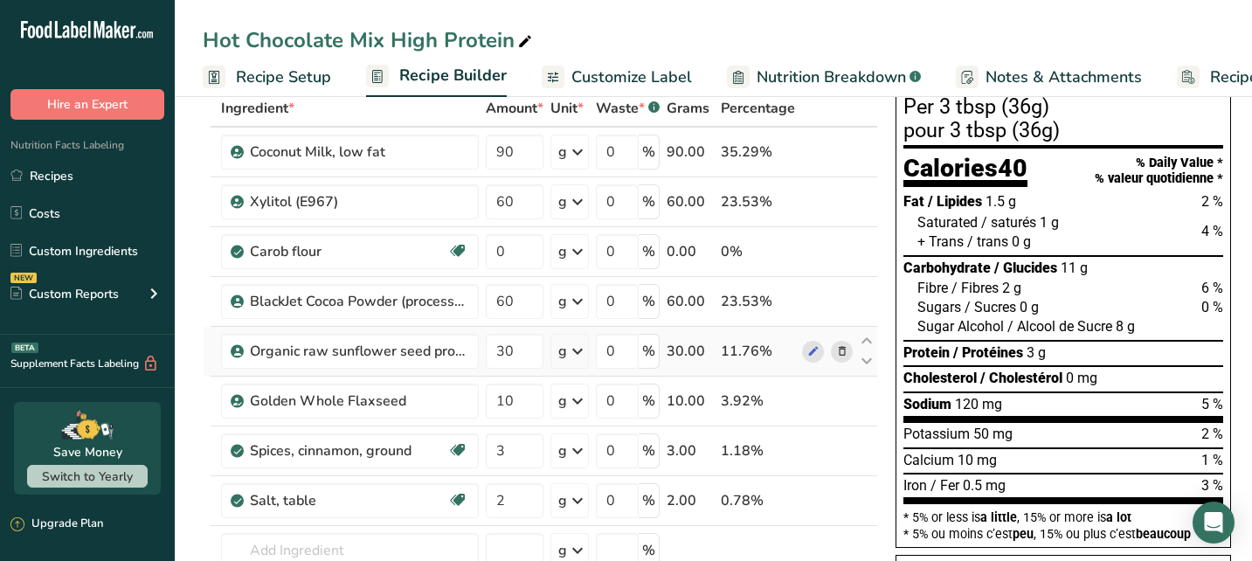
scroll to position [61, 0]
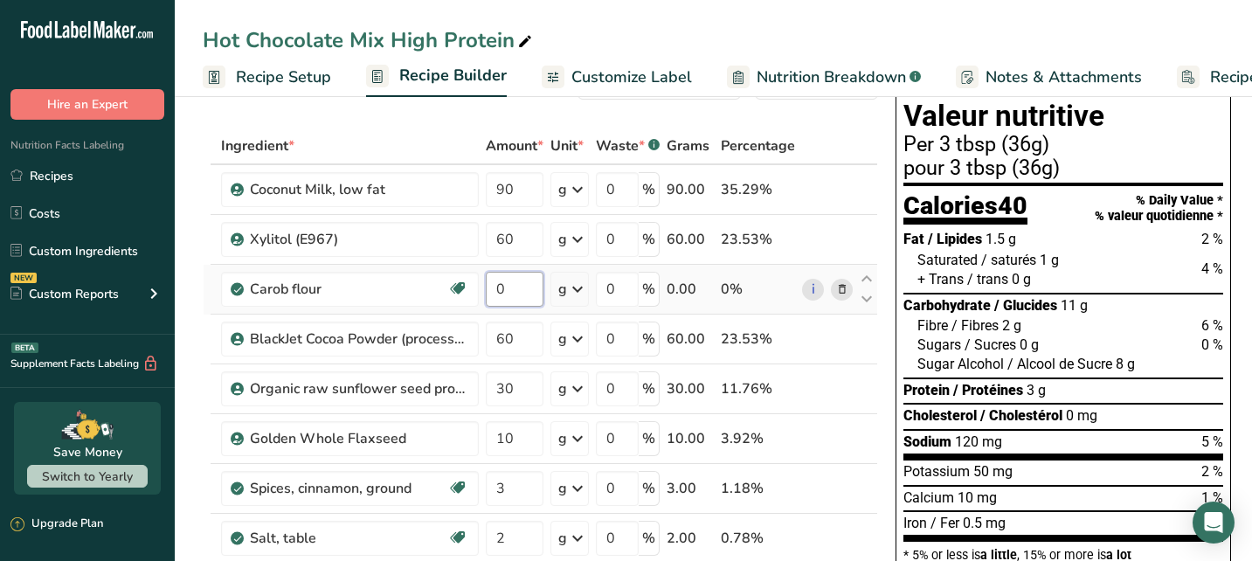
click at [516, 289] on input "0" at bounding box center [515, 289] width 58 height 35
type input "20"
click at [514, 342] on div "Ingredient * Amount * Unit * Waste * .a-a{fill:#347362;}.b-a{fill:#fff;} Grams …" at bounding box center [540, 425] width 675 height 595
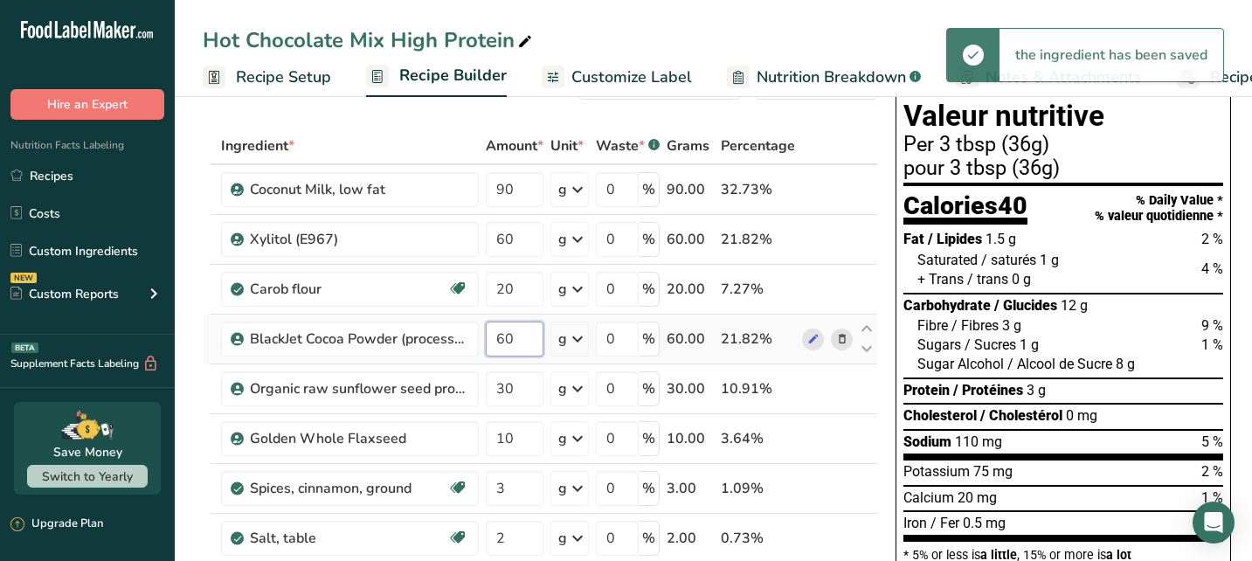
drag, startPoint x: 515, startPoint y: 342, endPoint x: 489, endPoint y: 342, distance: 26.2
click at [489, 342] on input "60" at bounding box center [515, 338] width 58 height 35
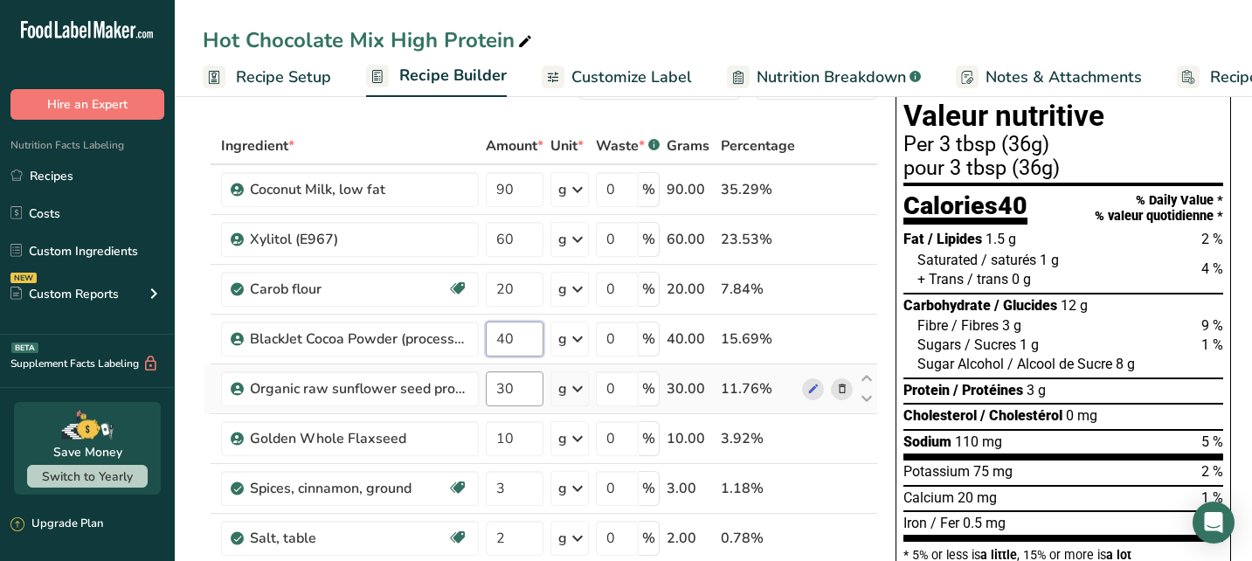
type input "40"
click at [521, 388] on div "Ingredient * Amount * Unit * Waste * .a-a{fill:#347362;}.b-a{fill:#fff;} Grams …" at bounding box center [540, 425] width 675 height 595
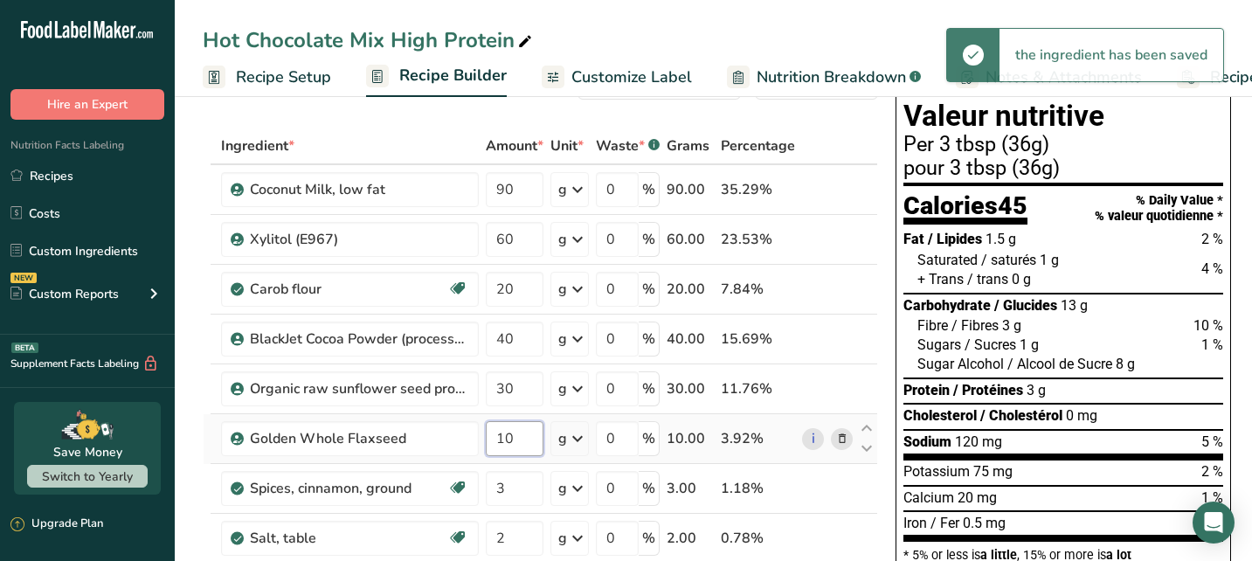
click at [526, 429] on div "Ingredient * Amount * Unit * Waste * .a-a{fill:#347362;}.b-a{fill:#fff;} Grams …" at bounding box center [540, 425] width 675 height 595
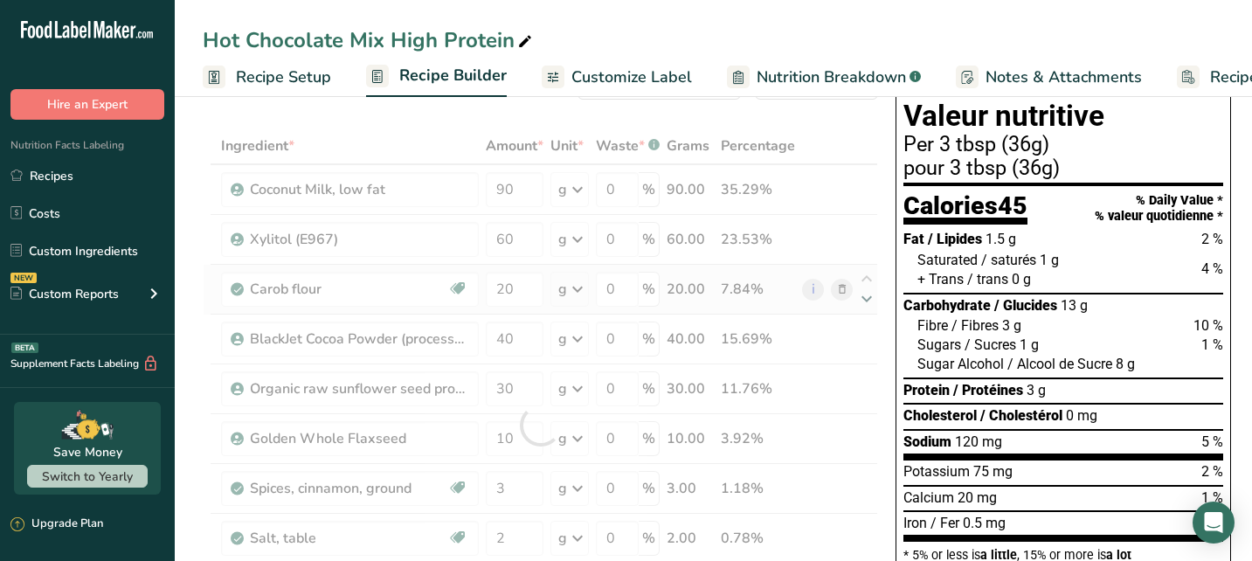
click at [863, 298] on div "Ingredient * Amount * Unit * Waste * .a-a{fill:#347362;}.b-a{fill:#fff;} Grams …" at bounding box center [540, 425] width 675 height 595
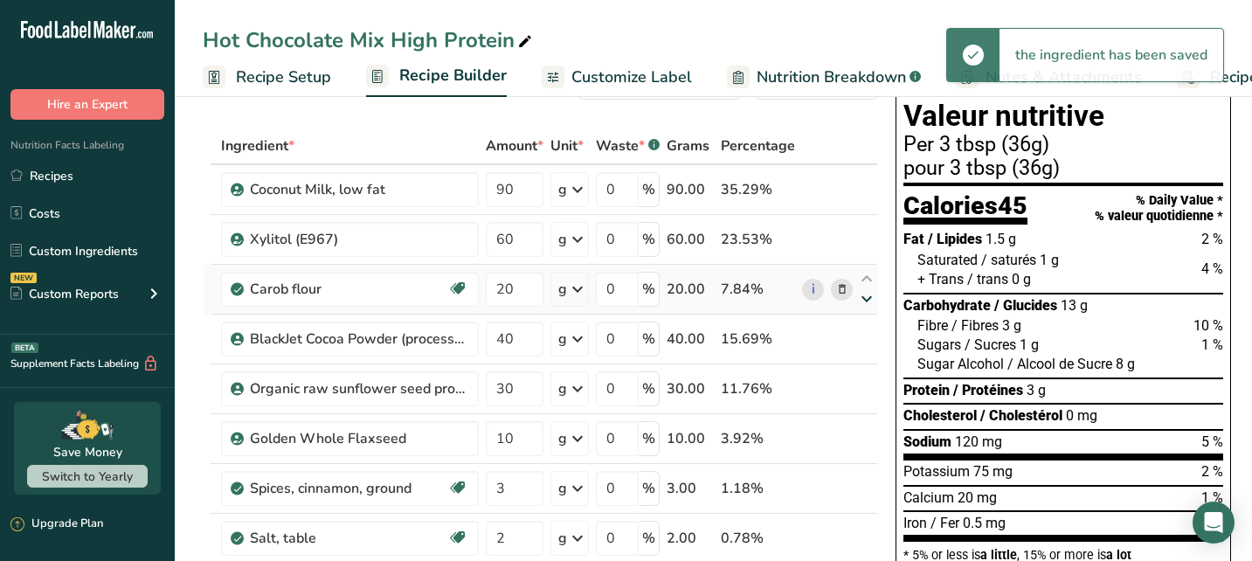
click at [863, 298] on icon at bounding box center [866, 299] width 21 height 13
type input "40"
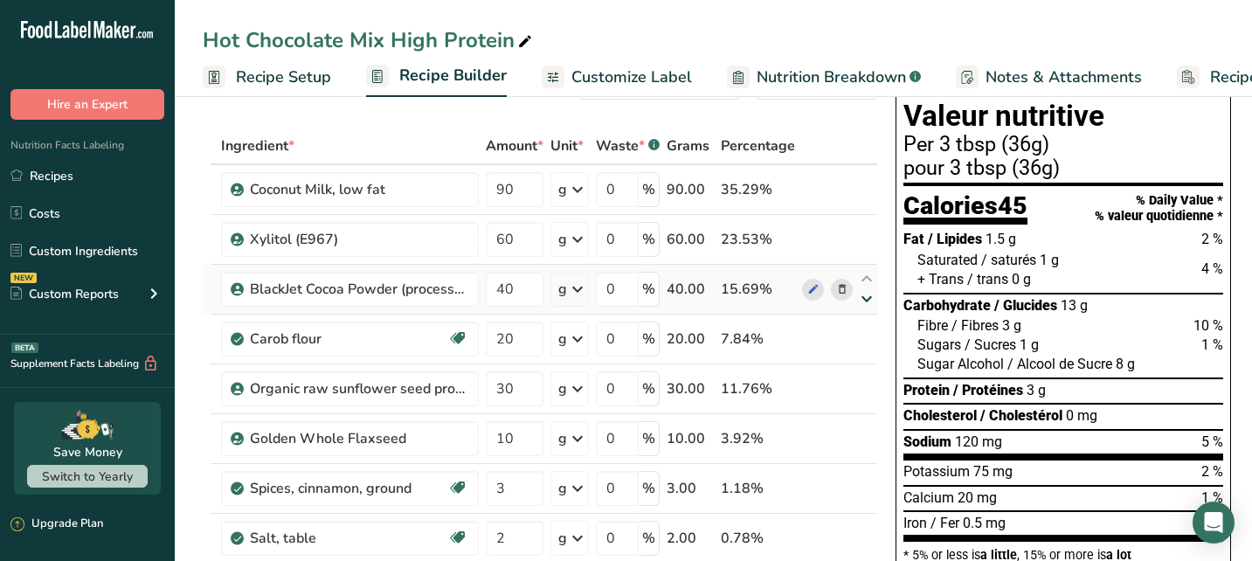
click at [863, 298] on div "Ingredient * Amount * Unit * Waste * .a-a{fill:#347362;}.b-a{fill:#fff;} Grams …" at bounding box center [540, 425] width 675 height 595
click at [861, 348] on icon at bounding box center [866, 348] width 21 height 13
type input "30"
type input "20"
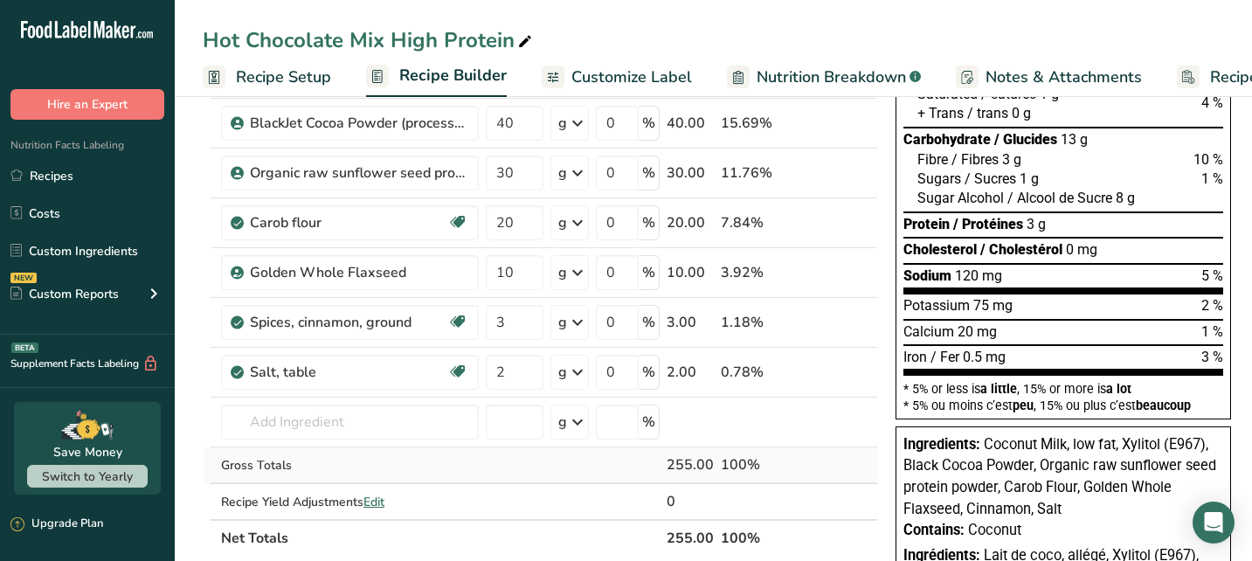
scroll to position [0, 0]
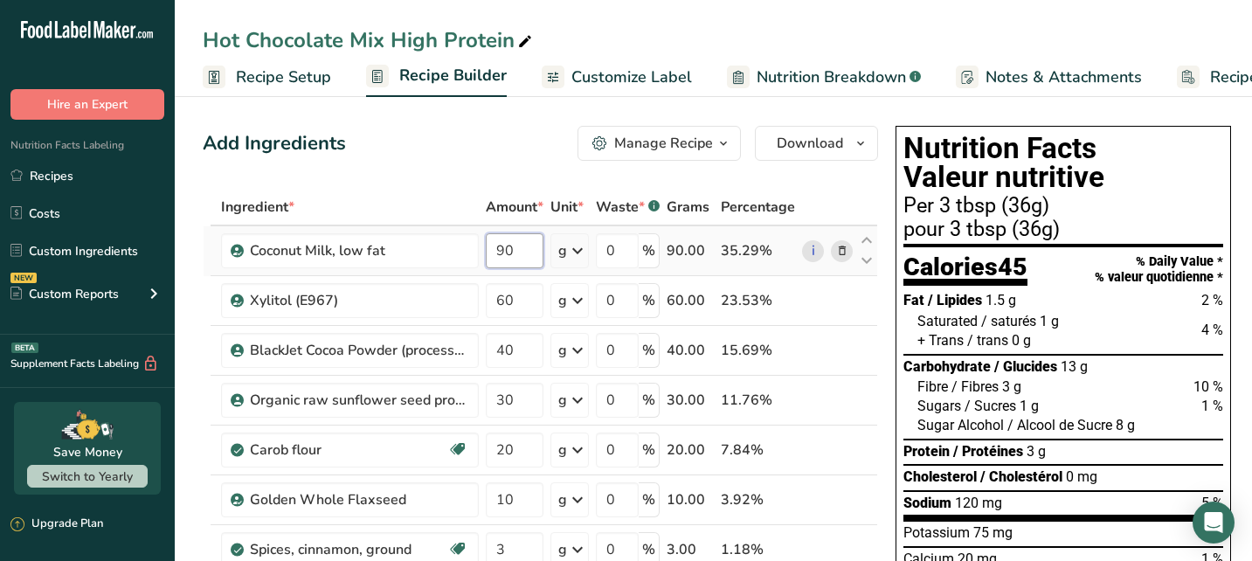
drag, startPoint x: 515, startPoint y: 246, endPoint x: 483, endPoint y: 244, distance: 32.4
click at [483, 244] on td "90" at bounding box center [514, 251] width 65 height 50
type input "0"
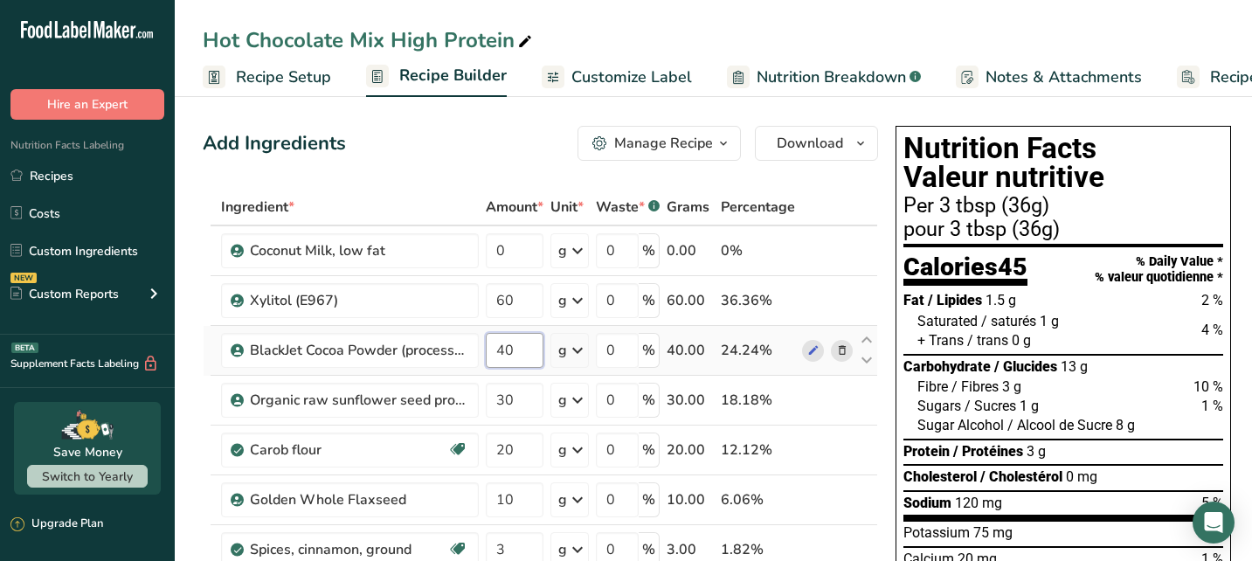
click at [519, 348] on div "Ingredient * Amount * Unit * Waste * .a-a{fill:#347362;}.b-a{fill:#fff;} Grams …" at bounding box center [540, 486] width 675 height 595
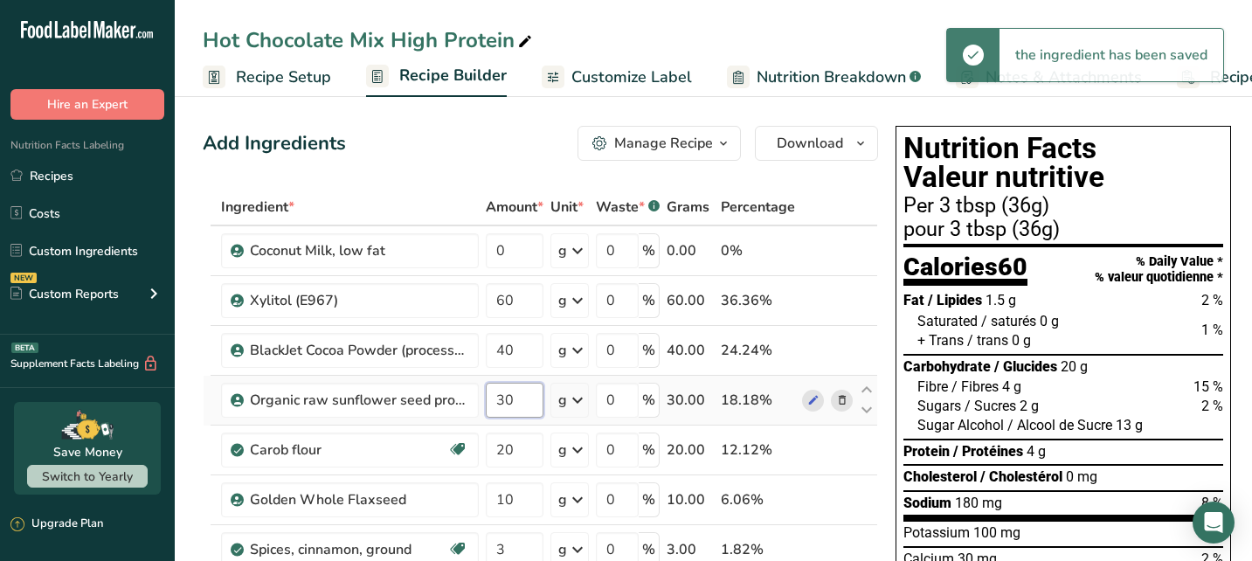
click at [533, 394] on div "Ingredient * Amount * Unit * Waste * .a-a{fill:#347362;}.b-a{fill:#fff;} Grams …" at bounding box center [540, 486] width 675 height 595
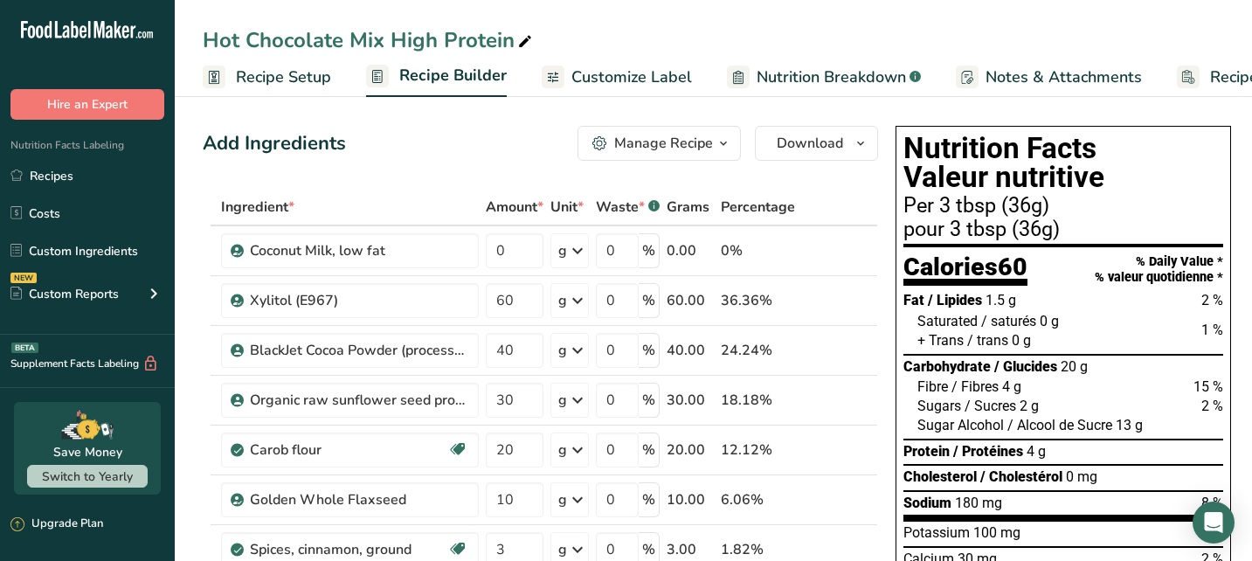
click at [590, 79] on span "Customize Label" at bounding box center [631, 78] width 121 height 24
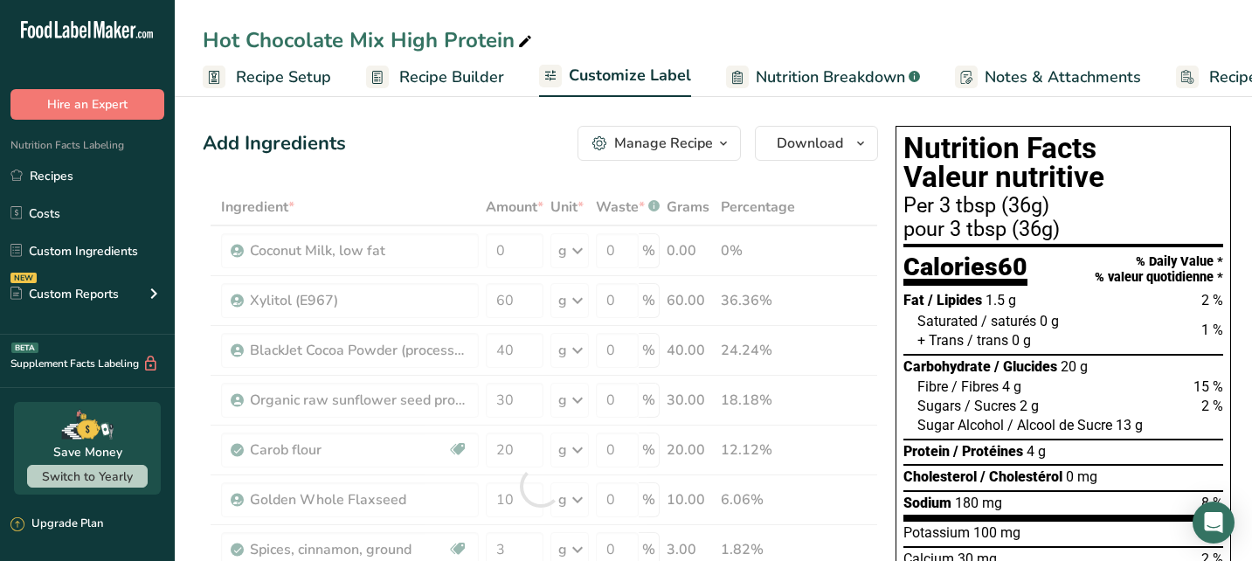
scroll to position [0, 92]
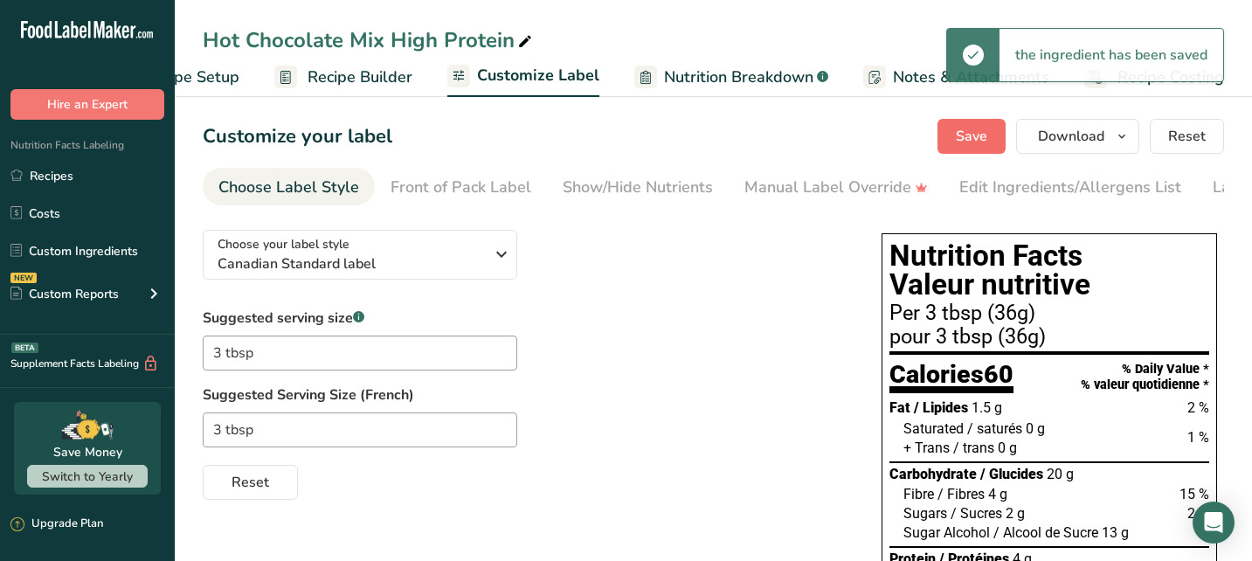
click at [969, 133] on span "Save" at bounding box center [971, 136] width 31 height 21
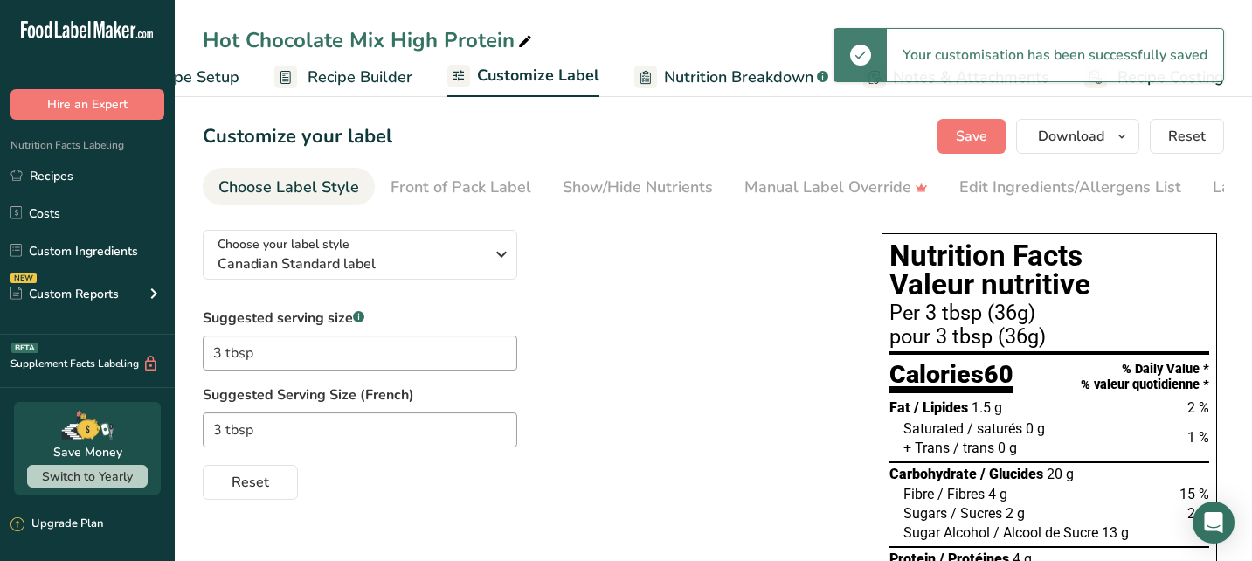
click at [388, 80] on span "Recipe Builder" at bounding box center [360, 78] width 105 height 24
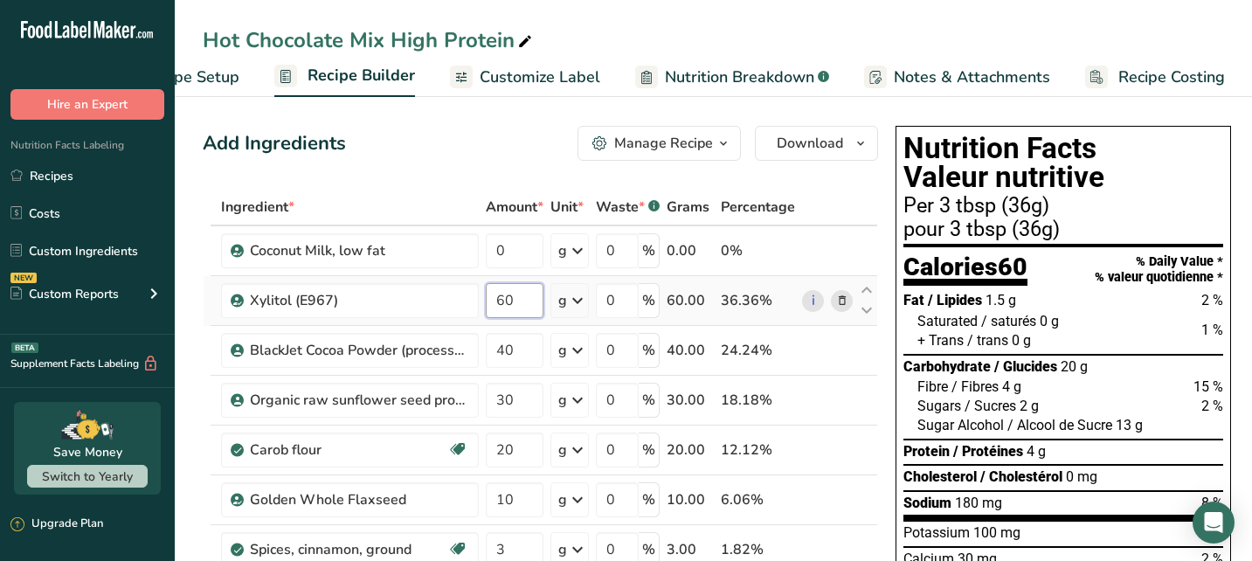
drag, startPoint x: 517, startPoint y: 298, endPoint x: 499, endPoint y: 301, distance: 18.5
click at [499, 301] on input "60" at bounding box center [515, 300] width 58 height 35
type input "40"
click at [519, 354] on div "Ingredient * Amount * Unit * Waste * .a-a{fill:#347362;}.b-a{fill:#fff;} Grams …" at bounding box center [540, 486] width 675 height 595
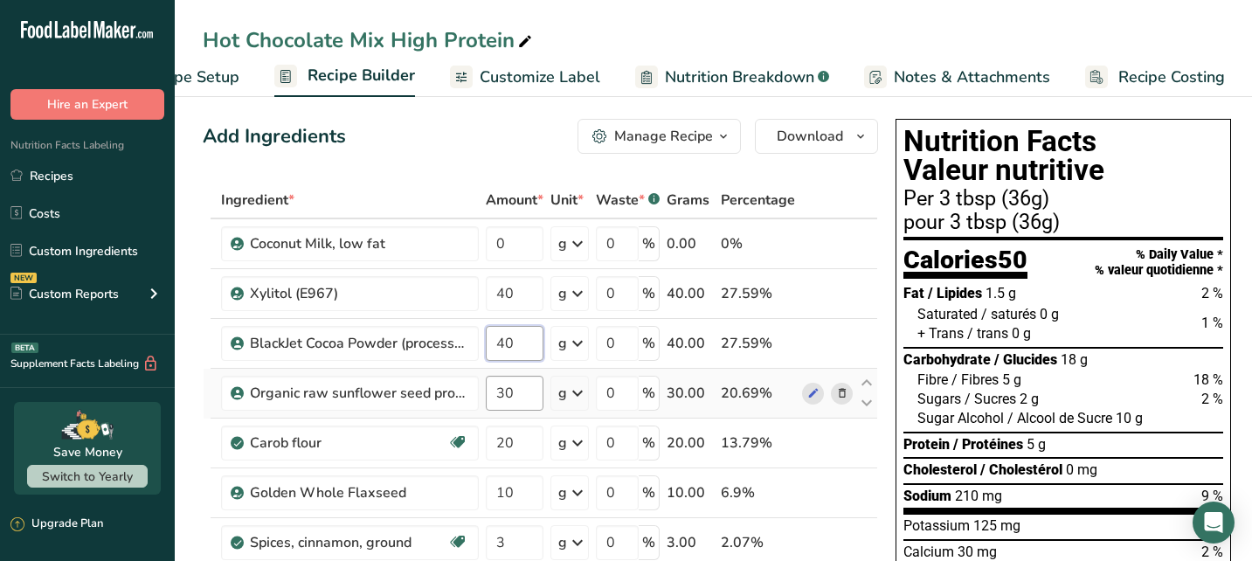
scroll to position [10, 0]
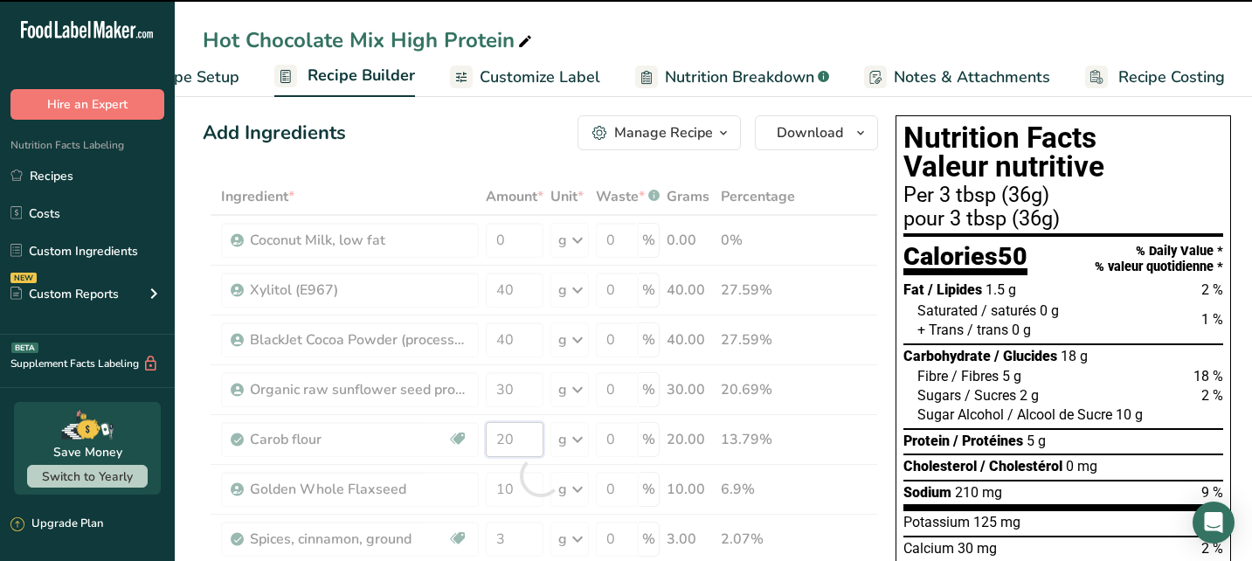
drag, startPoint x: 513, startPoint y: 435, endPoint x: 498, endPoint y: 436, distance: 14.9
click at [498, 436] on div "Ingredient * Amount * Unit * Waste * .a-a{fill:#347362;}.b-a{fill:#fff;} Grams …" at bounding box center [540, 475] width 675 height 595
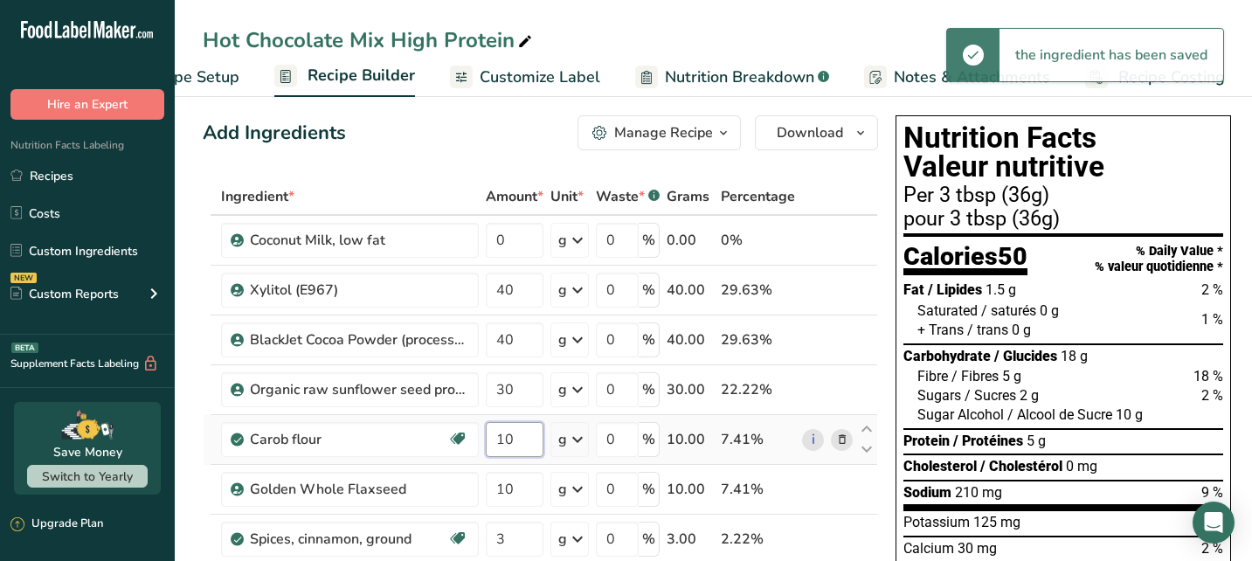
type input "10"
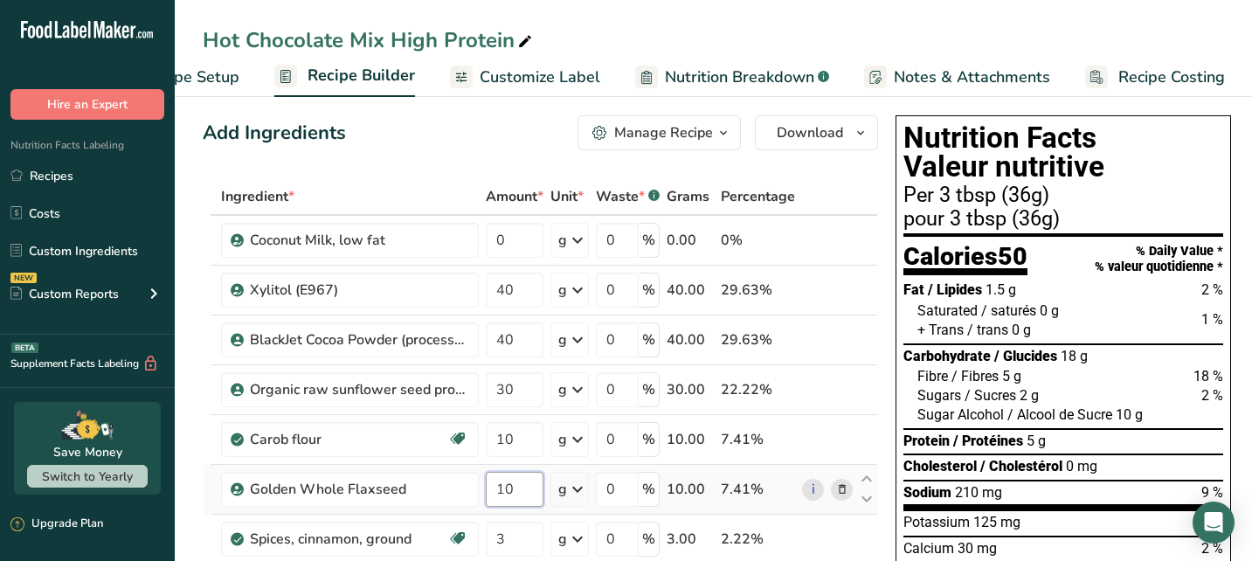
click at [522, 498] on div "Ingredient * Amount * Unit * Waste * .a-a{fill:#347362;}.b-a{fill:#fff;} Grams …" at bounding box center [540, 475] width 675 height 595
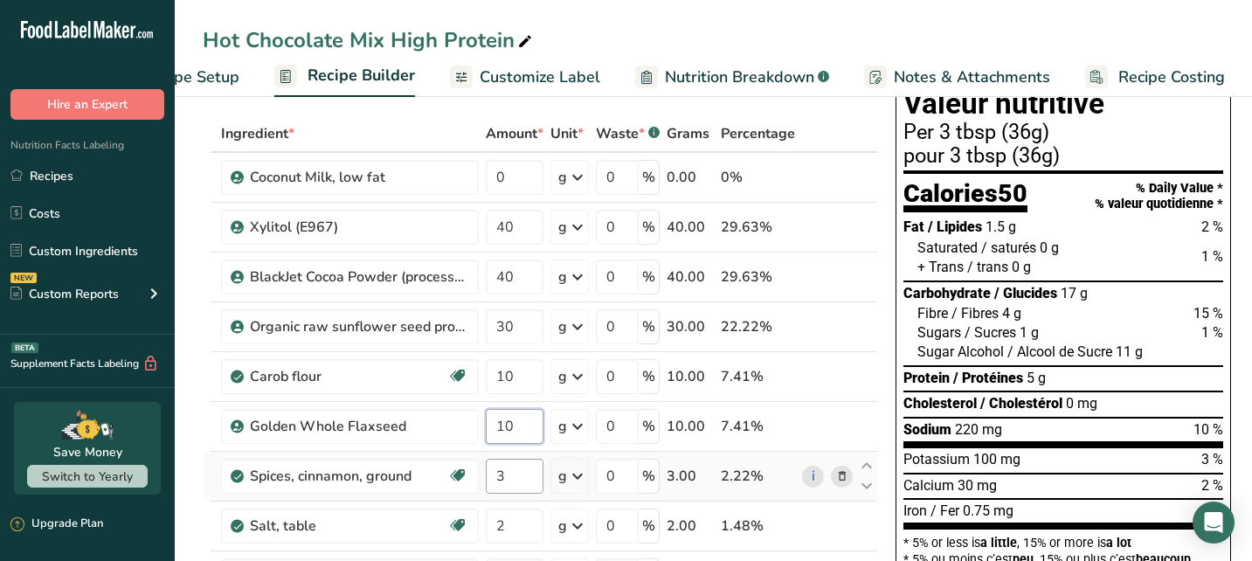
scroll to position [77, 0]
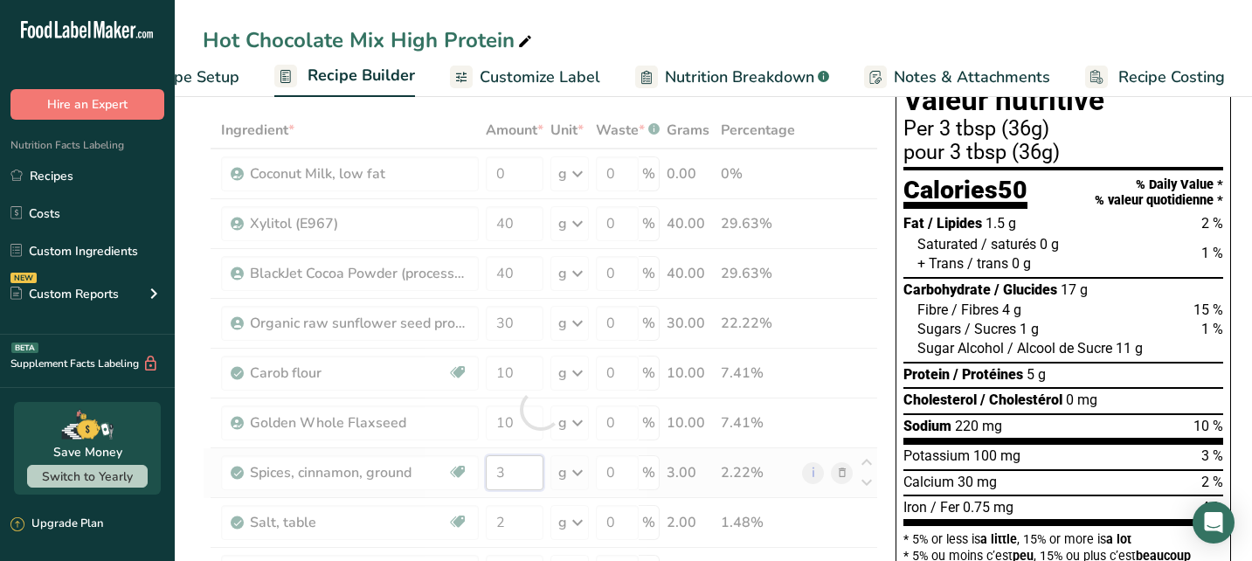
click at [521, 475] on div "Ingredient * Amount * Unit * Waste * .a-a{fill:#347362;}.b-a{fill:#fff;} Grams …" at bounding box center [540, 409] width 675 height 595
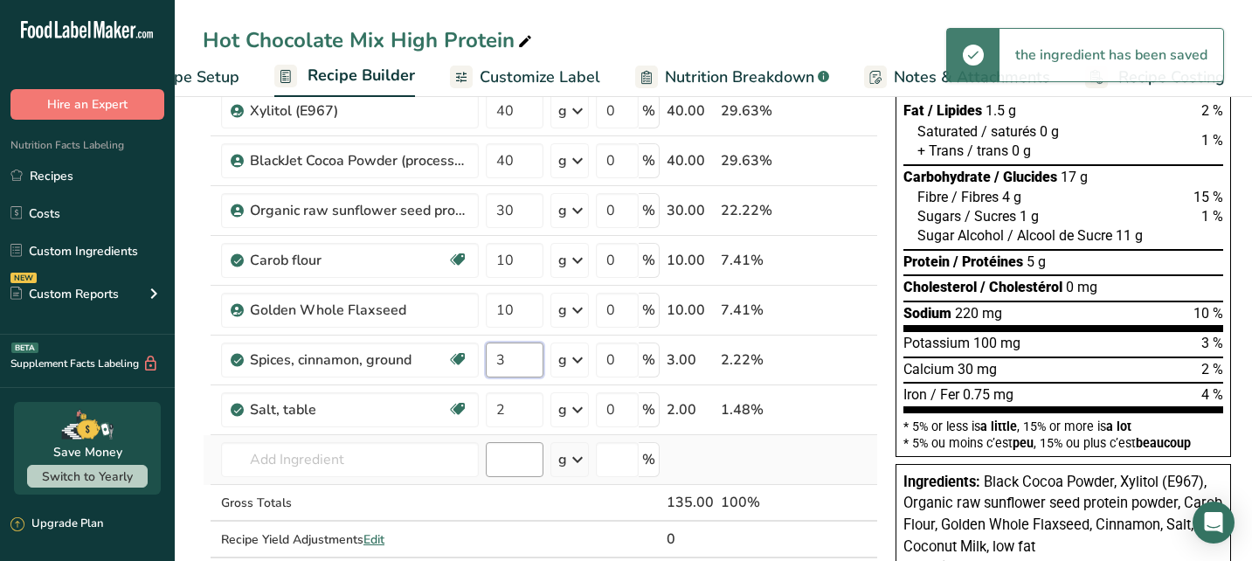
scroll to position [197, 0]
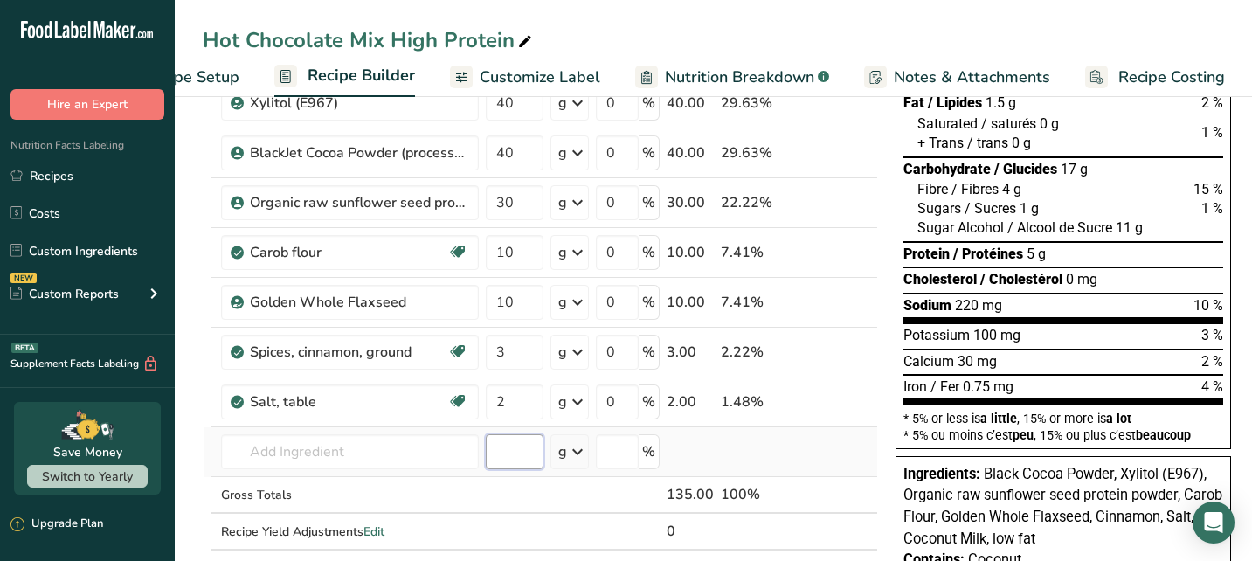
click at [508, 455] on div "Ingredient * Amount * Unit * Waste * .a-a{fill:#347362;}.b-a{fill:#fff;} Grams …" at bounding box center [540, 288] width 675 height 595
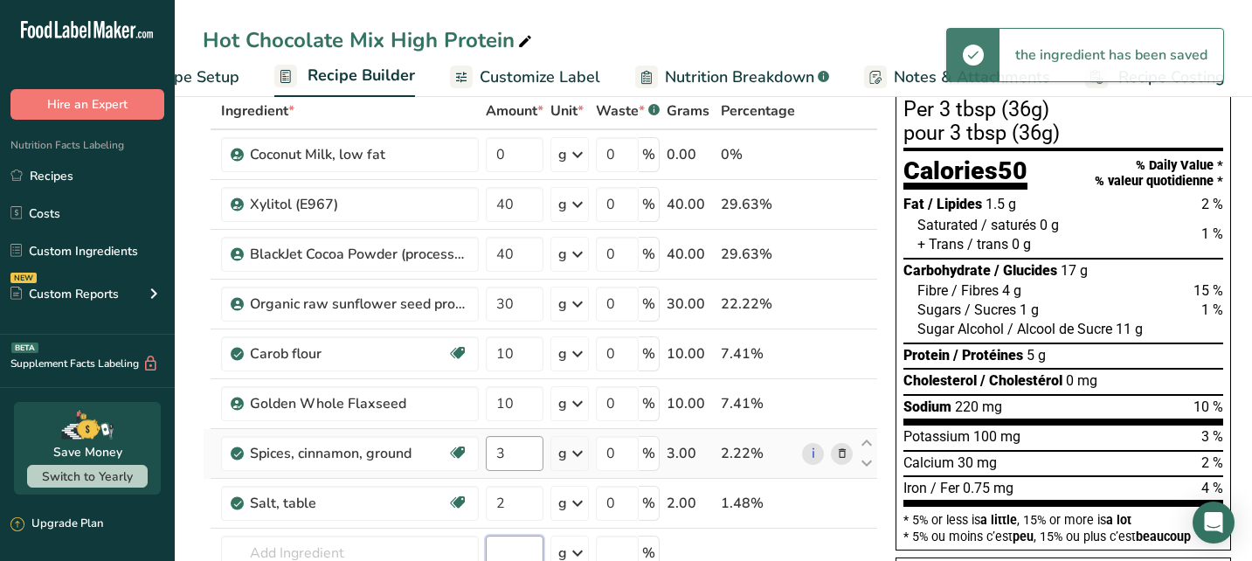
scroll to position [100, 0]
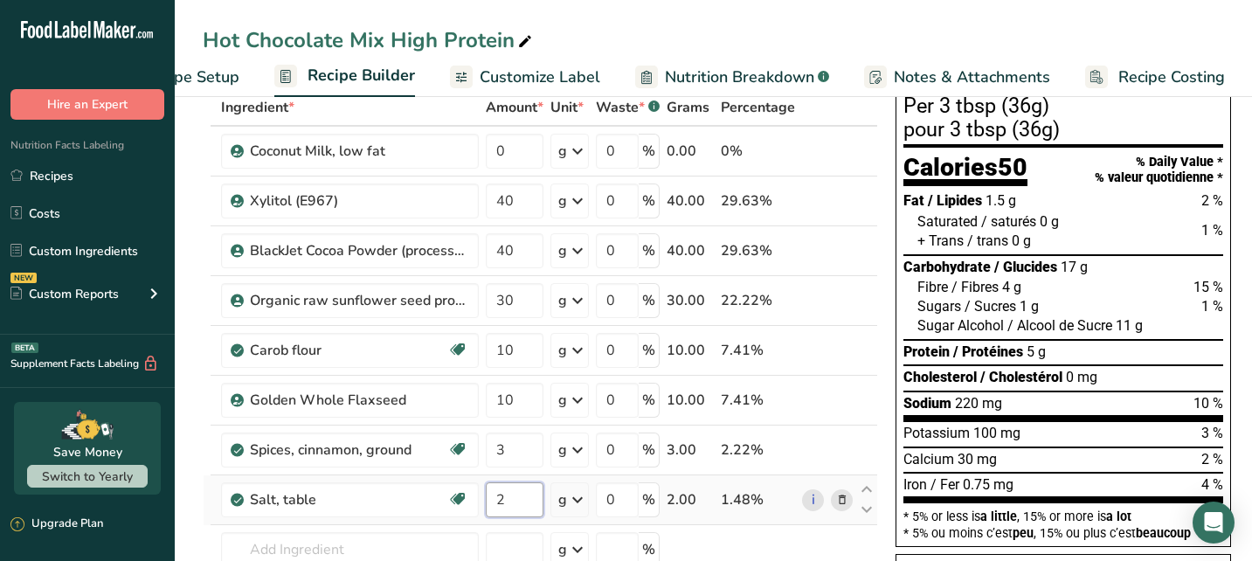
click at [512, 495] on input "2" at bounding box center [515, 499] width 58 height 35
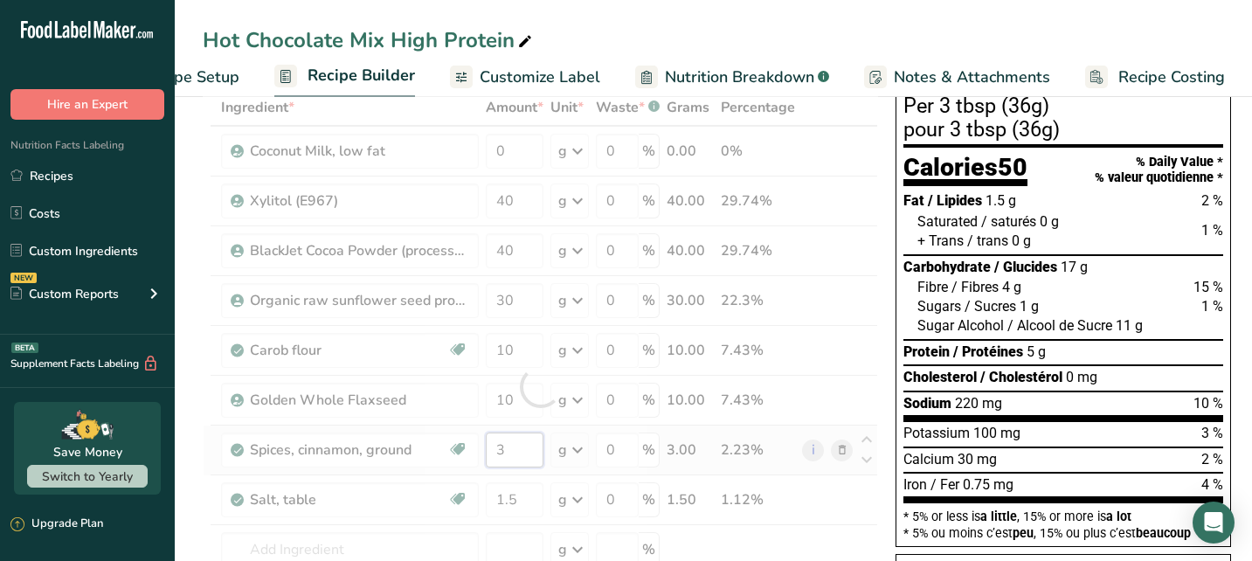
click at [517, 455] on div "Ingredient * Amount * Unit * Waste * .a-a{fill:#347362;}.b-a{fill:#fff;} Grams …" at bounding box center [540, 386] width 675 height 595
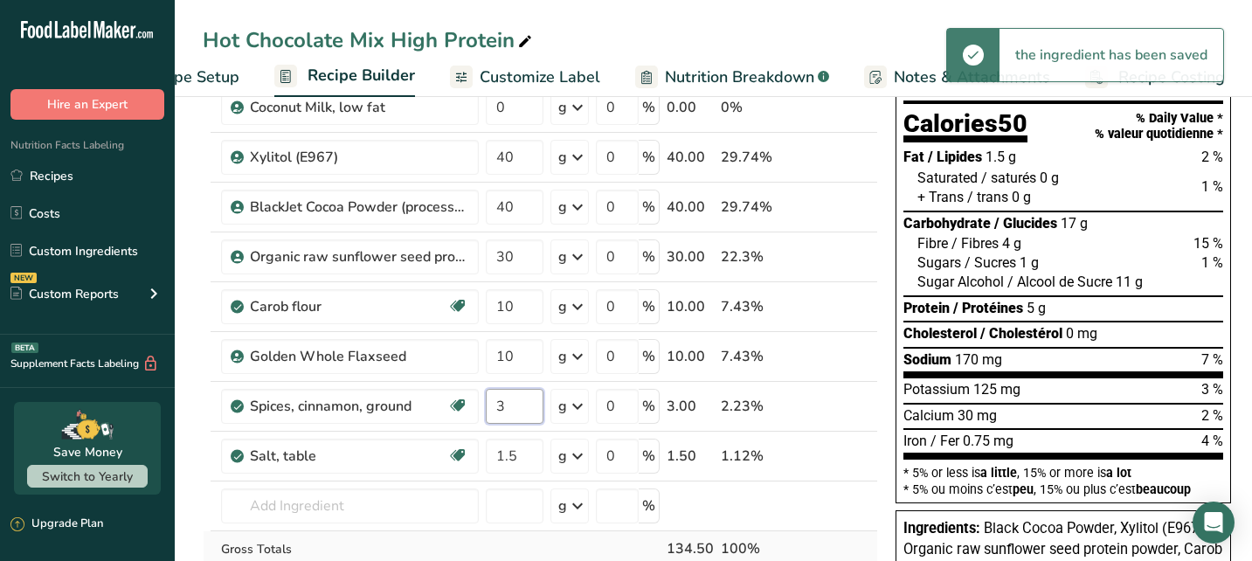
scroll to position [232, 0]
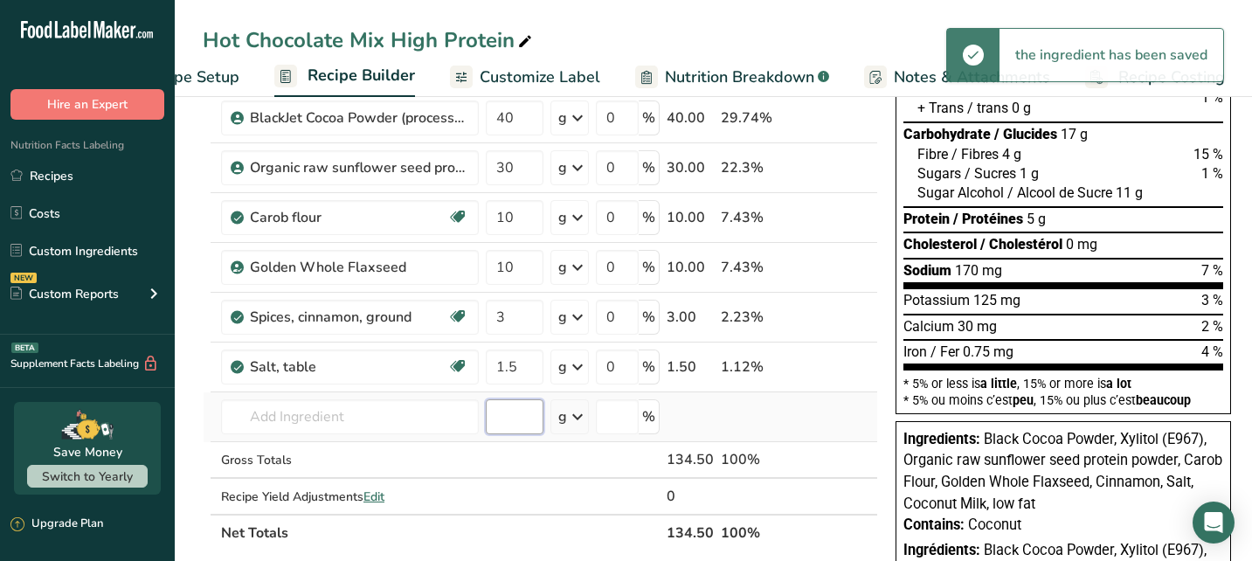
click at [515, 417] on div "Ingredient * Amount * Unit * Waste * .a-a{fill:#347362;}.b-a{fill:#fff;} Grams …" at bounding box center [540, 253] width 675 height 595
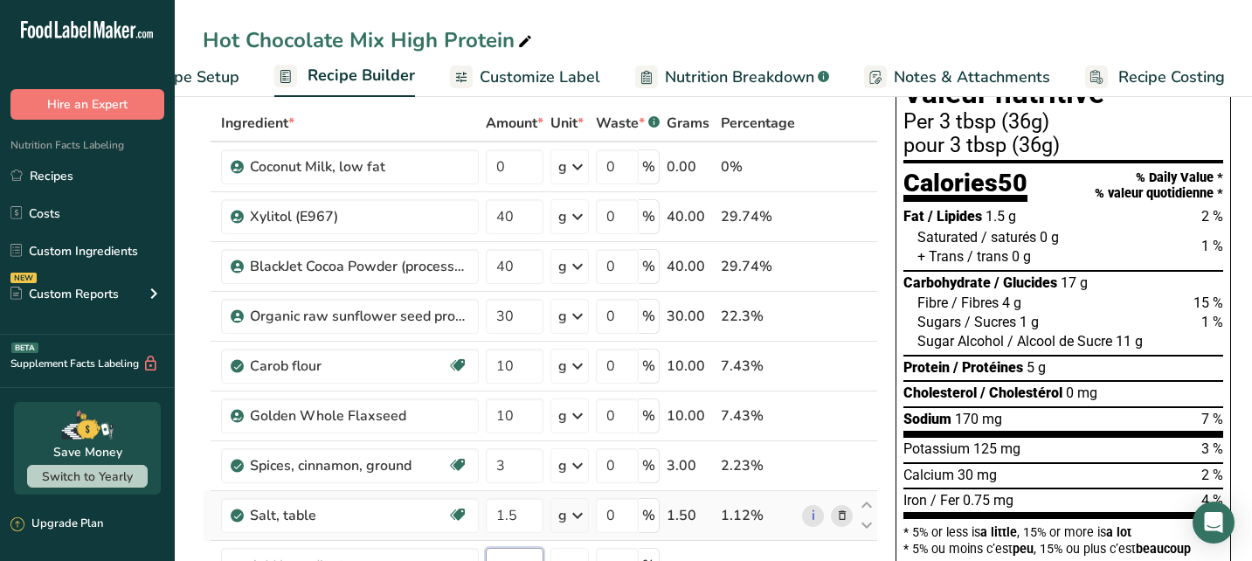
scroll to position [87, 0]
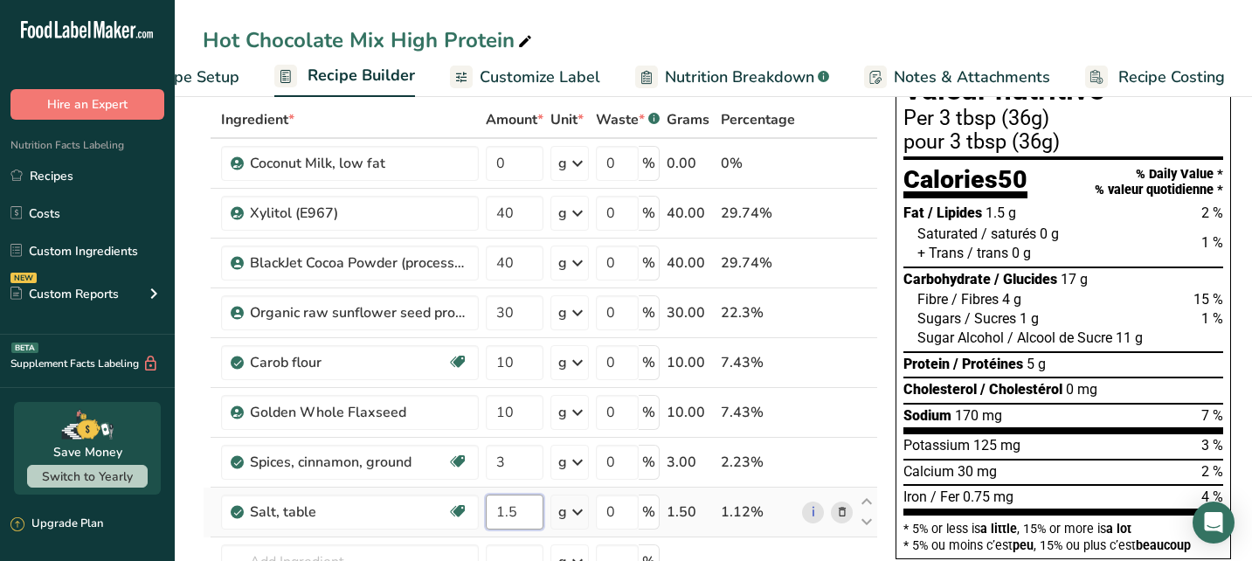
click at [521, 512] on input "1.5" at bounding box center [515, 511] width 58 height 35
type input "1"
click at [516, 456] on div "Ingredient * Amount * Unit * Waste * .a-a{fill:#347362;}.b-a{fill:#fff;} Grams …" at bounding box center [540, 398] width 675 height 595
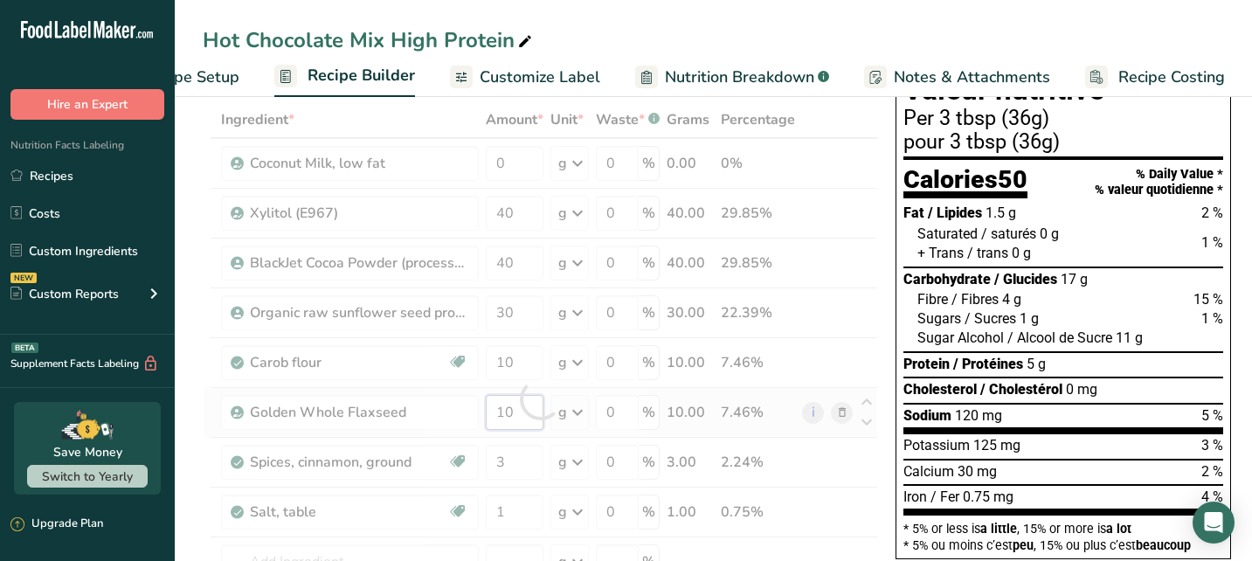
click at [515, 411] on div "Ingredient * Amount * Unit * Waste * .a-a{fill:#347362;}.b-a{fill:#fff;} Grams …" at bounding box center [540, 398] width 675 height 595
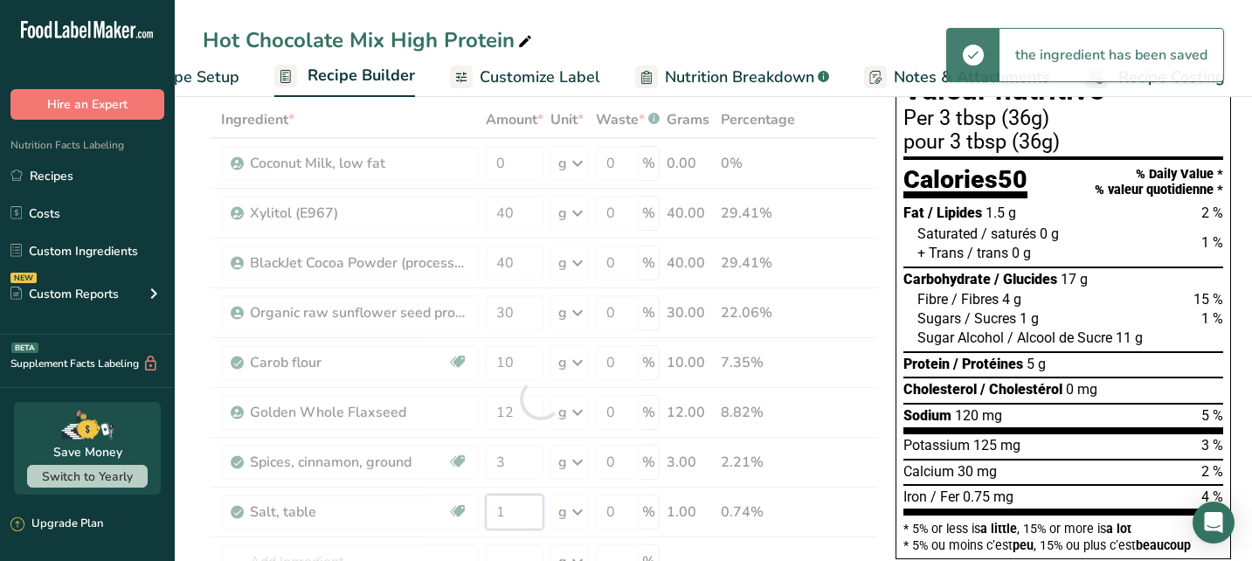
click at [522, 509] on div "Ingredient * Amount * Unit * Waste * .a-a{fill:#347362;}.b-a{fill:#fff;} Grams …" at bounding box center [540, 398] width 675 height 595
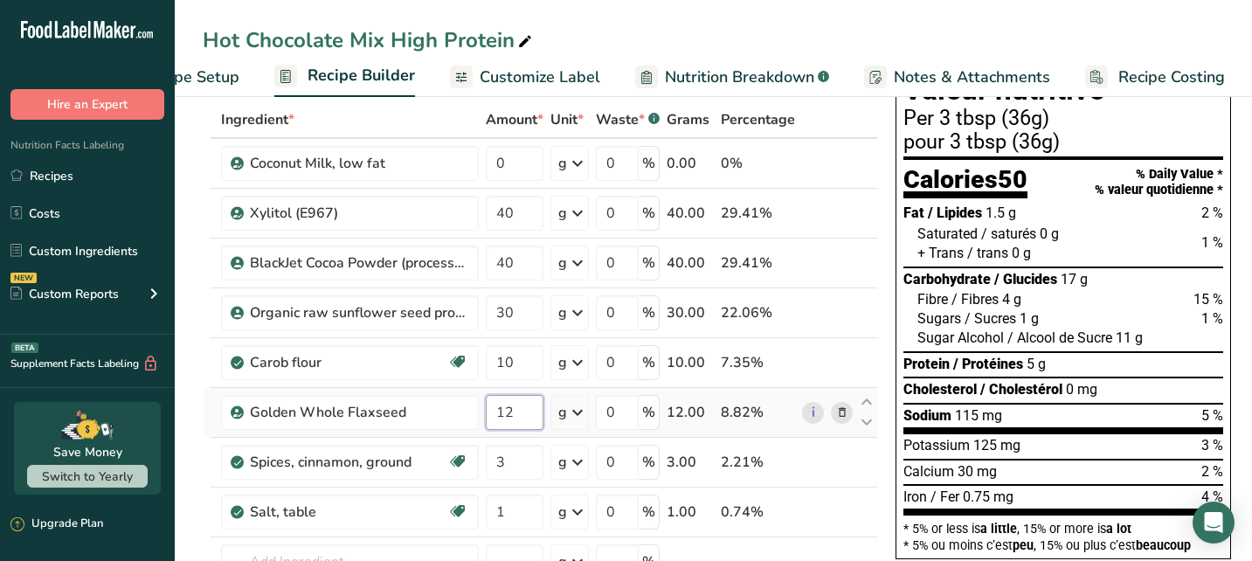
click at [518, 416] on div "Ingredient * Amount * Unit * Waste * .a-a{fill:#347362;}.b-a{fill:#fff;} Grams …" at bounding box center [540, 398] width 675 height 595
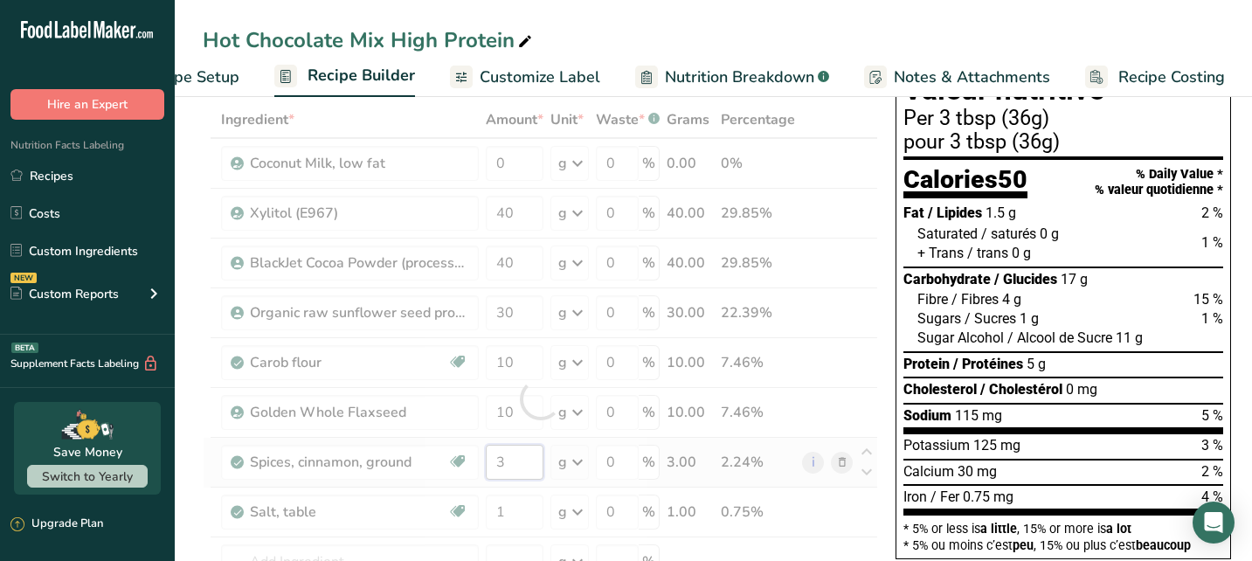
click at [517, 458] on div "Ingredient * Amount * Unit * Waste * .a-a{fill:#347362;}.b-a{fill:#fff;} Grams …" at bounding box center [540, 398] width 675 height 595
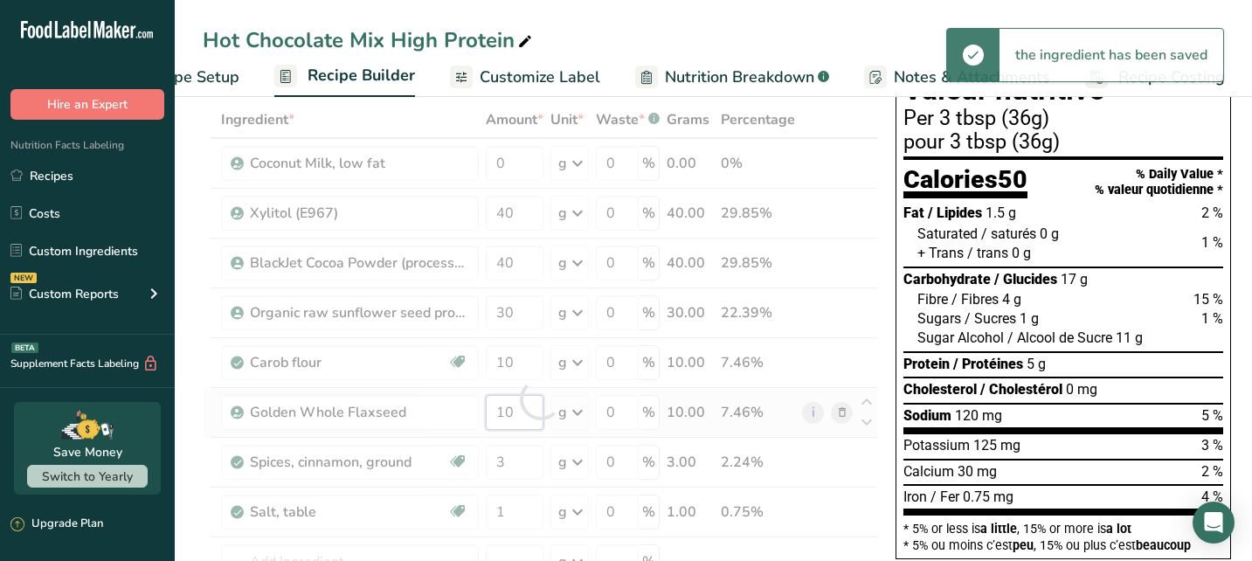
click at [521, 404] on div "Ingredient * Amount * Unit * Waste * .a-a{fill:#347362;}.b-a{fill:#fff;} Grams …" at bounding box center [540, 398] width 675 height 595
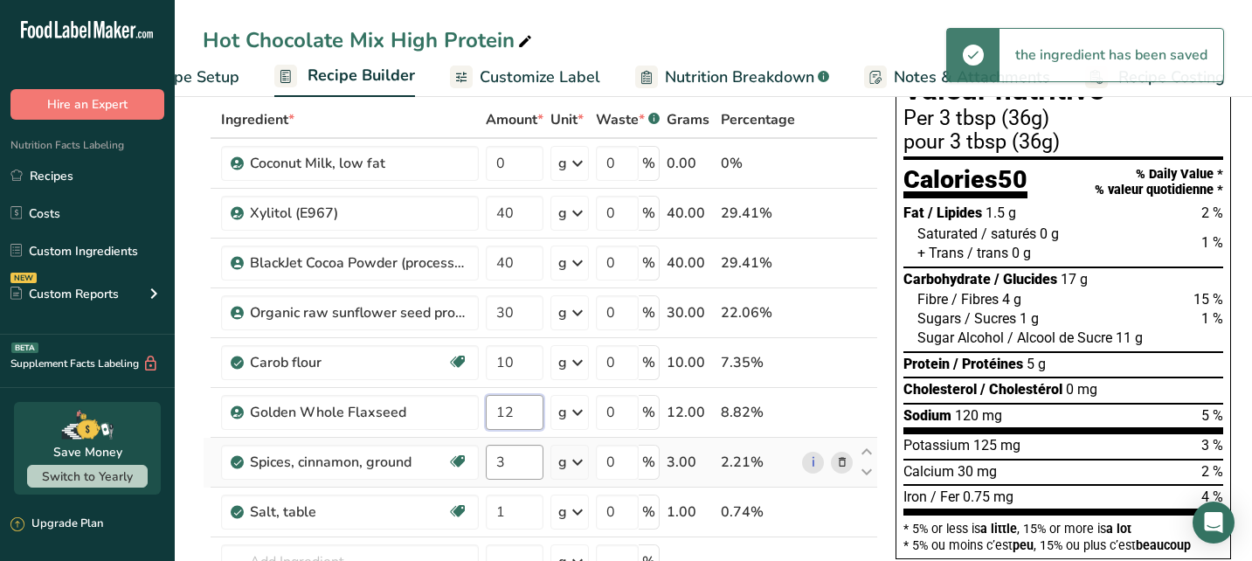
type input "12"
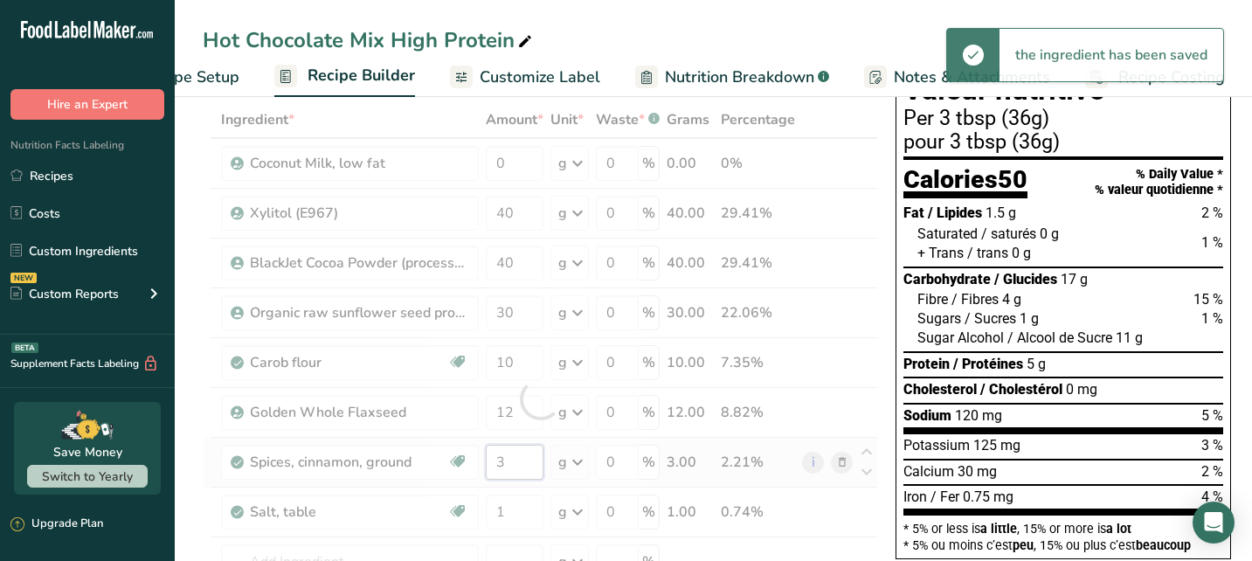
click at [517, 460] on div "Ingredient * Amount * Unit * Waste * .a-a{fill:#347362;}.b-a{fill:#fff;} Grams …" at bounding box center [540, 398] width 675 height 595
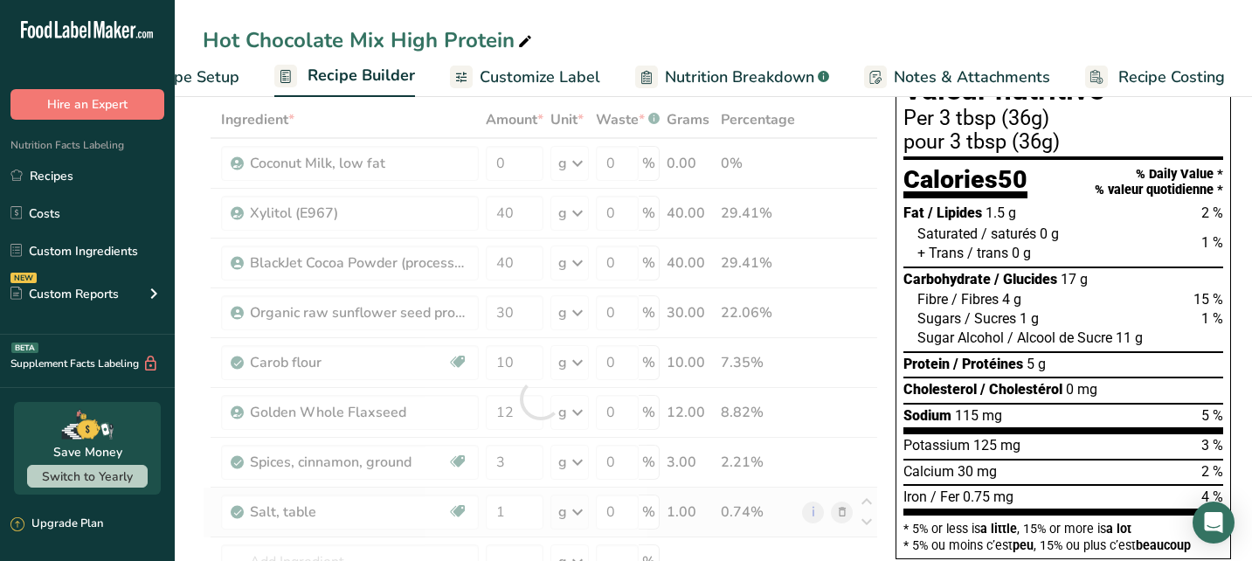
click at [520, 492] on div "Ingredient * Amount * Unit * Waste * .a-a{fill:#347362;}.b-a{fill:#fff;} Grams …" at bounding box center [540, 398] width 675 height 595
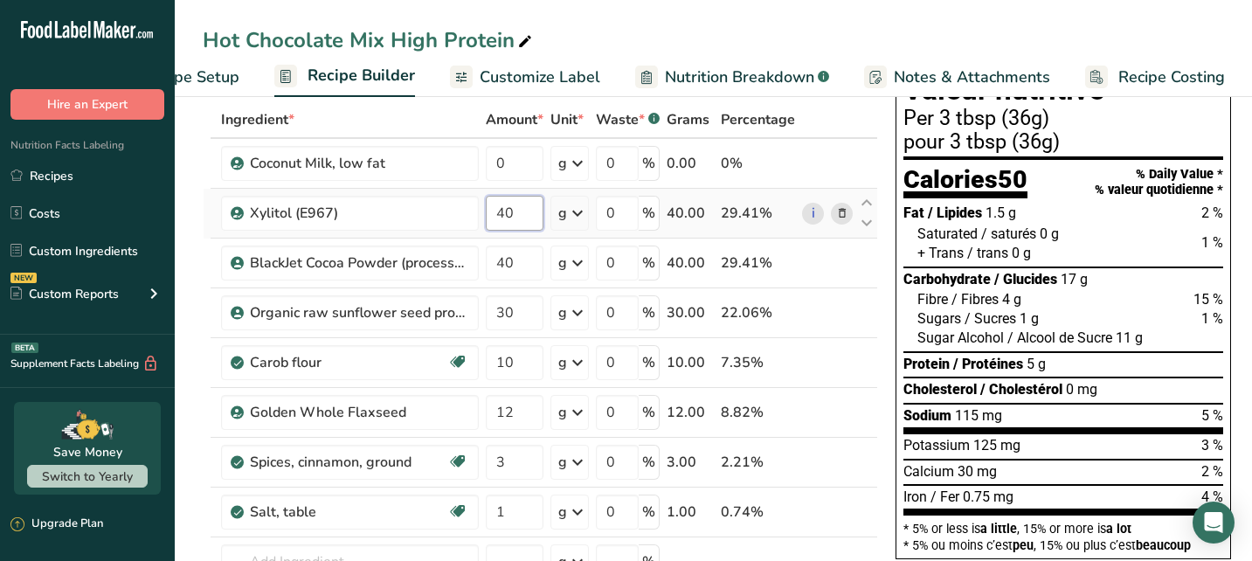
click at [522, 216] on input "40" at bounding box center [515, 213] width 58 height 35
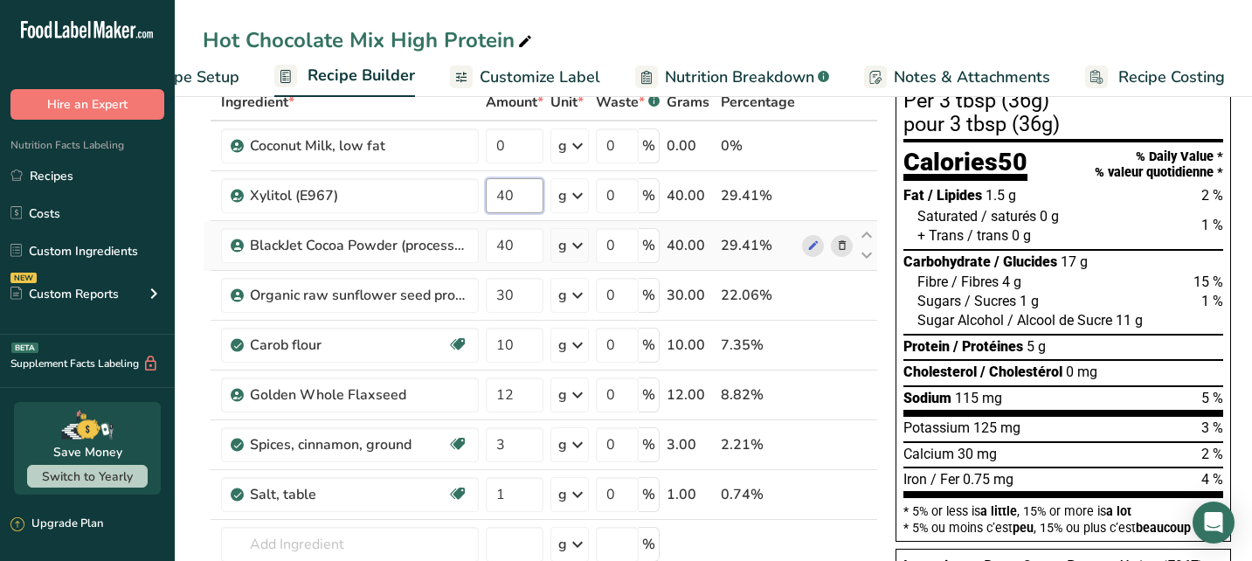
scroll to position [101, 0]
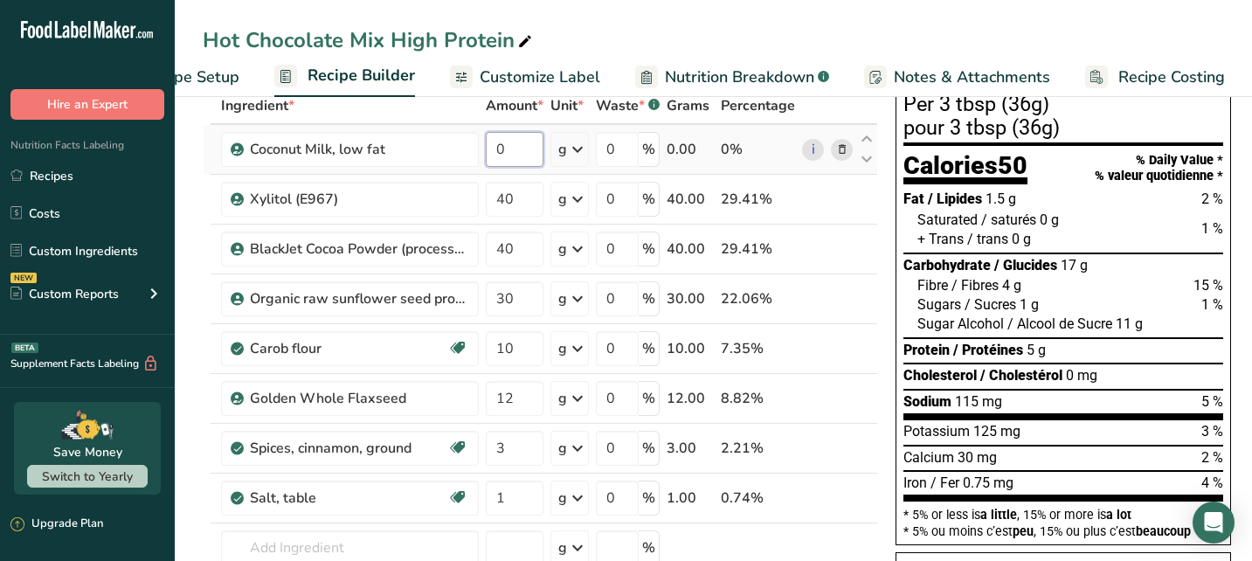
click at [517, 155] on div "Ingredient * Amount * Unit * Waste * .a-a{fill:#347362;}.b-a{fill:#fff;} Grams …" at bounding box center [540, 384] width 675 height 595
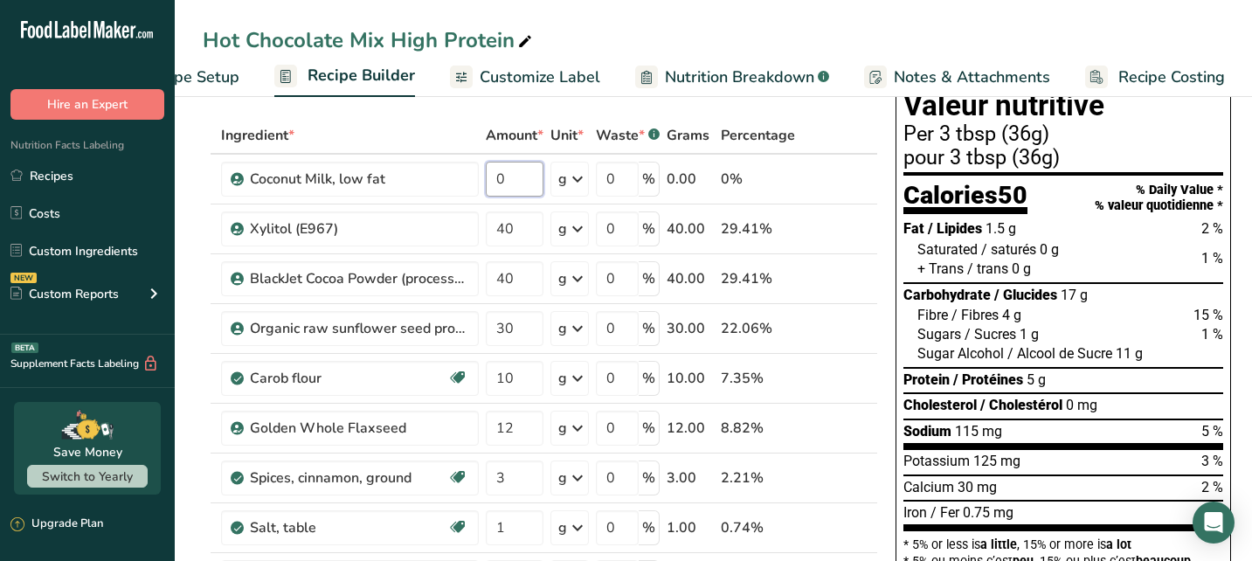
scroll to position [80, 0]
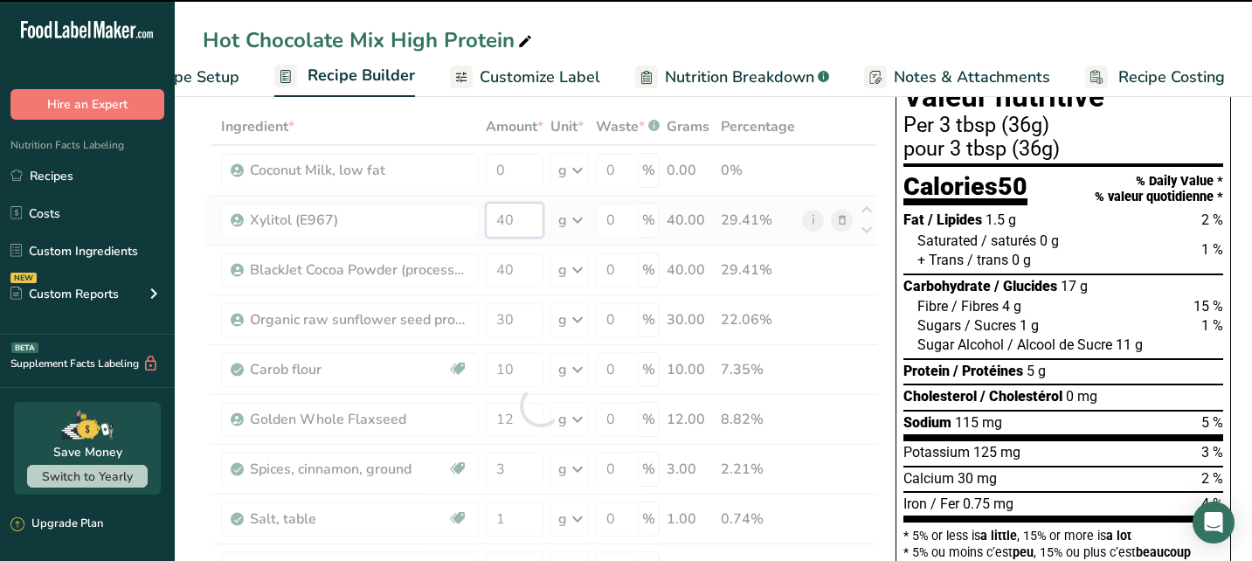
click at [529, 221] on div "Ingredient * Amount * Unit * Waste * .a-a{fill:#347362;}.b-a{fill:#fff;} Grams …" at bounding box center [540, 405] width 675 height 595
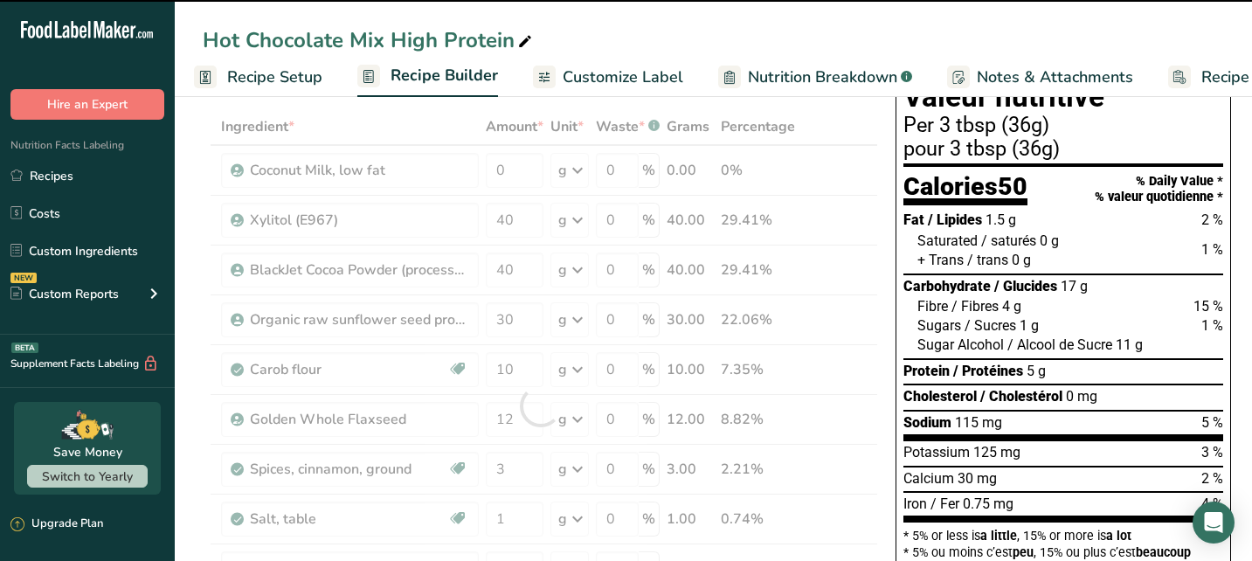
scroll to position [0, 0]
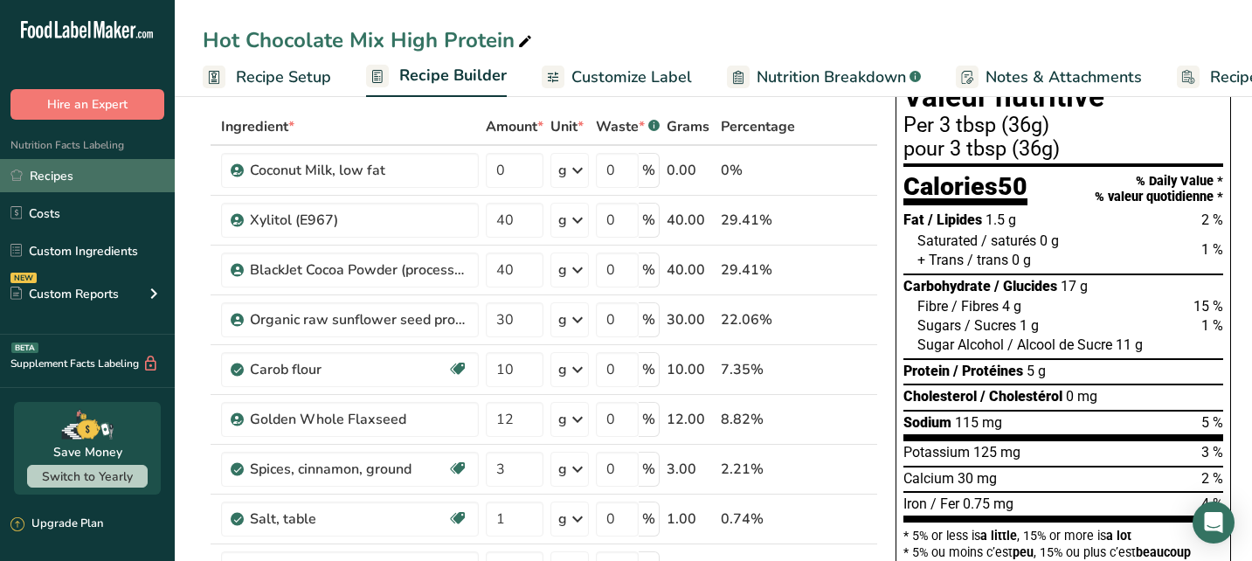
click at [88, 182] on link "Recipes" at bounding box center [87, 175] width 175 height 33
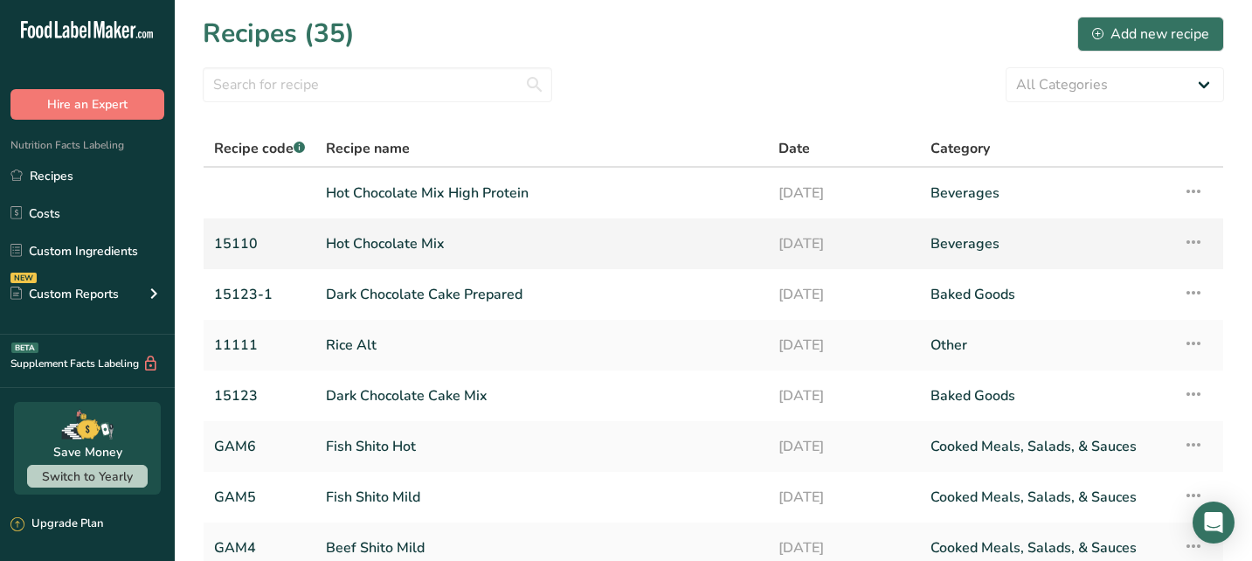
click at [401, 241] on link "Hot Chocolate Mix" at bounding box center [542, 243] width 432 height 37
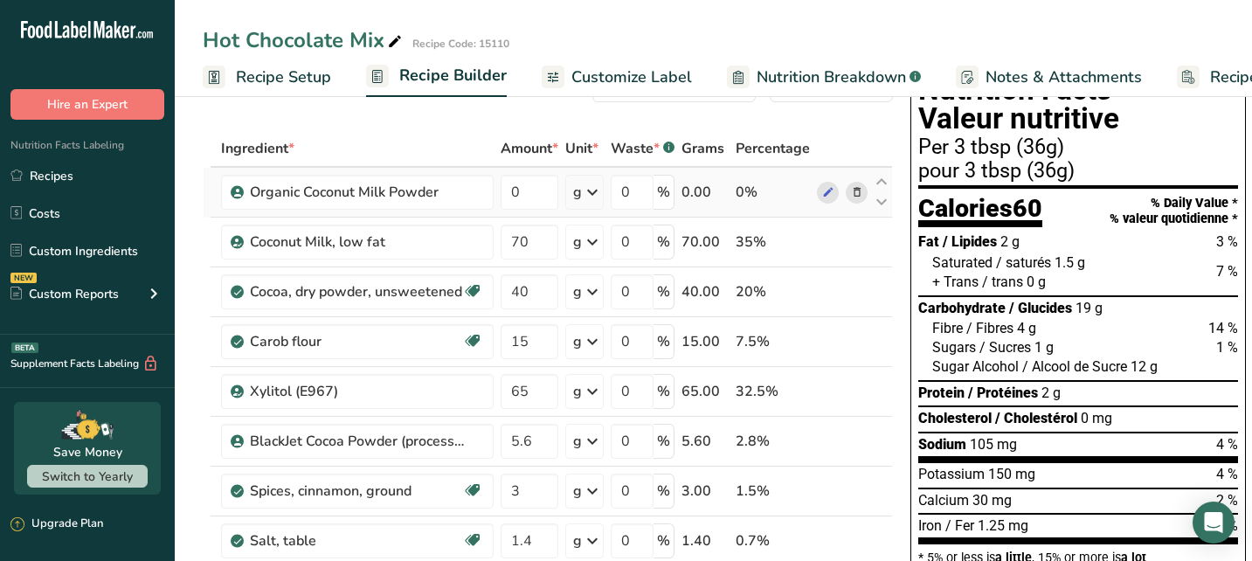
scroll to position [62, 0]
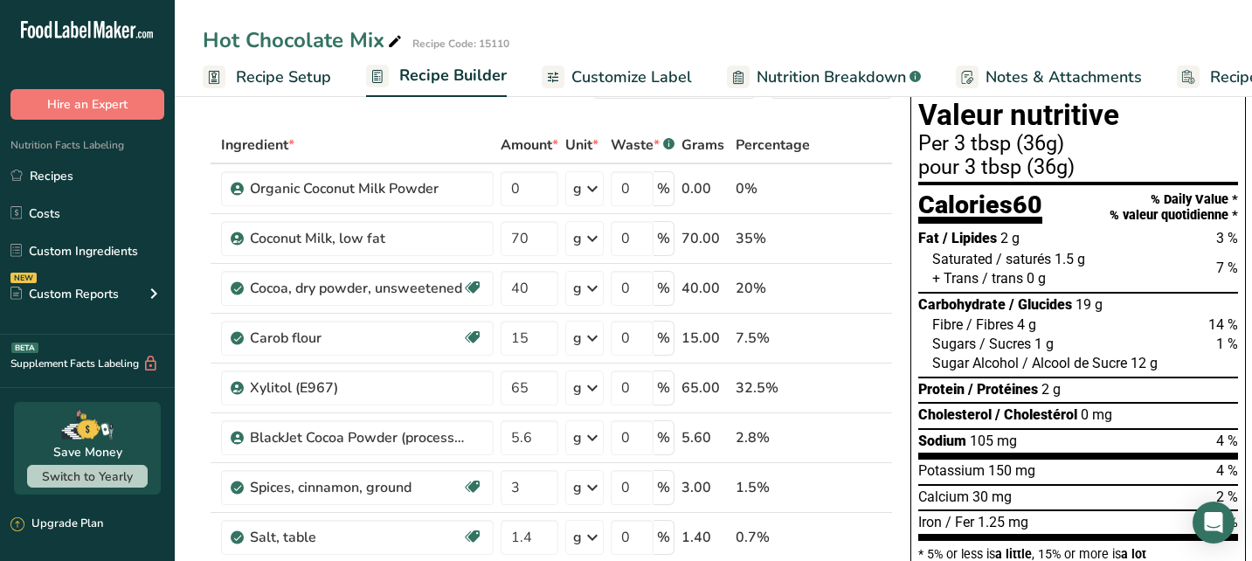
click at [285, 69] on span "Recipe Setup" at bounding box center [283, 78] width 95 height 24
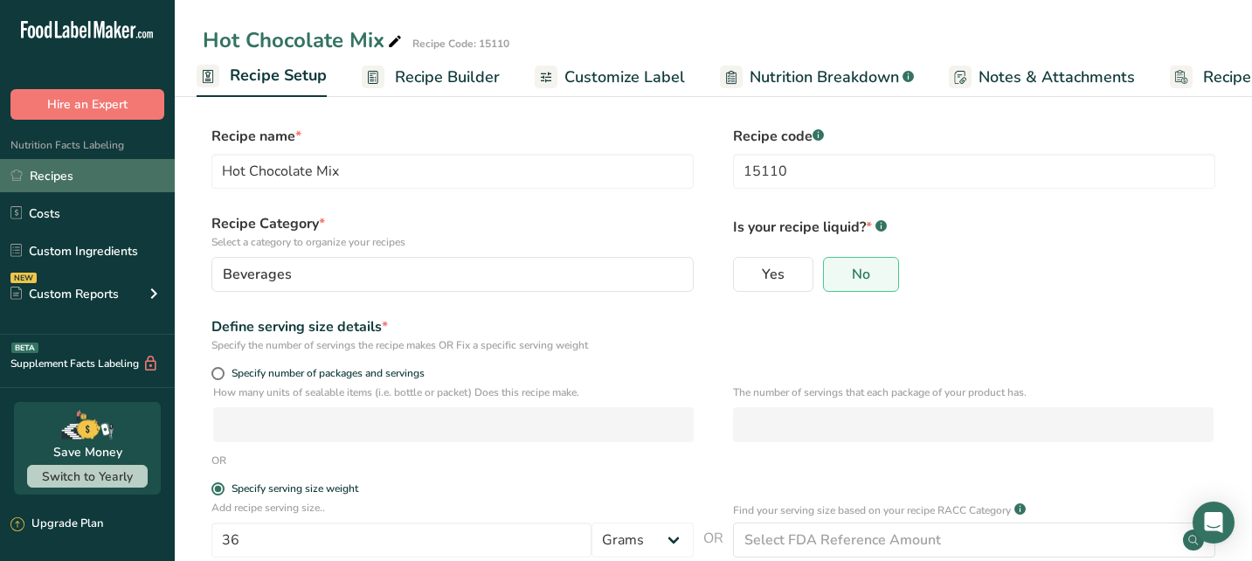
click at [71, 179] on link "Recipes" at bounding box center [87, 175] width 175 height 33
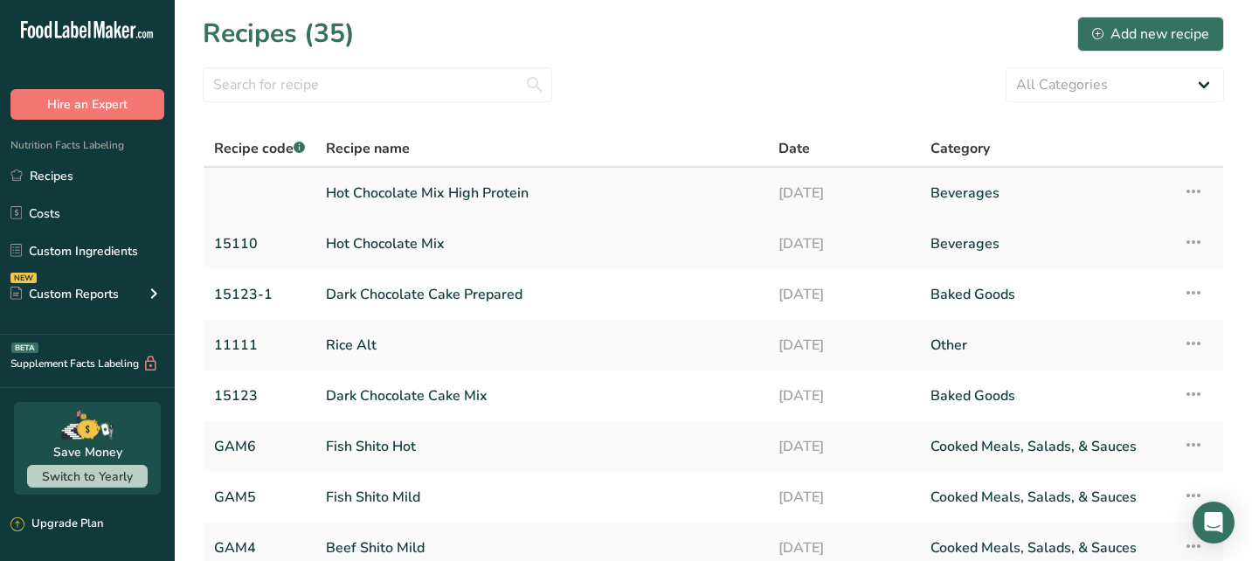
click at [384, 193] on link "Hot Chocolate Mix High Protein" at bounding box center [542, 193] width 432 height 37
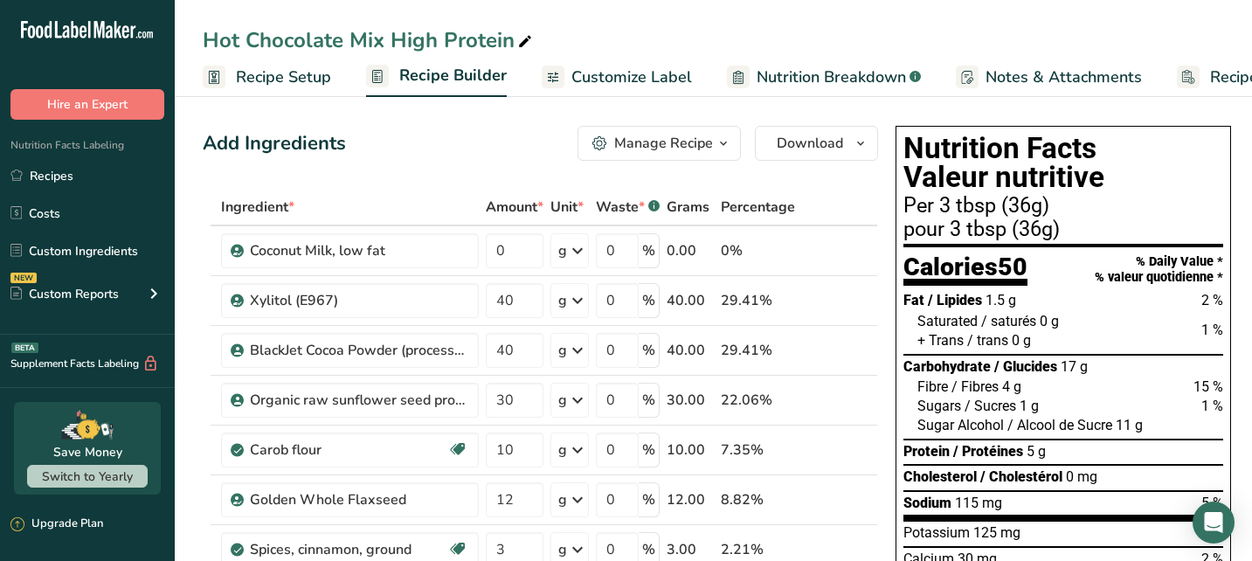
click at [294, 80] on span "Recipe Setup" at bounding box center [283, 78] width 95 height 24
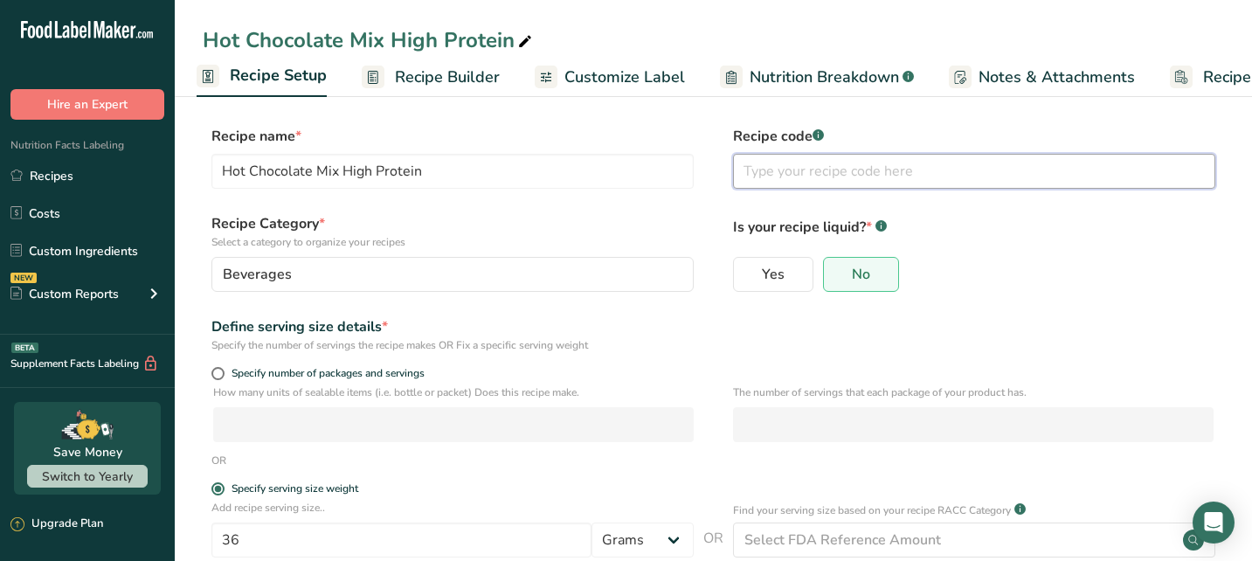
click at [804, 175] on input "text" at bounding box center [974, 171] width 482 height 35
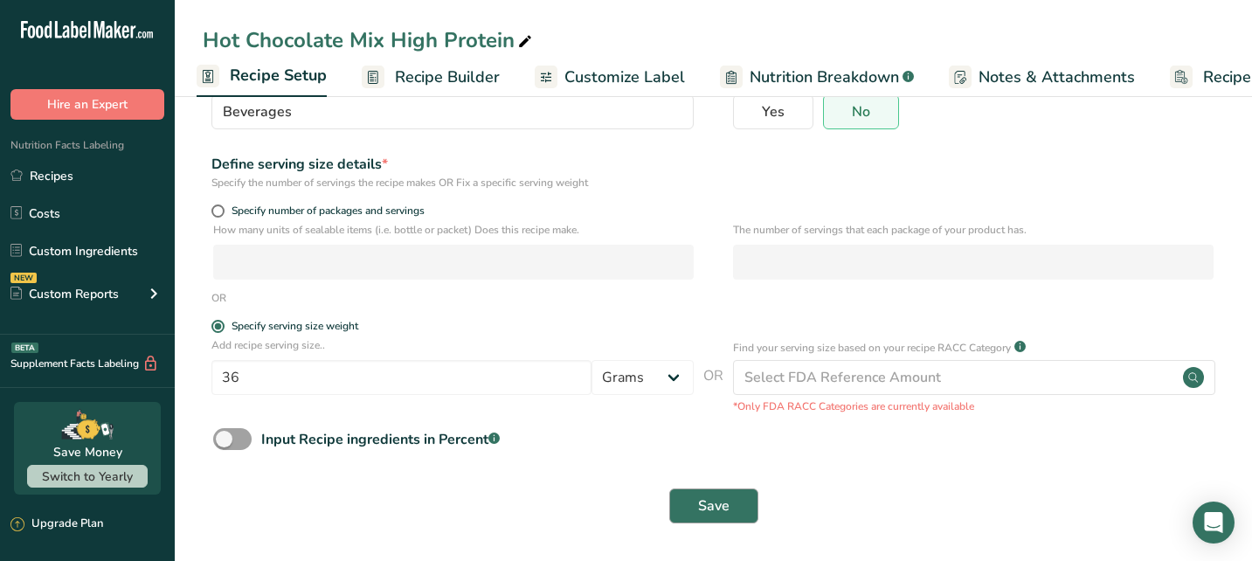
type input "15110-1"
click at [719, 508] on span "Save" at bounding box center [713, 505] width 31 height 21
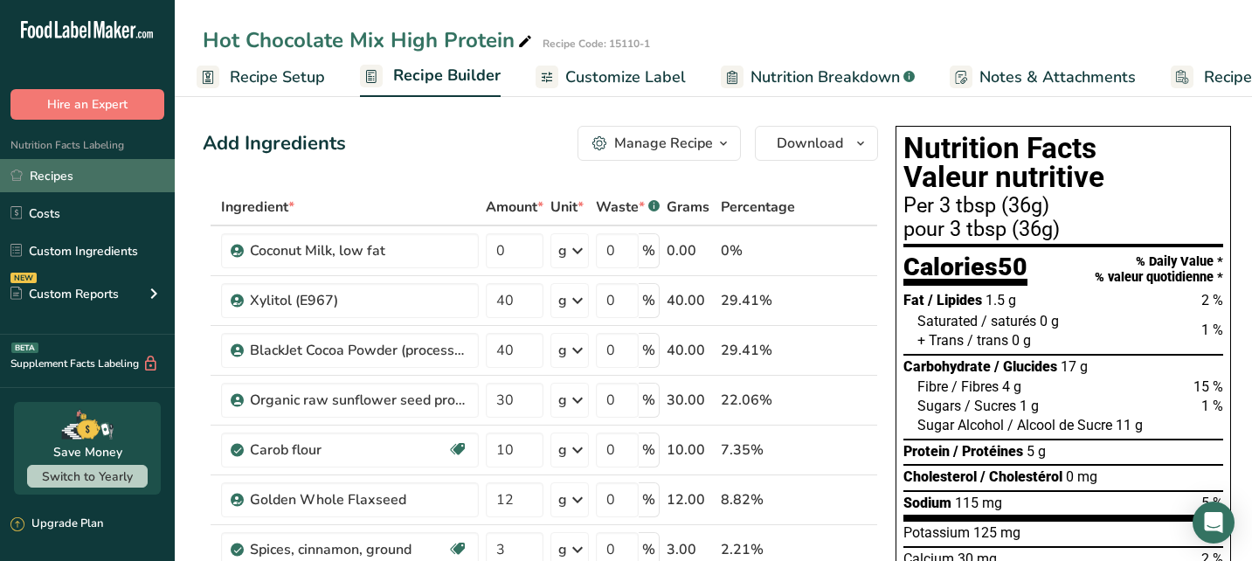
click at [53, 176] on link "Recipes" at bounding box center [87, 175] width 175 height 33
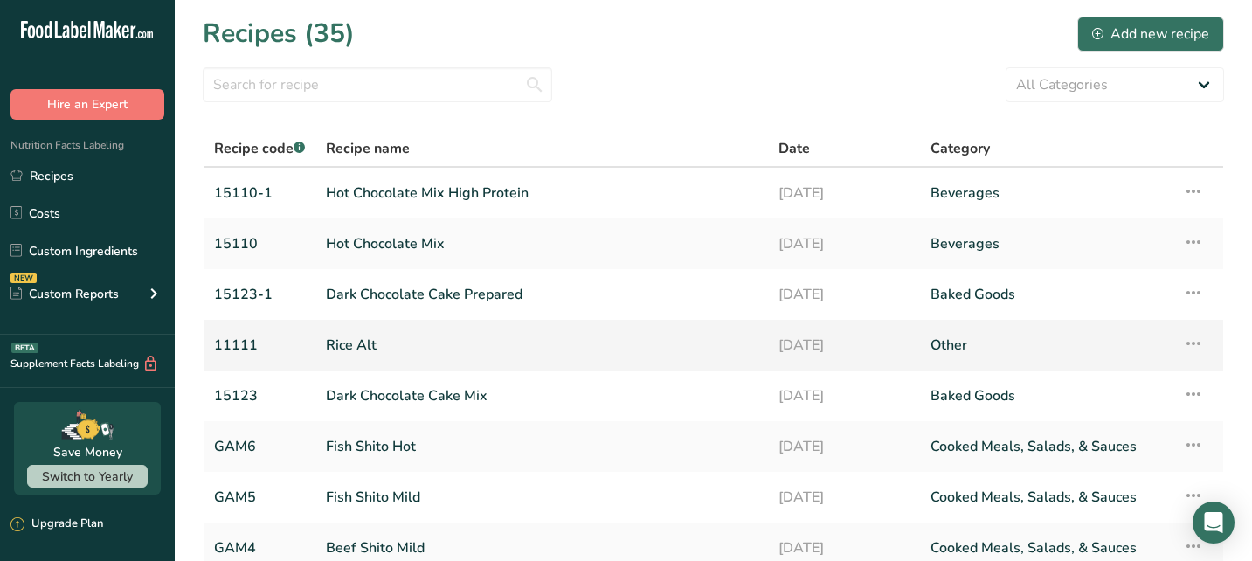
click at [391, 347] on link "Rice Alt" at bounding box center [542, 345] width 432 height 37
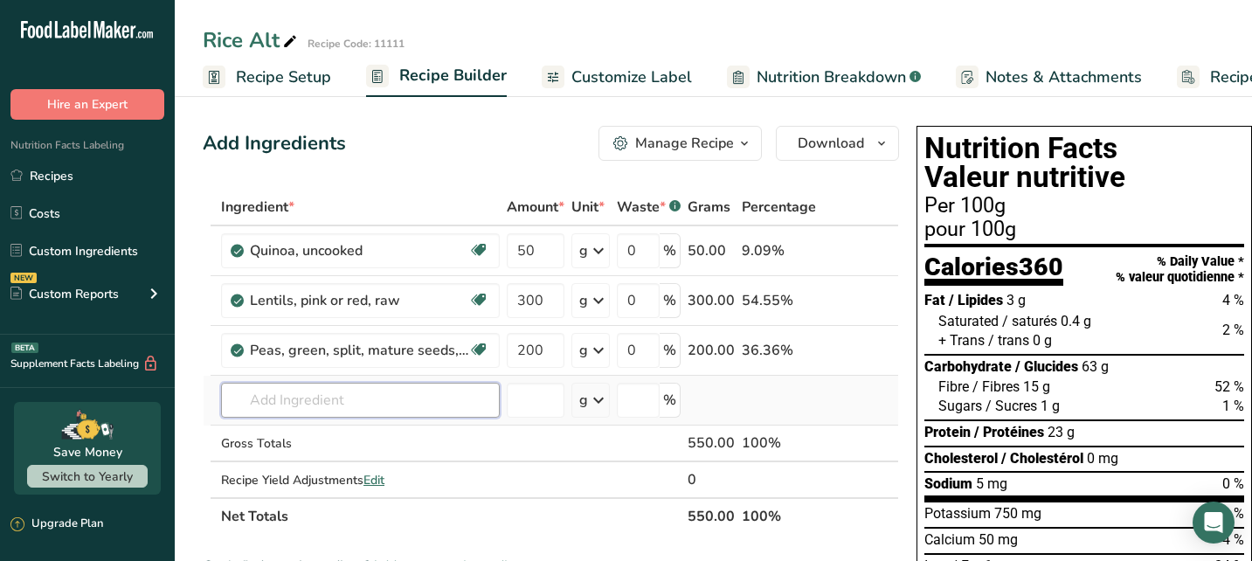
click at [339, 402] on input "text" at bounding box center [360, 400] width 279 height 35
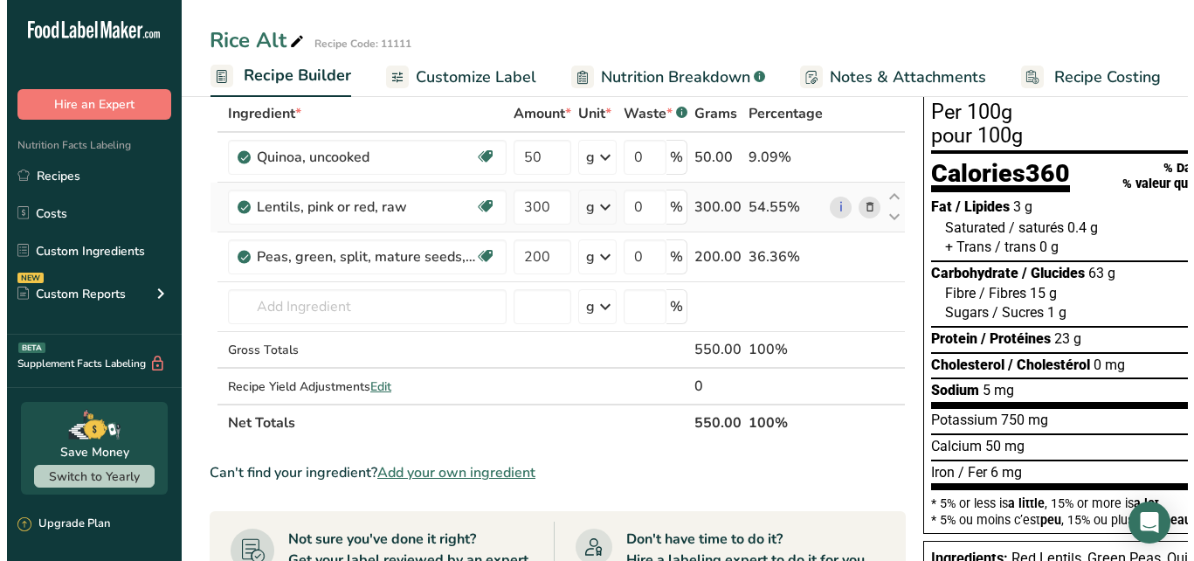
scroll to position [115, 0]
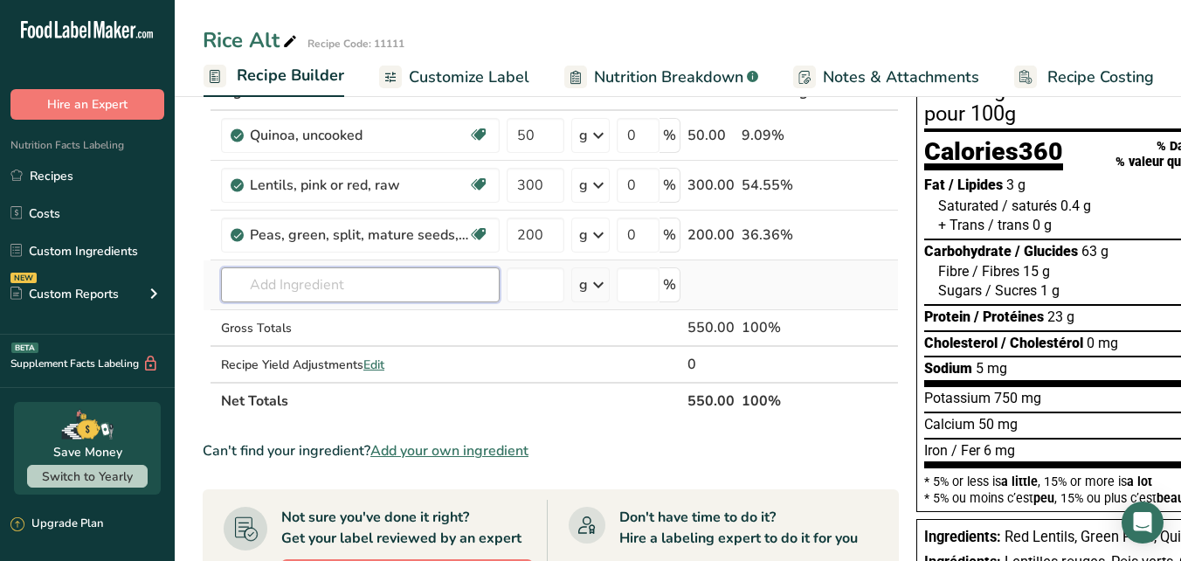
click at [426, 280] on input "text" at bounding box center [360, 284] width 279 height 35
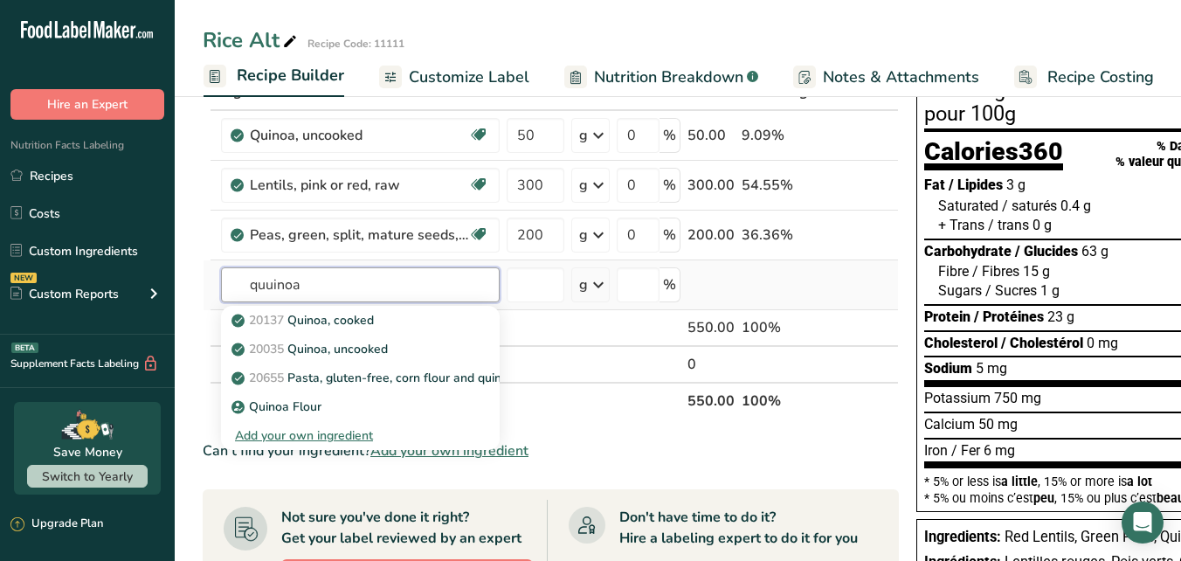
type input "quinoa"
drag, startPoint x: 426, startPoint y: 280, endPoint x: 371, endPoint y: 350, distance: 89.6
click at [371, 350] on p "20035 Quinoa, uncooked" at bounding box center [311, 349] width 153 height 18
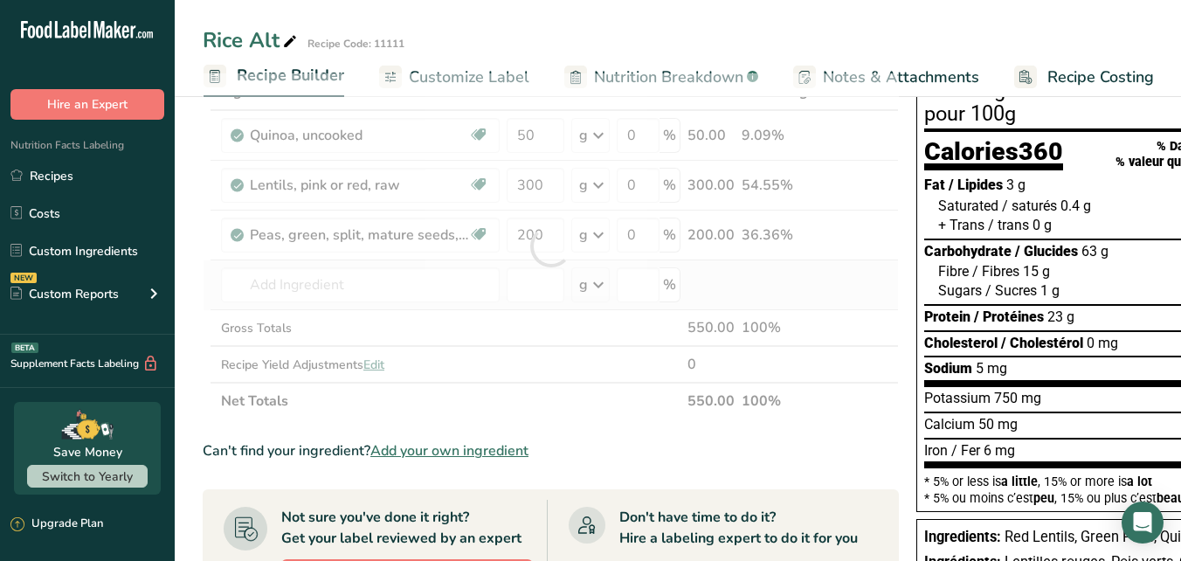
type input "Quinoa, uncooked"
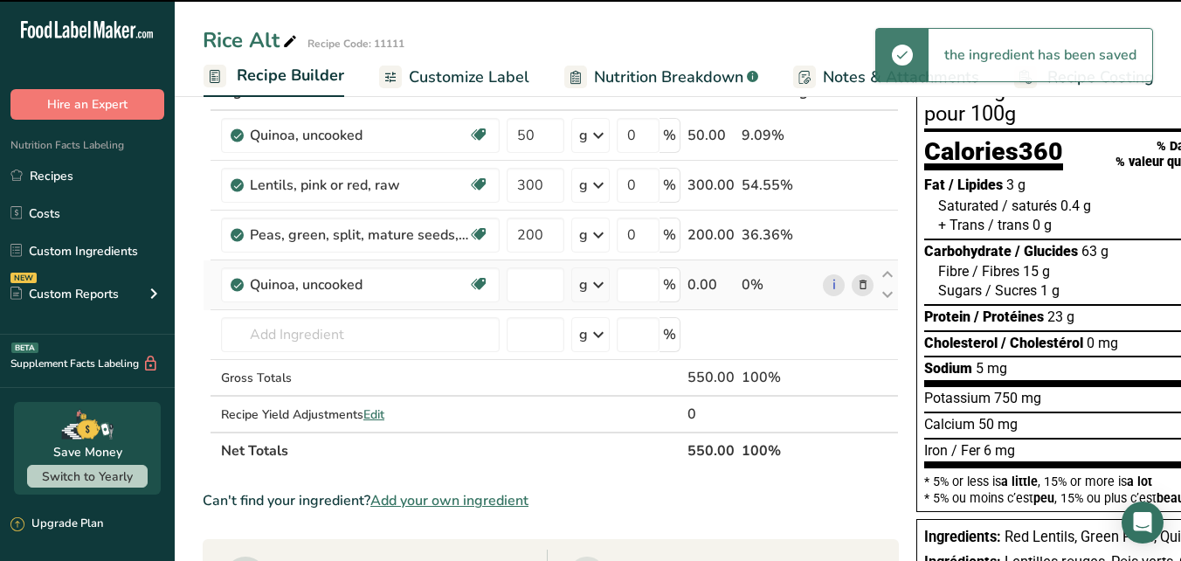
type input "0"
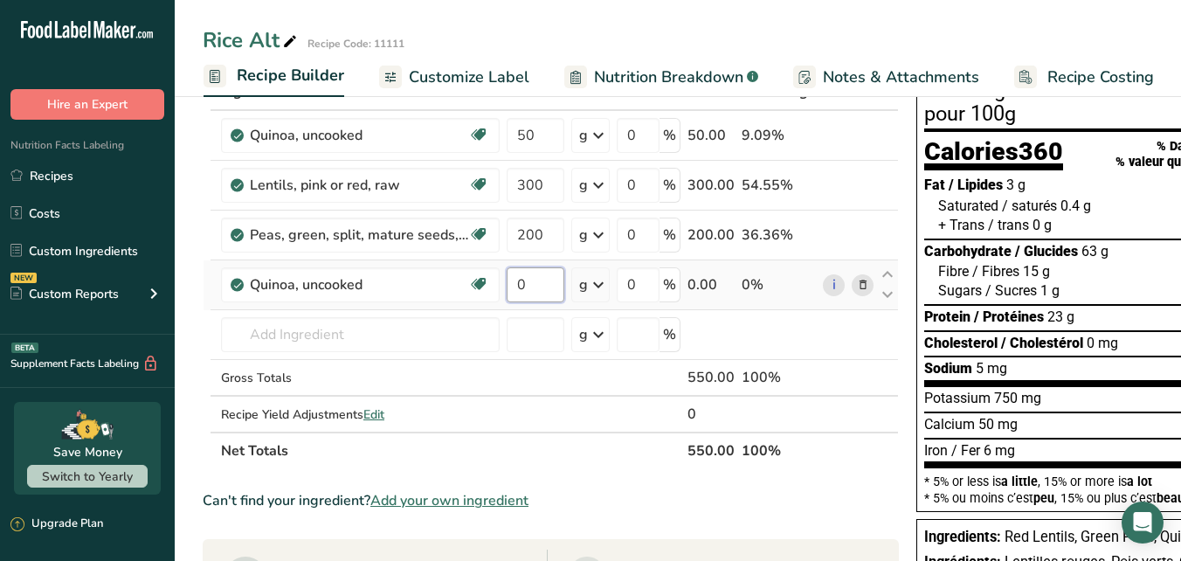
click at [539, 280] on input "0" at bounding box center [536, 284] width 58 height 35
type input "50"
click at [454, 329] on div "Ingredient * Amount * Unit * Waste * .a-a{fill:#347362;}.b-a{fill:#fff;} Grams …" at bounding box center [551, 271] width 696 height 396
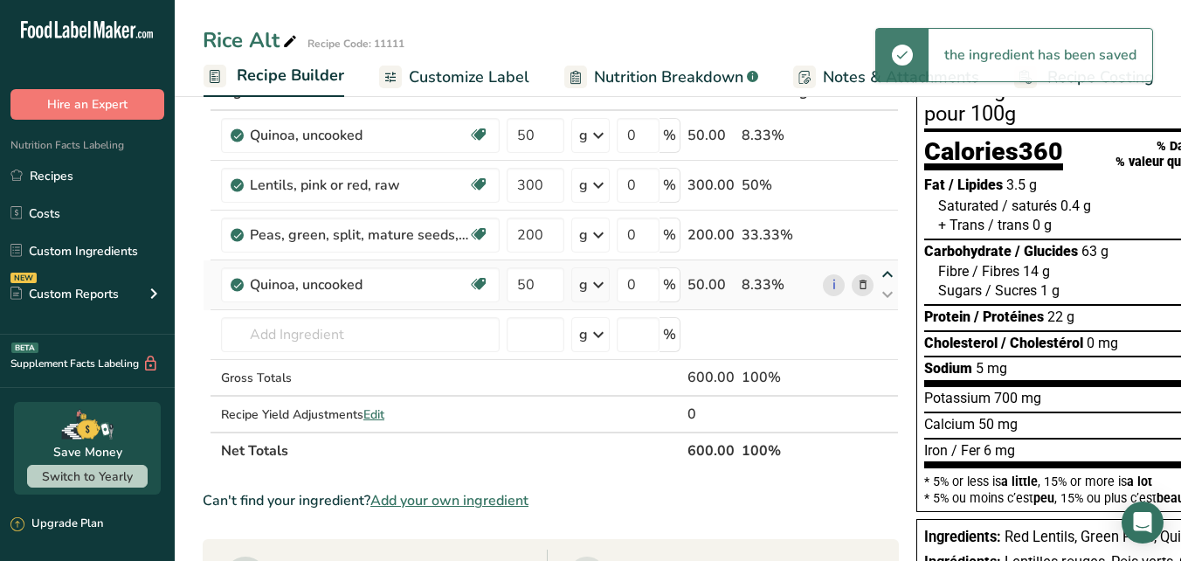
click at [887, 273] on icon at bounding box center [887, 274] width 21 height 13
type input "50"
type input "200"
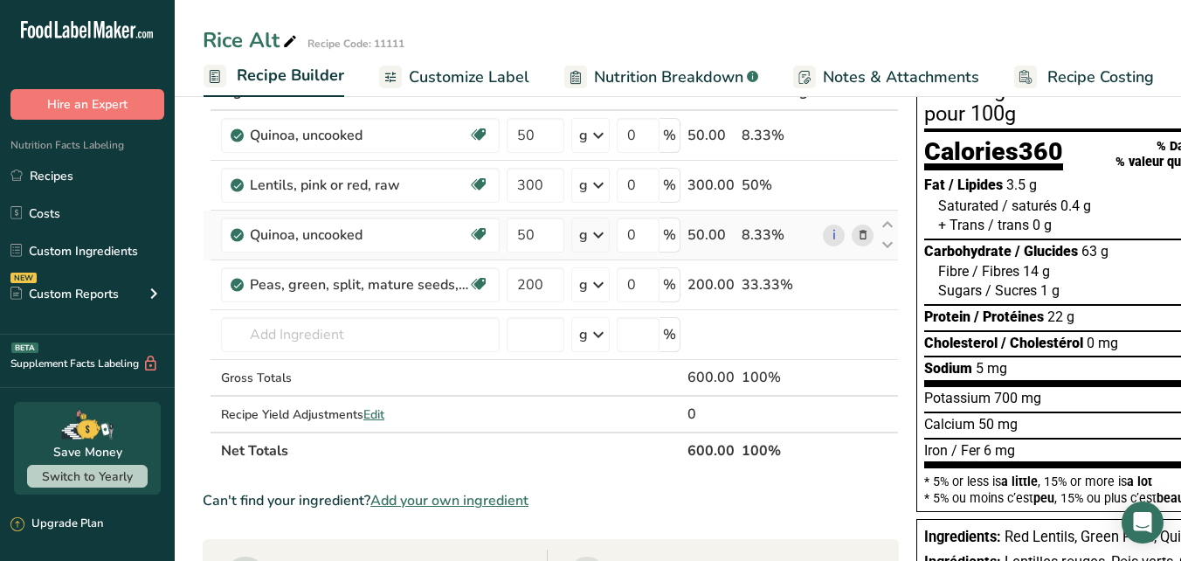
click at [864, 233] on icon at bounding box center [863, 235] width 12 height 18
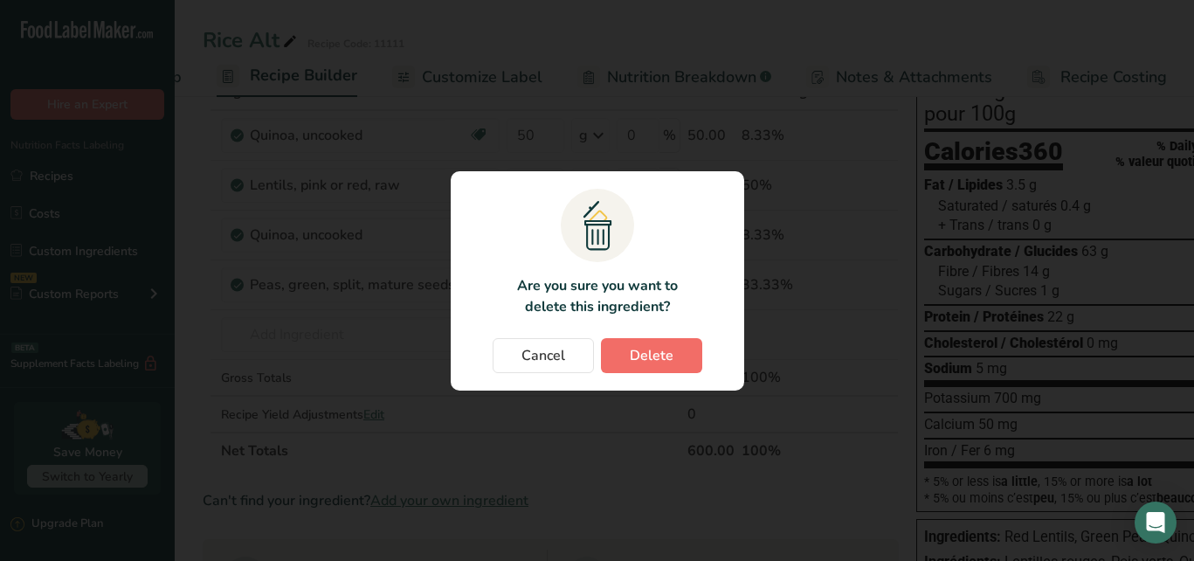
click at [673, 351] on button "Delete" at bounding box center [651, 355] width 101 height 35
type input "200"
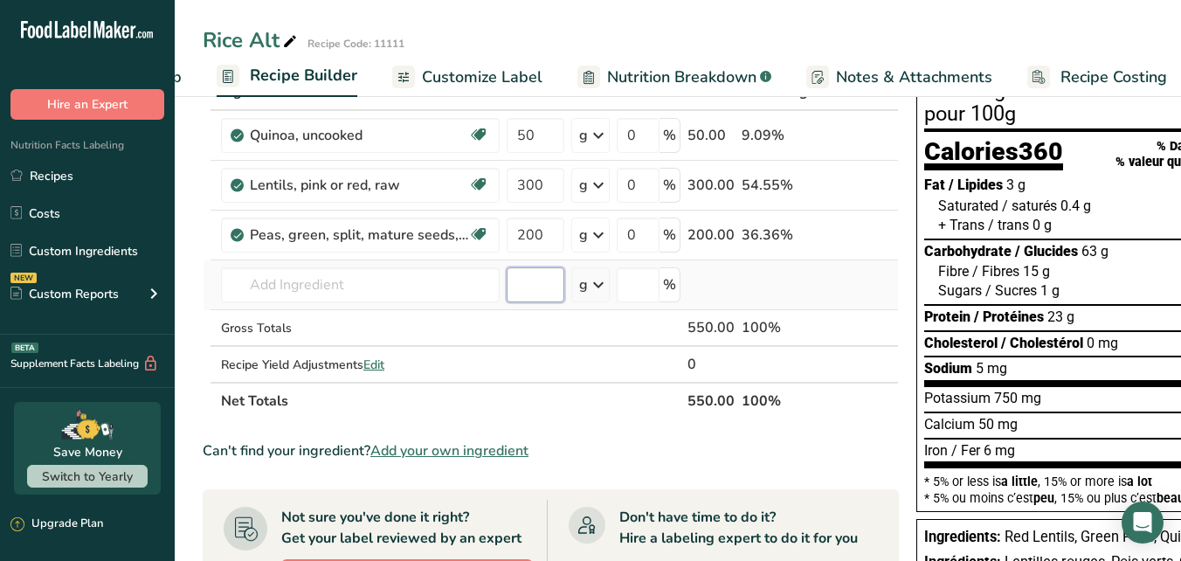
click at [539, 282] on input "number" at bounding box center [536, 284] width 58 height 35
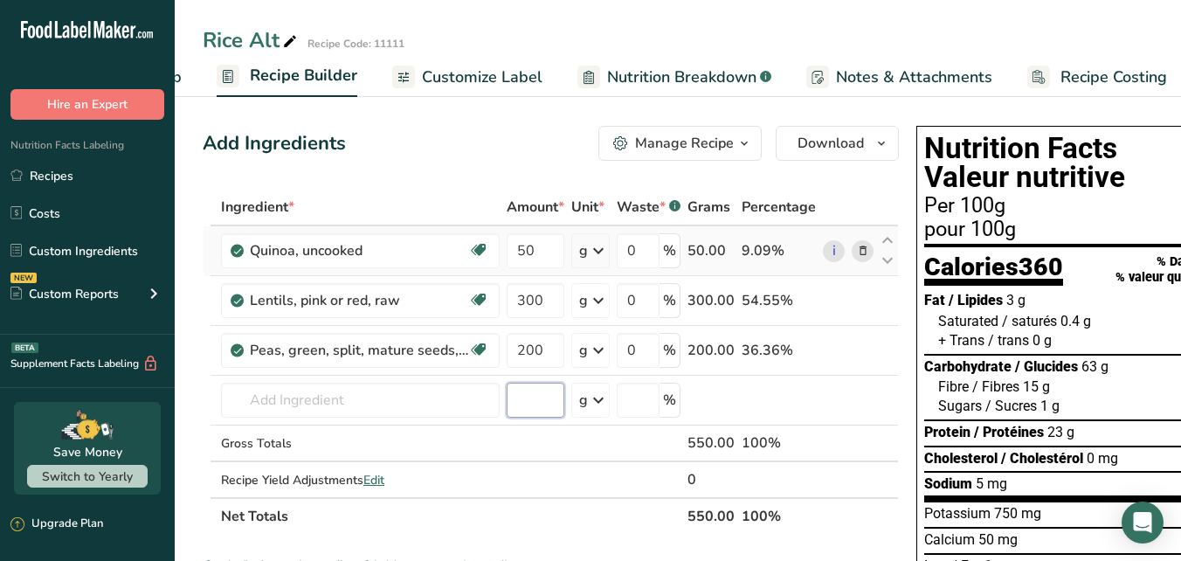
scroll to position [36, 0]
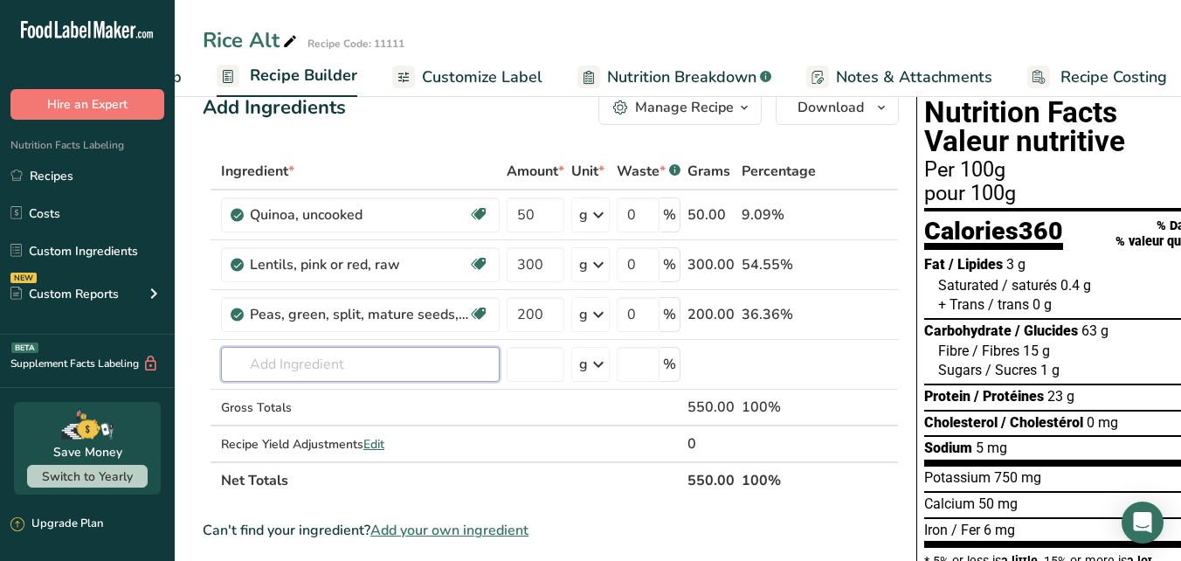
click at [309, 361] on input "text" at bounding box center [360, 364] width 279 height 35
type input "r"
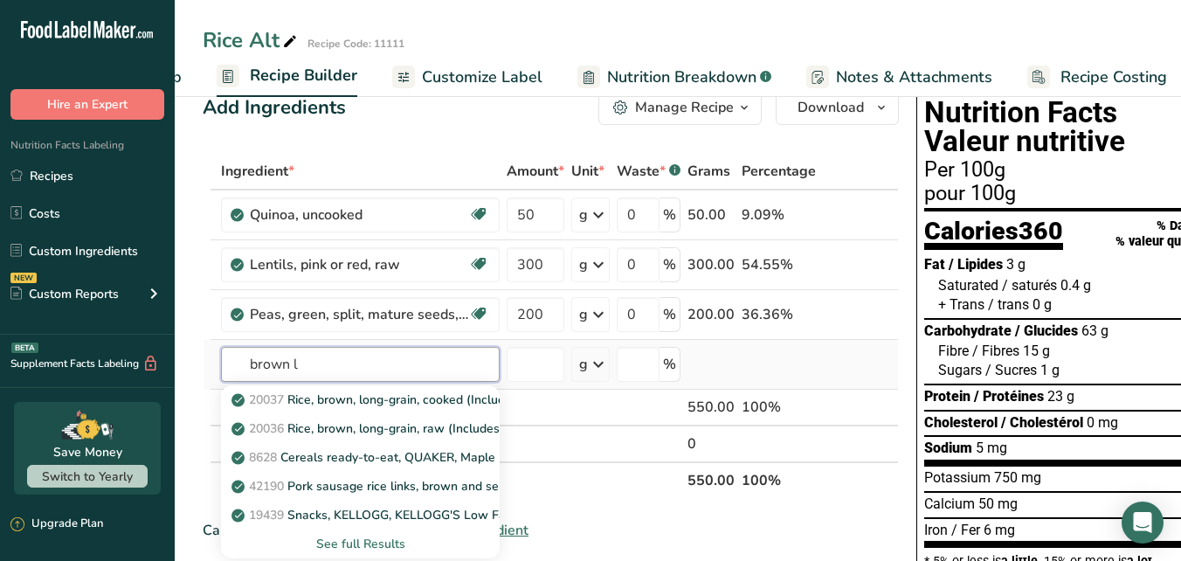
type input "brown l"
click at [372, 542] on div "See full Results" at bounding box center [360, 544] width 251 height 18
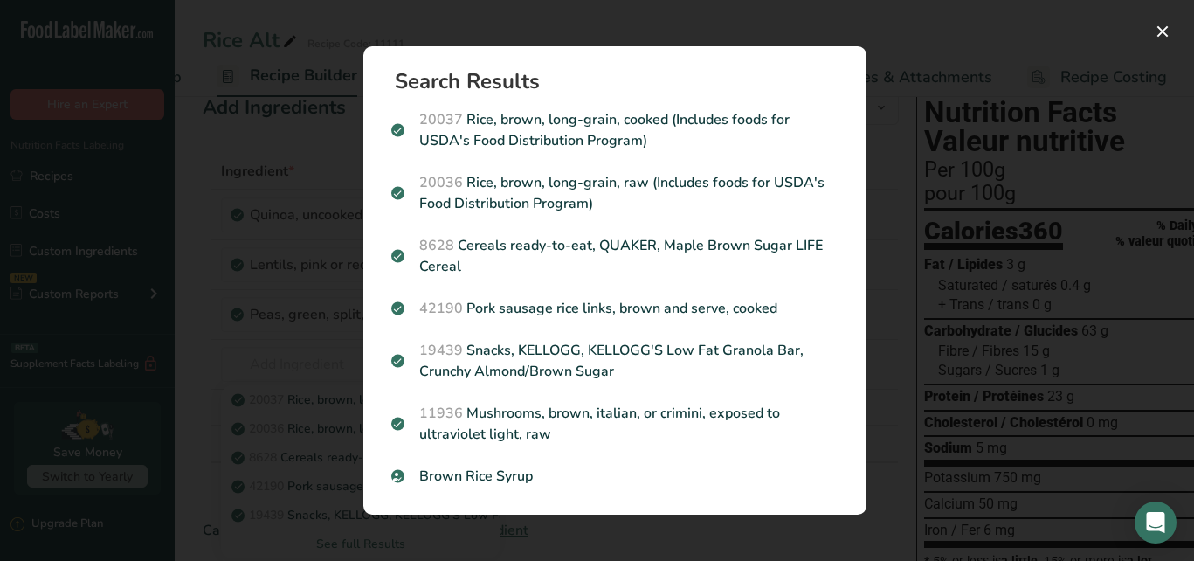
click at [320, 477] on div "Search results modal" at bounding box center [597, 280] width 1194 height 561
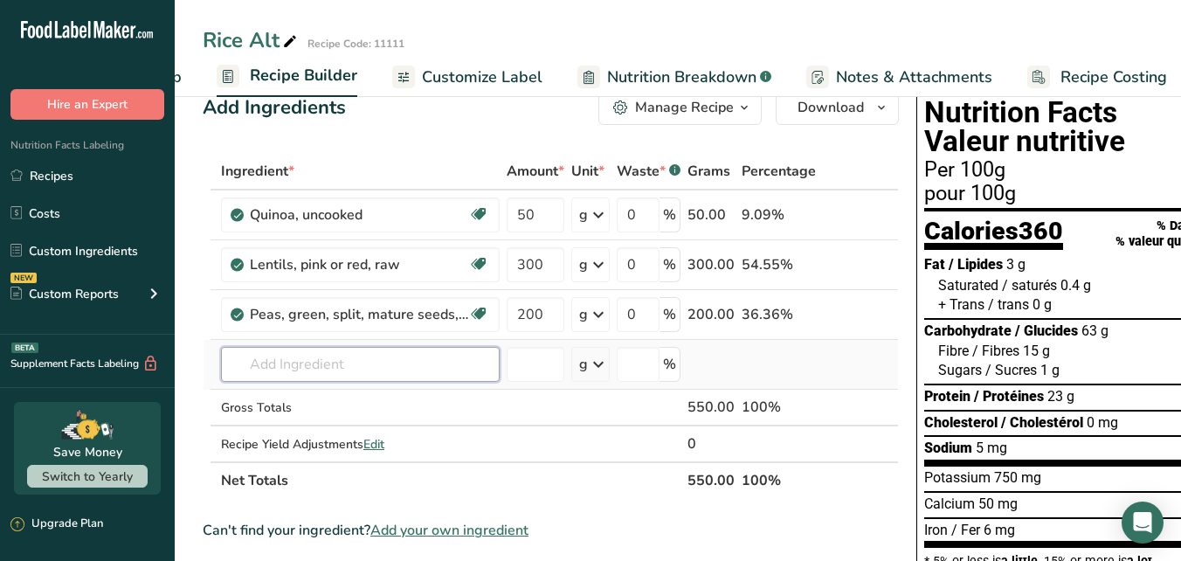
click at [313, 365] on input "text" at bounding box center [360, 364] width 279 height 35
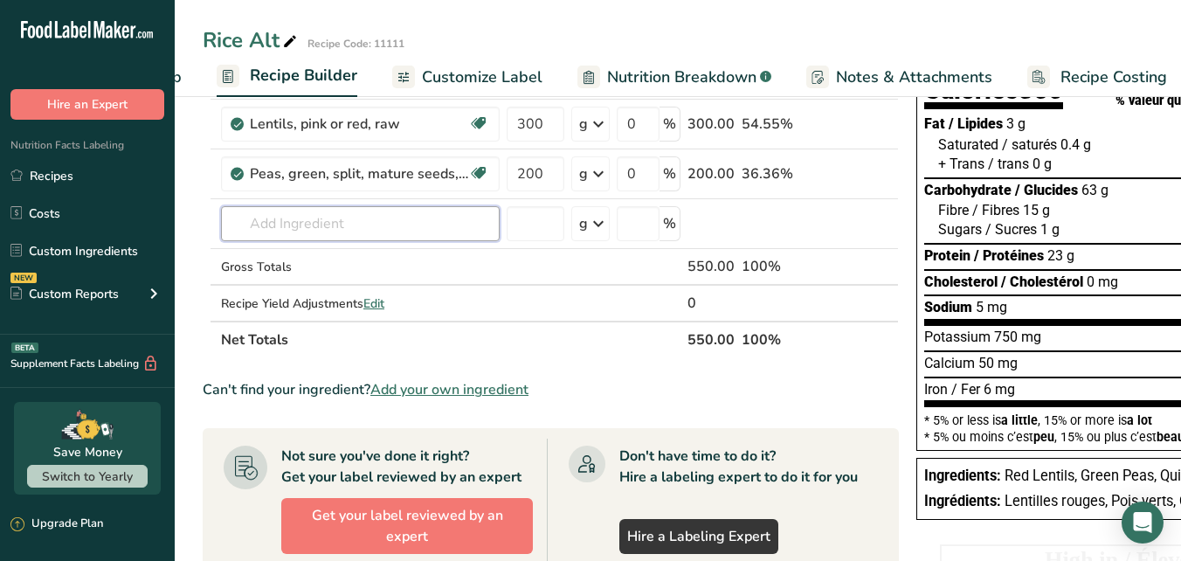
scroll to position [0, 0]
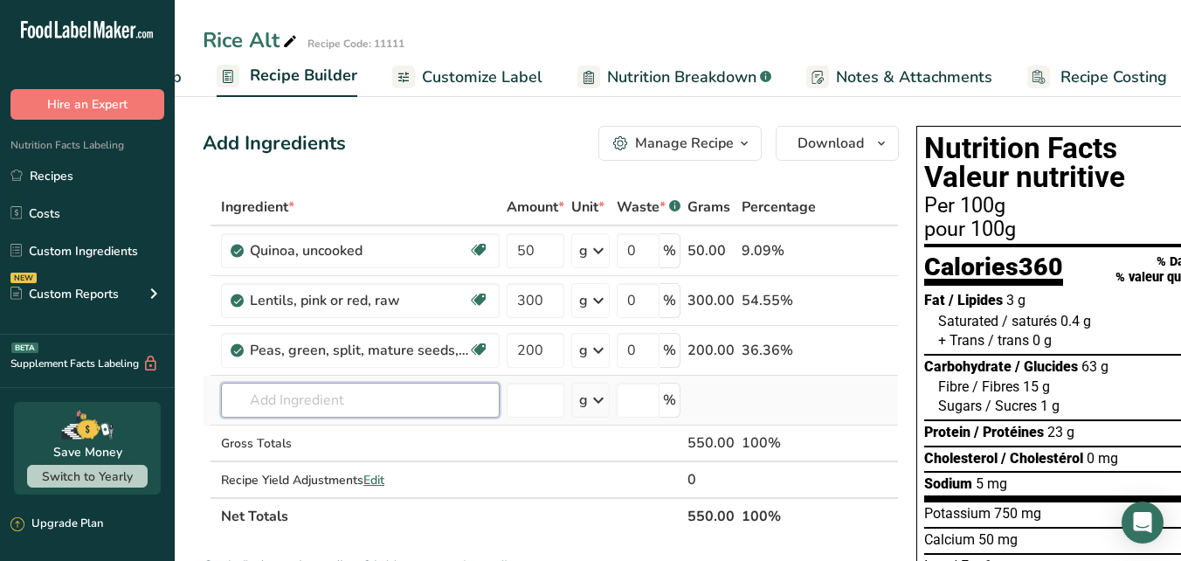
click at [286, 398] on input "text" at bounding box center [360, 400] width 279 height 35
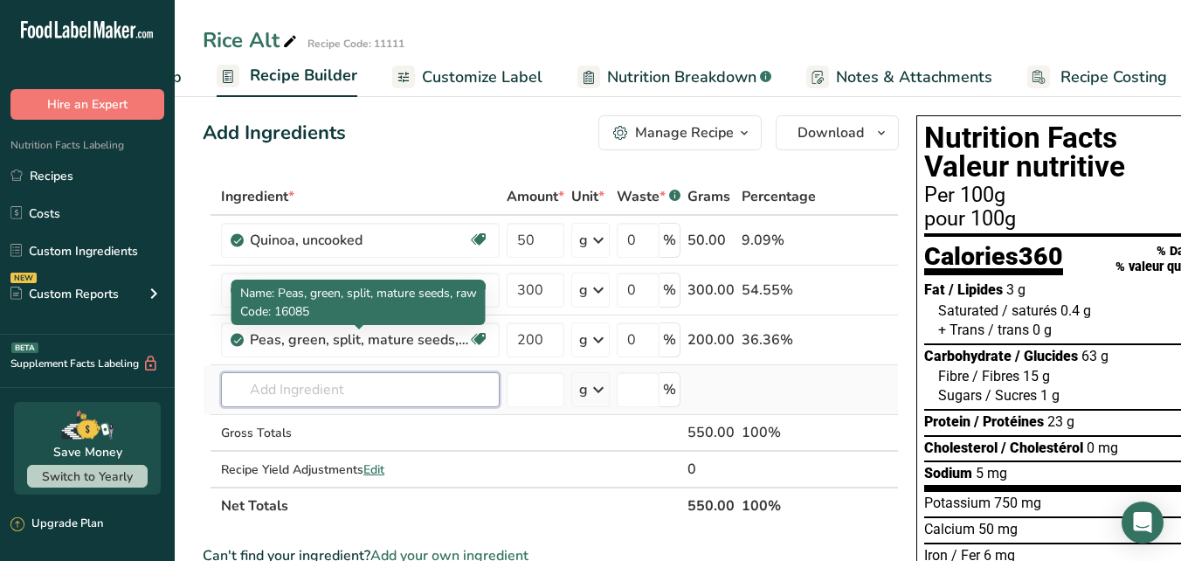
scroll to position [7, 0]
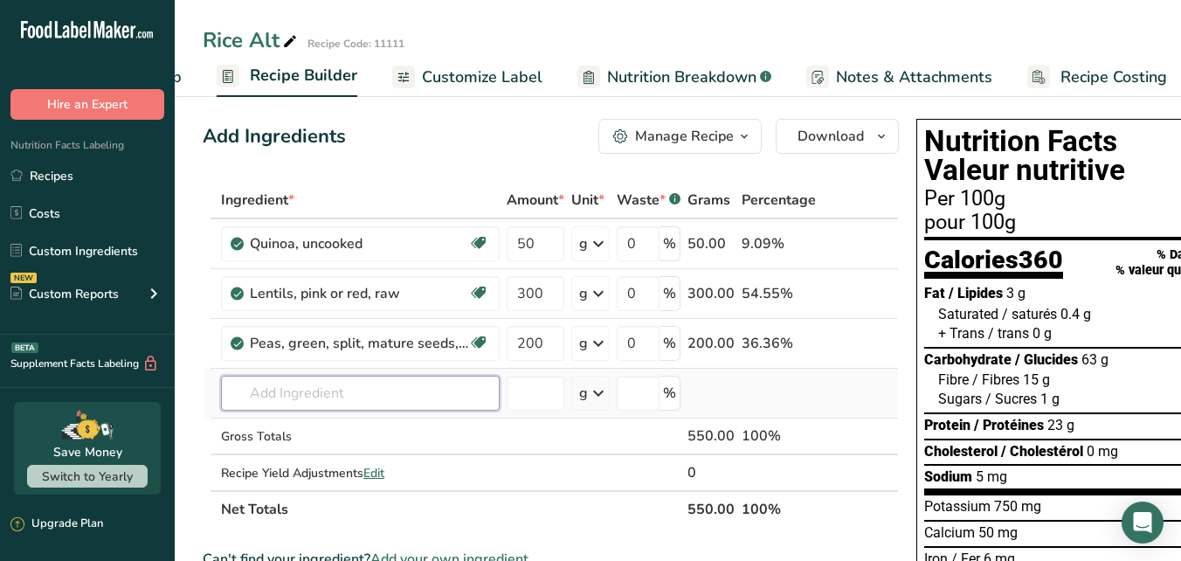
click at [423, 393] on input "text" at bounding box center [360, 393] width 279 height 35
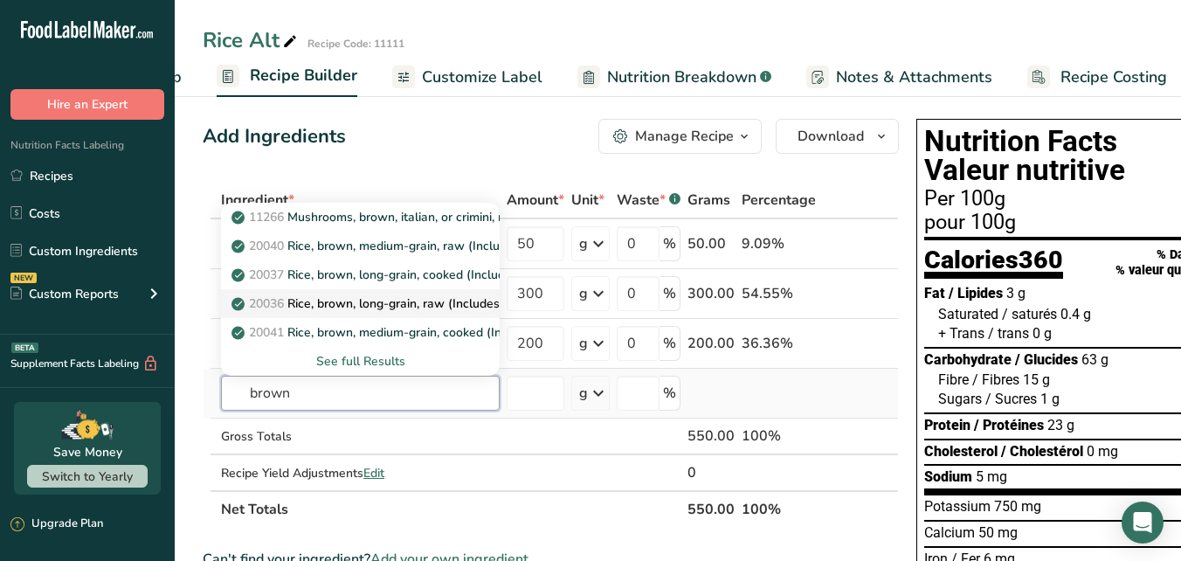
scroll to position [0, 0]
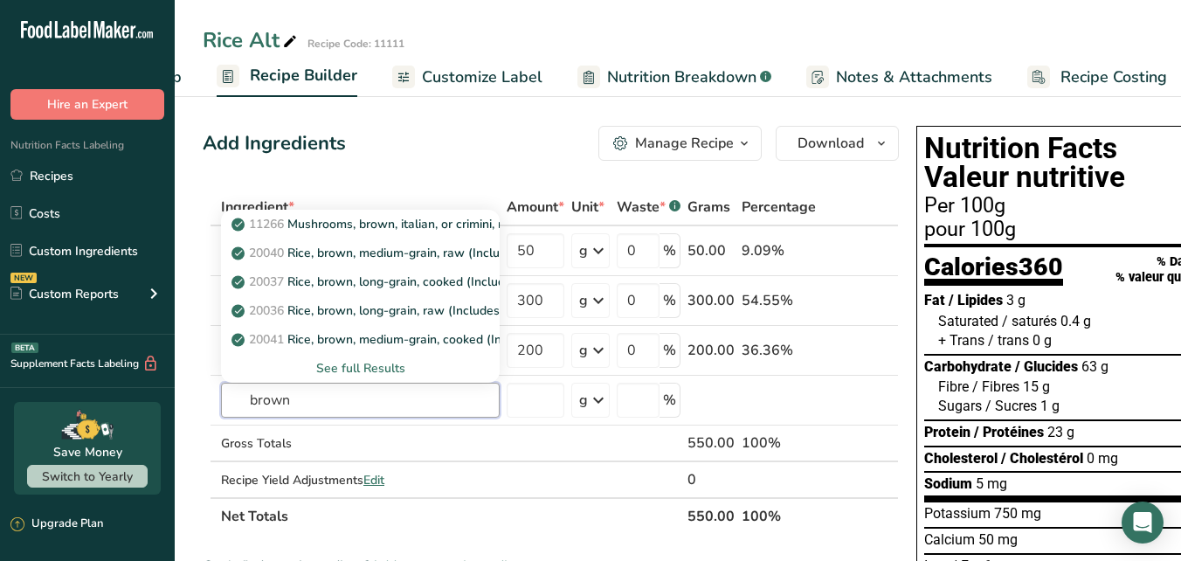
type input "brown"
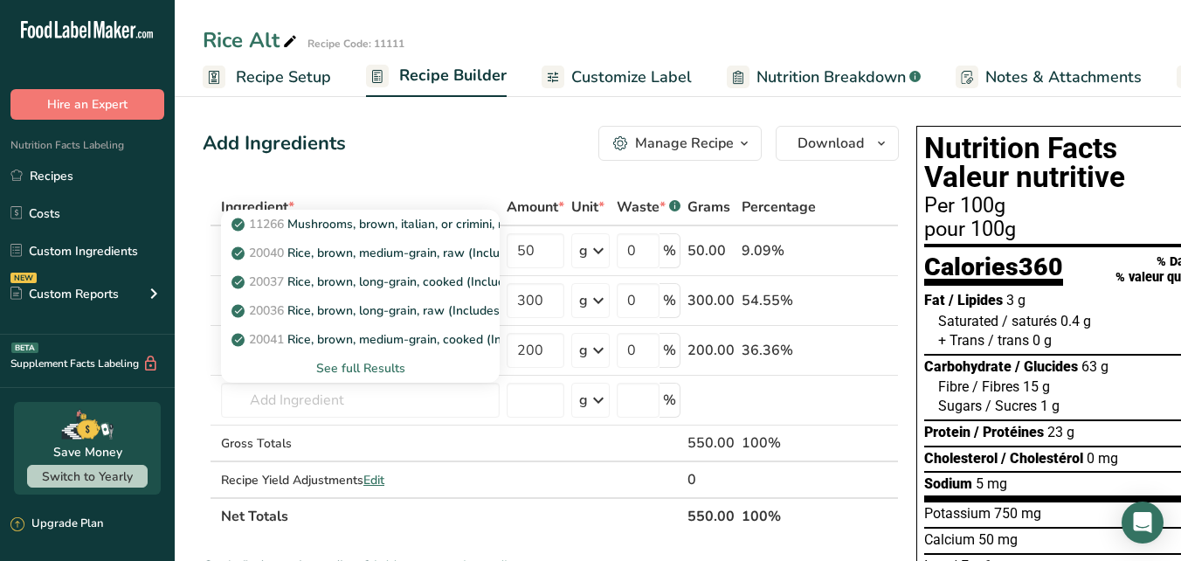
click at [488, 151] on div "Add Ingredients Manage Recipe Delete Recipe Duplicate Recipe Scale Recipe Save …" at bounding box center [551, 143] width 696 height 35
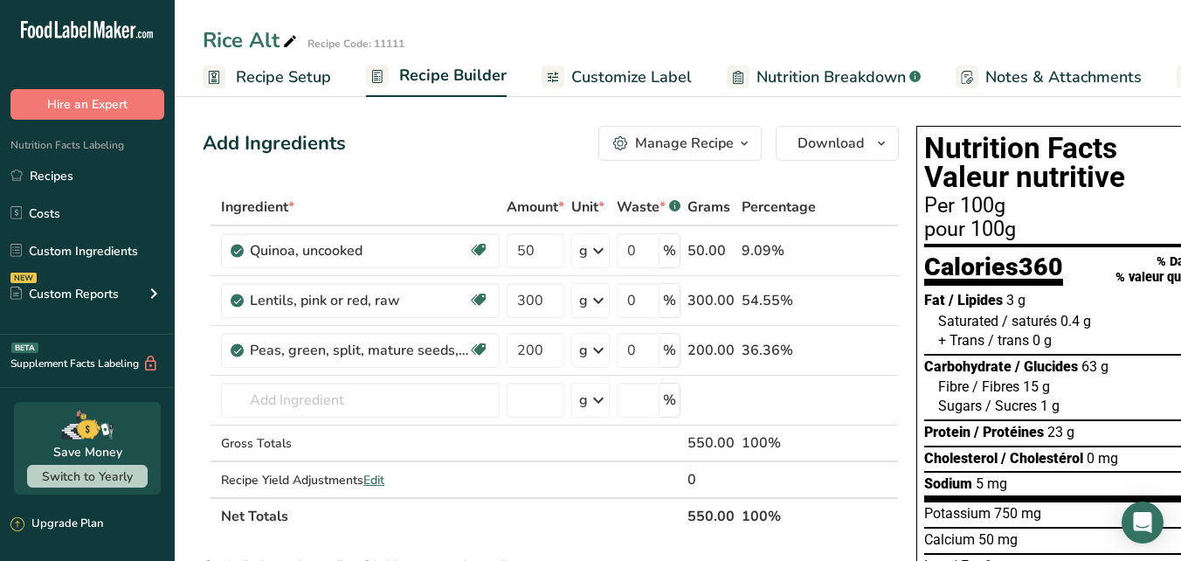
click at [301, 73] on span "Recipe Setup" at bounding box center [283, 78] width 95 height 24
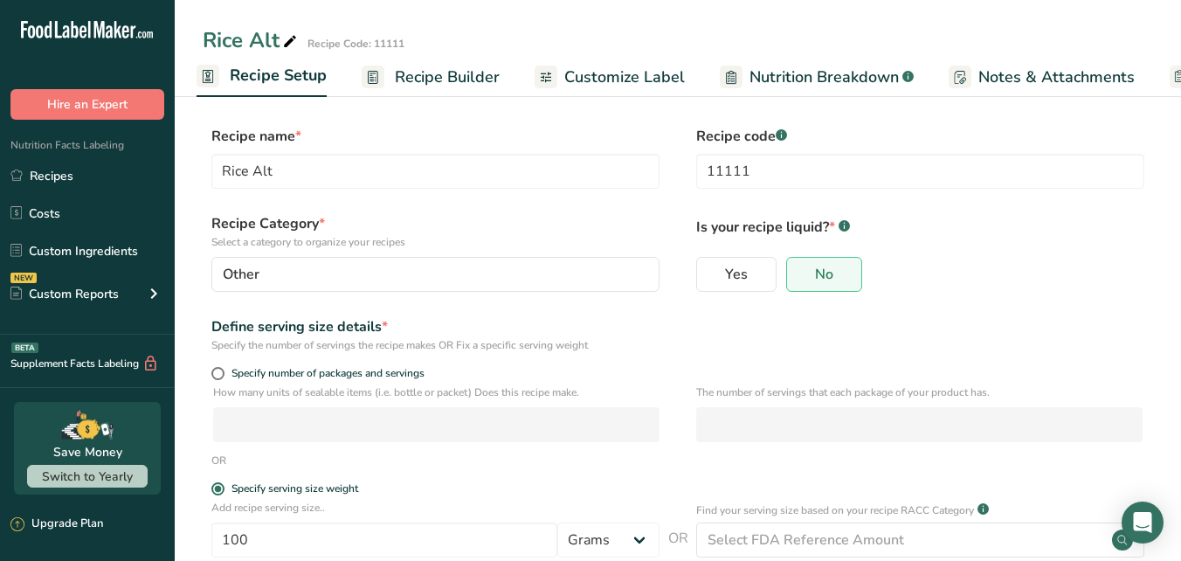
click at [431, 76] on span "Recipe Builder" at bounding box center [447, 78] width 105 height 24
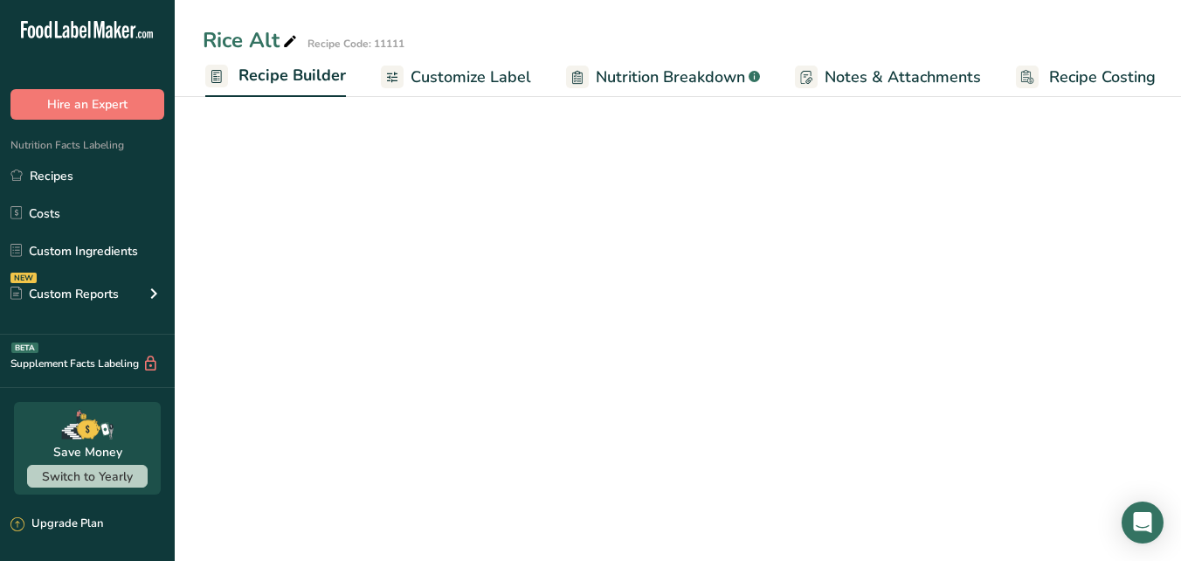
scroll to position [0, 162]
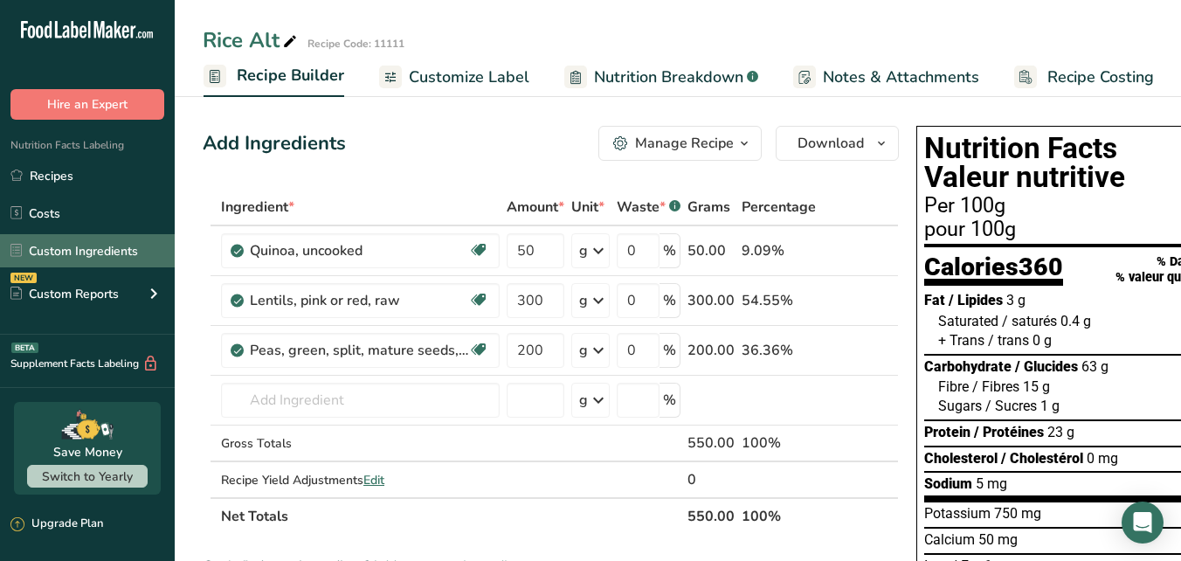
click at [100, 254] on link "Custom Ingredients" at bounding box center [87, 250] width 175 height 33
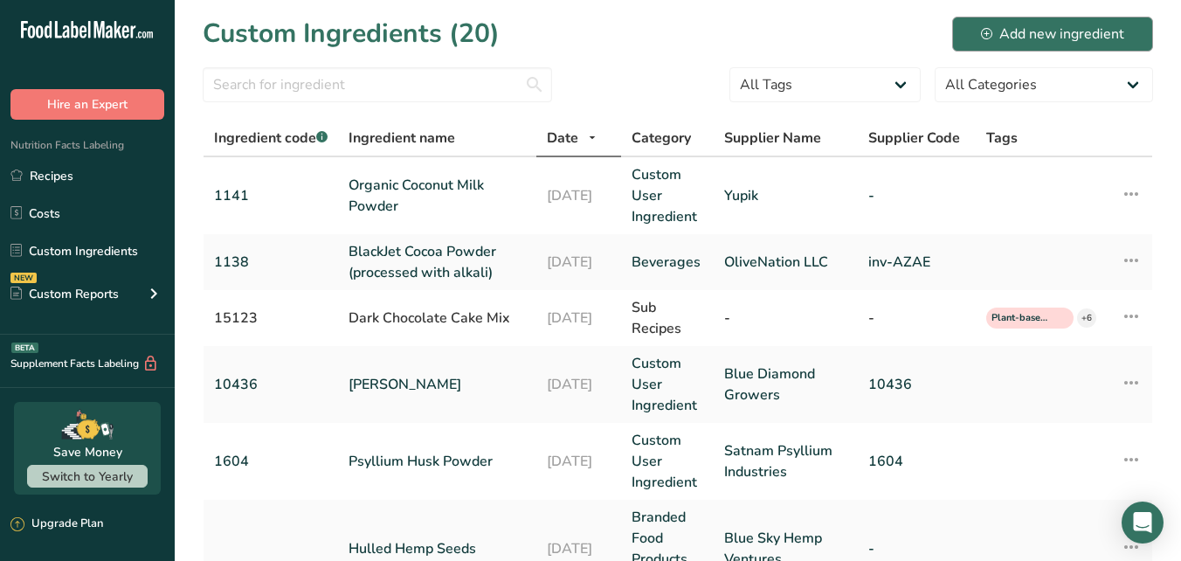
click at [1018, 31] on div "Add new ingredient" at bounding box center [1052, 34] width 143 height 21
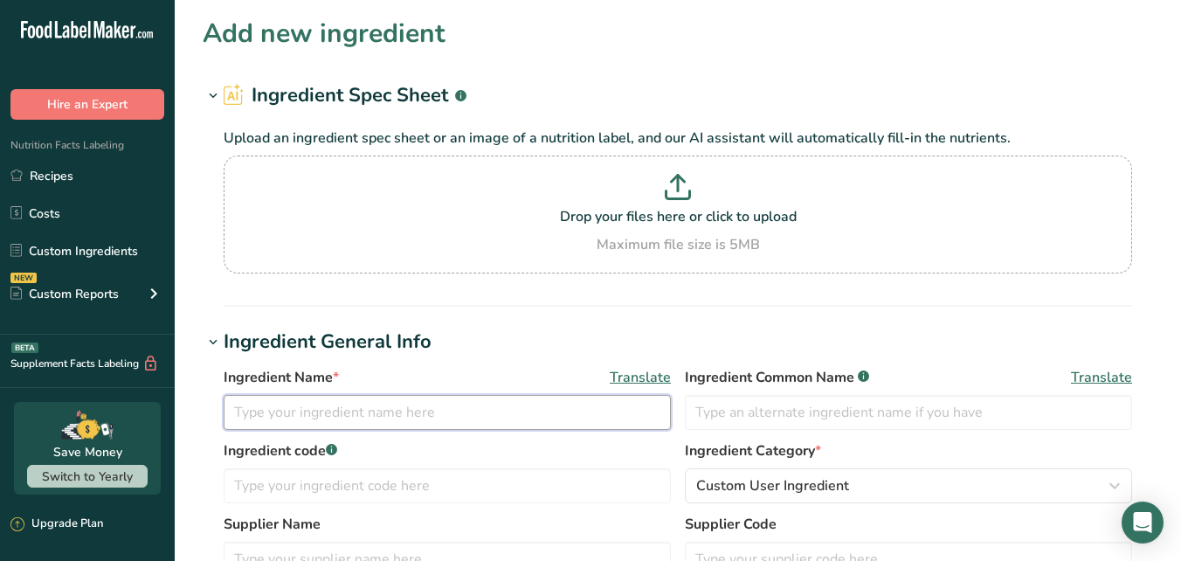
click at [370, 410] on input "text" at bounding box center [447, 412] width 447 height 35
type input "Brown Lentils"
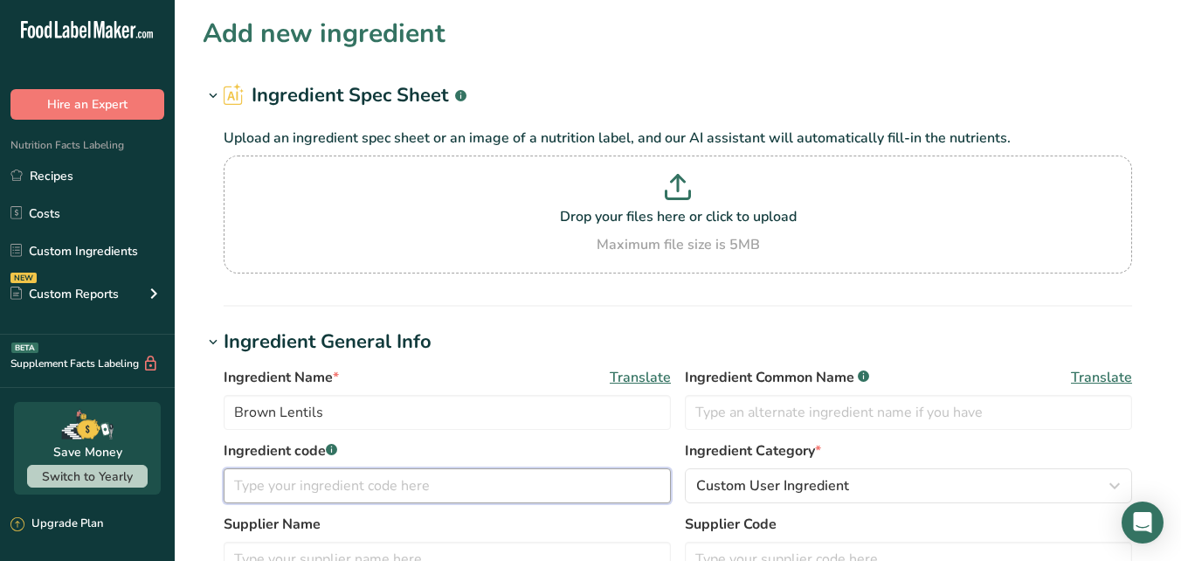
click at [424, 487] on input "text" at bounding box center [447, 485] width 447 height 35
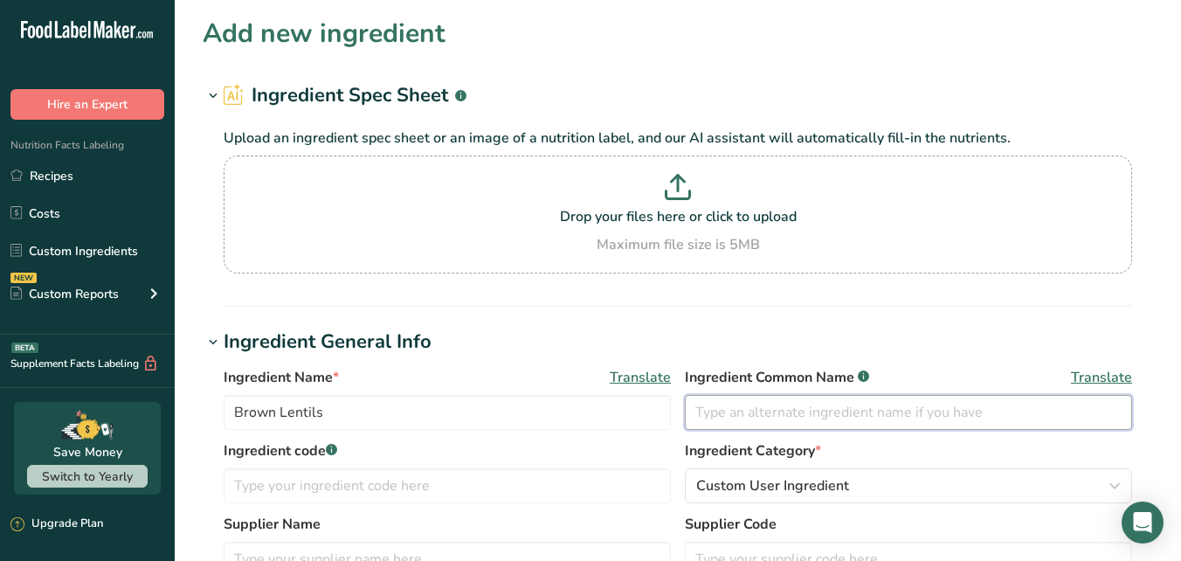
click at [721, 411] on input "text" at bounding box center [908, 412] width 447 height 35
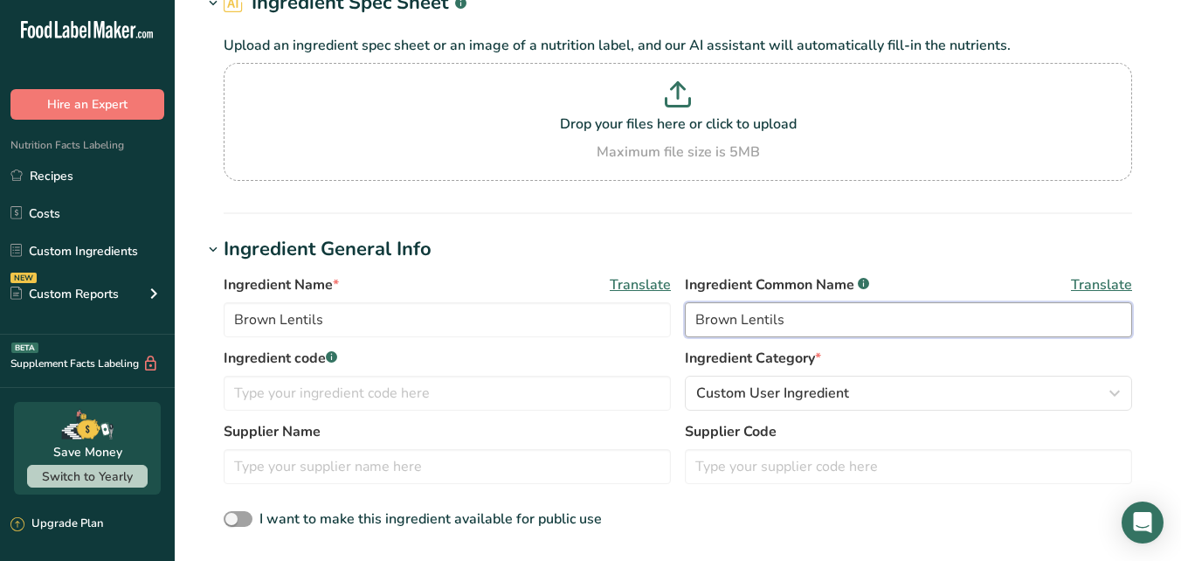
scroll to position [147, 0]
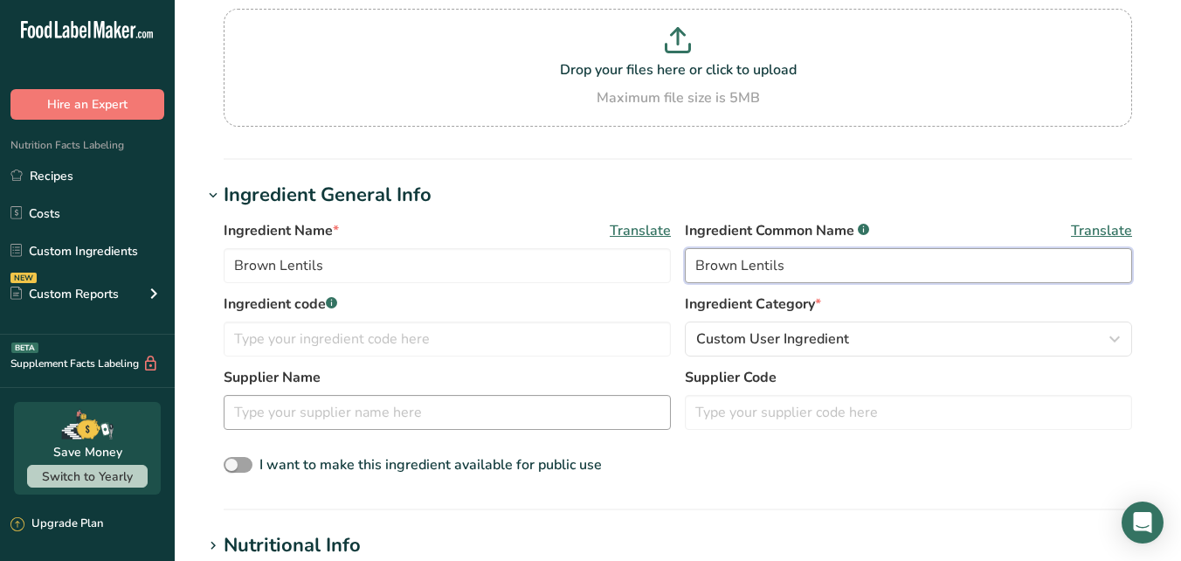
type input "Brown Lentils"
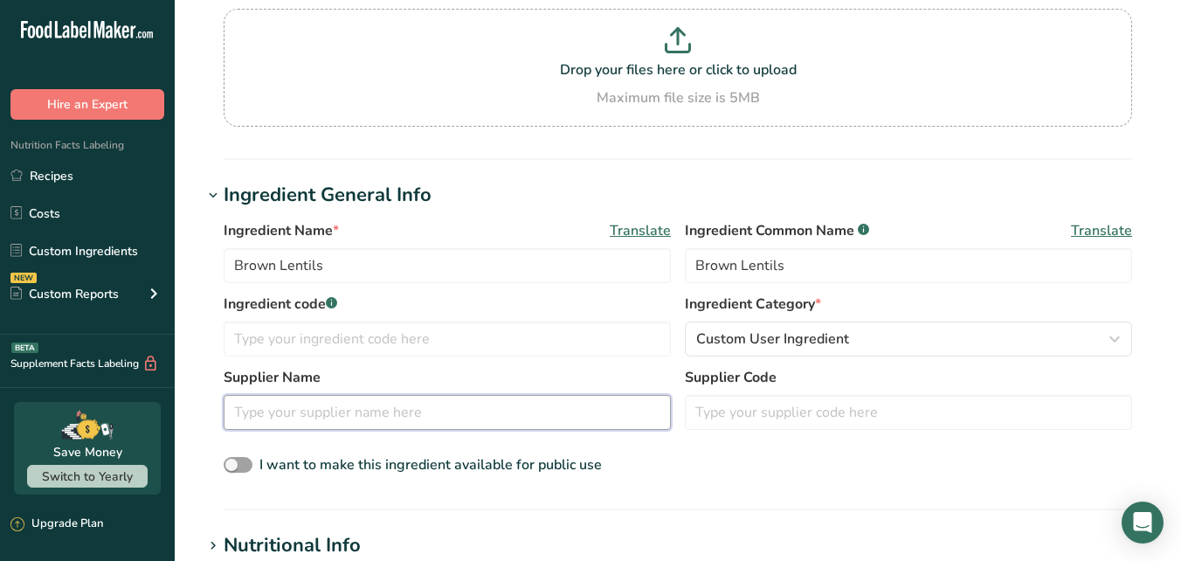
click at [345, 416] on input "text" at bounding box center [447, 412] width 447 height 35
type input "Bulk Barn"
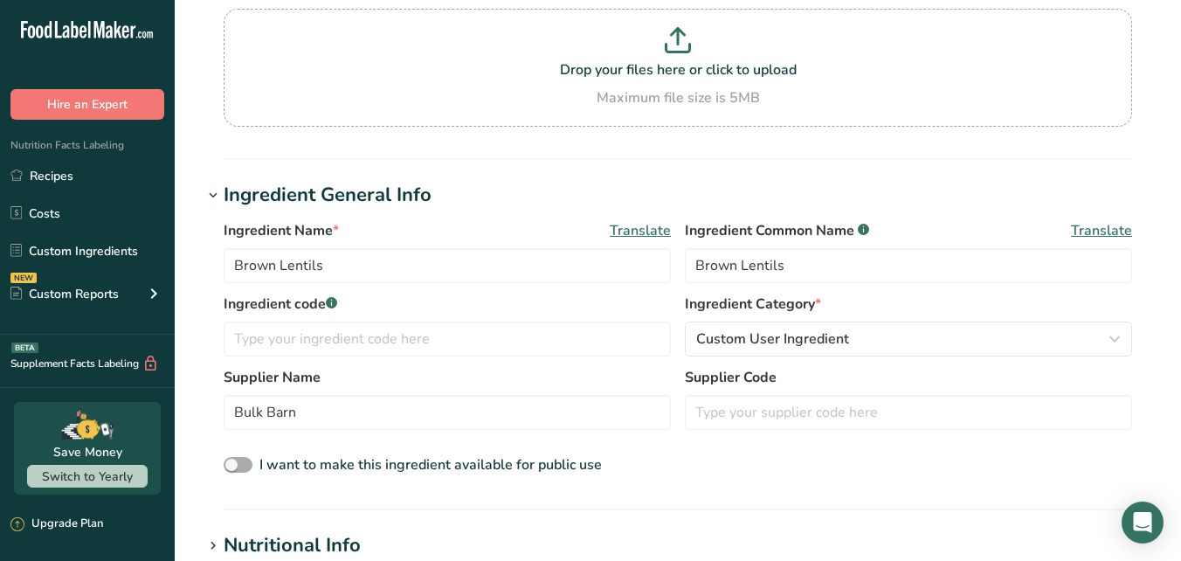
click at [239, 461] on span at bounding box center [238, 465] width 29 height 17
click at [235, 461] on input "I want to make this ingredient available for public use" at bounding box center [229, 465] width 11 height 11
checkbox input "true"
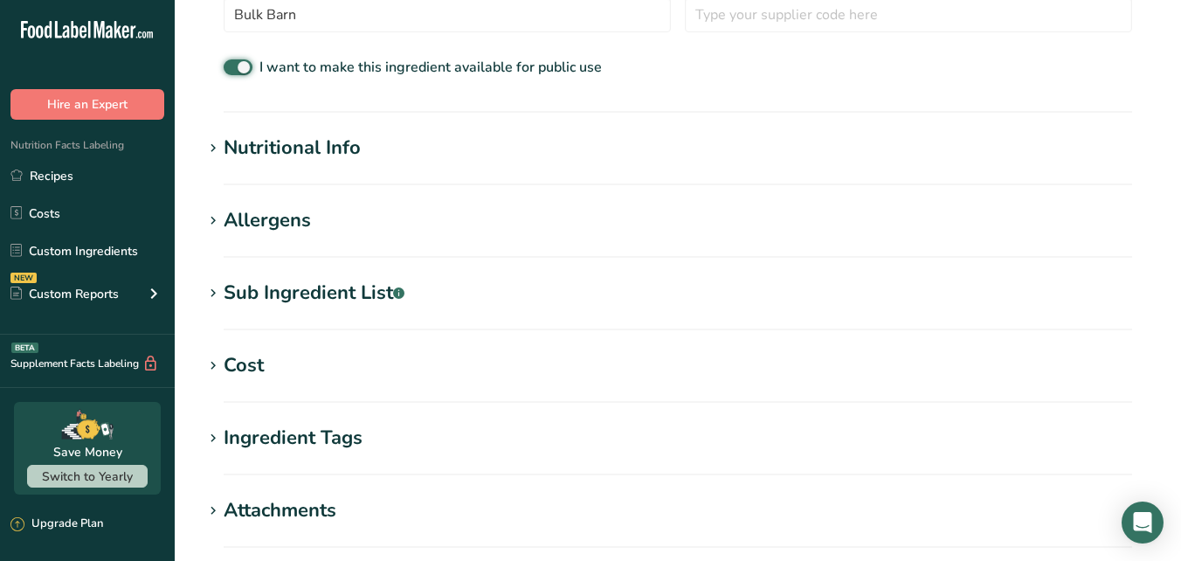
scroll to position [536, 0]
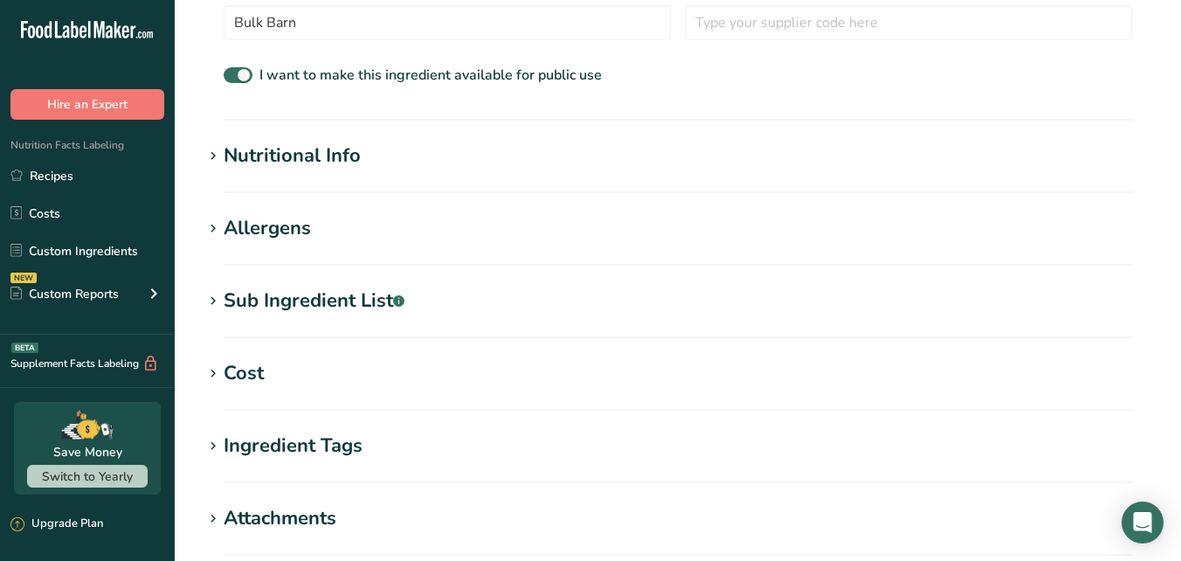
click at [329, 161] on div "Nutritional Info" at bounding box center [292, 156] width 137 height 29
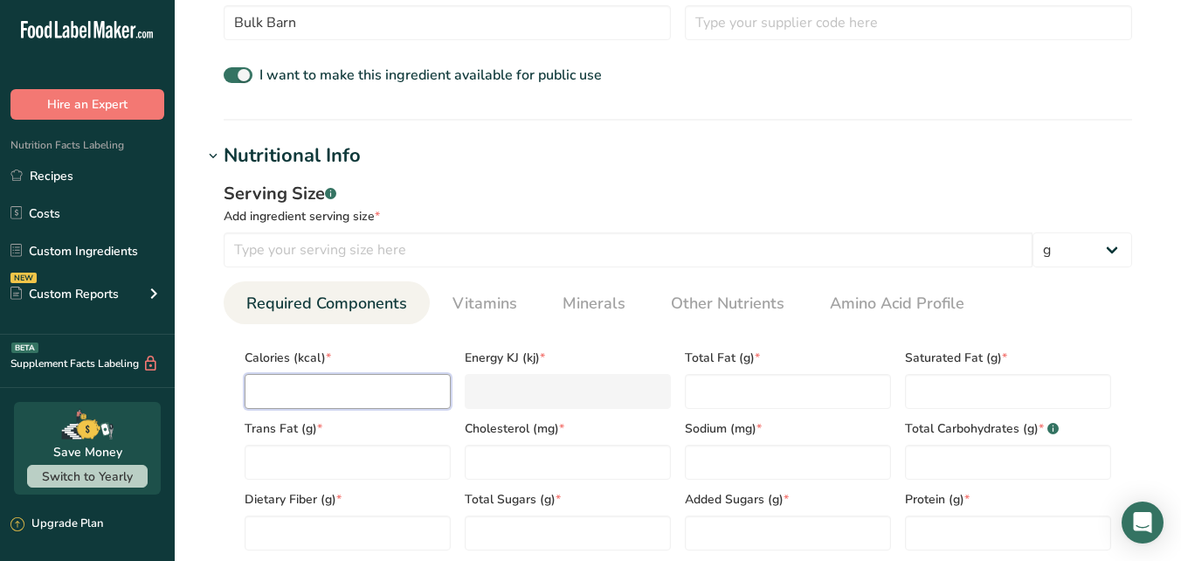
click at [263, 395] on input "number" at bounding box center [348, 391] width 206 height 35
type input "1"
type KJ "4.2"
type input "11"
type KJ "46"
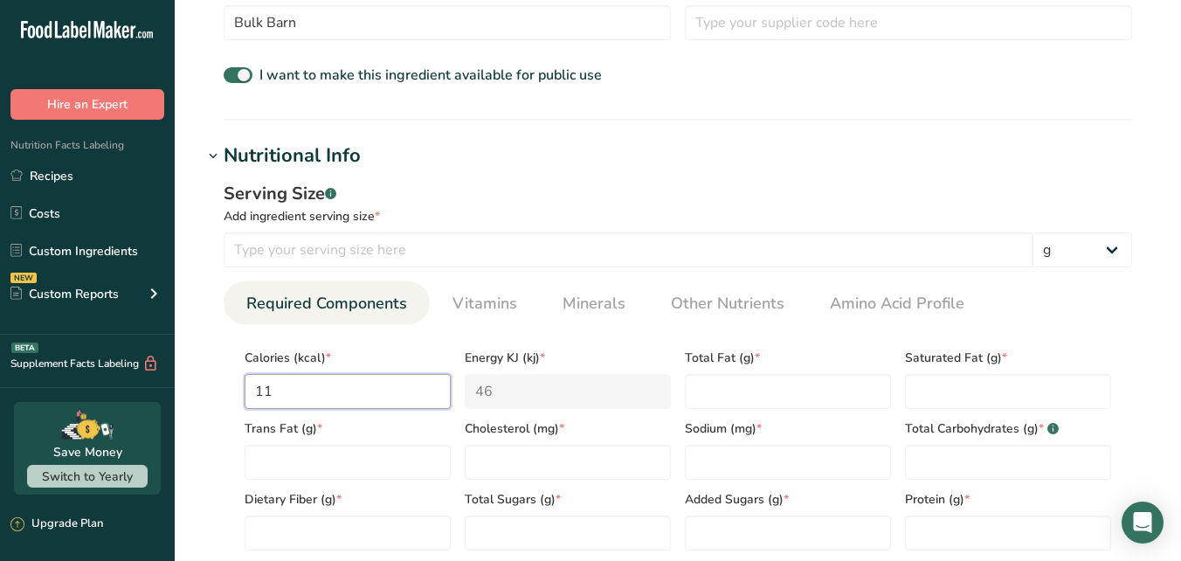
type input "116"
type KJ "485.3"
type input "116"
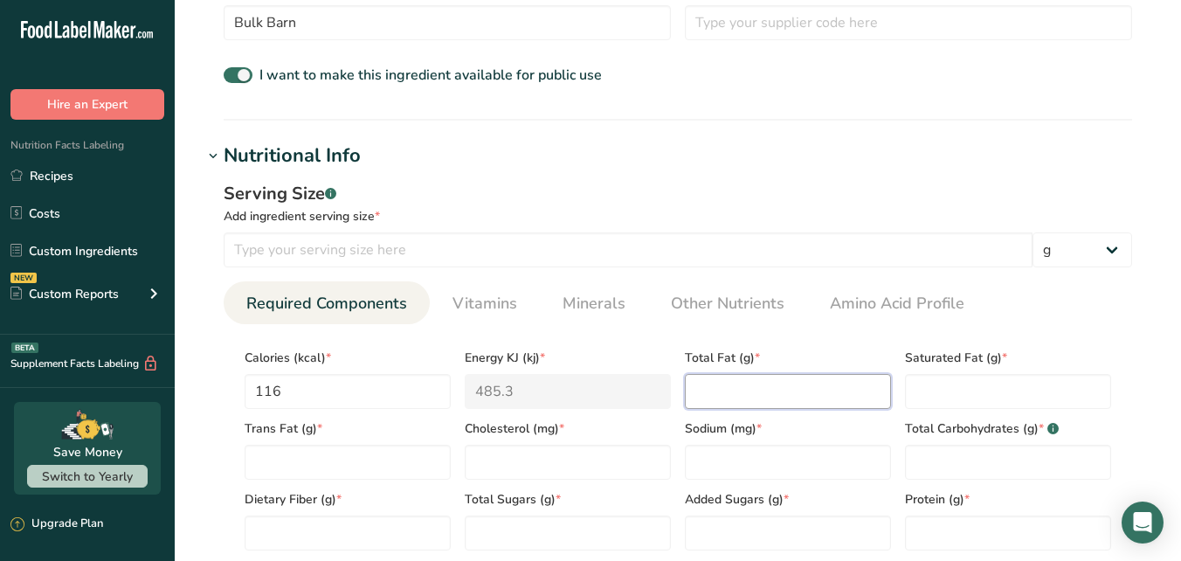
click at [707, 386] on Fat "number" at bounding box center [788, 391] width 206 height 35
type Fat "0.4"
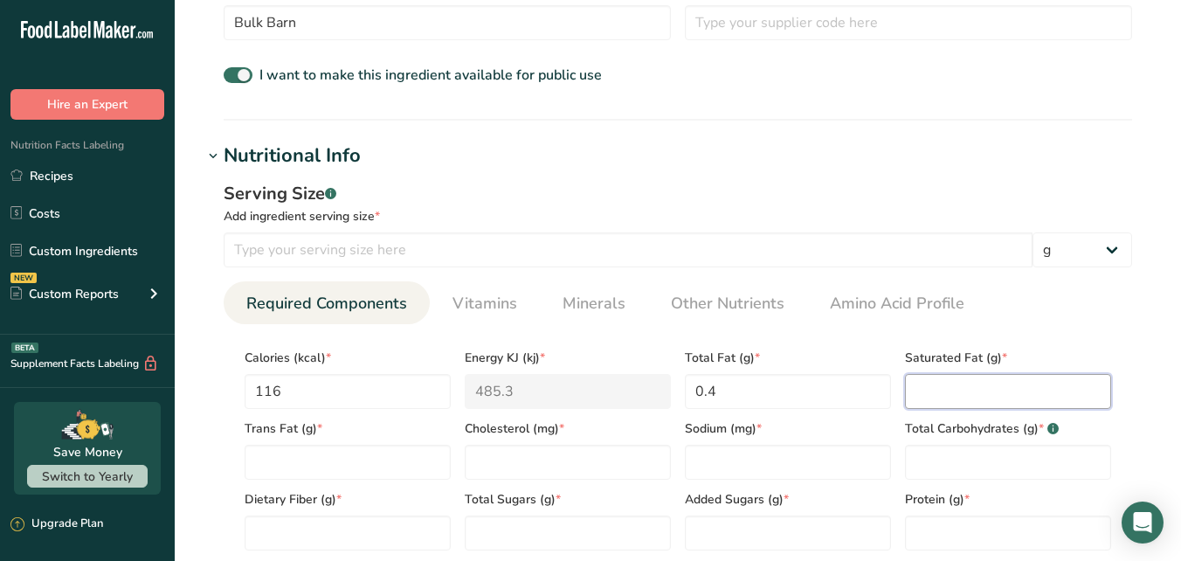
click at [929, 392] on Fat "number" at bounding box center [1008, 391] width 206 height 35
type Fat "0"
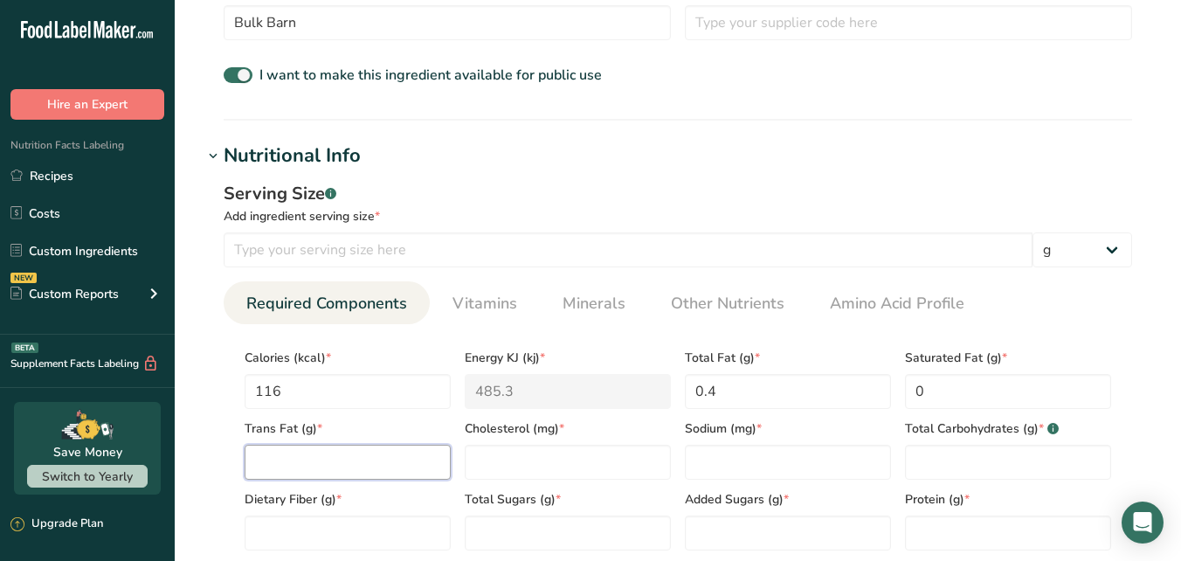
click at [368, 466] on Fat "number" at bounding box center [348, 462] width 206 height 35
type Fat "0"
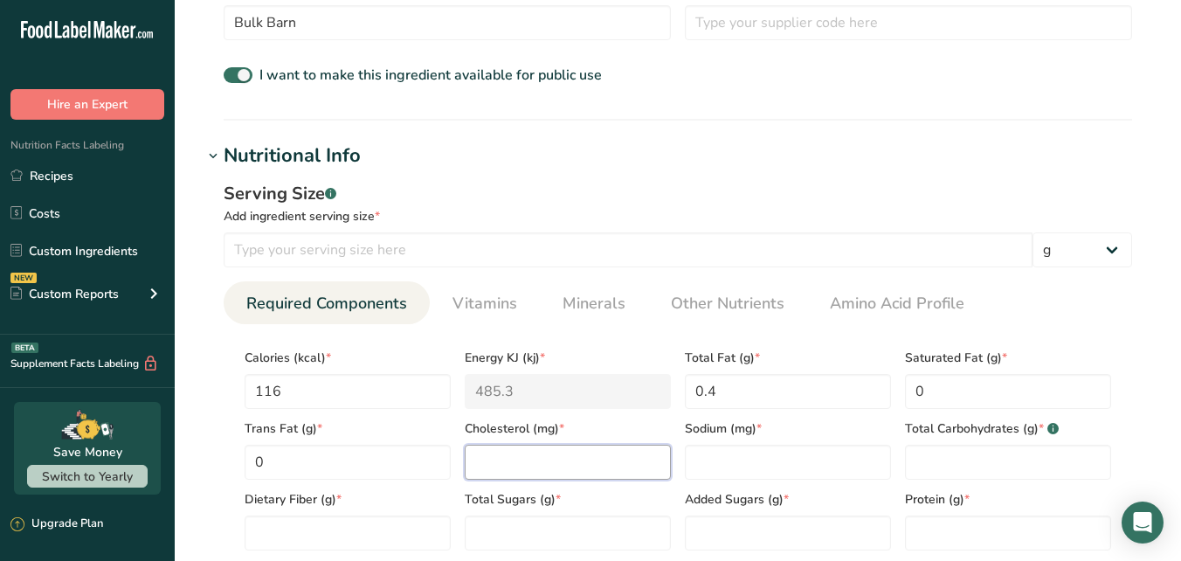
click at [519, 456] on input "number" at bounding box center [568, 462] width 206 height 35
type input "0"
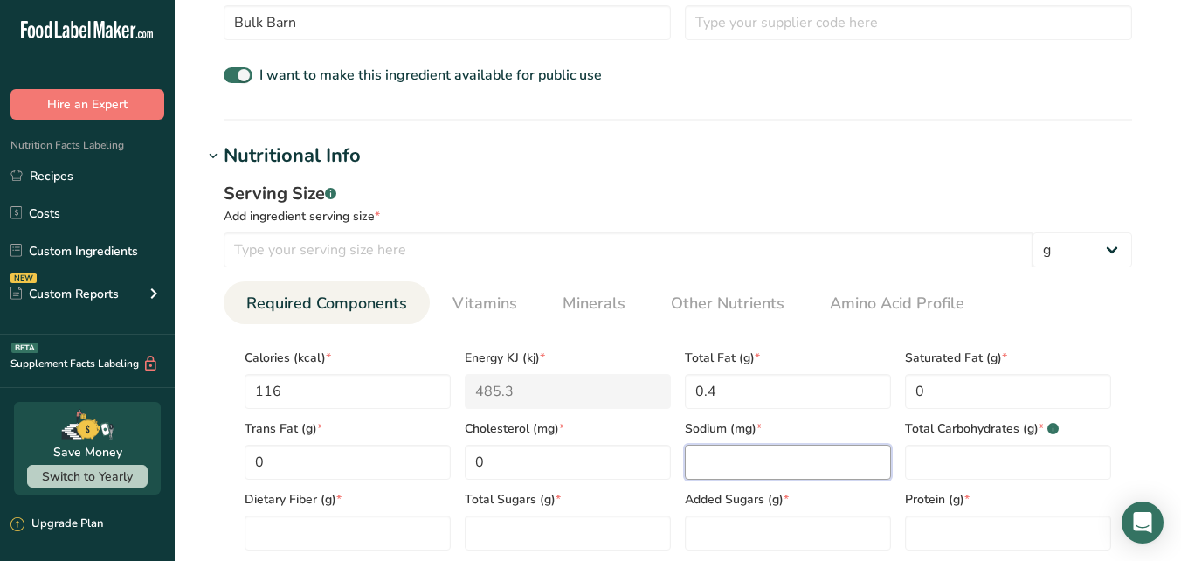
click at [739, 459] on input "number" at bounding box center [788, 462] width 206 height 35
type input "2"
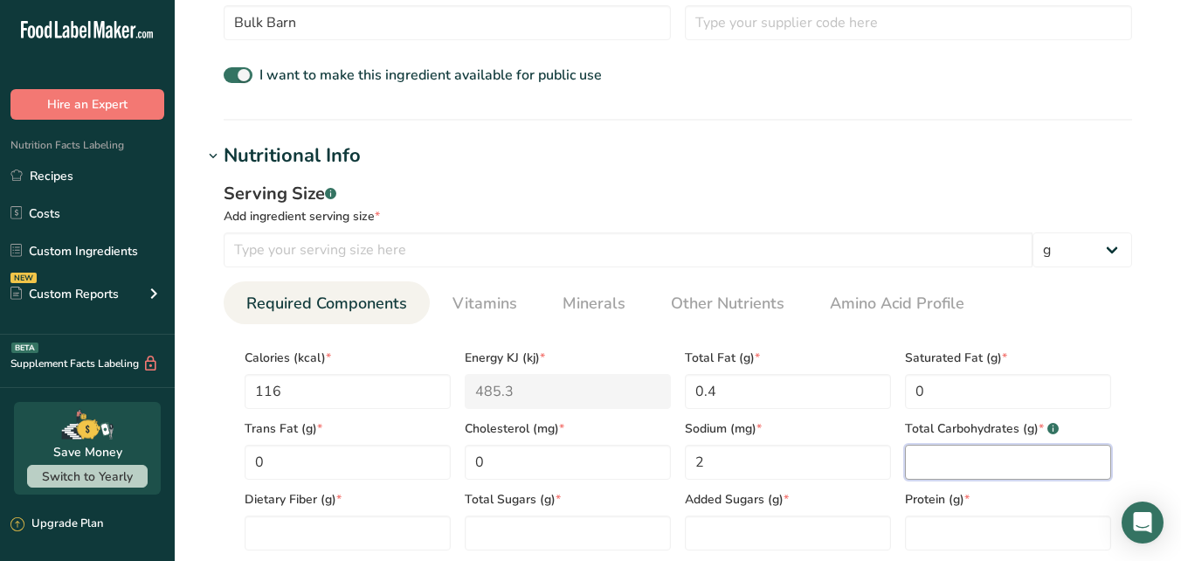
click at [919, 460] on Carbohydrates "number" at bounding box center [1008, 462] width 206 height 35
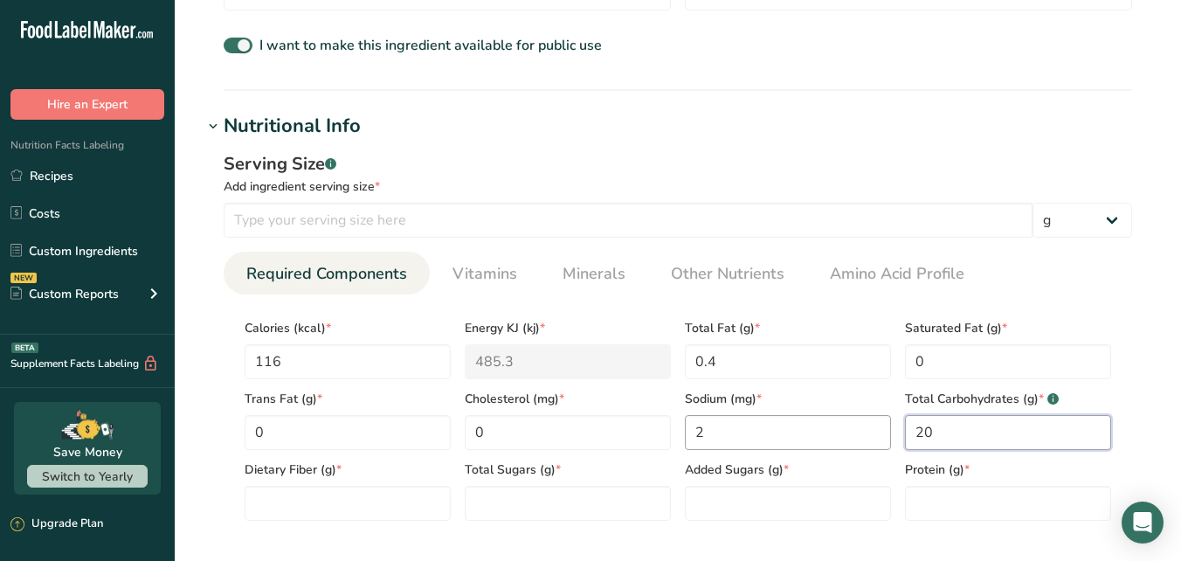
scroll to position [595, 0]
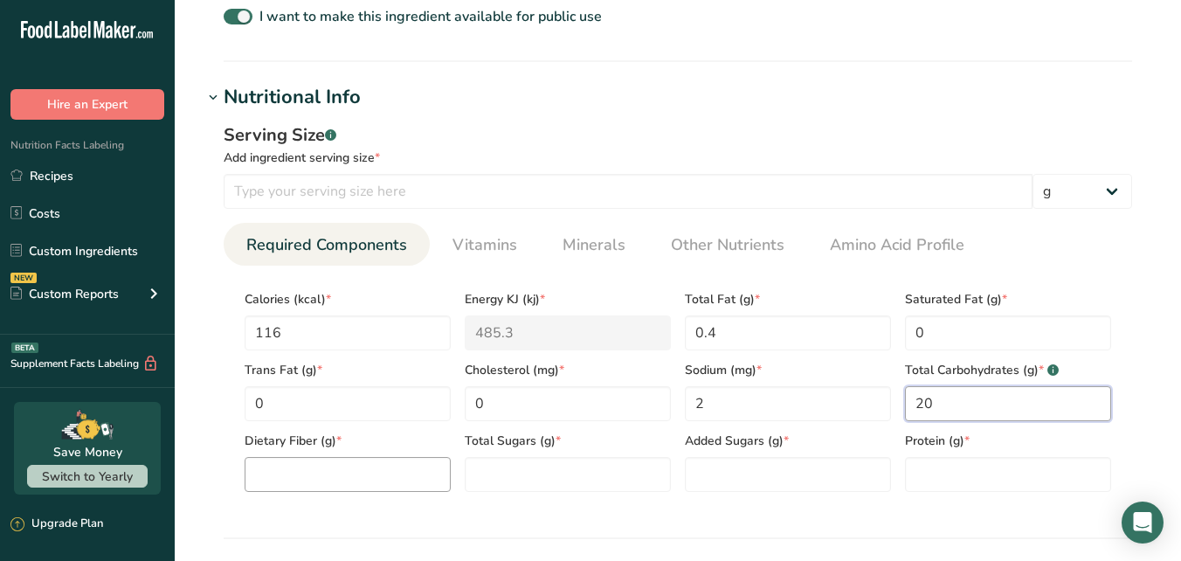
type Carbohydrates "20"
click at [308, 479] on Fiber "number" at bounding box center [348, 474] width 206 height 35
type Fiber "7.9"
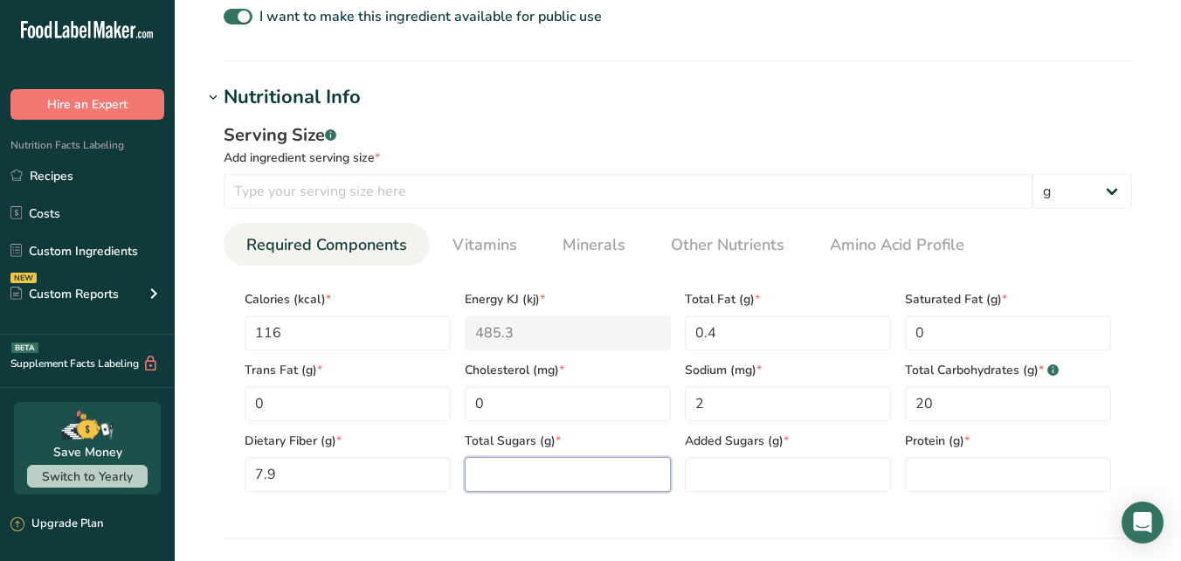
click at [489, 468] on Sugars "number" at bounding box center [568, 474] width 206 height 35
type Sugars "0.4"
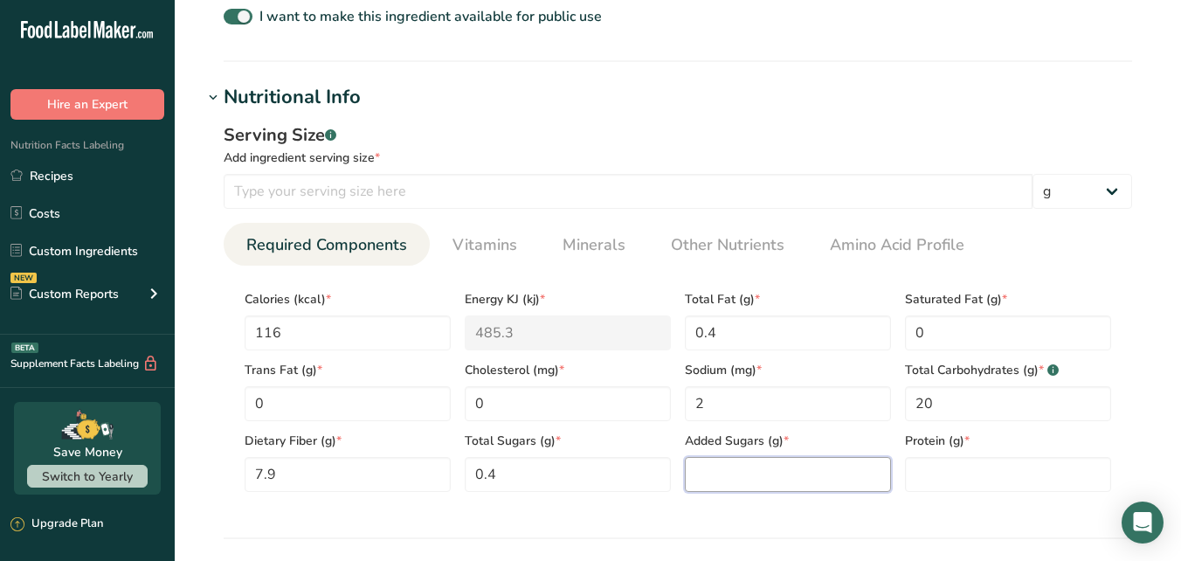
click at [832, 474] on Sugars "number" at bounding box center [788, 474] width 206 height 35
type Sugars "0"
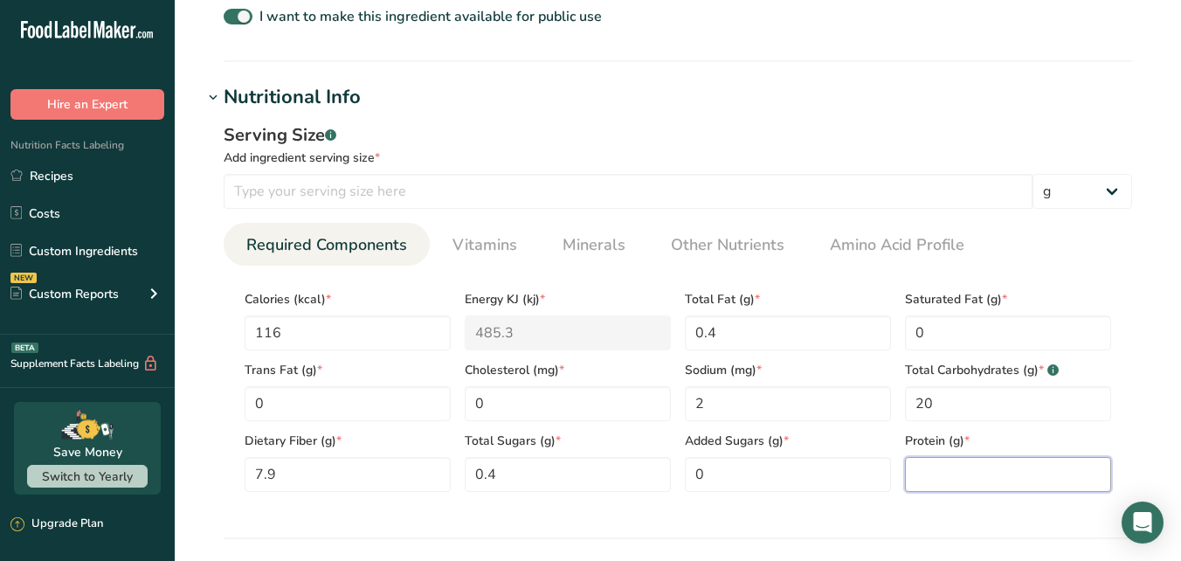
click at [940, 475] on input "number" at bounding box center [1008, 474] width 206 height 35
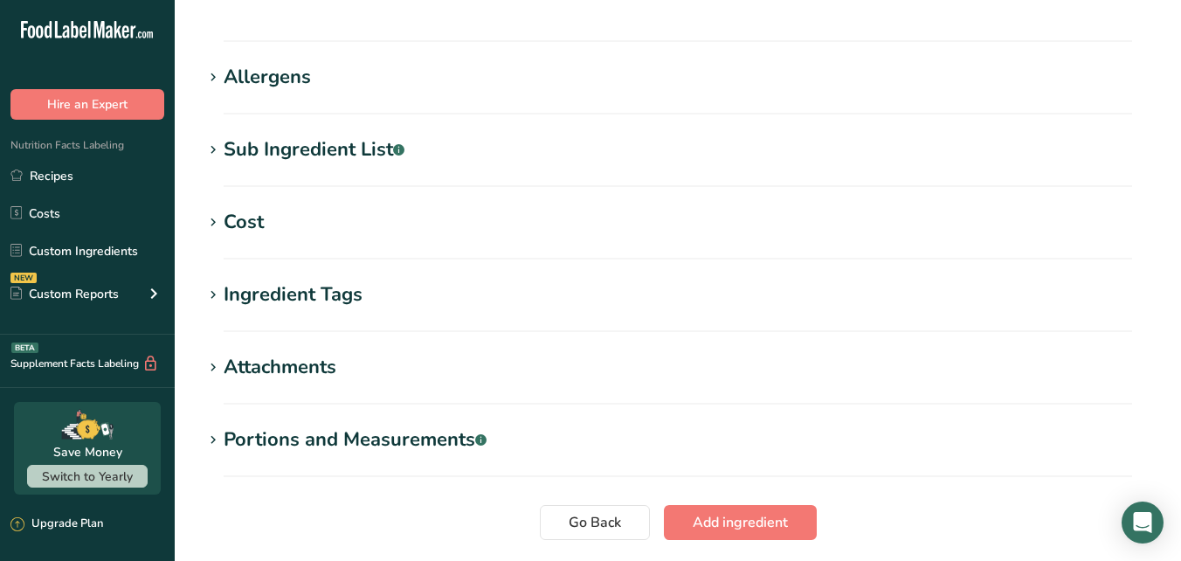
scroll to position [1128, 0]
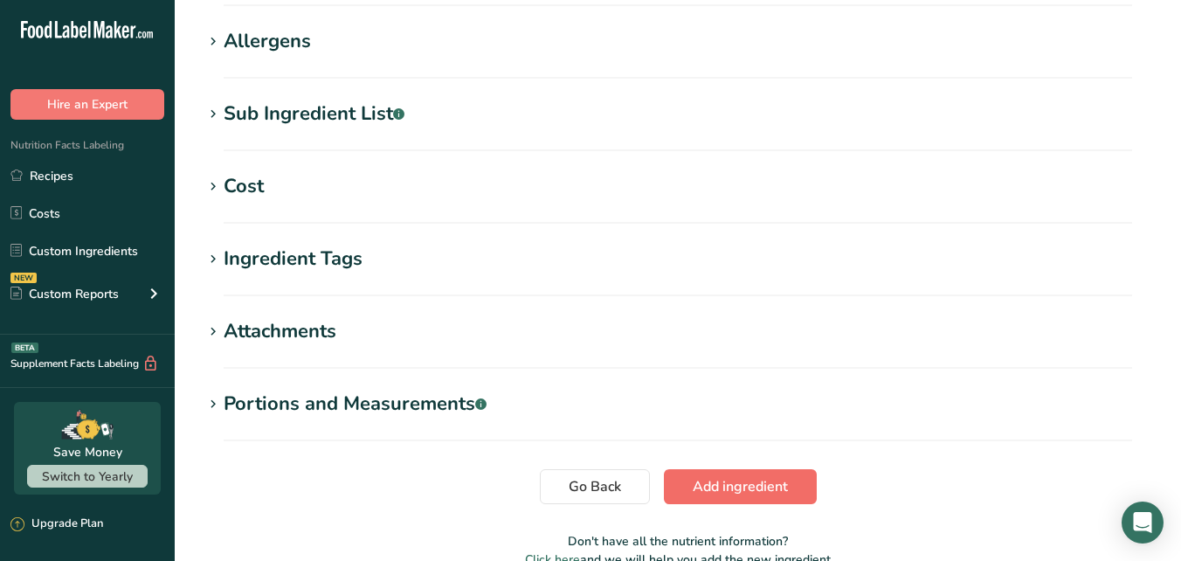
type input "9"
click at [736, 487] on span "Add ingredient" at bounding box center [740, 486] width 95 height 21
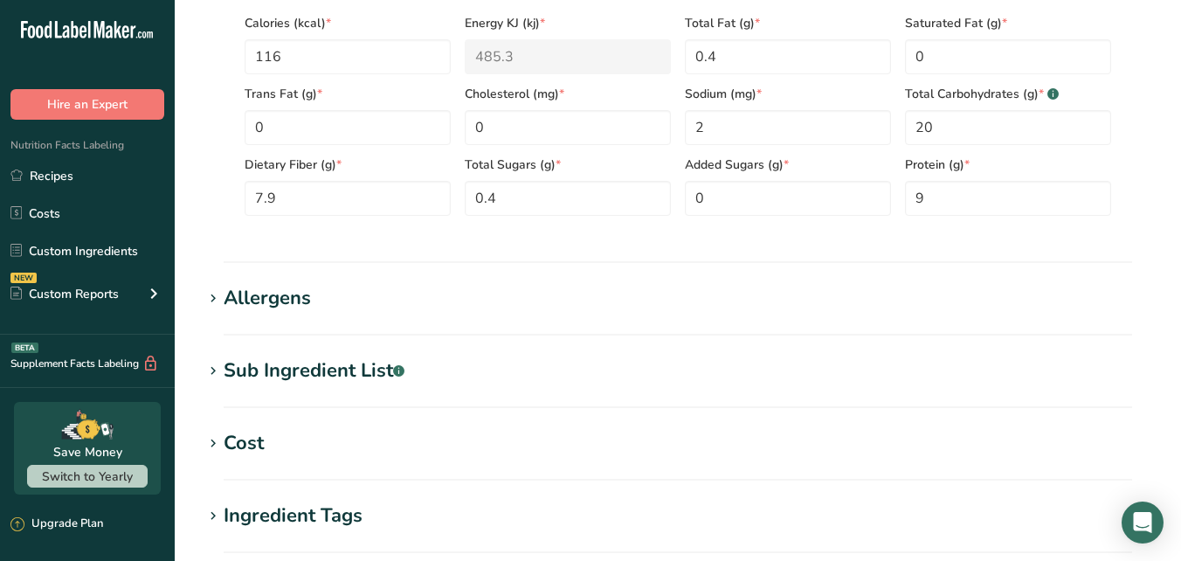
scroll to position [194, 0]
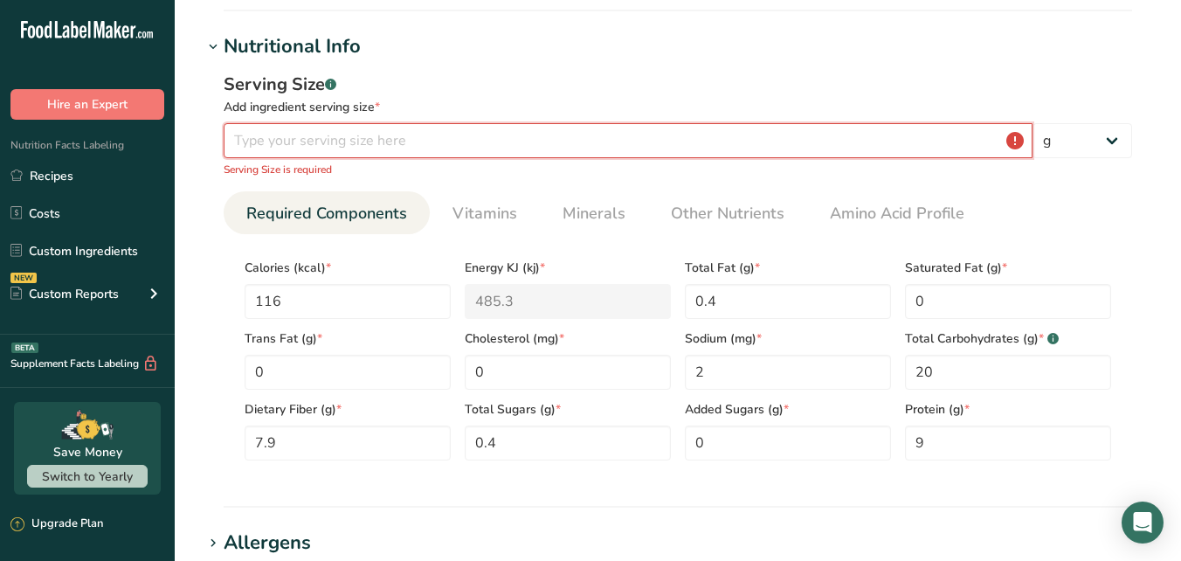
click at [285, 135] on input "number" at bounding box center [628, 140] width 809 height 35
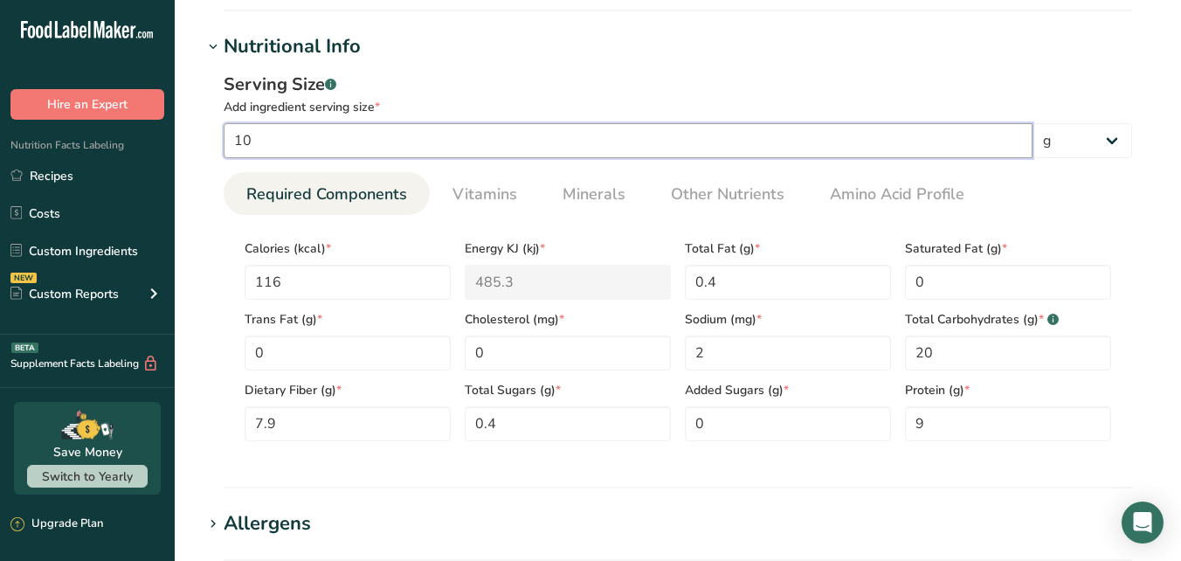
type input "100"
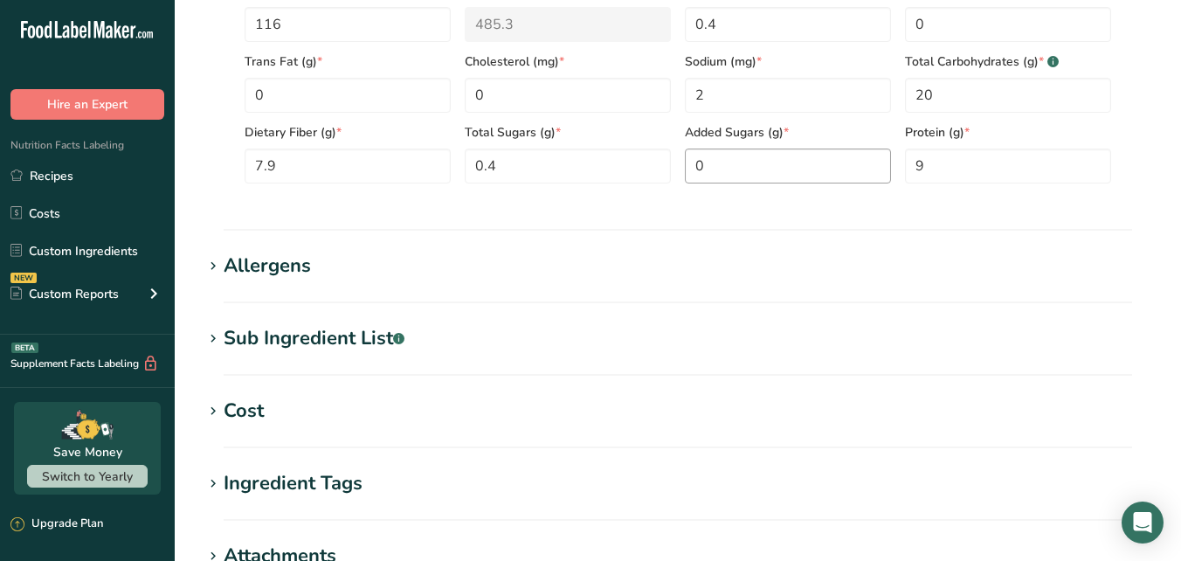
scroll to position [768, 0]
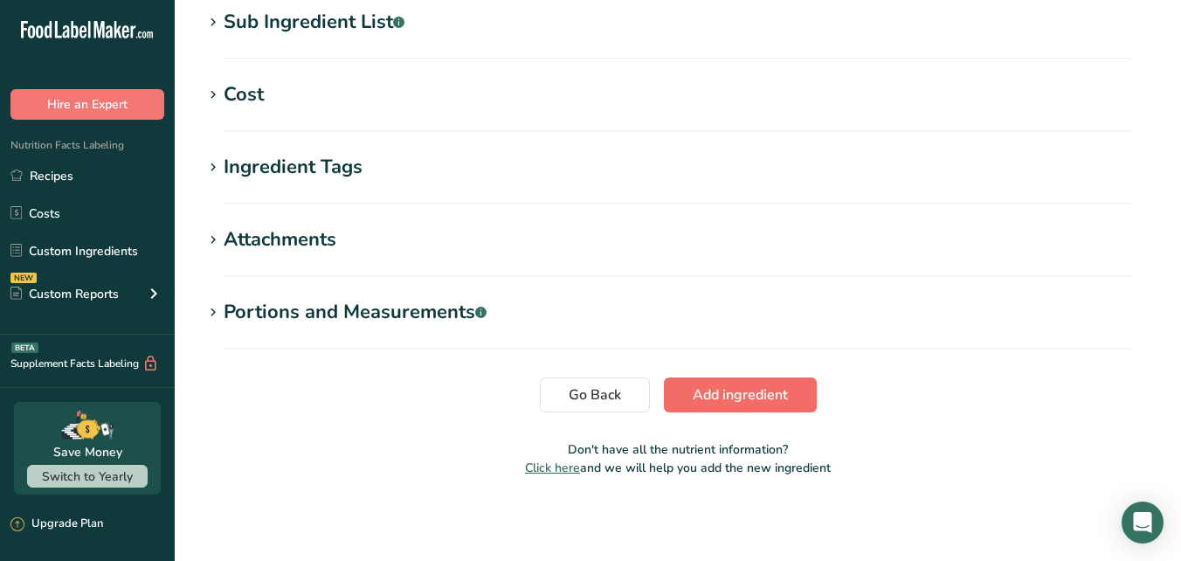
type input "100"
click at [729, 397] on span "Add ingredient" at bounding box center [740, 394] width 95 height 21
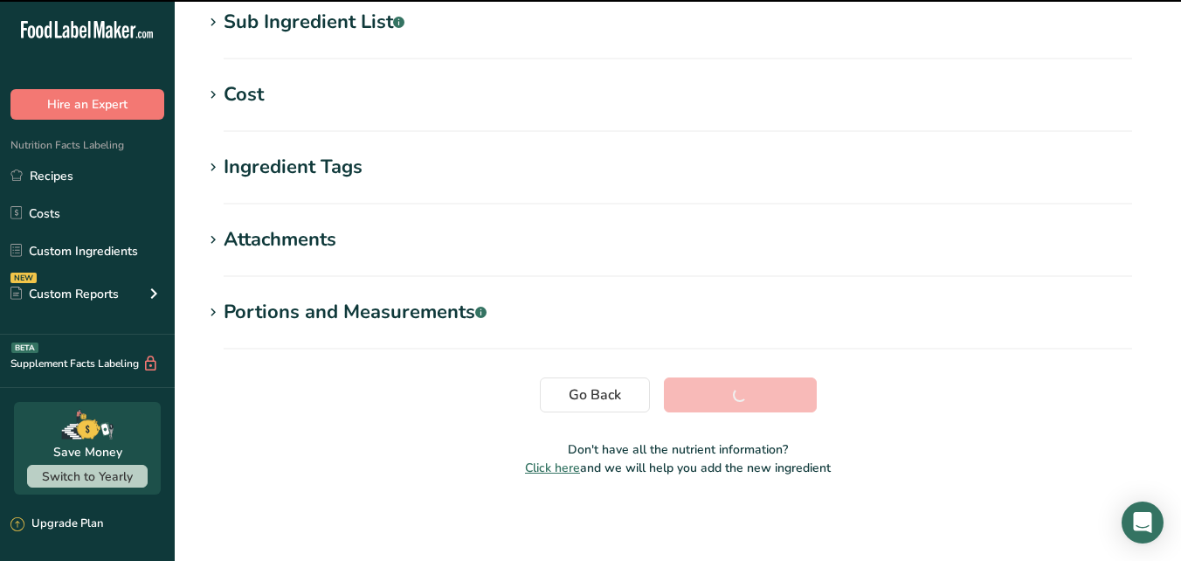
scroll to position [363, 0]
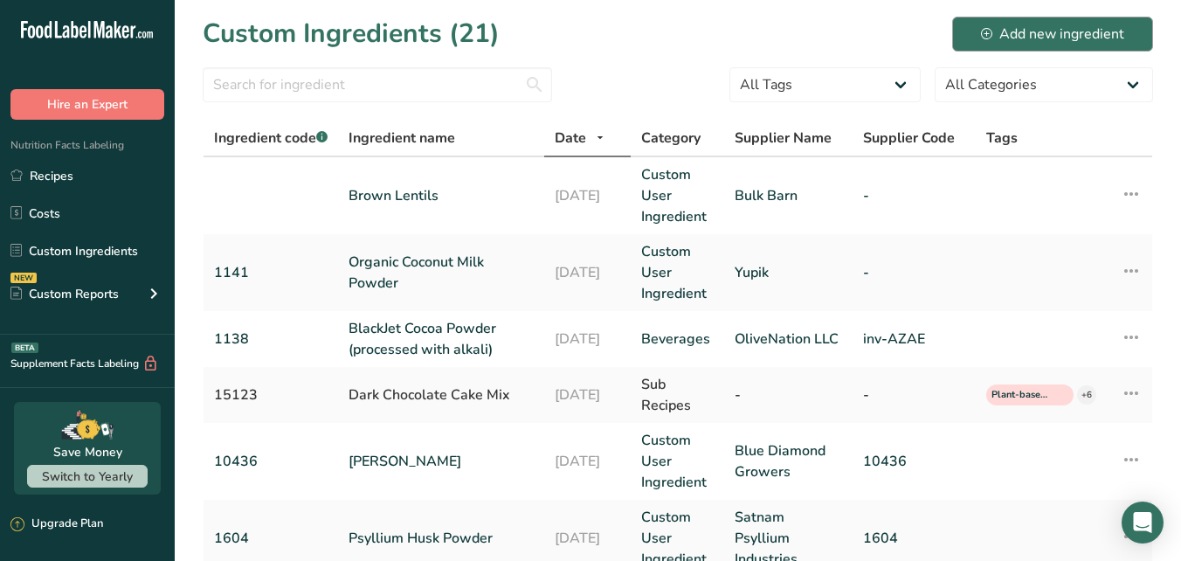
click at [1026, 34] on div "Add new ingredient" at bounding box center [1052, 34] width 143 height 21
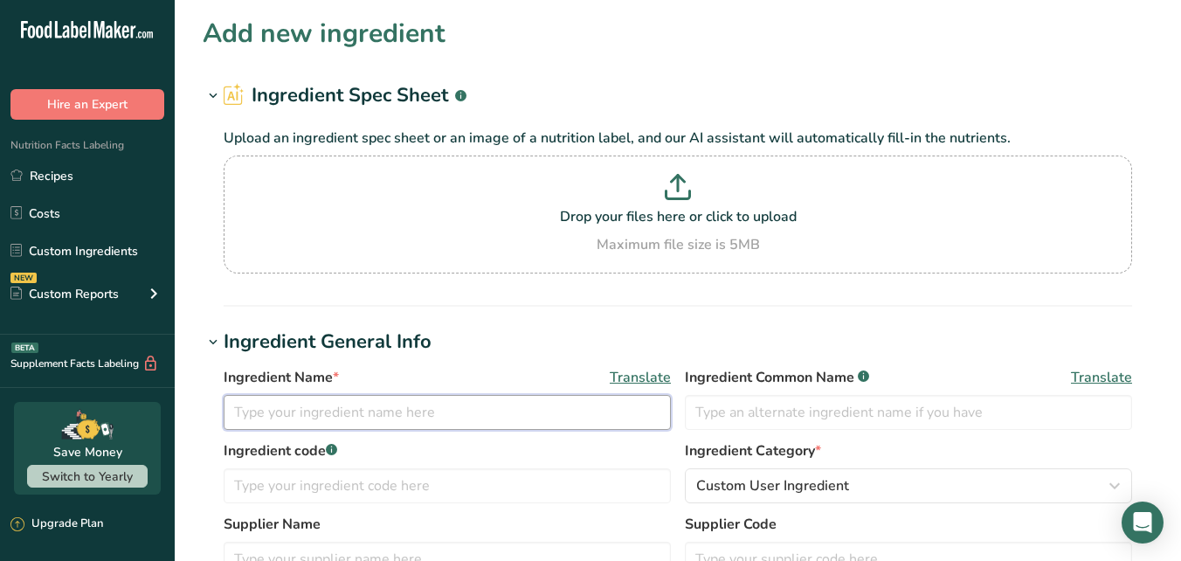
click at [451, 408] on input "text" at bounding box center [447, 412] width 447 height 35
type input "Green Split Peas"
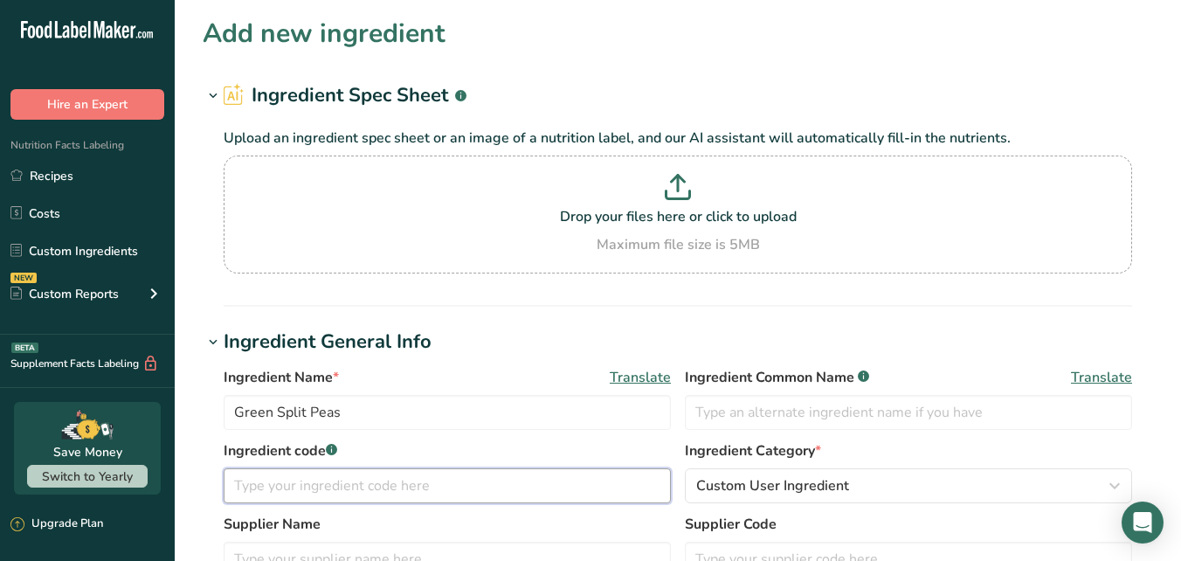
click at [542, 485] on input "text" at bounding box center [447, 485] width 447 height 35
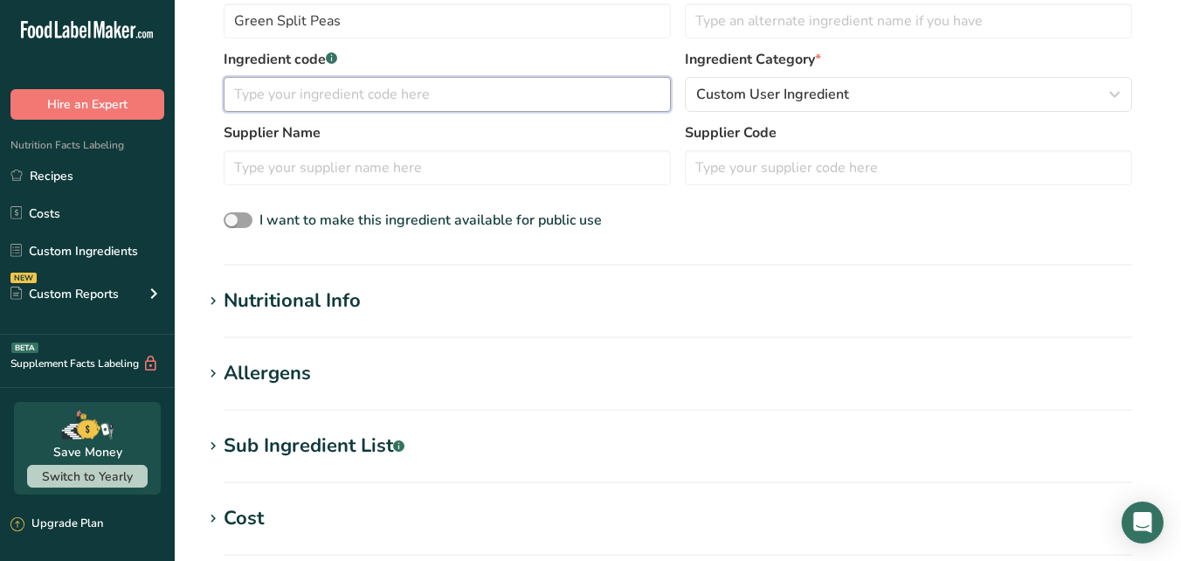
scroll to position [370, 0]
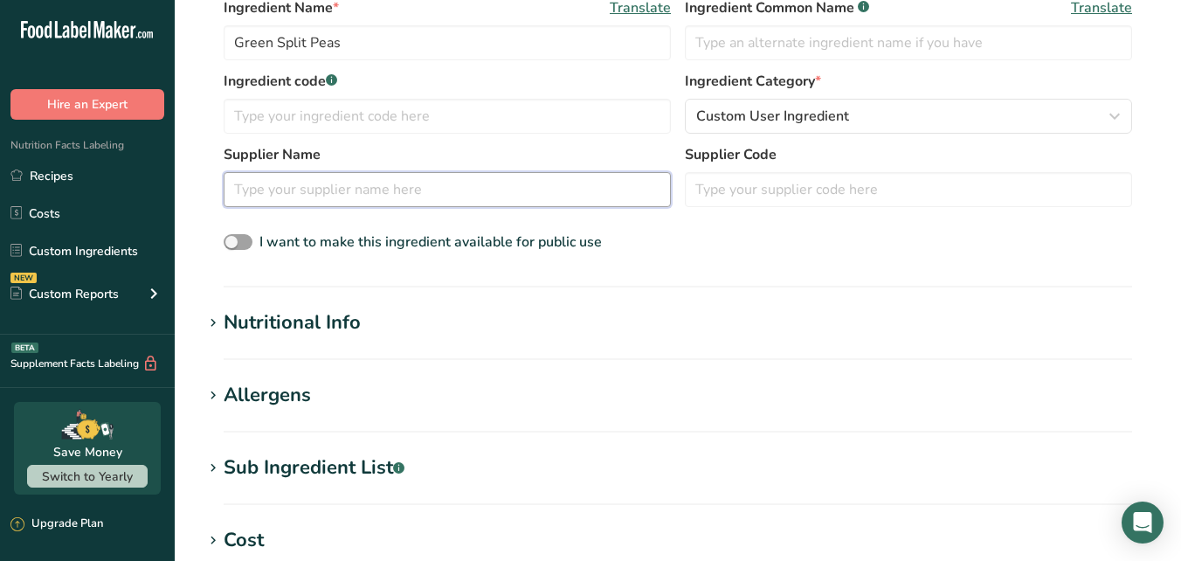
click at [444, 180] on input "text" at bounding box center [447, 189] width 447 height 35
type input "Bulk Barn"
click at [283, 238] on span "I want to make this ingredient available for public use" at bounding box center [430, 241] width 342 height 19
click at [235, 238] on input "I want to make this ingredient available for public use" at bounding box center [229, 242] width 11 height 11
checkbox input "true"
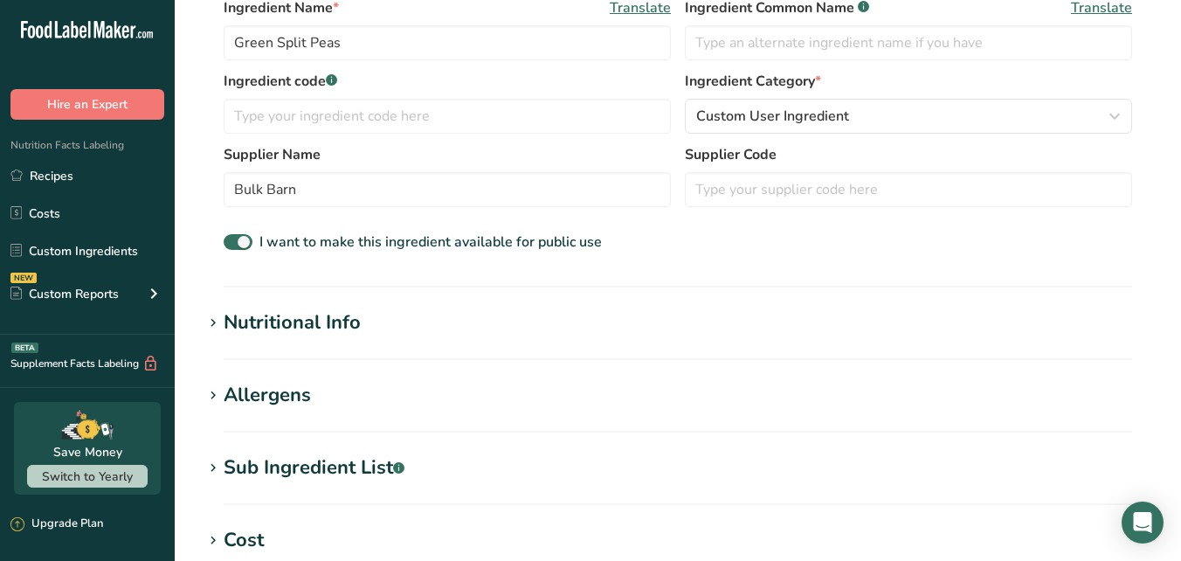
click at [316, 321] on div "Nutritional Info" at bounding box center [292, 322] width 137 height 29
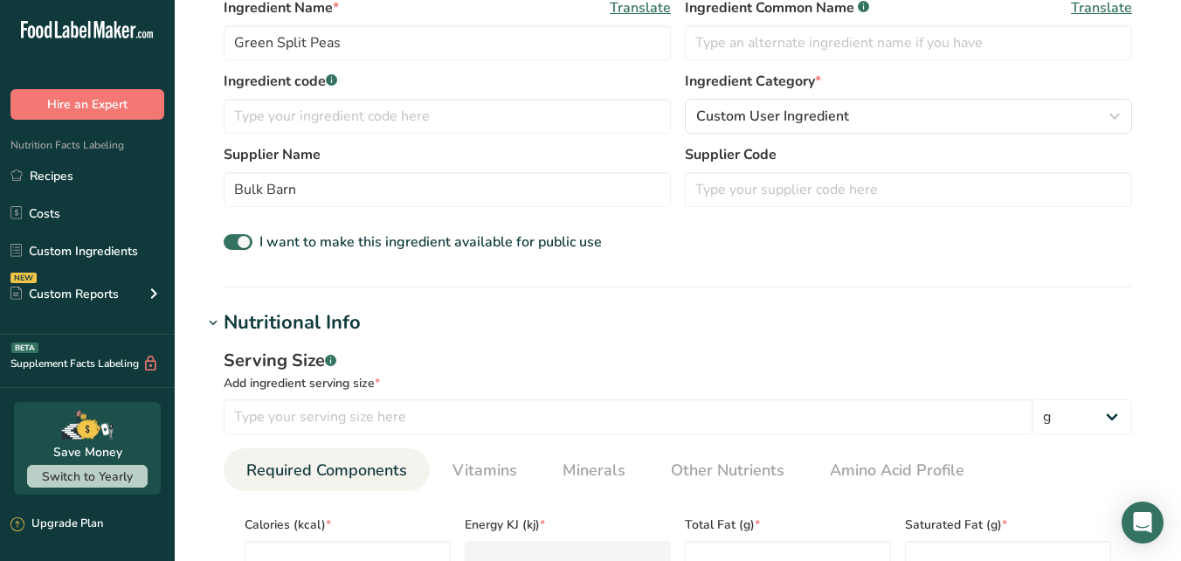
scroll to position [410, 0]
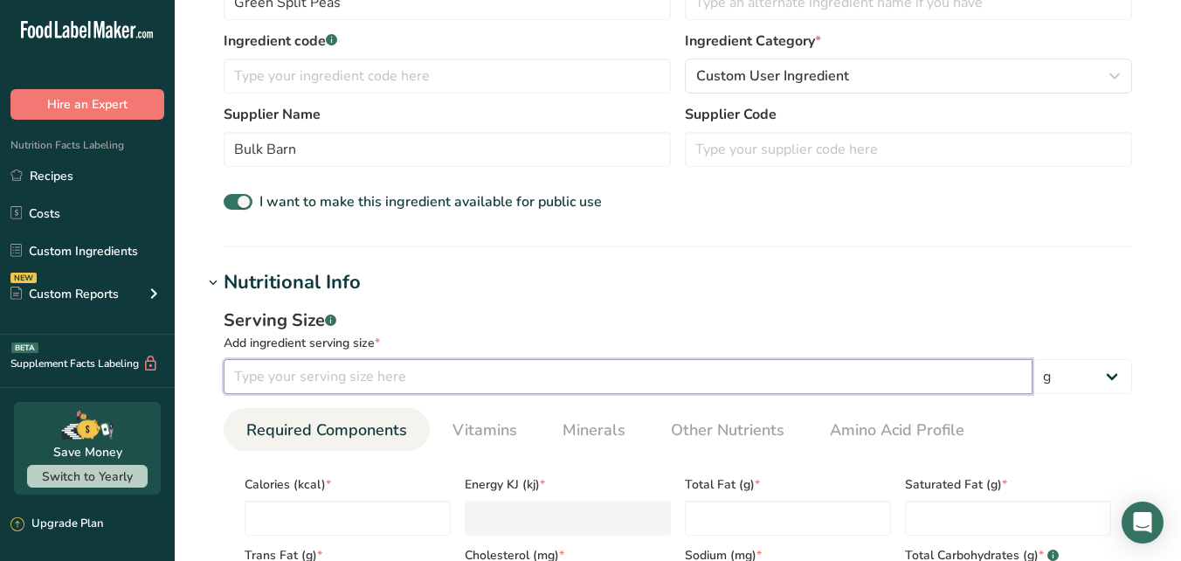
click at [336, 384] on input "number" at bounding box center [628, 376] width 809 height 35
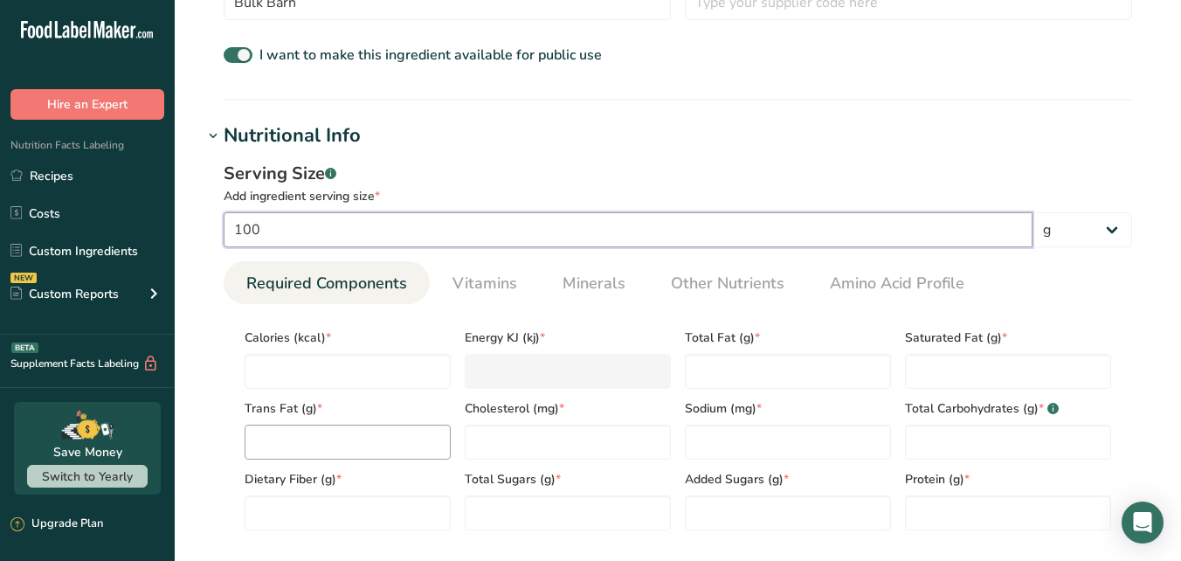
scroll to position [621, 0]
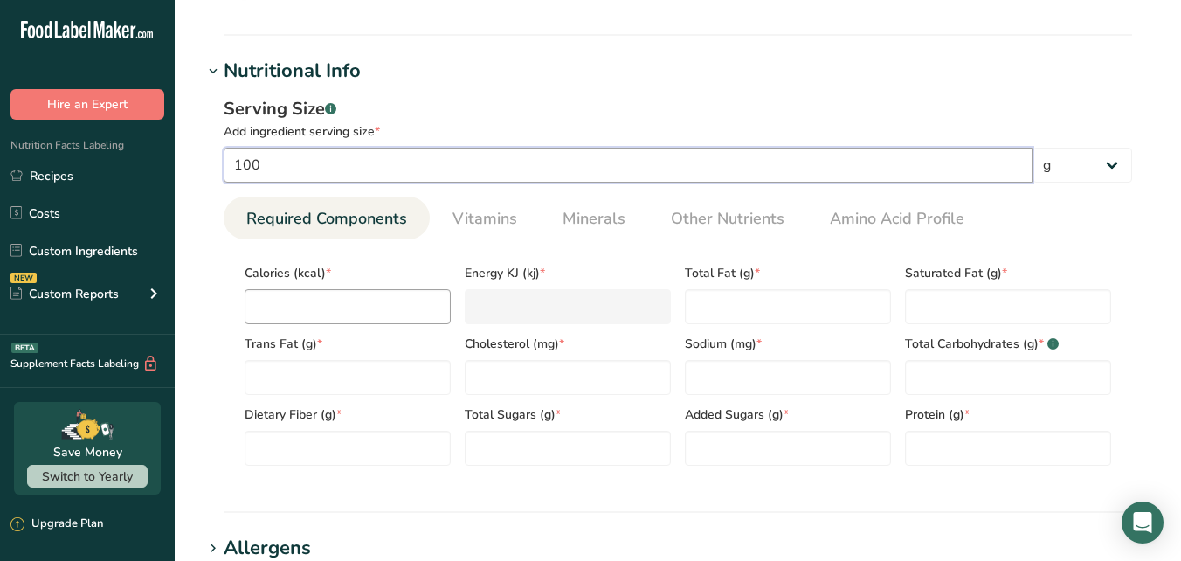
type input "100"
click at [337, 300] on input "number" at bounding box center [348, 306] width 206 height 35
type input "1"
type KJ "4.2"
type input "11"
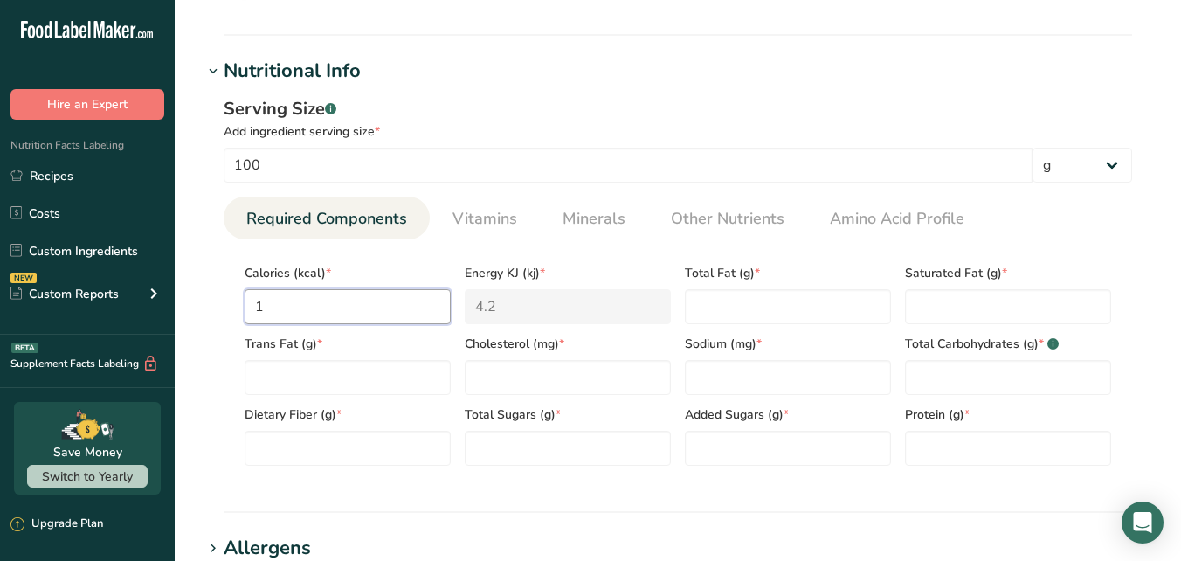
type KJ "46"
type input "118"
type KJ "493.7"
type input "118"
click at [720, 304] on Fat "number" at bounding box center [788, 306] width 206 height 35
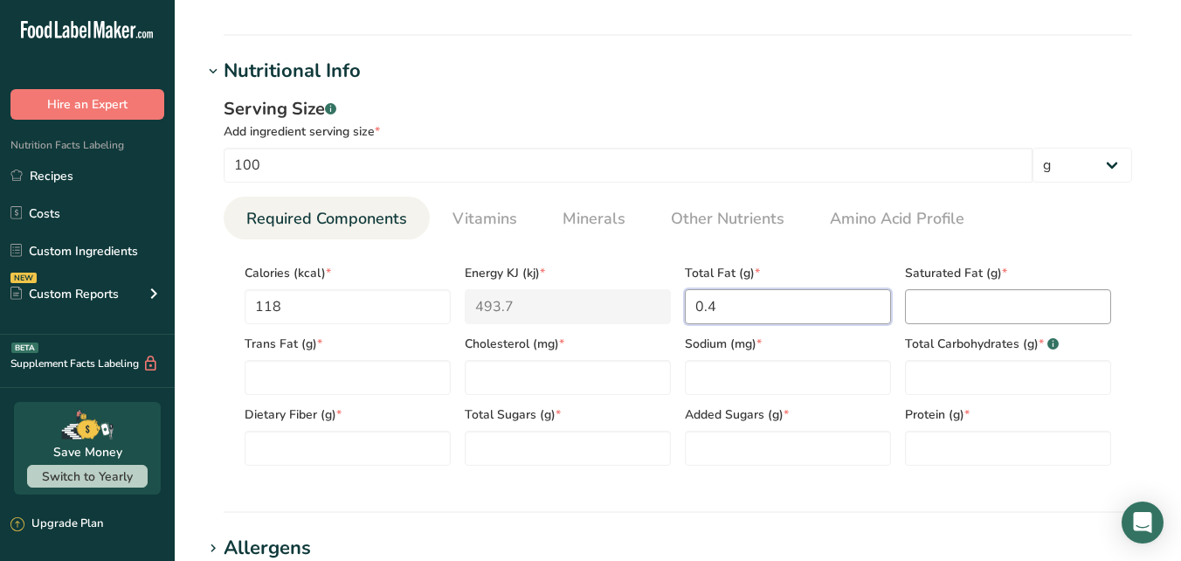
type Fat "0.4"
click at [914, 307] on Fat "number" at bounding box center [1008, 306] width 206 height 35
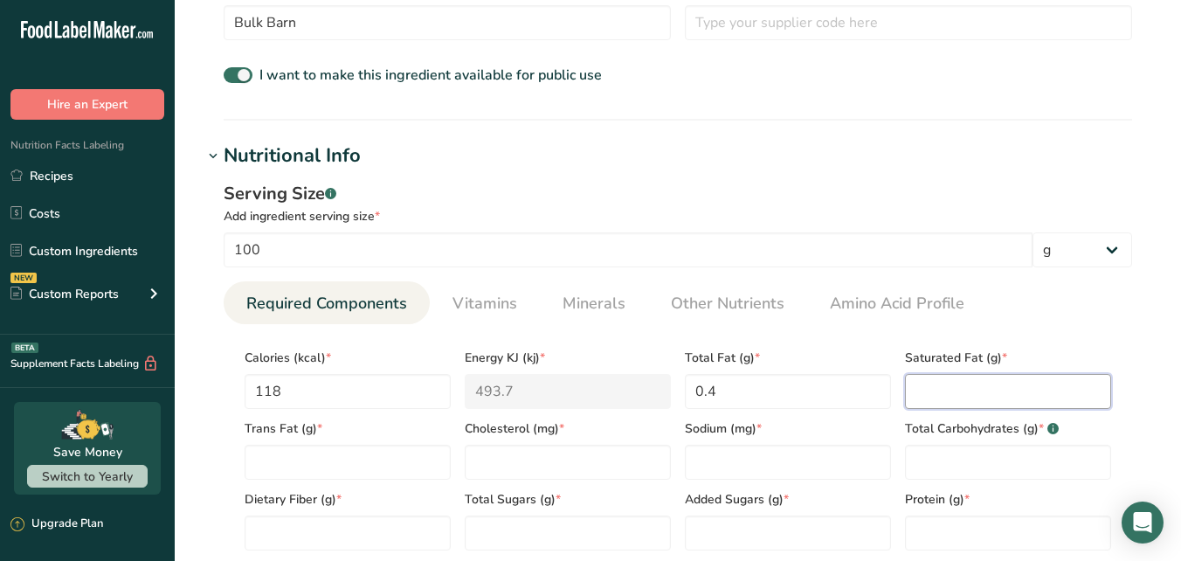
scroll to position [641, 0]
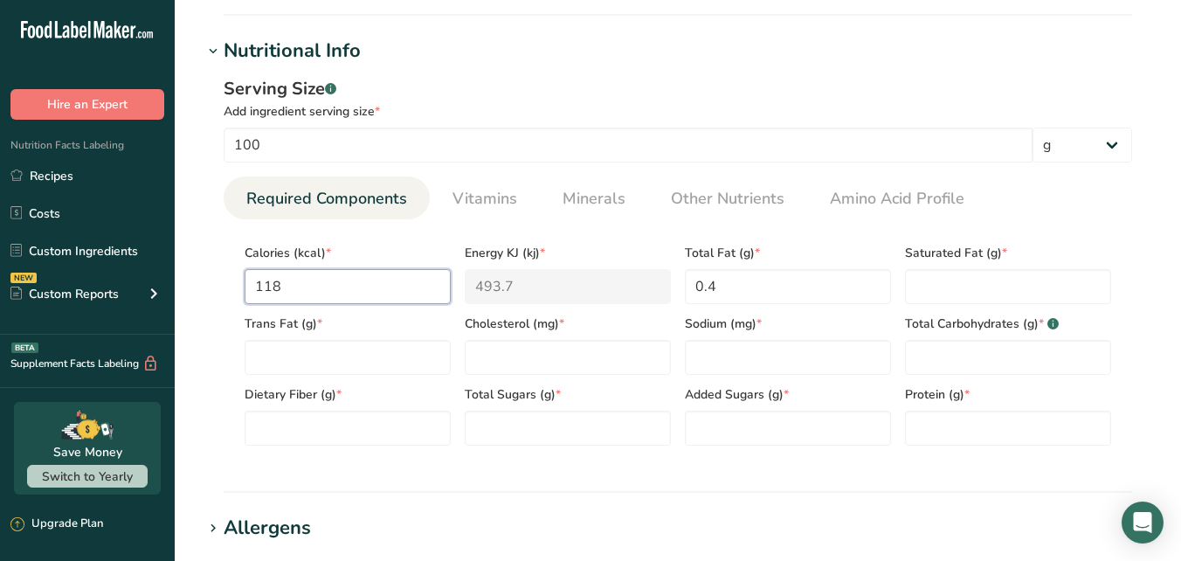
drag, startPoint x: 329, startPoint y: 286, endPoint x: 260, endPoint y: 292, distance: 69.3
click at [261, 292] on input "118" at bounding box center [348, 286] width 206 height 35
drag, startPoint x: 306, startPoint y: 285, endPoint x: 244, endPoint y: 280, distance: 62.2
click at [244, 280] on div "Calories (kcal) * 118" at bounding box center [348, 268] width 220 height 71
type input "3"
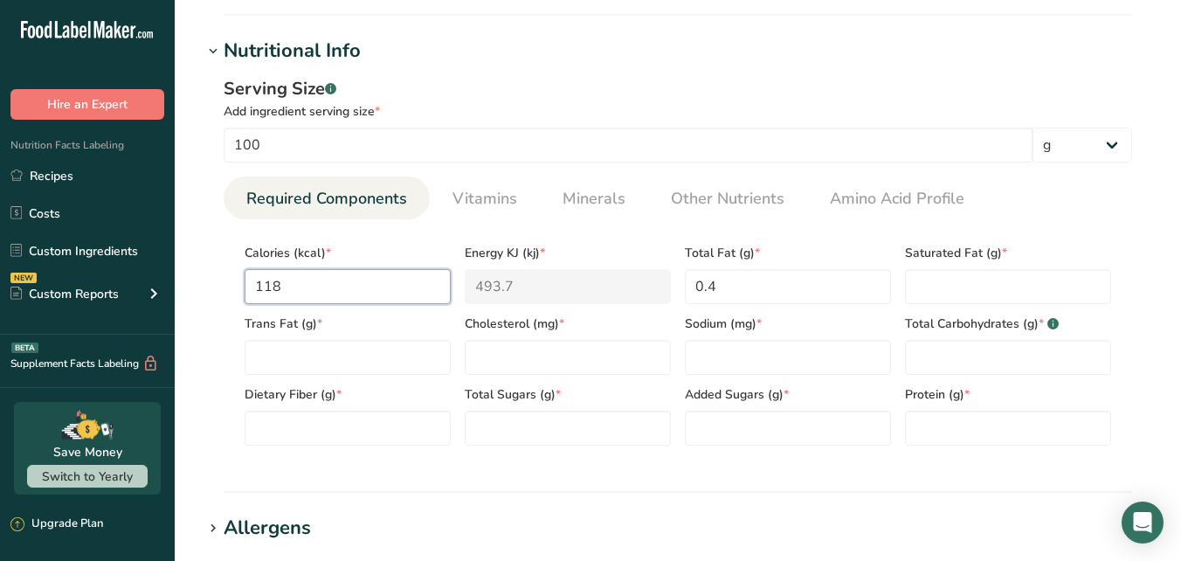
type KJ "12.6"
type input "34"
type KJ "142.3"
type input "345"
type KJ "1443.5"
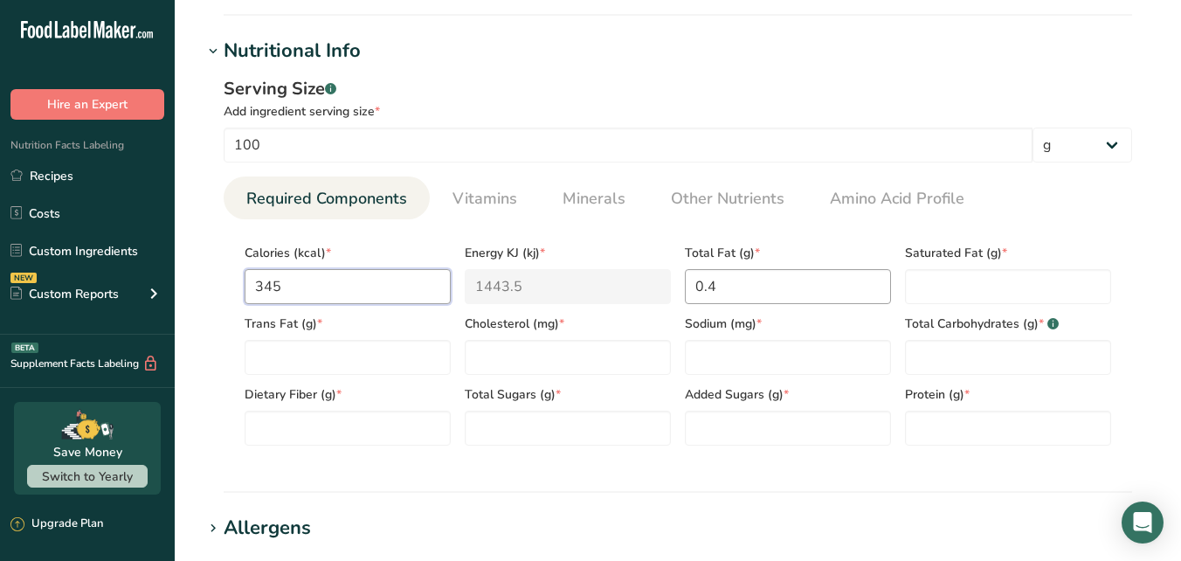
type input "345"
click at [741, 282] on Fat "0.4" at bounding box center [788, 286] width 206 height 35
drag, startPoint x: 739, startPoint y: 283, endPoint x: 693, endPoint y: 284, distance: 46.3
click at [693, 284] on Fat "0.4" at bounding box center [788, 286] width 206 height 35
type Fat "1.3"
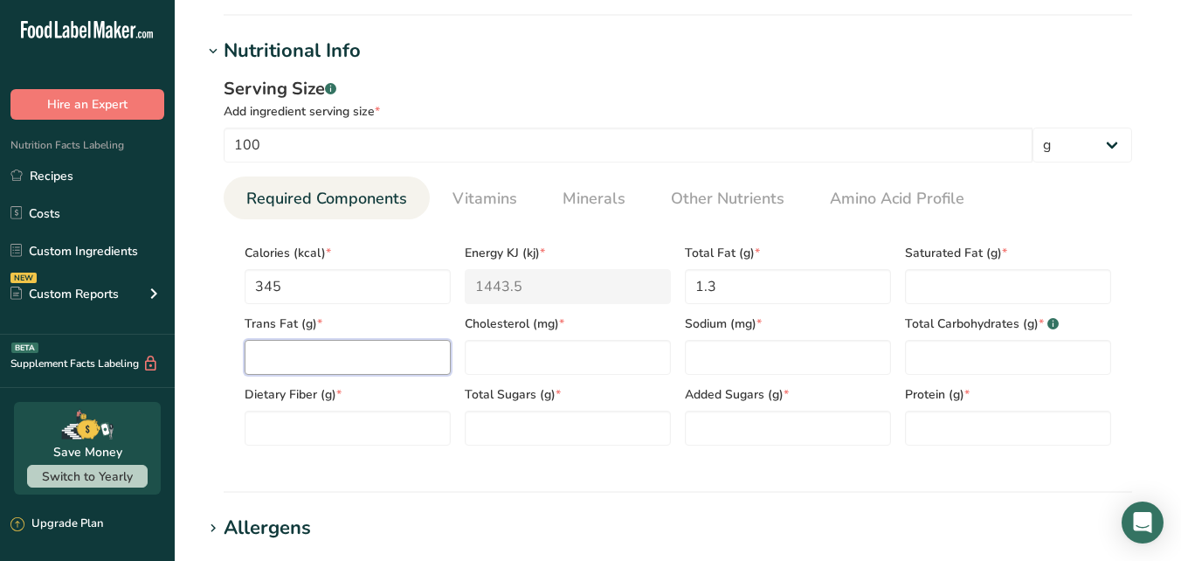
click at [412, 356] on Fat "number" at bounding box center [348, 357] width 206 height 35
type Fat "0"
click at [942, 293] on Fat "number" at bounding box center [1008, 286] width 206 height 35
type Fat "0"
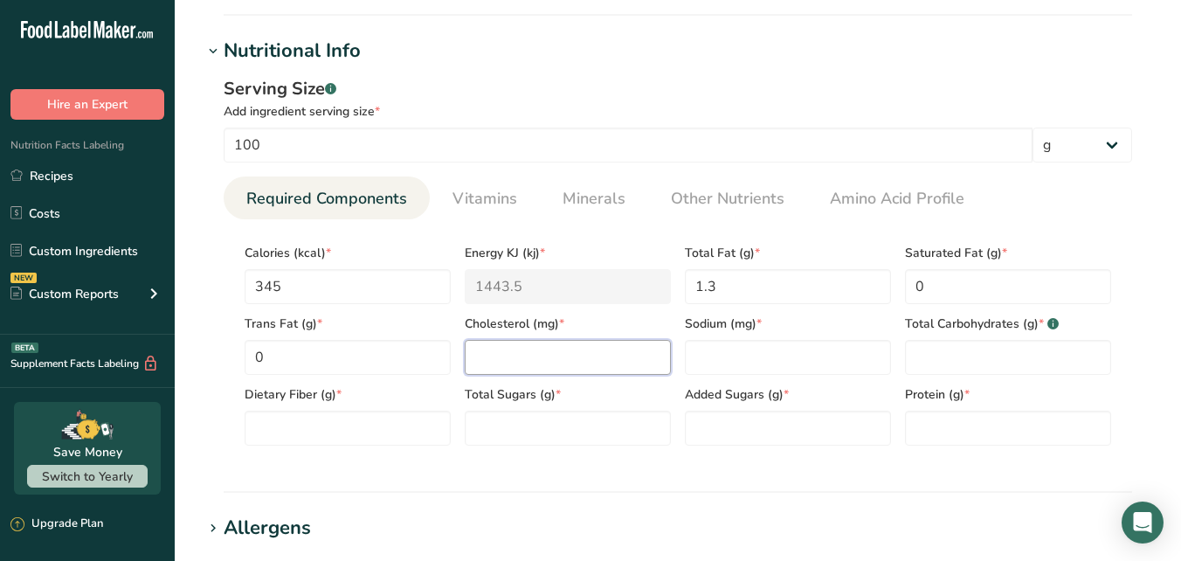
click at [604, 363] on input "number" at bounding box center [568, 357] width 206 height 35
type input "0"
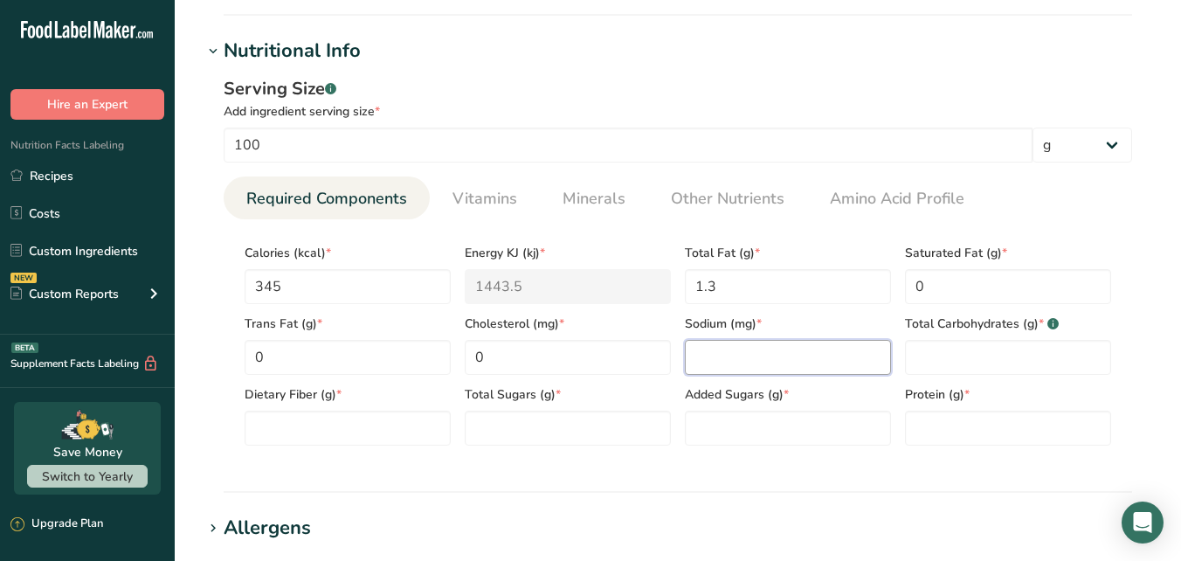
click at [717, 356] on input "number" at bounding box center [788, 357] width 206 height 35
type input "15"
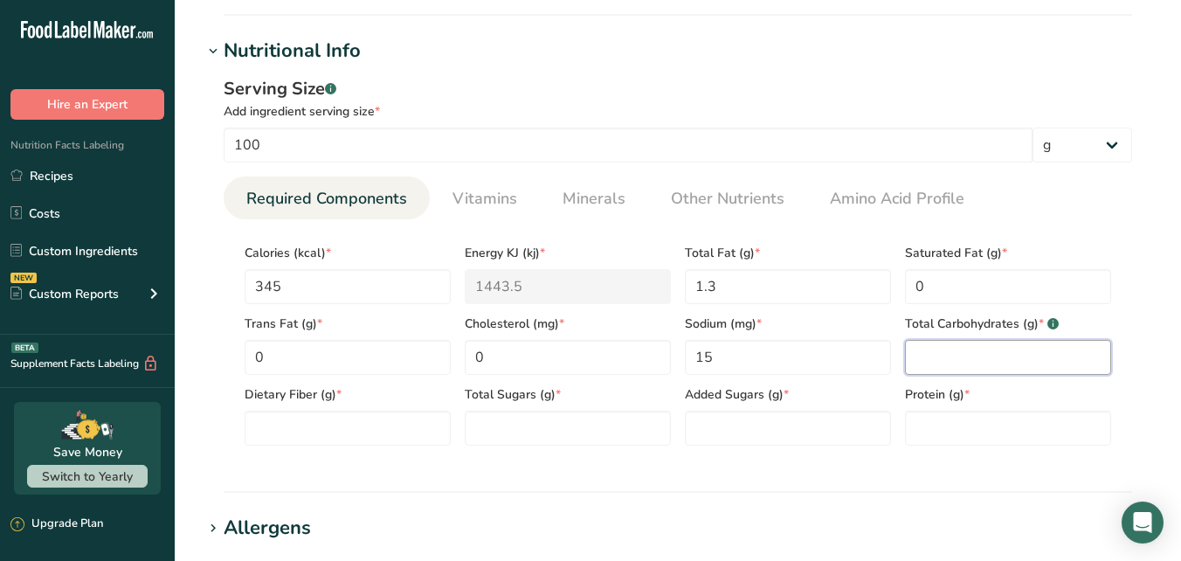
click at [931, 361] on Carbohydrates "number" at bounding box center [1008, 357] width 206 height 35
type Carbohydrates "68.5"
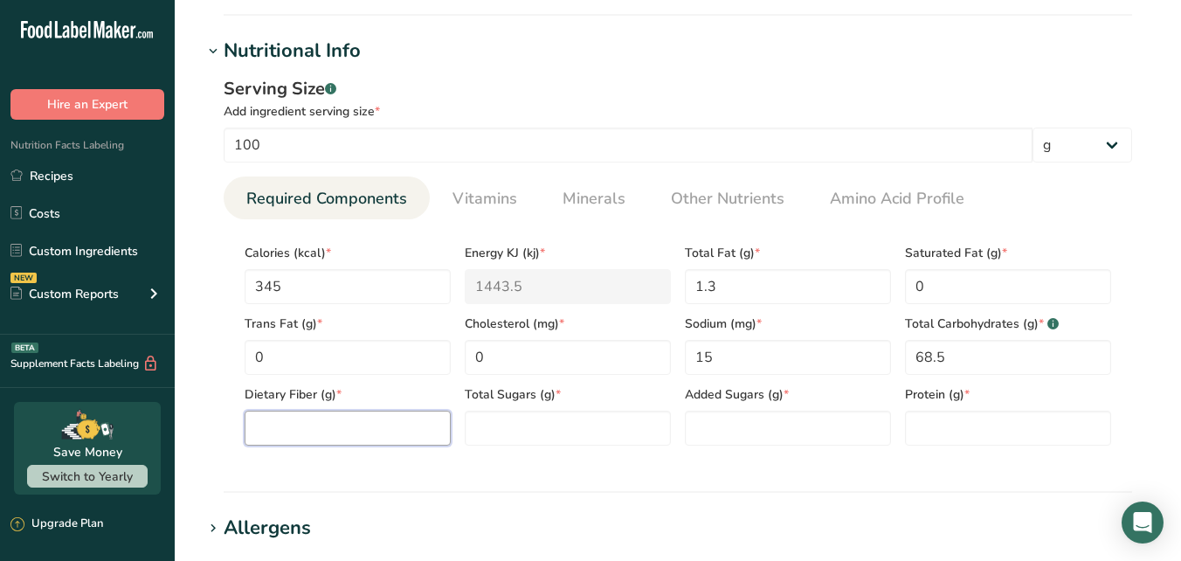
click at [395, 436] on Fiber "number" at bounding box center [348, 428] width 206 height 35
type Fiber "17.5"
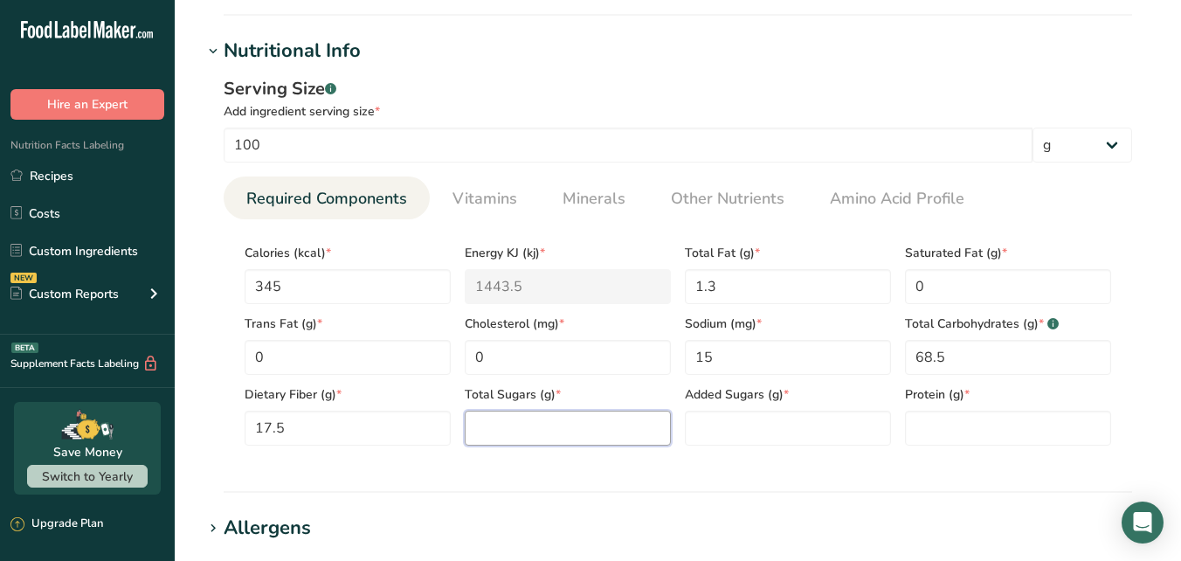
click at [549, 432] on Sugars "number" at bounding box center [568, 428] width 206 height 35
type Sugars "5"
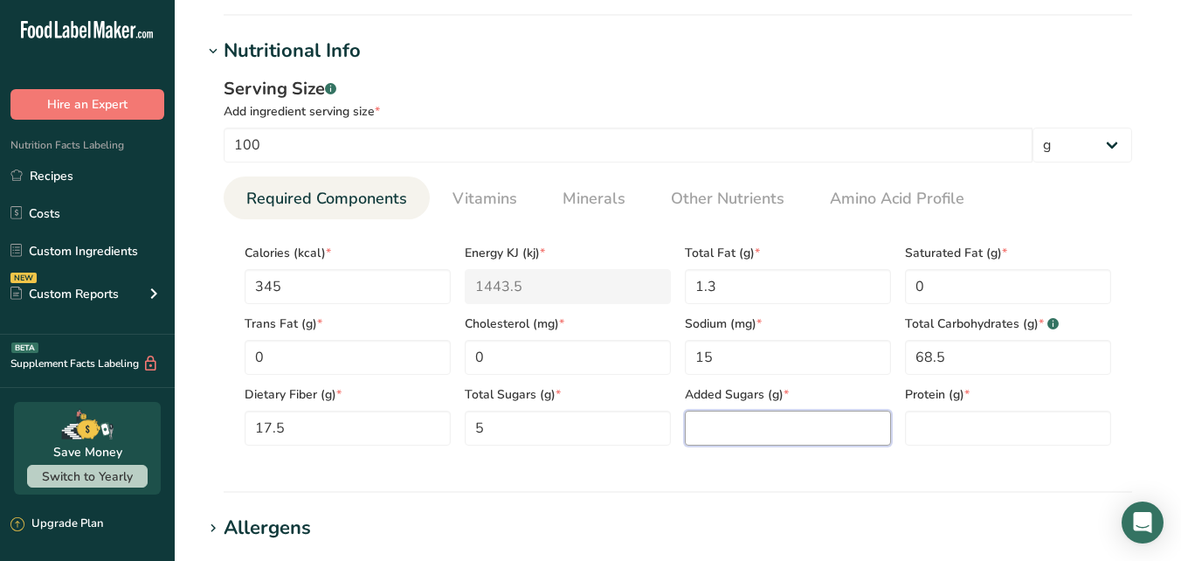
click at [828, 428] on Sugars "number" at bounding box center [788, 428] width 206 height 35
type Sugars "0"
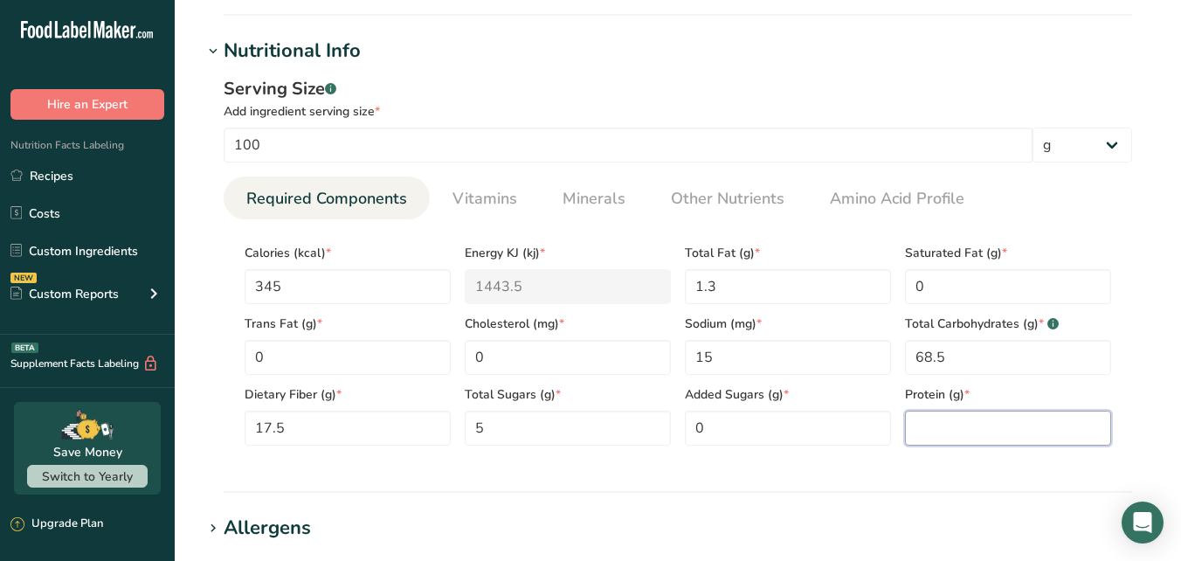
click at [929, 428] on input "number" at bounding box center [1008, 428] width 206 height 35
type input "22.5"
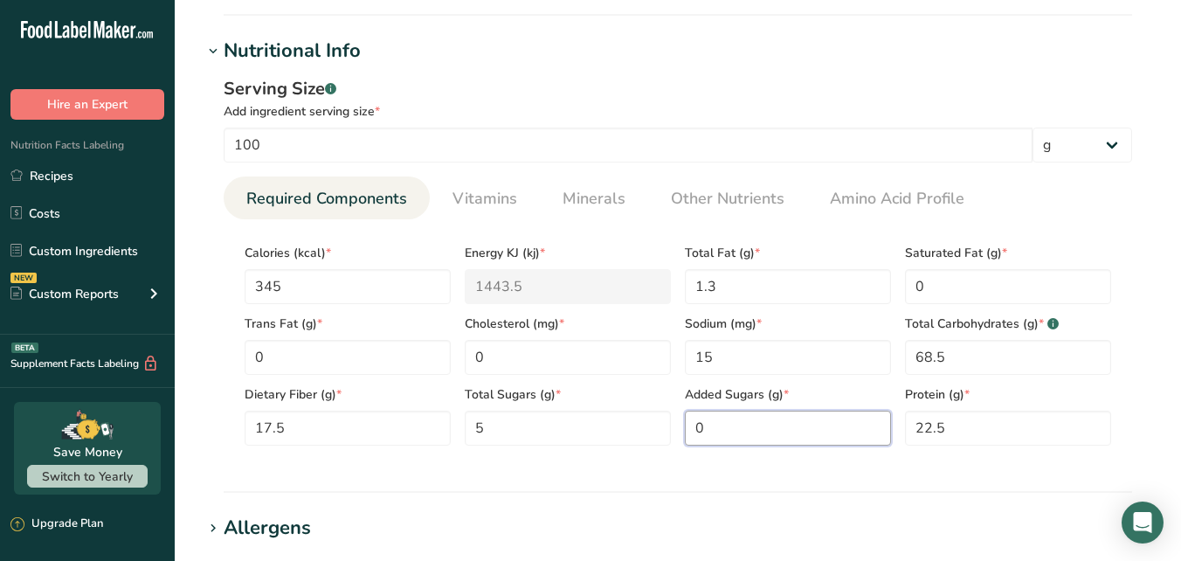
click at [853, 421] on Sugars "0" at bounding box center [788, 428] width 206 height 35
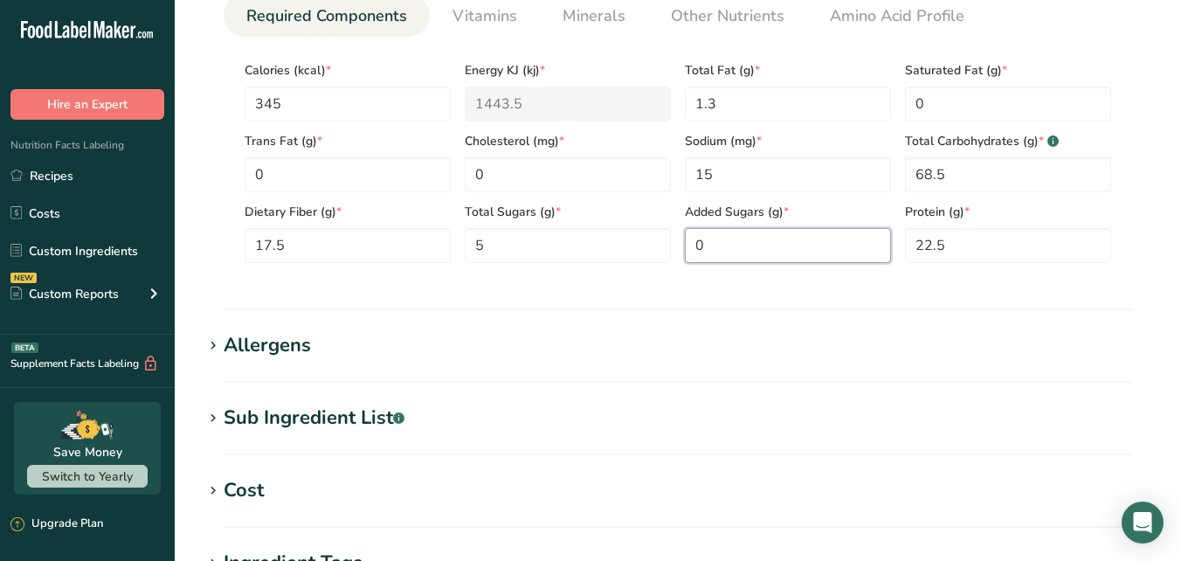
scroll to position [598, 0]
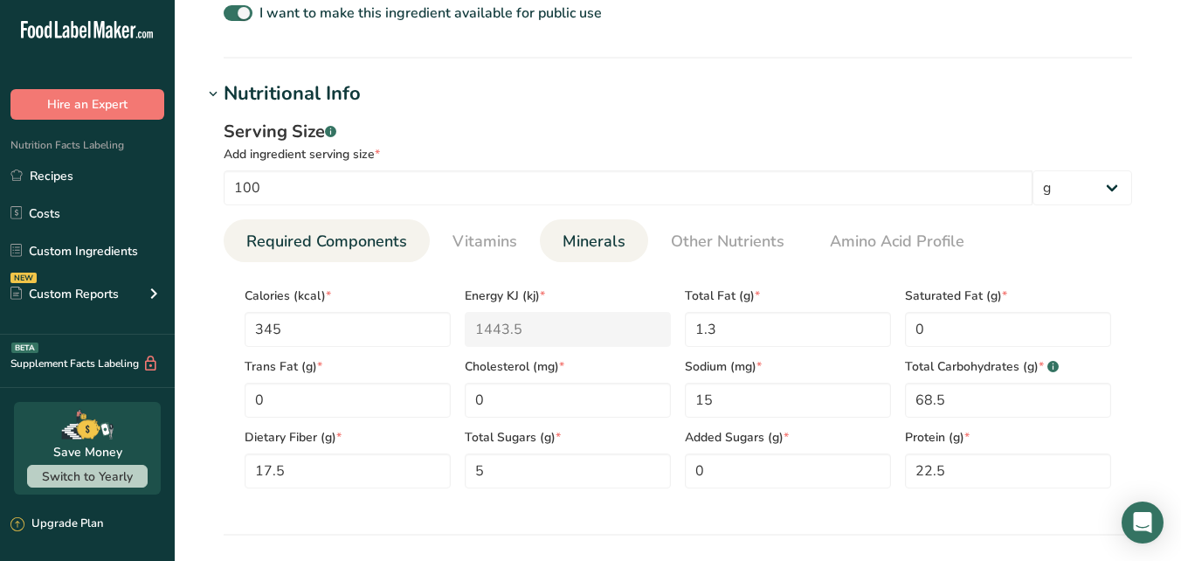
click at [595, 241] on span "Minerals" at bounding box center [594, 242] width 63 height 24
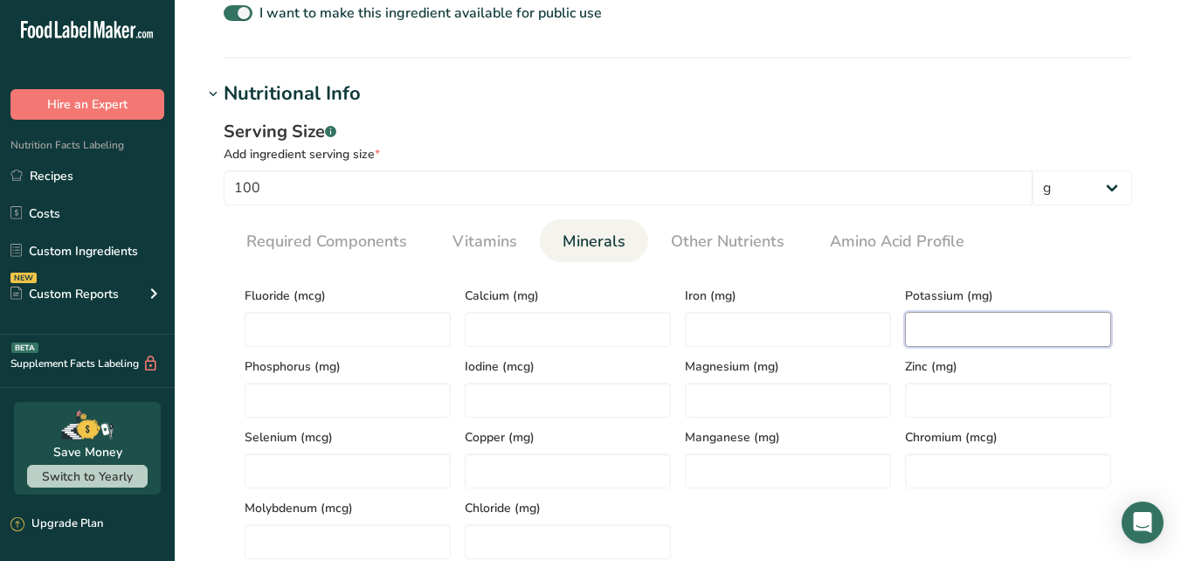
click at [938, 327] on input "number" at bounding box center [1008, 329] width 206 height 35
type input "1000"
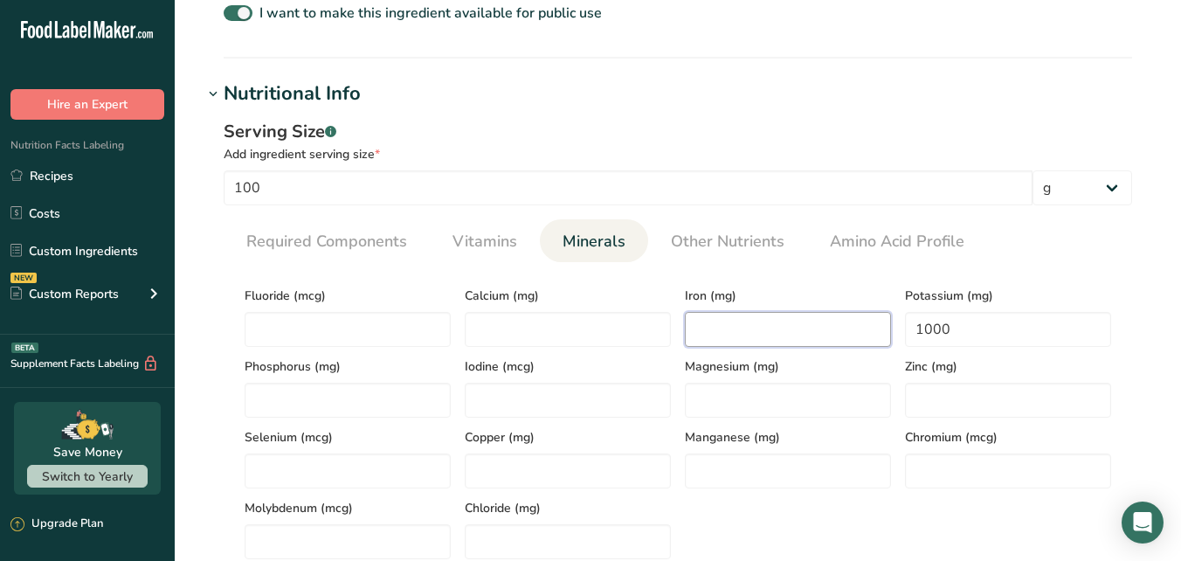
click at [813, 334] on input "number" at bounding box center [788, 329] width 206 height 35
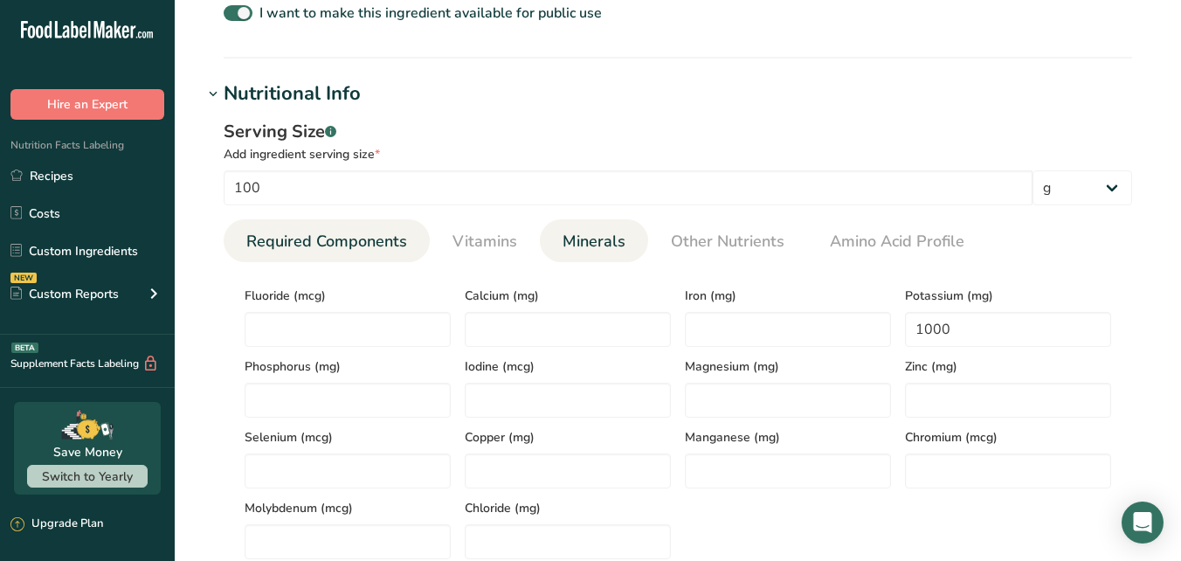
click at [384, 237] on span "Required Components" at bounding box center [326, 242] width 161 height 24
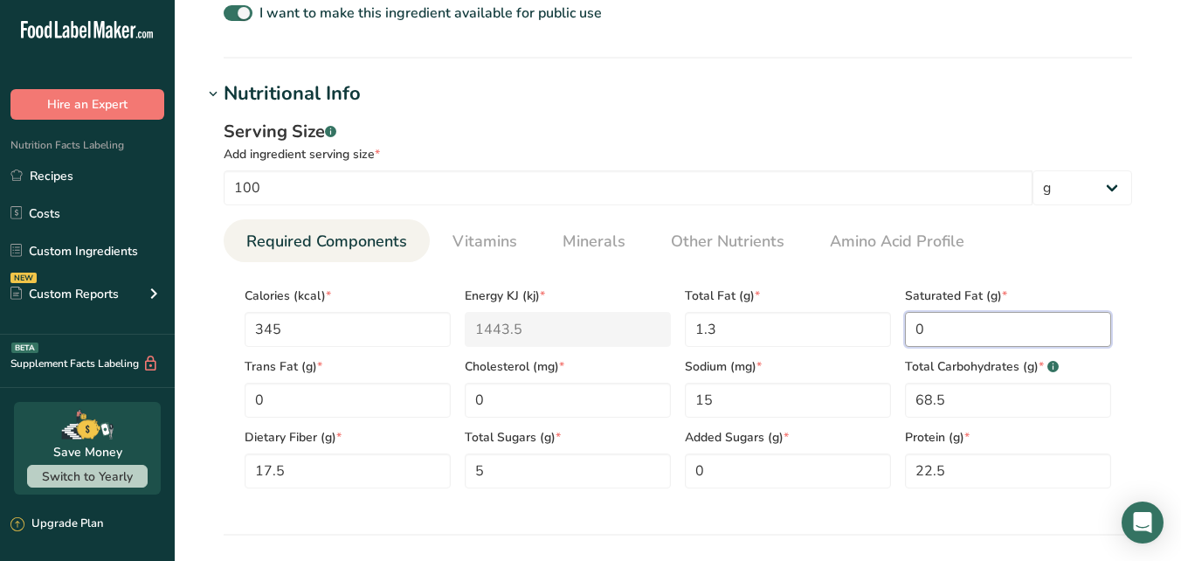
click at [942, 326] on Fat "0" at bounding box center [1008, 329] width 206 height 35
type Fat "0.32"
click at [954, 397] on Carbohydrates "68.5" at bounding box center [1008, 400] width 206 height 35
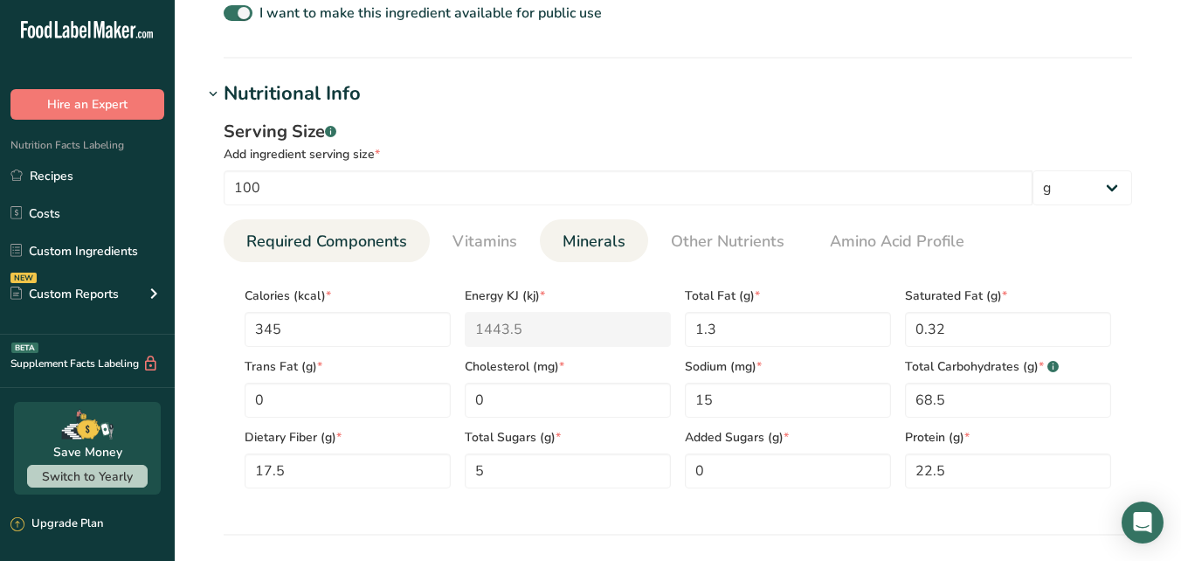
click at [595, 238] on span "Minerals" at bounding box center [594, 242] width 63 height 24
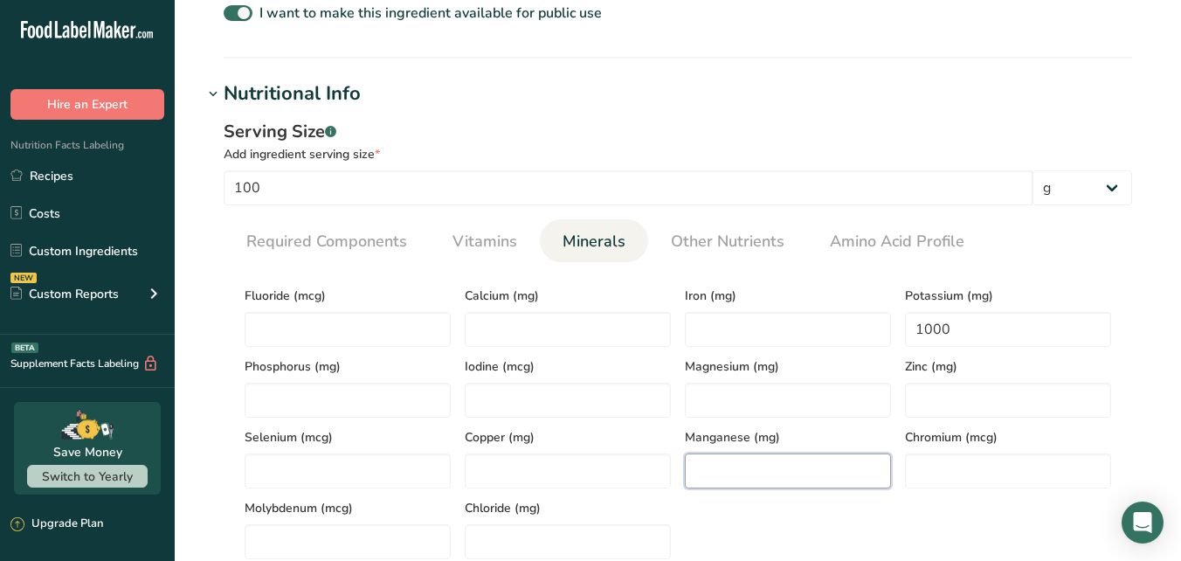
click at [728, 468] on input "number" at bounding box center [788, 470] width 206 height 35
type input "1.2"
click at [732, 326] on input "number" at bounding box center [788, 329] width 206 height 35
type input "4.75"
click at [623, 338] on input "number" at bounding box center [568, 329] width 206 height 35
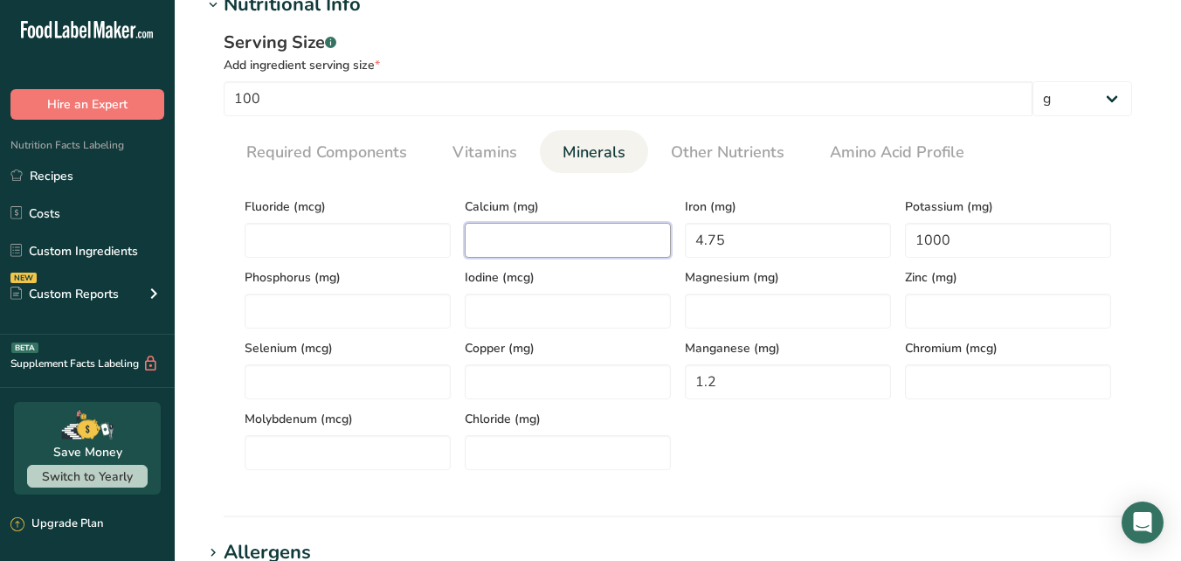
scroll to position [701, 0]
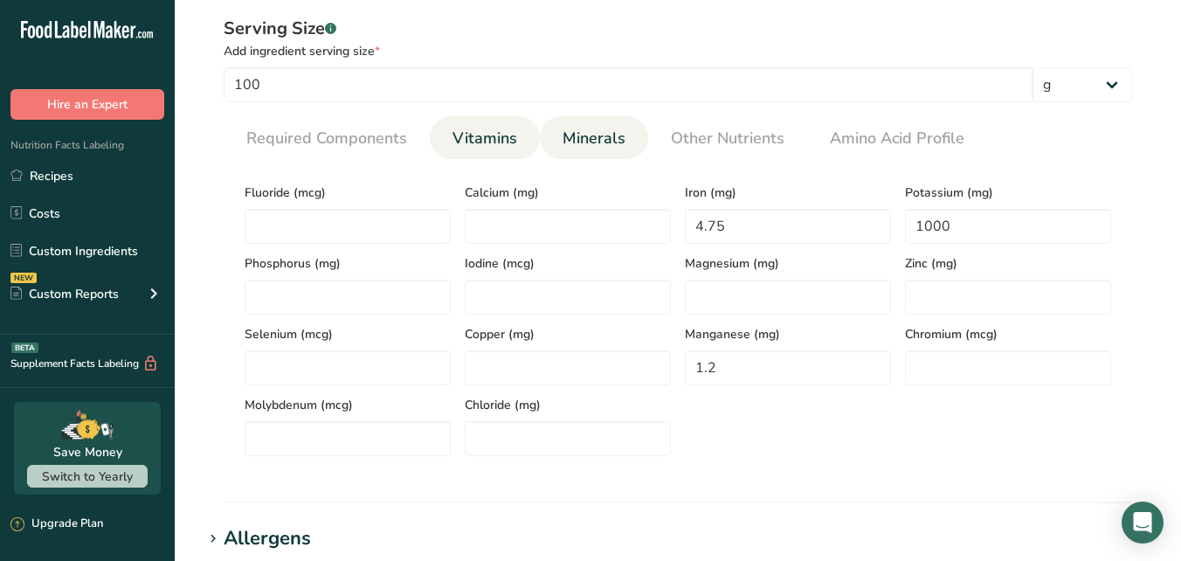
click at [467, 134] on span "Vitamins" at bounding box center [485, 139] width 65 height 24
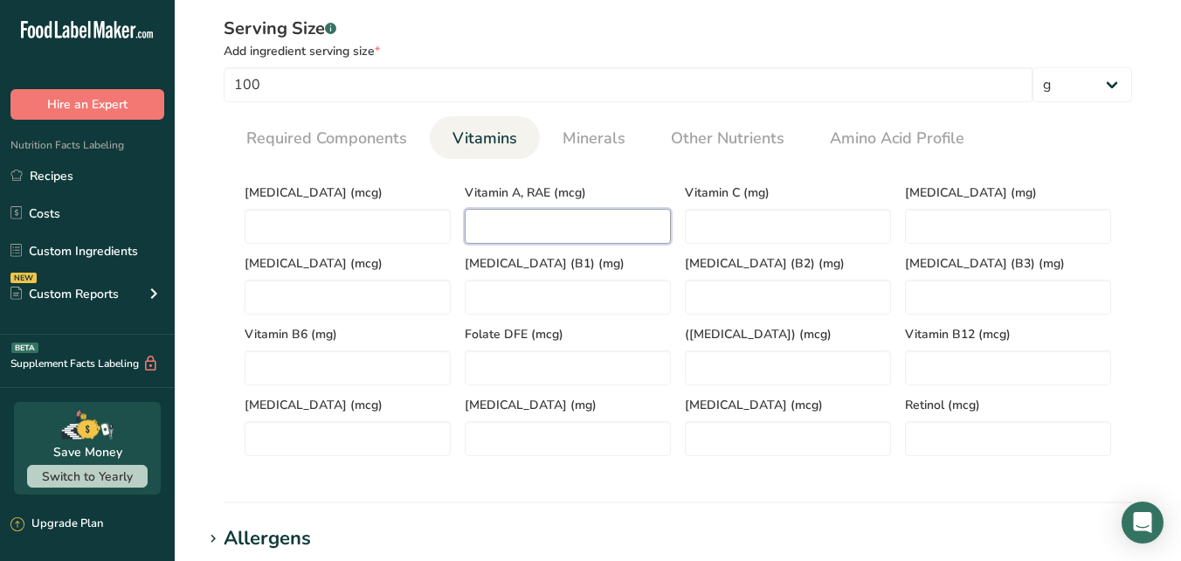
click at [538, 228] on RAE "number" at bounding box center [568, 226] width 206 height 35
type RAE "270"
click at [605, 139] on span "Minerals" at bounding box center [594, 139] width 63 height 24
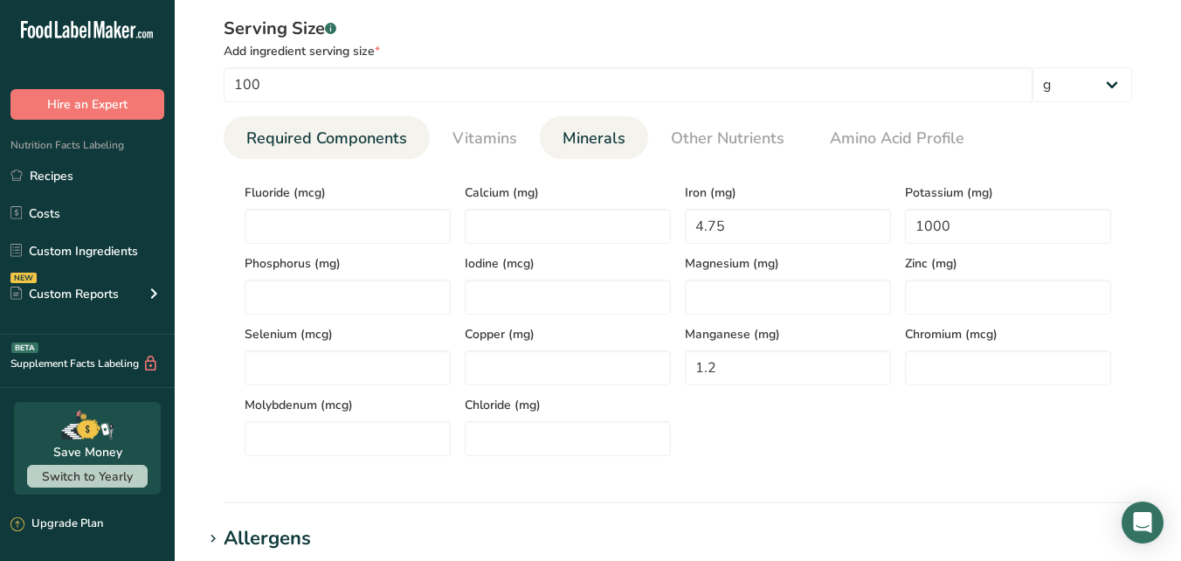
click at [353, 140] on span "Required Components" at bounding box center [326, 139] width 161 height 24
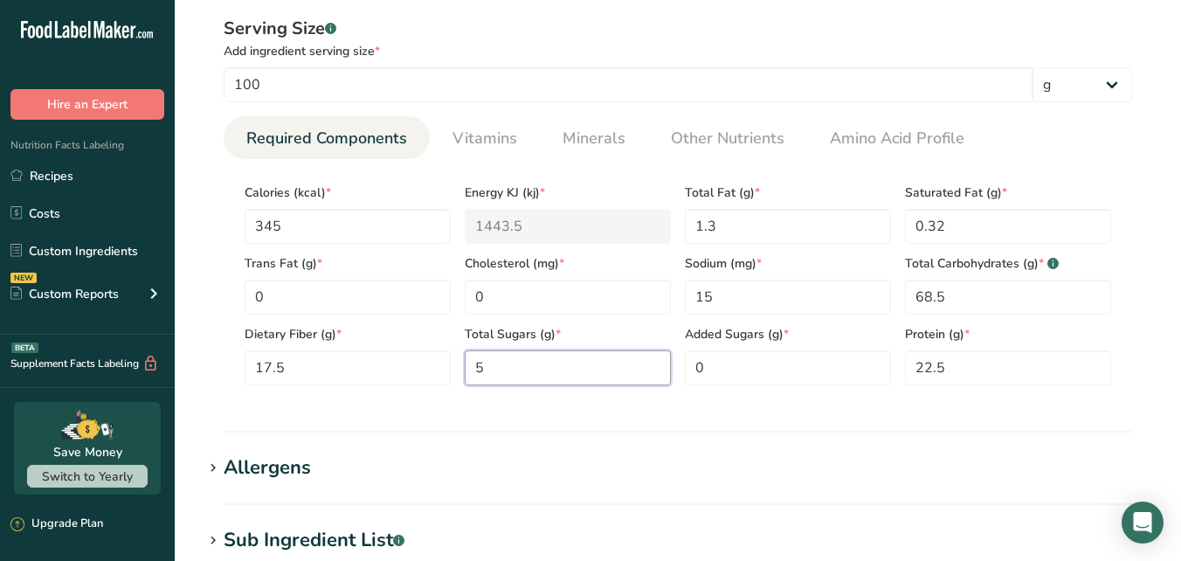
click at [494, 370] on Sugars "5" at bounding box center [568, 367] width 206 height 35
type Sugars "2"
click at [953, 297] on Carbohydrates "68.5" at bounding box center [1008, 297] width 206 height 35
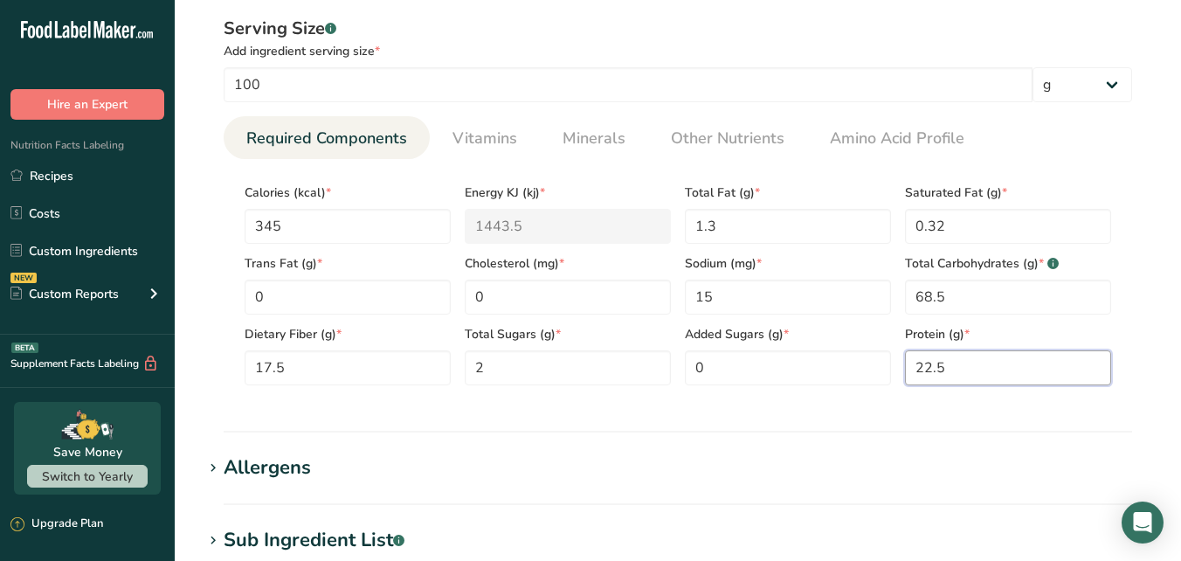
click at [913, 368] on input "22.5" at bounding box center [1008, 367] width 206 height 35
type input "24"
drag, startPoint x: 951, startPoint y: 293, endPoint x: 917, endPoint y: 295, distance: 34.2
click at [917, 295] on Carbohydrates "68.5" at bounding box center [1008, 297] width 206 height 35
type Carbohydrates "58"
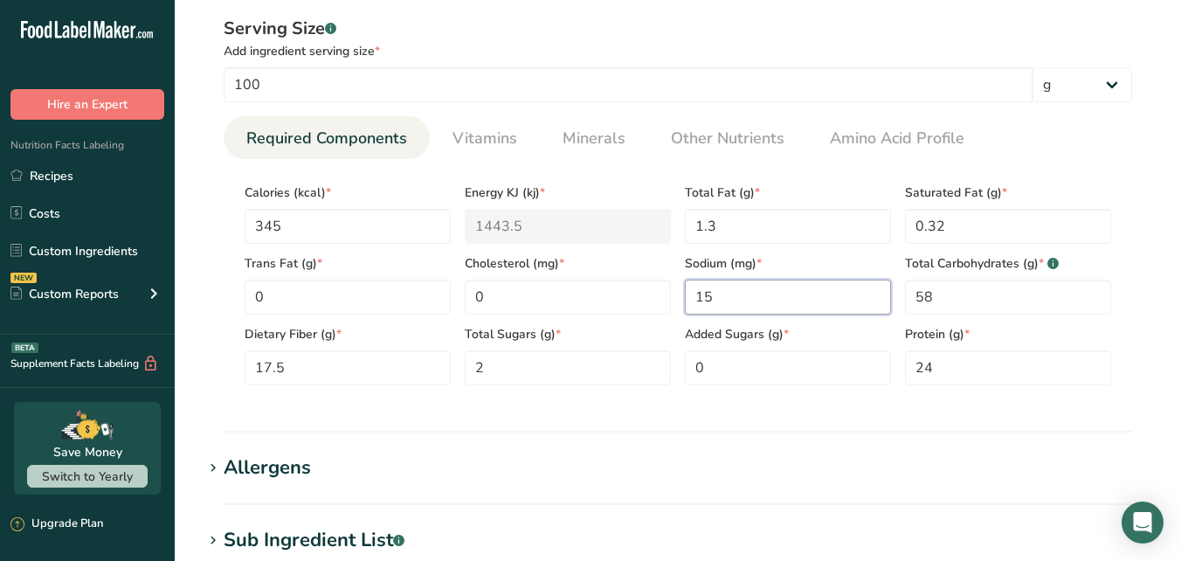
drag, startPoint x: 713, startPoint y: 294, endPoint x: 696, endPoint y: 294, distance: 16.6
click at [696, 294] on input "15" at bounding box center [788, 297] width 206 height 35
type input "56"
click at [297, 218] on input "345" at bounding box center [348, 226] width 206 height 35
type input "34"
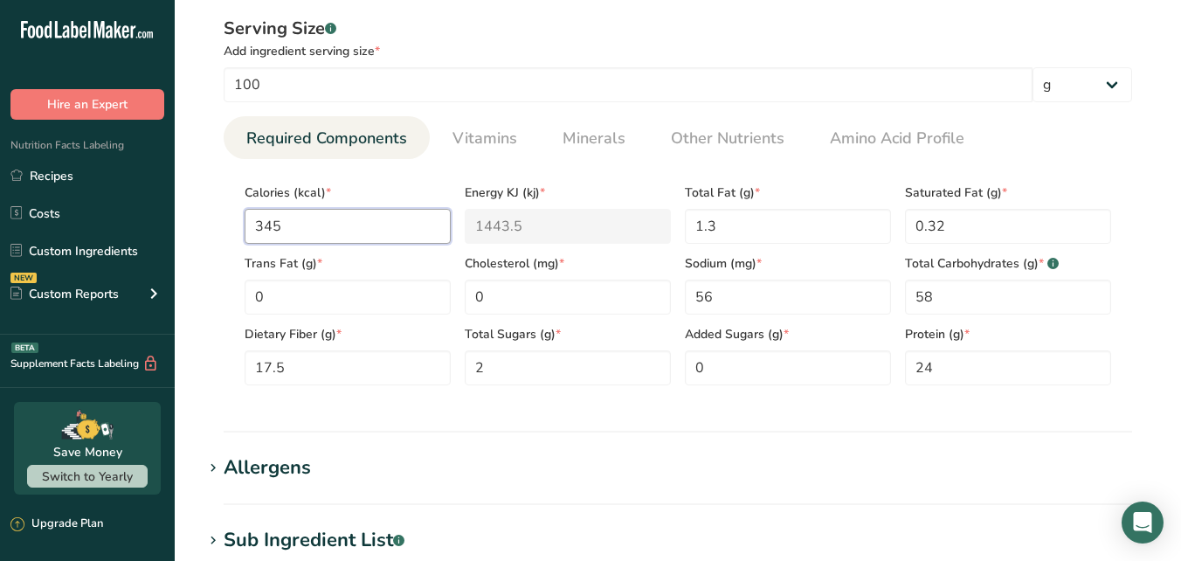
type KJ "142.3"
type input "3"
type KJ "12.6"
type input "0"
type KJ "0"
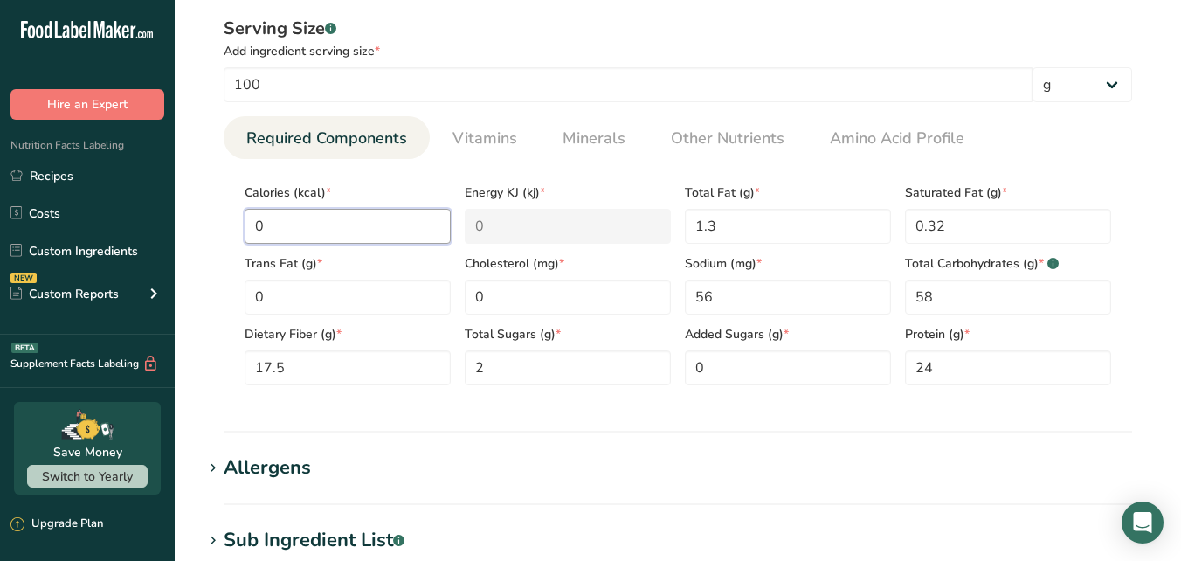
type input "2"
type KJ "8.4"
type input "24"
type KJ "100.4"
type input "244"
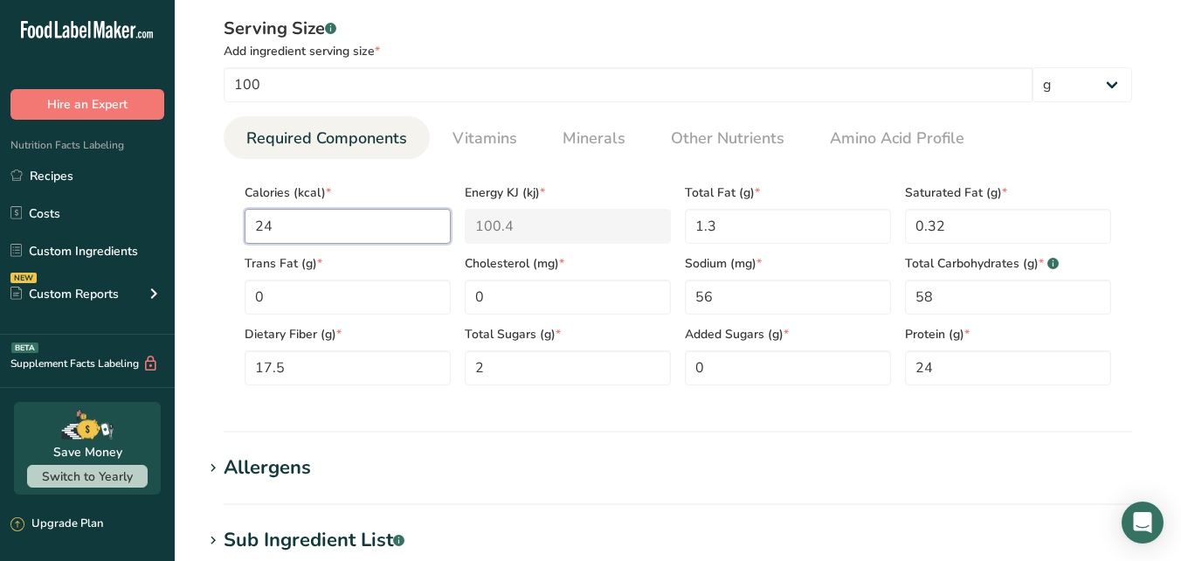
type KJ "1020.9"
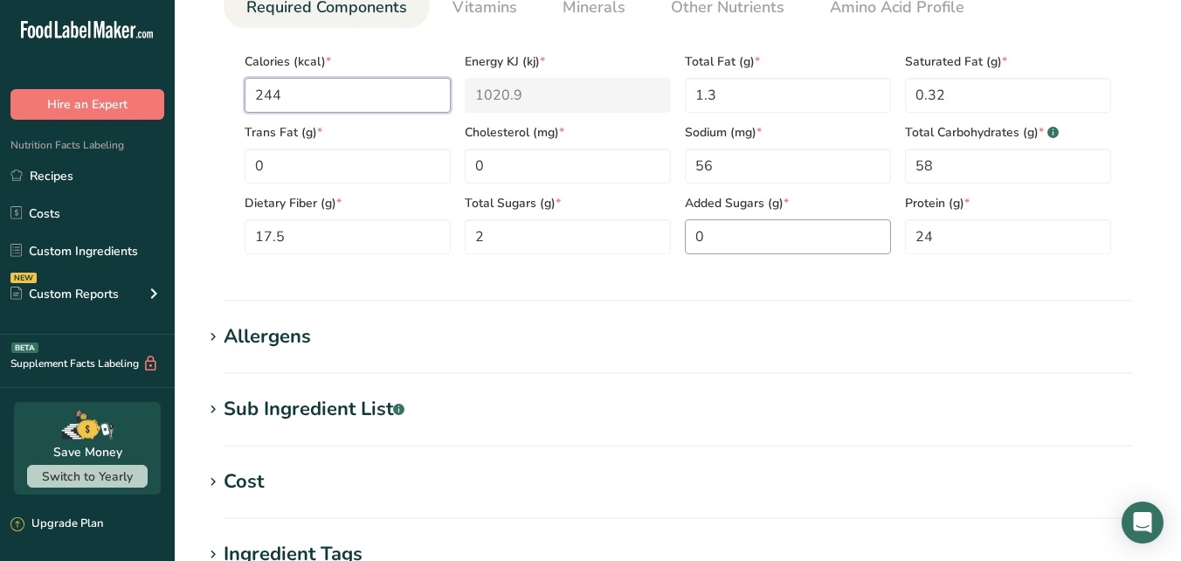
scroll to position [1220, 0]
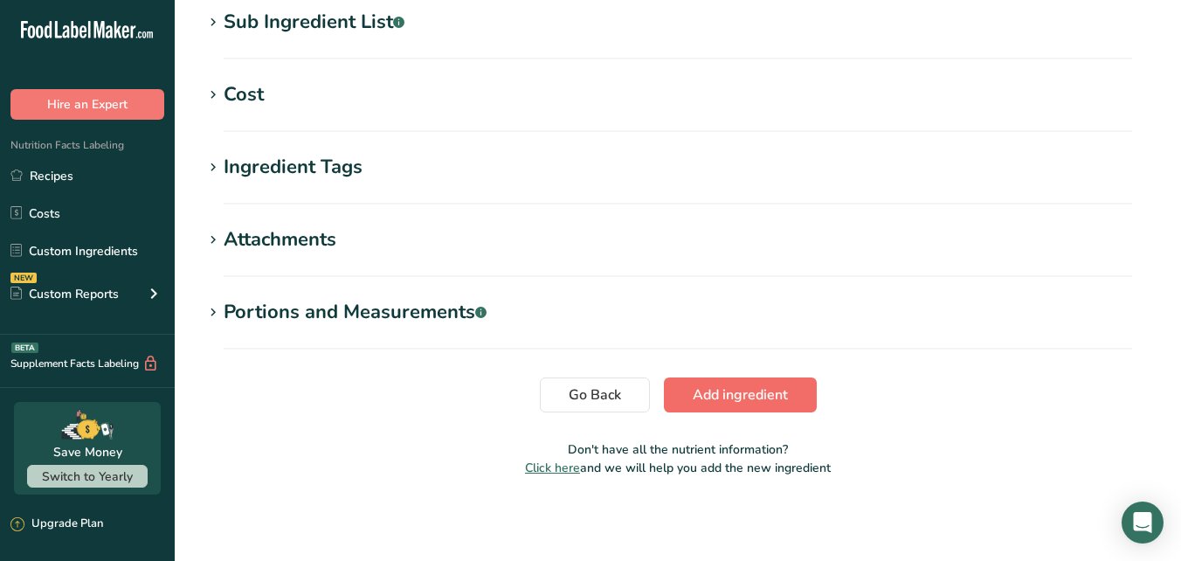
type input "244"
click at [719, 394] on span "Add ingredient" at bounding box center [740, 394] width 95 height 21
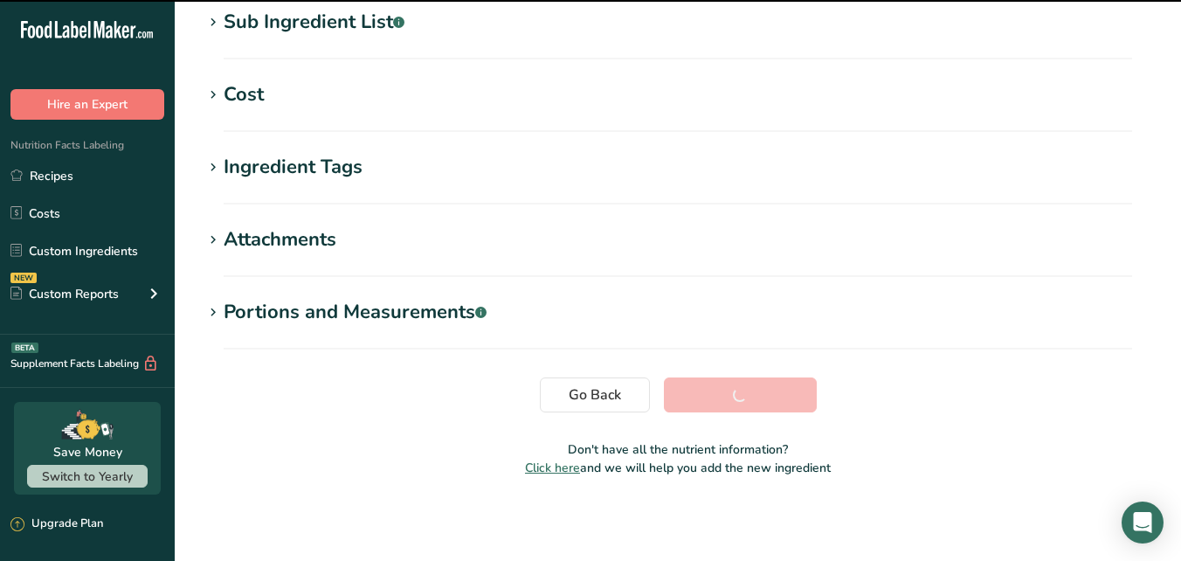
scroll to position [363, 0]
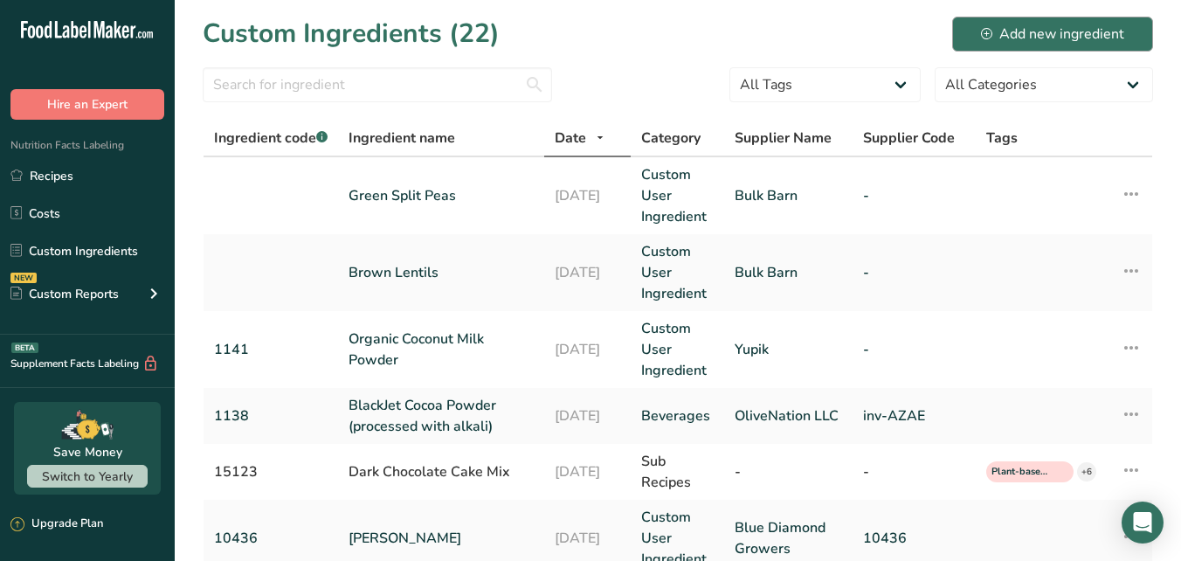
click at [1039, 31] on div "Add new ingredient" at bounding box center [1052, 34] width 143 height 21
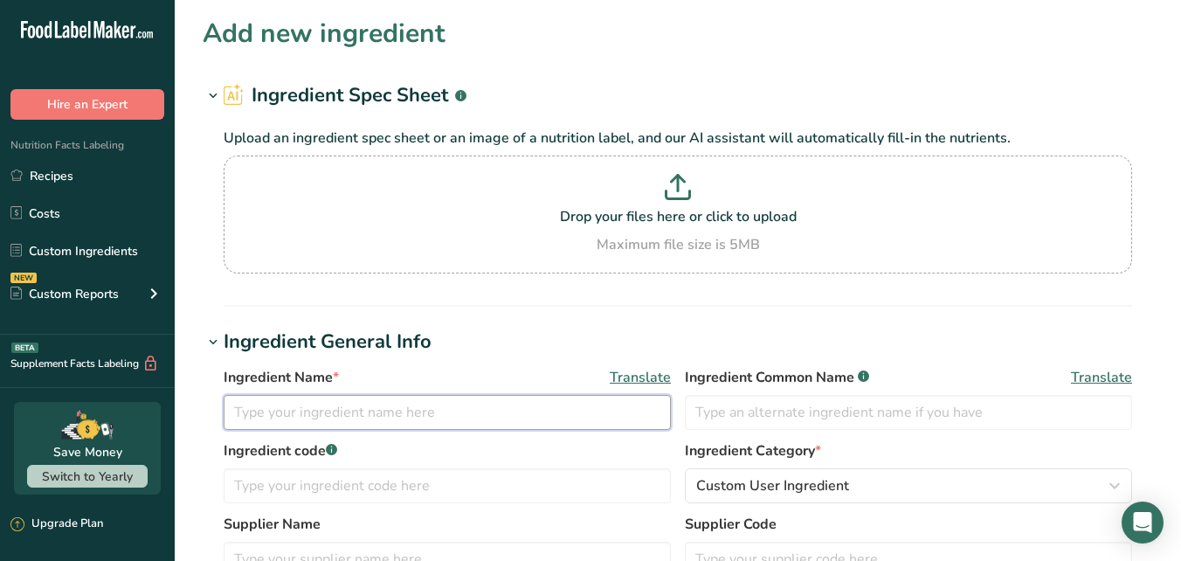
click at [376, 415] on input "text" at bounding box center [447, 412] width 447 height 35
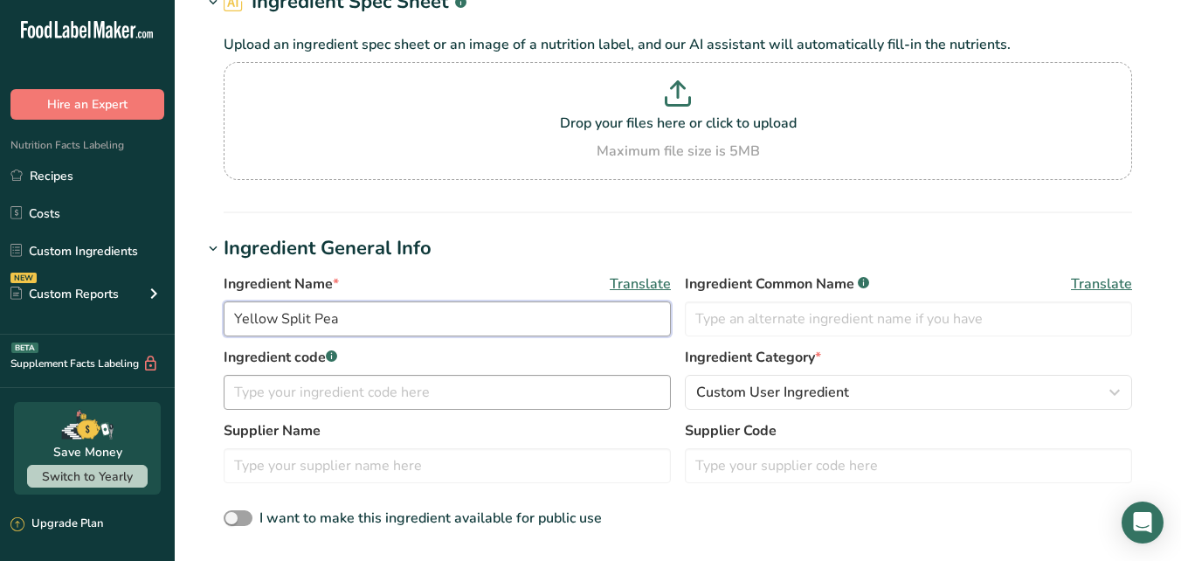
scroll to position [167, 0]
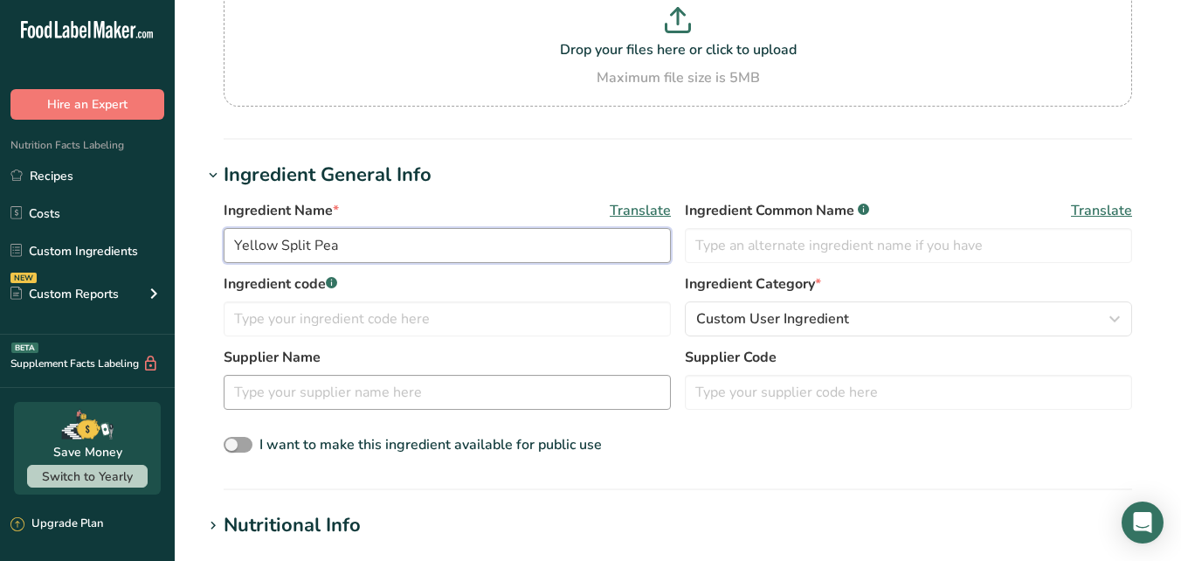
type input "Yellow Split Pea"
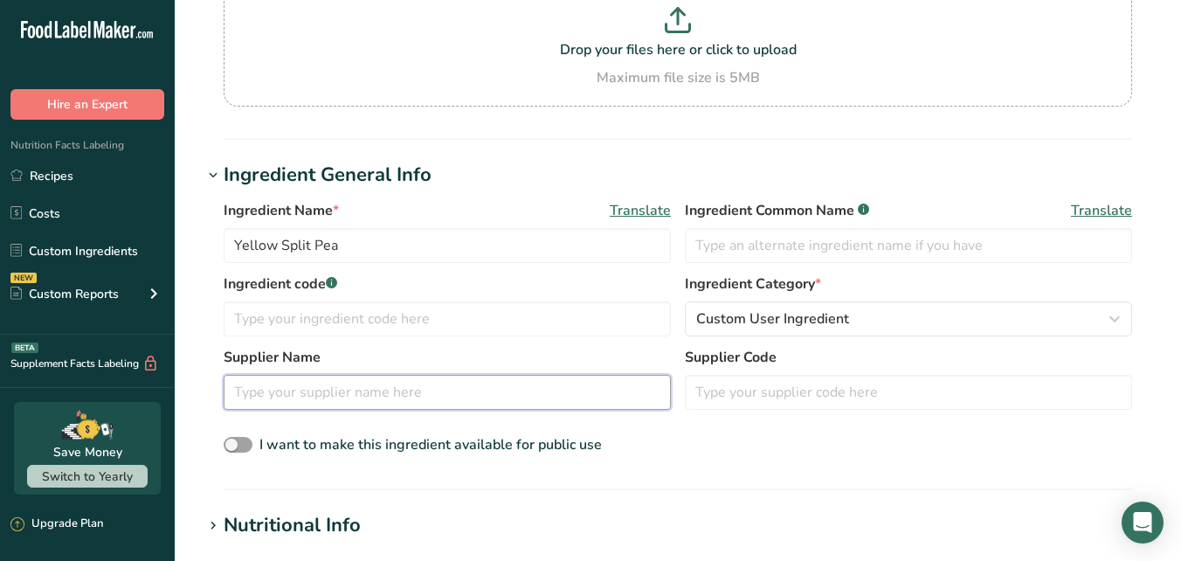
click at [390, 391] on input "text" at bounding box center [447, 392] width 447 height 35
type input "Bulk Barn"
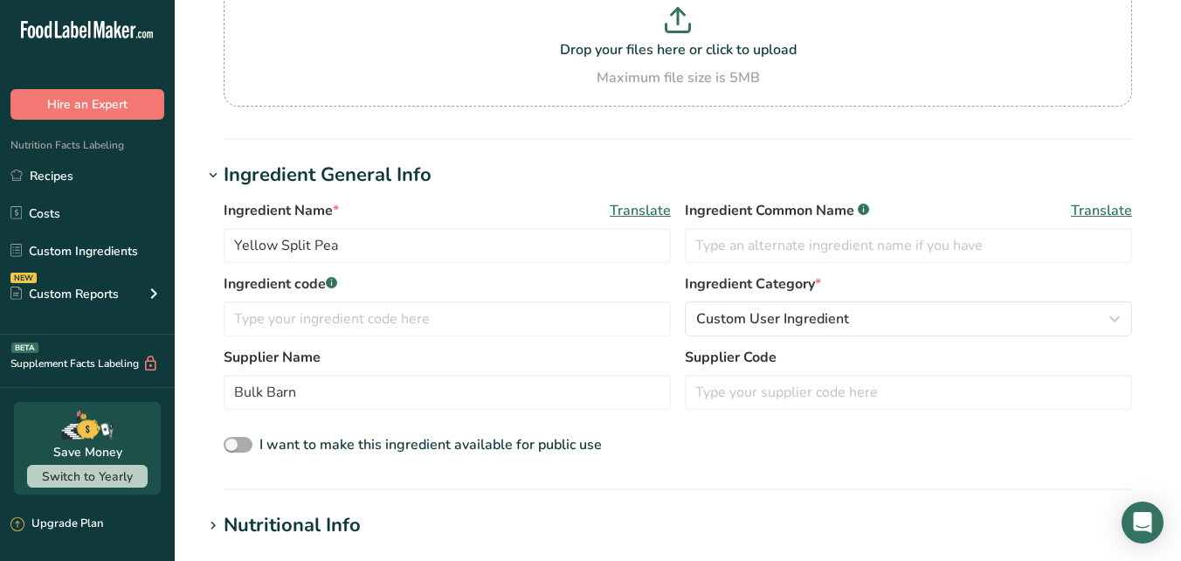
click at [556, 449] on span "I want to make this ingredient available for public use" at bounding box center [430, 444] width 342 height 19
click at [235, 449] on input "I want to make this ingredient available for public use" at bounding box center [229, 444] width 11 height 11
checkbox input "true"
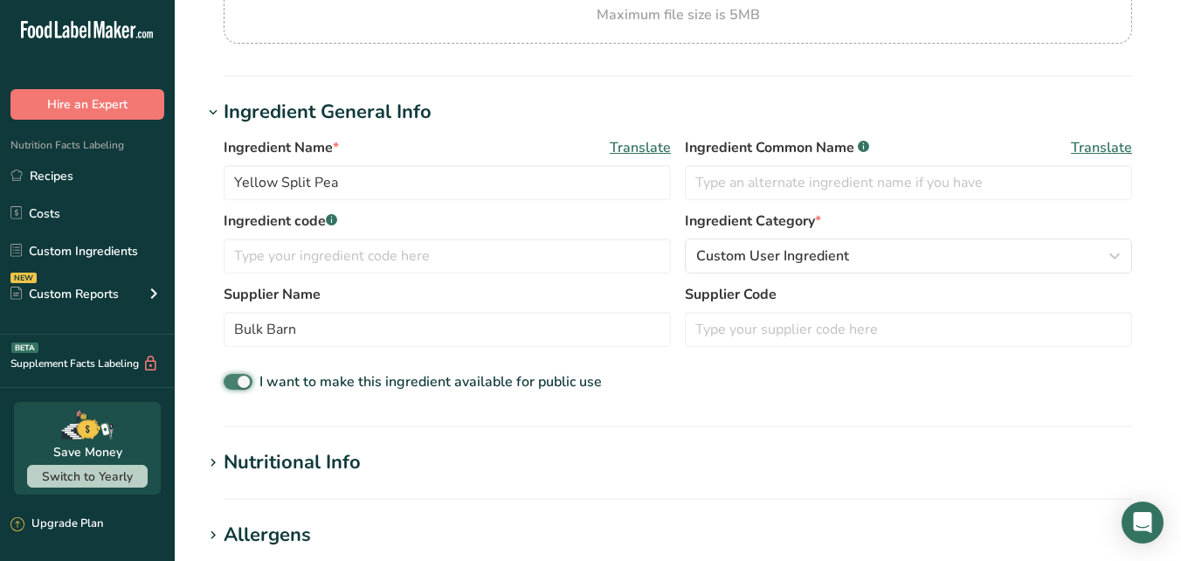
scroll to position [443, 0]
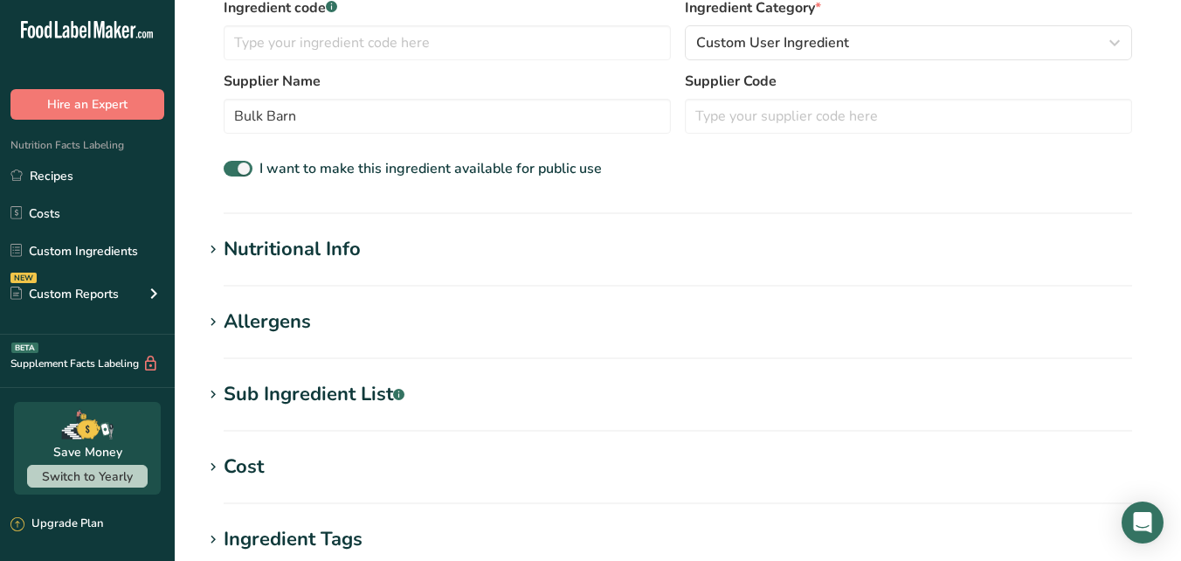
click at [401, 254] on h1 "Nutritional Info" at bounding box center [678, 249] width 950 height 29
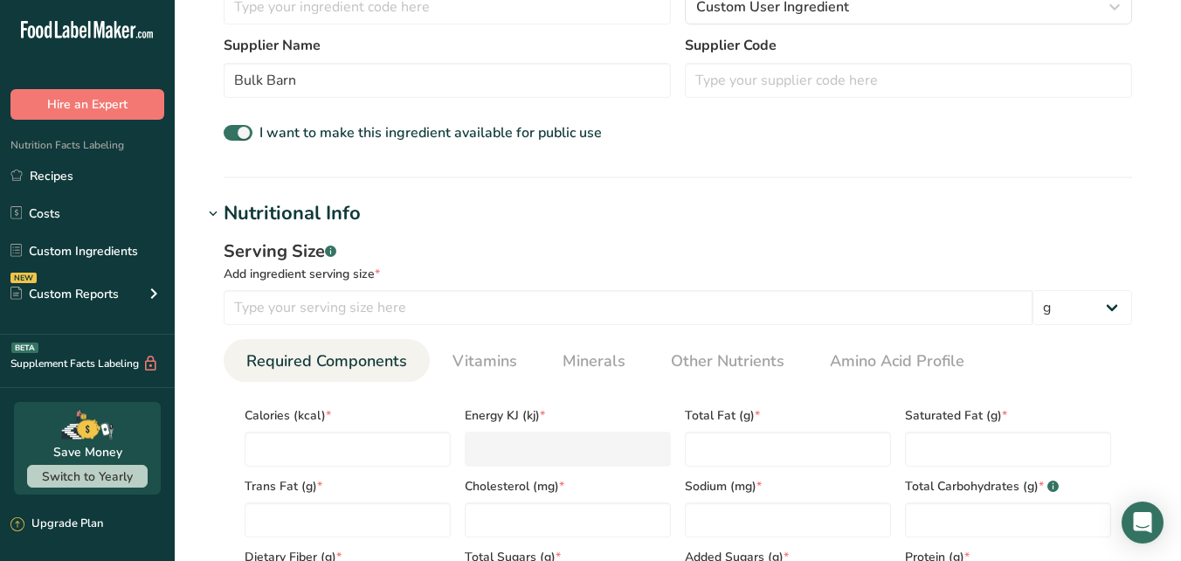
scroll to position [542, 0]
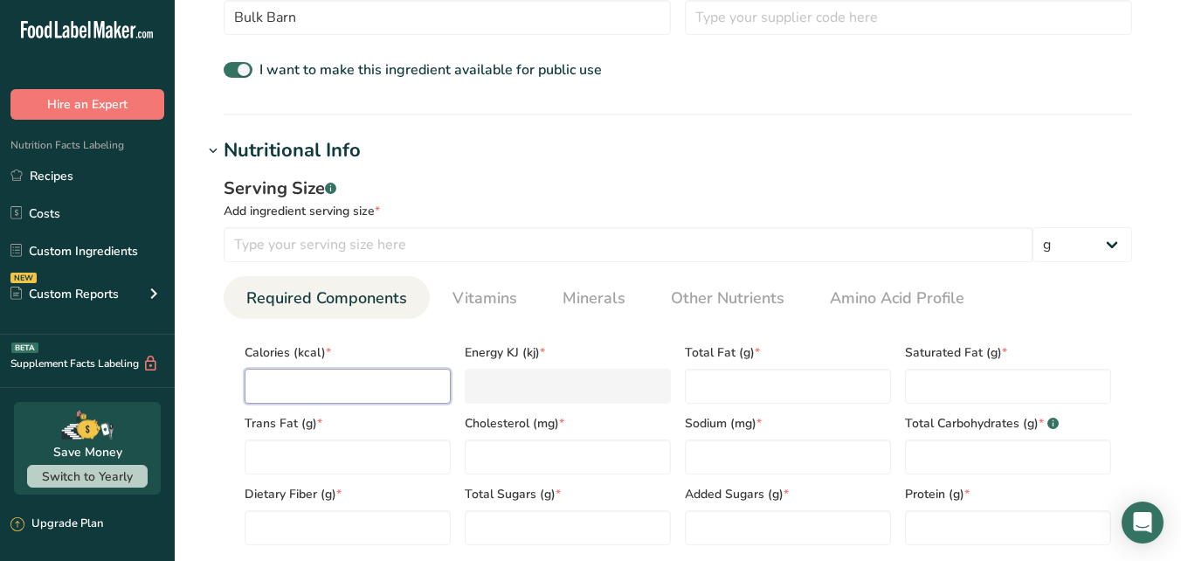
click at [306, 383] on input "number" at bounding box center [348, 386] width 206 height 35
type input "3"
type KJ "12.6"
type input "34"
type KJ "142.3"
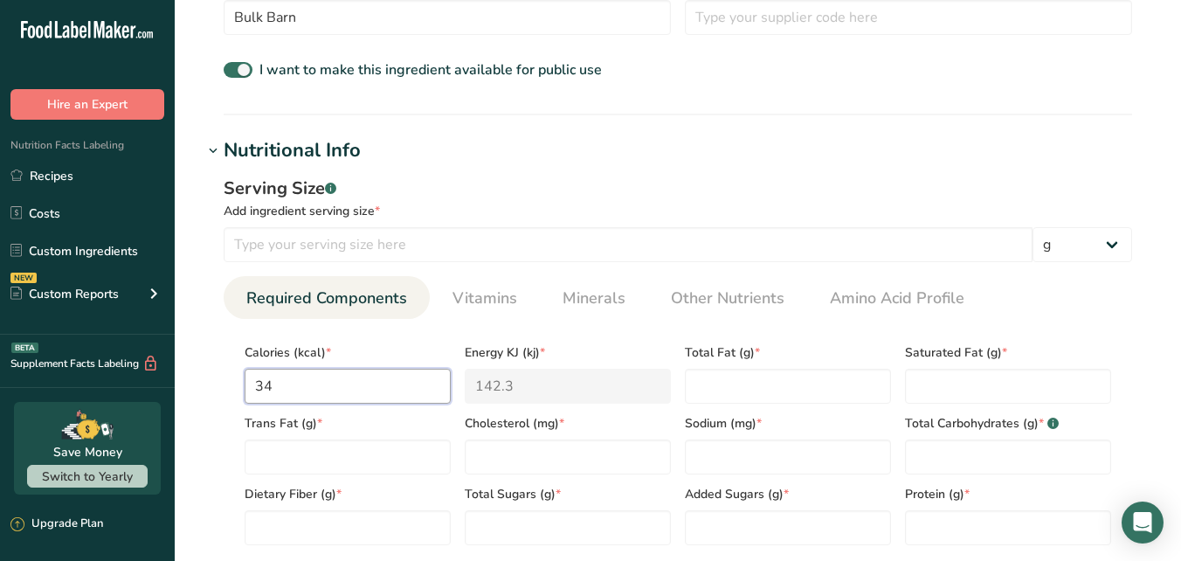
type input "346"
type KJ "1447.7"
type input "346"
click at [713, 378] on Fat "number" at bounding box center [788, 386] width 206 height 35
click at [929, 380] on Fat "number" at bounding box center [1008, 386] width 206 height 35
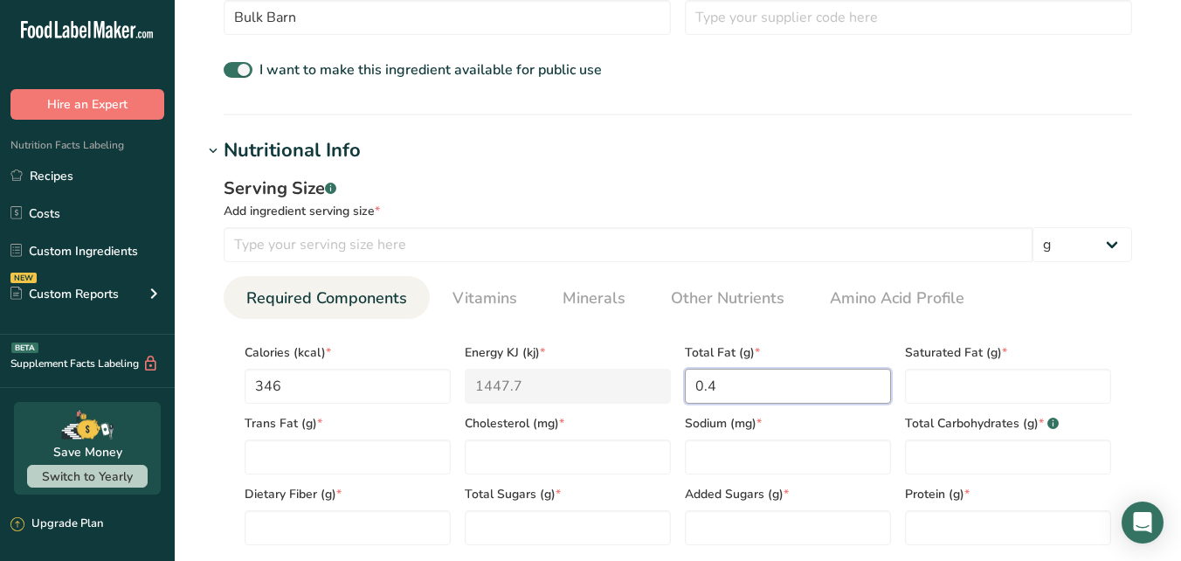
drag, startPoint x: 759, startPoint y: 390, endPoint x: 674, endPoint y: 376, distance: 86.9
click at [674, 376] on div "Calories (kcal) * 346 Energy KJ (kj) * 1447.7 Total Fat (g) * 0.4 Saturated Fat…" at bounding box center [678, 439] width 881 height 212
type Fat "1"
click at [935, 380] on Fat "number" at bounding box center [1008, 386] width 206 height 35
click at [356, 393] on input "346" at bounding box center [348, 386] width 206 height 35
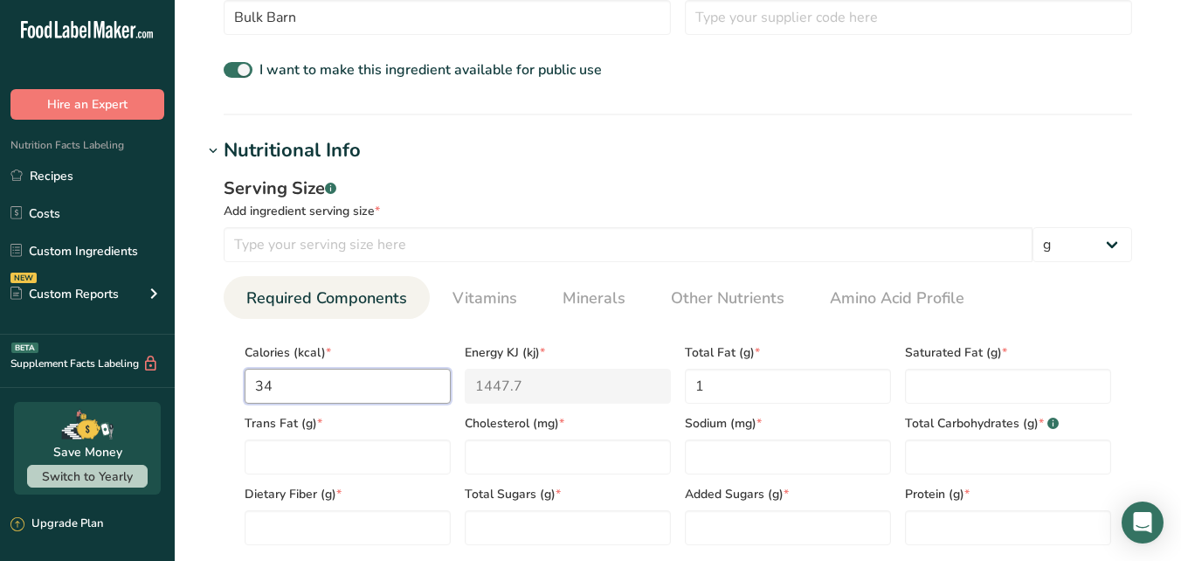
type input "340"
type KJ "1422.6"
type input "340"
click at [736, 384] on Fat "1" at bounding box center [788, 386] width 206 height 35
click at [921, 383] on Fat "number" at bounding box center [1008, 386] width 206 height 35
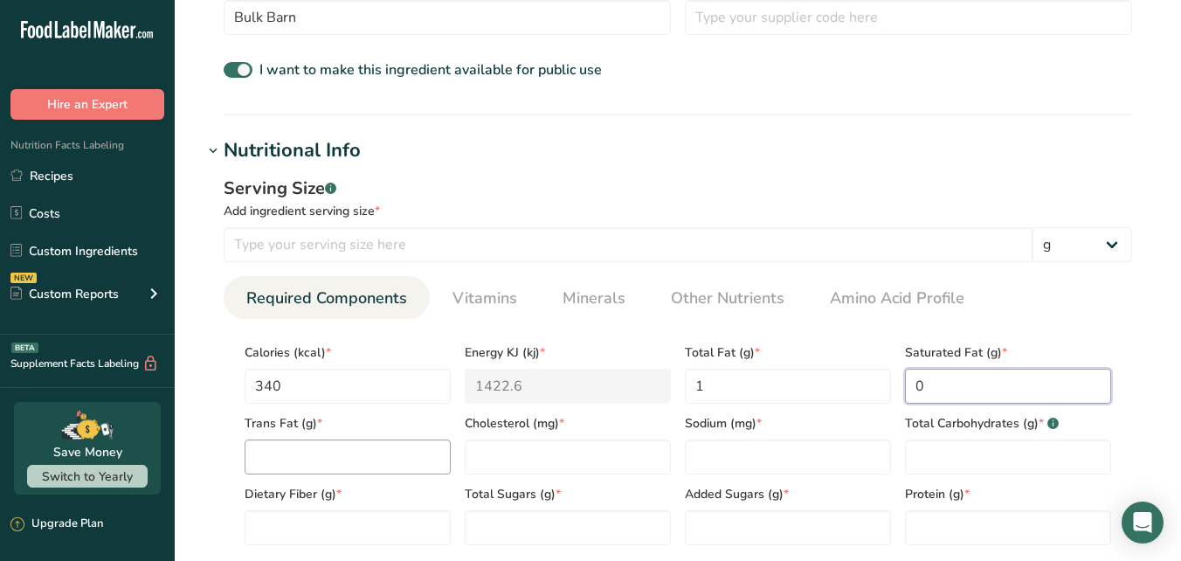
type Fat "0"
click at [350, 467] on Fat "number" at bounding box center [348, 456] width 206 height 35
type Fat "0"
click at [571, 458] on input "number" at bounding box center [568, 456] width 206 height 35
type input "0"
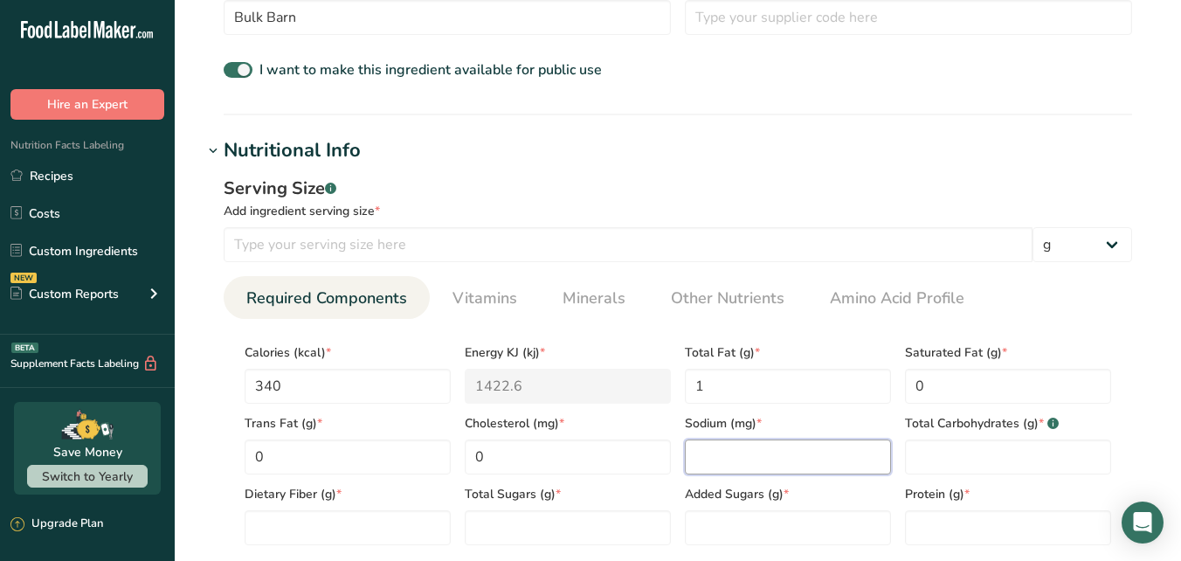
click at [732, 460] on input "number" at bounding box center [788, 456] width 206 height 35
type input "15"
click at [930, 460] on Carbohydrates "number" at bounding box center [1008, 456] width 206 height 35
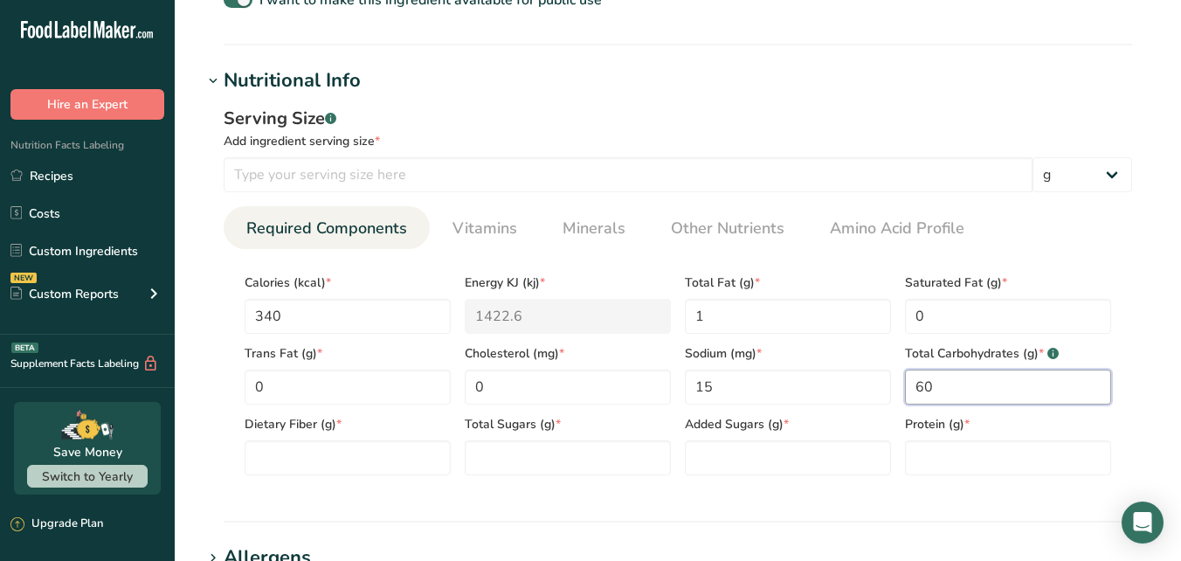
scroll to position [737, 0]
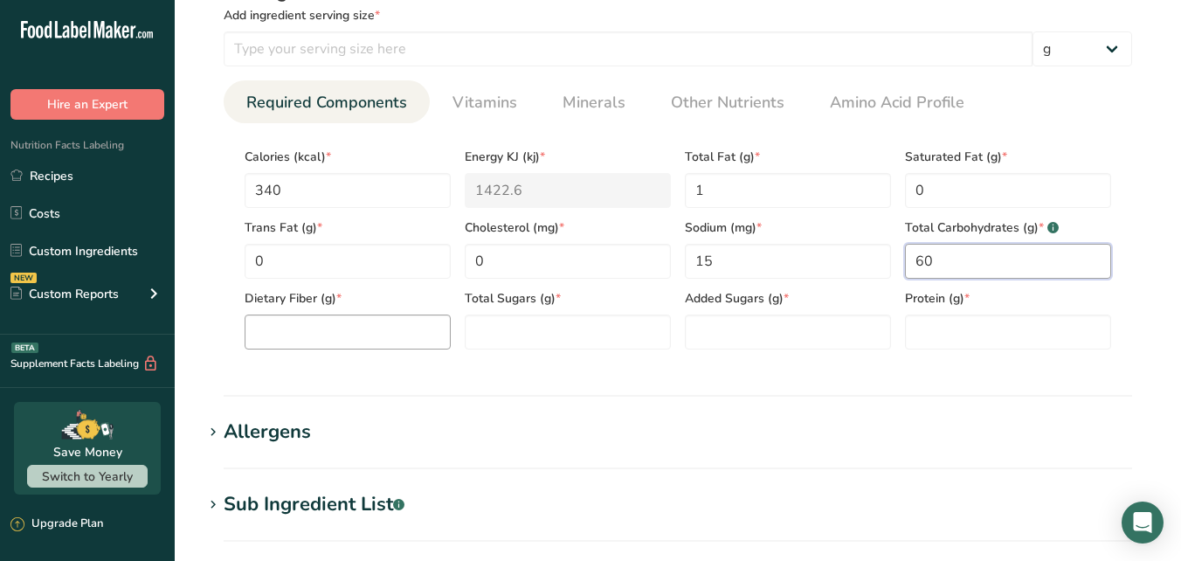
type Carbohydrates "60"
click at [368, 337] on Fiber "number" at bounding box center [348, 331] width 206 height 35
type Fiber "25"
click at [510, 335] on Sugars "number" at bounding box center [568, 331] width 206 height 35
type Sugars "8"
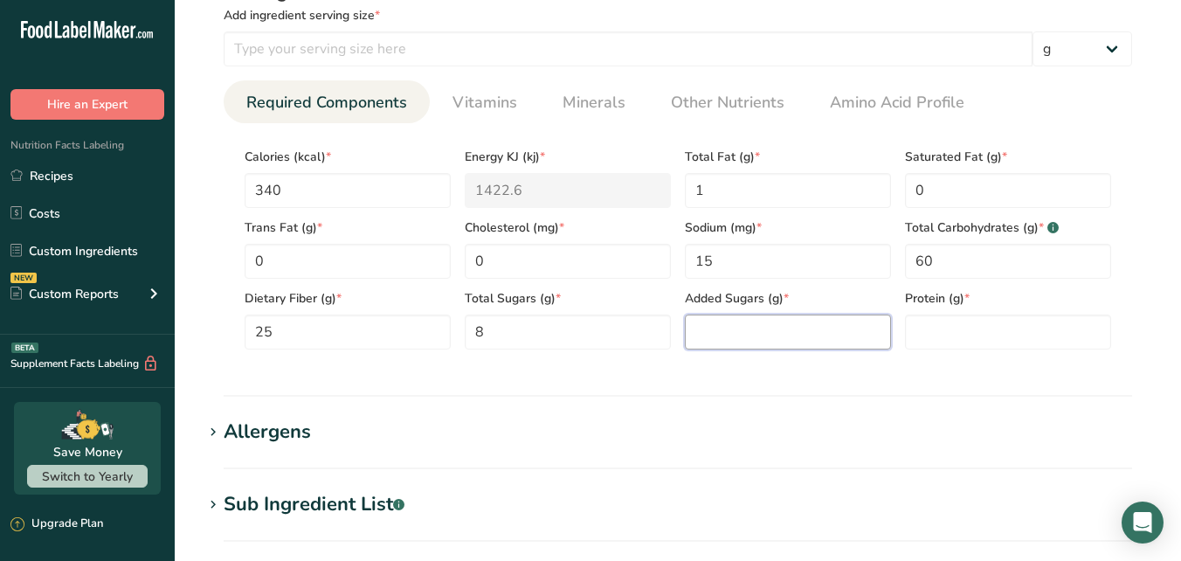
click at [697, 334] on Sugars "number" at bounding box center [788, 331] width 206 height 35
type Sugars "0"
click at [950, 334] on input "number" at bounding box center [1008, 331] width 206 height 35
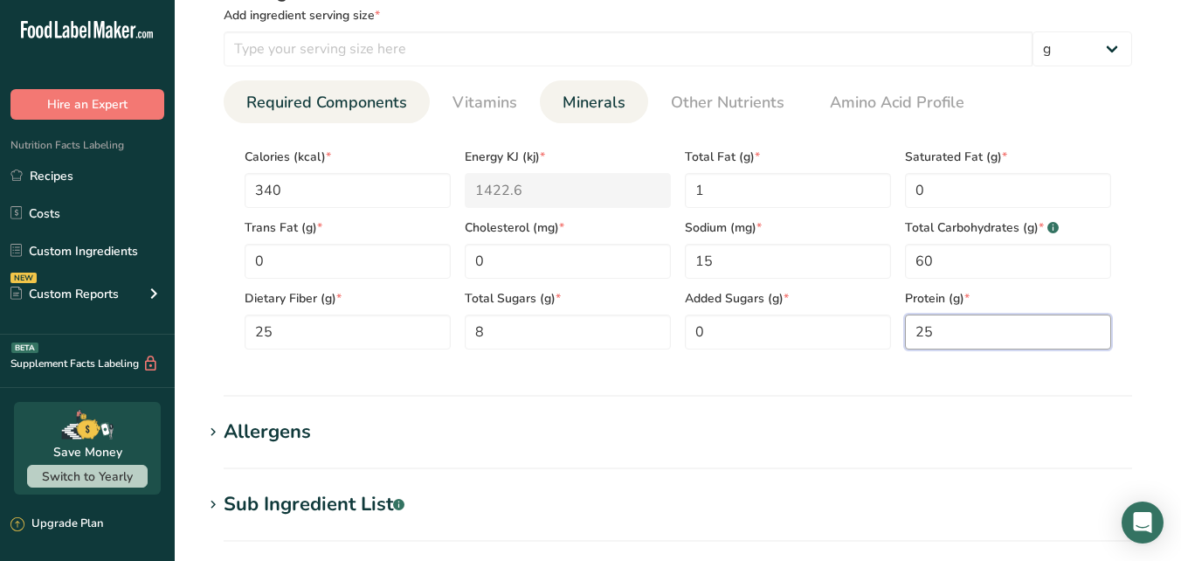
type input "25"
click at [571, 100] on span "Minerals" at bounding box center [594, 103] width 63 height 24
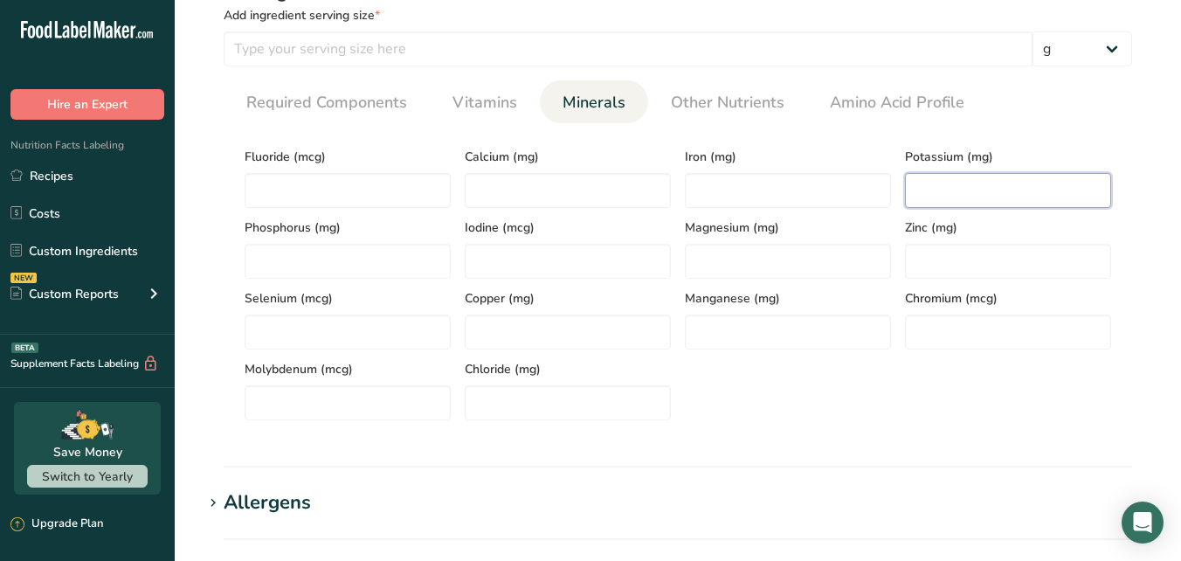
click at [930, 197] on input "number" at bounding box center [1008, 190] width 206 height 35
type input "340"
click at [494, 194] on input "number" at bounding box center [568, 190] width 206 height 35
type input "20"
click at [729, 192] on input "number" at bounding box center [788, 190] width 206 height 35
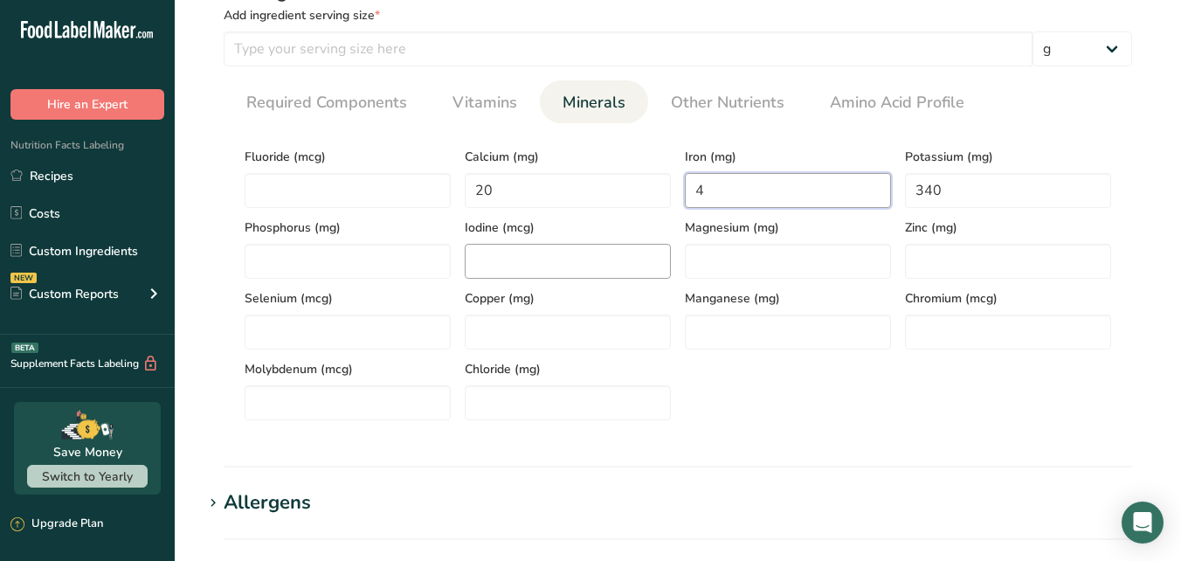
type input "4"
click at [573, 265] on input "number" at bounding box center [568, 261] width 206 height 35
click at [327, 107] on span "Required Components" at bounding box center [326, 103] width 161 height 24
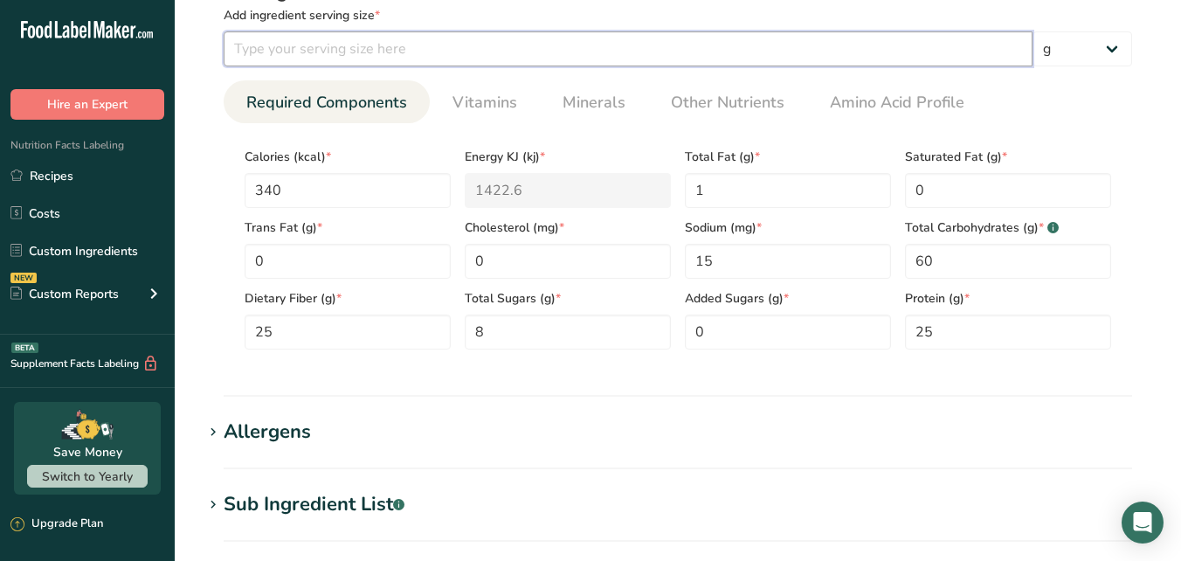
click at [379, 60] on input "number" at bounding box center [628, 48] width 809 height 35
type input "100"
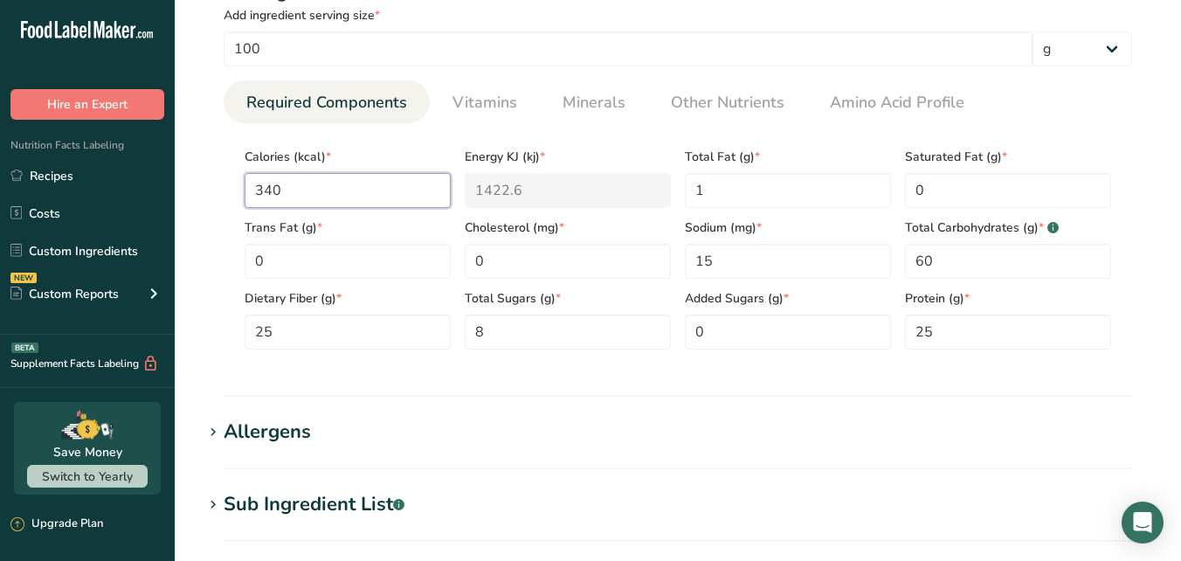
click at [388, 192] on input "340" at bounding box center [348, 190] width 206 height 35
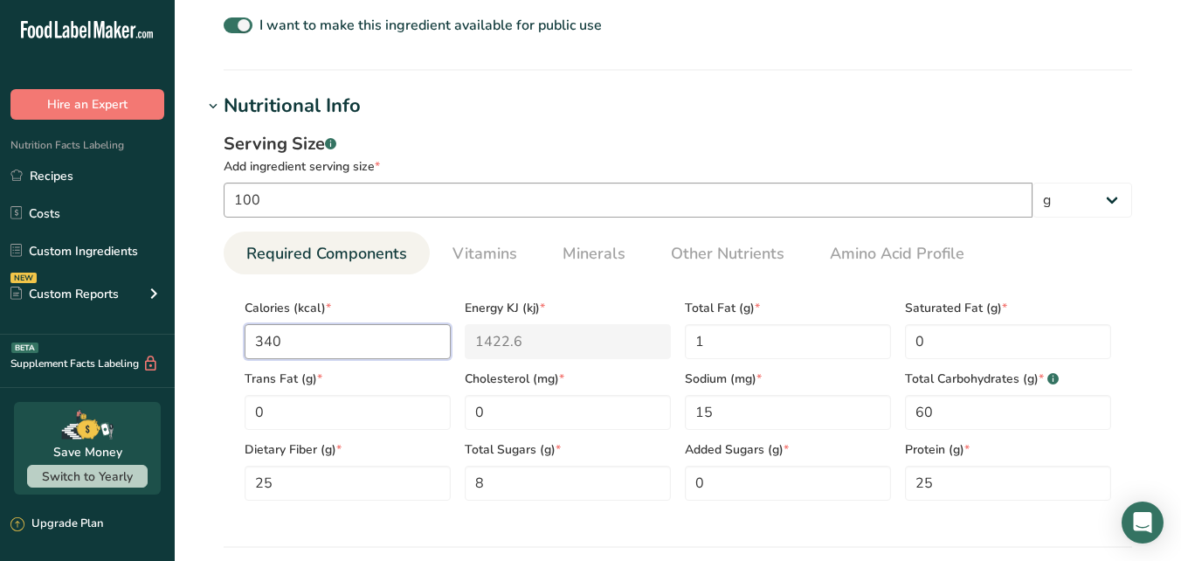
scroll to position [473, 0]
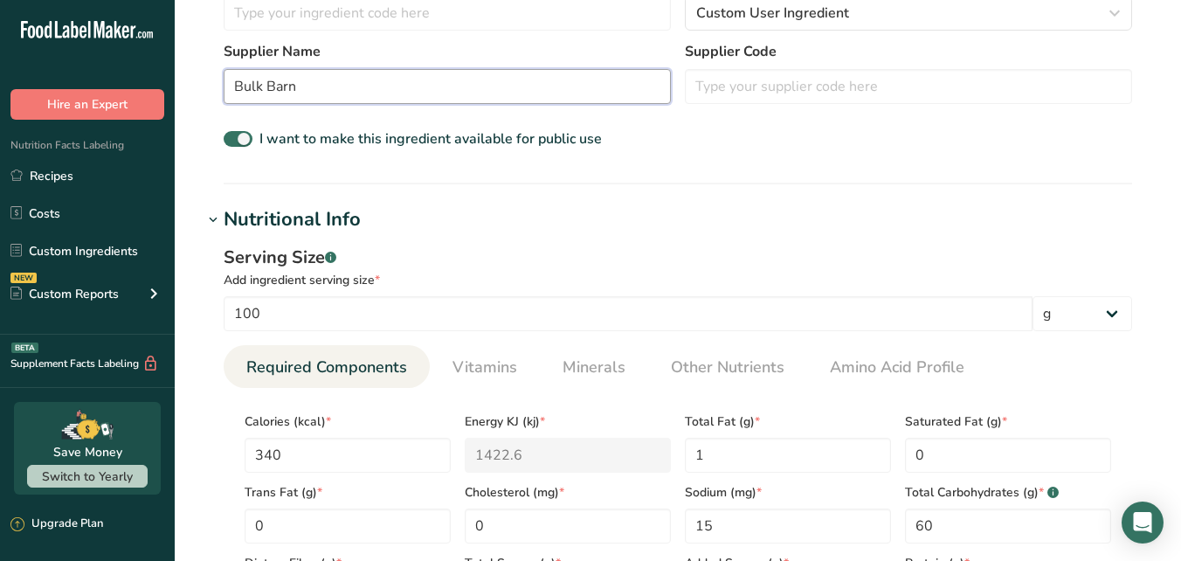
drag, startPoint x: 354, startPoint y: 83, endPoint x: 224, endPoint y: 86, distance: 130.2
click at [224, 86] on input "Bulk Barn" at bounding box center [447, 86] width 447 height 35
type input "Yupik"
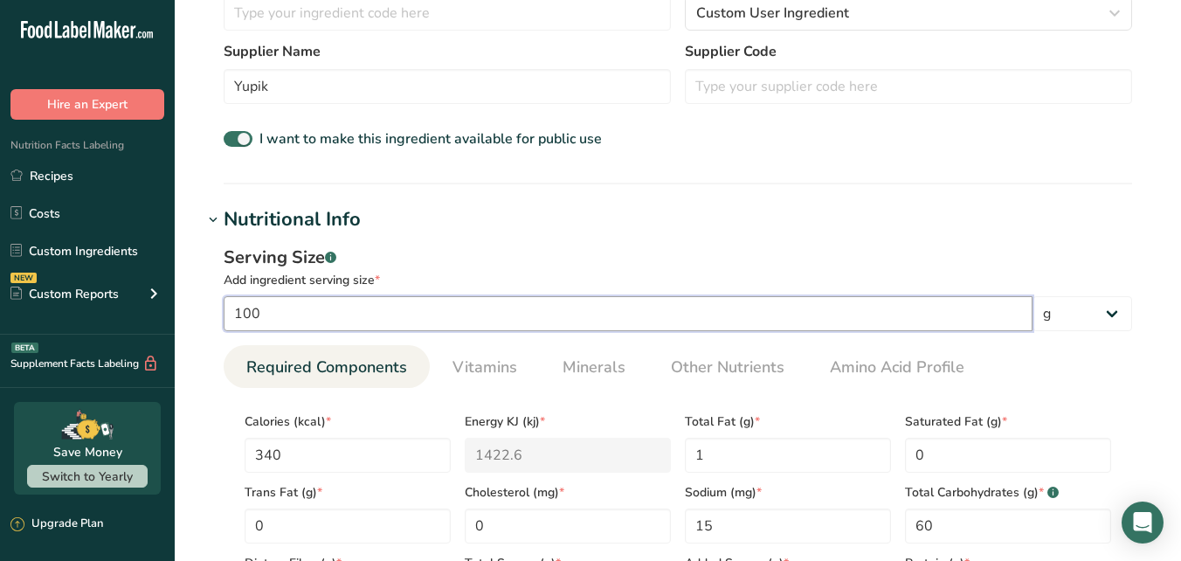
click at [374, 310] on input "100" at bounding box center [628, 313] width 809 height 35
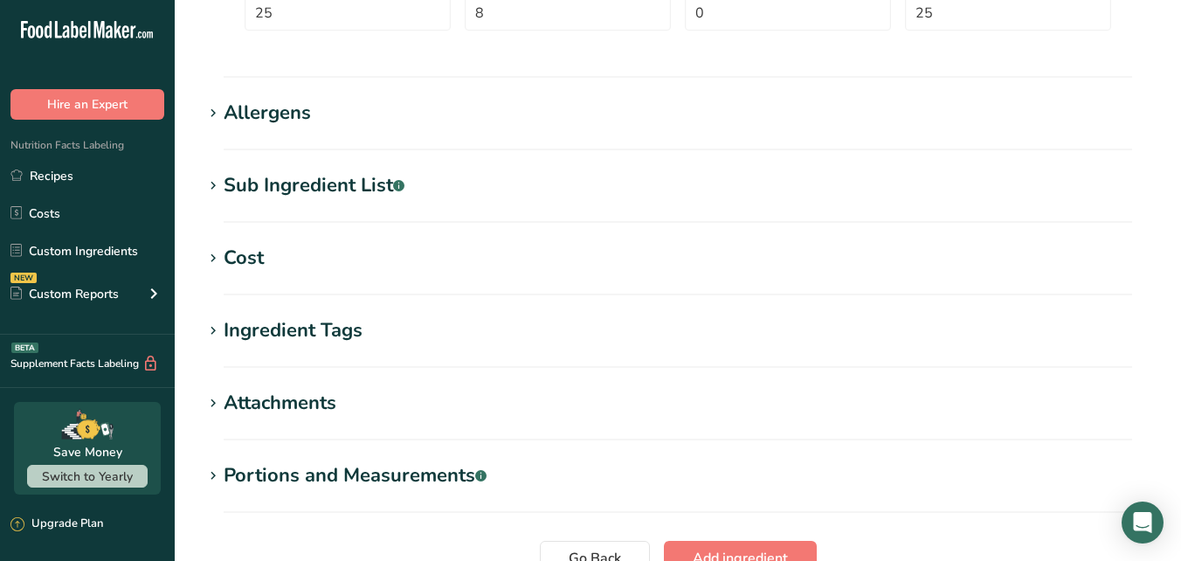
scroll to position [1220, 0]
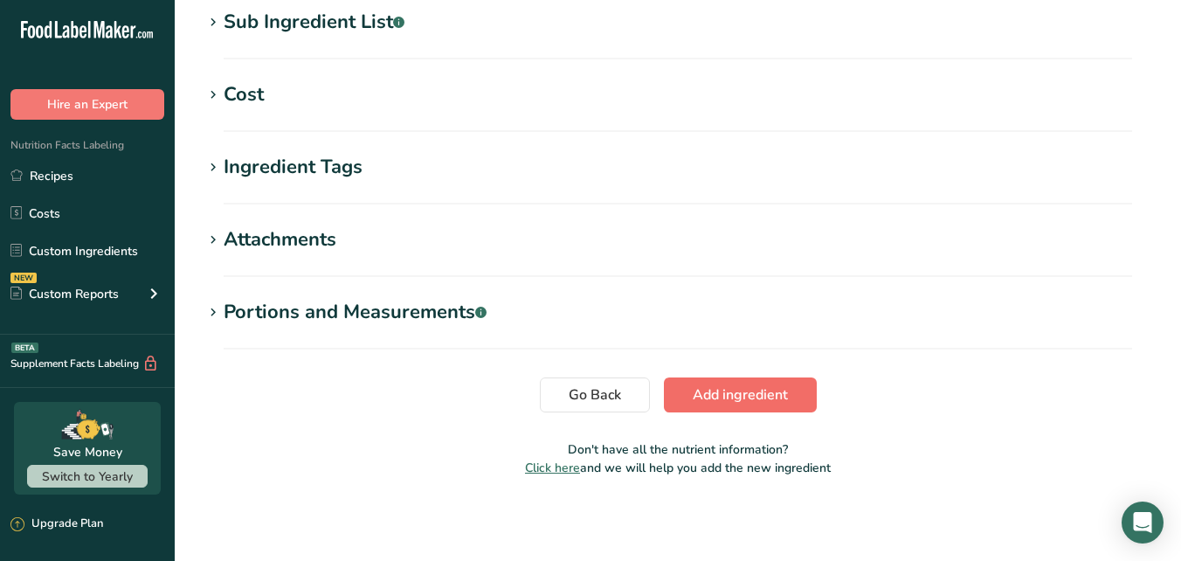
click at [751, 390] on span "Add ingredient" at bounding box center [740, 394] width 95 height 21
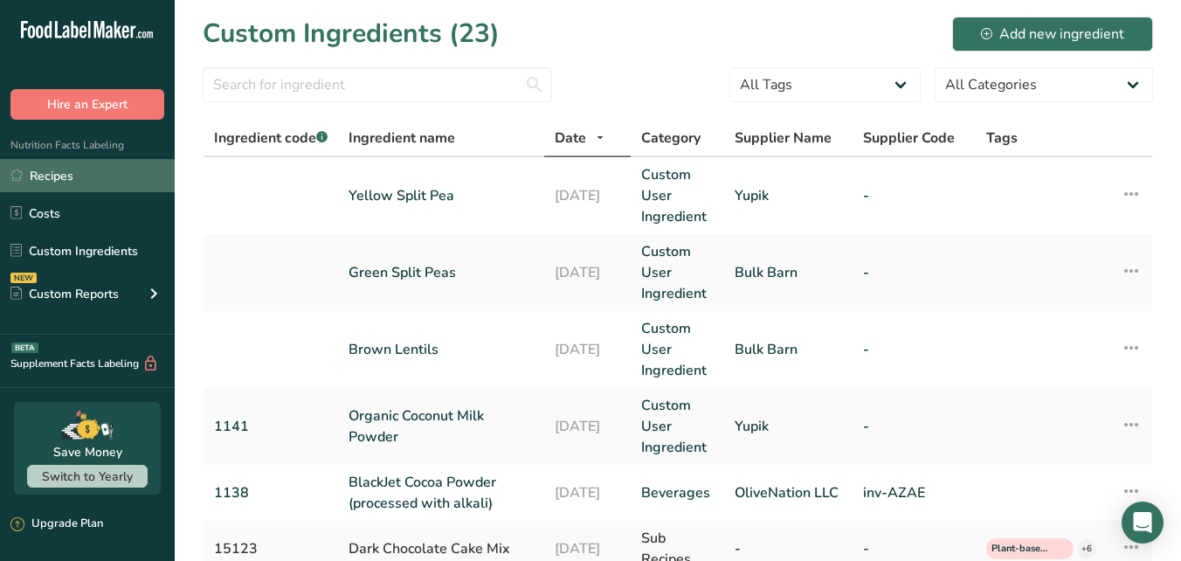
click at [60, 176] on link "Recipes" at bounding box center [87, 175] width 175 height 33
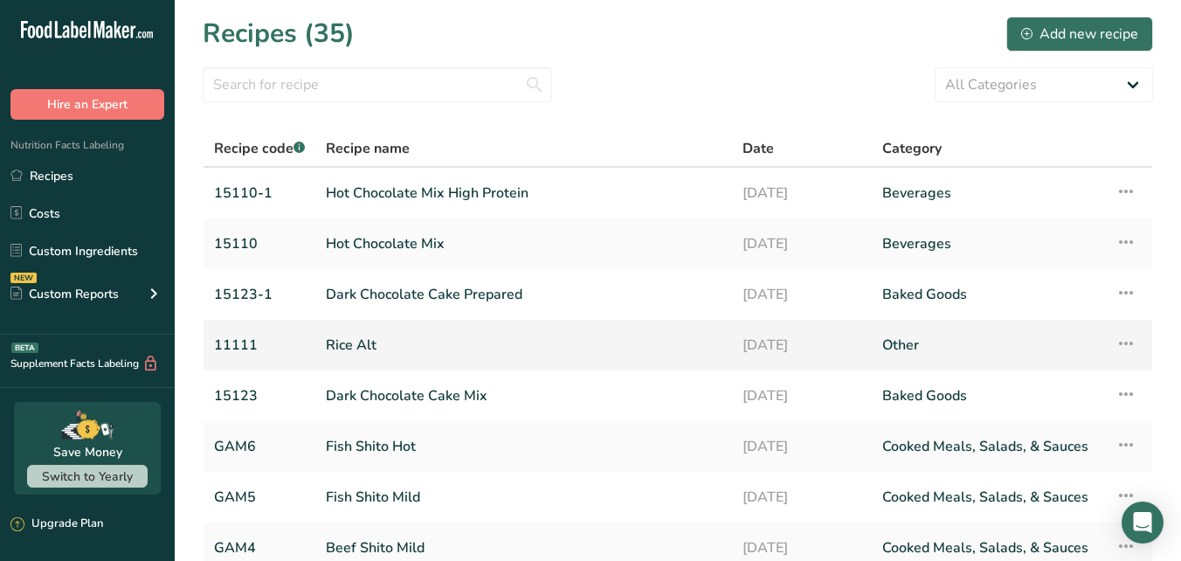
click at [363, 343] on link "Rice Alt" at bounding box center [524, 345] width 396 height 37
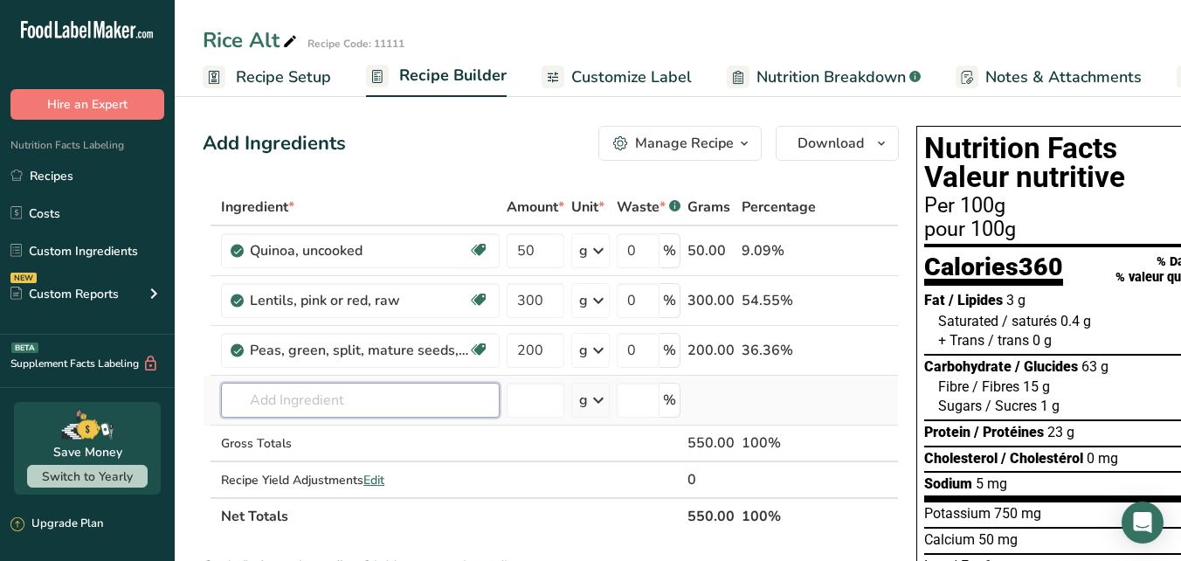
click at [307, 396] on input "text" at bounding box center [360, 400] width 279 height 35
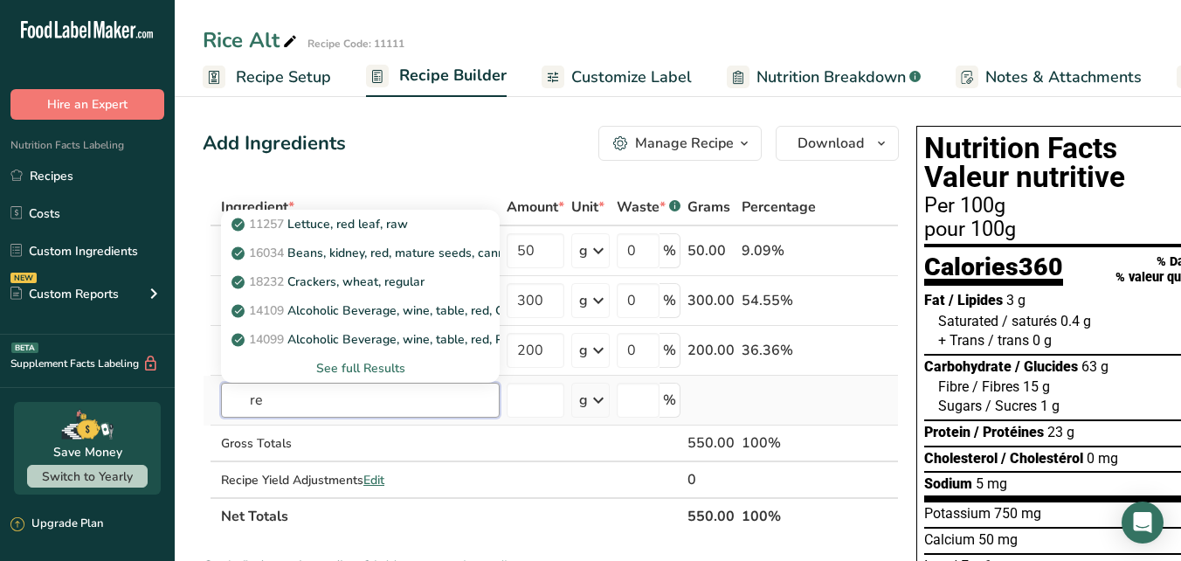
type input "r"
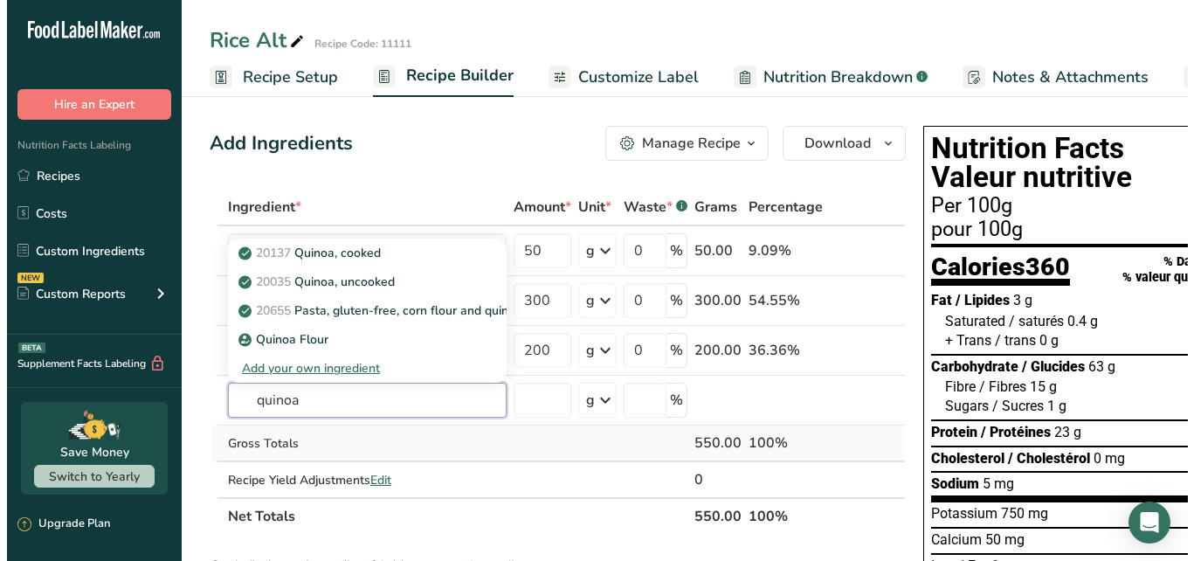
scroll to position [3, 0]
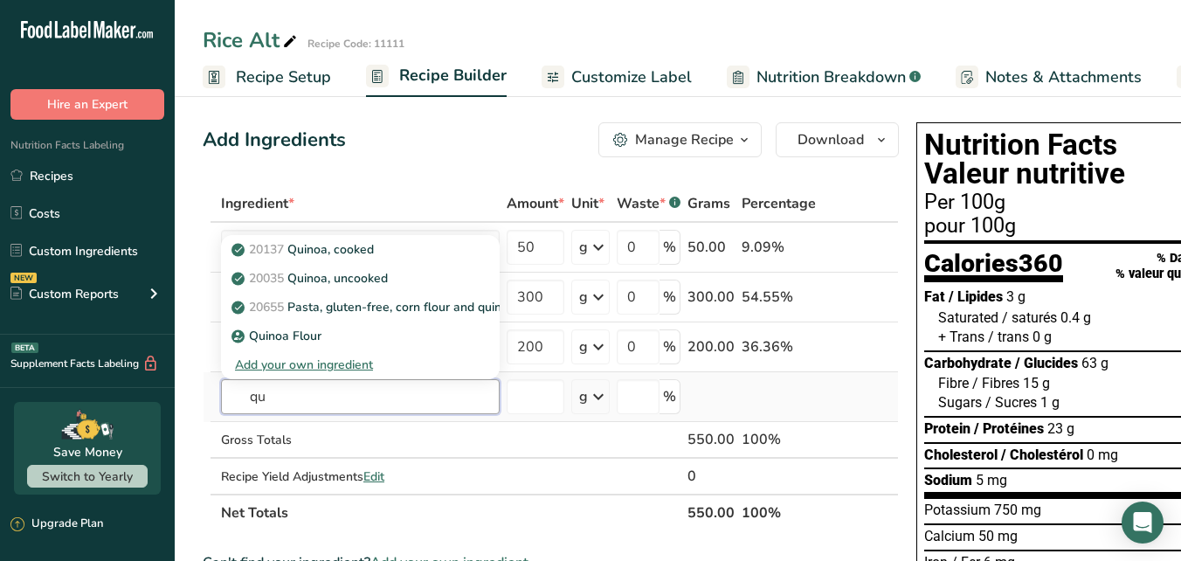
type input "q"
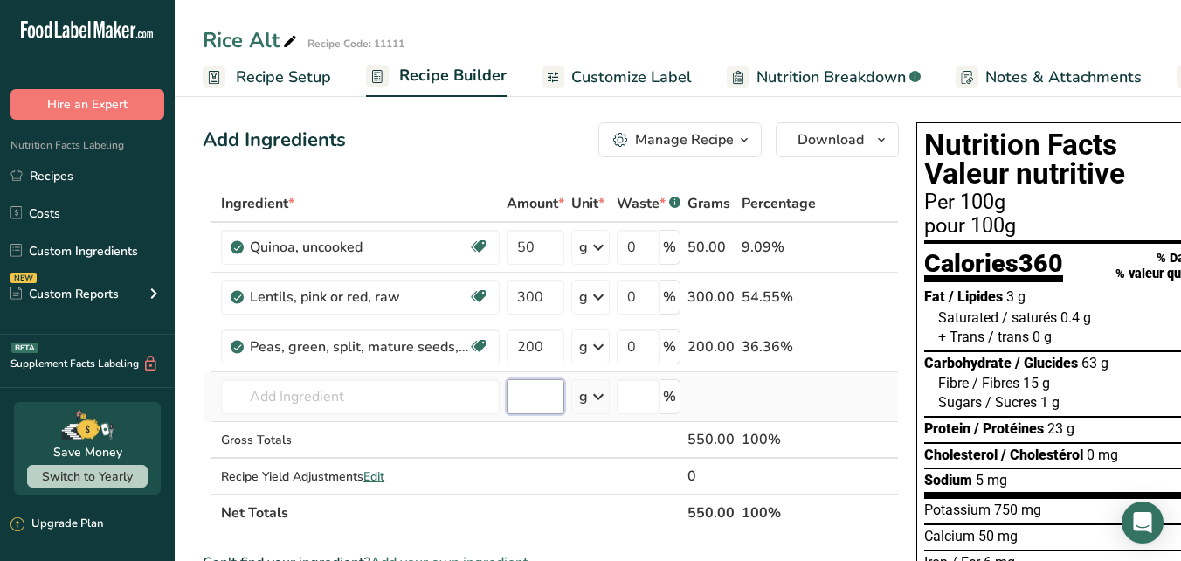
click at [535, 401] on input "number" at bounding box center [536, 396] width 58 height 35
drag, startPoint x: 545, startPoint y: 297, endPoint x: 515, endPoint y: 299, distance: 29.8
click at [515, 299] on input "300" at bounding box center [536, 297] width 58 height 35
click at [542, 347] on div "Ingredient * Amount * Unit * Waste * .a-a{fill:#347362;}.b-a{fill:#fff;} Grams …" at bounding box center [551, 358] width 696 height 346
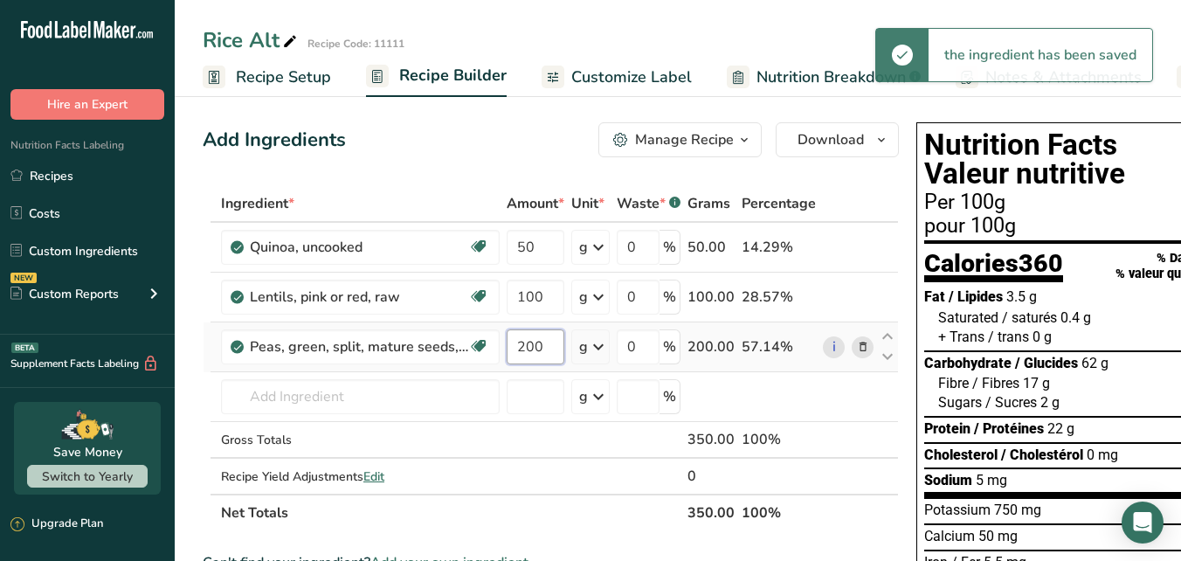
click at [527, 344] on input "200" at bounding box center [536, 346] width 58 height 35
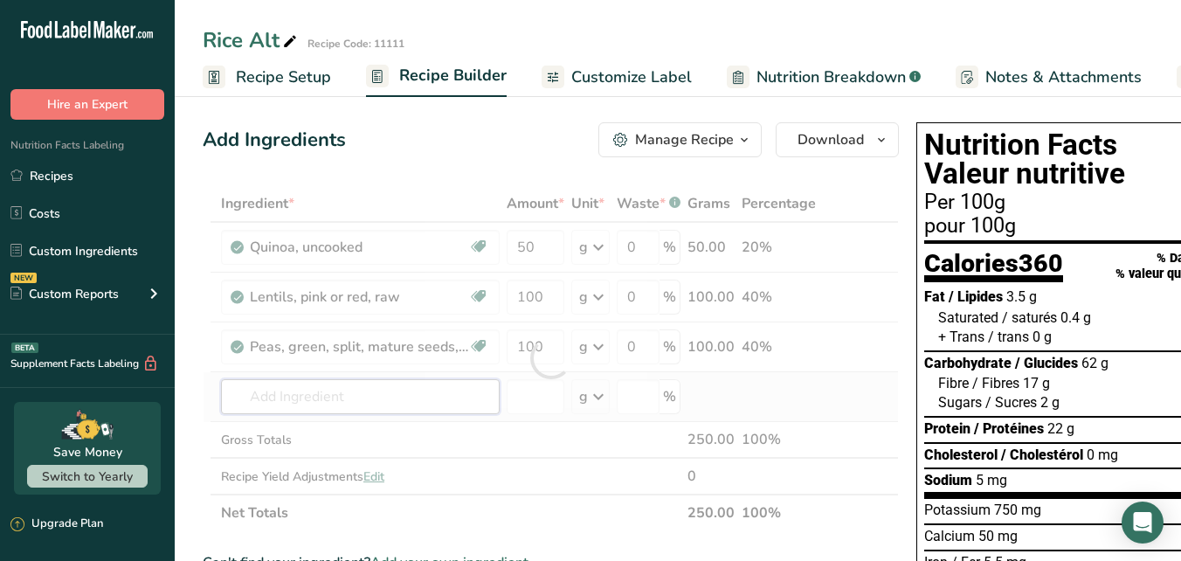
click at [411, 401] on div "Ingredient * Amount * Unit * Waste * .a-a{fill:#347362;}.b-a{fill:#fff;} Grams …" at bounding box center [551, 358] width 696 height 346
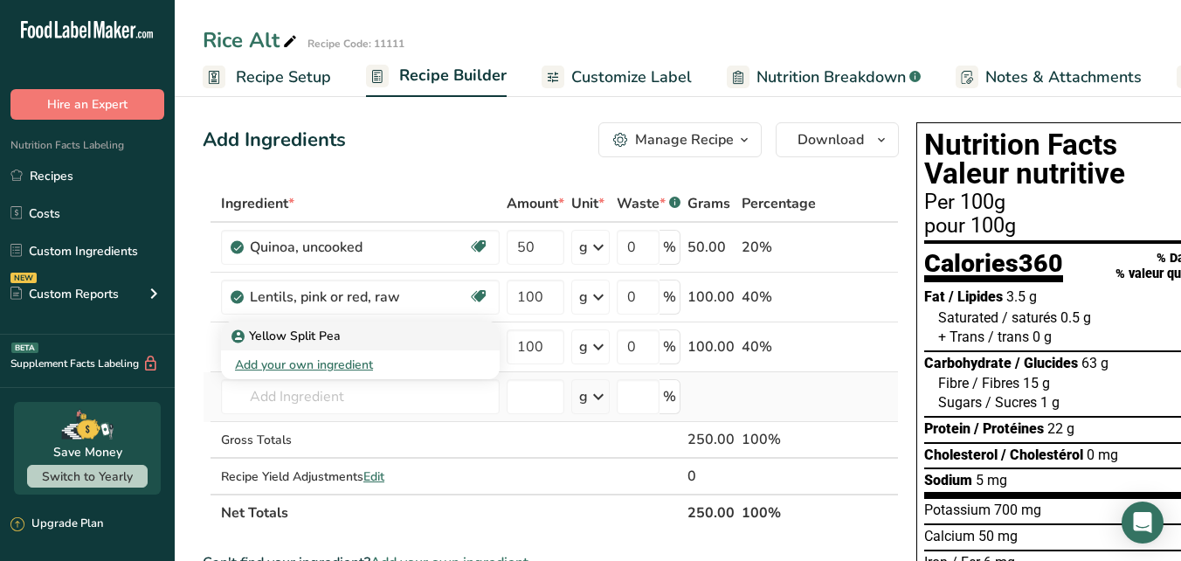
click at [336, 336] on p "Yellow Split Pea" at bounding box center [288, 336] width 106 height 18
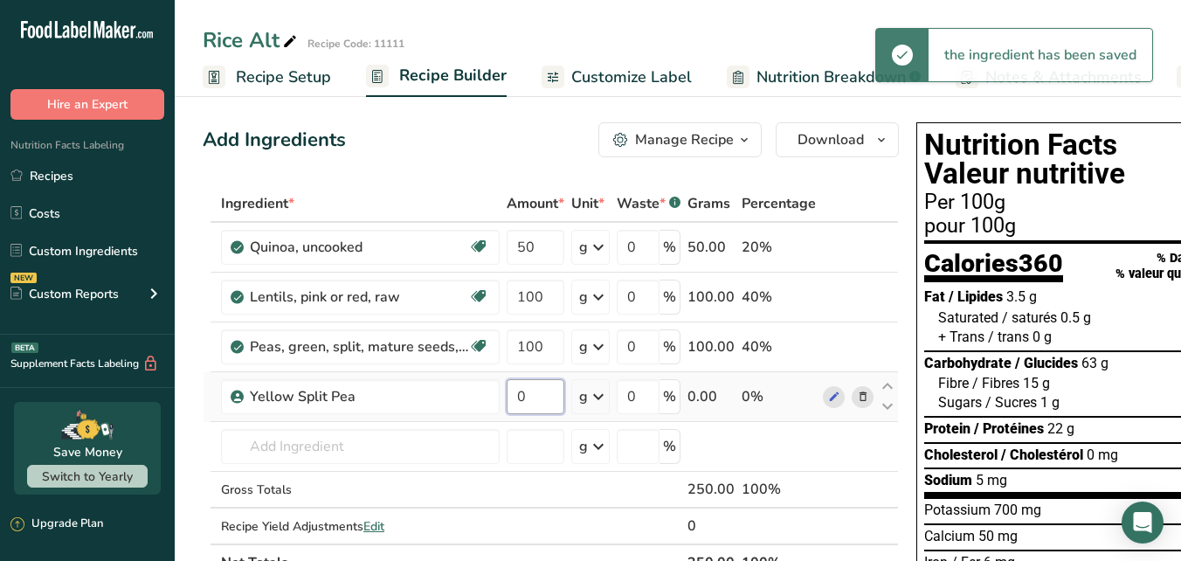
click at [526, 402] on input "0" at bounding box center [536, 396] width 58 height 35
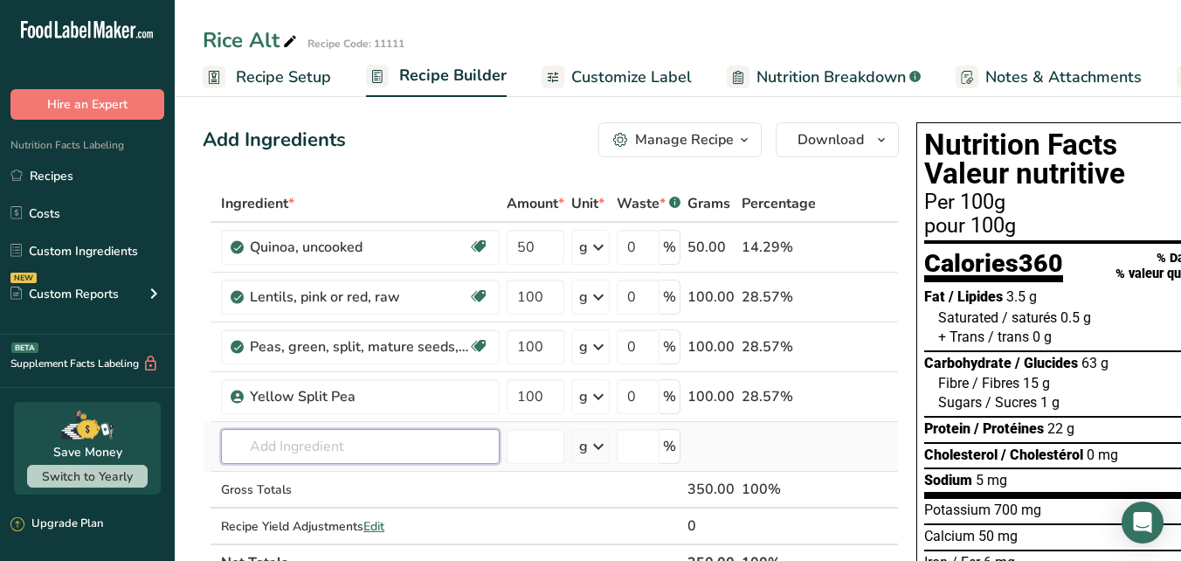
click at [370, 442] on div "Ingredient * Amount * Unit * Waste * .a-a{fill:#347362;}.b-a{fill:#fff;} Grams …" at bounding box center [551, 383] width 696 height 396
click at [314, 483] on p "Brown Lentils" at bounding box center [281, 482] width 93 height 18
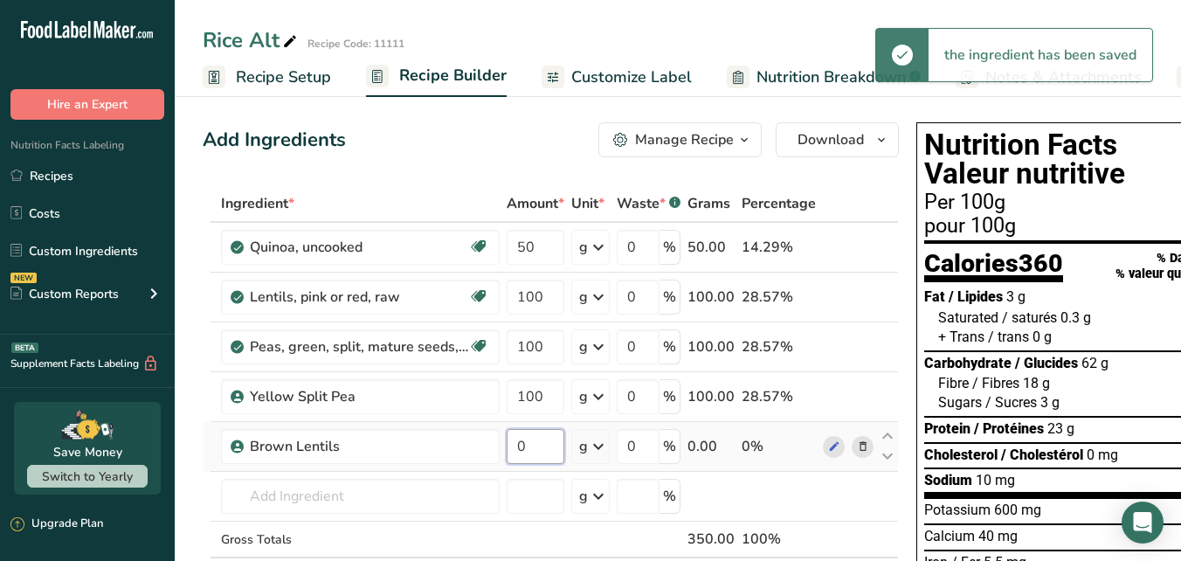
click at [533, 448] on input "0" at bounding box center [536, 446] width 58 height 35
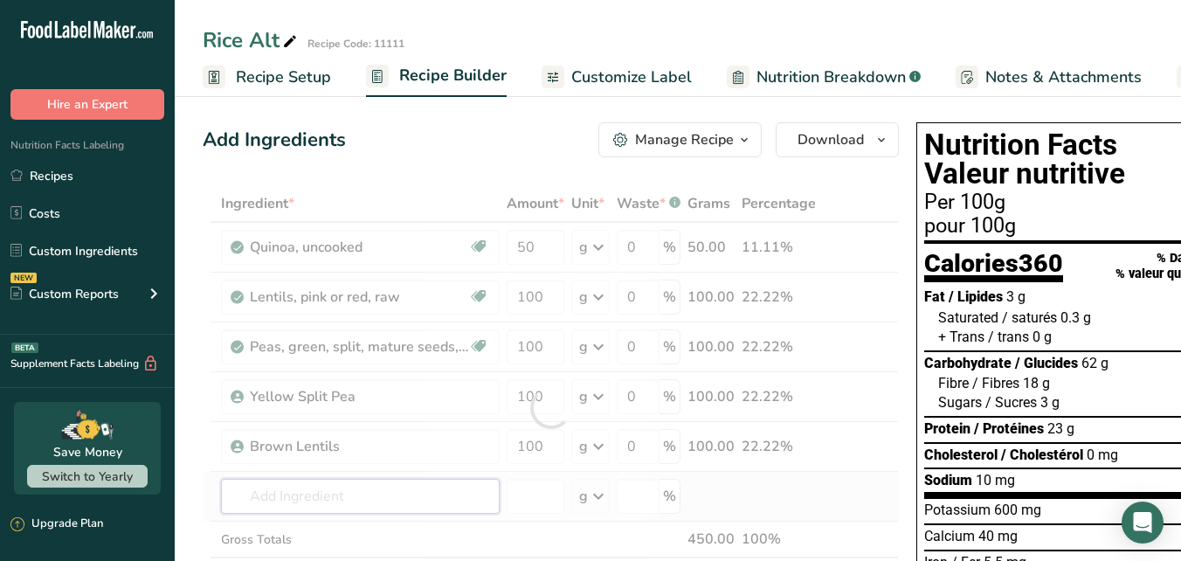
click at [390, 497] on div "Ingredient * Amount * Unit * Waste * .a-a{fill:#347362;}.b-a{fill:#fff;} Grams …" at bounding box center [551, 408] width 696 height 446
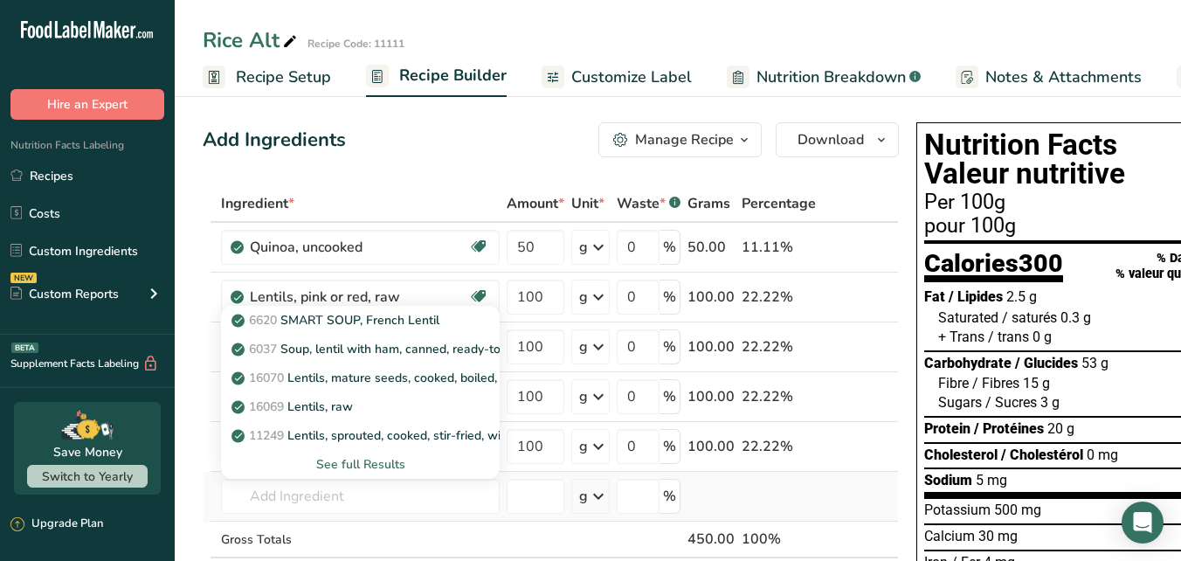
click at [381, 460] on div "See full Results" at bounding box center [360, 464] width 251 height 18
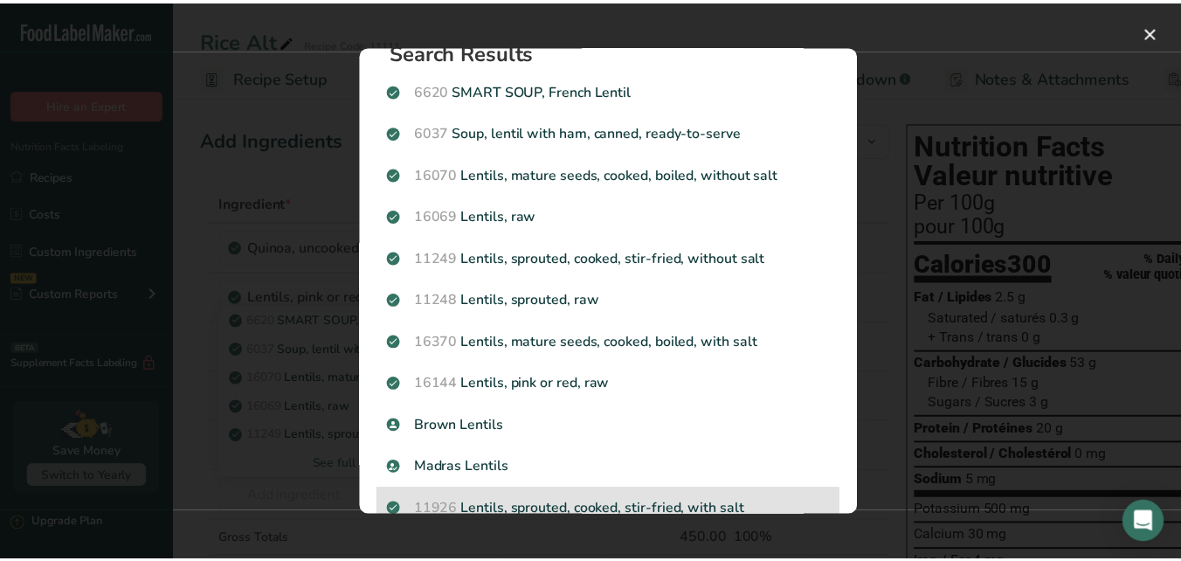
scroll to position [61, 0]
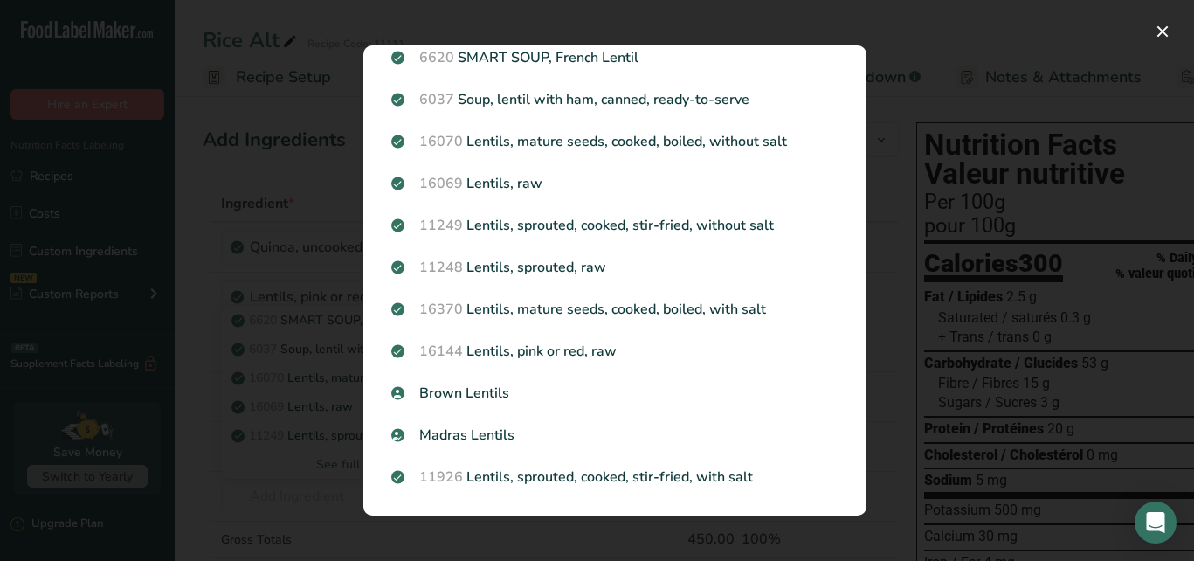
click at [317, 487] on div "Search results modal" at bounding box center [597, 280] width 1194 height 561
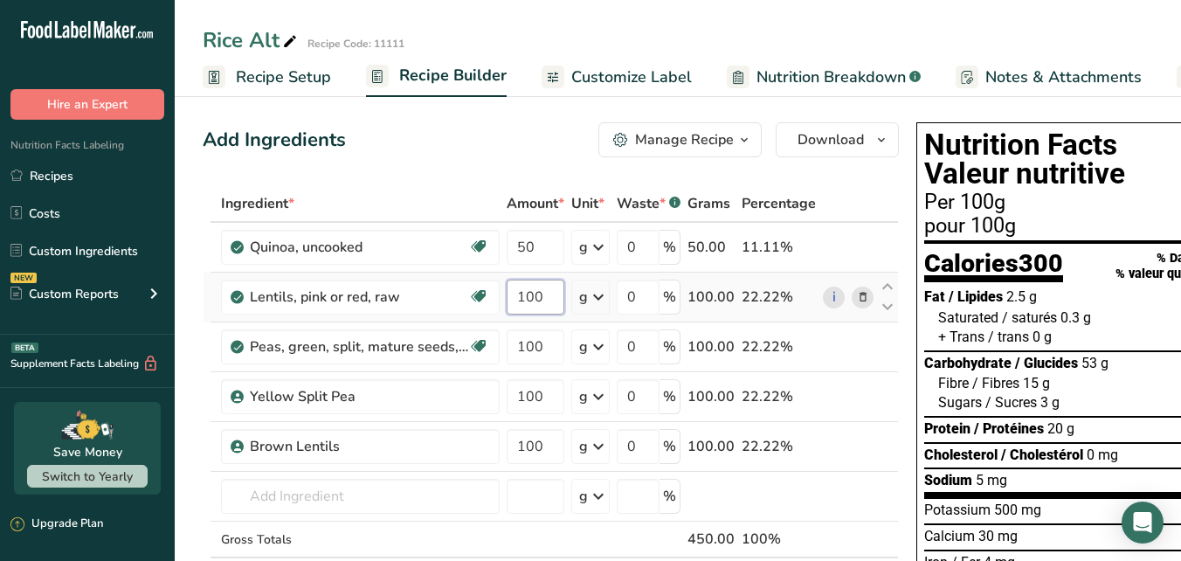
click at [526, 301] on input "100" at bounding box center [536, 297] width 58 height 35
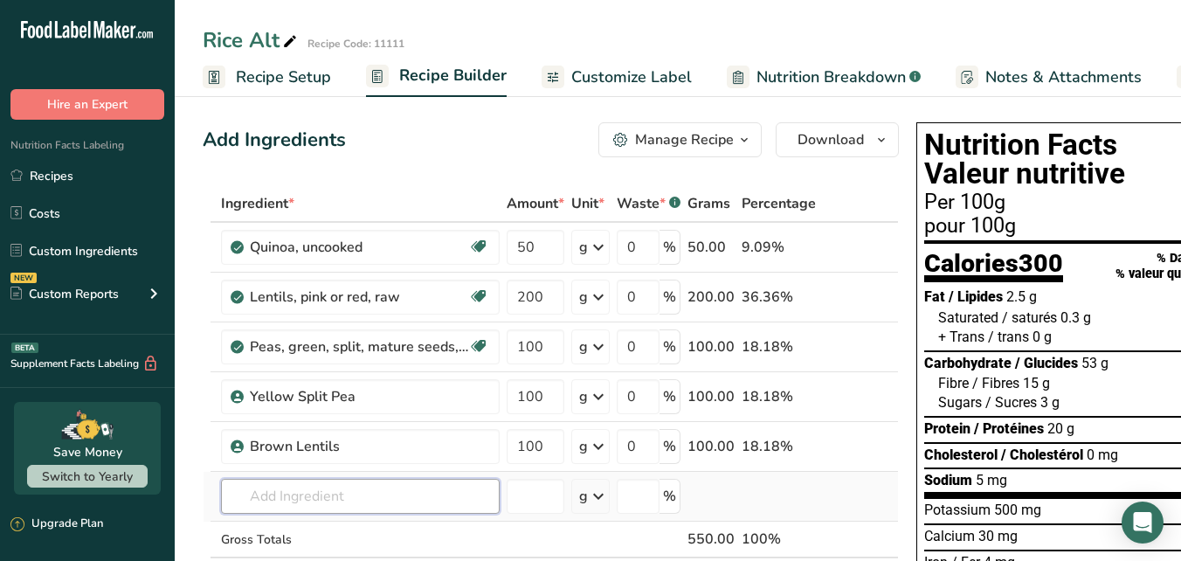
click at [428, 488] on div "Ingredient * Amount * Unit * Waste * .a-a{fill:#347362;}.b-a{fill:#fff;} Grams …" at bounding box center [551, 408] width 696 height 446
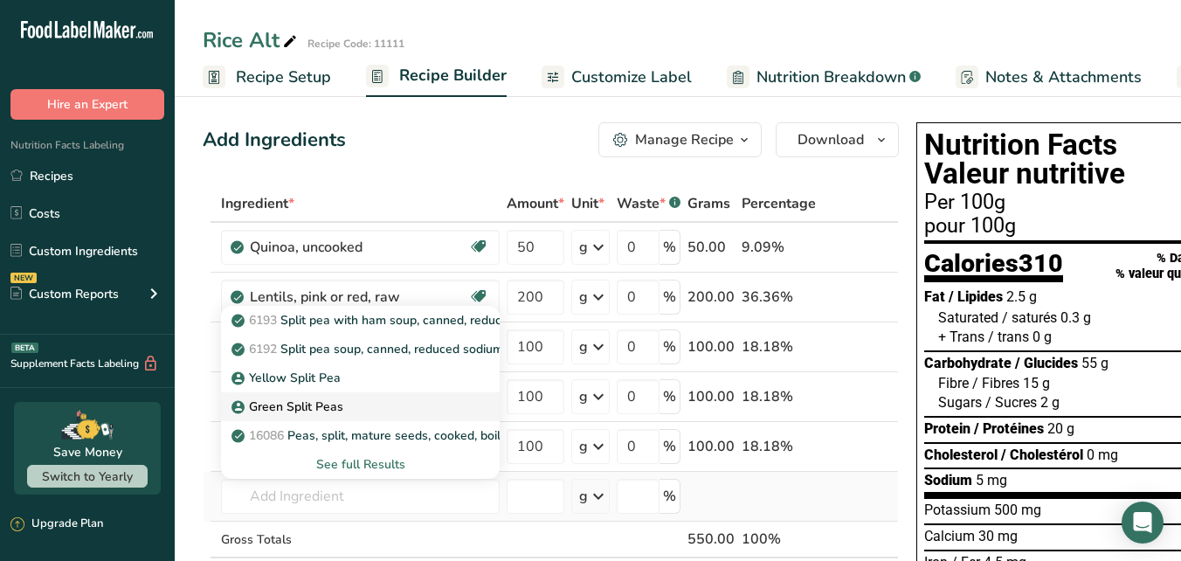
click at [307, 402] on p "Green Split Peas" at bounding box center [289, 406] width 108 height 18
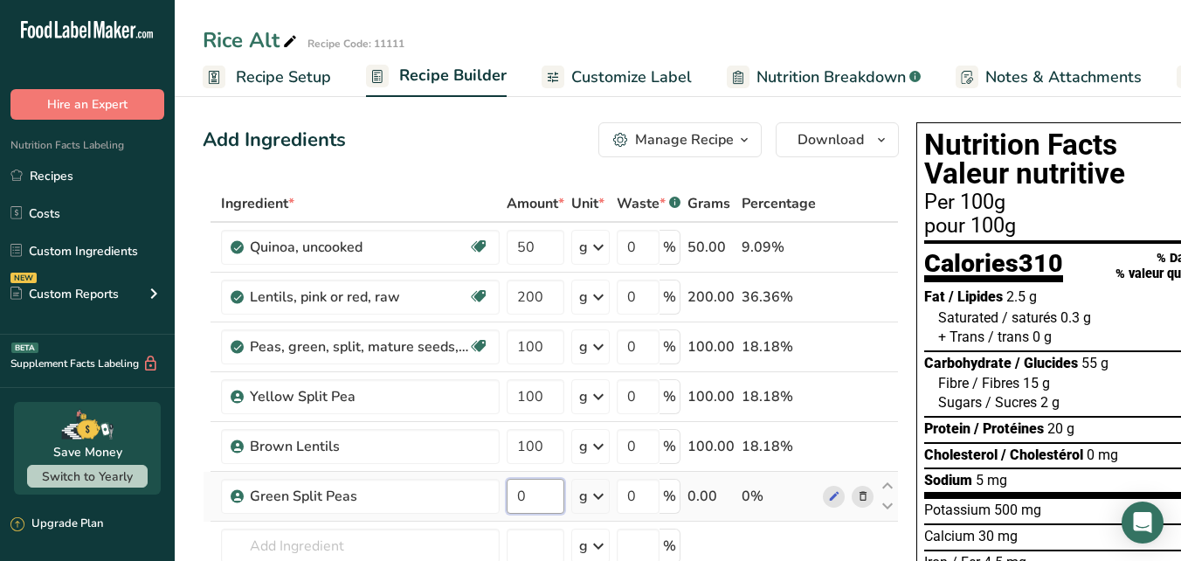
click at [530, 493] on input "0" at bounding box center [536, 496] width 58 height 35
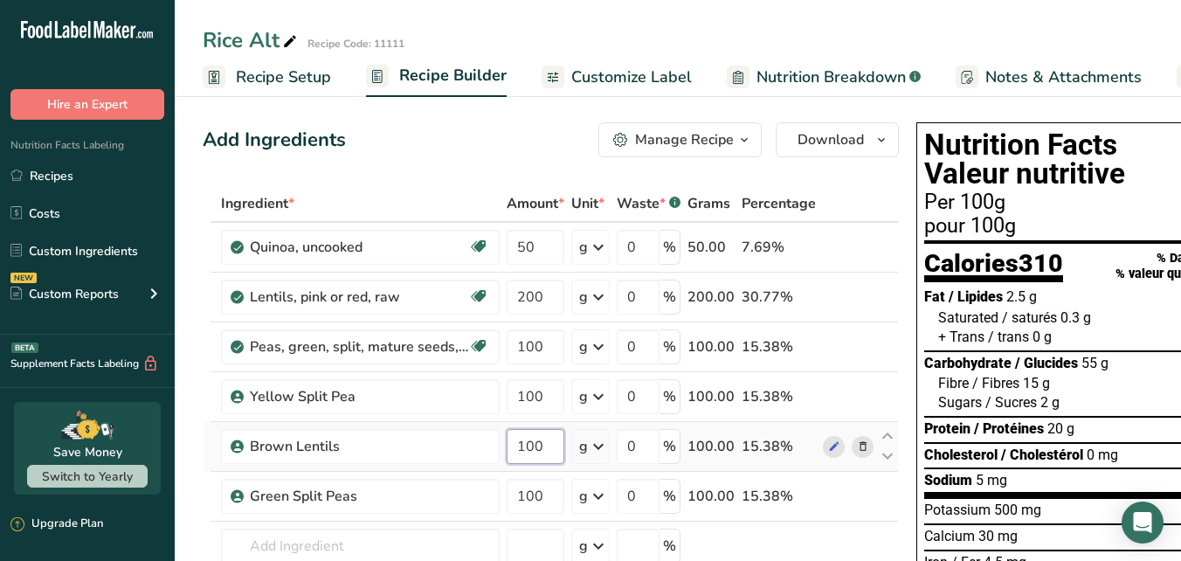
click at [552, 447] on div "Ingredient * Amount * Unit * Waste * .a-a{fill:#347362;}.b-a{fill:#fff;} Grams …" at bounding box center [551, 432] width 696 height 495
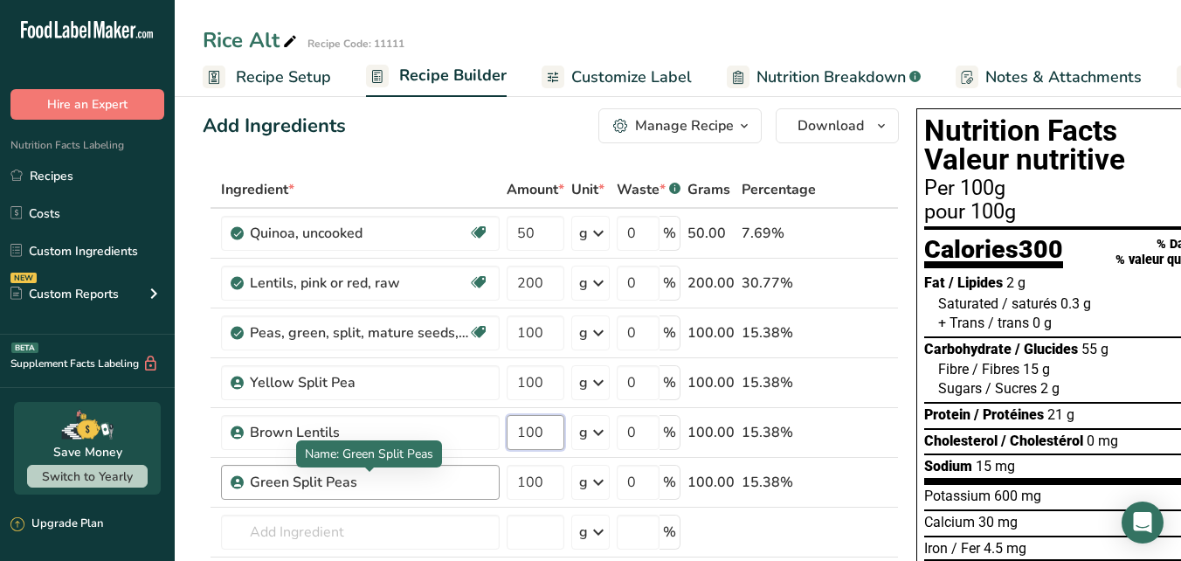
scroll to position [108, 0]
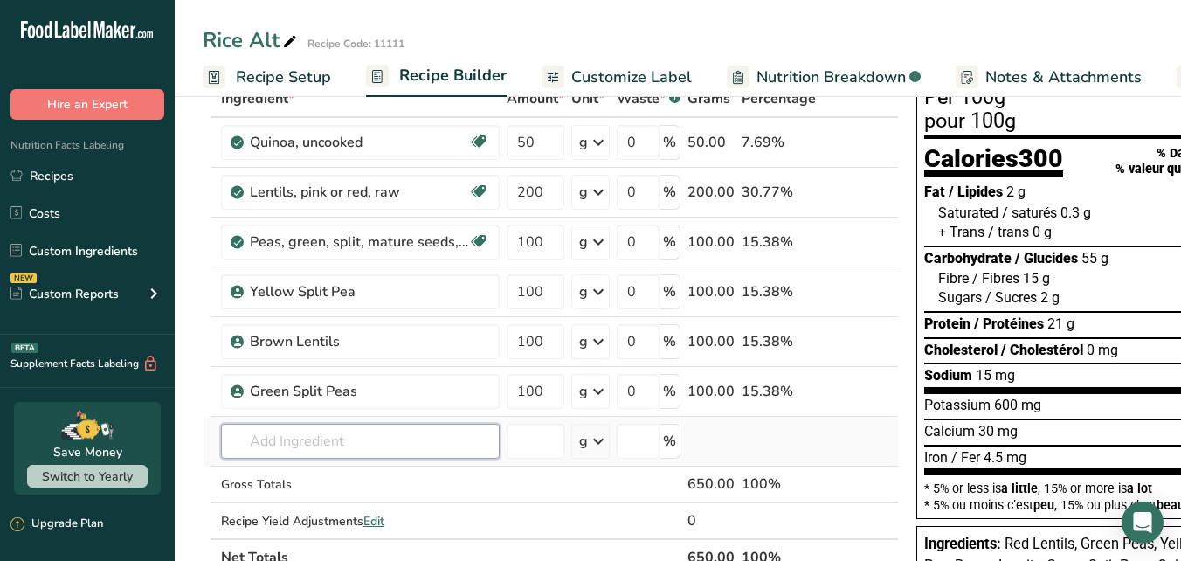
click at [338, 437] on div "Ingredient * Amount * Unit * Waste * .a-a{fill:#347362;}.b-a{fill:#fff;} Grams …" at bounding box center [551, 327] width 696 height 495
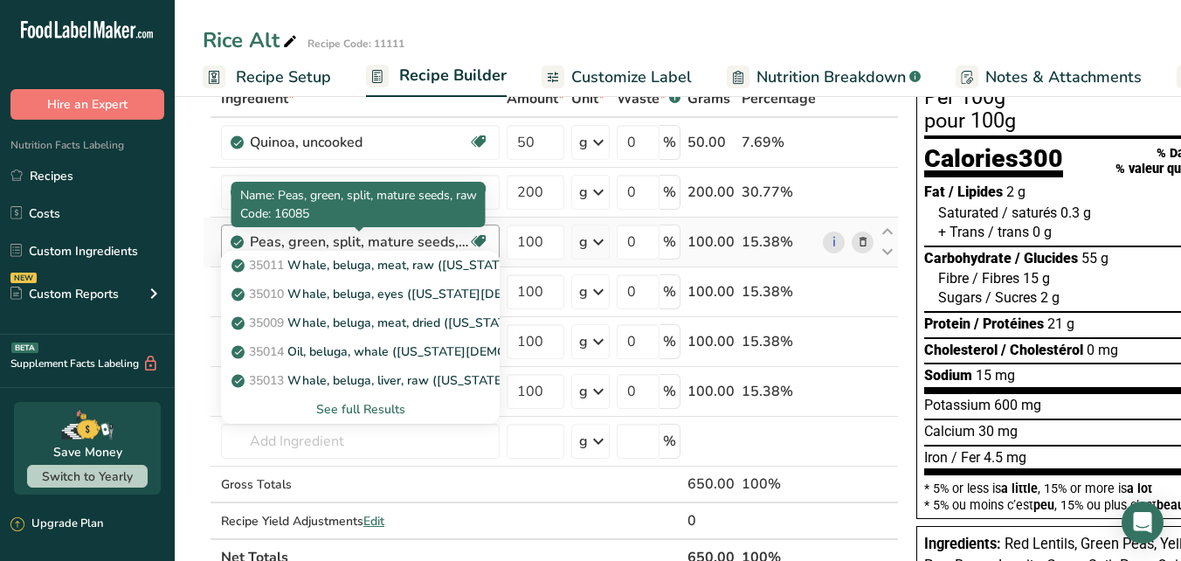
click at [351, 241] on div "Peas, green, split, mature seeds, raw" at bounding box center [359, 242] width 218 height 21
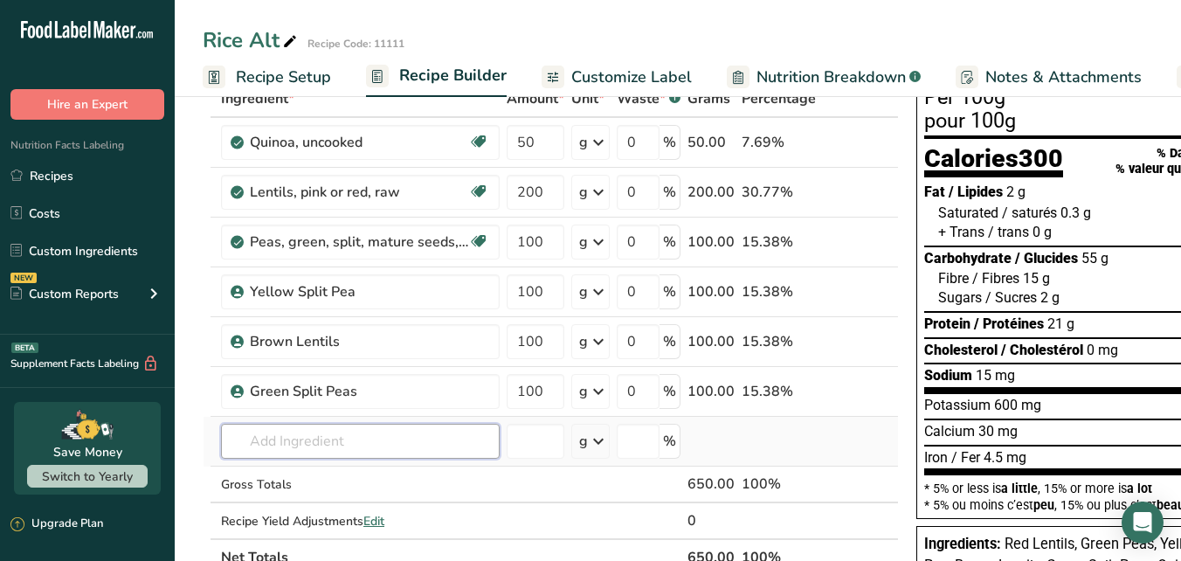
click at [376, 436] on input "text" at bounding box center [360, 441] width 279 height 35
click at [249, 437] on input "beluga lentils" at bounding box center [360, 441] width 279 height 35
drag, startPoint x: 393, startPoint y: 439, endPoint x: 332, endPoint y: 436, distance: 61.3
click at [332, 436] on input "black beluga lentils" at bounding box center [360, 441] width 279 height 35
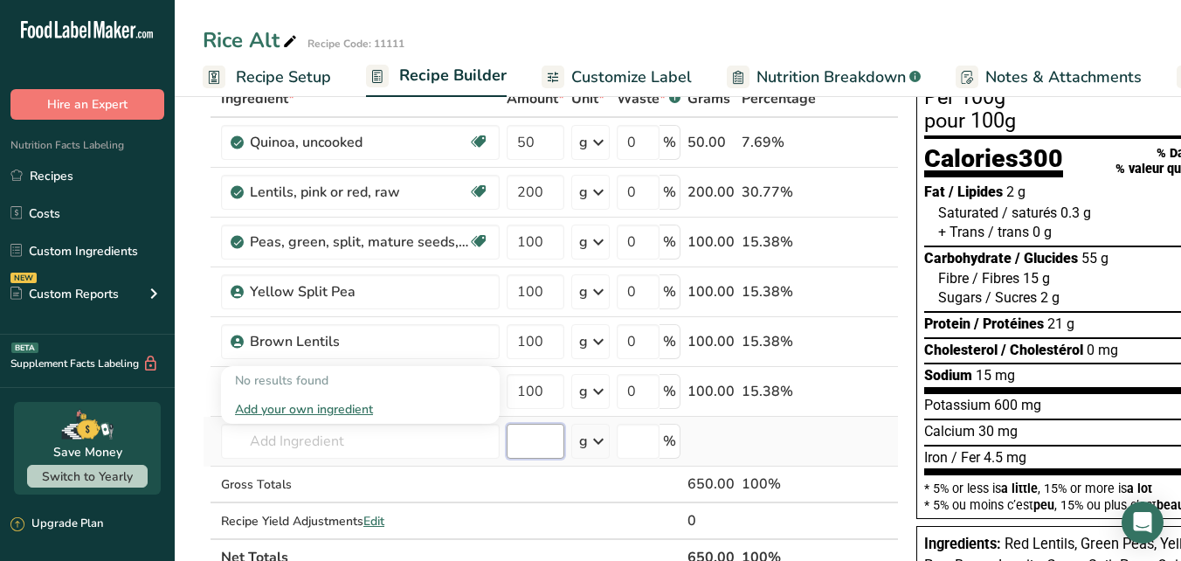
click at [532, 440] on input "number" at bounding box center [536, 441] width 58 height 35
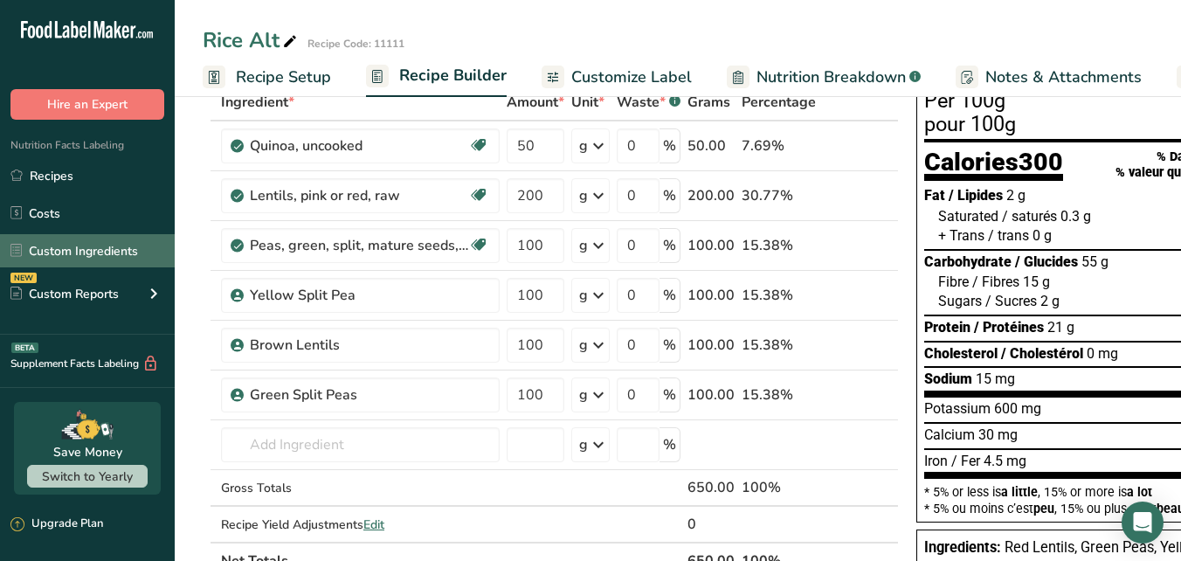
click at [87, 252] on link "Custom Ingredients" at bounding box center [87, 250] width 175 height 33
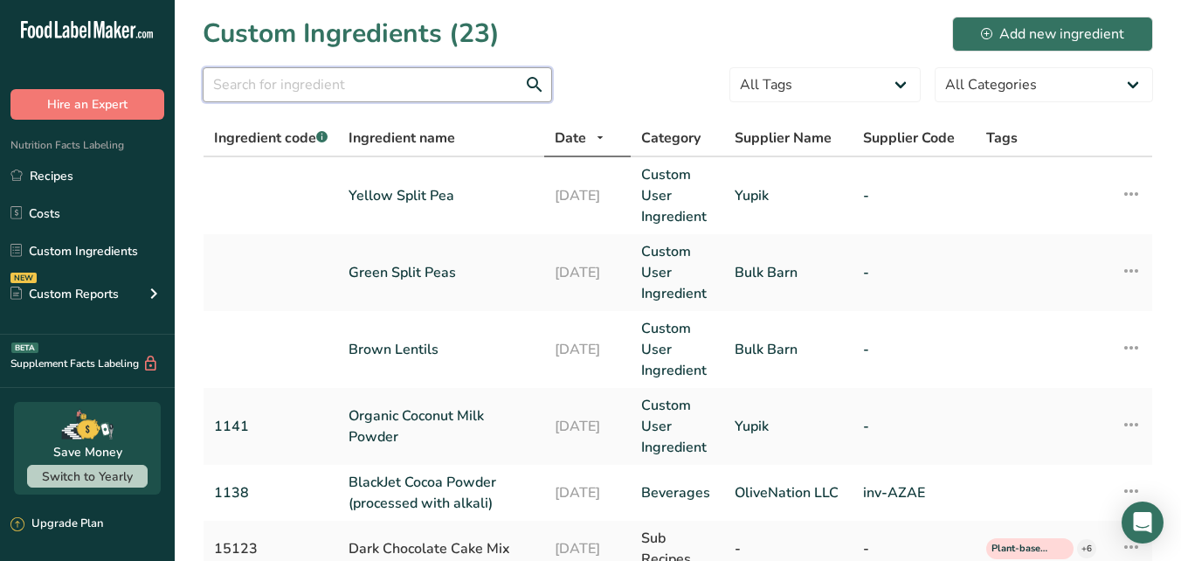
click at [381, 88] on input "text" at bounding box center [377, 84] width 349 height 35
click at [1019, 29] on div "Add new ingredient" at bounding box center [1052, 34] width 143 height 21
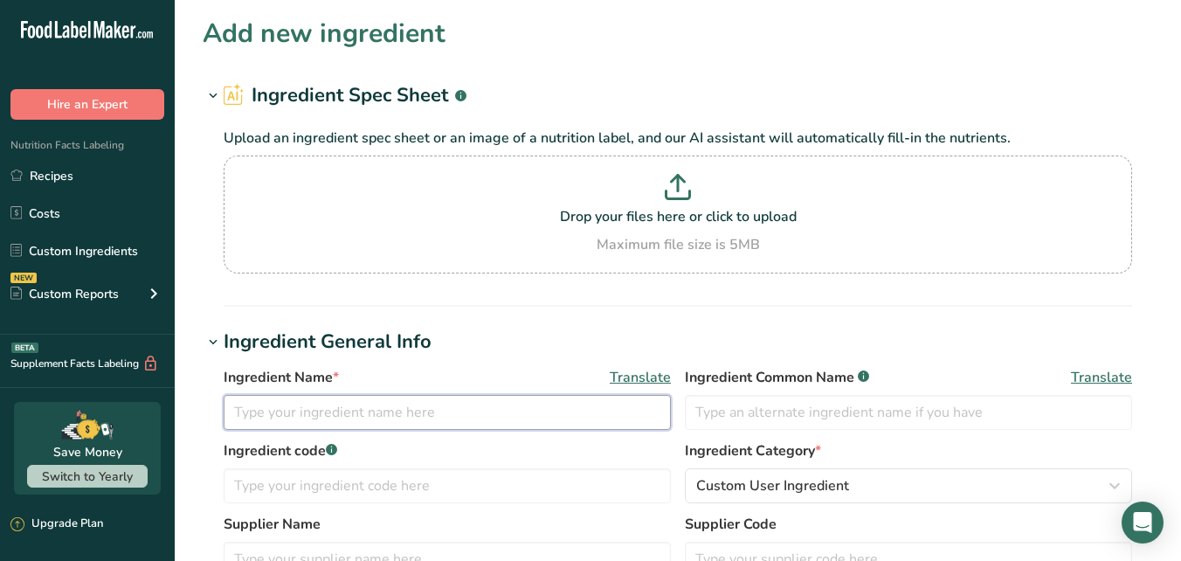
click at [375, 411] on input "text" at bounding box center [447, 412] width 447 height 35
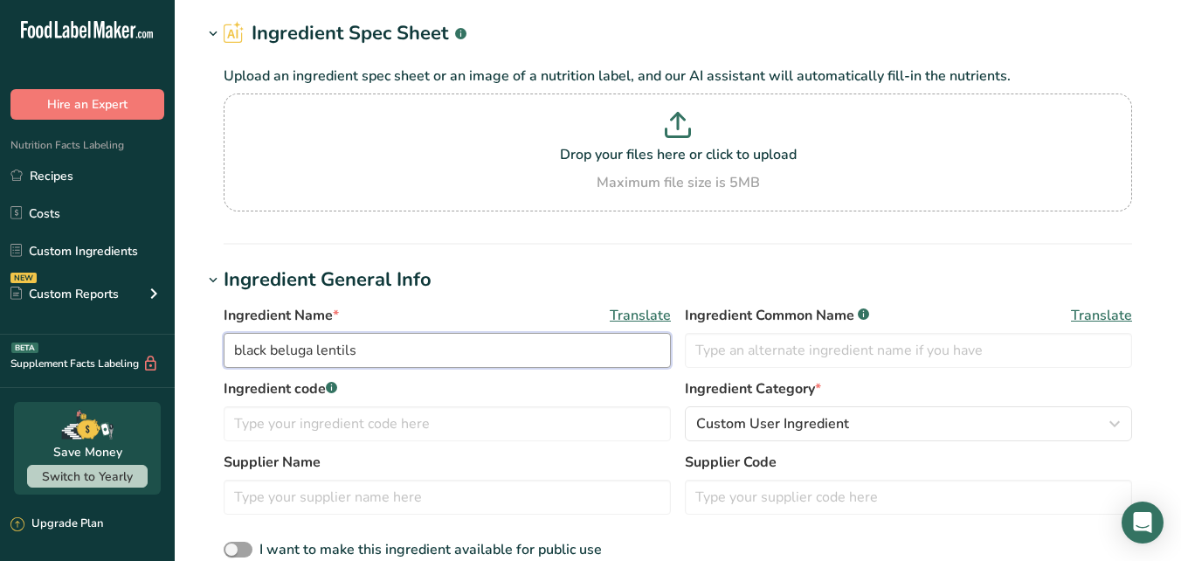
scroll to position [285, 0]
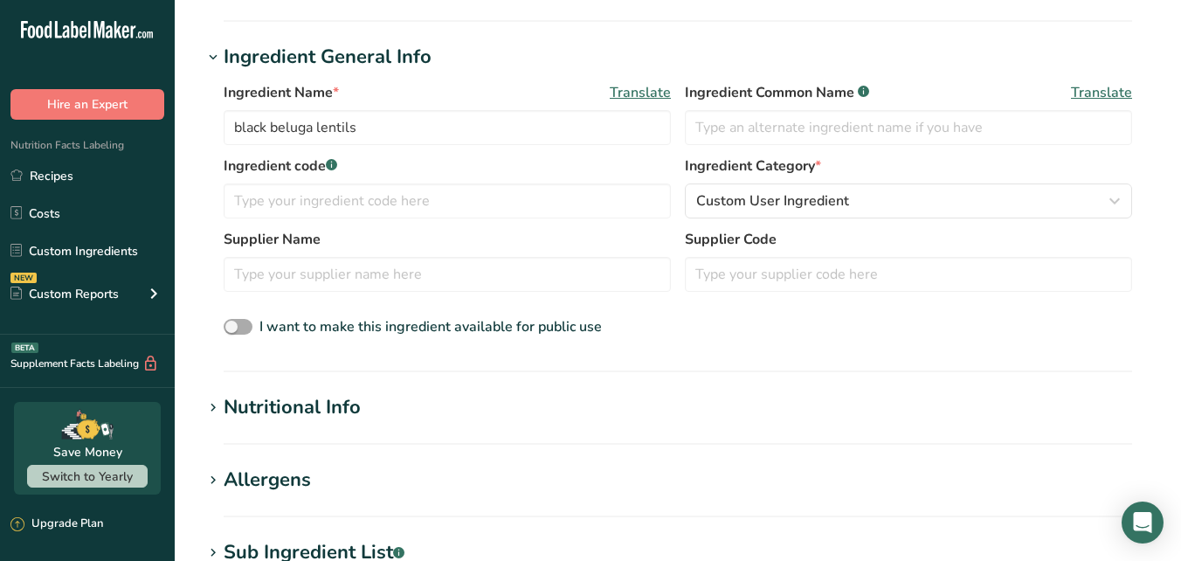
click at [348, 333] on span "I want to make this ingredient available for public use" at bounding box center [430, 326] width 342 height 19
click at [235, 333] on input "I want to make this ingredient available for public use" at bounding box center [229, 326] width 11 height 11
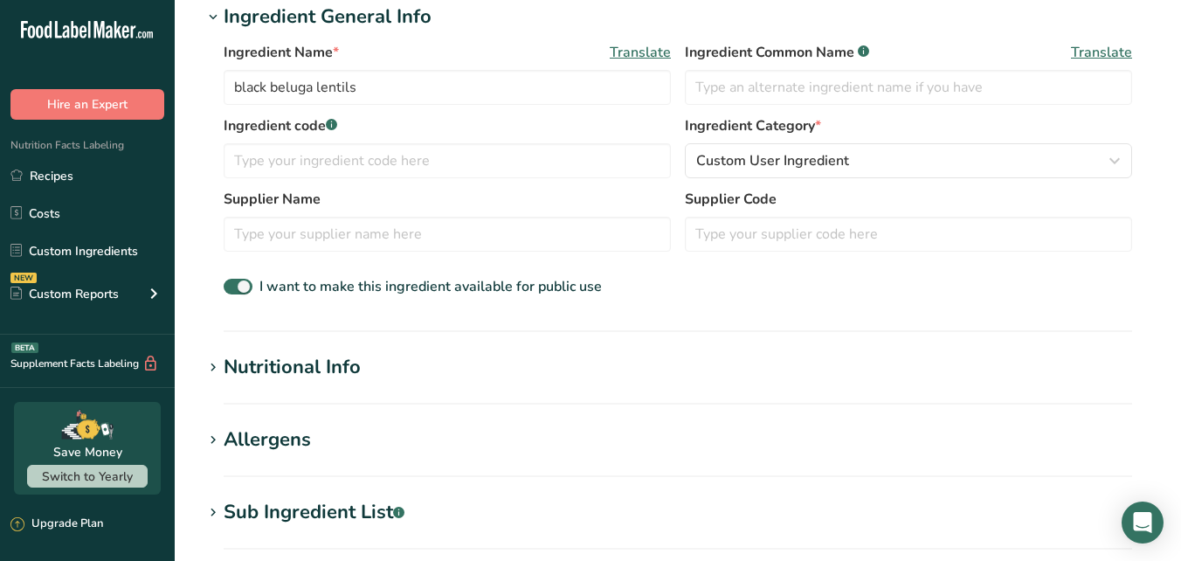
click at [247, 376] on div "Nutritional Info" at bounding box center [292, 367] width 137 height 29
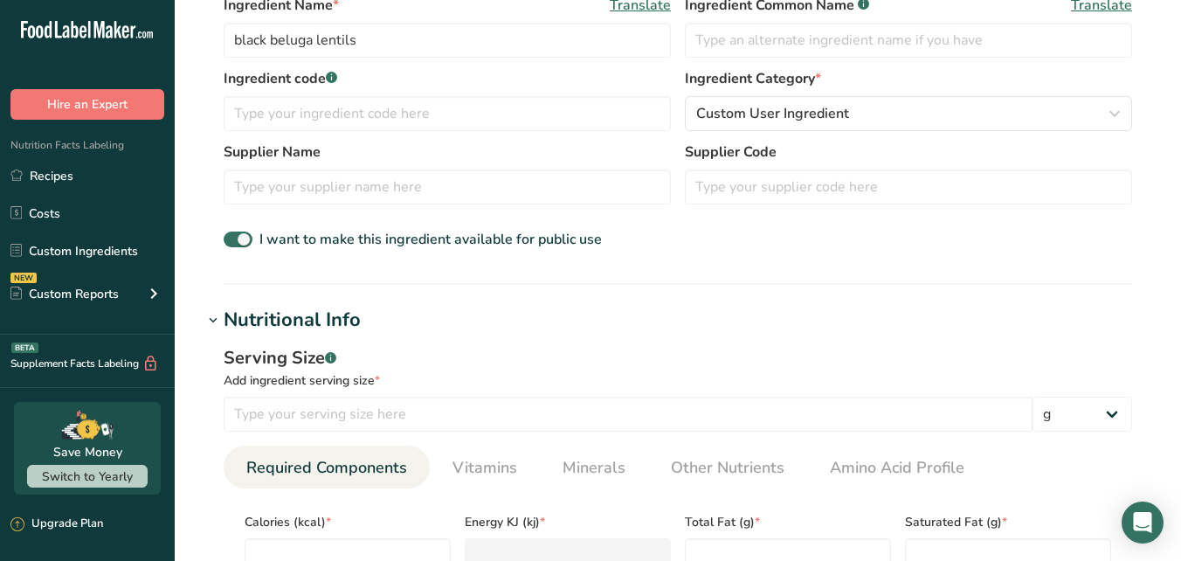
scroll to position [408, 0]
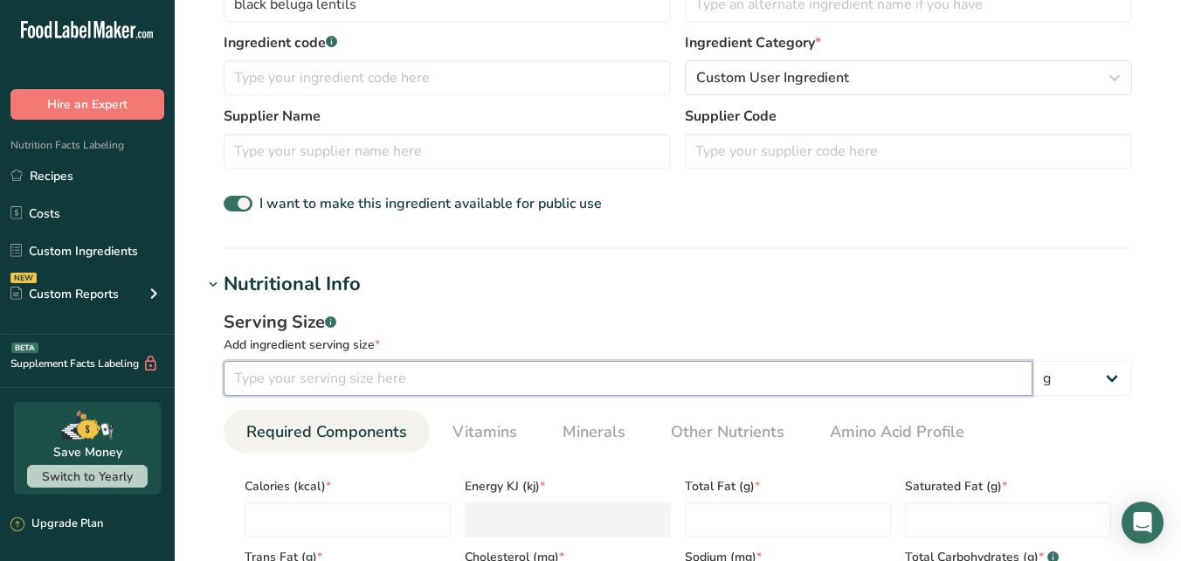
click at [305, 377] on input "number" at bounding box center [628, 378] width 809 height 35
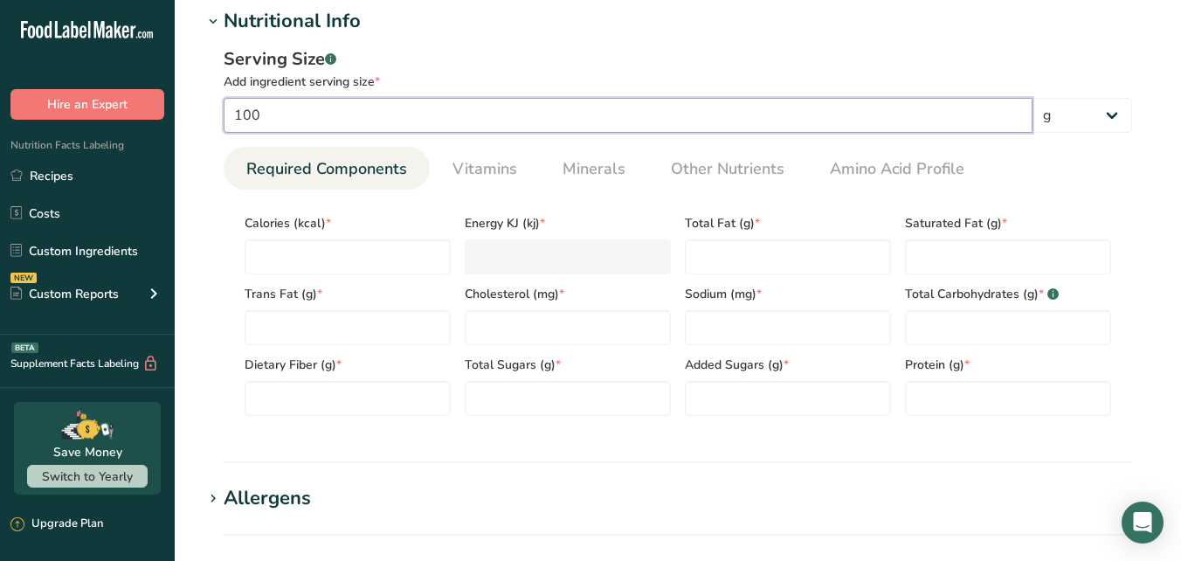
scroll to position [688, 0]
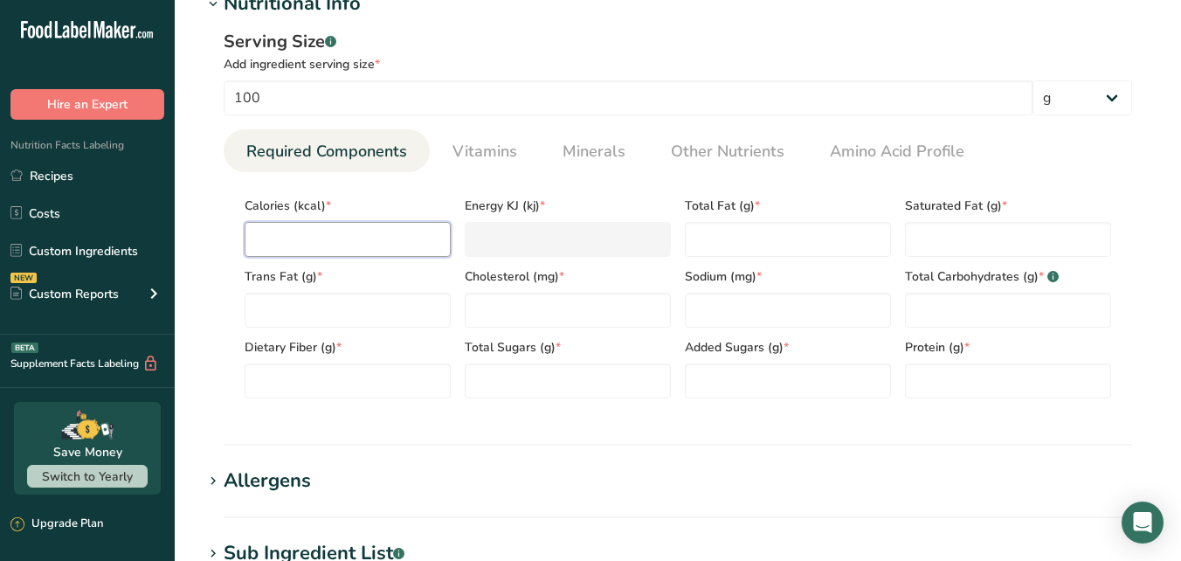
click at [347, 231] on input "number" at bounding box center [348, 239] width 206 height 35
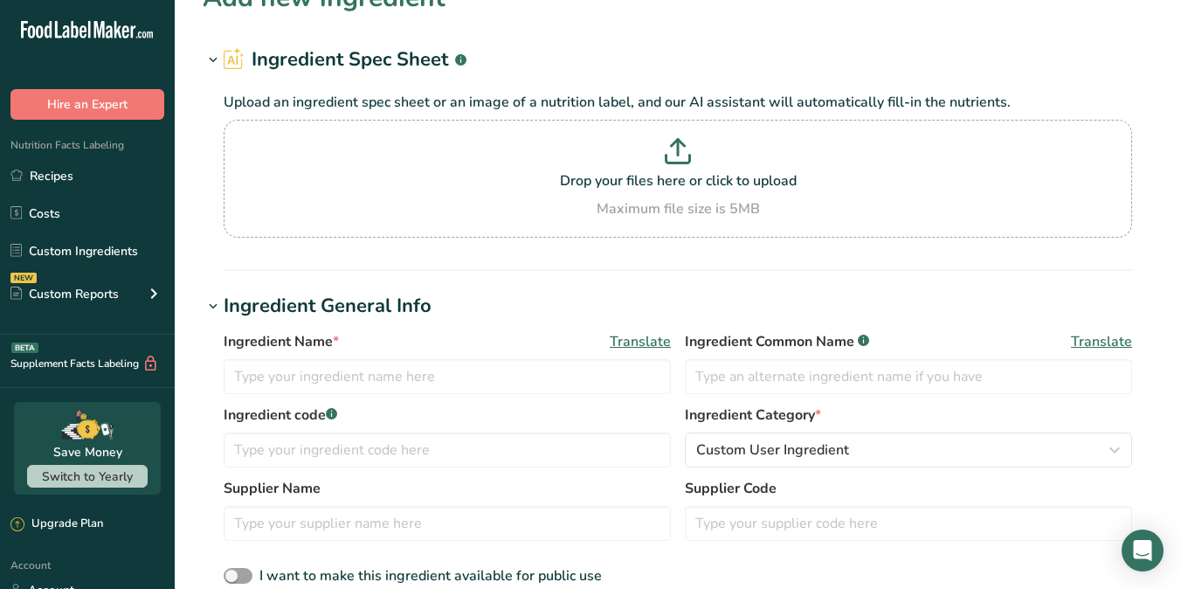
scroll to position [153, 0]
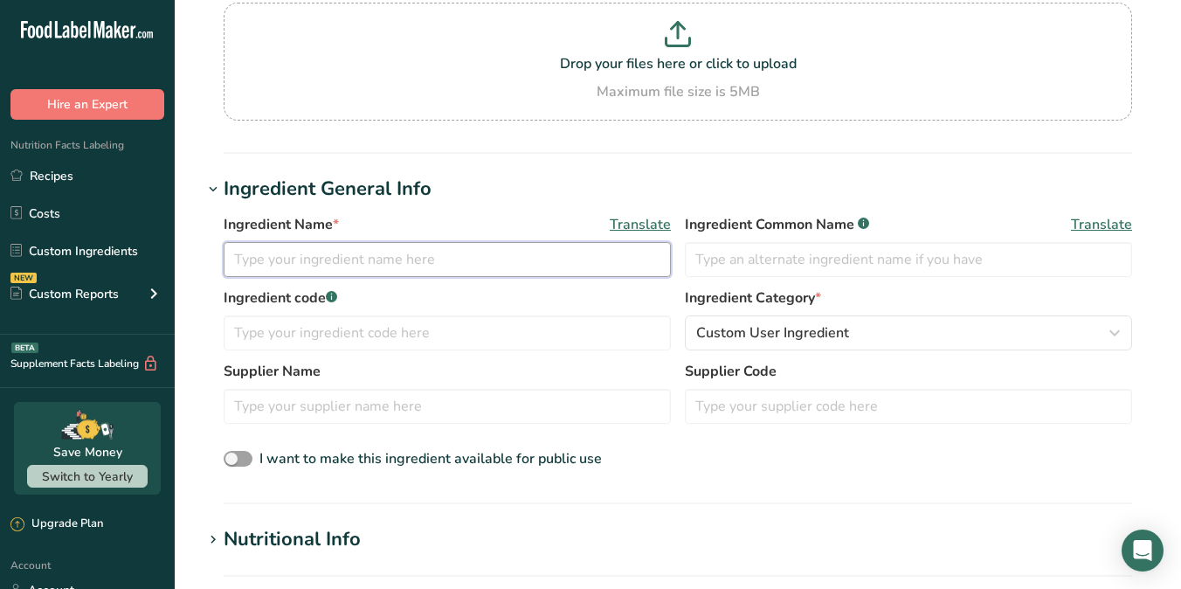
click at [493, 260] on input "text" at bounding box center [447, 259] width 447 height 35
type input "Black Beluga Lentil"
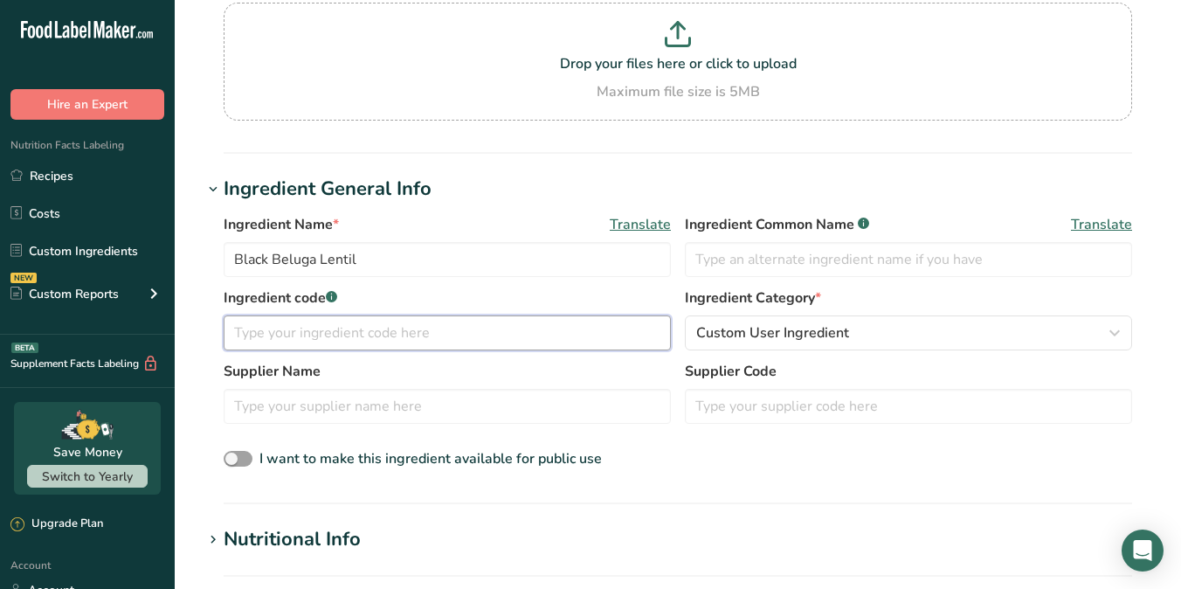
click at [433, 337] on input "text" at bounding box center [447, 332] width 447 height 35
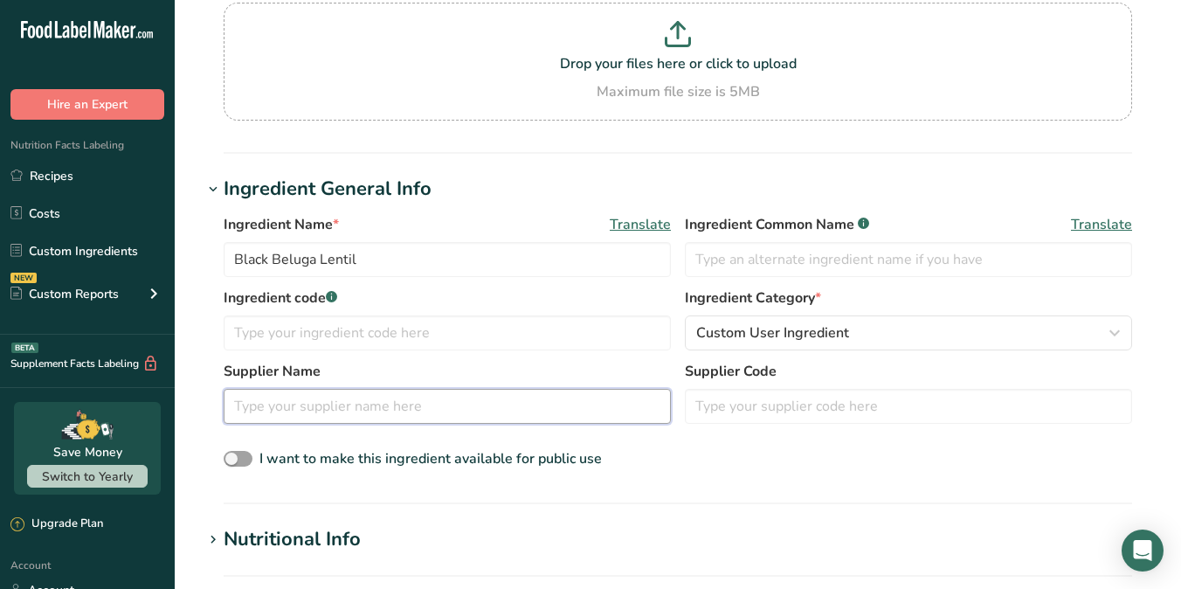
click at [404, 408] on input "text" at bounding box center [447, 406] width 447 height 35
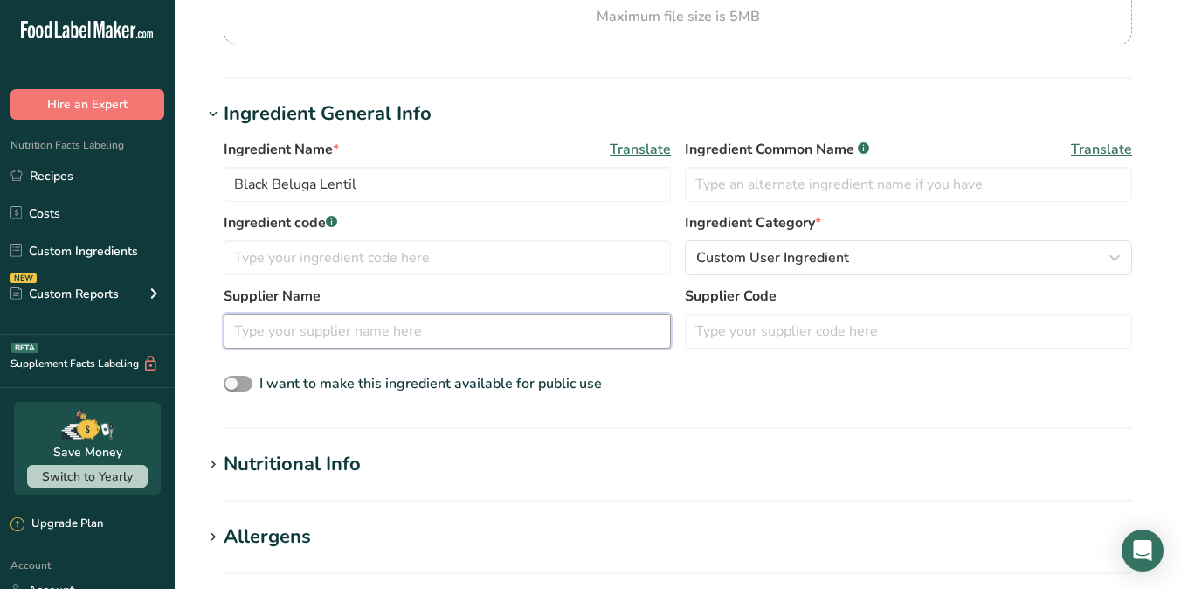
scroll to position [271, 0]
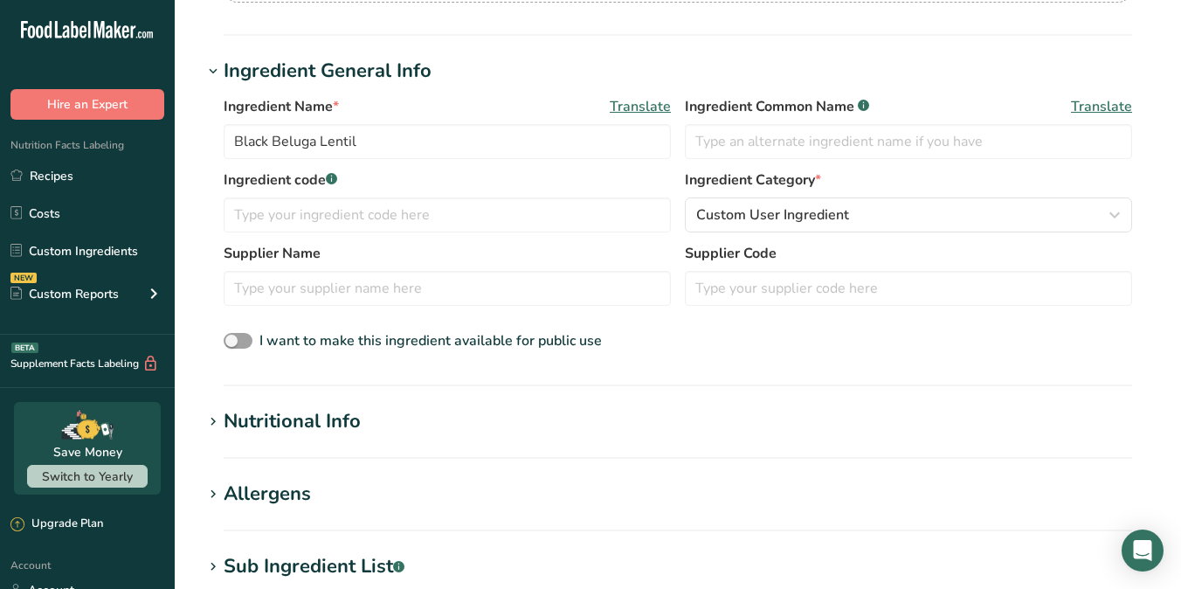
click at [335, 423] on div "Nutritional Info" at bounding box center [292, 421] width 137 height 29
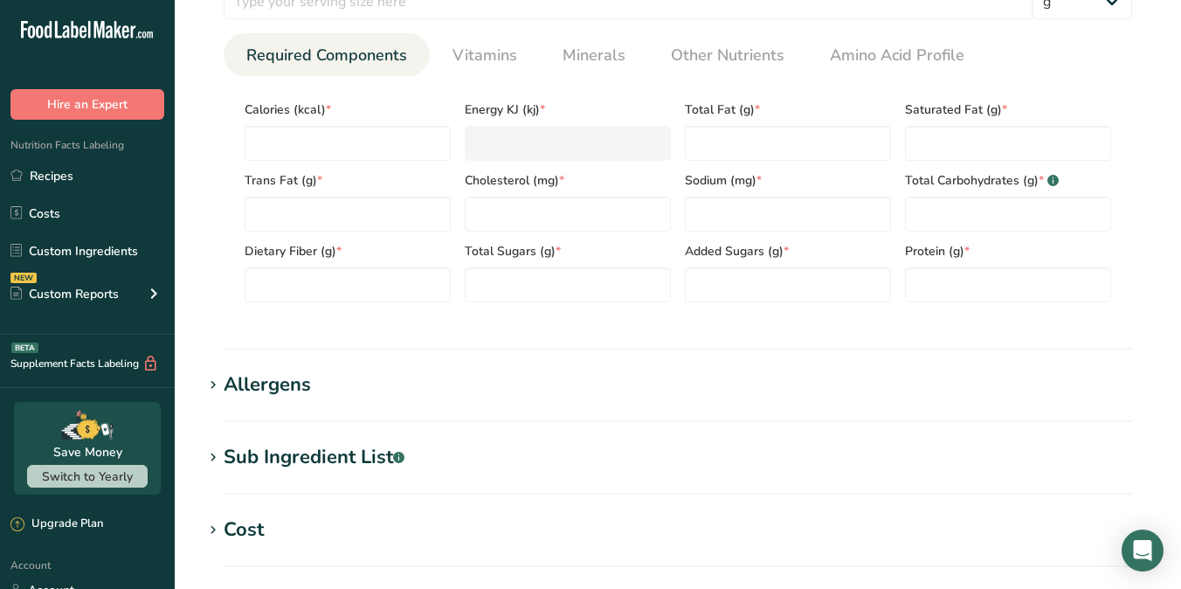
scroll to position [545, 0]
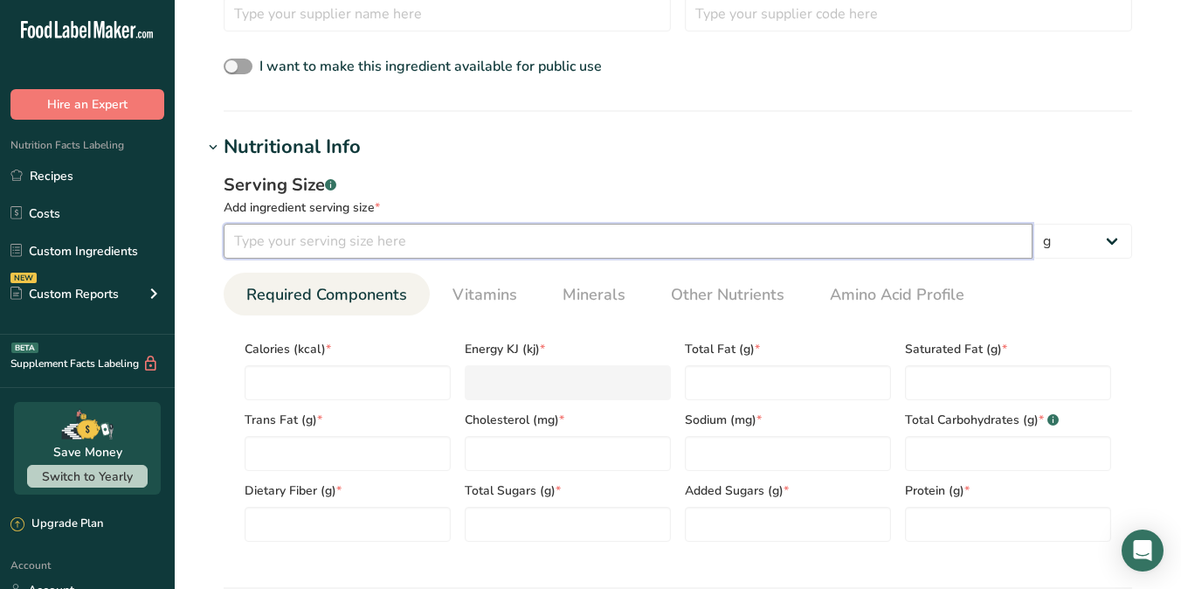
click at [390, 245] on input "number" at bounding box center [628, 241] width 809 height 35
type input "100"
click at [342, 386] on input "number" at bounding box center [348, 382] width 206 height 35
type input "3"
type KJ "12.6"
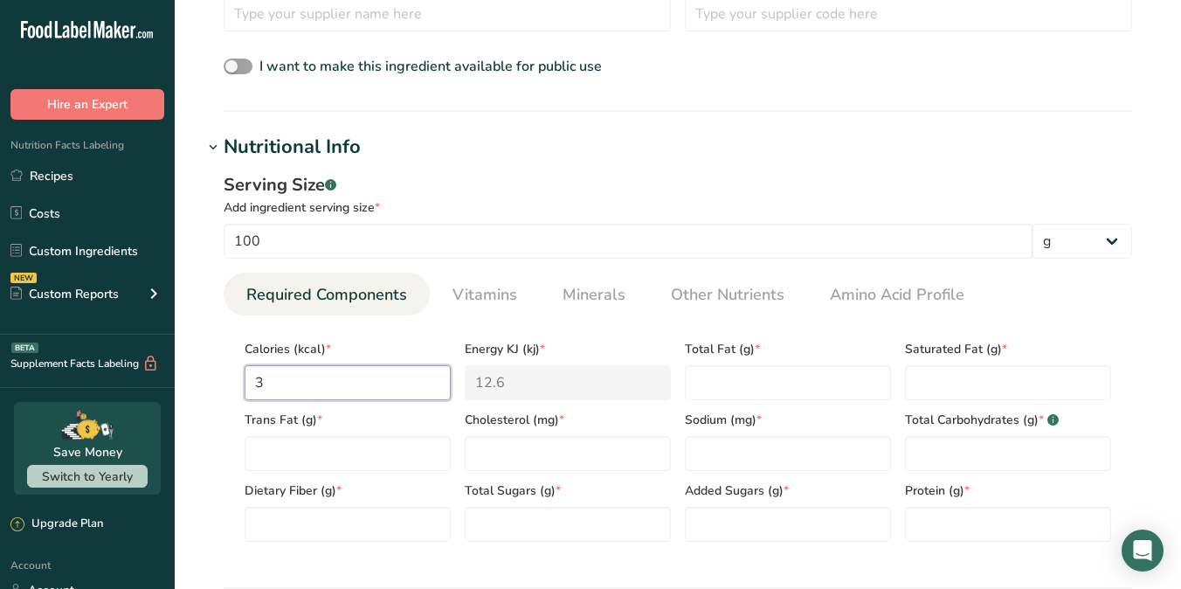
type input "32"
type KJ "133.9"
type input "324"
type KJ "1355.6"
type input "324.5"
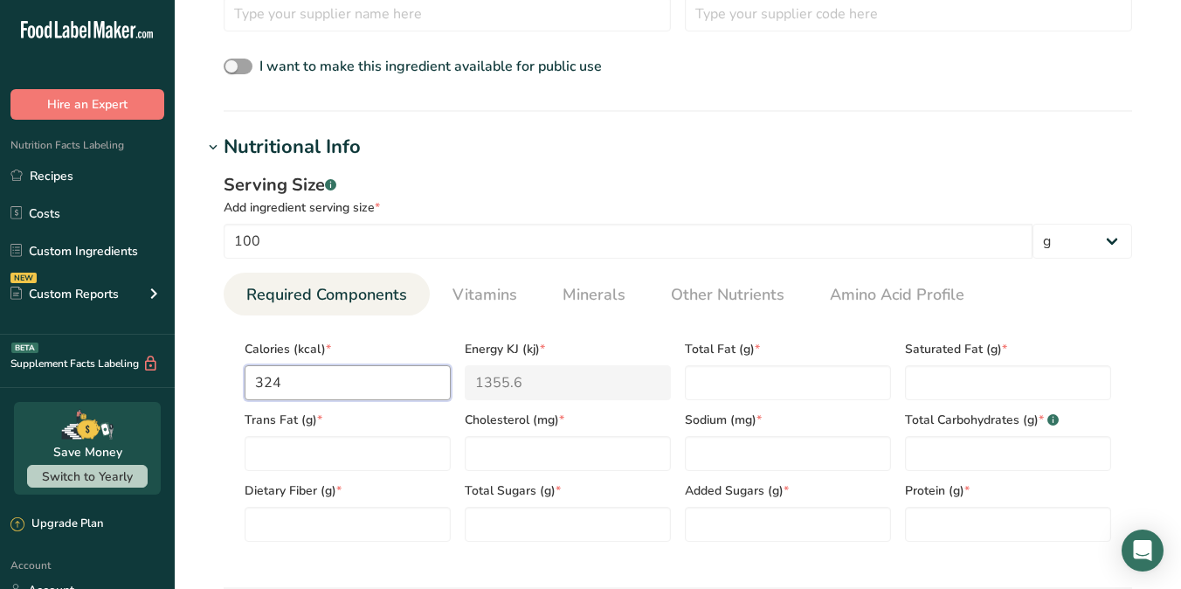
type KJ "1357.7"
type input "324.5"
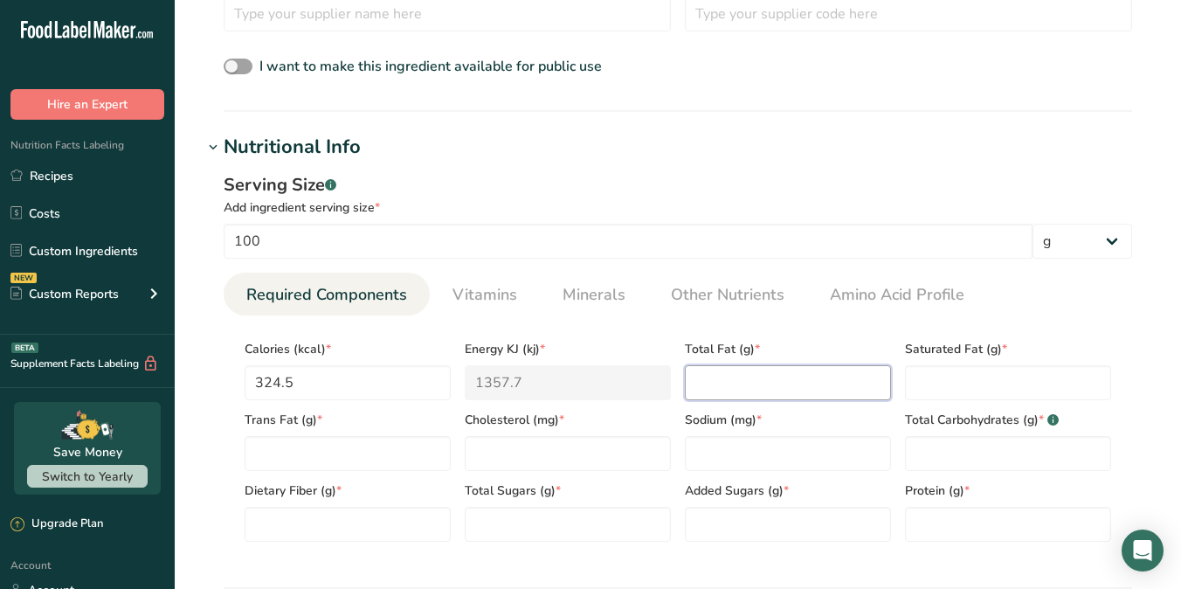
click at [708, 384] on Fat "number" at bounding box center [788, 382] width 206 height 35
type Fat "1.5"
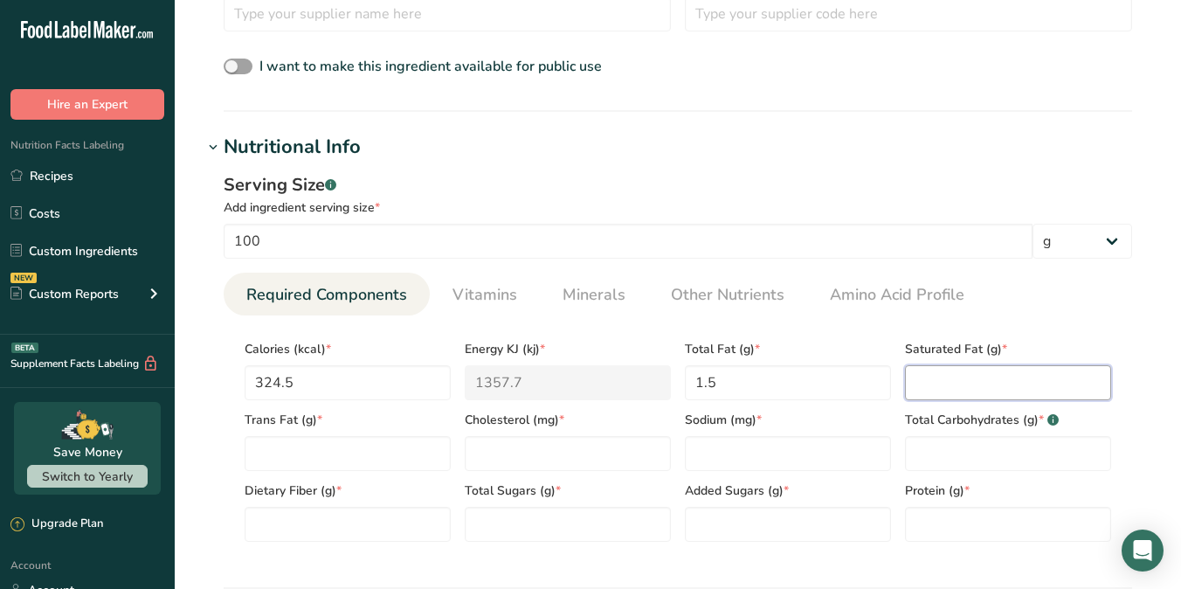
click at [923, 381] on Fat "number" at bounding box center [1008, 382] width 206 height 35
type Fat "0"
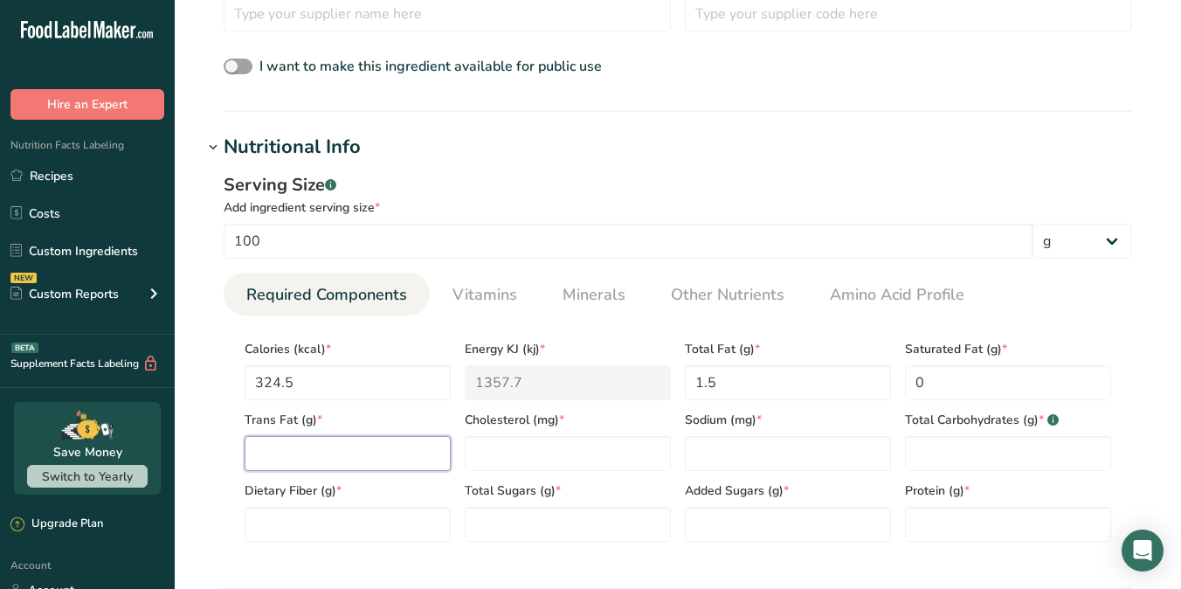
click at [377, 454] on Fat "number" at bounding box center [348, 453] width 206 height 35
type Fat "0"
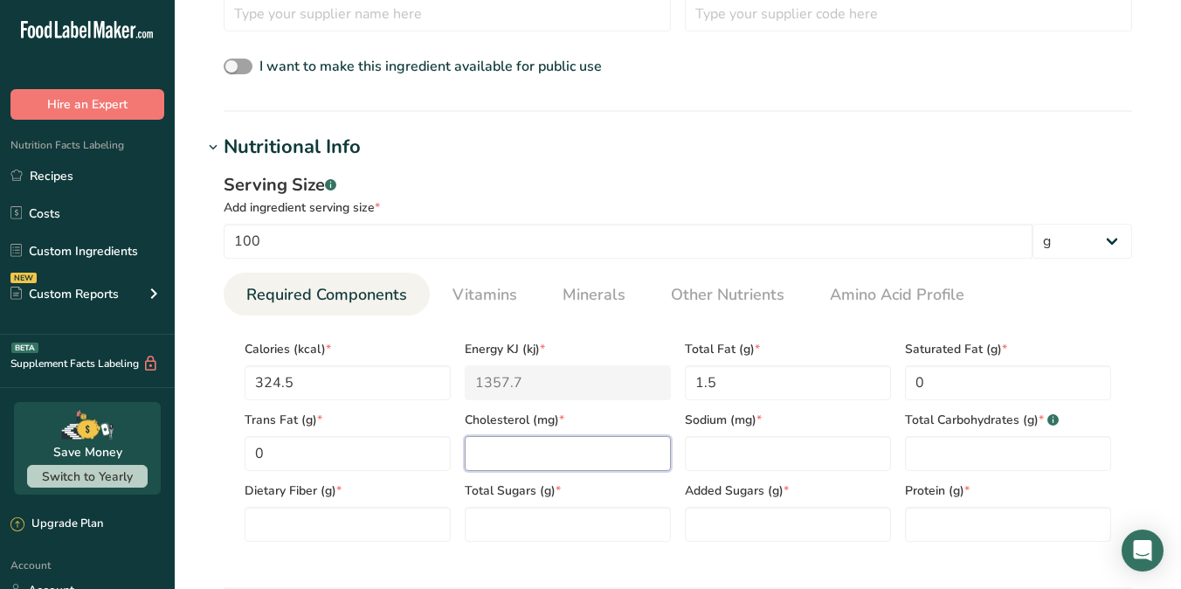
click at [504, 453] on input "number" at bounding box center [568, 453] width 206 height 35
type input "0"
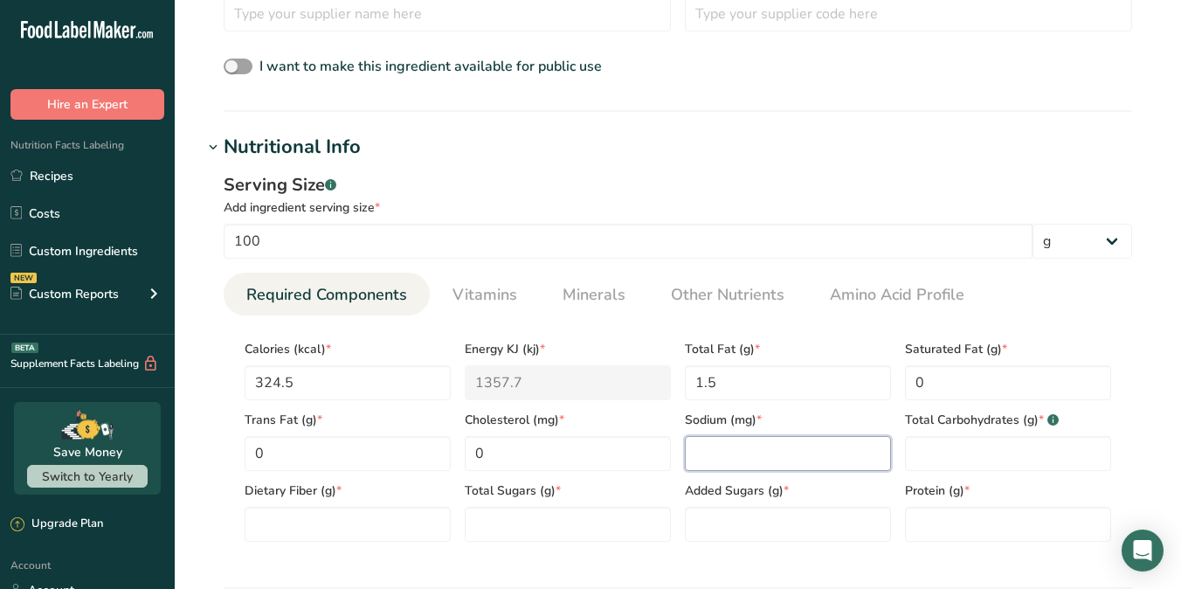
click at [710, 449] on input "number" at bounding box center [788, 453] width 206 height 35
type input "6"
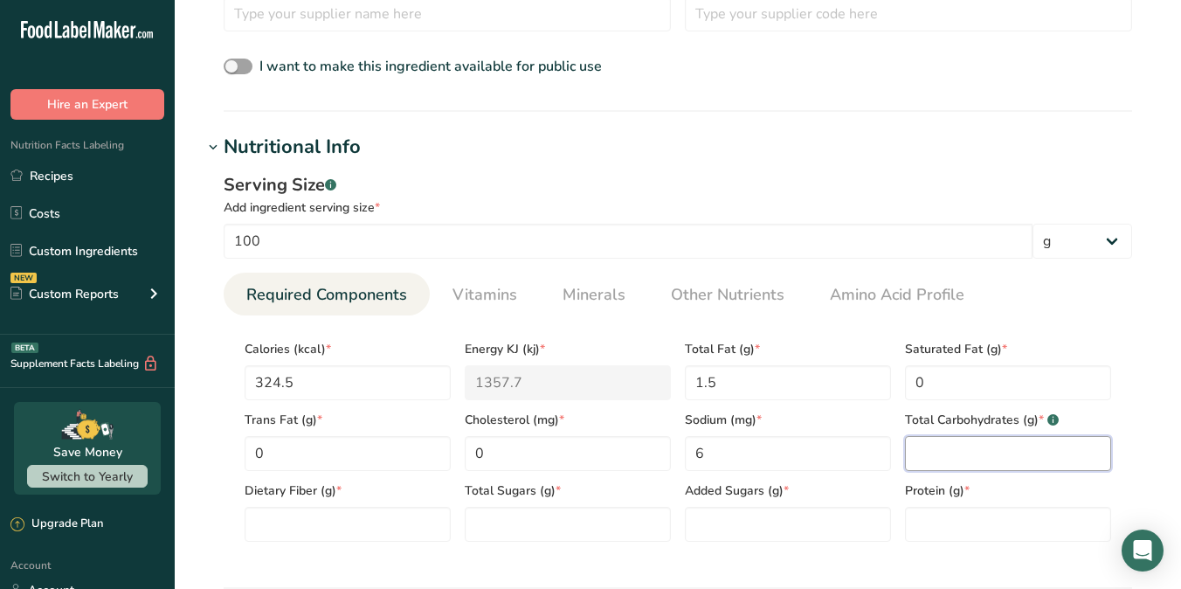
click at [924, 455] on Carbohydrates "number" at bounding box center [1008, 453] width 206 height 35
type Carbohydrates "0"
type Carbohydrates "56"
click at [308, 525] on Fiber "number" at bounding box center [348, 524] width 206 height 35
type Fiber "13"
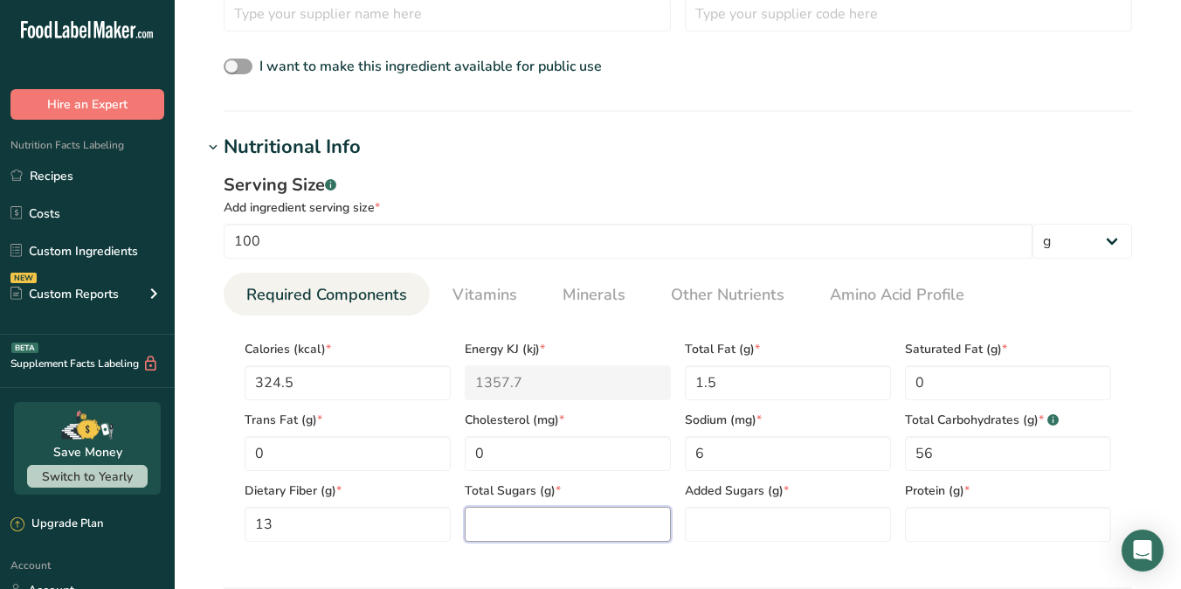
click at [481, 521] on Sugars "number" at bounding box center [568, 524] width 206 height 35
type Sugars "1.5"
click at [720, 521] on Sugars "number" at bounding box center [788, 524] width 206 height 35
type Sugars "0"
click at [925, 524] on input "number" at bounding box center [1008, 524] width 206 height 35
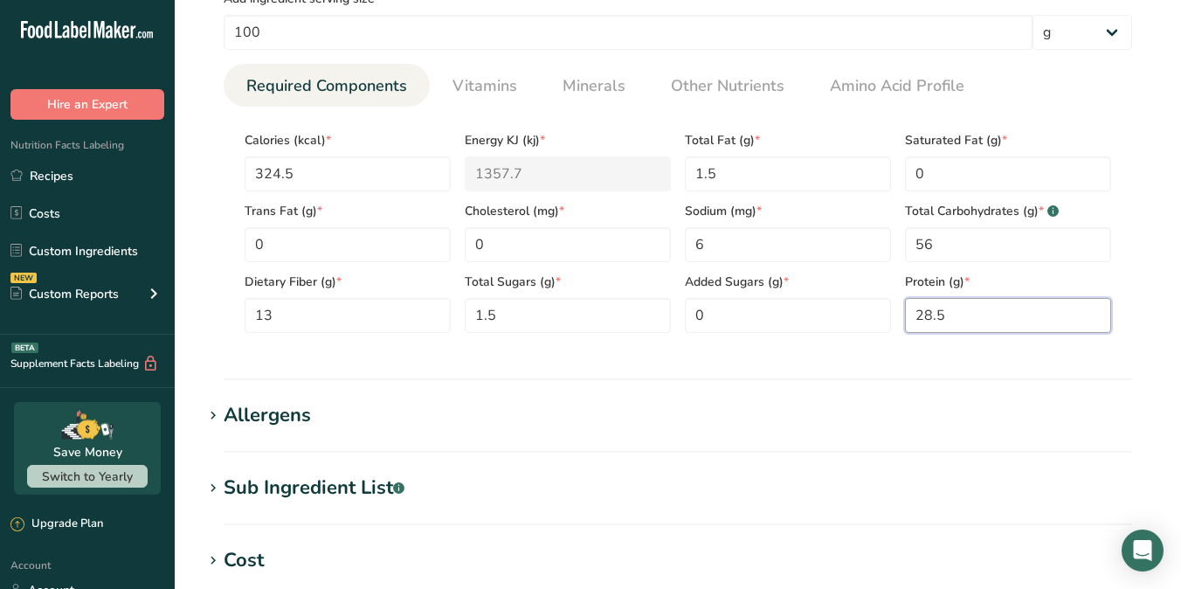
scroll to position [1158, 0]
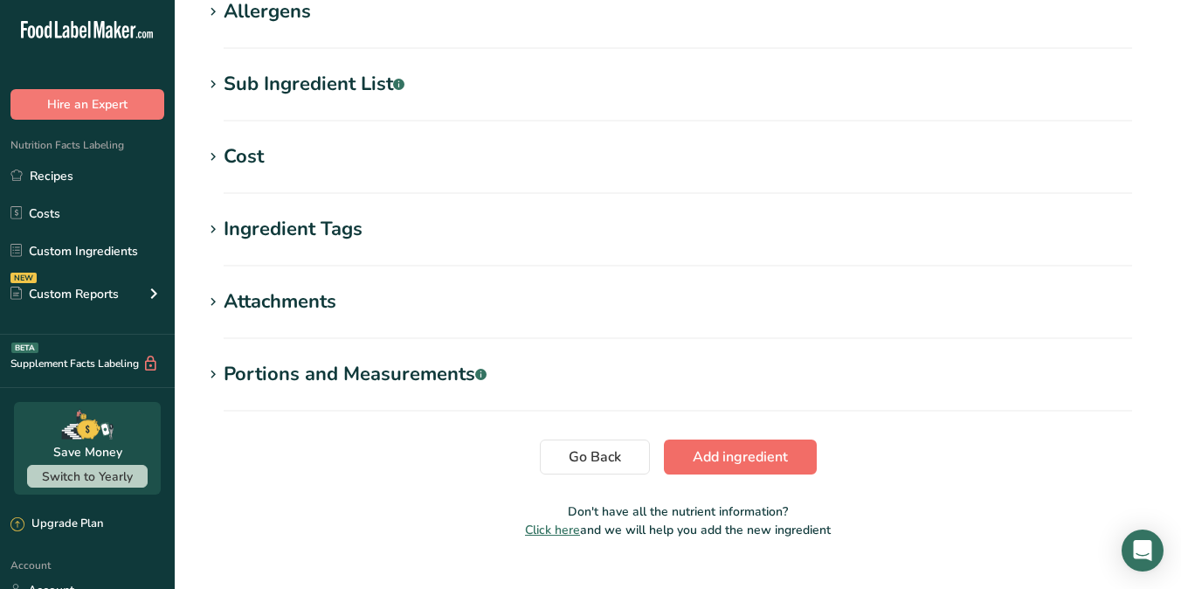
type input "28.5"
click at [722, 455] on span "Add ingredient" at bounding box center [740, 456] width 95 height 21
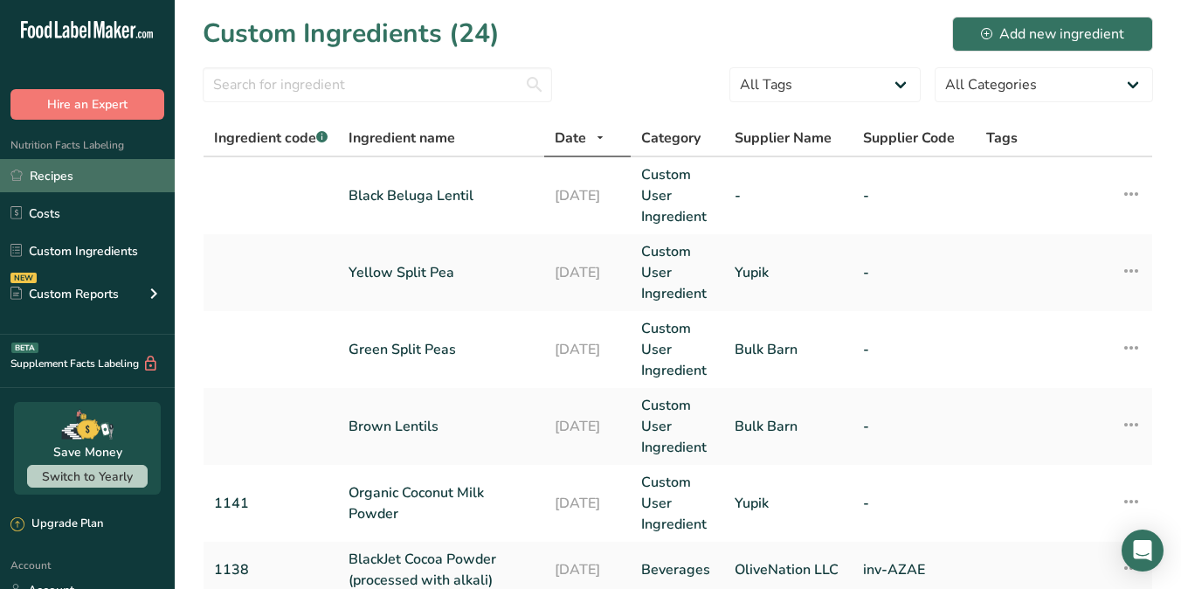
click at [63, 178] on link "Recipes" at bounding box center [87, 175] width 175 height 33
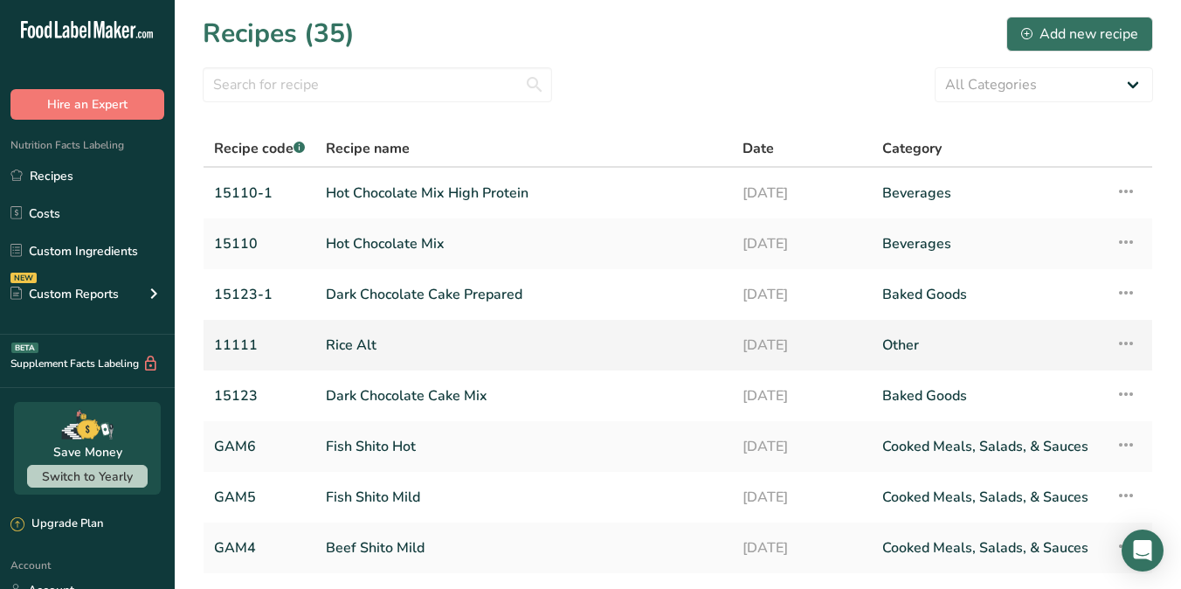
click at [359, 337] on link "Rice Alt" at bounding box center [524, 345] width 396 height 37
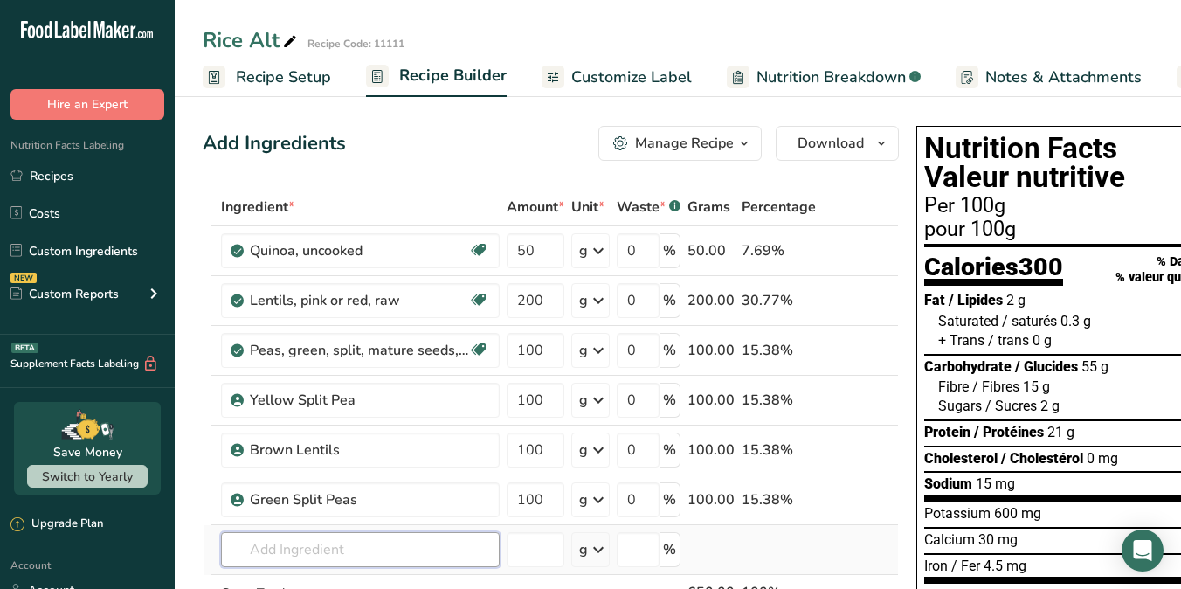
click at [367, 544] on input "text" at bounding box center [360, 549] width 279 height 35
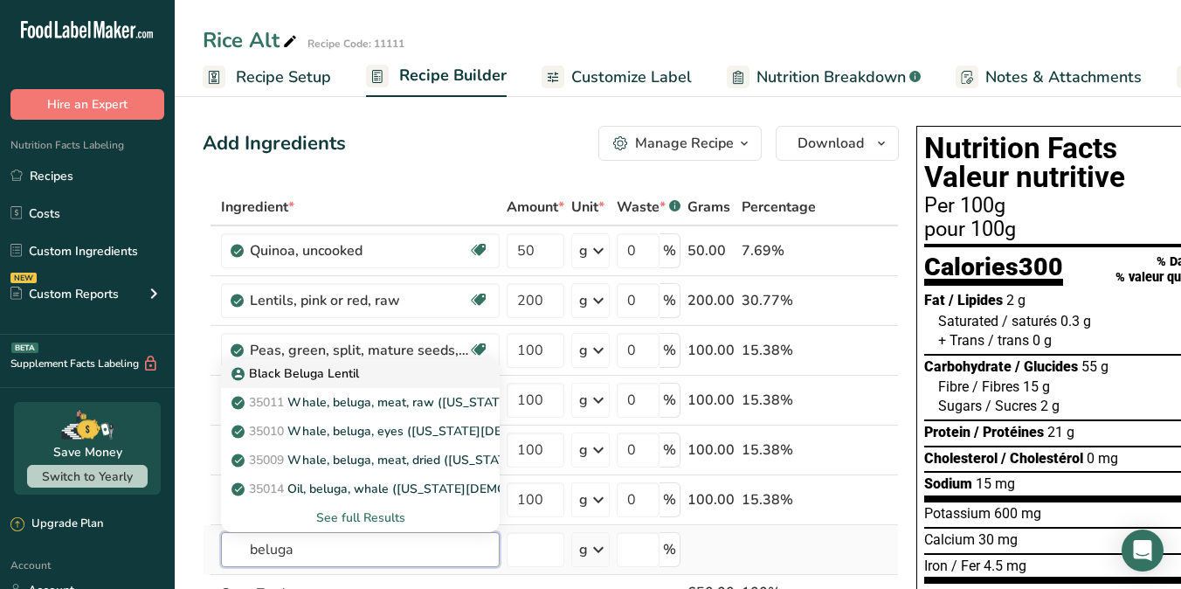
type input "beluga"
click at [324, 375] on p "Black Beluga Lentil" at bounding box center [297, 373] width 124 height 18
type input "Black Beluga Lentil"
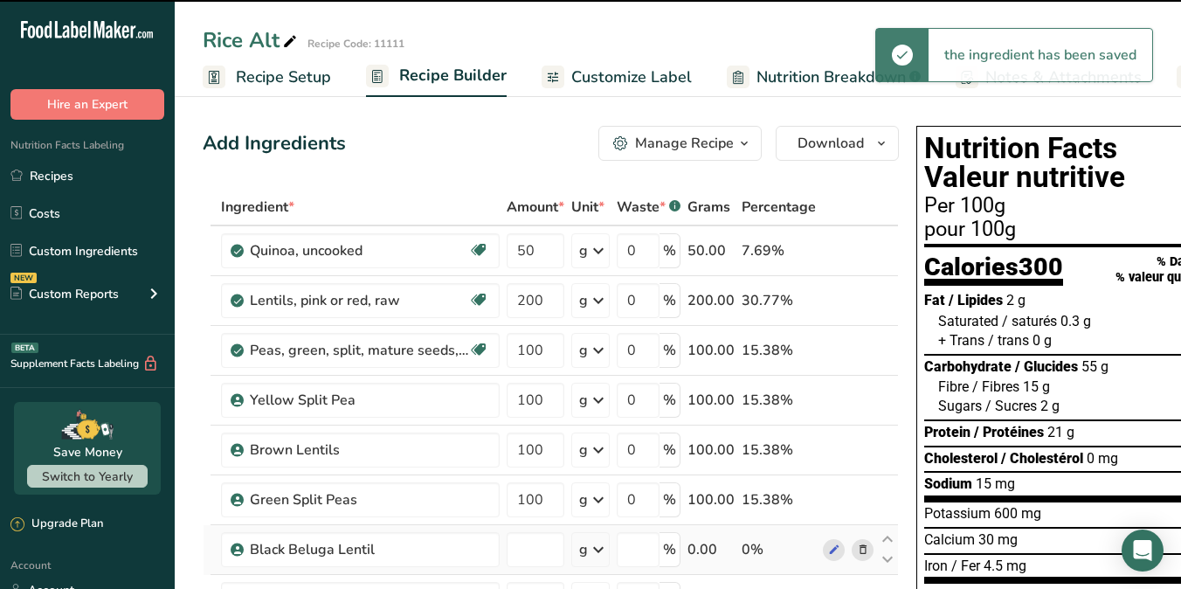
type input "0"
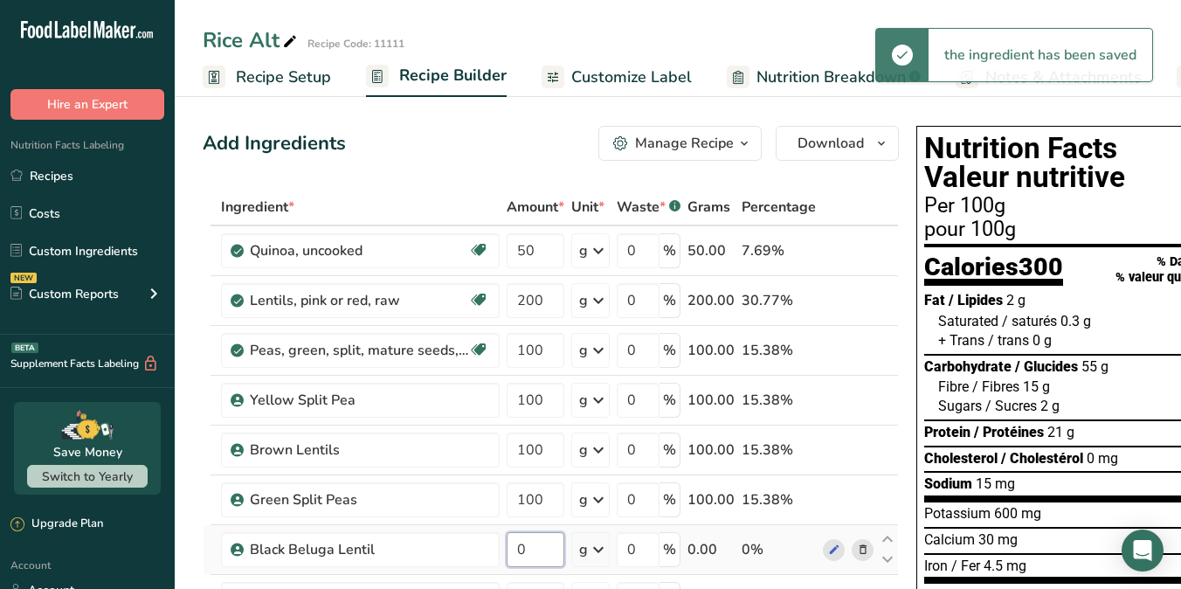
click at [530, 549] on input "0" at bounding box center [536, 549] width 58 height 35
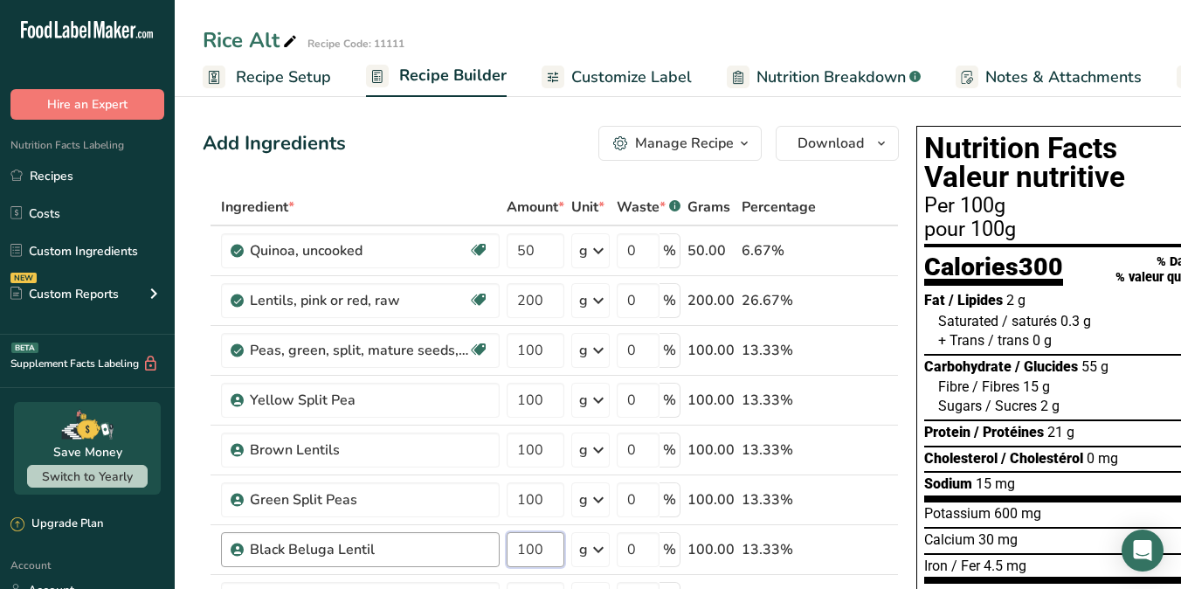
type input "100"
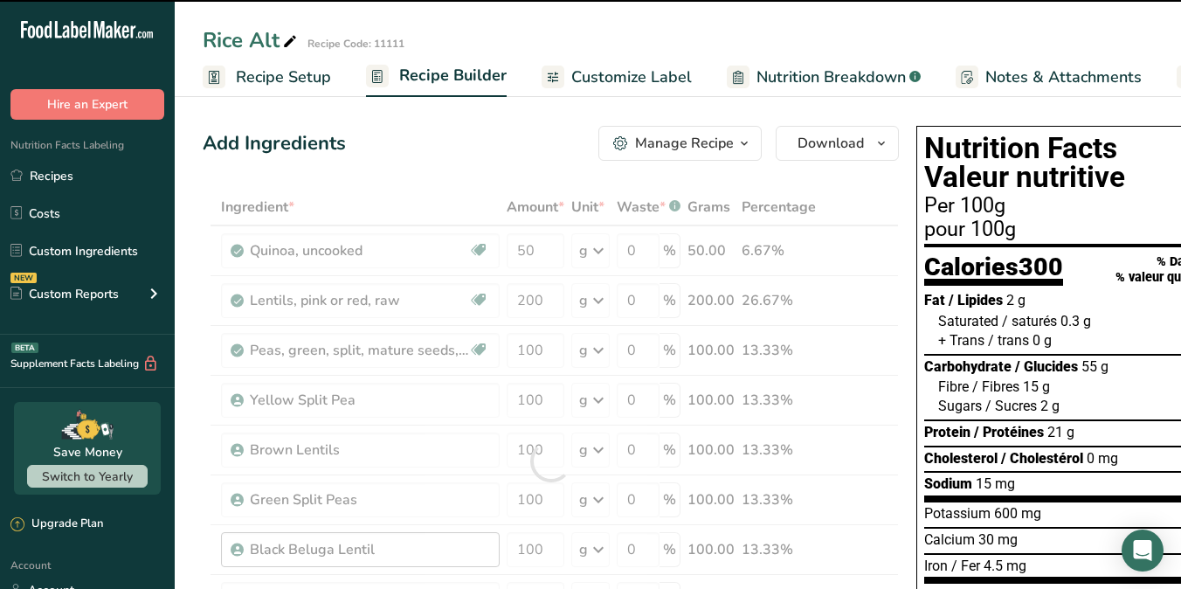
click at [470, 547] on div "Ingredient * Amount * Unit * Waste * .a-a{fill:#347362;}.b-a{fill:#fff;} Grams …" at bounding box center [551, 461] width 696 height 545
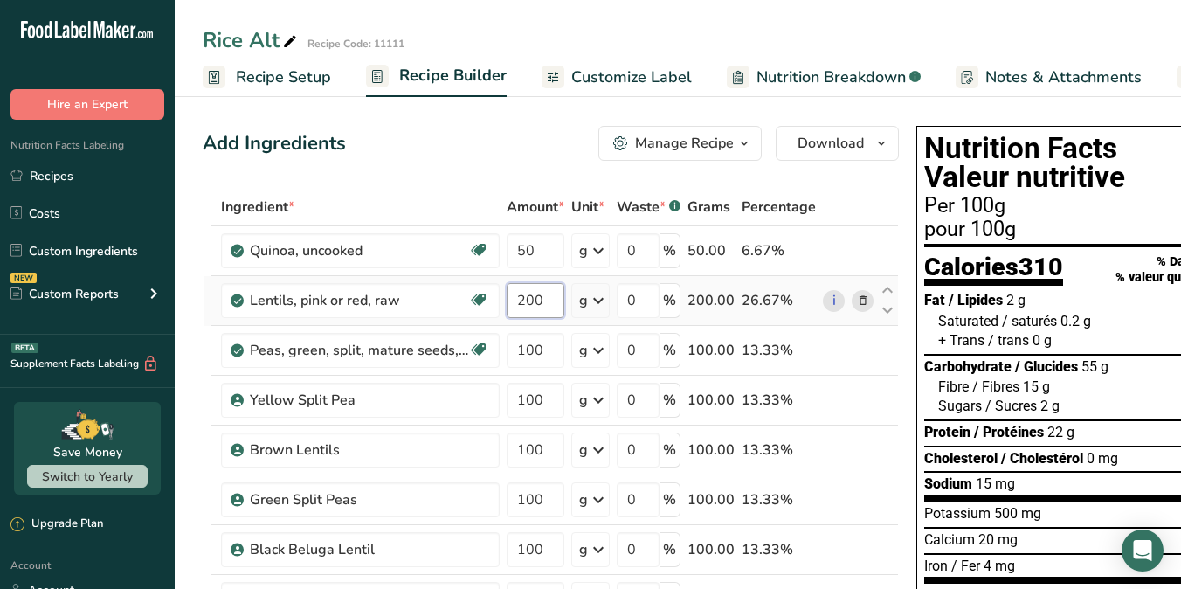
click at [524, 298] on input "200" at bounding box center [536, 300] width 58 height 35
type input "100"
click at [551, 350] on div "Ingredient * Amount * Unit * Waste * .a-a{fill:#347362;}.b-a{fill:#fff;} Grams …" at bounding box center [551, 461] width 696 height 545
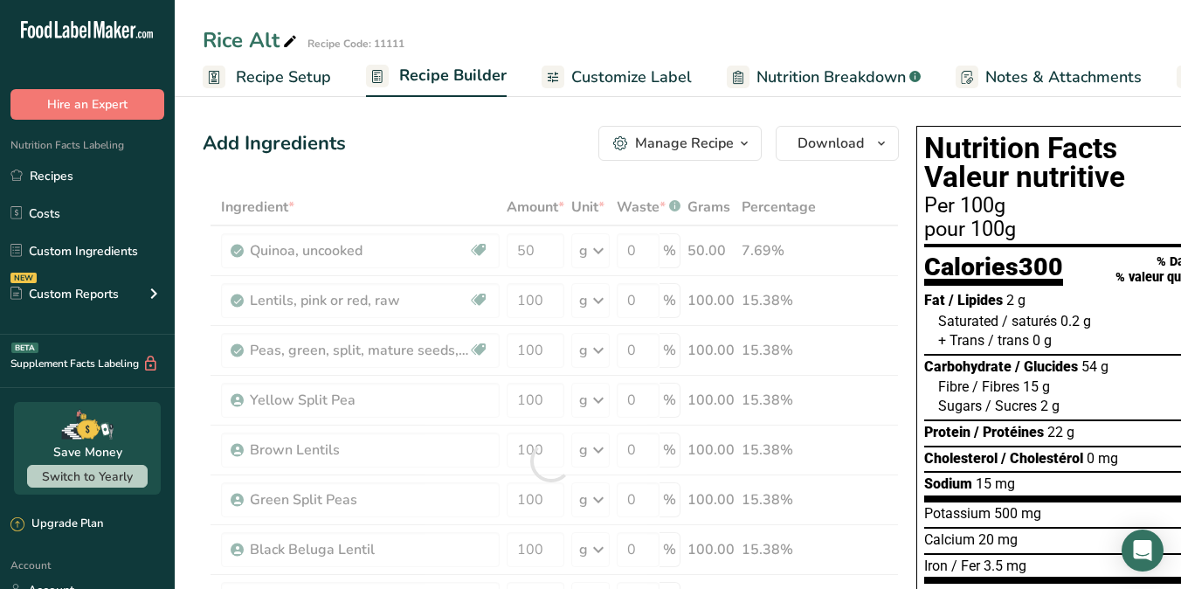
click at [610, 73] on span "Customize Label" at bounding box center [631, 78] width 121 height 24
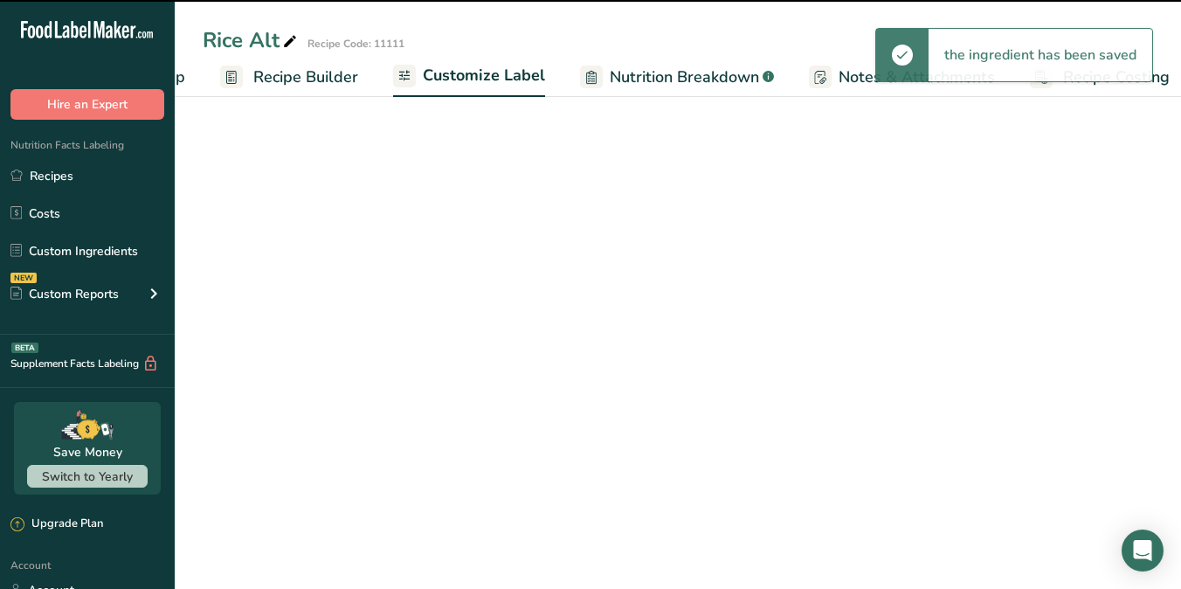
scroll to position [0, 162]
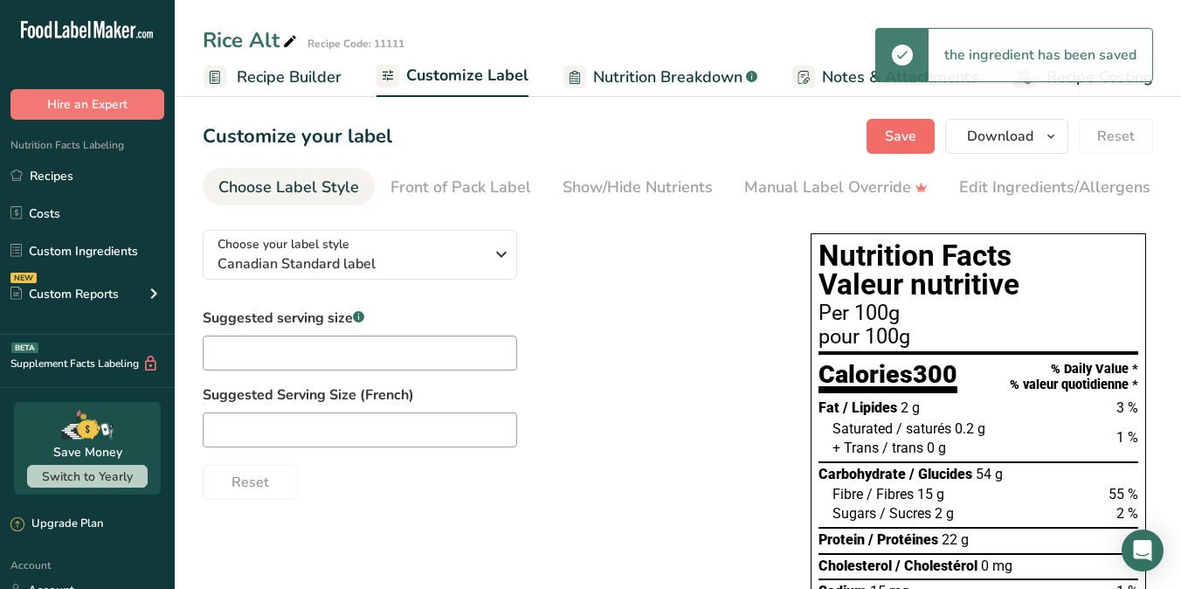
click at [929, 130] on button "Save" at bounding box center [901, 136] width 68 height 35
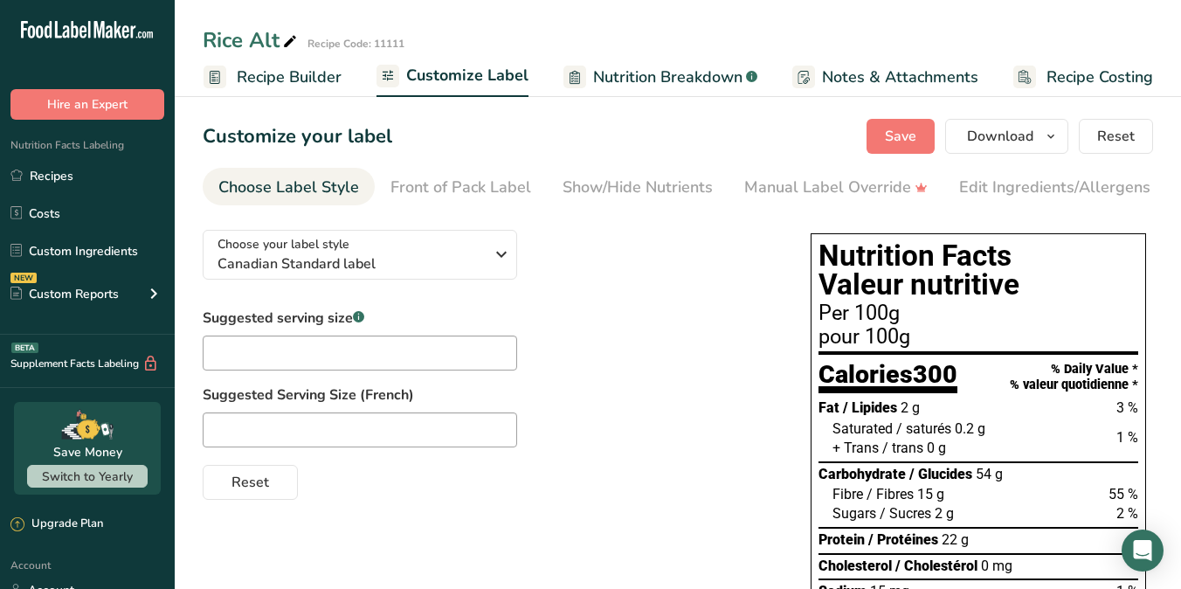
click at [922, 142] on button "Save" at bounding box center [901, 136] width 68 height 35
click at [260, 356] on input "text" at bounding box center [360, 352] width 314 height 35
type input "1"
type input "1/2 Cup"
click at [254, 431] on input "text" at bounding box center [360, 429] width 314 height 35
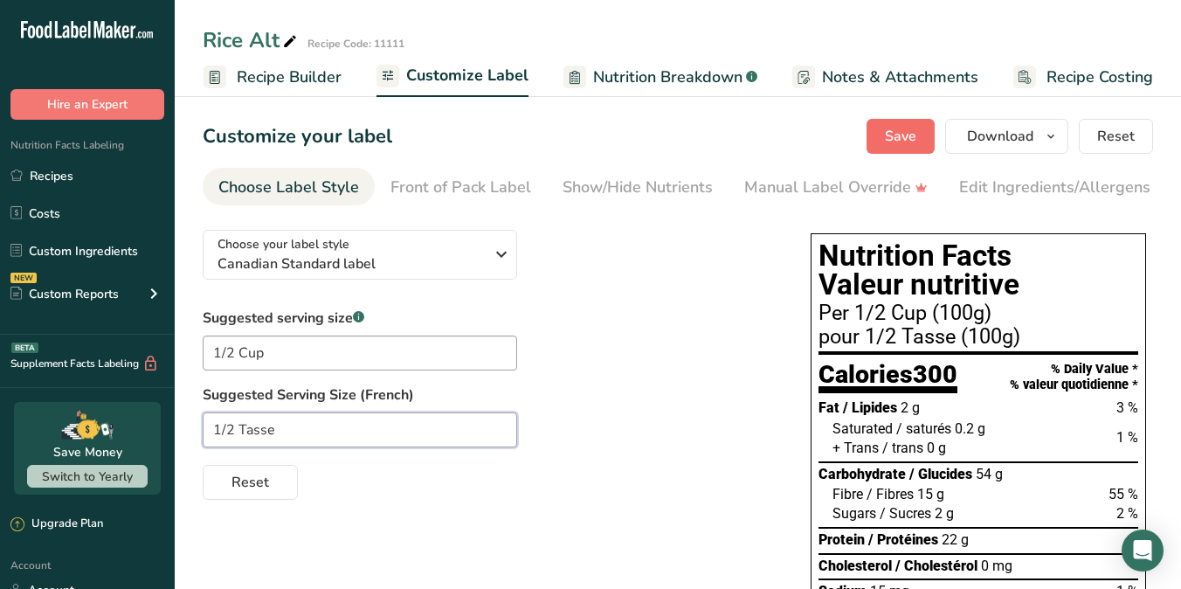
type input "1/2 Tasse"
click at [900, 131] on span "Save" at bounding box center [900, 136] width 31 height 21
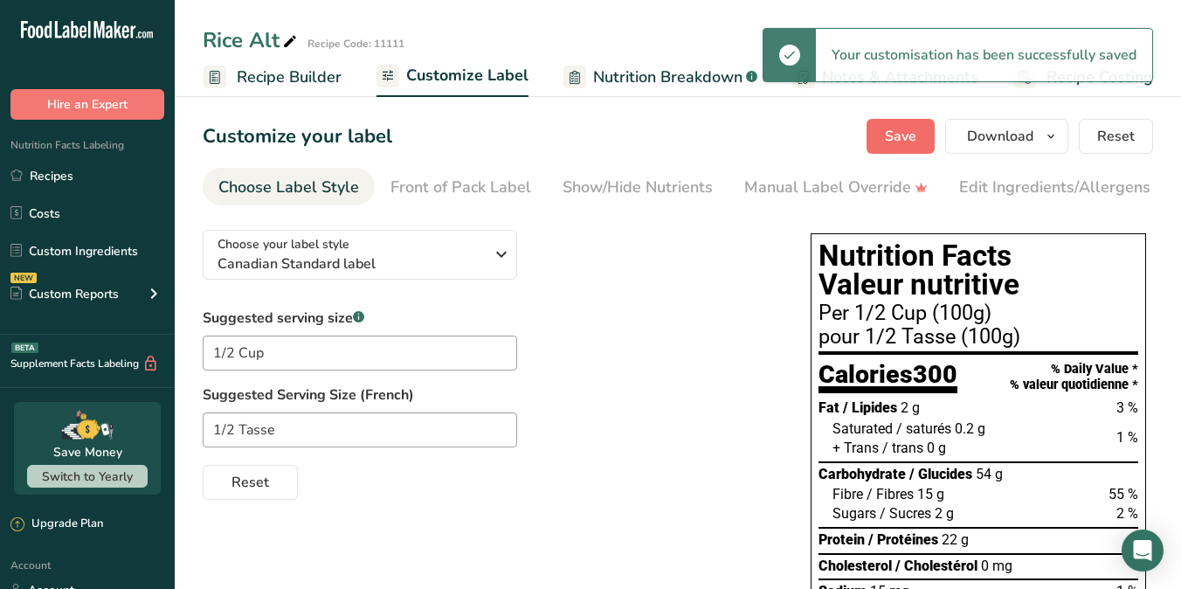
click at [904, 134] on span "Save" at bounding box center [900, 136] width 31 height 21
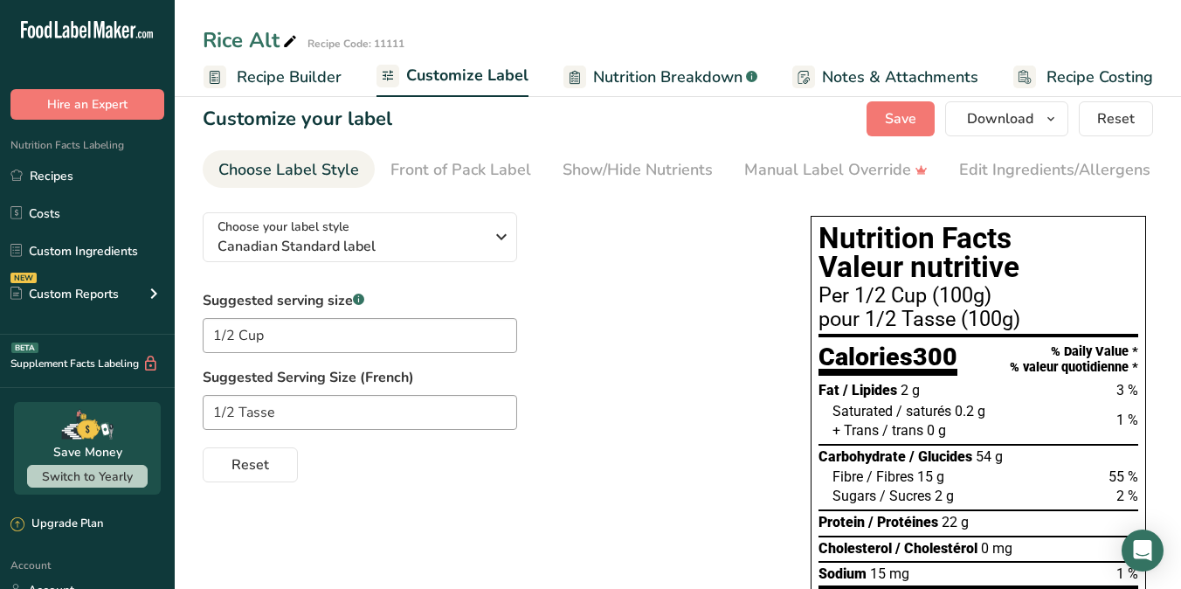
scroll to position [0, 0]
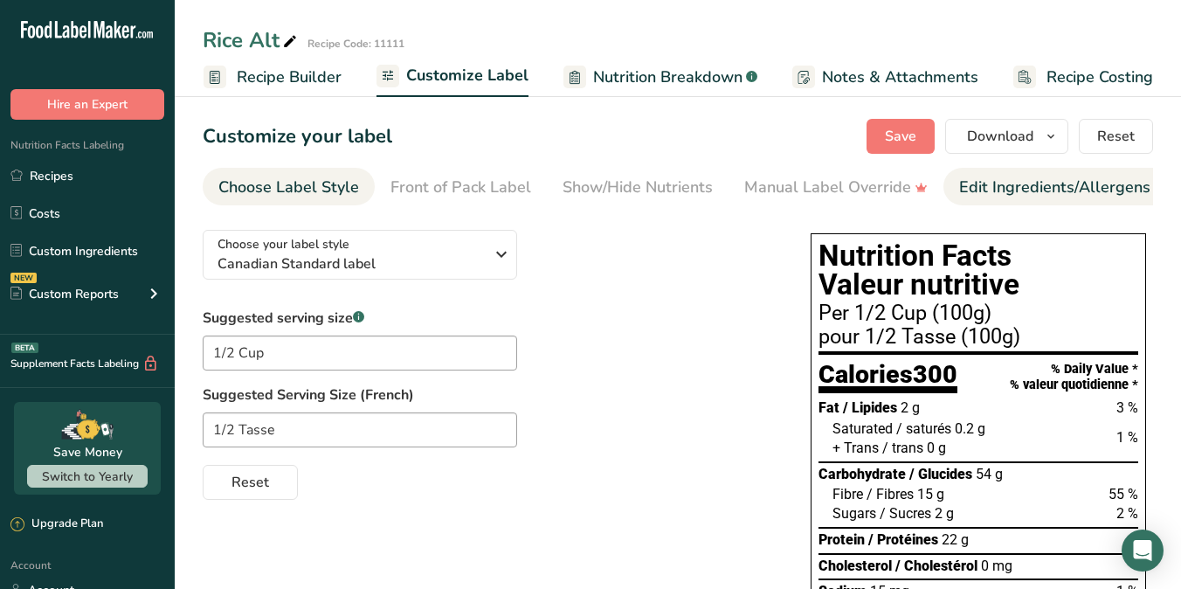
click at [983, 181] on div "Edit Ingredients/Allergens List" at bounding box center [1070, 188] width 222 height 24
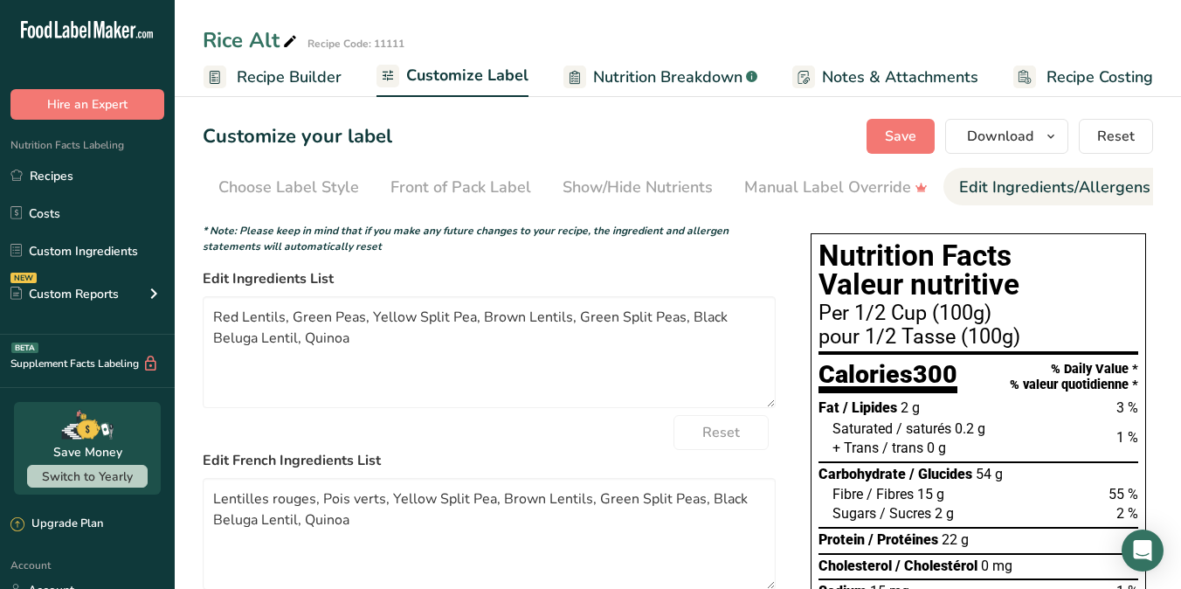
scroll to position [0, 178]
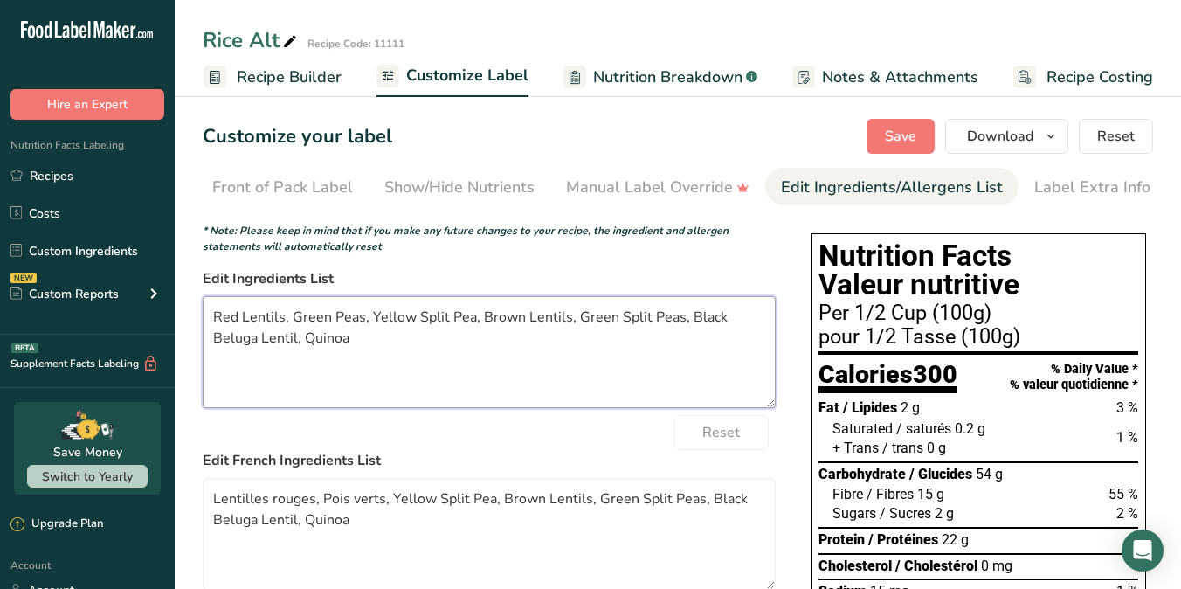
click at [240, 322] on textarea "Red Lentils, Green Peas, Yellow Split Pea, Brown Lentils, Green Split Peas, Bla…" at bounding box center [489, 352] width 573 height 112
click at [399, 321] on textarea "Lentils (Red, Yellow, Brown), Green Peas, Yellow Split Pea, Brown Lentils, Gree…" at bounding box center [489, 352] width 573 height 112
drag, startPoint x: 505, startPoint y: 325, endPoint x: 478, endPoint y: 325, distance: 27.1
click at [478, 325] on textarea "Lentils (Red, Yellow, Brown), Peas (Green Peas, Yellow Split Pea, Brown Lentils…" at bounding box center [489, 352] width 573 height 112
click at [485, 323] on textarea "Lentils (Red, Yellow, Brown), Peas (Green, , Yellow Split Pea, Brown Lentils, G…" at bounding box center [489, 352] width 573 height 112
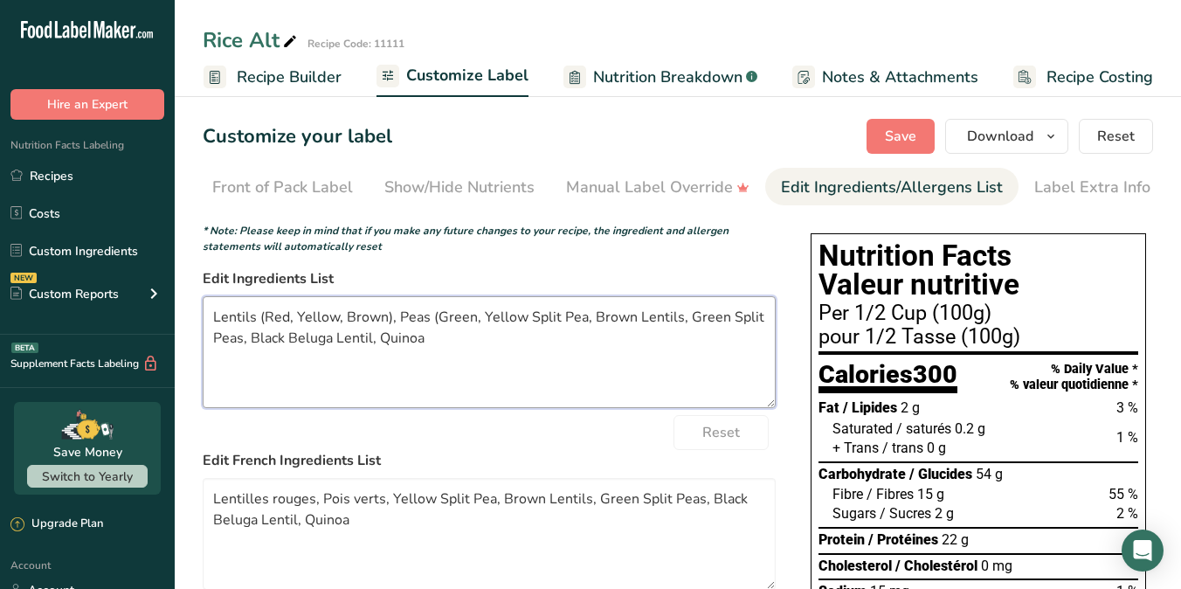
click at [519, 320] on textarea "Lentils (Red, Yellow, Brown), Peas (Green, Yellow Split Pea, Brown Lentils, Gre…" at bounding box center [489, 352] width 573 height 112
drag, startPoint x: 681, startPoint y: 321, endPoint x: 591, endPoint y: 325, distance: 89.2
click at [591, 325] on textarea "Lentils (Red, Yellow, Brown), Peas (Green, Yellow, Split Pea, Brown Lentils, Gr…" at bounding box center [489, 352] width 573 height 112
click at [396, 319] on textarea "Lentils (Red, Yellow, Brown), Peas (Green, Yellow, Split Pea, Green Split Peas,…" at bounding box center [489, 352] width 573 height 112
drag, startPoint x: 563, startPoint y: 322, endPoint x: 728, endPoint y: 321, distance: 164.2
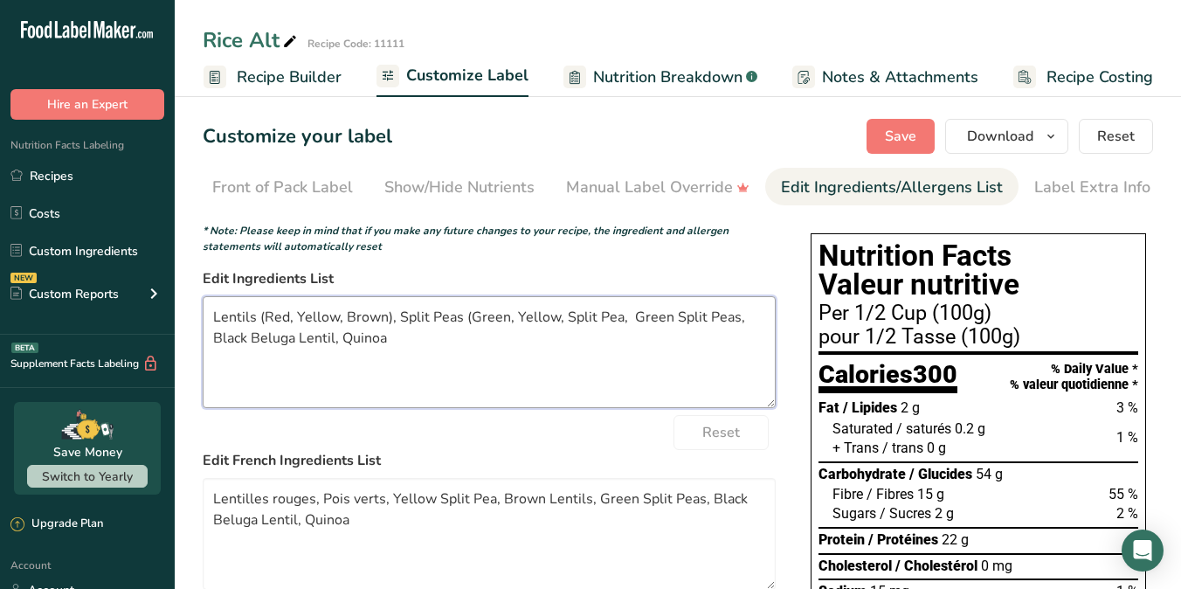
click at [728, 321] on textarea "Lentils (Red, Yellow, Brown), Split Peas (Green, Yellow, Split Pea, Green Split…" at bounding box center [489, 352] width 573 height 112
click at [568, 327] on textarea "Lentils (Red, Yellow, Brown), Split Peas (Green, Yellow, , Black Beluga Lentil,…" at bounding box center [489, 352] width 573 height 112
click at [384, 318] on textarea "Lentils (Red, Yellow, Brown), Split Peas (Green, Yellow, Black Beluga Lentil, Q…" at bounding box center [489, 352] width 573 height 112
drag, startPoint x: 737, startPoint y: 325, endPoint x: 695, endPoint y: 321, distance: 42.2
click at [695, 321] on textarea "Lentils (Red, Yellow, Brown, Beluga), Split Peas (Green, Yellow, Black Beluga L…" at bounding box center [489, 352] width 573 height 112
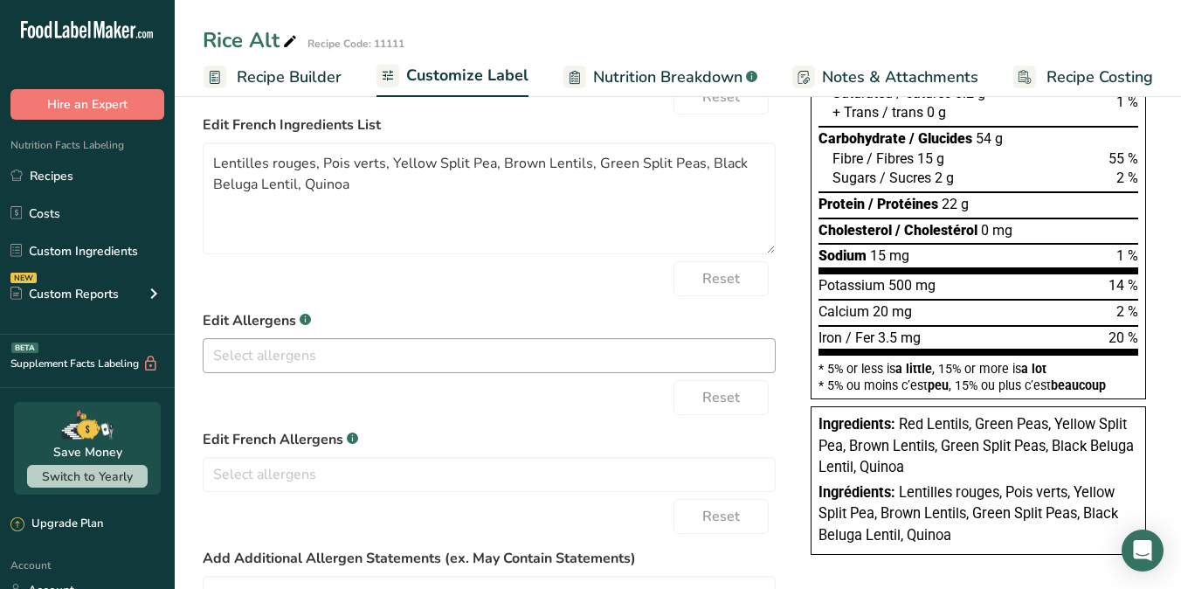
scroll to position [0, 0]
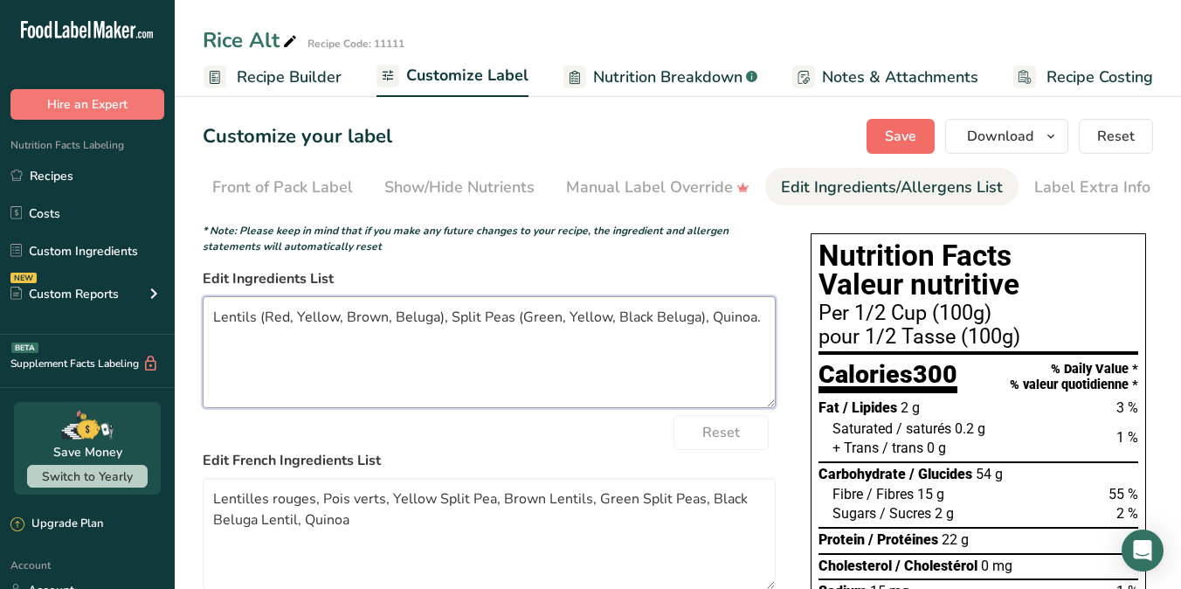
type textarea "Lentils (Red, Yellow, Brown, Beluga), Split Peas (Green, Yellow, Black Beluga),…"
click at [909, 132] on span "Save" at bounding box center [900, 136] width 31 height 21
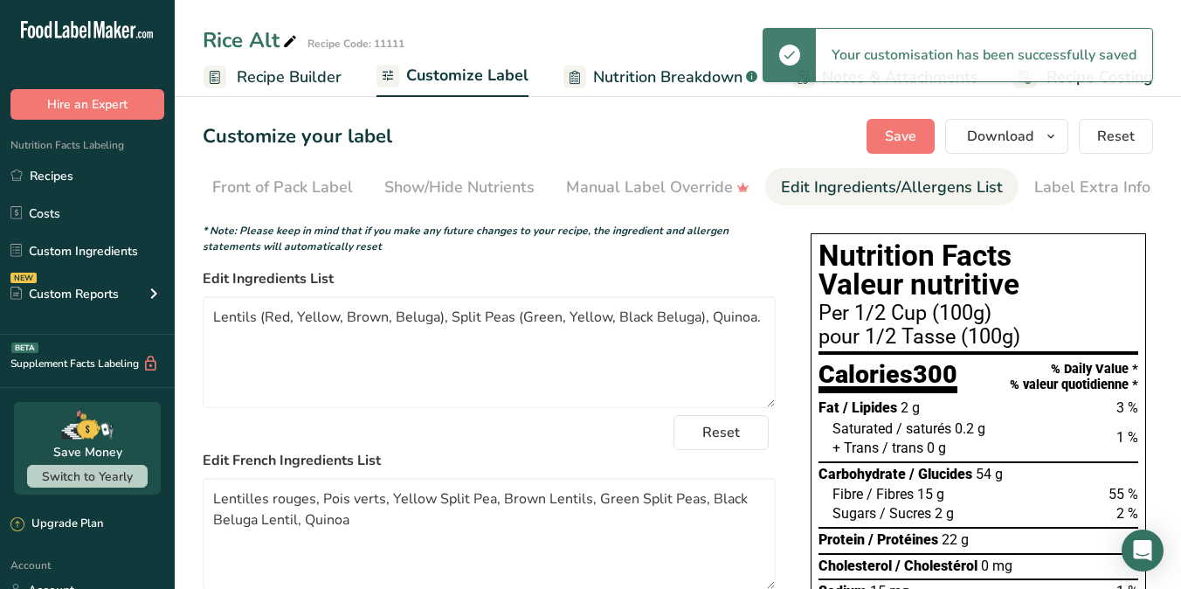
click at [322, 76] on span "Recipe Builder" at bounding box center [289, 78] width 105 height 24
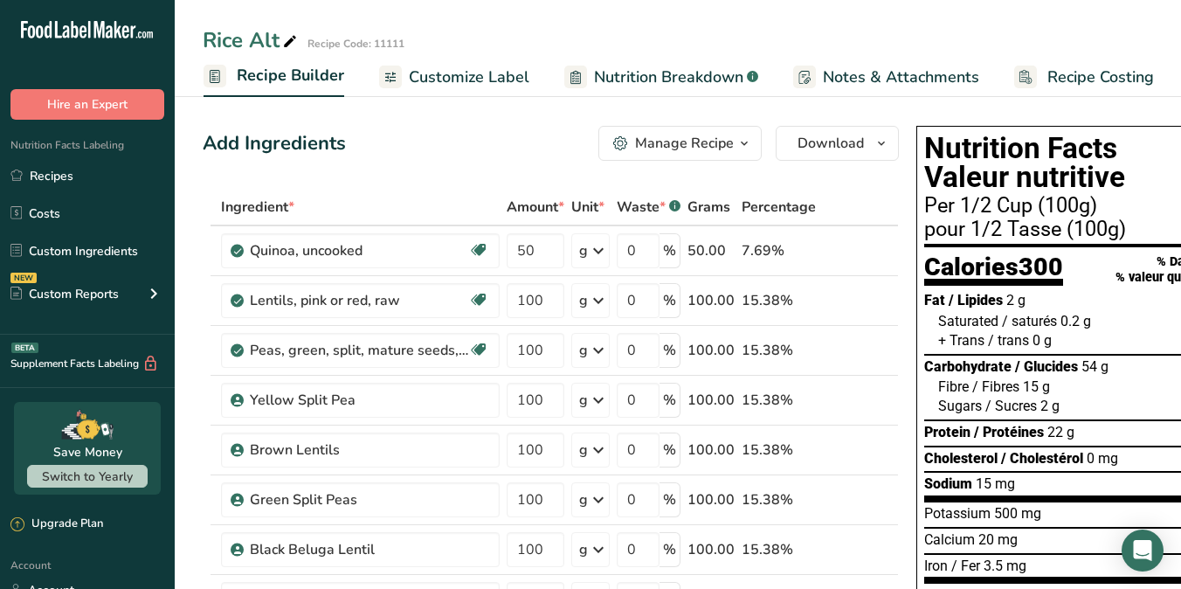
click at [460, 75] on span "Customize Label" at bounding box center [469, 78] width 121 height 24
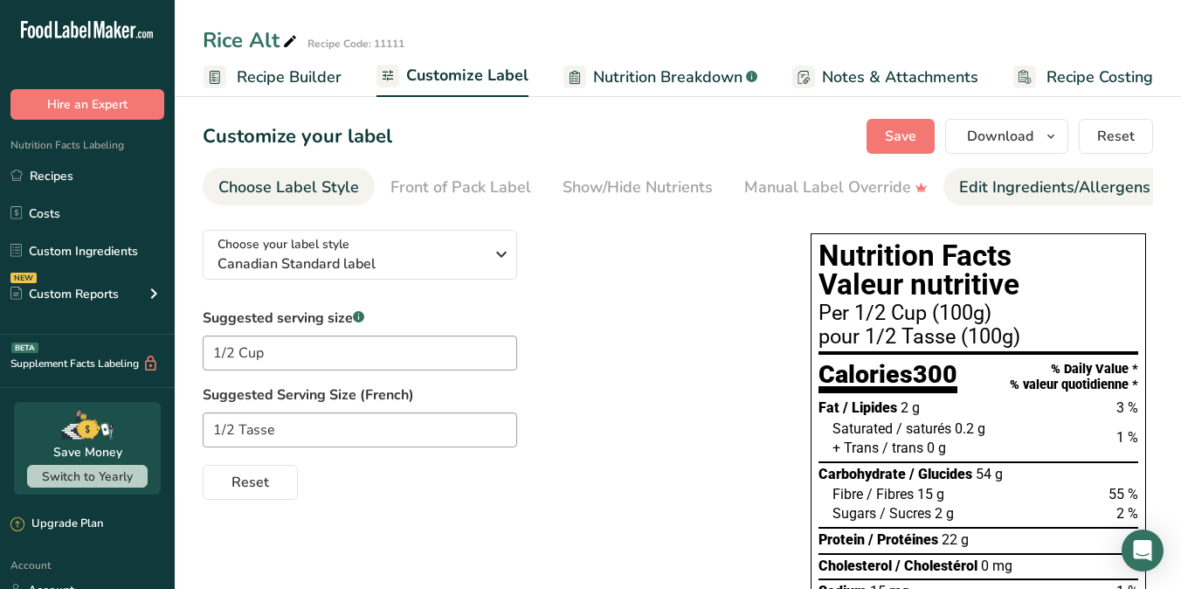
click at [973, 180] on div "Edit Ingredients/Allergens List" at bounding box center [1070, 188] width 222 height 24
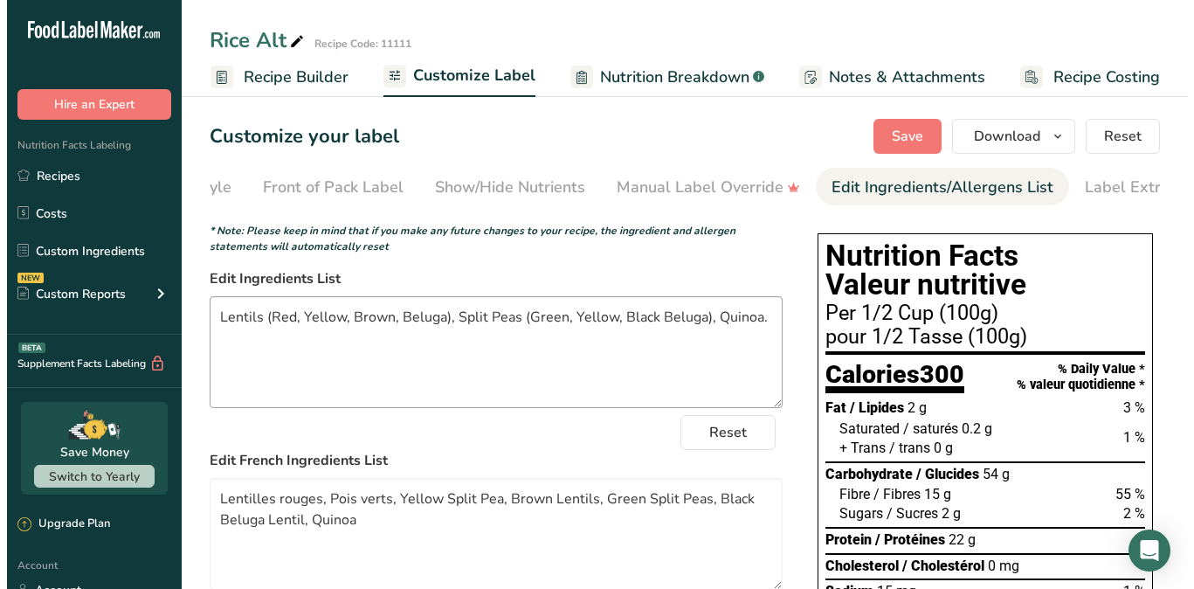
scroll to position [0, 178]
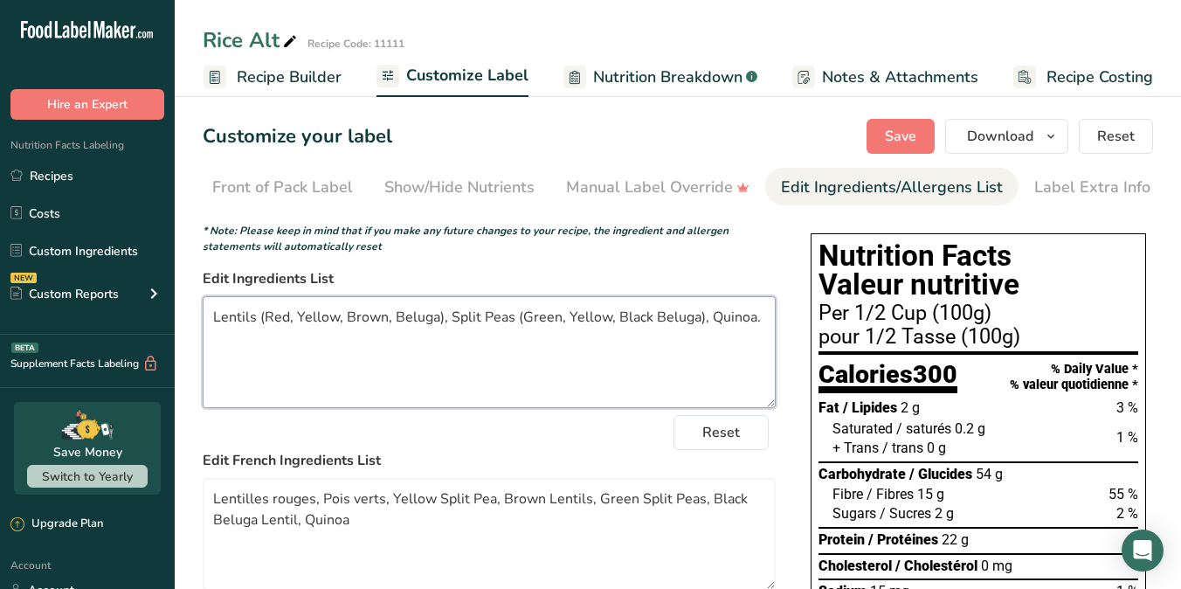
drag, startPoint x: 339, startPoint y: 314, endPoint x: 294, endPoint y: 312, distance: 44.6
click at [294, 312] on textarea "Lentils (Red, Yellow, Brown, Beluga), Split Peas (Green, Yellow, Black Beluga),…" at bounding box center [489, 352] width 573 height 112
click at [344, 321] on textarea "Lentils (Red, Brown, Beluga), Split Peas (Green, Yellow, Black Beluga), Quinoa." at bounding box center [489, 352] width 573 height 112
click at [641, 318] on textarea "Lentils (Red, Brown, Beluga), Split Peas (Green, Yellow, Black Beluga), Quinoa." at bounding box center [489, 352] width 573 height 112
click at [347, 323] on textarea "Lentils (Red, Brown, Beluga), Split Peas (Green, Yellow), Quinoa." at bounding box center [489, 352] width 573 height 112
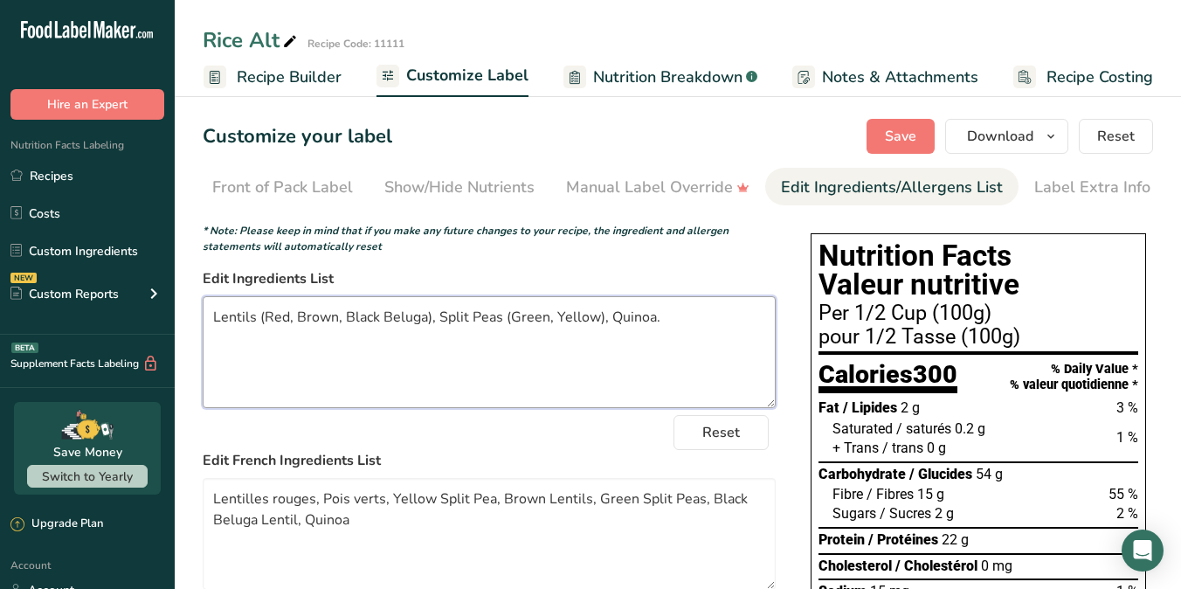
click at [679, 325] on textarea "Lentils (Red, Brown, Black Beluga), Split Peas (Green, Yellow), Quinoa." at bounding box center [489, 352] width 573 height 112
type textarea "Lentils (Red, Brown, Black Beluga), Split Peas (Green, Yellow), Quinoa."
click at [902, 132] on span "Save" at bounding box center [900, 136] width 31 height 21
click at [318, 75] on span "Recipe Builder" at bounding box center [289, 78] width 105 height 24
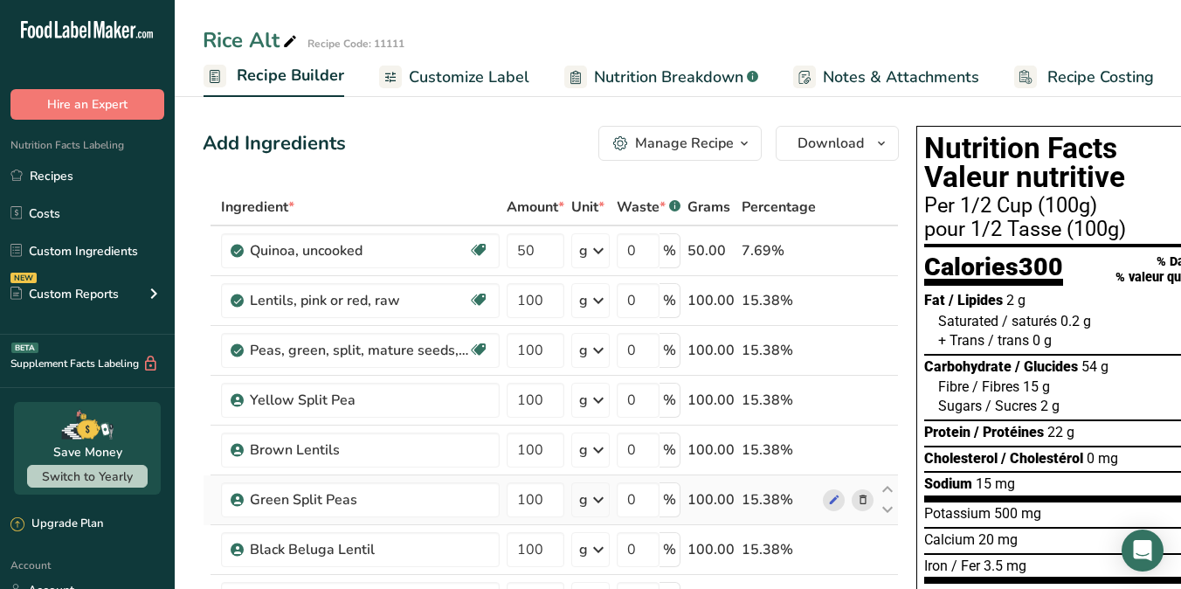
click at [859, 497] on icon at bounding box center [863, 500] width 12 height 18
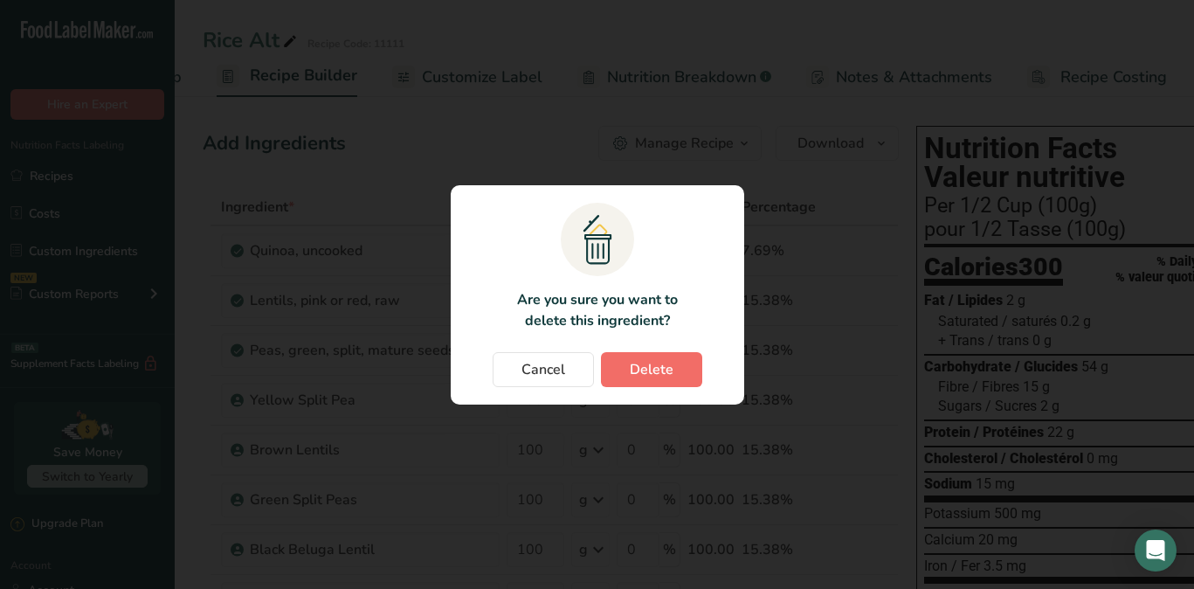
click at [681, 371] on button "Delete" at bounding box center [651, 369] width 101 height 35
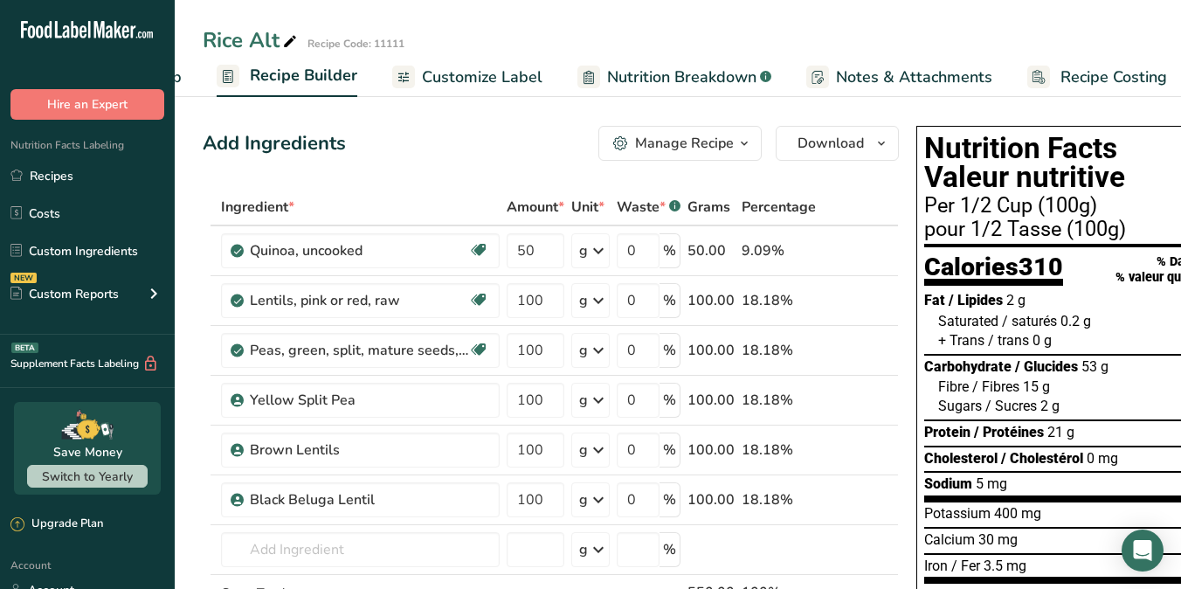
scroll to position [29, 0]
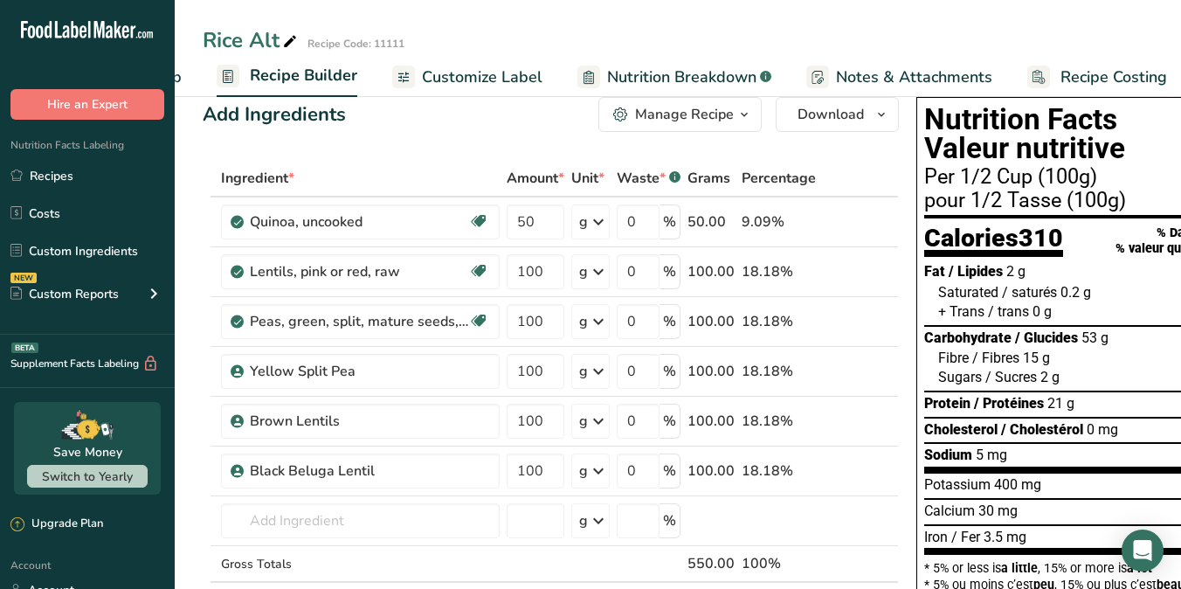
click at [505, 79] on span "Customize Label" at bounding box center [482, 78] width 121 height 24
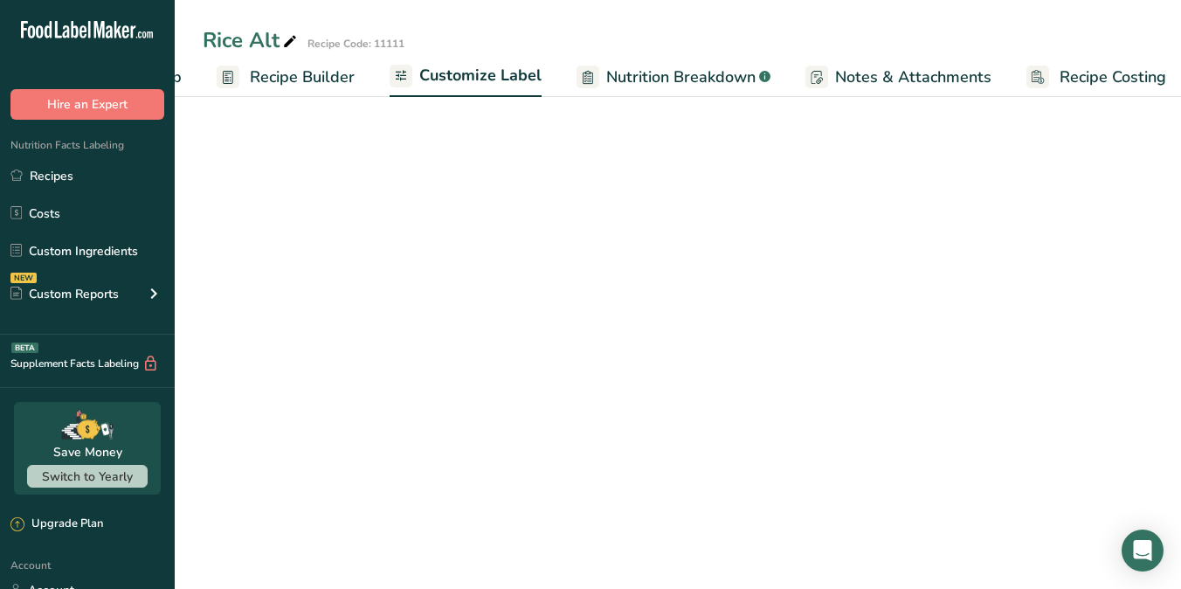
scroll to position [0, 162]
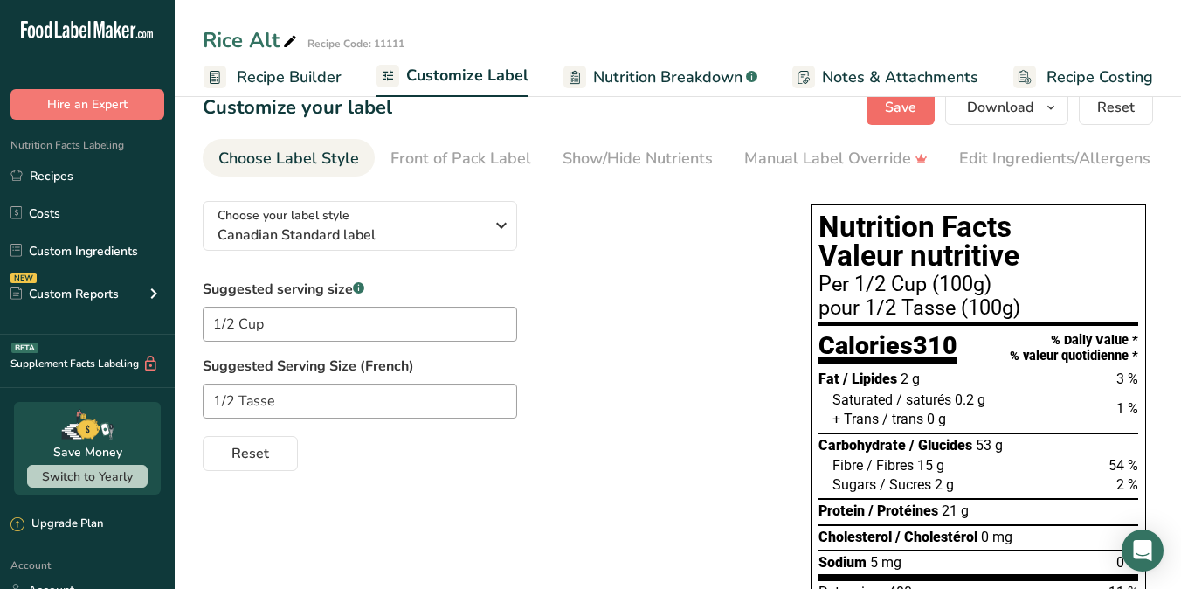
click at [925, 112] on button "Save" at bounding box center [901, 107] width 68 height 35
click at [903, 119] on button "Save" at bounding box center [901, 107] width 68 height 35
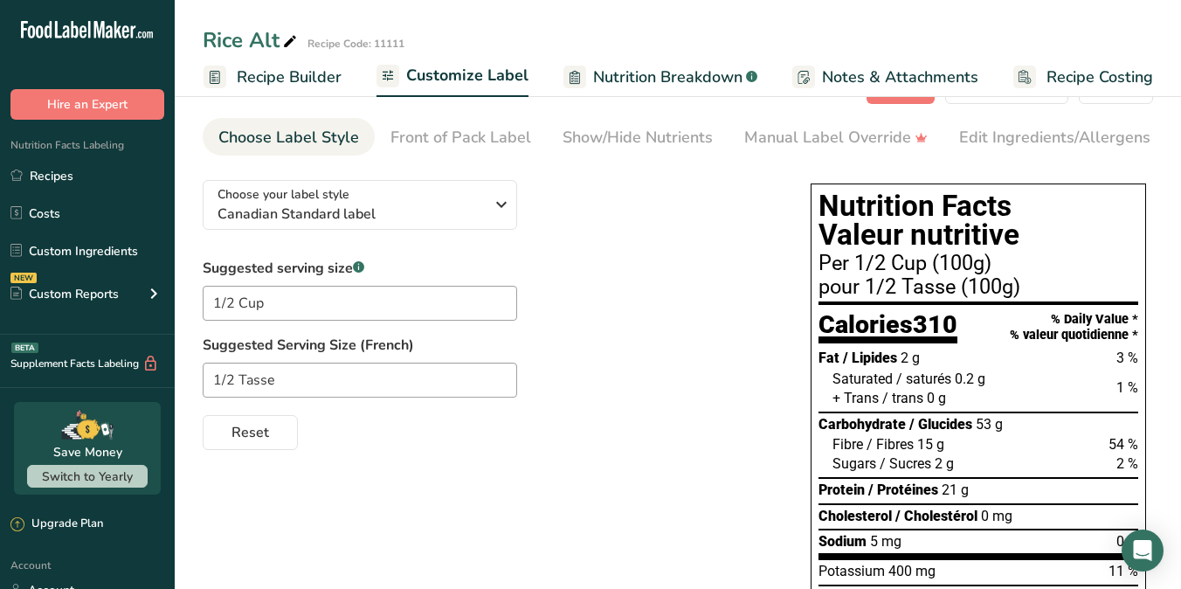
scroll to position [0, 0]
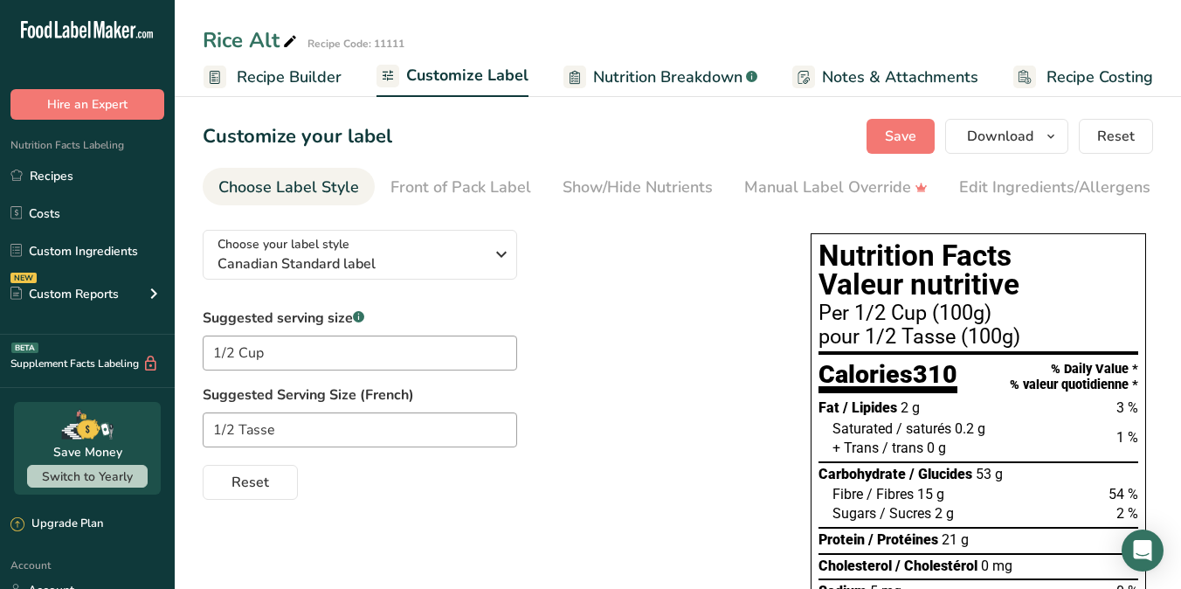
click at [326, 79] on span "Recipe Builder" at bounding box center [289, 78] width 105 height 24
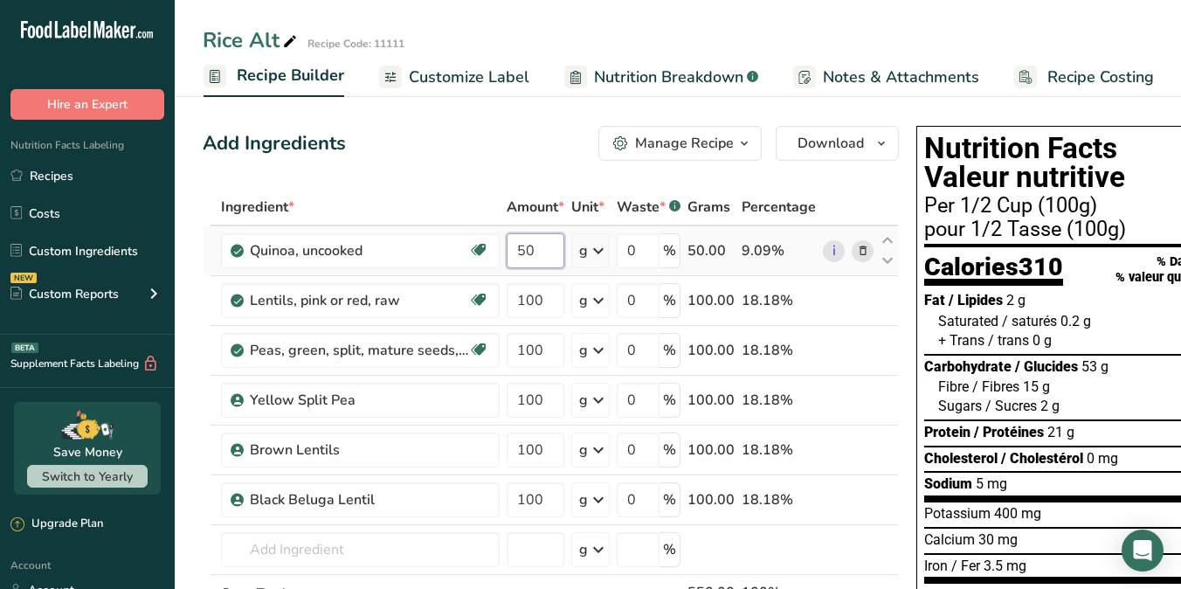
drag, startPoint x: 534, startPoint y: 250, endPoint x: 509, endPoint y: 247, distance: 24.6
click at [509, 247] on input "50" at bounding box center [536, 250] width 58 height 35
click at [541, 542] on div "Ingredient * Amount * Unit * Waste * .a-a{fill:#347362;}.b-a{fill:#fff;} Grams …" at bounding box center [551, 436] width 696 height 495
click at [534, 253] on input "100" at bounding box center [536, 250] width 58 height 35
type input "50"
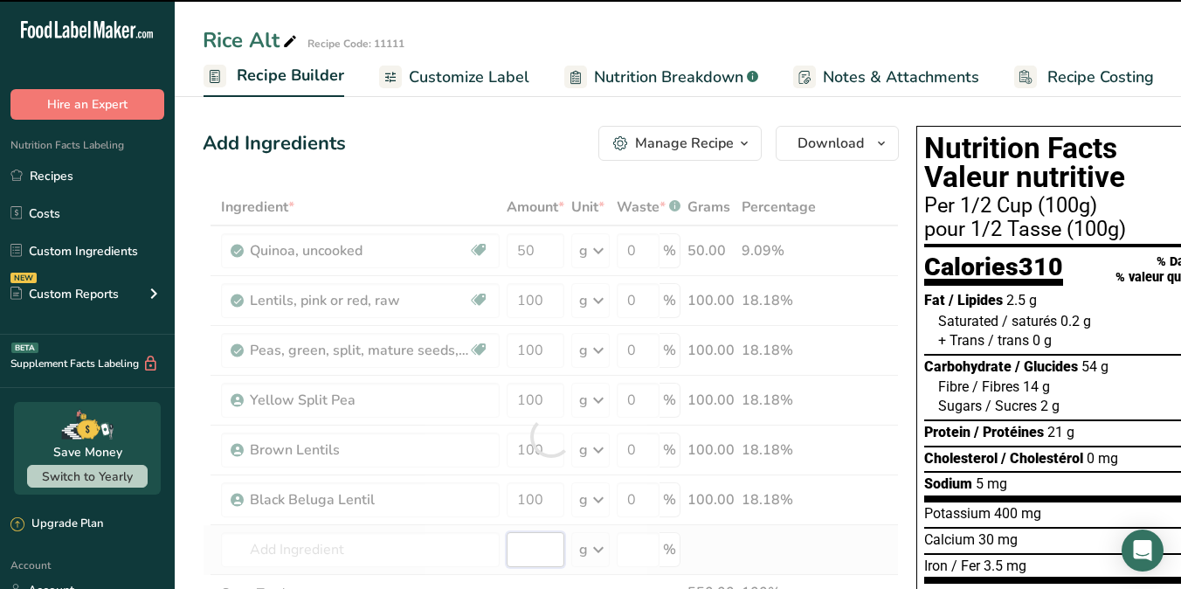
click at [535, 552] on div "Ingredient * Amount * Unit * Waste * .a-a{fill:#347362;}.b-a{fill:#fff;} Grams …" at bounding box center [551, 436] width 696 height 495
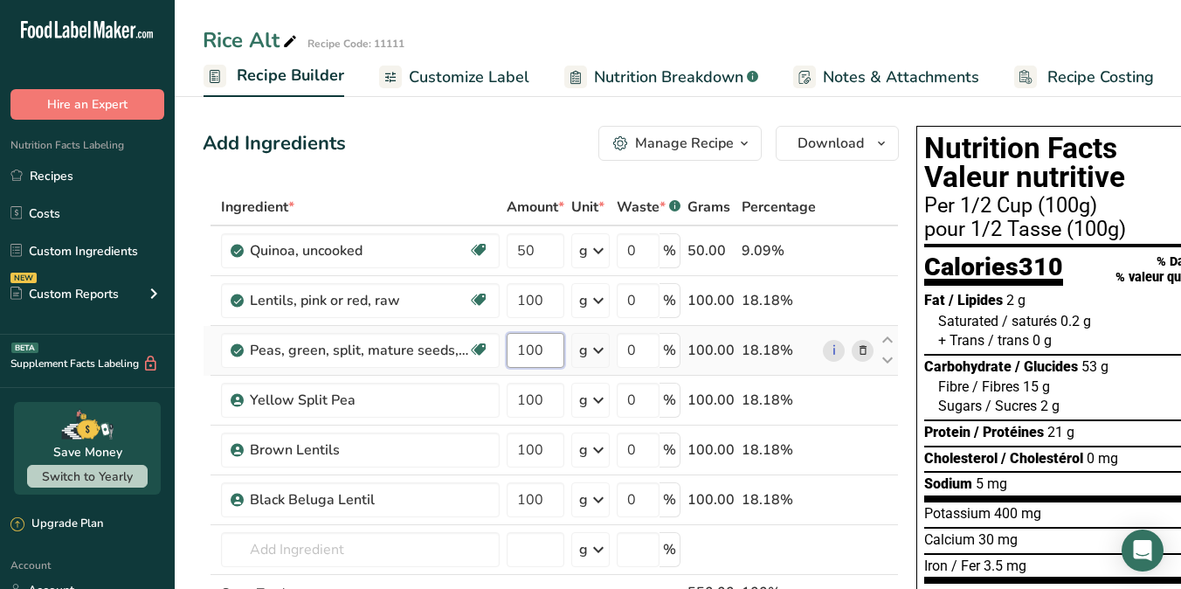
click at [530, 346] on input "100" at bounding box center [536, 350] width 58 height 35
type input "150"
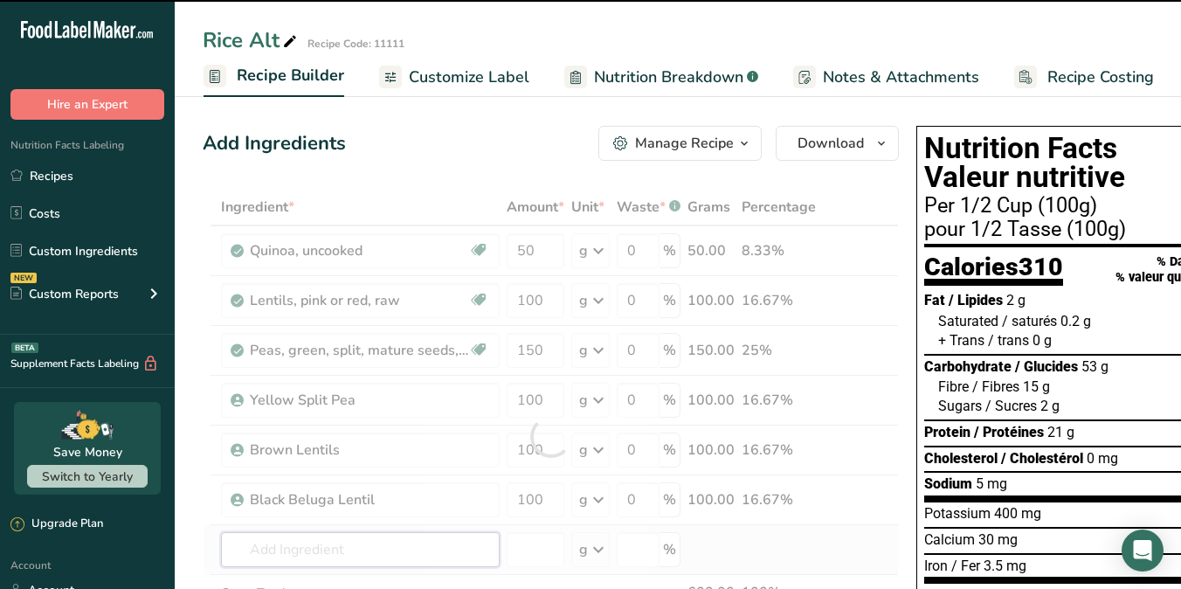
click at [475, 546] on div "Ingredient * Amount * Unit * Waste * .a-a{fill:#347362;}.b-a{fill:#fff;} Grams …" at bounding box center [551, 436] width 696 height 495
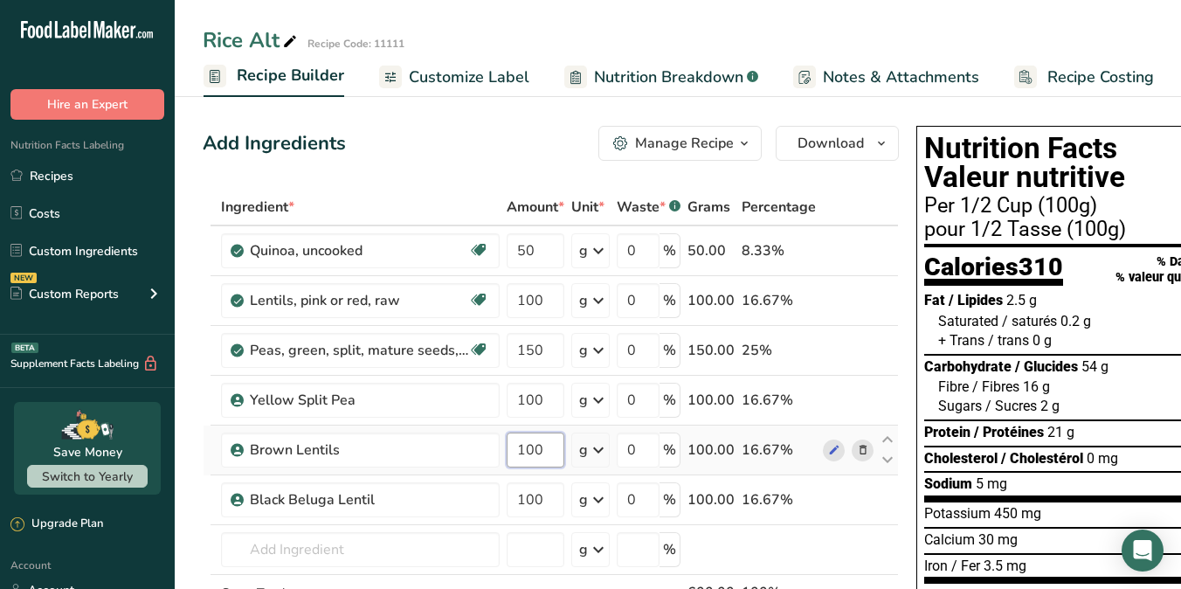
click at [536, 449] on input "100" at bounding box center [536, 449] width 58 height 35
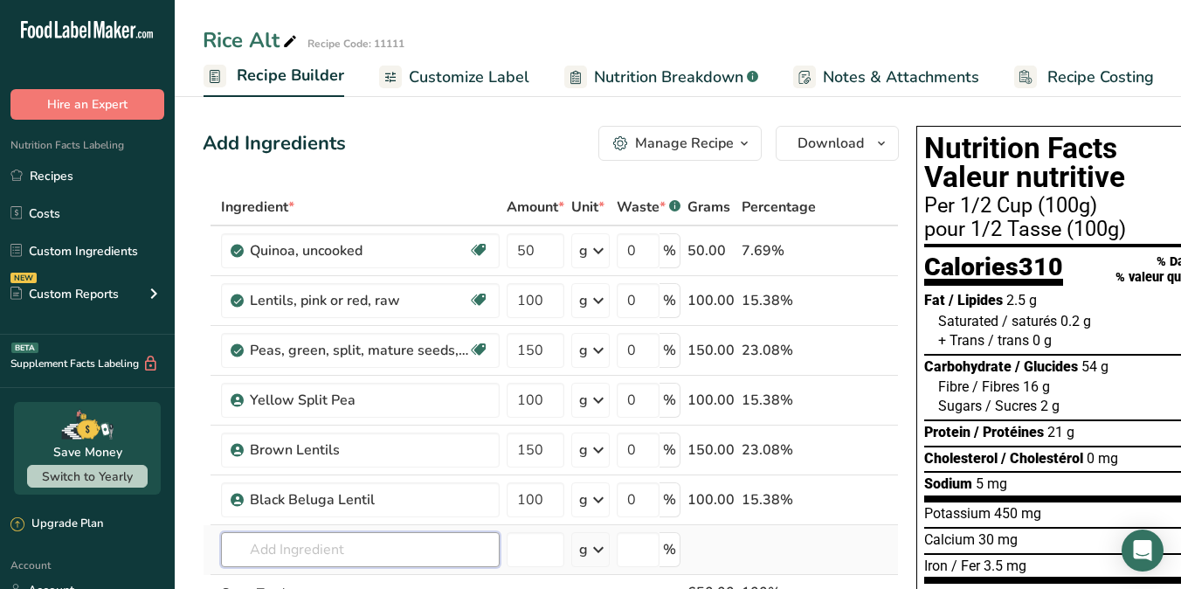
click at [457, 551] on div "Ingredient * Amount * Unit * Waste * .a-a{fill:#347362;}.b-a{fill:#fff;} Grams …" at bounding box center [551, 436] width 696 height 495
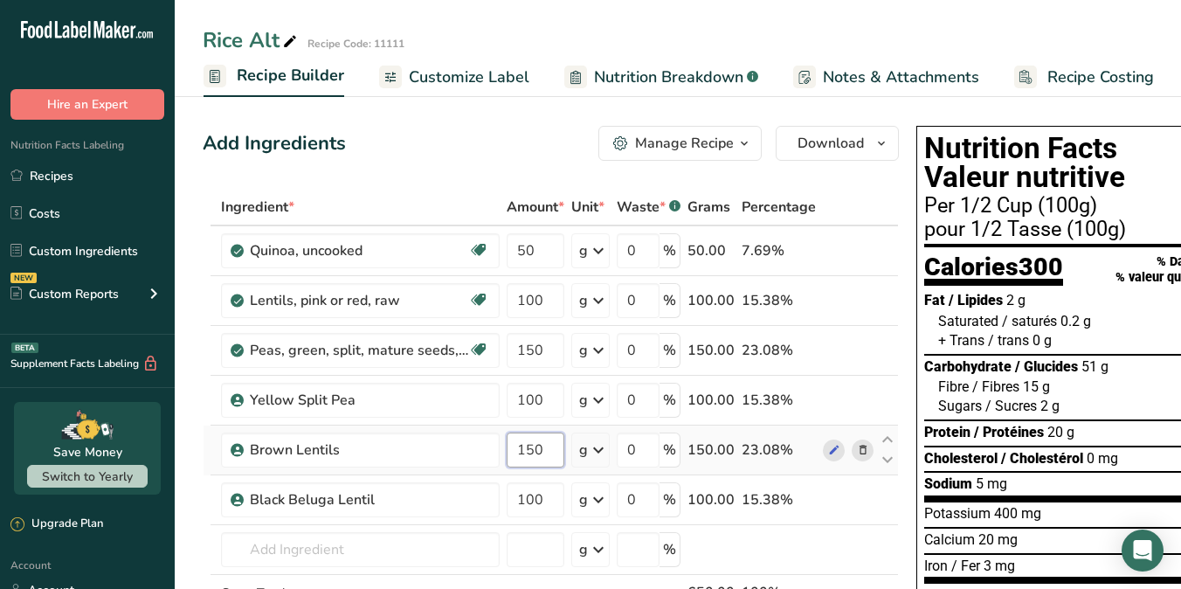
click at [531, 453] on input "150" at bounding box center [536, 449] width 58 height 35
type input "200"
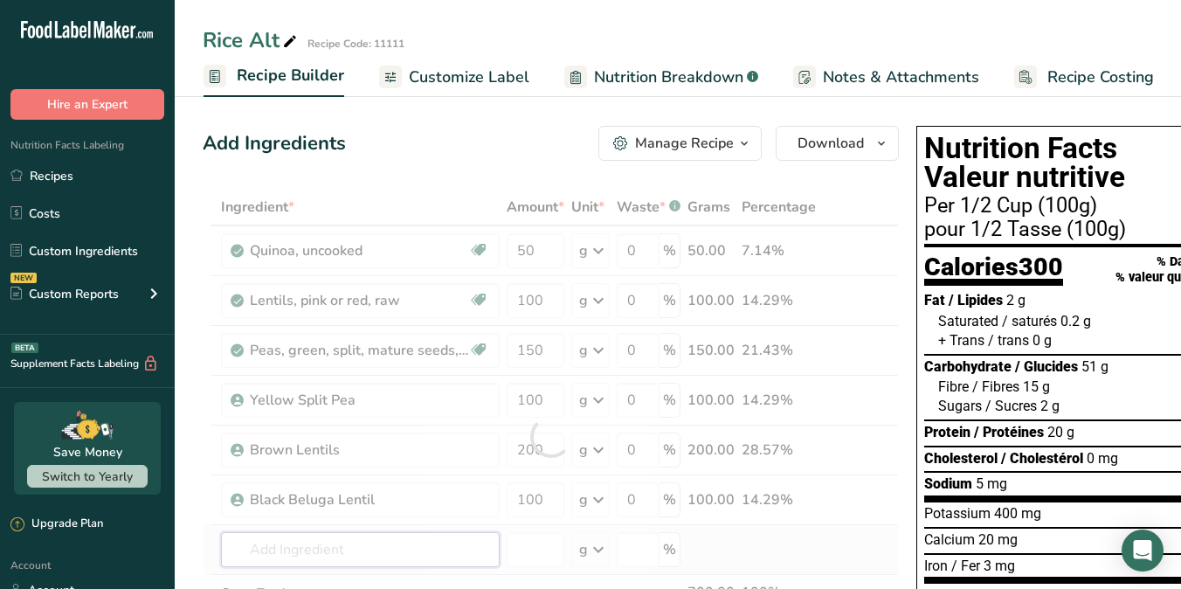
click at [439, 549] on div "Ingredient * Amount * Unit * Waste * .a-a{fill:#347362;}.b-a{fill:#fff;} Grams …" at bounding box center [551, 436] width 696 height 495
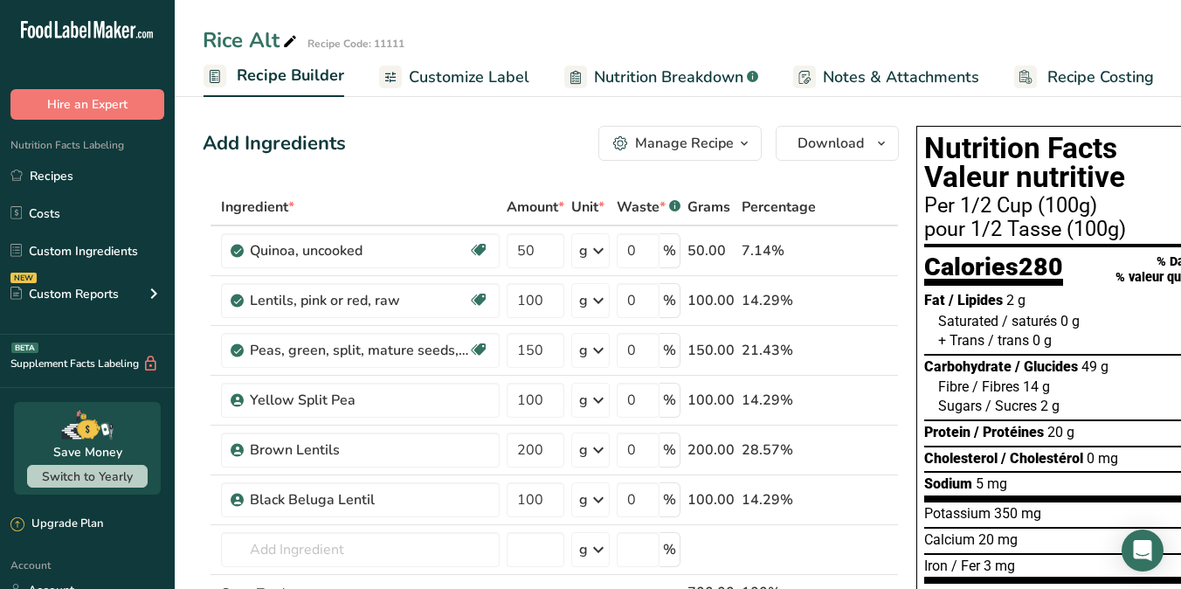
click at [485, 71] on span "Customize Label" at bounding box center [469, 78] width 121 height 24
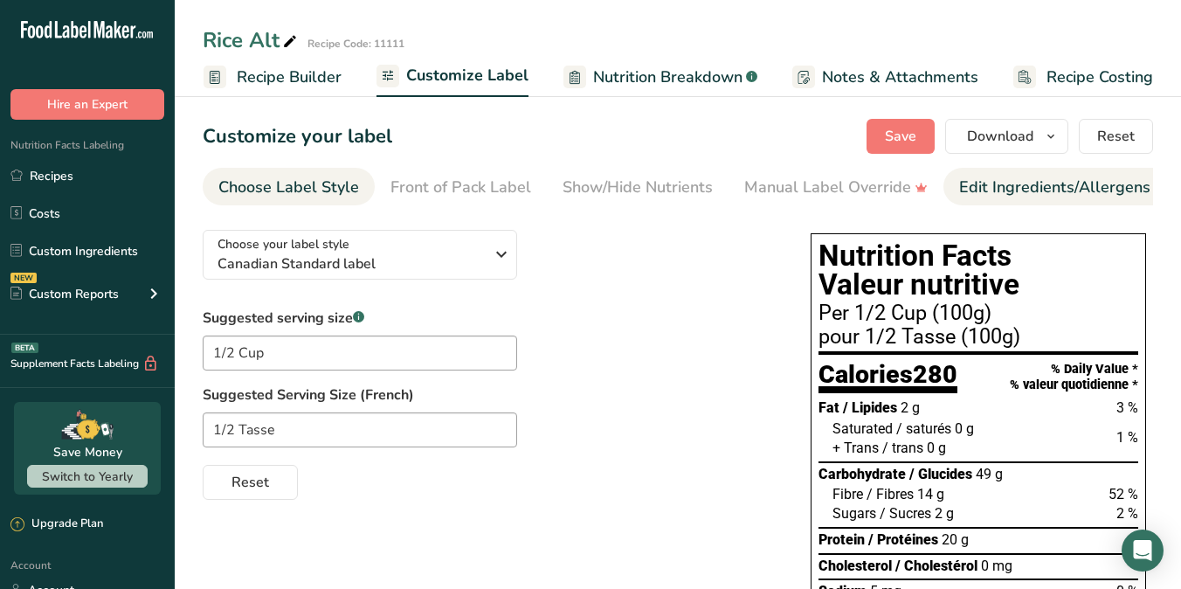
click at [1015, 187] on div "Edit Ingredients/Allergens List" at bounding box center [1070, 188] width 222 height 24
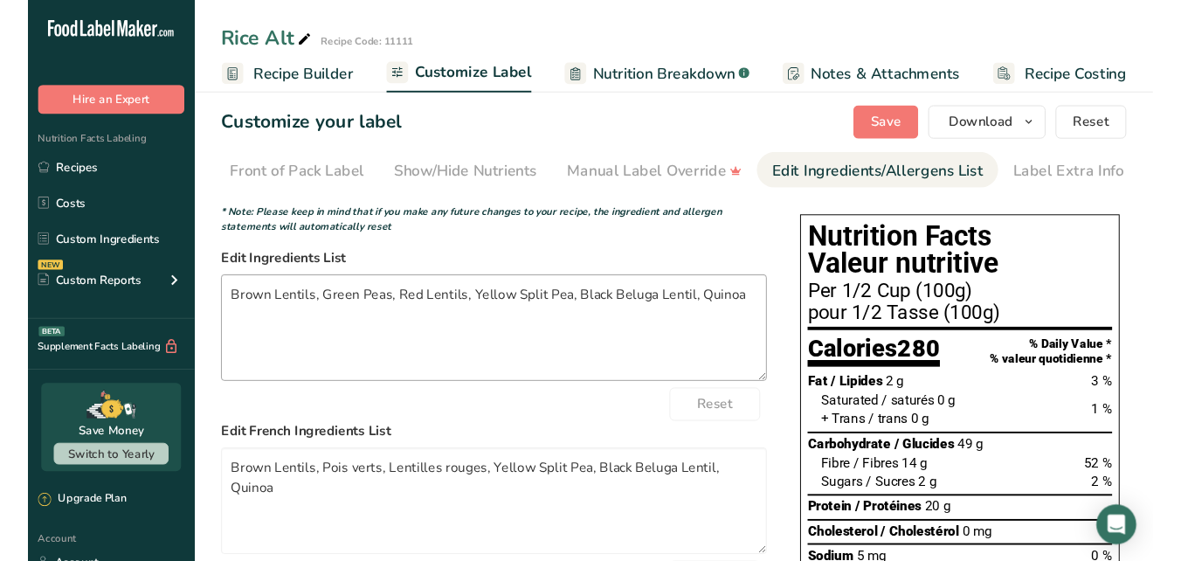
scroll to position [4, 0]
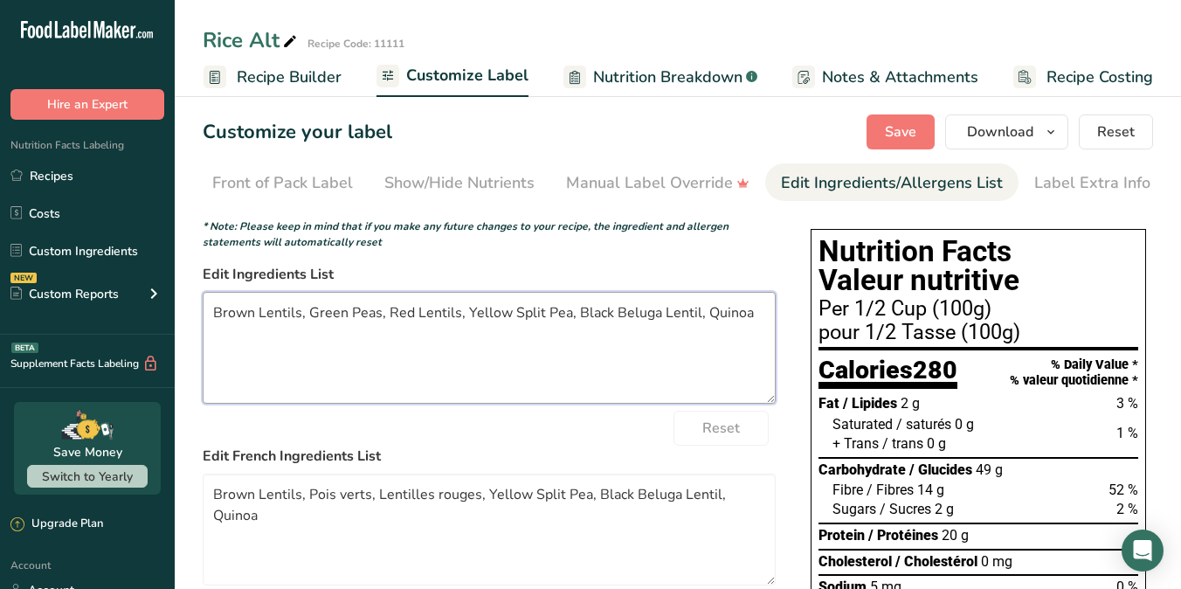
drag, startPoint x: 212, startPoint y: 317, endPoint x: 257, endPoint y: 320, distance: 44.6
click at [257, 320] on textarea "Brown Lentils, Green Peas, Red Lentils, Yellow Split Pea, Black Beluga Lentil, …" at bounding box center [489, 348] width 573 height 112
click at [401, 318] on textarea "Lentils (Brown, Beluga, Red), Green Peas, Red Lentils, Yellow Split Pea, Black …" at bounding box center [489, 348] width 573 height 112
drag, startPoint x: 509, startPoint y: 321, endPoint x: 479, endPoint y: 320, distance: 30.6
click at [479, 320] on textarea "Lentils (Brown, Beluga, Red), Peas (Green Peas, Red Lentils, Yellow Split Pea, …" at bounding box center [489, 348] width 573 height 112
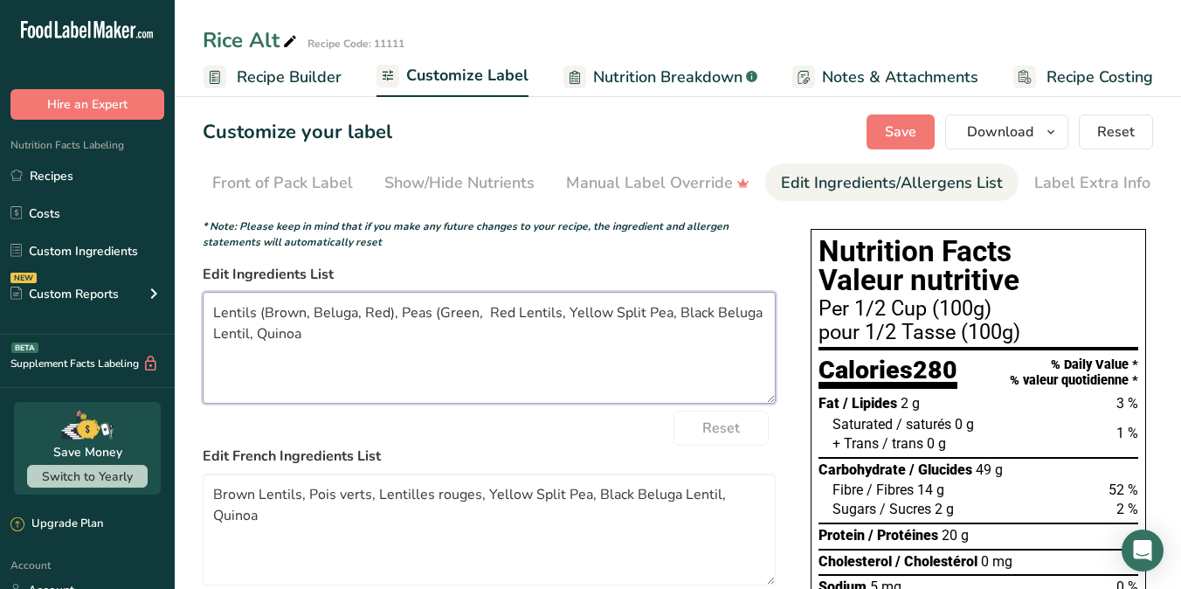
drag, startPoint x: 667, startPoint y: 314, endPoint x: 646, endPoint y: 317, distance: 22.0
click at [604, 318] on textarea "Lentils (Brown, Beluga, Red), Peas (Green, Red Lentils, Yellow Split Pea, Black…" at bounding box center [489, 348] width 573 height 112
drag, startPoint x: 729, startPoint y: 317, endPoint x: 613, endPoint y: 317, distance: 116.2
click at [613, 317] on textarea "Lentils (Brown, Beluga, Red), Peas (Green, Red Lentils, Yellow Black Beluga Len…" at bounding box center [489, 348] width 573 height 112
click at [554, 318] on textarea "Lentils (Brown, Beluga, Red), Peas (Green, Red Lentils, Yellow), Quinoa" at bounding box center [489, 348] width 573 height 112
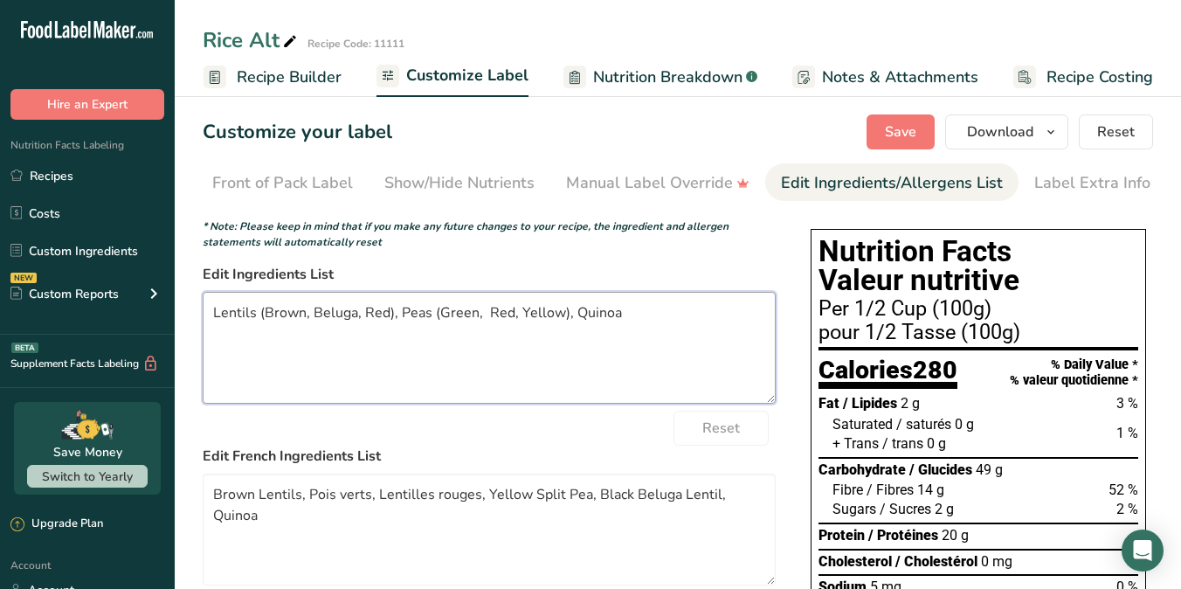
click at [485, 314] on textarea "Lentils (Brown, Beluga, Red), Peas (Green, Red, Yellow), Quinoa" at bounding box center [489, 348] width 573 height 112
click at [660, 326] on textarea "Lentils (Brown, Beluga, Red), Peas (Green, Red, Yellow), Quinoa" at bounding box center [489, 348] width 573 height 112
type textarea "Lentils (Brown, Beluga, Red), Peas (Green, Red, Yellow), Quinoa"
click at [913, 129] on span "Save" at bounding box center [900, 131] width 31 height 21
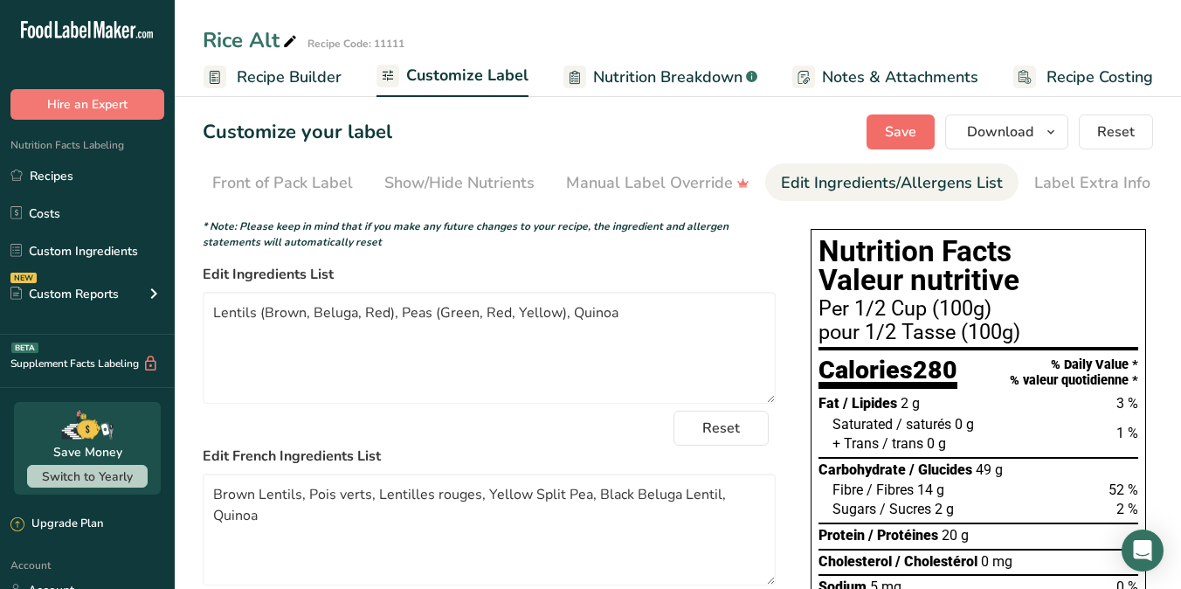
click at [915, 129] on span "Save" at bounding box center [900, 131] width 31 height 21
drag, startPoint x: 211, startPoint y: 316, endPoint x: 631, endPoint y: 327, distance: 420.3
click at [631, 327] on textarea "Lentils (Brown, Beluga, Red), Peas (Green, Red, Yellow), Quinoa" at bounding box center [489, 348] width 573 height 112
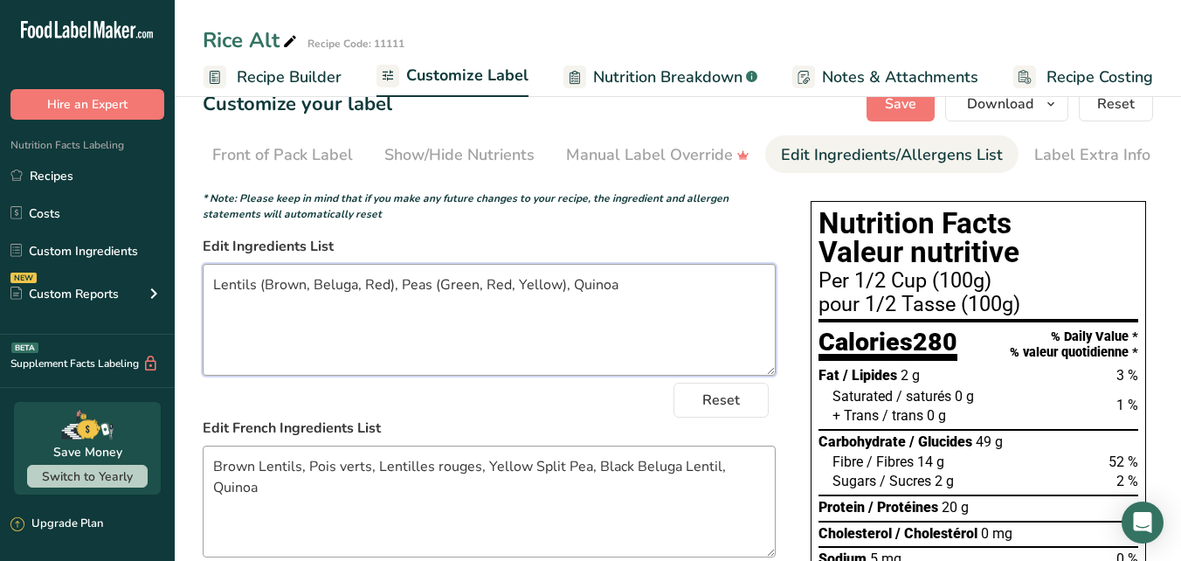
scroll to position [101, 0]
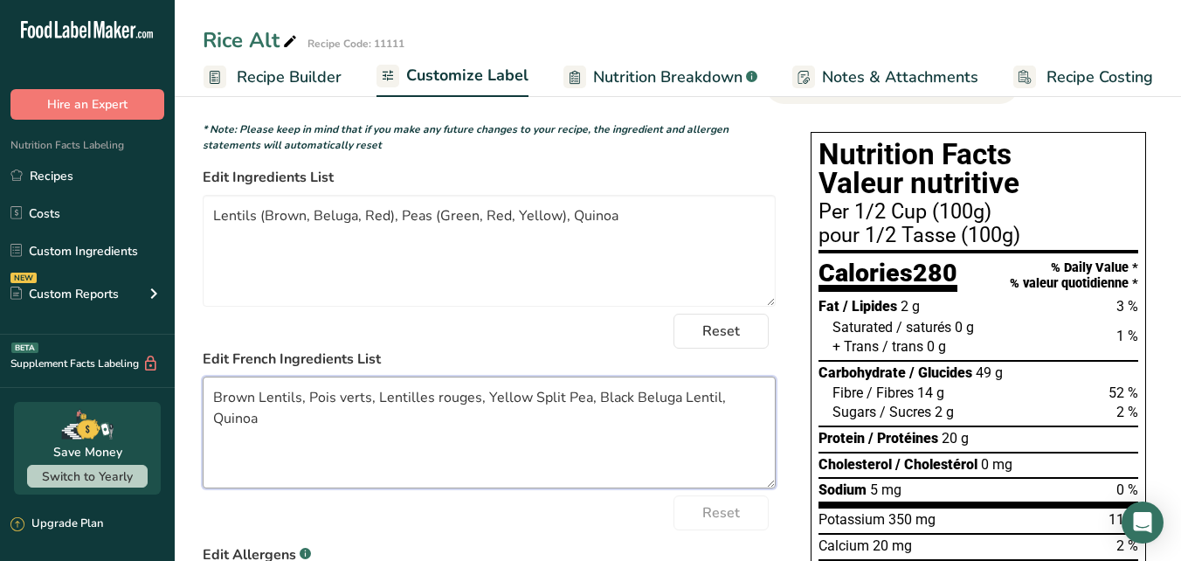
drag, startPoint x: 216, startPoint y: 403, endPoint x: 779, endPoint y: 397, distance: 563.5
click at [779, 397] on div "Choose your label style Canadian Standard label USA (FDA) Standard FDA label Ta…" at bounding box center [678, 558] width 950 height 888
paste textarea "Lentilles (brunes, beluga, rouges), pois (verts, rouges, jaunes), q"
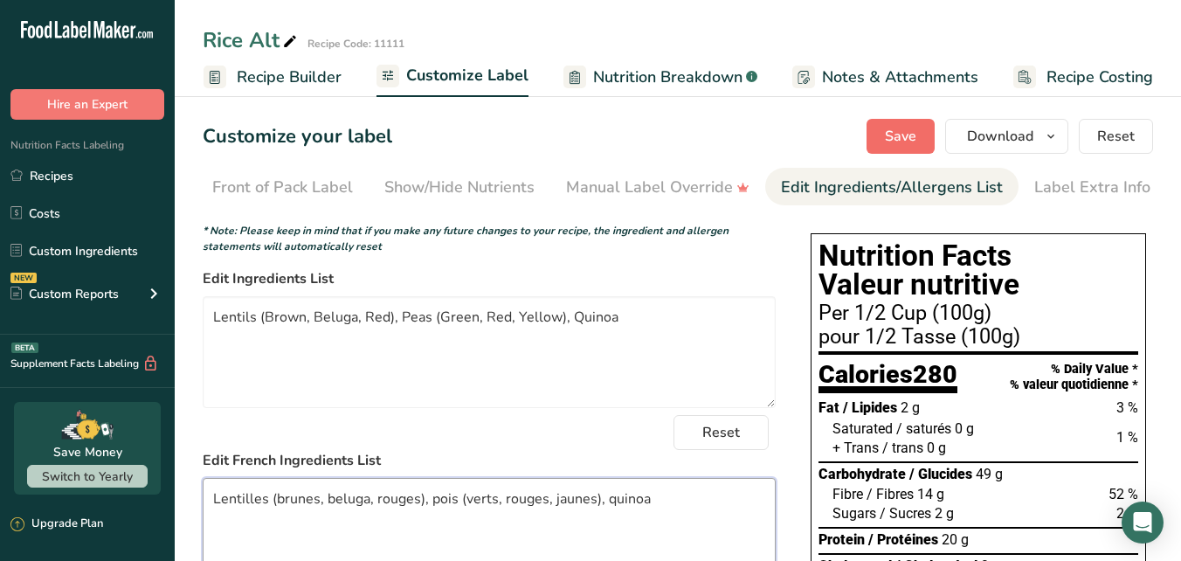
type textarea "Lentilles (brunes, beluga, rouges), pois (verts, rouges, jaunes), quinoa"
click at [892, 144] on span "Save" at bounding box center [900, 136] width 31 height 21
click at [895, 133] on span "Save" at bounding box center [900, 136] width 31 height 21
click at [309, 74] on span "Recipe Builder" at bounding box center [289, 78] width 105 height 24
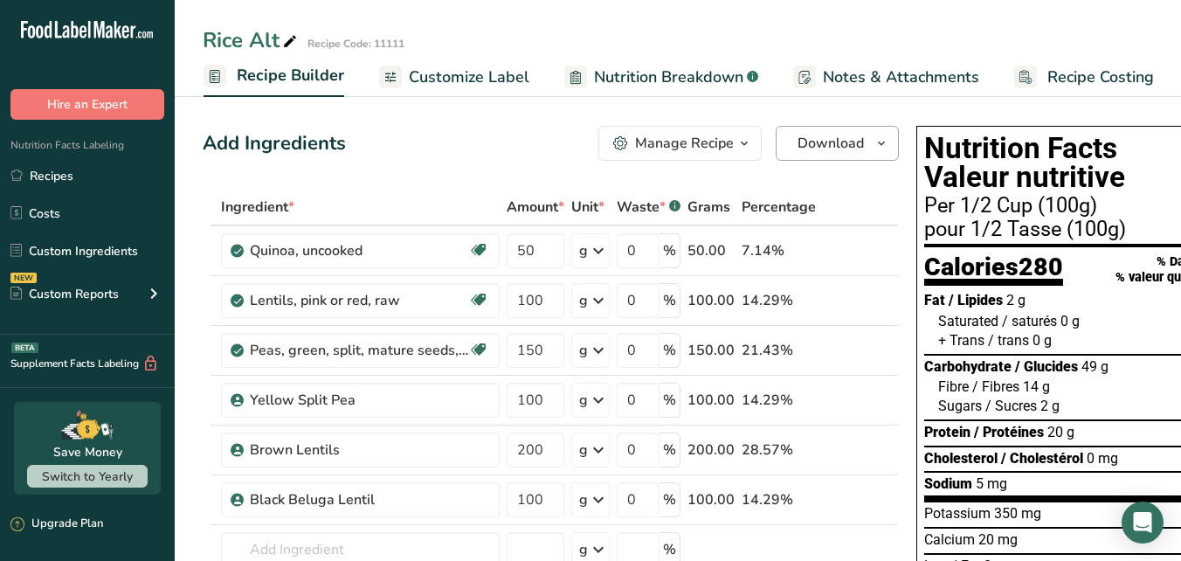
click at [853, 142] on span "Download" at bounding box center [831, 143] width 66 height 21
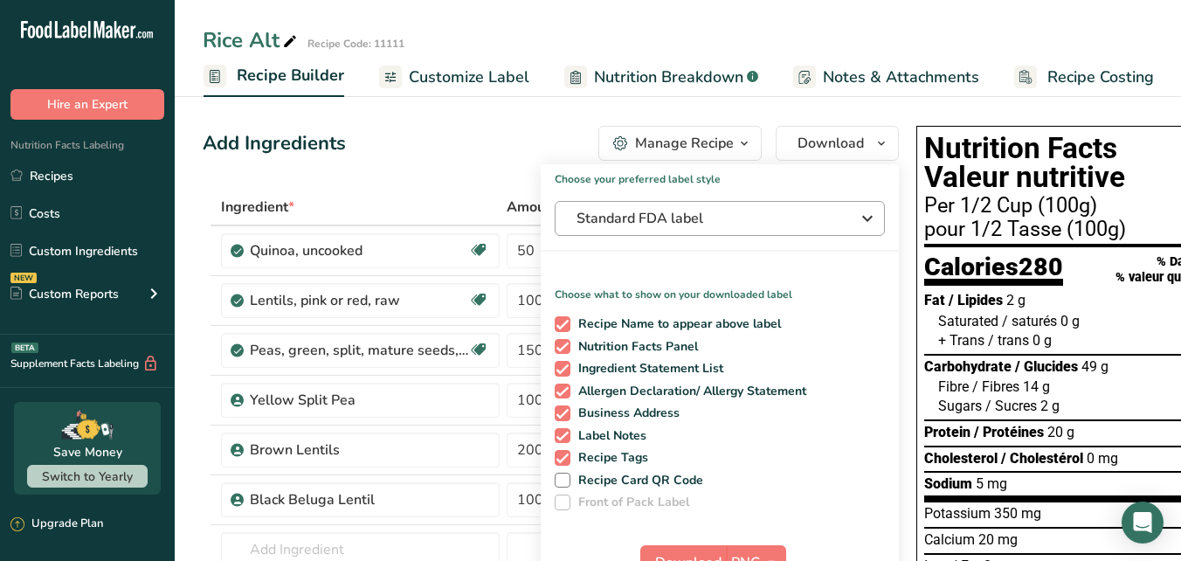
click at [711, 218] on span "Standard FDA label" at bounding box center [708, 218] width 262 height 21
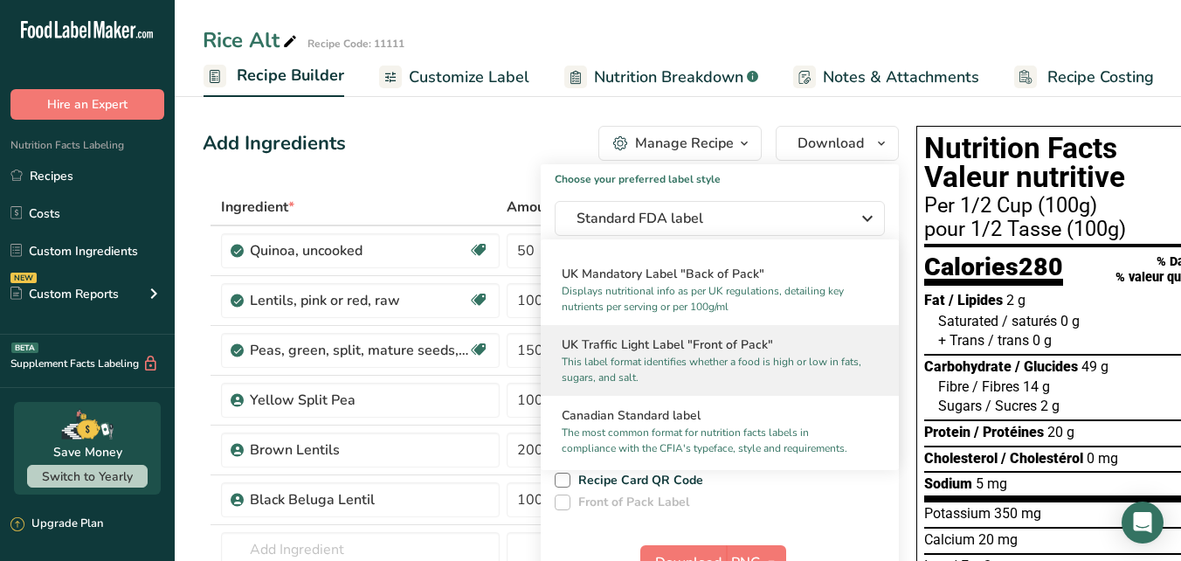
scroll to position [552, 0]
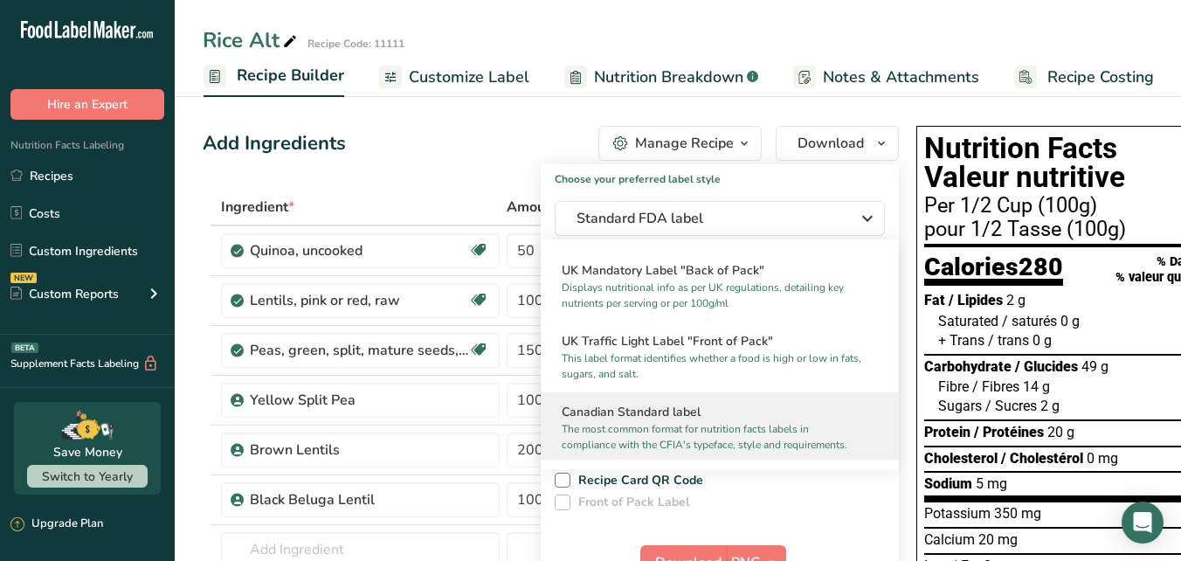
click at [659, 421] on h2 "Canadian Standard label" at bounding box center [720, 412] width 316 height 18
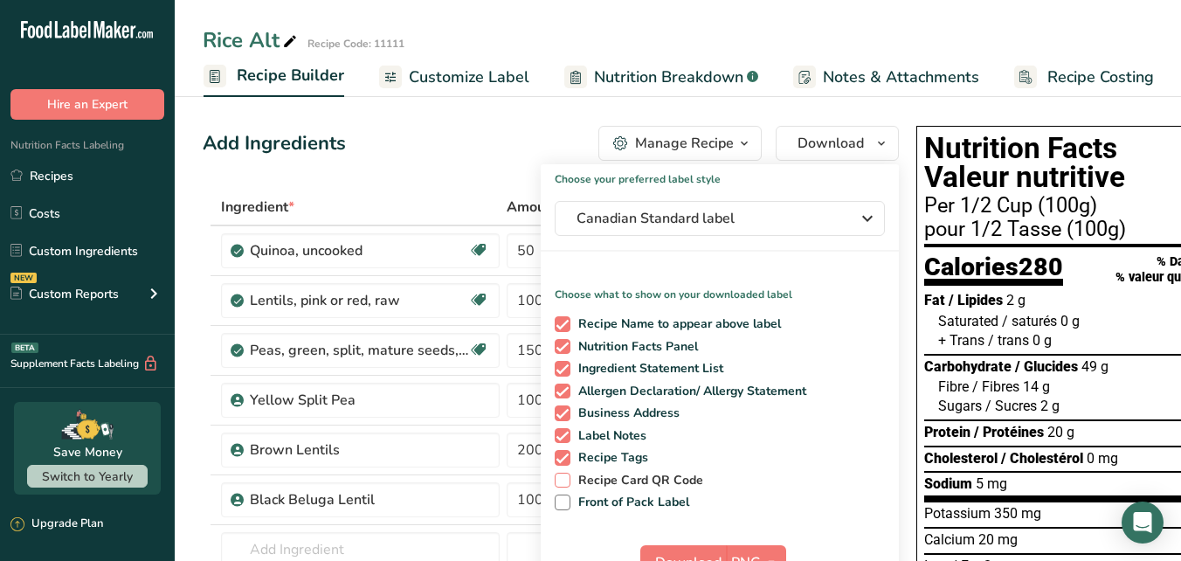
click at [614, 480] on span "Recipe Card QR Code" at bounding box center [637, 481] width 134 height 16
click at [566, 480] on input "Recipe Card QR Code" at bounding box center [560, 479] width 11 height 11
checkbox input "true"
click at [619, 495] on span "Front of Pack Label" at bounding box center [630, 502] width 120 height 16
click at [566, 496] on input "Front of Pack Label" at bounding box center [560, 501] width 11 height 11
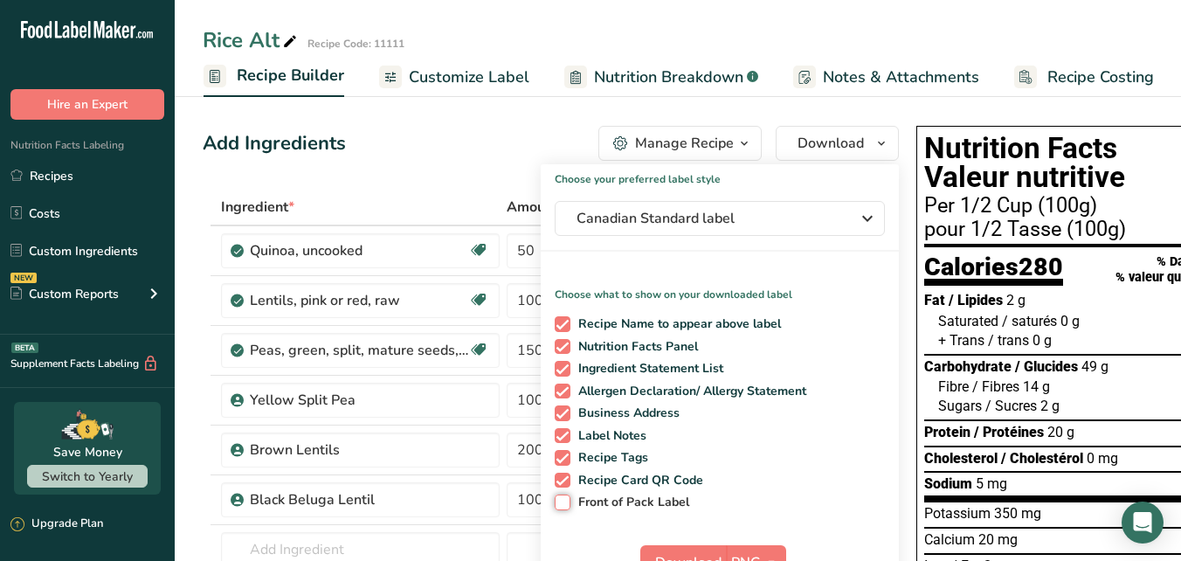
checkbox input "true"
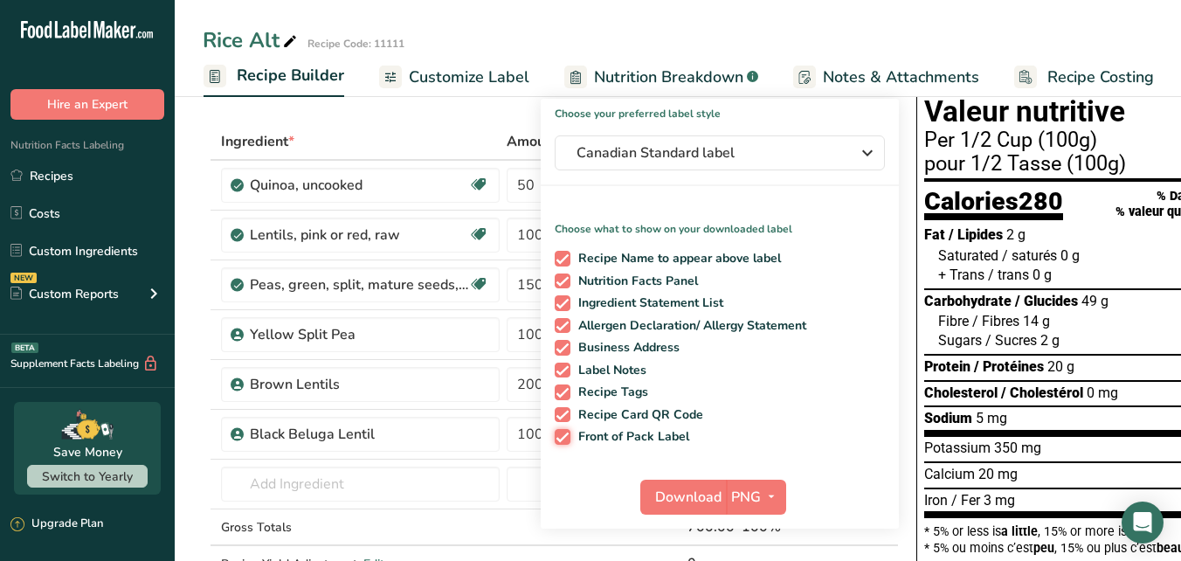
scroll to position [191, 0]
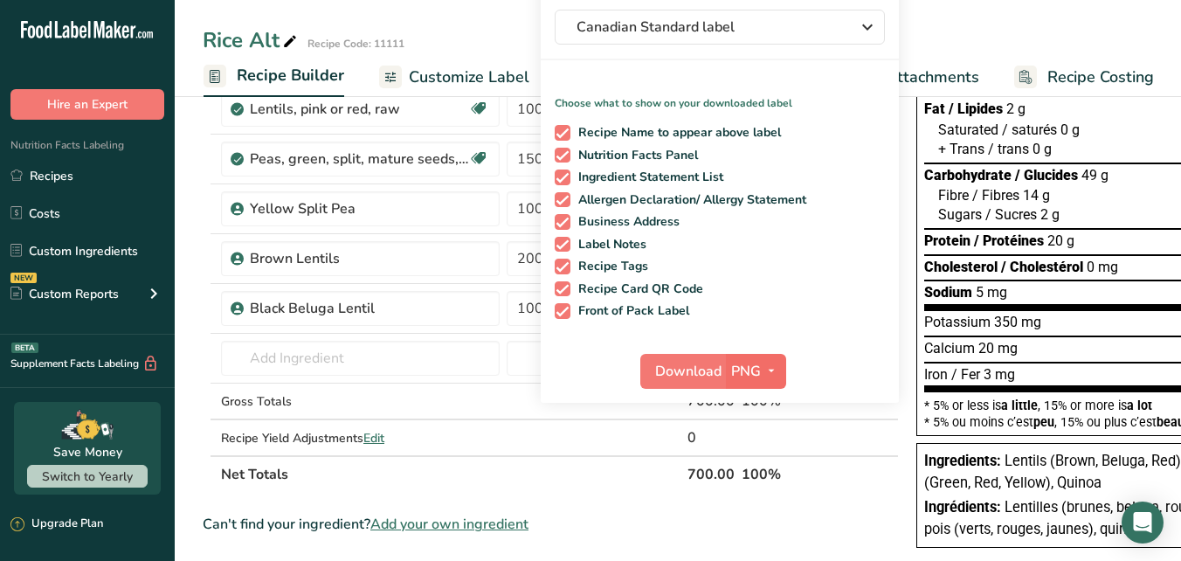
click at [771, 367] on icon "button" at bounding box center [771, 371] width 14 height 22
click at [746, 489] on link "PDF" at bounding box center [758, 493] width 56 height 29
click at [677, 368] on span "Download" at bounding box center [689, 371] width 66 height 21
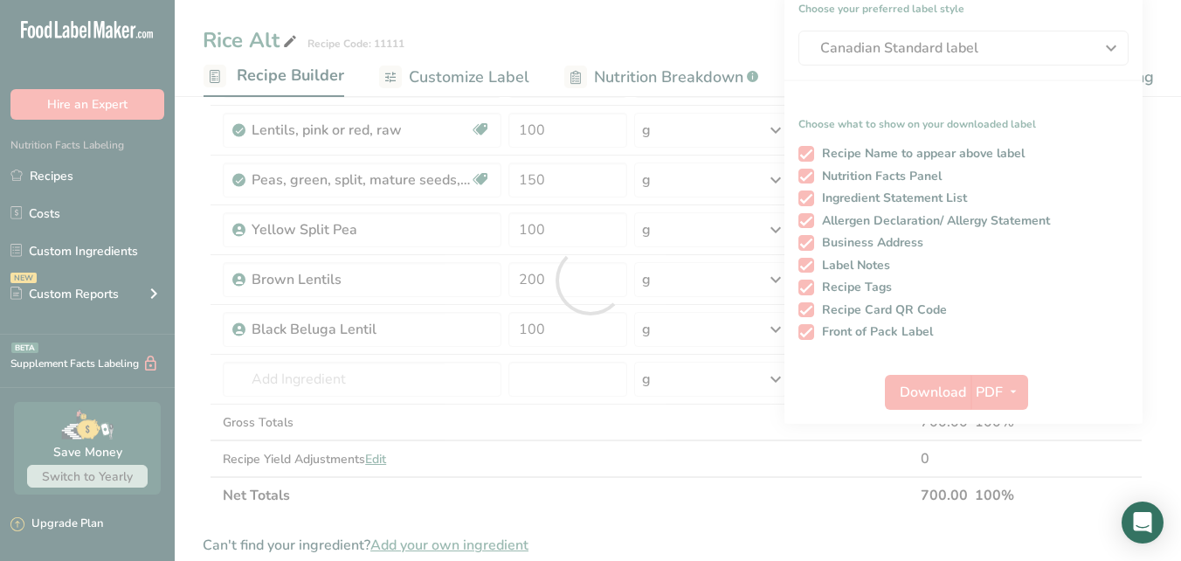
scroll to position [0, 0]
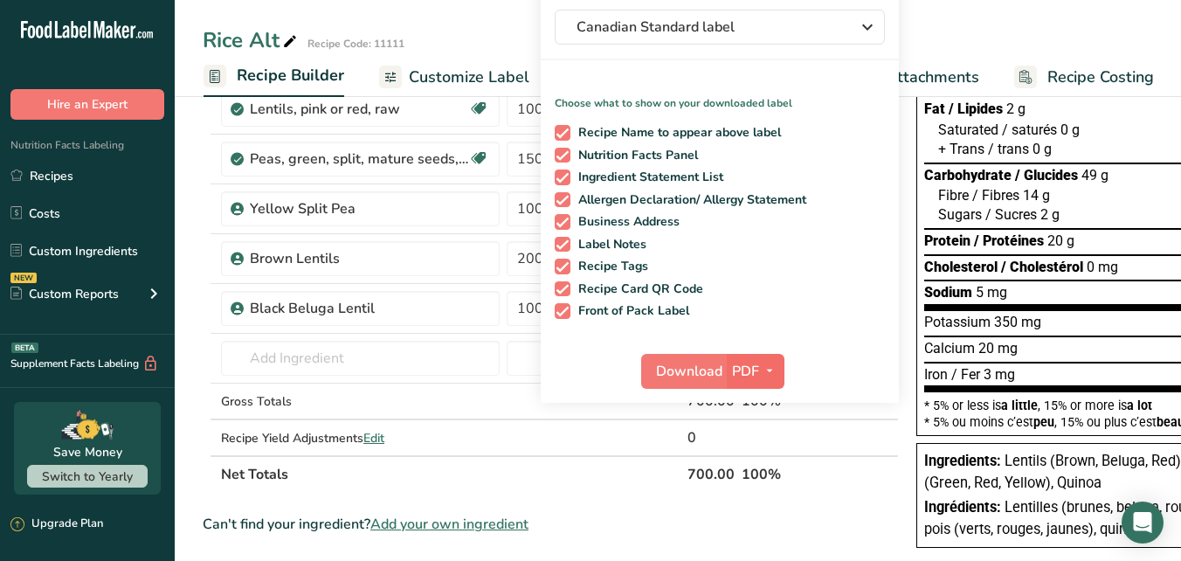
click at [767, 368] on icon "button" at bounding box center [770, 371] width 14 height 22
click at [757, 409] on link "PNG" at bounding box center [757, 406] width 56 height 29
click at [693, 370] on span "Download" at bounding box center [688, 371] width 66 height 21
click at [598, 431] on td at bounding box center [590, 437] width 45 height 35
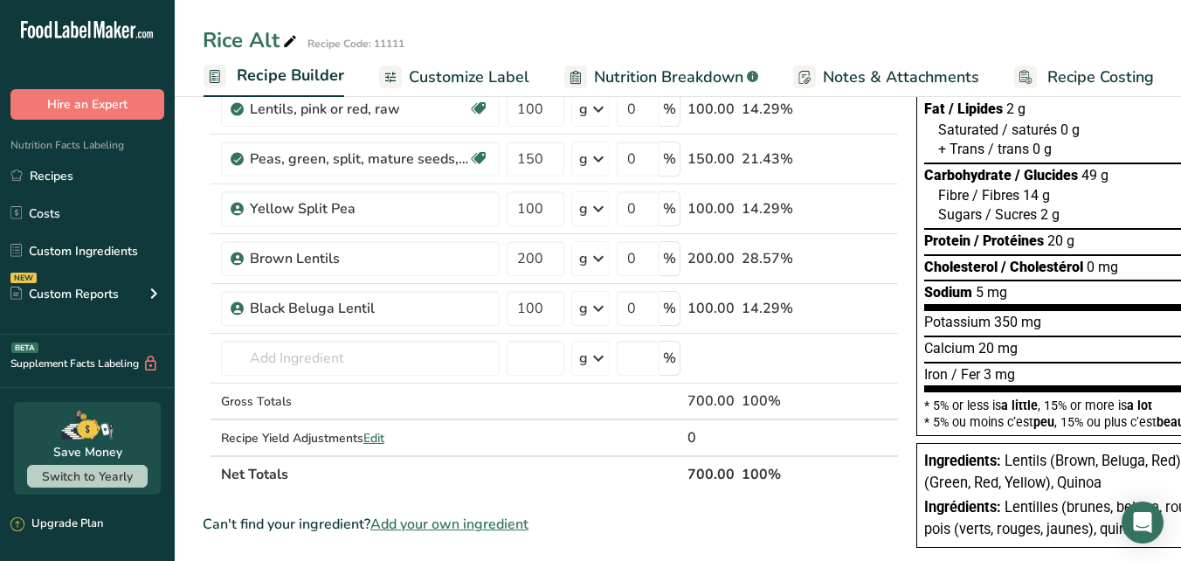
click at [632, 76] on span "Nutrition Breakdown" at bounding box center [668, 78] width 149 height 24
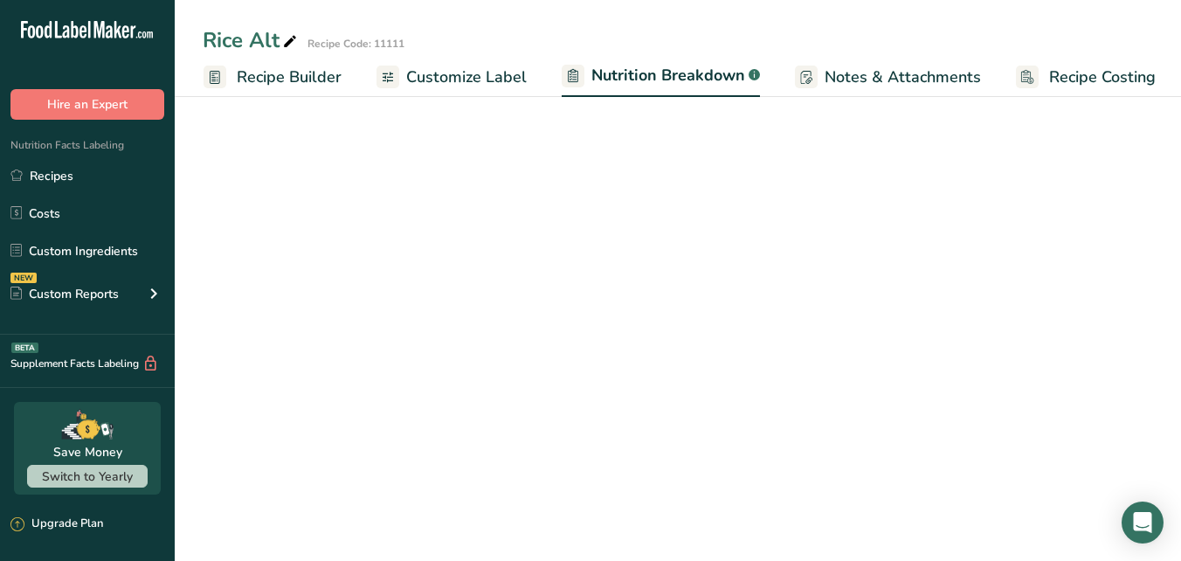
scroll to position [0, 164]
select select "Calories"
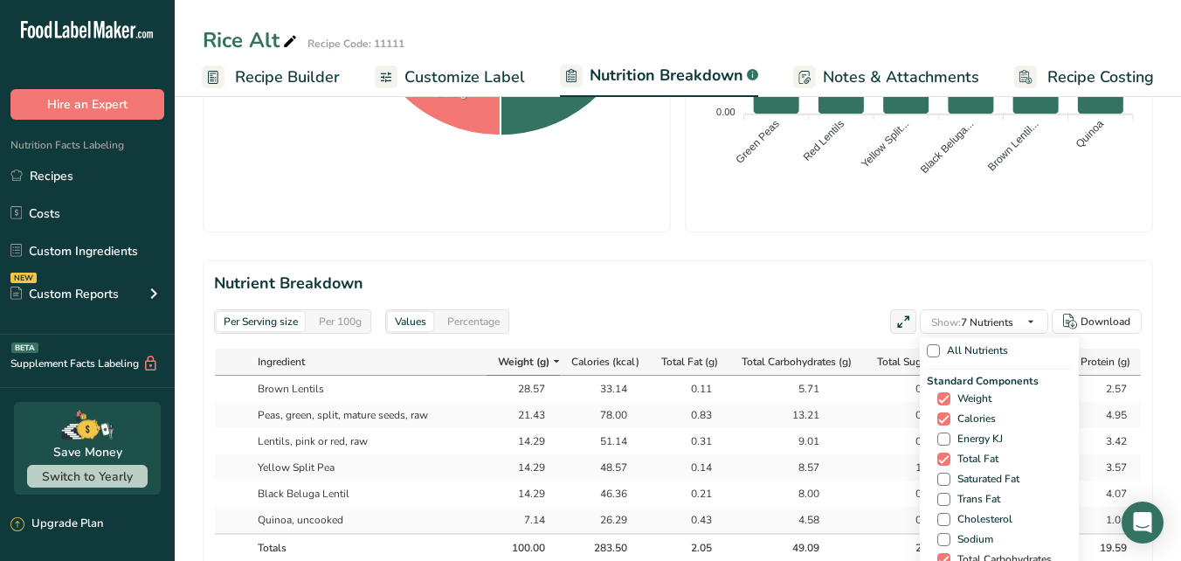
scroll to position [14, 0]
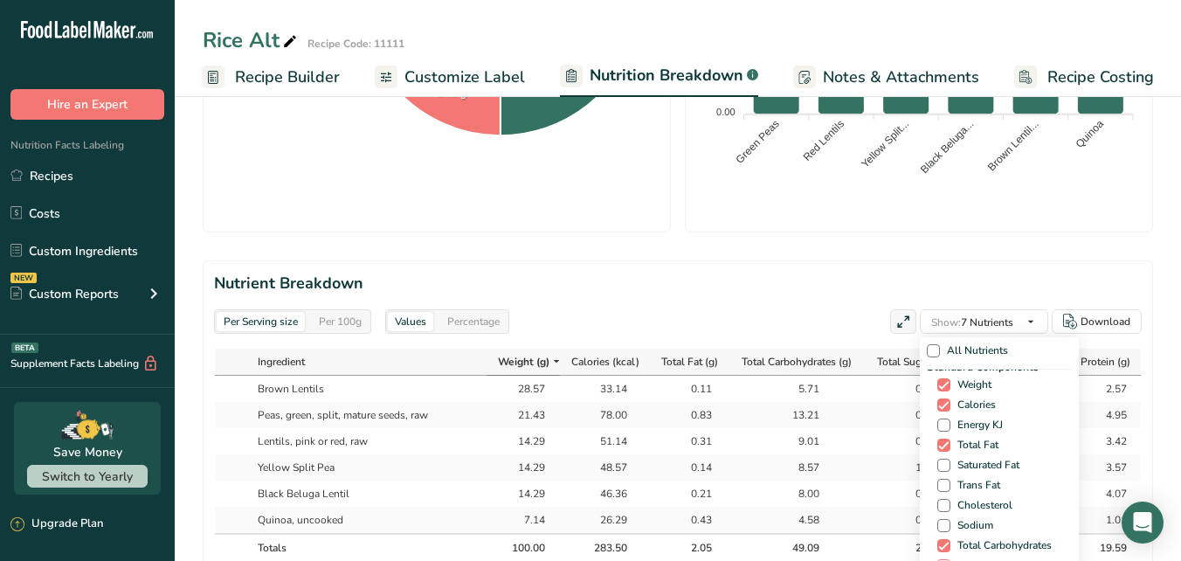
click at [940, 559] on span at bounding box center [943, 565] width 13 height 13
click at [940, 560] on input "Dietary Fiber" at bounding box center [942, 565] width 11 height 11
checkbox input "true"
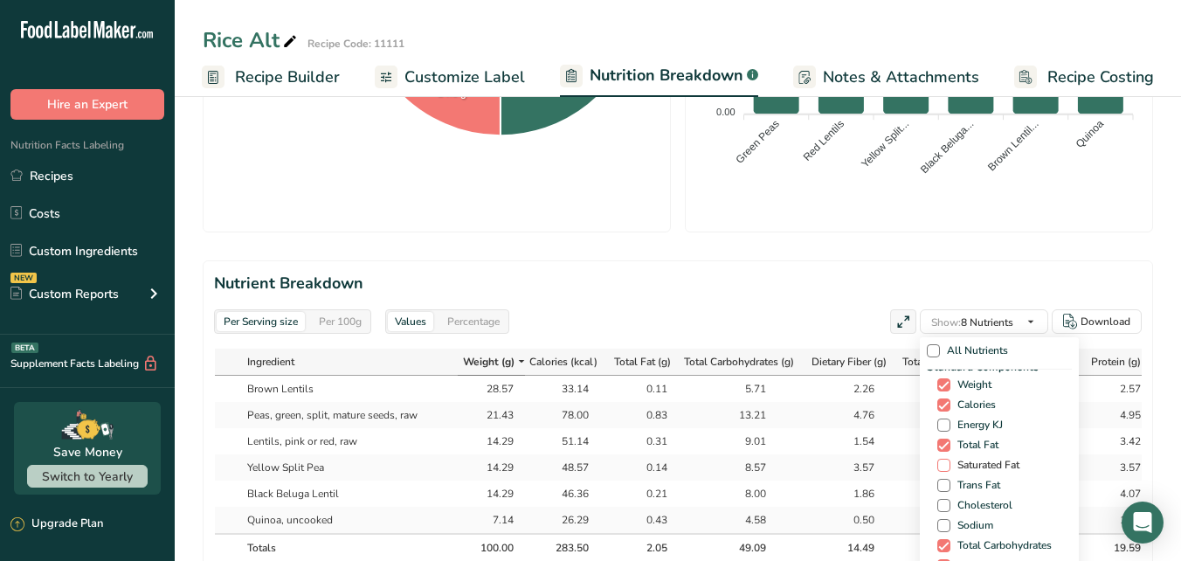
click at [939, 459] on span at bounding box center [943, 465] width 13 height 13
click at [939, 460] on input "Saturated Fat" at bounding box center [942, 465] width 11 height 11
checkbox input "true"
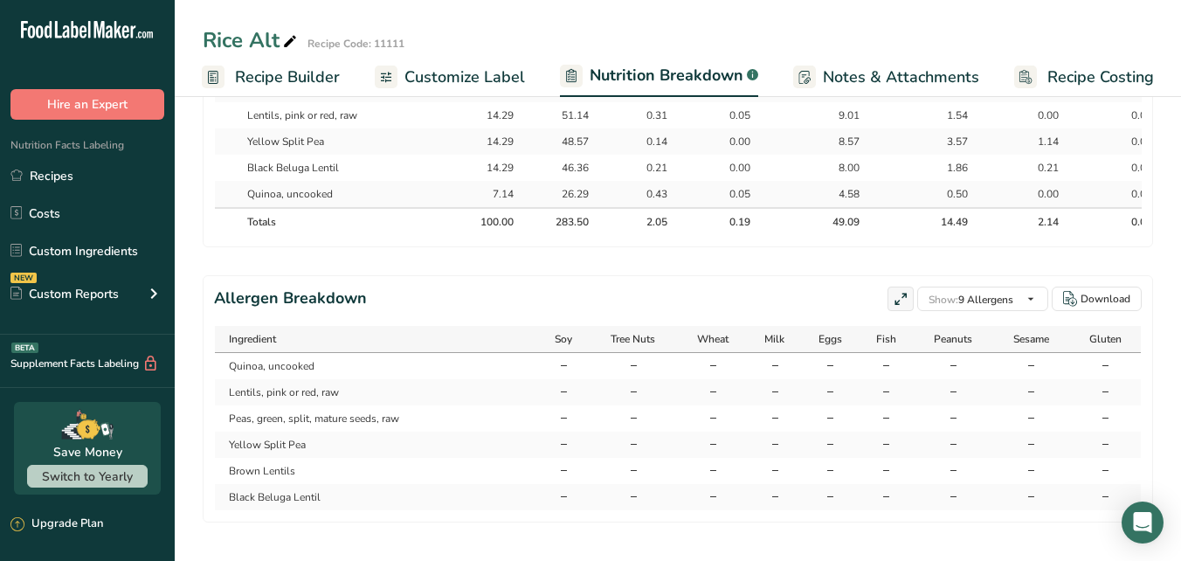
scroll to position [0, 0]
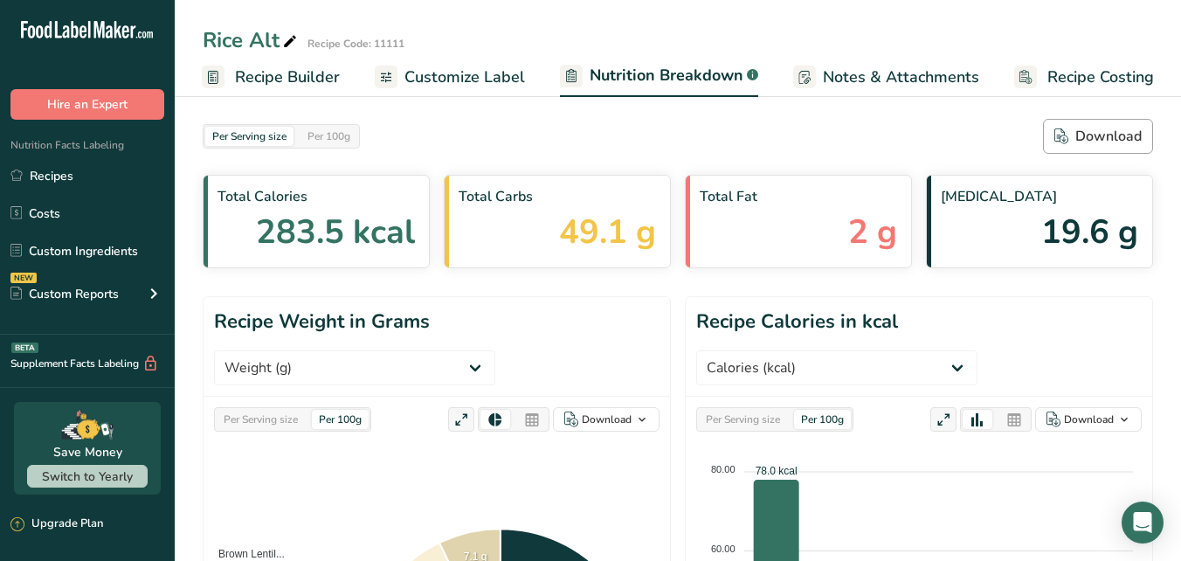
click at [1110, 137] on div "Download" at bounding box center [1097, 136] width 87 height 21
click at [64, 172] on link "Recipes" at bounding box center [87, 175] width 175 height 33
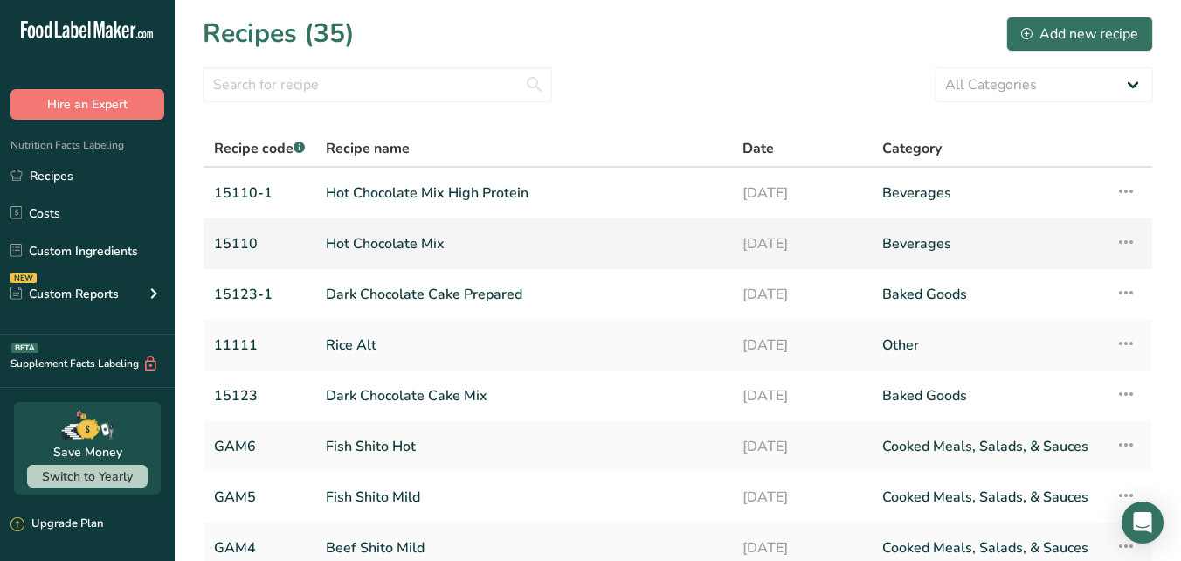
click at [386, 250] on link "Hot Chocolate Mix" at bounding box center [524, 243] width 396 height 37
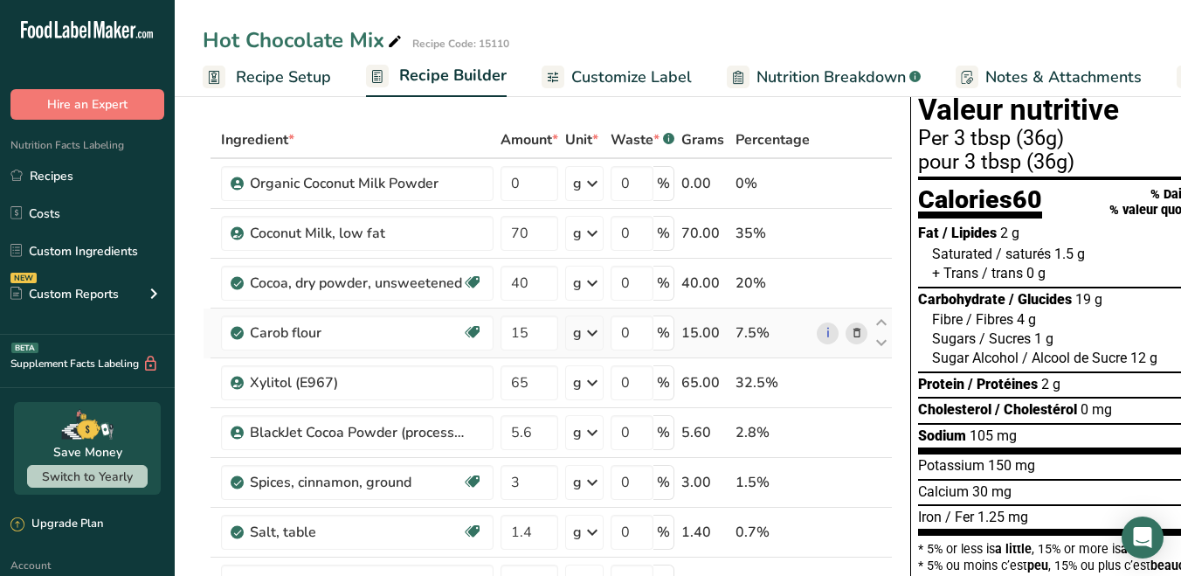
scroll to position [39, 0]
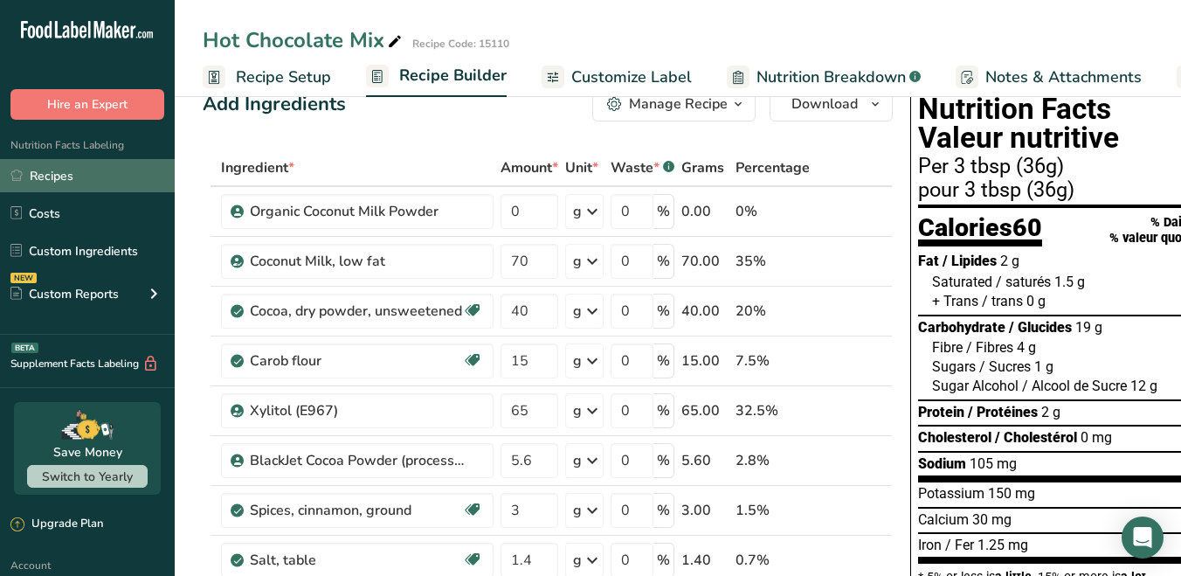
click at [64, 172] on link "Recipes" at bounding box center [87, 175] width 175 height 33
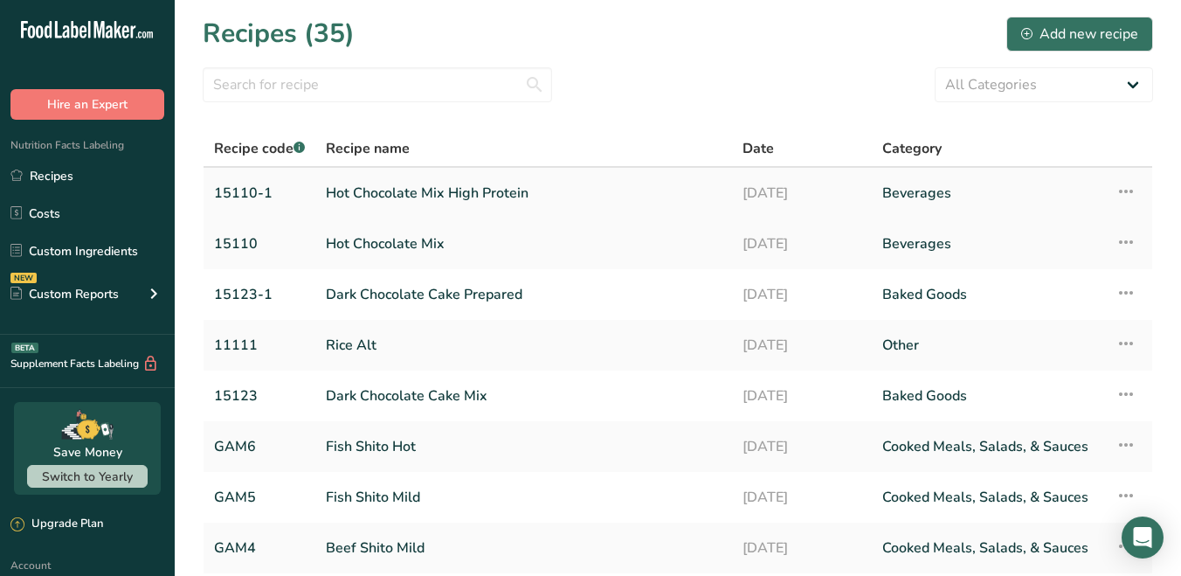
click at [450, 196] on link "Hot Chocolate Mix High Protein" at bounding box center [524, 193] width 396 height 37
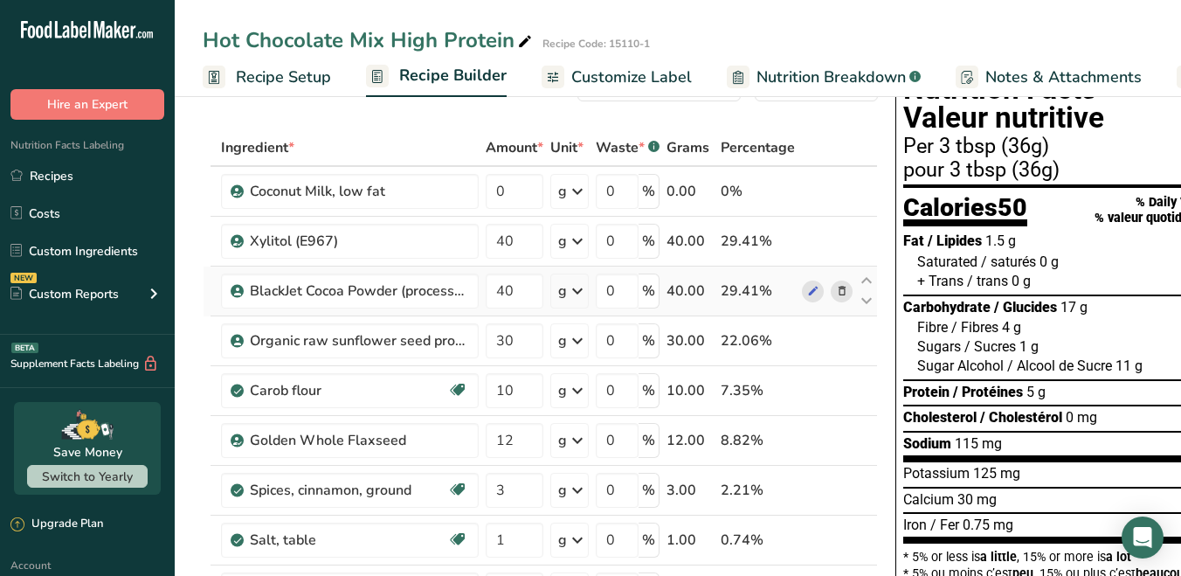
scroll to position [63, 0]
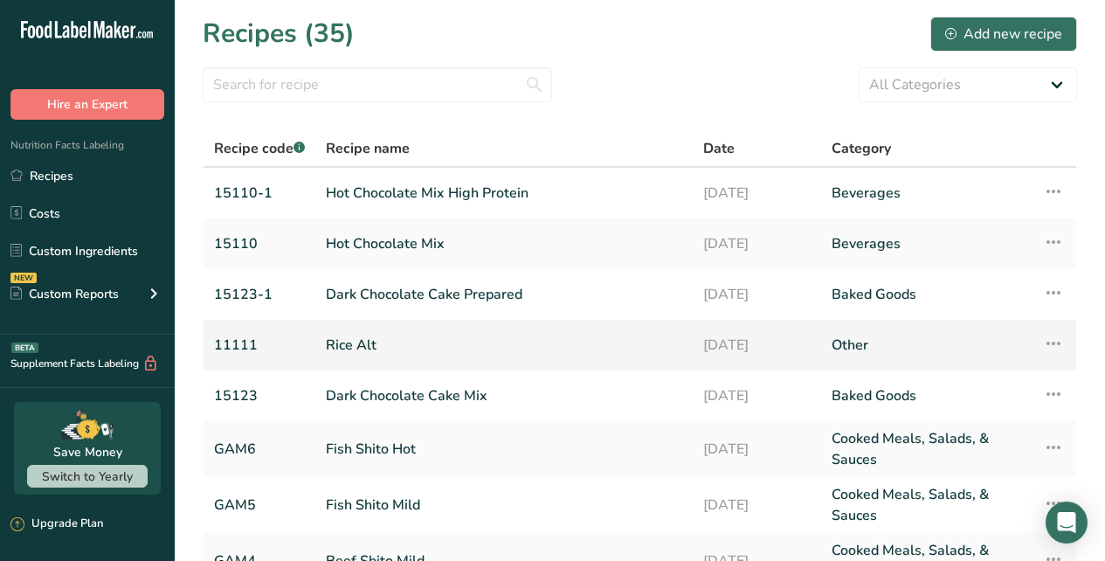
click at [366, 337] on link "Rice Alt" at bounding box center [504, 345] width 356 height 37
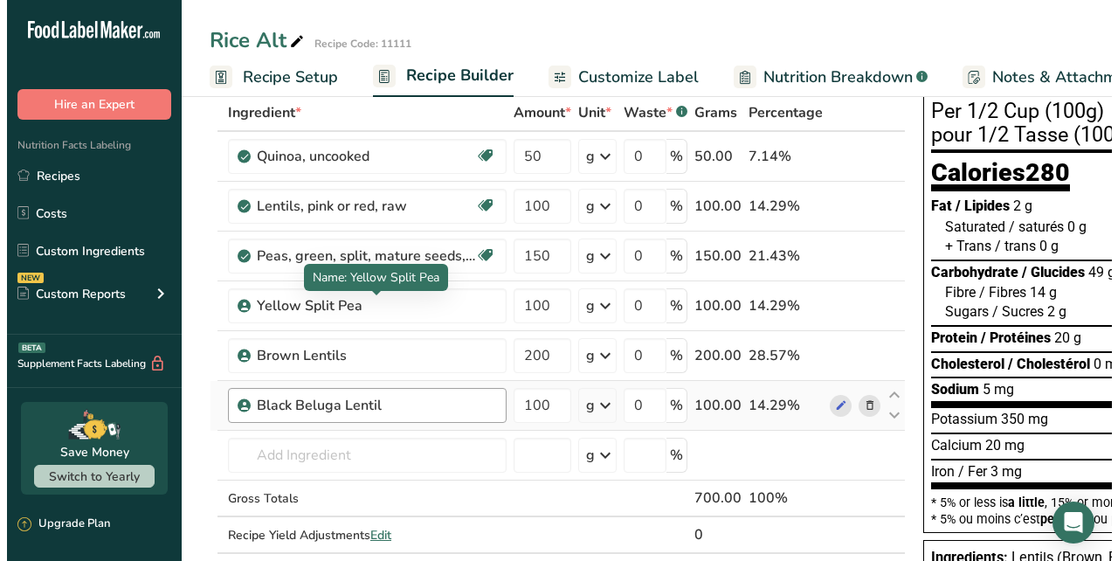
scroll to position [136, 0]
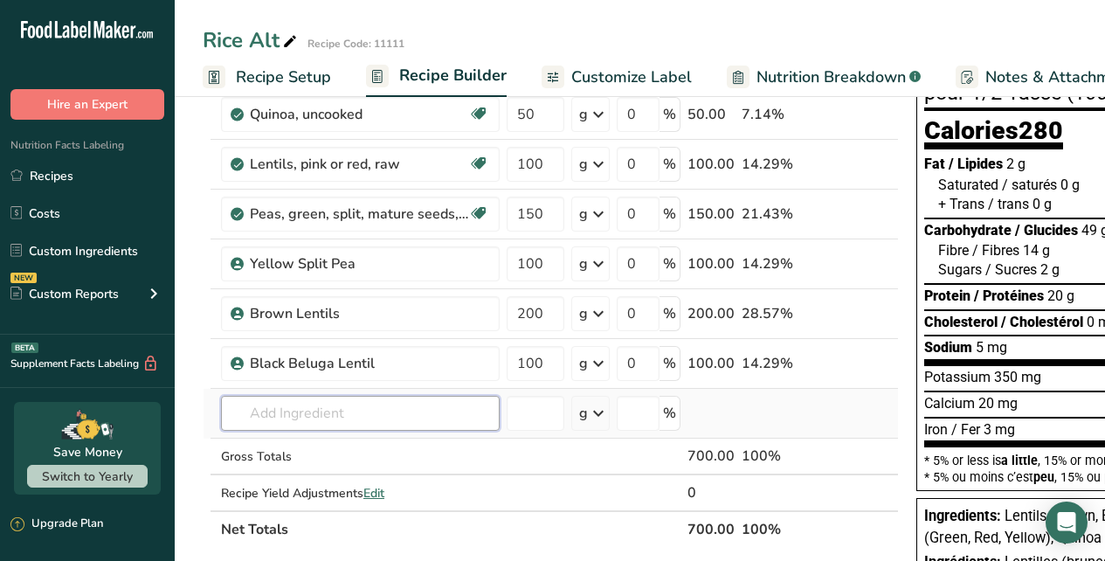
click at [337, 411] on input "text" at bounding box center [360, 413] width 279 height 35
type input "g"
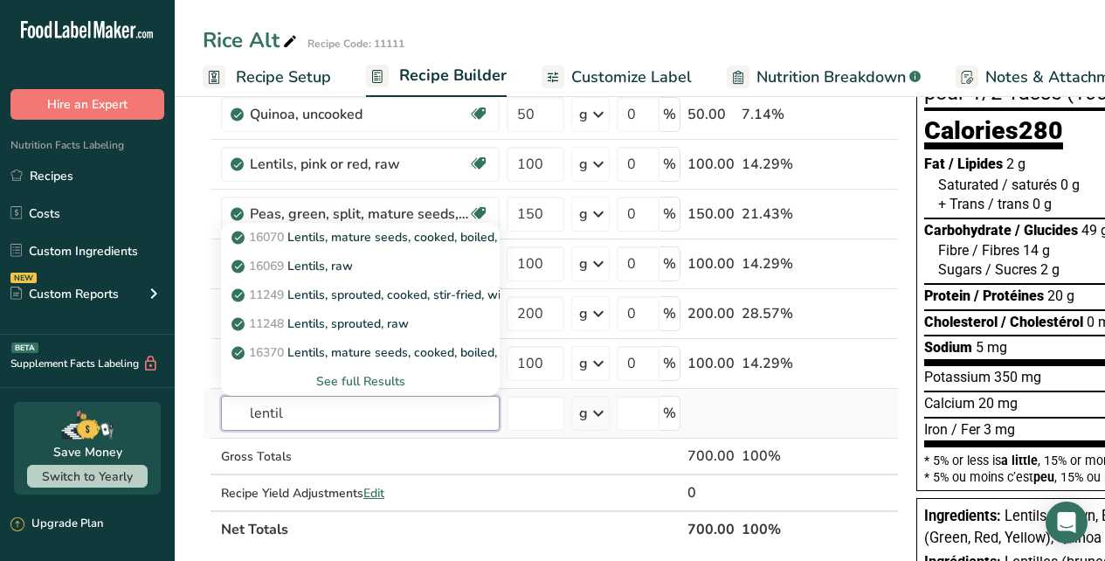
type input "lentil"
click at [359, 382] on div "See full Results" at bounding box center [360, 381] width 251 height 18
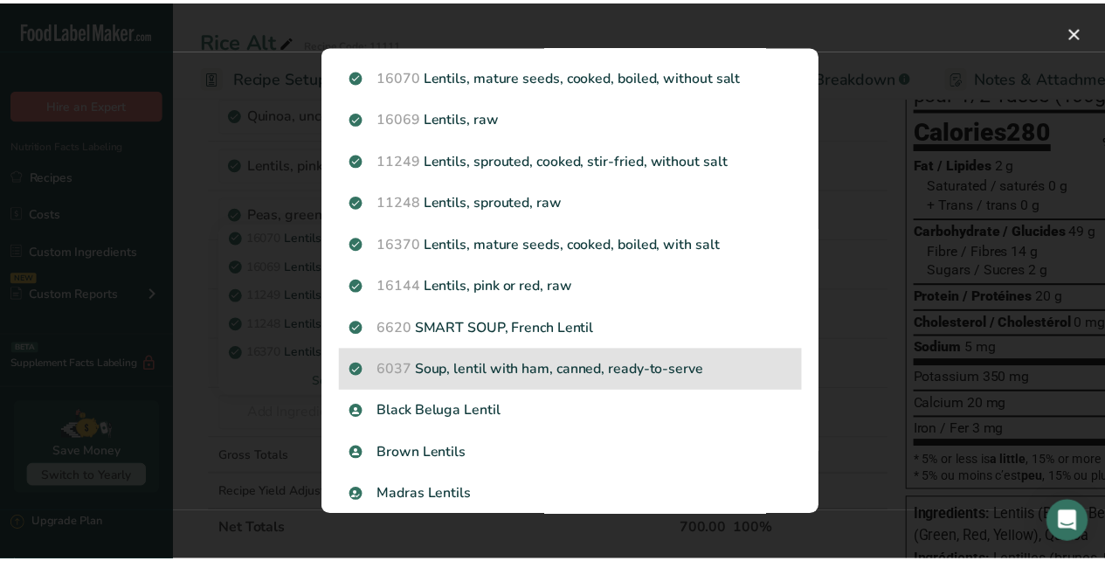
scroll to position [103, 0]
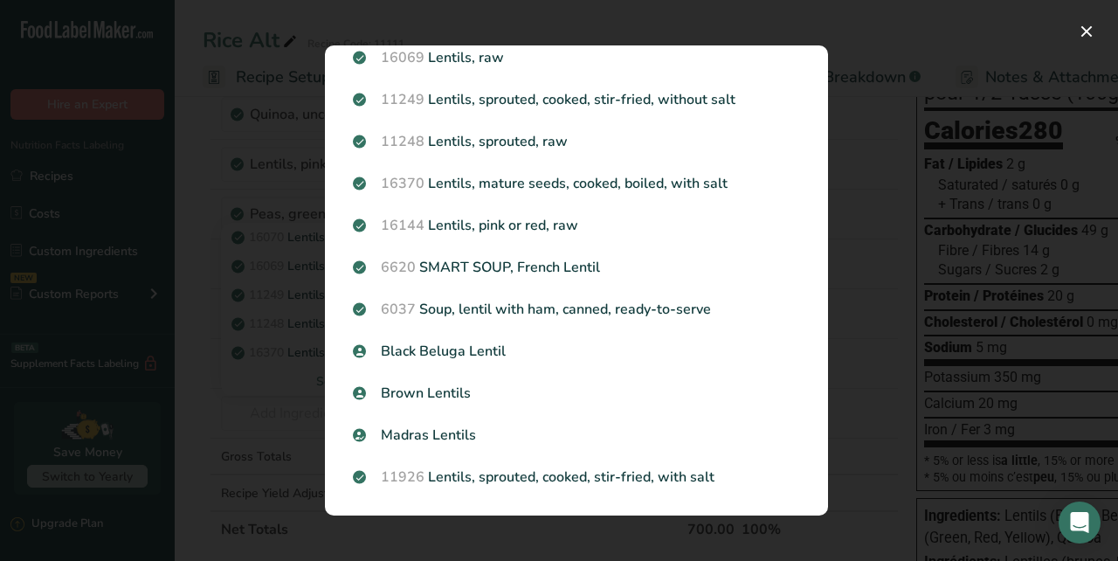
click at [190, 267] on div "Search results modal" at bounding box center [559, 280] width 1118 height 561
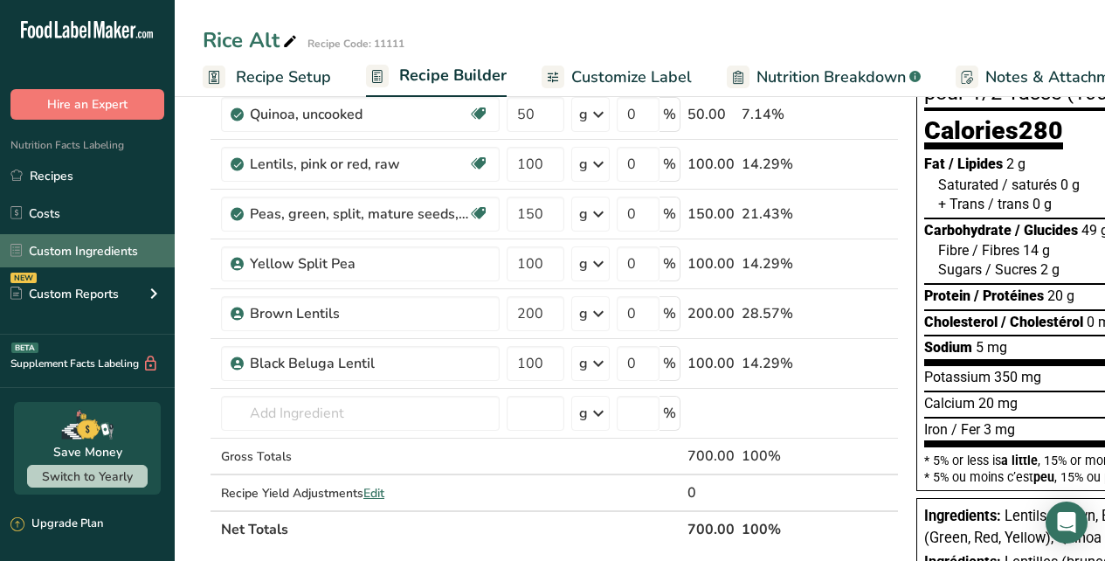
click at [87, 250] on link "Custom Ingredients" at bounding box center [87, 250] width 175 height 33
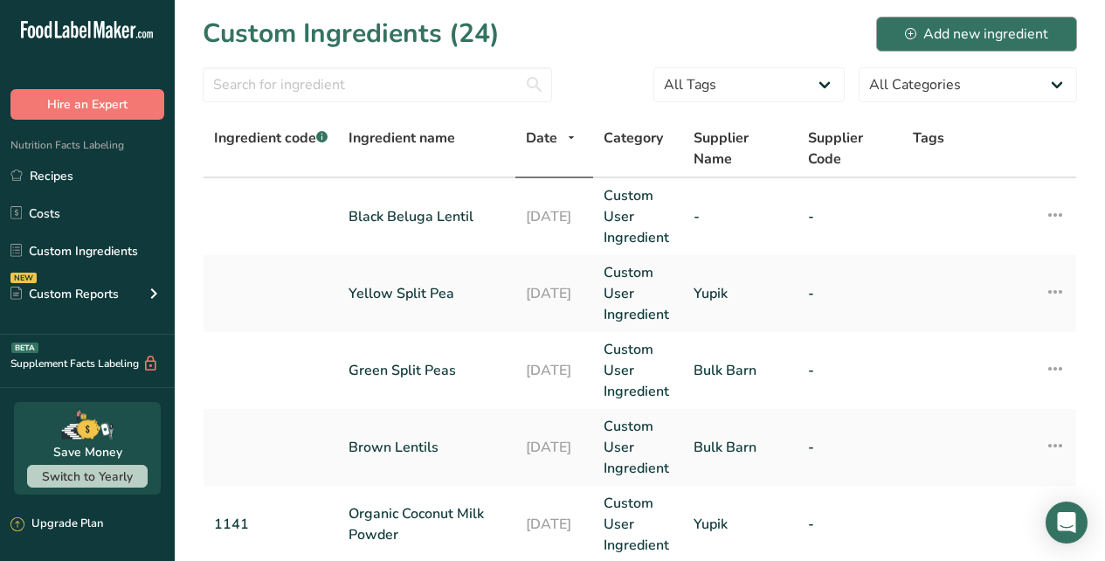
click at [992, 30] on div "Add new ingredient" at bounding box center [976, 34] width 143 height 21
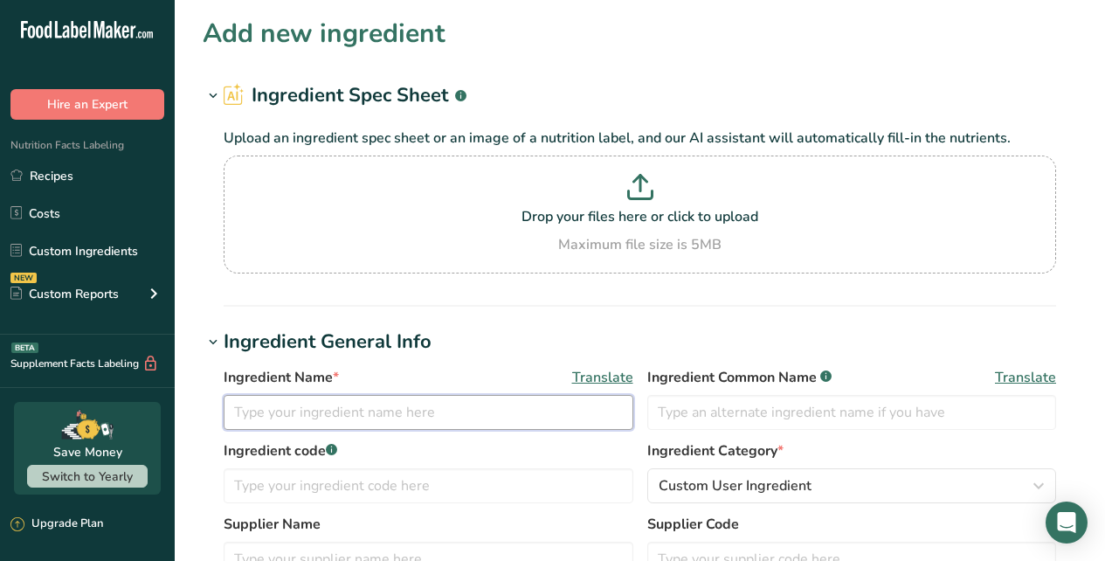
click at [374, 408] on input "text" at bounding box center [429, 412] width 410 height 35
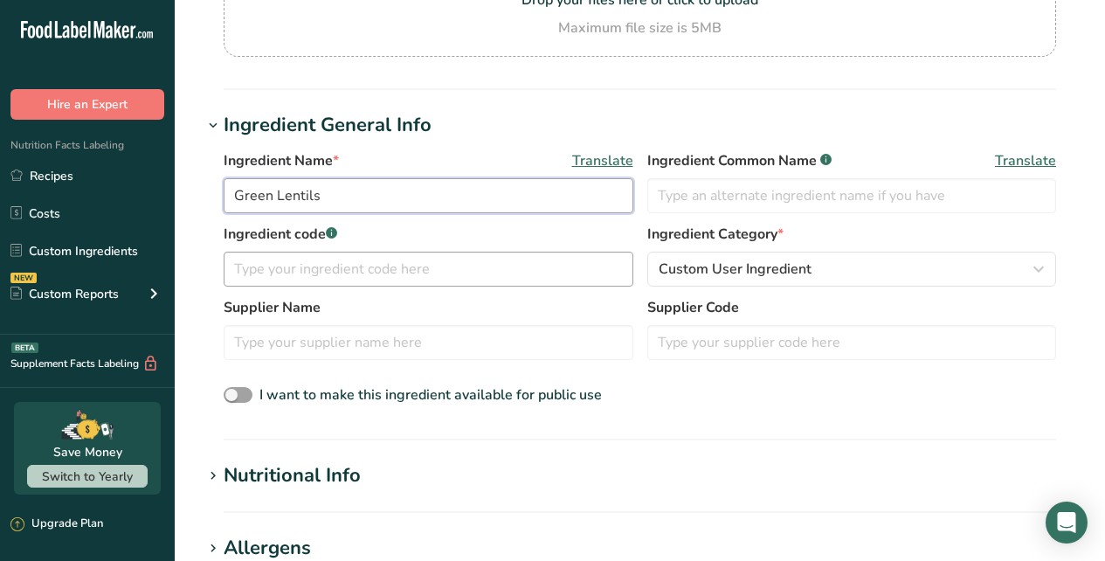
scroll to position [281, 0]
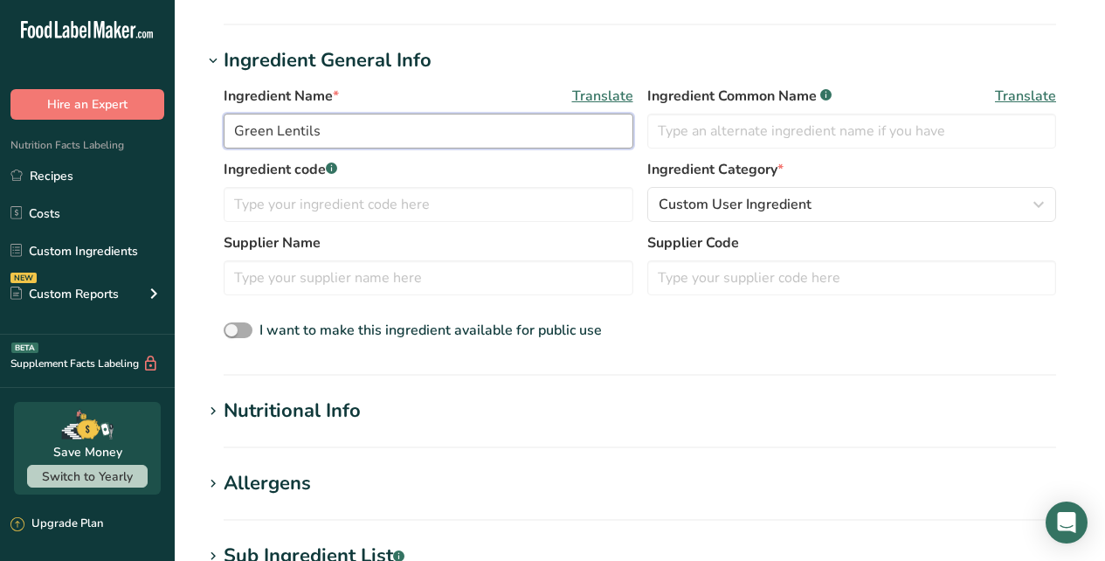
type input "Green Lentils"
click at [326, 326] on span "I want to make this ingredient available for public use" at bounding box center [430, 330] width 342 height 19
click at [235, 326] on input "I want to make this ingredient available for public use" at bounding box center [229, 330] width 11 height 11
checkbox input "true"
click at [288, 411] on div "Nutritional Info" at bounding box center [292, 411] width 137 height 29
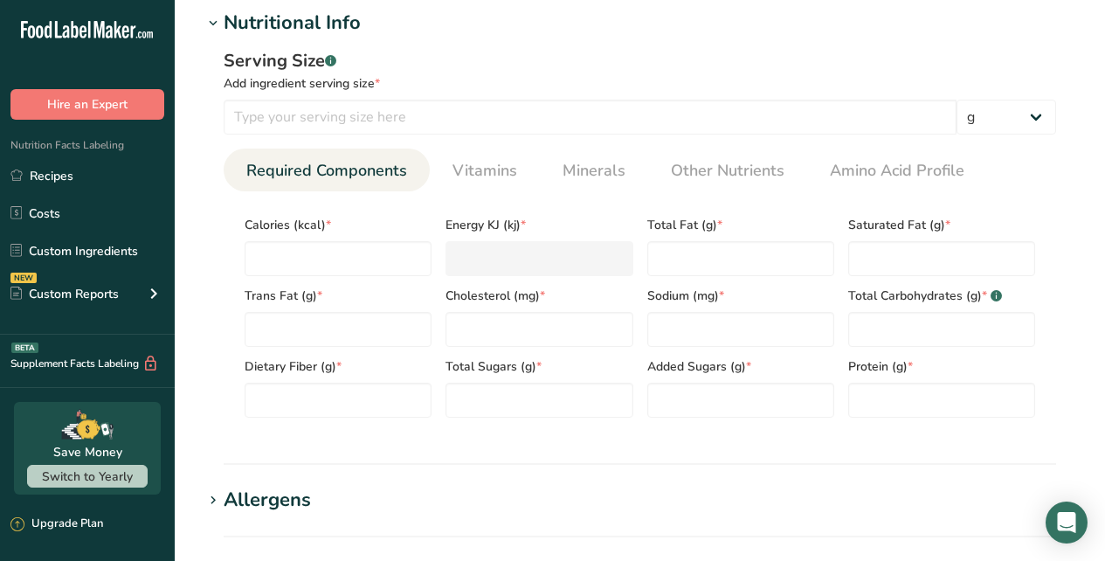
scroll to position [638, 0]
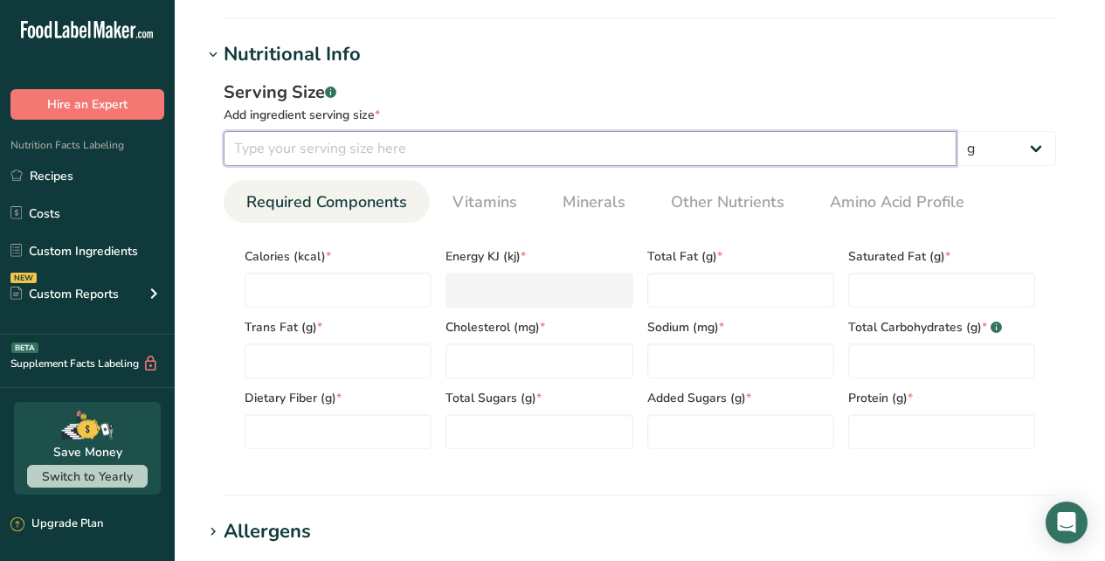
click at [348, 148] on input "number" at bounding box center [590, 148] width 733 height 35
type input "100"
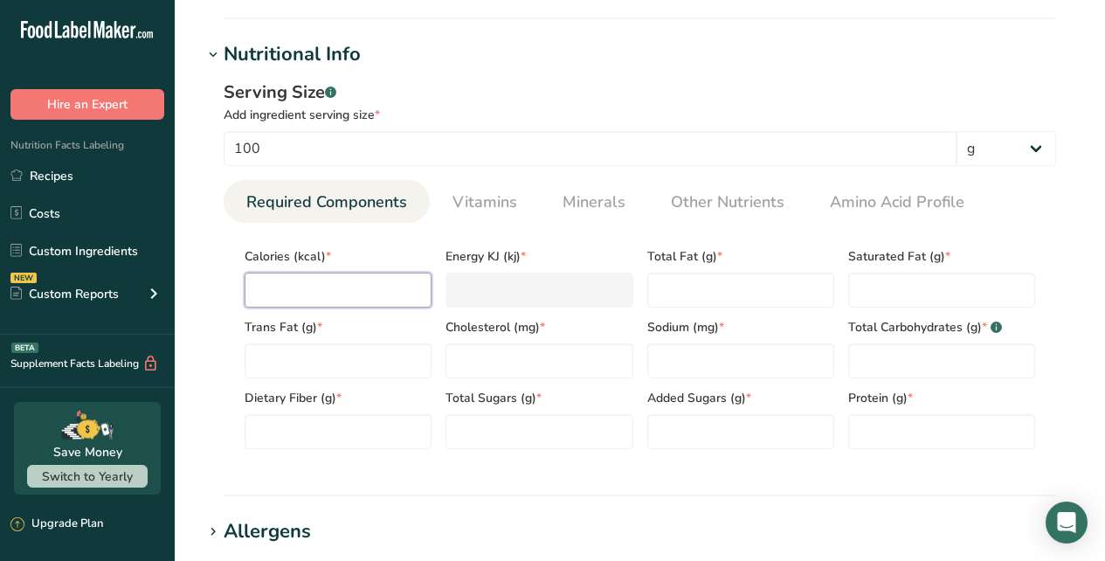
click at [345, 292] on input "number" at bounding box center [338, 290] width 187 height 35
type input "1"
type KJ "4.2"
type input "11"
type KJ "46"
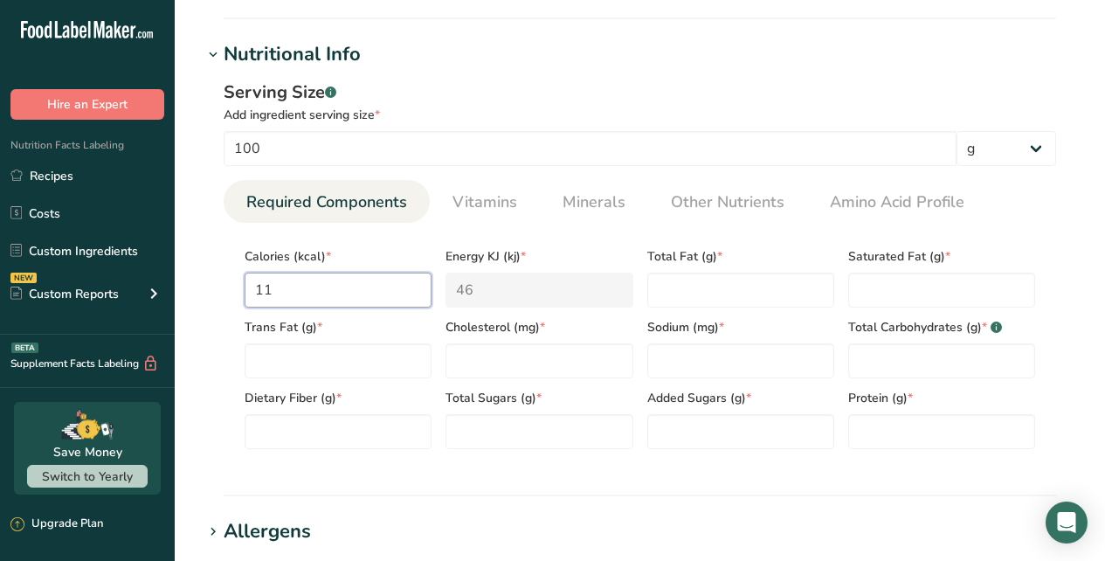
type input "116"
type KJ "485.3"
type input "116"
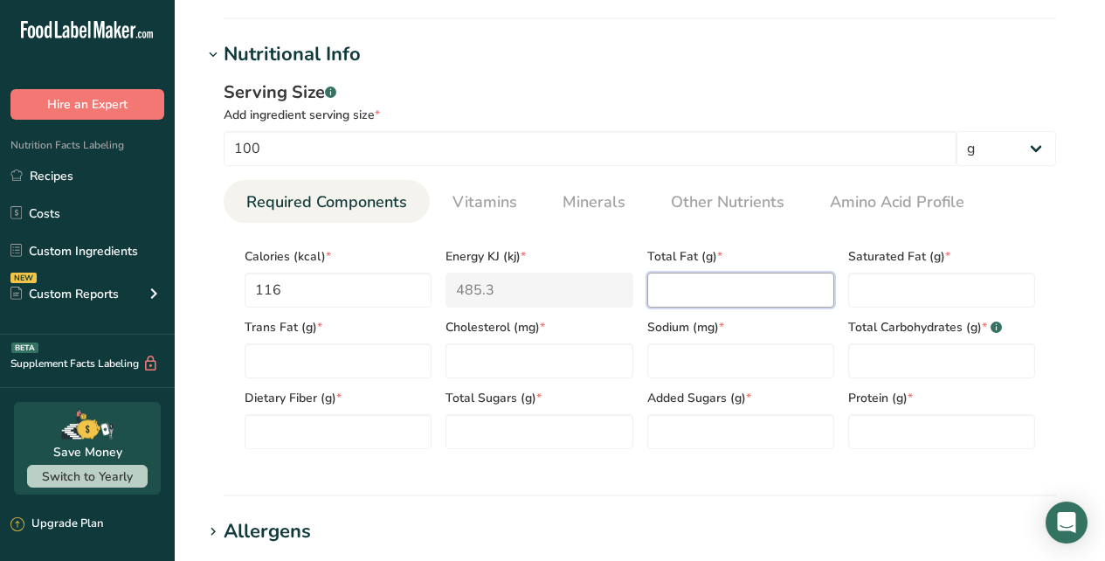
click at [692, 284] on Fat "number" at bounding box center [740, 290] width 187 height 35
type Fat "0.4"
click at [899, 294] on Fat "number" at bounding box center [941, 290] width 187 height 35
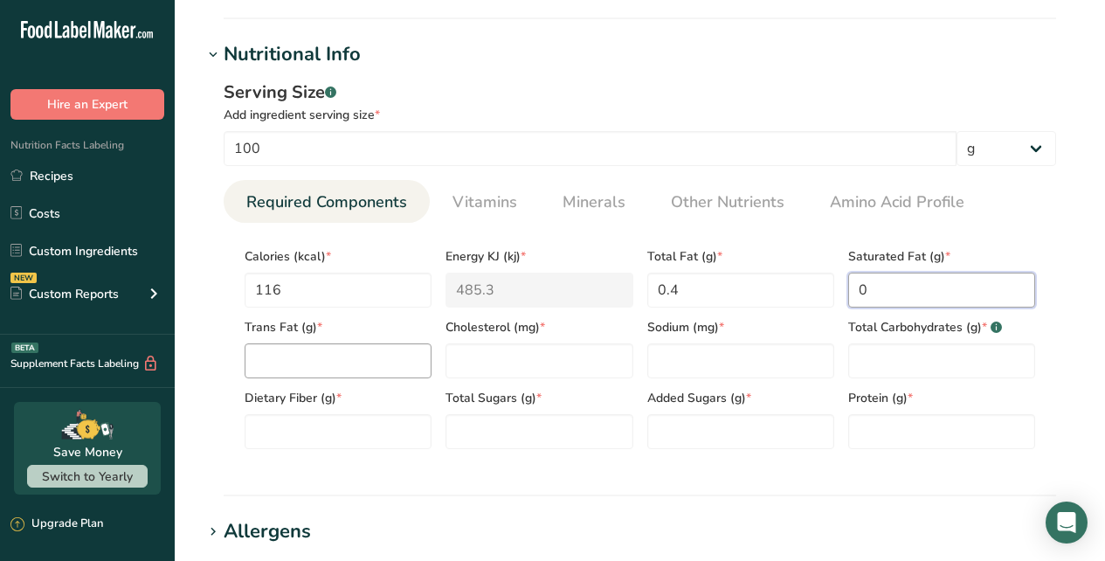
type Fat "0"
click at [318, 357] on Fat "number" at bounding box center [338, 360] width 187 height 35
type Fat "0"
click at [481, 362] on input "number" at bounding box center [539, 360] width 187 height 35
type input "0"
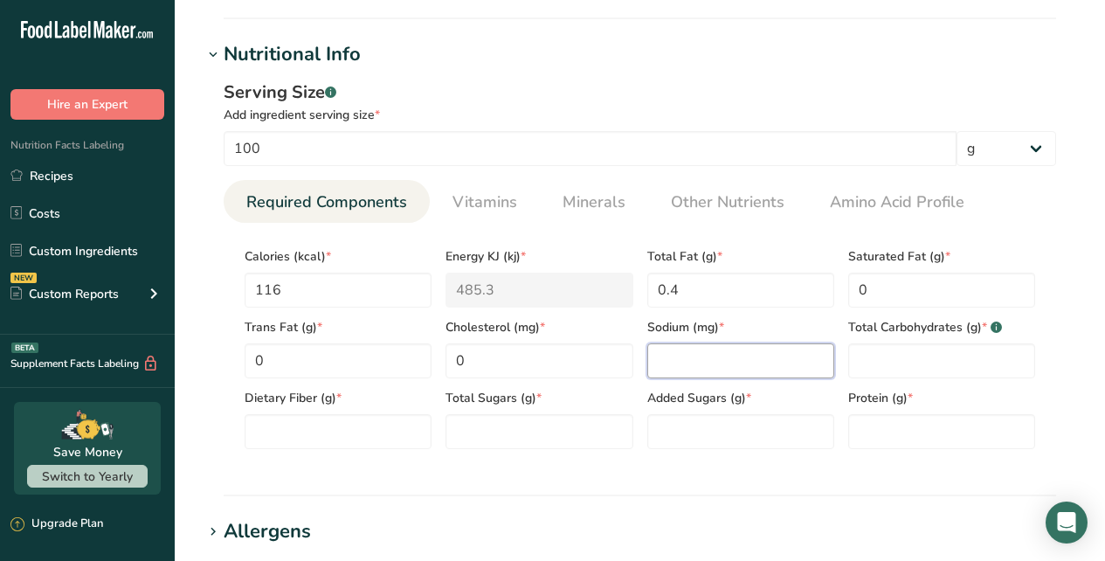
click at [662, 361] on input "number" at bounding box center [740, 360] width 187 height 35
drag, startPoint x: 329, startPoint y: 291, endPoint x: 252, endPoint y: 296, distance: 77.1
click at [252, 296] on input "116" at bounding box center [338, 290] width 187 height 35
type input "3"
type KJ "12.6"
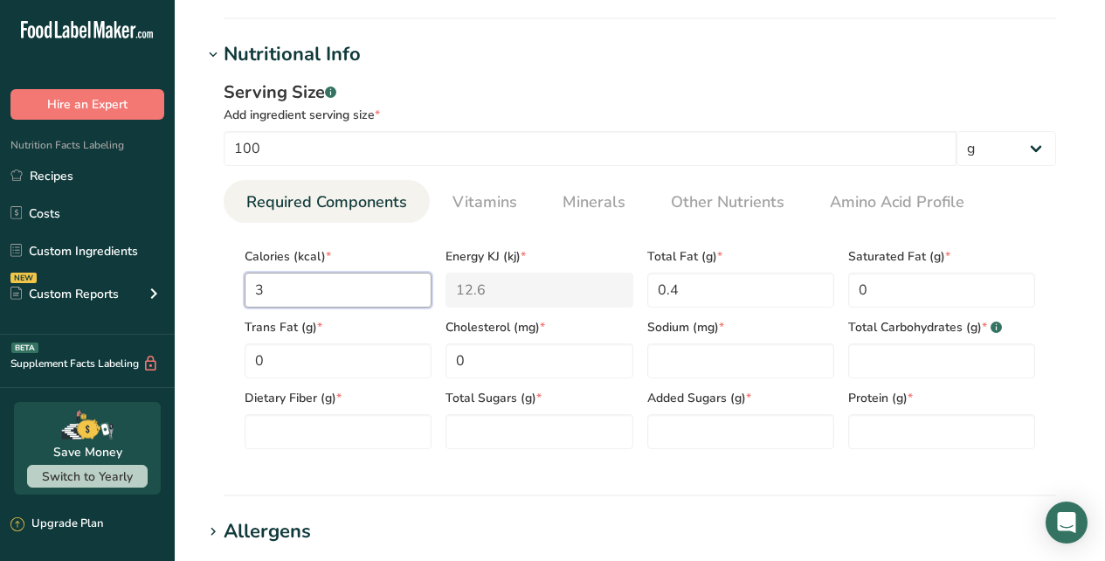
type input "37"
type KJ "154.8"
type input "375"
type KJ "1569"
type input "375"
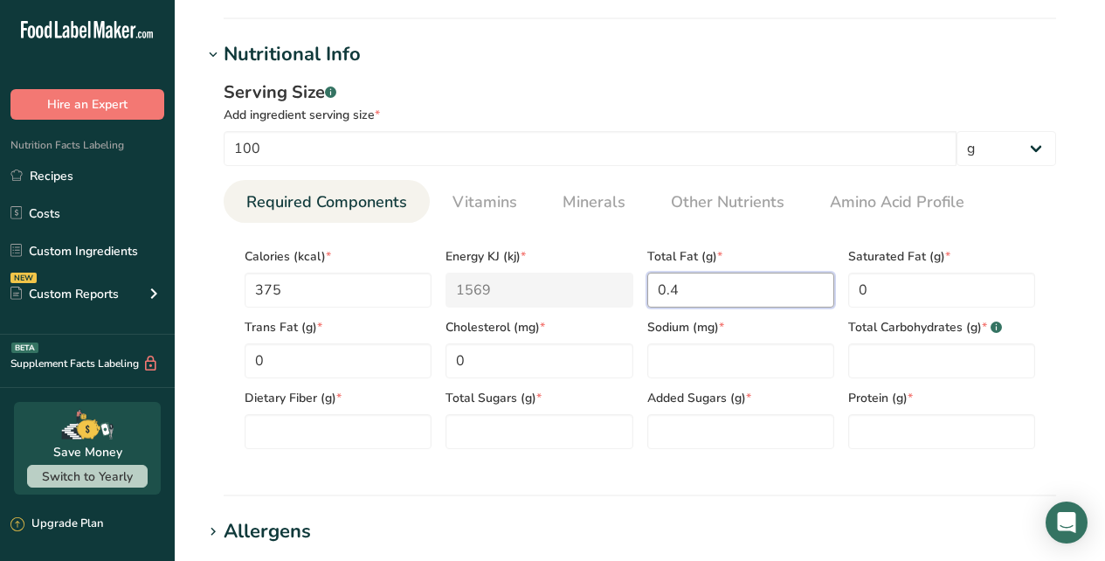
drag, startPoint x: 695, startPoint y: 286, endPoint x: 657, endPoint y: 287, distance: 37.6
click at [657, 287] on Fat "0.4" at bounding box center [740, 290] width 187 height 35
type Fat "4"
click at [860, 355] on Carbohydrates "number" at bounding box center [941, 360] width 187 height 35
type Carbohydrates "65"
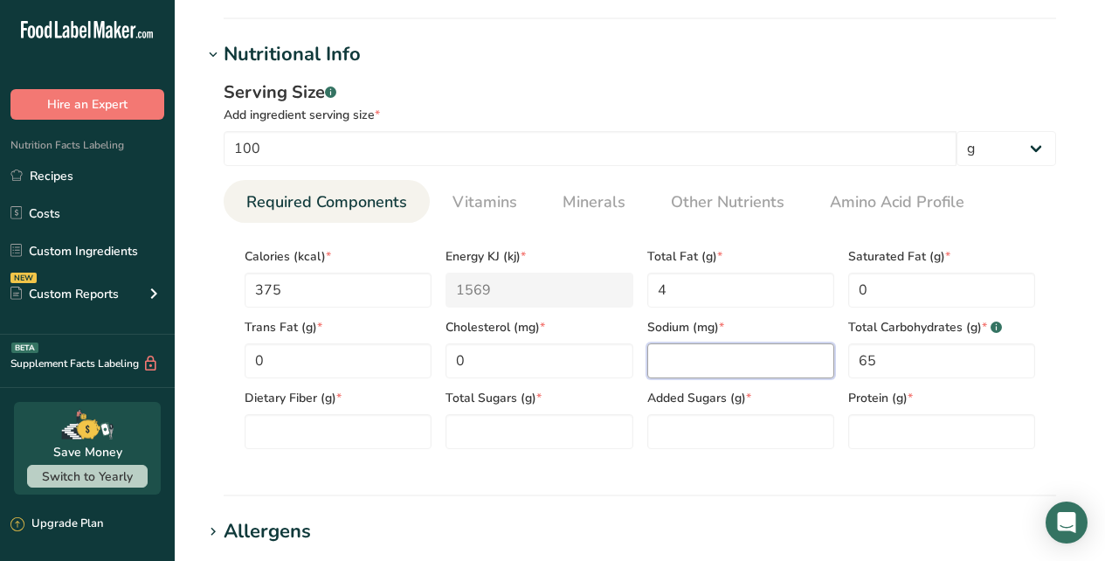
click at [752, 358] on input "number" at bounding box center [740, 360] width 187 height 35
type input "0"
click at [326, 422] on Fiber "number" at bounding box center [338, 431] width 187 height 35
type Fiber "22"
click at [463, 426] on Sugars "number" at bounding box center [539, 431] width 187 height 35
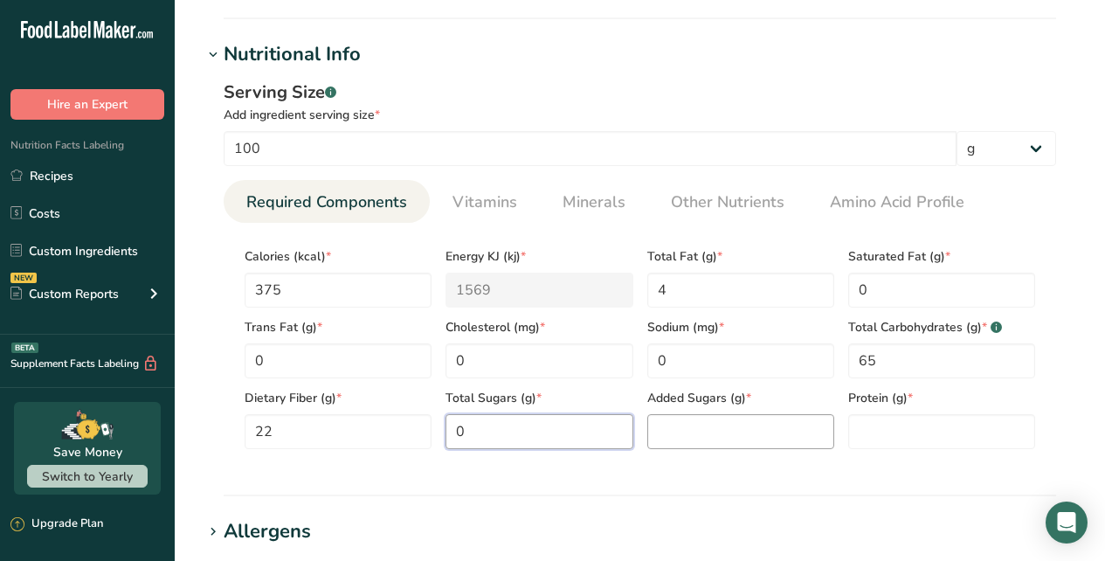
type Sugars "0"
click at [695, 435] on Sugars "number" at bounding box center [740, 431] width 187 height 35
type Sugars "0"
click at [880, 432] on input "number" at bounding box center [941, 431] width 187 height 35
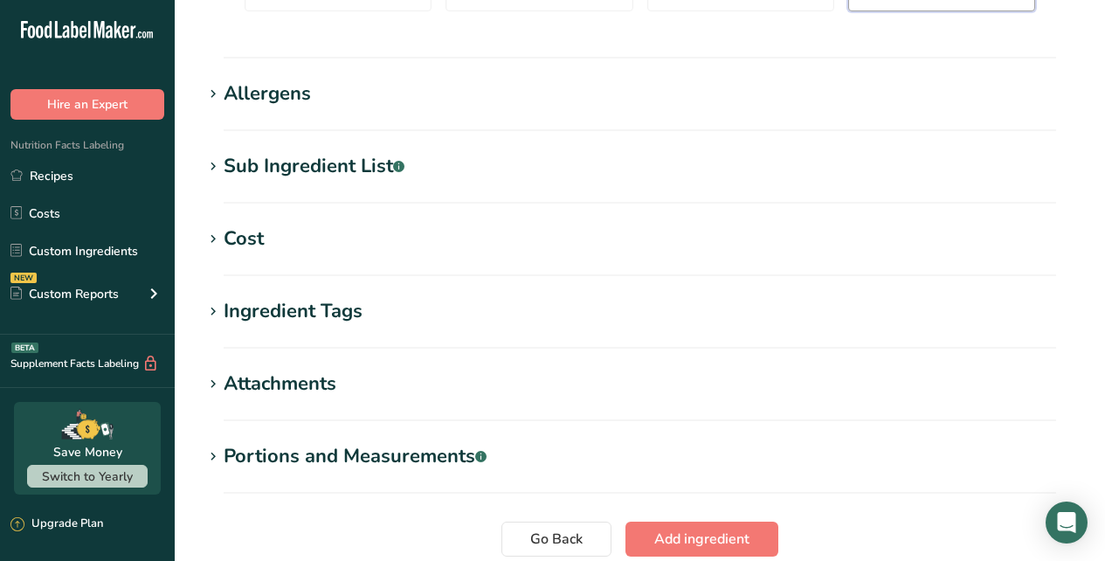
scroll to position [1220, 0]
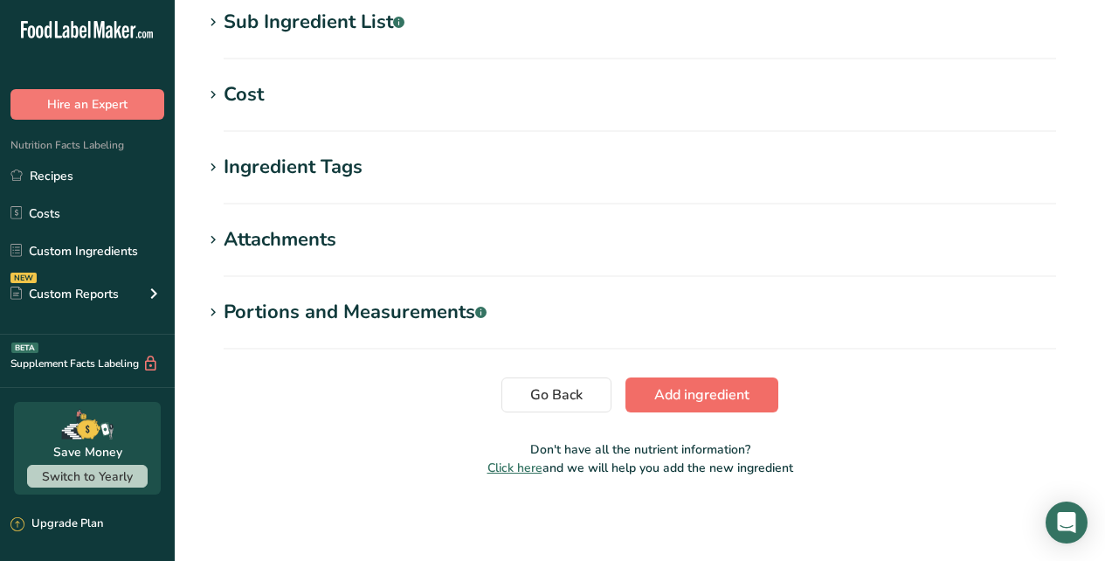
type input "23.5"
click at [681, 397] on span "Add ingredient" at bounding box center [701, 394] width 95 height 21
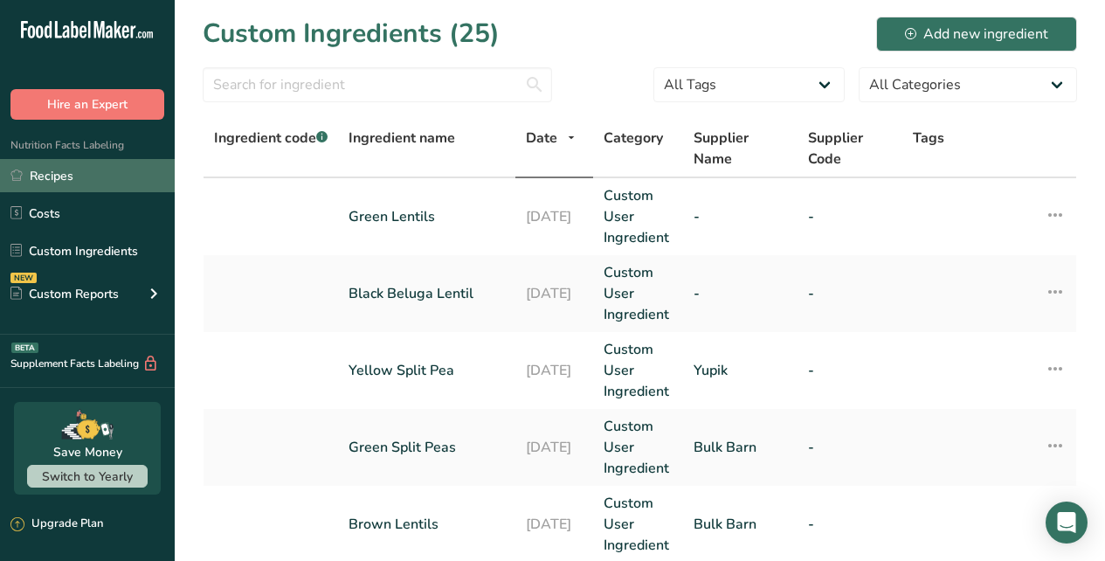
click at [69, 176] on link "Recipes" at bounding box center [87, 175] width 175 height 33
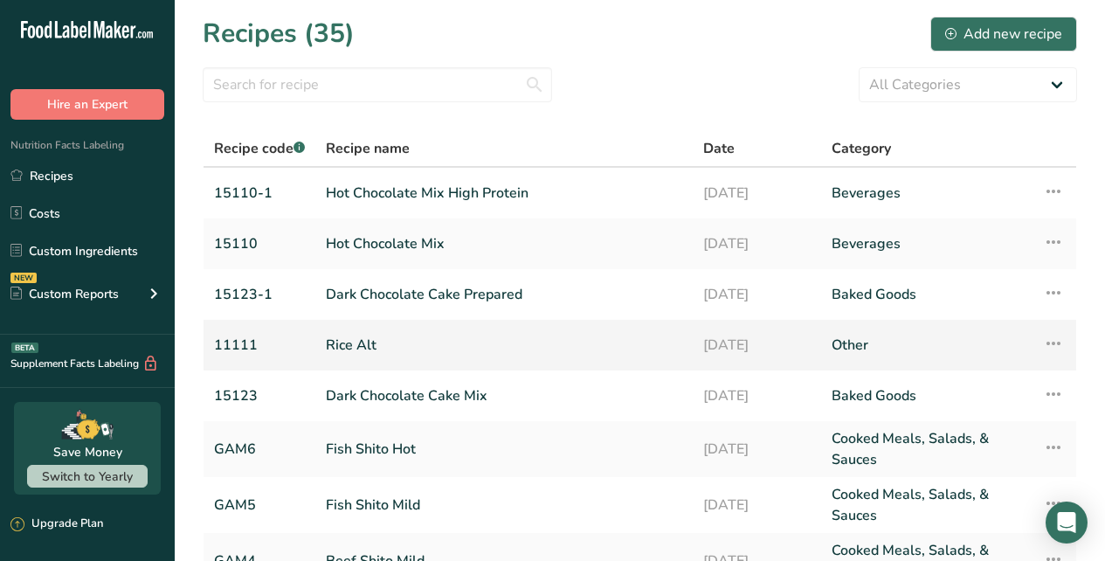
click at [373, 343] on link "Rice Alt" at bounding box center [504, 345] width 356 height 37
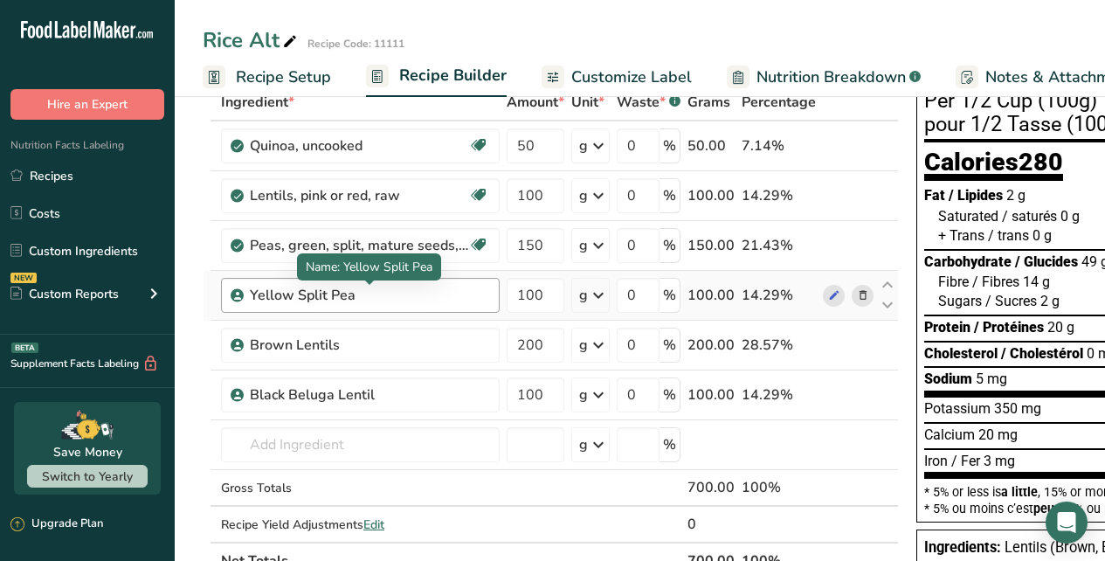
scroll to position [108, 0]
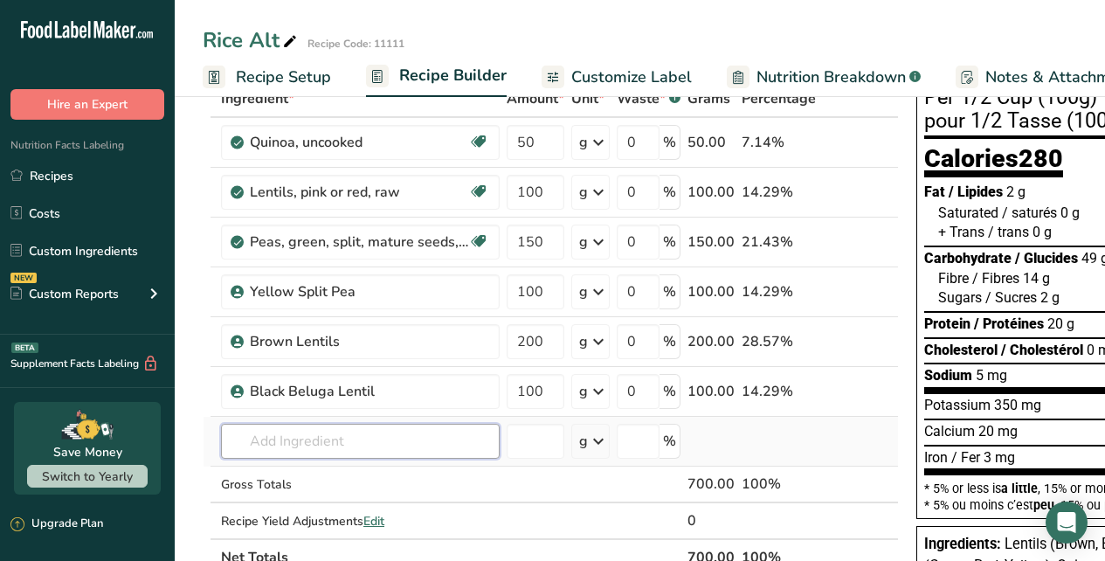
click at [353, 436] on input "text" at bounding box center [360, 441] width 279 height 35
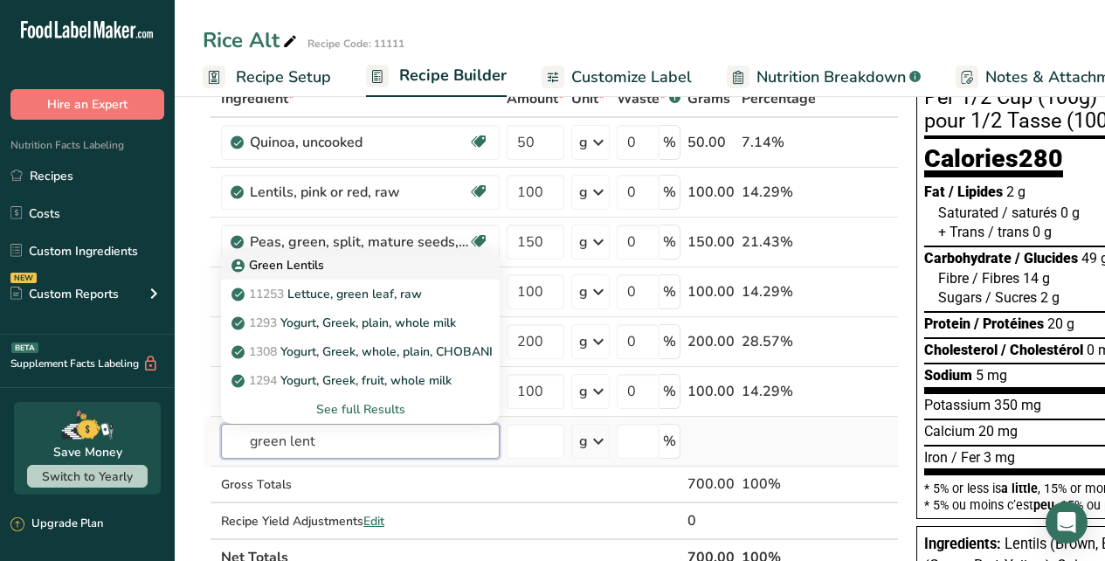
type input "green lent"
click at [316, 264] on p "Green Lentils" at bounding box center [279, 265] width 89 height 18
type input "Green Lentils"
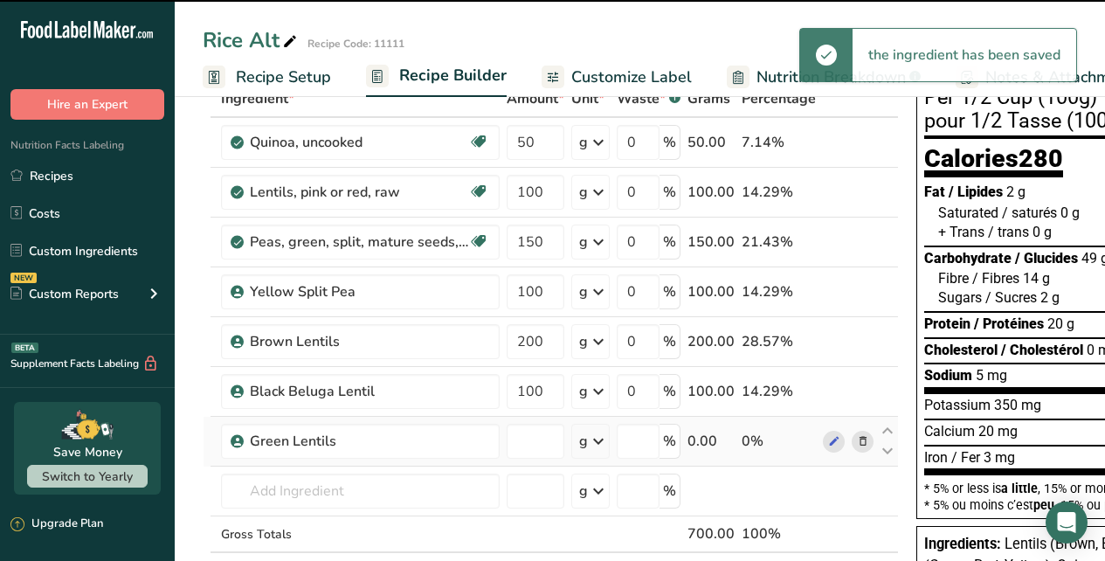
type input "0"
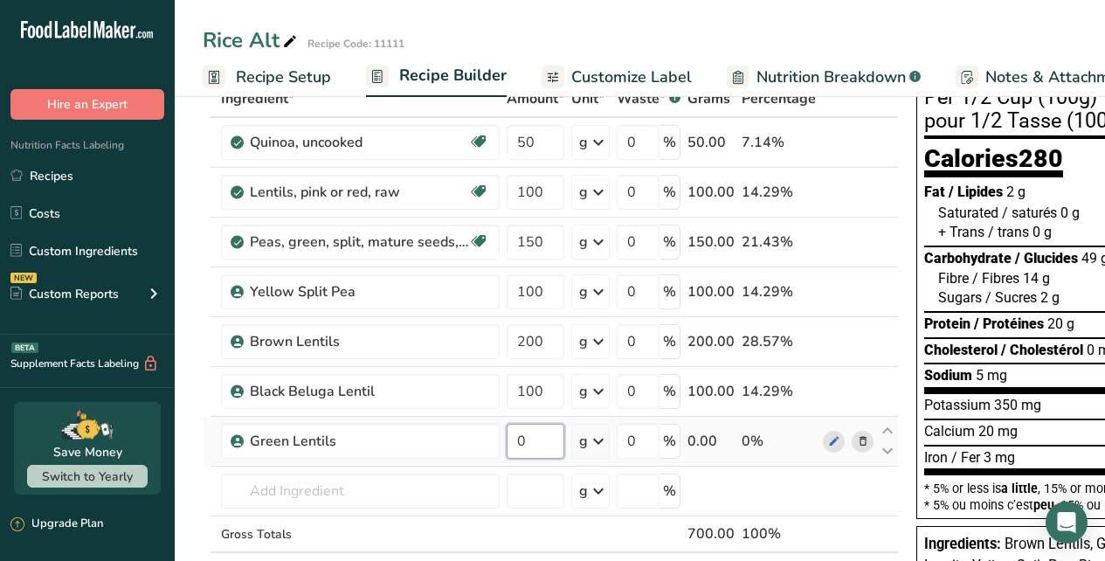
click at [545, 443] on input "0" at bounding box center [536, 441] width 58 height 35
type input "1"
type input "50"
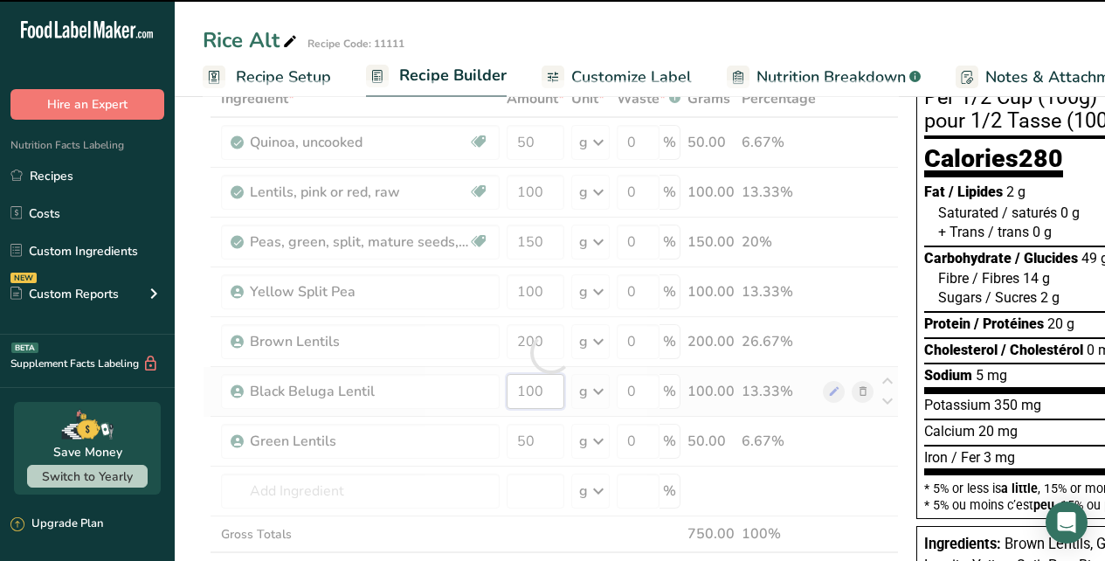
drag, startPoint x: 548, startPoint y: 387, endPoint x: 521, endPoint y: 390, distance: 27.3
click at [521, 390] on input "100" at bounding box center [536, 391] width 58 height 35
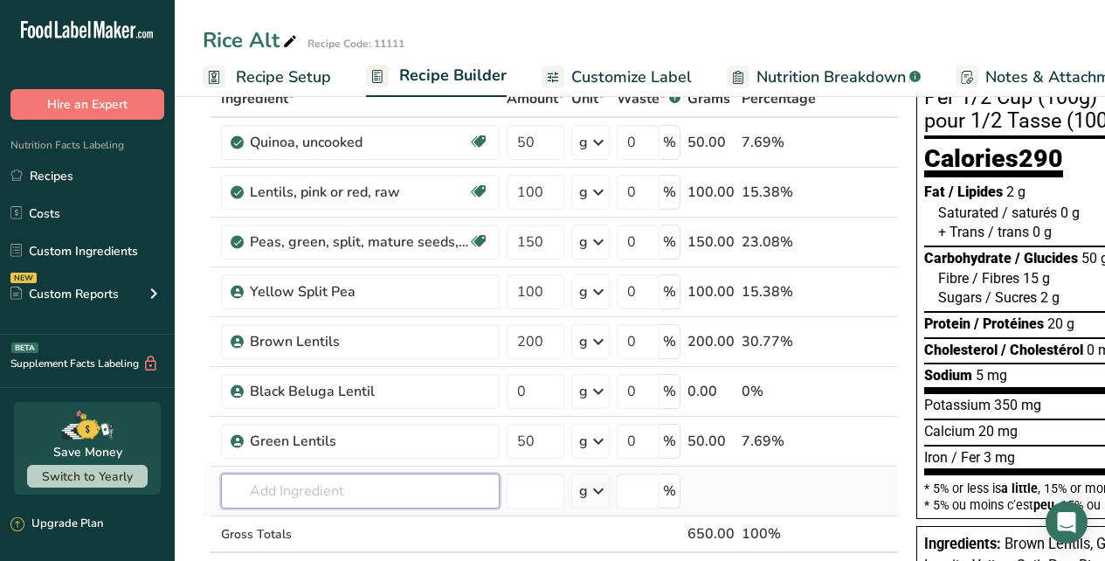
click at [467, 485] on div "Ingredient * Amount * Unit * Waste * .a-a{fill:#347362;}.b-a{fill:#fff;} Grams …" at bounding box center [551, 352] width 696 height 545
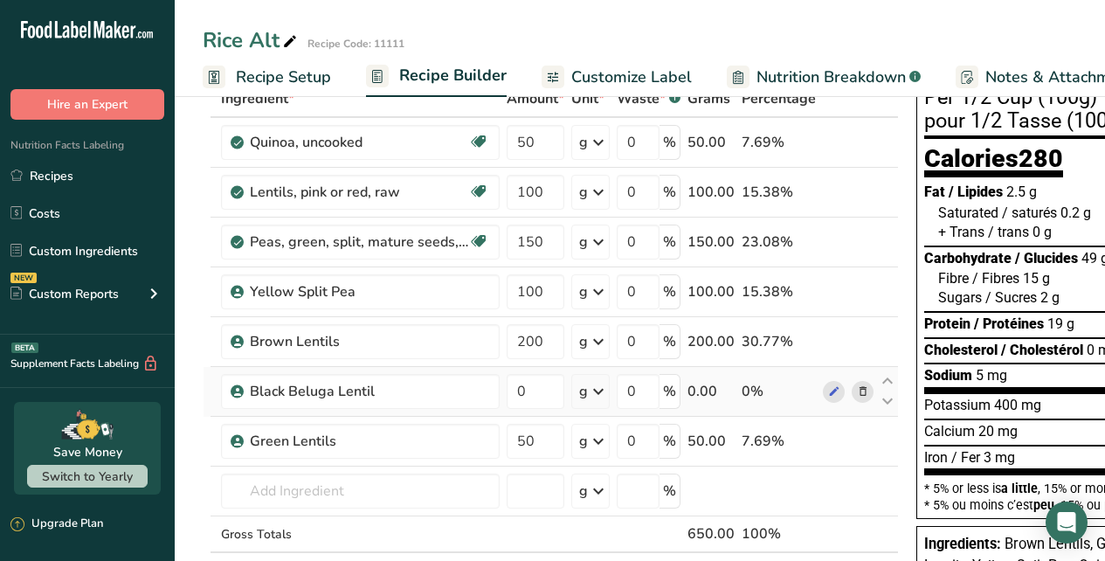
click at [859, 390] on icon at bounding box center [863, 392] width 12 height 18
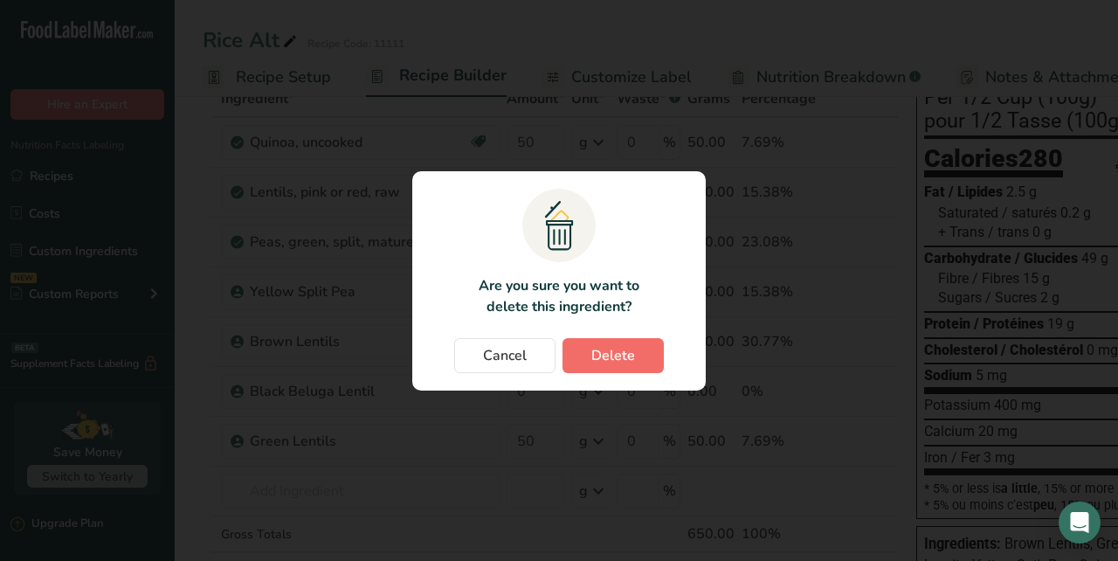
click at [625, 356] on span "Delete" at bounding box center [613, 355] width 44 height 21
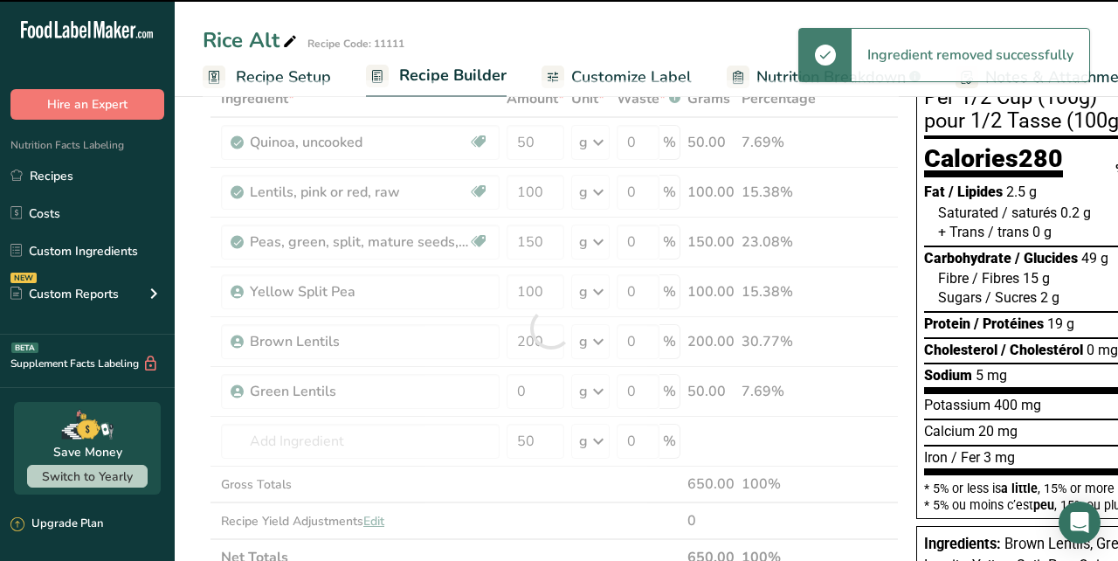
type input "50"
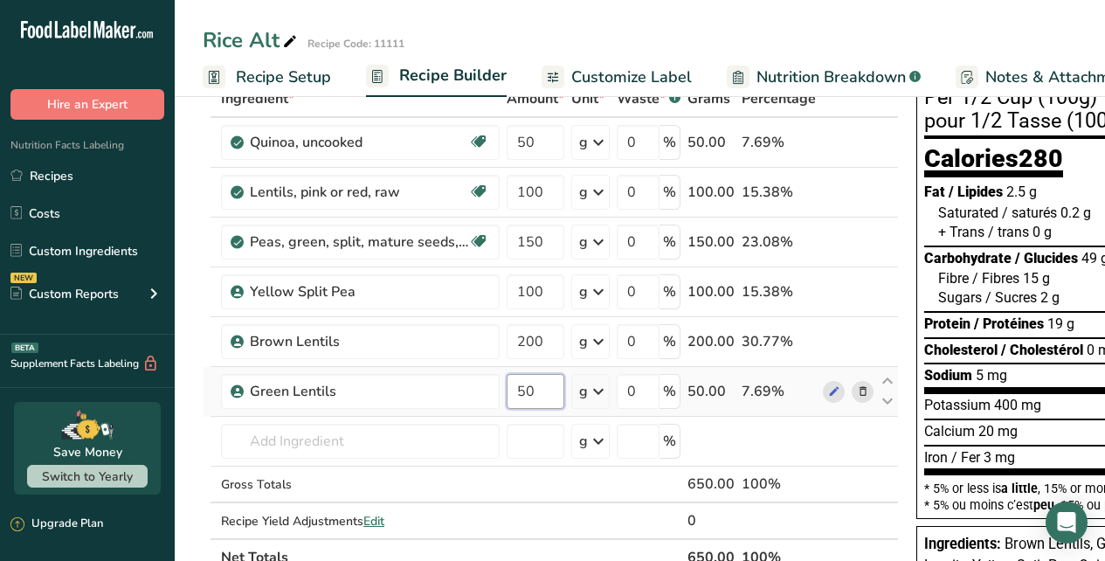
drag, startPoint x: 542, startPoint y: 394, endPoint x: 516, endPoint y: 394, distance: 25.3
click at [516, 394] on input "50" at bounding box center [536, 391] width 58 height 35
click at [443, 446] on div "Ingredient * Amount * Unit * Waste * .a-a{fill:#347362;}.b-a{fill:#fff;} Grams …" at bounding box center [551, 327] width 696 height 495
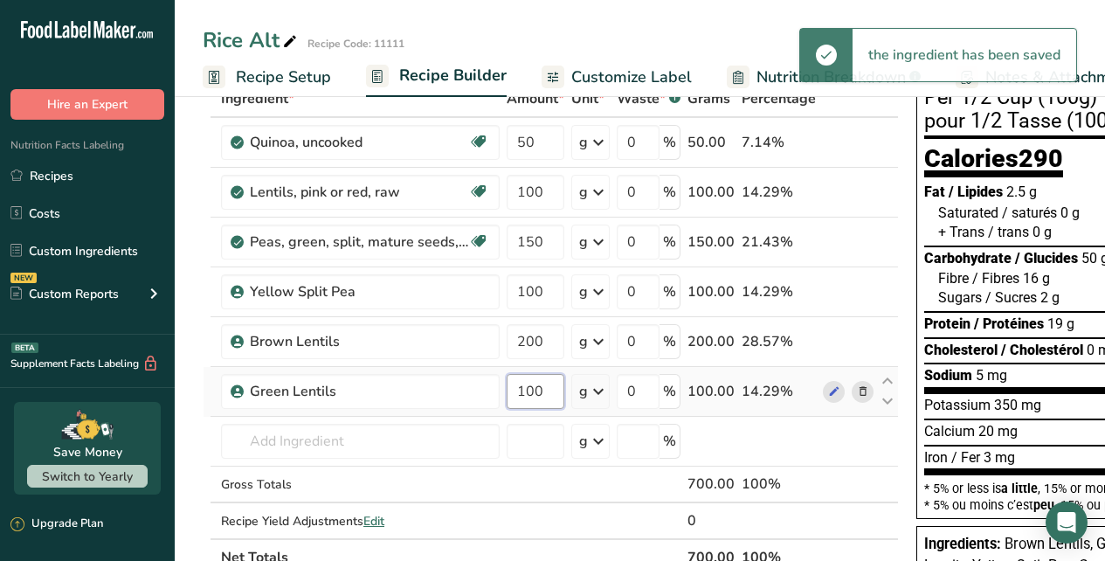
click at [533, 394] on input "100" at bounding box center [536, 391] width 58 height 35
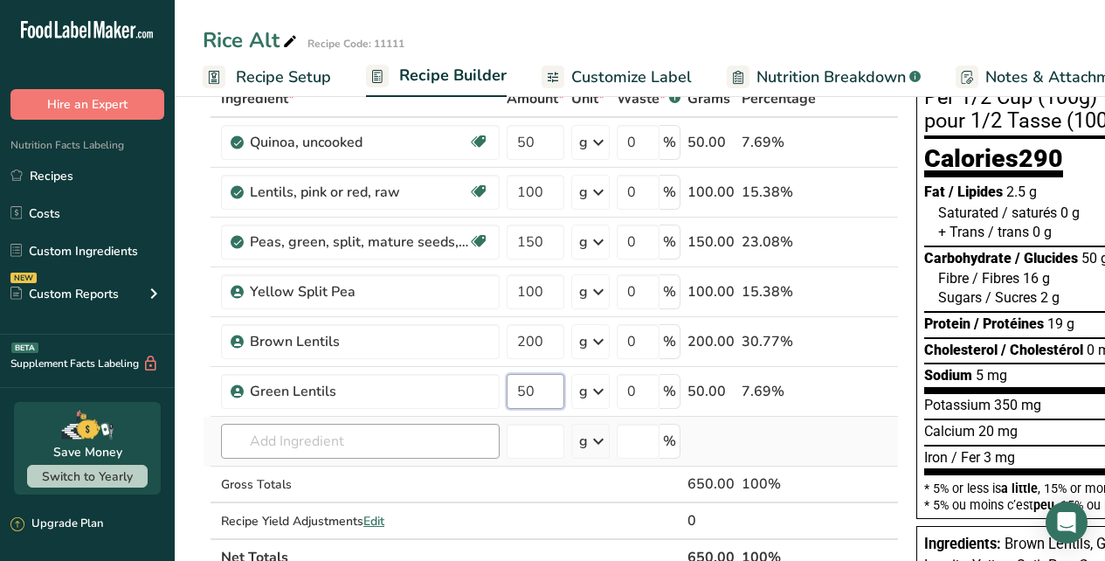
type input "50"
click at [429, 447] on div "Ingredient * Amount * Unit * Waste * .a-a{fill:#347362;}.b-a{fill:#fff;} Grams …" at bounding box center [551, 327] width 696 height 495
click at [527, 144] on input "50" at bounding box center [536, 142] width 58 height 35
click at [448, 440] on div "Ingredient * Amount * Unit * Waste * .a-a{fill:#347362;}.b-a{fill:#fff;} Grams …" at bounding box center [551, 327] width 696 height 495
click at [533, 145] on input "100" at bounding box center [536, 142] width 58 height 35
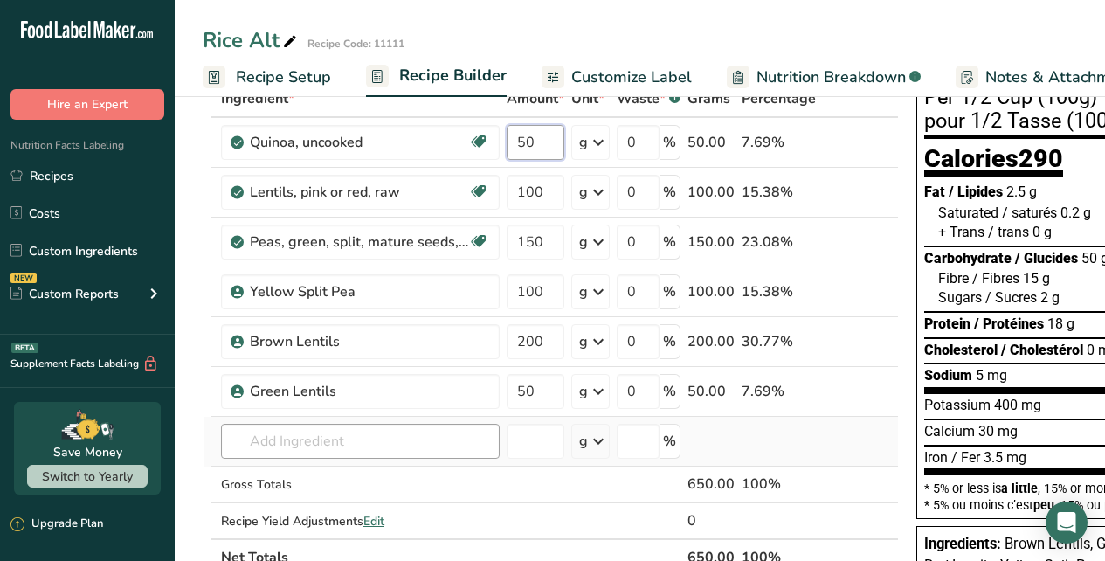
type input "50"
click at [443, 447] on div "Ingredient * Amount * Unit * Waste * .a-a{fill:#347362;}.b-a{fill:#fff;} Grams …" at bounding box center [551, 327] width 696 height 495
click at [535, 341] on input "200" at bounding box center [536, 341] width 58 height 35
click at [447, 440] on div "Ingredient * Amount * Unit * Waste * .a-a{fill:#347362;}.b-a{fill:#fff;} Grams …" at bounding box center [551, 327] width 696 height 495
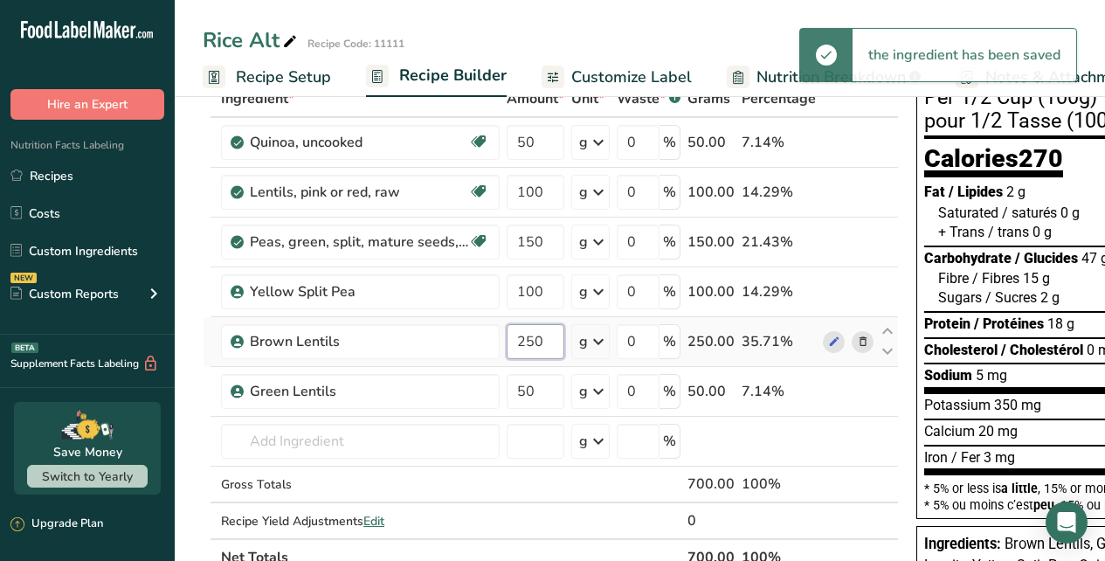
click at [536, 333] on input "250" at bounding box center [536, 341] width 58 height 35
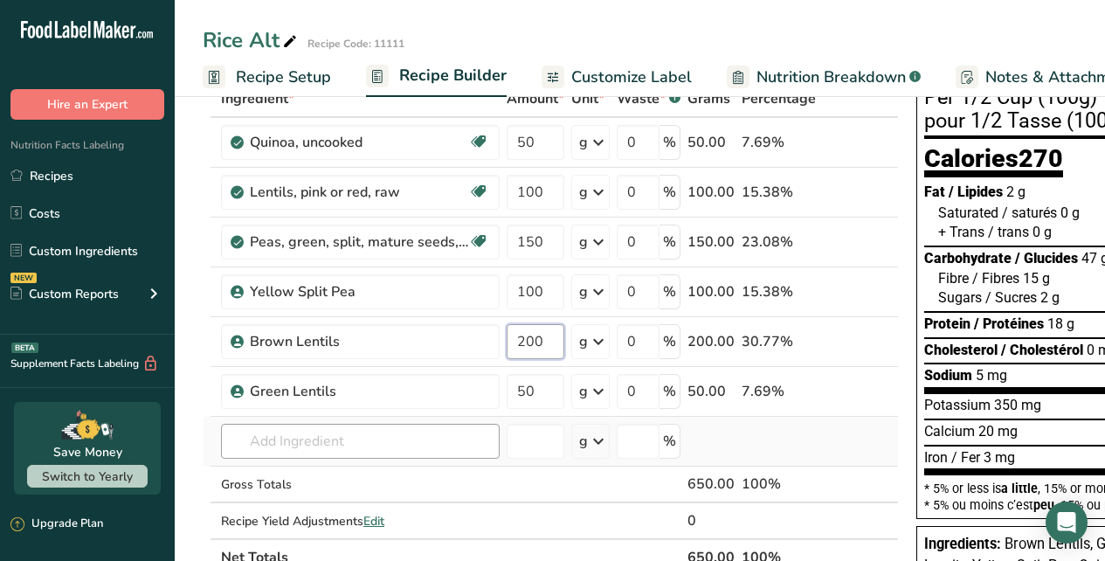
type input "200"
click at [431, 441] on div "Ingredient * Amount * Unit * Waste * .a-a{fill:#347362;}.b-a{fill:#fff;} Grams …" at bounding box center [551, 327] width 696 height 495
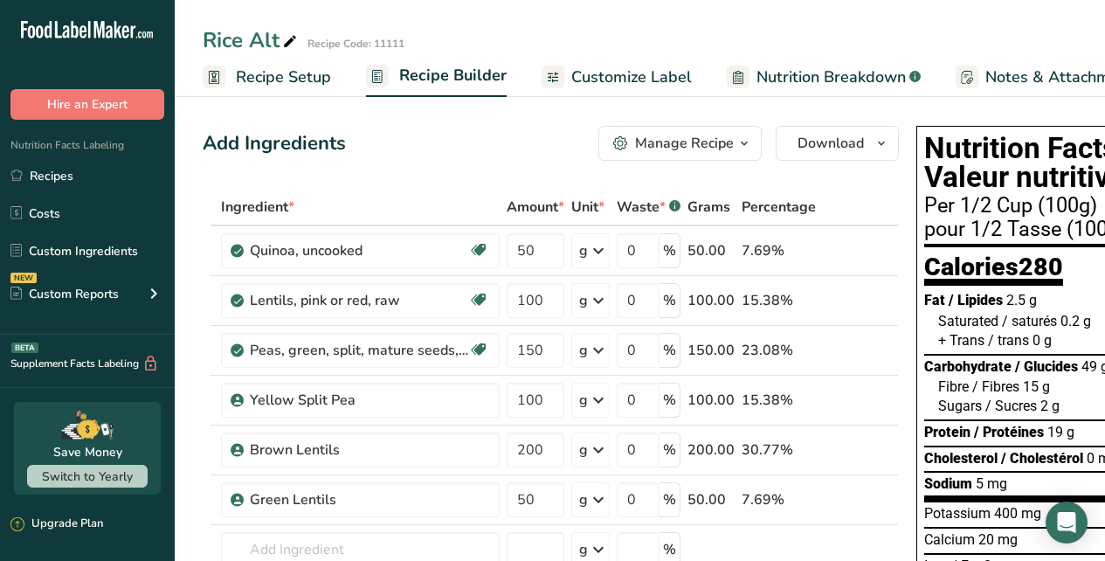
click at [323, 77] on span "Recipe Setup" at bounding box center [283, 78] width 95 height 24
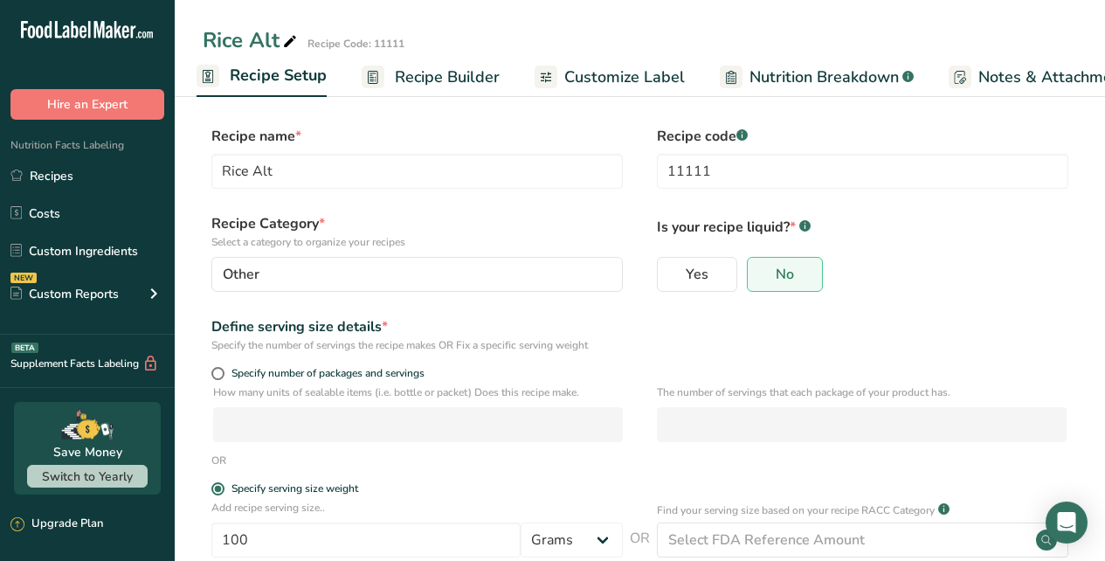
scroll to position [162, 0]
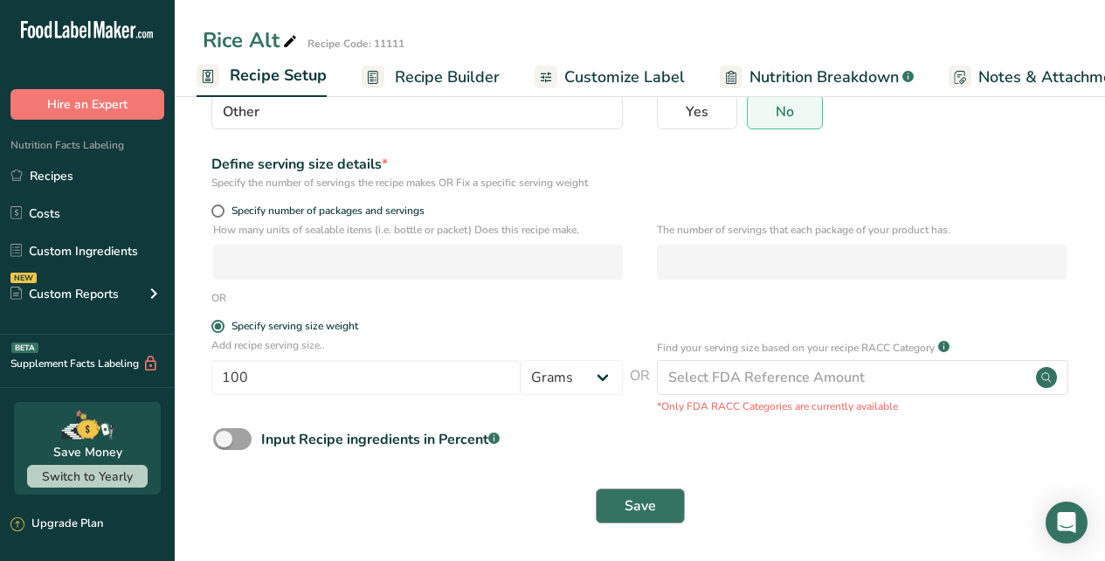
click at [630, 505] on span "Save" at bounding box center [640, 505] width 31 height 21
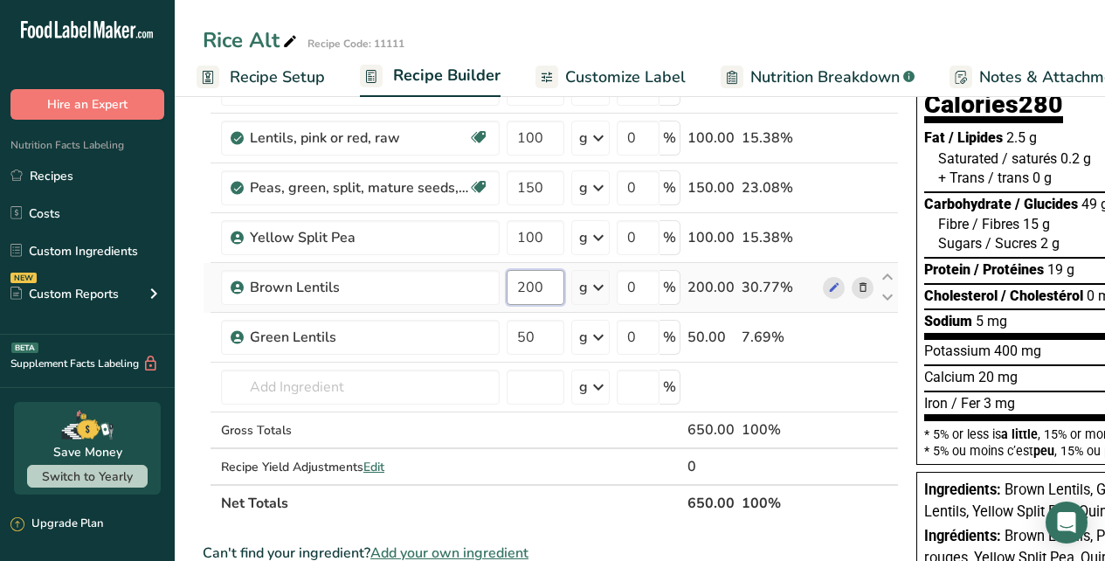
click at [534, 293] on input "200" at bounding box center [536, 287] width 58 height 35
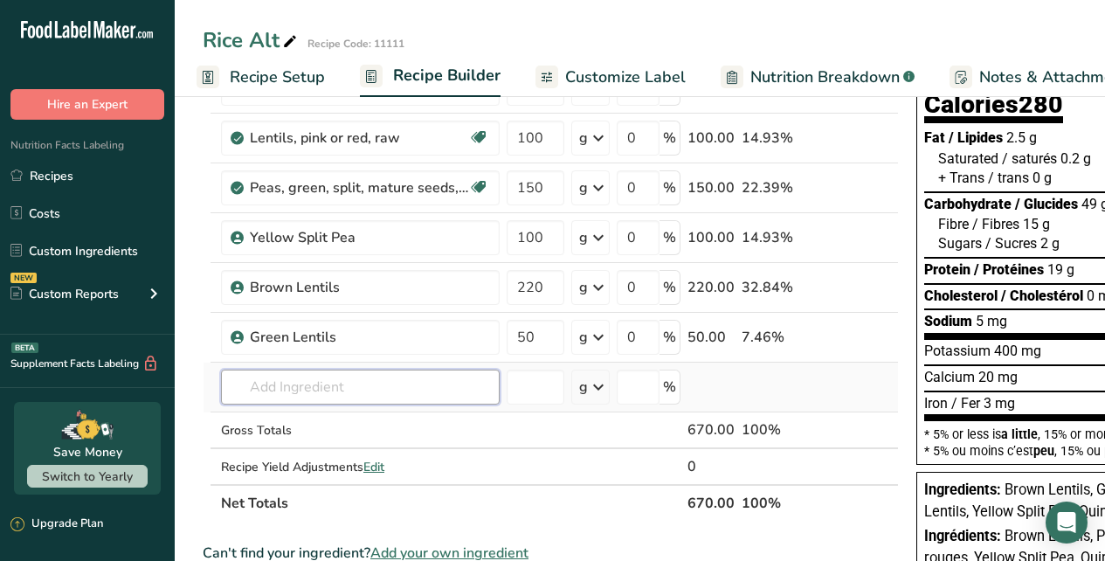
click at [468, 380] on div "Ingredient * Amount * Unit * Waste * .a-a{fill:#347362;}.b-a{fill:#fff;} Grams …" at bounding box center [551, 273] width 696 height 495
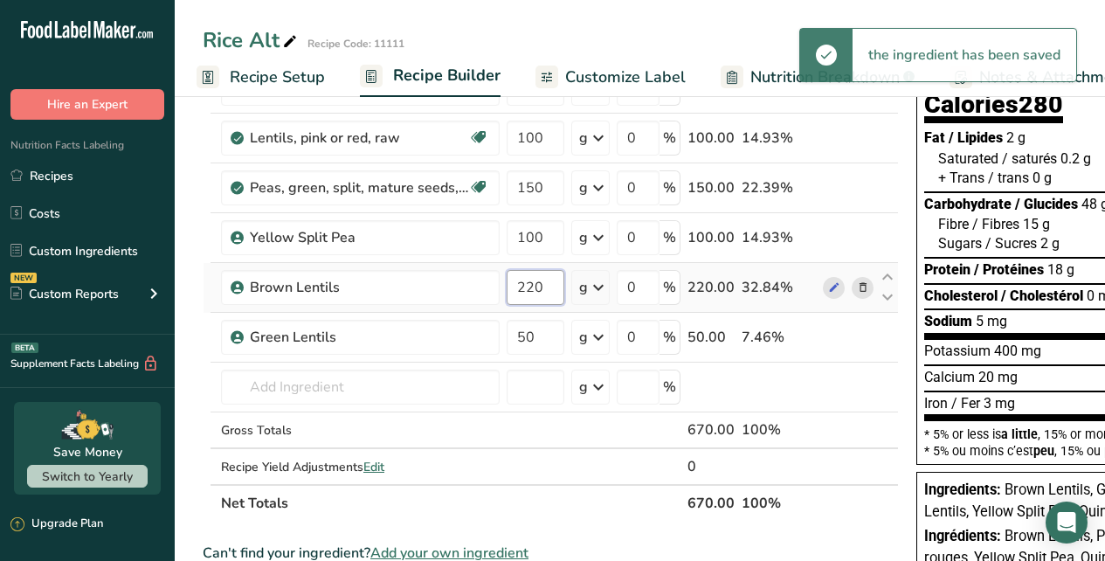
click at [532, 277] on input "220" at bounding box center [536, 287] width 58 height 35
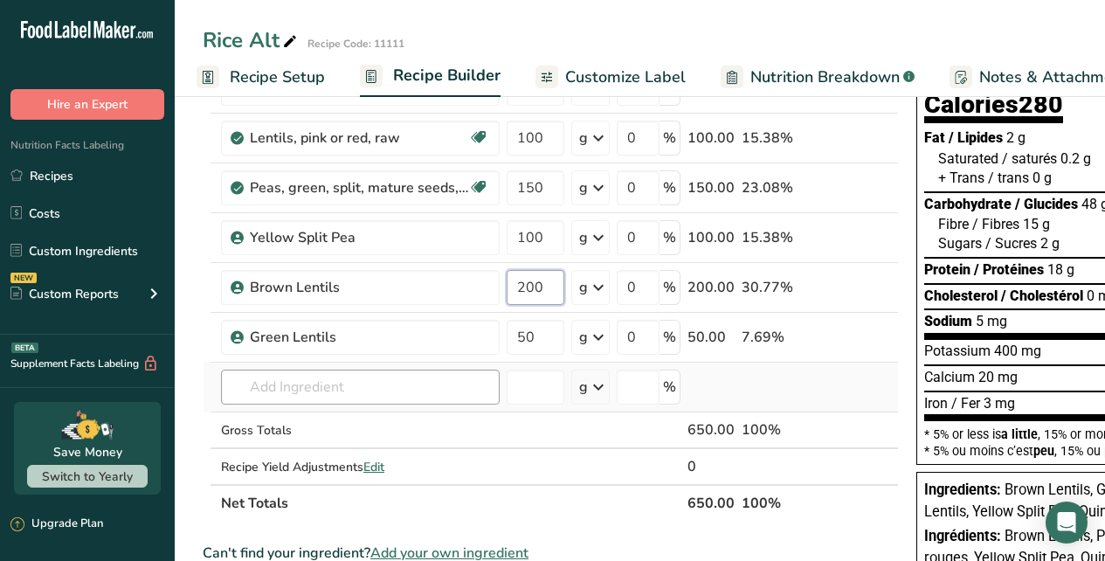
type input "200"
click at [460, 382] on div "Ingredient * Amount * Unit * Waste * .a-a{fill:#347362;}.b-a{fill:#fff;} Grams …" at bounding box center [551, 273] width 696 height 495
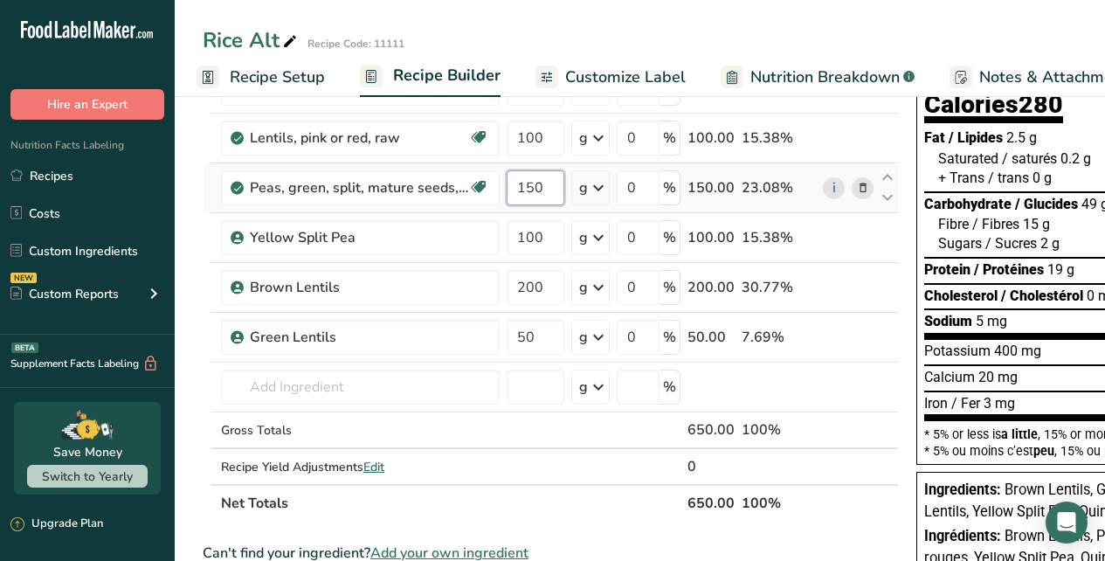
click at [531, 191] on input "150" at bounding box center [536, 187] width 58 height 35
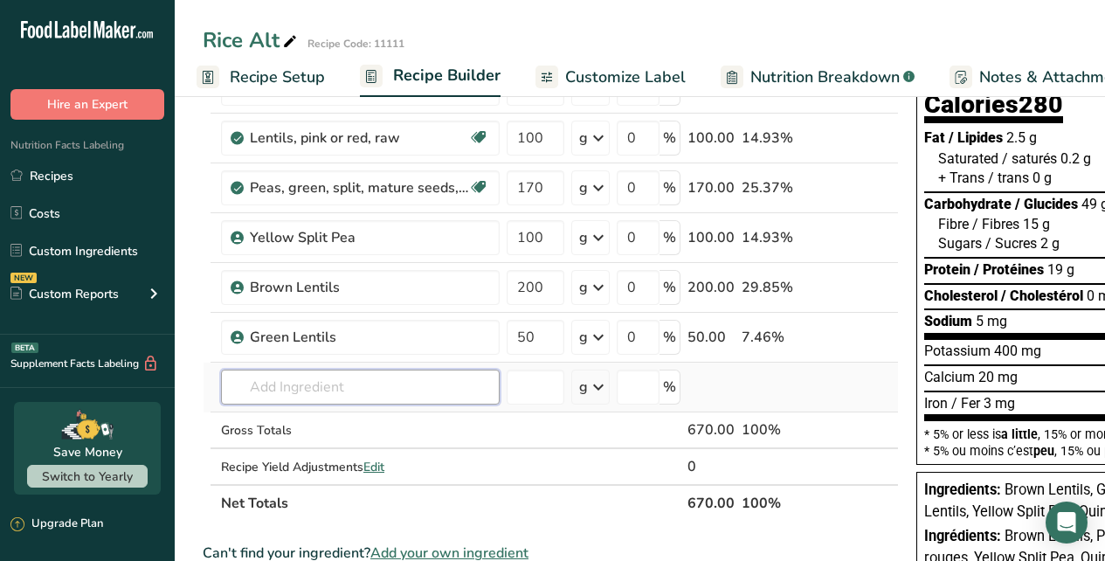
click at [426, 388] on div "Ingredient * Amount * Unit * Waste * .a-a{fill:#347362;}.b-a{fill:#fff;} Grams …" at bounding box center [551, 273] width 696 height 495
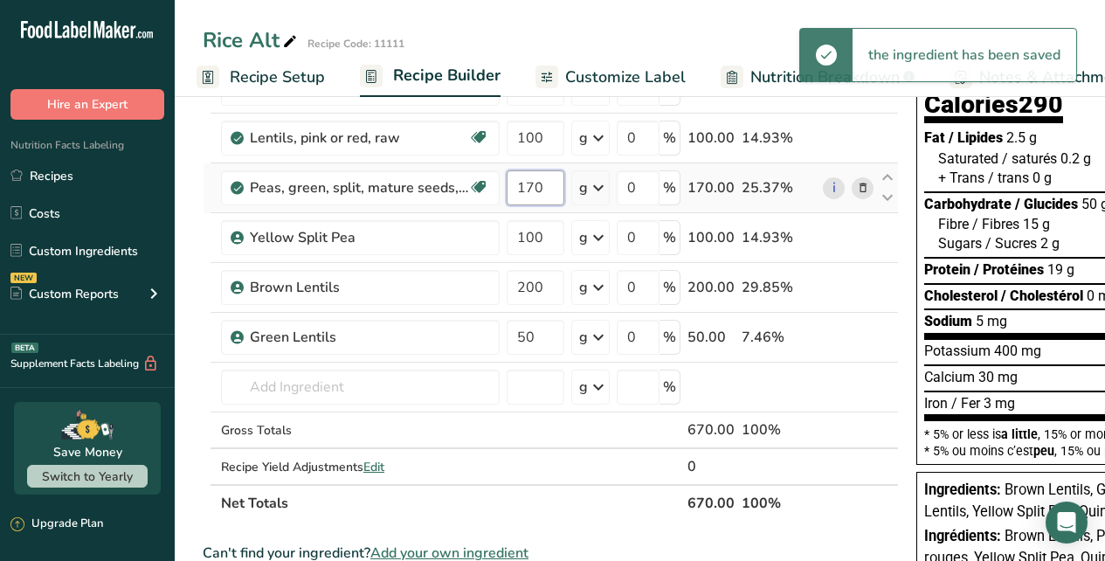
click at [532, 182] on input "170" at bounding box center [536, 187] width 58 height 35
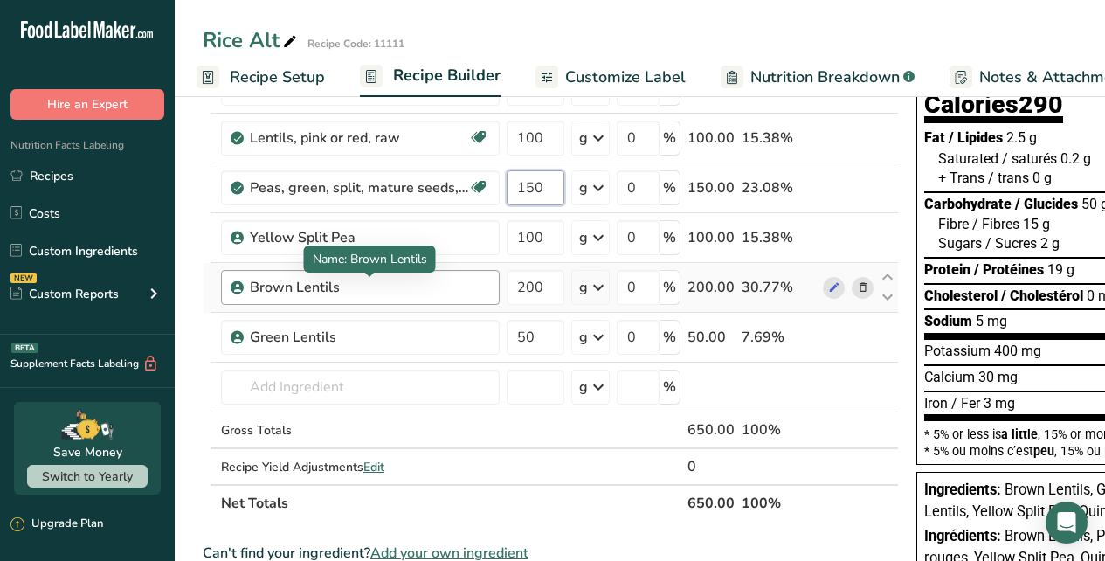
type input "150"
click at [462, 282] on div "Ingredient * Amount * Unit * Waste * .a-a{fill:#347362;}.b-a{fill:#fff;} Grams …" at bounding box center [551, 273] width 696 height 495
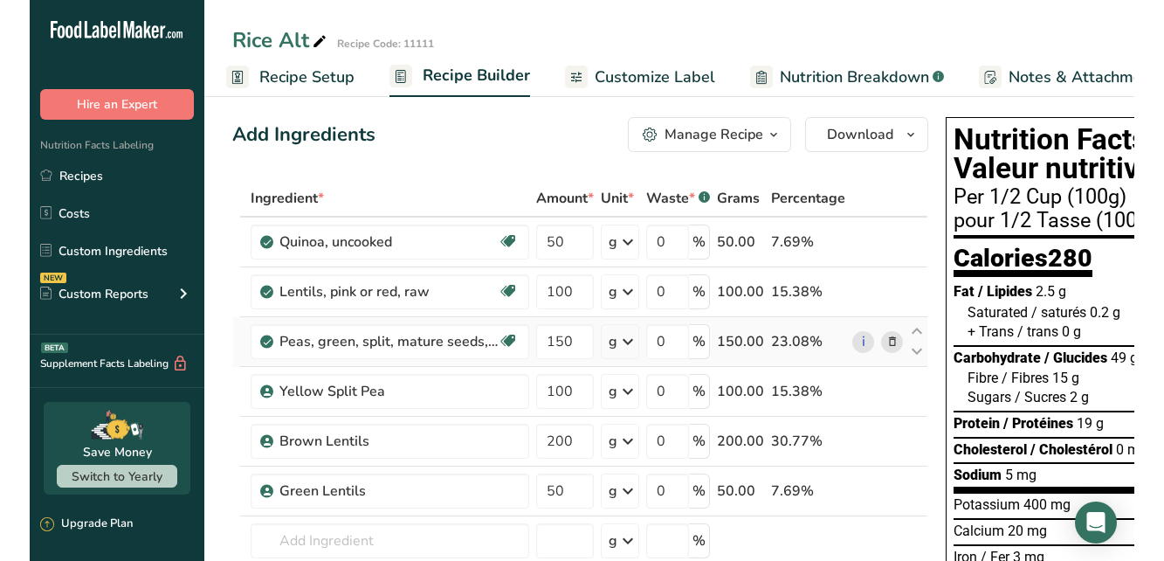
scroll to position [12, 0]
